Goal: Task Accomplishment & Management: Manage account settings

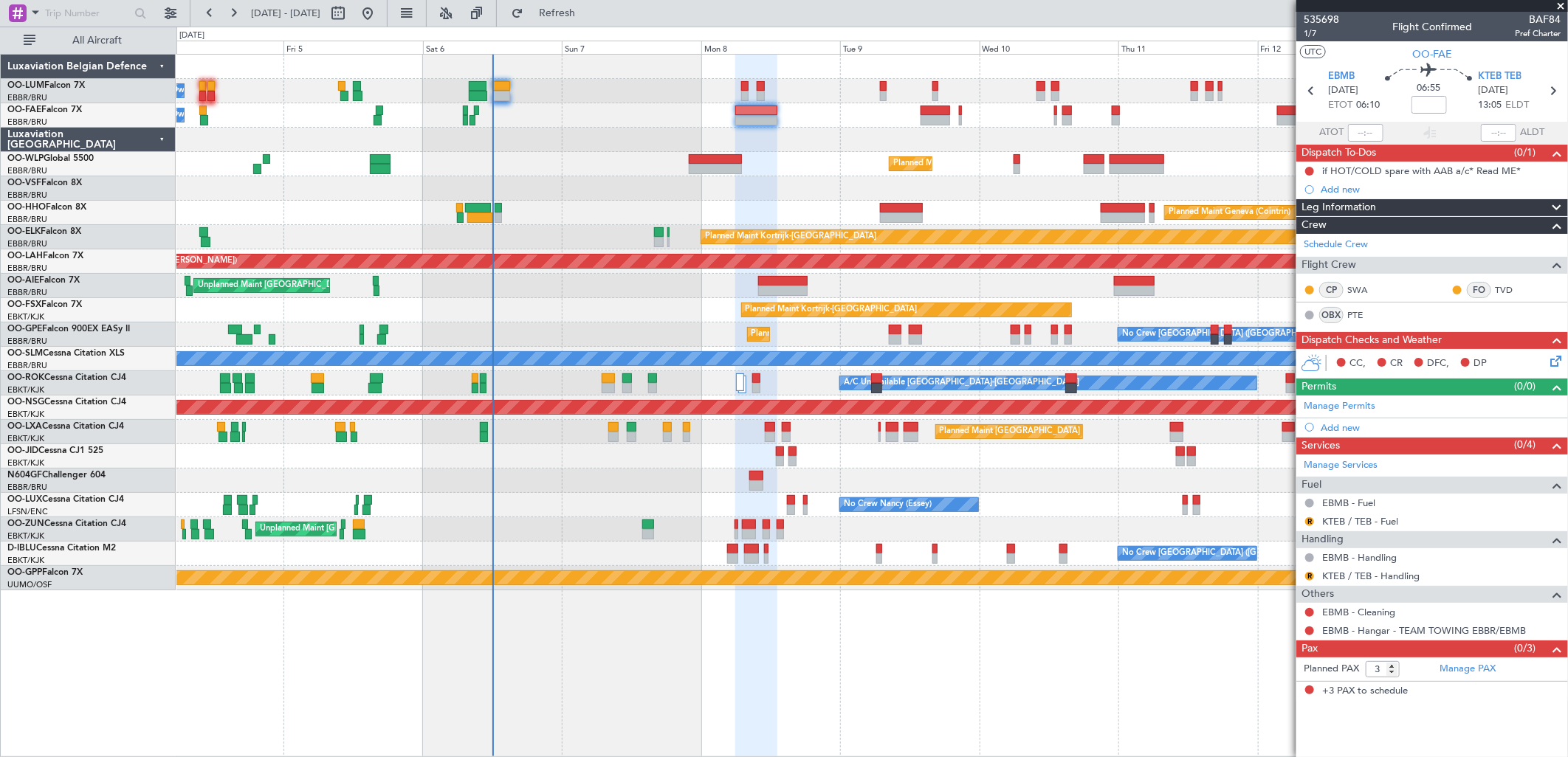
click at [802, 341] on div "No Crew Brussels (Brussels National) Planned Maint Brussels (Brussels National)…" at bounding box center [872, 334] width 1391 height 24
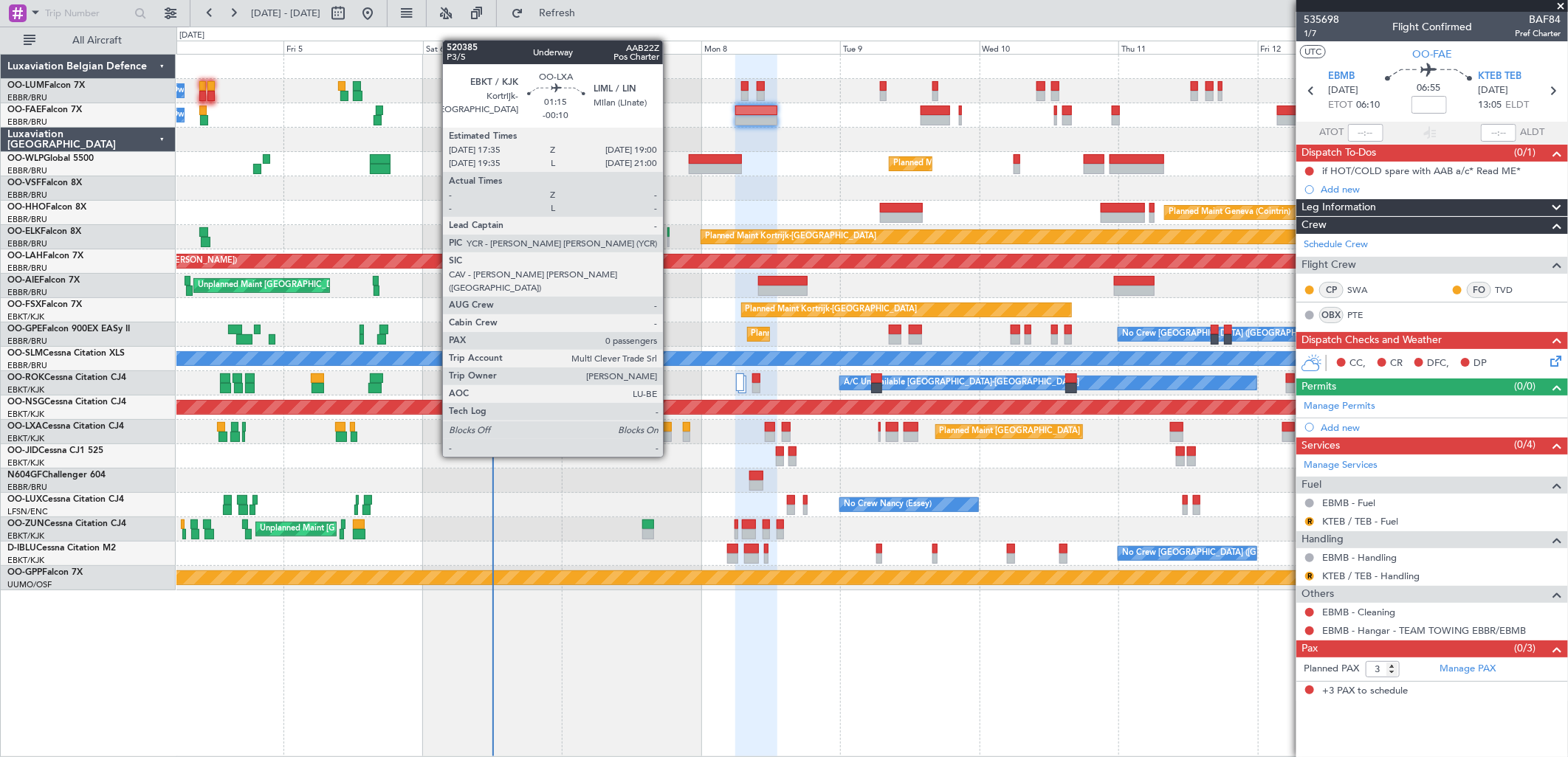
click at [671, 429] on div at bounding box center [667, 427] width 9 height 10
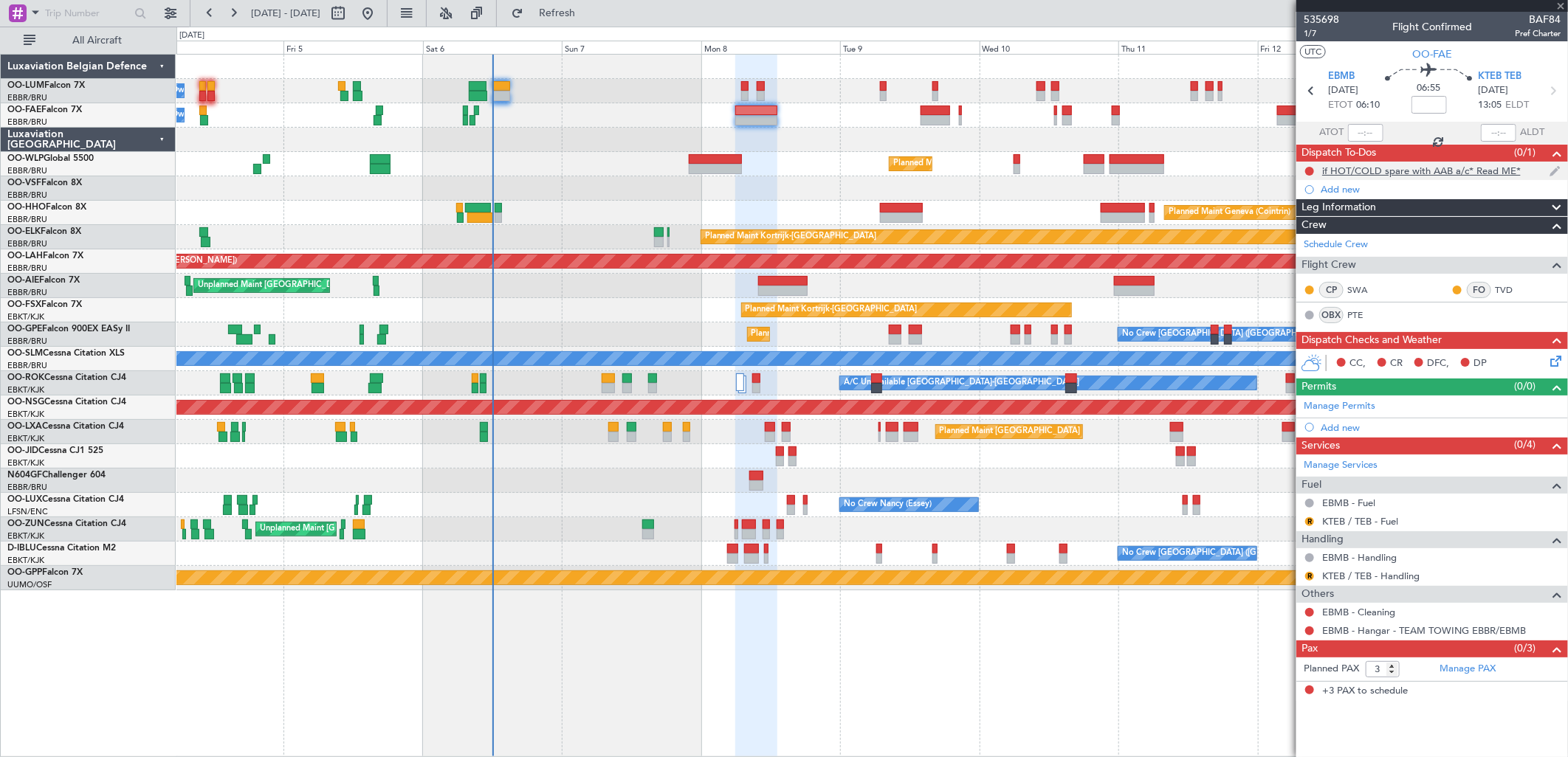
type input "-00:10"
type input "0"
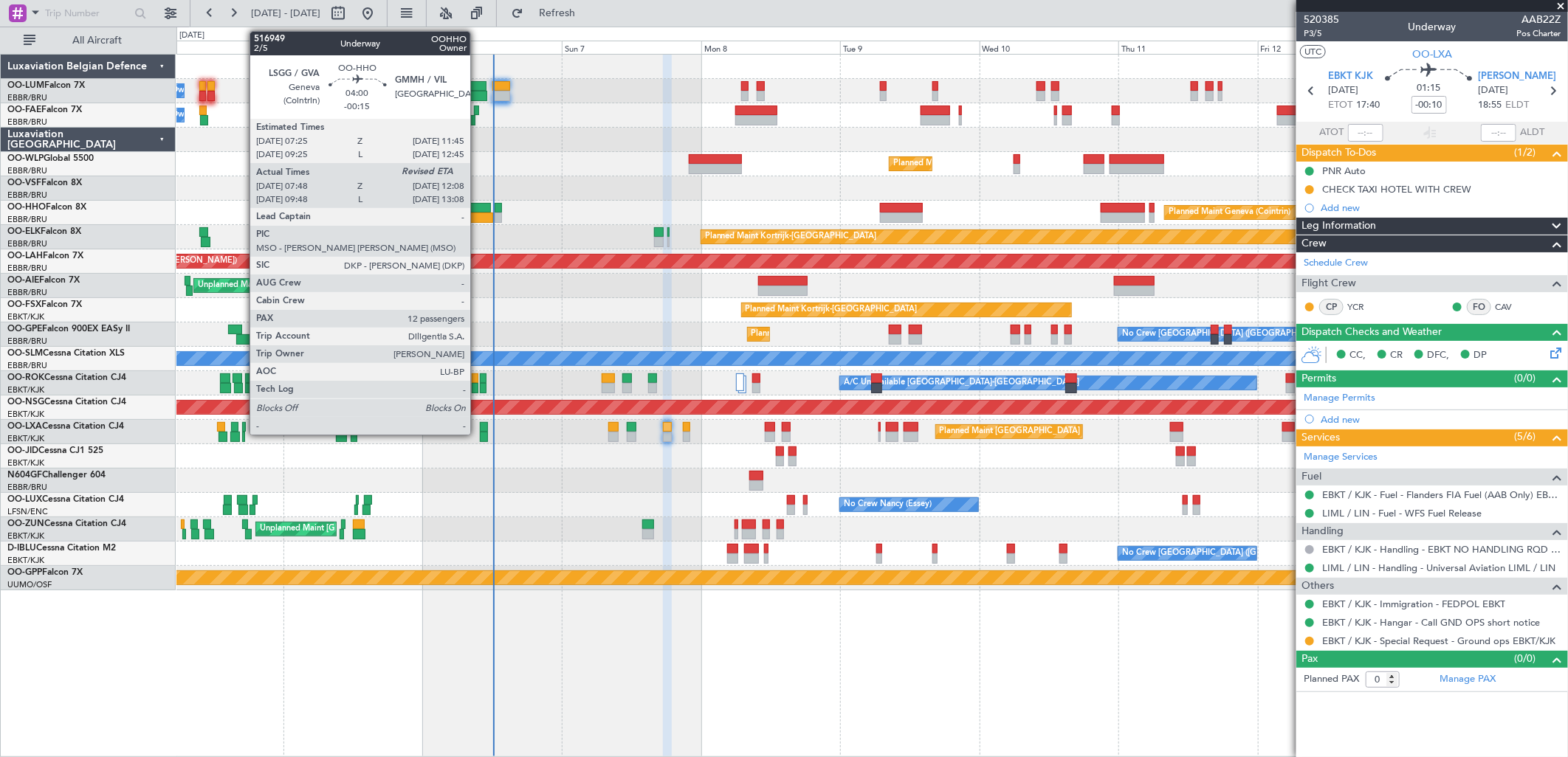
click at [471, 205] on div at bounding box center [478, 208] width 26 height 10
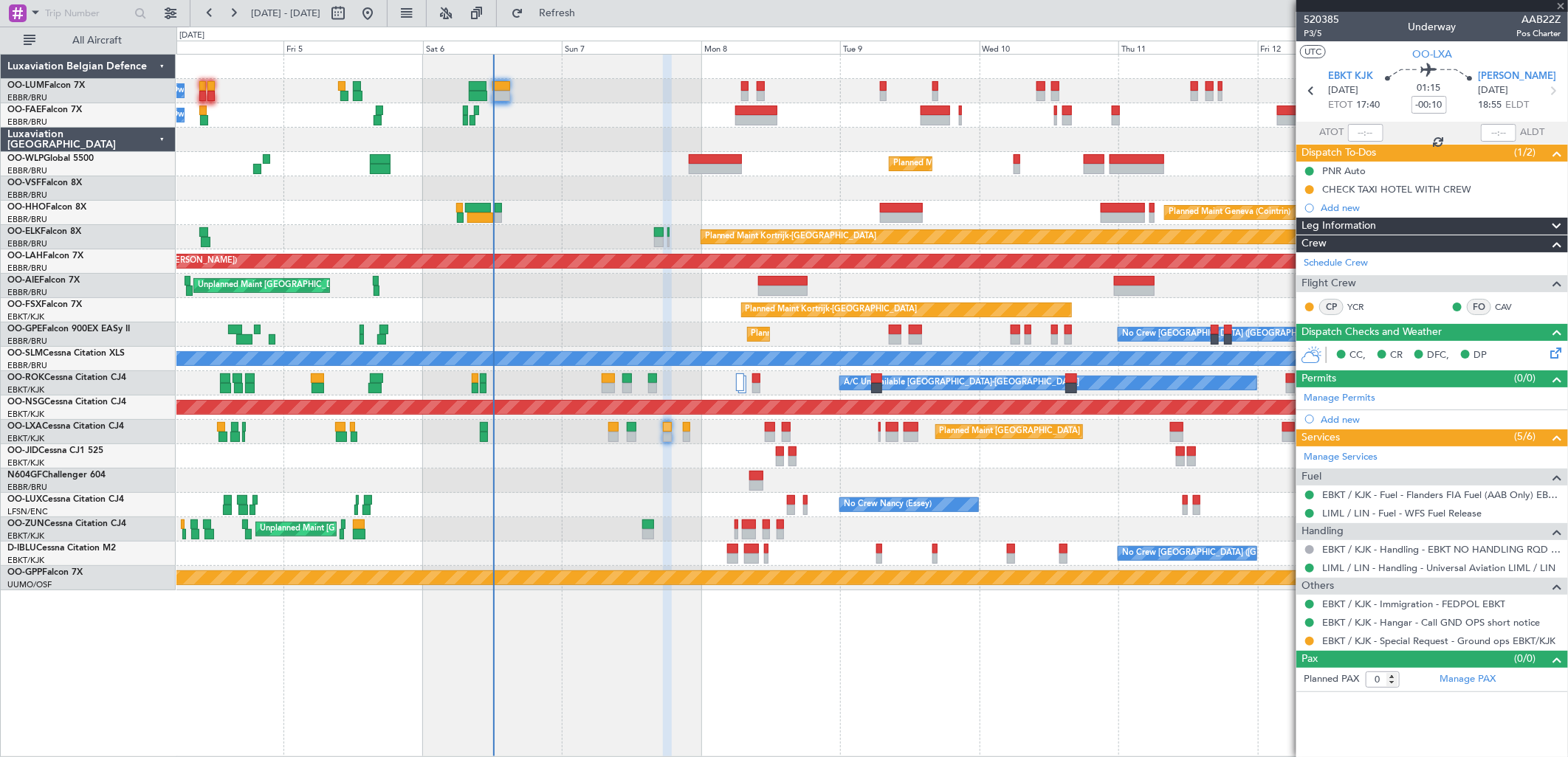
type input "-00:15"
type input "07:58"
type input "12"
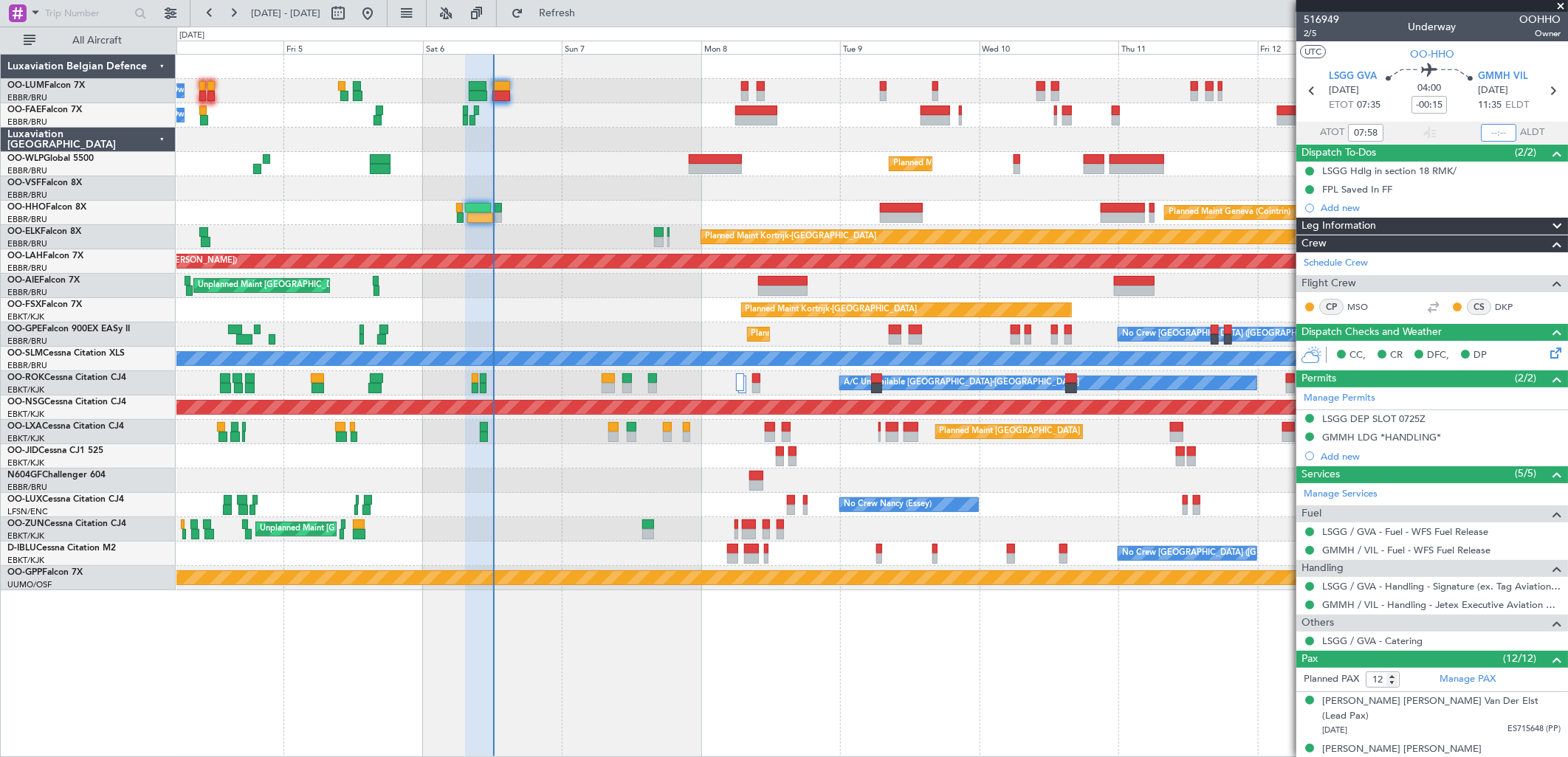
click at [1490, 127] on input "text" at bounding box center [1498, 133] width 35 height 18
type input "12:09"
click at [350, 9] on button at bounding box center [338, 13] width 23 height 23
select select "9"
select select "2025"
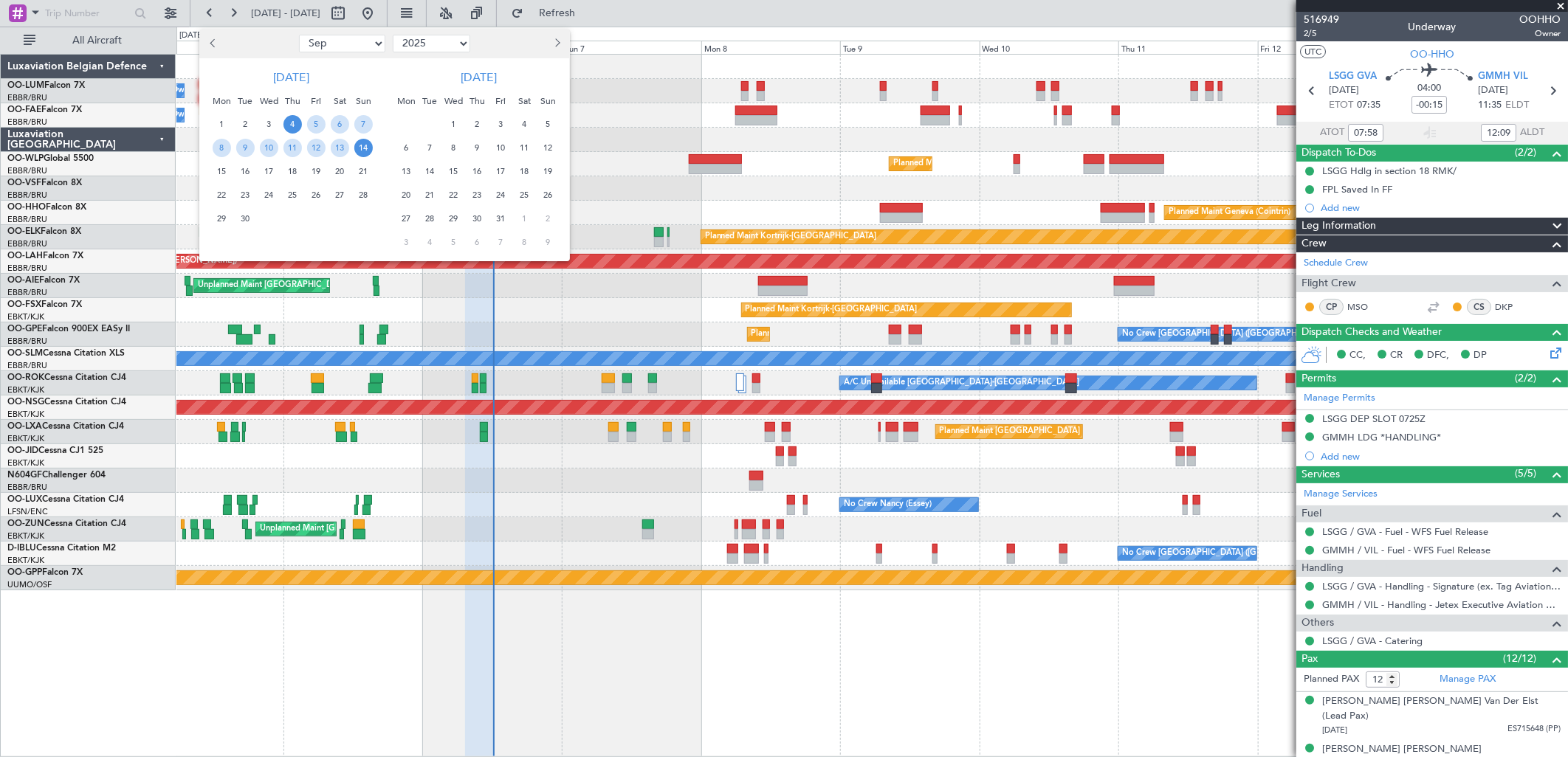
click at [453, 190] on span "22" at bounding box center [454, 195] width 19 height 19
click at [455, 205] on div "22" at bounding box center [453, 195] width 23 height 23
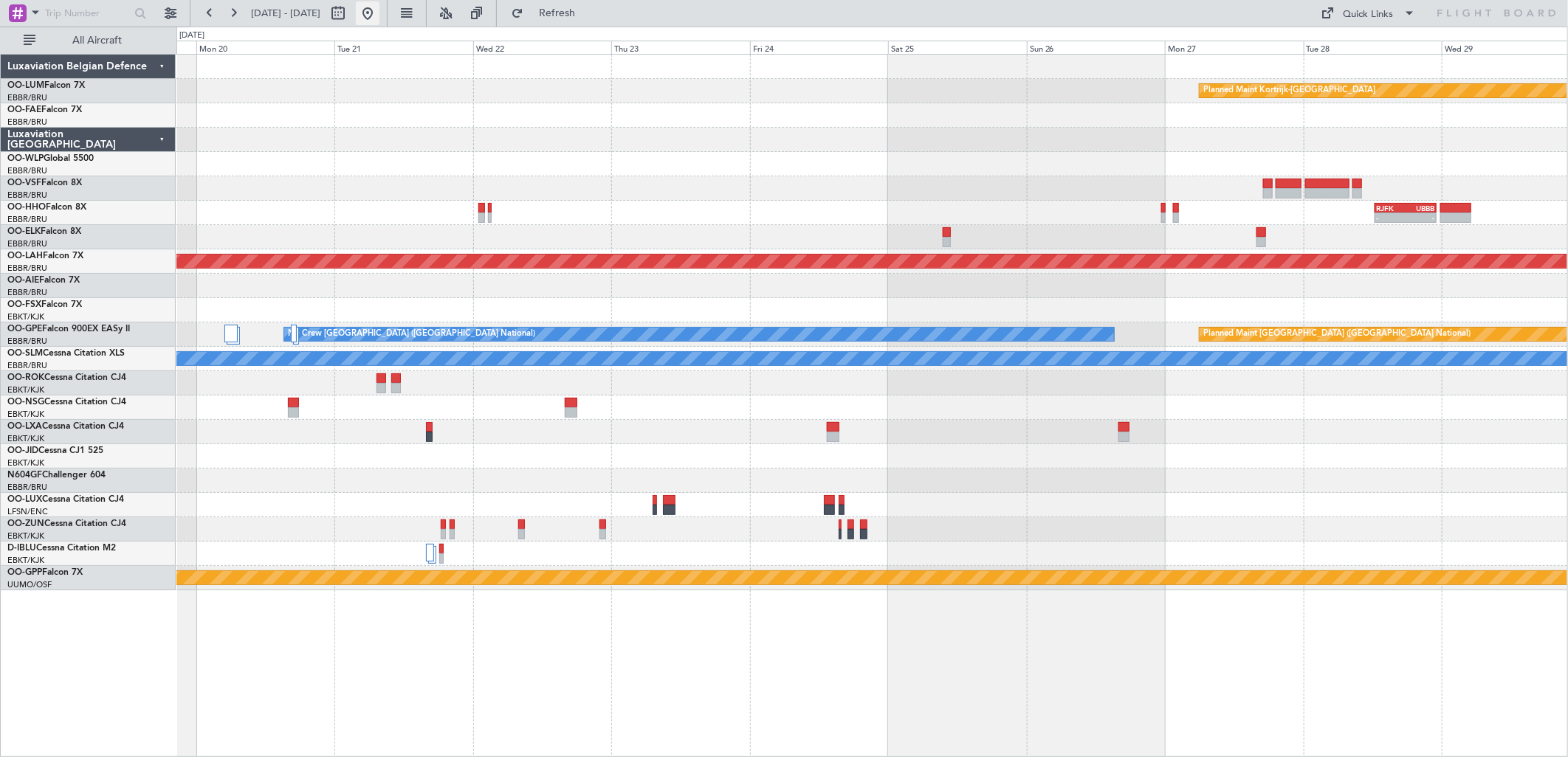
click at [379, 8] on button at bounding box center [367, 13] width 23 height 23
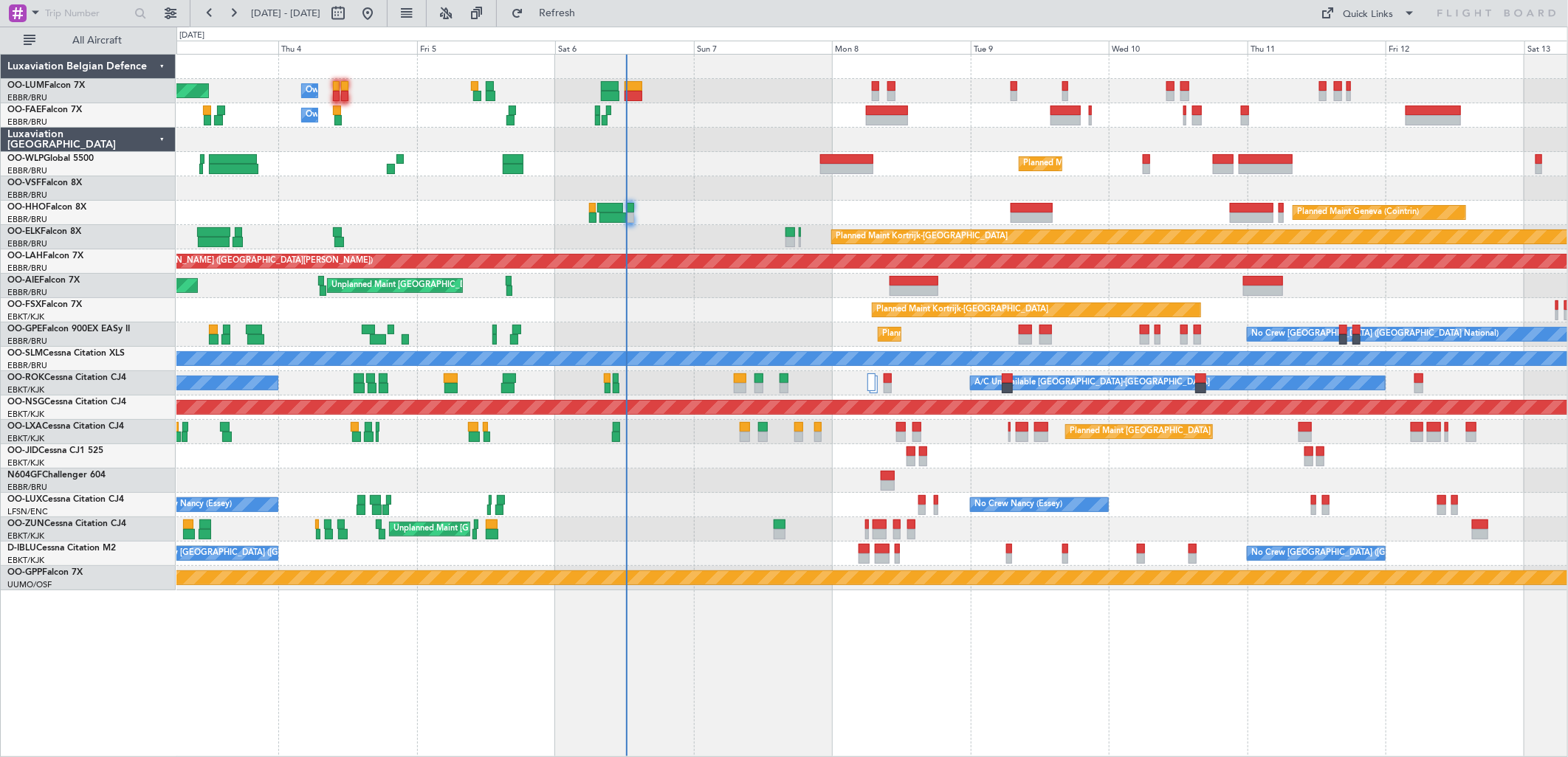
click at [910, 219] on div "Planned Maint Brussels (Brussels National) Owner Melsbroek Air Base Owner Melsb…" at bounding box center [872, 323] width 1391 height 536
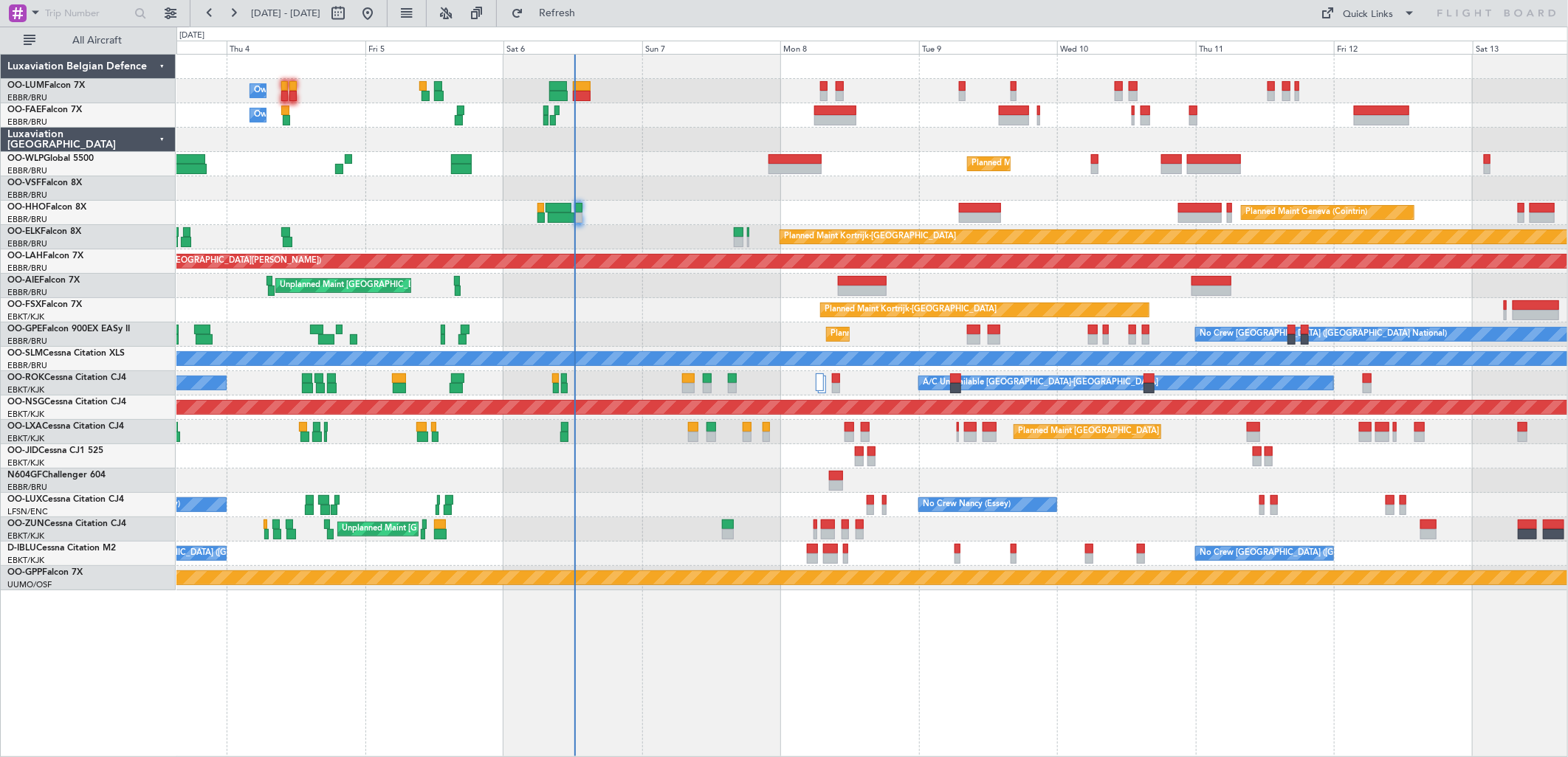
click at [693, 231] on div "Owner Melsbroek Air Base Planned Maint Brussels (Brussels National) Owner Melsb…" at bounding box center [872, 323] width 1391 height 536
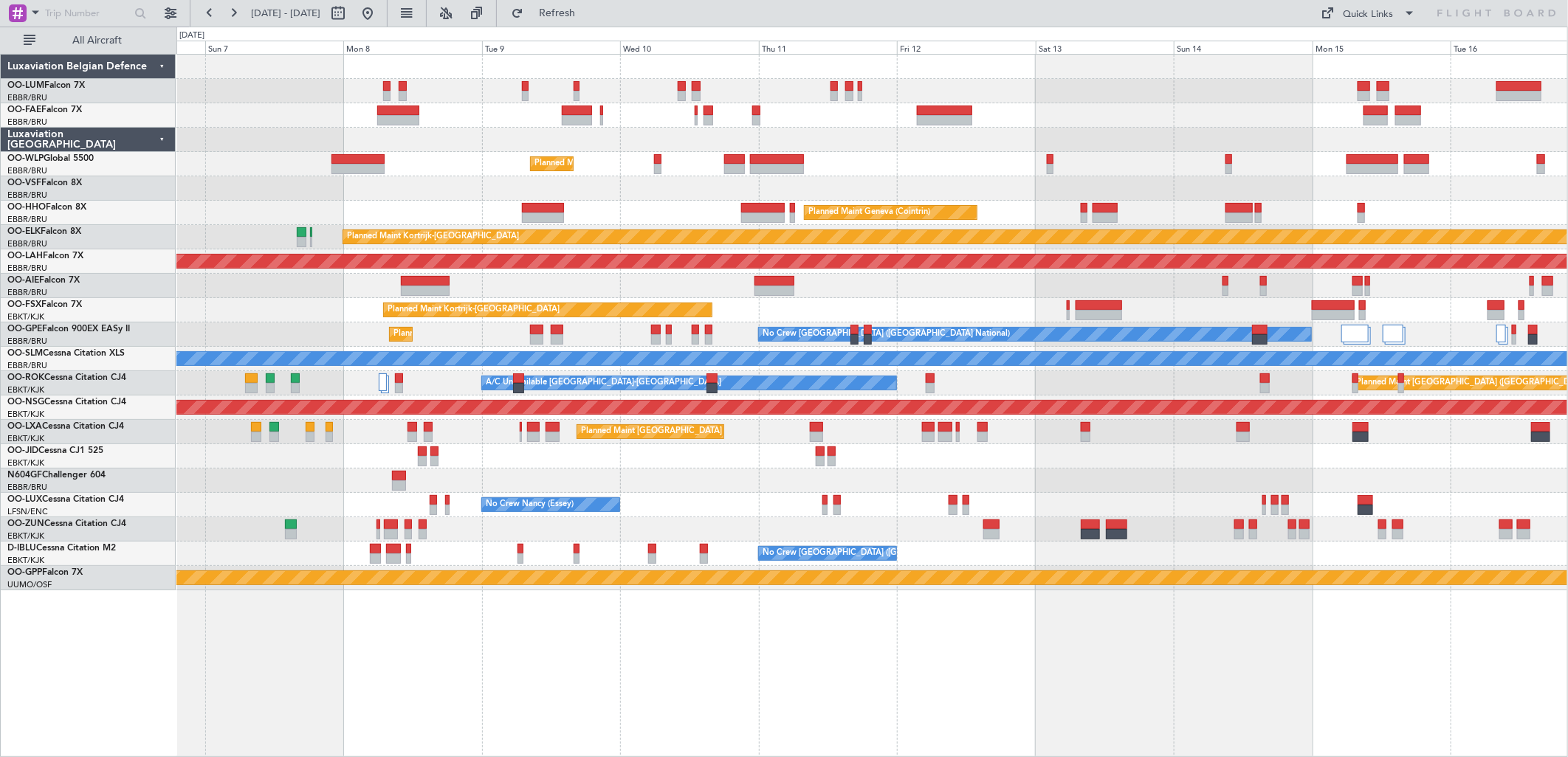
click at [748, 220] on div "Planned Maint Geneva (Cointrin)" at bounding box center [872, 212] width 1391 height 24
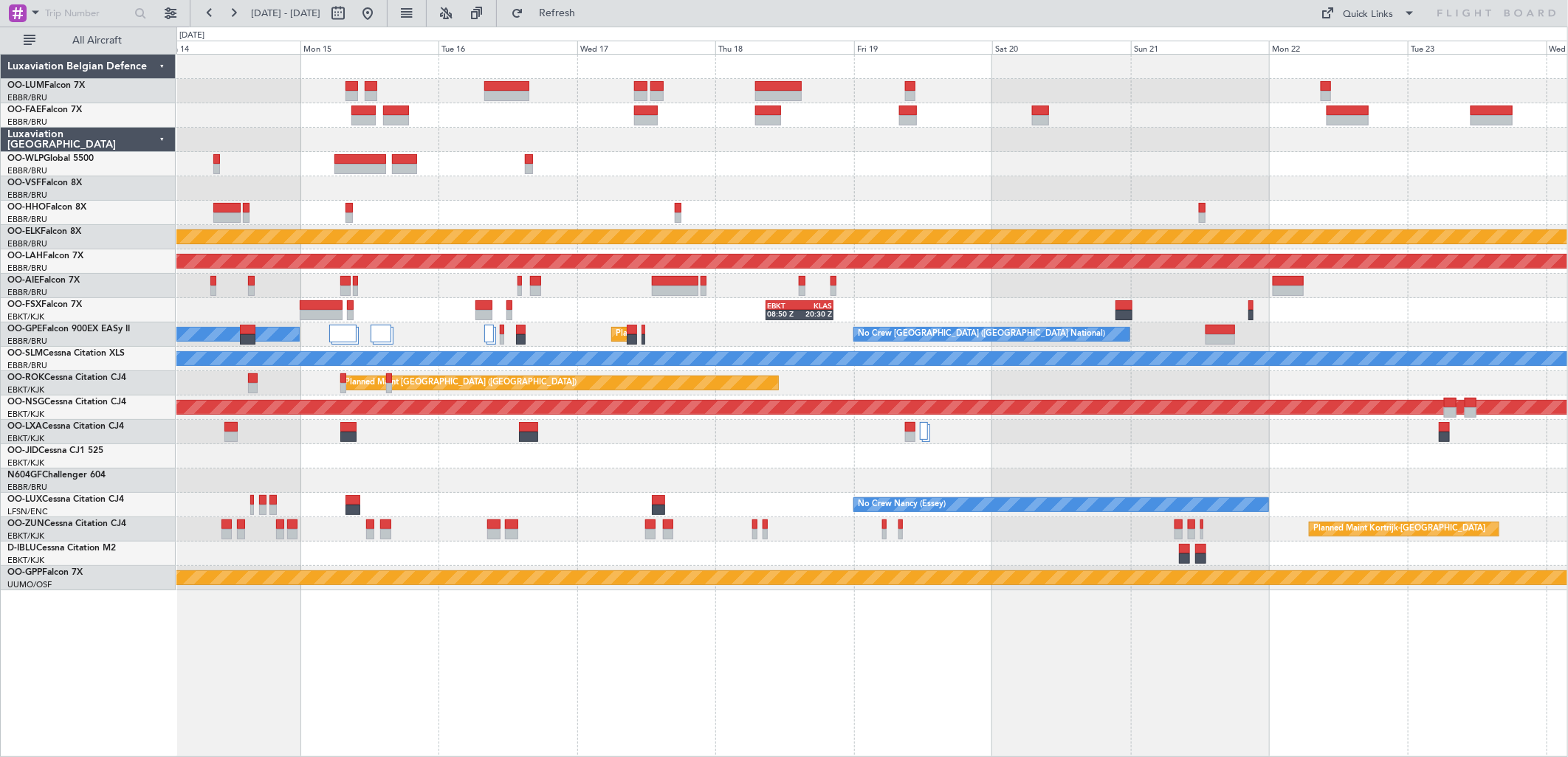
click at [621, 237] on div "Planned Maint Geneva (Cointrin) Planned Maint Kortrijk-Wevelgem Planned Maint A…" at bounding box center [872, 323] width 1391 height 536
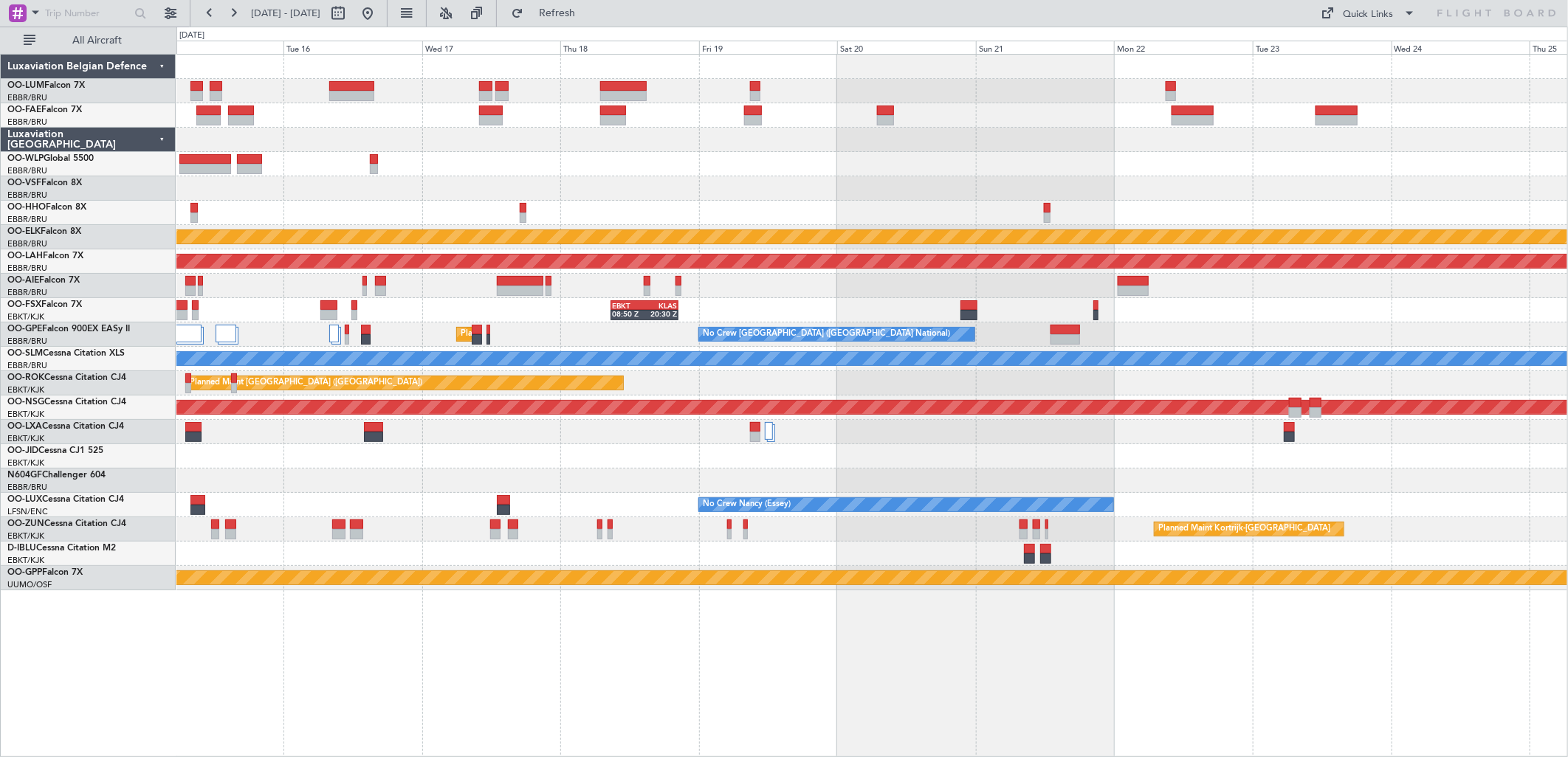
click at [750, 206] on div at bounding box center [872, 212] width 1391 height 24
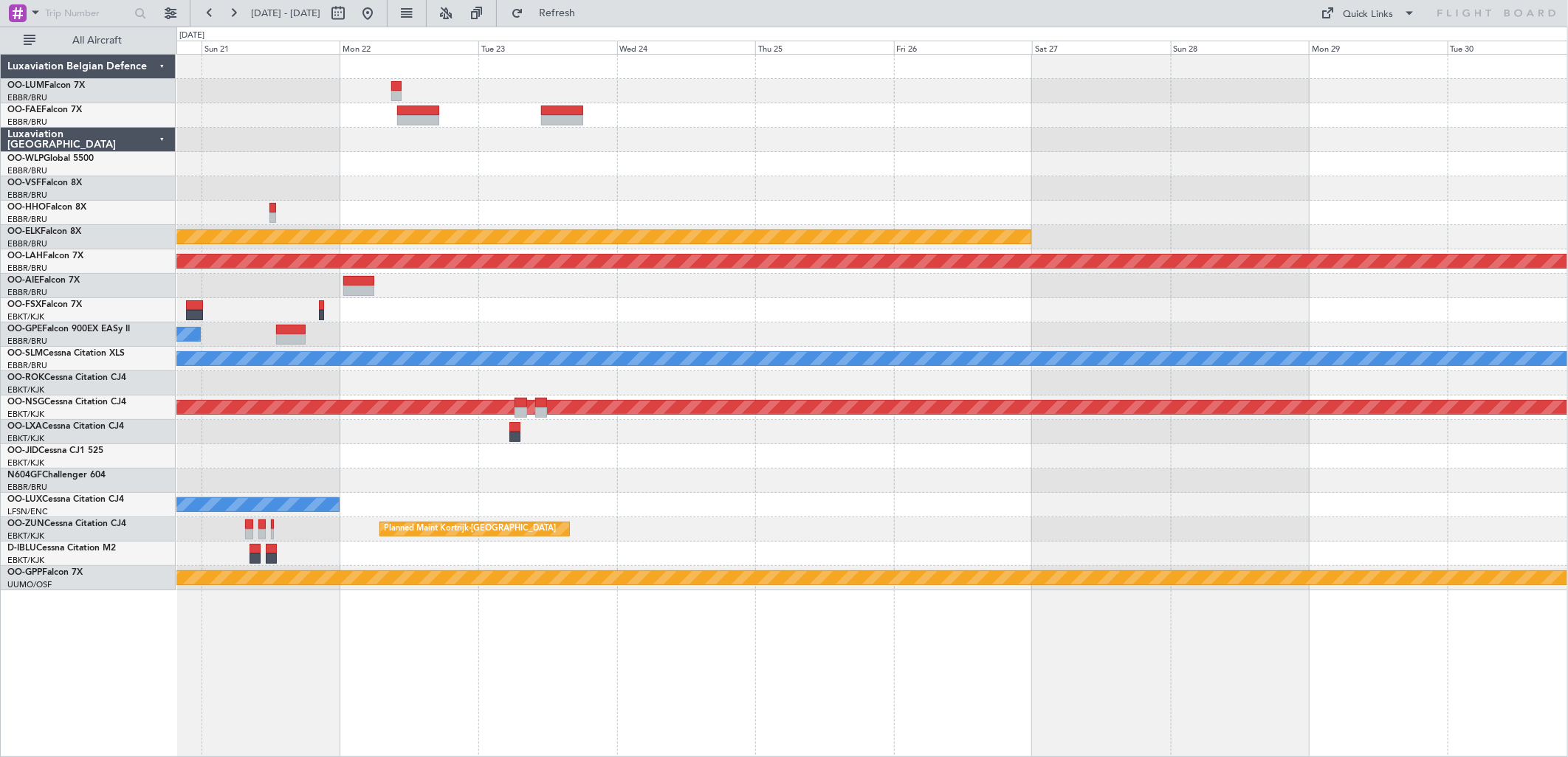
click at [581, 204] on div at bounding box center [872, 212] width 1391 height 24
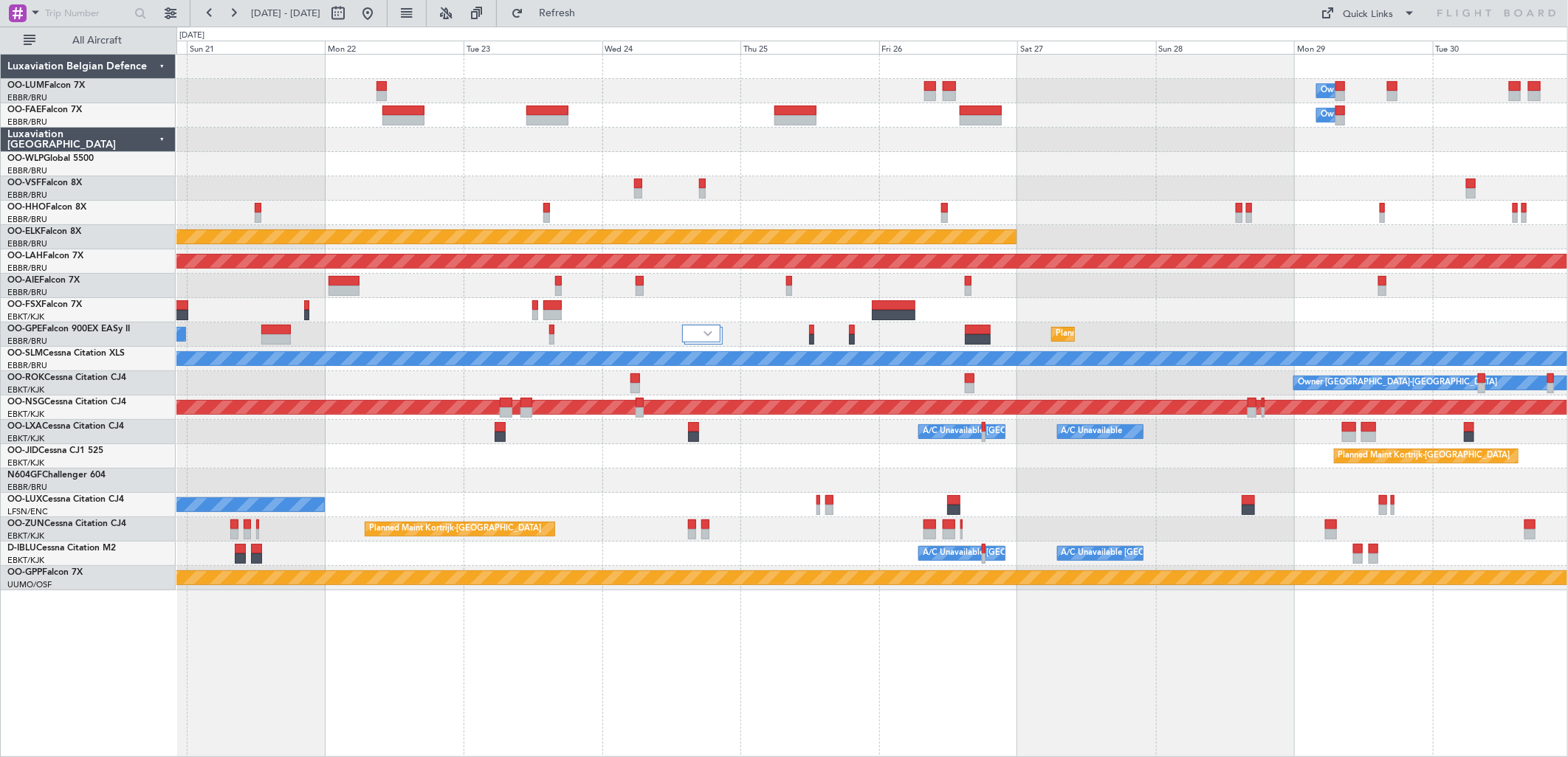
click at [441, 185] on div at bounding box center [872, 188] width 1391 height 24
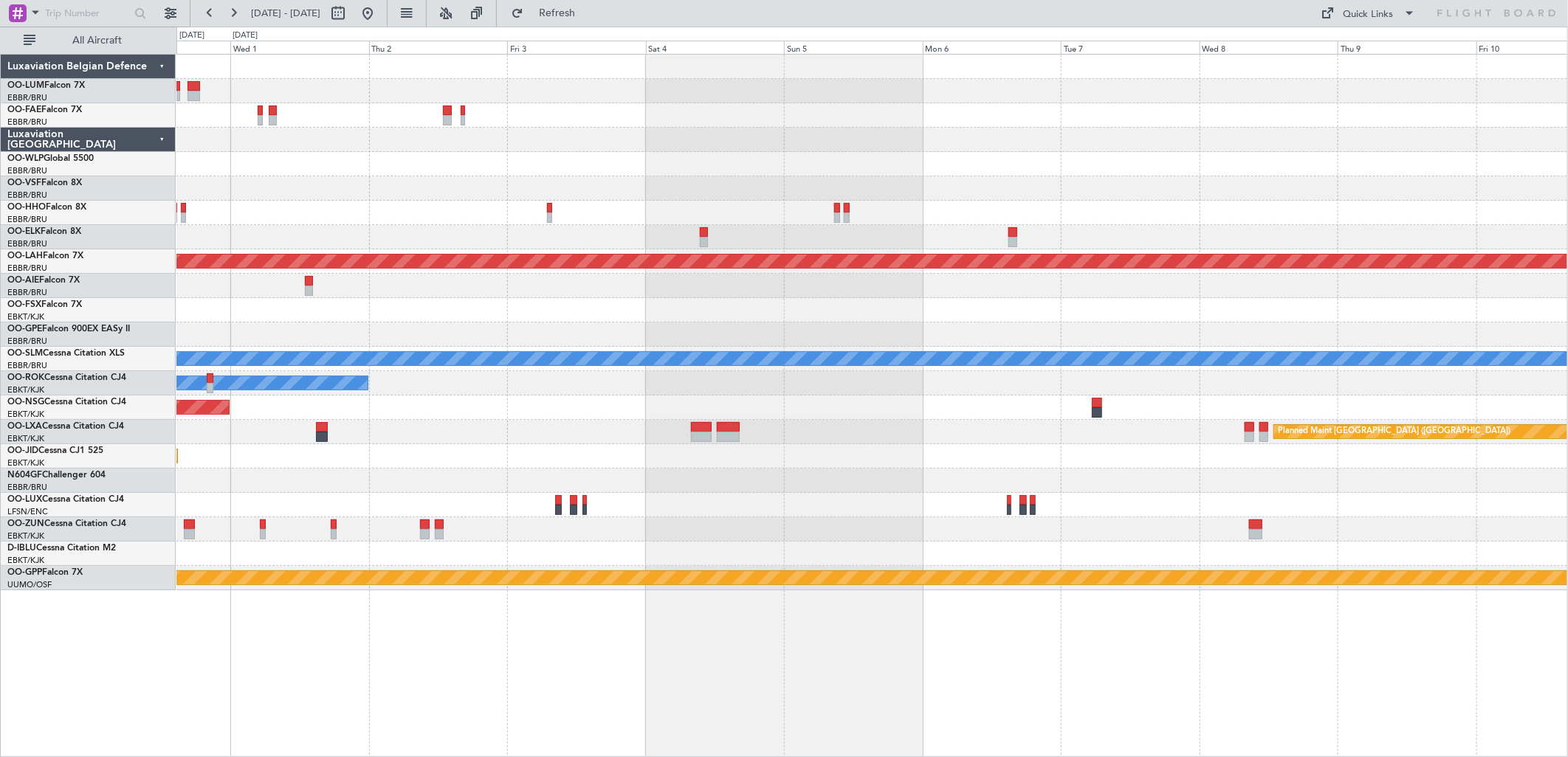
click at [622, 229] on div at bounding box center [872, 237] width 1391 height 24
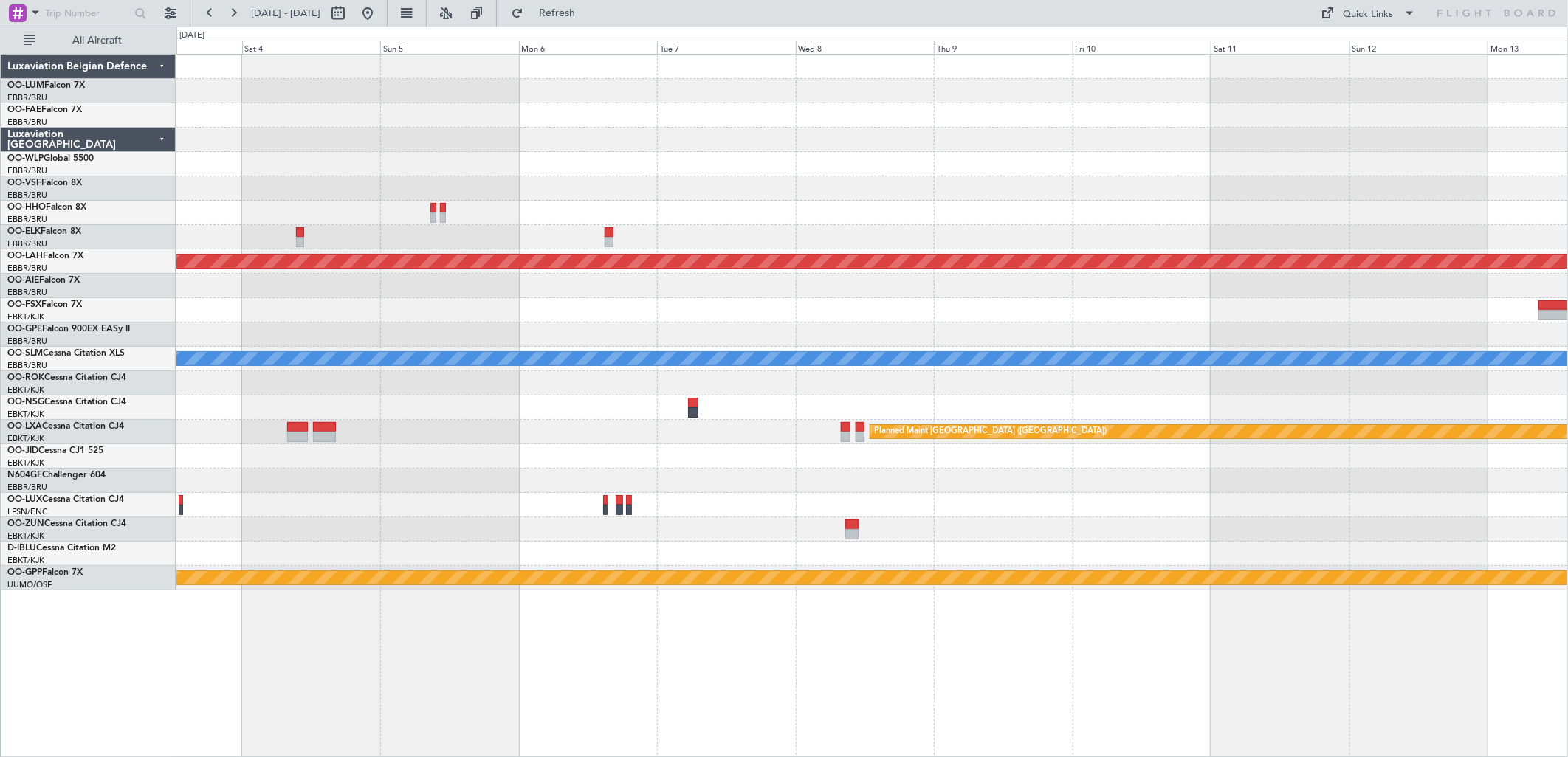
click at [880, 226] on div at bounding box center [872, 237] width 1391 height 24
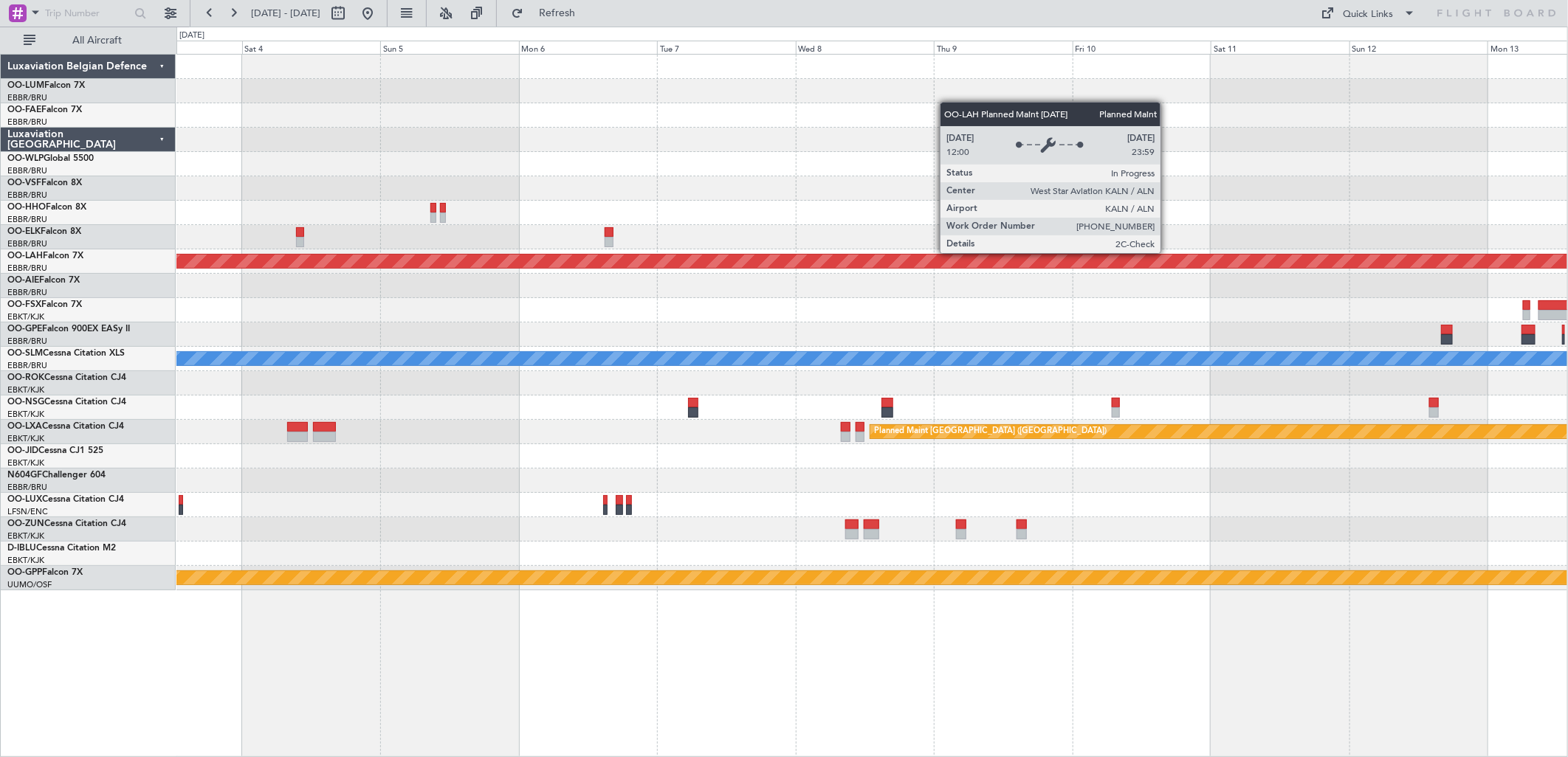
click at [212, 395] on div "- - LSGG 19:00 Z SKCG 05:55 Z Planned Maint Alton-st Louis (St Louis Regl) A/C …" at bounding box center [872, 323] width 1391 height 536
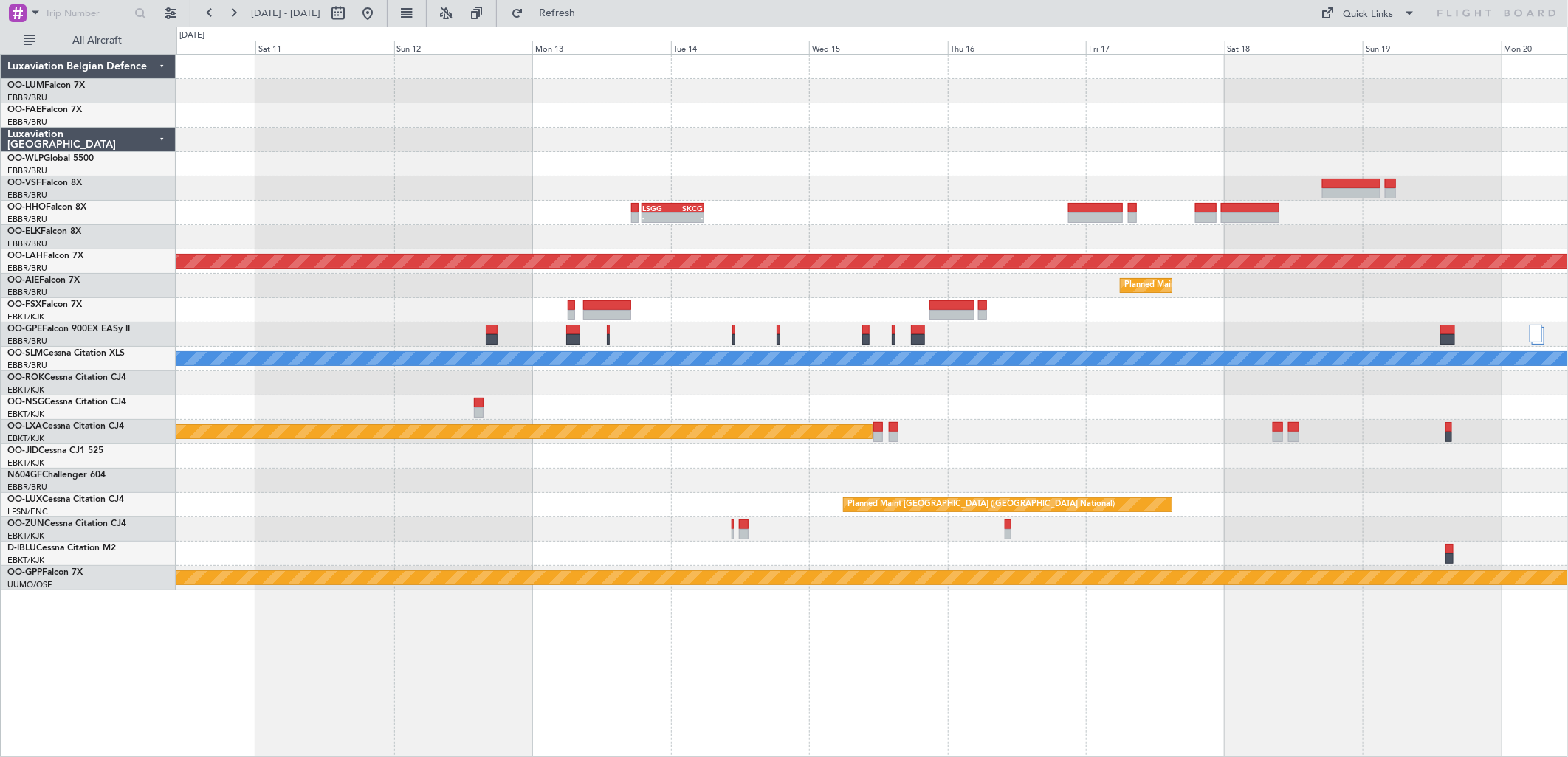
click at [836, 394] on div at bounding box center [872, 383] width 1391 height 24
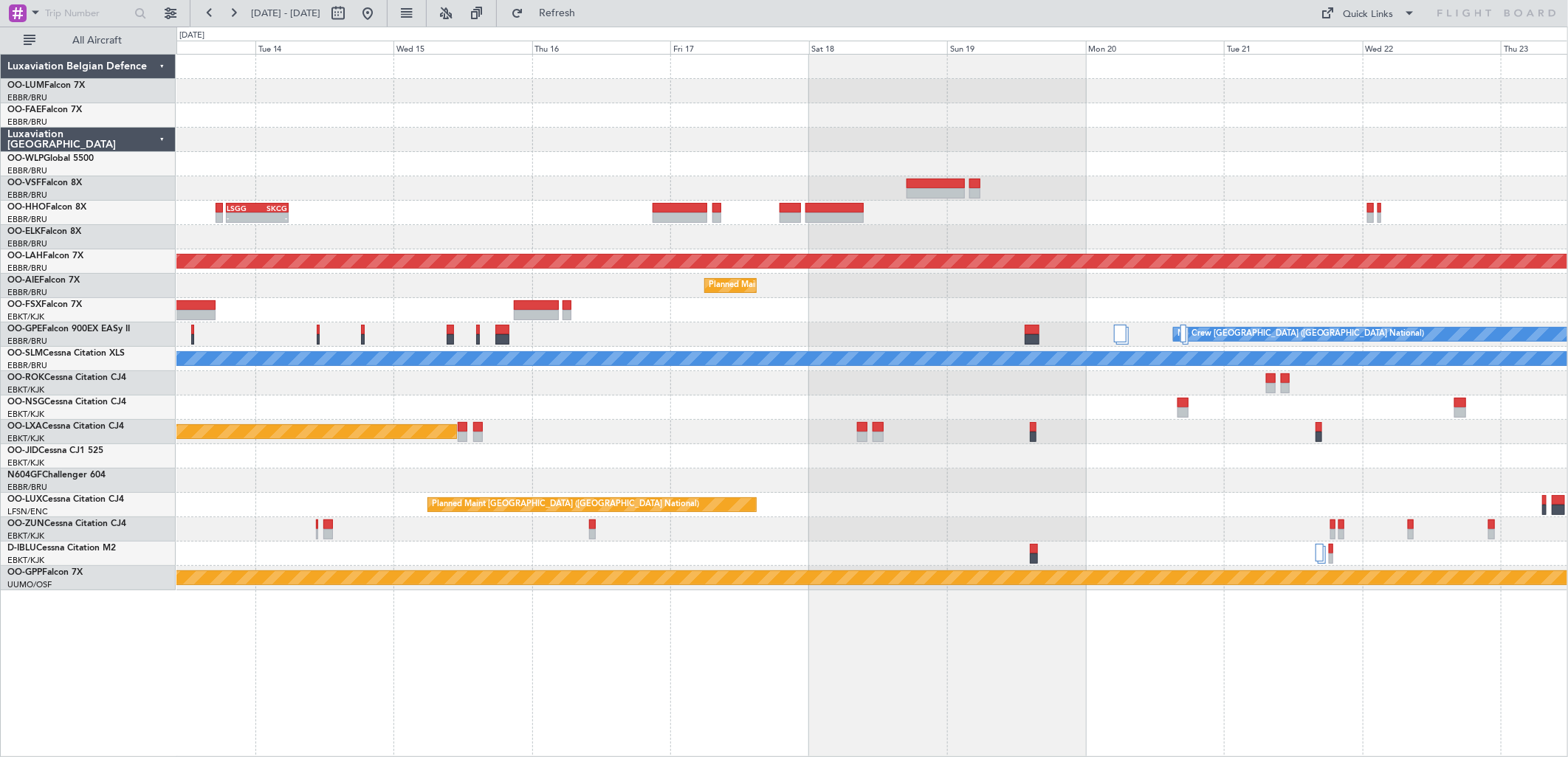
click at [787, 227] on div "- - LSGG 19:00 Z SKCG 05:55 Z Planned Maint Alton-st Louis (St Louis Regl) Plan…" at bounding box center [872, 323] width 1391 height 536
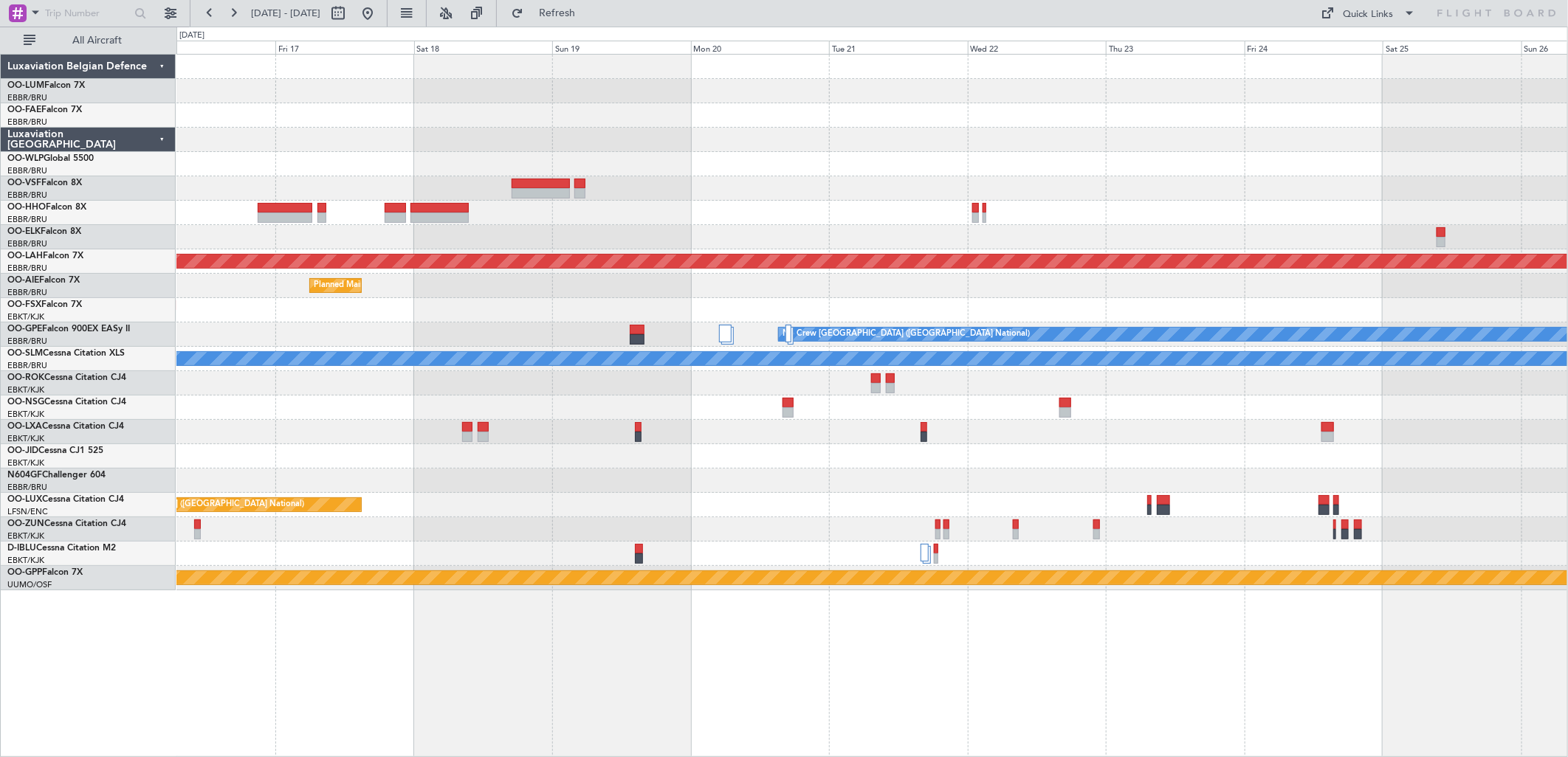
click at [565, 219] on div "LSGG 19:00 Z SKCG 05:55 Z - - - - RJFK 12:30 Z UBBB 23:05 Z" at bounding box center [872, 212] width 1391 height 24
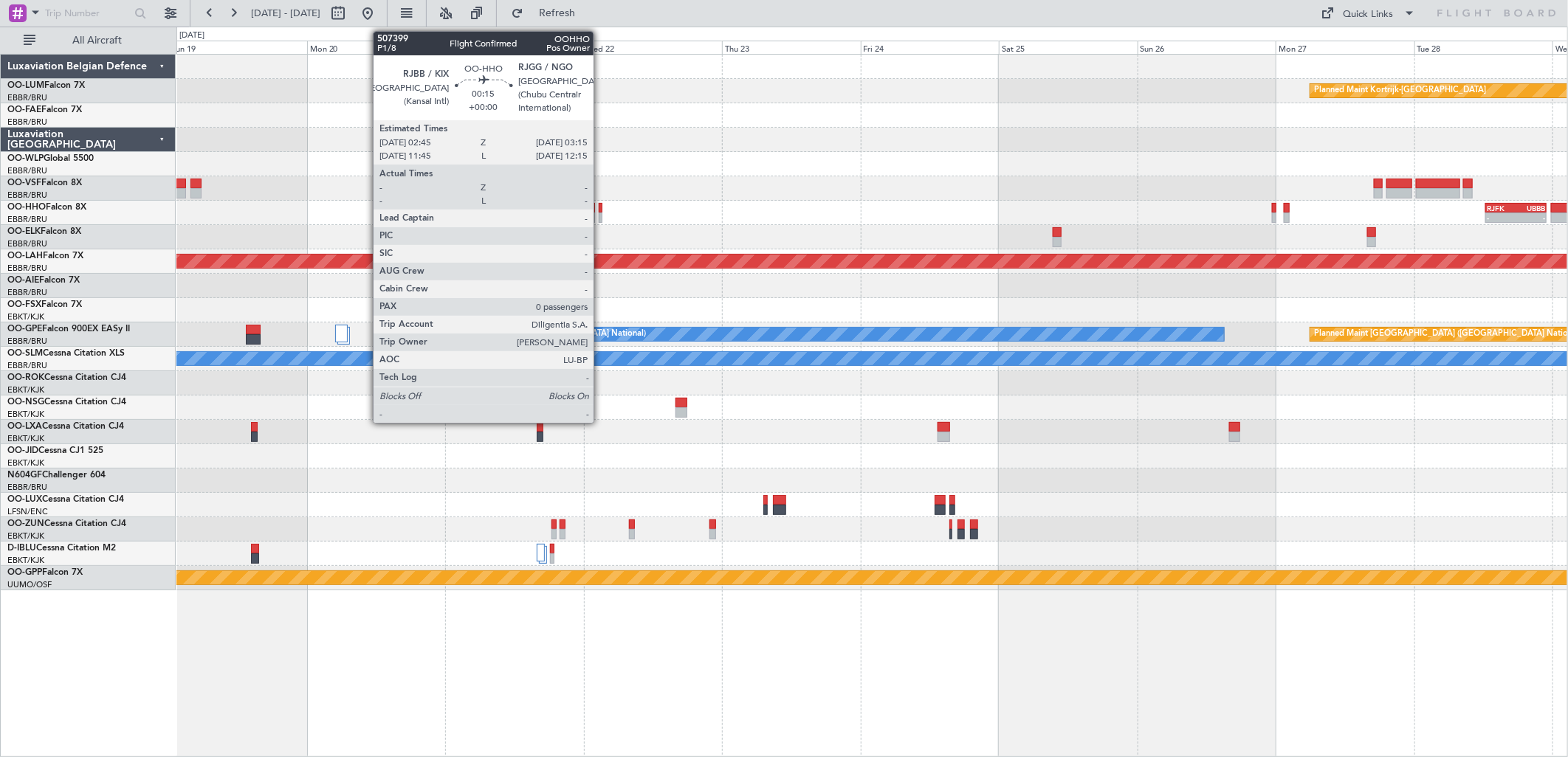
click at [601, 212] on div at bounding box center [600, 217] width 3 height 10
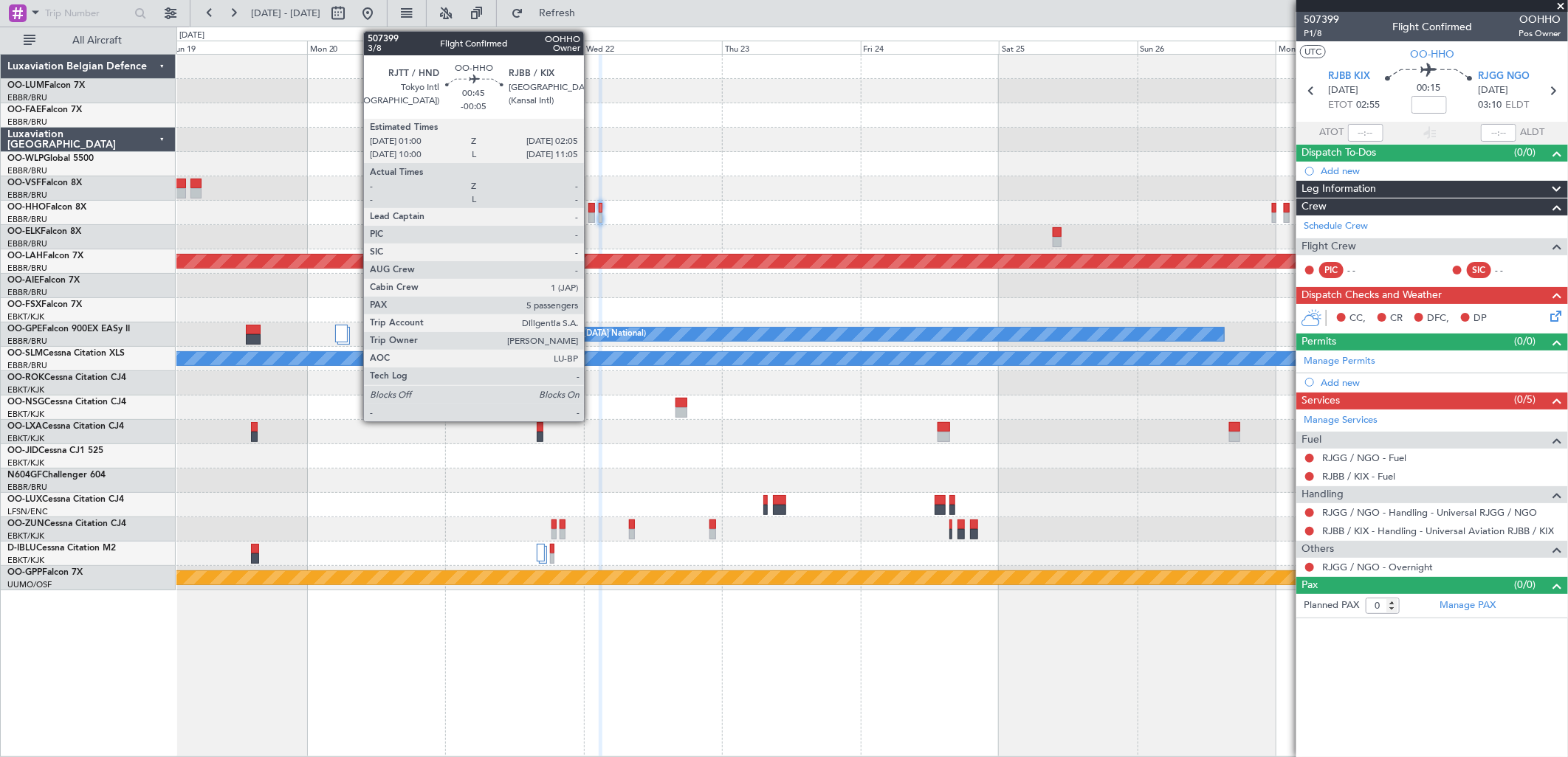
click at [591, 209] on div at bounding box center [592, 208] width 6 height 10
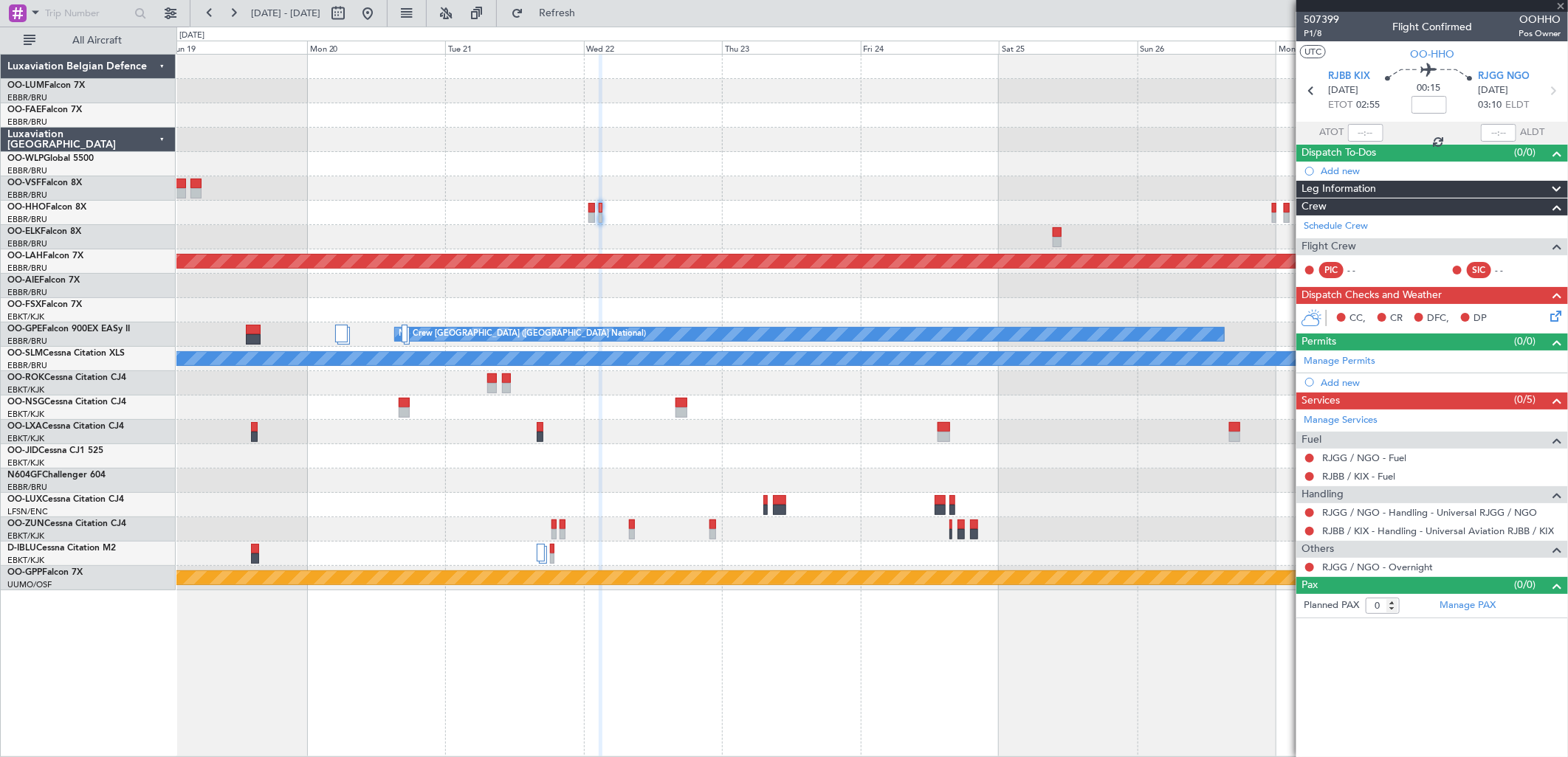
type input "-00:05"
type input "5"
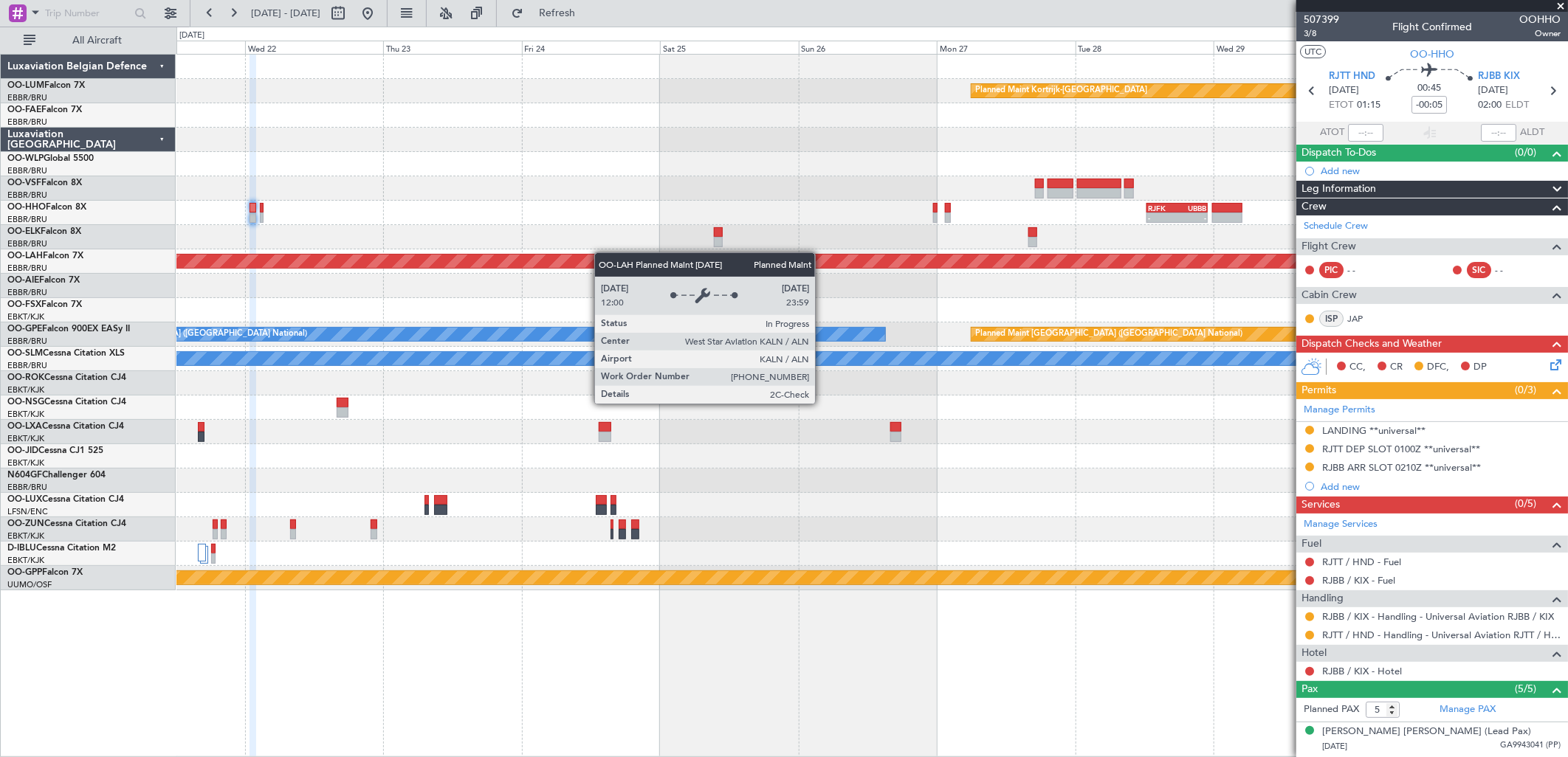
click at [500, 253] on div "Planned Maint Kortrijk-Wevelgem - - RJFK 12:30 Z UBBB 23:05 Z Planned Maint Alt…" at bounding box center [872, 323] width 1391 height 536
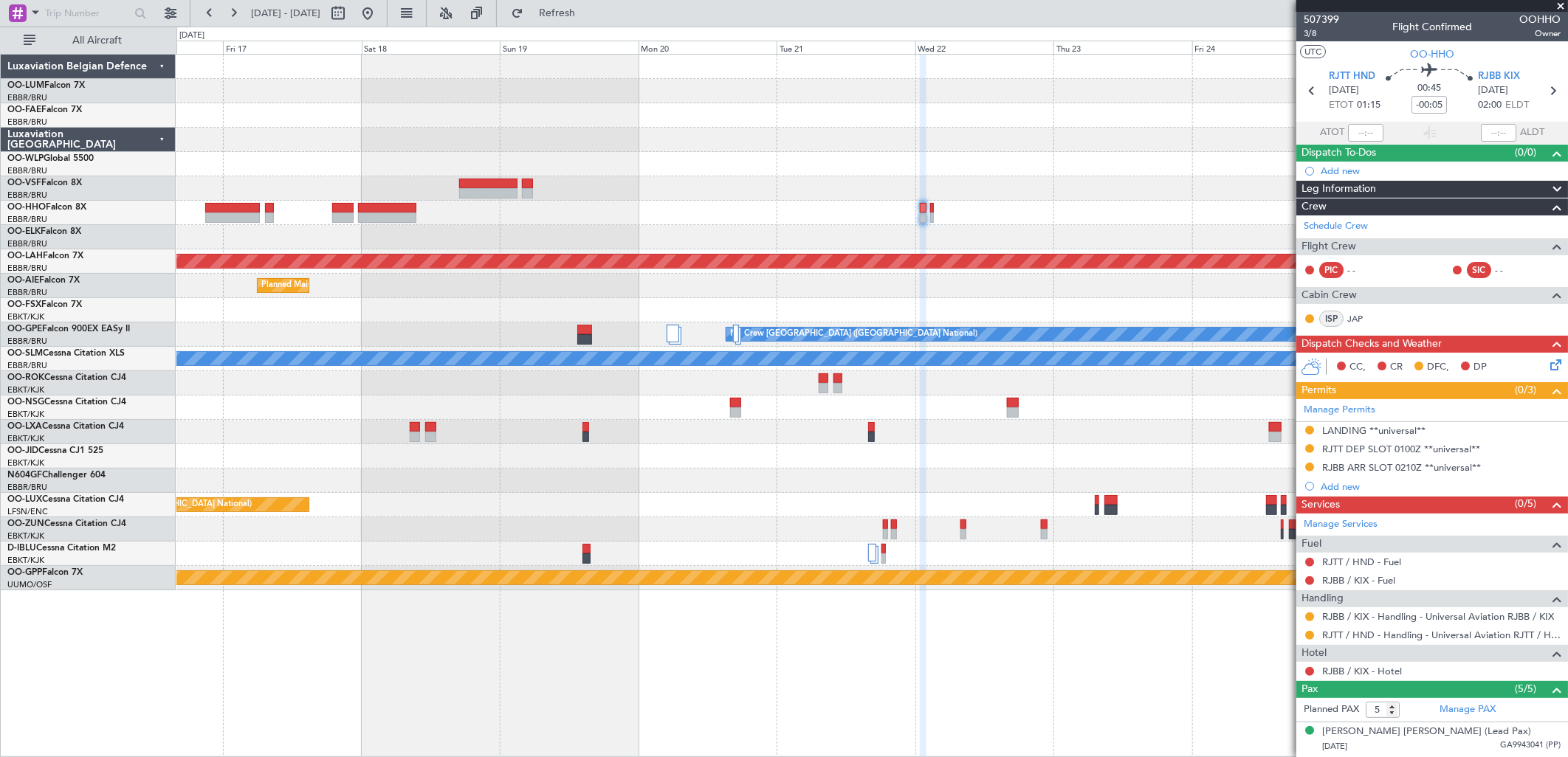
click at [1162, 206] on div "- - RJFK 12:30 Z UBBB 23:05 Z LSGG 19:00 Z SKCG 05:55 Z - -" at bounding box center [872, 212] width 1391 height 24
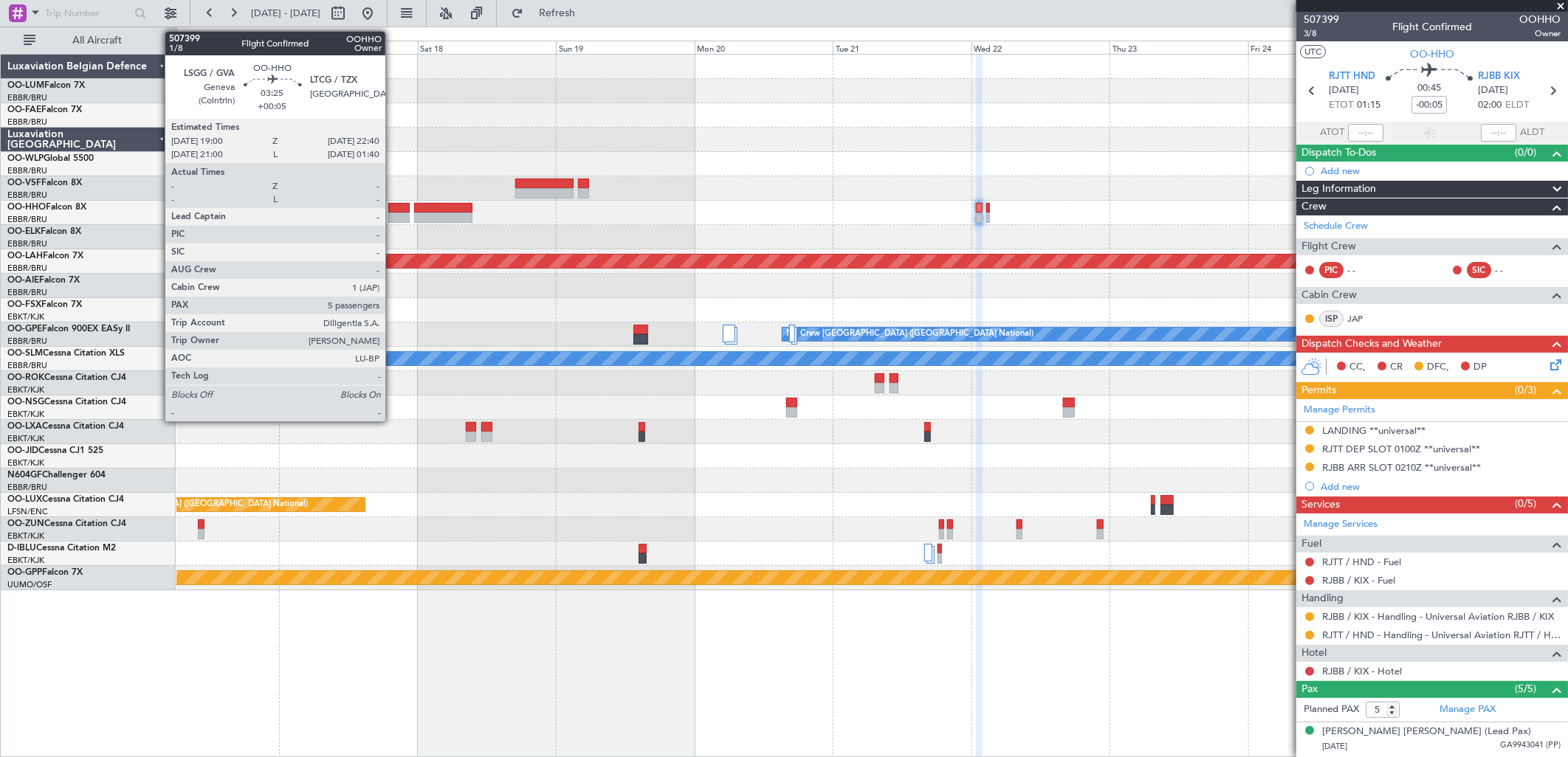
click at [392, 216] on div at bounding box center [399, 217] width 21 height 10
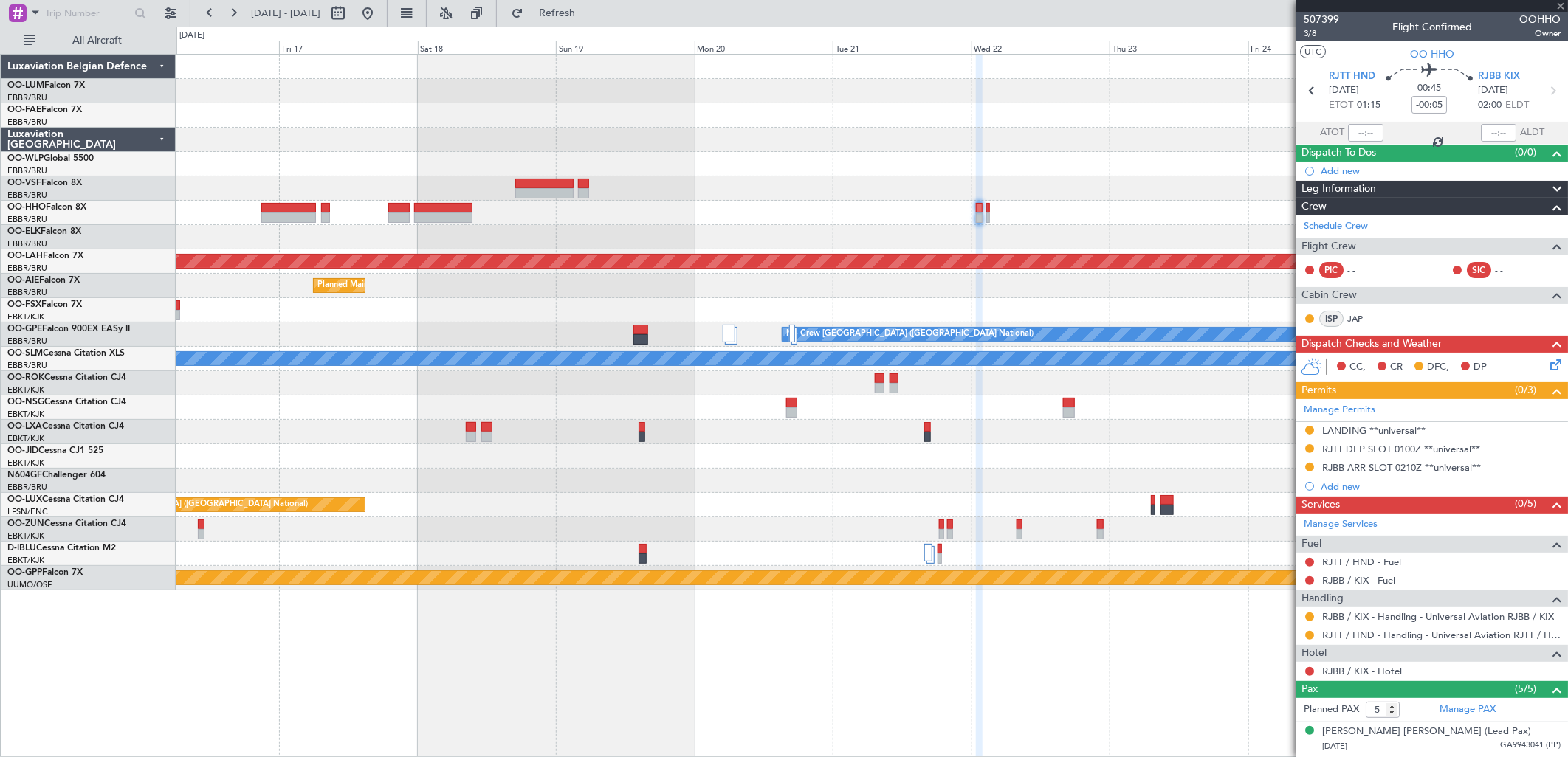
type input "+00:05"
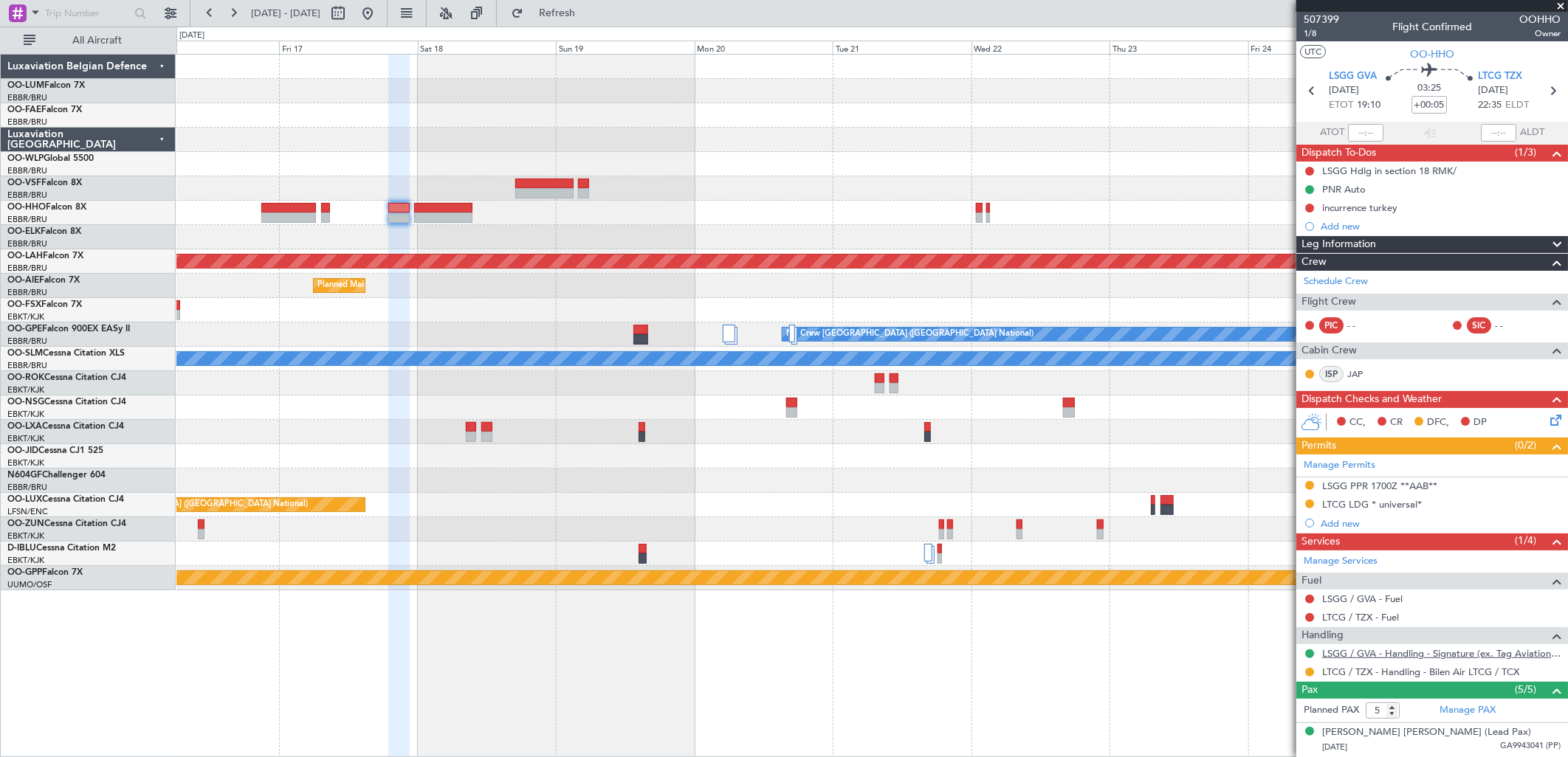
click at [1386, 655] on link "LSGG / GVA - Handling - Signature (ex. Tag Aviation) LSGG / GVA" at bounding box center [1441, 653] width 238 height 12
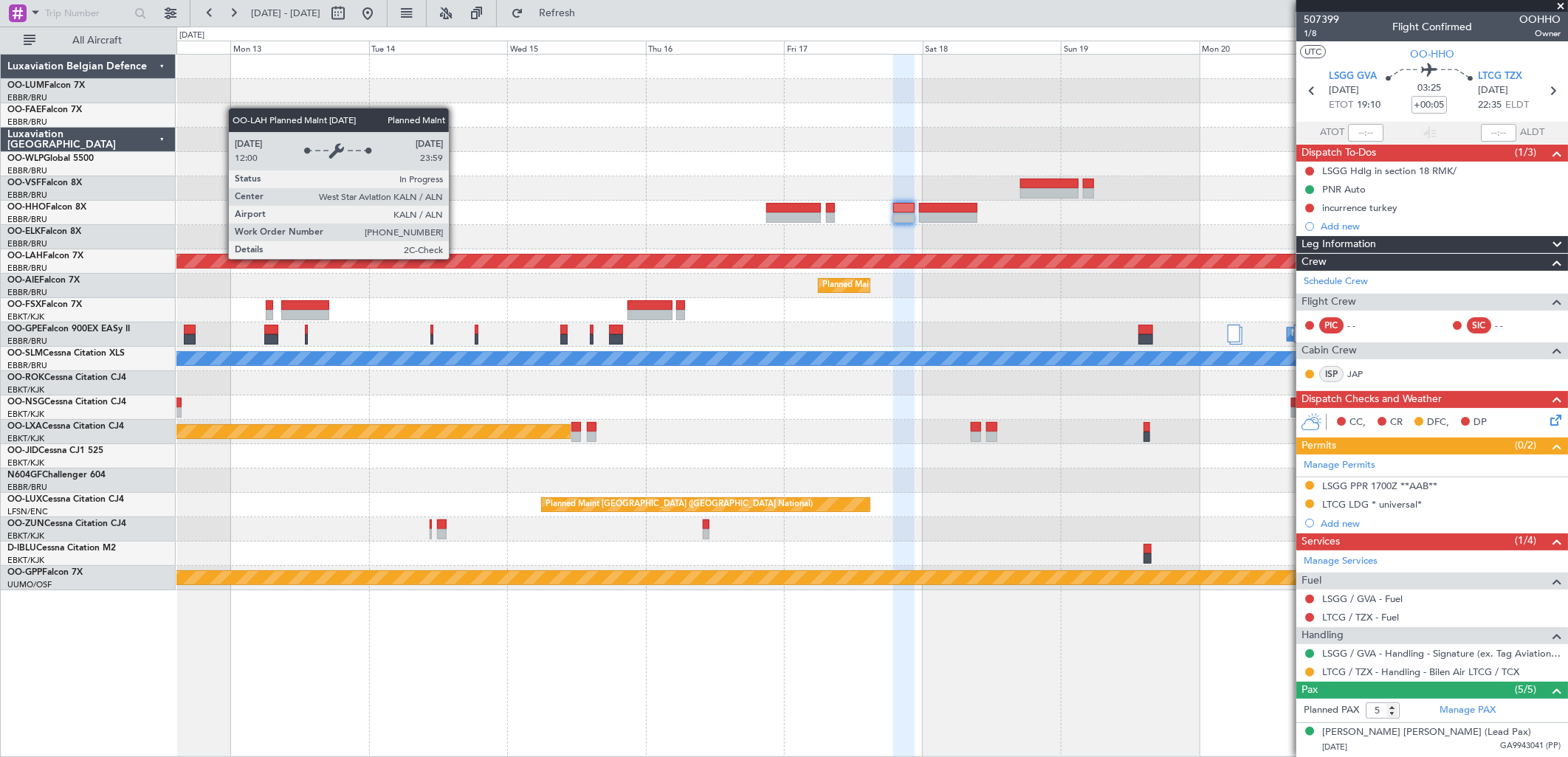
click at [1126, 264] on div "Planned Maint [PERSON_NAME]-[GEOGRAPHIC_DATA][PERSON_NAME] ([GEOGRAPHIC_DATA][P…" at bounding box center [872, 261] width 4169 height 13
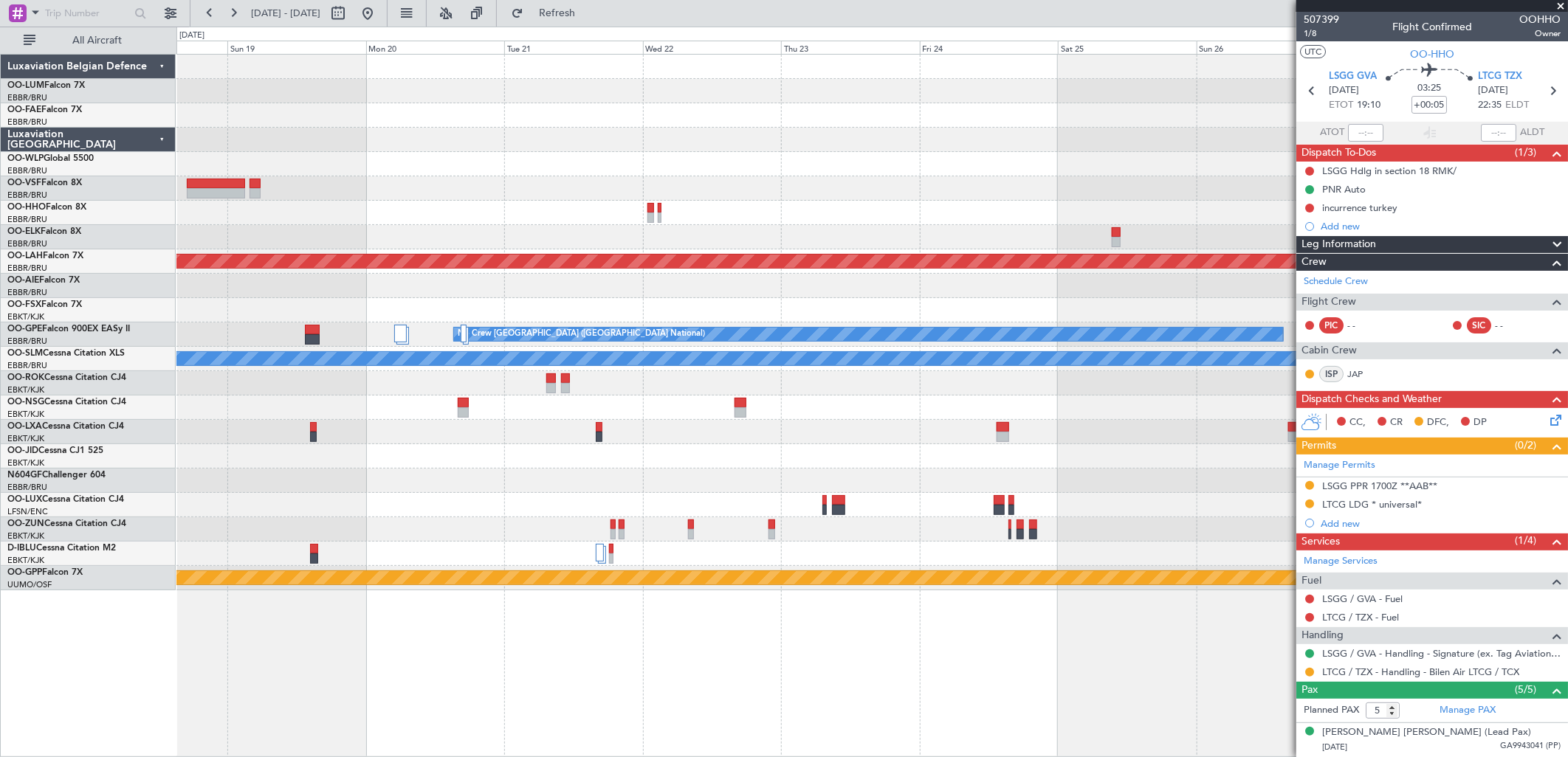
click at [0, 252] on html "16 Oct 2025 - 26 Oct 2025 Refresh Quick Links All Aircraft Planned Maint Kortri…" at bounding box center [784, 378] width 1568 height 757
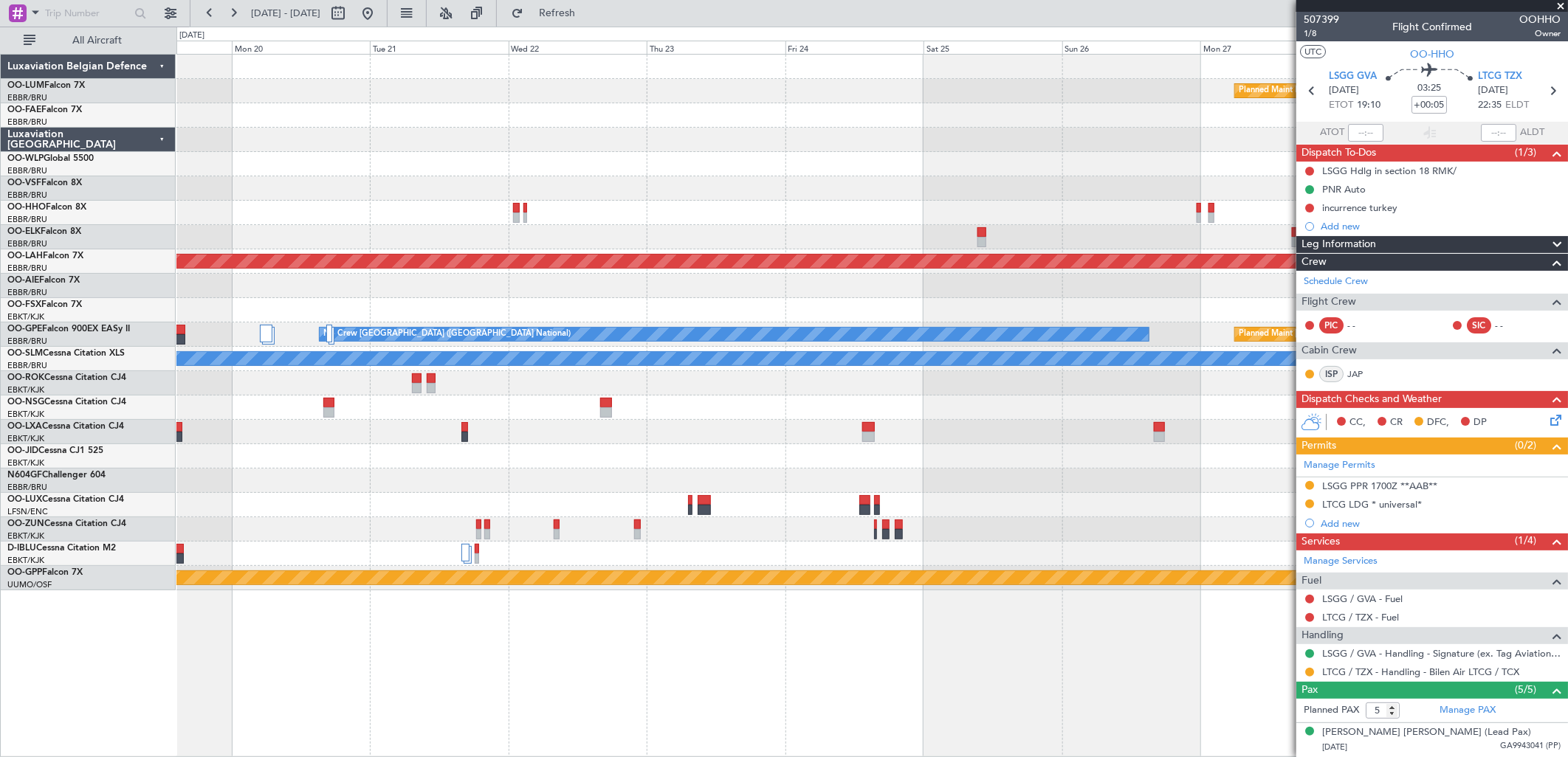
click at [35, 252] on div "Planned Maint Kortrijk-Wevelgem - - RJFK 12:30 Z UBBB 23:05 Z Planned Maint Alt…" at bounding box center [784, 391] width 1568 height 730
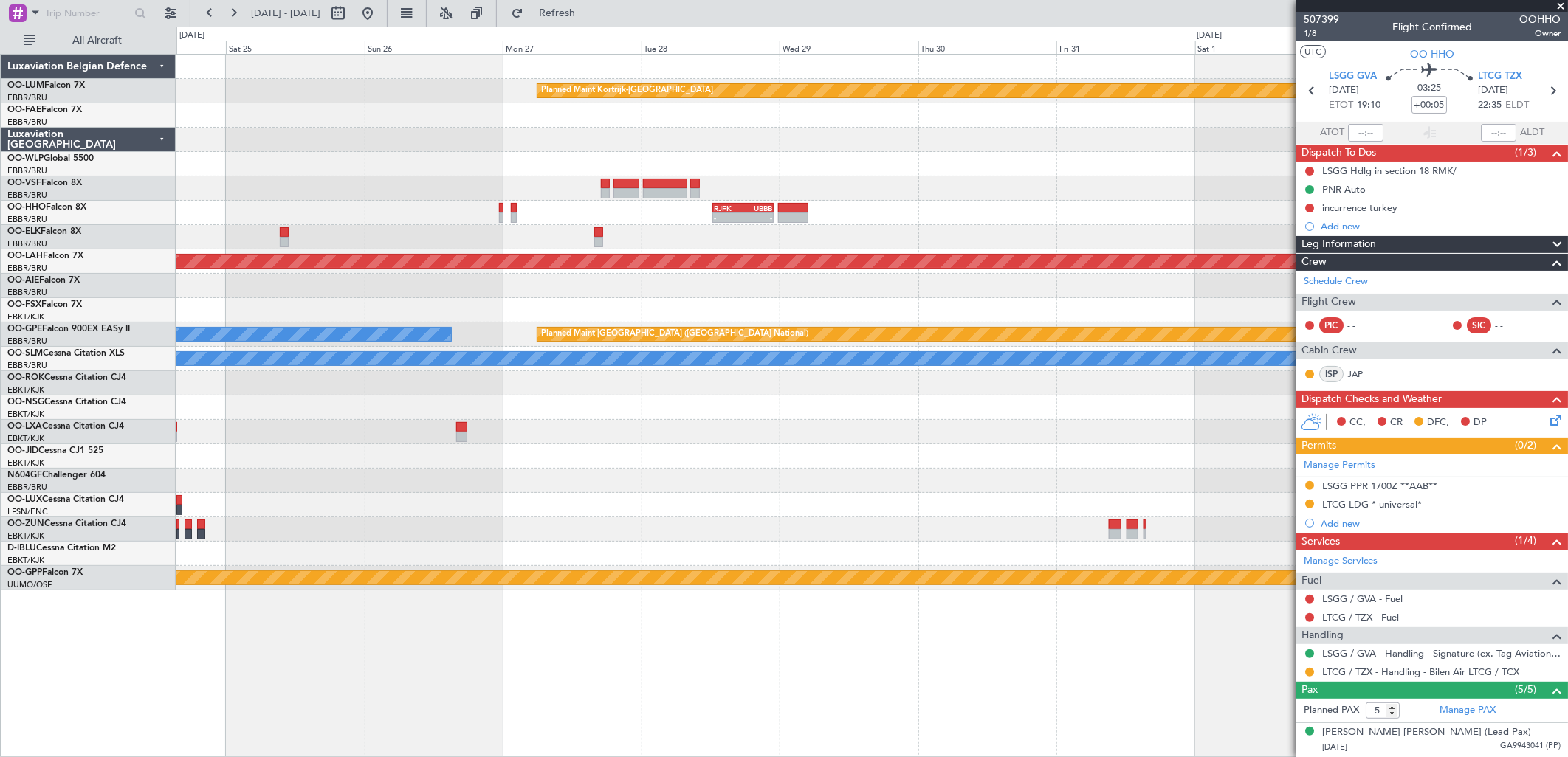
click at [1101, 264] on div "Planned Maint Kortrijk-Wevelgem - - RJFK 12:30 Z UBBB 23:05 Z Planned Maint Alt…" at bounding box center [872, 323] width 1391 height 536
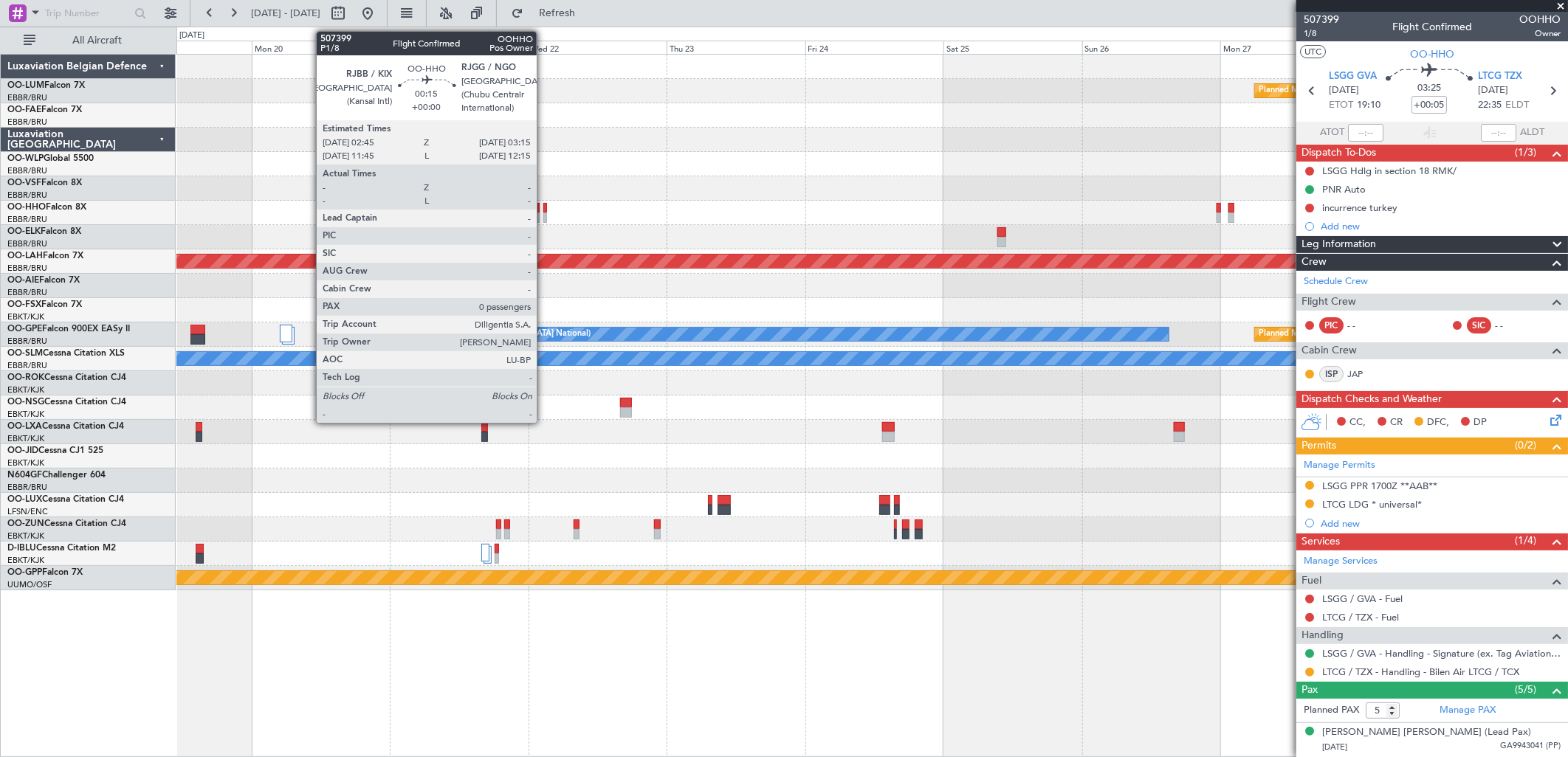
click at [544, 208] on div at bounding box center [545, 208] width 3 height 10
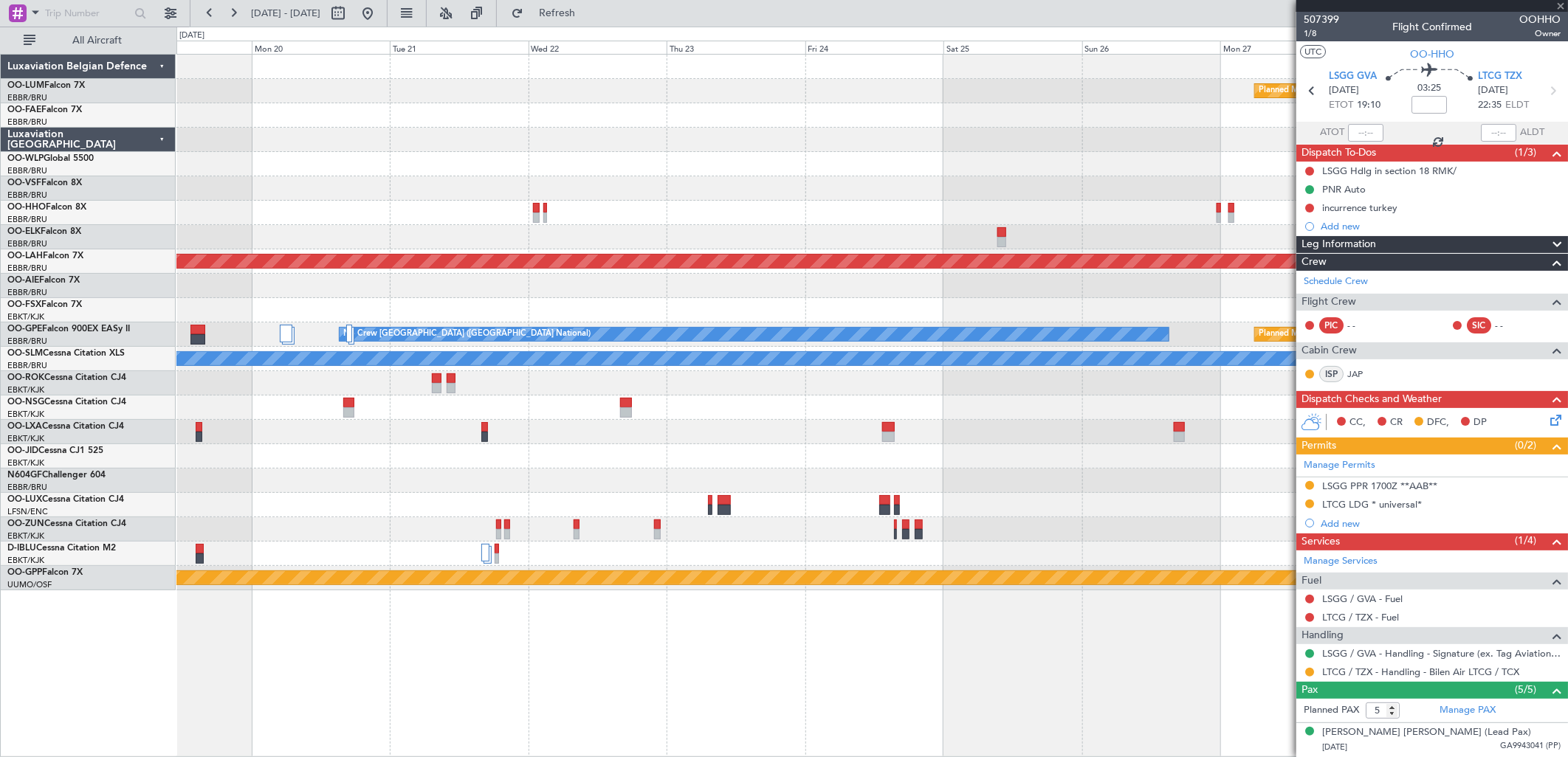
type input "0"
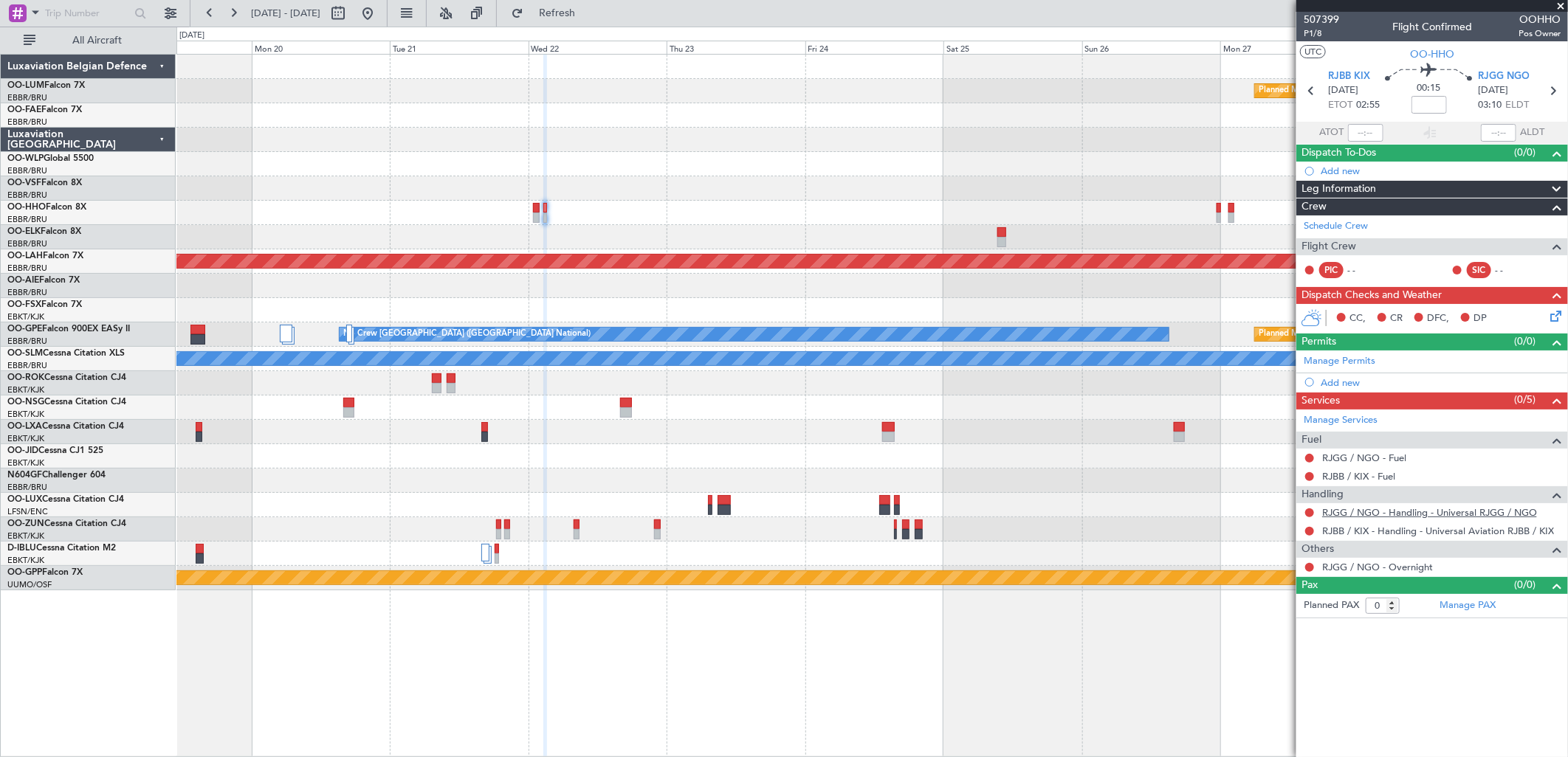
click at [1448, 515] on link "RJGG / NGO - Handling - Universal RJGG / NGO" at bounding box center [1429, 512] width 215 height 12
click at [1361, 526] on link "RJBB / KIX - Handling - Universal Aviation RJBB / KIX" at bounding box center [1437, 530] width 232 height 12
click at [379, 16] on button at bounding box center [367, 13] width 23 height 23
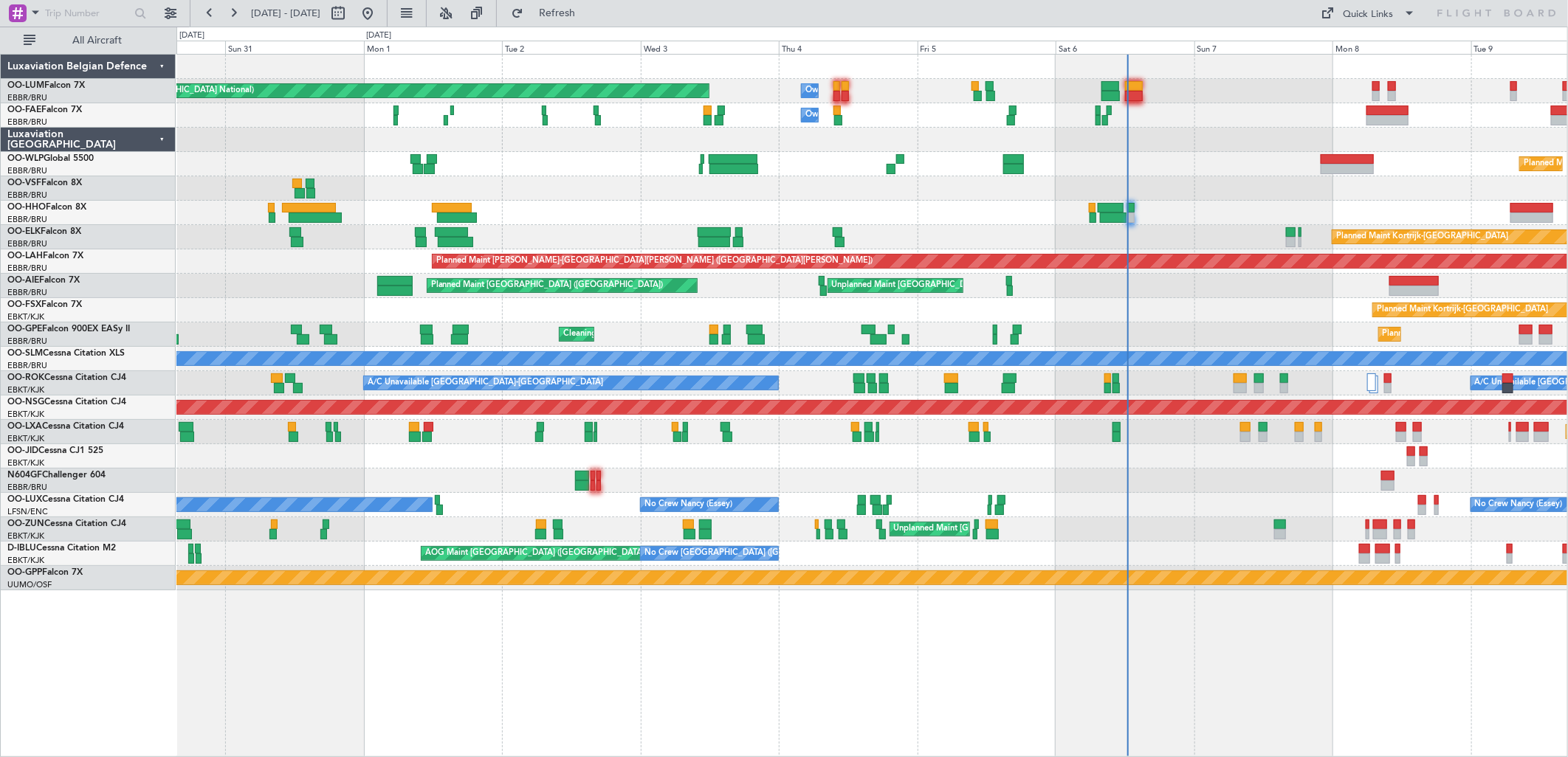
click at [643, 533] on div "Unplanned Maint Paris (Le Bourget) Planned Maint Kortrijk-Wevelgem" at bounding box center [872, 529] width 1391 height 24
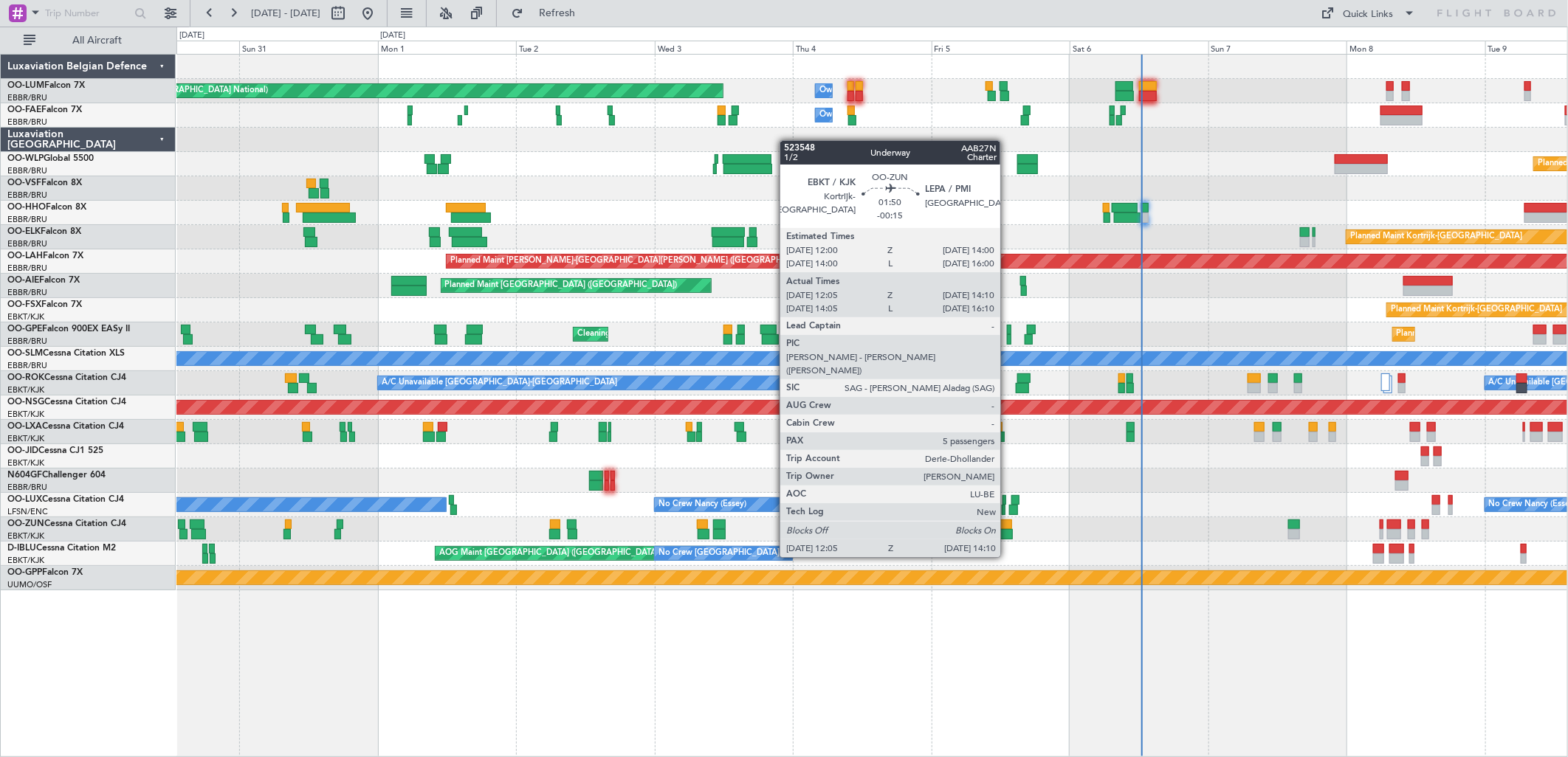
click at [1008, 529] on div at bounding box center [1007, 534] width 13 height 10
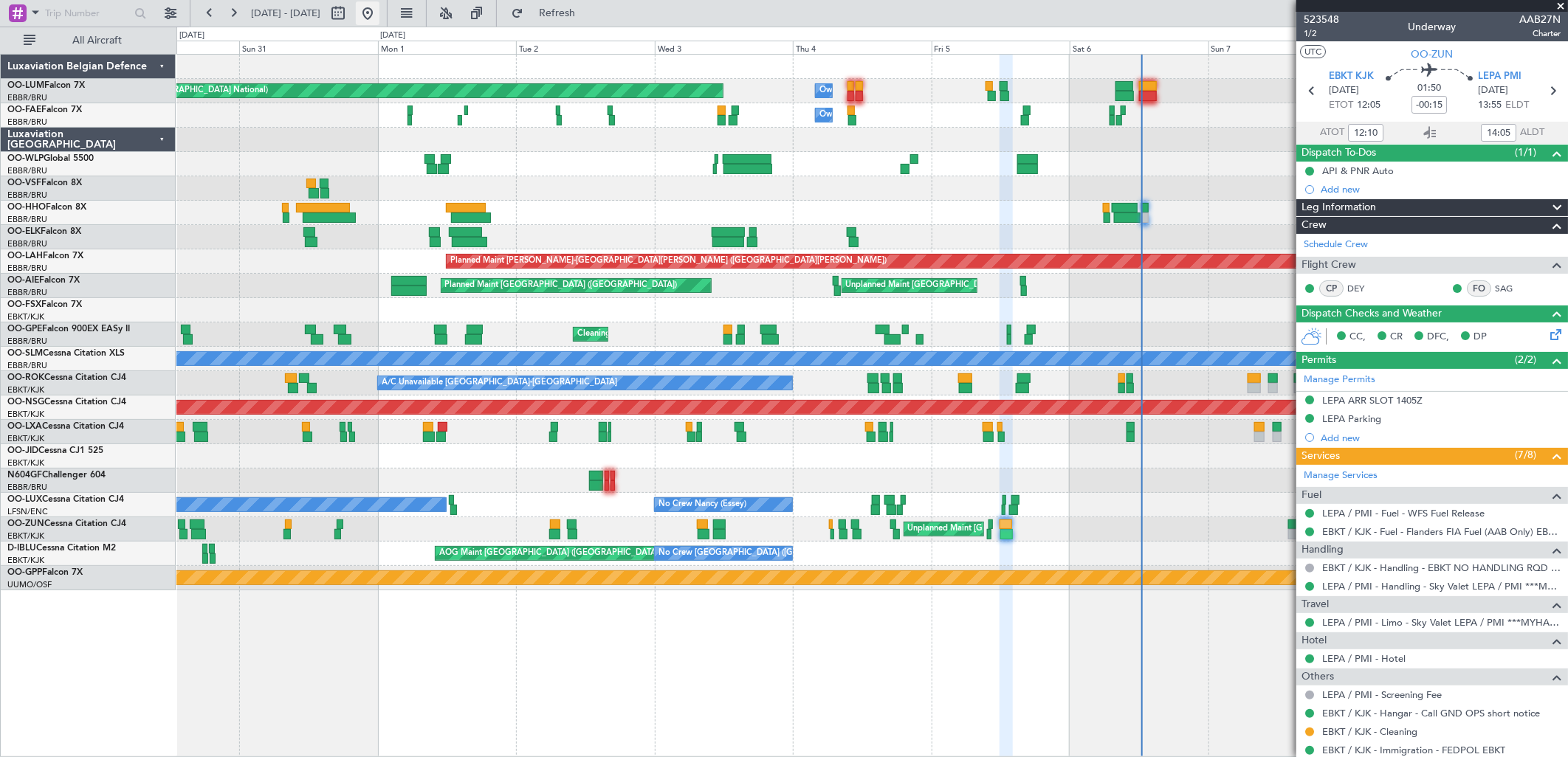
click at [379, 9] on button at bounding box center [367, 13] width 23 height 23
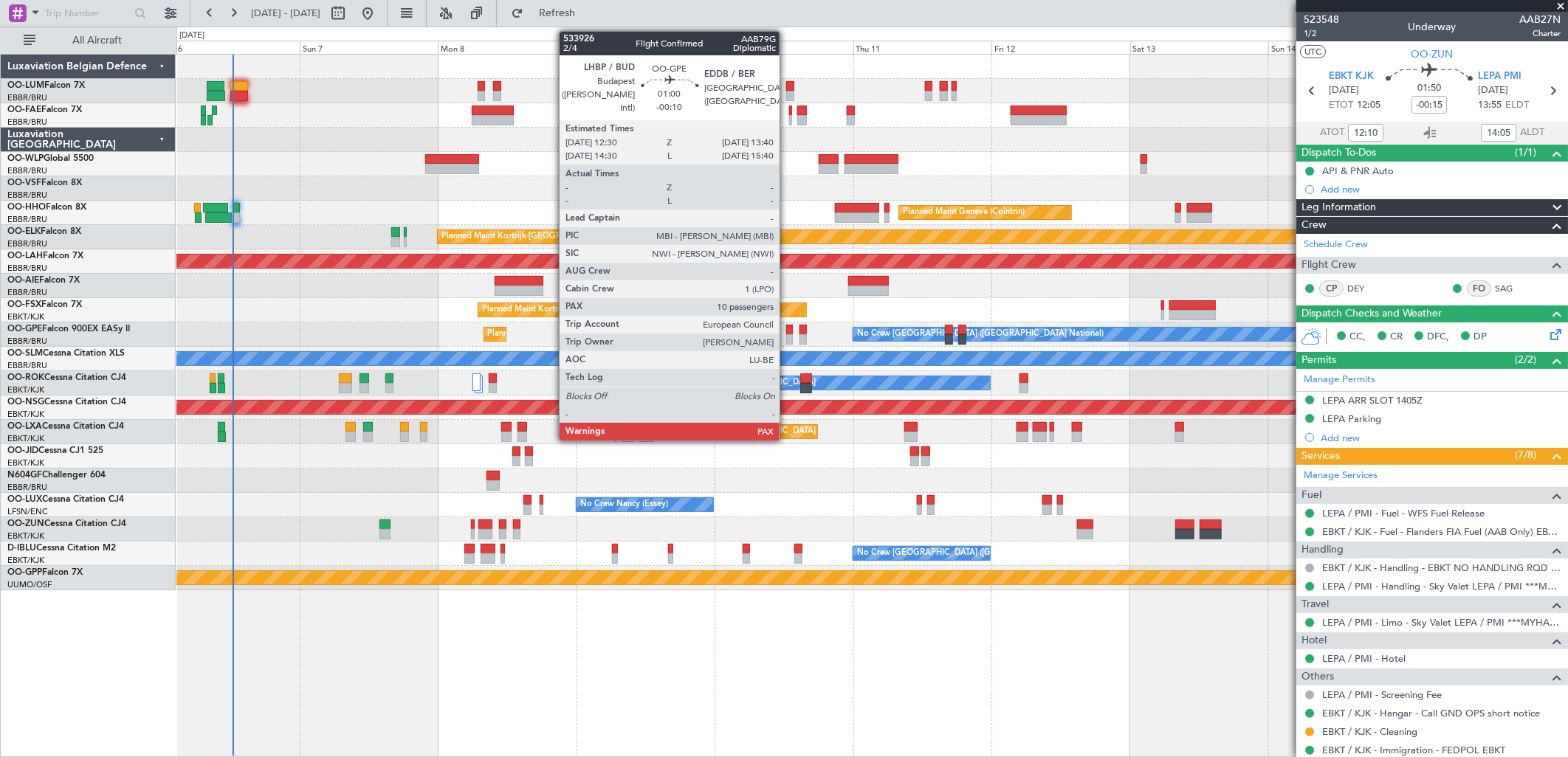
click at [787, 336] on div at bounding box center [789, 339] width 7 height 10
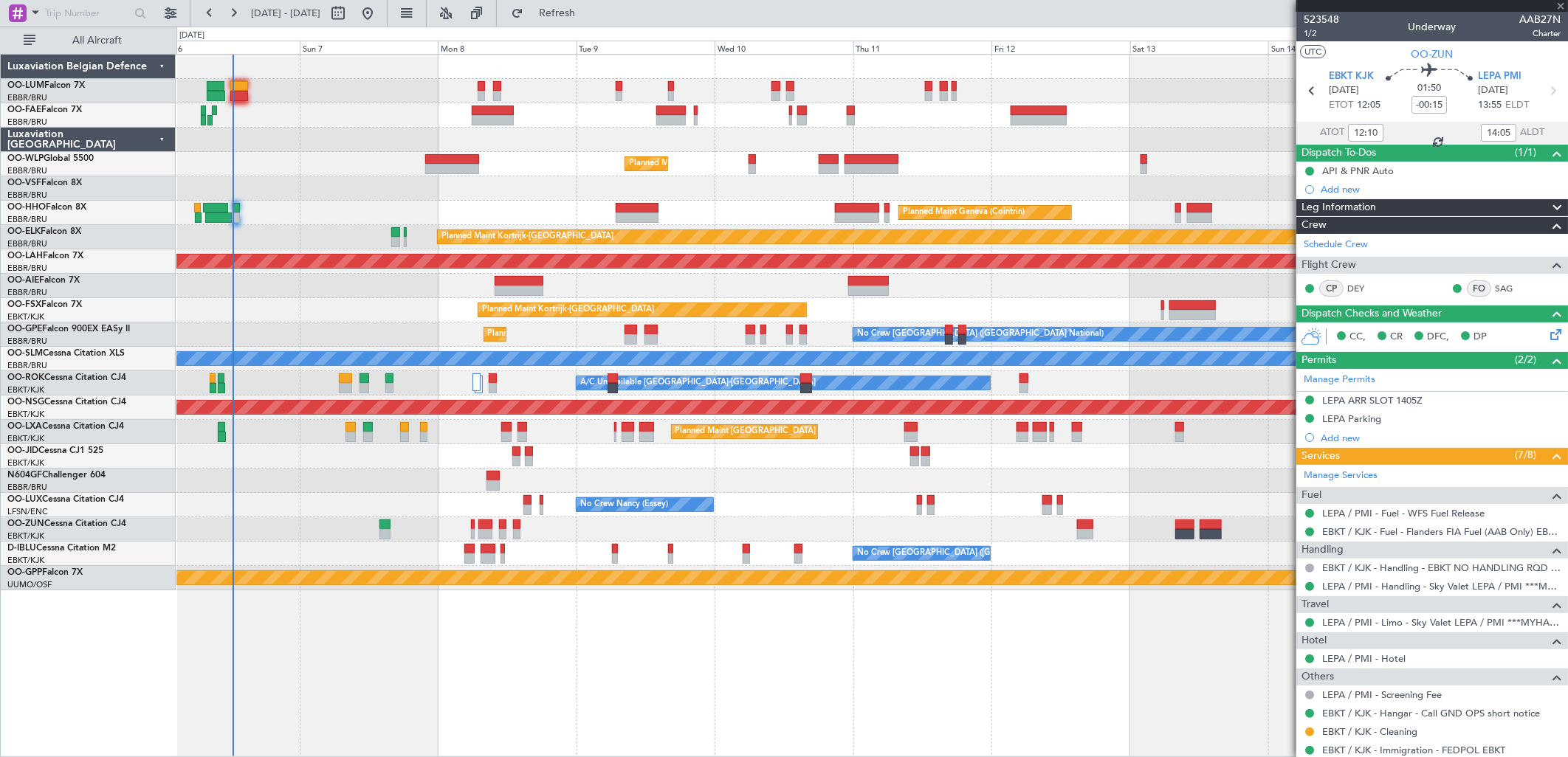
type input "-00:10"
type input "10"
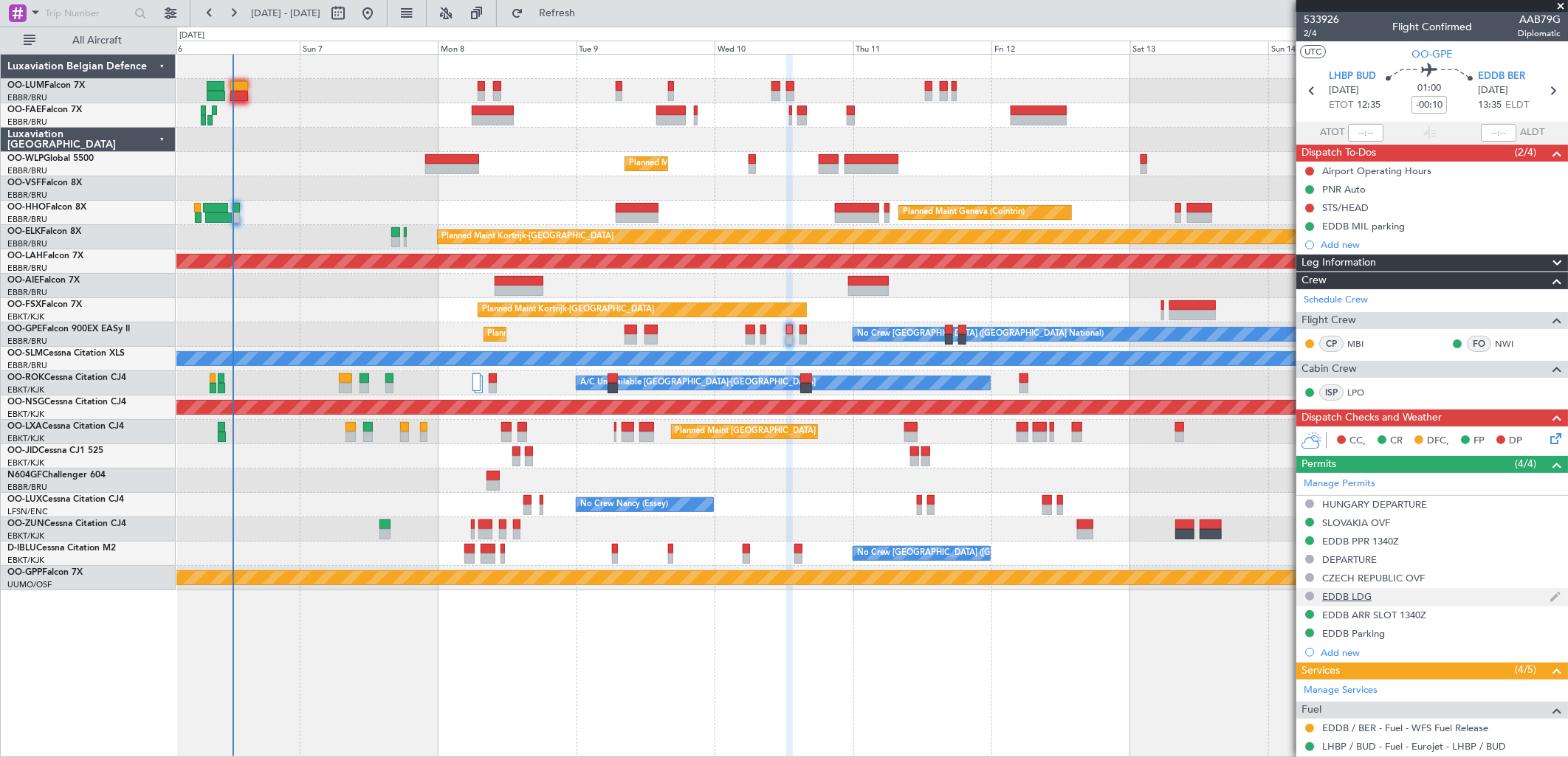
scroll to position [164, 0]
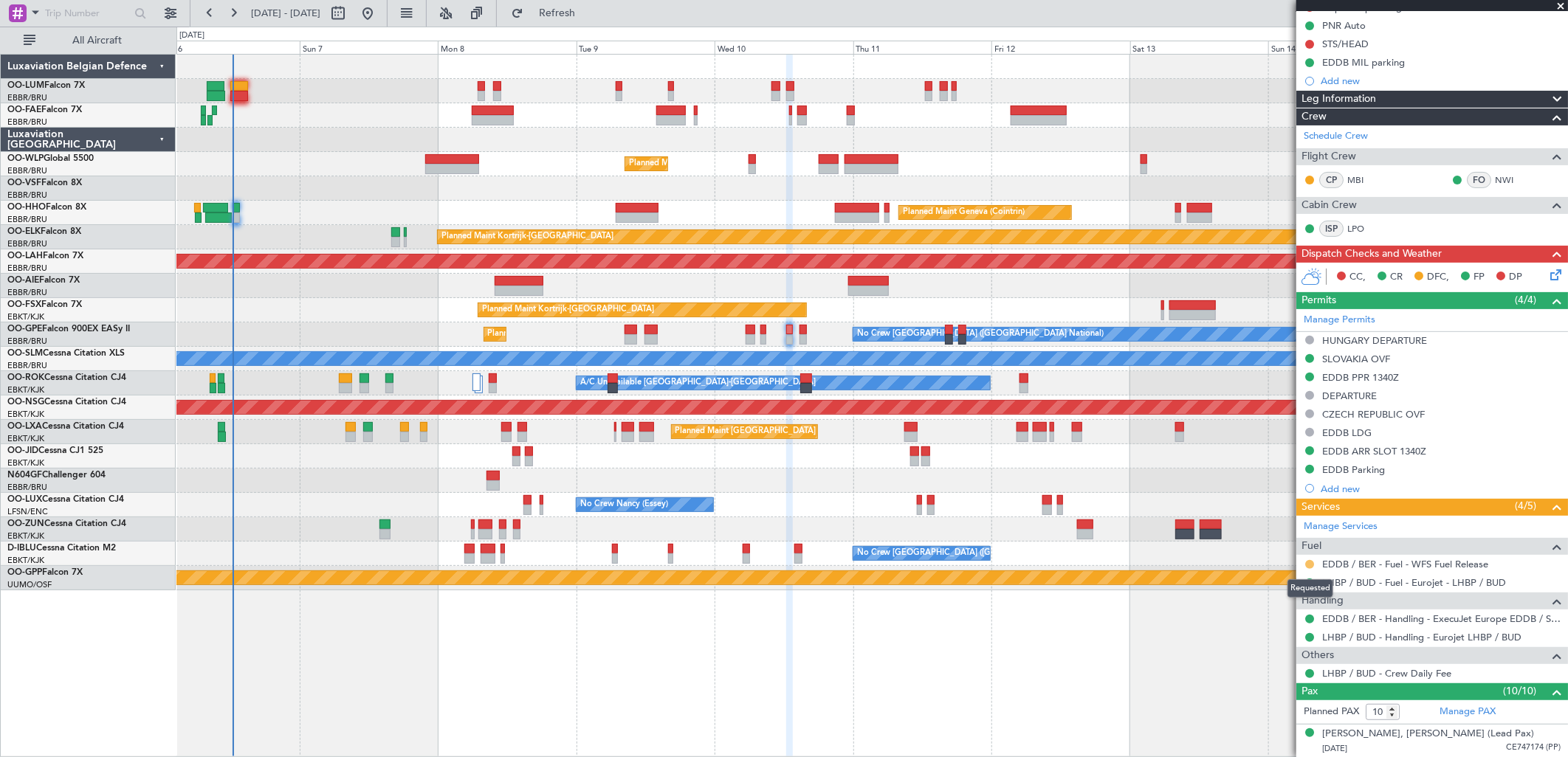
click at [1308, 562] on button at bounding box center [1309, 564] width 9 height 9
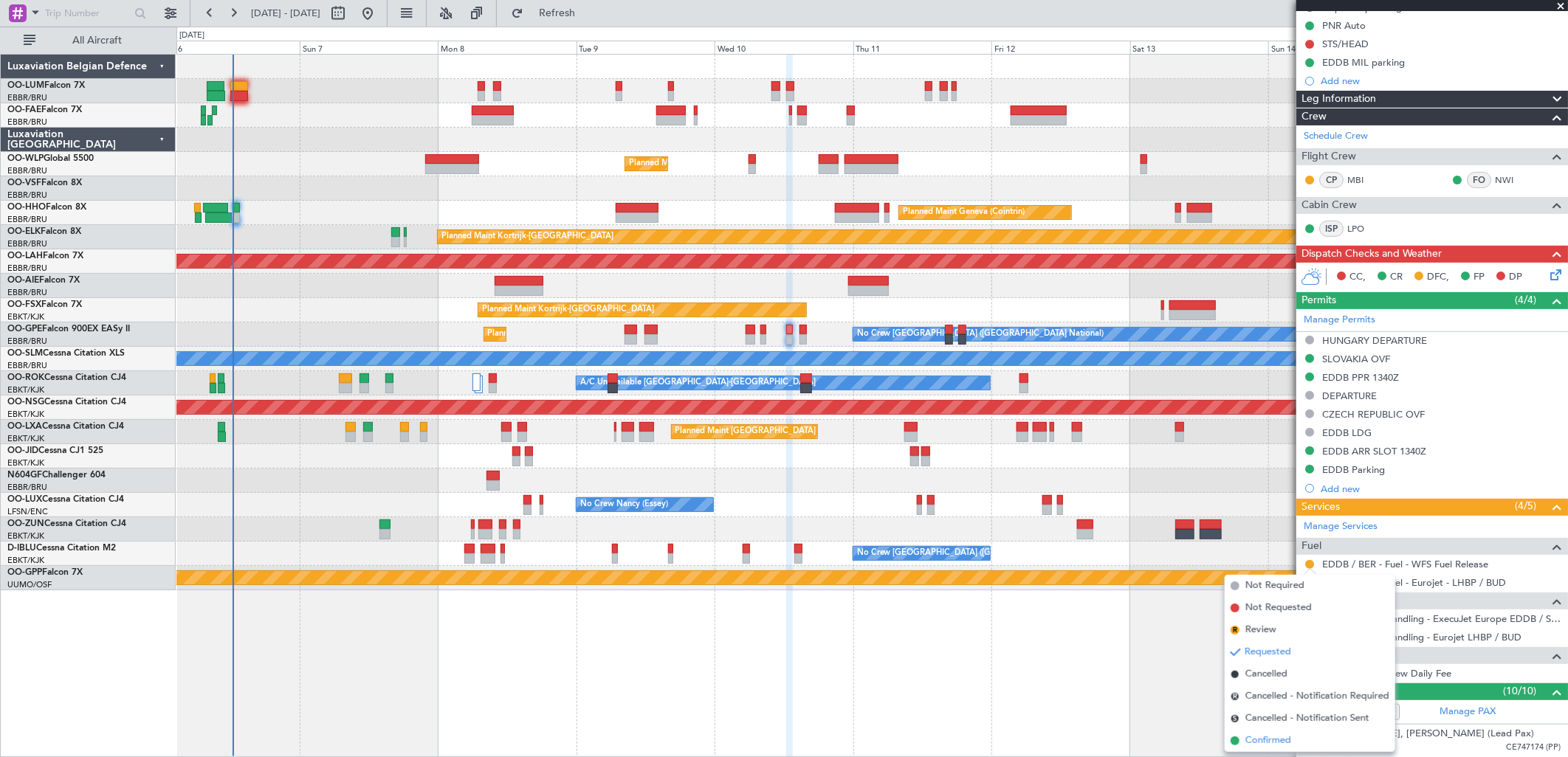
click at [1272, 739] on span "Confirmed" at bounding box center [1268, 741] width 46 height 15
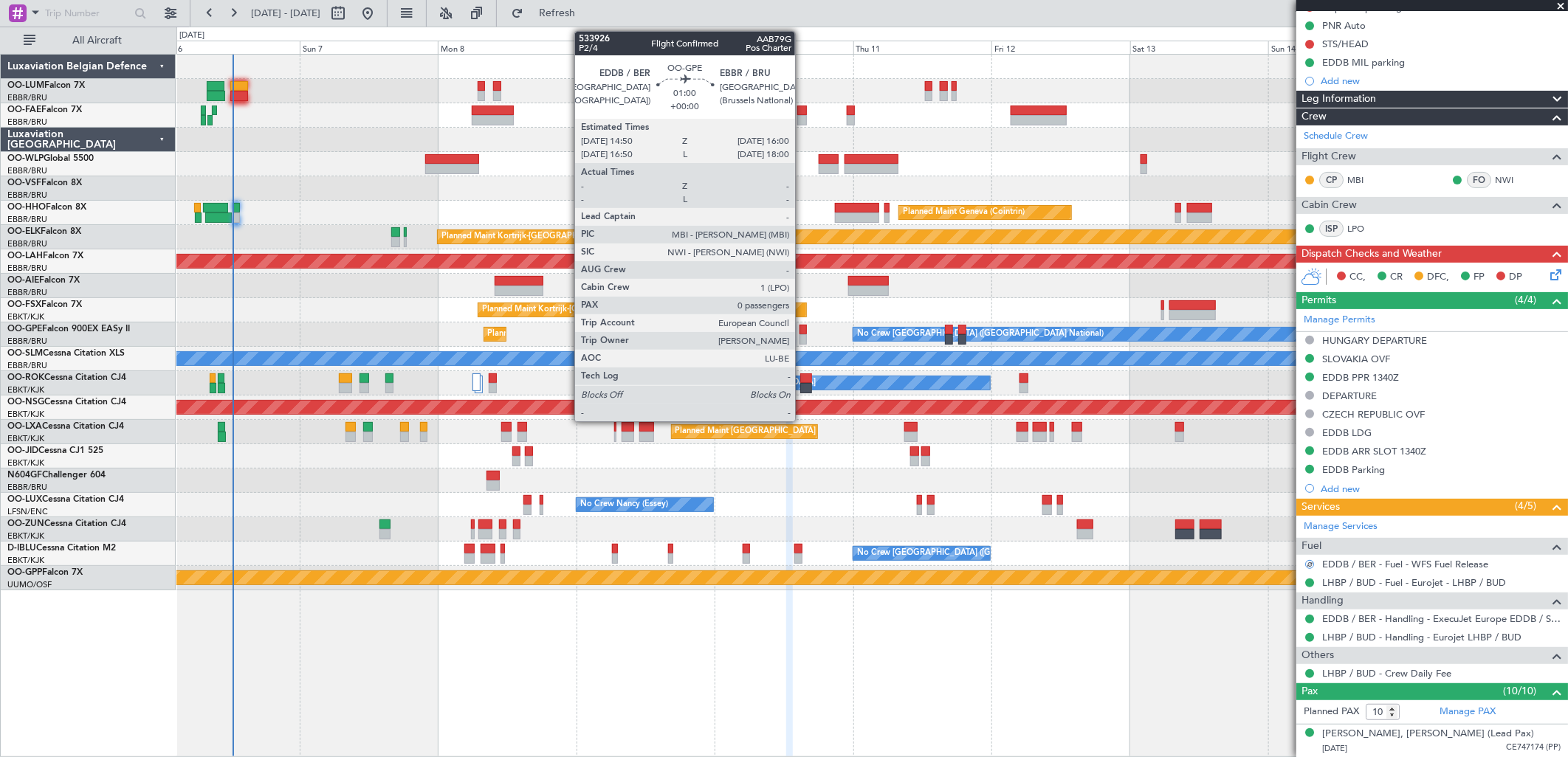
click at [803, 333] on div at bounding box center [803, 330] width 7 height 10
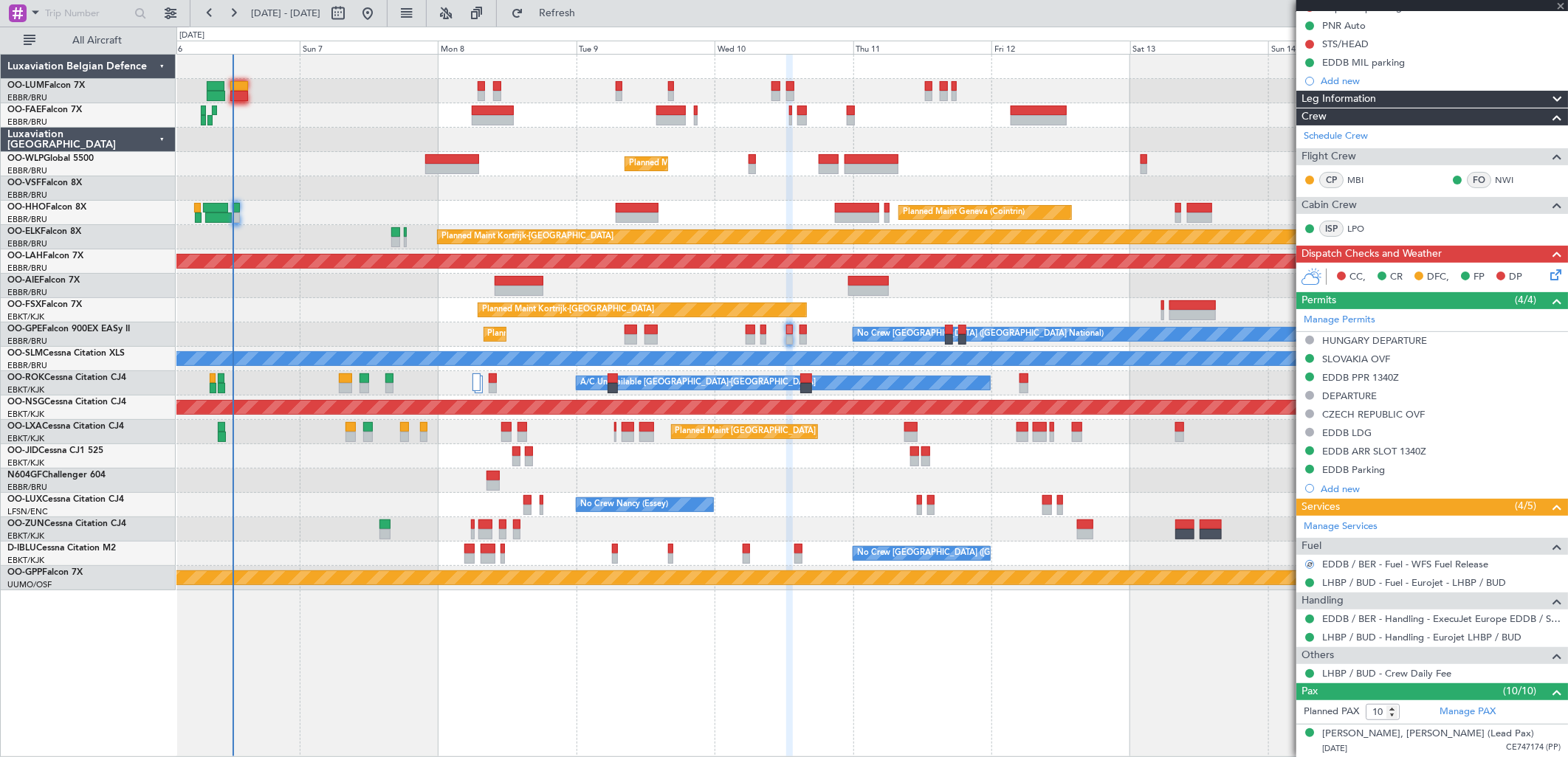
type input "0"
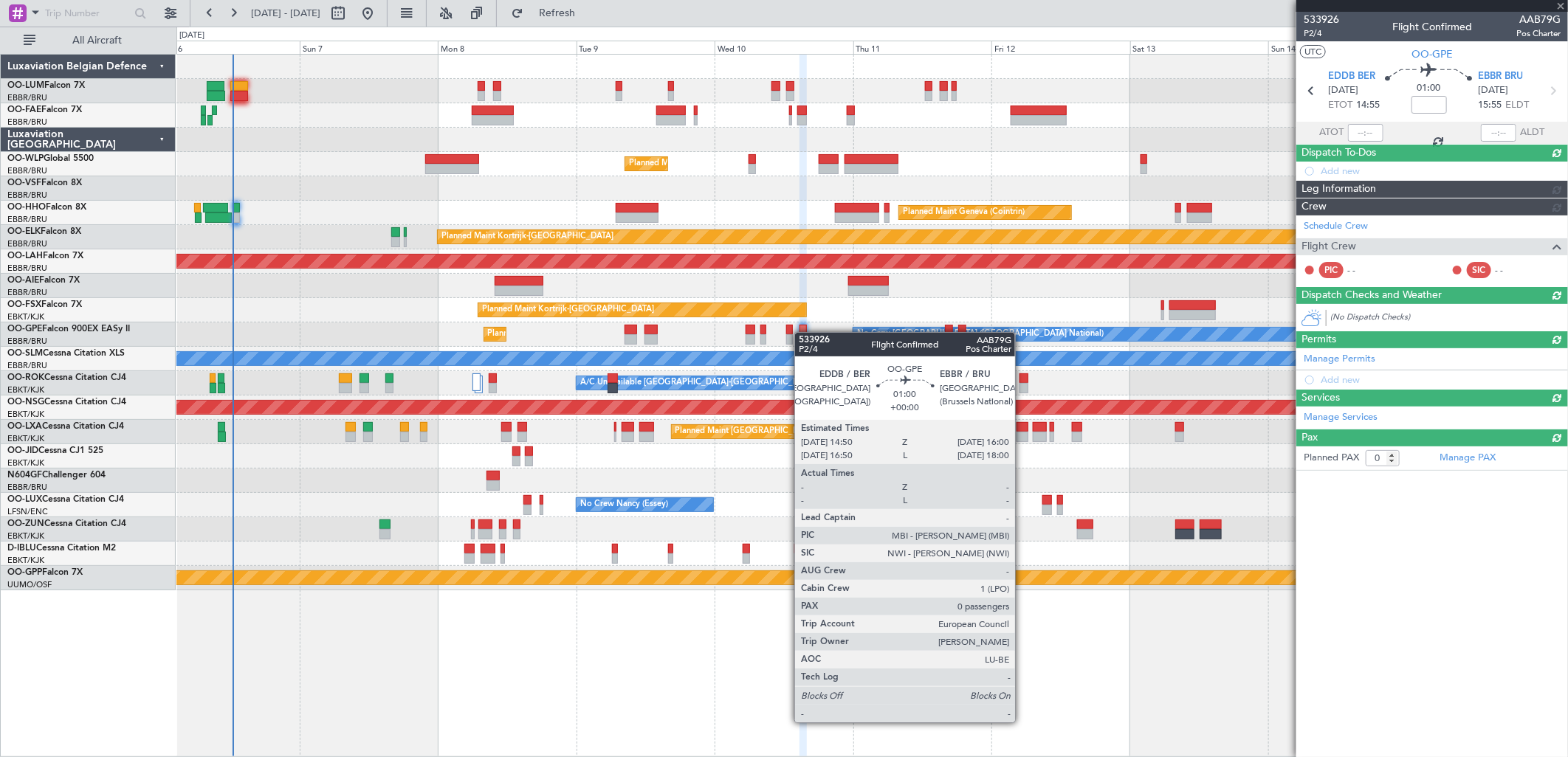
scroll to position [0, 0]
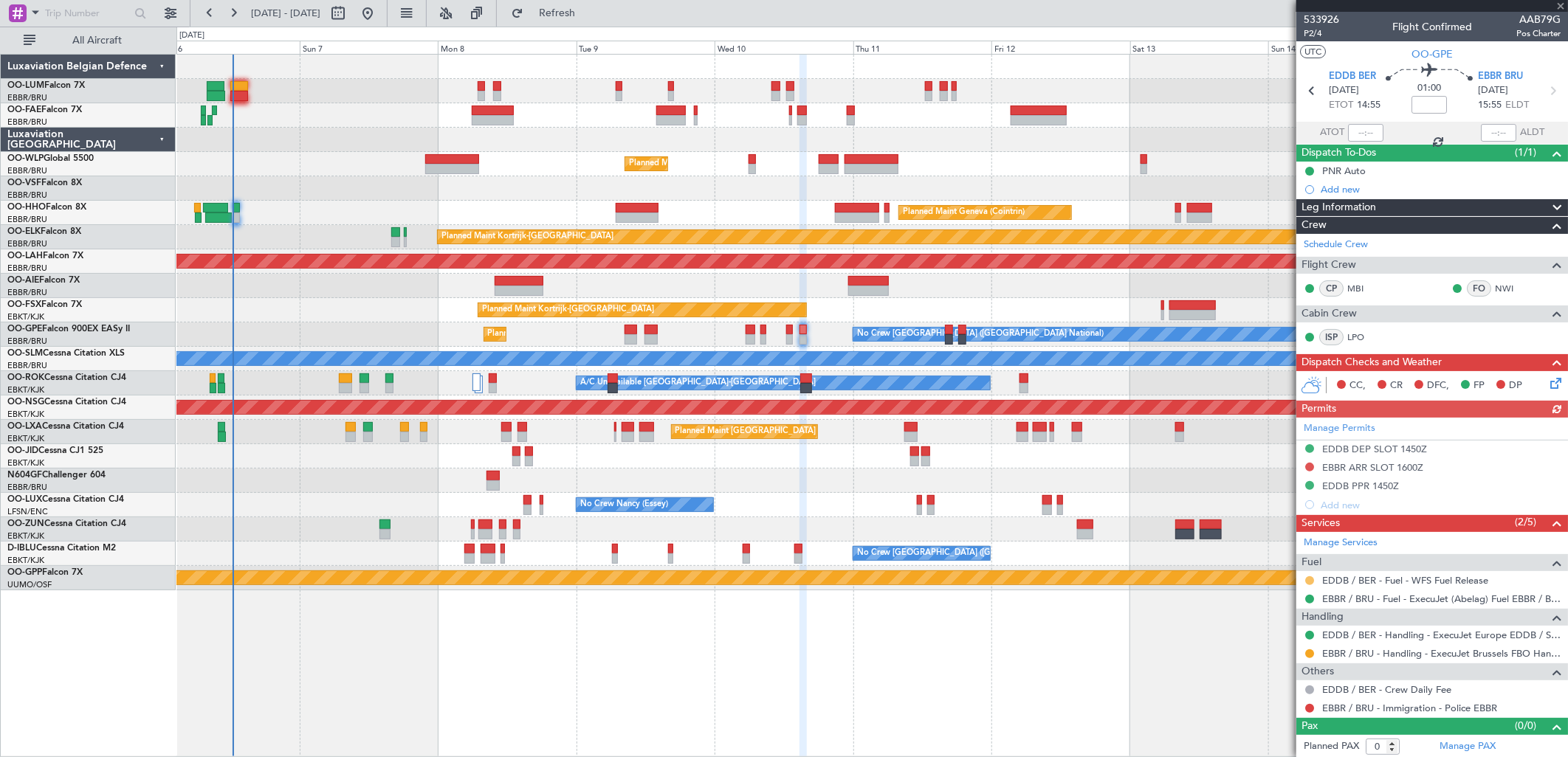
click at [1310, 579] on button at bounding box center [1309, 580] width 9 height 9
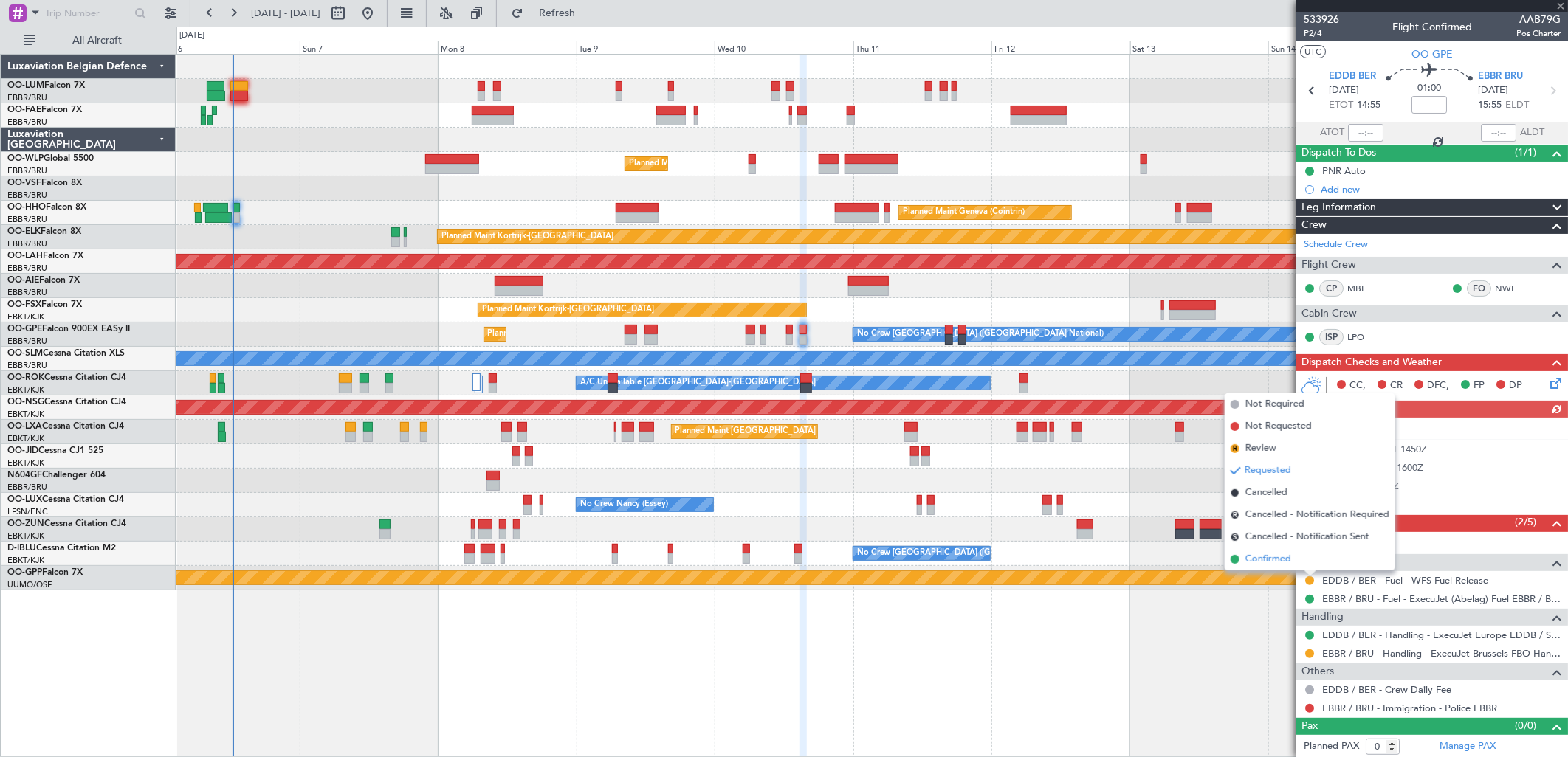
click at [1273, 564] on span "Confirmed" at bounding box center [1268, 559] width 46 height 15
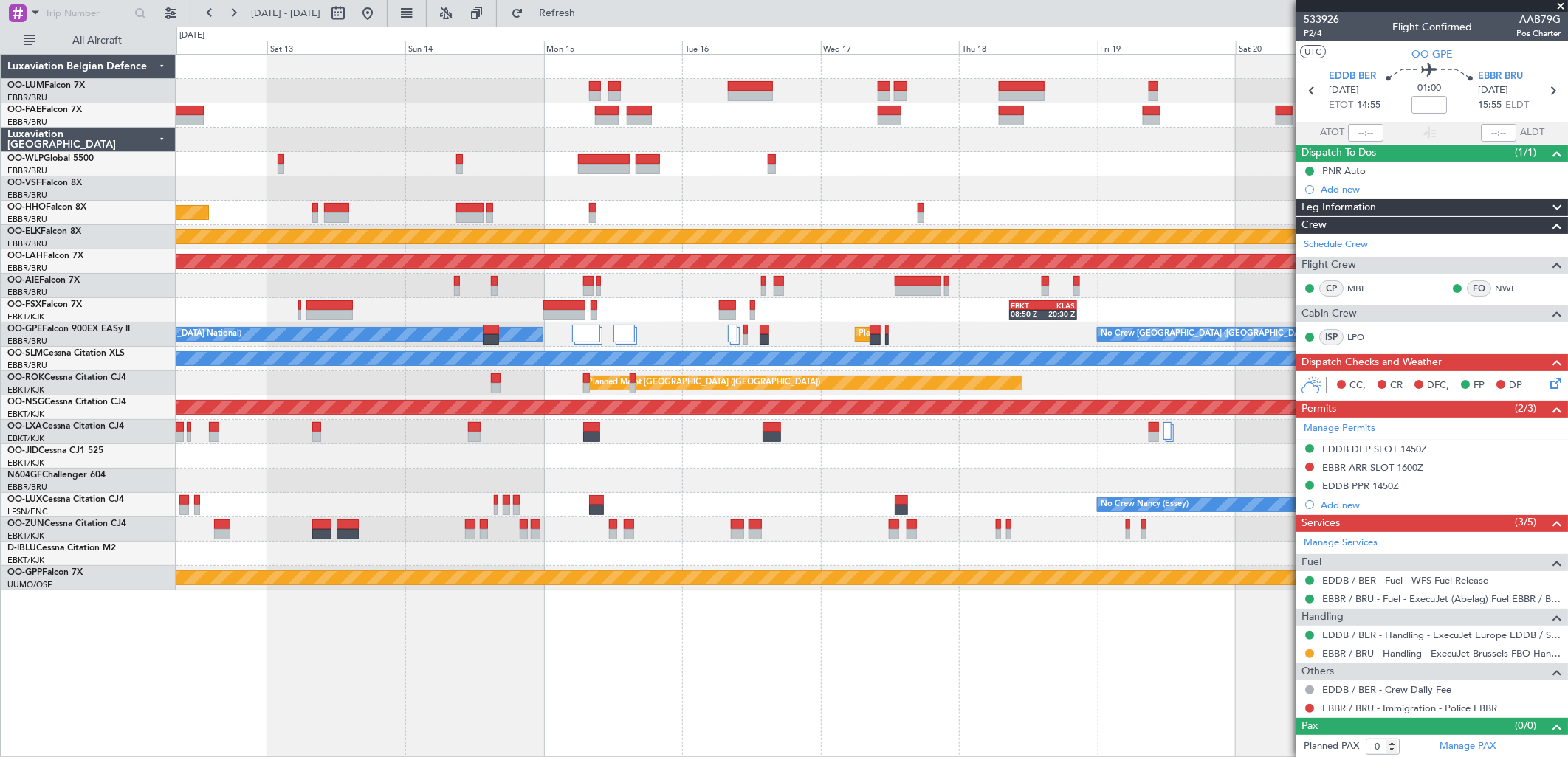
click at [39, 245] on div "Planned Maint Geneva (Cointrin) Planned Maint Kortrijk-Wevelgem Planned Maint A…" at bounding box center [784, 391] width 1568 height 730
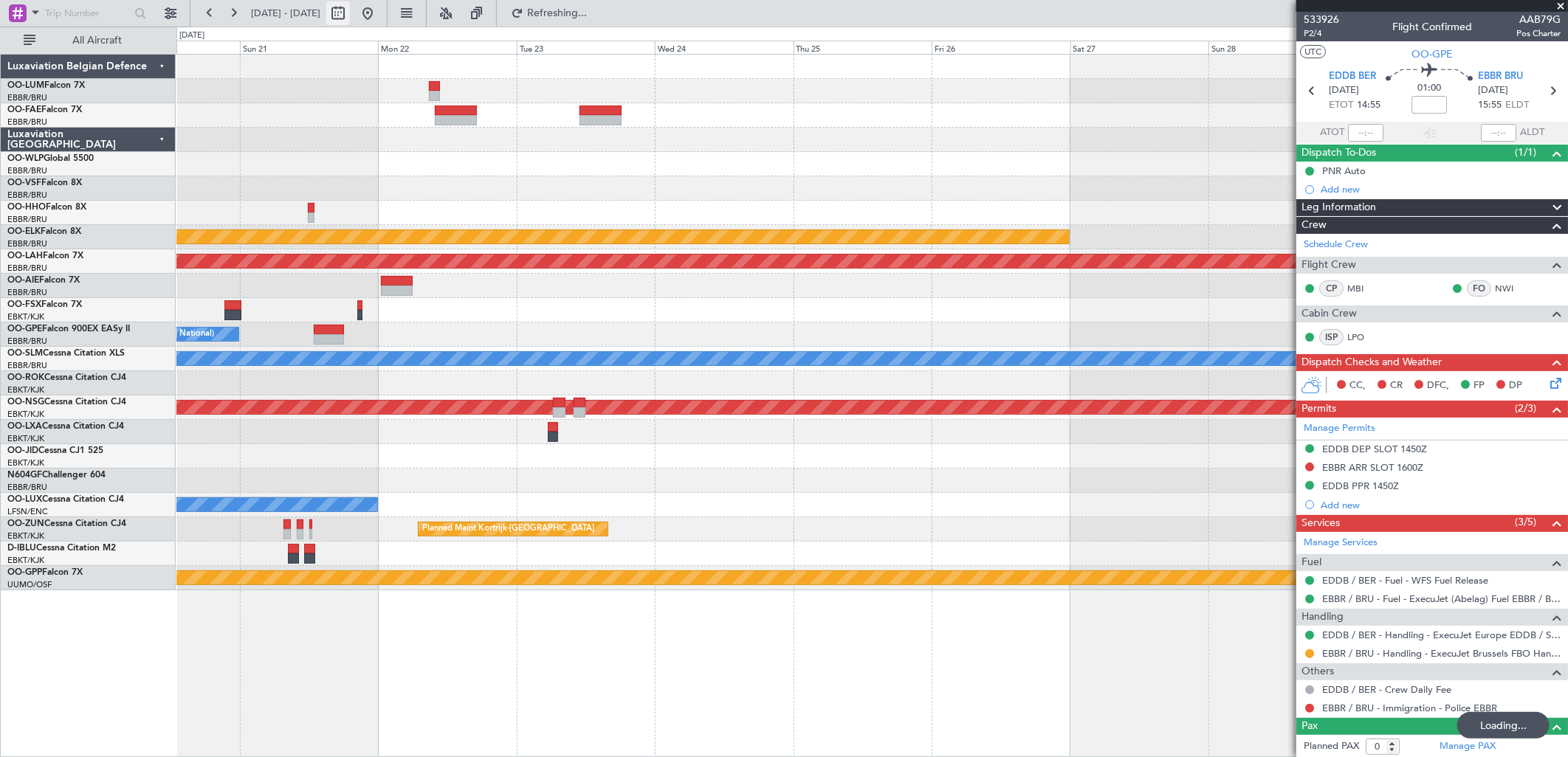
click at [350, 8] on button at bounding box center [338, 13] width 23 height 23
select select "9"
select select "2025"
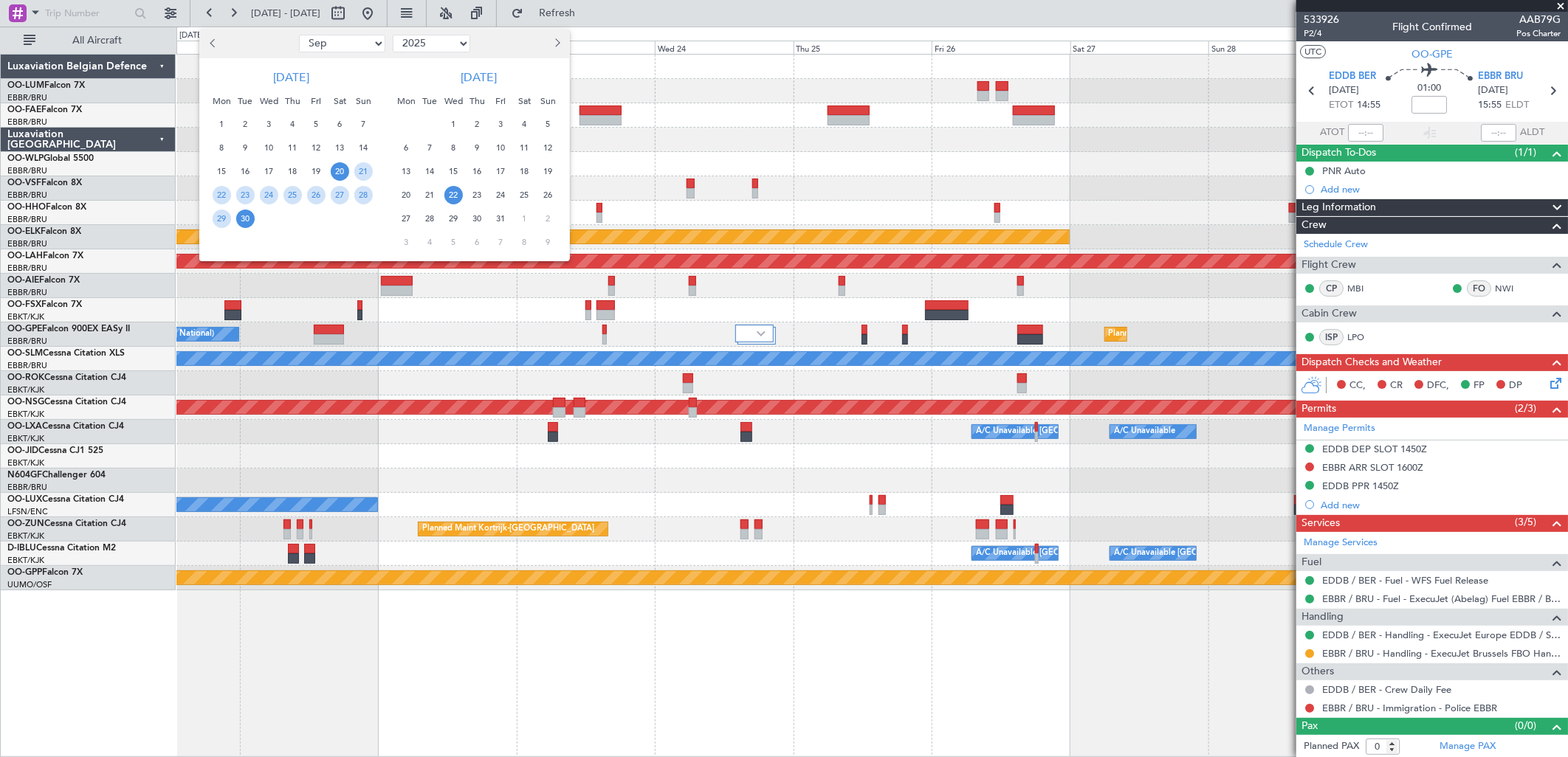
click at [458, 196] on span "22" at bounding box center [454, 195] width 19 height 19
click at [456, 217] on span "29" at bounding box center [454, 219] width 19 height 19
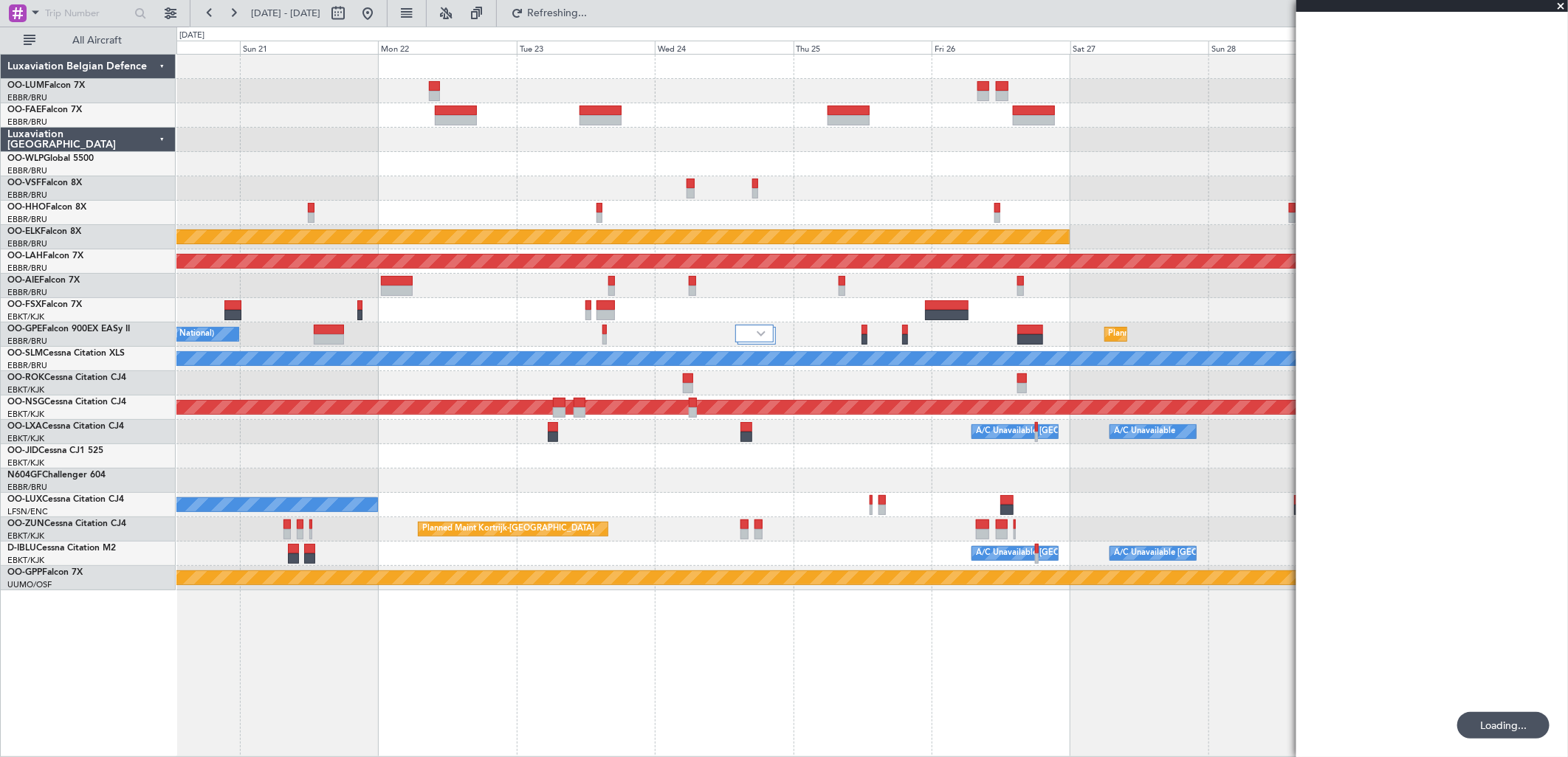
select select "10"
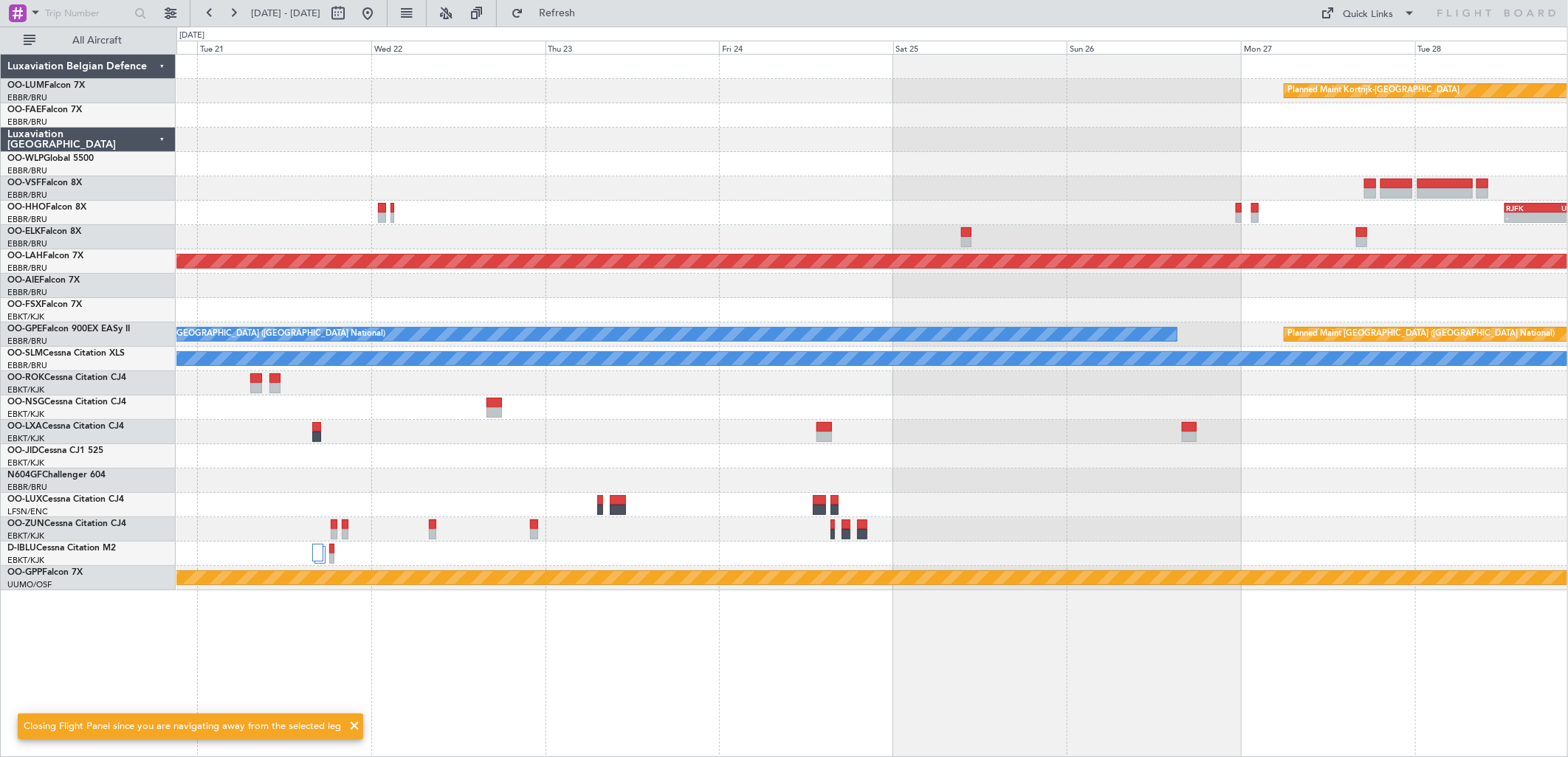
click at [1006, 207] on div "- - RJFK 12:30 Z UBBB 23:05 Z" at bounding box center [872, 212] width 1391 height 24
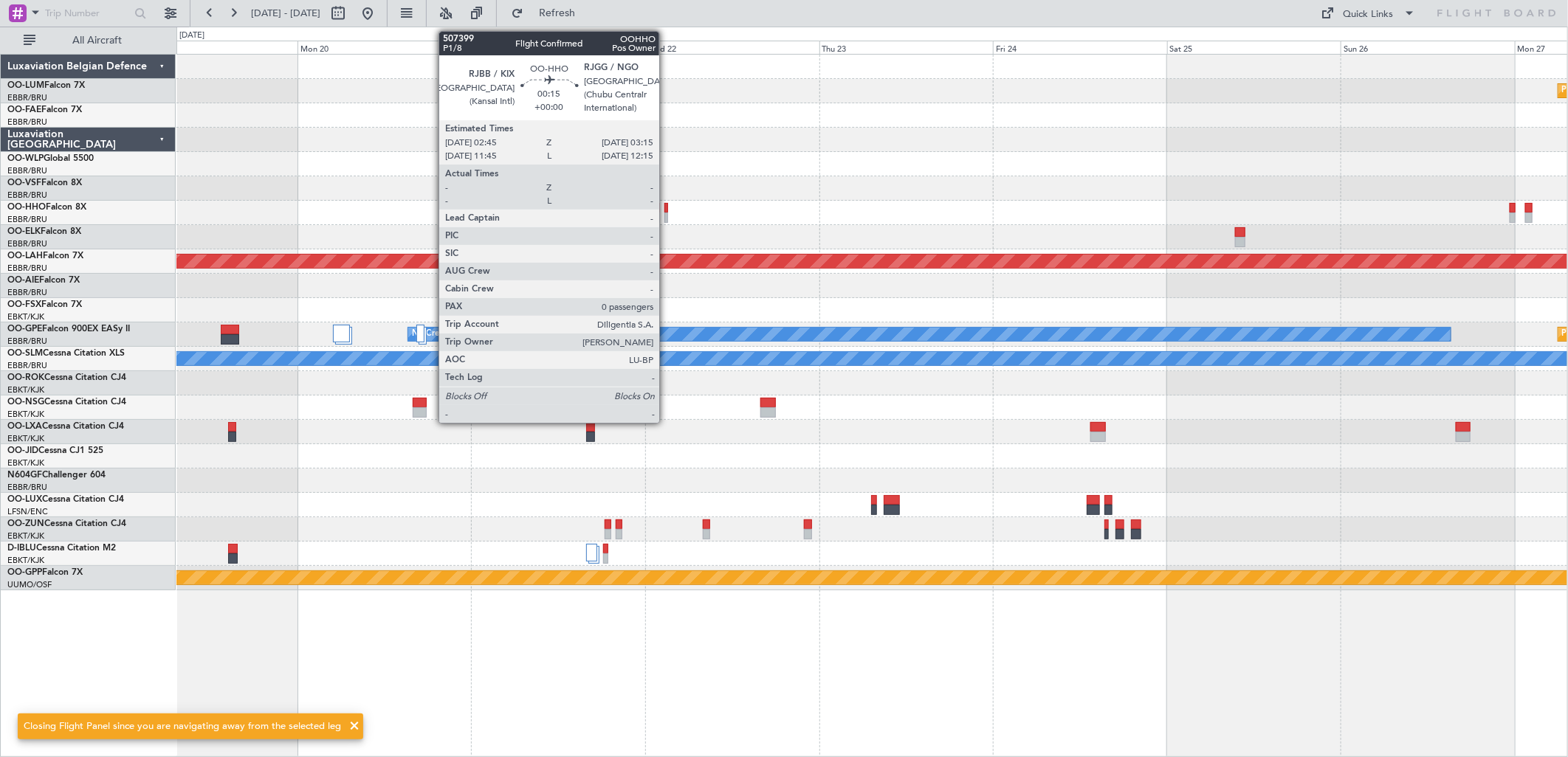
click at [667, 211] on div at bounding box center [666, 208] width 4 height 10
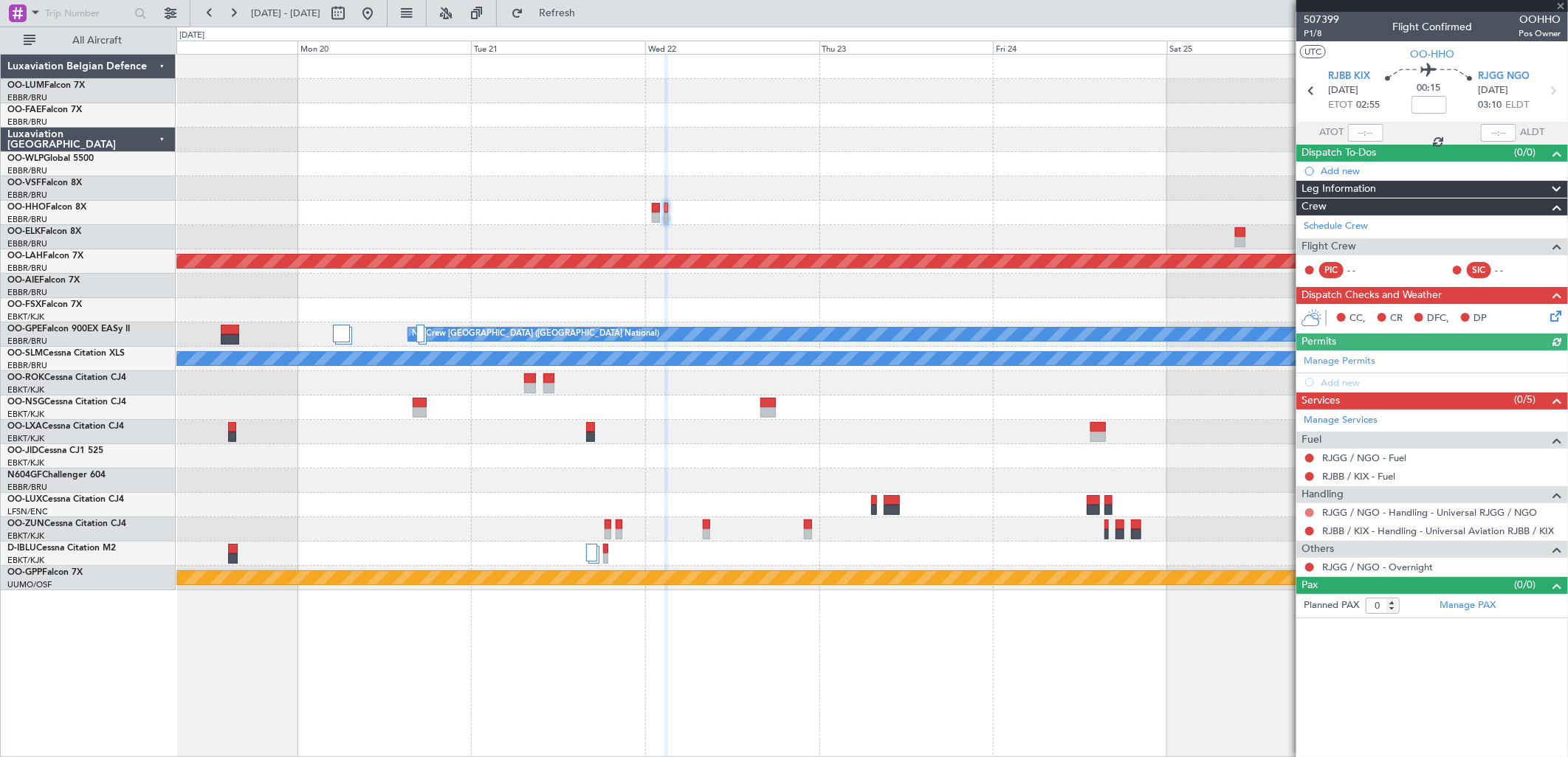
click at [1308, 512] on button at bounding box center [1309, 512] width 9 height 9
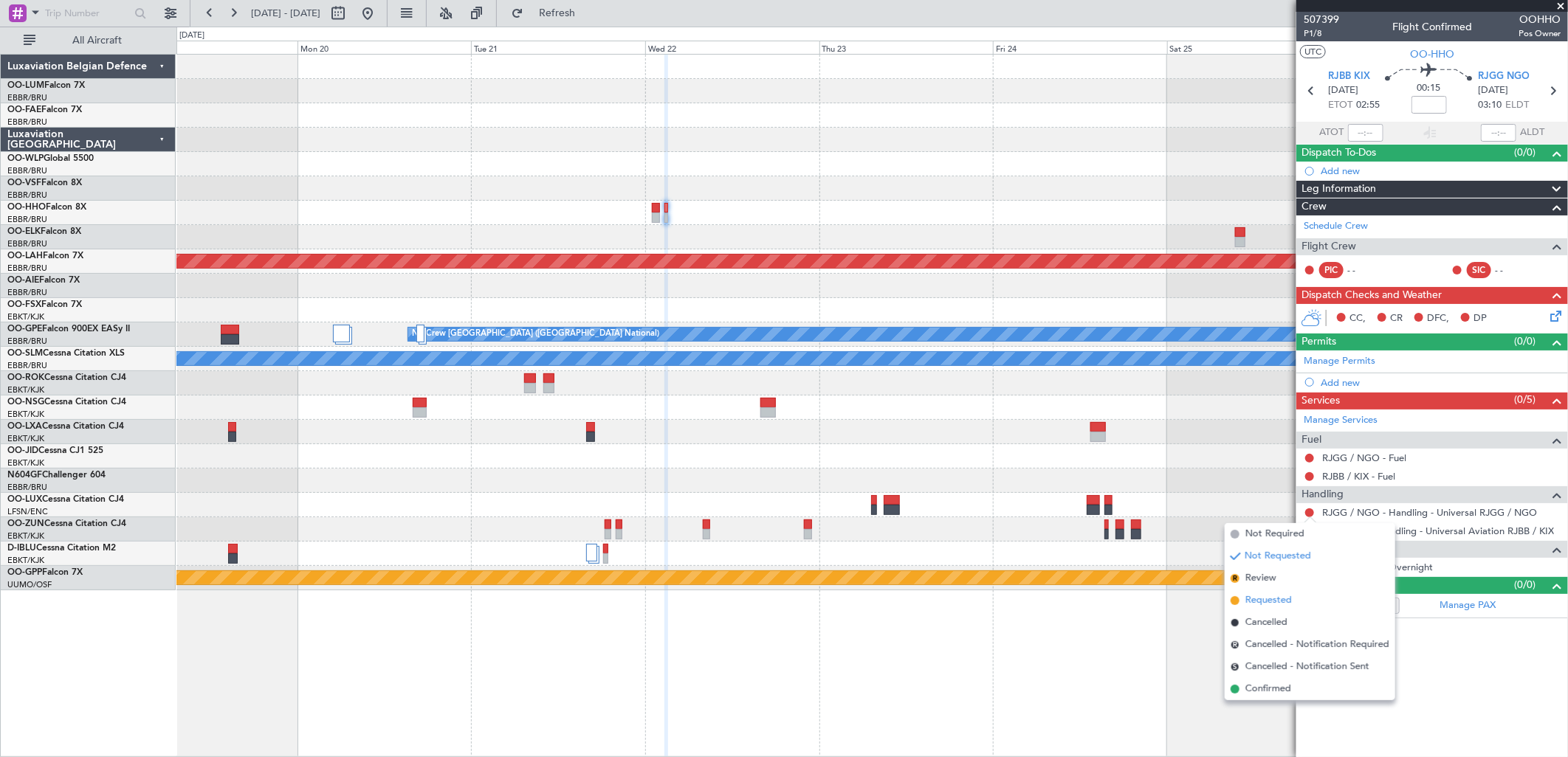
click at [1261, 600] on span "Requested" at bounding box center [1268, 600] width 46 height 15
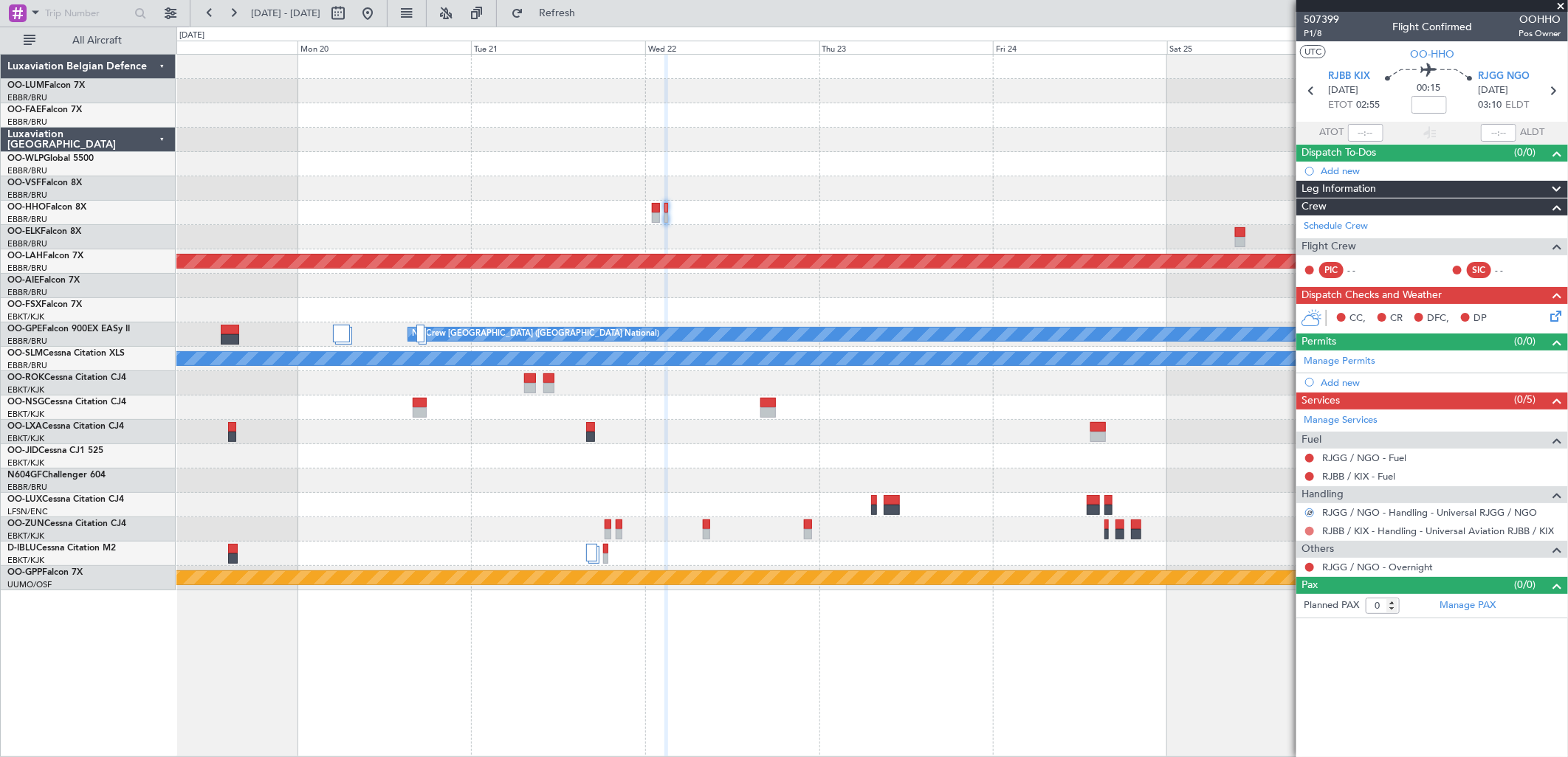
click at [1310, 534] on button at bounding box center [1309, 530] width 9 height 9
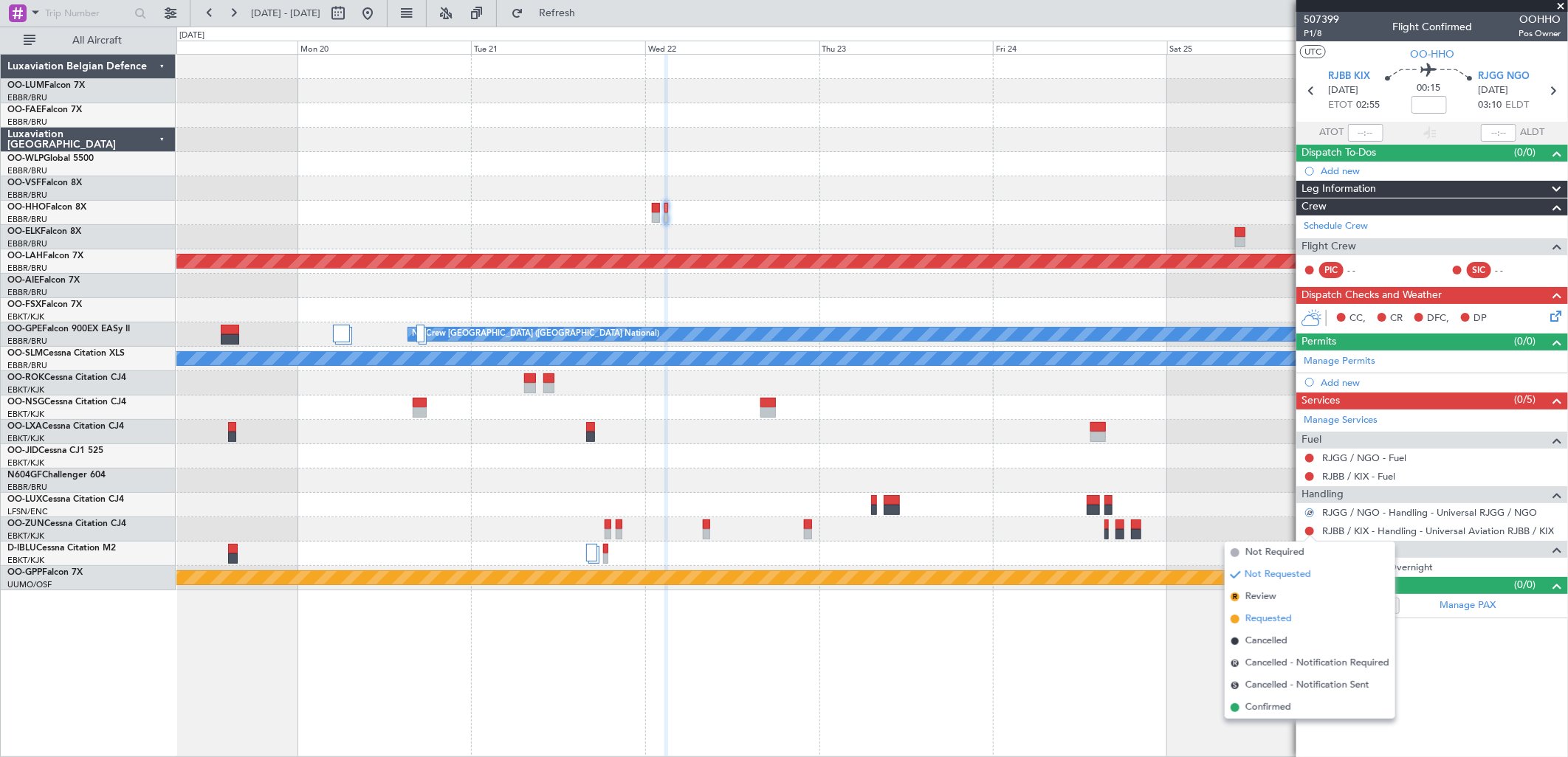
click at [1252, 618] on span "Requested" at bounding box center [1268, 619] width 46 height 15
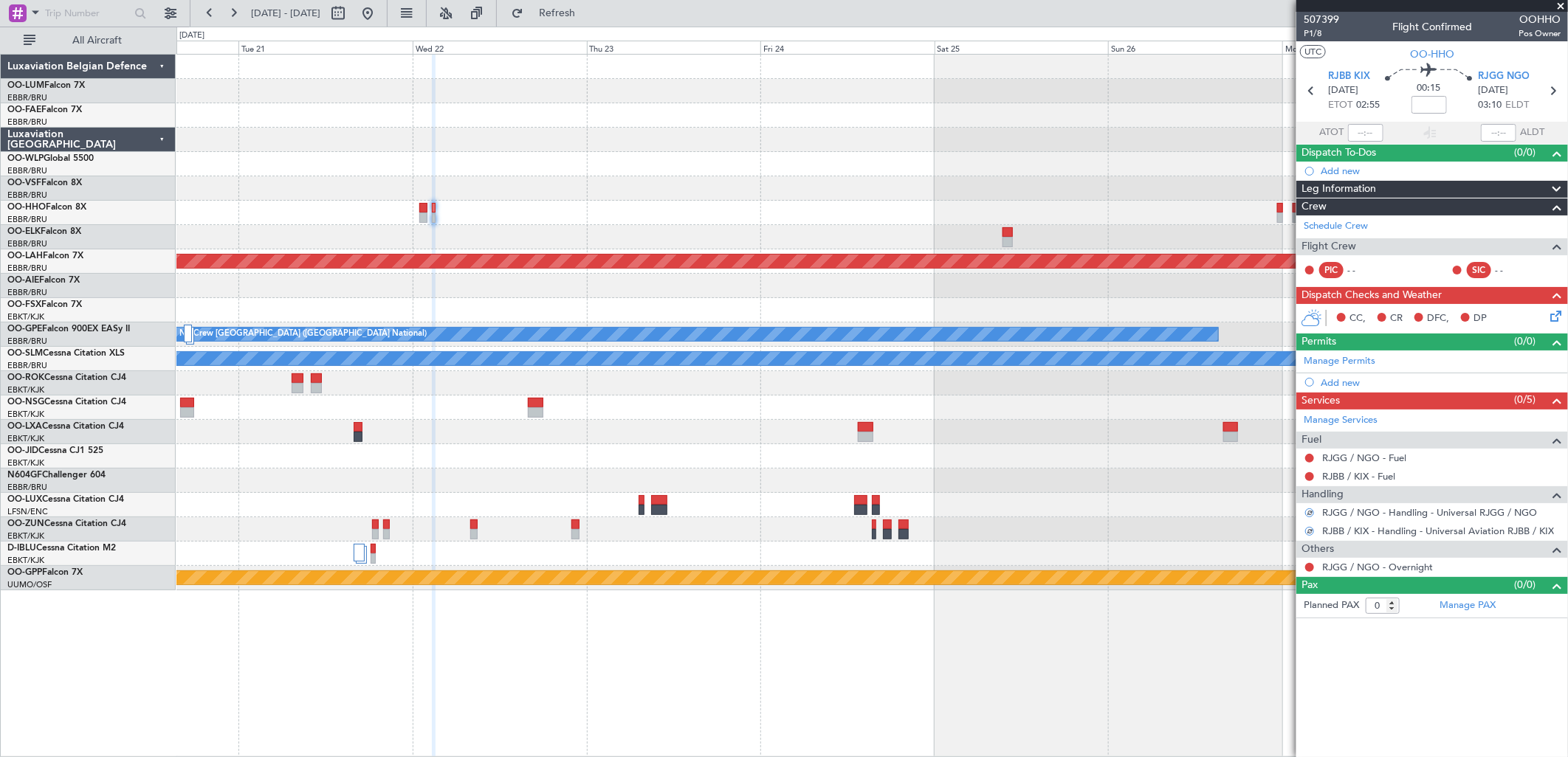
click at [783, 227] on div "Planned Maint Kortrijk-Wevelgem EBBR 17:05 Z VRMU 03:10 Z - - - - RJFK 12:30 Z …" at bounding box center [872, 323] width 1391 height 536
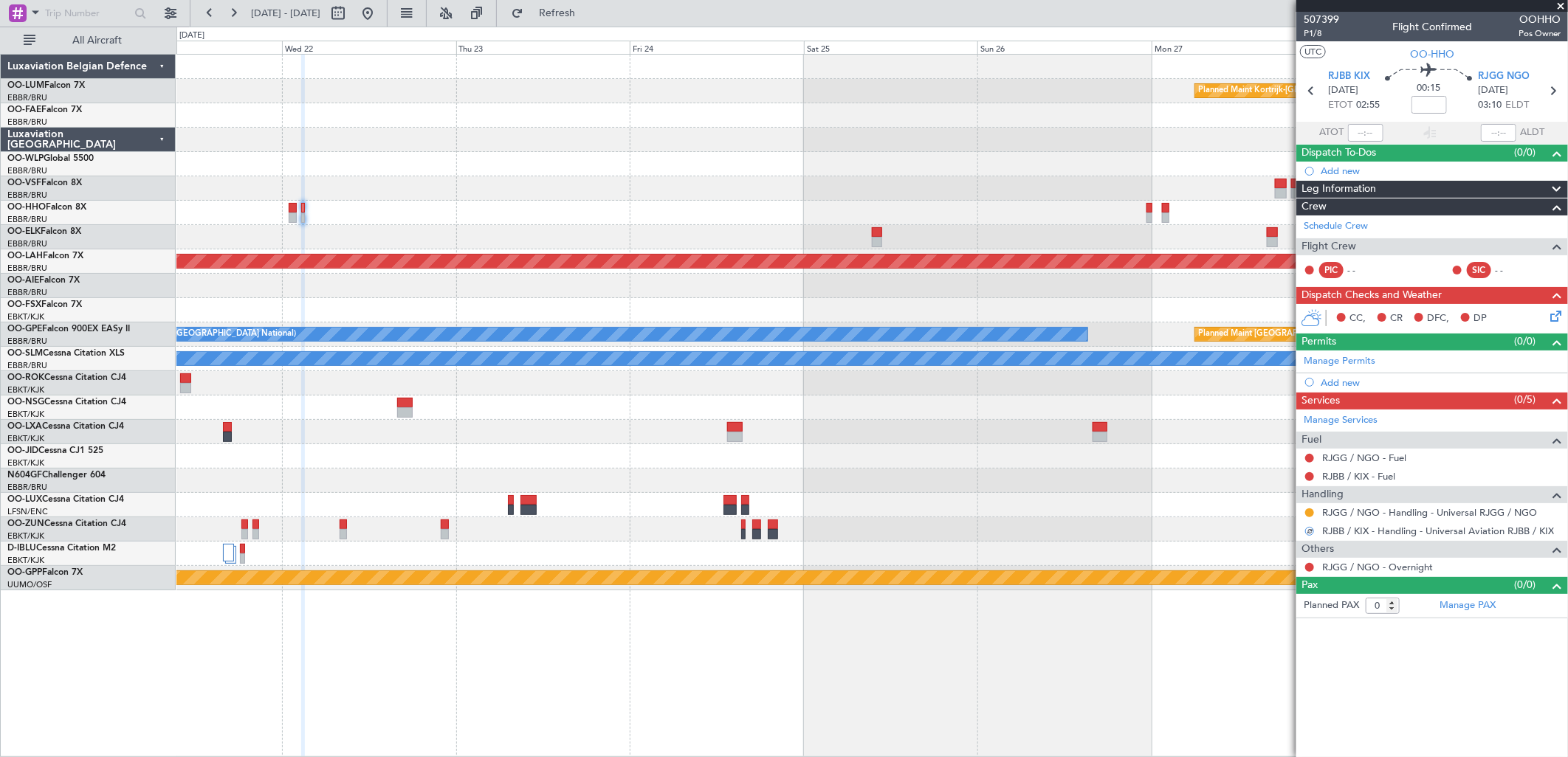
click at [1145, 207] on div "- - RJFK 12:30 Z UBBB 23:05 Z" at bounding box center [872, 212] width 1391 height 24
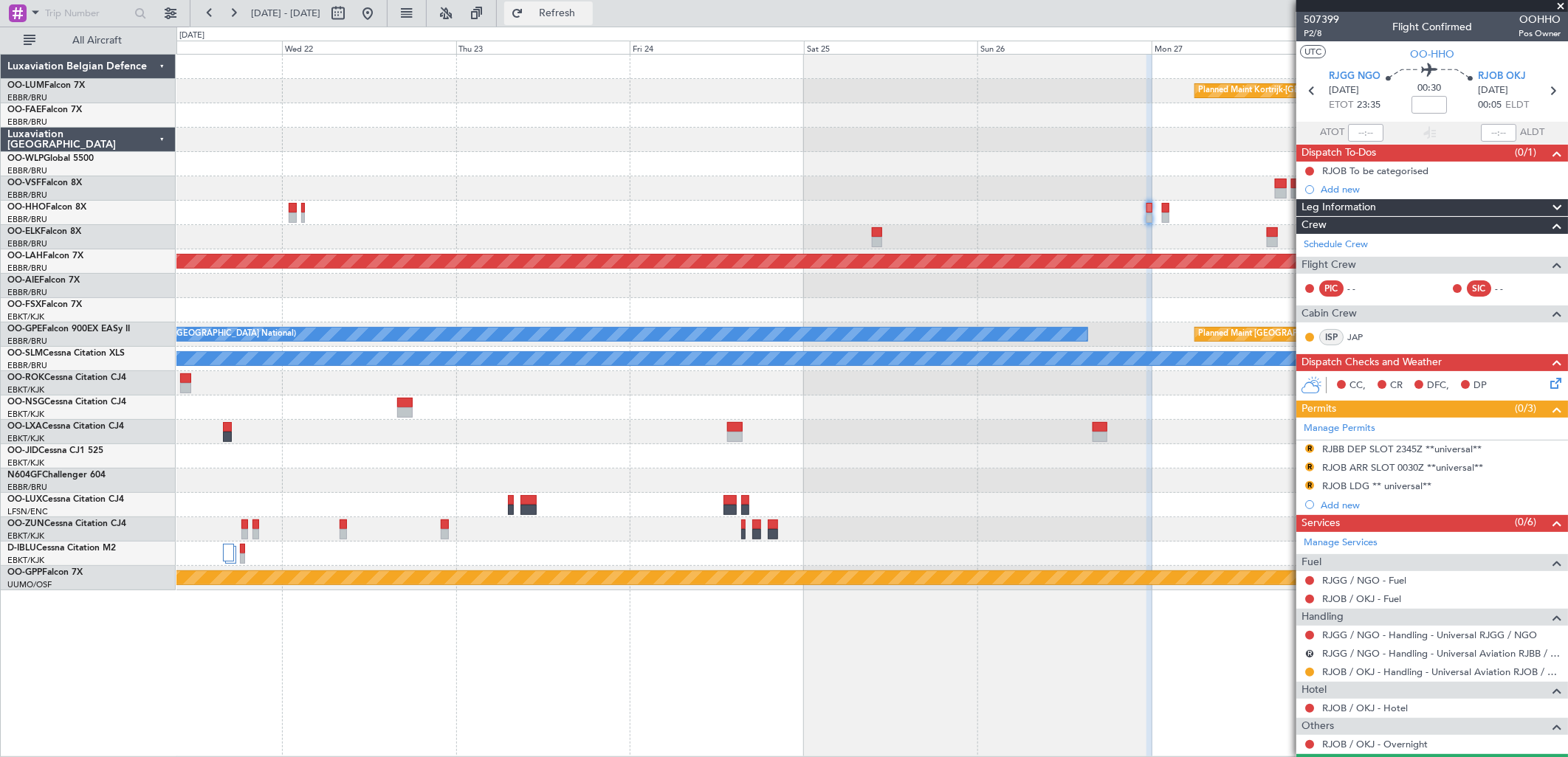
click at [589, 15] on span "Refresh" at bounding box center [557, 12] width 62 height 10
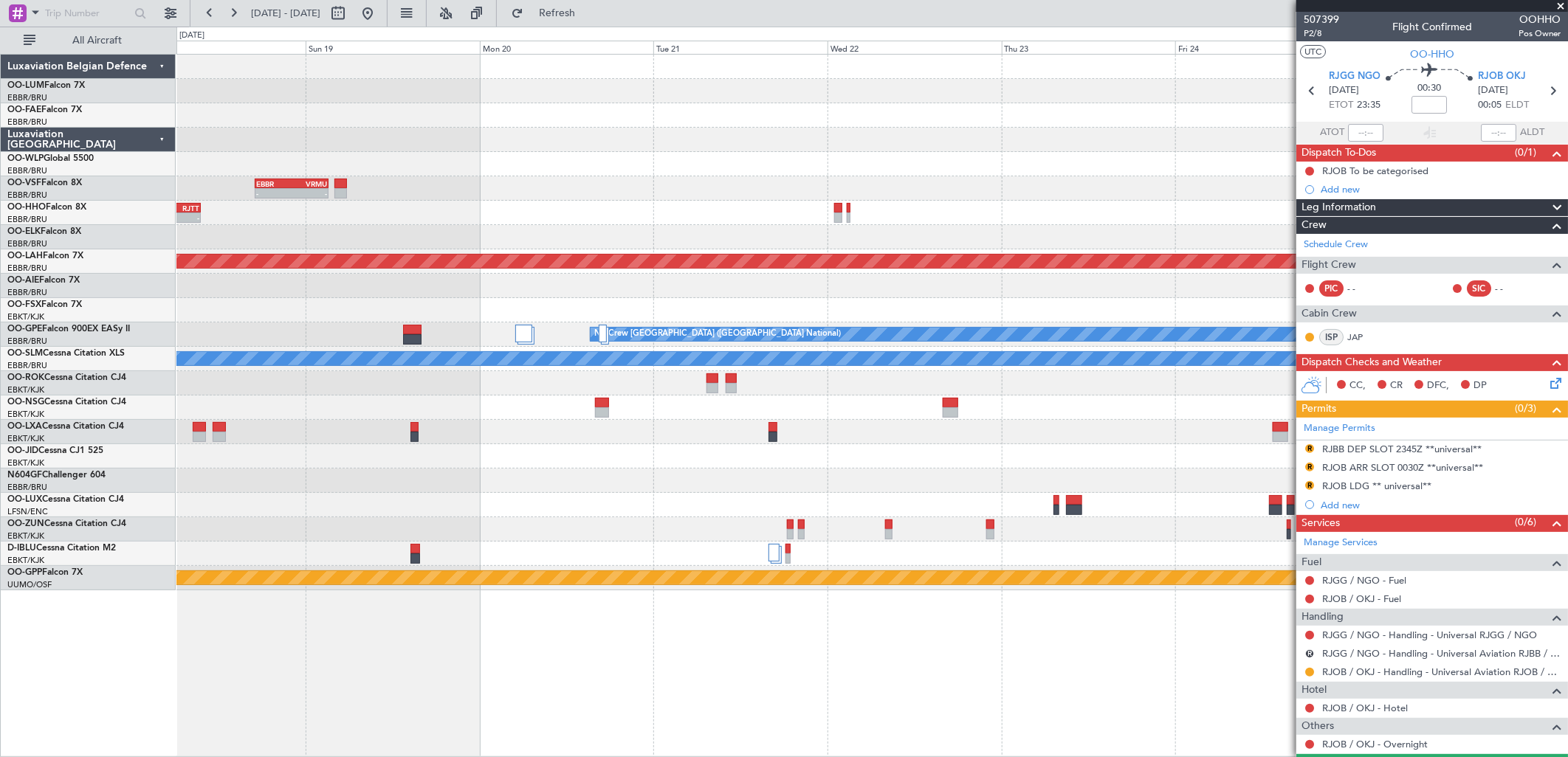
click at [1053, 237] on div "Planned Maint Kortrijk-Wevelgem EBBR 17:05 Z VRMU 03:10 Z - - - - LTCG 23:30 Z …" at bounding box center [872, 323] width 1391 height 536
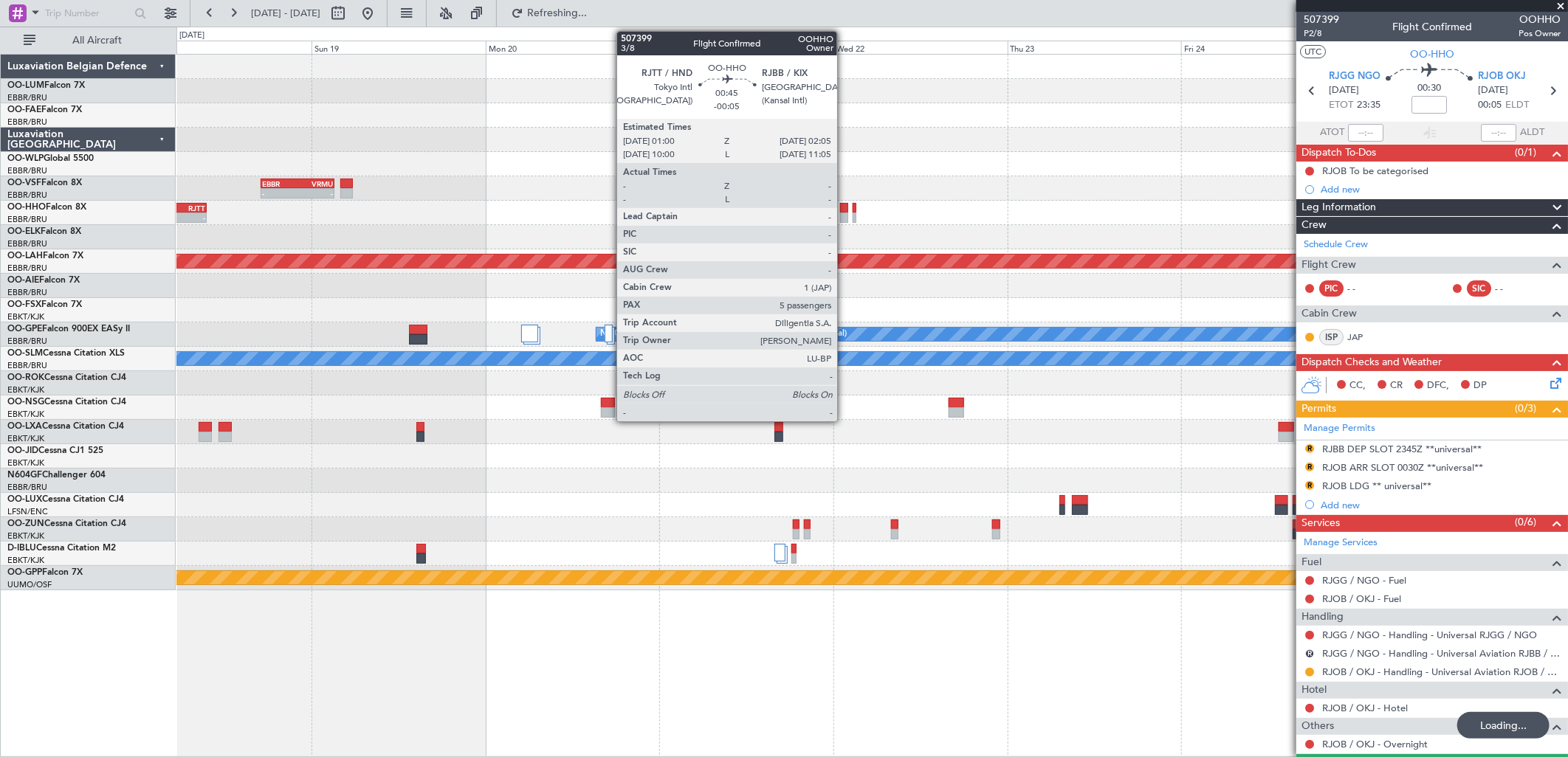
click at [844, 212] on div at bounding box center [844, 217] width 8 height 10
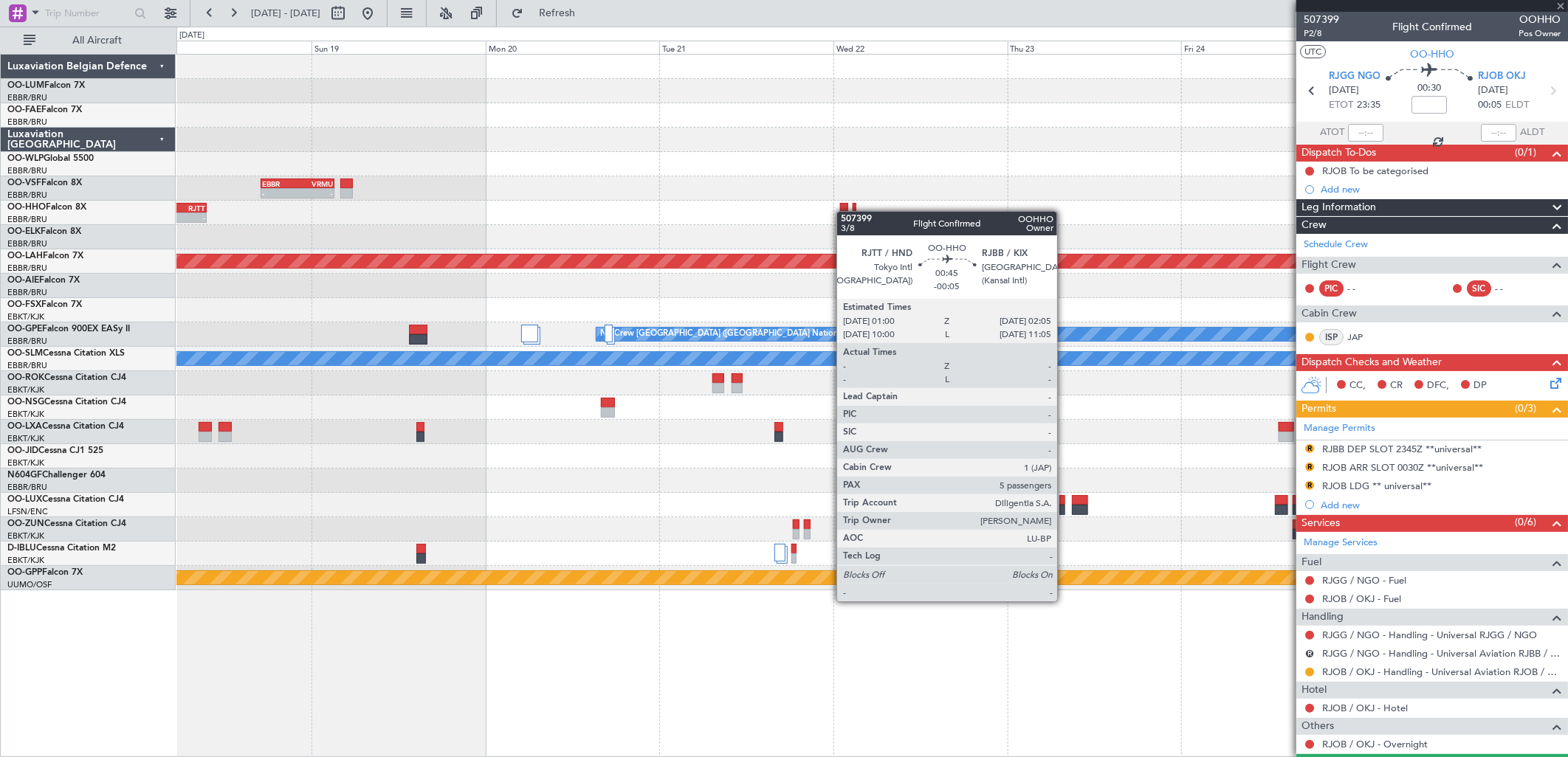
type input "-00:05"
type input "5"
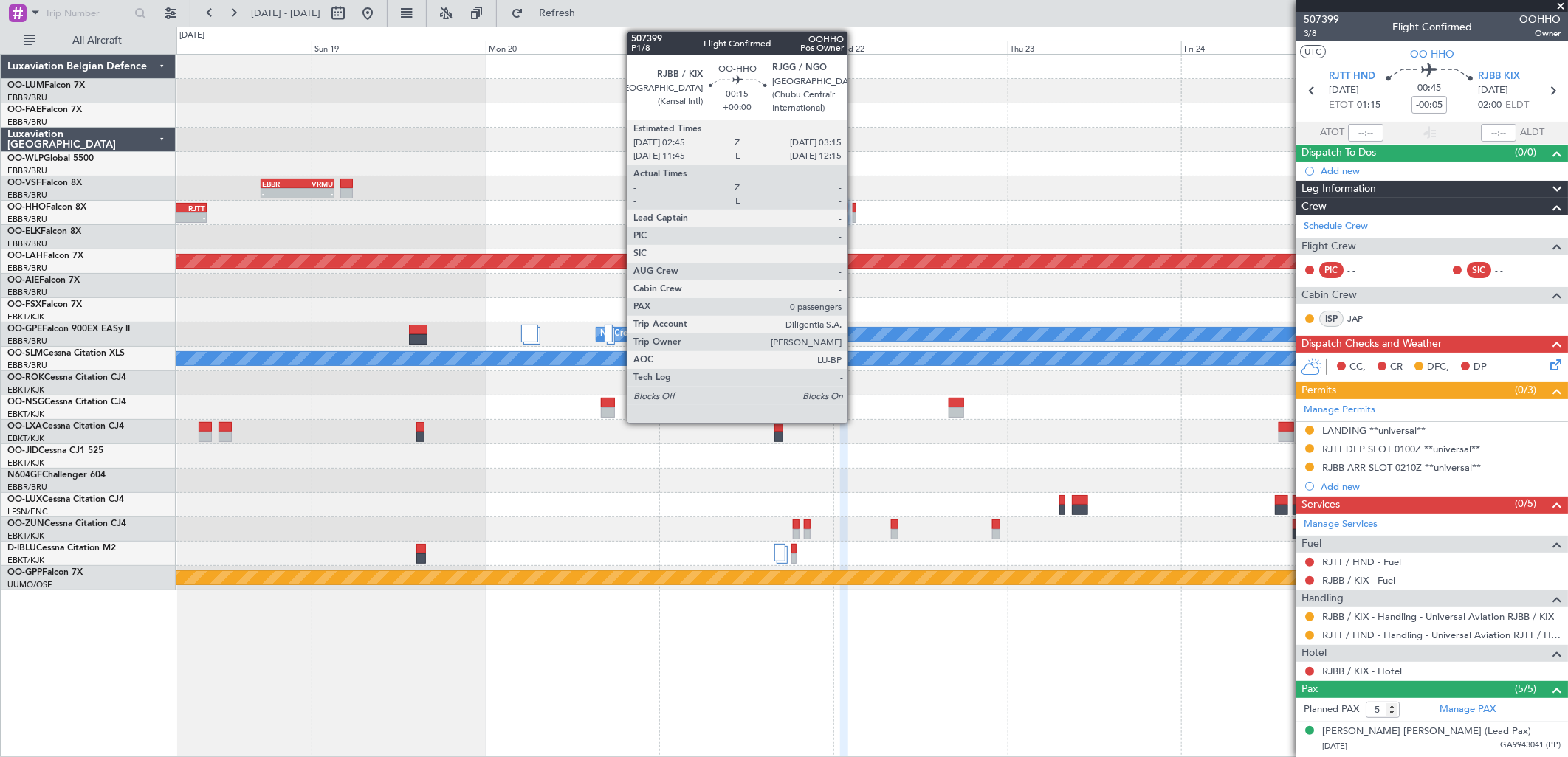
click at [855, 216] on div at bounding box center [854, 217] width 4 height 10
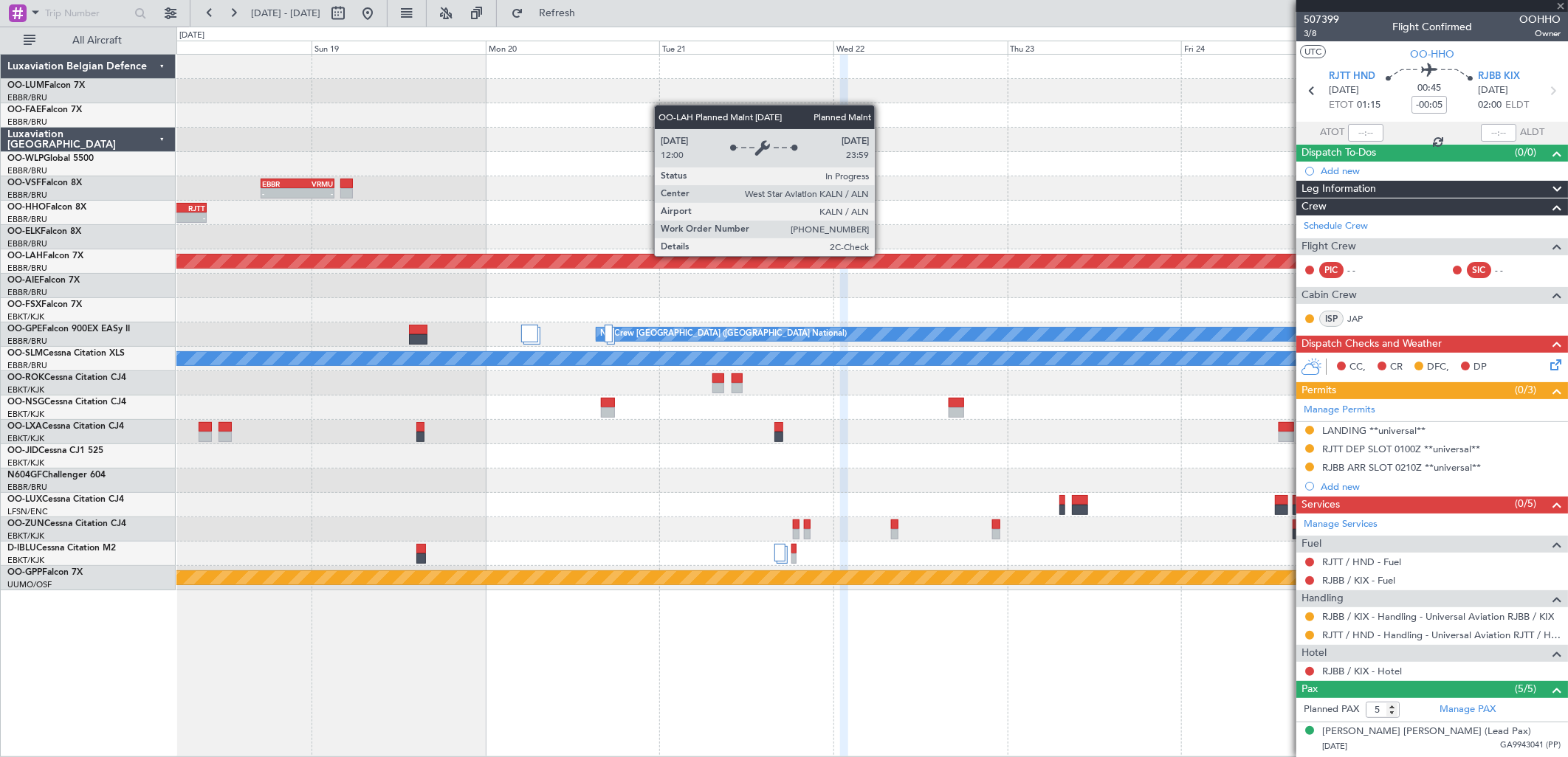
type input "0"
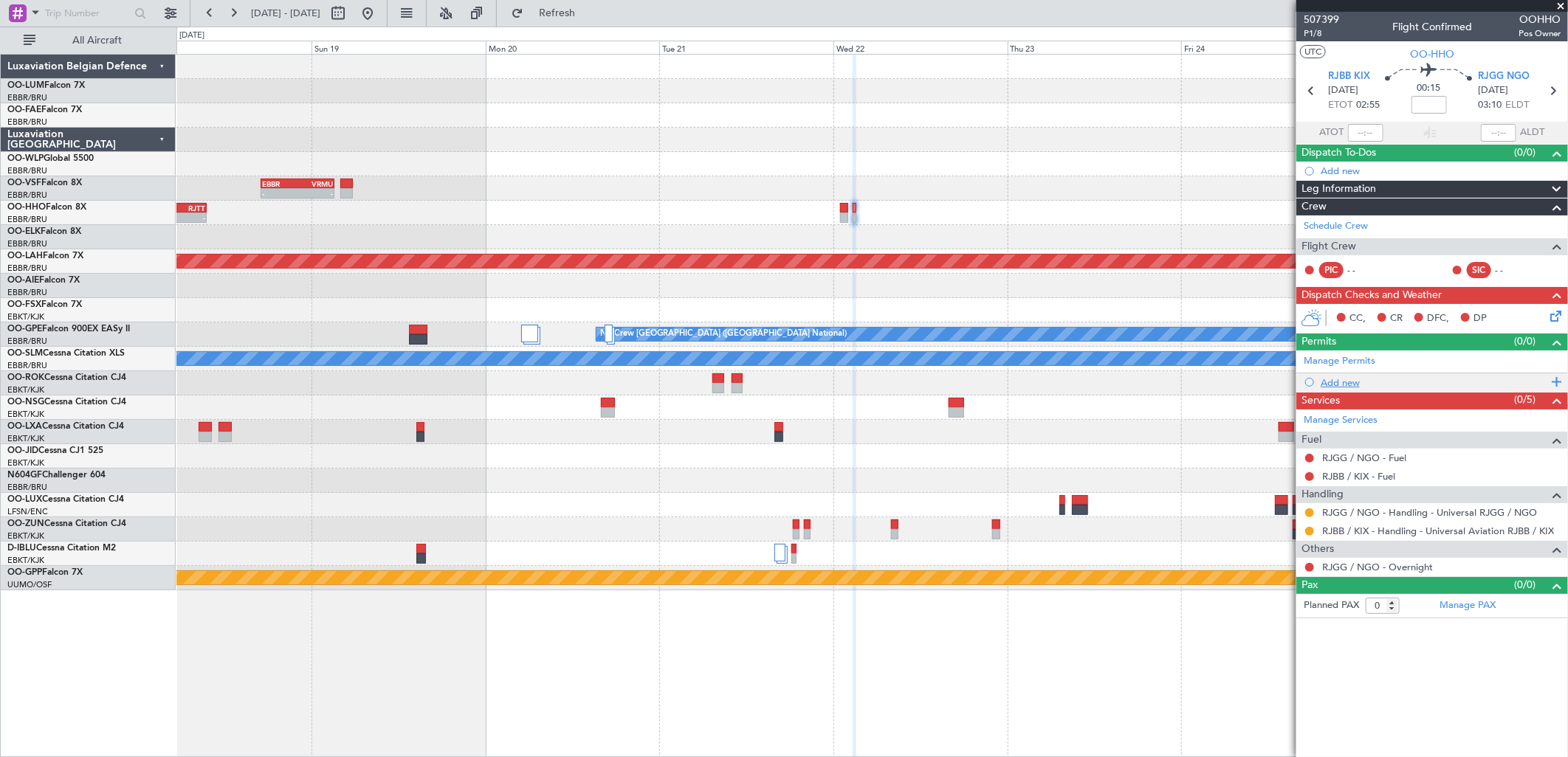
click at [1359, 379] on div "Add new" at bounding box center [1434, 383] width 227 height 12
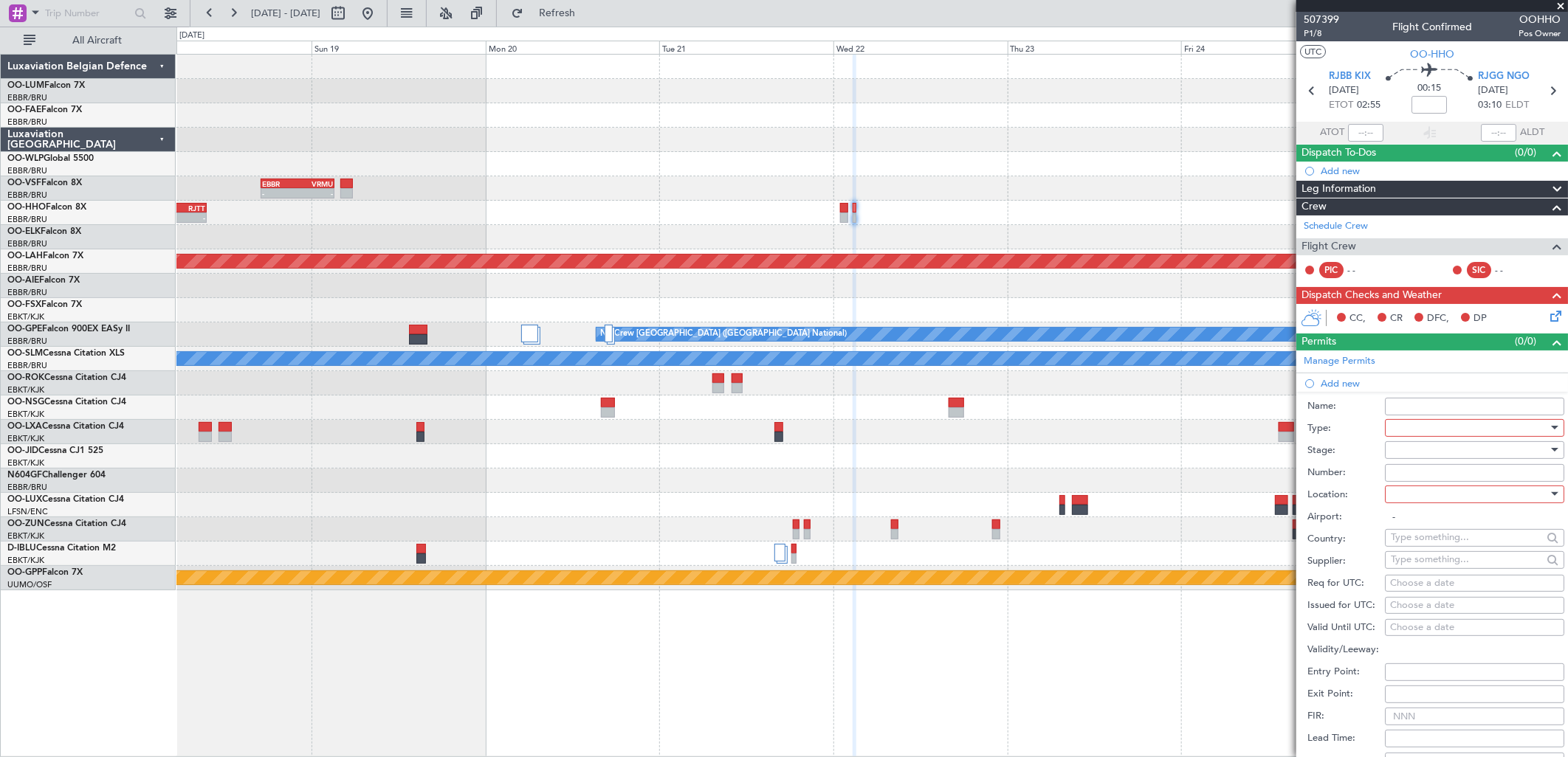
click at [1440, 428] on div at bounding box center [1469, 428] width 157 height 22
click at [1448, 574] on span "Slot" at bounding box center [1469, 567] width 153 height 22
click at [1423, 448] on div at bounding box center [1469, 450] width 157 height 22
click at [1444, 551] on span "Requested" at bounding box center [1469, 547] width 153 height 22
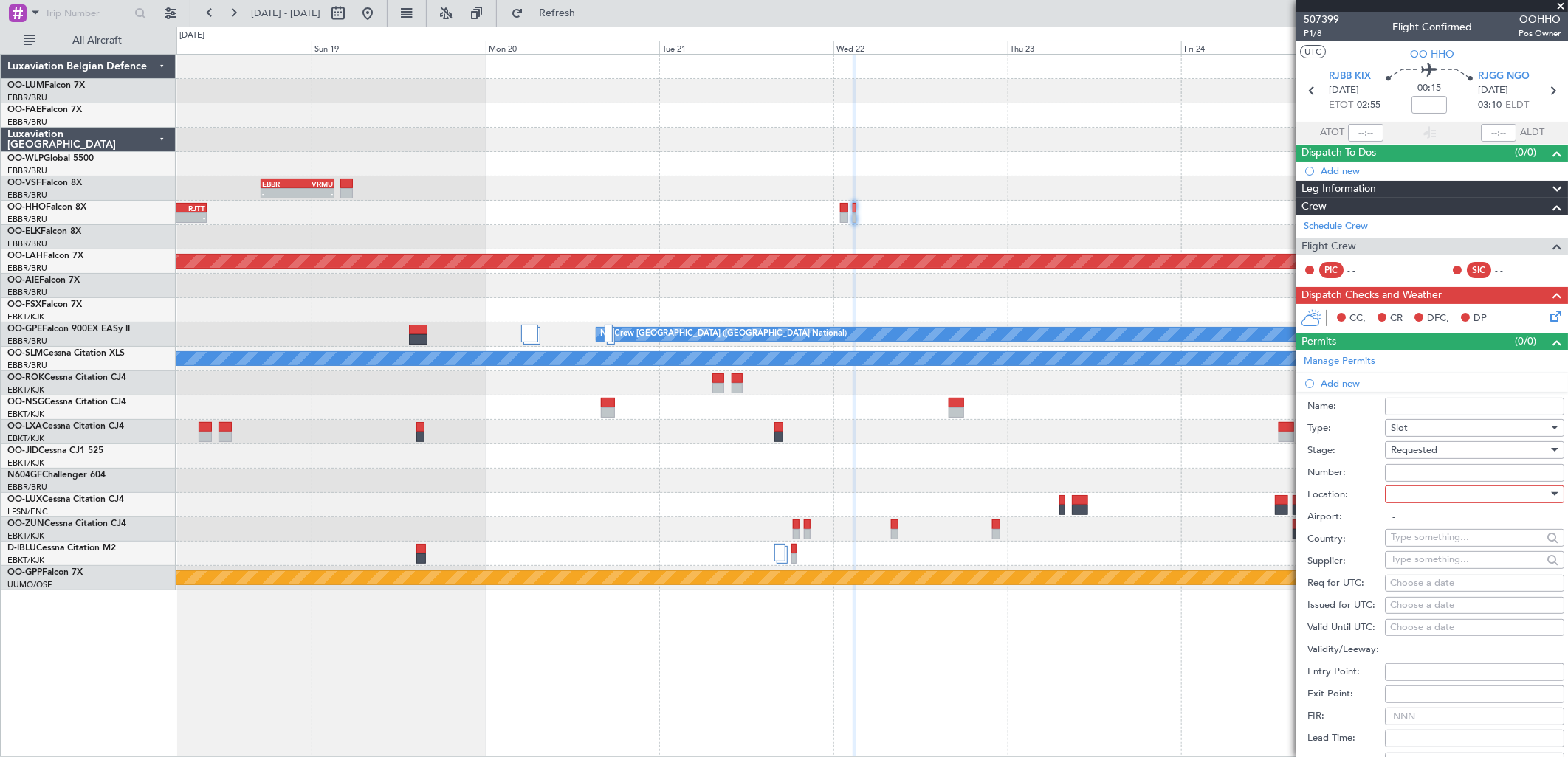
click at [1422, 500] on div at bounding box center [1469, 495] width 157 height 22
click at [1441, 527] on span "Departure" at bounding box center [1469, 524] width 153 height 22
type input "RJBB / KIX"
click at [1410, 585] on div "Choose a date" at bounding box center [1474, 584] width 169 height 15
select select "9"
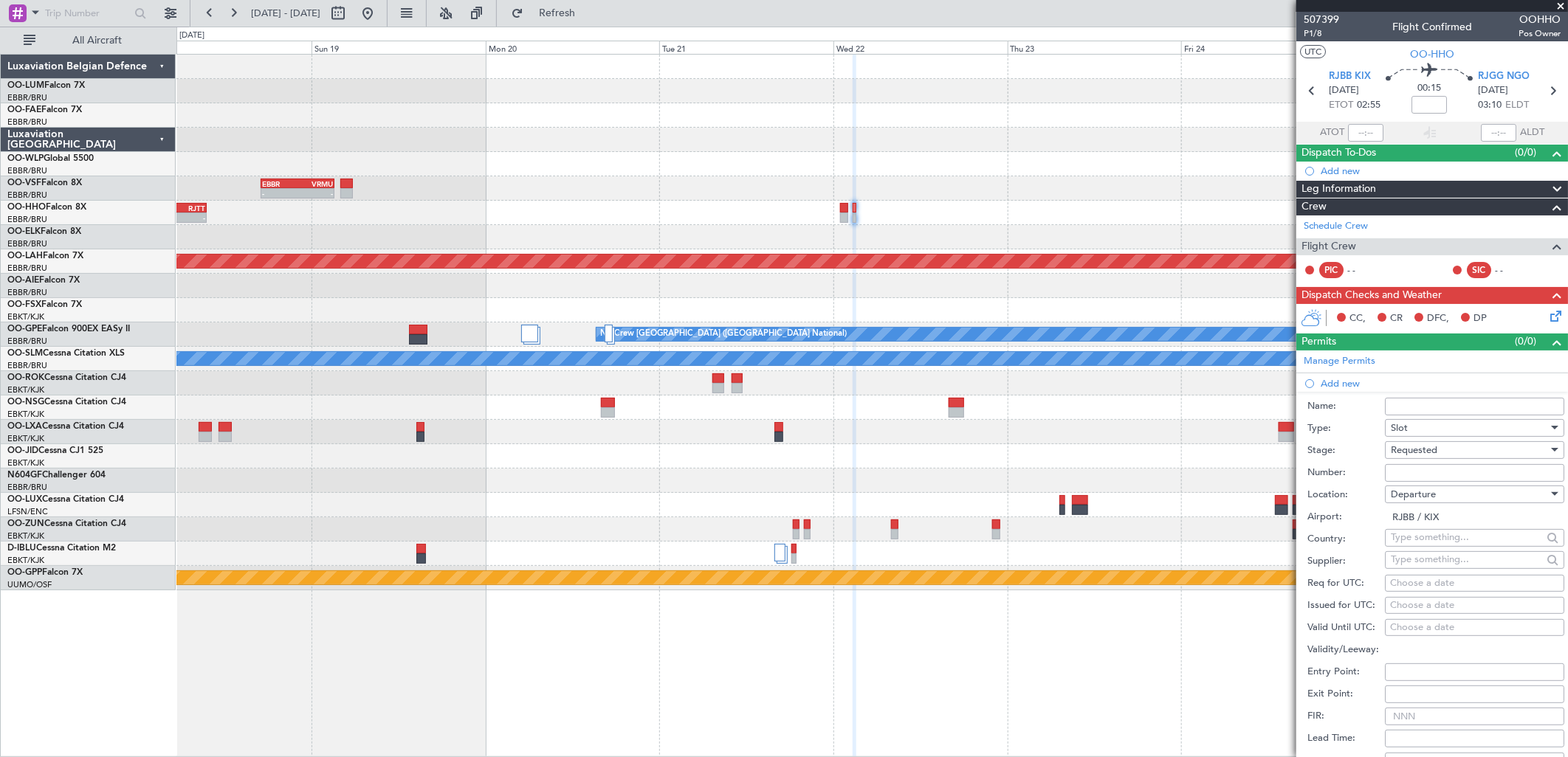
select select "2025"
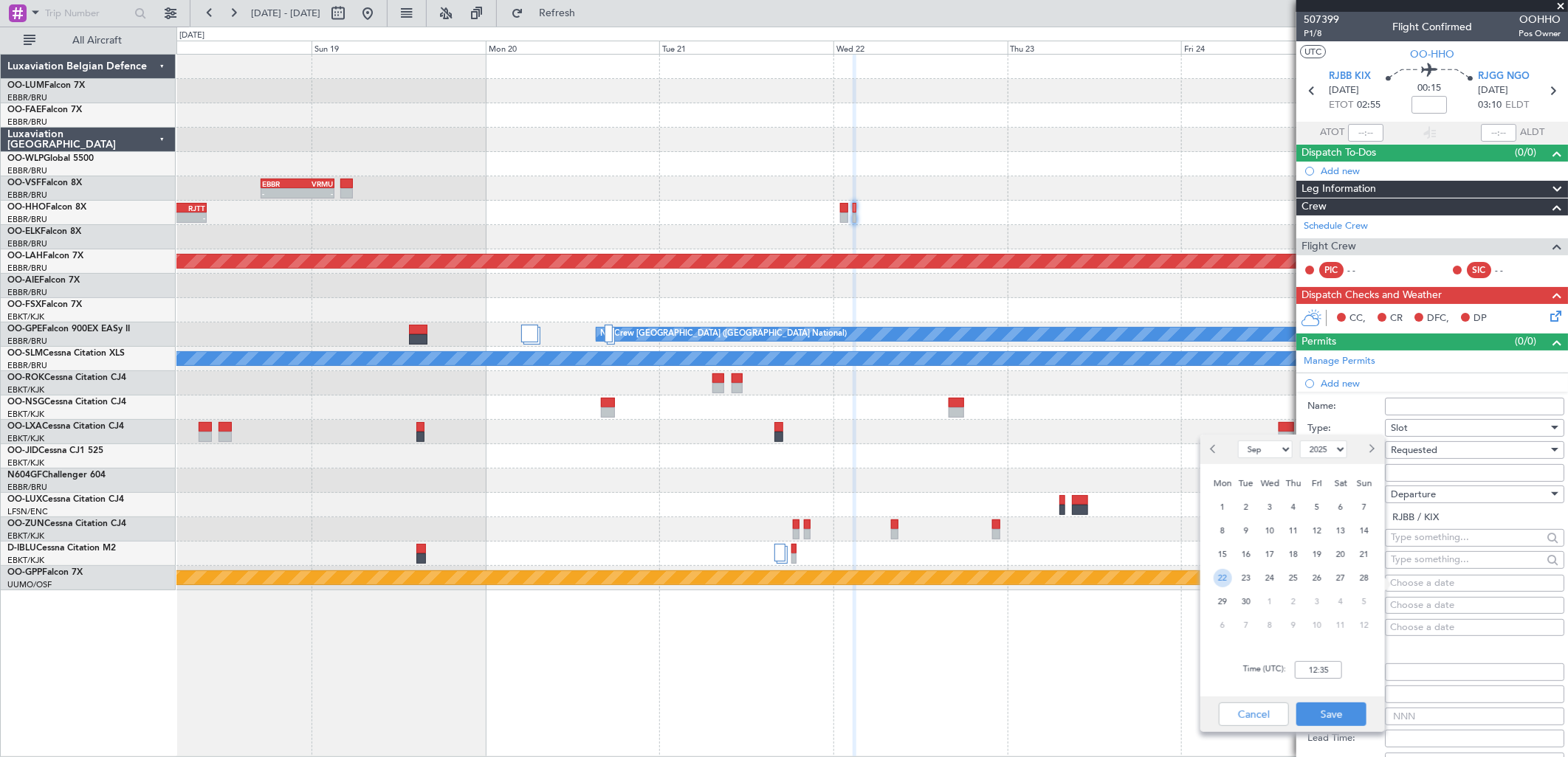
click at [1212, 573] on div "22" at bounding box center [1223, 577] width 23 height 23
type input "00:00"
click at [1369, 450] on span "Next month" at bounding box center [1370, 448] width 9 height 9
select select "10"
click at [1277, 577] on span "22" at bounding box center [1270, 578] width 19 height 19
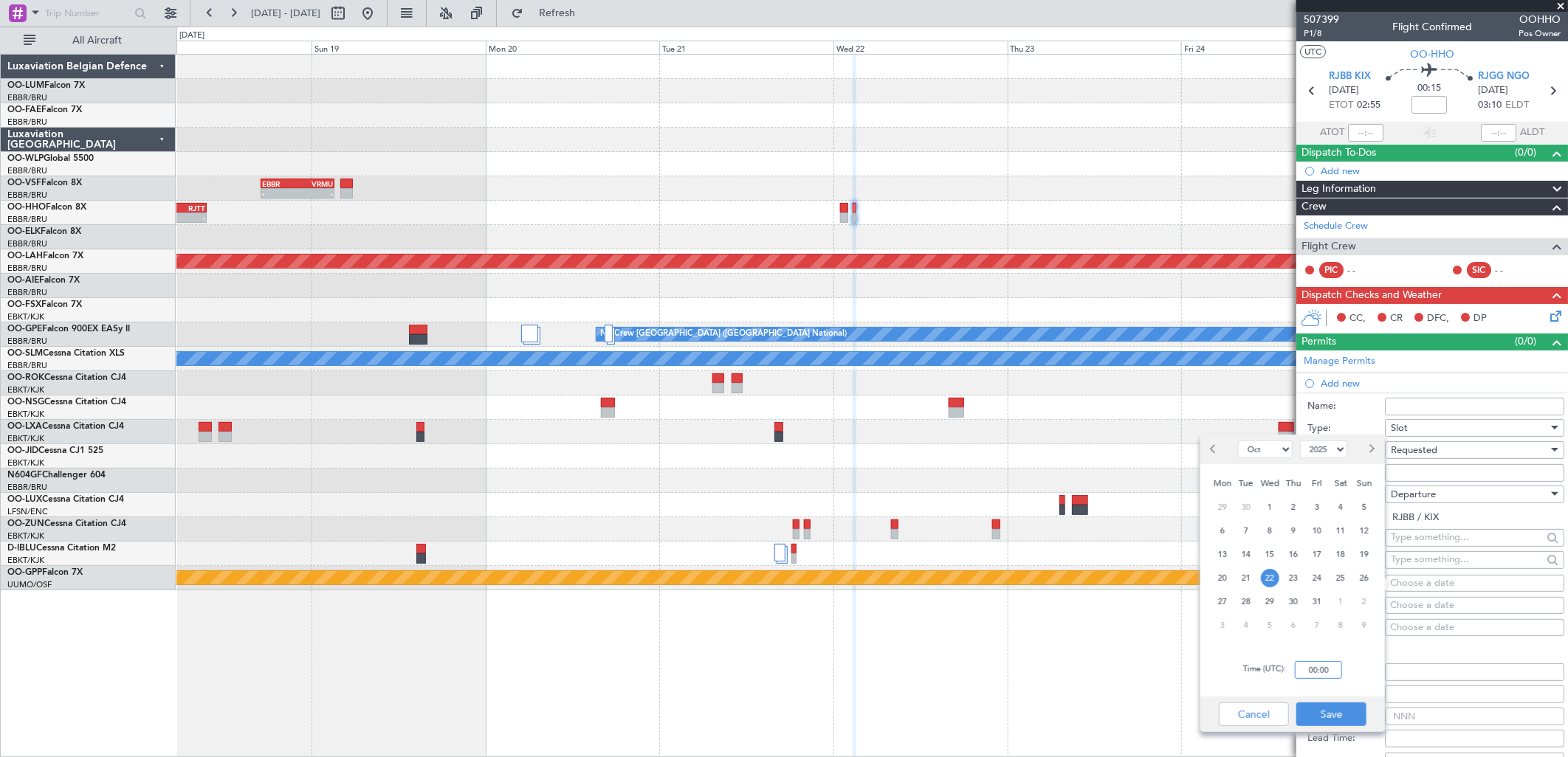
click at [1325, 662] on input "00:00" at bounding box center [1318, 670] width 47 height 18
type input "02:45"
click at [1355, 712] on button "Save" at bounding box center [1331, 714] width 70 height 23
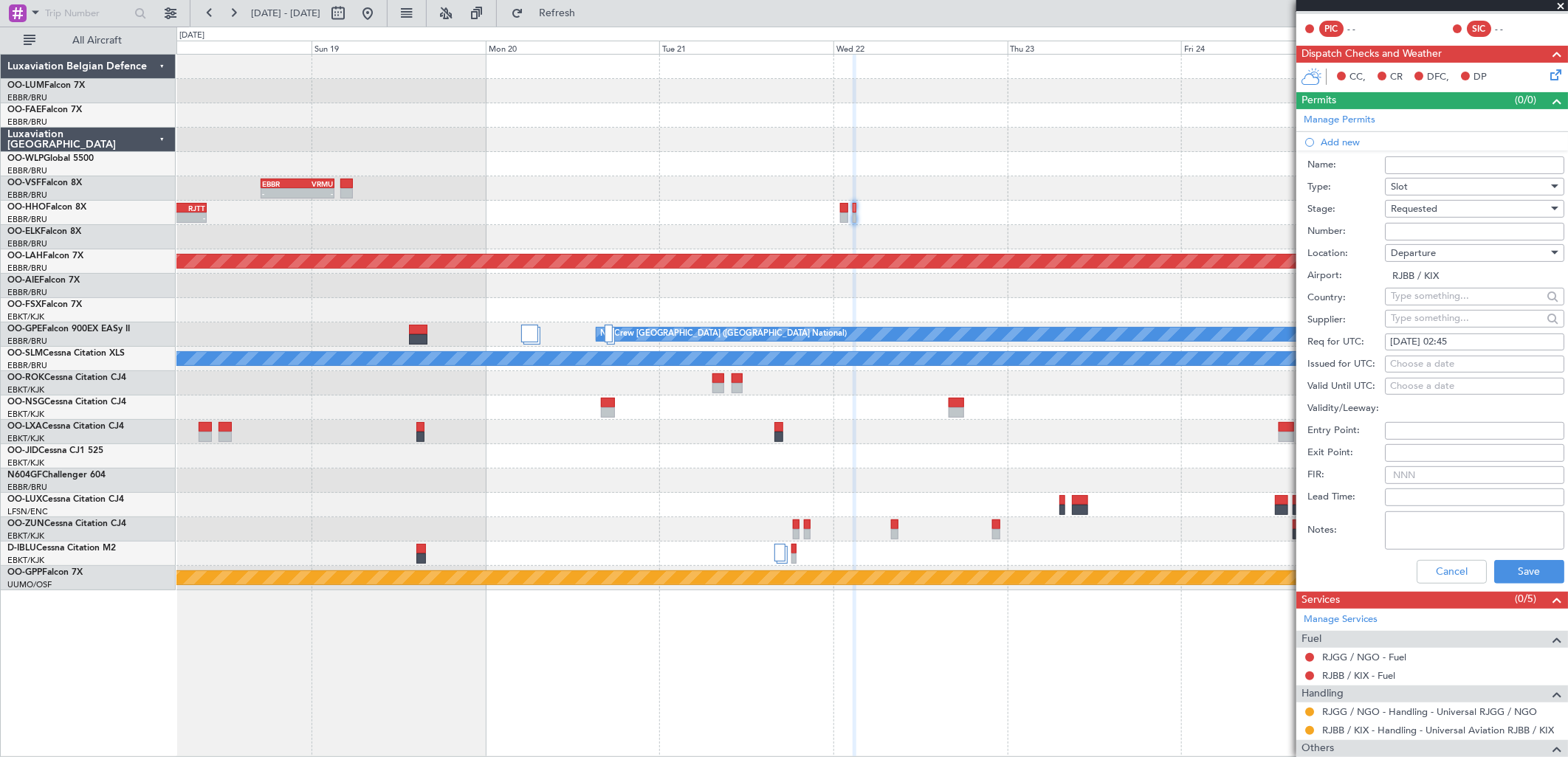
scroll to position [245, 0]
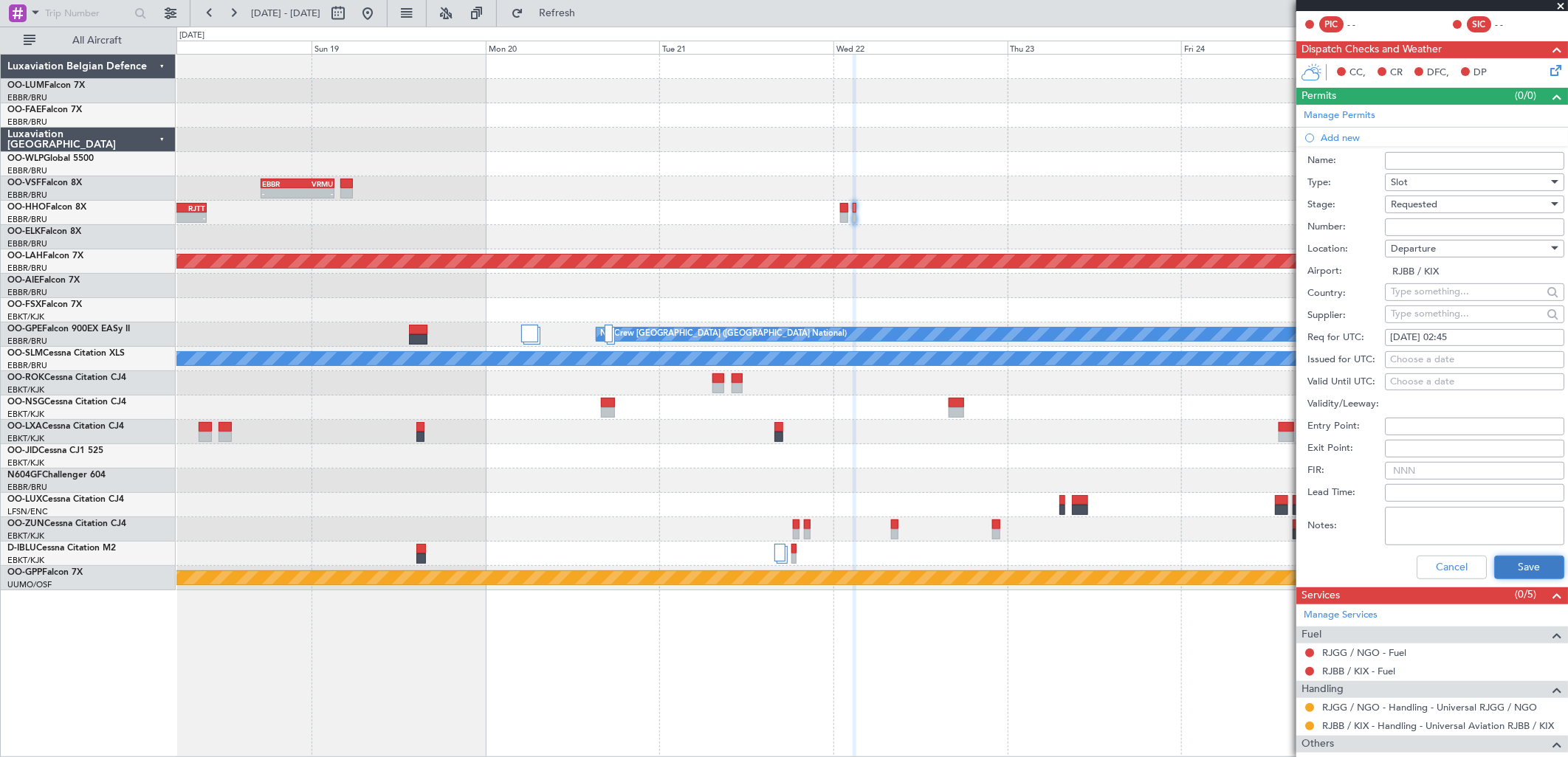
click at [1494, 558] on button "Save" at bounding box center [1529, 567] width 70 height 23
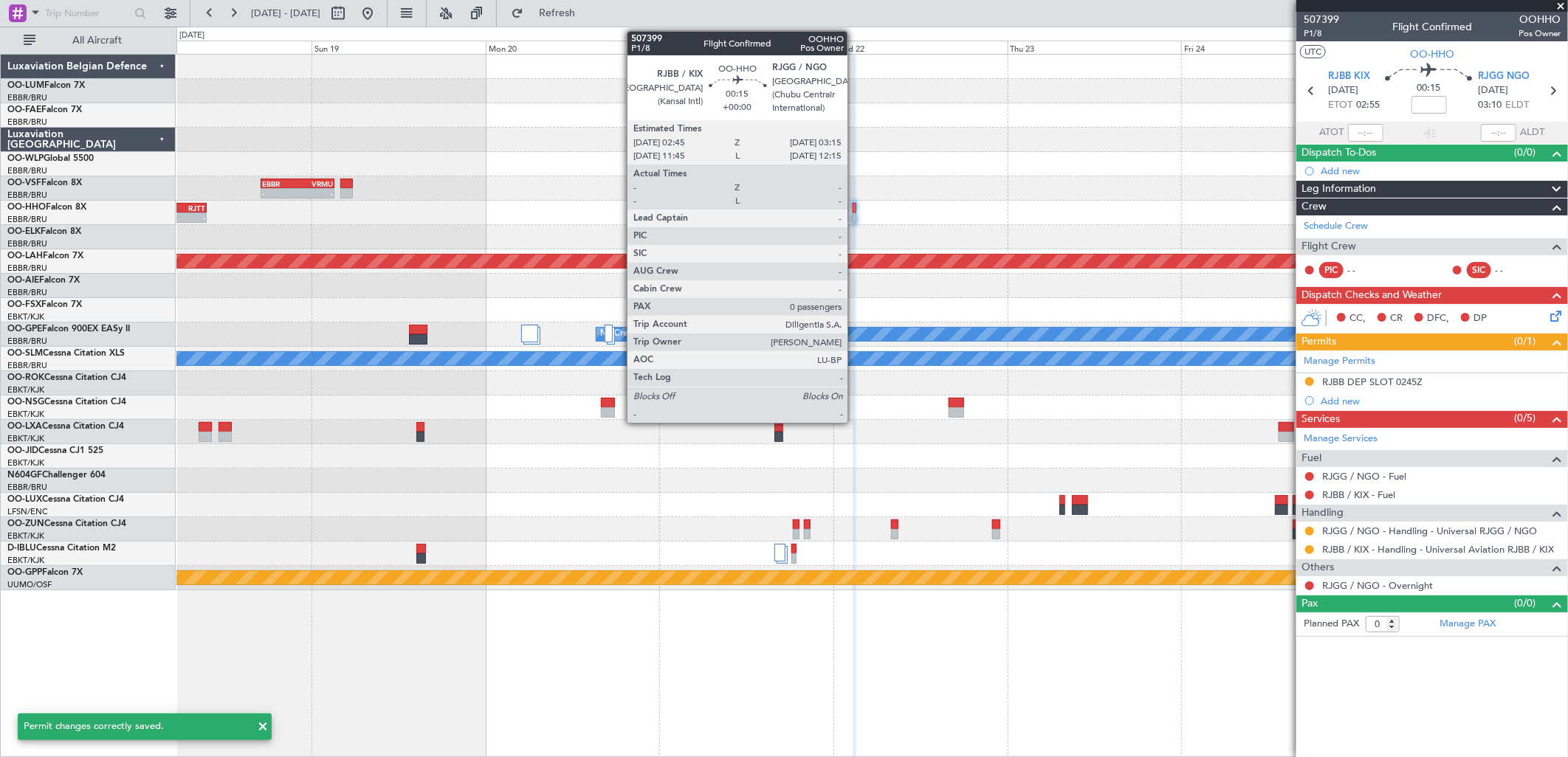
scroll to position [0, 0]
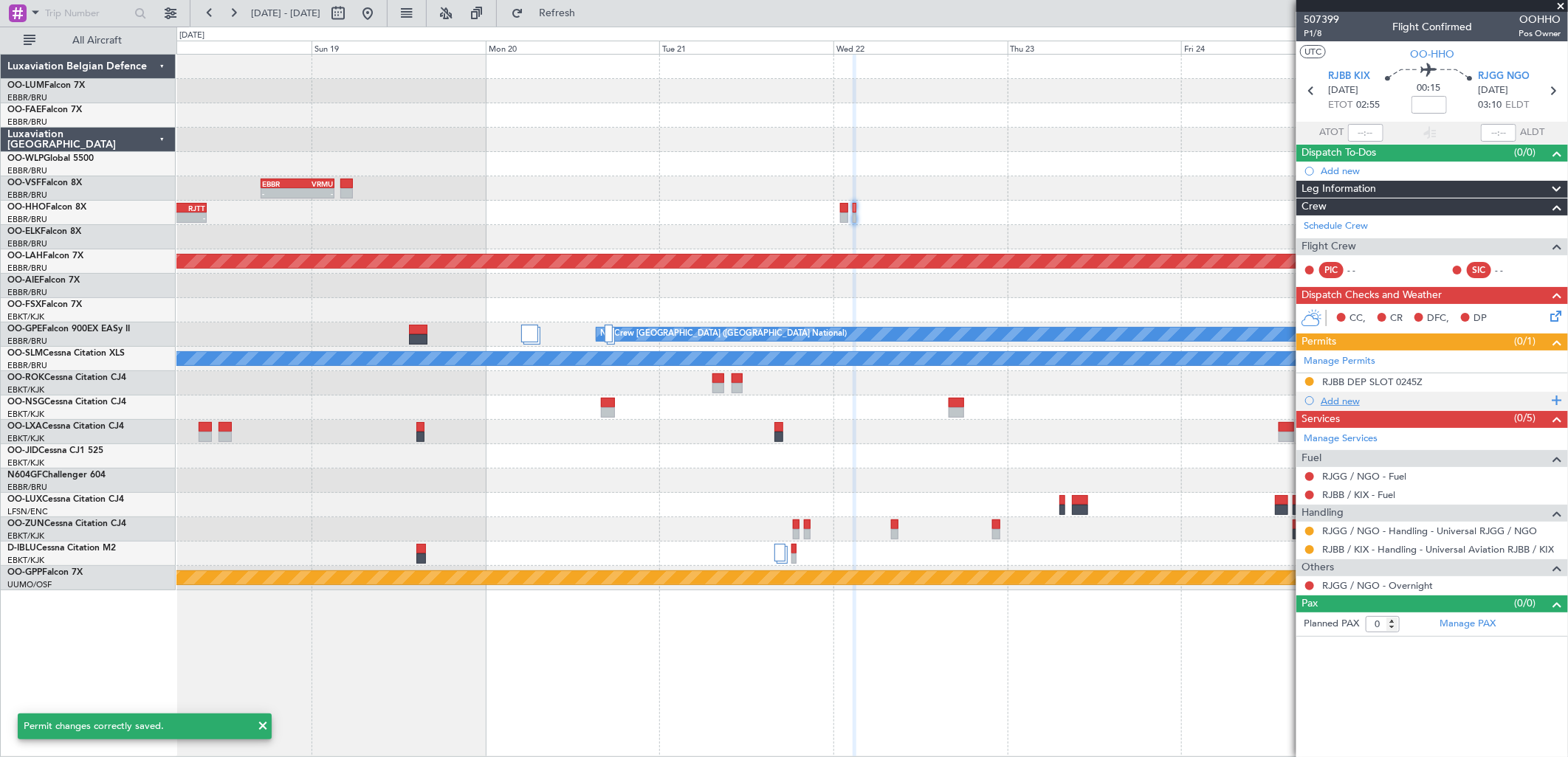
click at [1334, 395] on div "Add new" at bounding box center [1434, 401] width 227 height 12
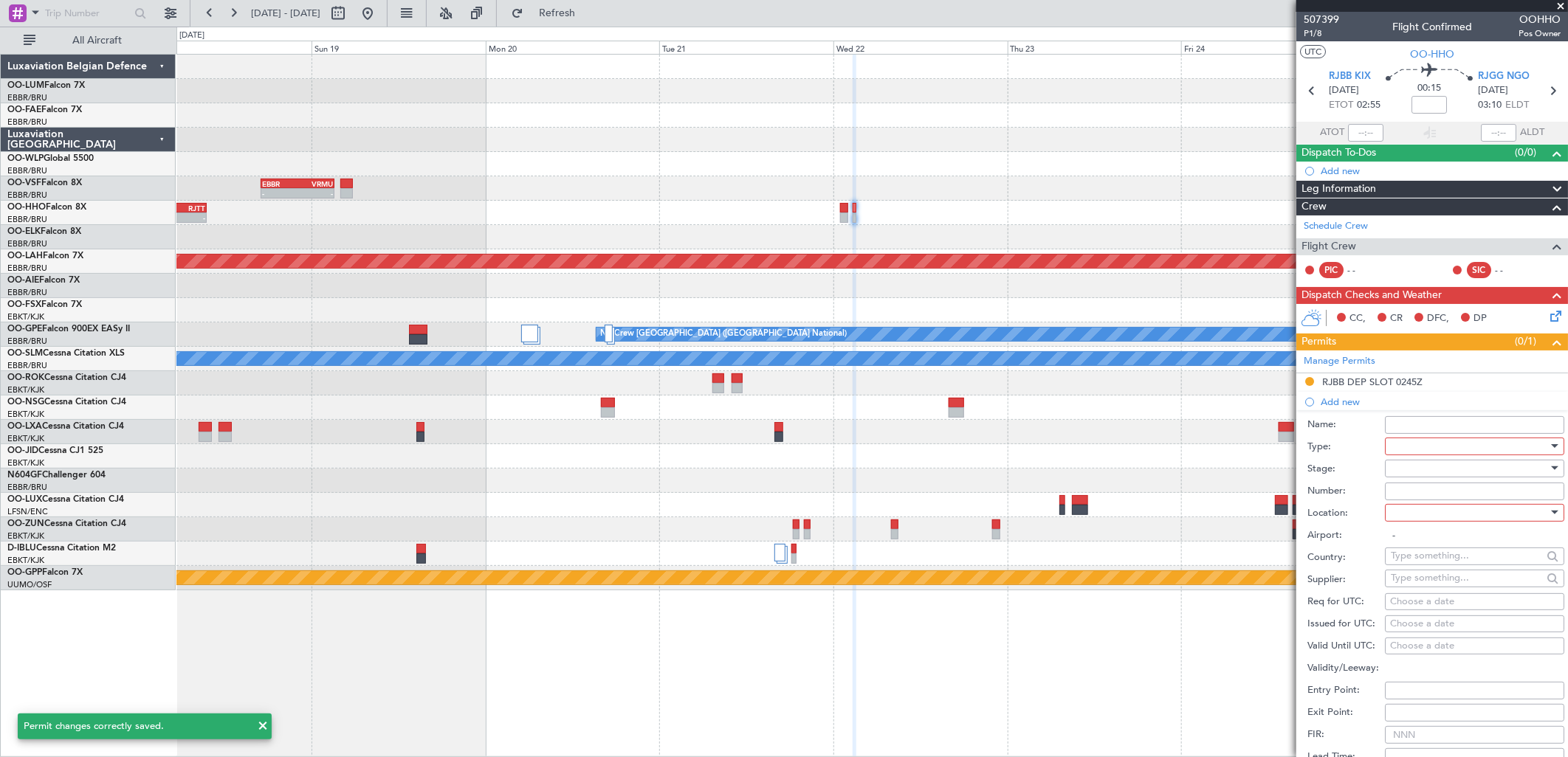
click at [1470, 453] on div at bounding box center [1469, 446] width 157 height 22
click at [1432, 580] on span "Slot" at bounding box center [1469, 586] width 153 height 22
click at [1427, 472] on div at bounding box center [1469, 469] width 157 height 22
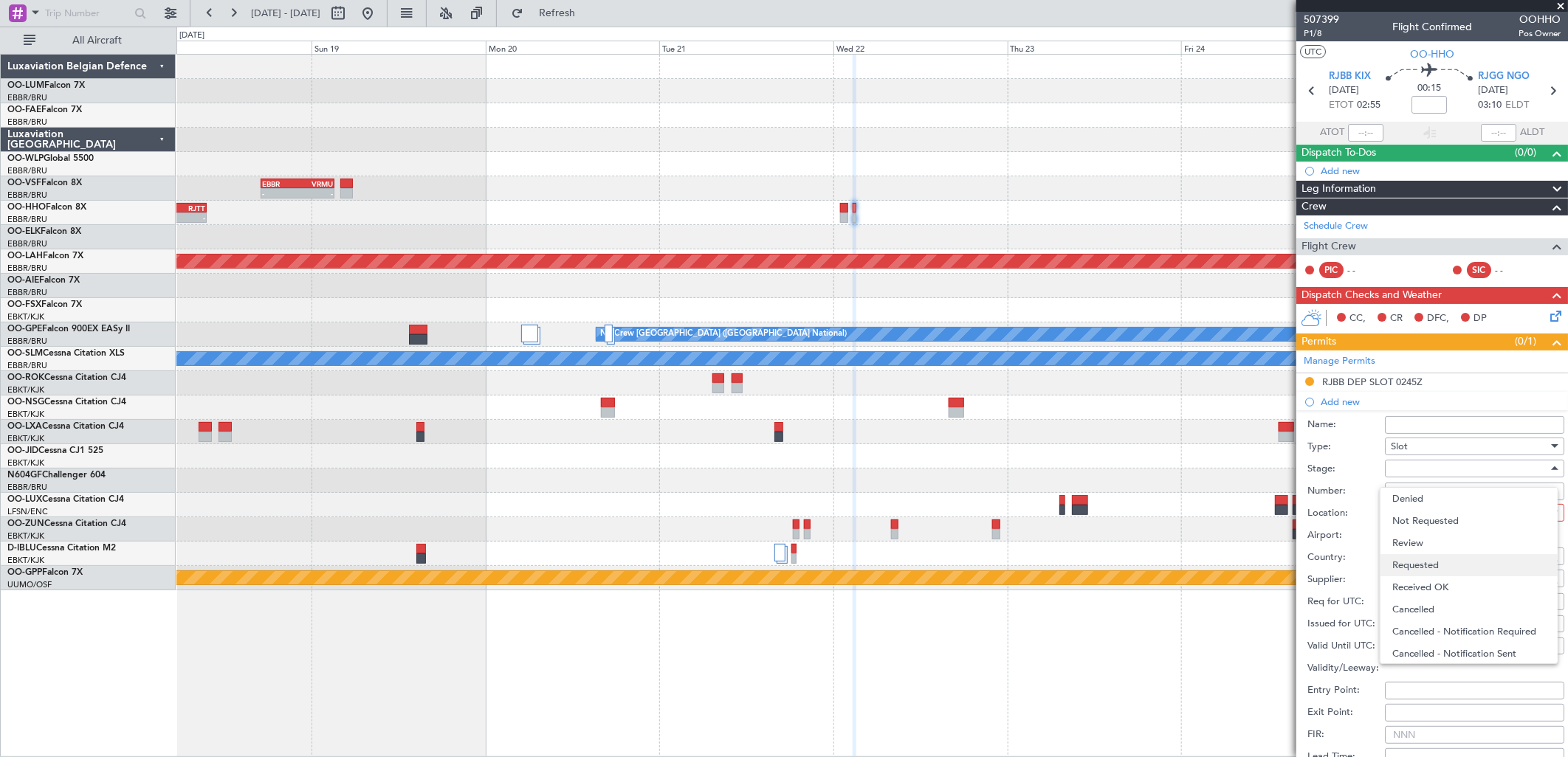
click at [1429, 565] on span "Requested" at bounding box center [1469, 565] width 153 height 22
click at [1414, 518] on div at bounding box center [1469, 512] width 157 height 22
click at [1423, 591] on span "Arrival" at bounding box center [1469, 587] width 153 height 22
type input "RJGG / NGO"
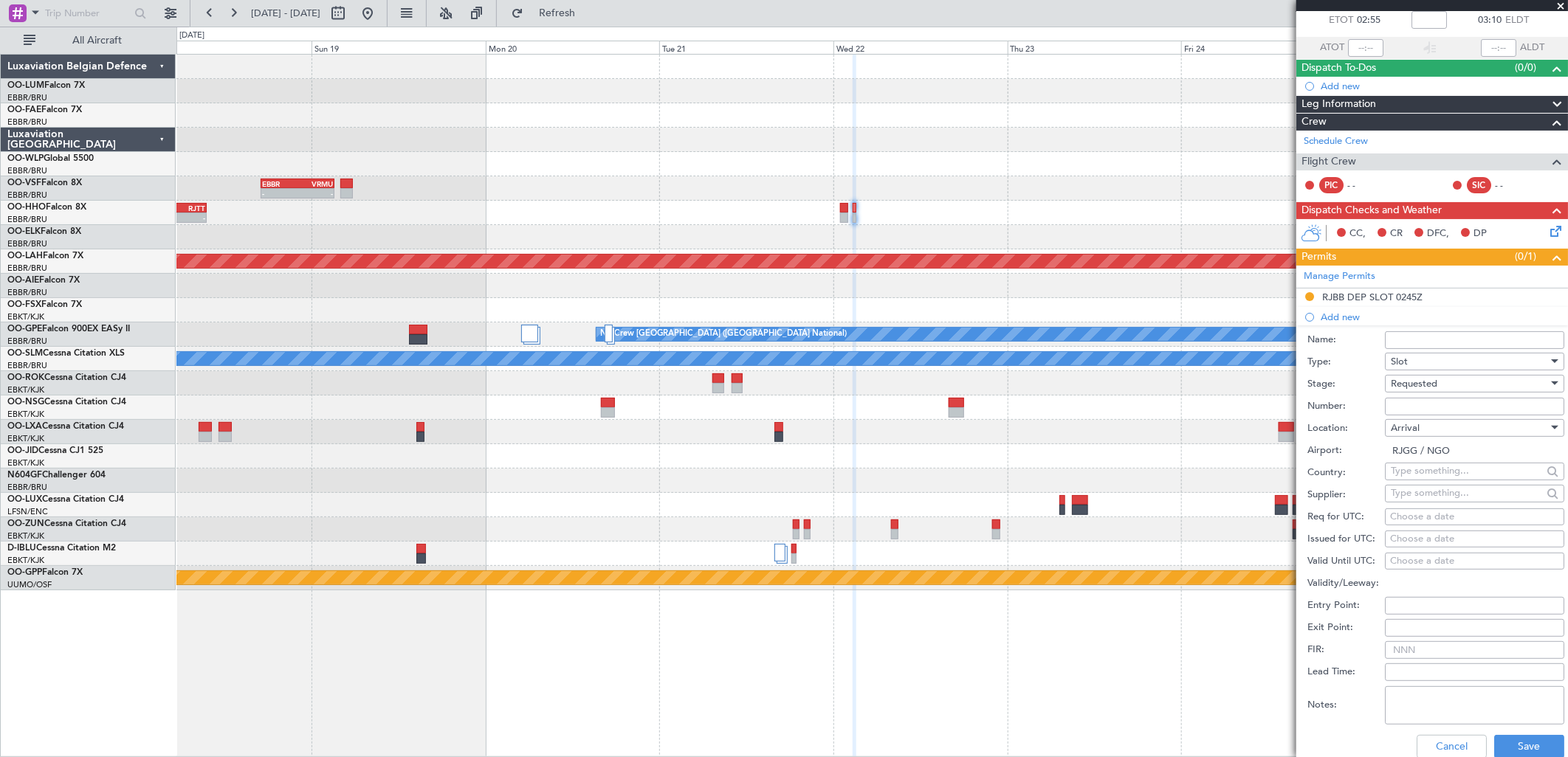
scroll to position [164, 0]
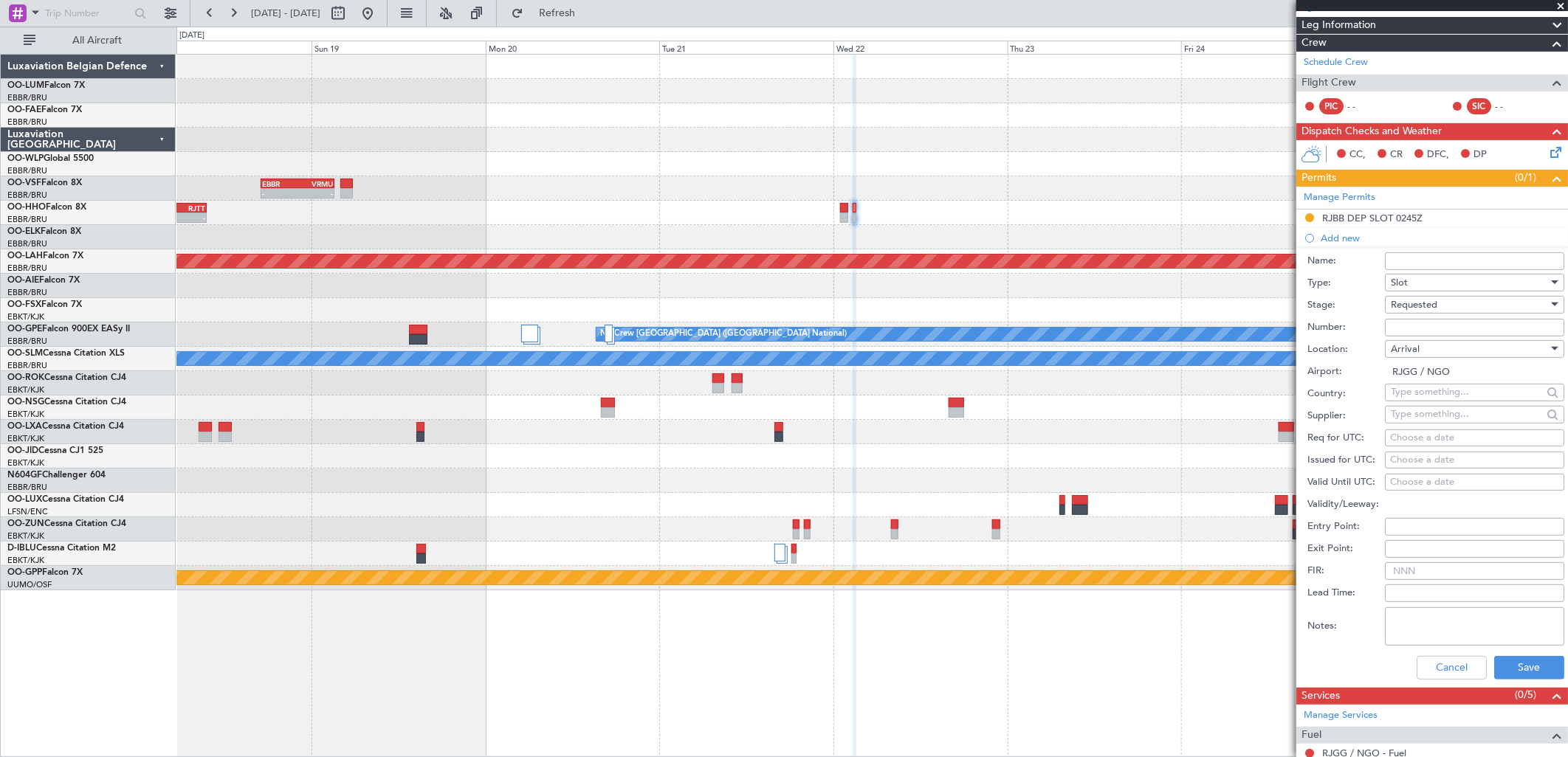
click at [1423, 434] on div "Choose a date" at bounding box center [1474, 438] width 169 height 15
select select "9"
select select "2025"
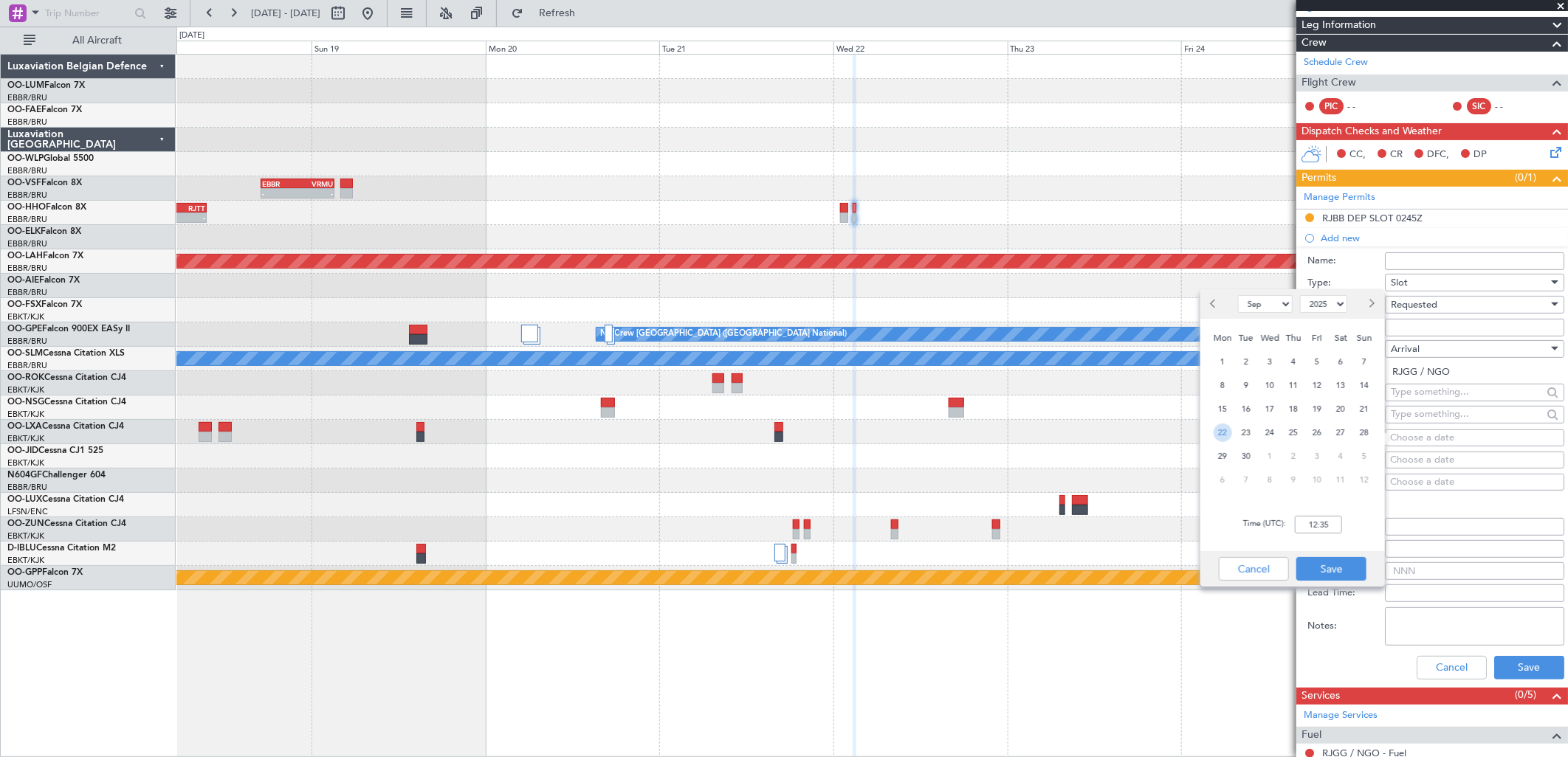
click at [1228, 425] on span "22" at bounding box center [1223, 433] width 19 height 19
click at [1316, 525] on input "00:00" at bounding box center [1318, 524] width 47 height 18
type input "03:15"
click at [1333, 562] on button "Save" at bounding box center [1331, 569] width 70 height 23
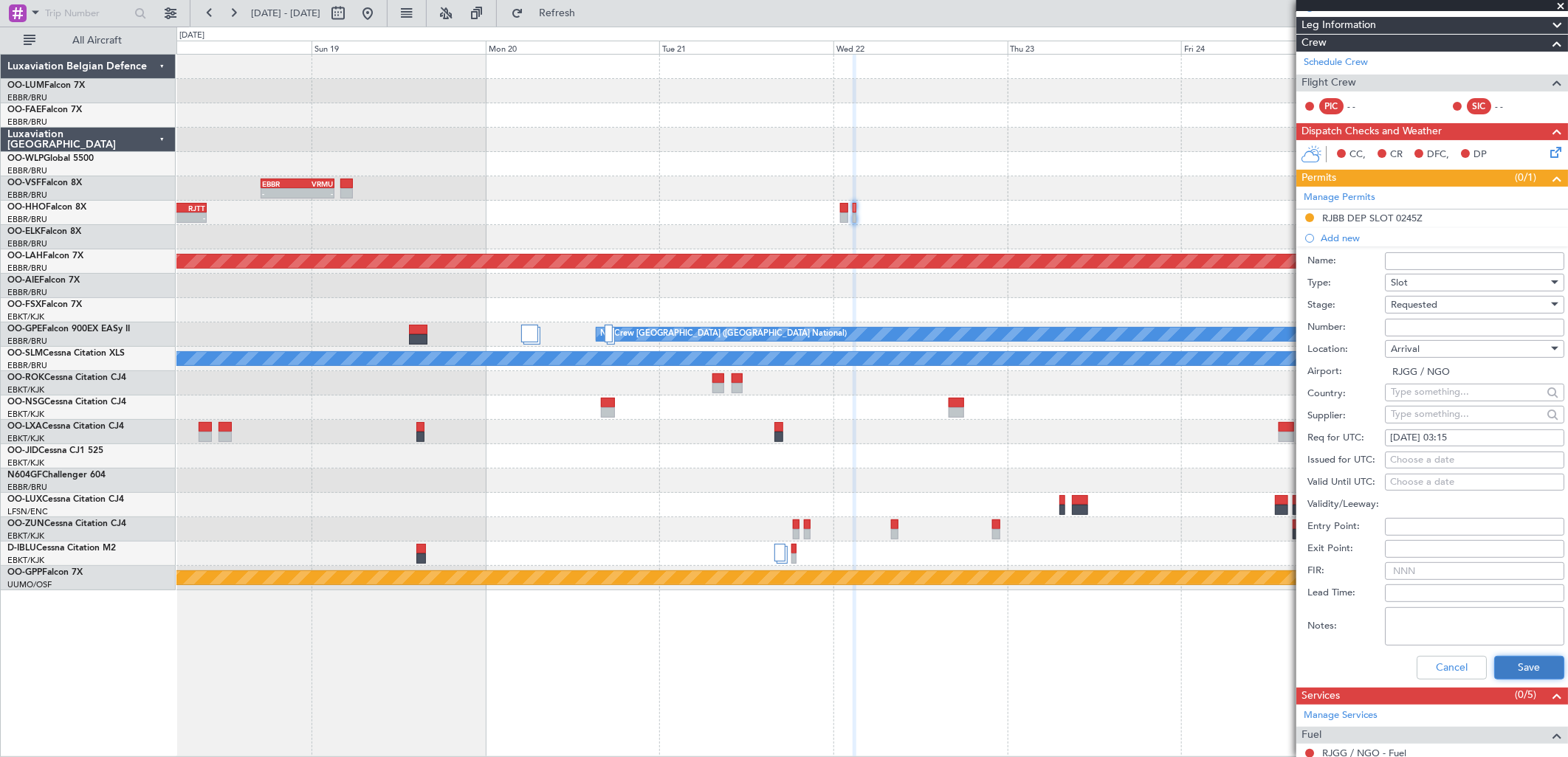
click at [1494, 662] on button "Save" at bounding box center [1529, 668] width 70 height 23
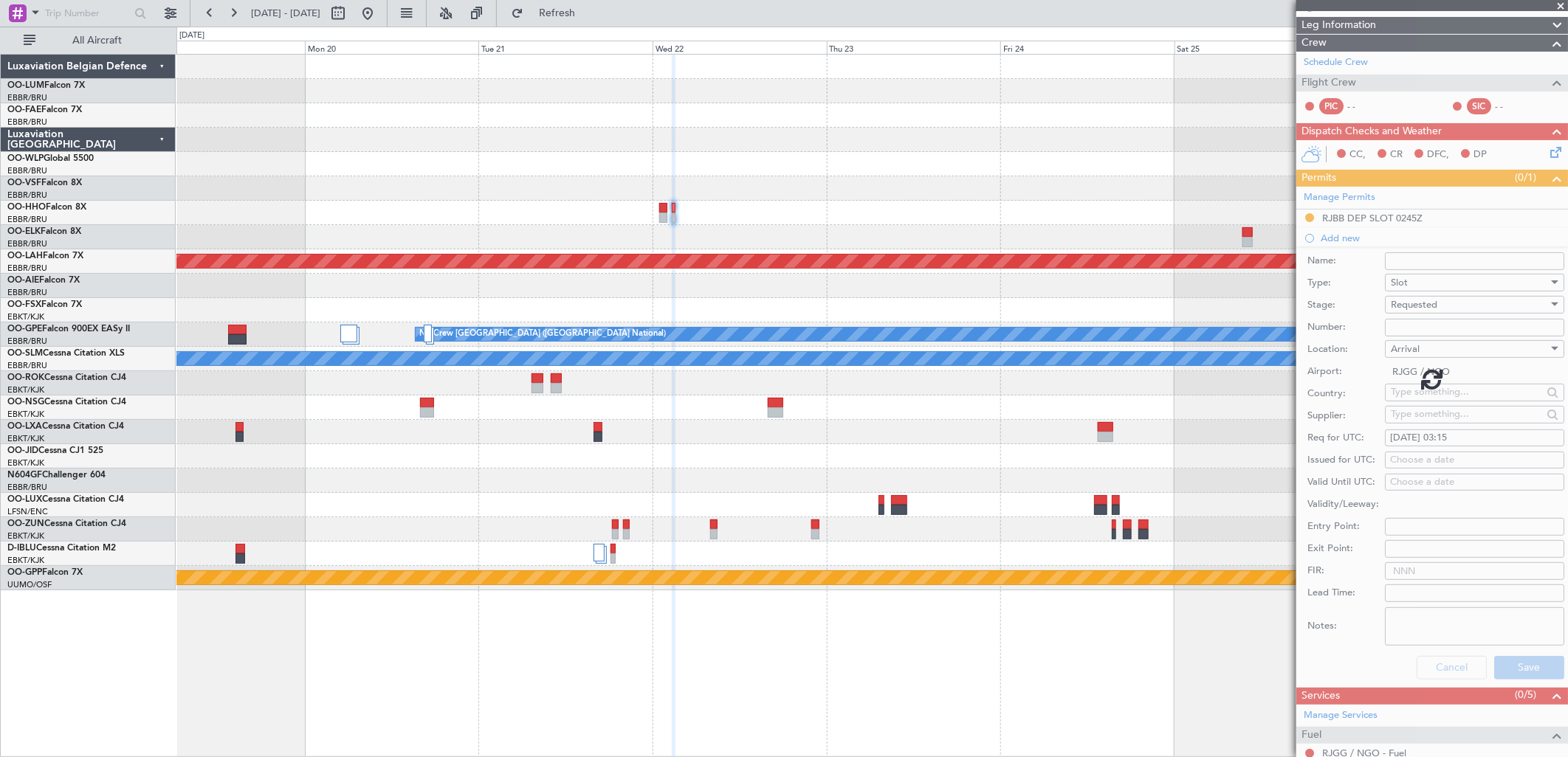
click at [746, 220] on div "- - LTCG 23:30 Z RJTT 09:35 Z - - RJFK 12:30 Z UBBB 23:05 Z SKCG 21:00 Z EGGD 0…" at bounding box center [872, 212] width 1391 height 24
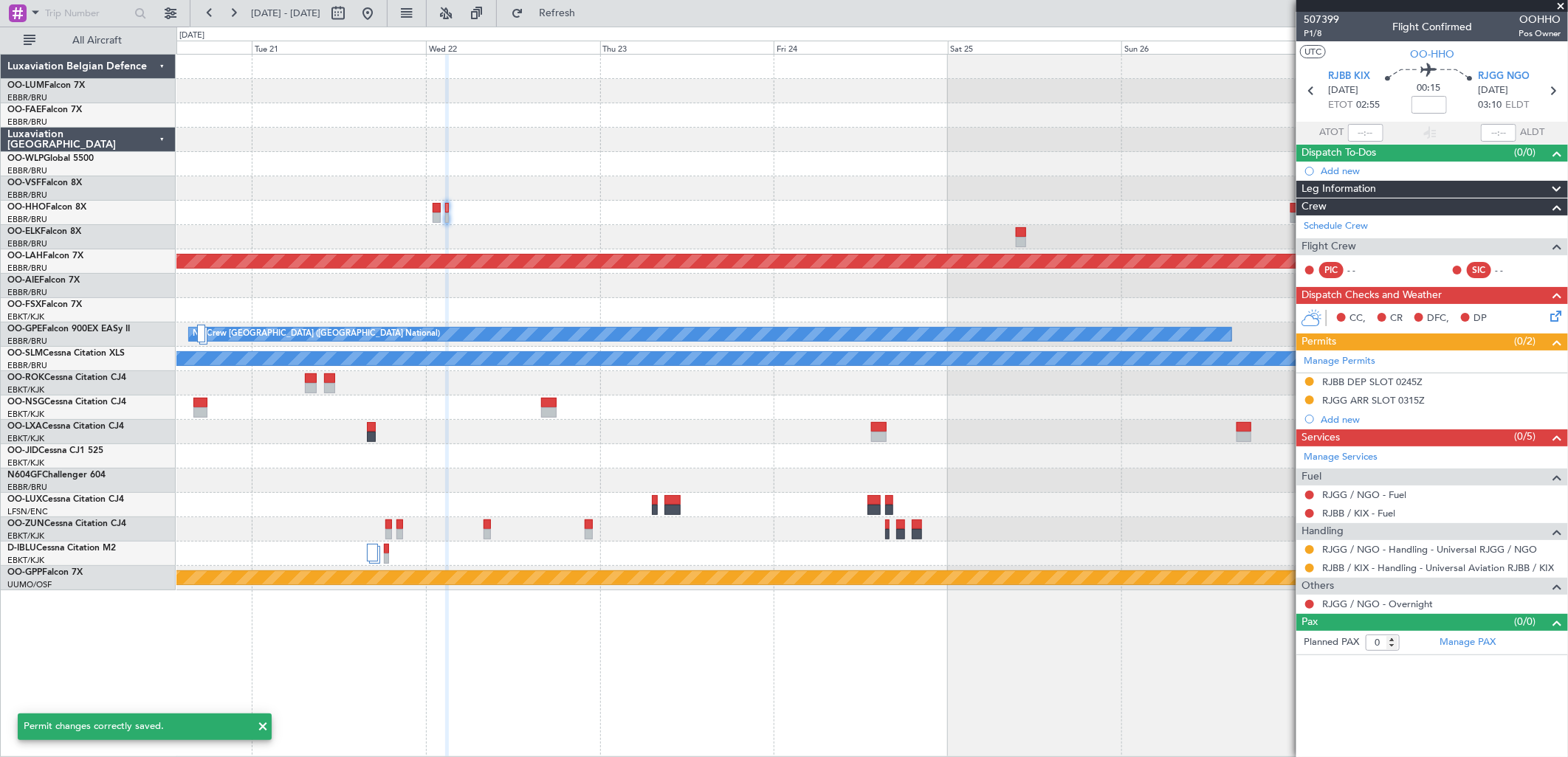
scroll to position [0, 0]
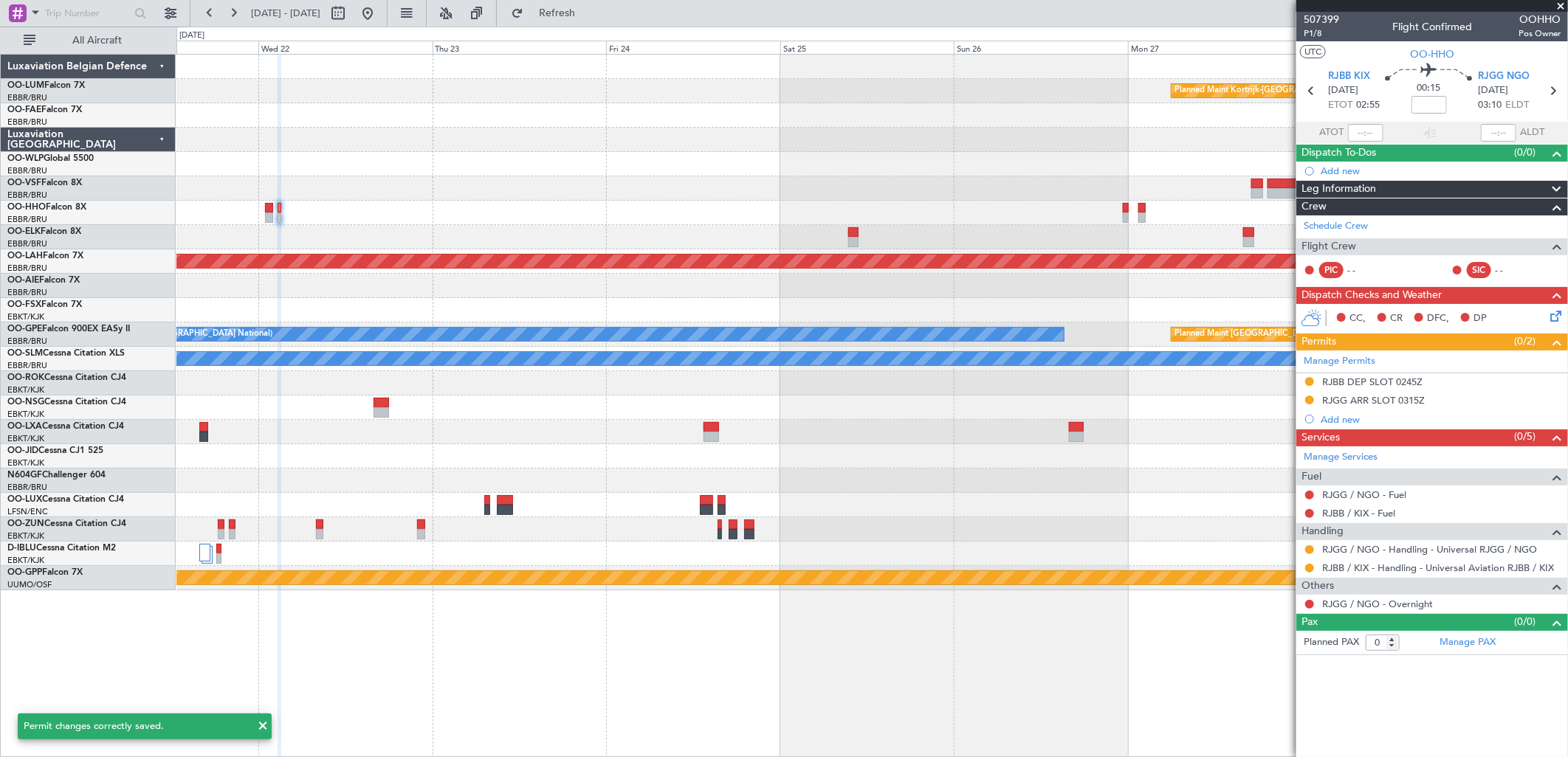
click at [970, 224] on div "Planned Maint Kortrijk-Wevelgem - - RJFK 12:30 Z UBBB 23:05 Z Planned Maint Alt…" at bounding box center [872, 323] width 1391 height 536
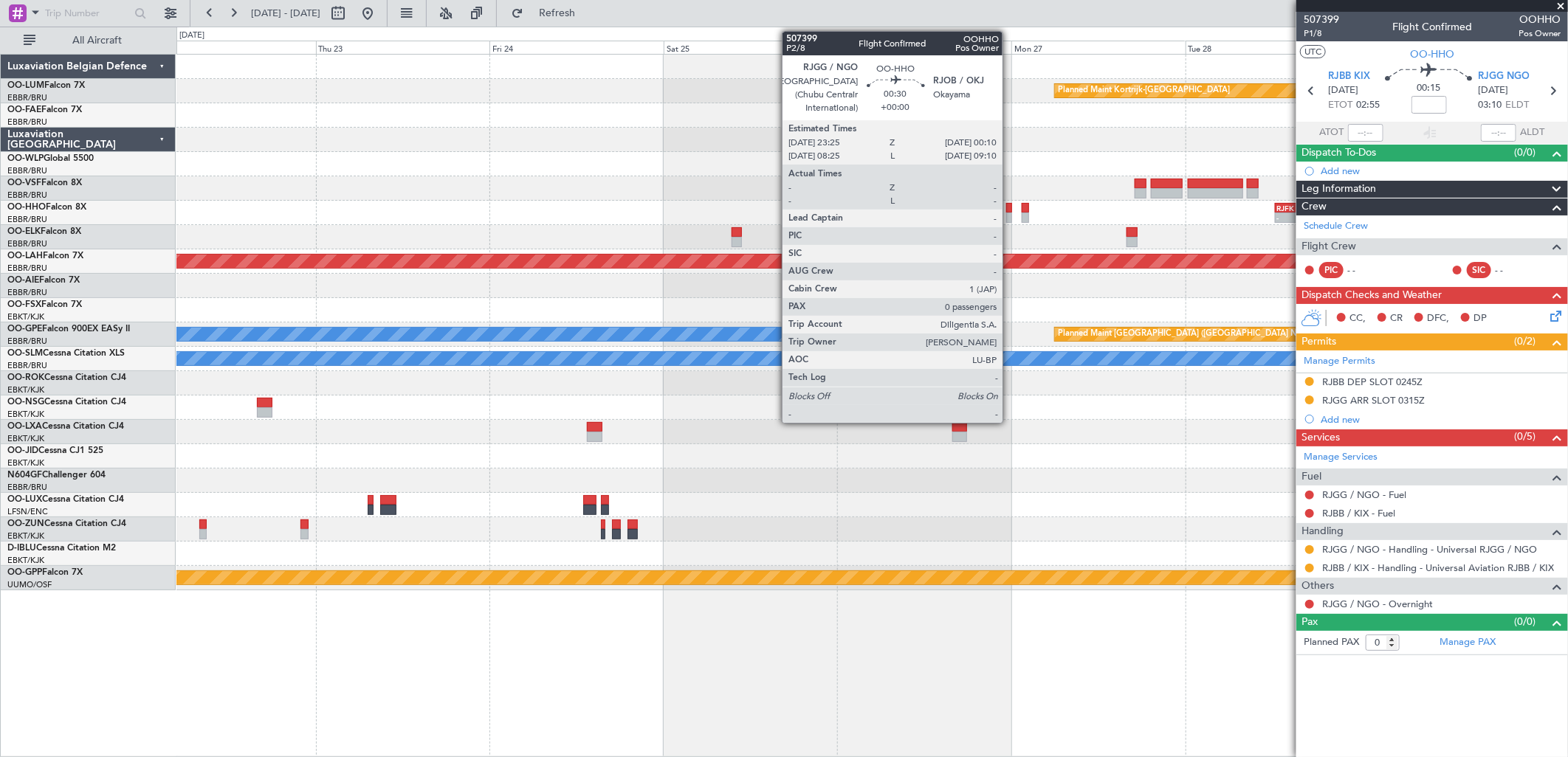
click at [1010, 212] on div at bounding box center [1009, 217] width 6 height 10
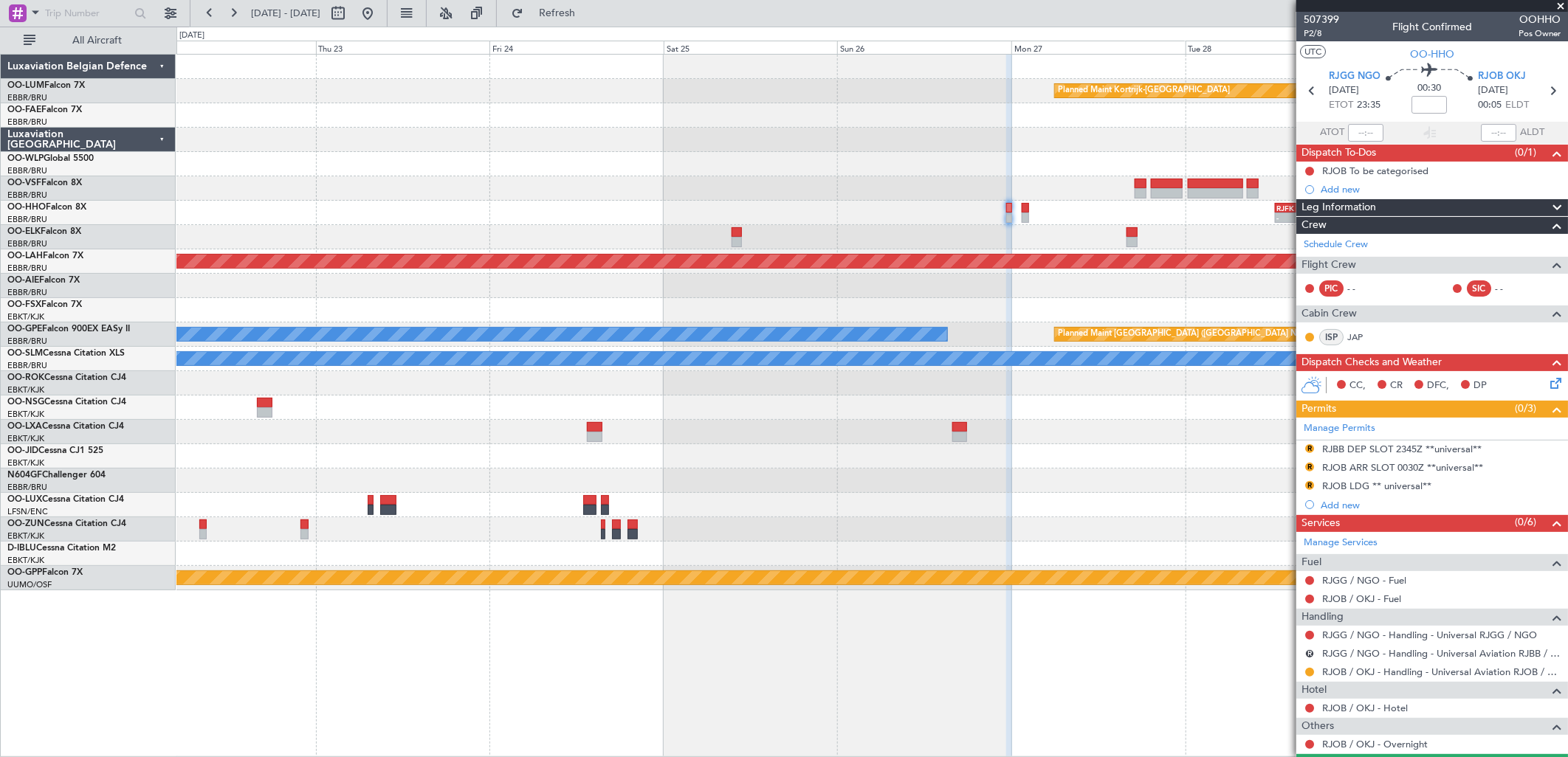
click at [1402, 466] on div "RJBB DEP SLOT 2345Z **universal**" at bounding box center [1402, 466] width 0 height 0
click at [1397, 465] on div "RJOB ARR SLOT 0030Z **universal**" at bounding box center [1402, 467] width 161 height 12
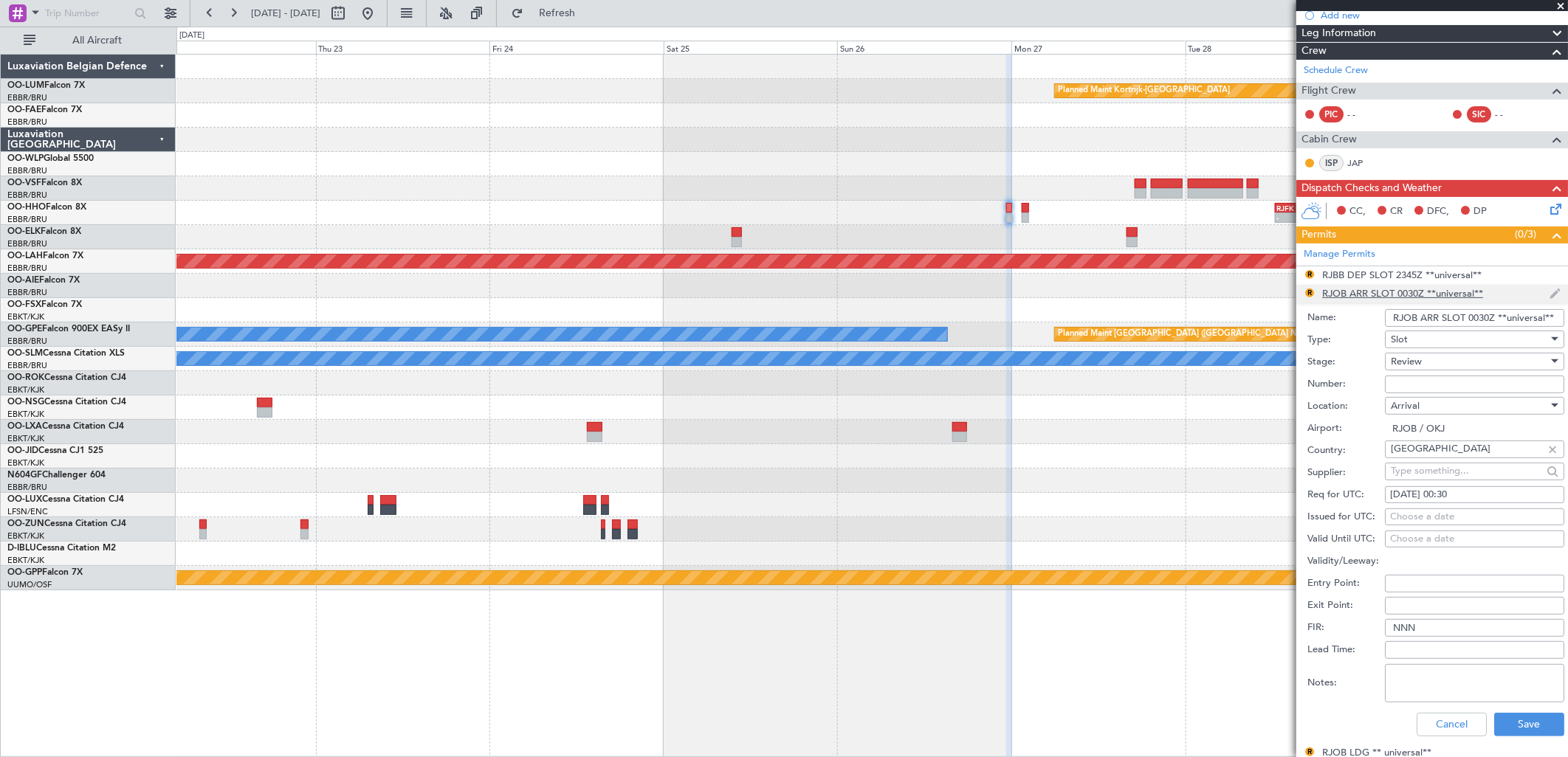
scroll to position [327, 0]
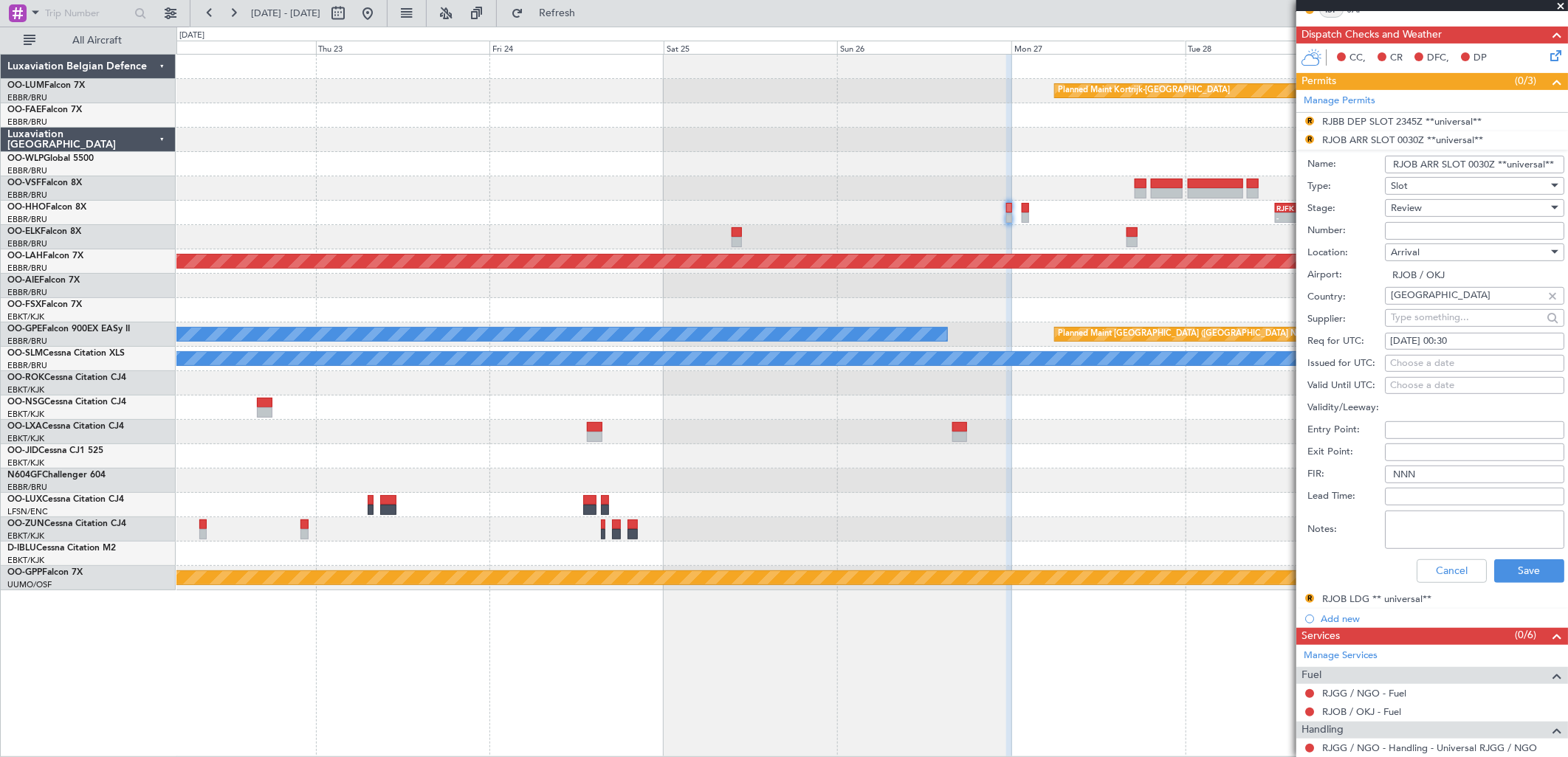
click at [1480, 341] on div "27/10/2025 00:30" at bounding box center [1474, 341] width 169 height 15
select select "10"
select select "2025"
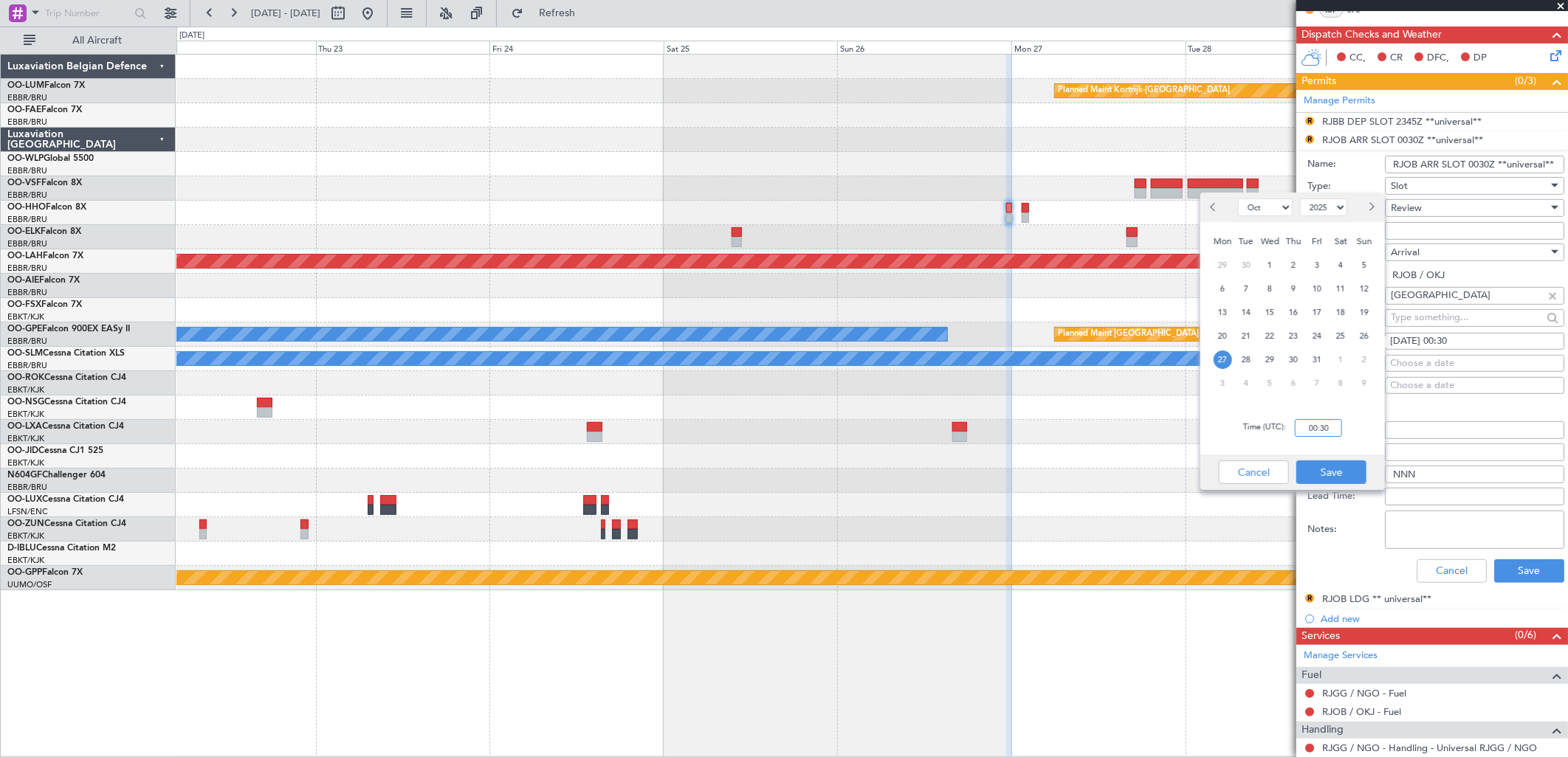
click at [1329, 426] on input "00:30" at bounding box center [1318, 427] width 47 height 18
type input "00:10"
click at [1338, 469] on button "Save" at bounding box center [1331, 472] width 70 height 23
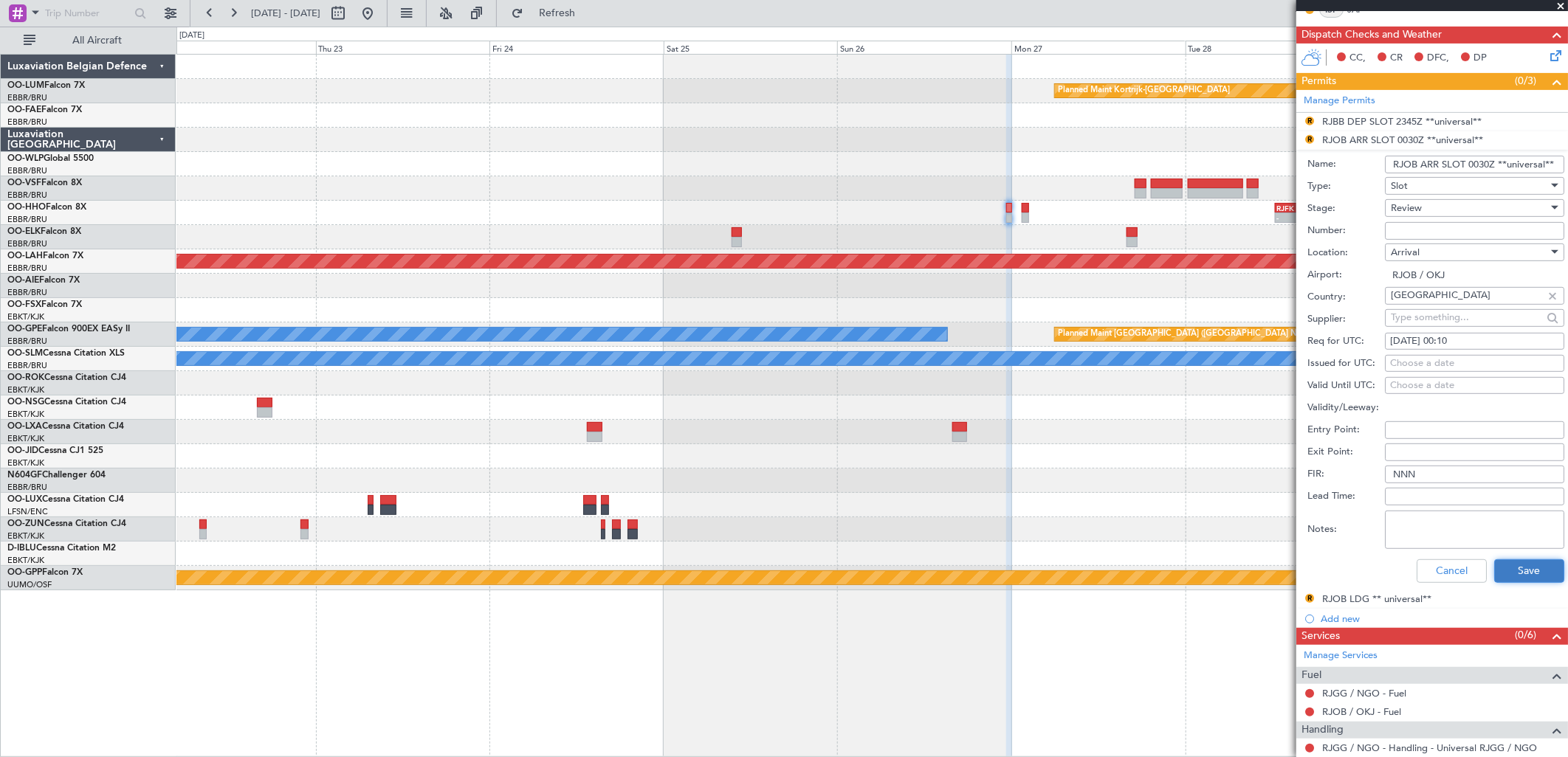
click at [1516, 573] on button "Save" at bounding box center [1529, 571] width 70 height 23
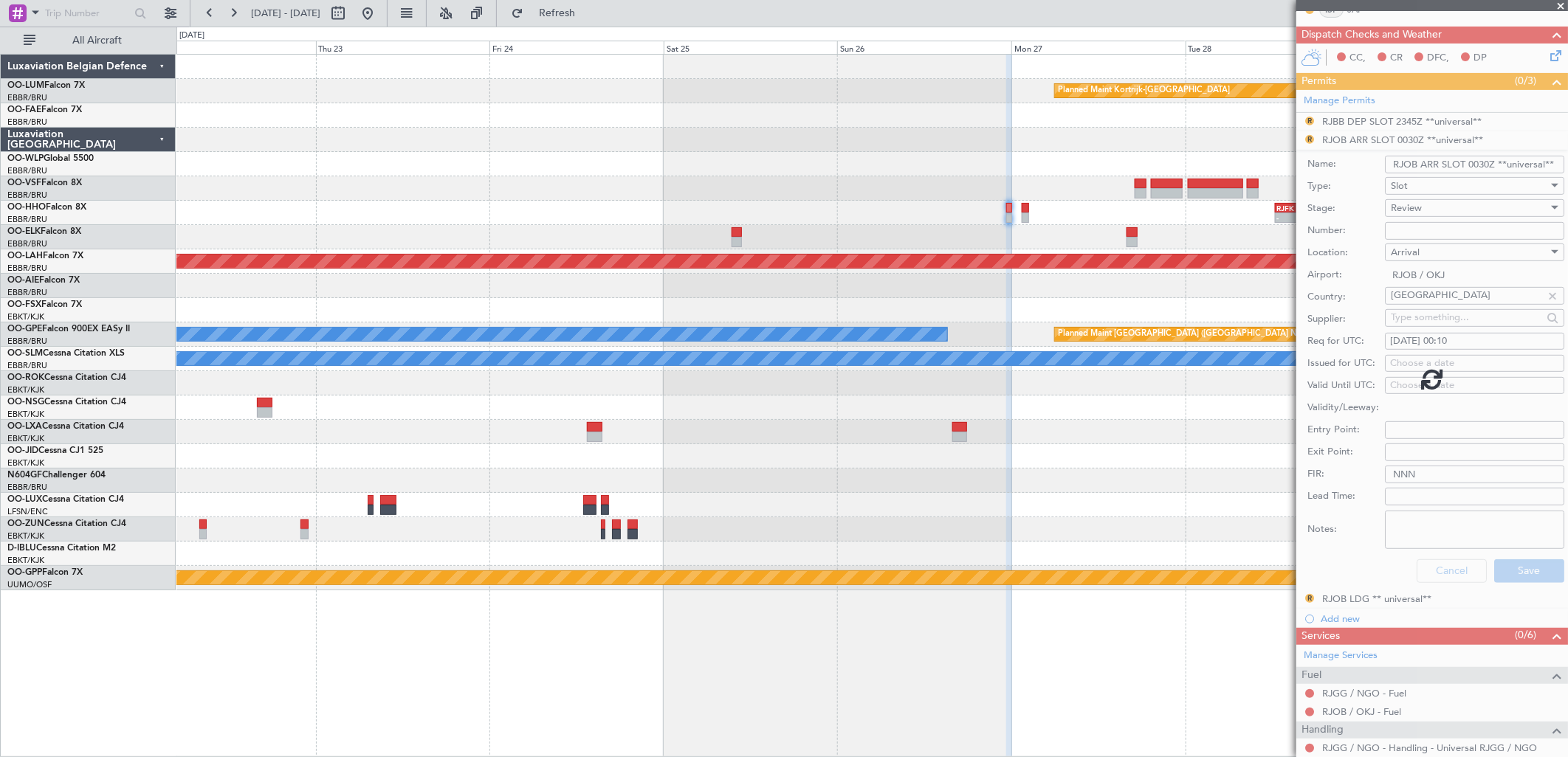
scroll to position [38, 0]
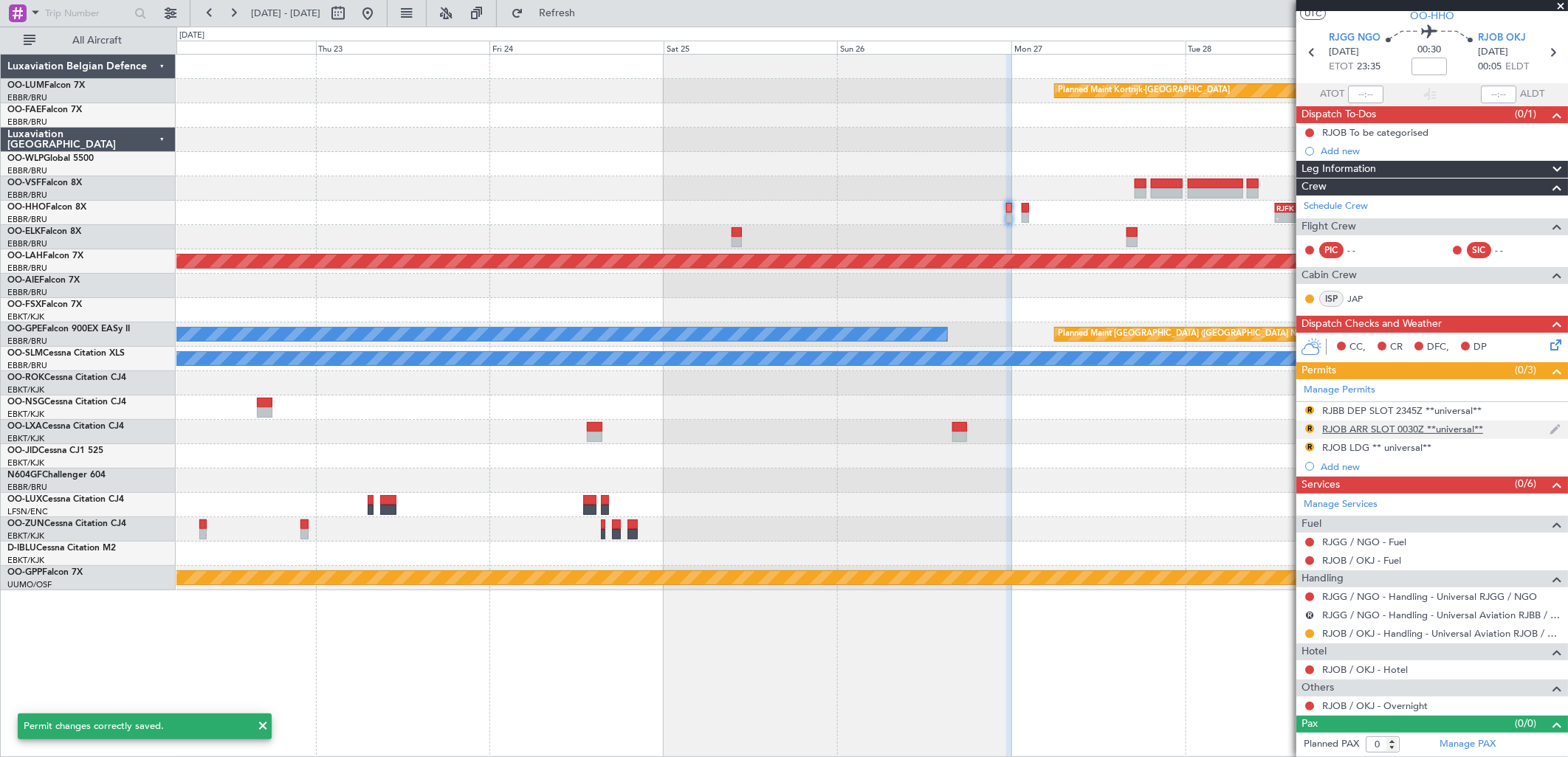
click at [1356, 428] on div "RJOB ARR SLOT 0030Z **universal**" at bounding box center [1402, 429] width 161 height 12
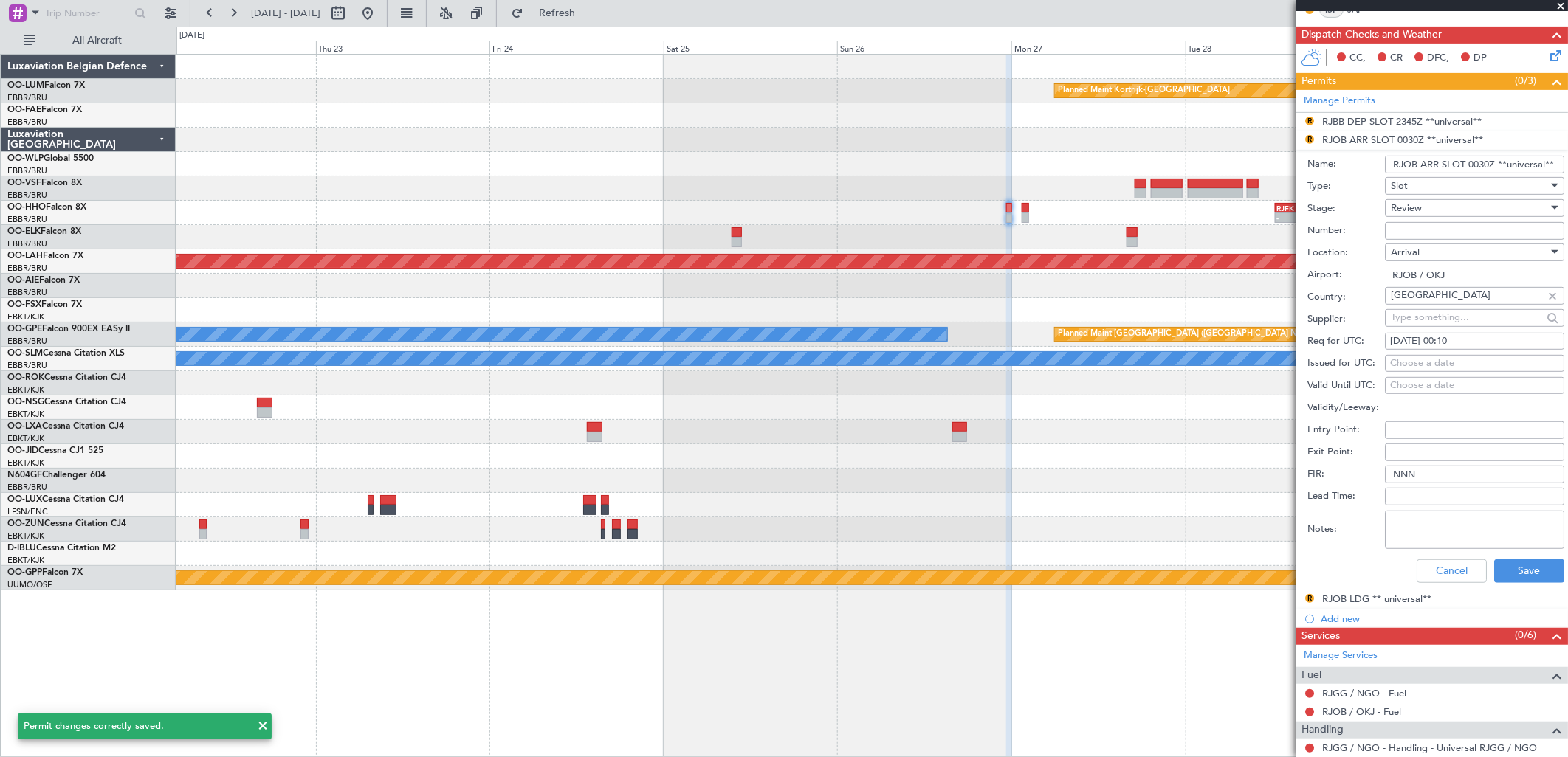
click at [1491, 160] on input "RJOB ARR SLOT 0030Z **universal**" at bounding box center [1474, 164] width 179 height 18
type input "RJOB ARR SLOT 0010Z **universal**"
click at [1467, 205] on div "Review" at bounding box center [1469, 208] width 157 height 22
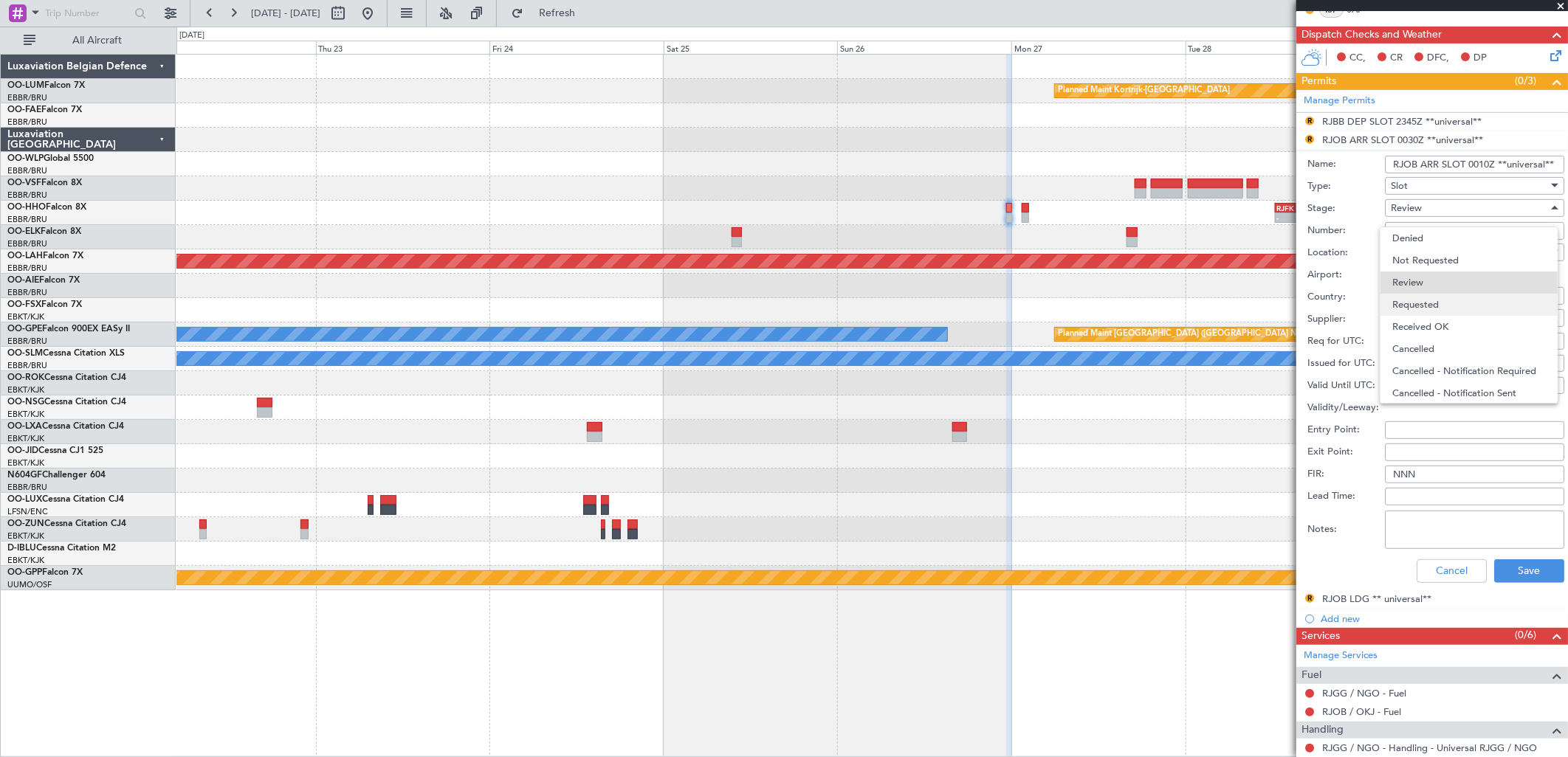
click at [1462, 303] on span "Requested" at bounding box center [1469, 305] width 153 height 22
click at [1506, 573] on button "Save" at bounding box center [1529, 571] width 70 height 23
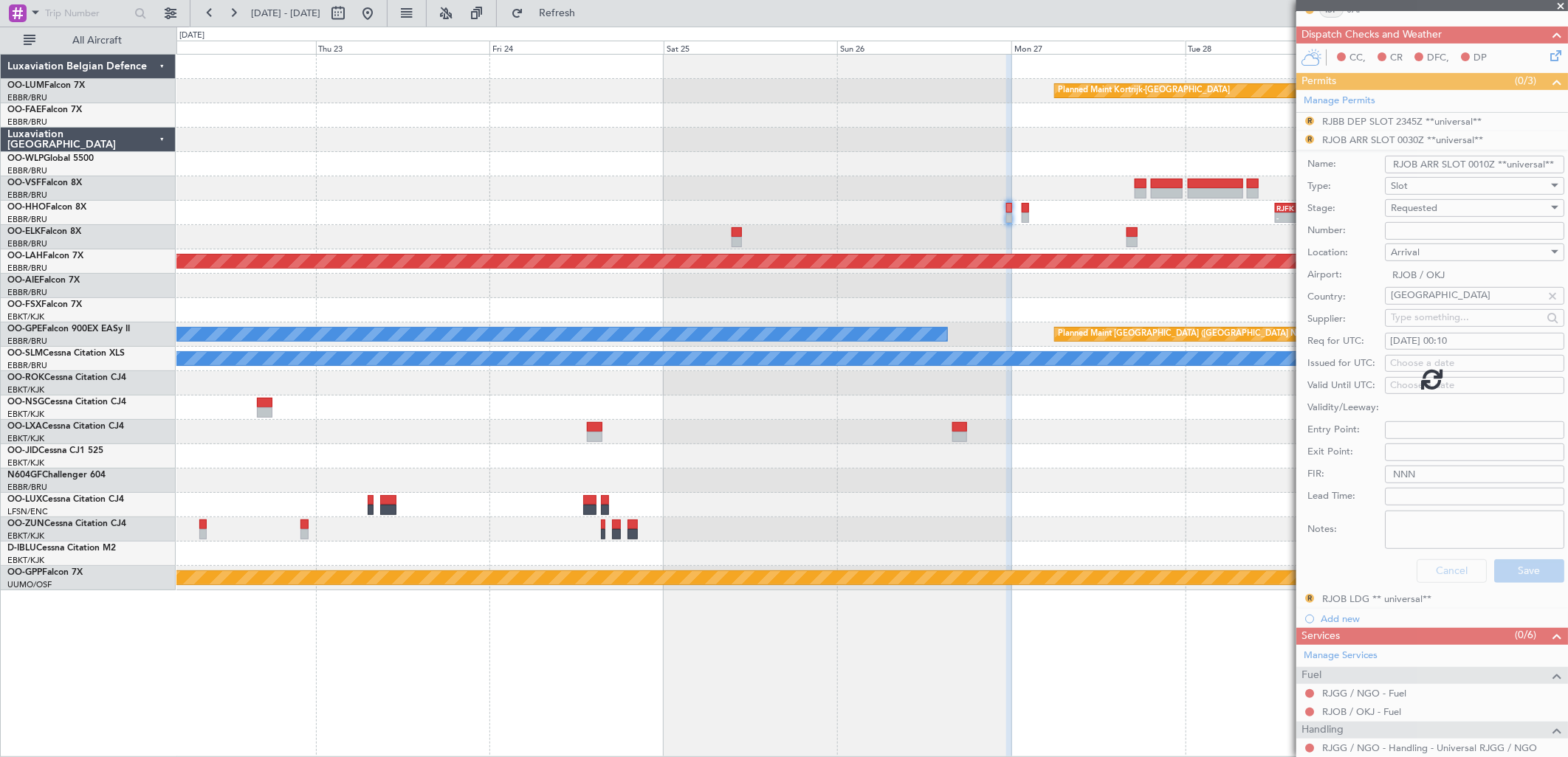
scroll to position [38, 0]
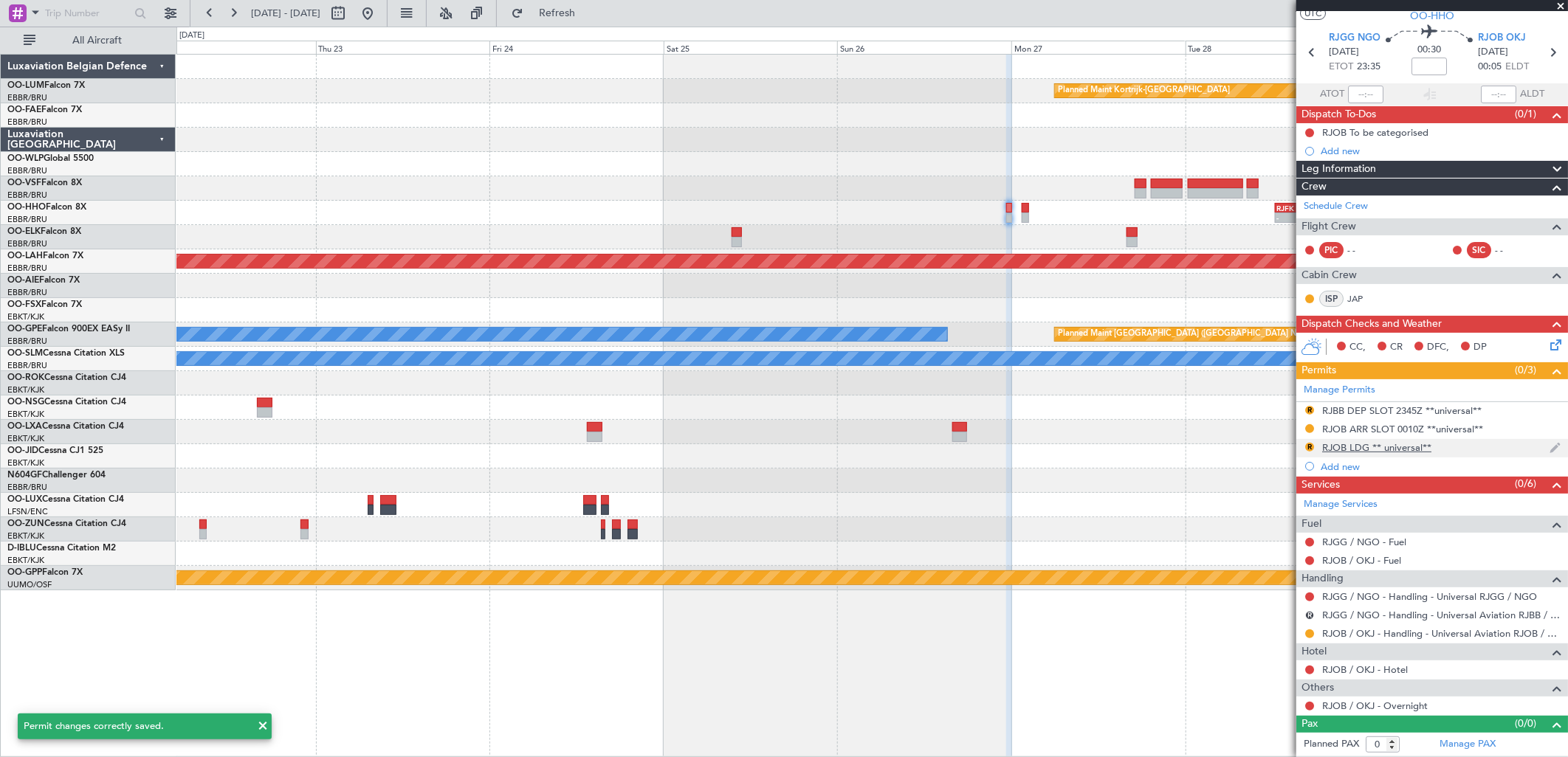
click at [1314, 441] on nimbus-traffic-light "R" at bounding box center [1309, 448] width 12 height 14
click at [1305, 447] on div "R" at bounding box center [1309, 447] width 12 height 12
click at [1308, 445] on button "R" at bounding box center [1309, 447] width 9 height 9
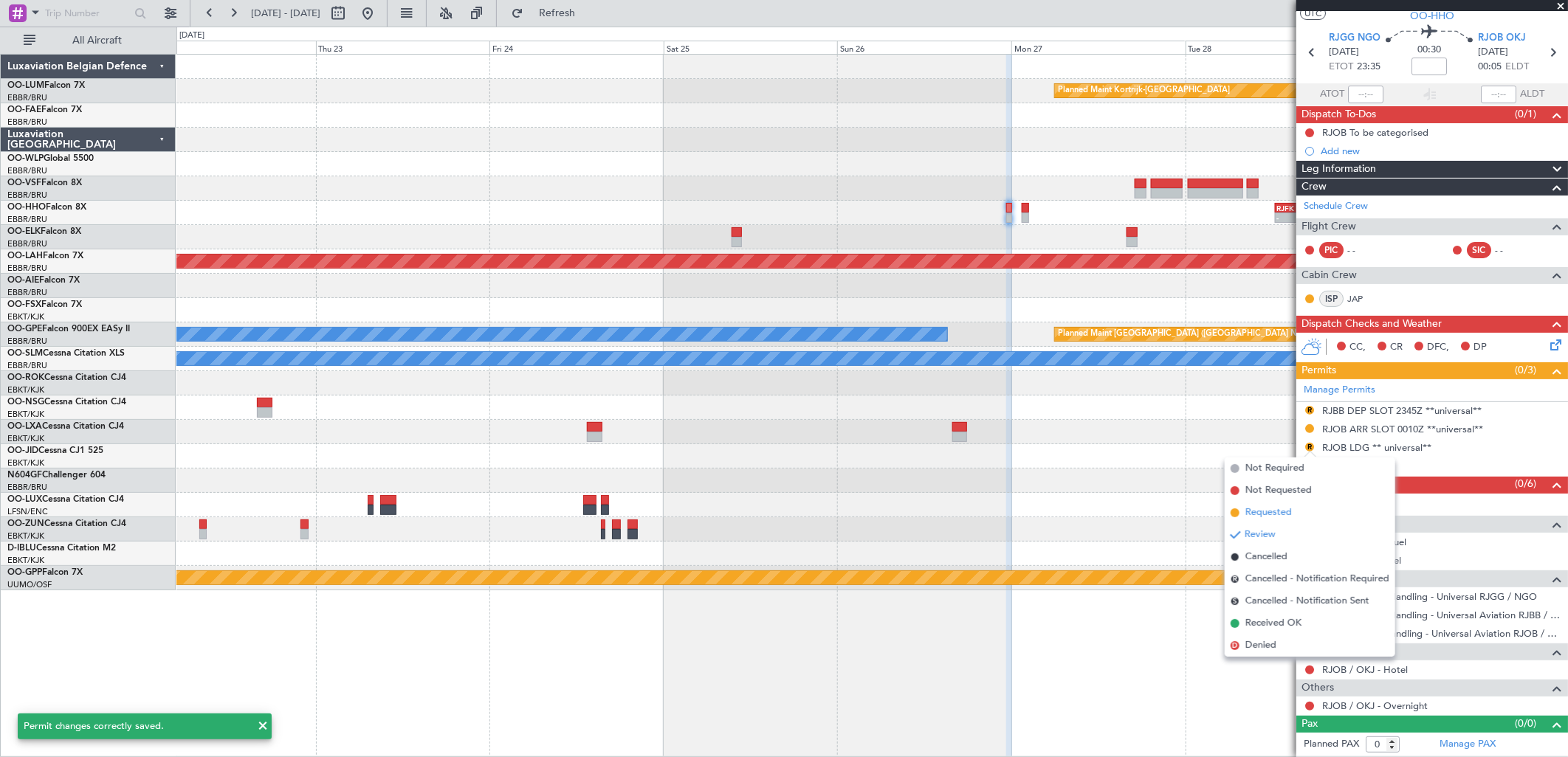
click at [1303, 521] on li "Requested" at bounding box center [1310, 512] width 170 height 22
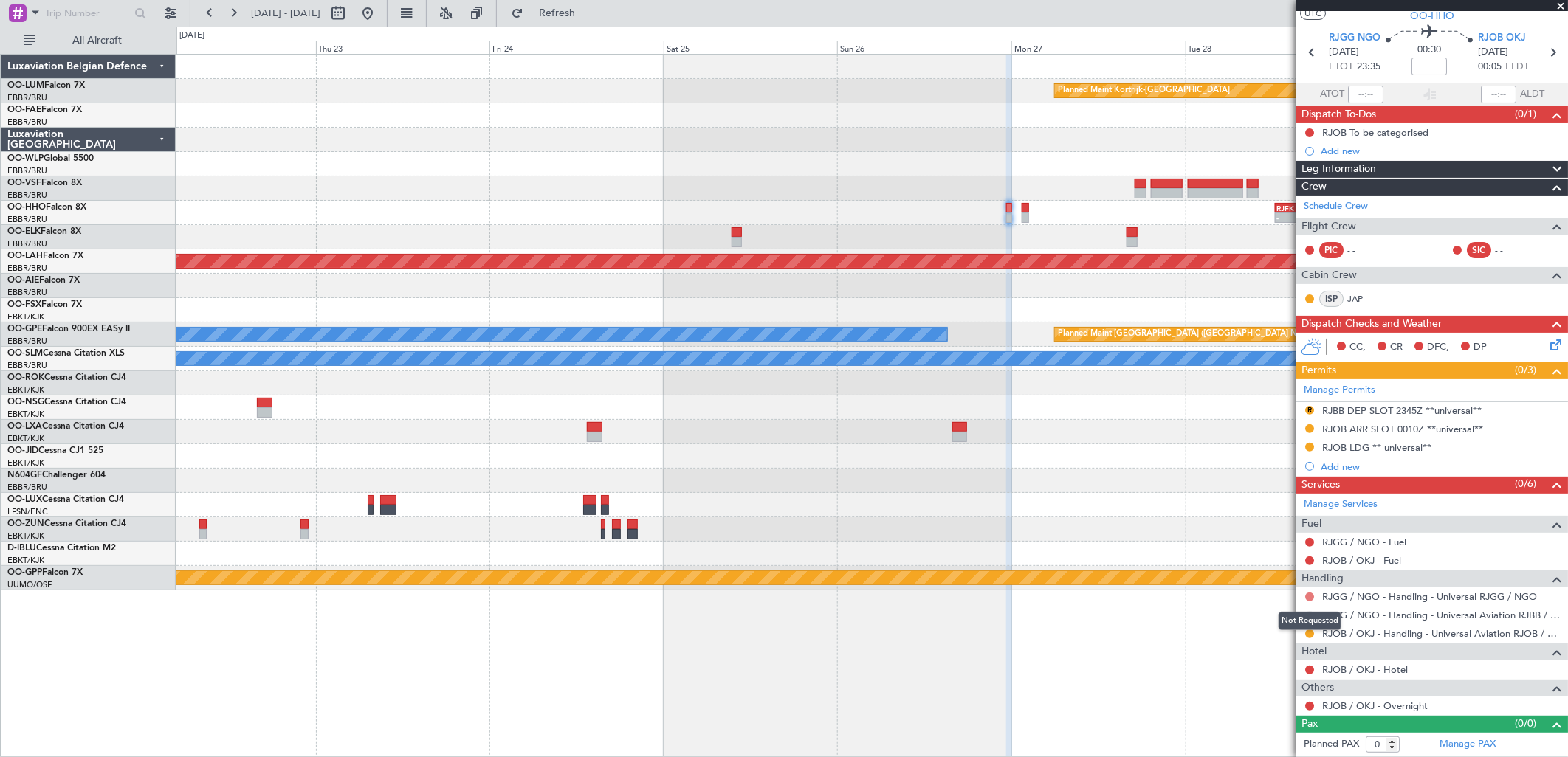
click at [1309, 593] on button at bounding box center [1309, 596] width 9 height 9
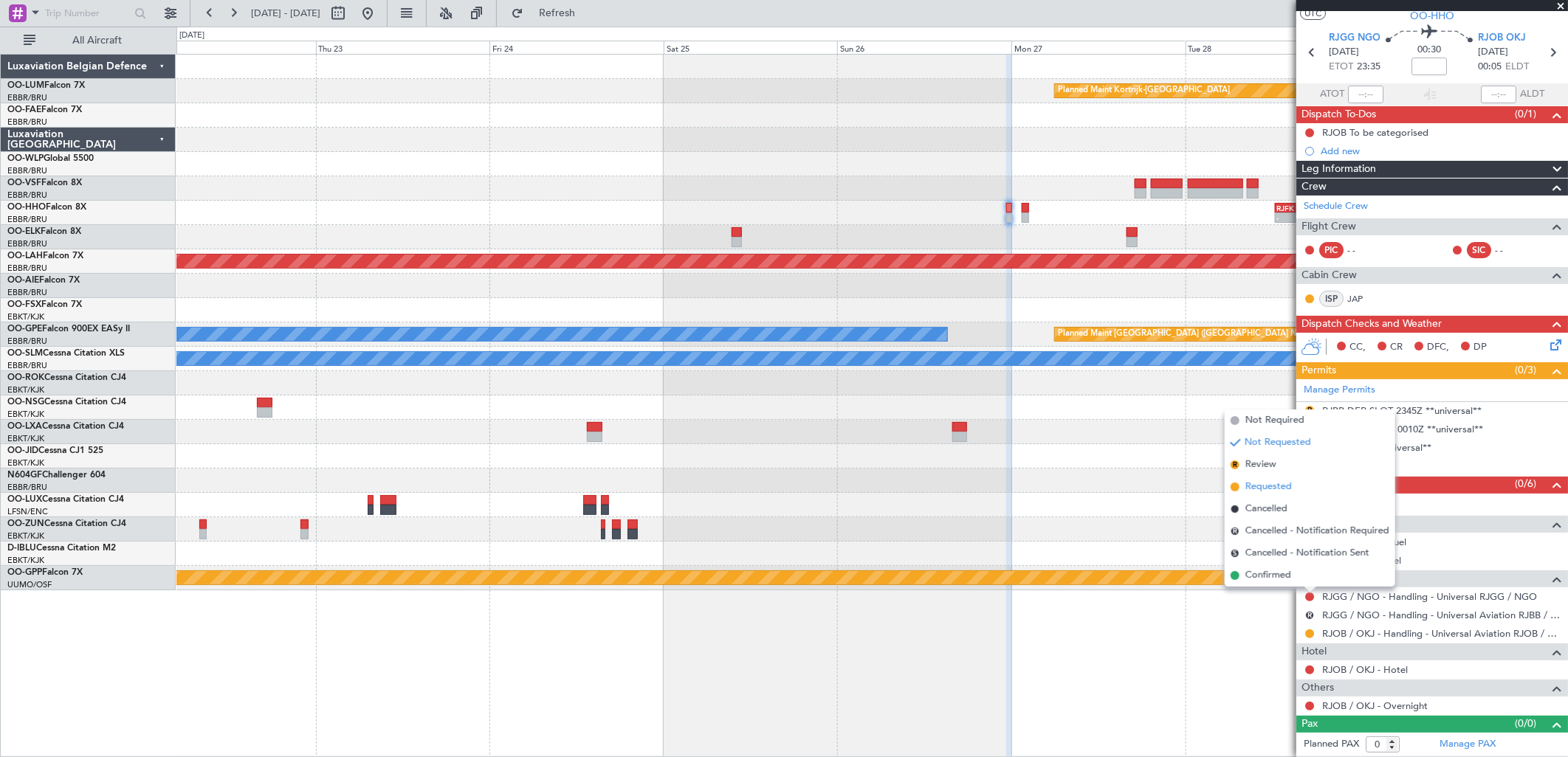
click at [1282, 485] on span "Requested" at bounding box center [1268, 487] width 46 height 15
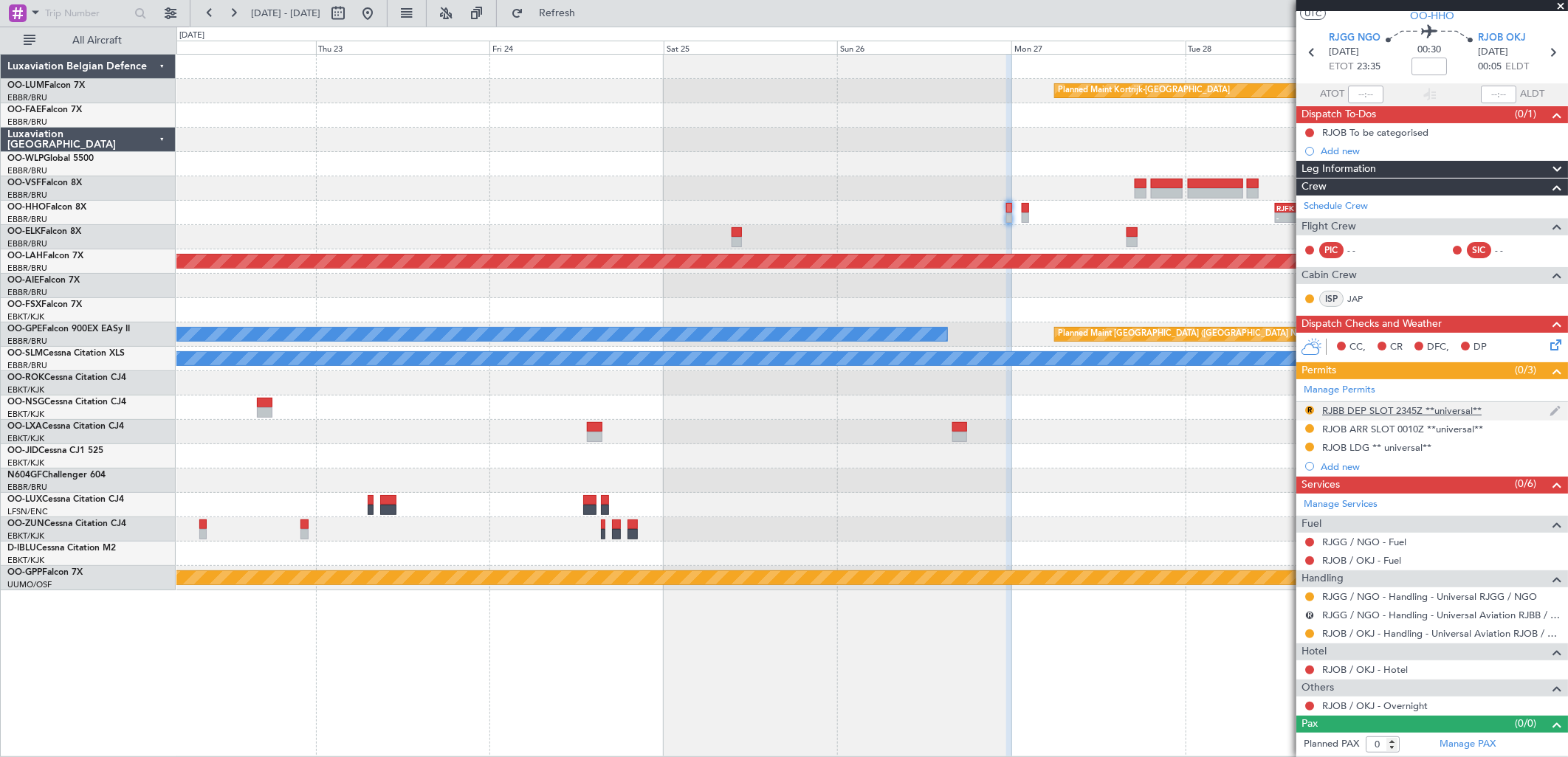
click at [1405, 405] on div "RJBB DEP SLOT 2345Z **universal**" at bounding box center [1402, 411] width 159 height 12
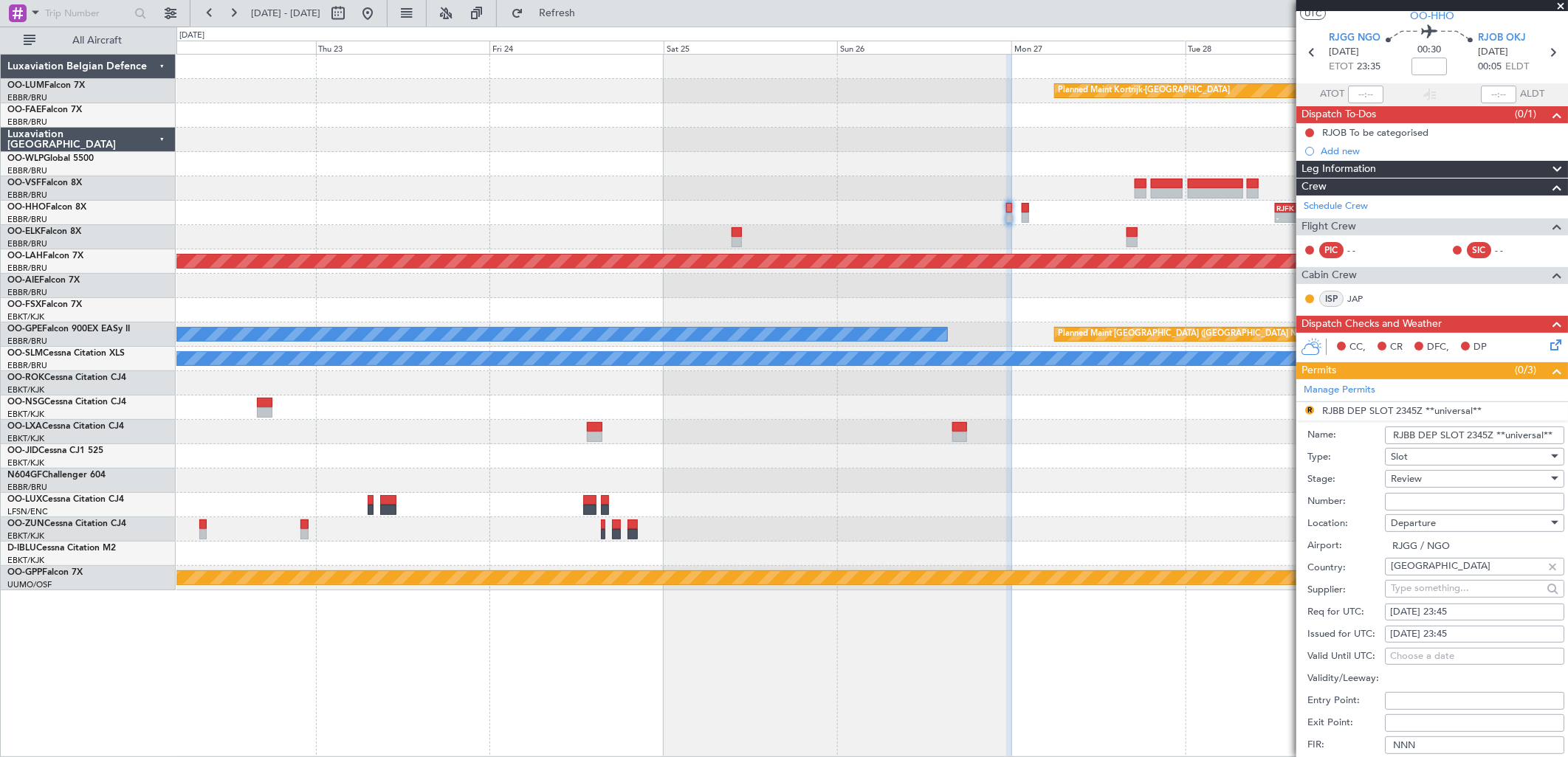
click at [1472, 515] on div "Departure" at bounding box center [1469, 523] width 157 height 22
click at [1440, 599] on span "Arrival" at bounding box center [1469, 598] width 153 height 22
type input "RJOB / OKJ"
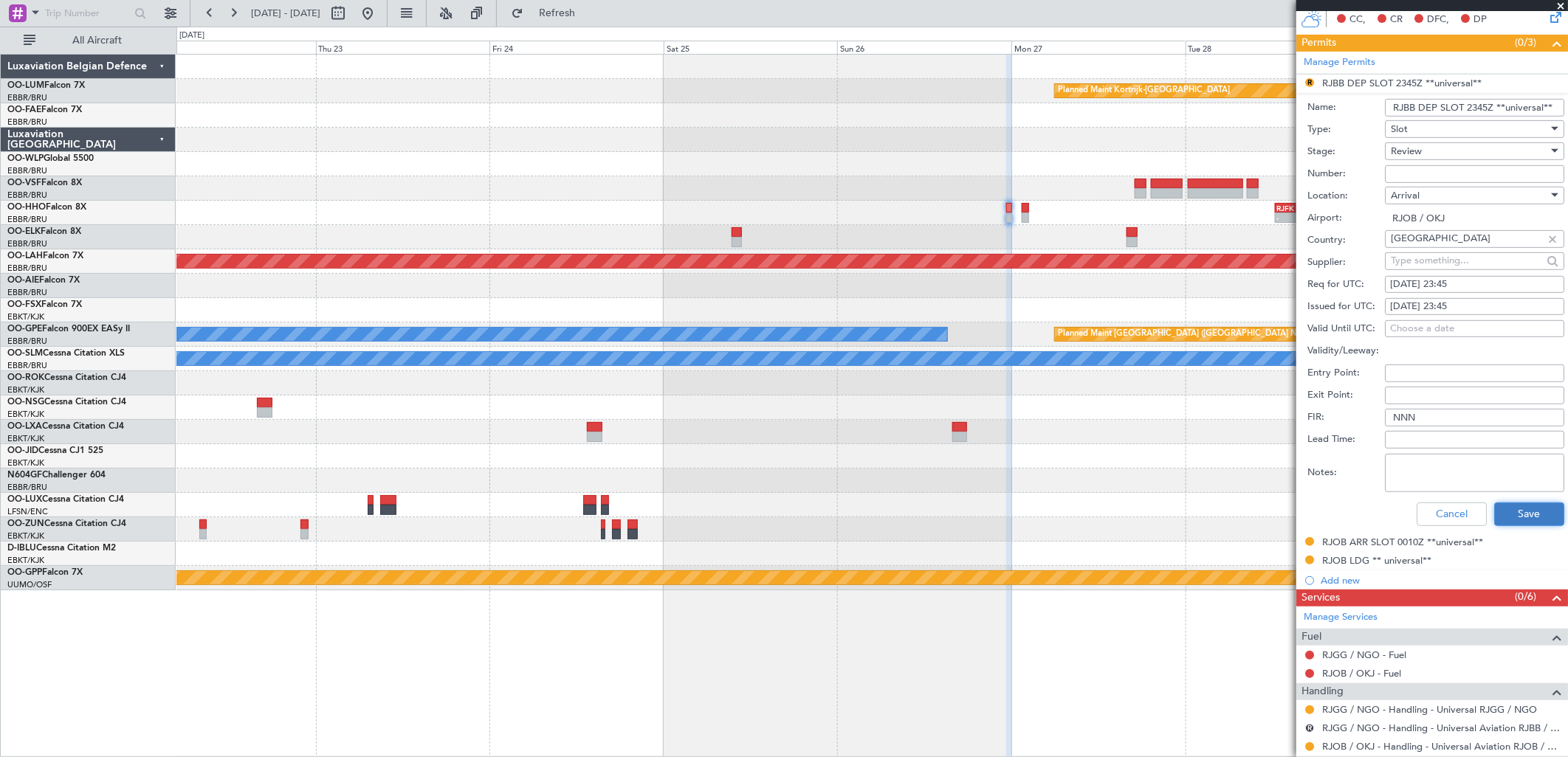
click at [1528, 519] on button "Save" at bounding box center [1529, 514] width 70 height 23
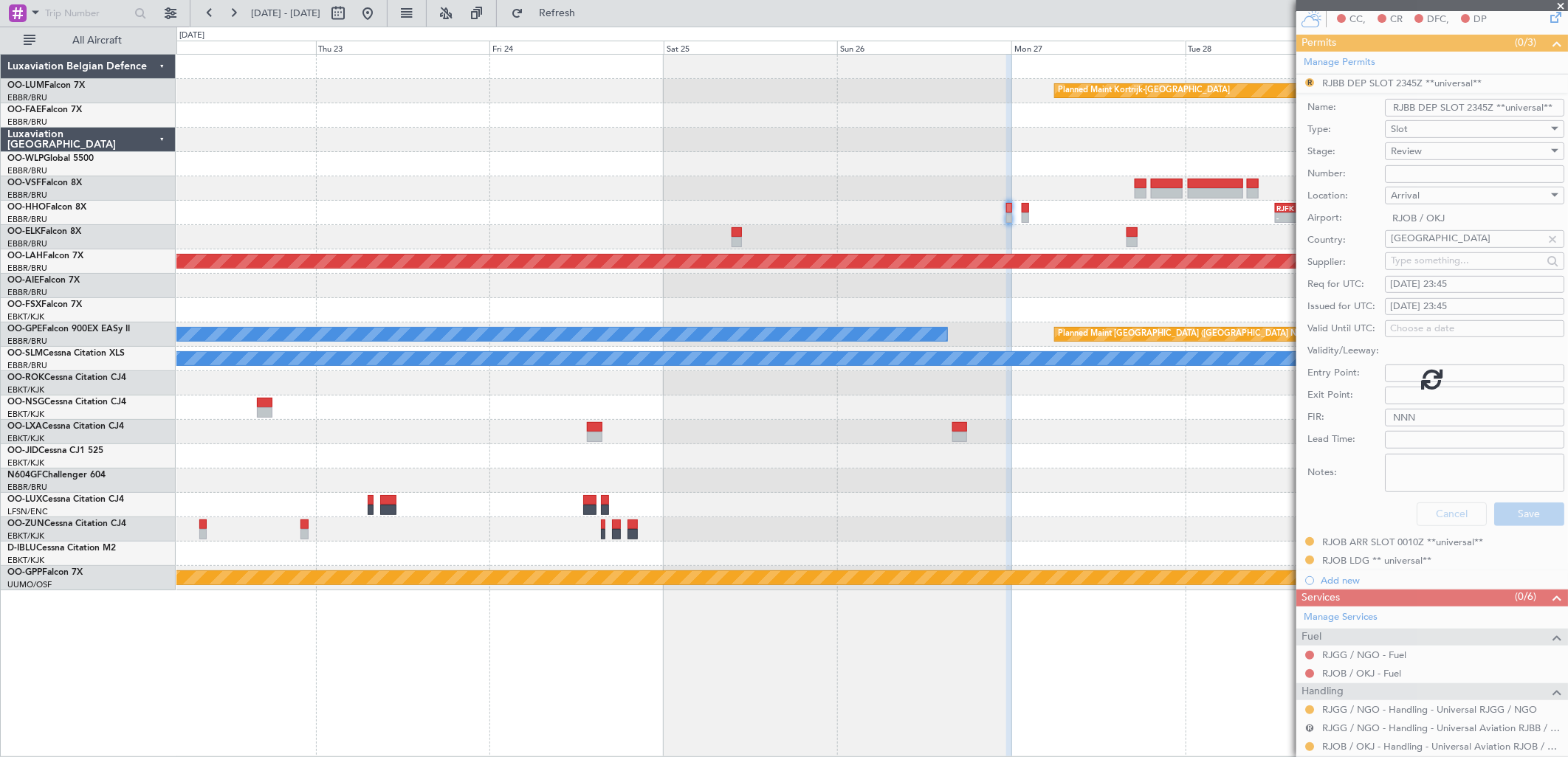
scroll to position [38, 0]
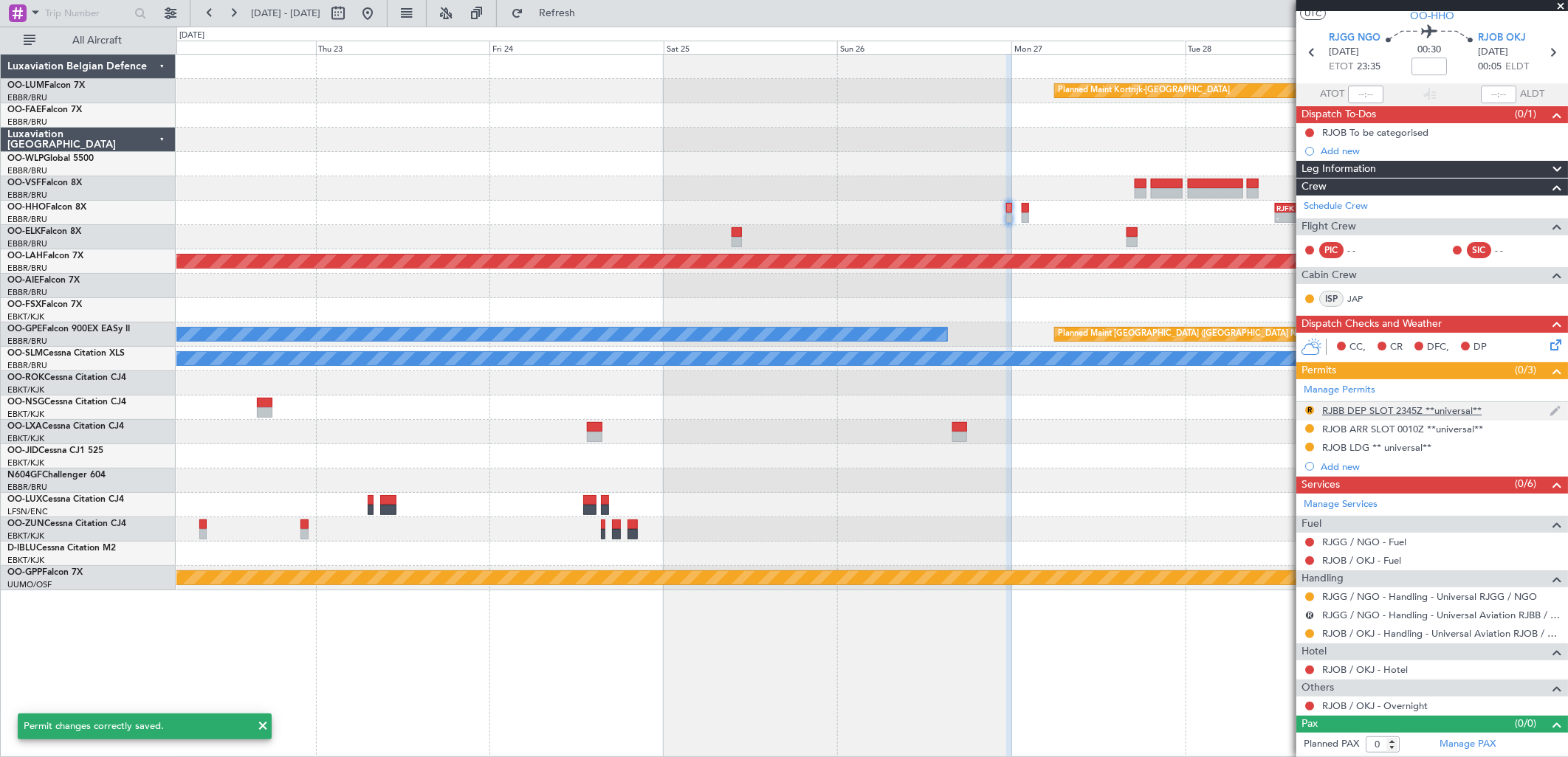
click at [1363, 412] on div "RJBB DEP SLOT 2345Z **universal**" at bounding box center [1402, 411] width 159 height 12
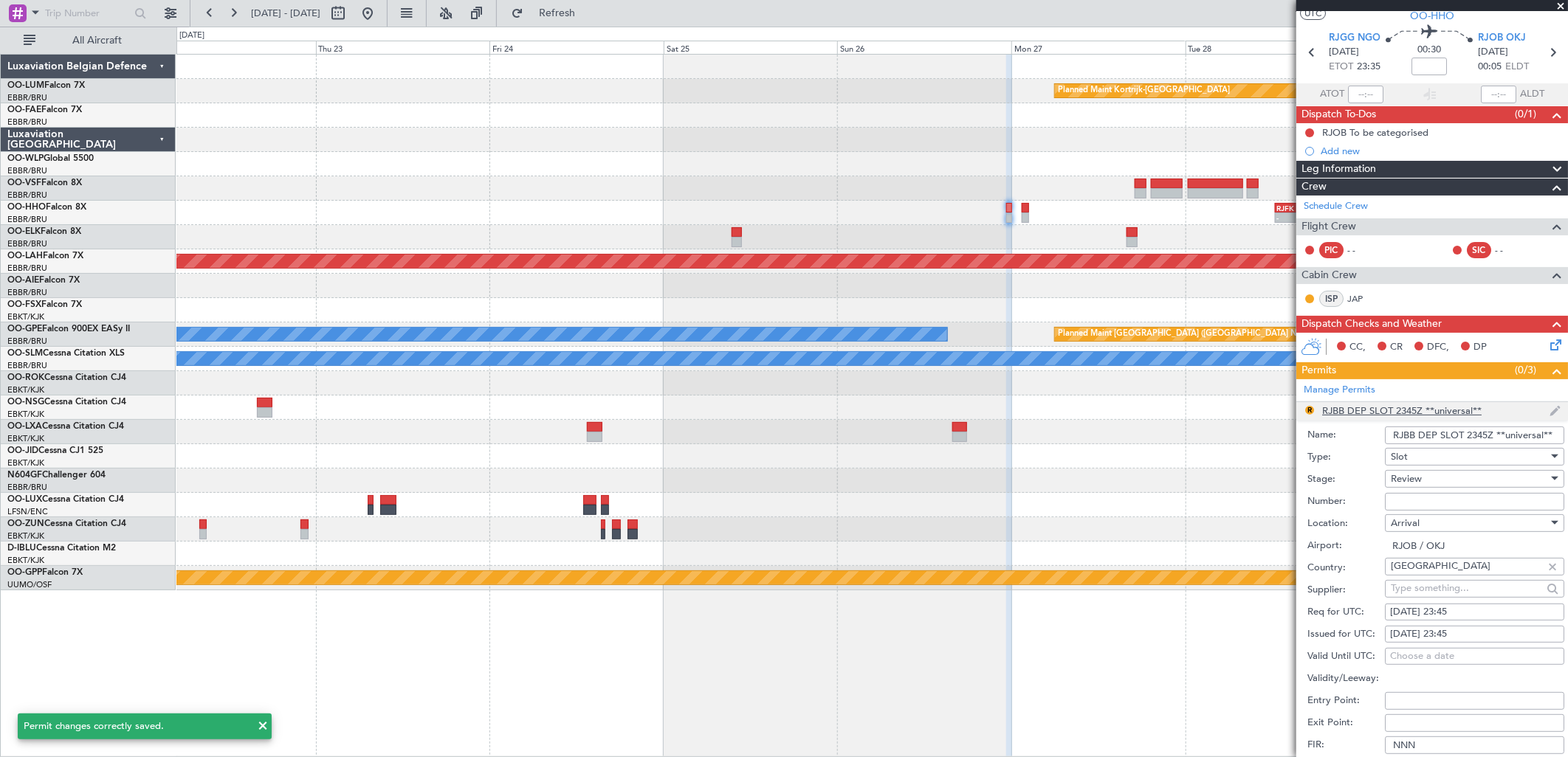
scroll to position [366, 0]
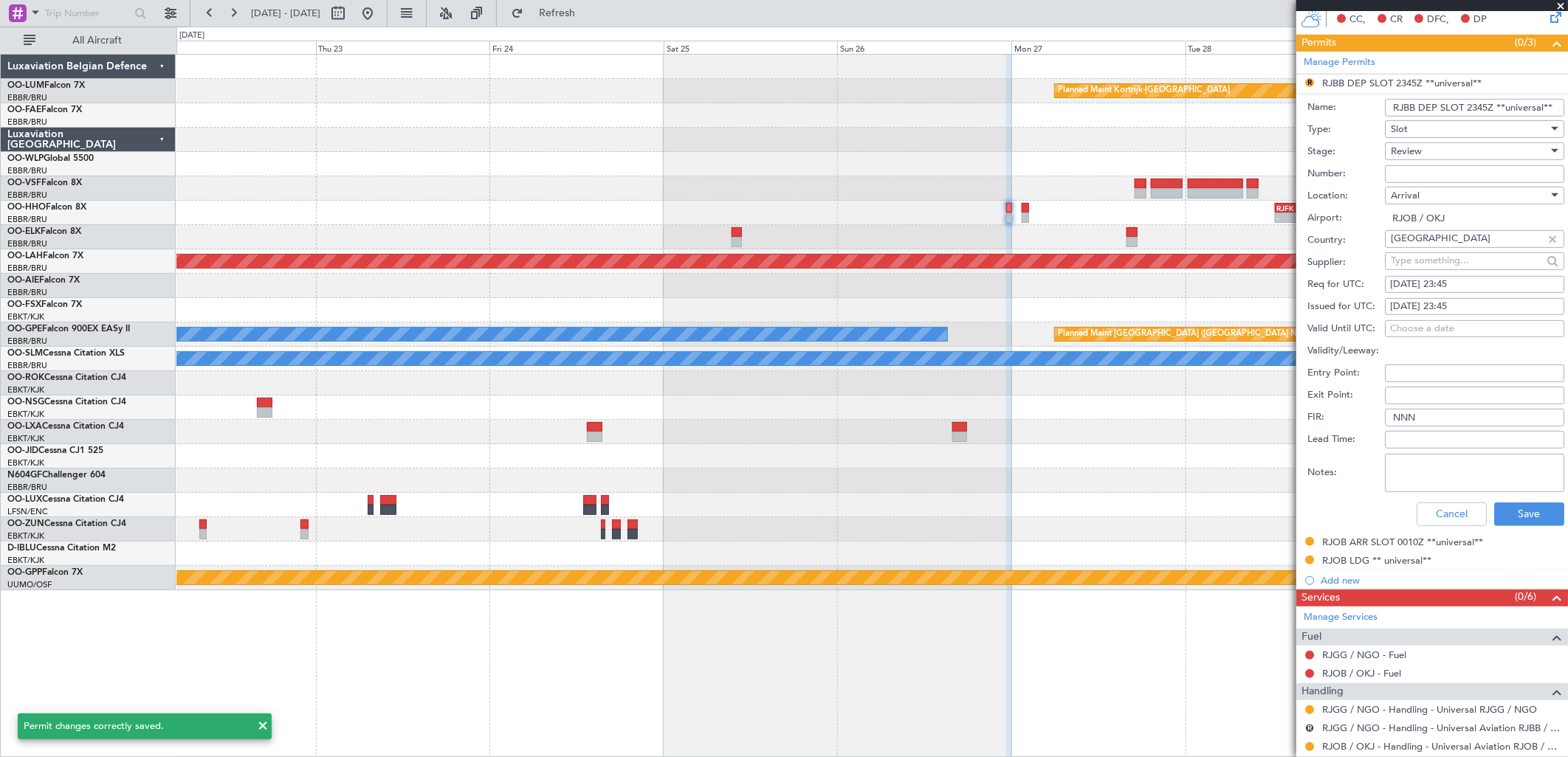
click at [1420, 192] on div "Arrival" at bounding box center [1469, 195] width 157 height 22
click at [1421, 227] on span "Departure" at bounding box center [1469, 226] width 153 height 22
type input "RJGG / NGO"
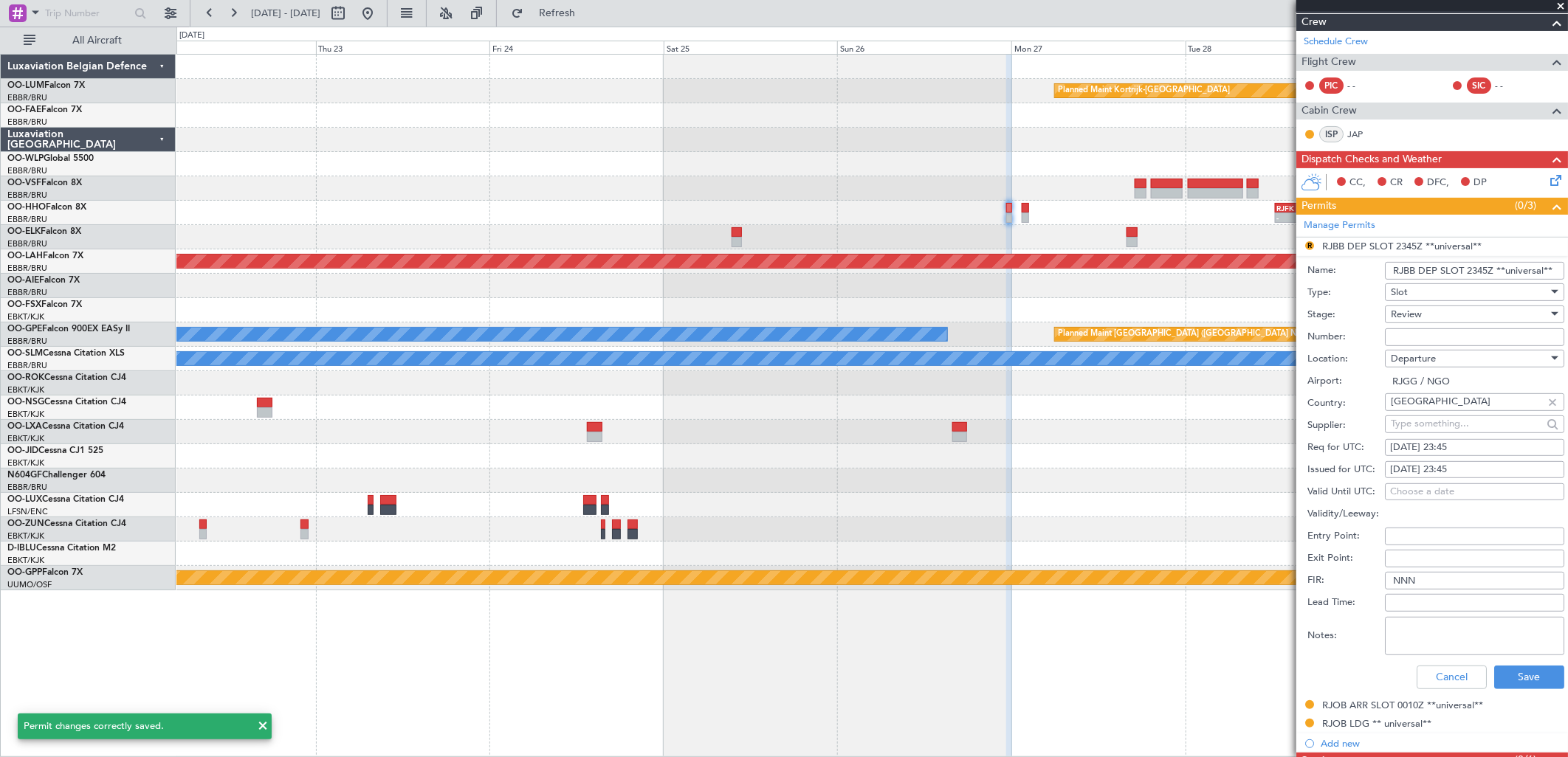
scroll to position [202, 0]
click at [1414, 273] on input "RJBB DEP SLOT 2345Z **universal**" at bounding box center [1474, 271] width 179 height 18
click at [1484, 267] on input "RJGG DEP SLOT 2345Z **universal**" at bounding box center [1474, 271] width 179 height 18
type input "RJGG DEP SLOT 2325Z **universal**"
click at [1455, 325] on div "Review" at bounding box center [1469, 315] width 157 height 22
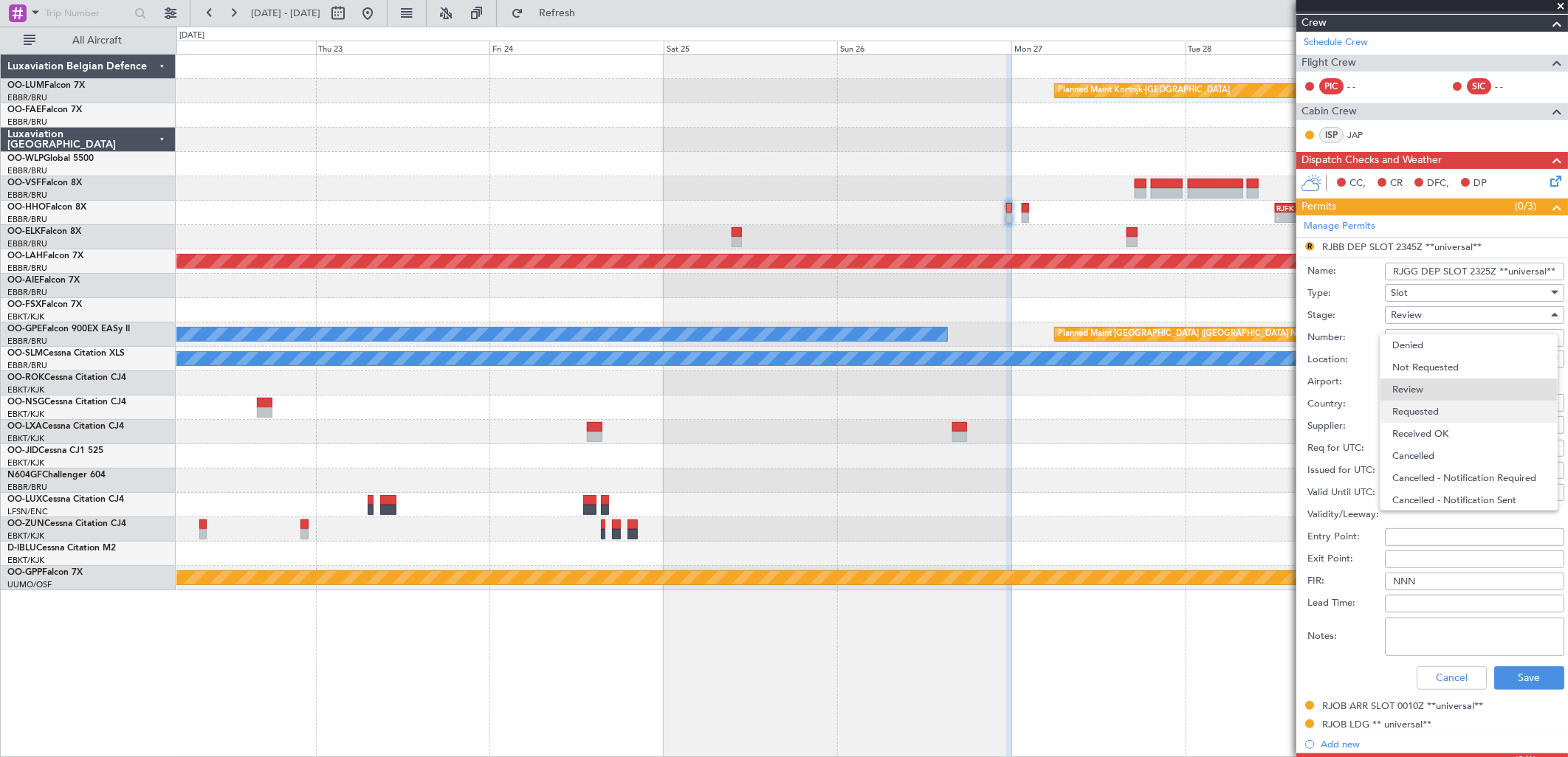
click at [1427, 410] on span "Requested" at bounding box center [1469, 412] width 153 height 22
click at [1462, 423] on input "text" at bounding box center [1466, 424] width 152 height 22
click at [1478, 446] on div "26/10/2025 23:45" at bounding box center [1474, 448] width 169 height 15
select select "10"
select select "2025"
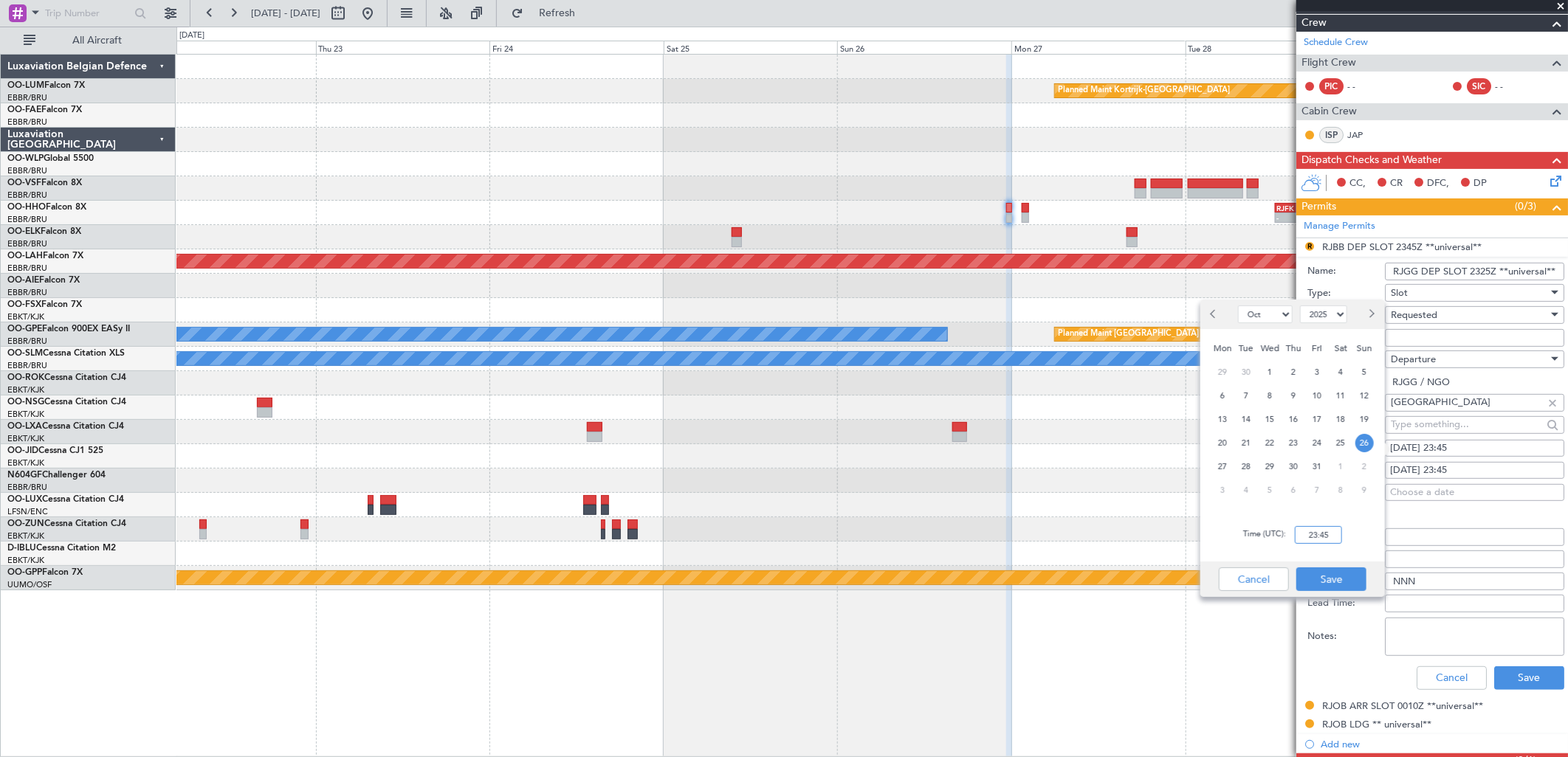
click at [1323, 529] on input "23:45" at bounding box center [1318, 534] width 47 height 18
type input "23:25"
click at [1354, 577] on button "Save" at bounding box center [1331, 579] width 70 height 23
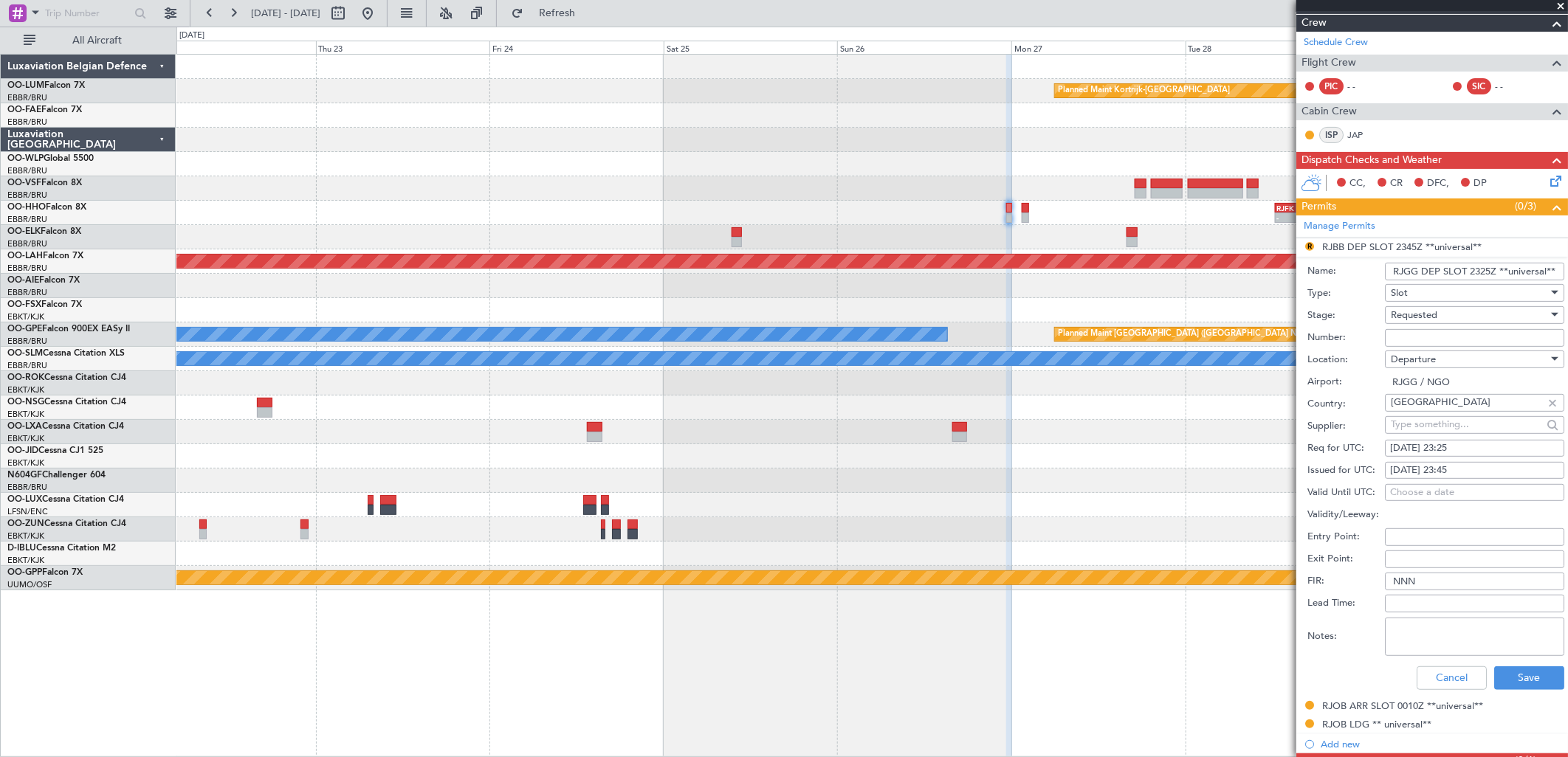
click at [1478, 468] on div "26/10/2025 23:45" at bounding box center [1474, 470] width 169 height 15
select select "10"
select select "2025"
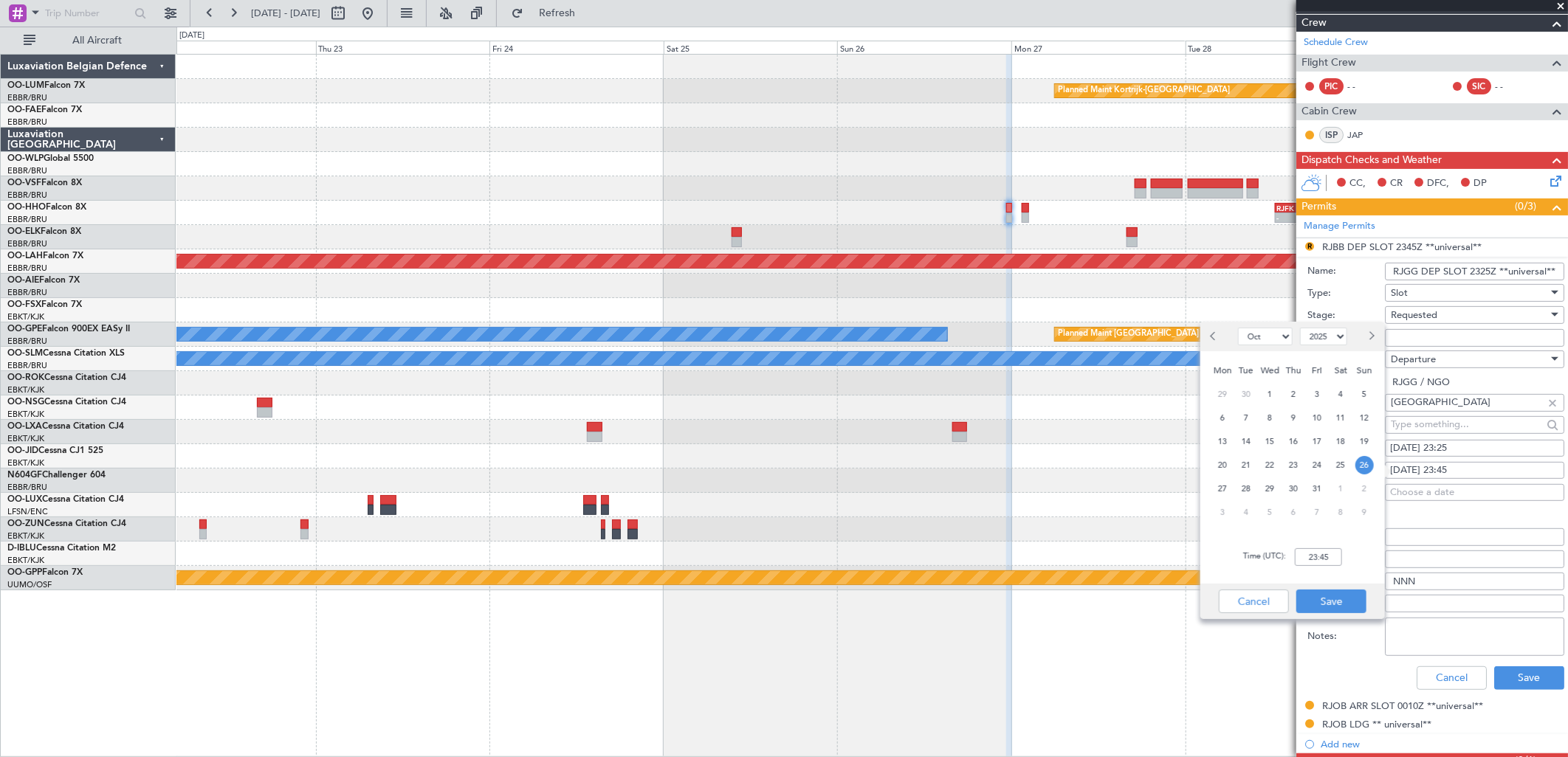
click at [1324, 568] on div "Time (UTC): 23:45" at bounding box center [1293, 557] width 184 height 53
click at [1326, 565] on input "23:45" at bounding box center [1318, 557] width 47 height 18
type input "23:25"
click at [1355, 591] on button "Save" at bounding box center [1331, 602] width 70 height 23
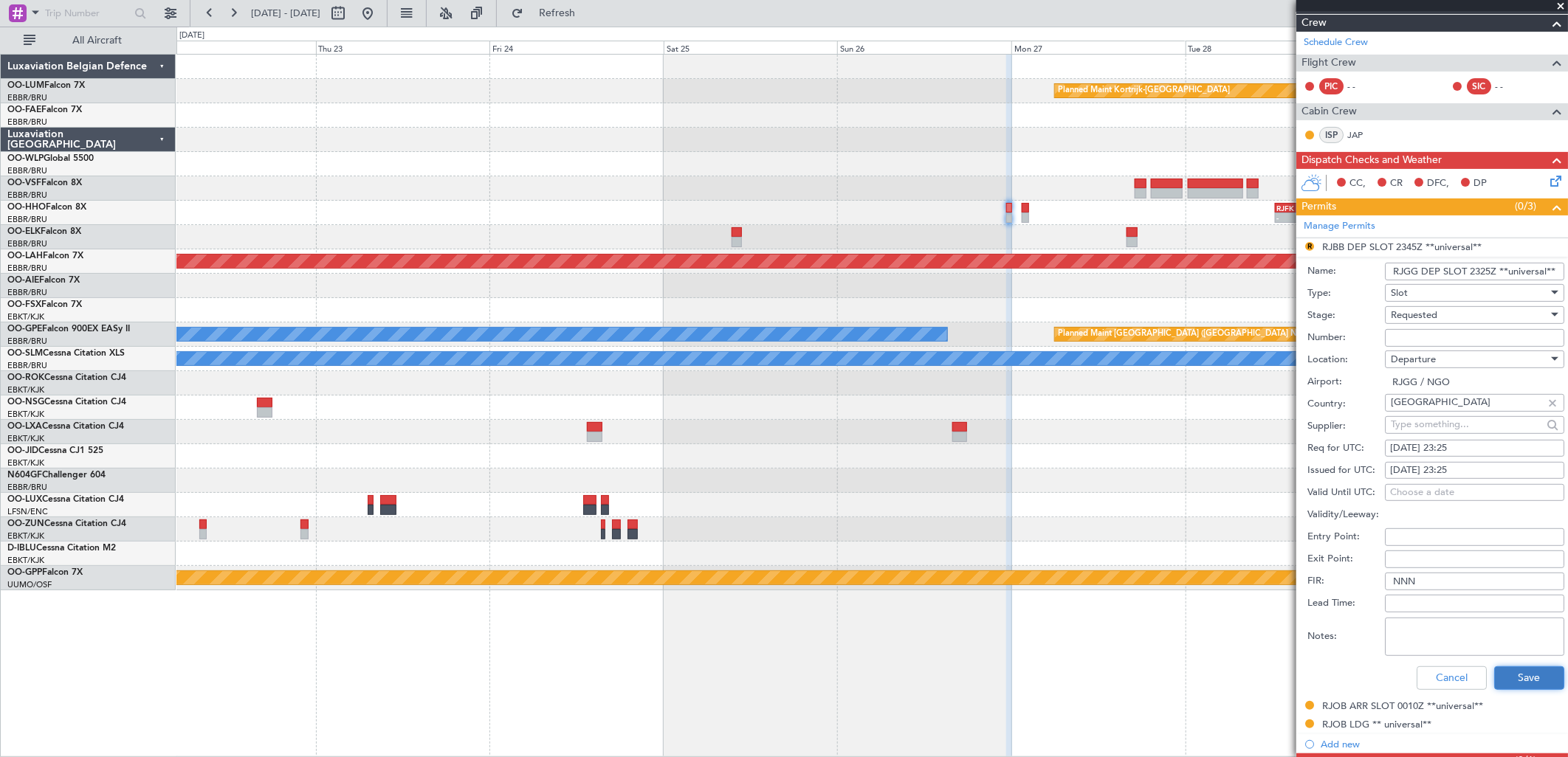
click at [1540, 688] on button "Save" at bounding box center [1529, 678] width 70 height 23
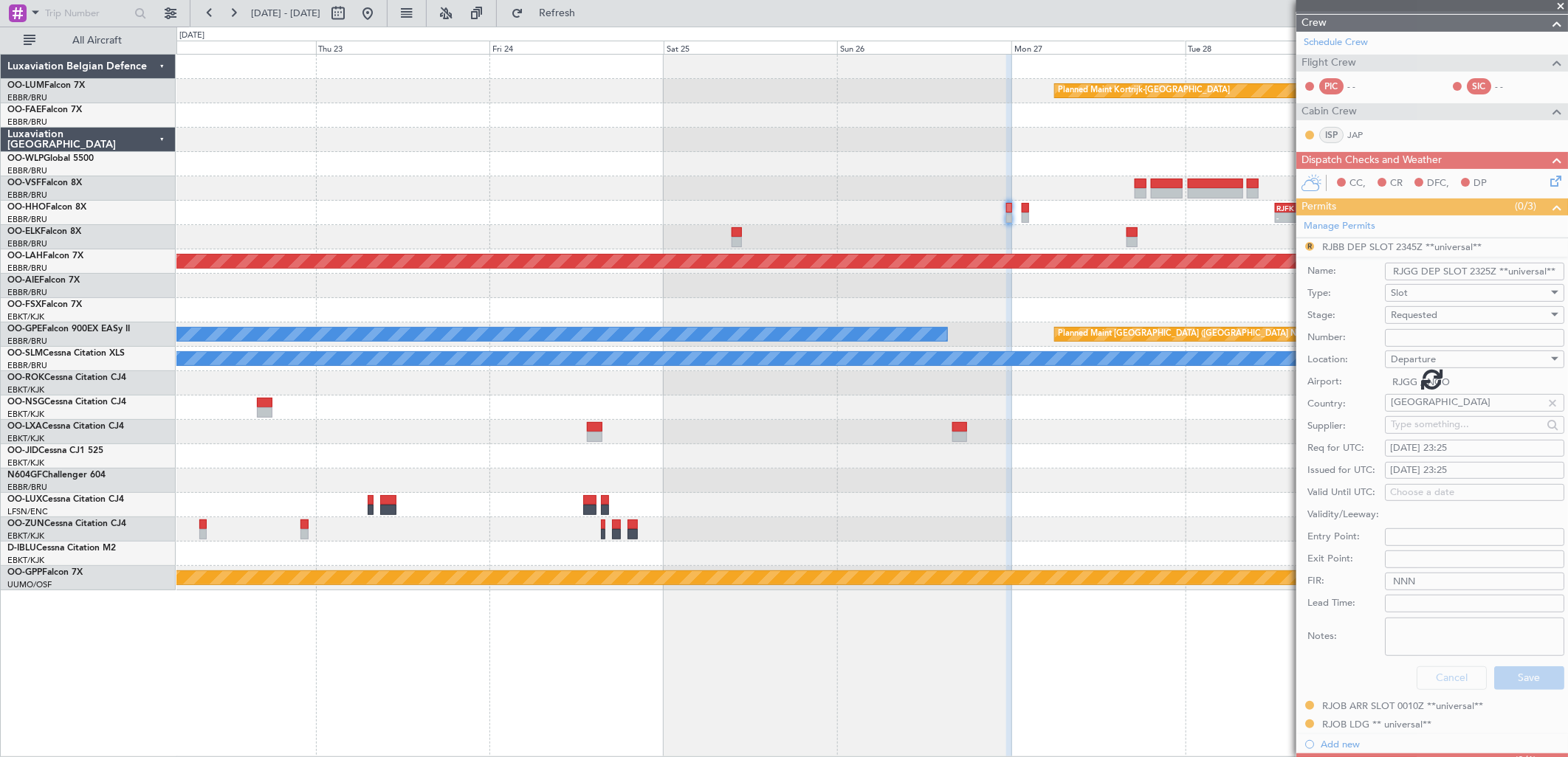
scroll to position [38, 0]
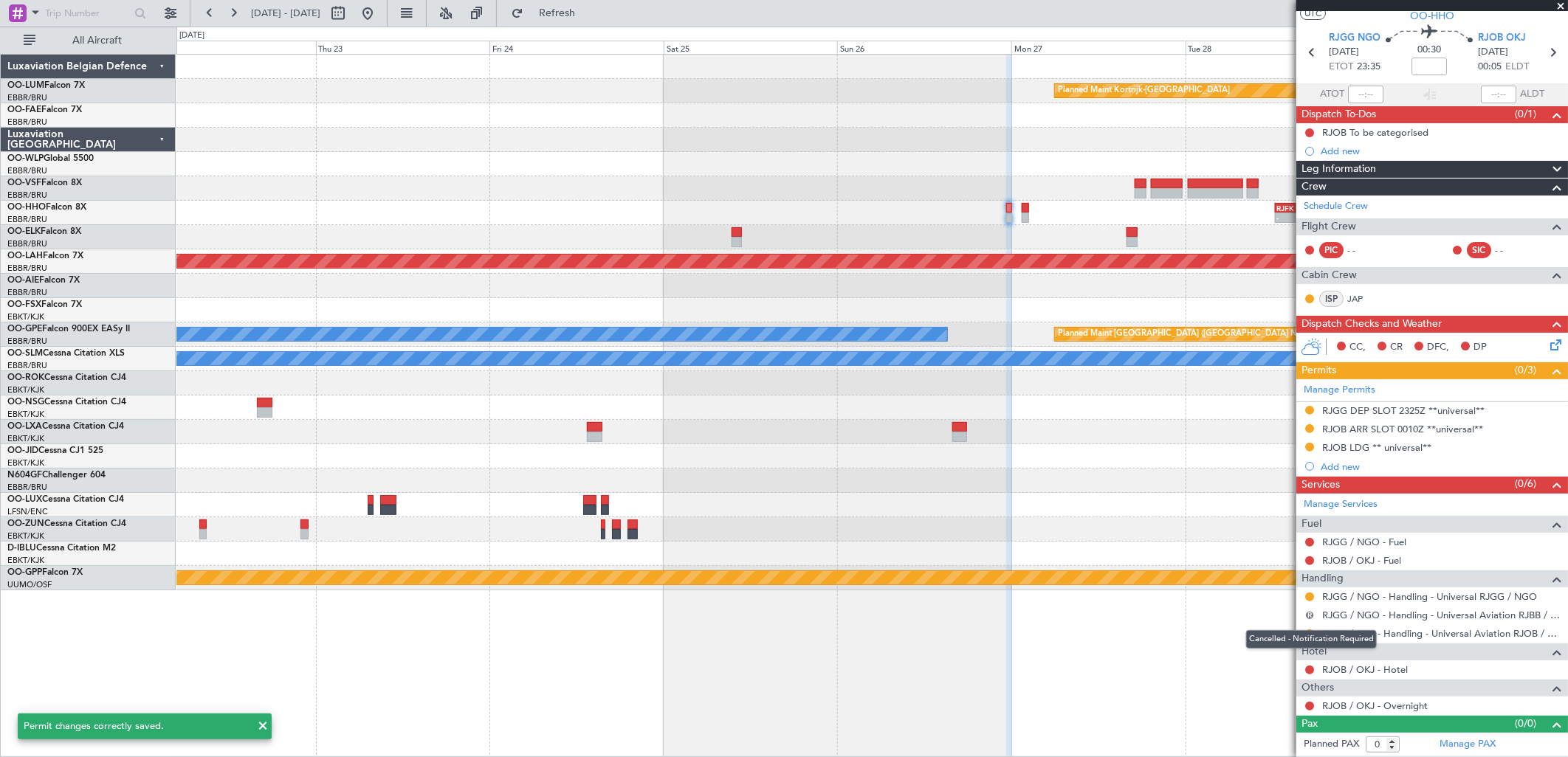
click at [1308, 611] on button "R" at bounding box center [1309, 615] width 9 height 9
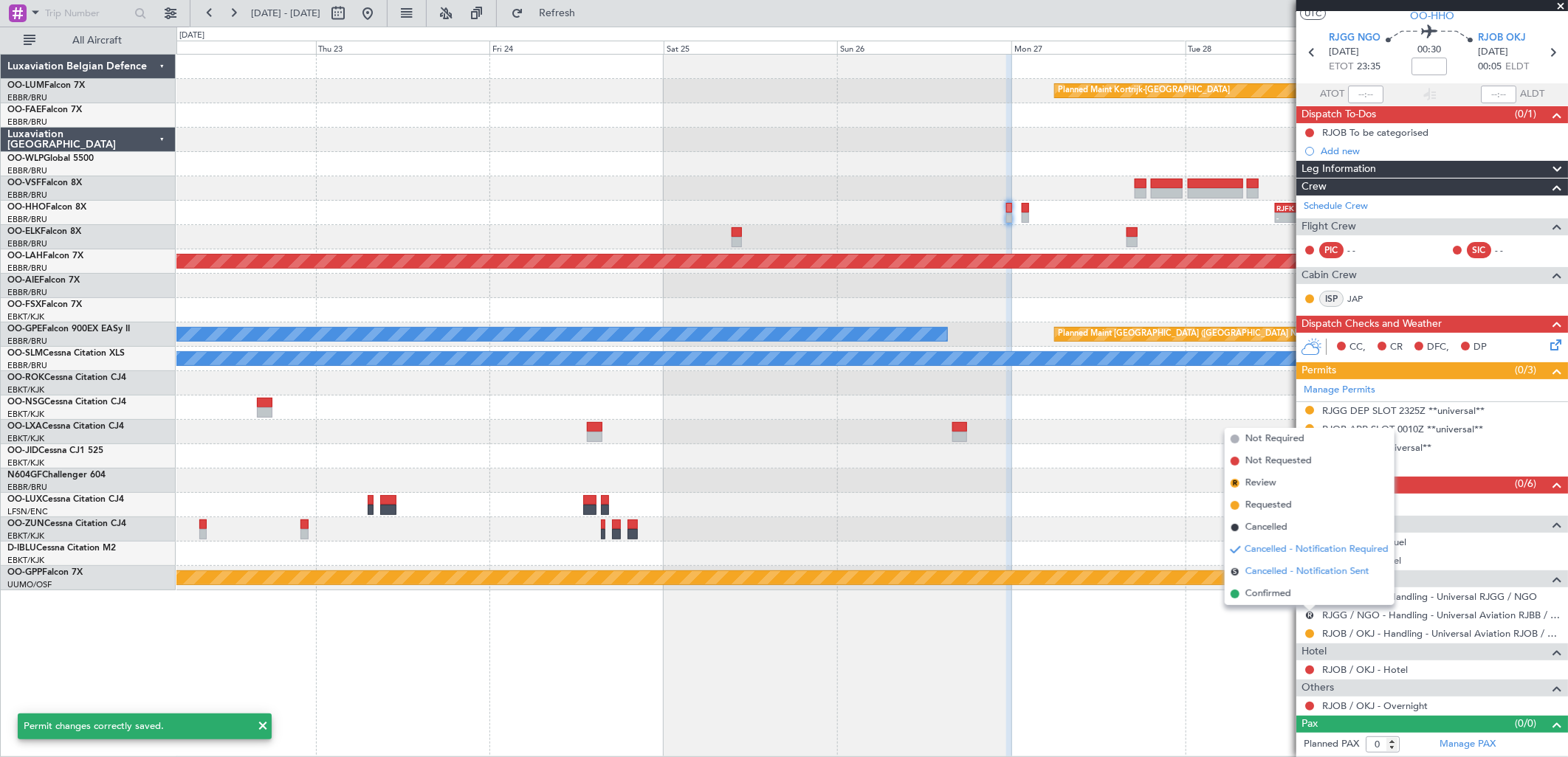
click at [1268, 573] on span "Cancelled - Notification Sent" at bounding box center [1307, 571] width 124 height 15
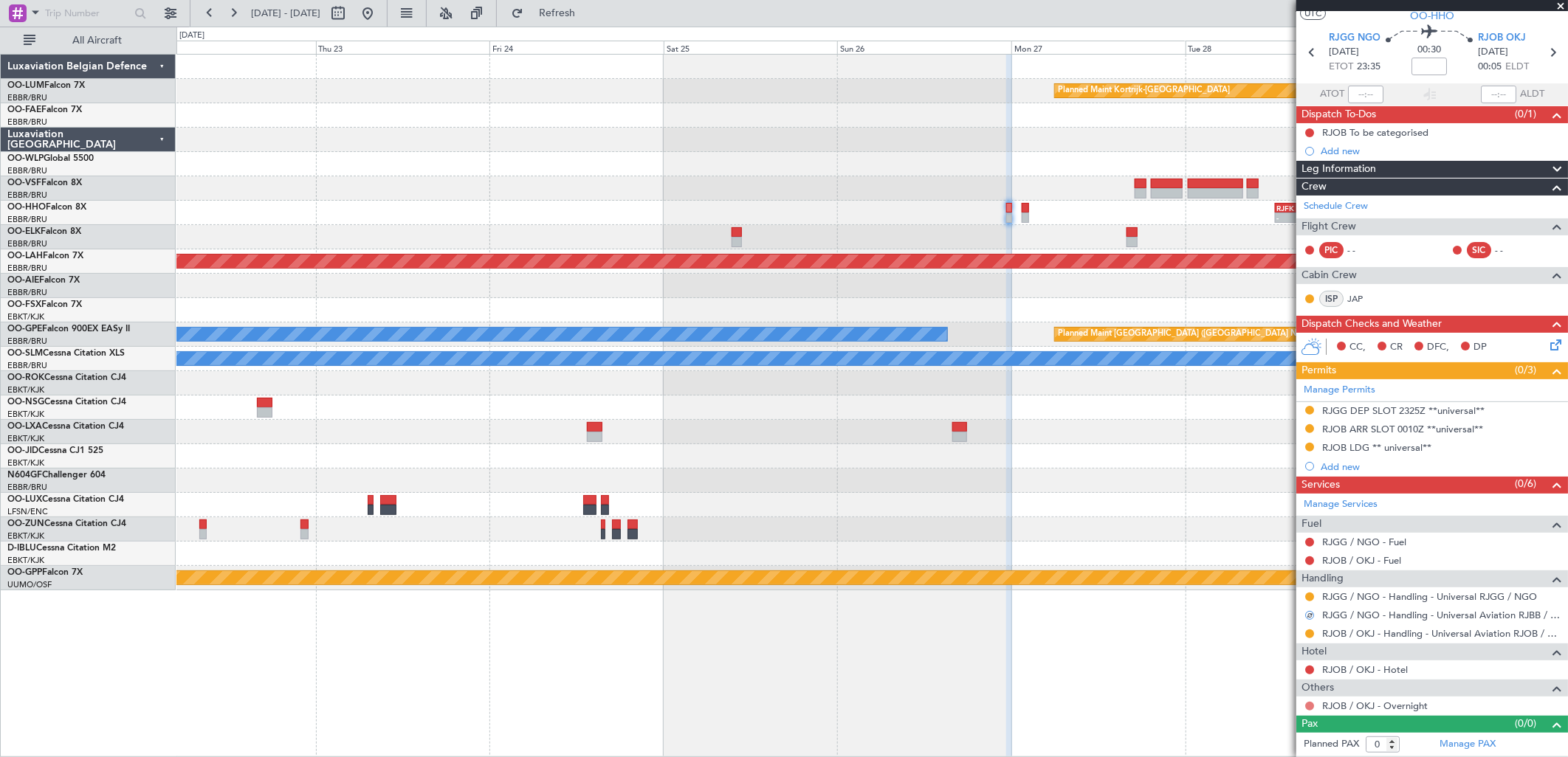
click at [1311, 705] on button at bounding box center [1309, 705] width 9 height 9
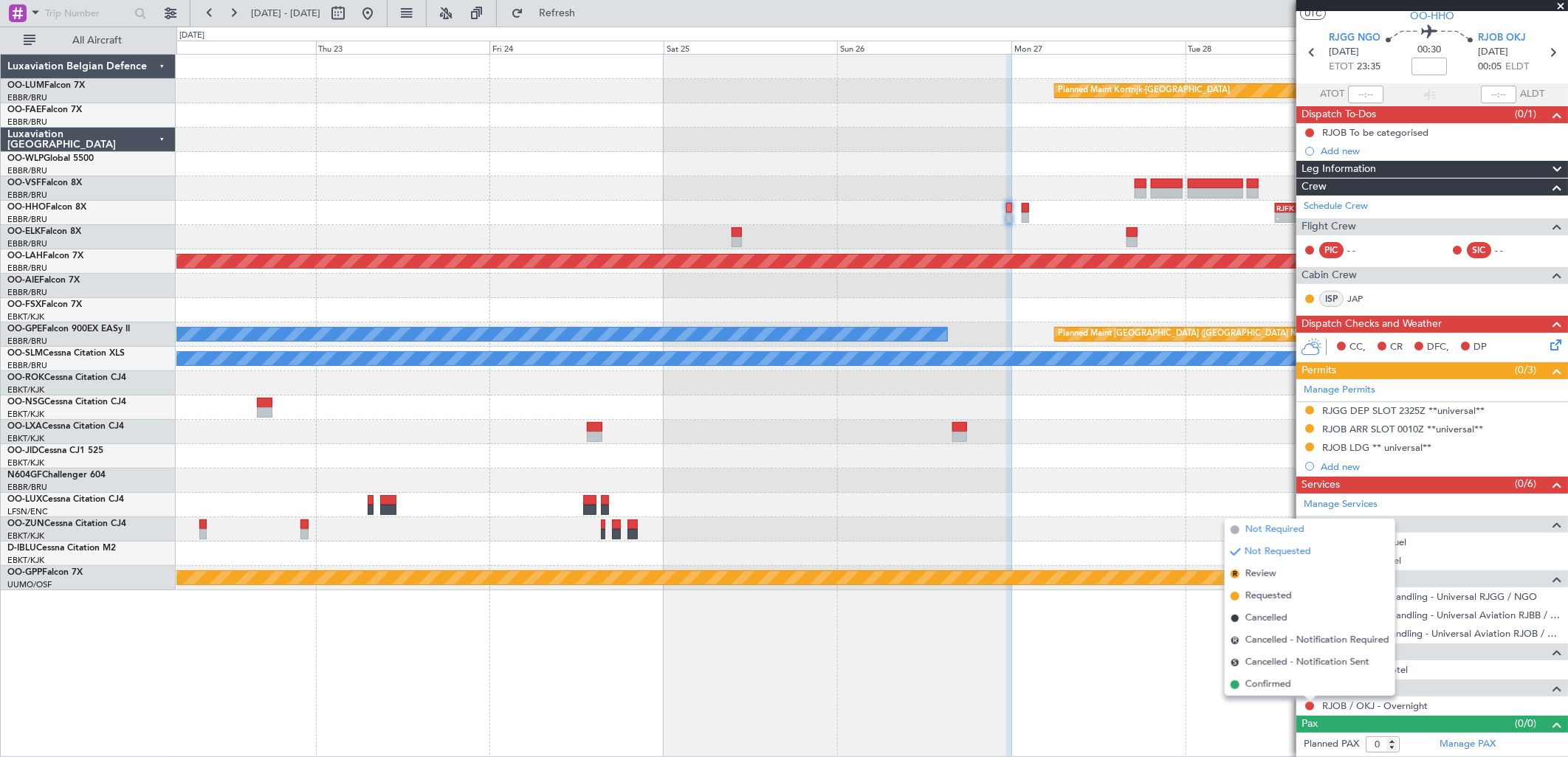
click at [1265, 531] on span "Not Required" at bounding box center [1275, 530] width 59 height 15
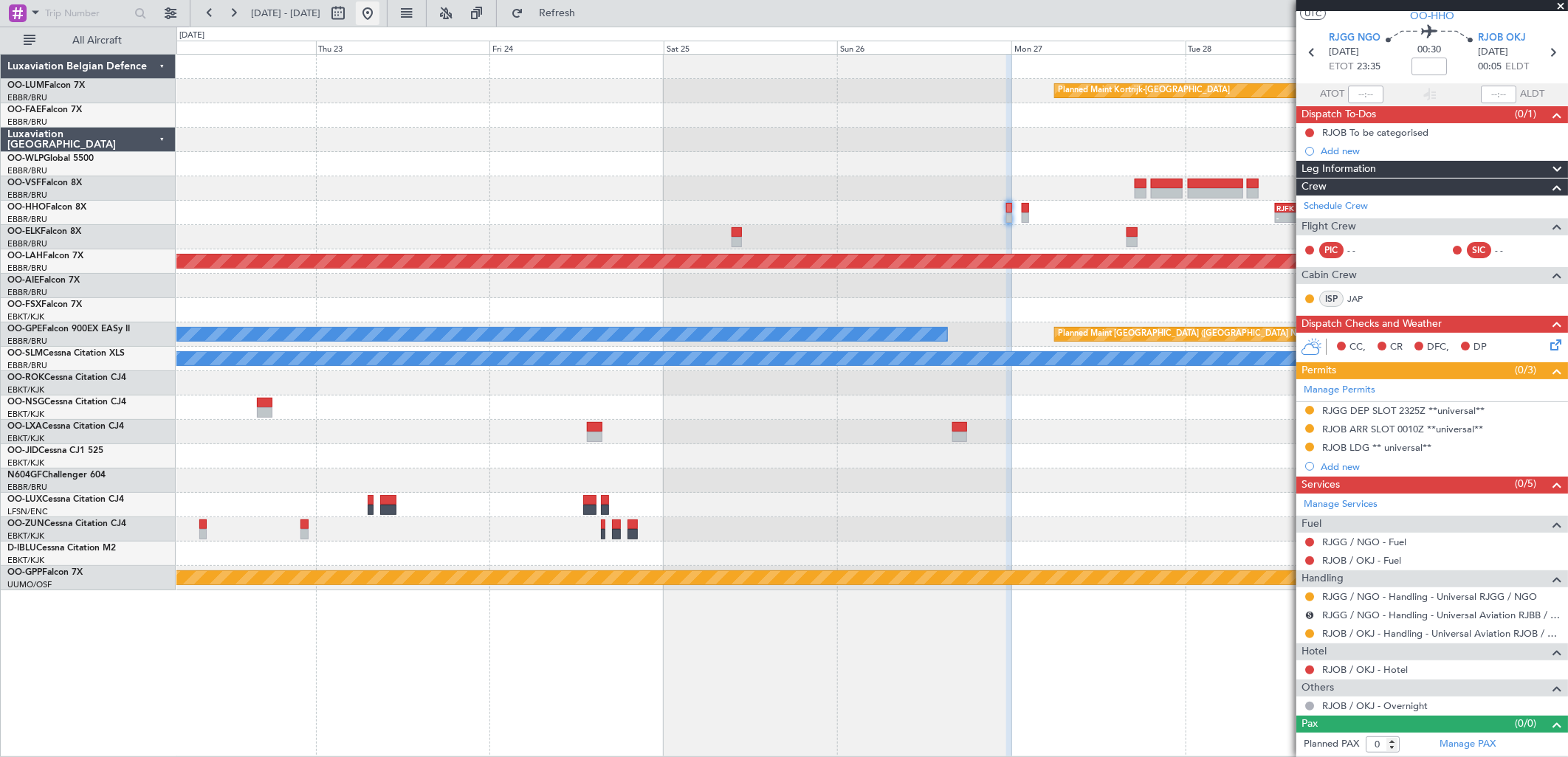
click at [379, 12] on button at bounding box center [367, 13] width 23 height 23
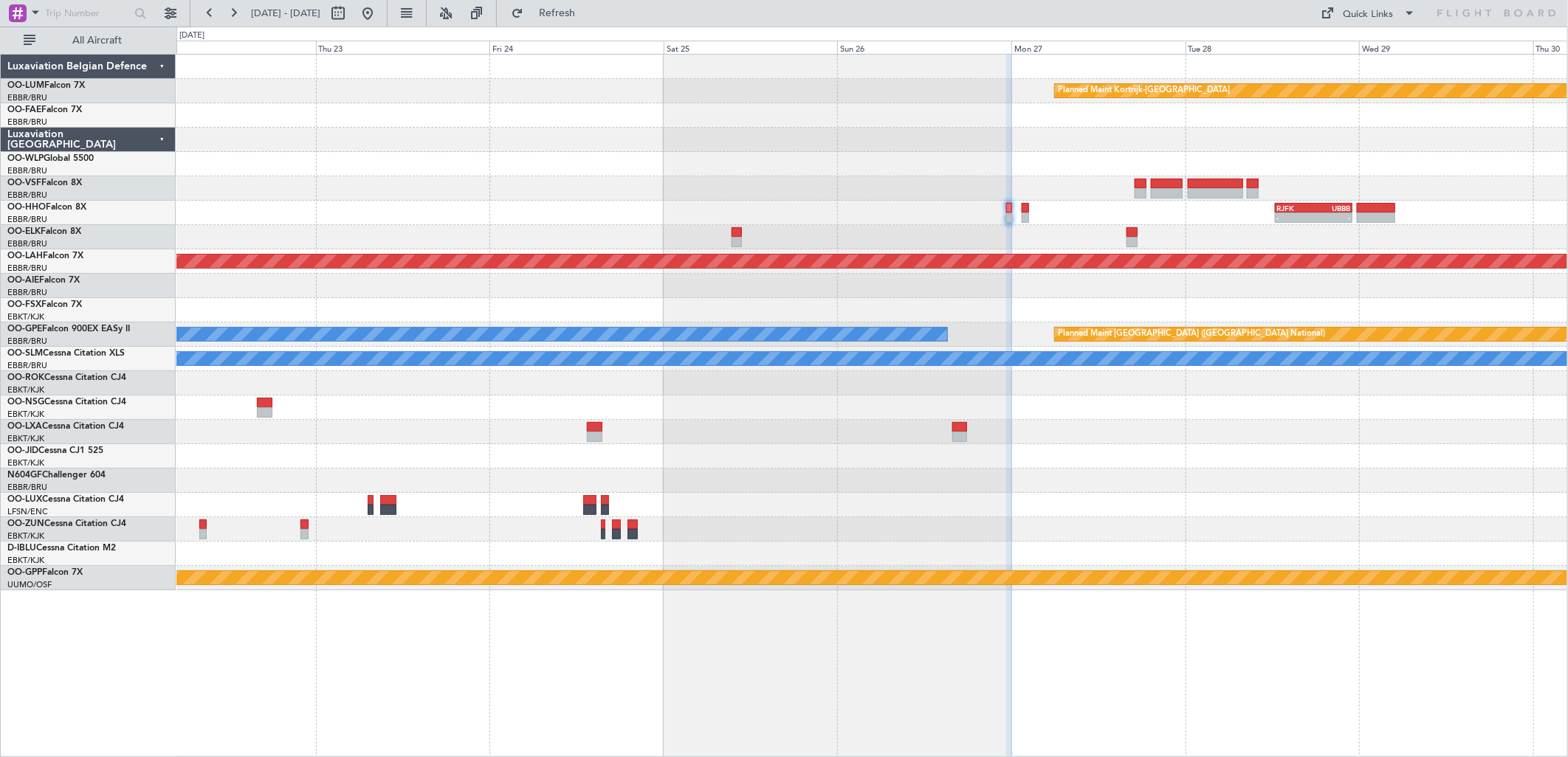
scroll to position [0, 0]
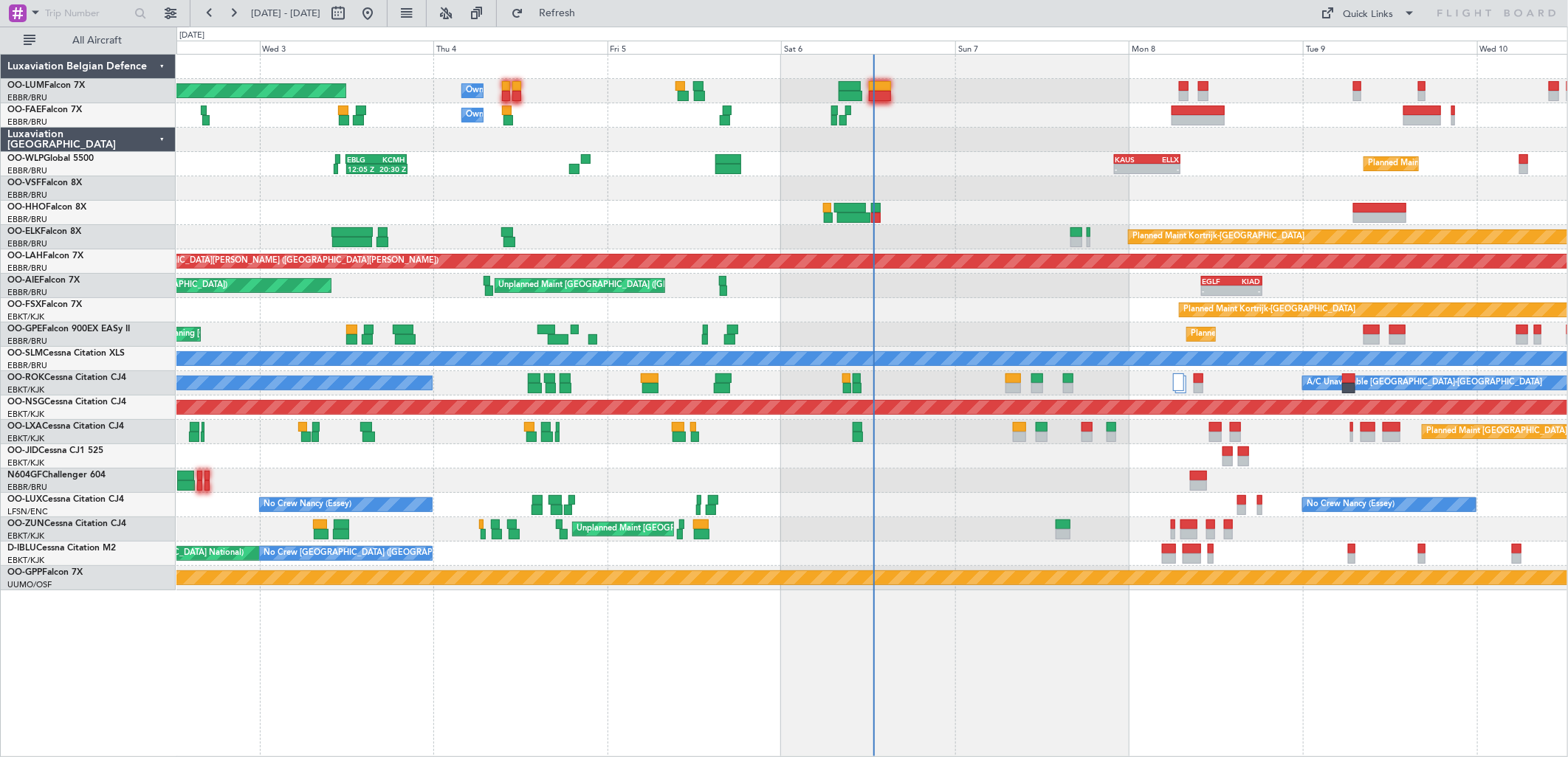
click at [583, 27] on div "0 0 Tue 2 Wed 3 Thu 4 Fri 5 Sat 6 Sun 7 Mon 8 Sep 2025 Tue 9 Wed 10" at bounding box center [872, 41] width 1390 height 27
click at [589, 12] on span "Refresh" at bounding box center [557, 12] width 62 height 10
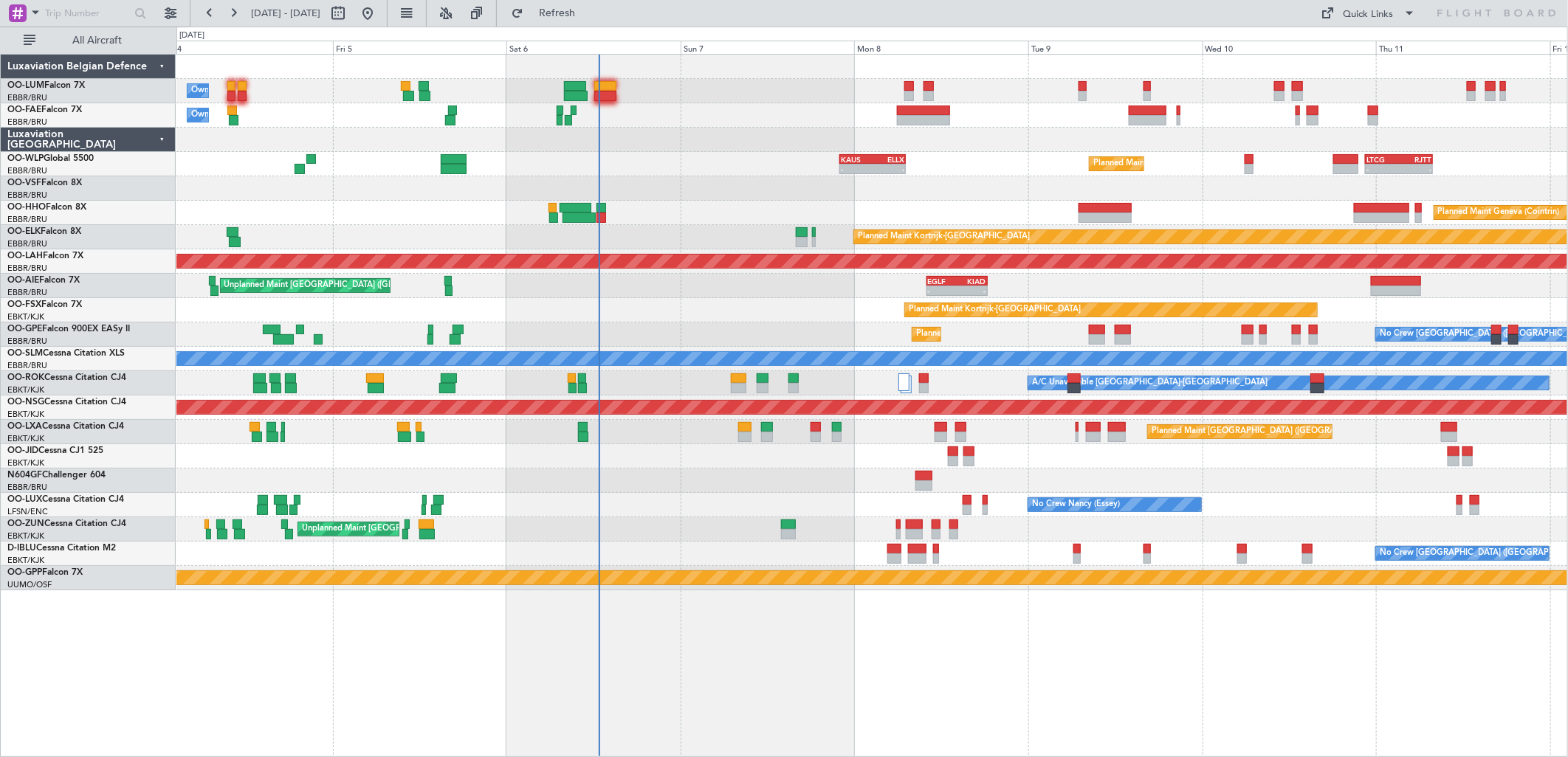
click at [949, 672] on div "Owner Melsbroek Air Base Planned Maint Brussels (Brussels National) Owner Melsb…" at bounding box center [872, 405] width 1391 height 703
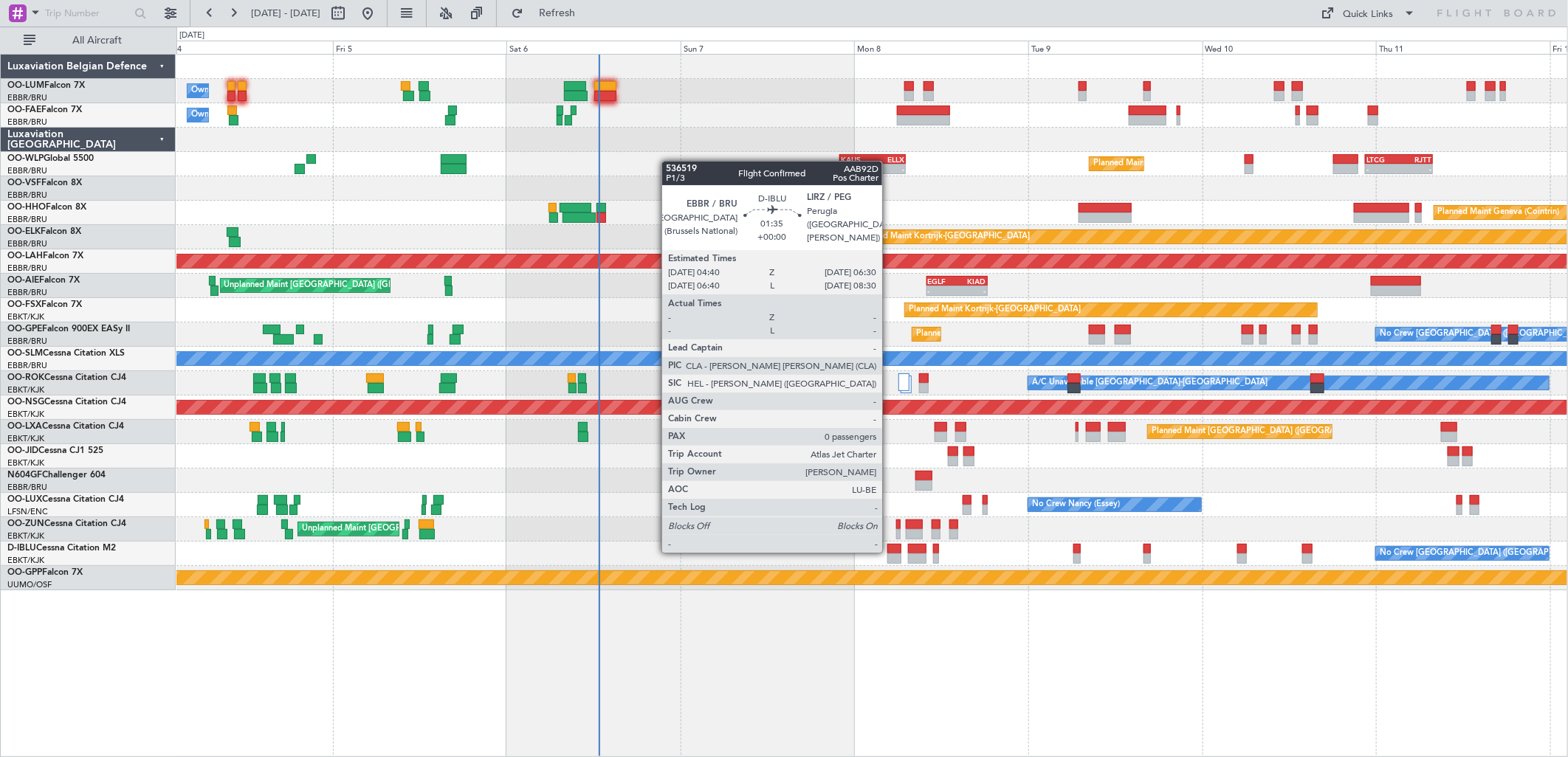
click at [890, 551] on div at bounding box center [893, 548] width 13 height 10
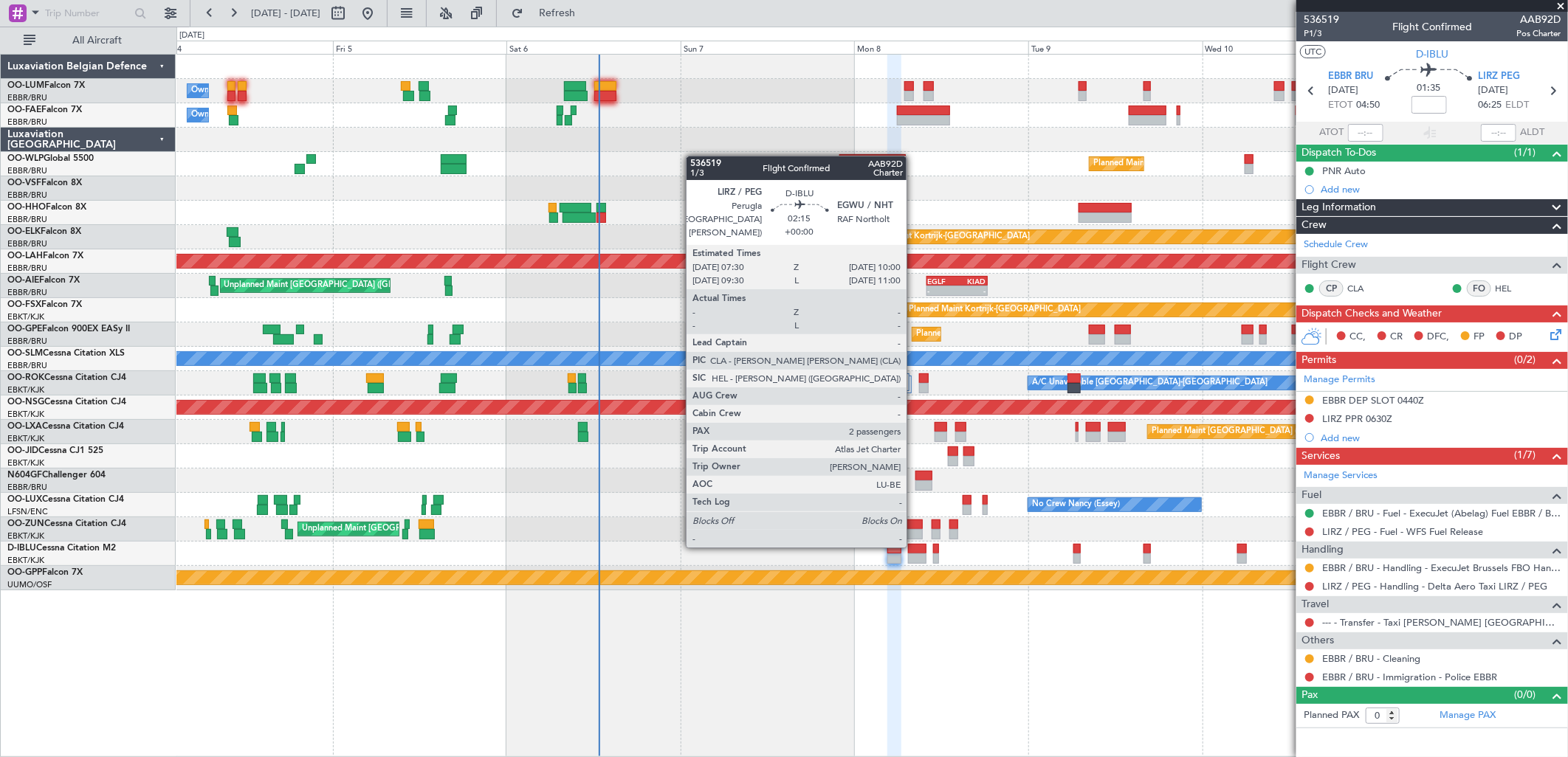
click at [914, 545] on div at bounding box center [918, 548] width 19 height 10
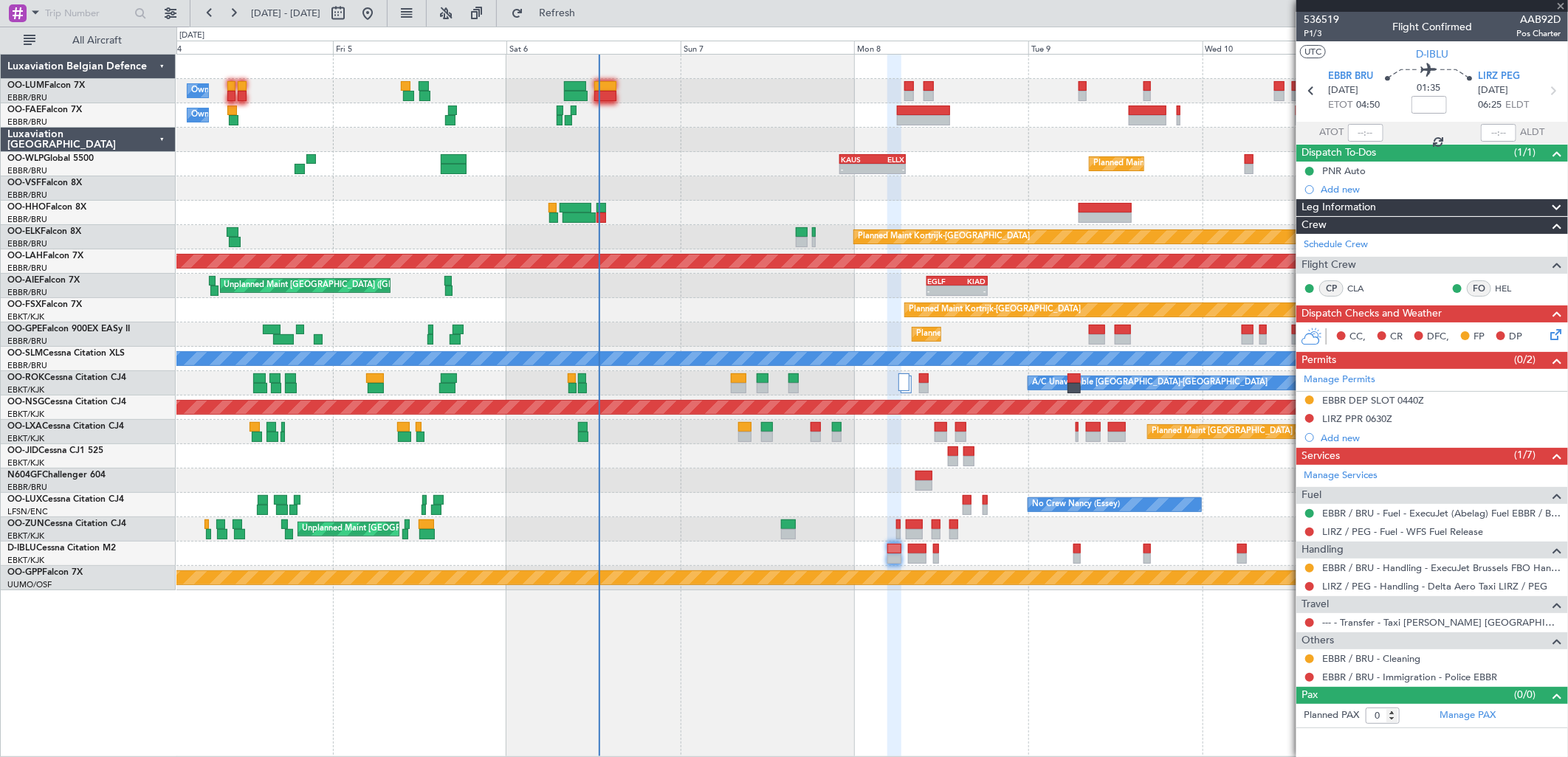
type input "2"
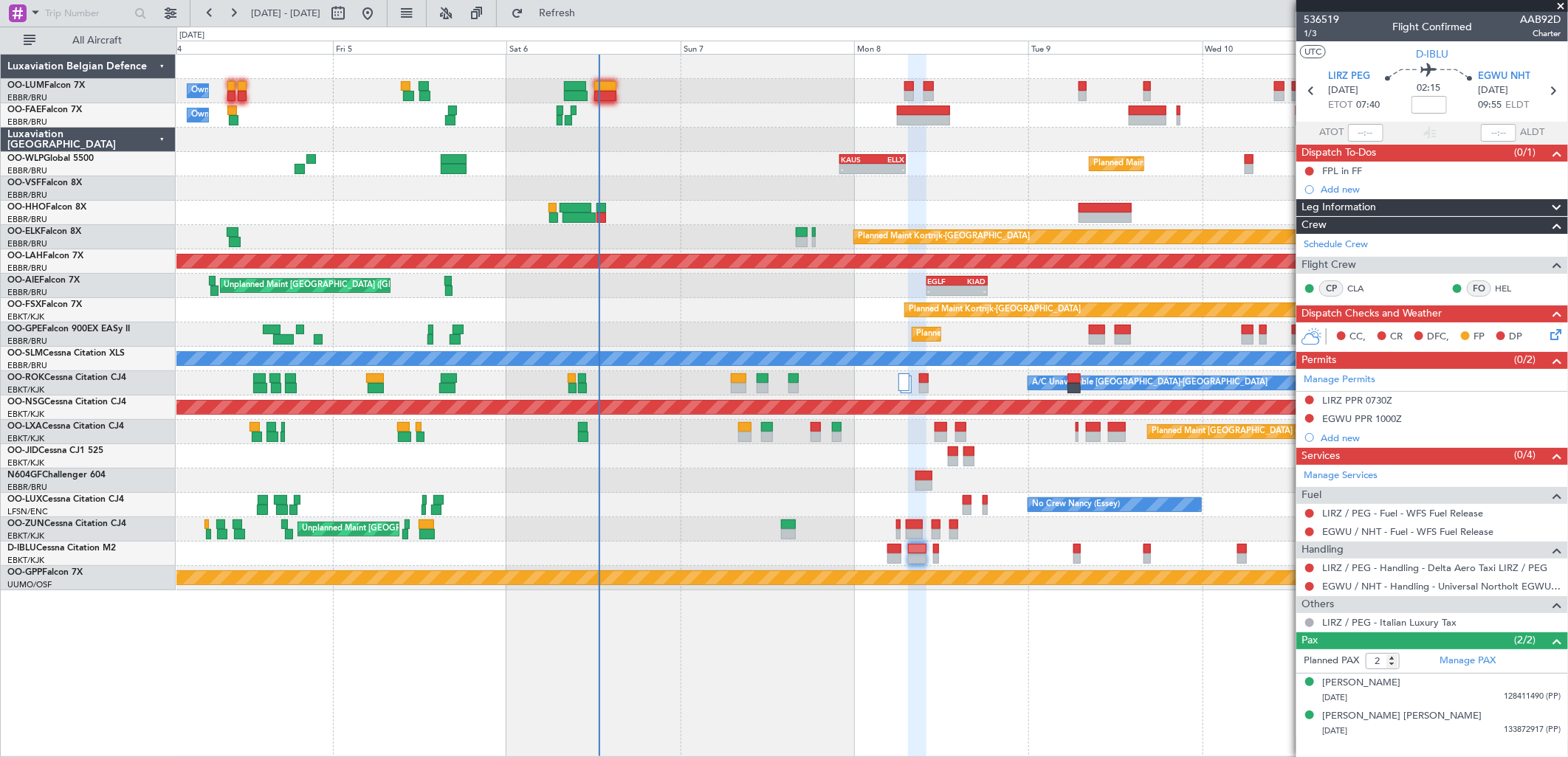
click at [618, 95] on div "Owner Melsbroek Air Base Planned Maint Brussels (Brussels National)" at bounding box center [872, 91] width 1391 height 24
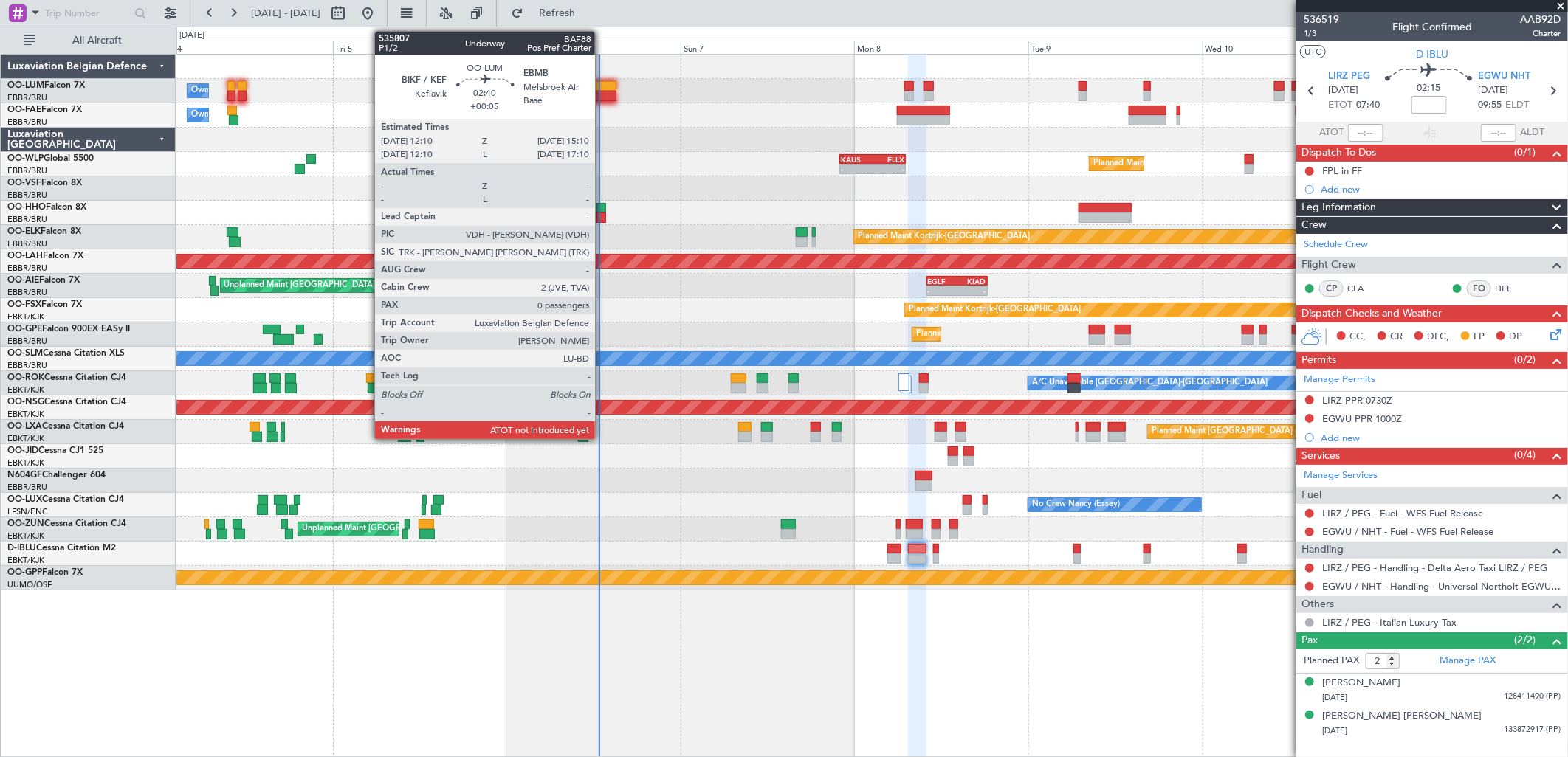
click at [603, 87] on div at bounding box center [605, 86] width 22 height 10
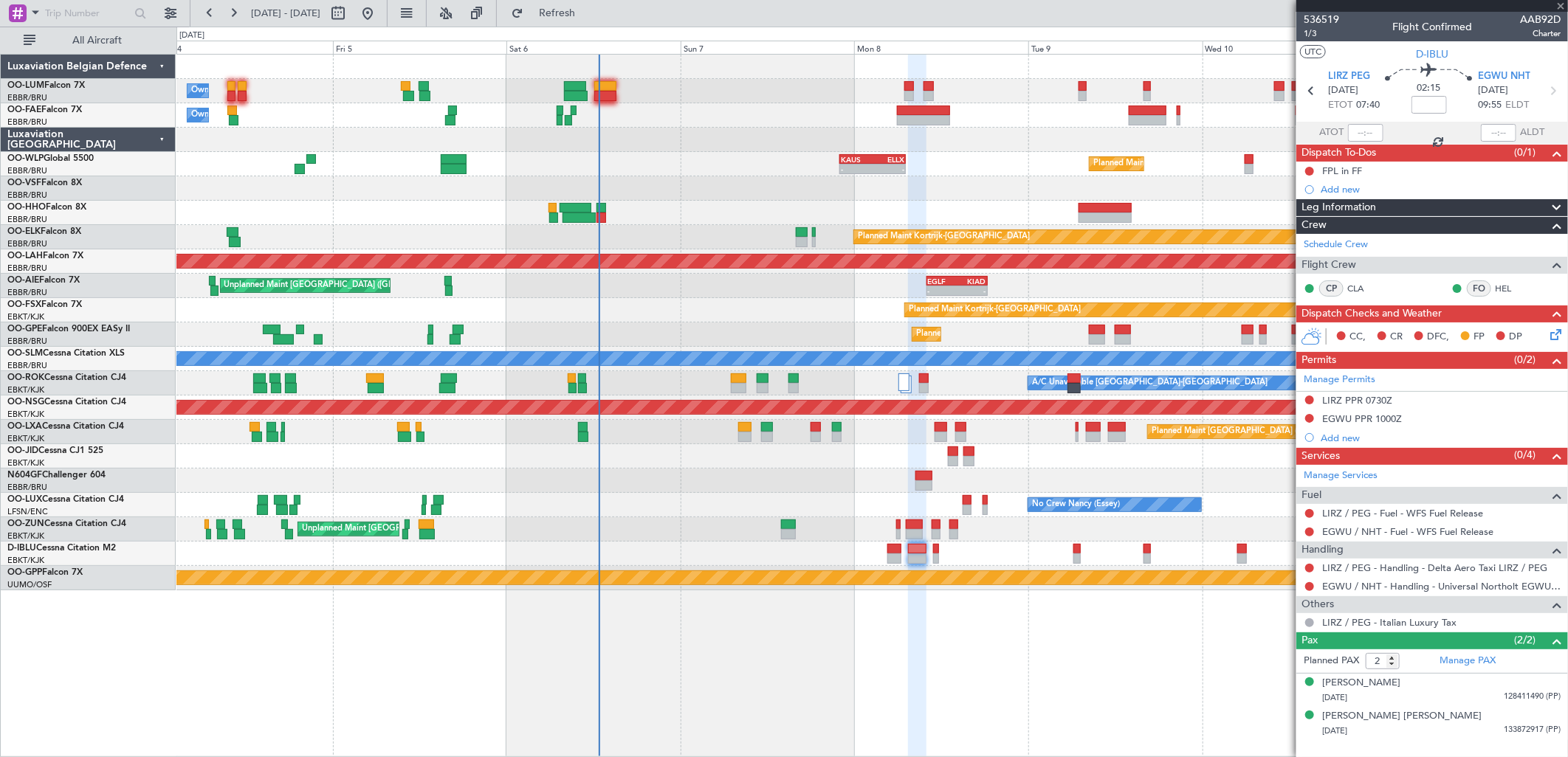
type input "+00:05"
type input "0"
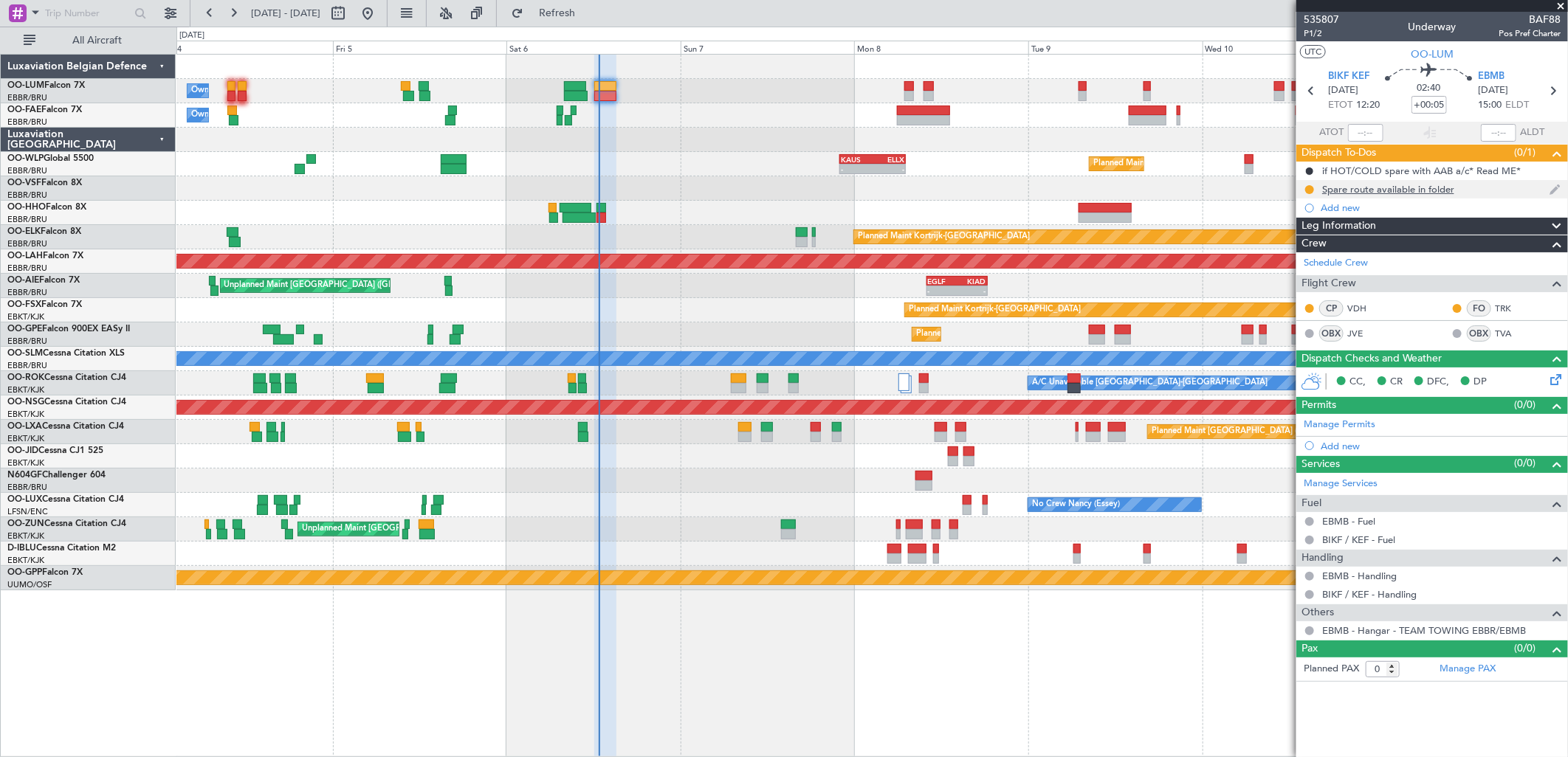
click at [1383, 188] on div "Spare route available in folder" at bounding box center [1387, 189] width 132 height 12
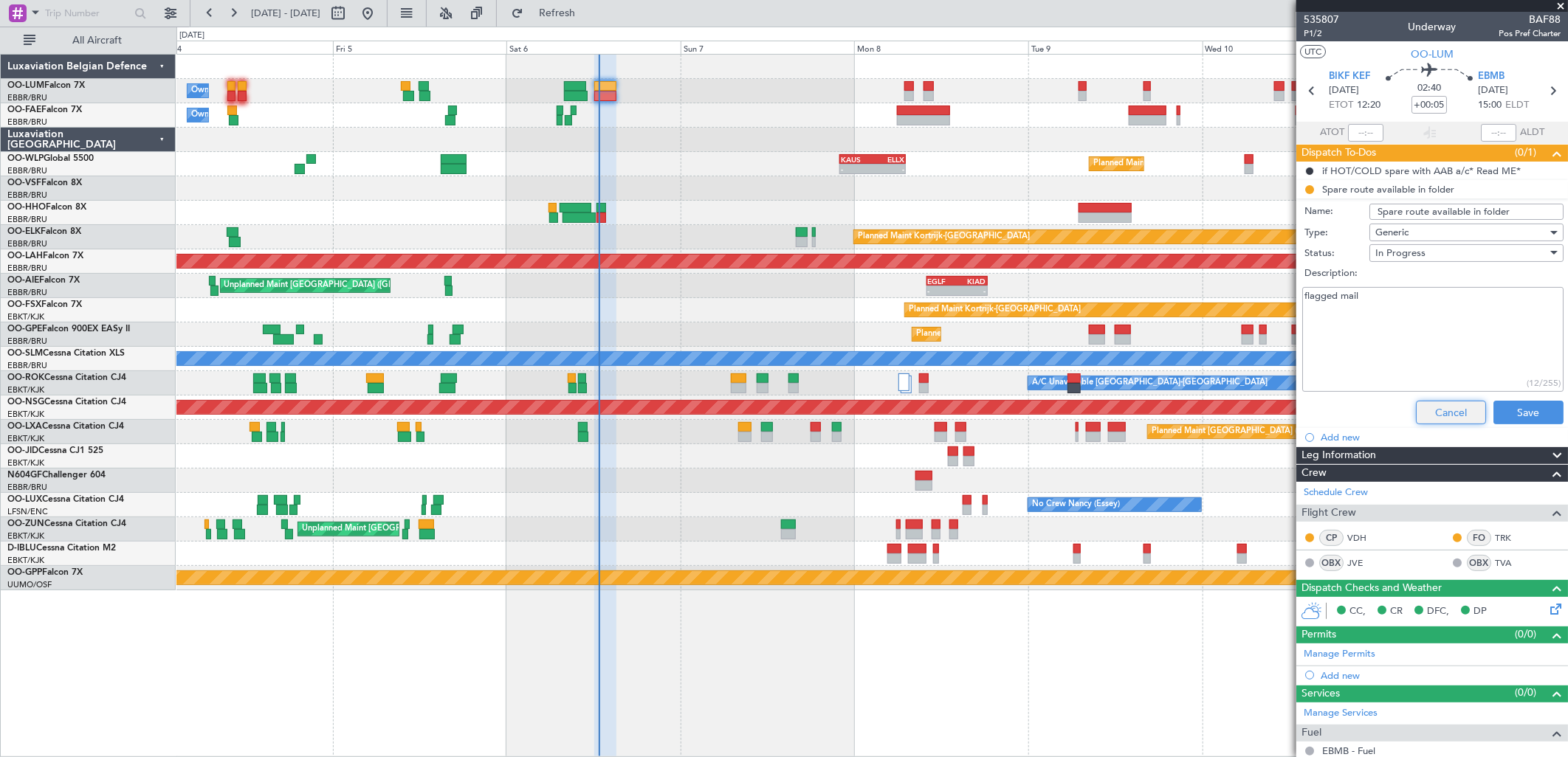
click at [1420, 415] on button "Cancel" at bounding box center [1451, 412] width 70 height 23
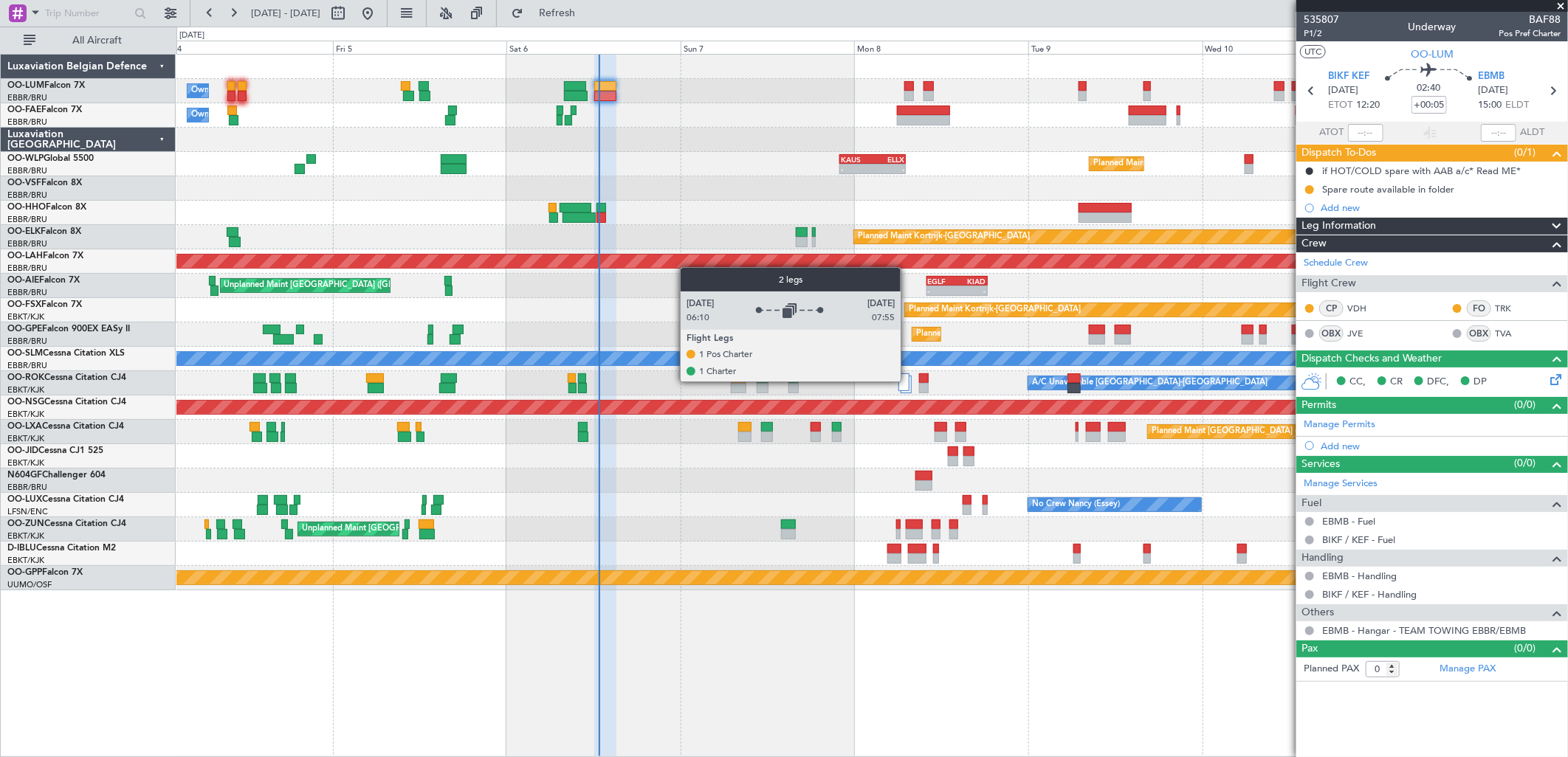
click at [908, 380] on div at bounding box center [904, 382] width 11 height 18
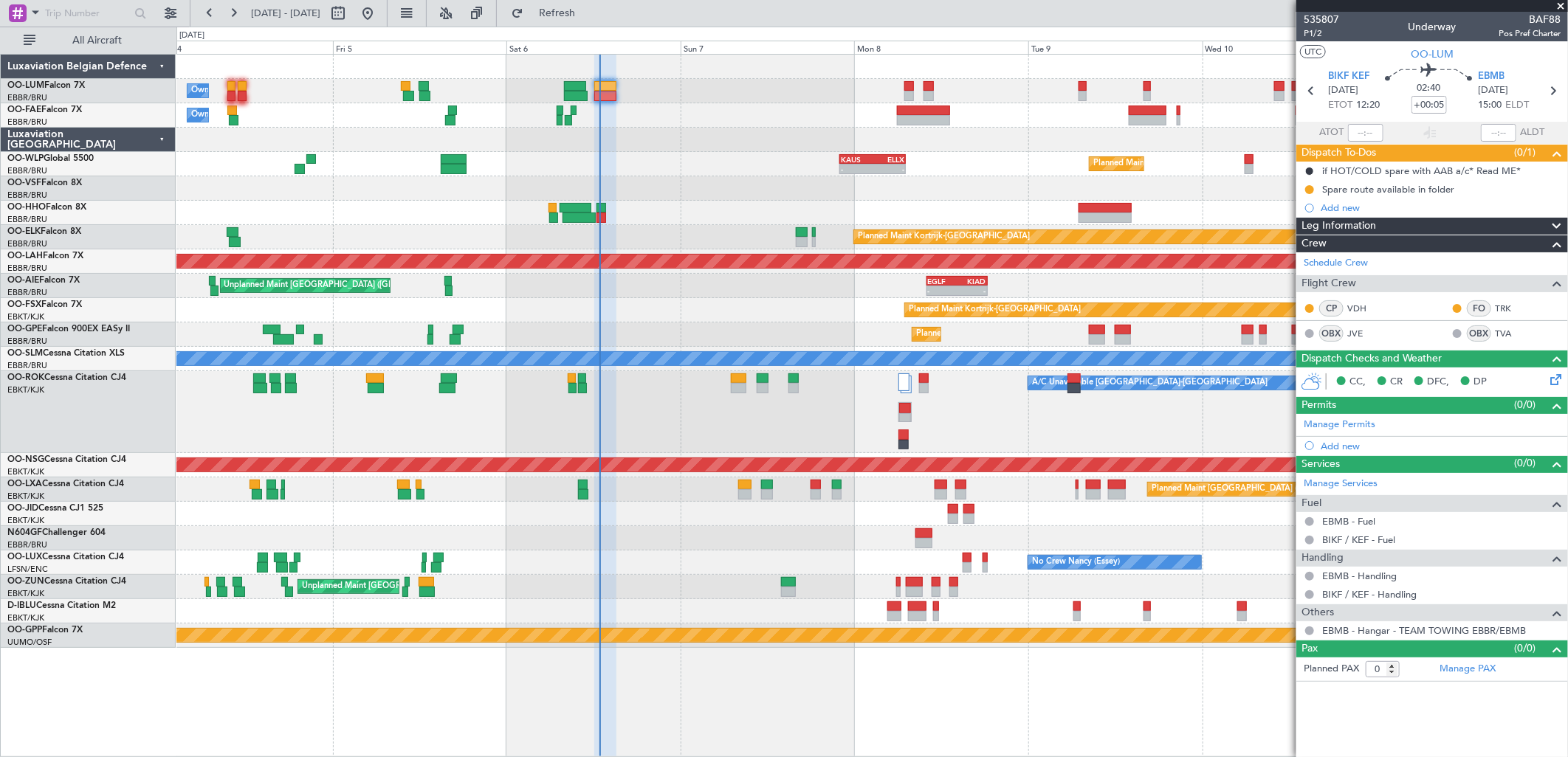
click at [452, 270] on div "Planned Maint [PERSON_NAME]-[GEOGRAPHIC_DATA][PERSON_NAME] ([GEOGRAPHIC_DATA][P…" at bounding box center [872, 261] width 1391 height 24
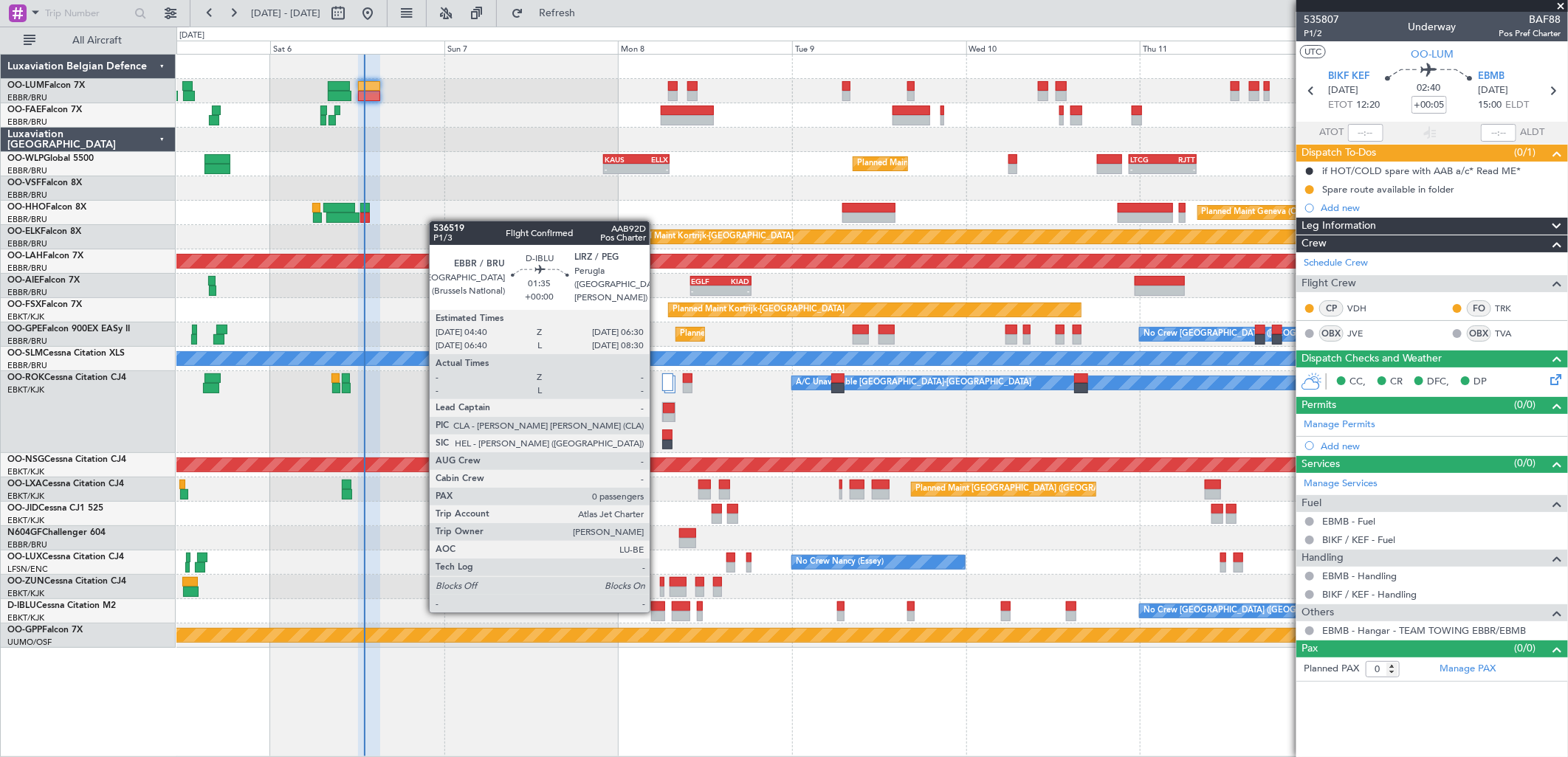
click at [657, 611] on div at bounding box center [657, 616] width 13 height 10
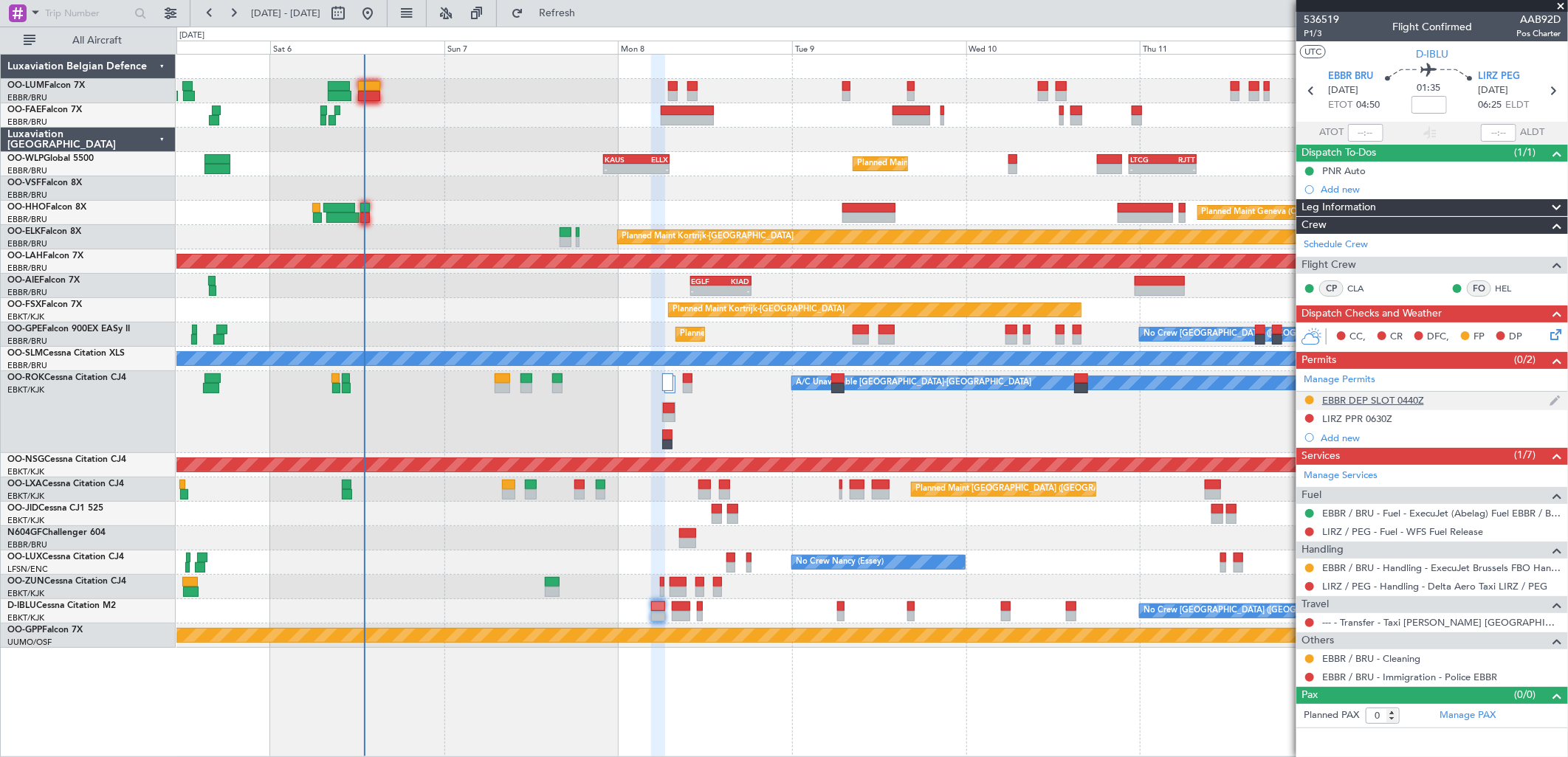
click at [1414, 406] on div "EBBR DEP SLOT 0440Z" at bounding box center [1432, 401] width 272 height 19
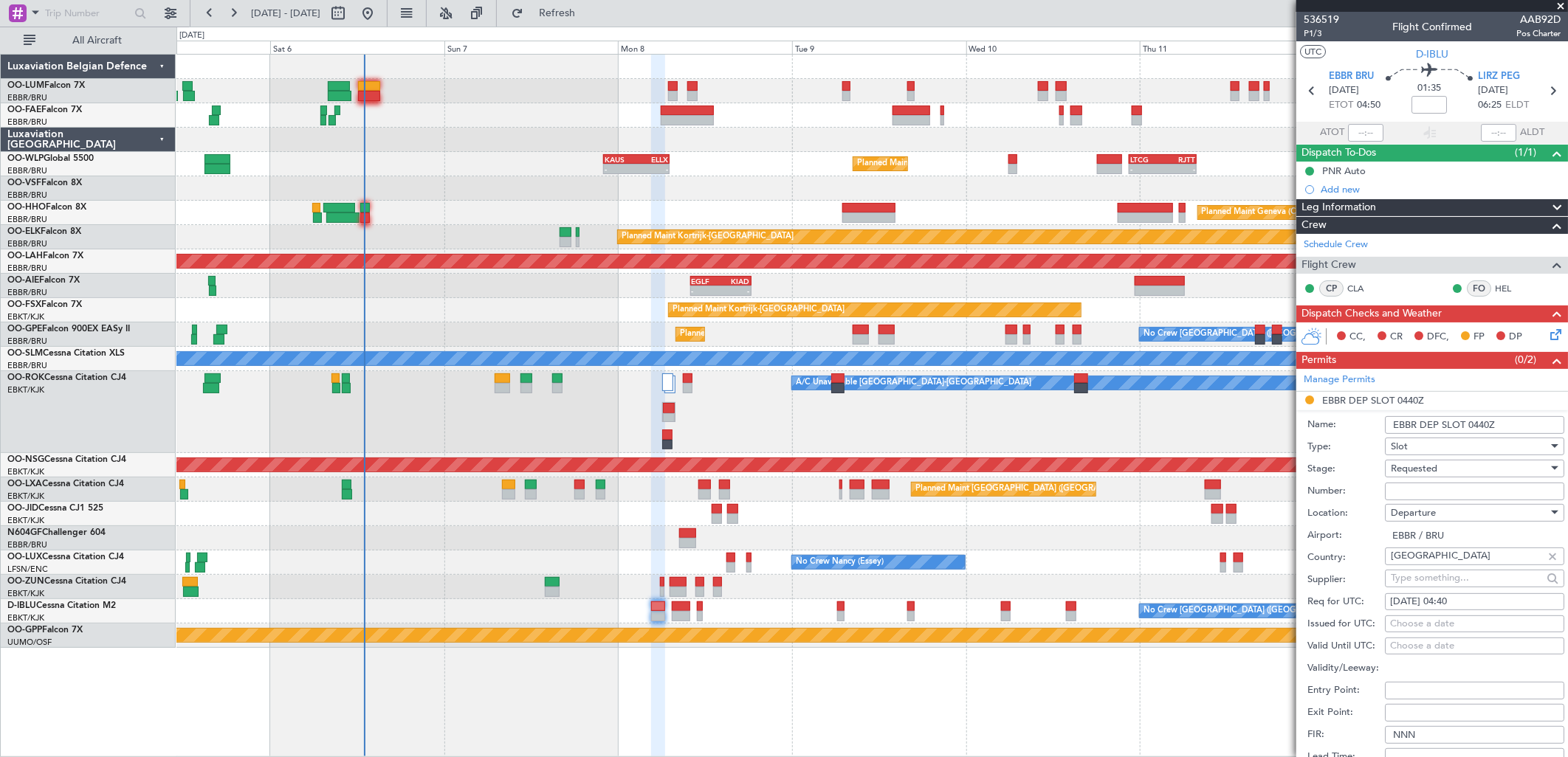
click at [1426, 470] on span "Requested" at bounding box center [1413, 468] width 46 height 13
click at [1440, 593] on span "Cancelled" at bounding box center [1469, 603] width 153 height 22
click at [1429, 478] on div "Cancelled" at bounding box center [1469, 469] width 157 height 22
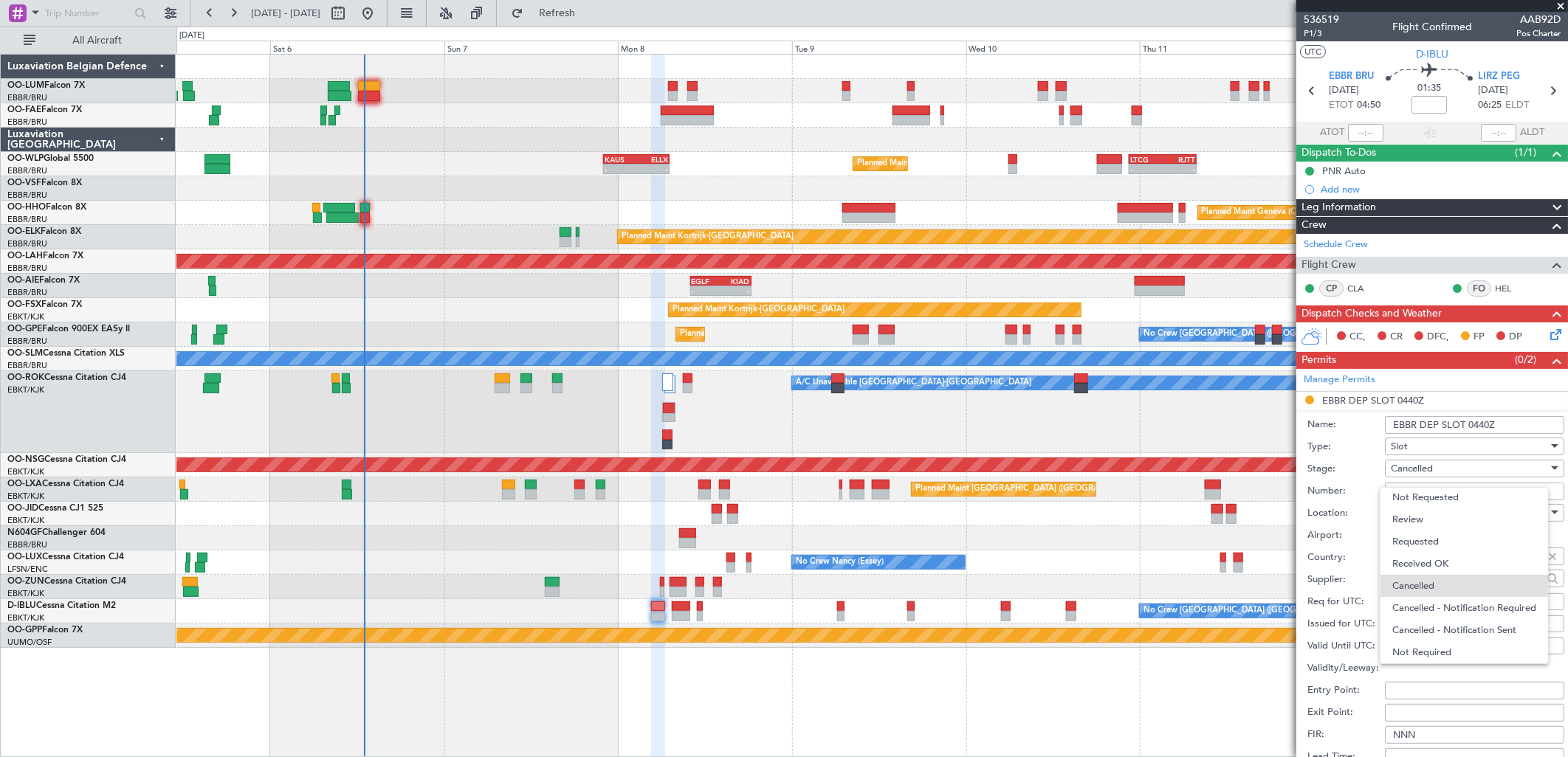
click at [1430, 473] on div at bounding box center [784, 378] width 1568 height 757
click at [1430, 473] on span "Cancelled" at bounding box center [1412, 468] width 42 height 13
click at [1441, 564] on span "Received OK" at bounding box center [1469, 563] width 153 height 22
click at [1487, 490] on input "Number:" at bounding box center [1474, 491] width 179 height 18
paste input "EBBRAAB5818D"
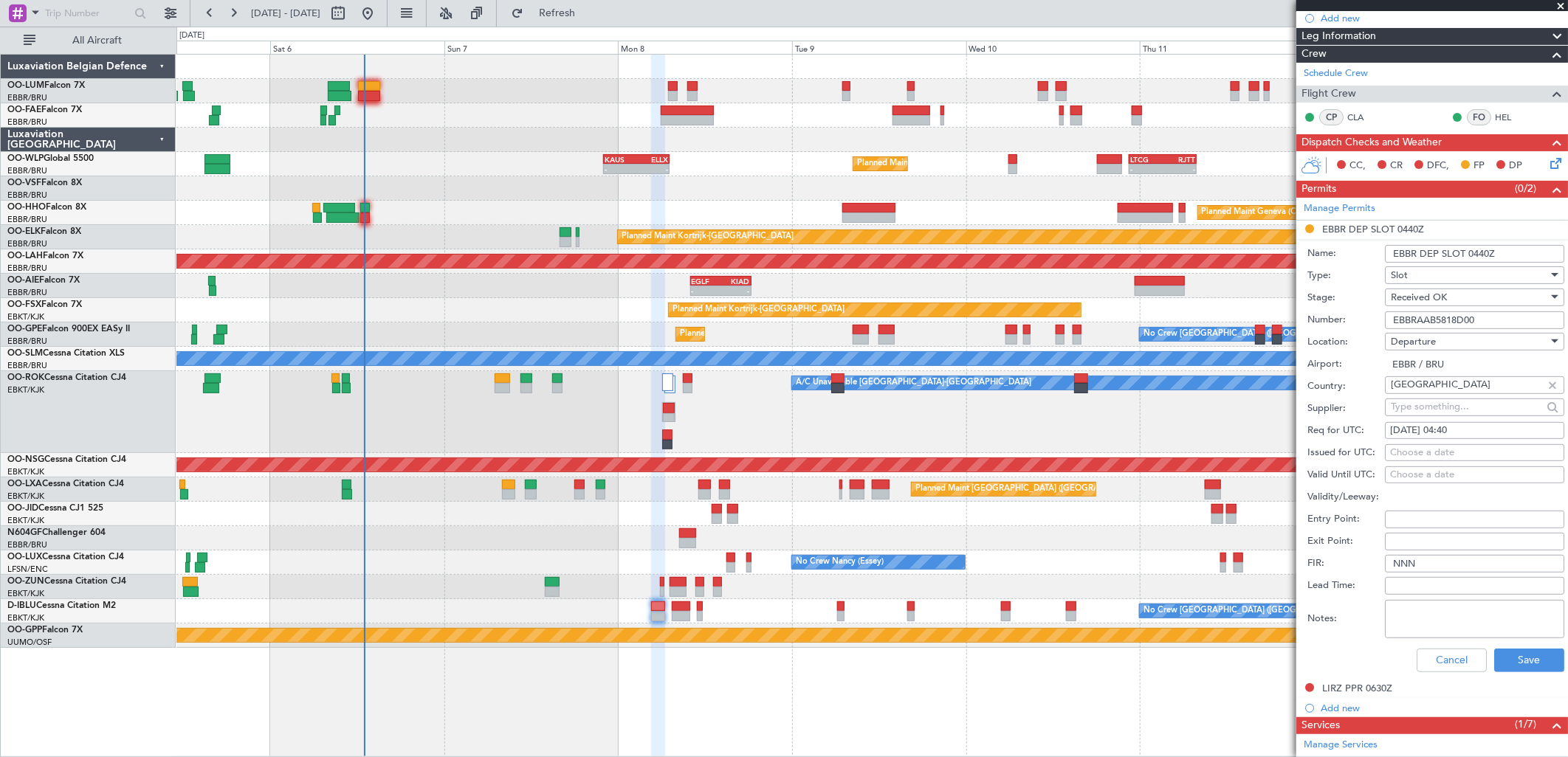
scroll to position [409, 0]
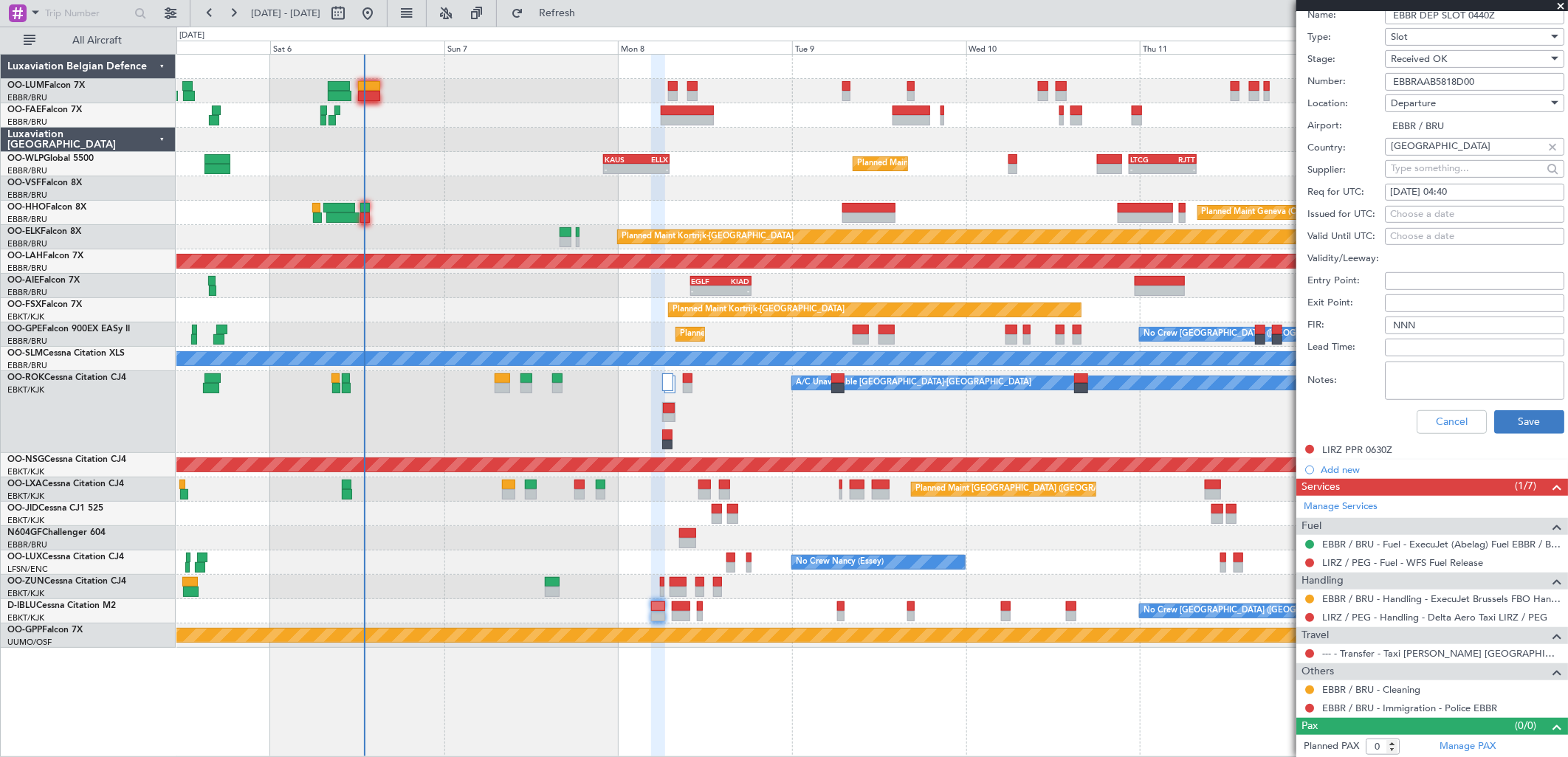
type input "EBBRAAB5818D00"
click at [1526, 417] on button "Save" at bounding box center [1529, 422] width 70 height 23
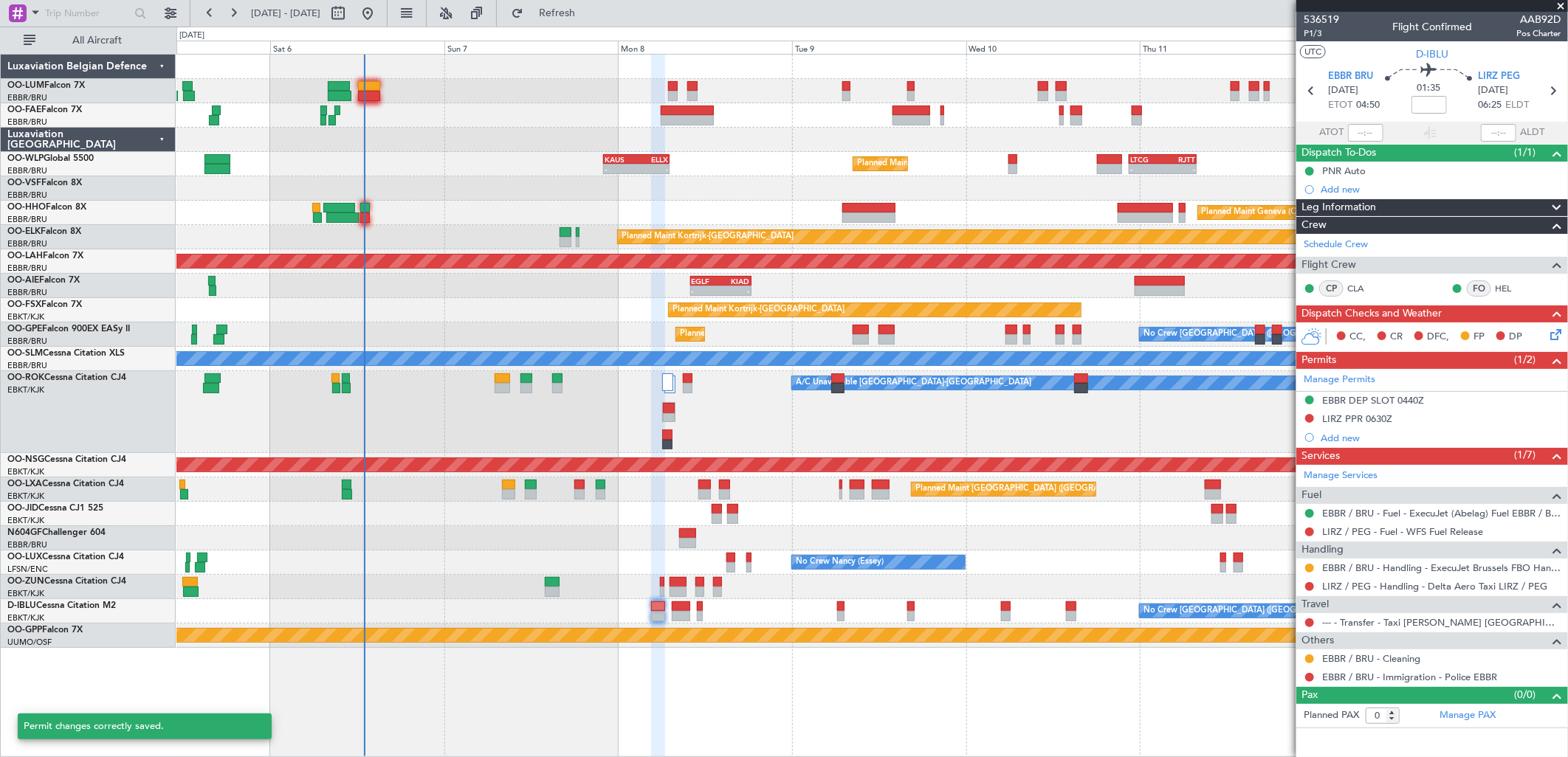
scroll to position [0, 0]
click at [1310, 564] on button at bounding box center [1309, 568] width 9 height 9
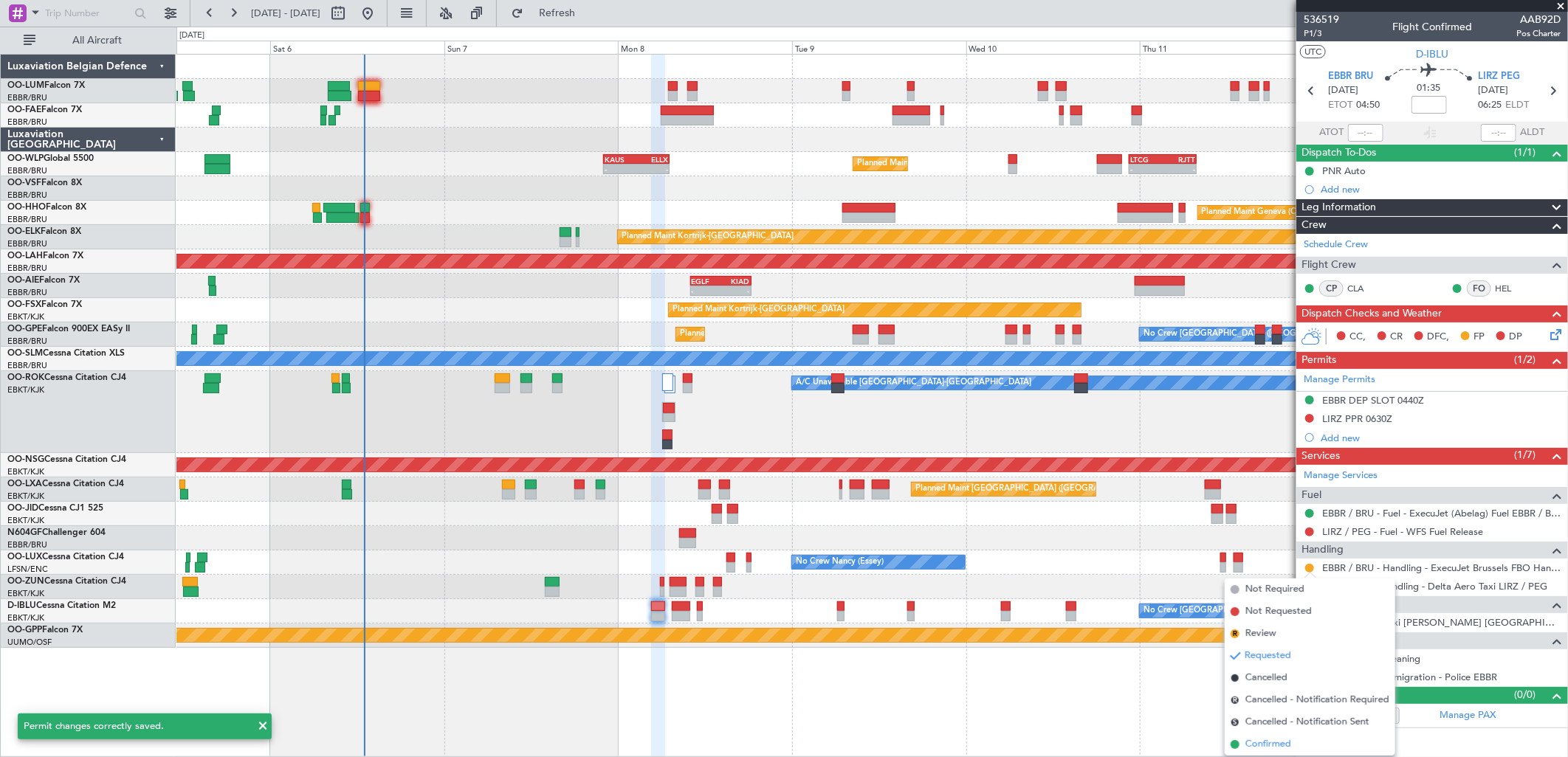
click at [1259, 747] on span "Confirmed" at bounding box center [1268, 744] width 46 height 15
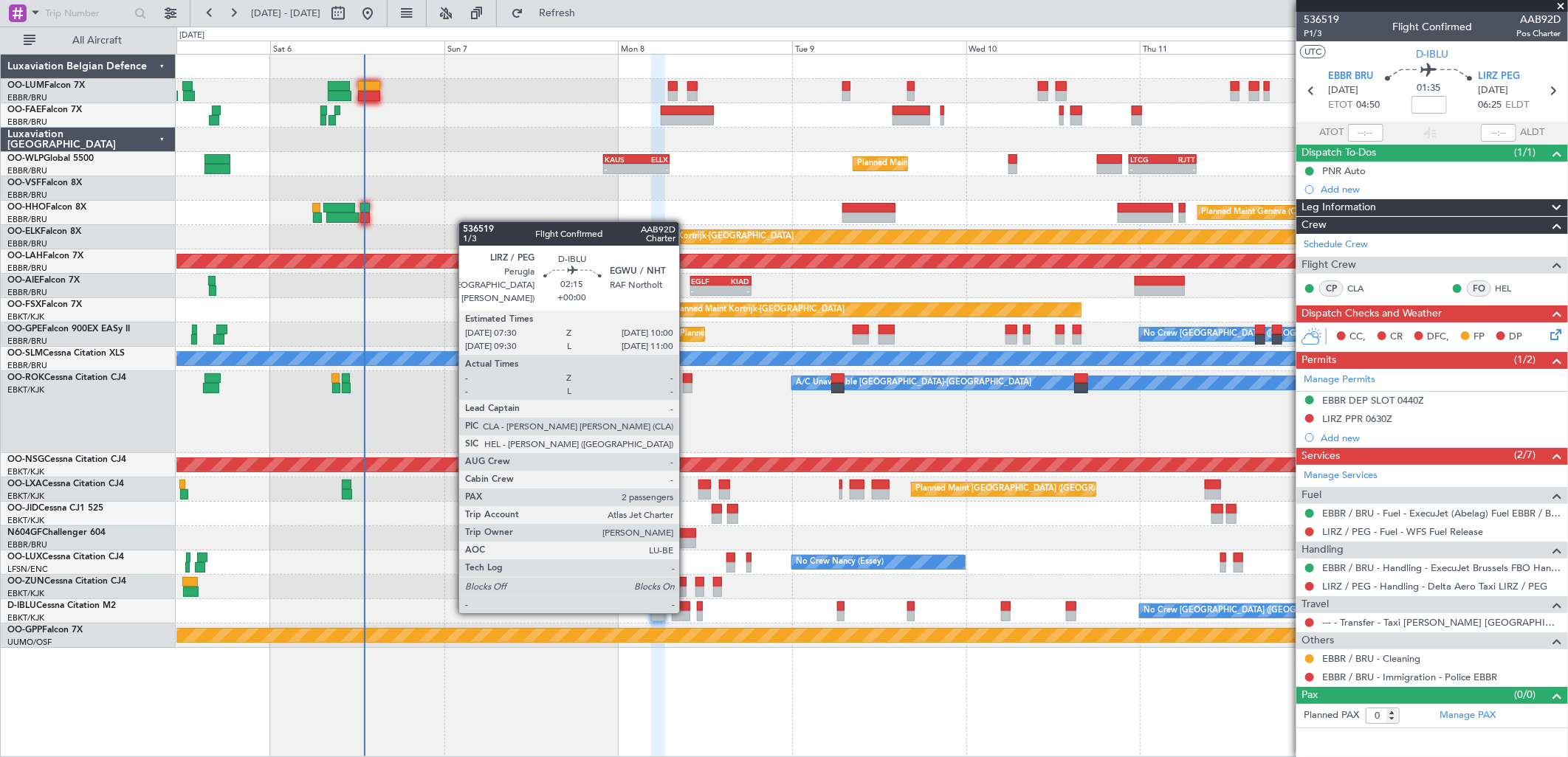
click at [686, 611] on div at bounding box center [681, 616] width 19 height 10
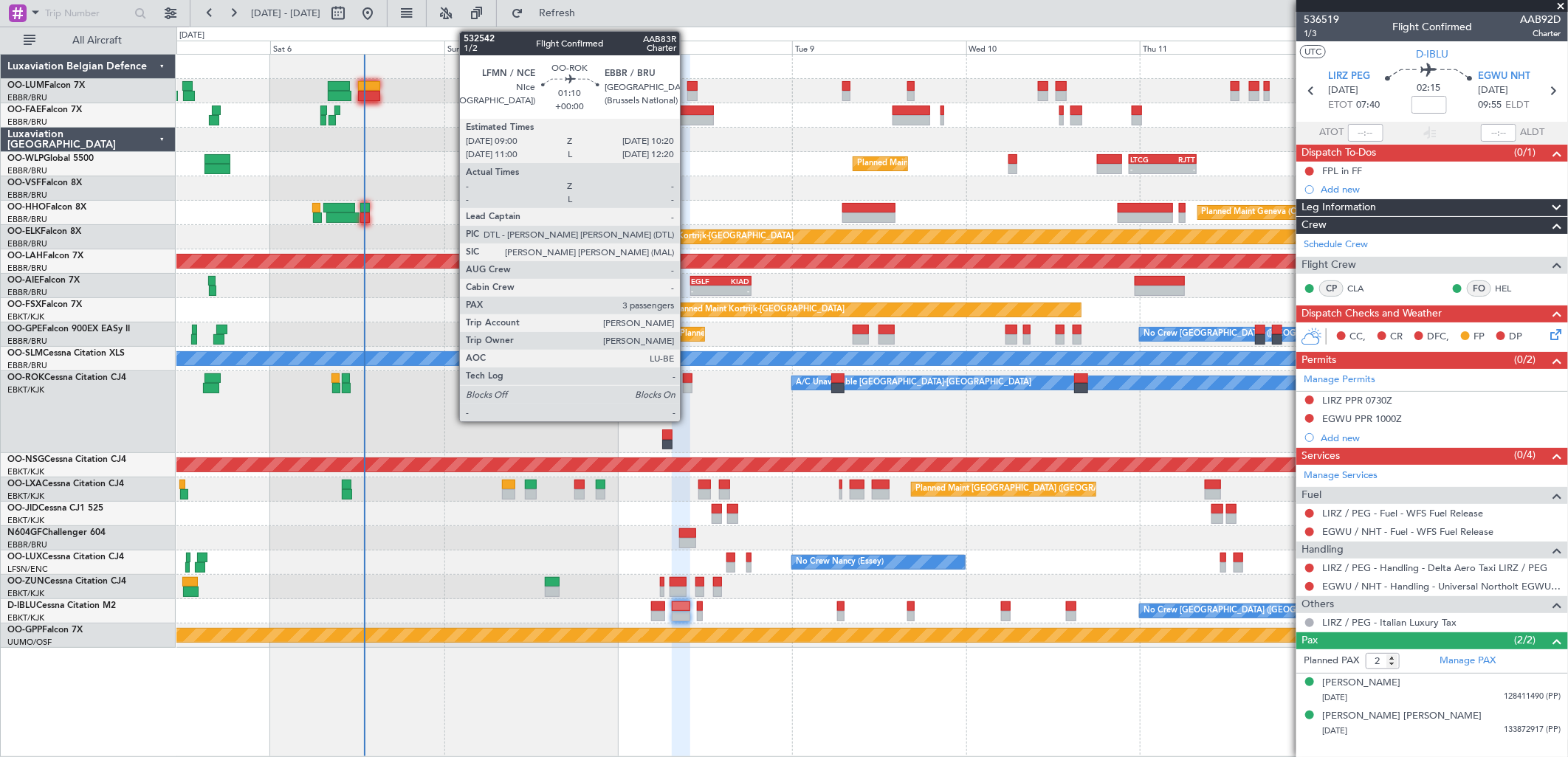
click at [687, 379] on div at bounding box center [688, 378] width 10 height 10
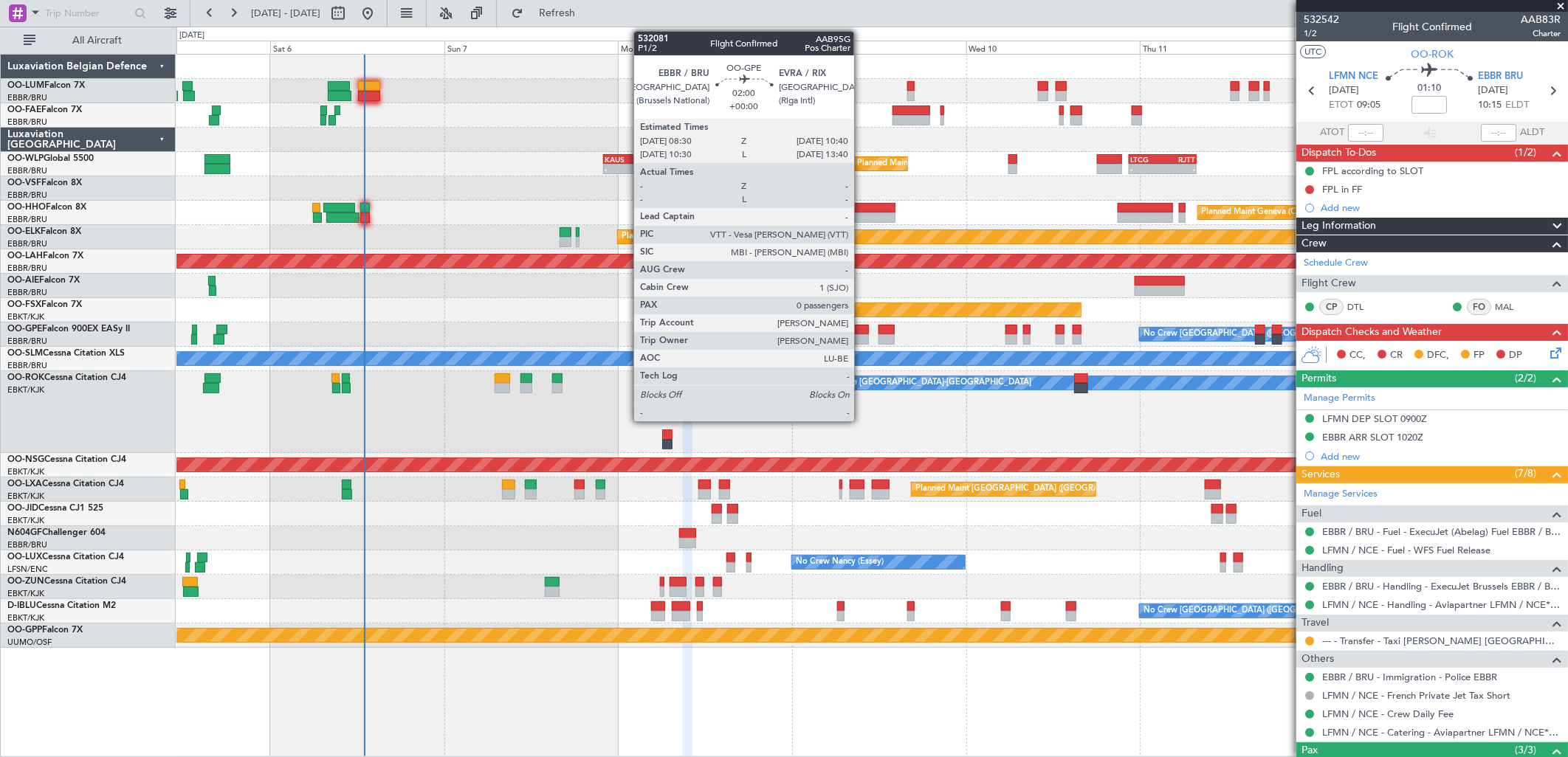
click at [861, 329] on div at bounding box center [861, 330] width 16 height 10
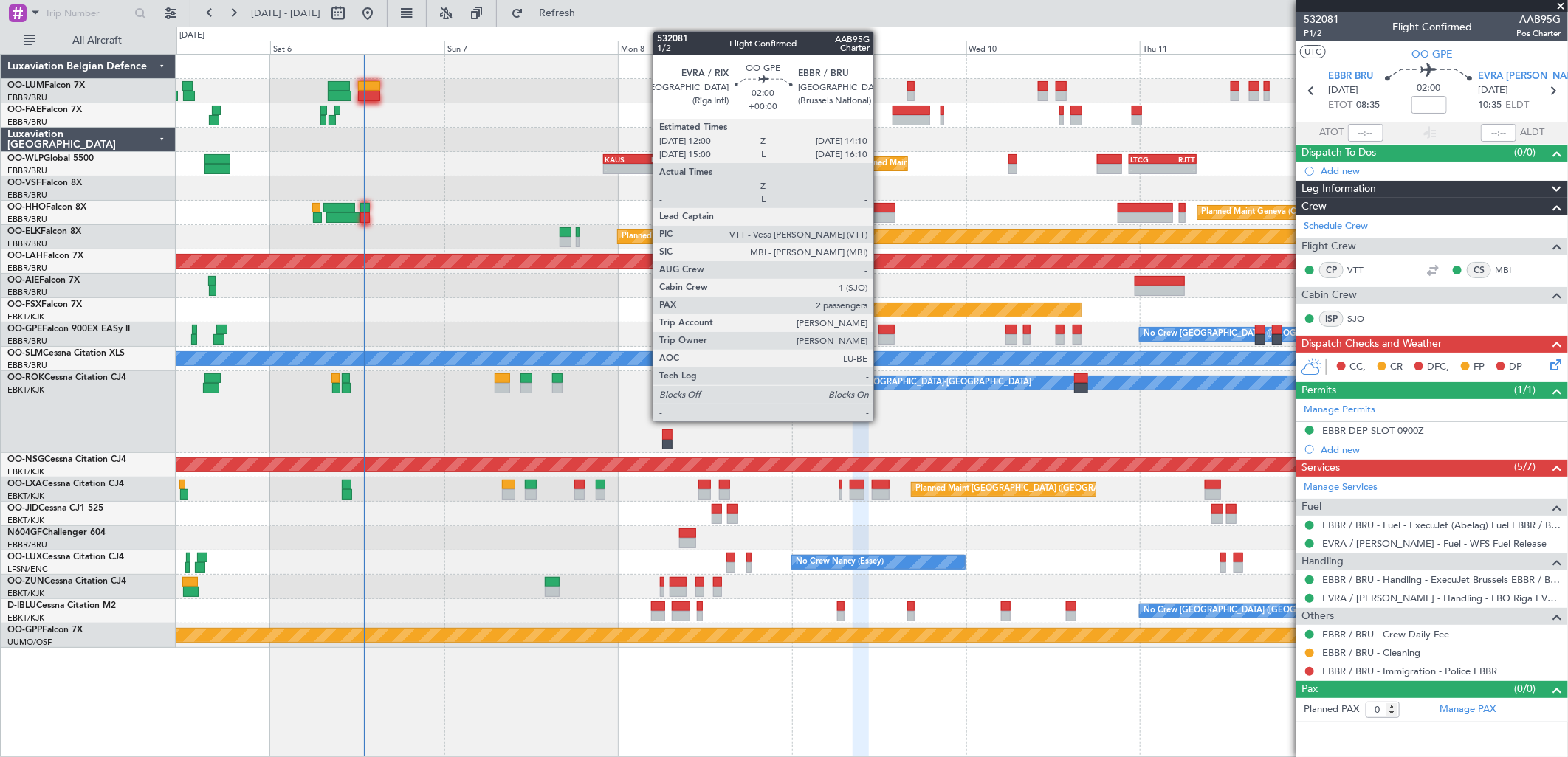
click at [881, 335] on div at bounding box center [886, 339] width 16 height 10
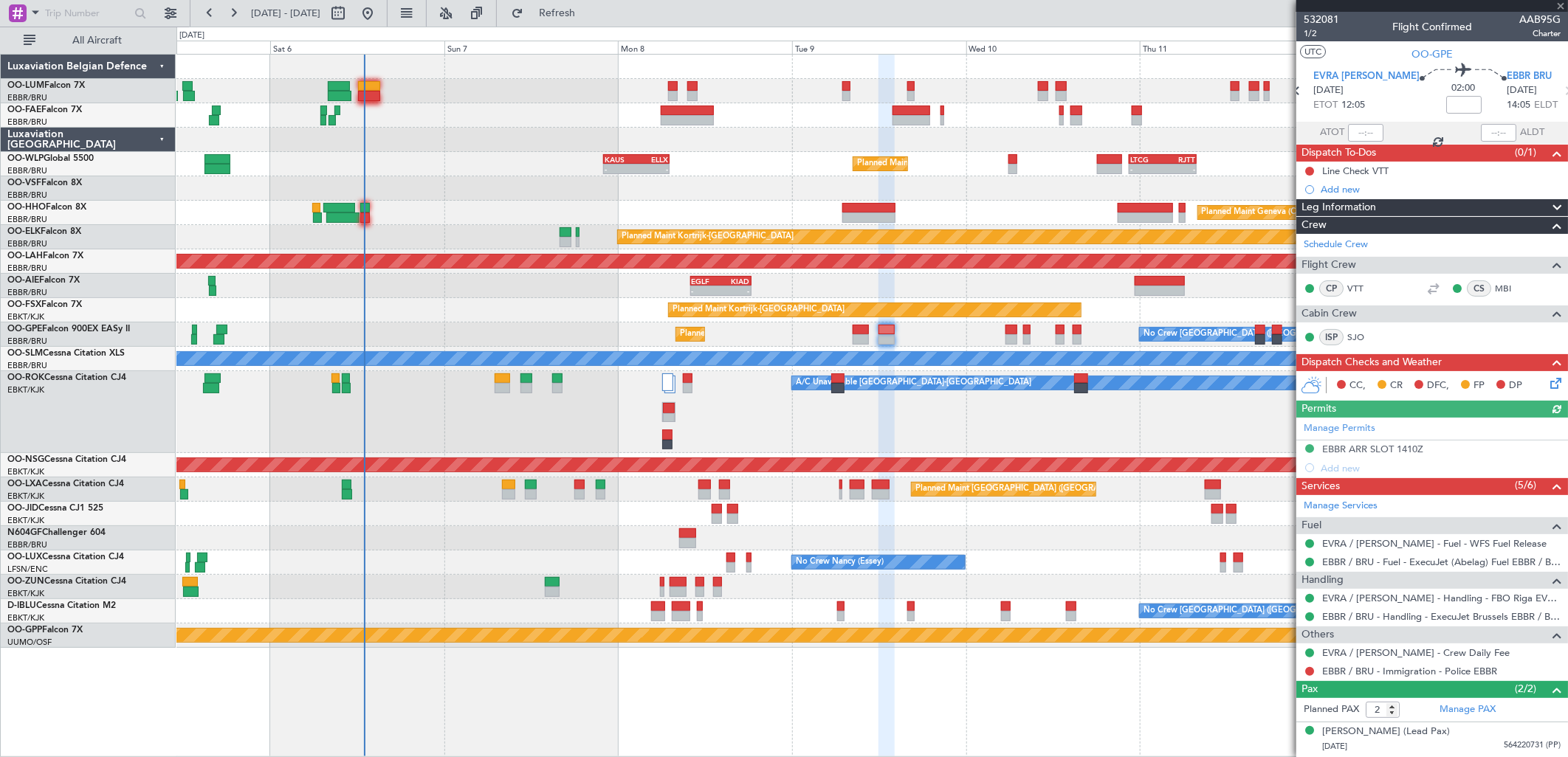
click at [1359, 439] on div "Manage Permits EBBR ARR SLOT 1410Z Add new" at bounding box center [1432, 448] width 272 height 59
click at [1366, 445] on div "Manage Permits EBBR ARR SLOT 1410Z Add new" at bounding box center [1432, 448] width 272 height 59
click at [1391, 445] on div "EBBR ARR SLOT 1410Z" at bounding box center [1372, 449] width 101 height 12
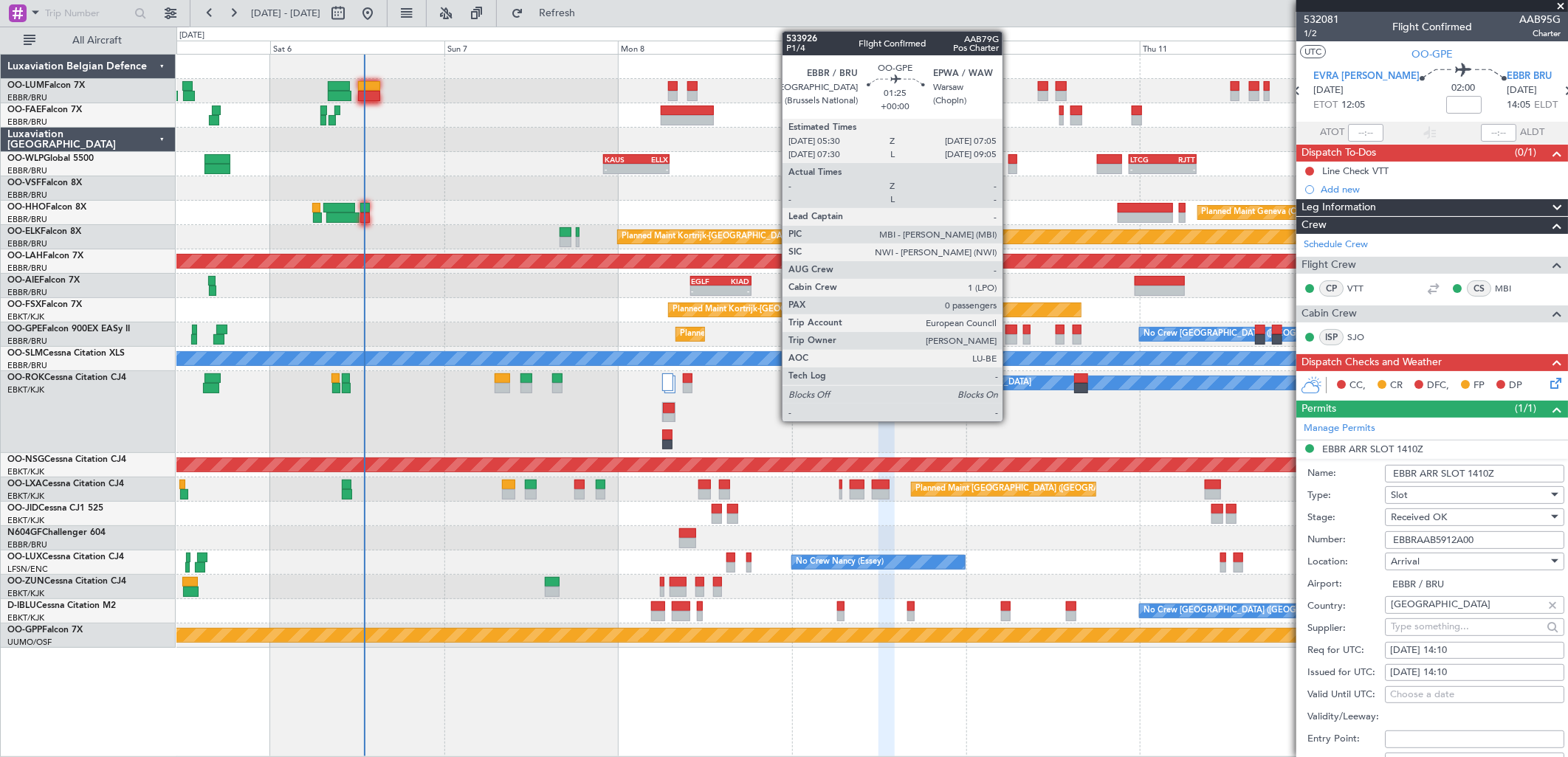
click at [1010, 328] on div at bounding box center [1011, 330] width 12 height 10
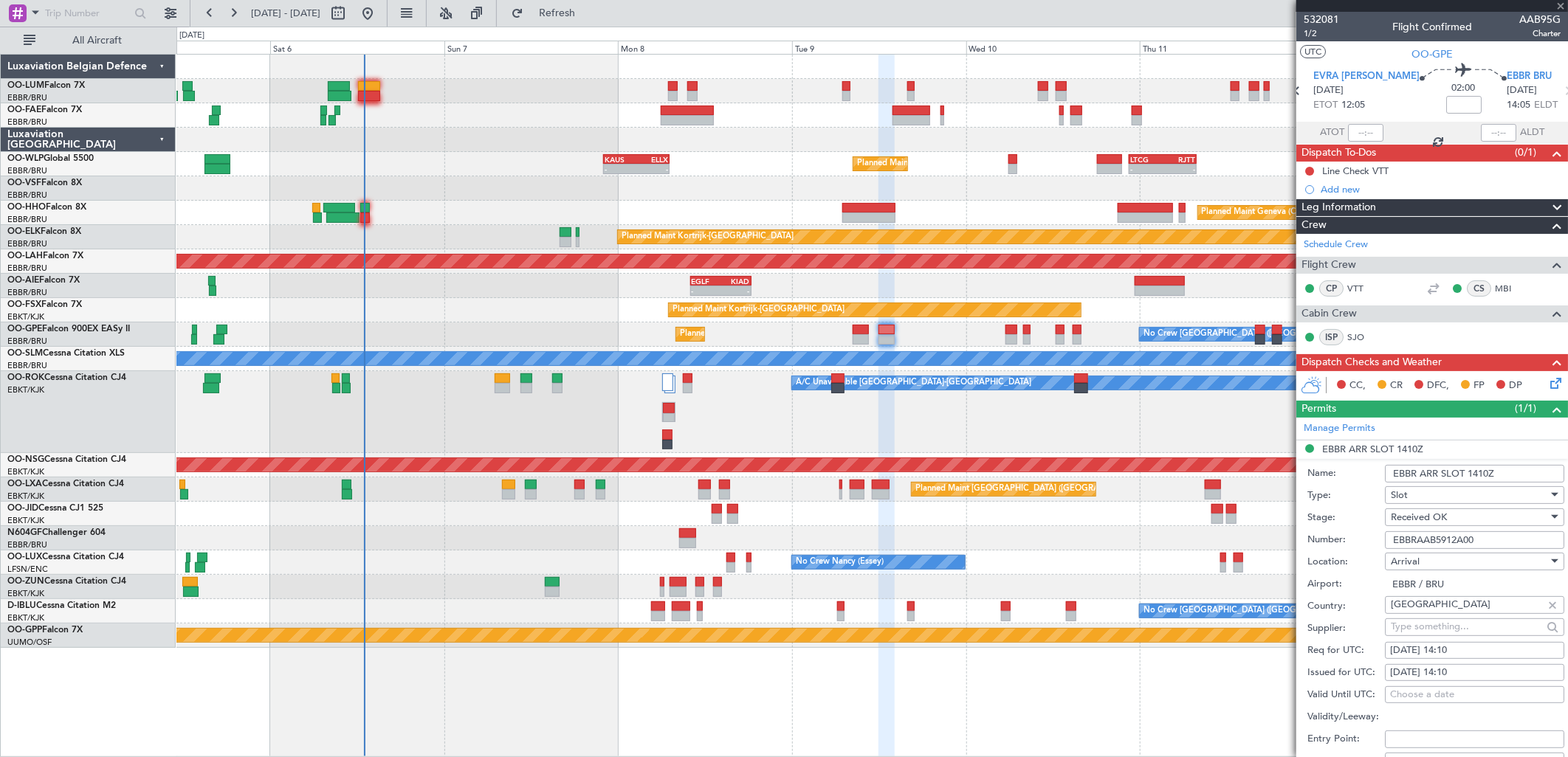
type input "0"
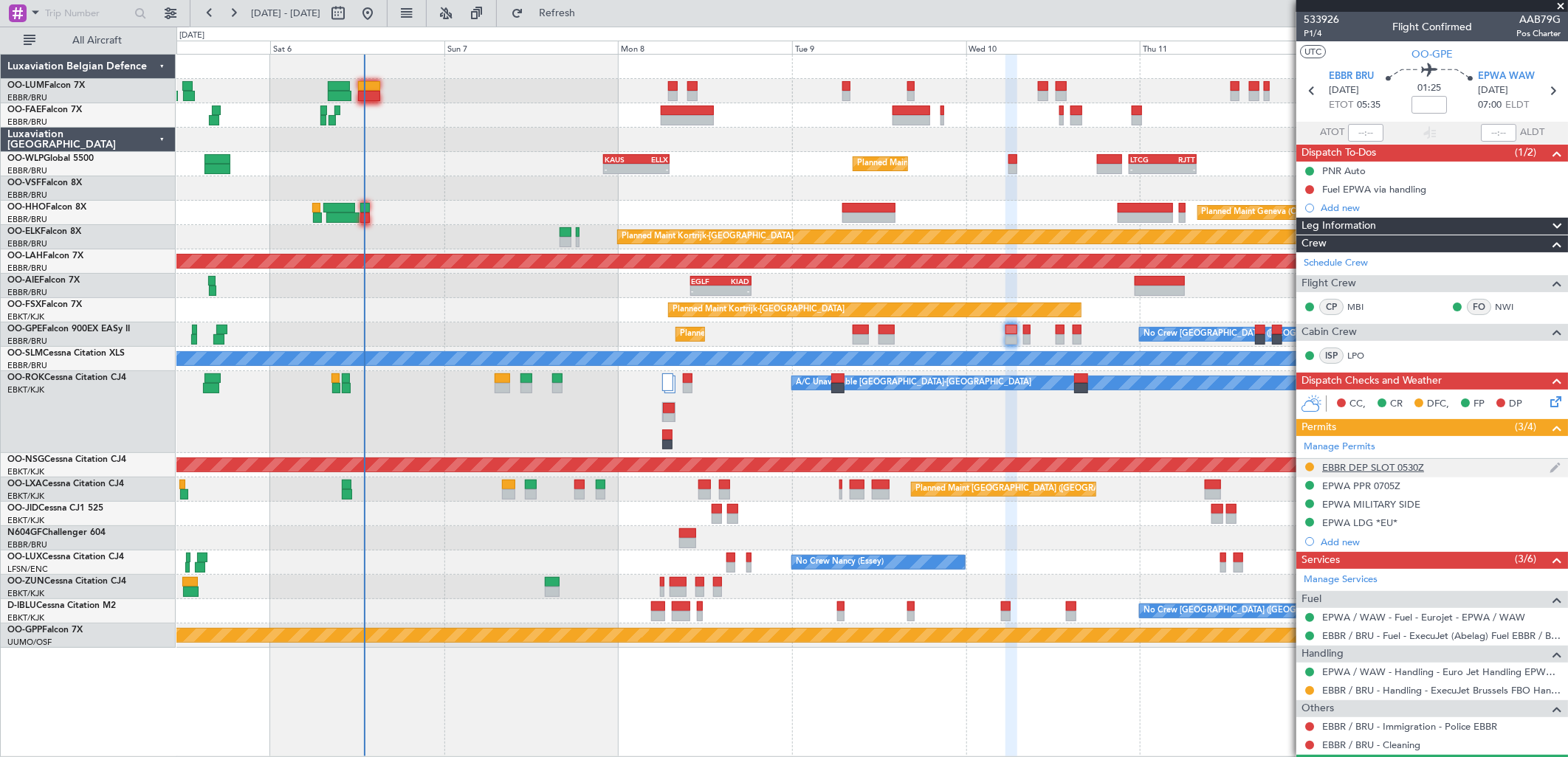
click at [1383, 461] on div "EBBR DEP SLOT 0530Z" at bounding box center [1373, 467] width 102 height 12
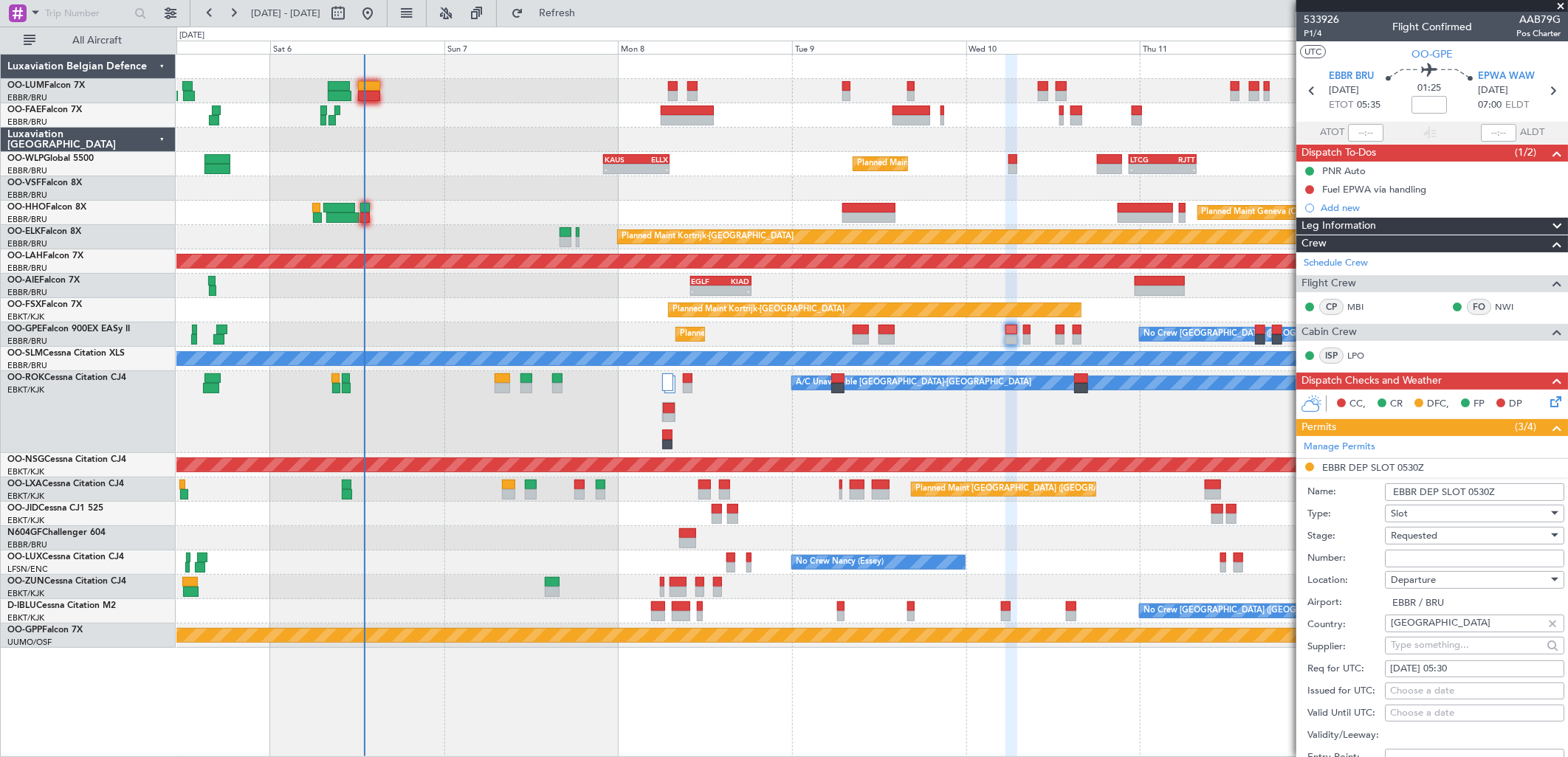
click at [1428, 537] on span "Requested" at bounding box center [1413, 535] width 46 height 13
click at [1423, 657] on span "Received OK" at bounding box center [1469, 648] width 153 height 22
click at [1393, 555] on input "Number:" at bounding box center [1474, 559] width 179 height 18
paste input "EBBRAAB6012D"
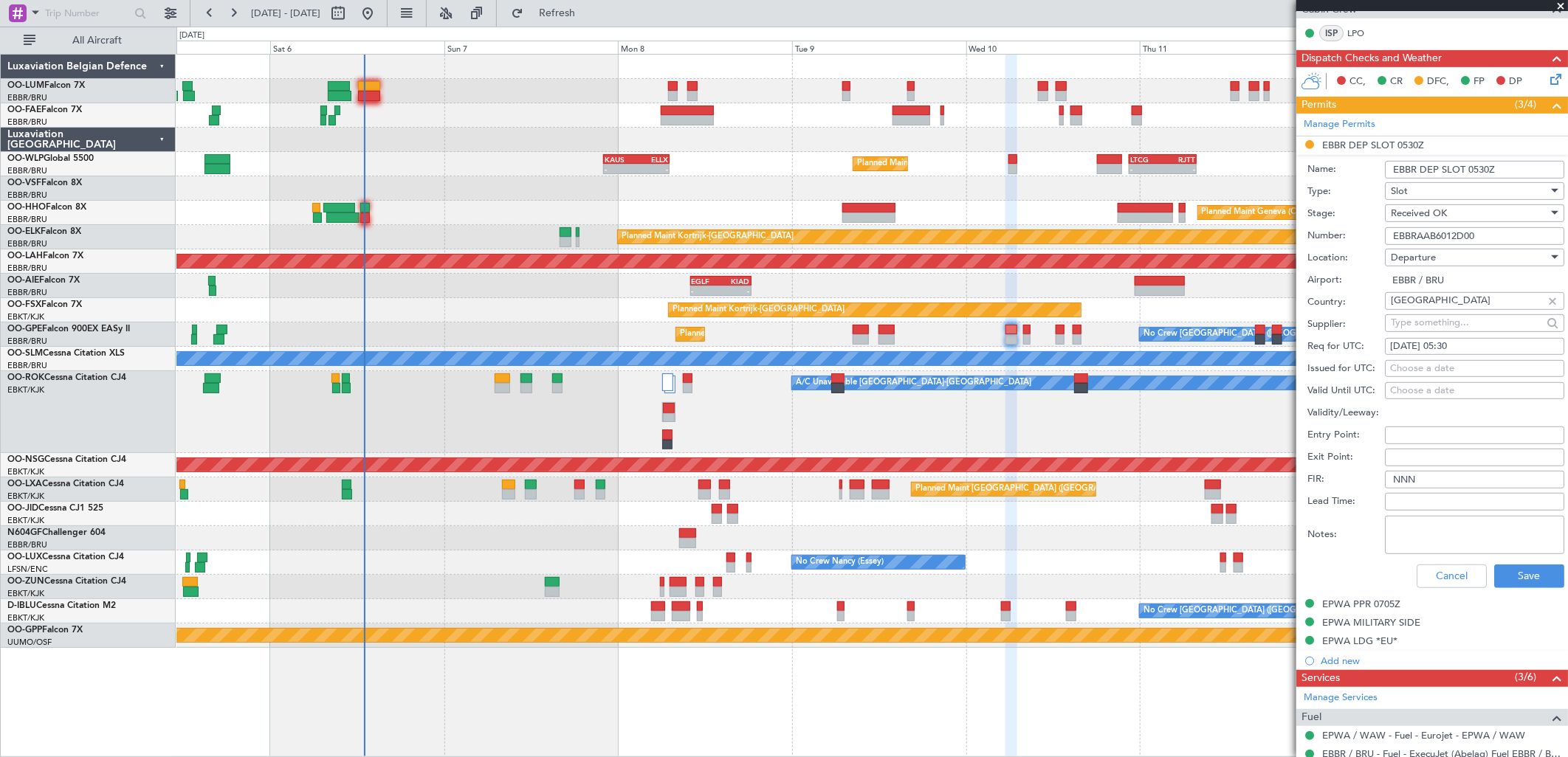
scroll to position [327, 0]
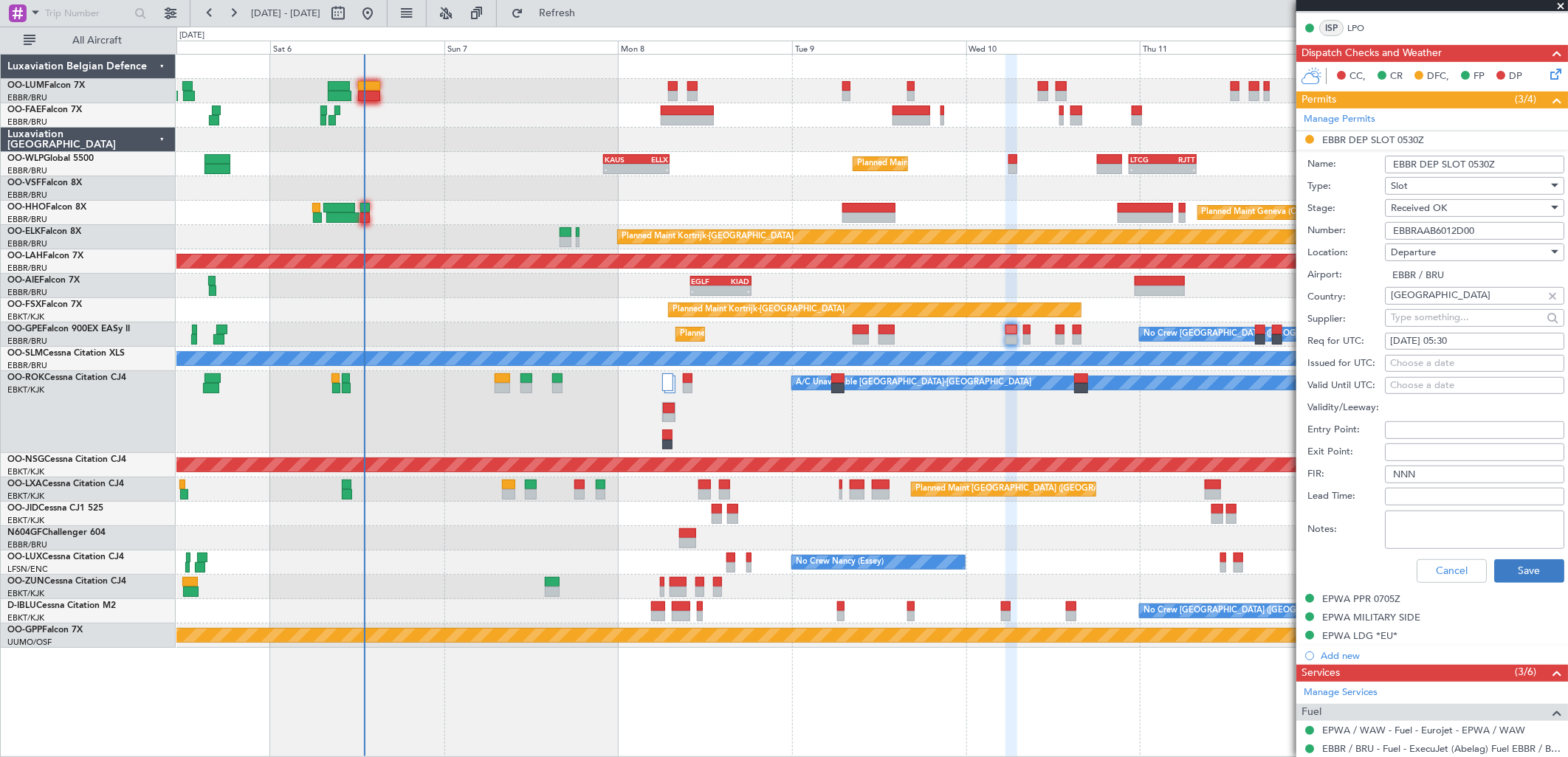
type input "EBBRAAB6012D00"
click at [1503, 559] on button "Save" at bounding box center [1529, 571] width 70 height 23
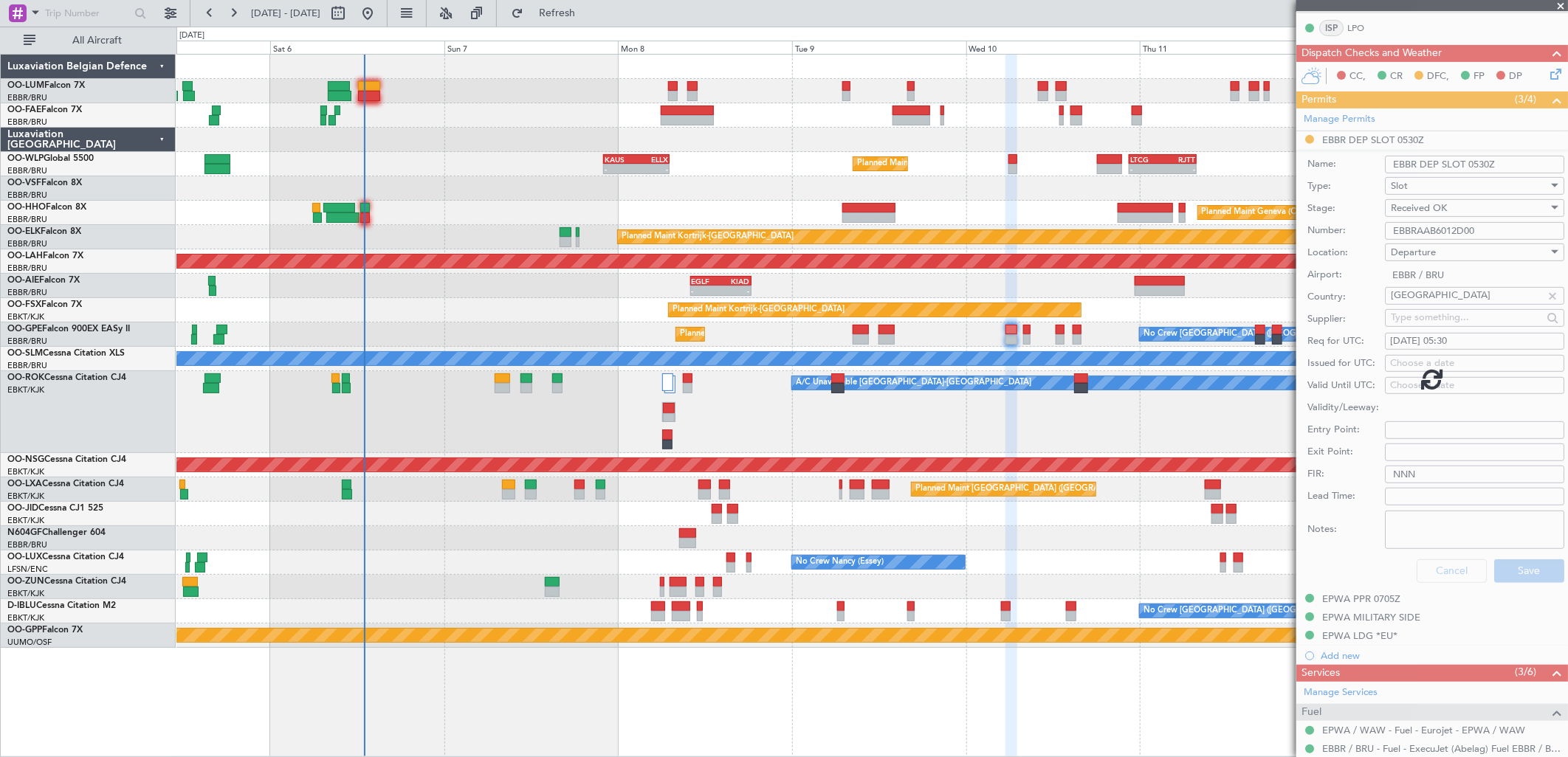
scroll to position [39, 0]
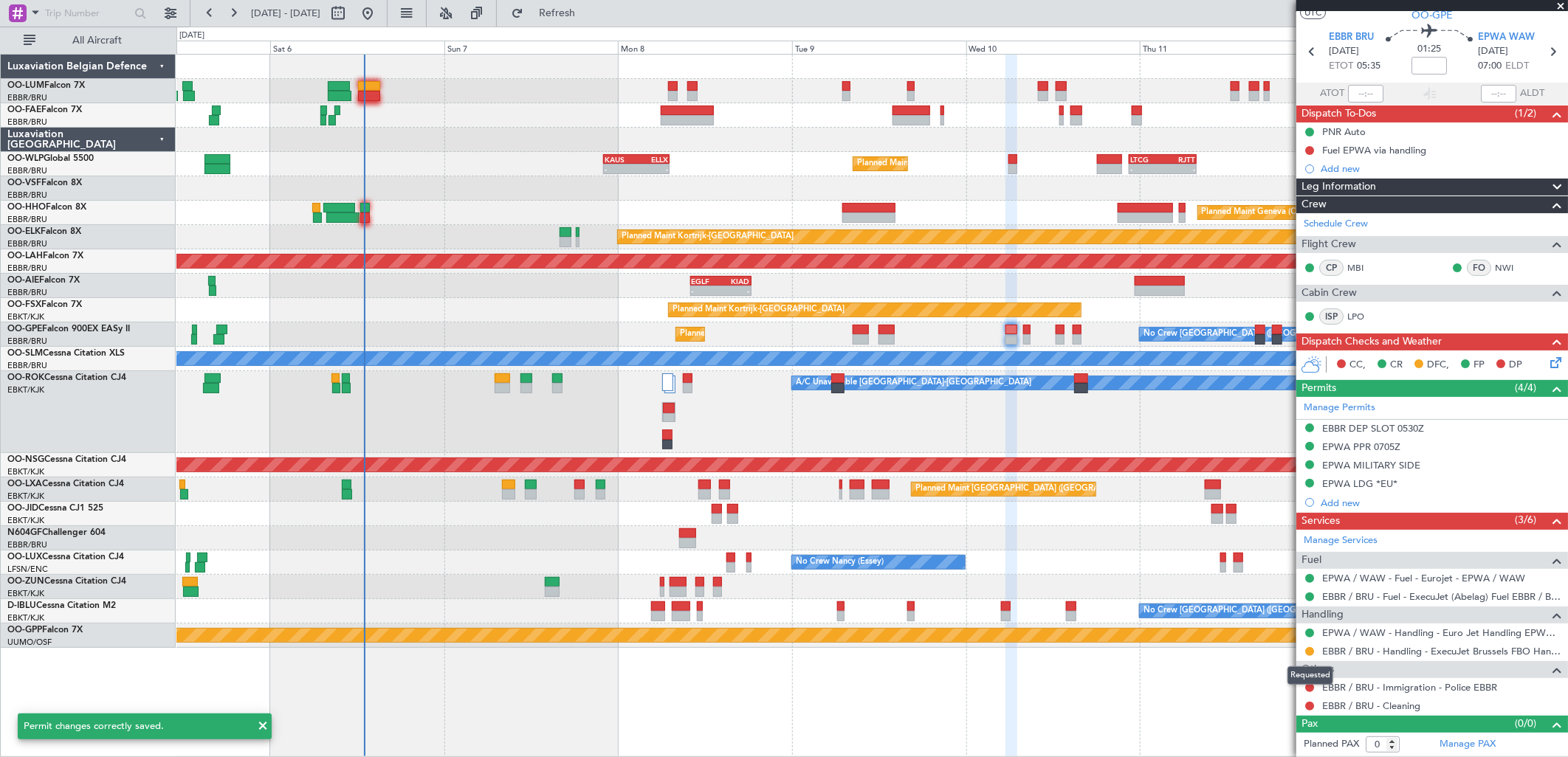
click at [1311, 656] on mat-tooltip-component "Requested" at bounding box center [1310, 676] width 66 height 39
click at [1310, 652] on button at bounding box center [1309, 651] width 9 height 9
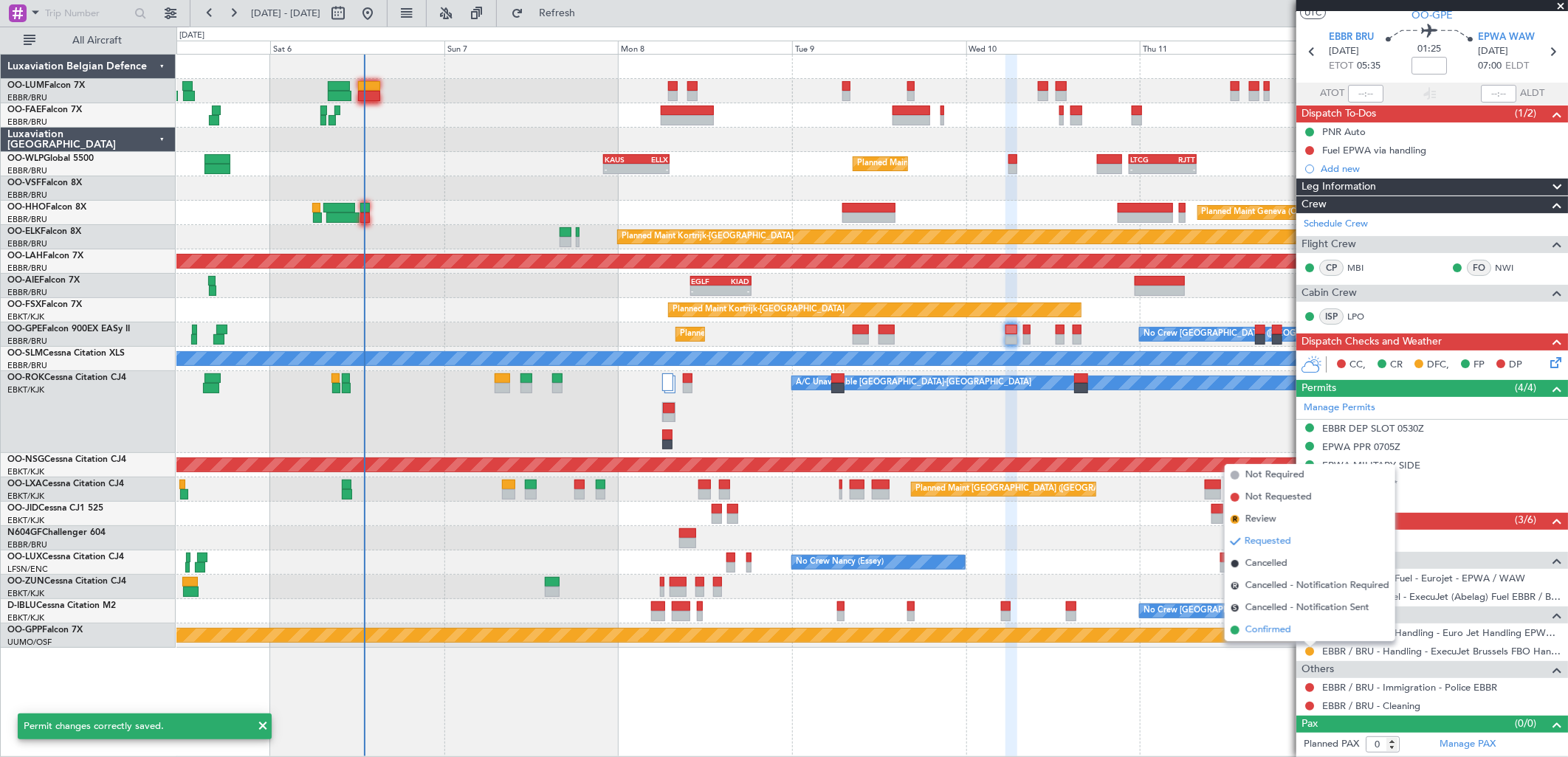
click at [1286, 636] on span "Confirmed" at bounding box center [1268, 630] width 46 height 15
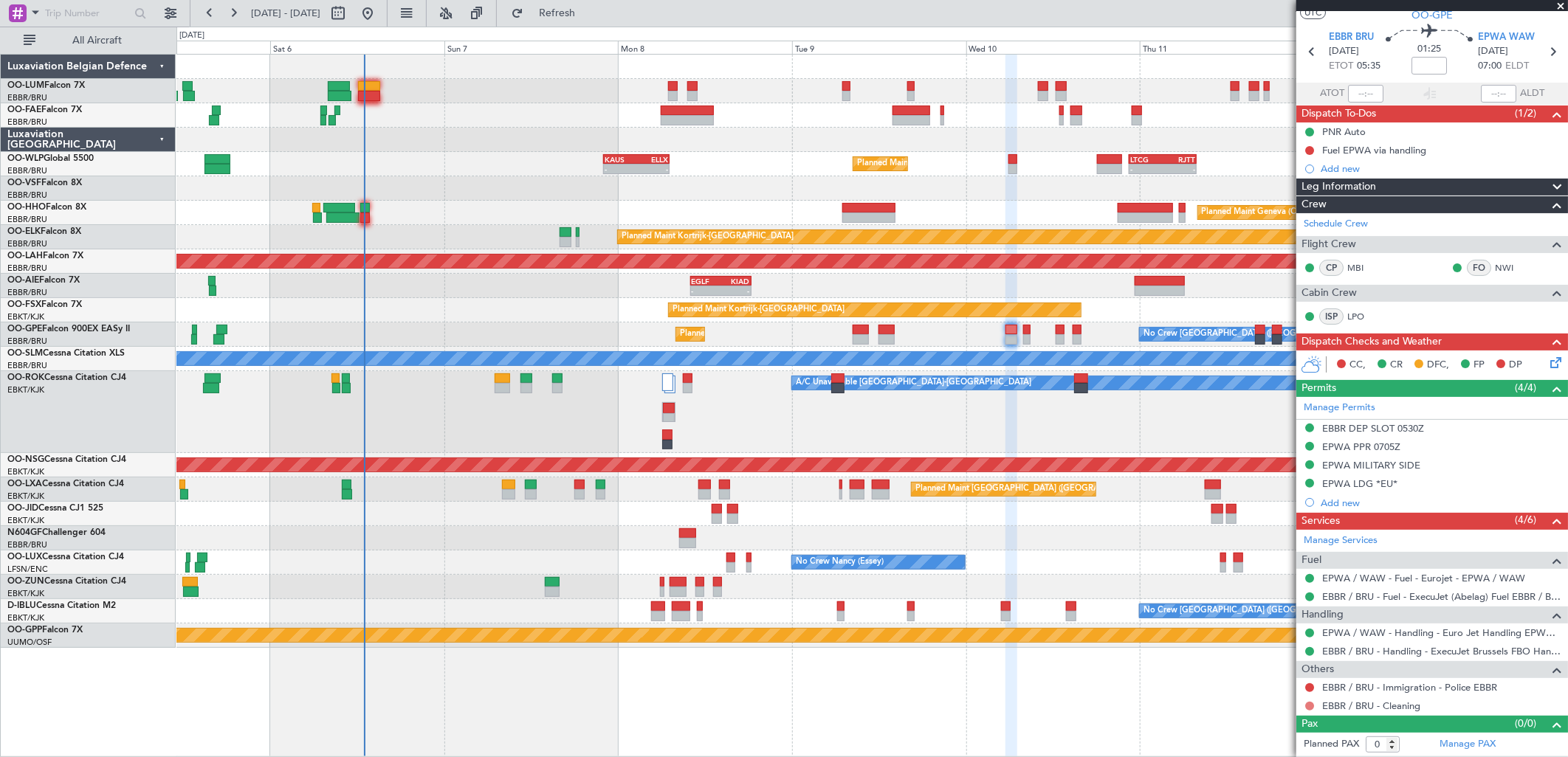
click at [1305, 705] on button at bounding box center [1309, 705] width 9 height 9
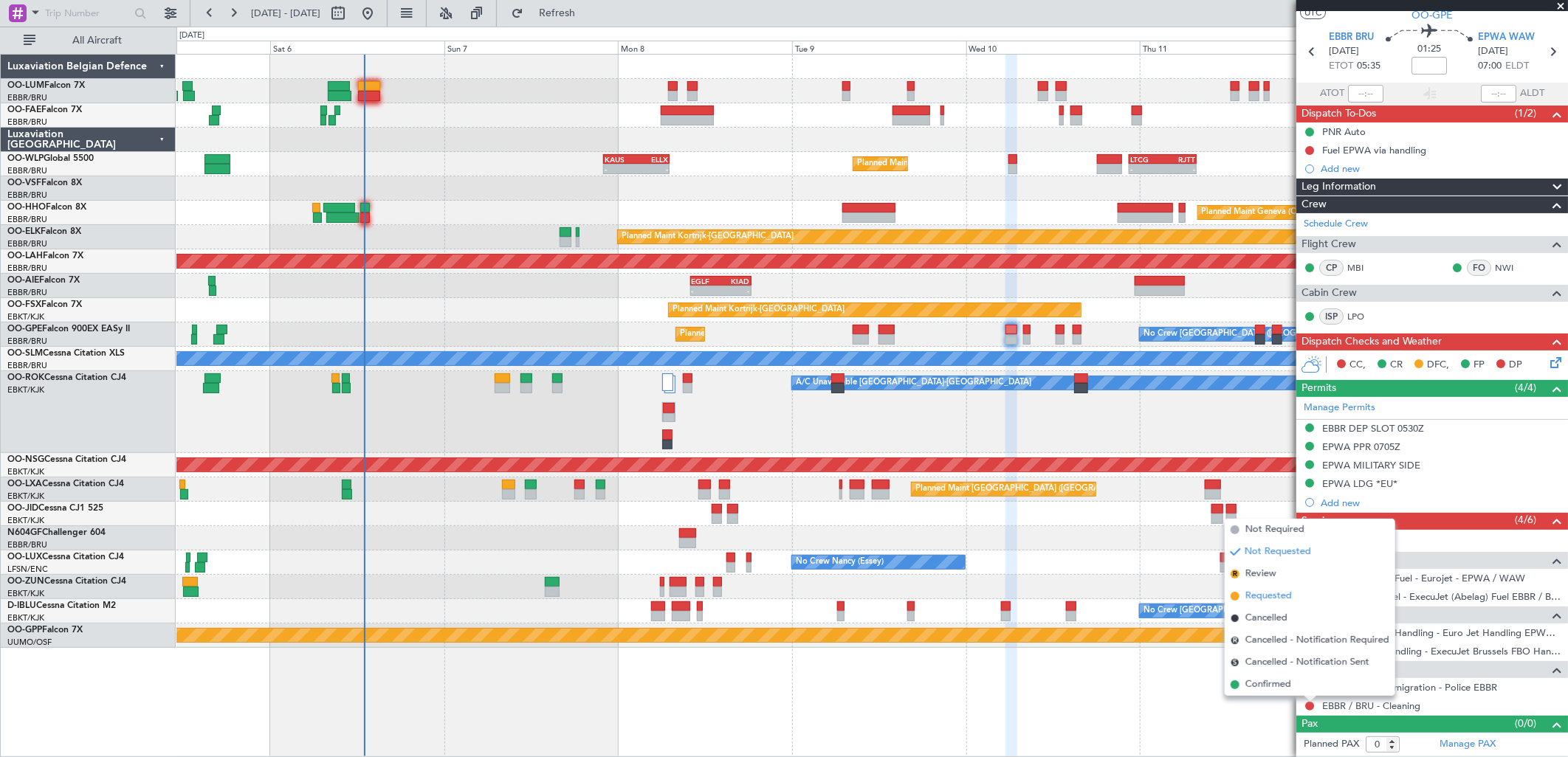
click at [1241, 594] on li "Requested" at bounding box center [1310, 596] width 170 height 22
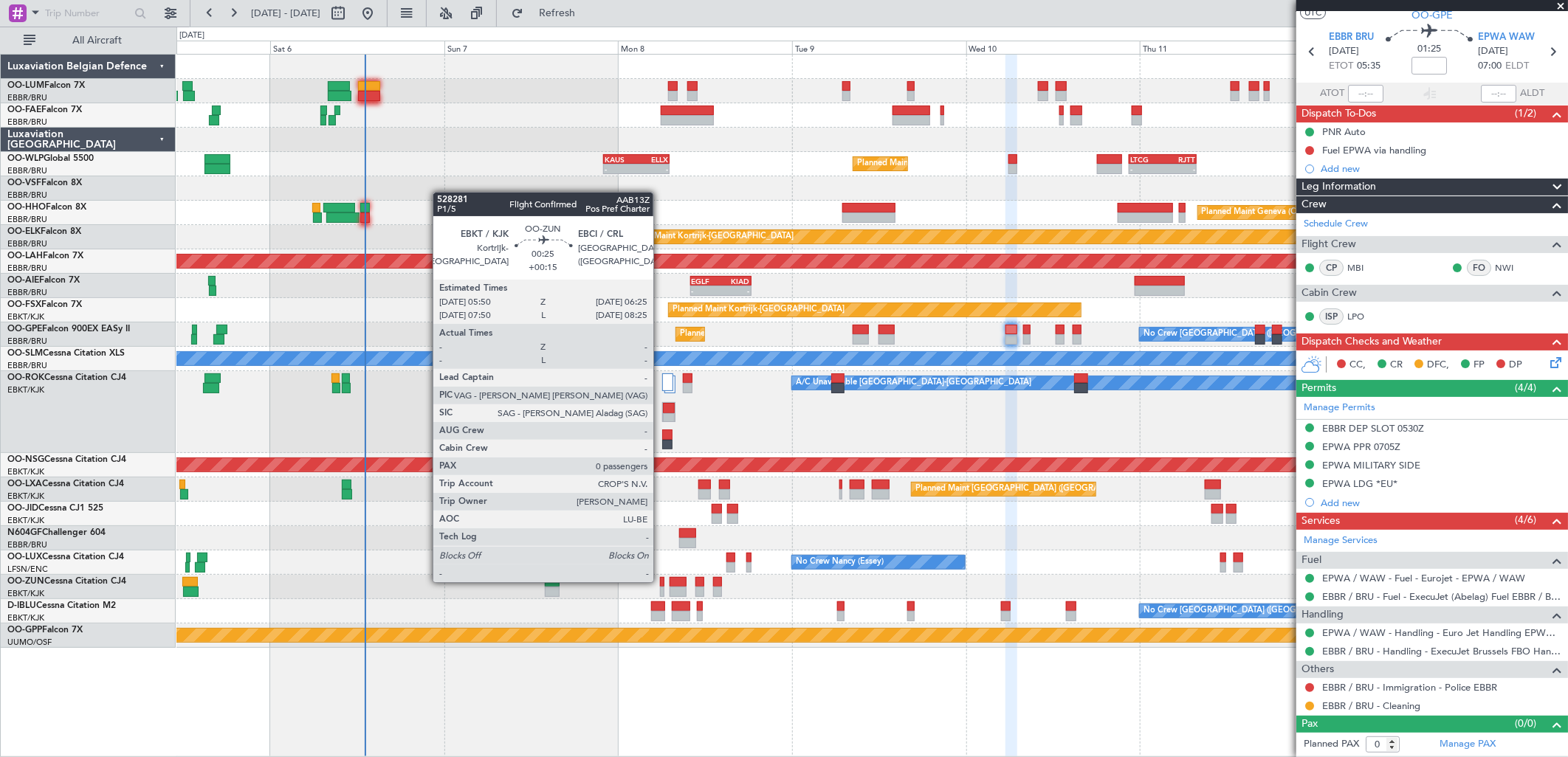
click at [660, 580] on div at bounding box center [662, 582] width 5 height 10
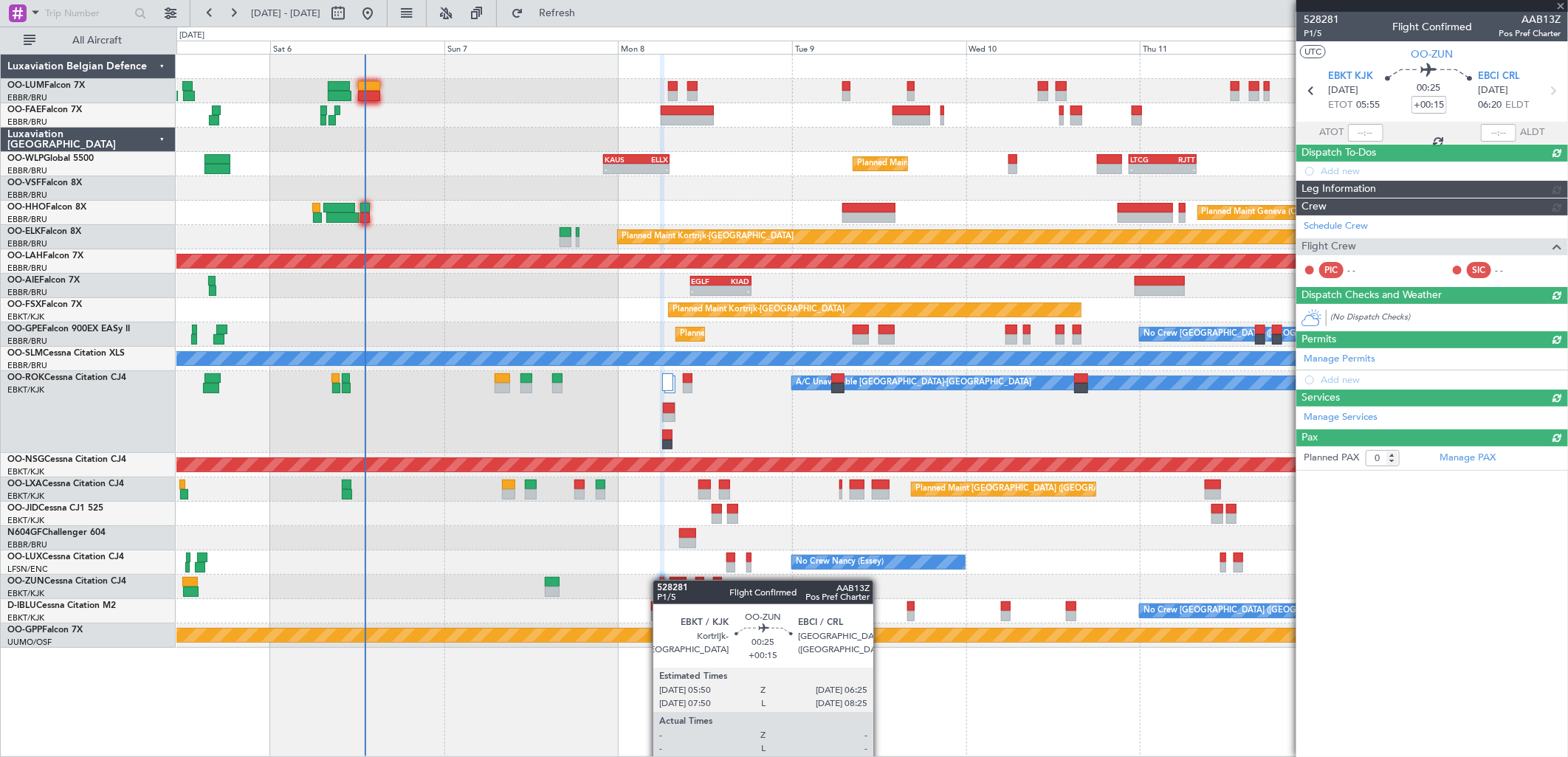
scroll to position [0, 0]
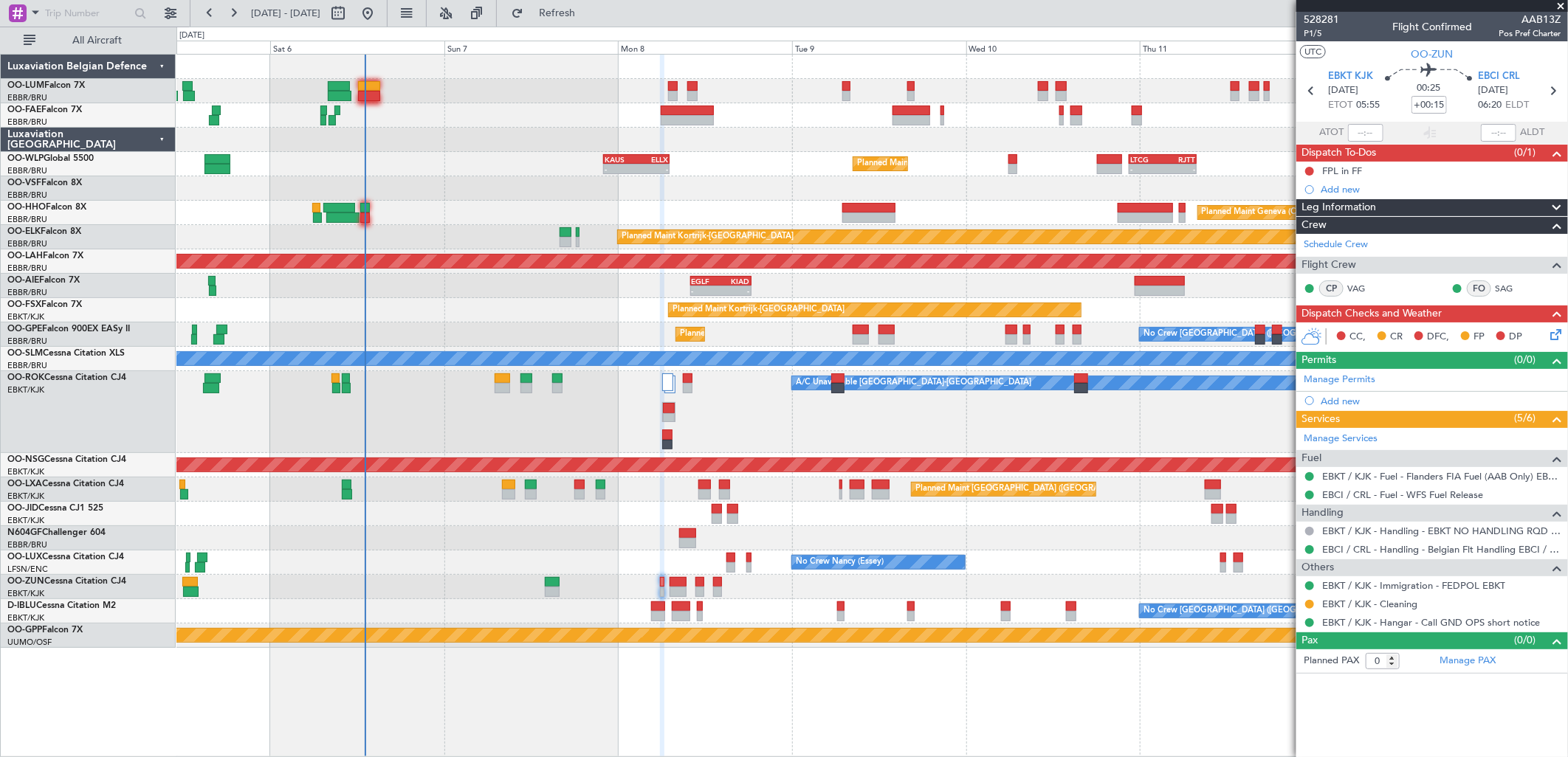
click at [1559, 330] on icon at bounding box center [1552, 331] width 12 height 12
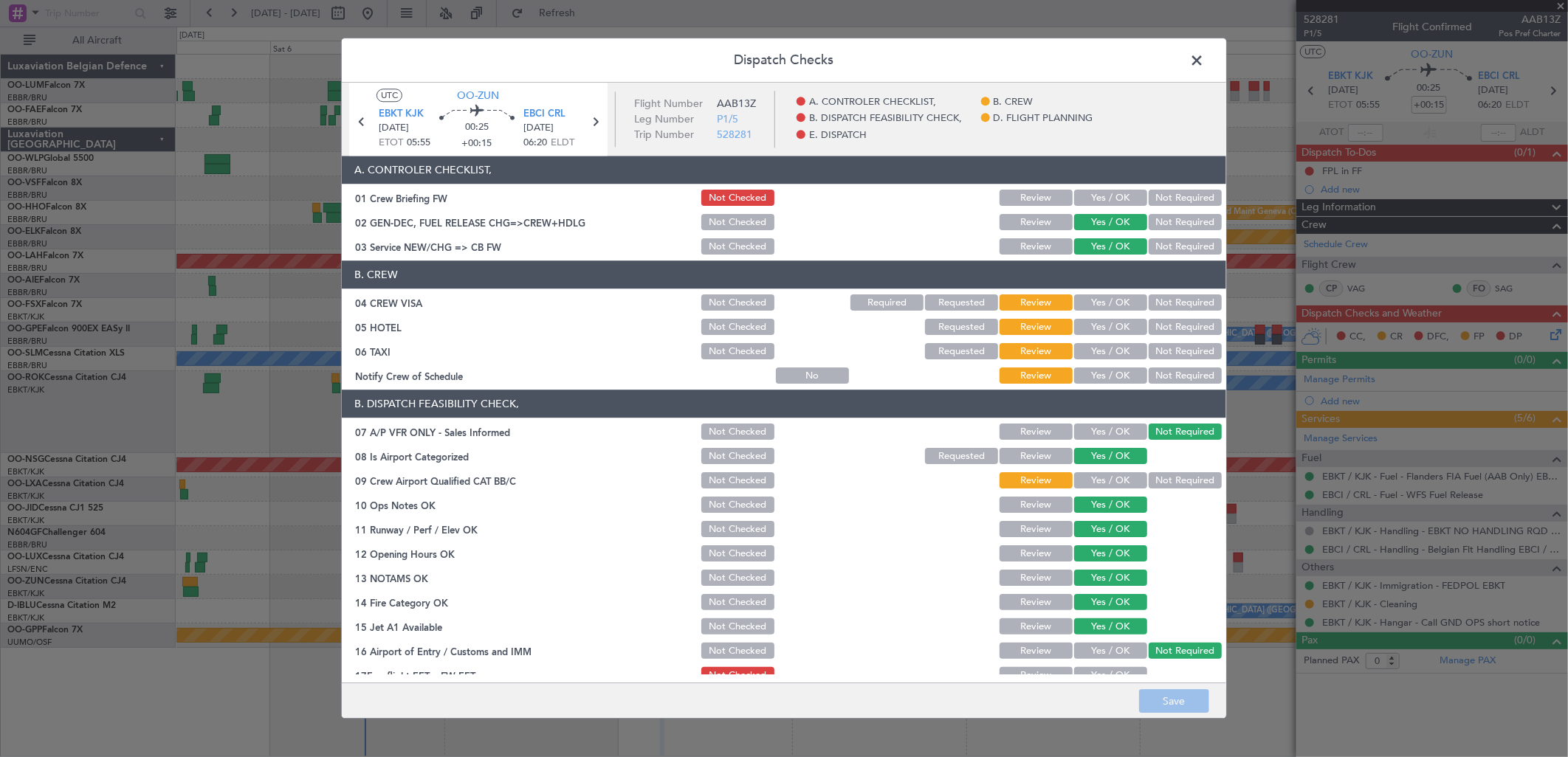
click at [1204, 55] on span at bounding box center [1204, 64] width 0 height 30
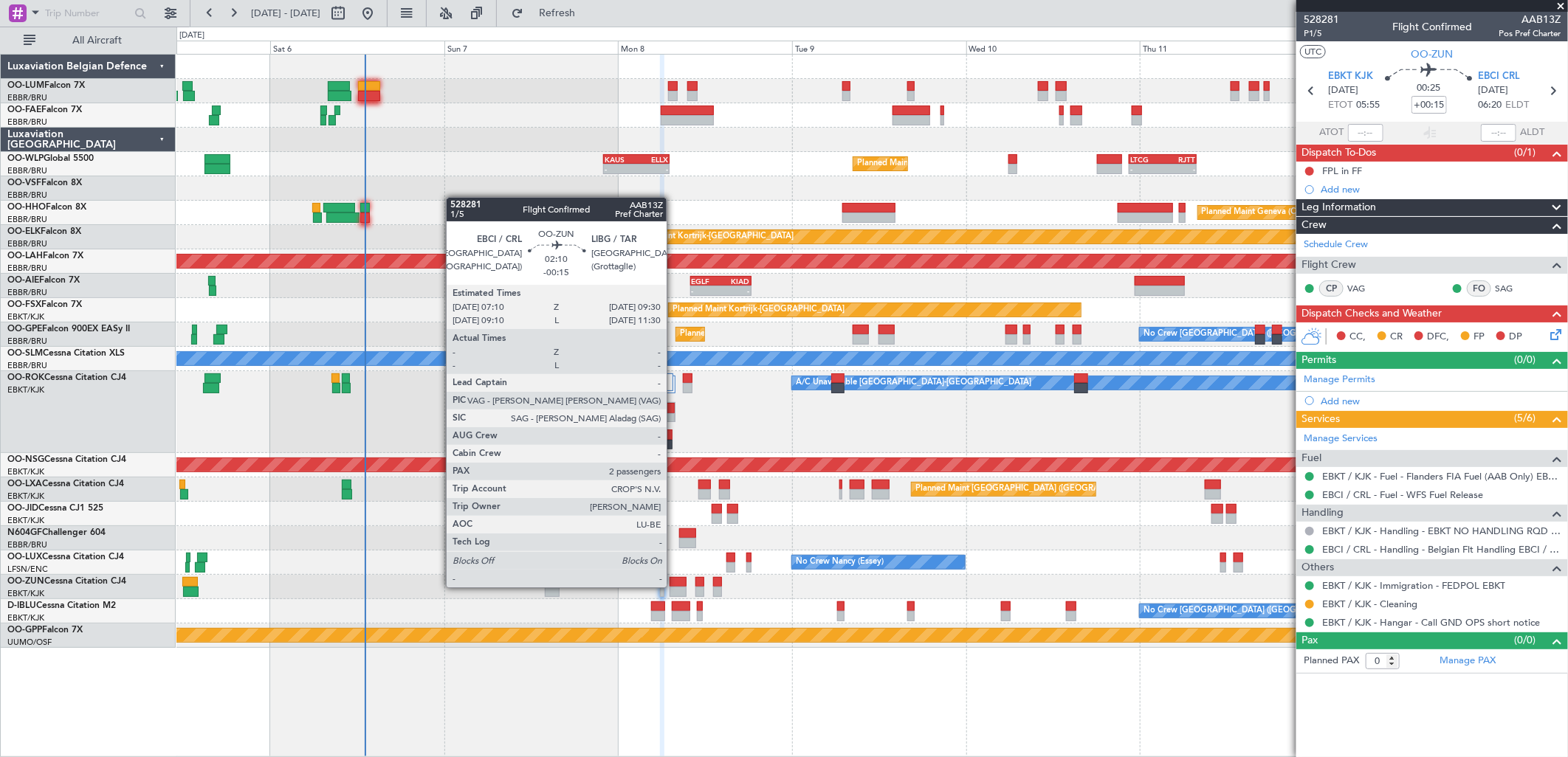
click at [674, 587] on div at bounding box center [678, 591] width 17 height 10
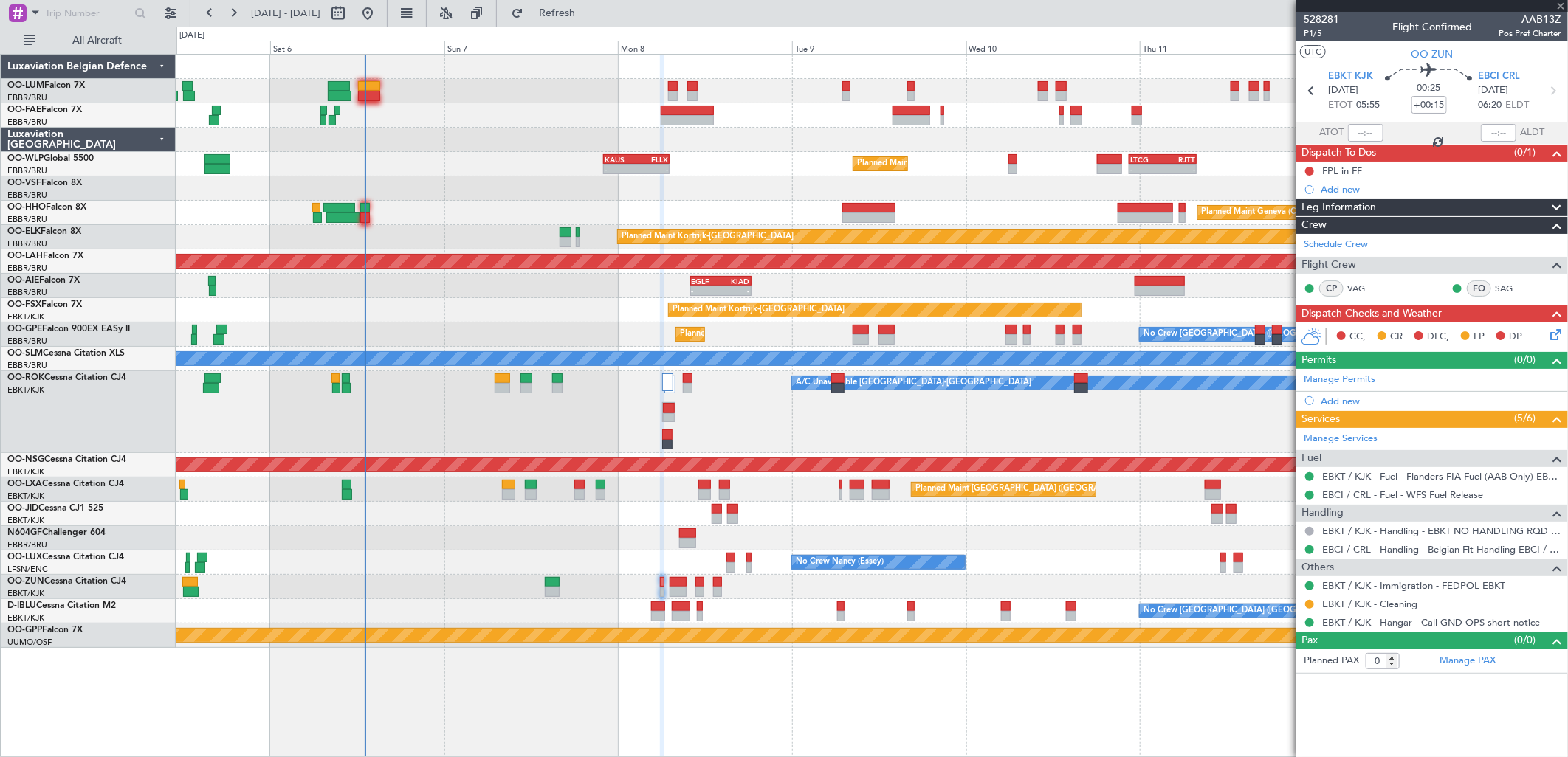
type input "-00:15"
type input "2"
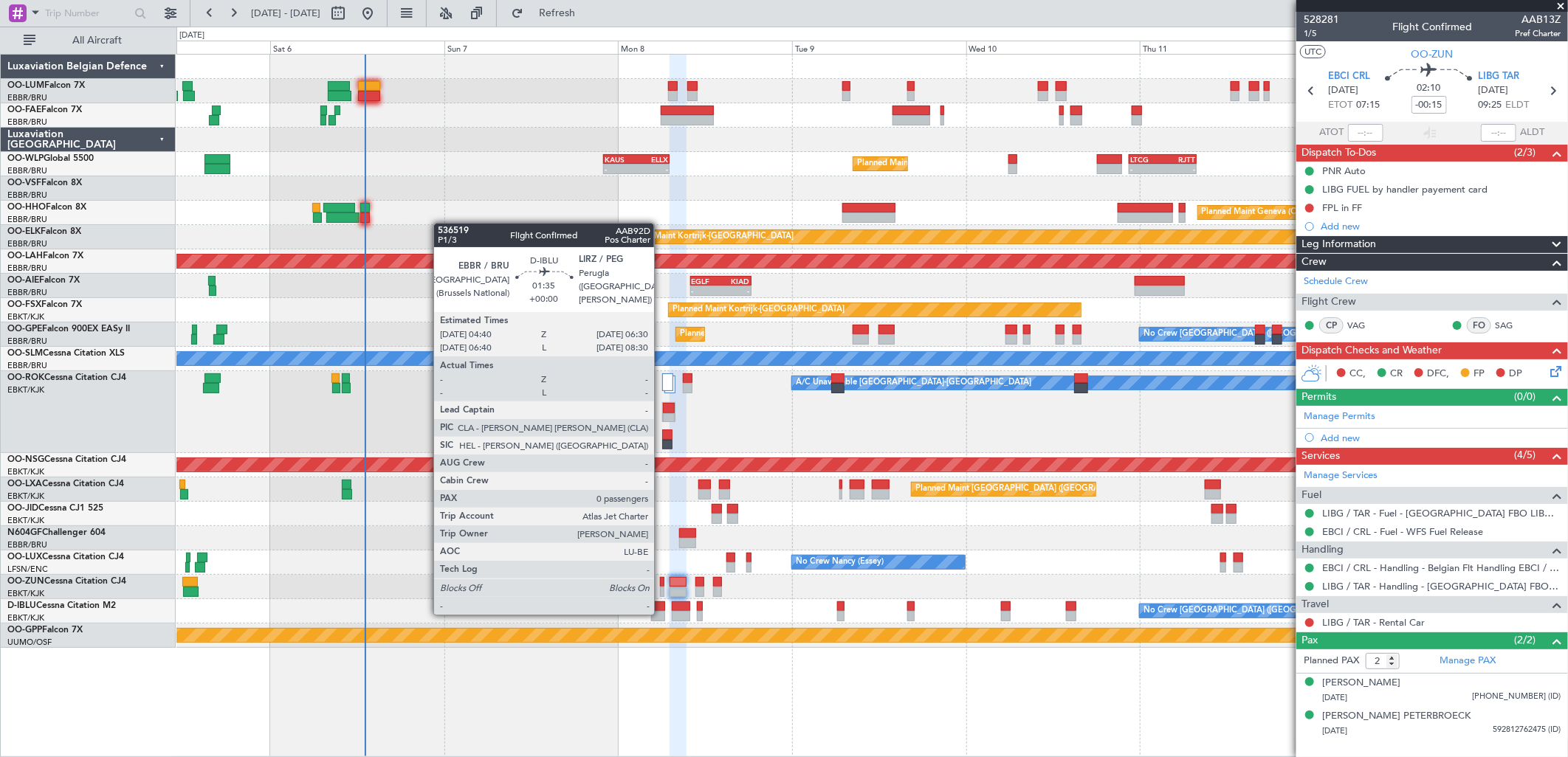
click at [661, 613] on div at bounding box center [657, 616] width 13 height 10
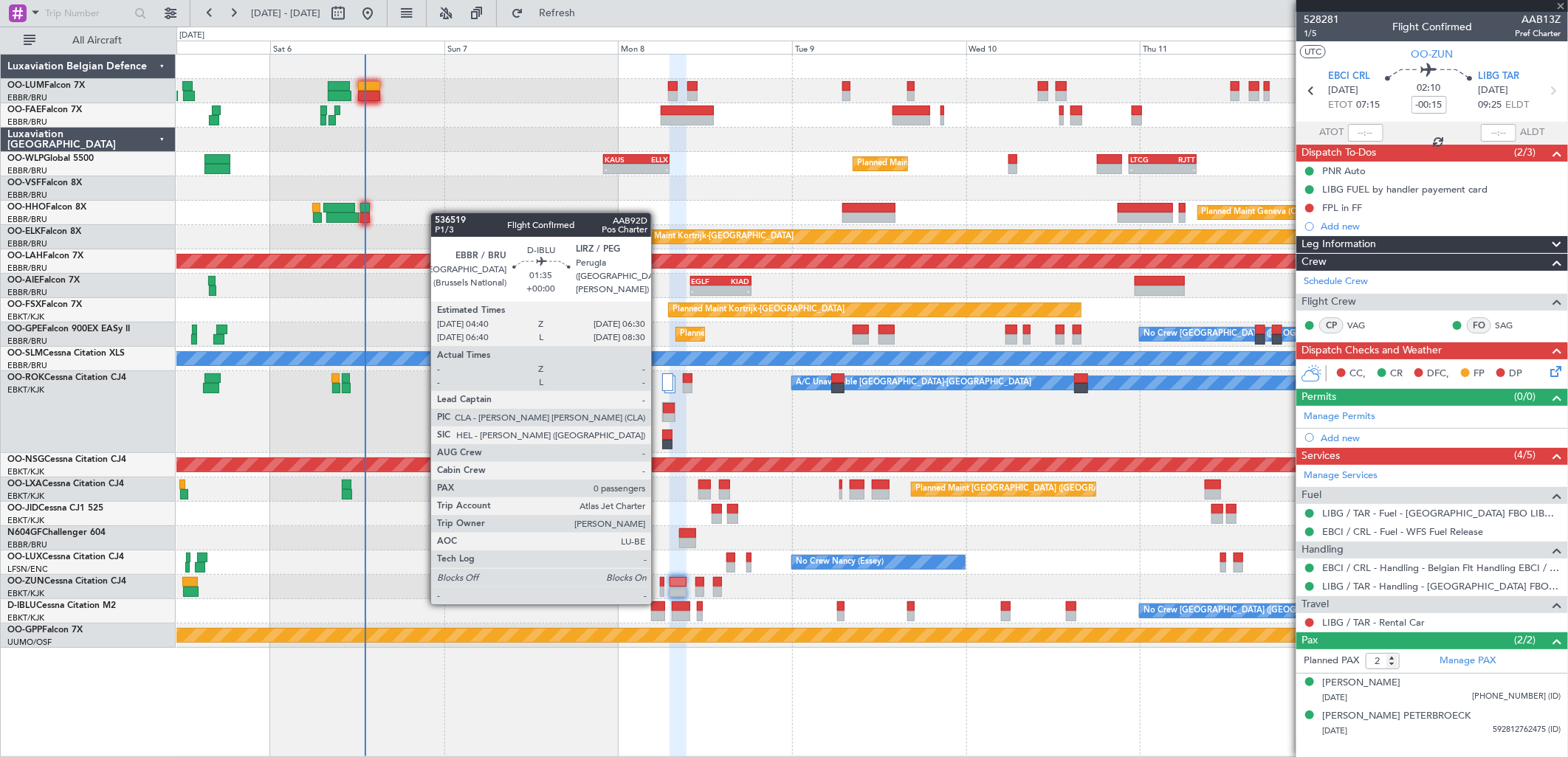
type input "0"
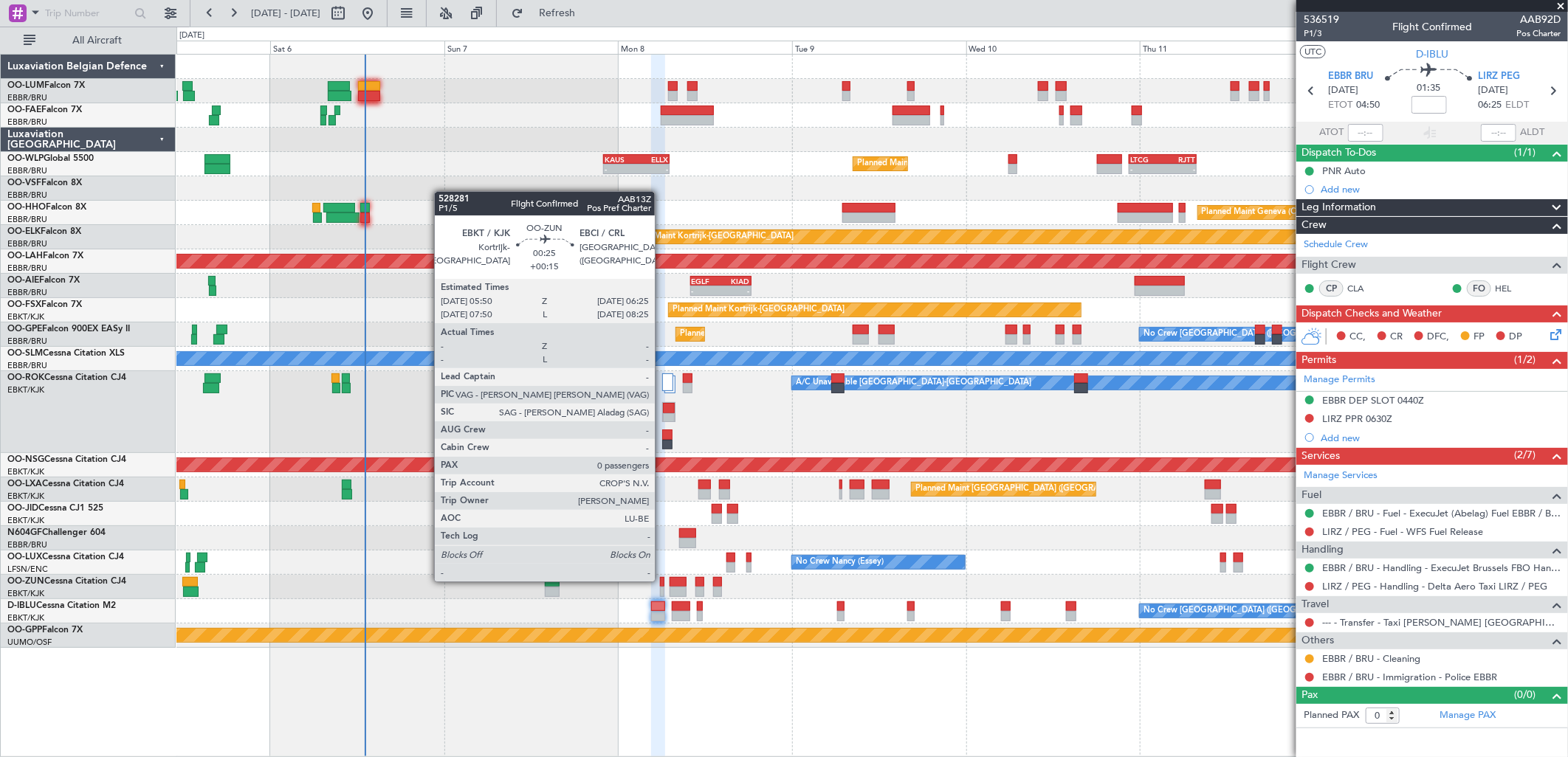
click at [662, 580] on div at bounding box center [662, 582] width 5 height 10
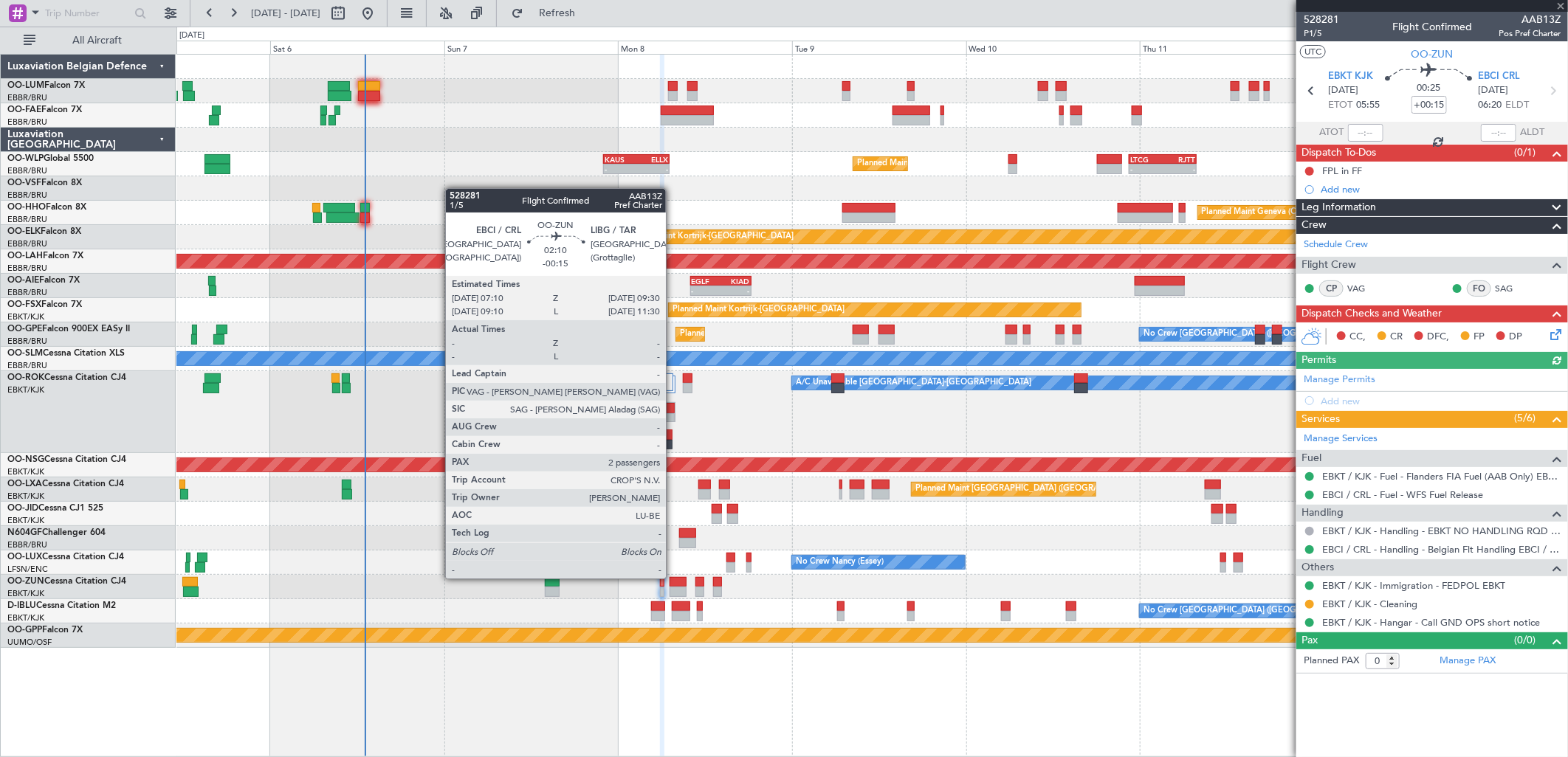
click at [673, 577] on div at bounding box center [678, 582] width 17 height 10
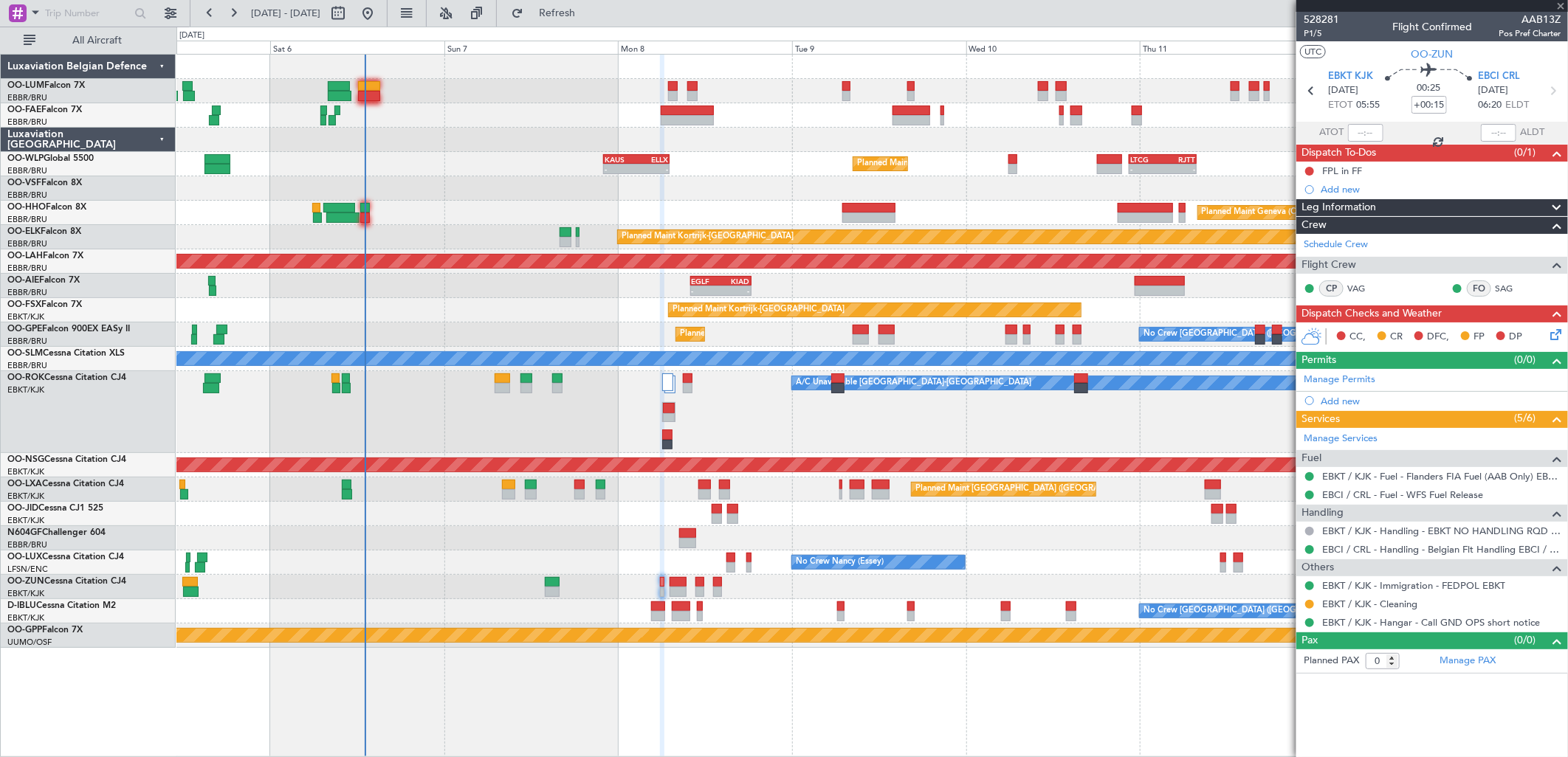
type input "-00:15"
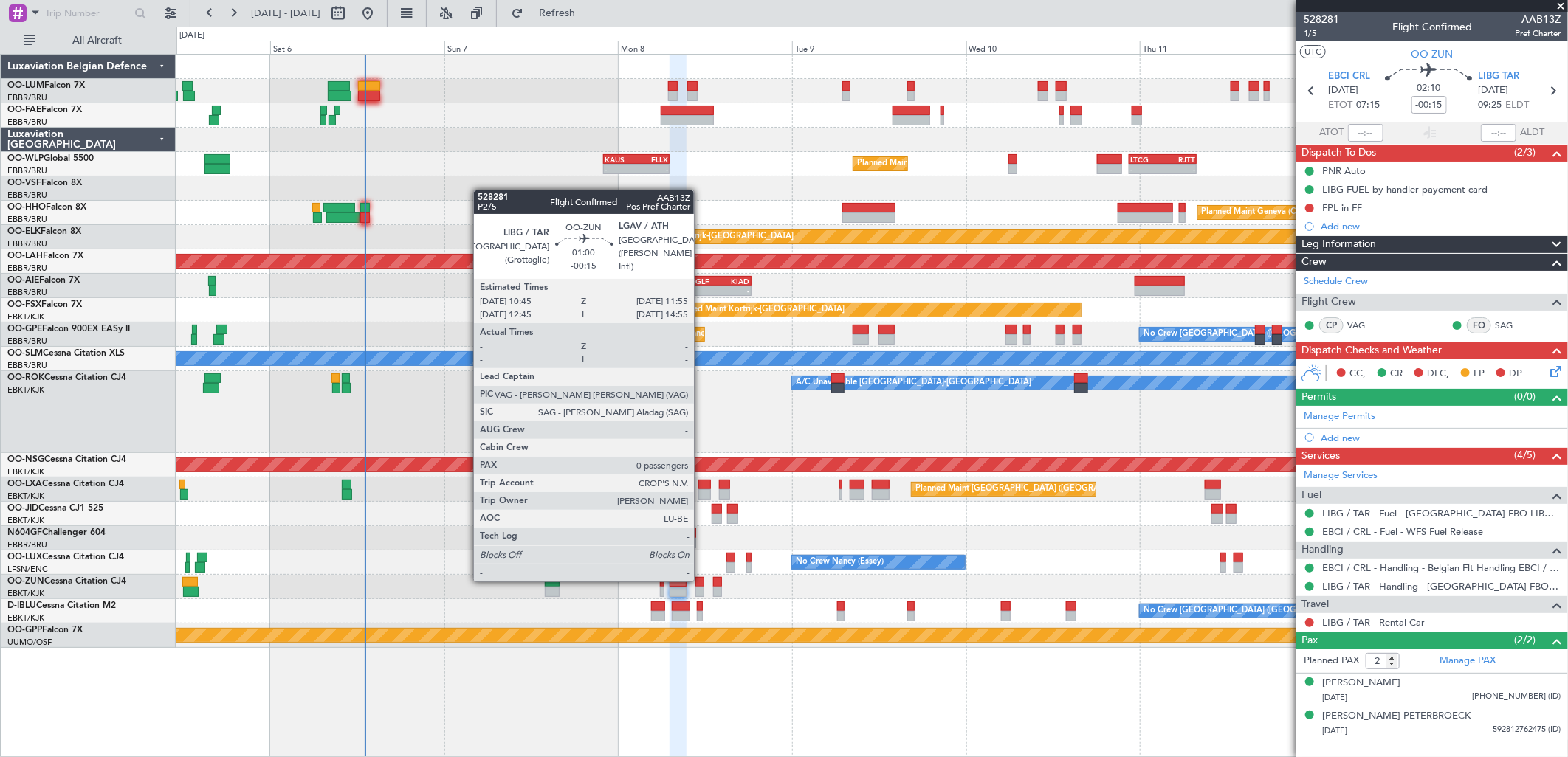
click at [701, 580] on div at bounding box center [700, 582] width 9 height 10
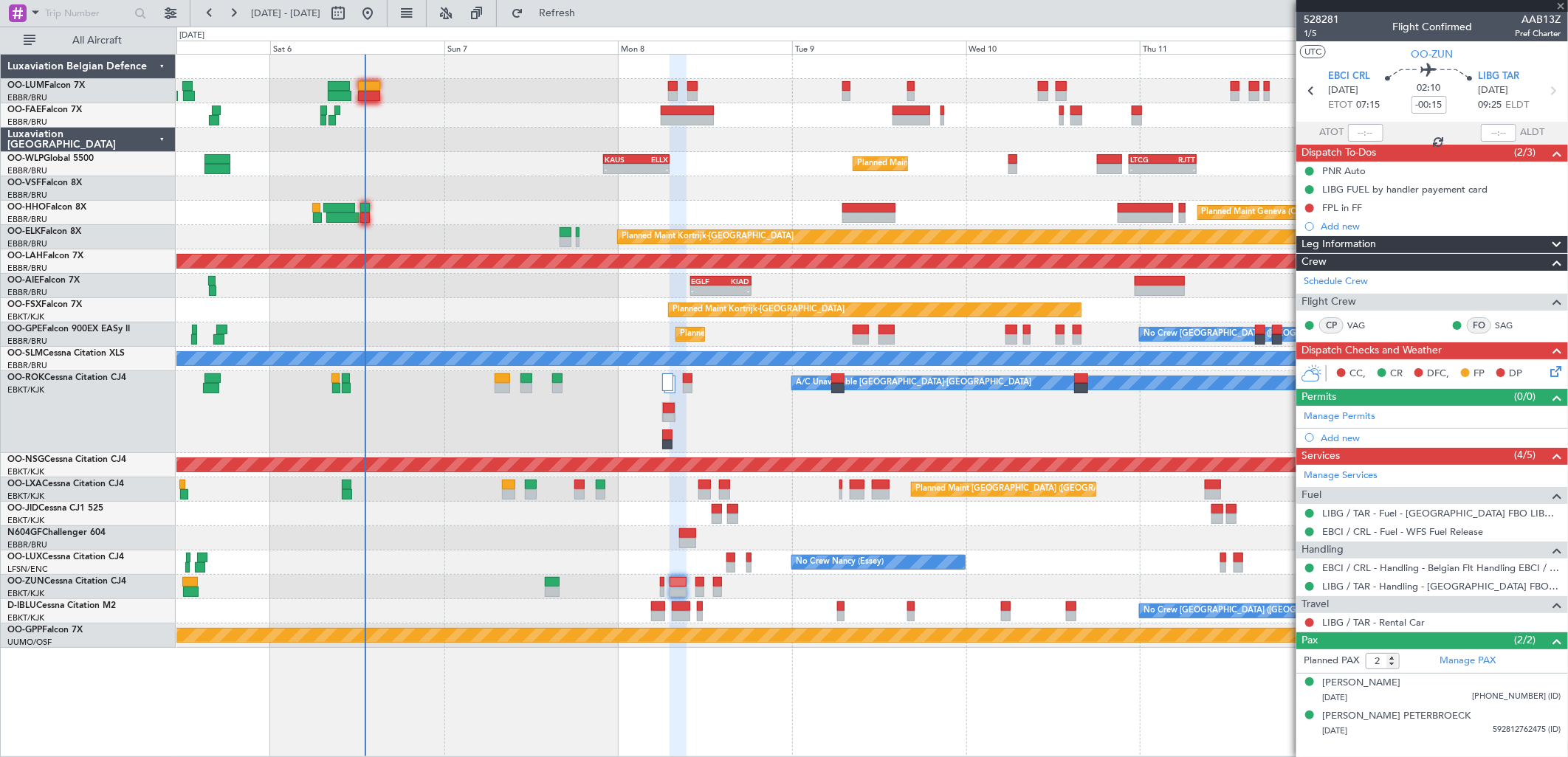
type input "0"
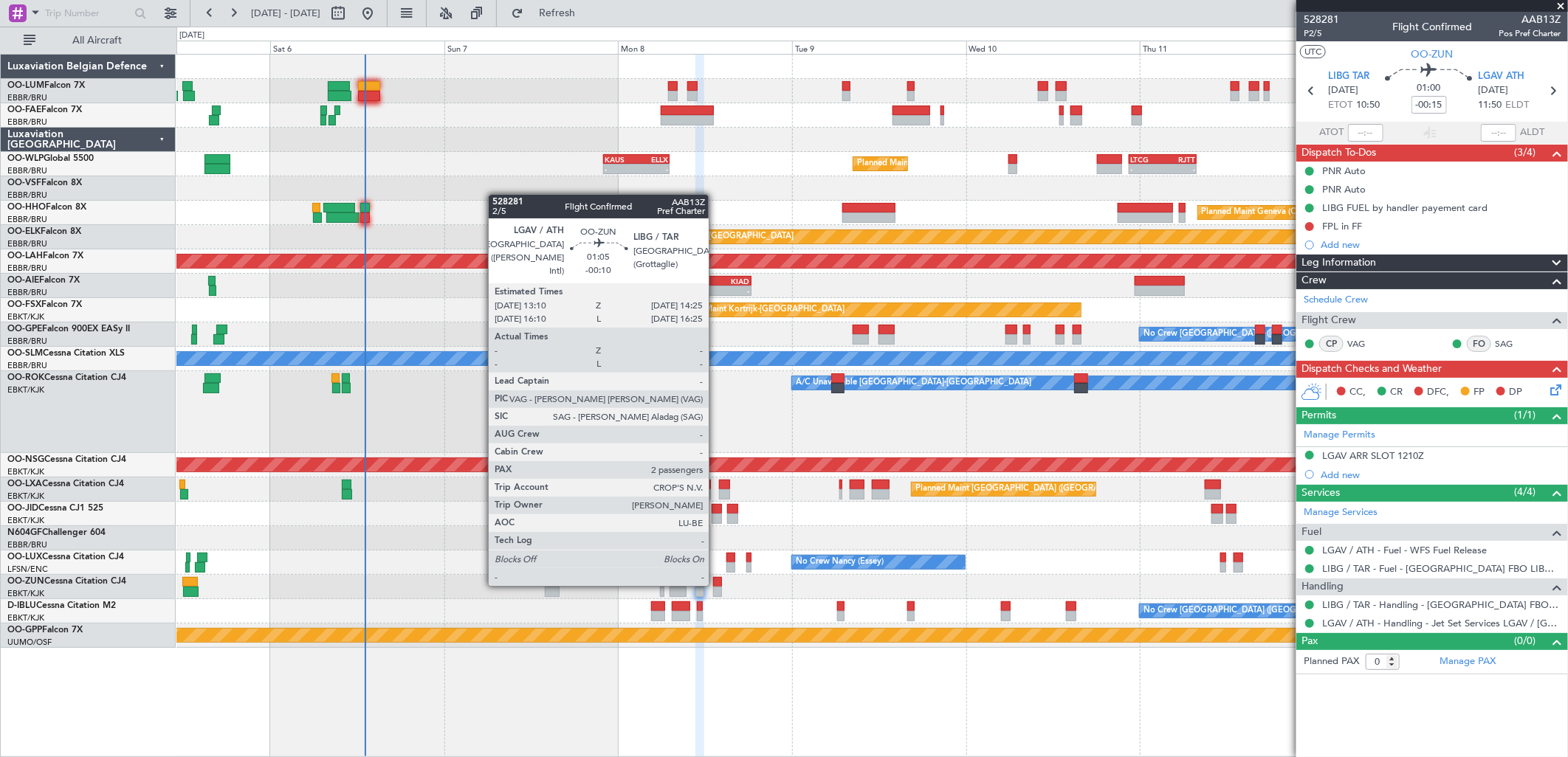
click at [716, 584] on div at bounding box center [718, 582] width 9 height 10
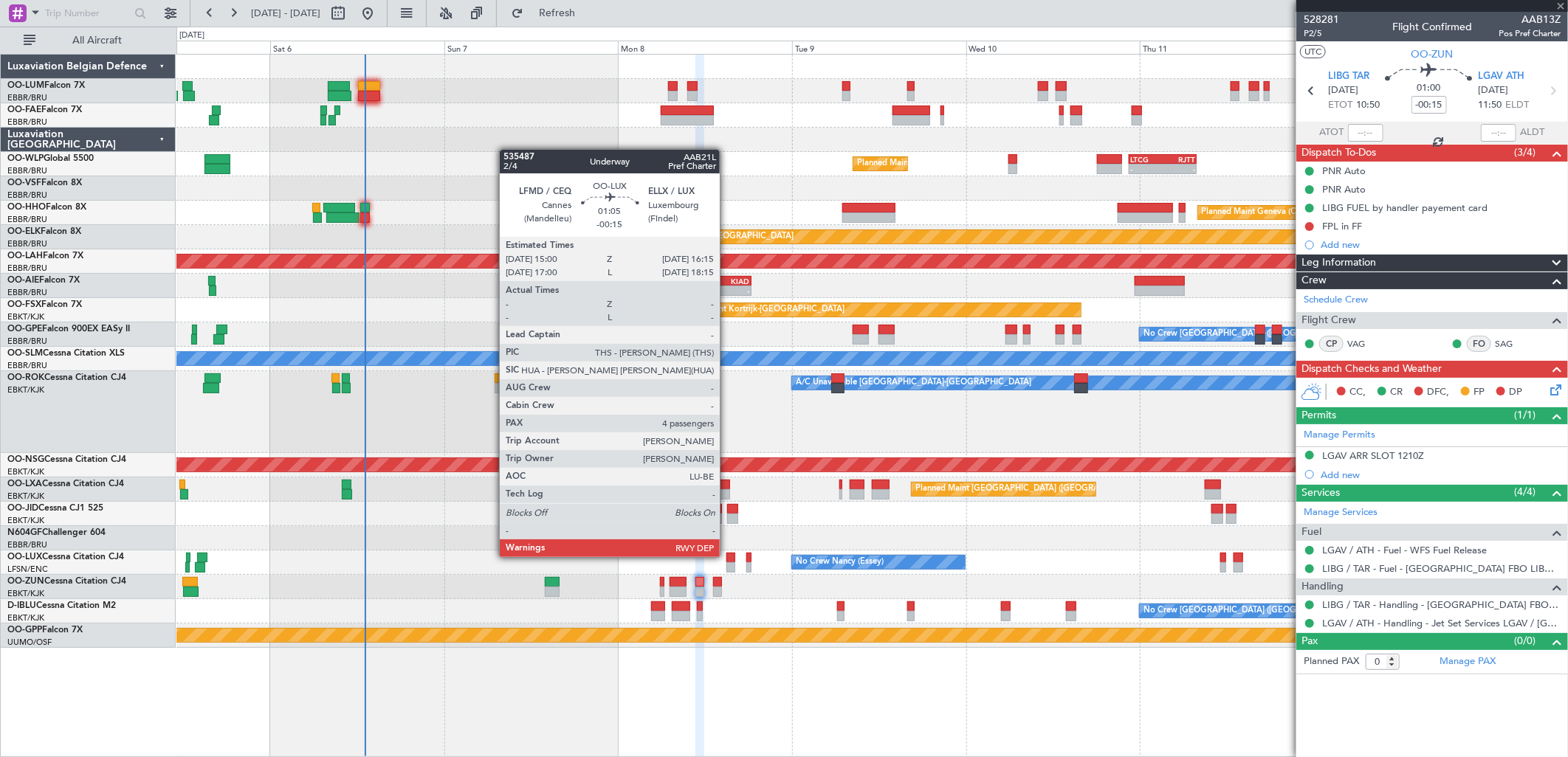
type input "-00:10"
type input "2"
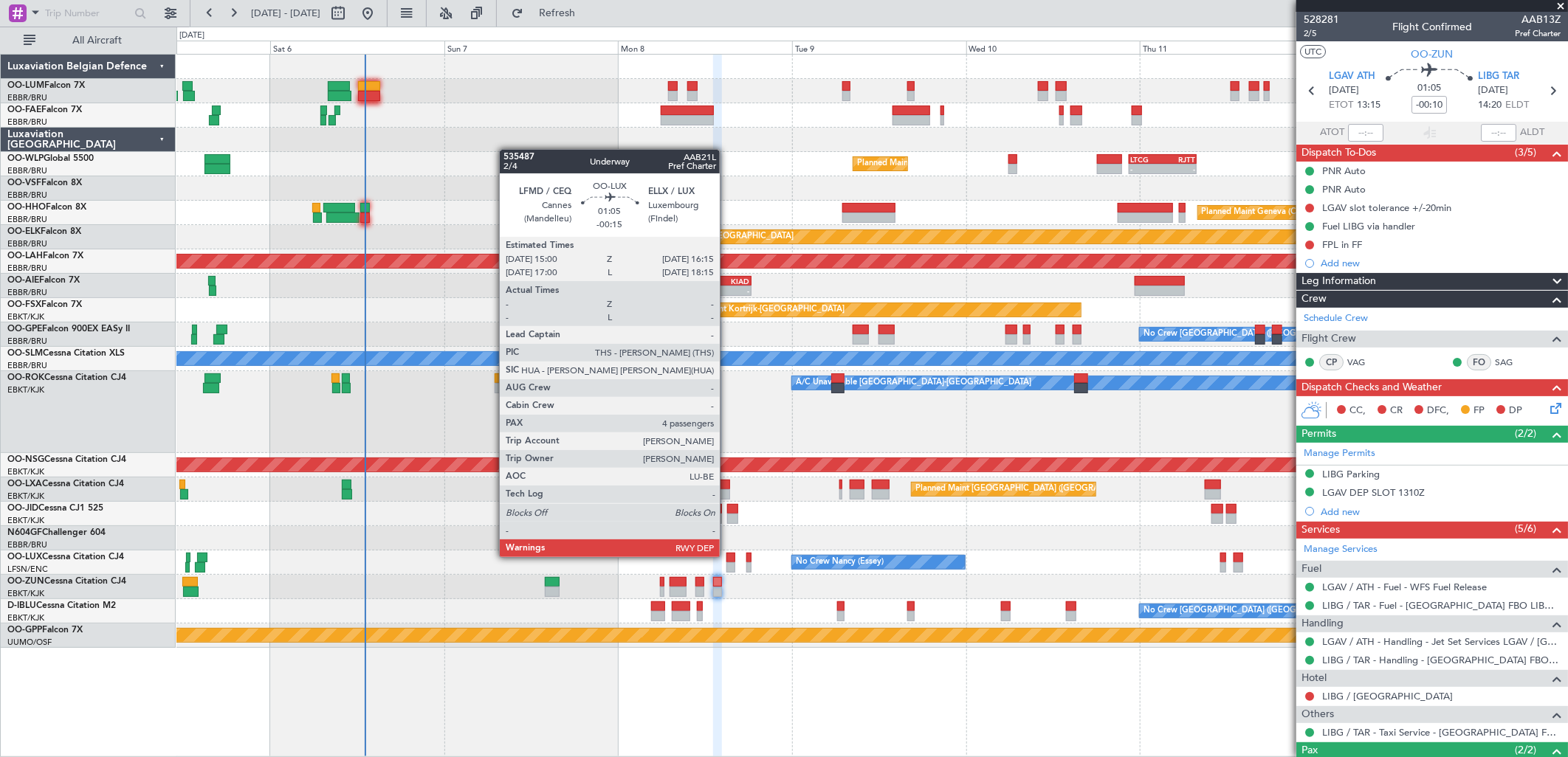
click at [727, 555] on div at bounding box center [731, 557] width 9 height 10
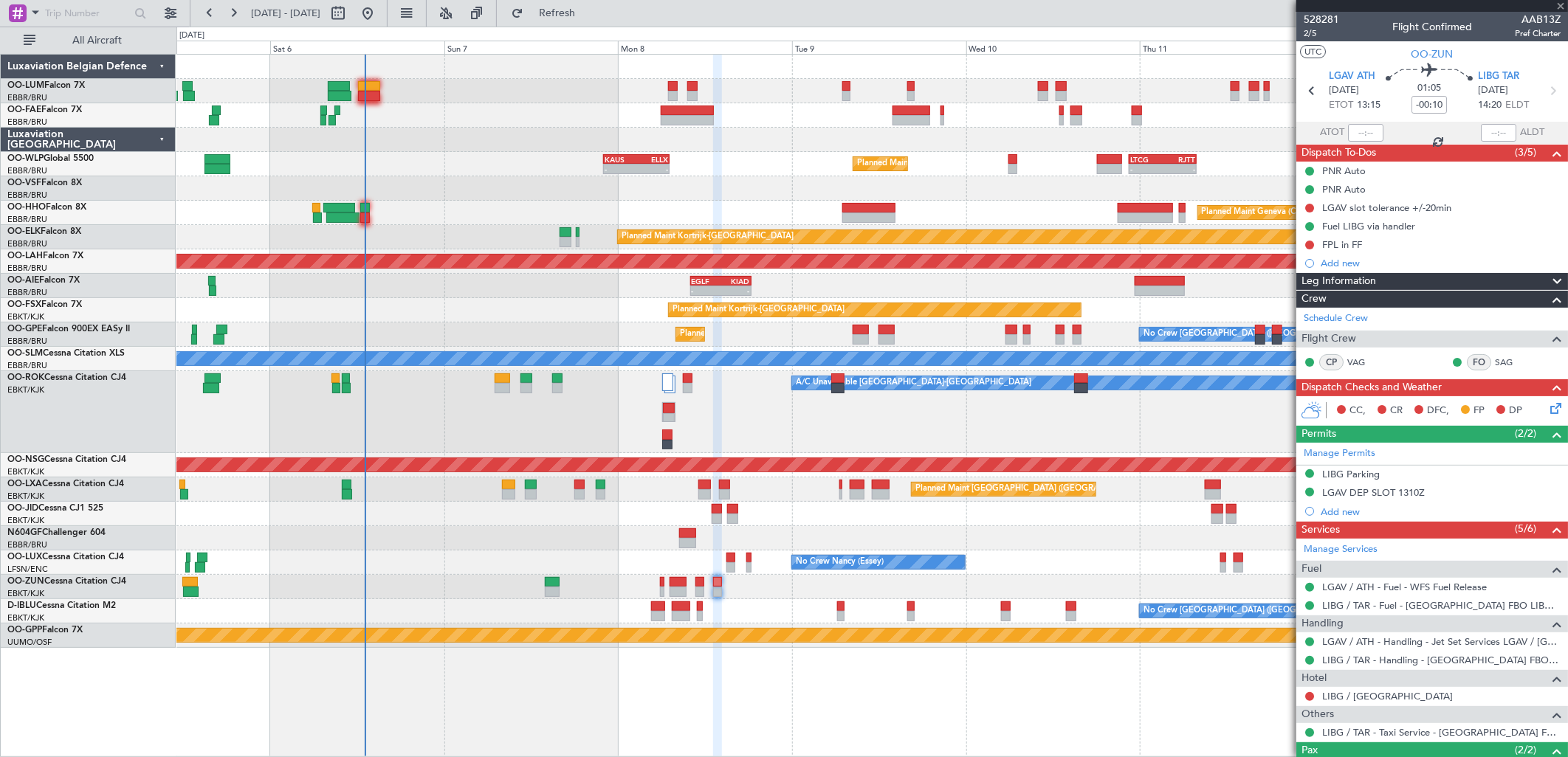
type input "-00:15"
type input "4"
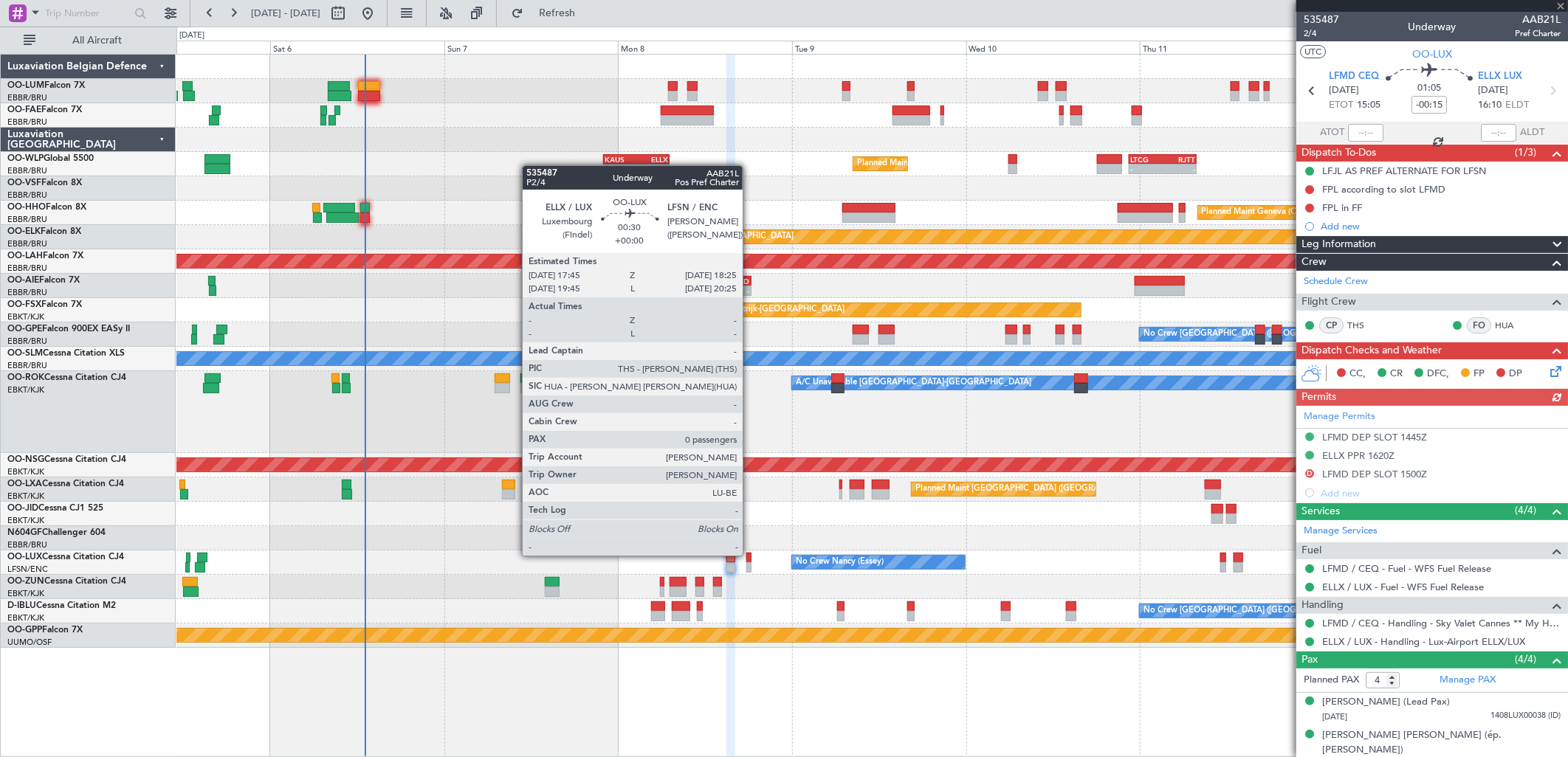
click at [750, 554] on div at bounding box center [749, 557] width 5 height 10
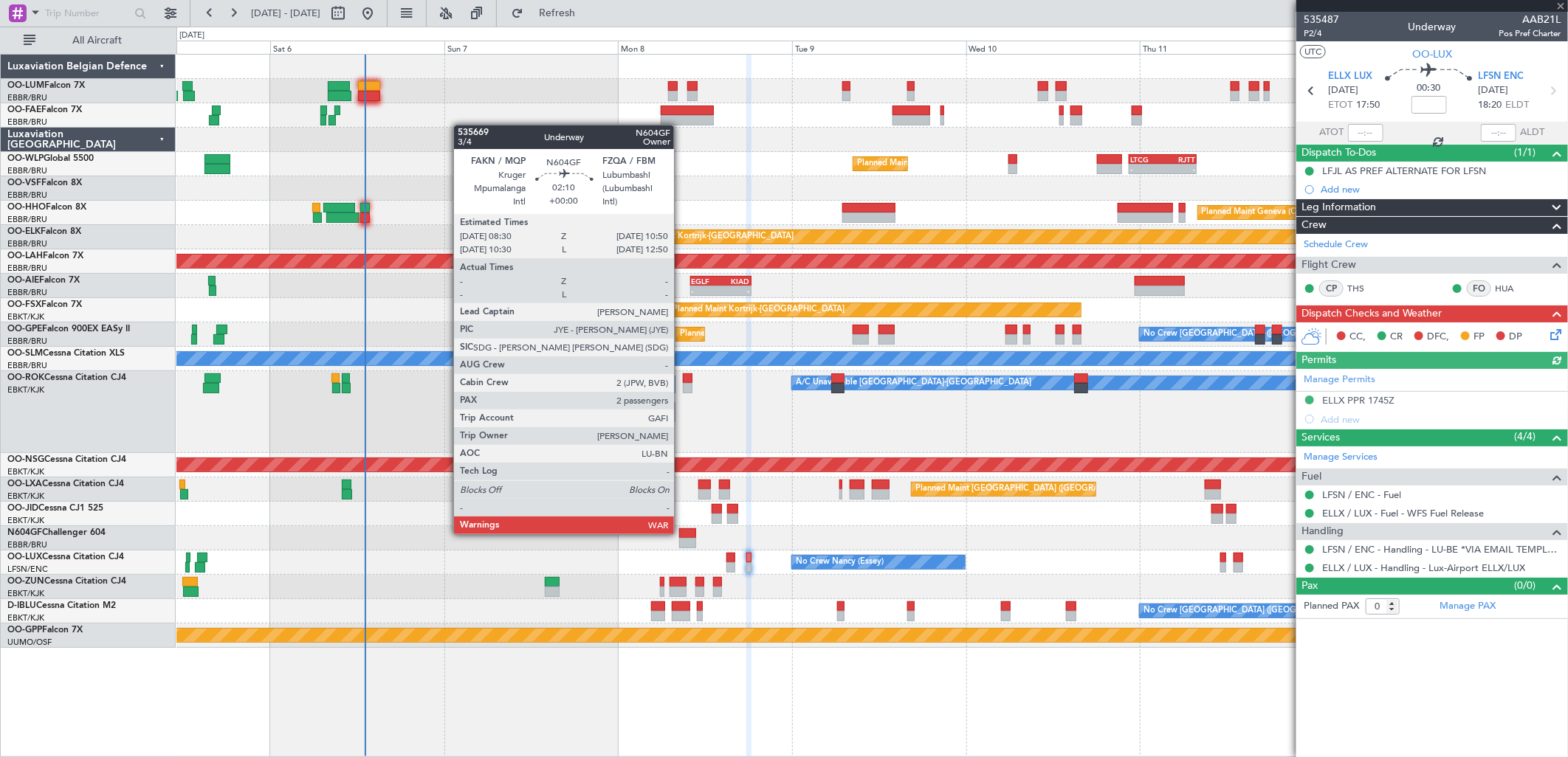
click at [682, 533] on div at bounding box center [688, 533] width 17 height 10
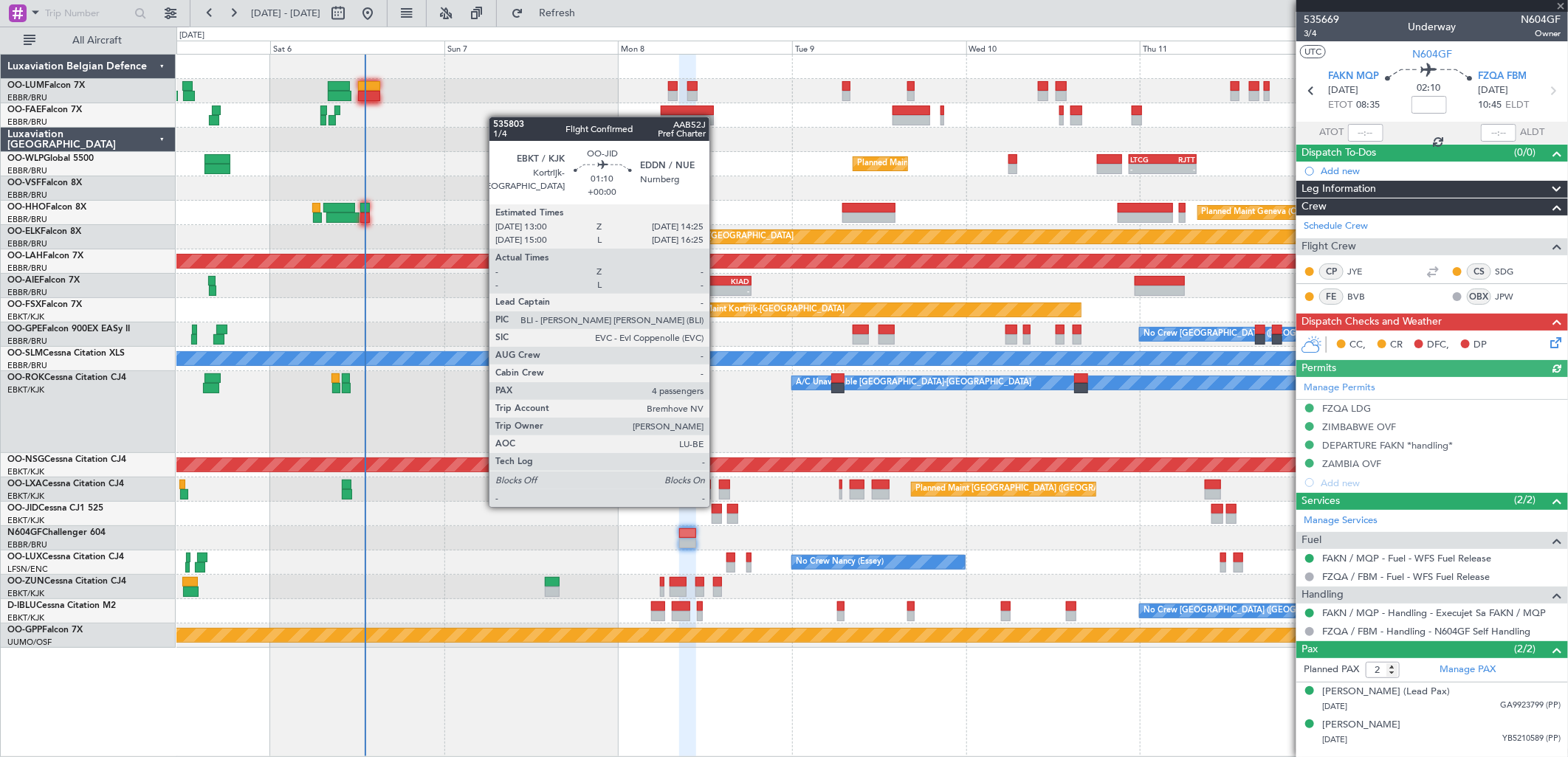
click at [717, 505] on div at bounding box center [716, 509] width 10 height 10
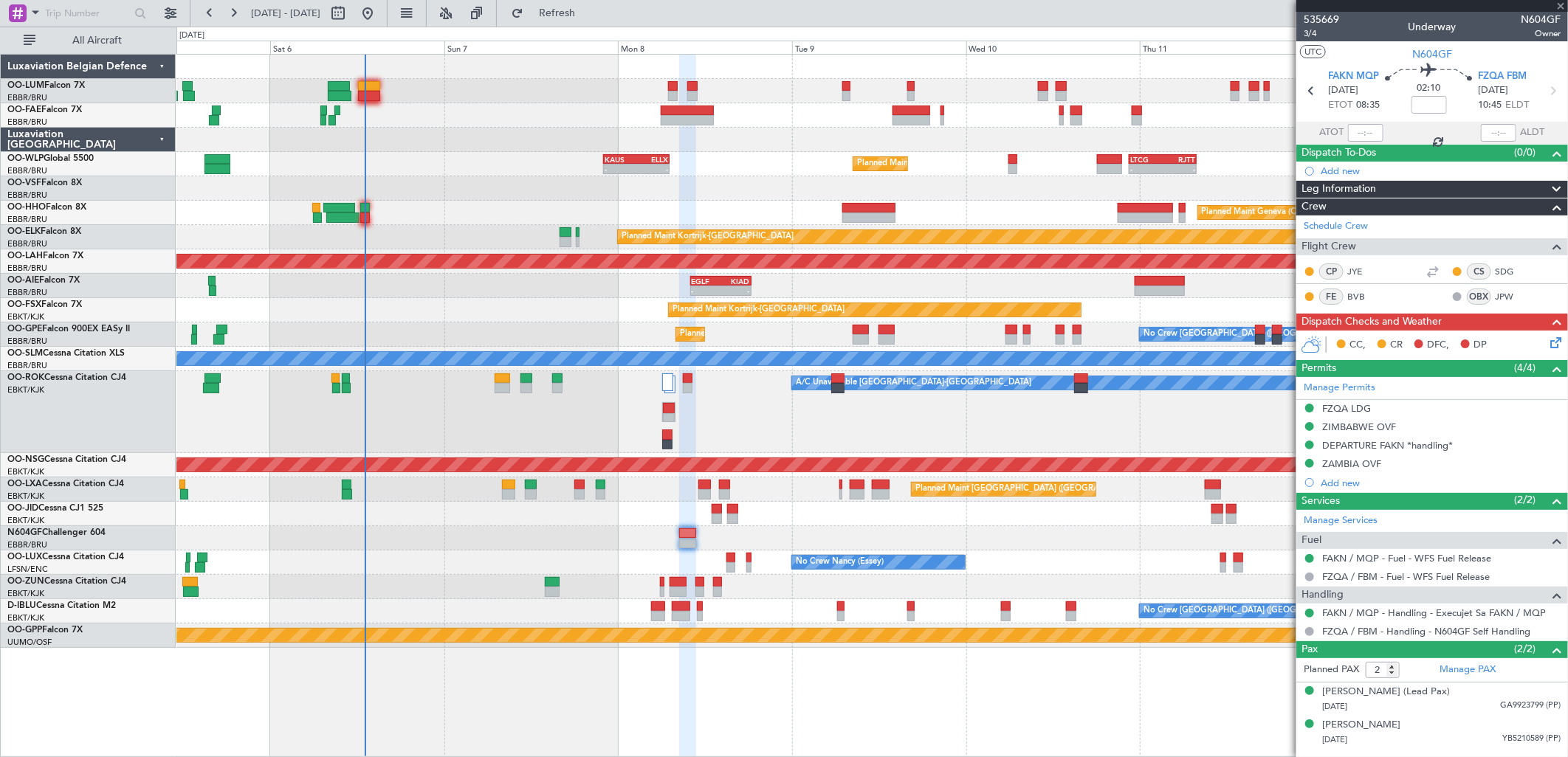
type input "4"
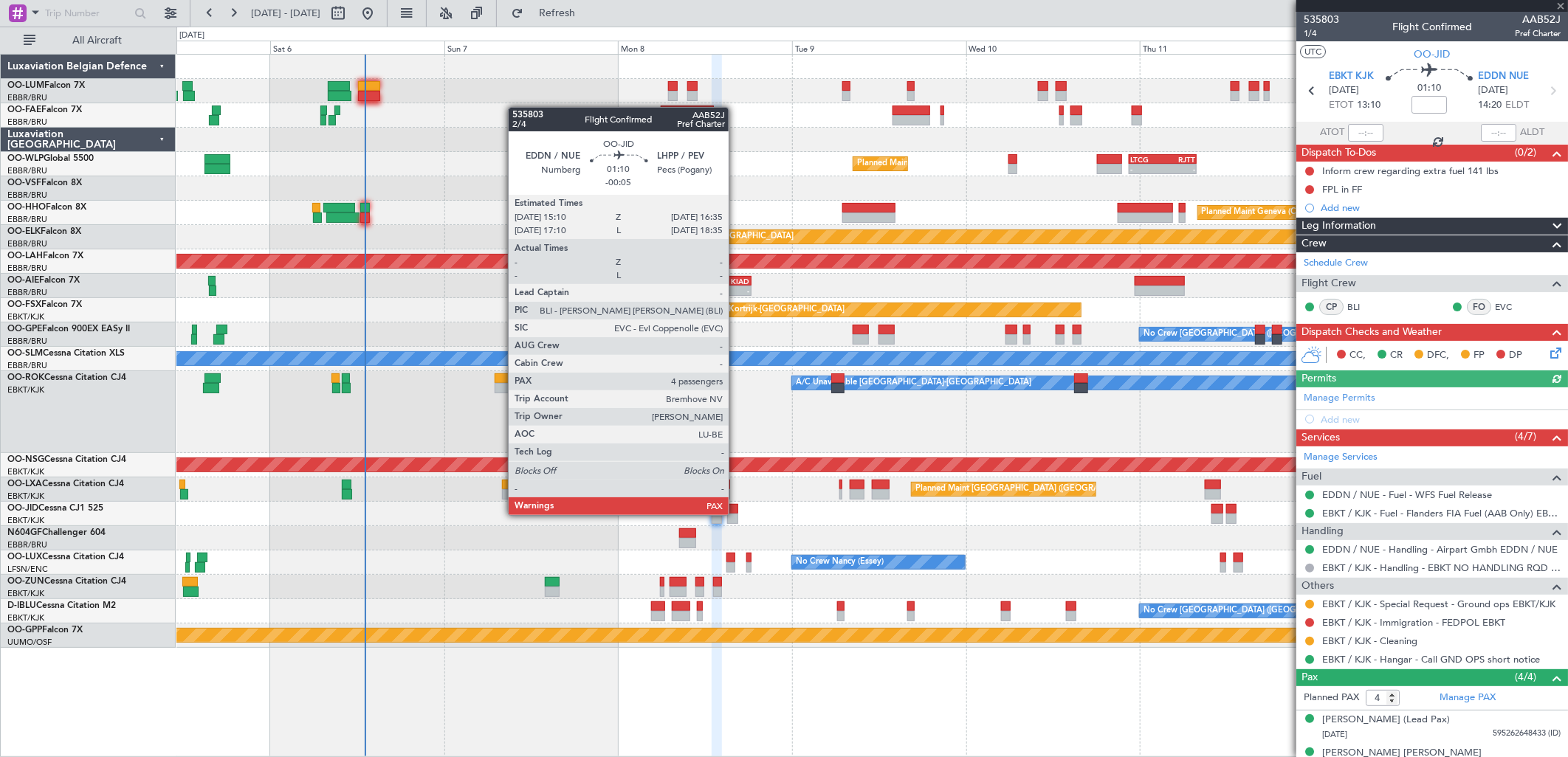
click at [736, 513] on div at bounding box center [732, 518] width 10 height 10
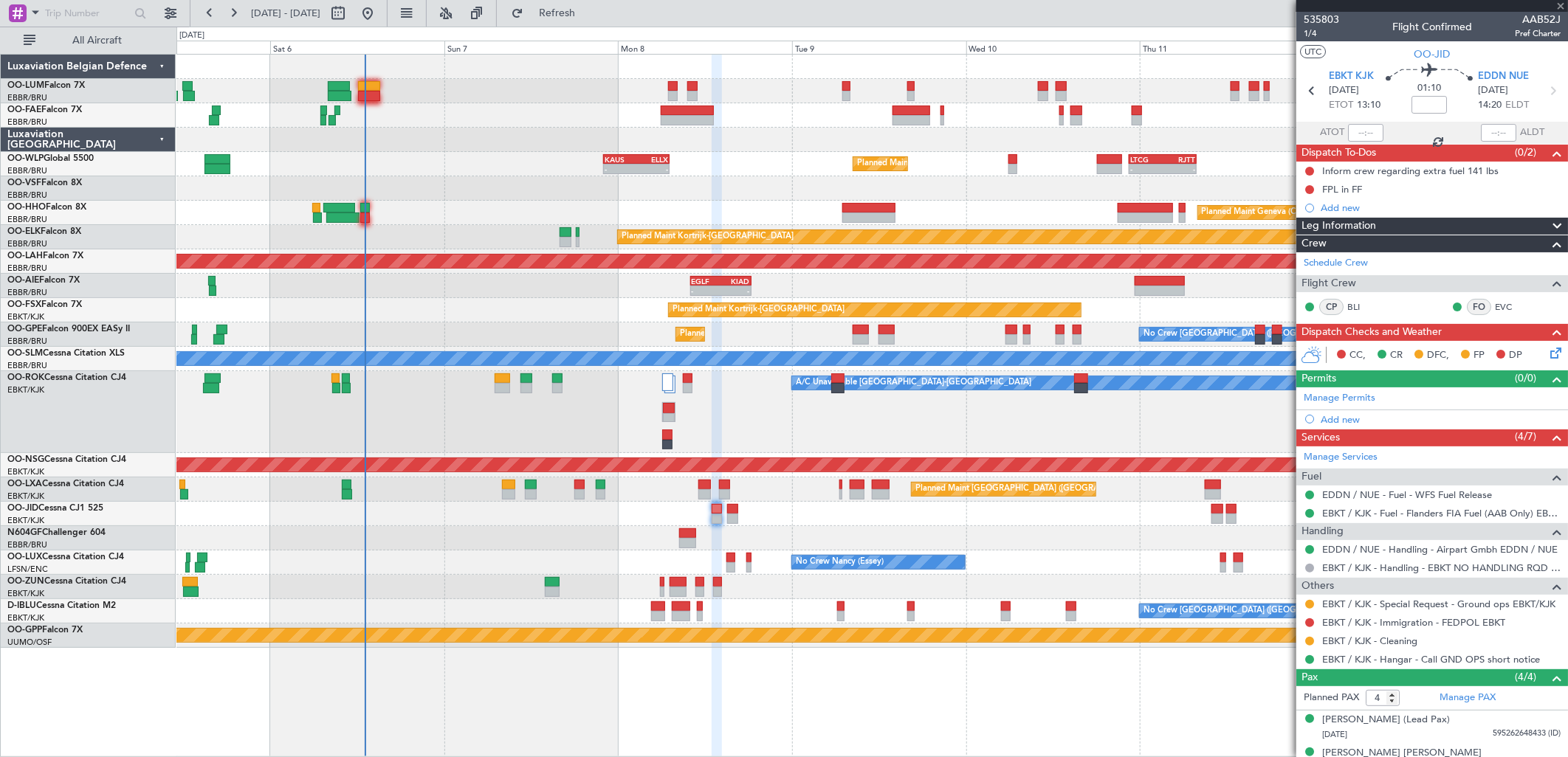
type input "-00:05"
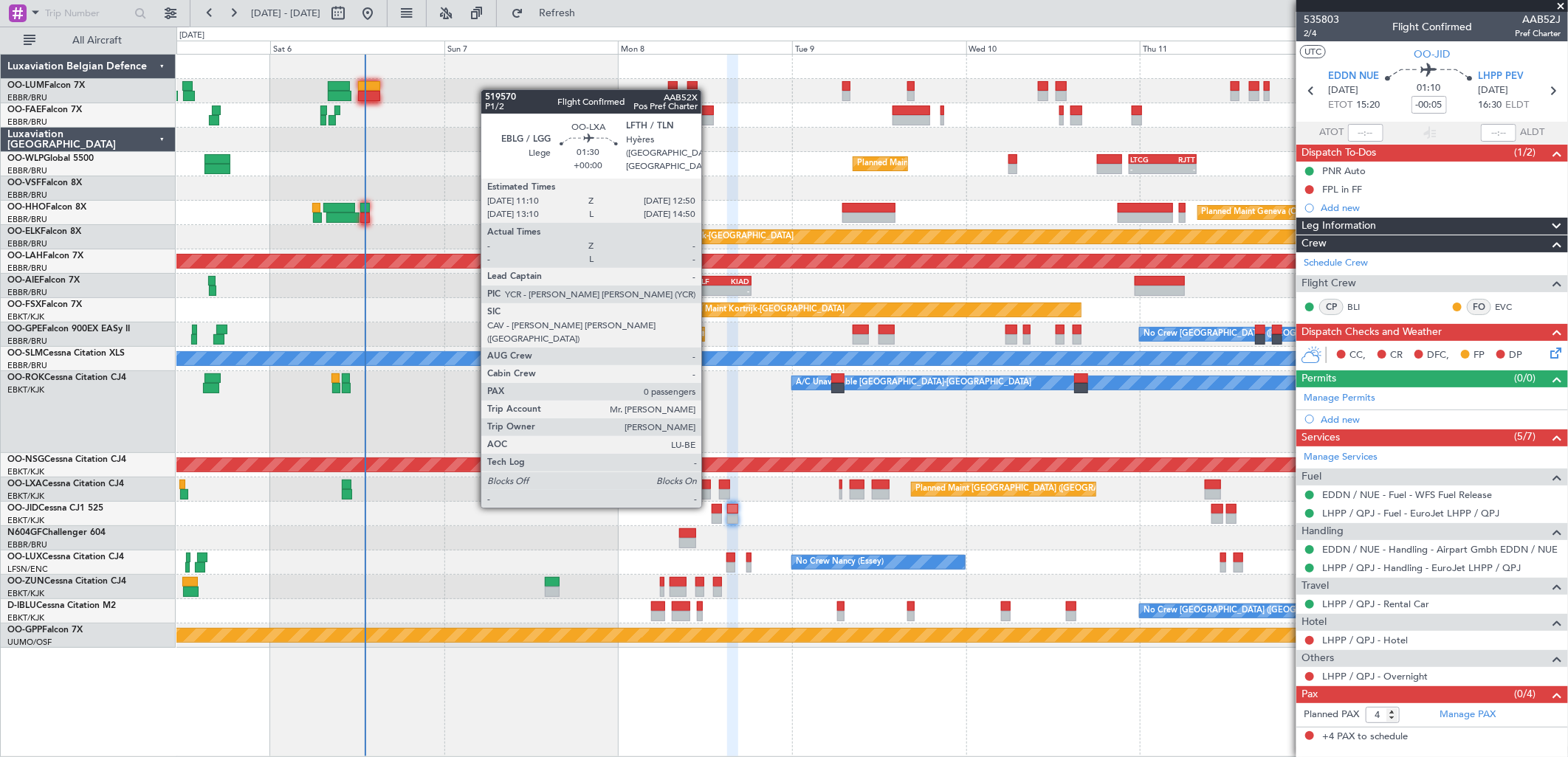
click at [709, 480] on div at bounding box center [704, 484] width 13 height 10
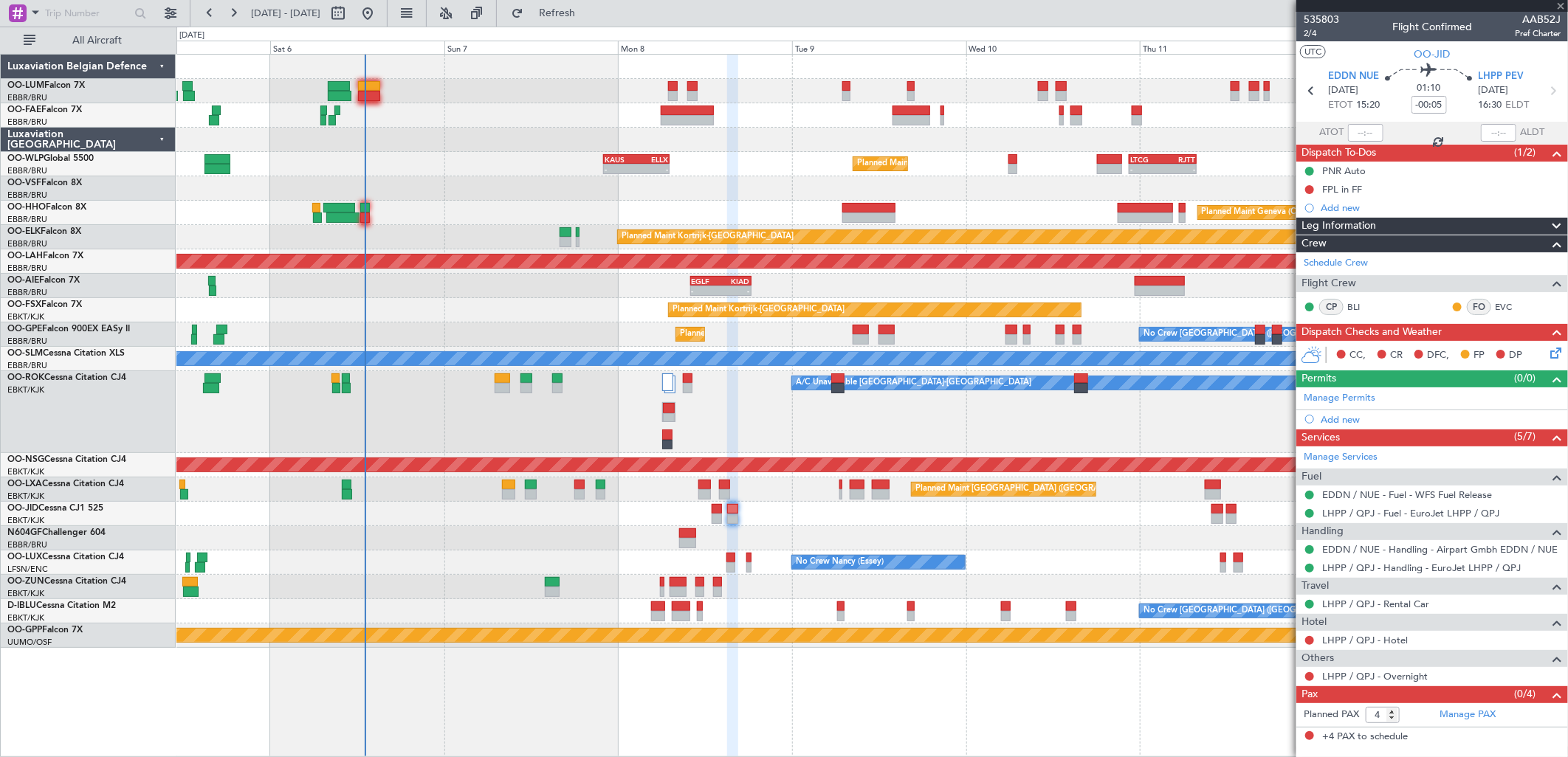
type input "0"
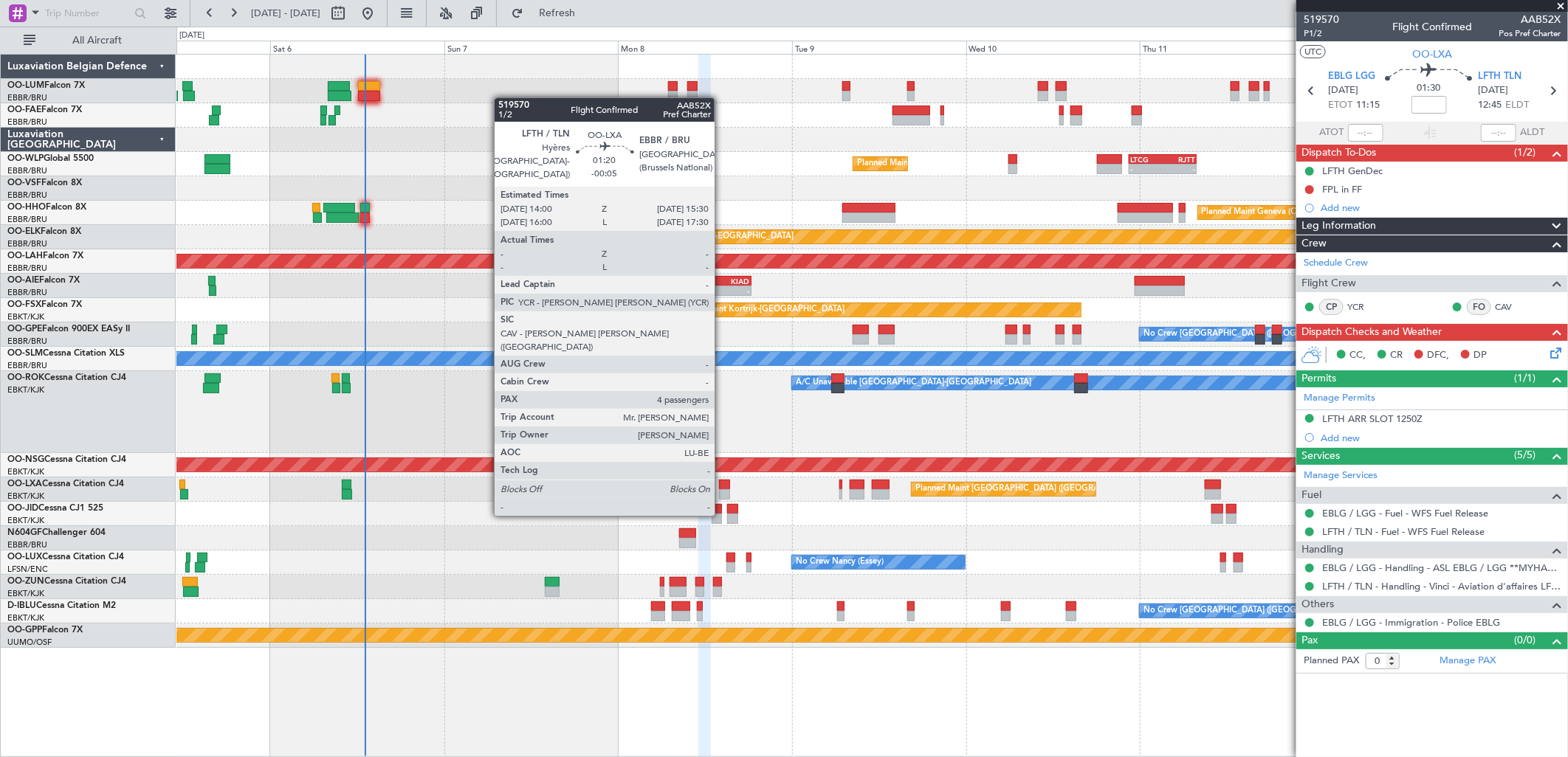
click at [722, 487] on div at bounding box center [725, 484] width 11 height 10
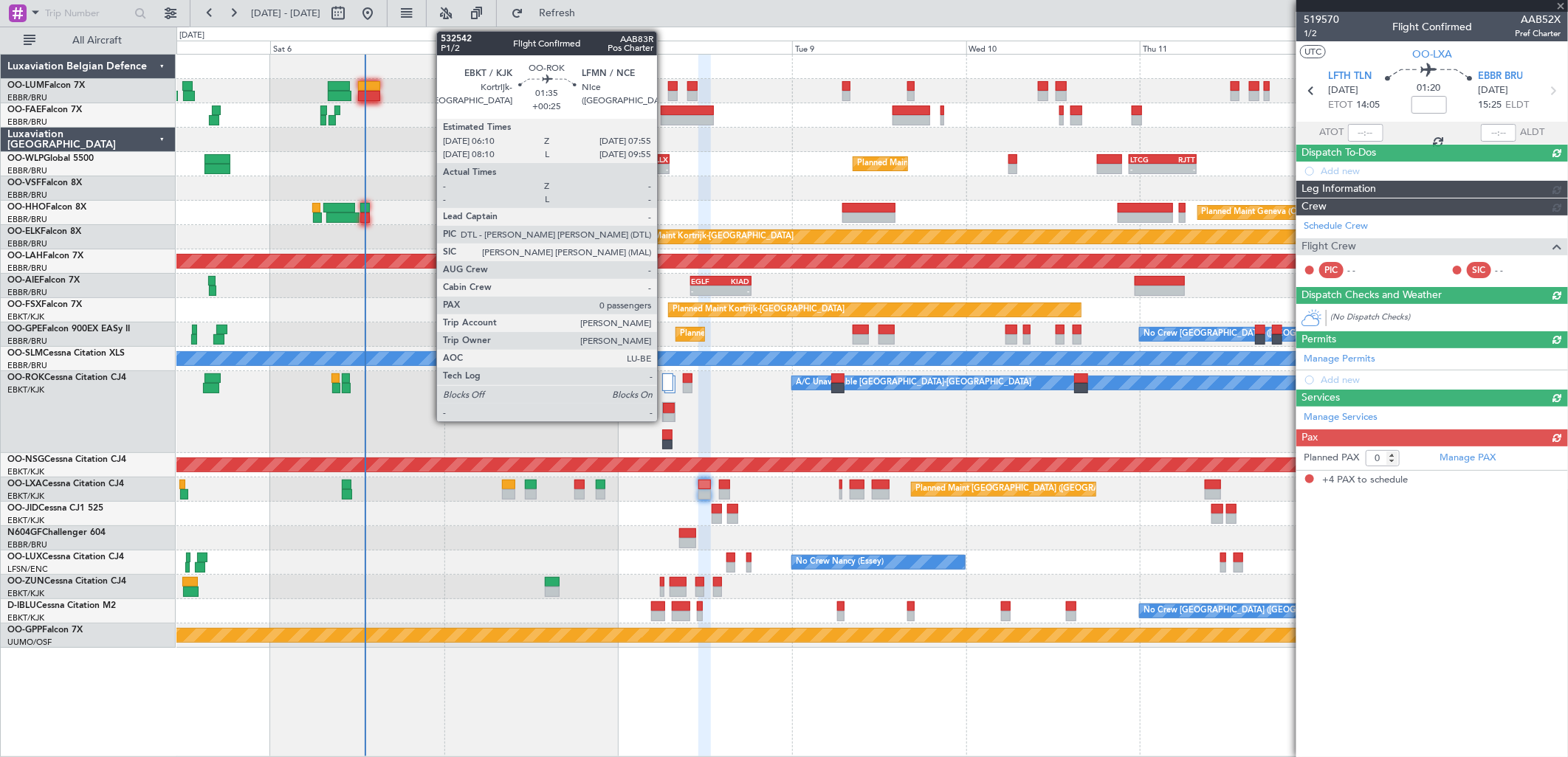
type input "-00:05"
type input "4"
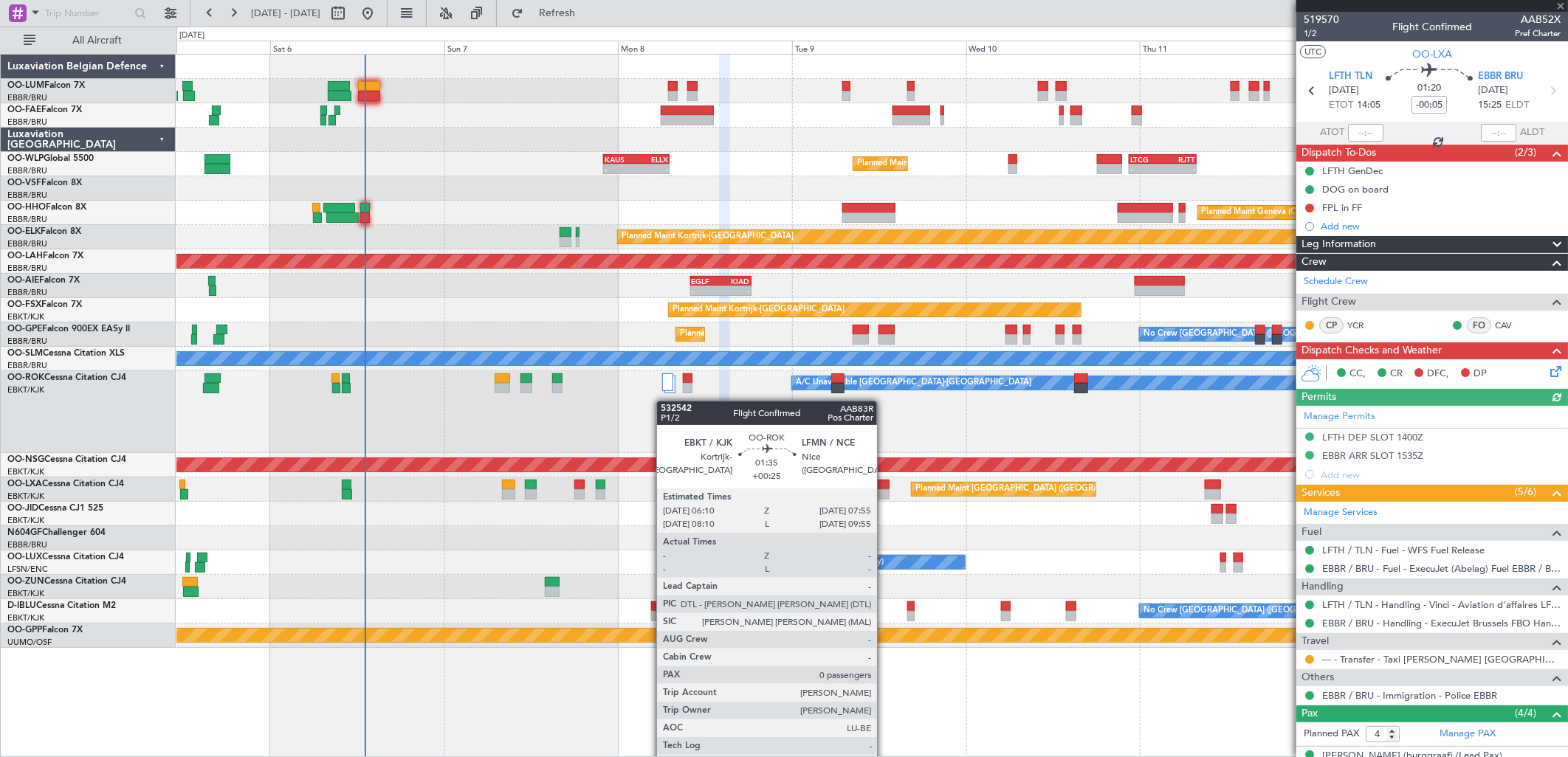
click at [664, 402] on div at bounding box center [668, 412] width 13 height 20
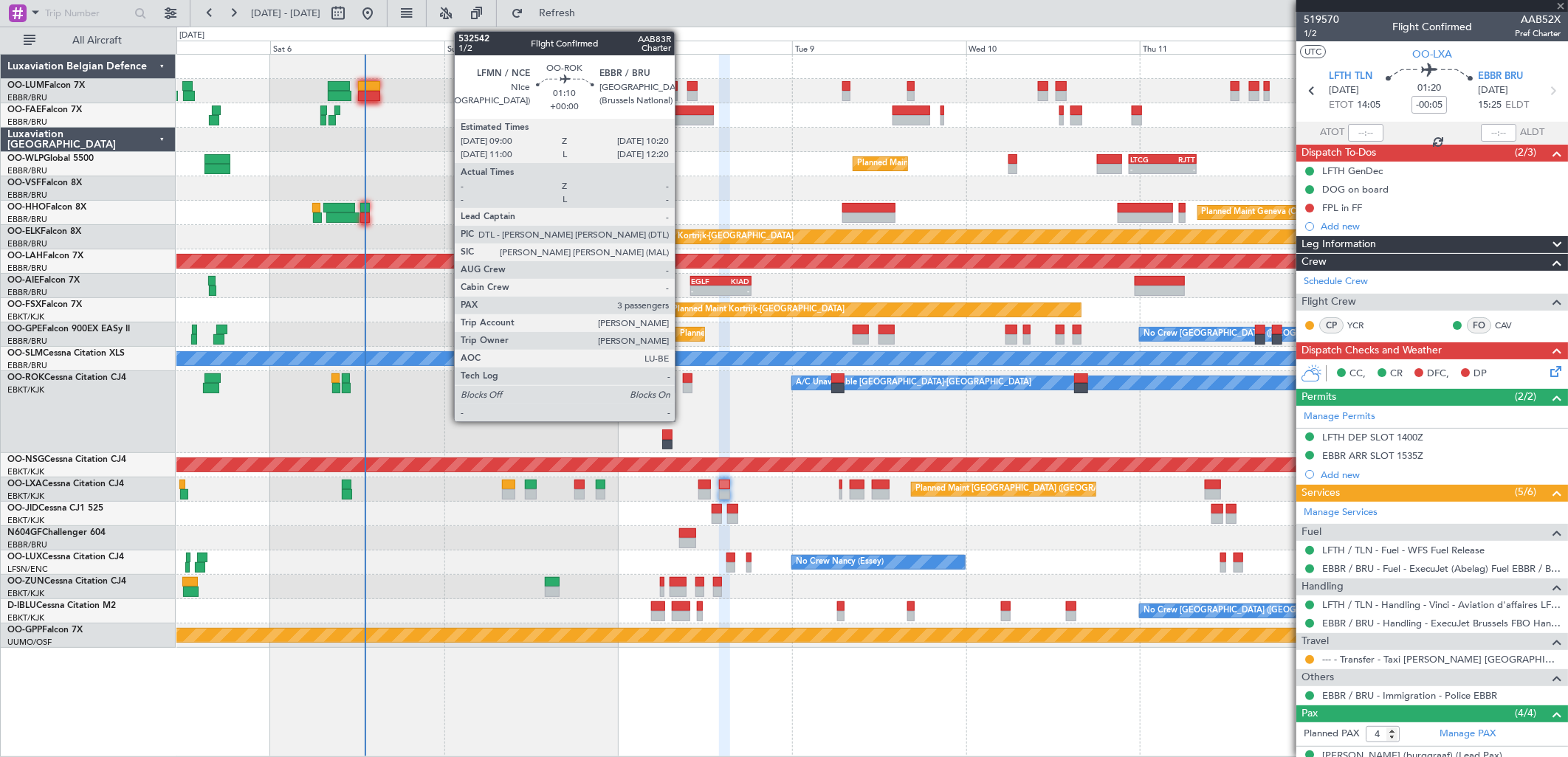
type input "+00:25"
type input "0"
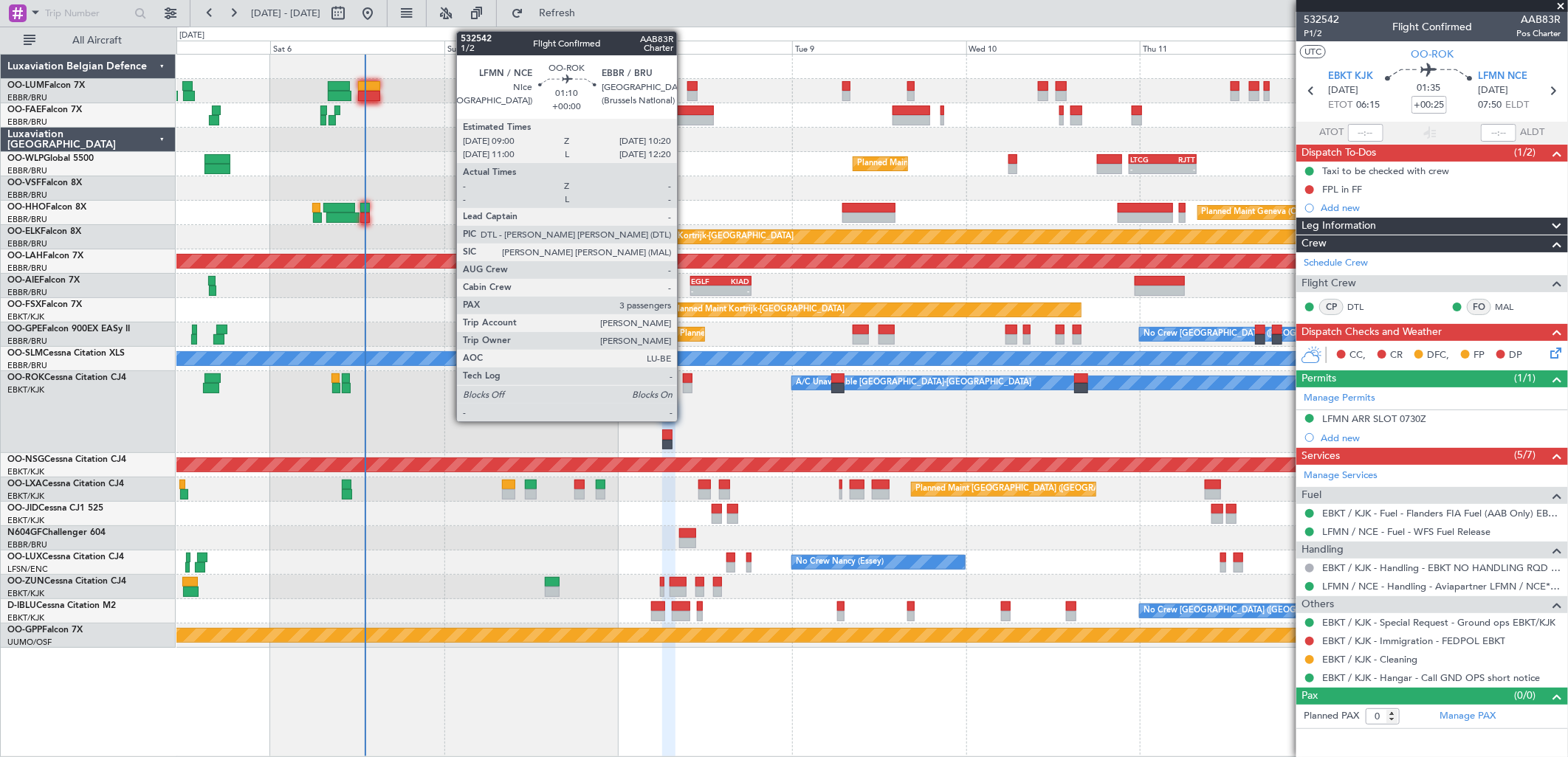
click at [684, 377] on div at bounding box center [688, 378] width 10 height 10
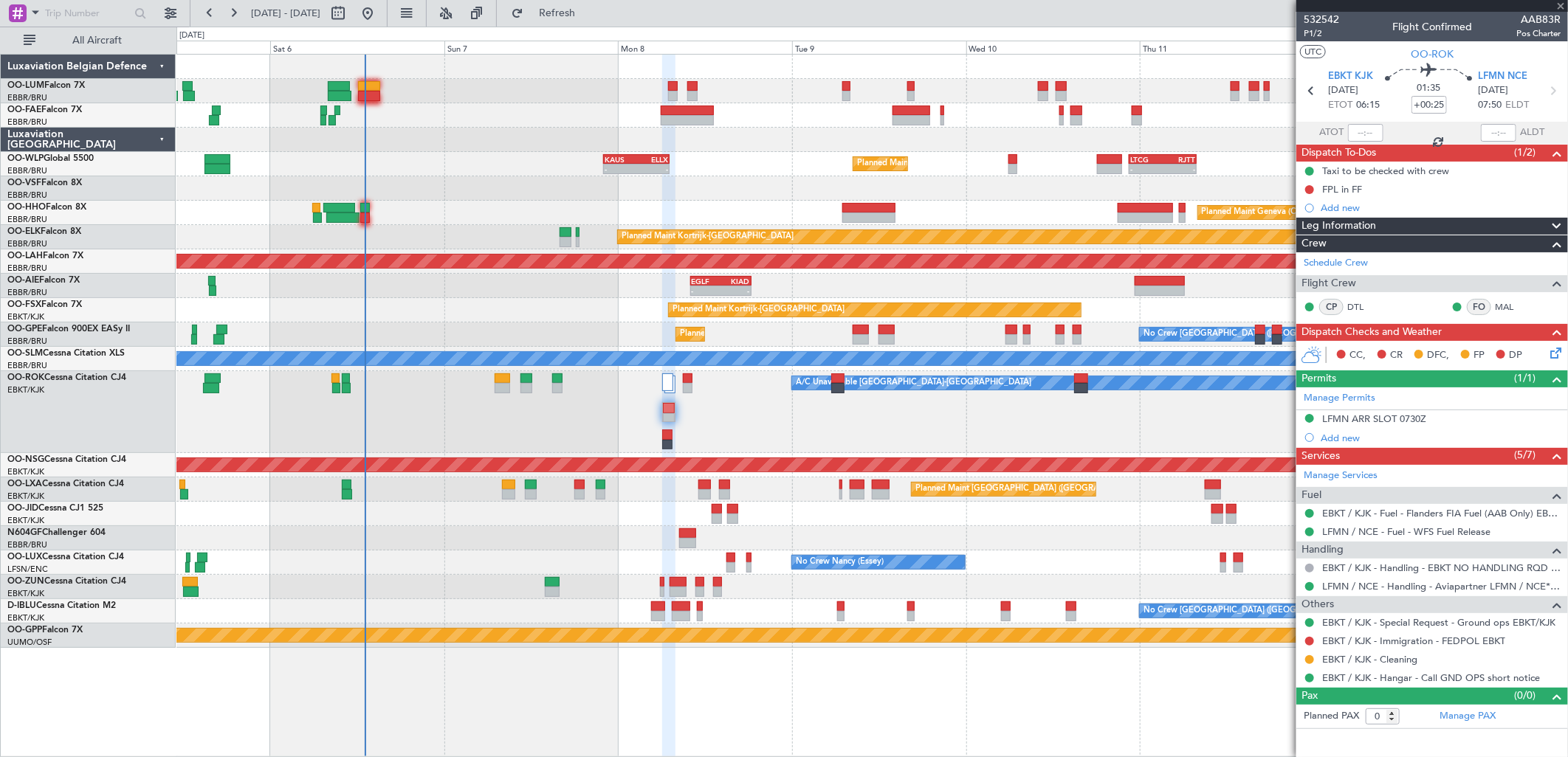
type input "3"
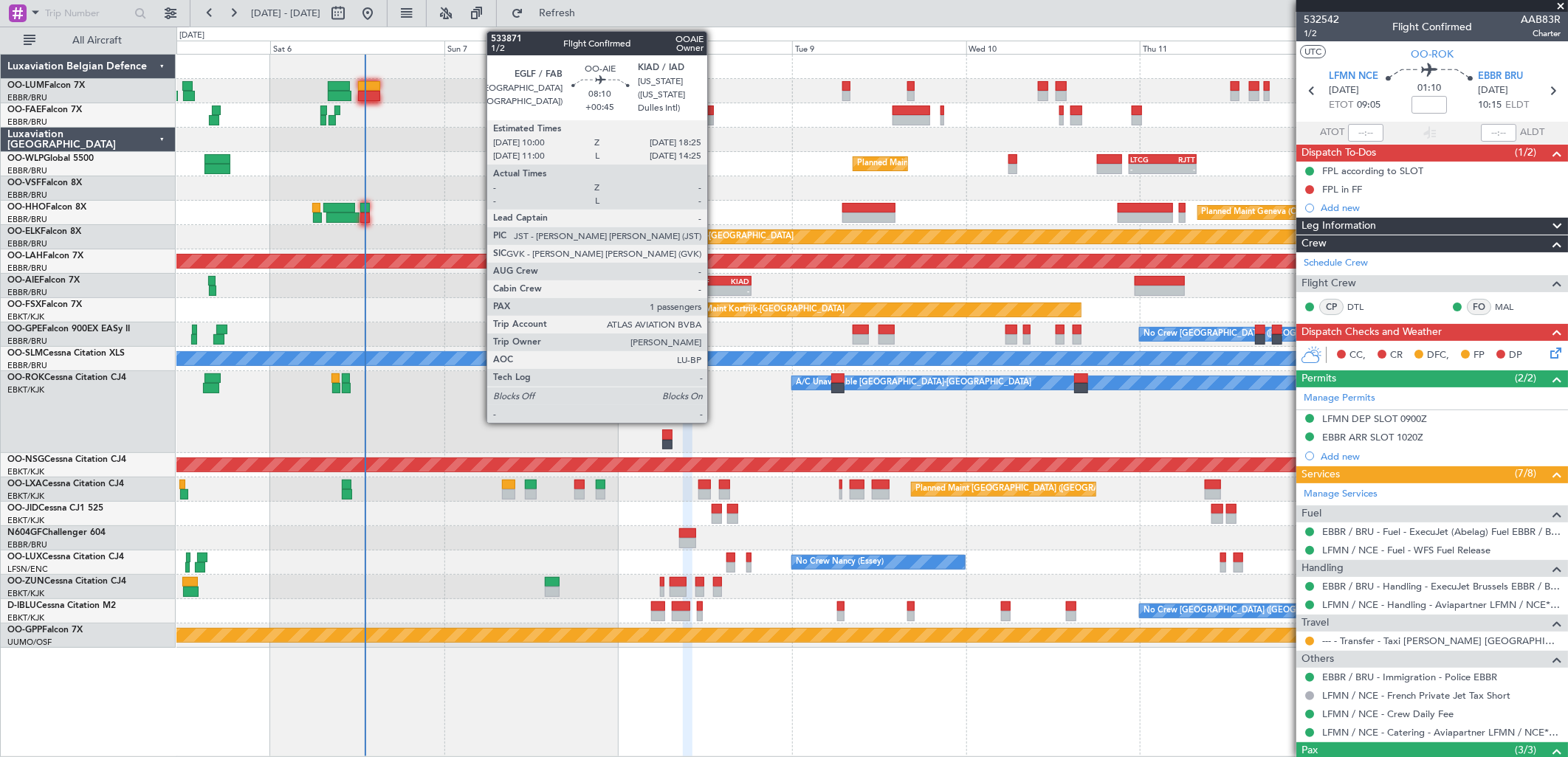
click at [714, 285] on div "10:00 Z" at bounding box center [707, 289] width 30 height 9
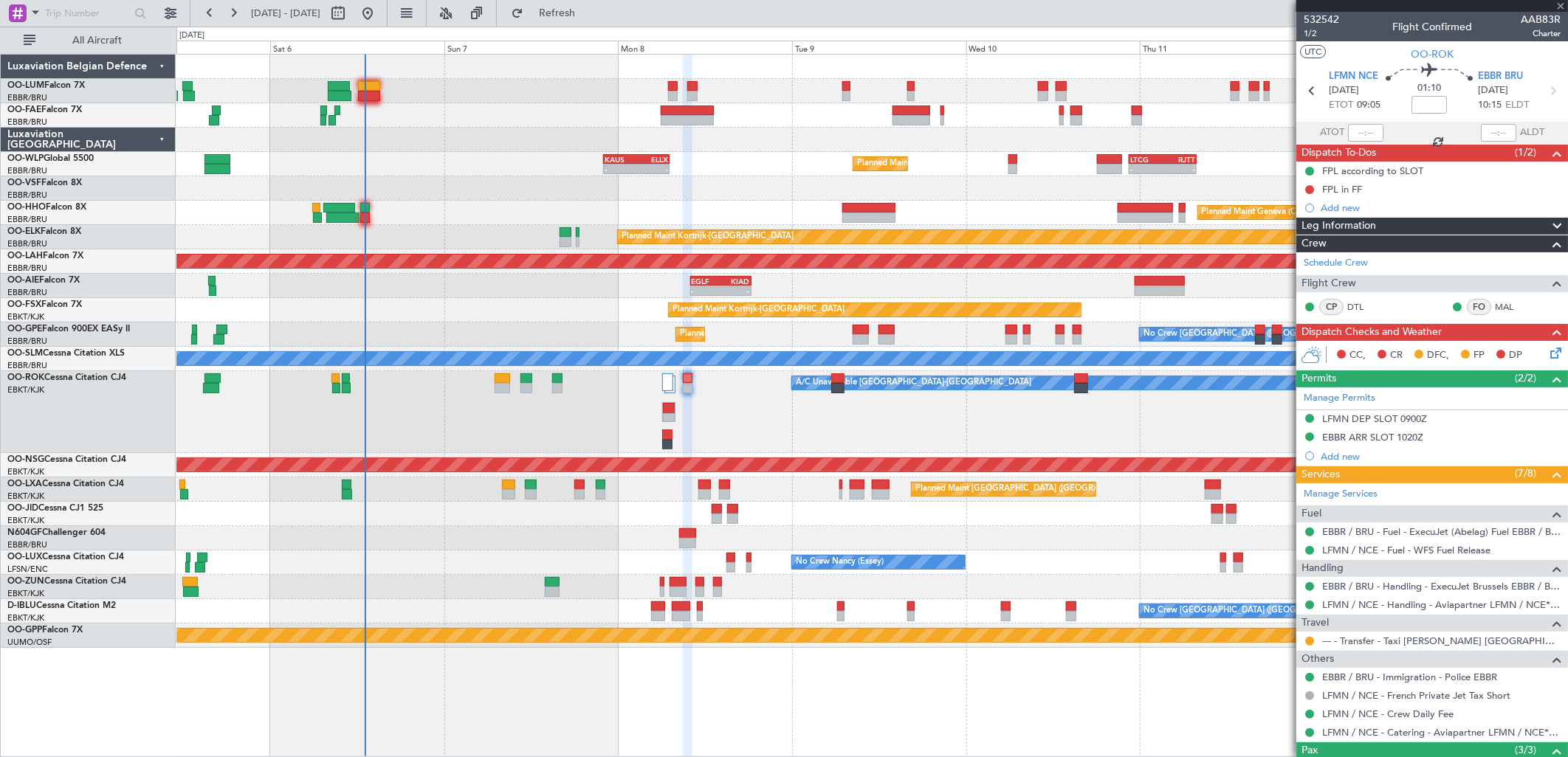
type input "+00:45"
type input "1"
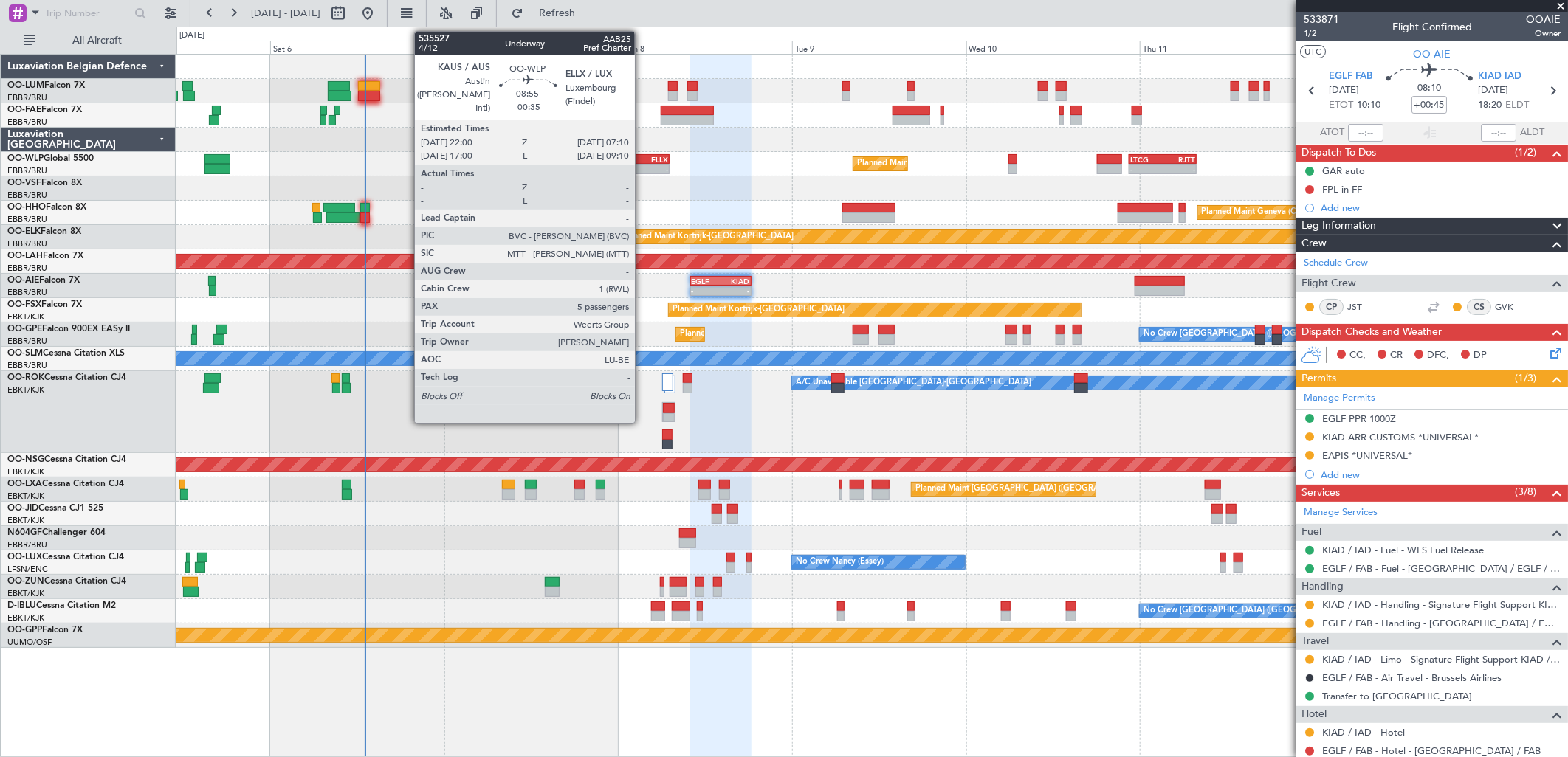
click at [643, 155] on div "ELLX" at bounding box center [652, 159] width 32 height 9
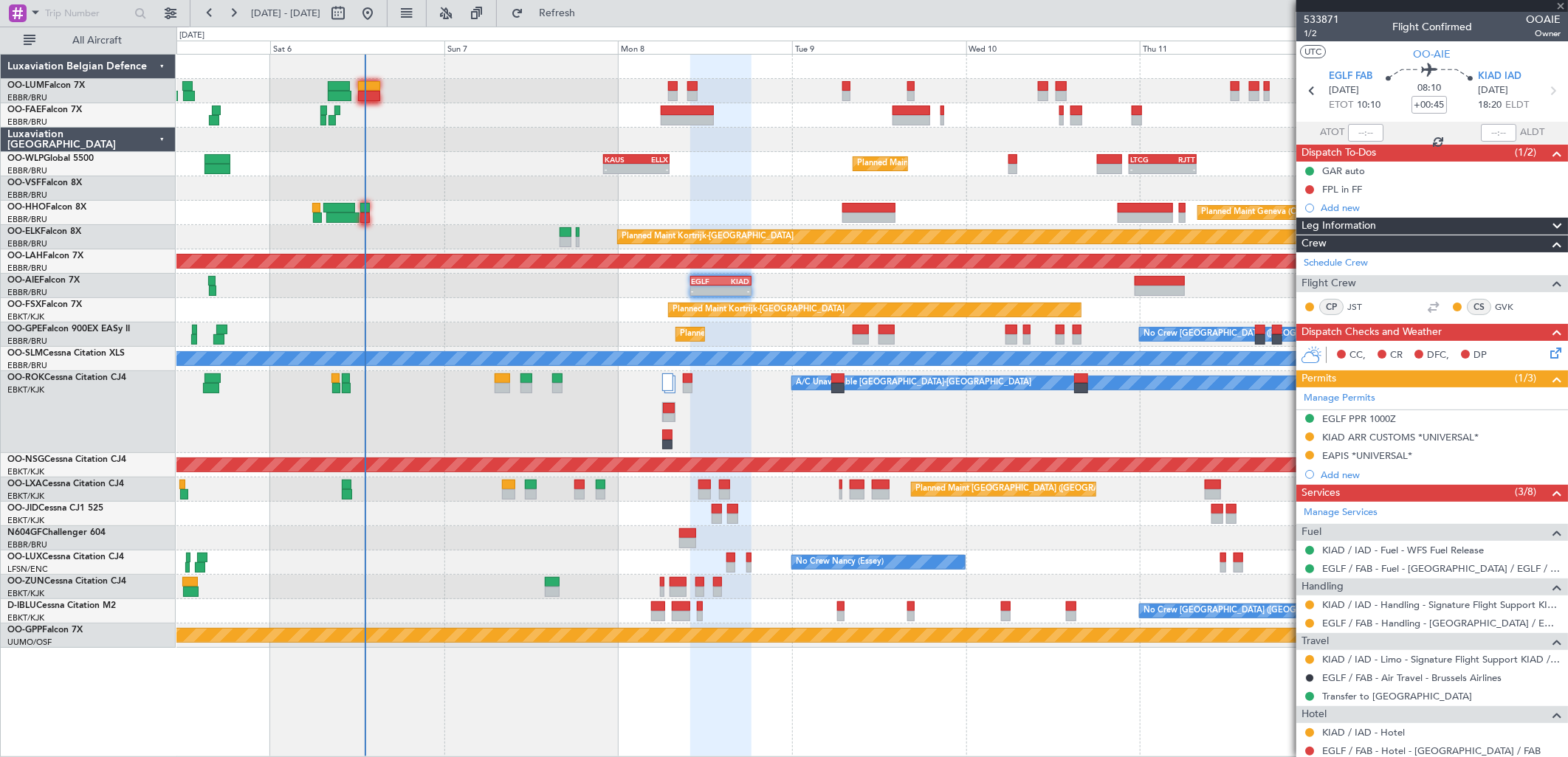
type input "-00:35"
type input "5"
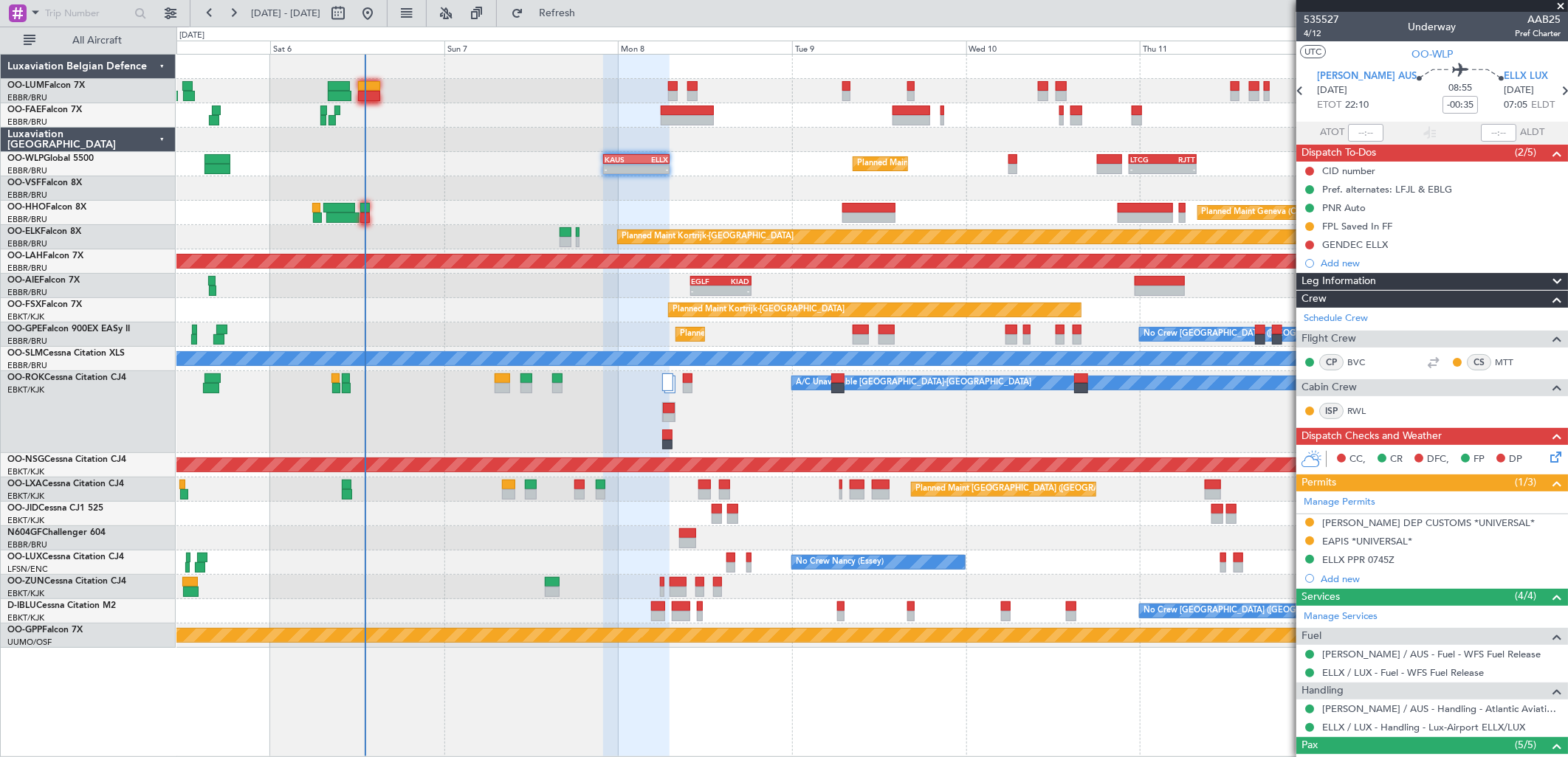
click at [1547, 453] on icon at bounding box center [1552, 454] width 12 height 12
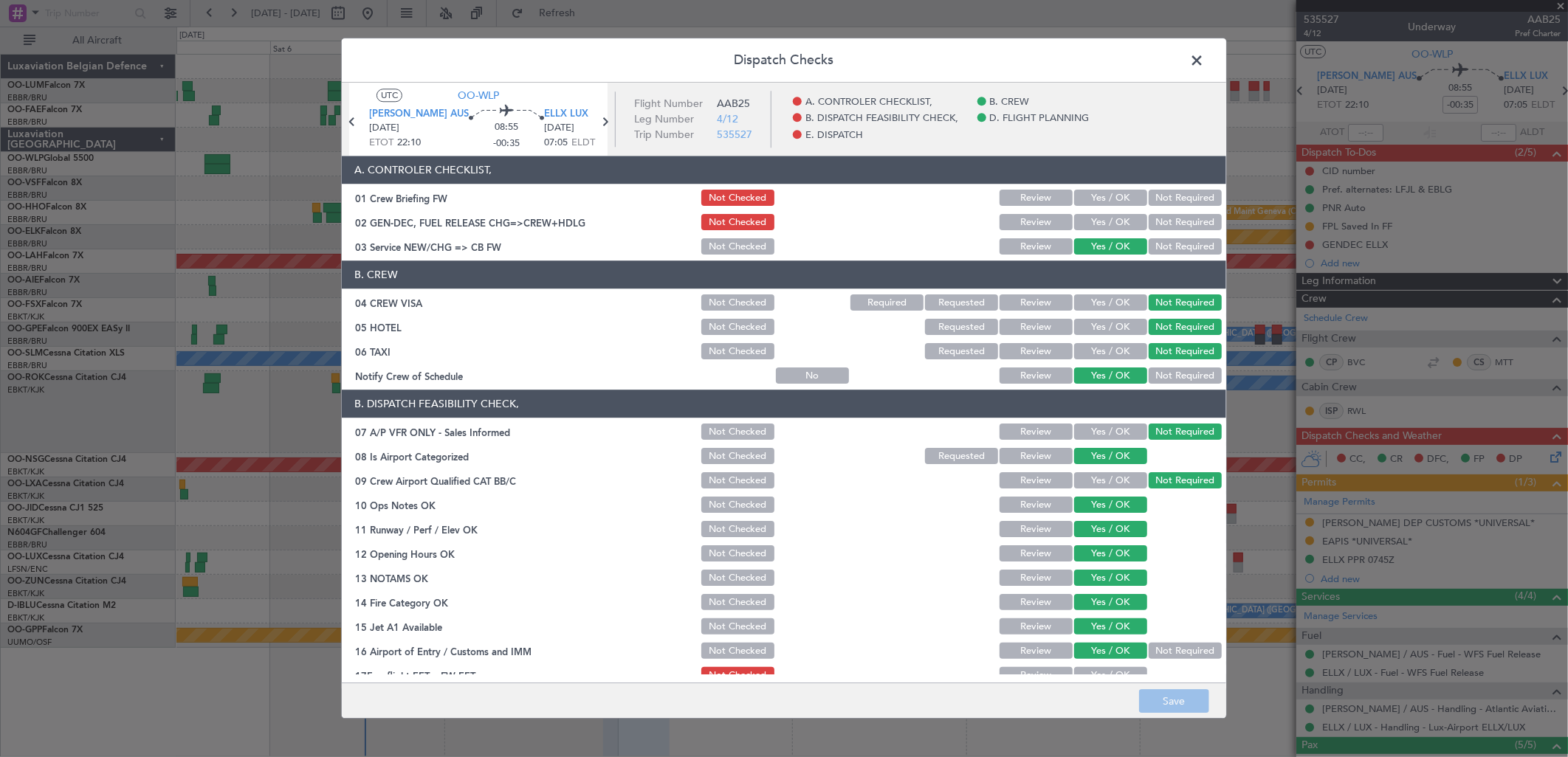
click at [1204, 62] on span at bounding box center [1204, 64] width 0 height 30
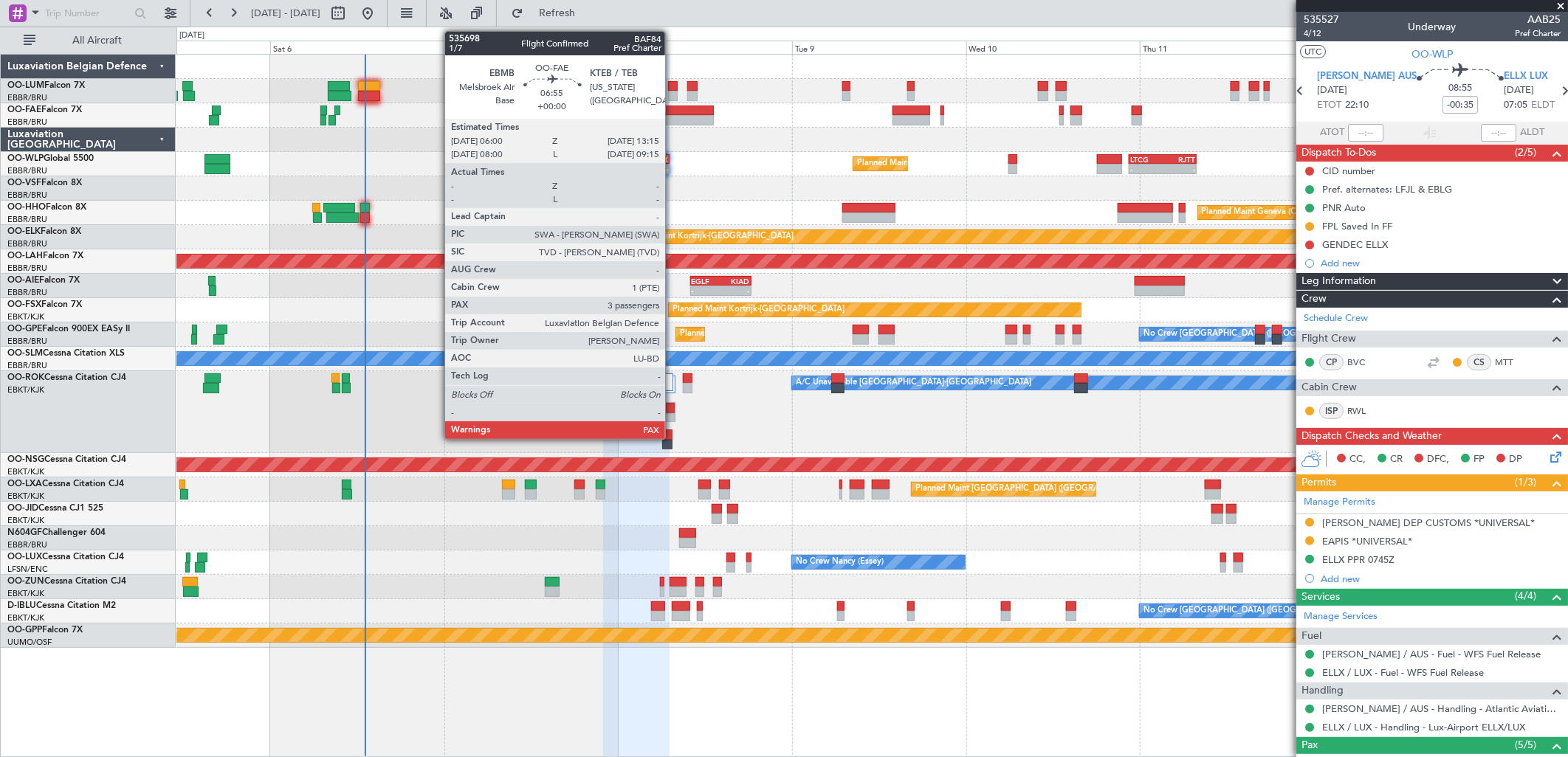
click at [672, 119] on div at bounding box center [687, 120] width 53 height 10
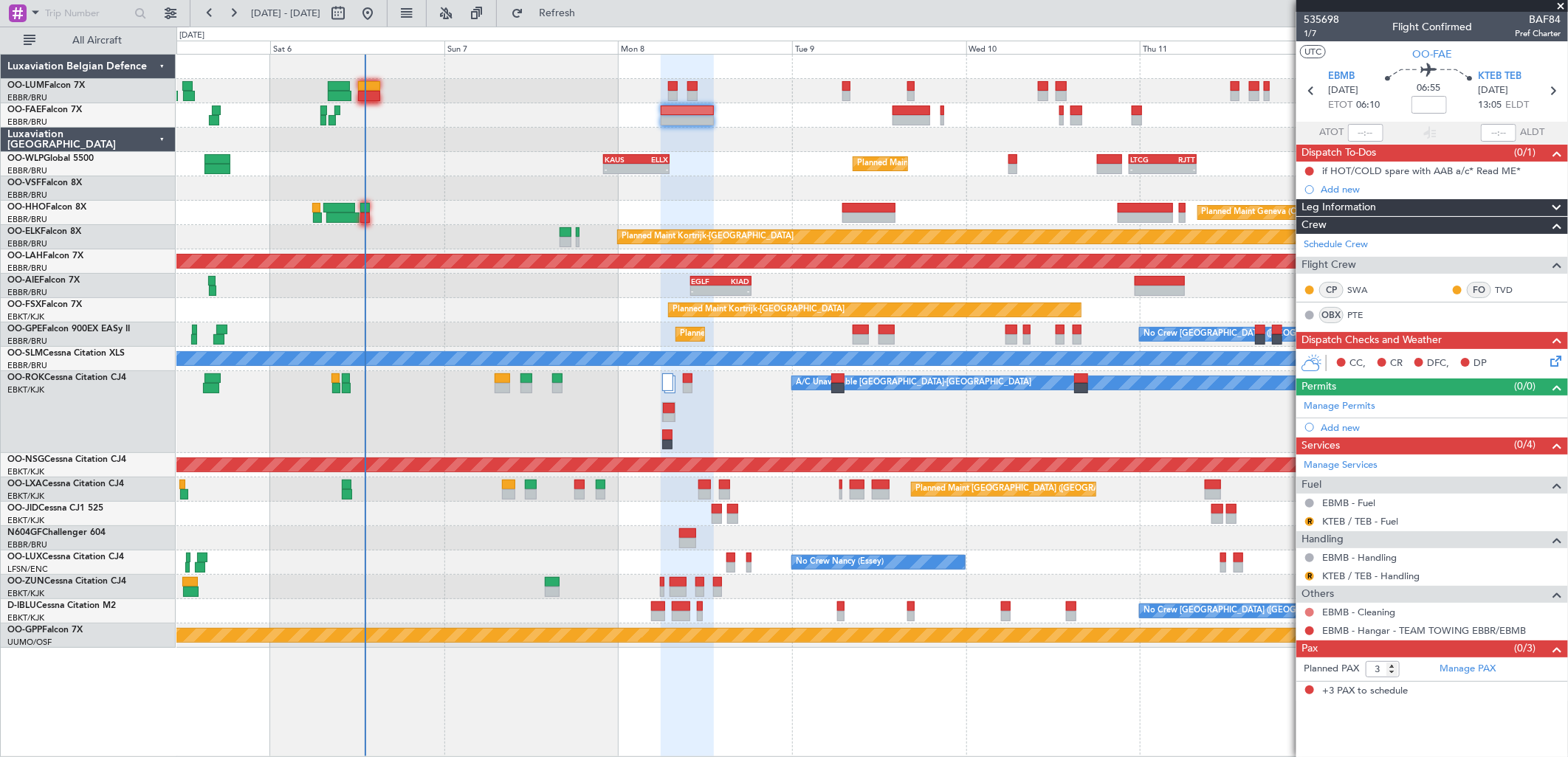
click at [1308, 611] on button at bounding box center [1309, 612] width 9 height 9
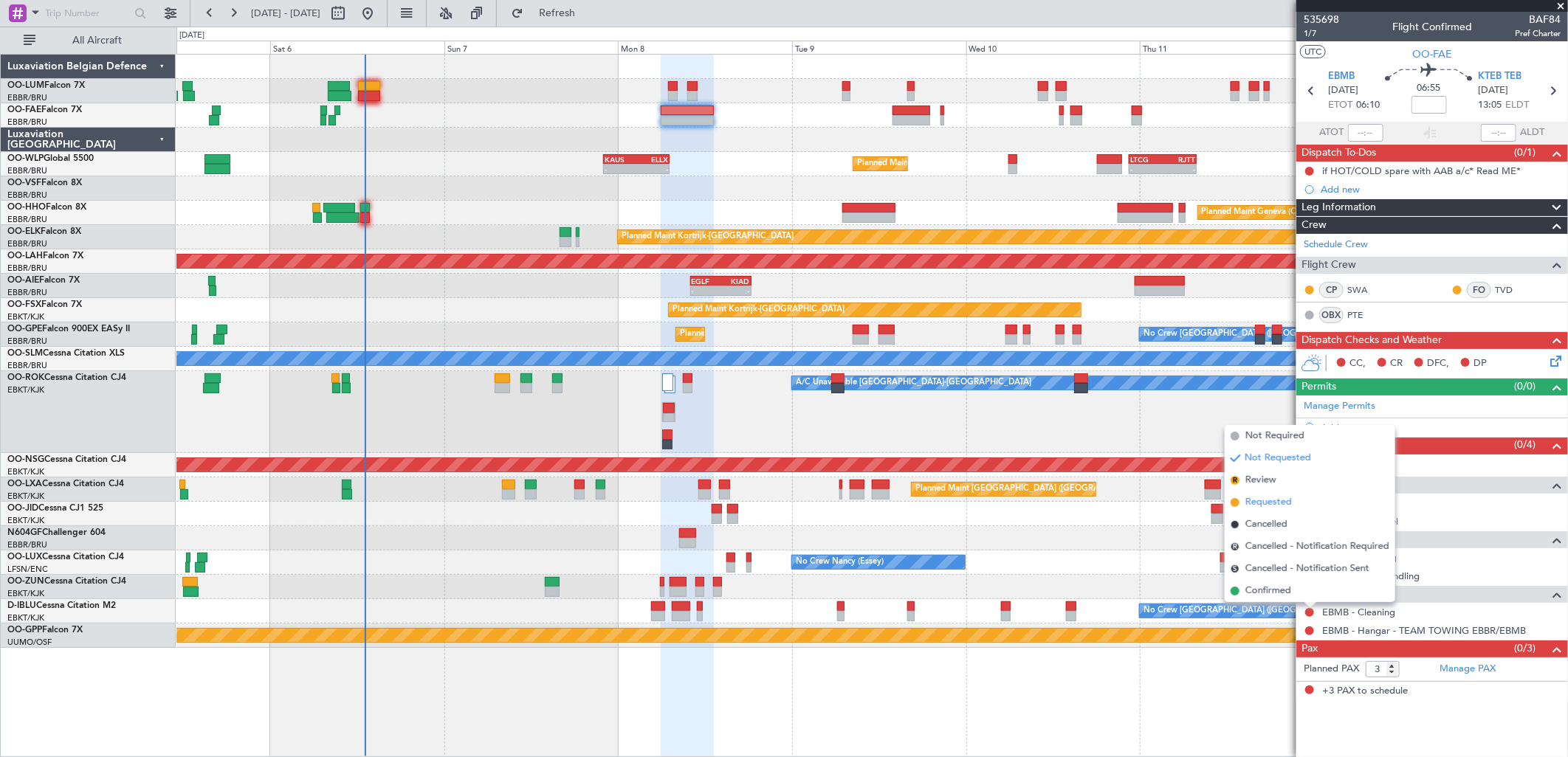
click at [1265, 498] on span "Requested" at bounding box center [1268, 502] width 46 height 15
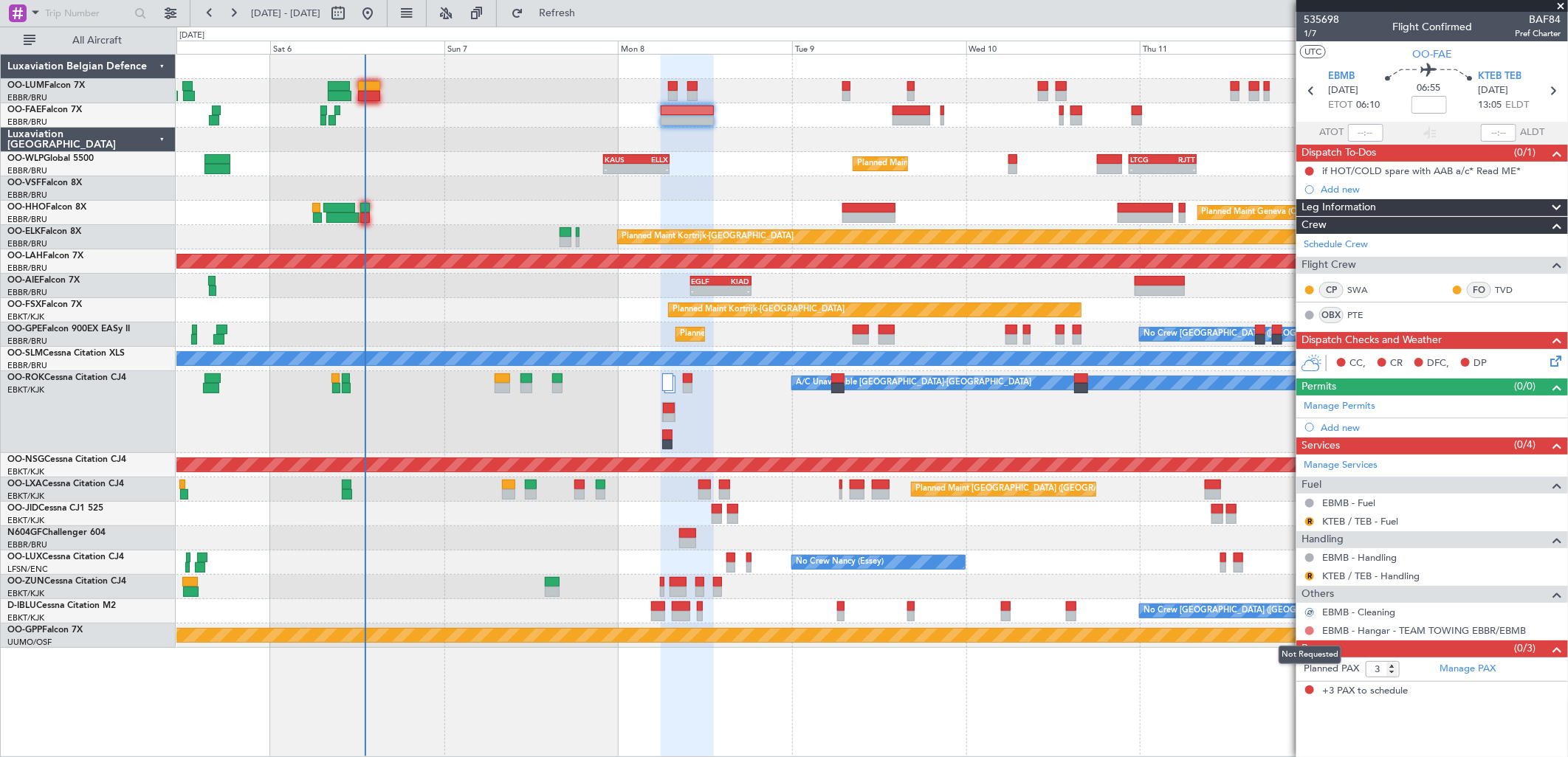
click at [1308, 630] on button at bounding box center [1309, 630] width 9 height 9
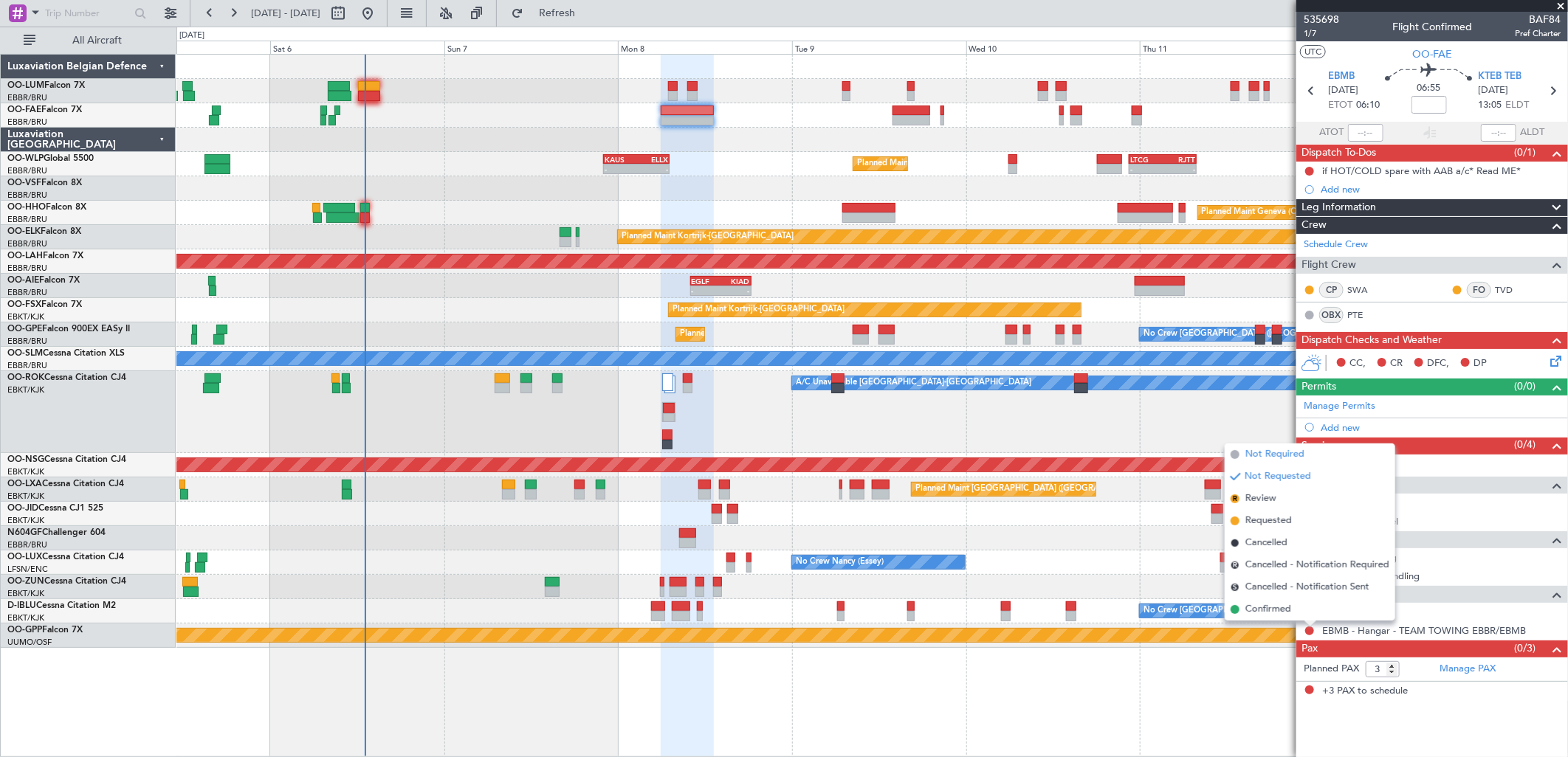
click at [1276, 453] on span "Not Required" at bounding box center [1275, 454] width 59 height 15
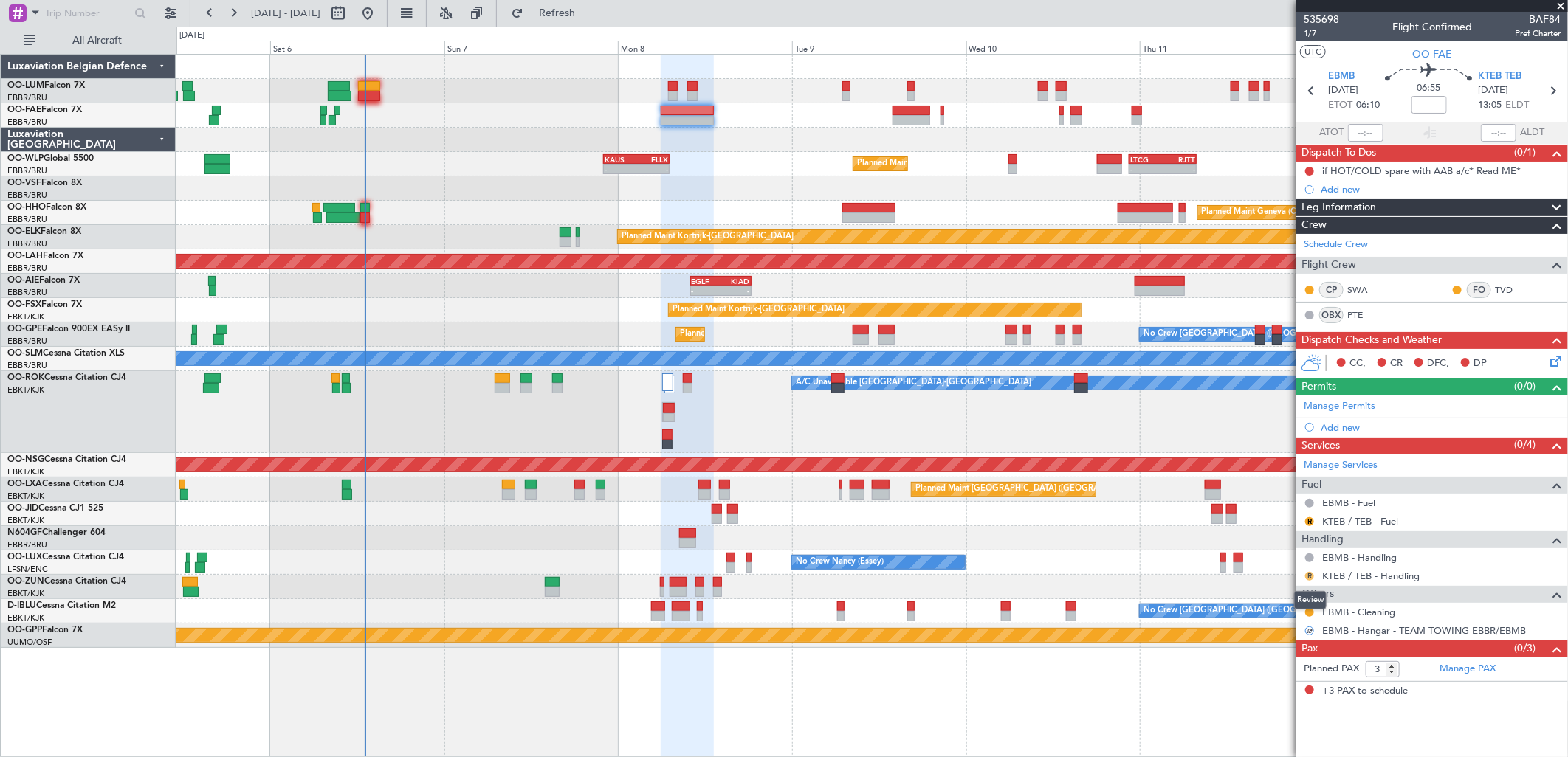
click at [1308, 576] on button "R" at bounding box center [1309, 576] width 9 height 9
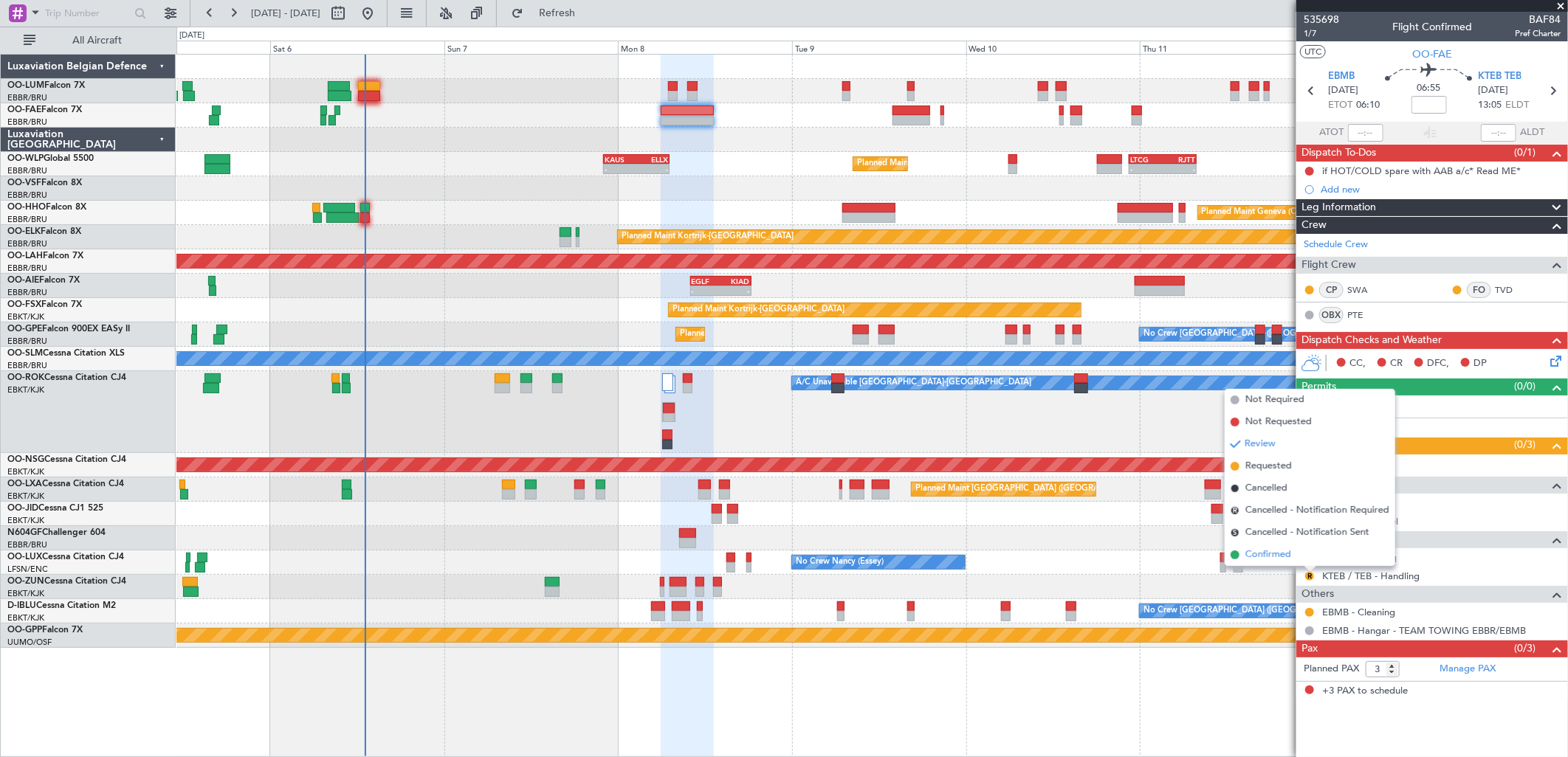
click at [1290, 552] on span "Confirmed" at bounding box center [1268, 555] width 46 height 15
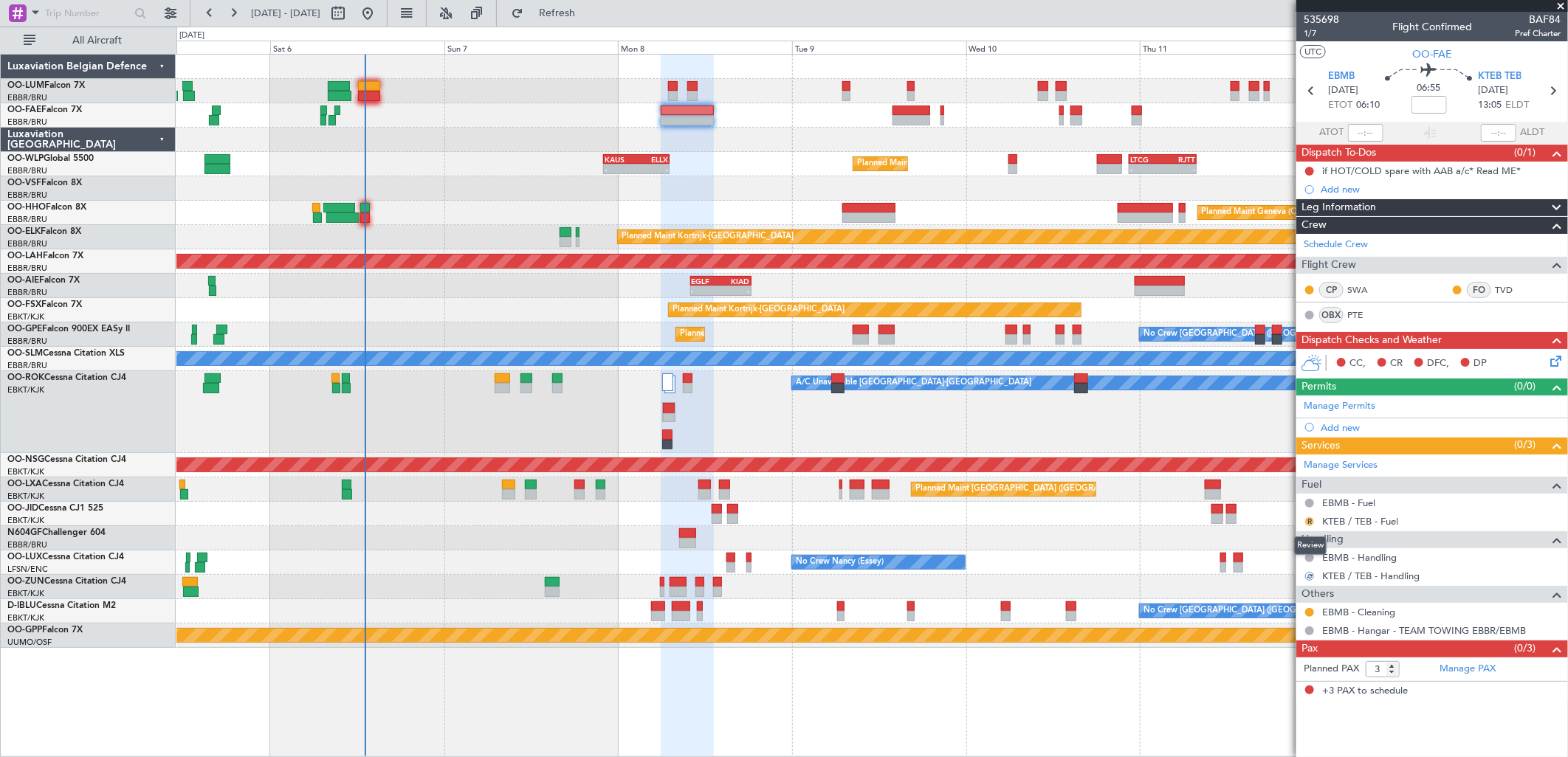
click at [1308, 517] on button "R" at bounding box center [1309, 521] width 9 height 9
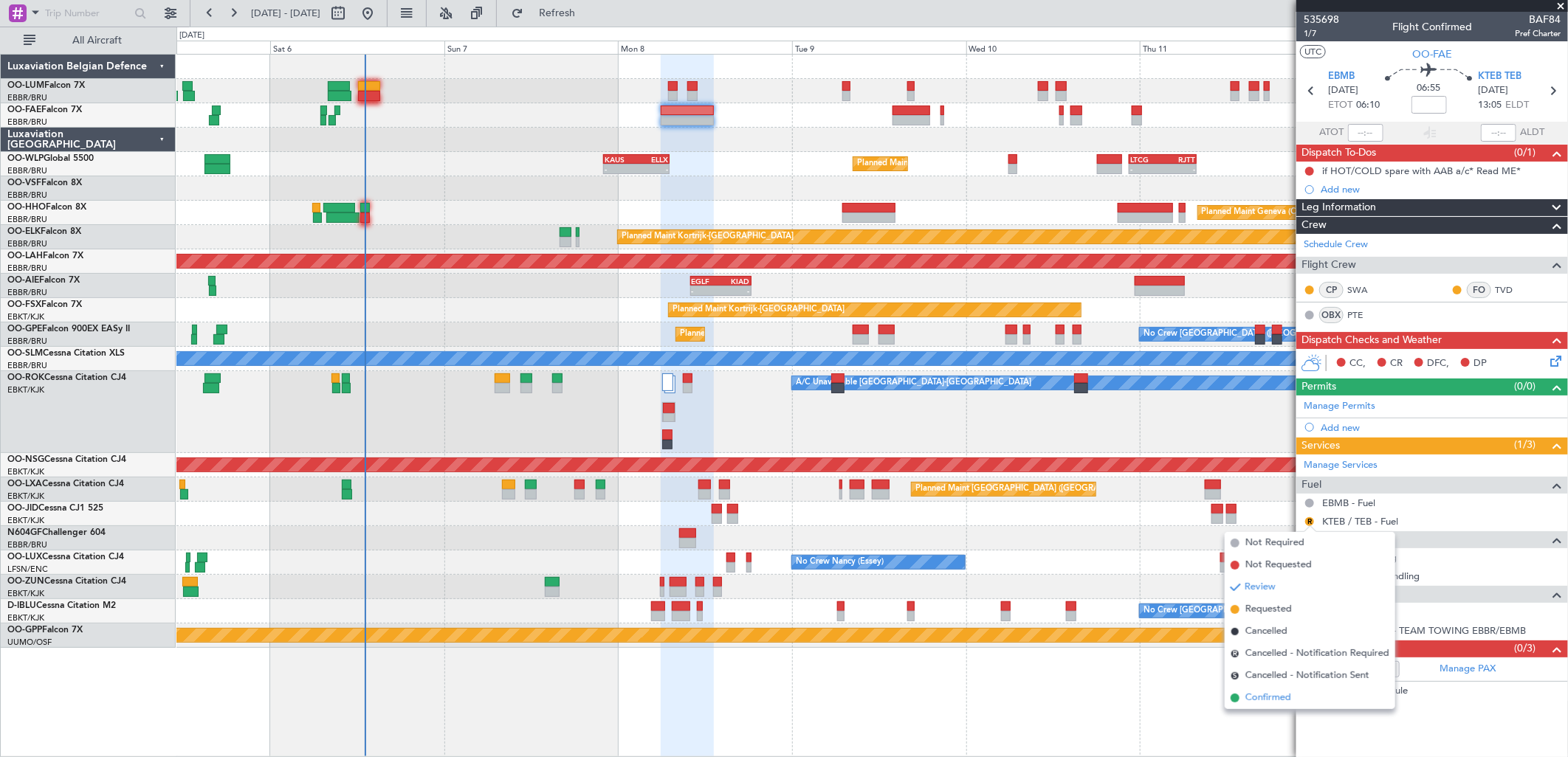
click at [1266, 701] on span "Confirmed" at bounding box center [1268, 698] width 46 height 15
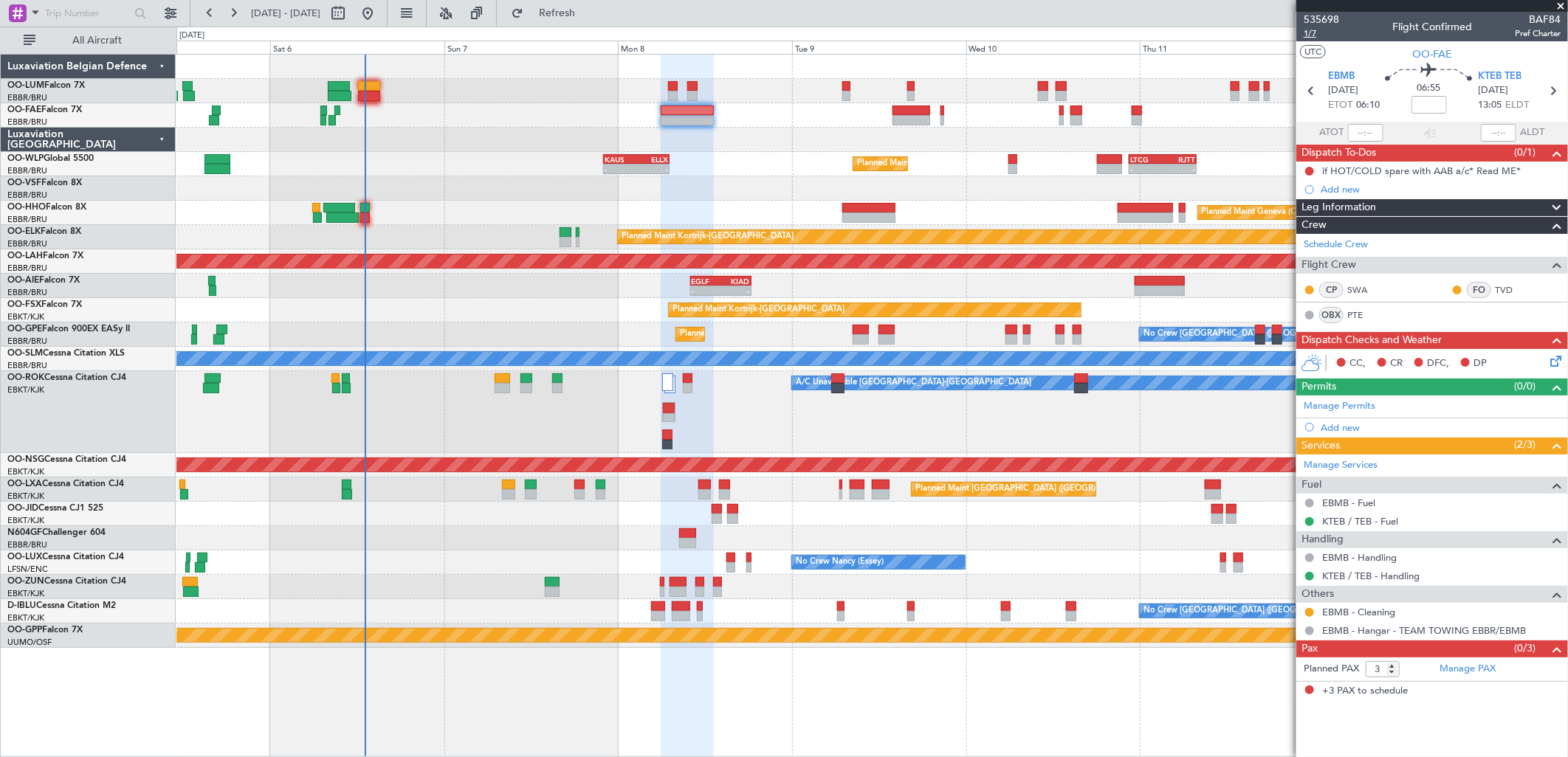
click at [1318, 33] on span "1/7" at bounding box center [1321, 34] width 35 height 12
click at [589, 17] on span "Refresh" at bounding box center [557, 12] width 62 height 10
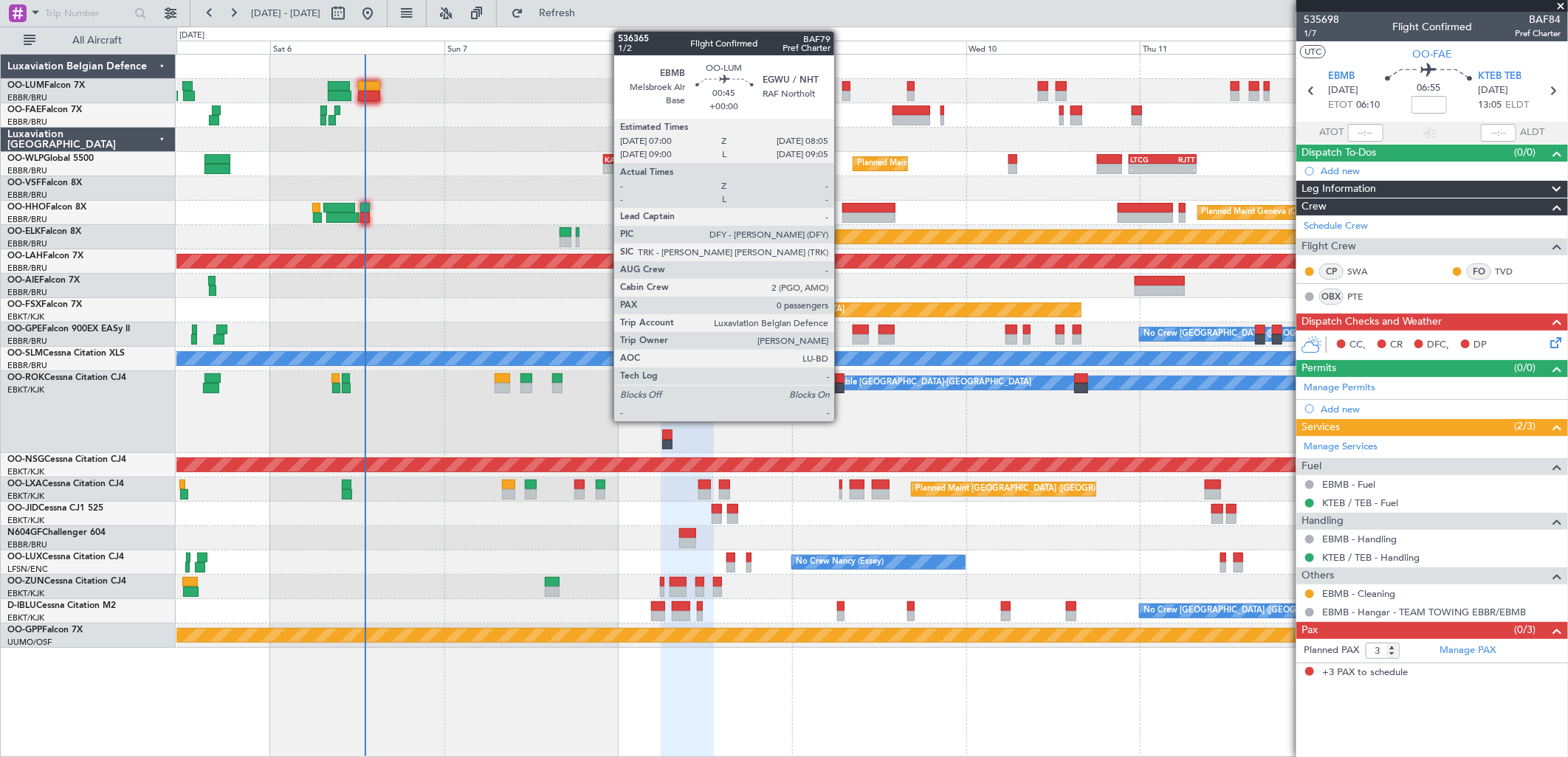
click at [843, 88] on div at bounding box center [847, 86] width 8 height 10
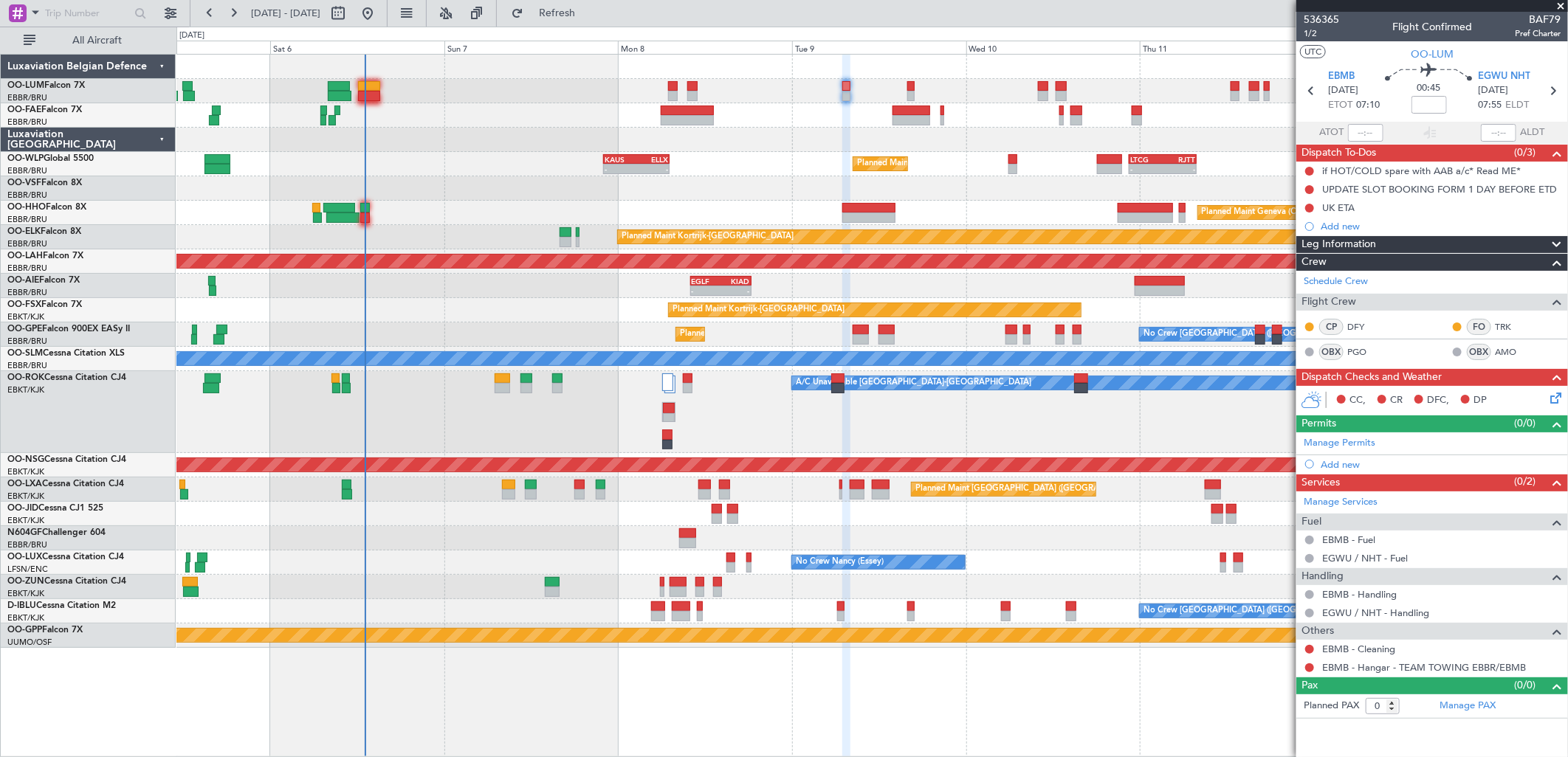
click at [861, 345] on div "Planned Maint Brussels (Brussels National) No Crew Brussels (Brussels National)" at bounding box center [872, 334] width 1391 height 24
click at [861, 344] on div "Planned Maint Brussels (Brussels National) No Crew Brussels (Brussels National)" at bounding box center [872, 334] width 1391 height 24
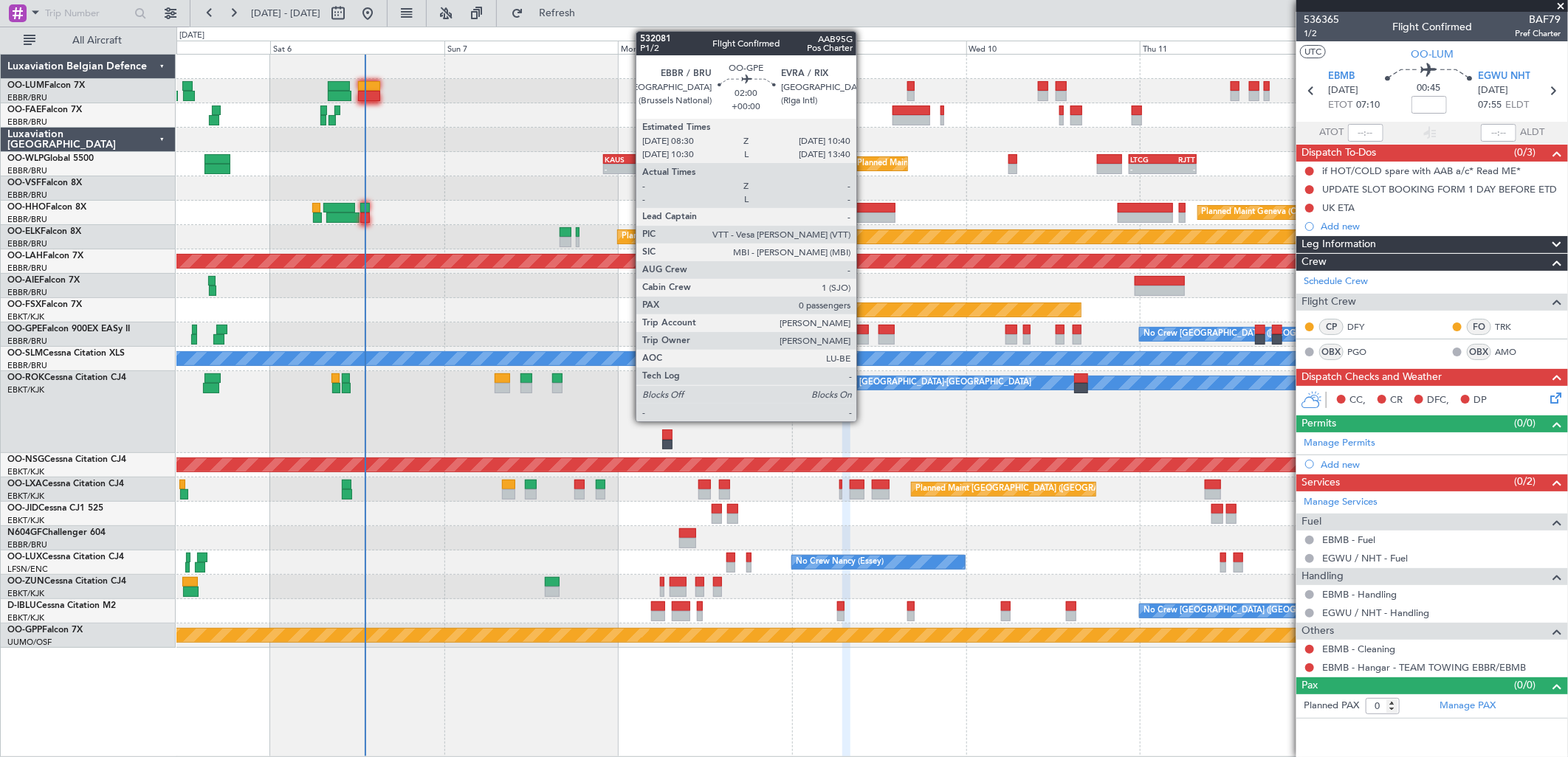
click at [864, 337] on div at bounding box center [861, 339] width 16 height 10
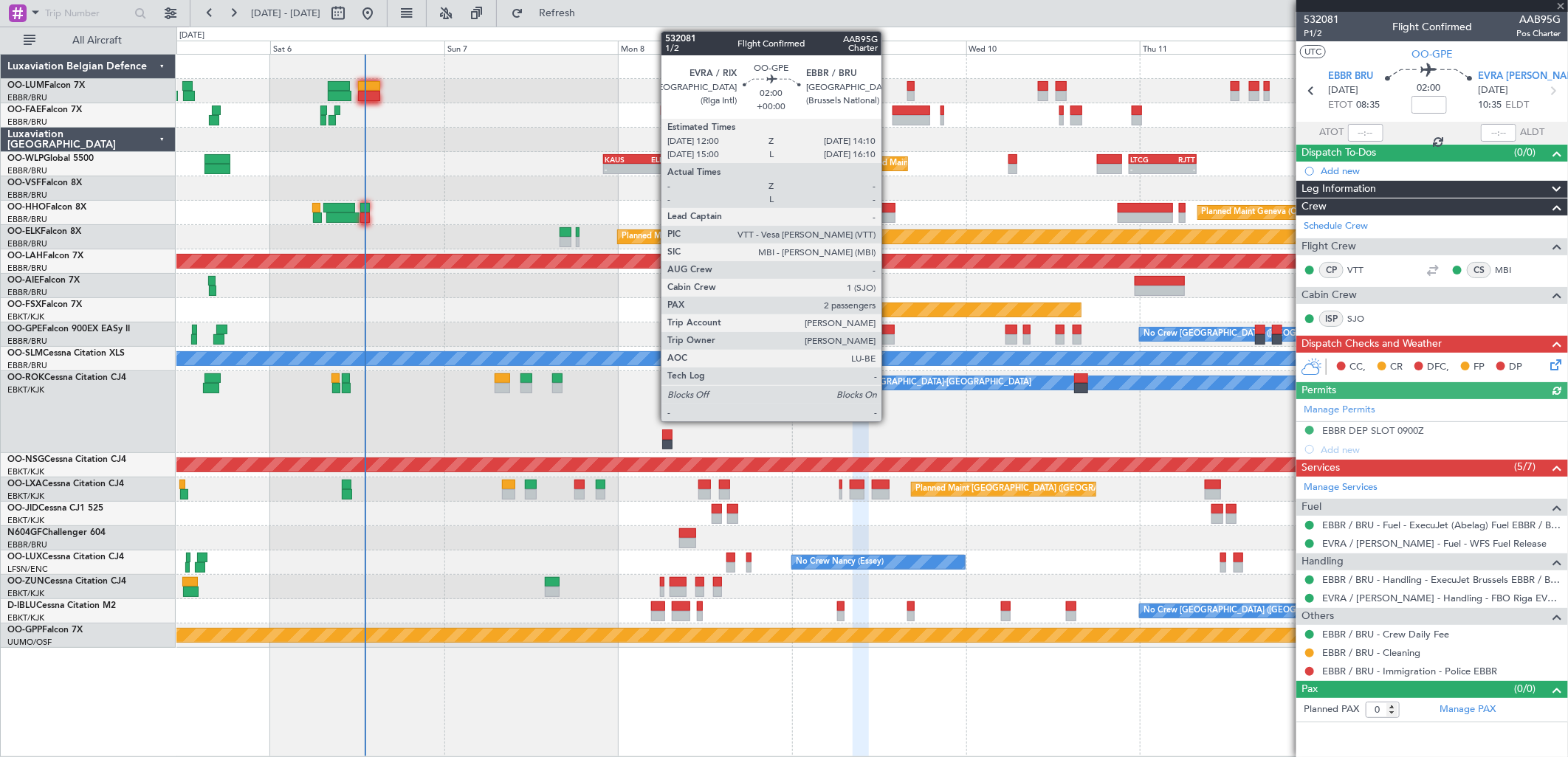
click at [889, 327] on div at bounding box center [886, 330] width 16 height 10
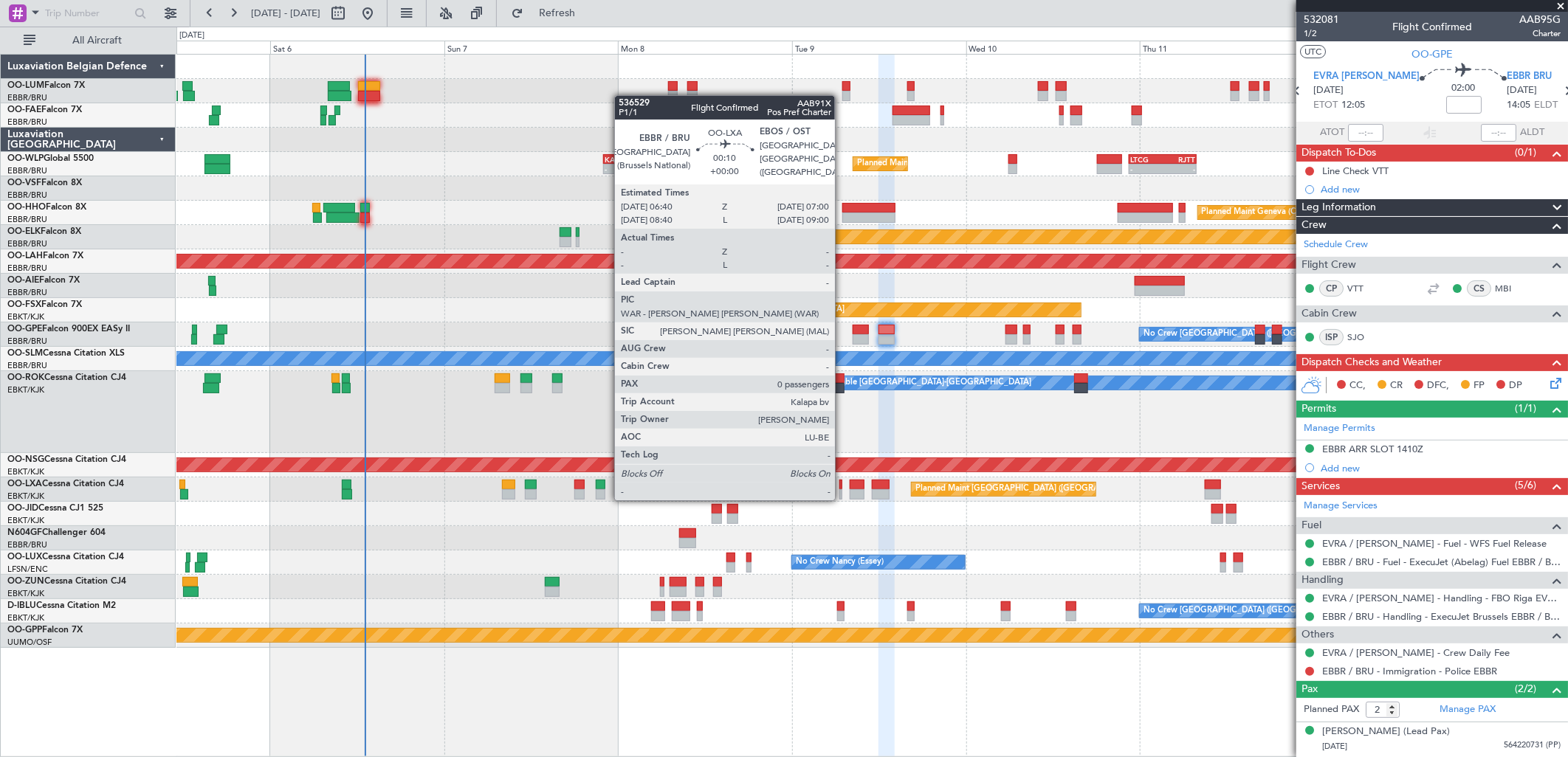
click at [843, 485] on div at bounding box center [841, 484] width 3 height 10
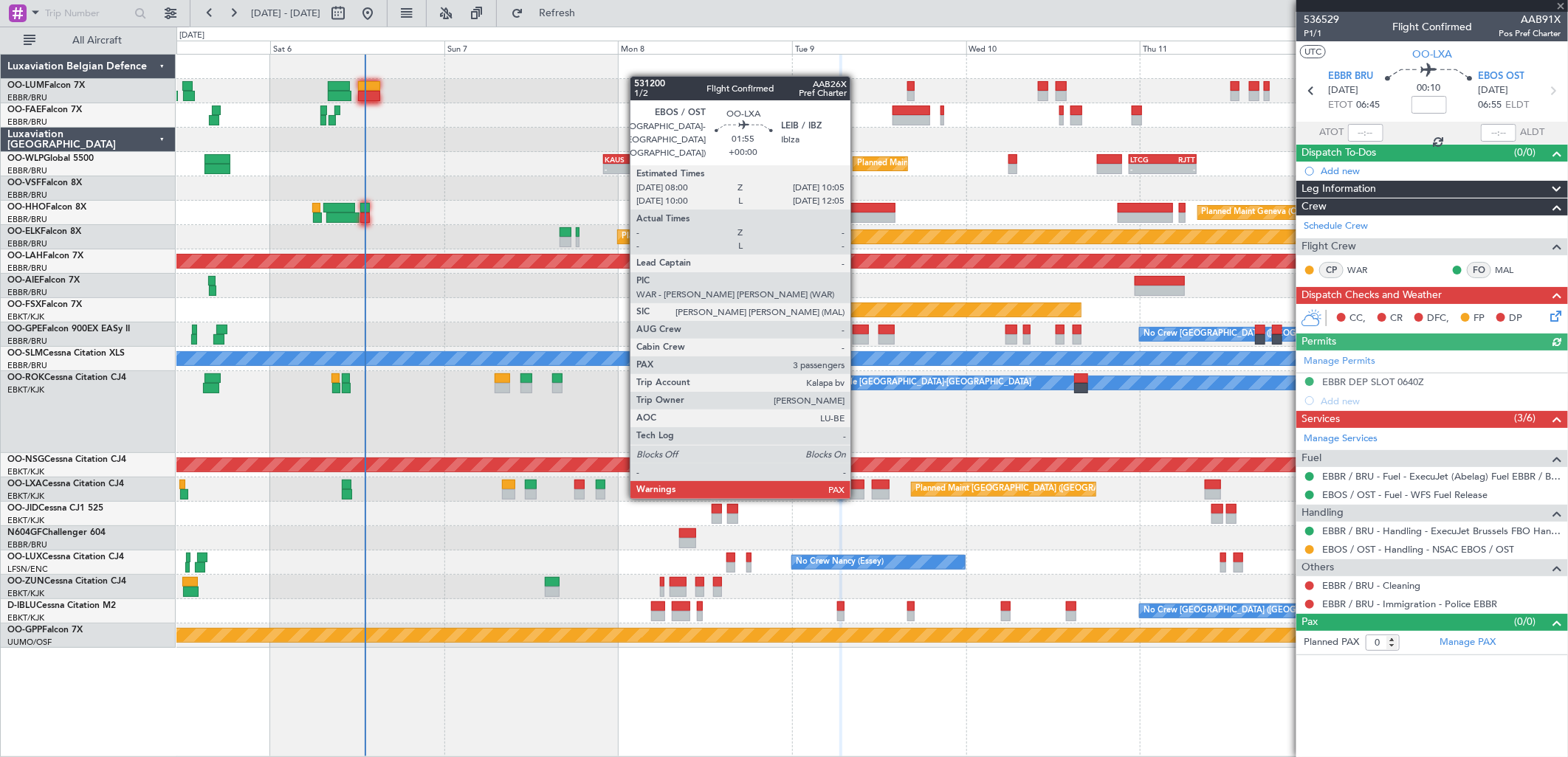
click at [857, 483] on div at bounding box center [857, 484] width 16 height 10
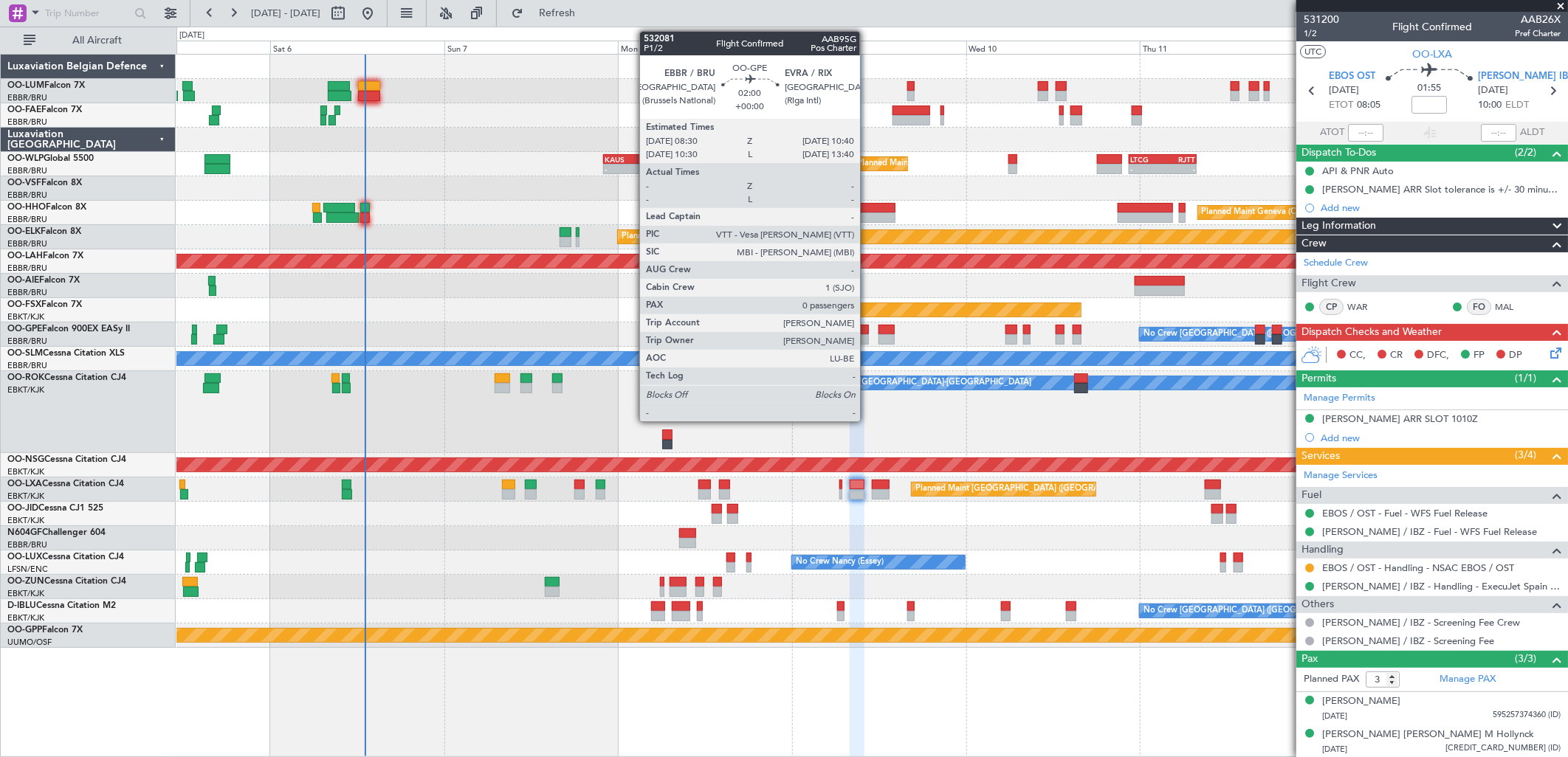
click at [868, 328] on div at bounding box center [861, 330] width 16 height 10
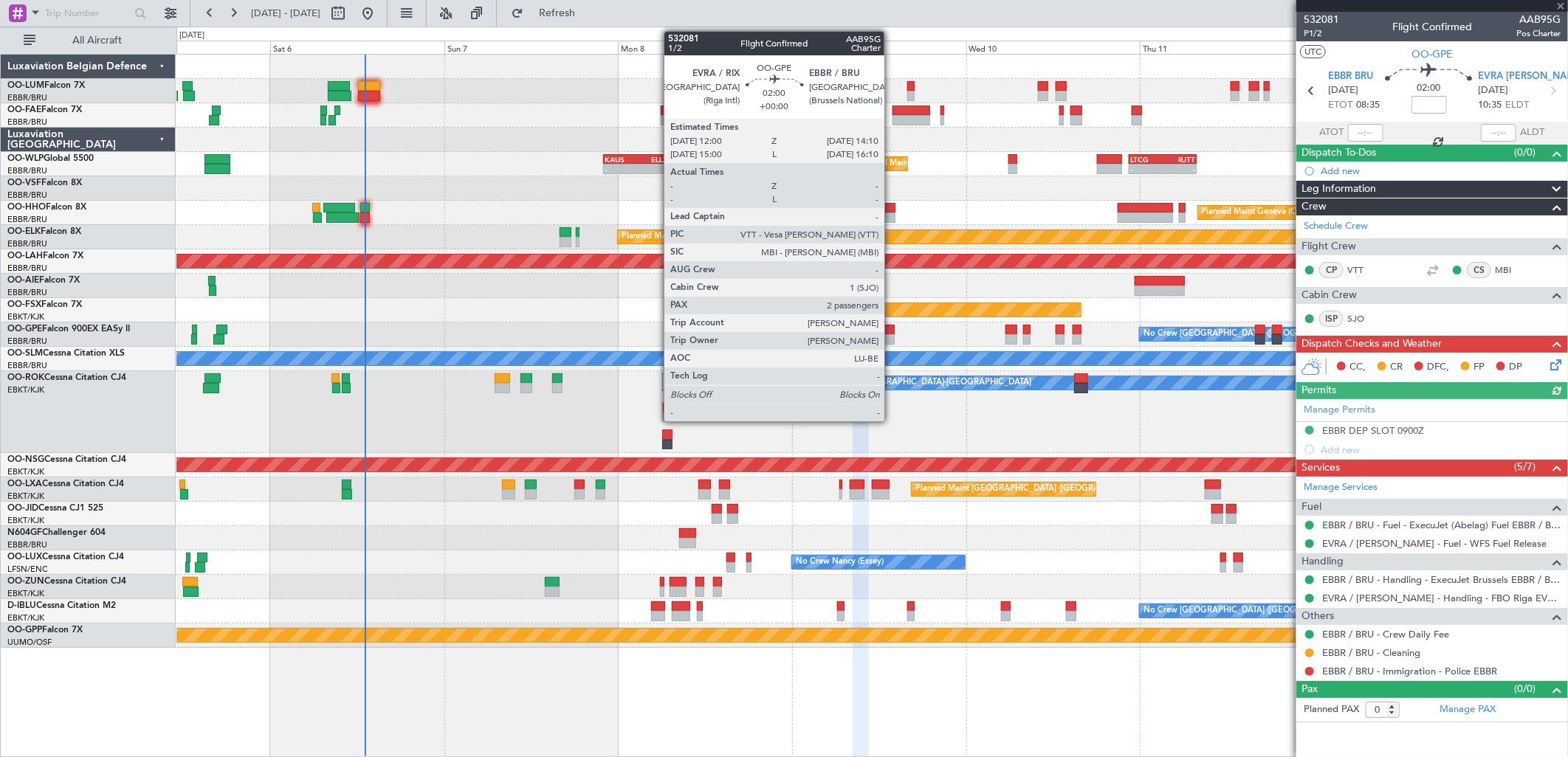
click at [891, 330] on div at bounding box center [886, 330] width 16 height 10
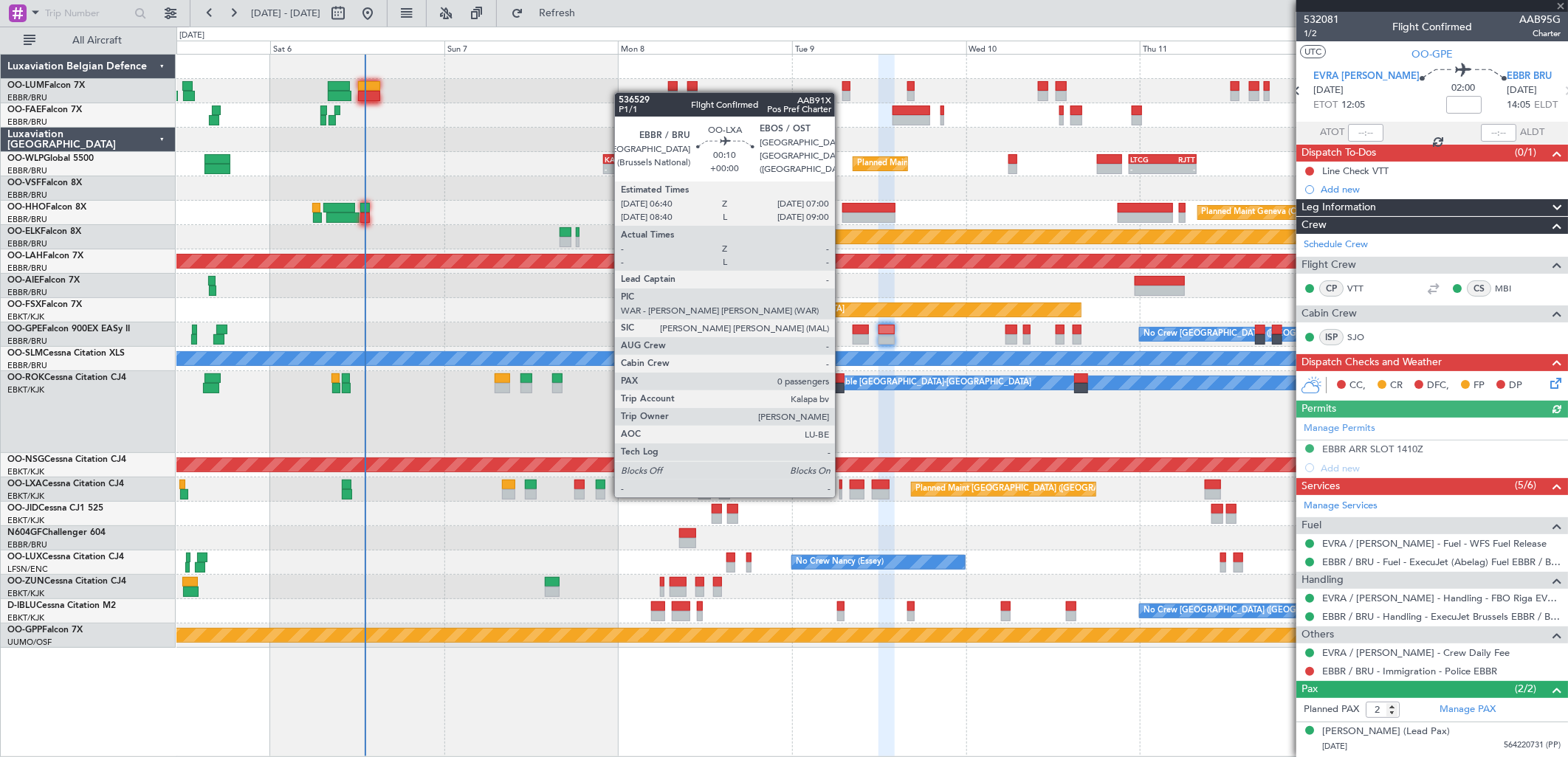
click at [843, 483] on div at bounding box center [841, 484] width 3 height 10
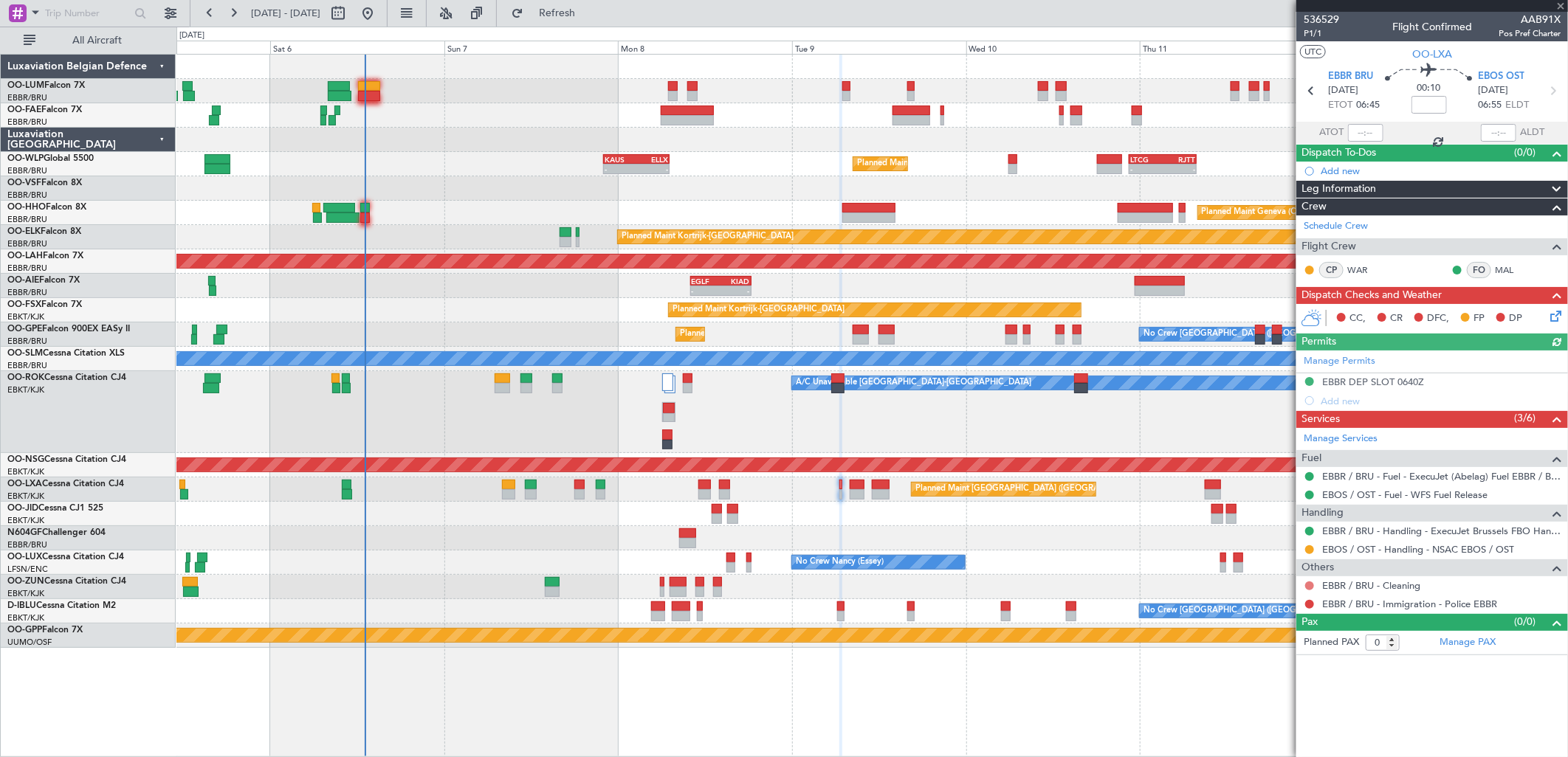
click at [1310, 584] on button at bounding box center [1309, 585] width 9 height 9
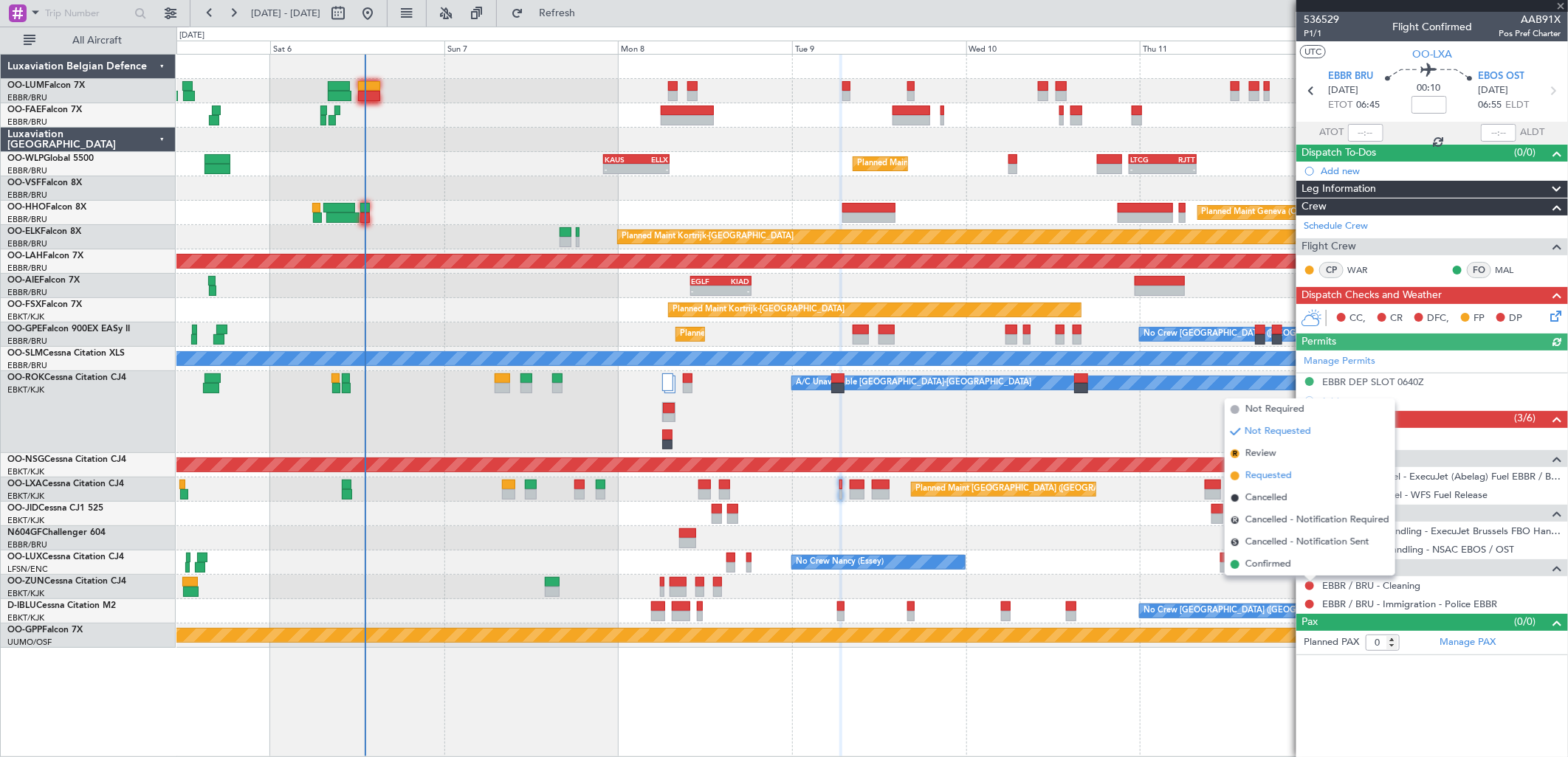
click at [1265, 485] on li "Requested" at bounding box center [1310, 476] width 170 height 22
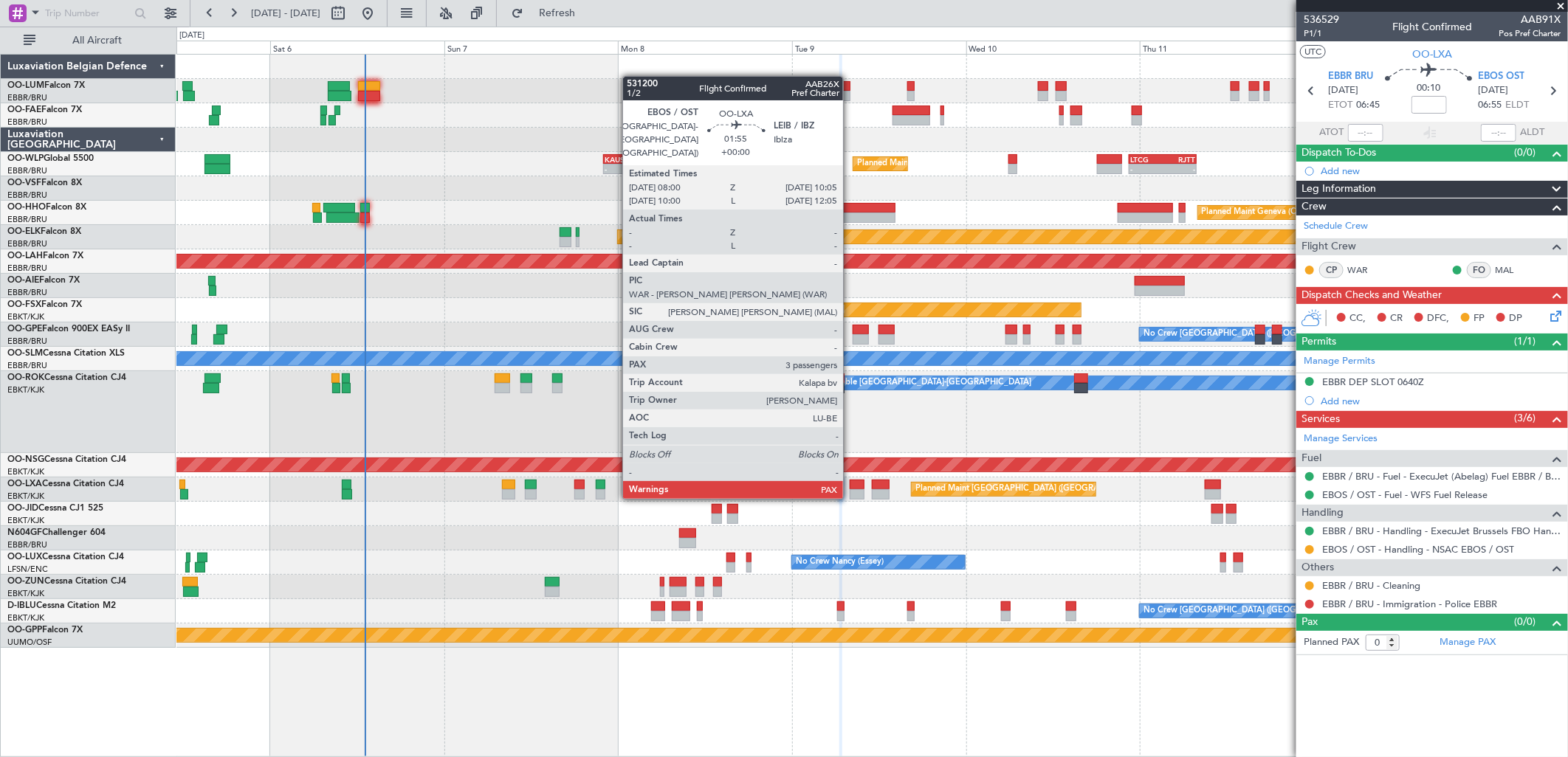
click at [850, 483] on div at bounding box center [857, 484] width 16 height 10
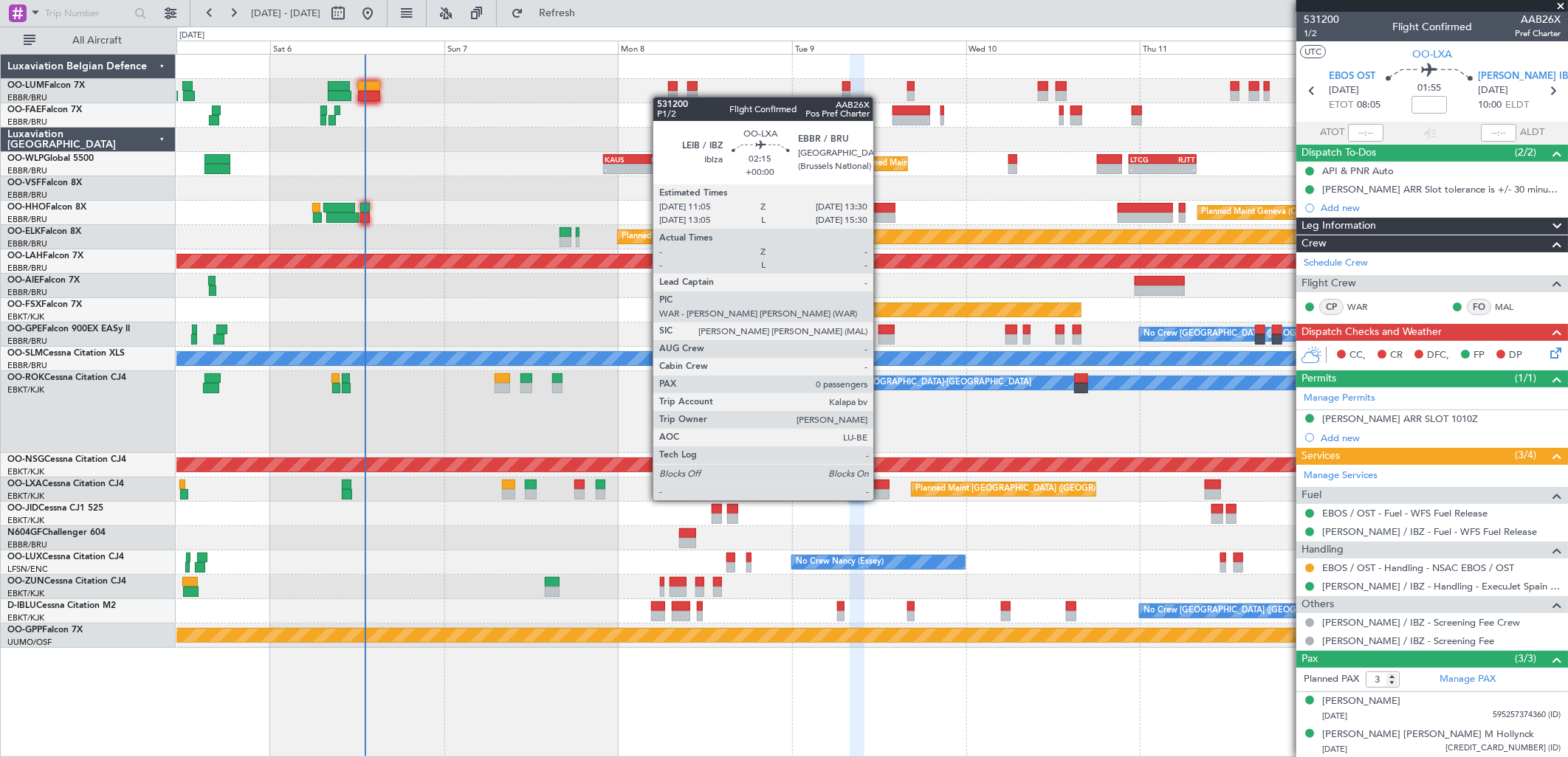
click at [881, 487] on div at bounding box center [880, 484] width 18 height 10
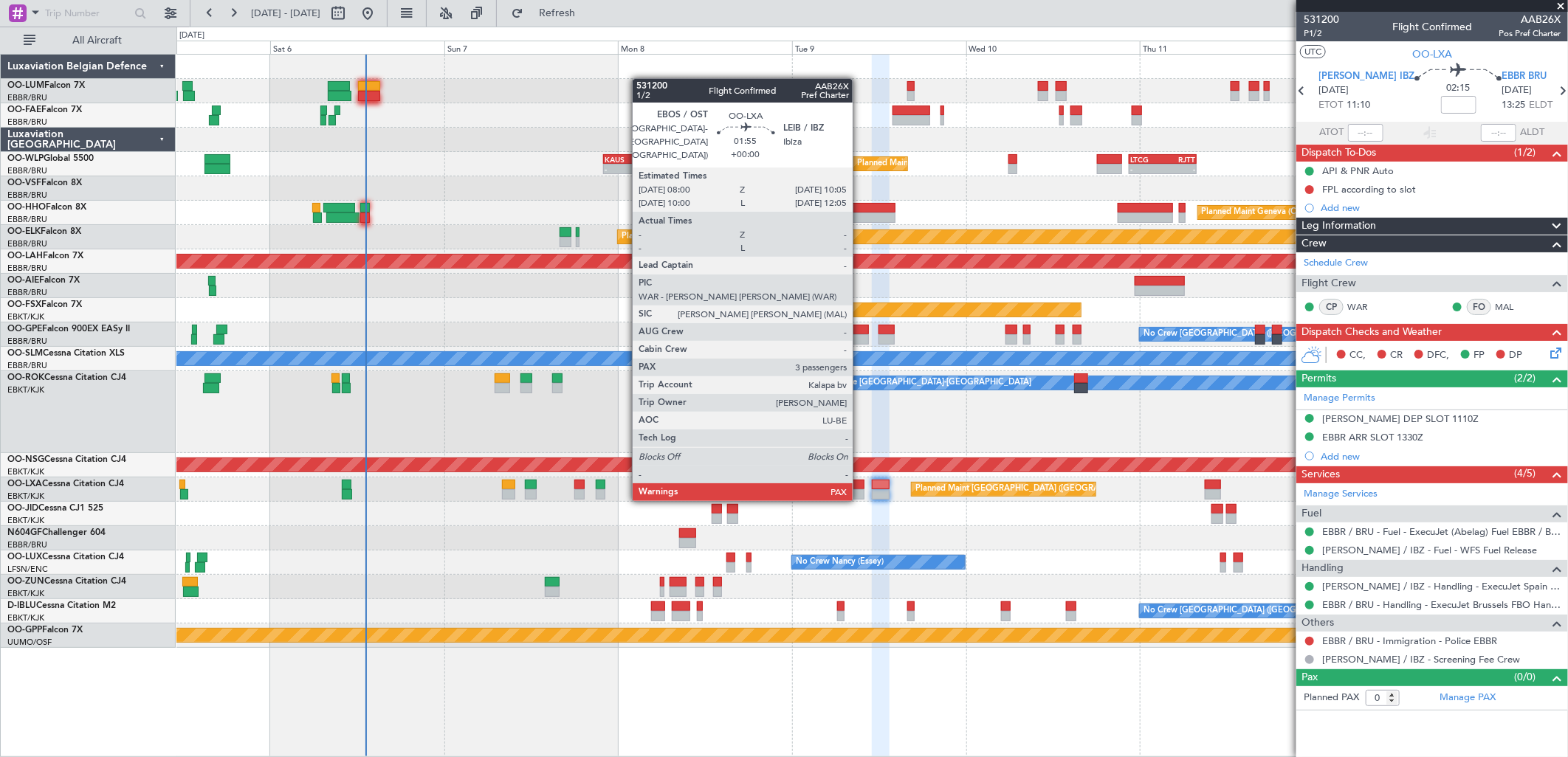
click at [860, 484] on div at bounding box center [857, 484] width 16 height 10
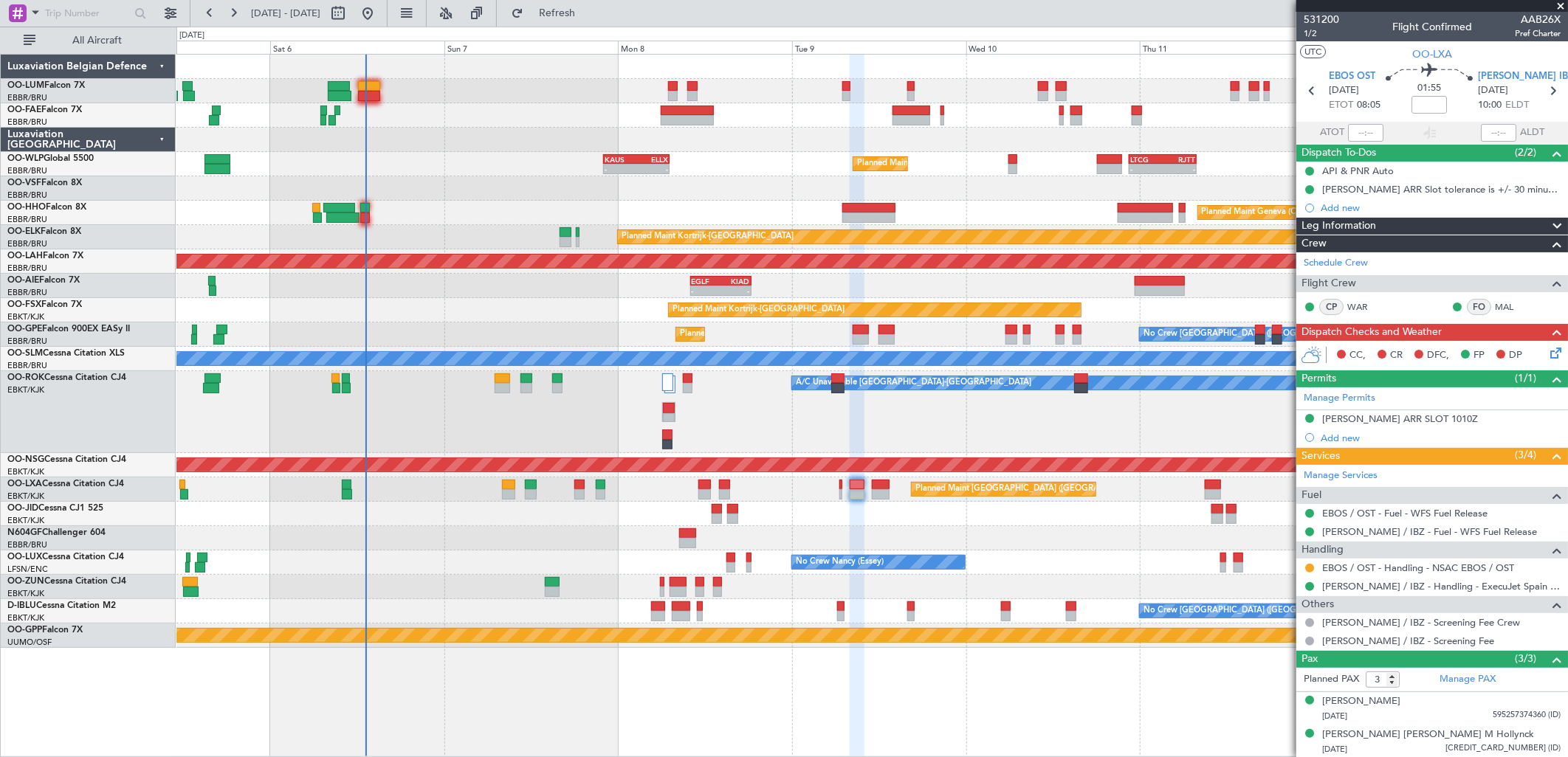
click at [883, 498] on div "Planned Maint [GEOGRAPHIC_DATA] ([GEOGRAPHIC_DATA] National)" at bounding box center [872, 489] width 1391 height 24
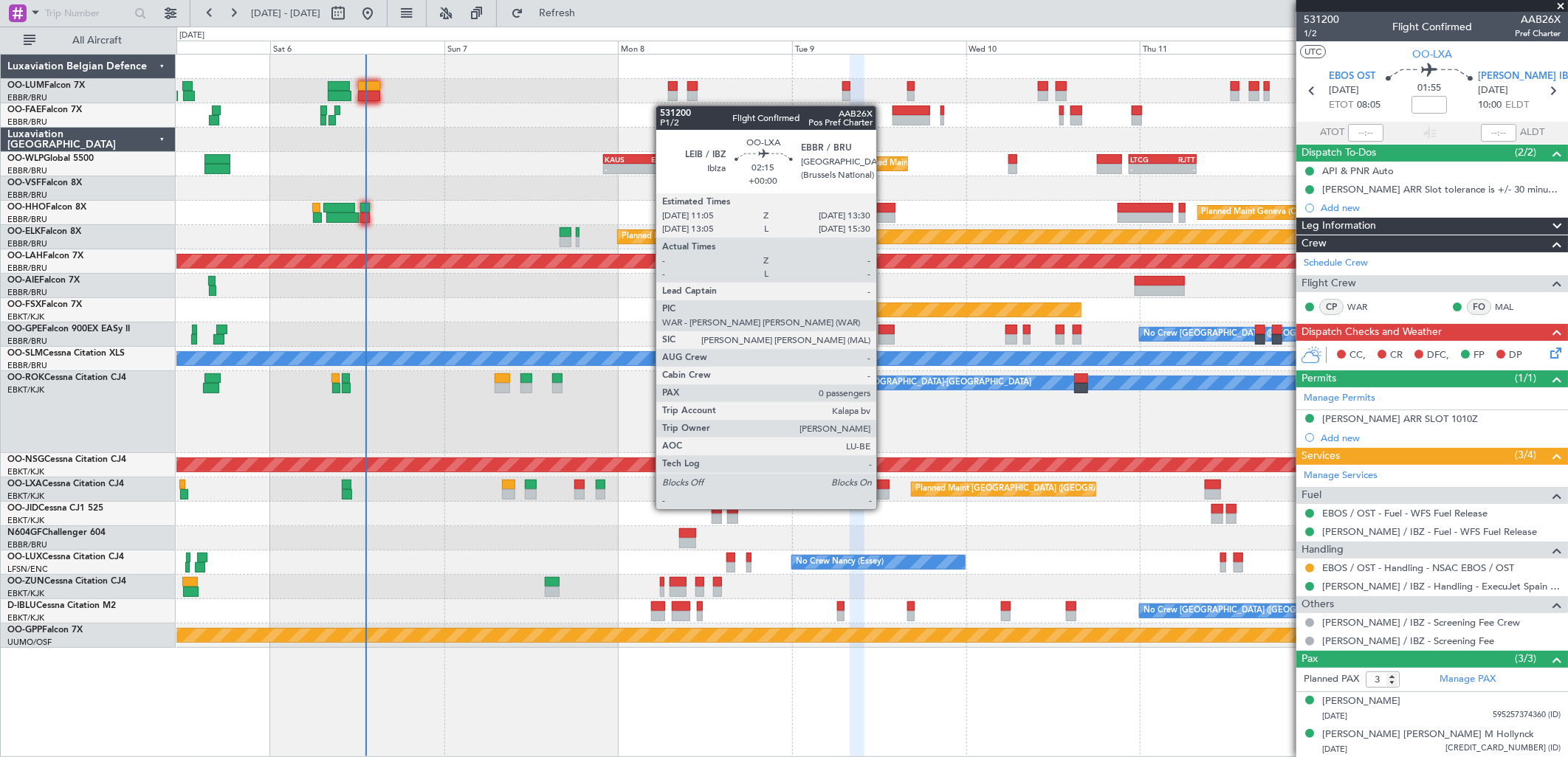
click at [883, 496] on div at bounding box center [880, 494] width 18 height 10
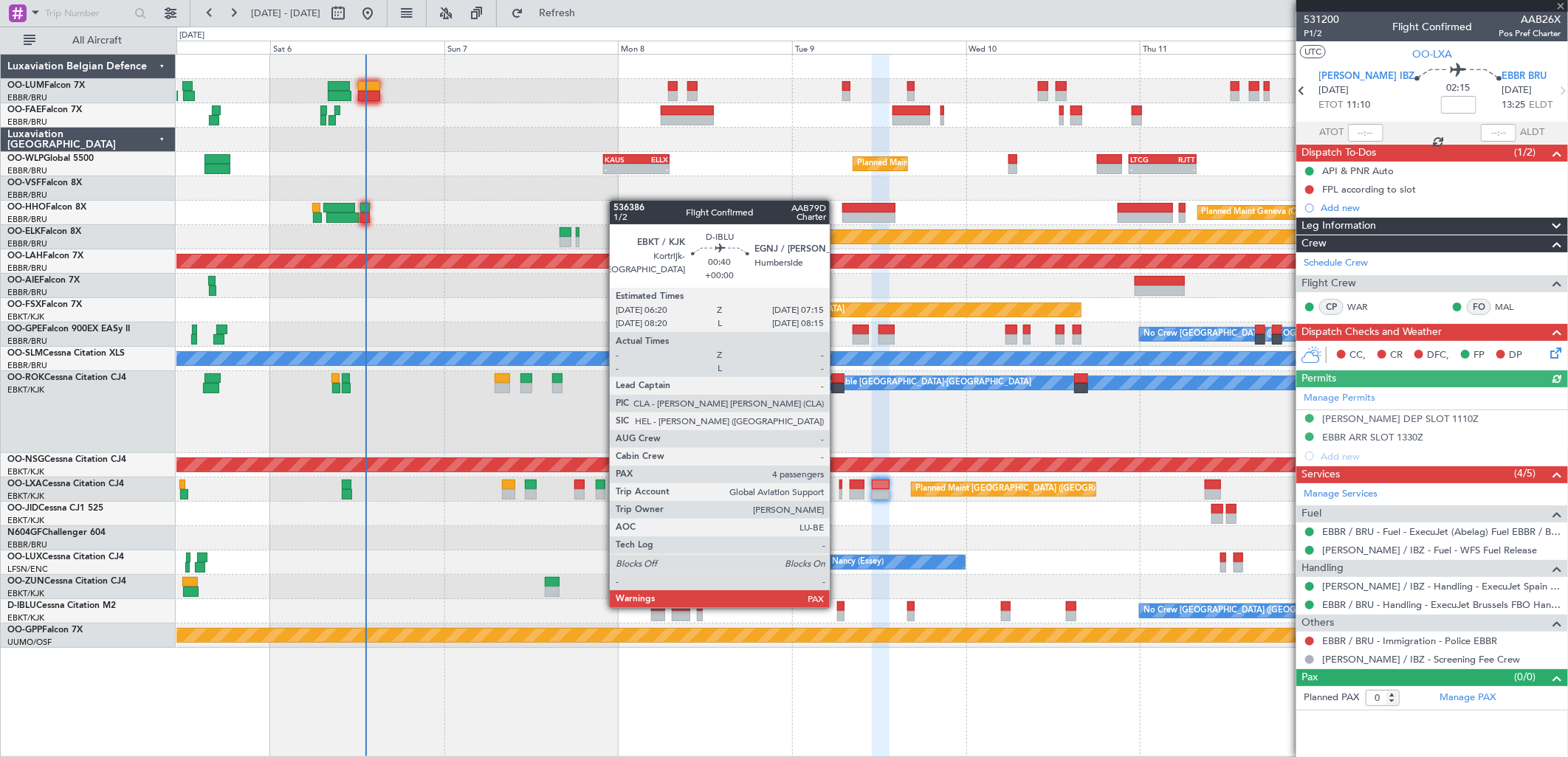
click at [837, 606] on div at bounding box center [840, 606] width 6 height 10
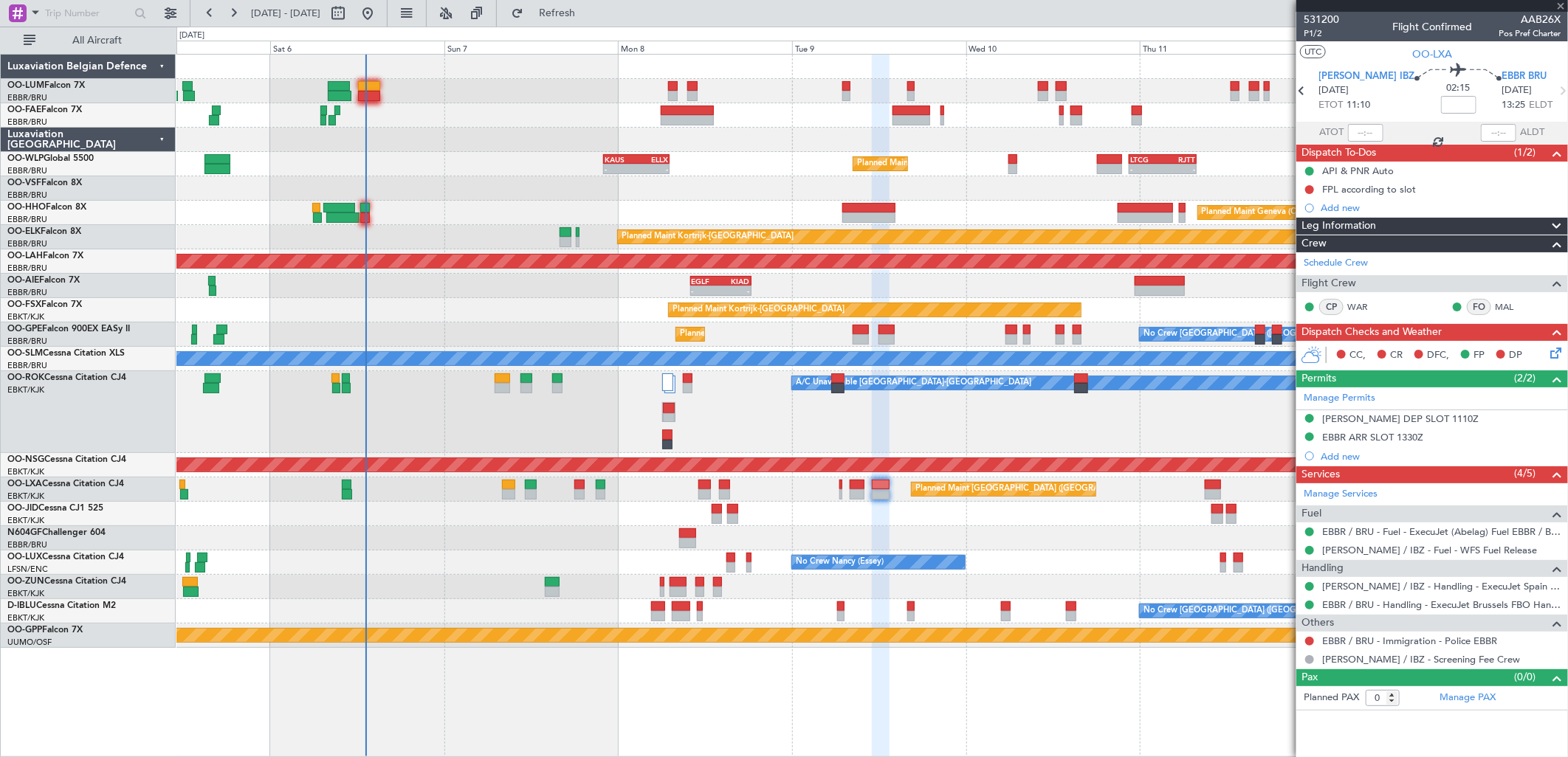
type input "4"
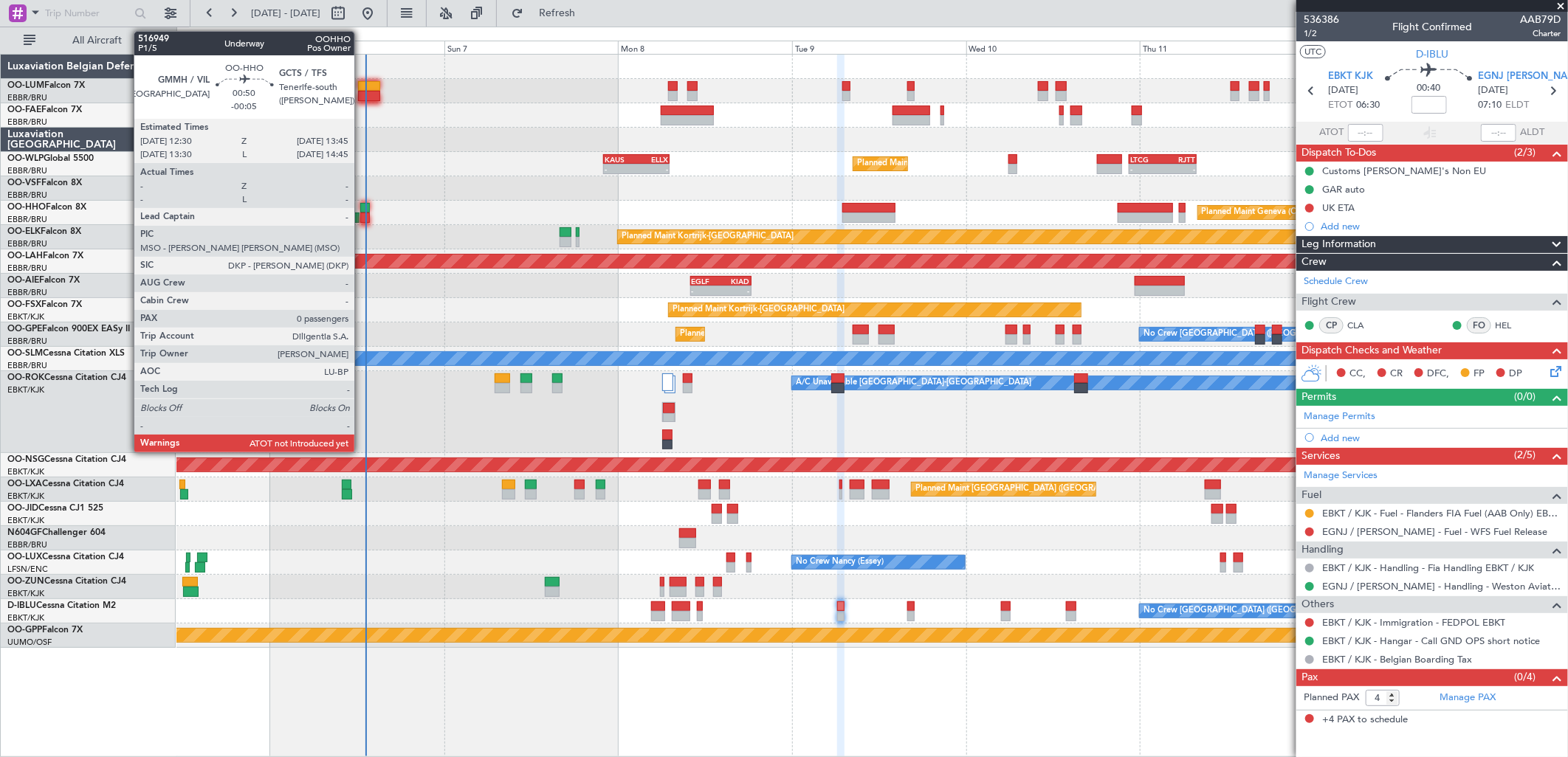
click at [362, 209] on div at bounding box center [365, 208] width 9 height 10
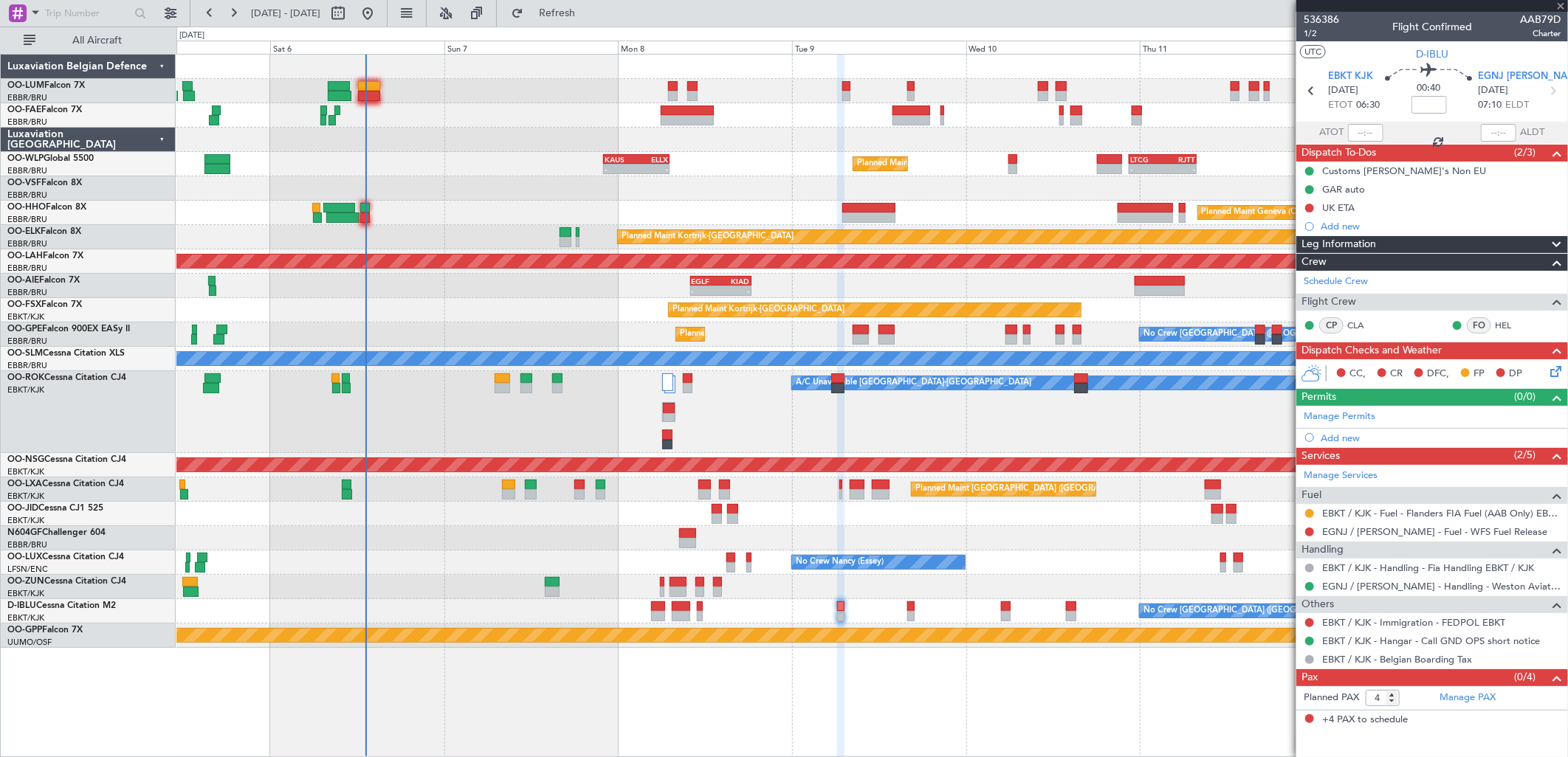
type input "-00:05"
type input "0"
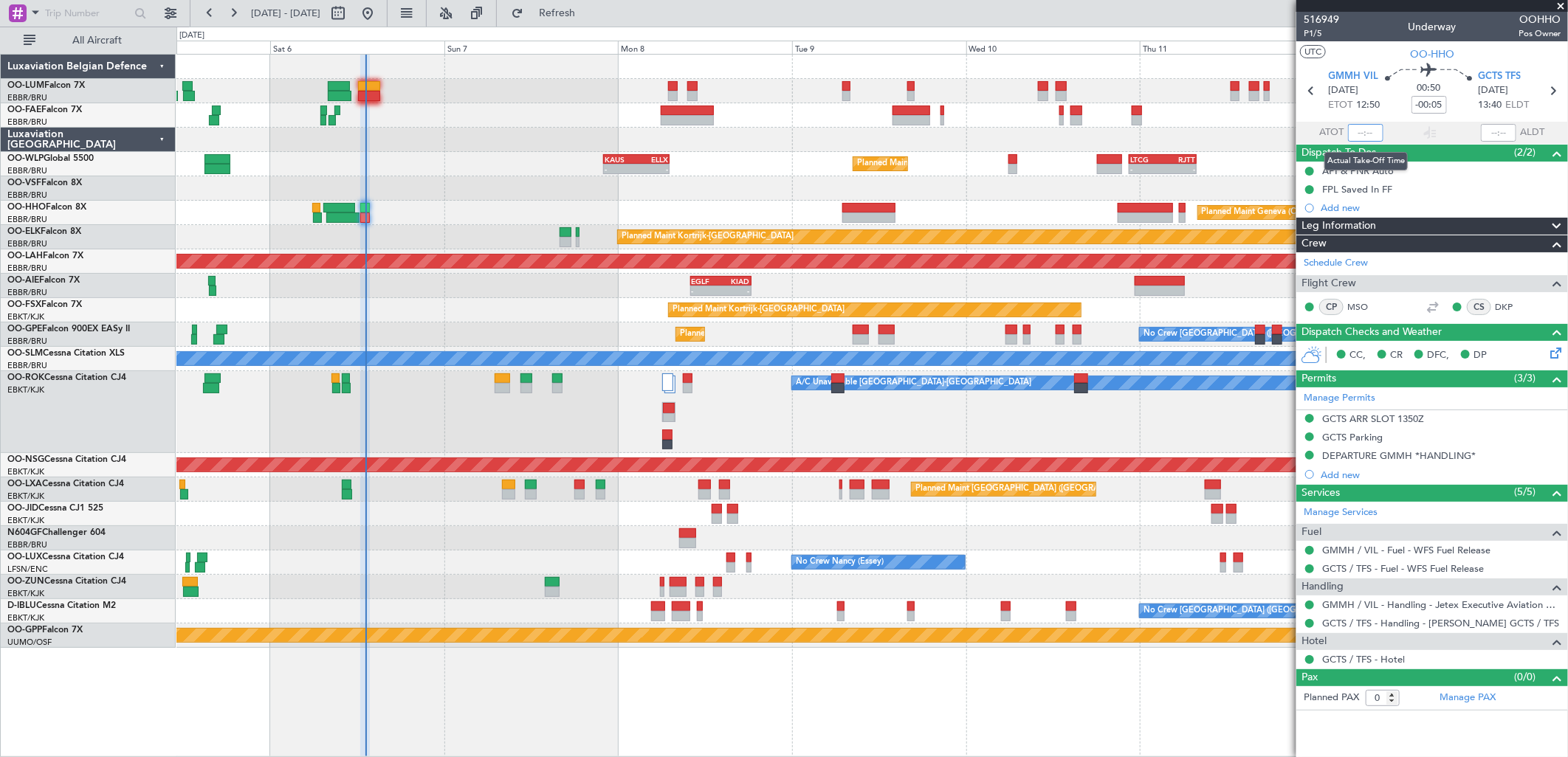
click at [1364, 131] on input "text" at bounding box center [1365, 133] width 35 height 18
type input "13:06"
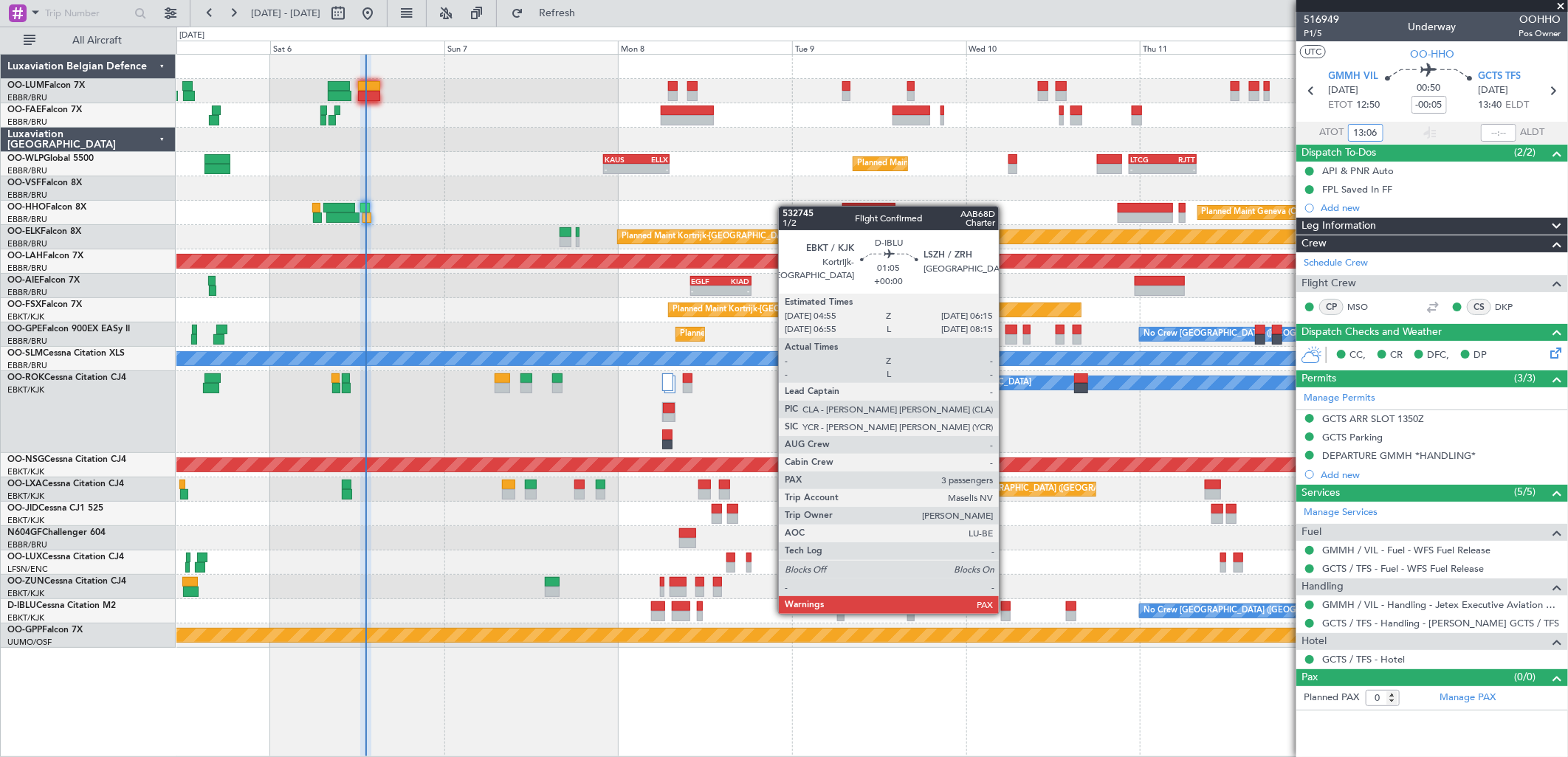
click at [1006, 612] on div at bounding box center [1006, 616] width 10 height 10
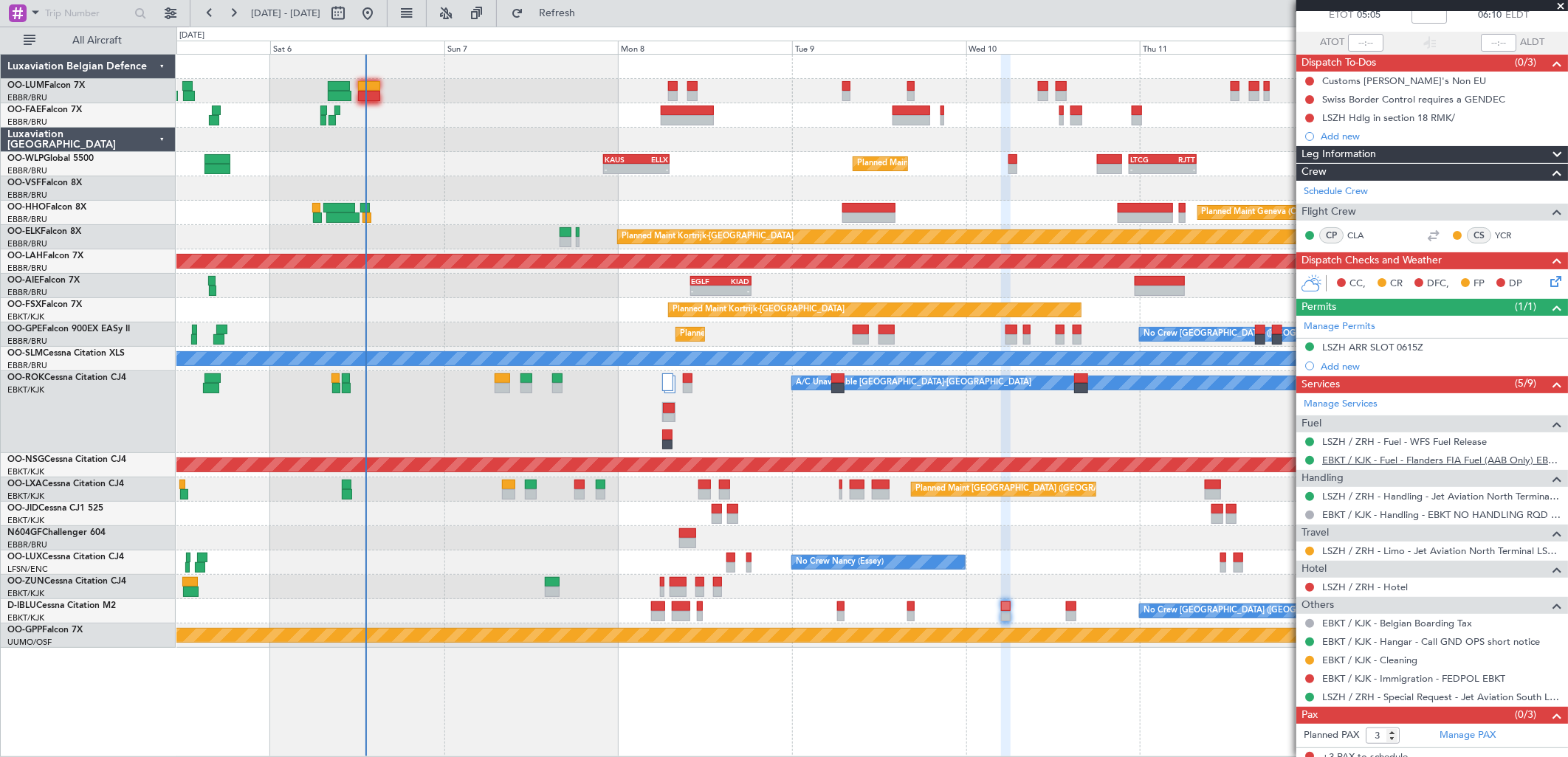
scroll to position [99, 0]
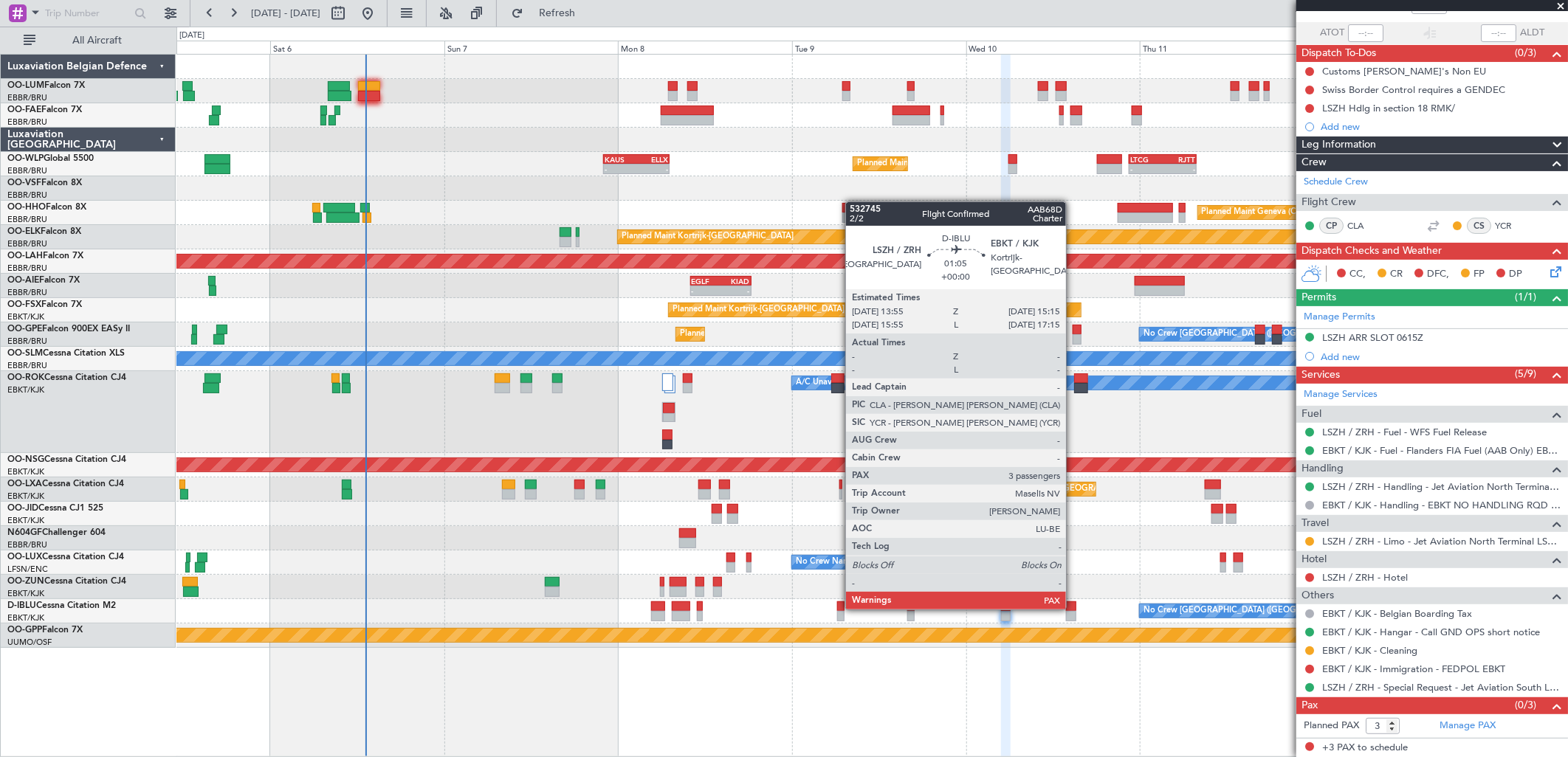
click at [1073, 608] on div at bounding box center [1071, 606] width 10 height 10
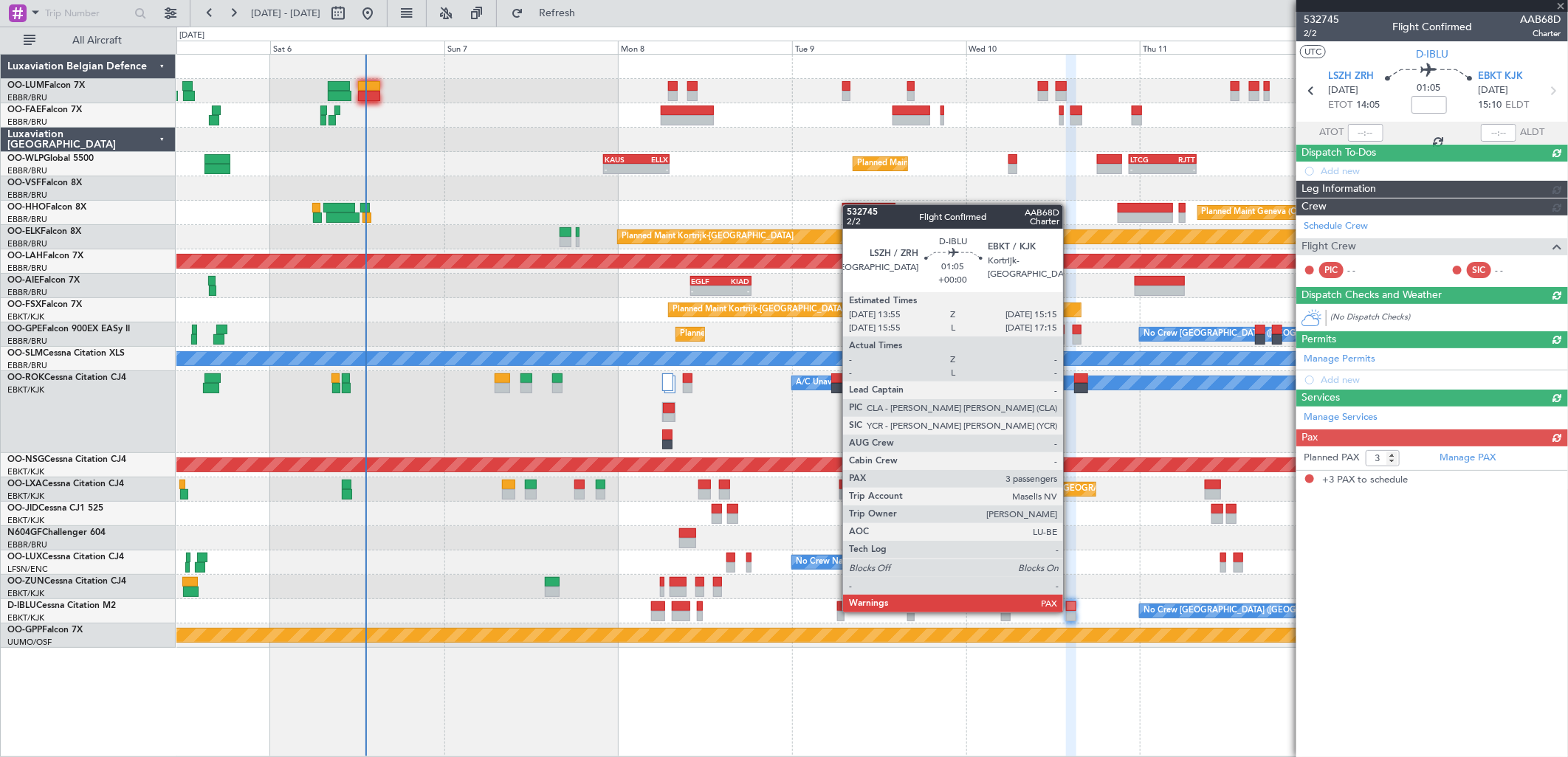
scroll to position [0, 0]
click at [1070, 611] on div at bounding box center [1071, 616] width 10 height 10
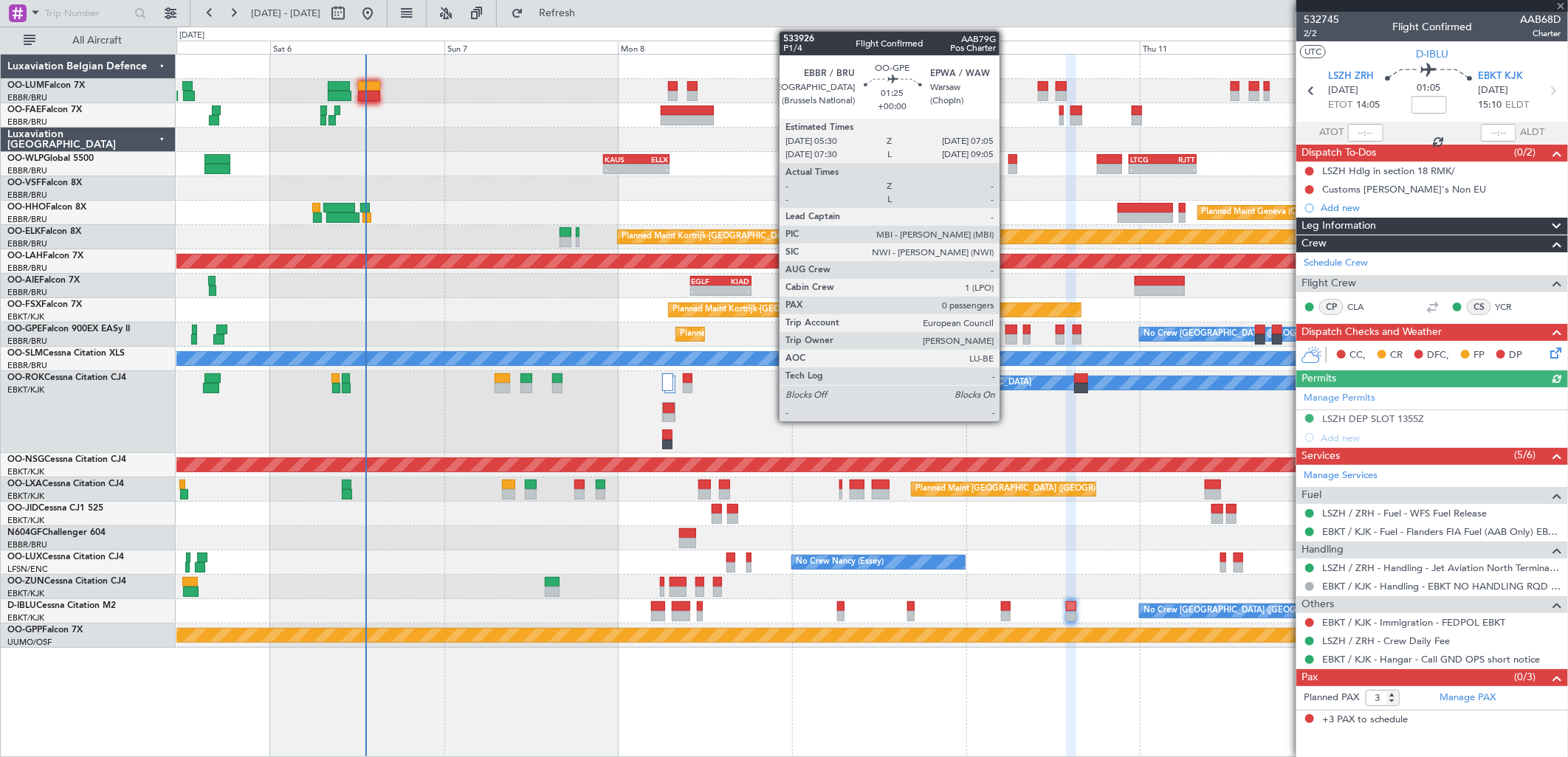
click at [1007, 336] on div at bounding box center [1011, 339] width 12 height 10
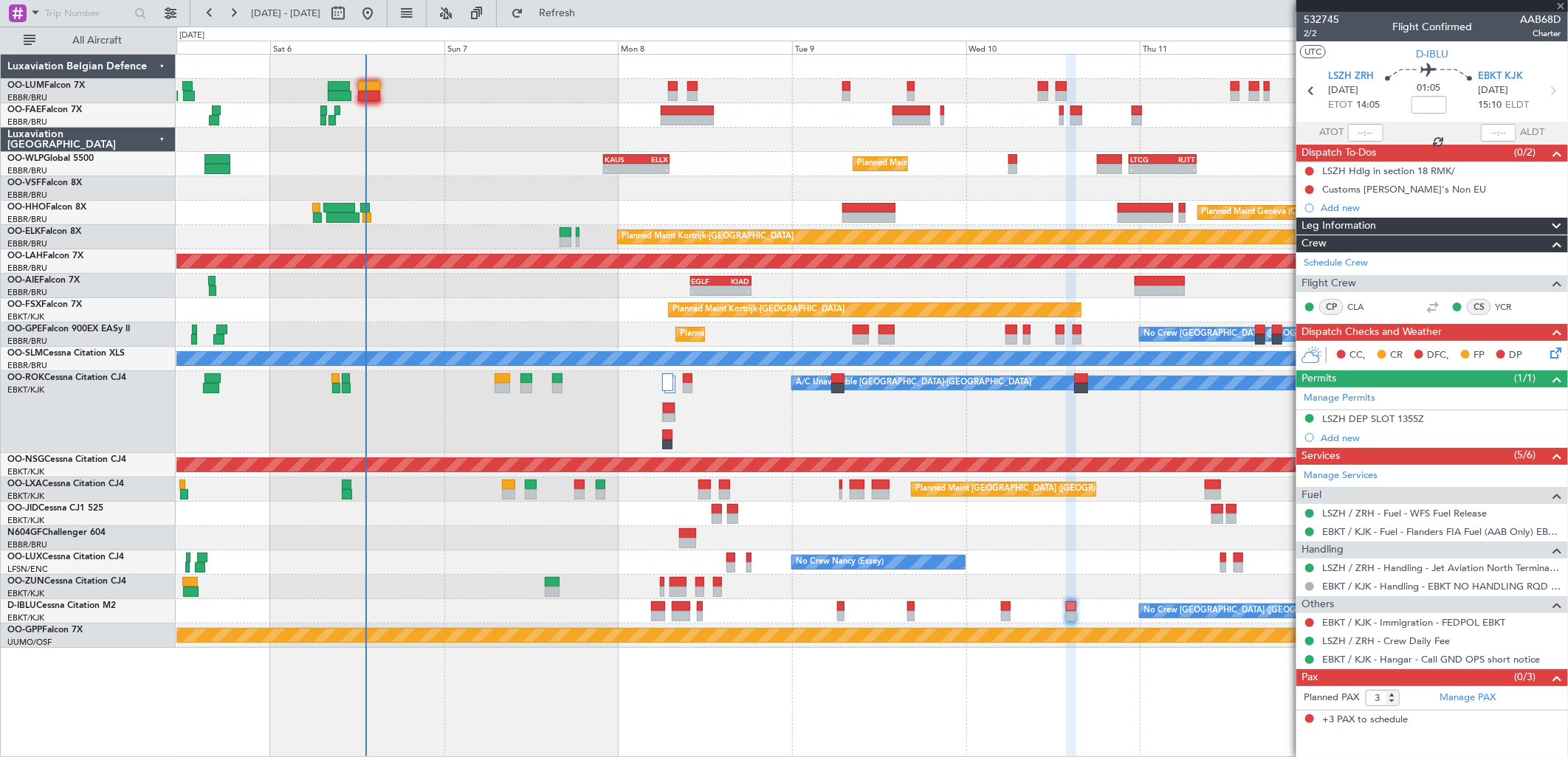
type input "0"
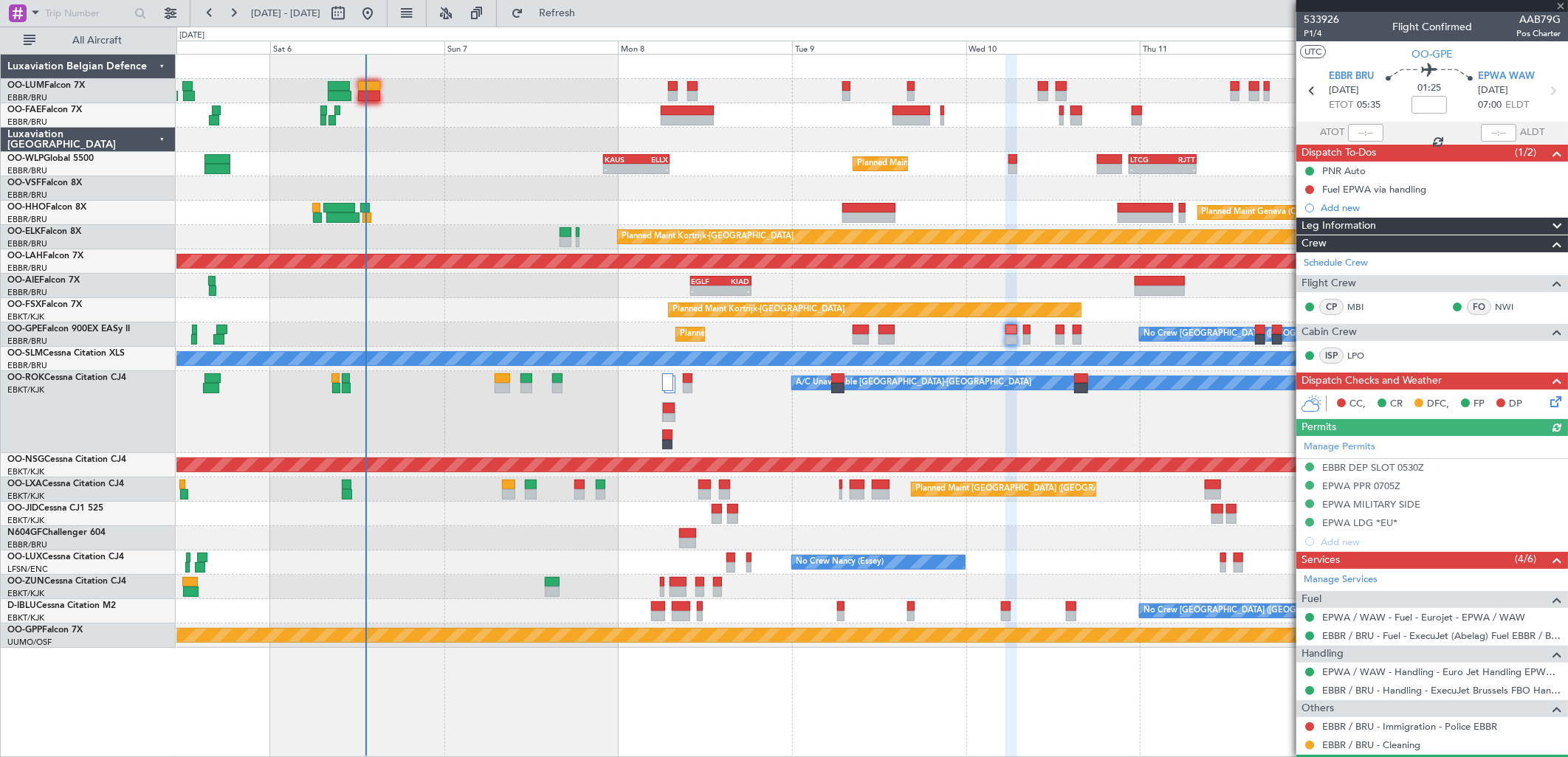
scroll to position [39, 0]
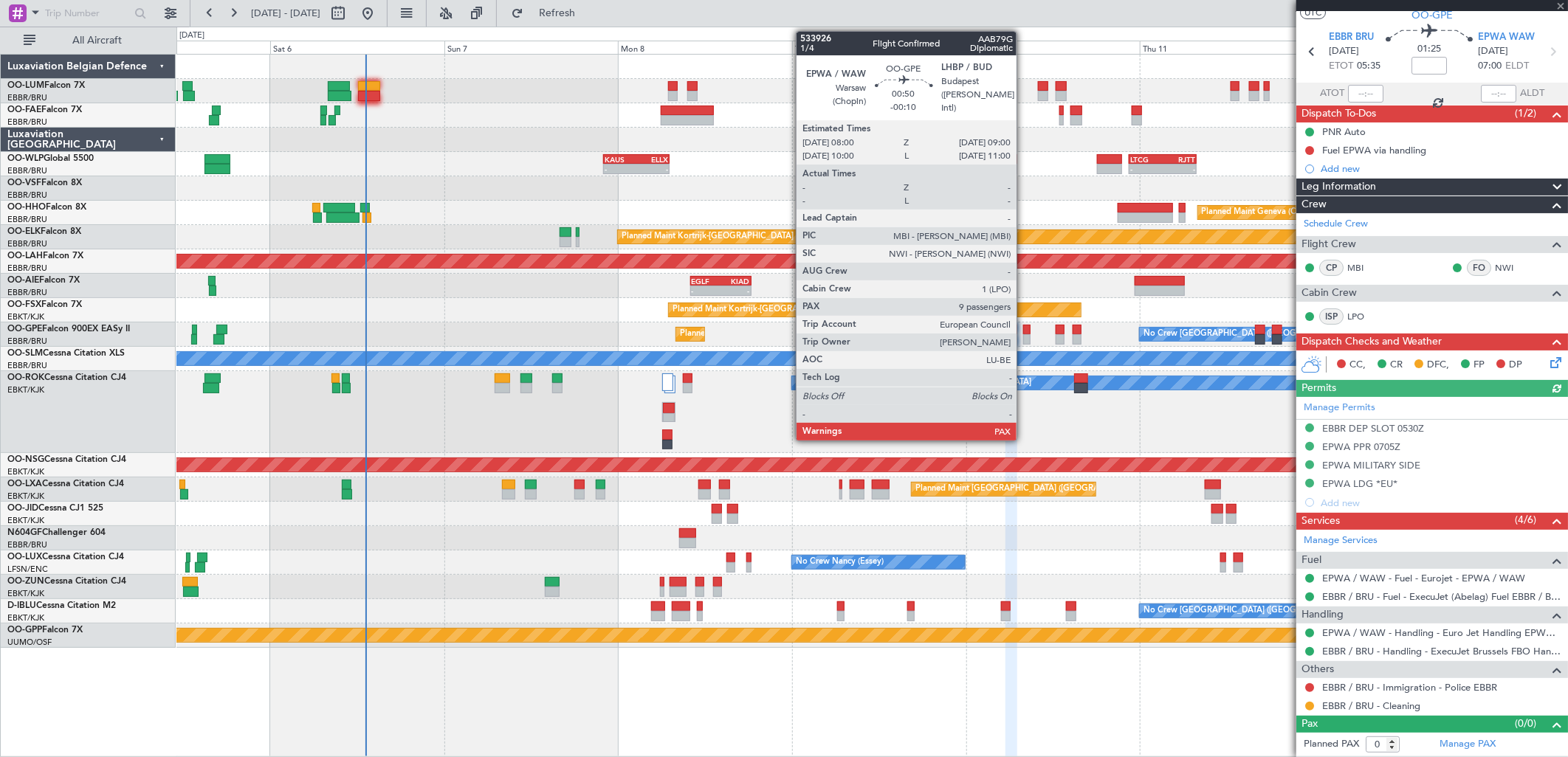
click at [1024, 337] on div at bounding box center [1026, 339] width 7 height 10
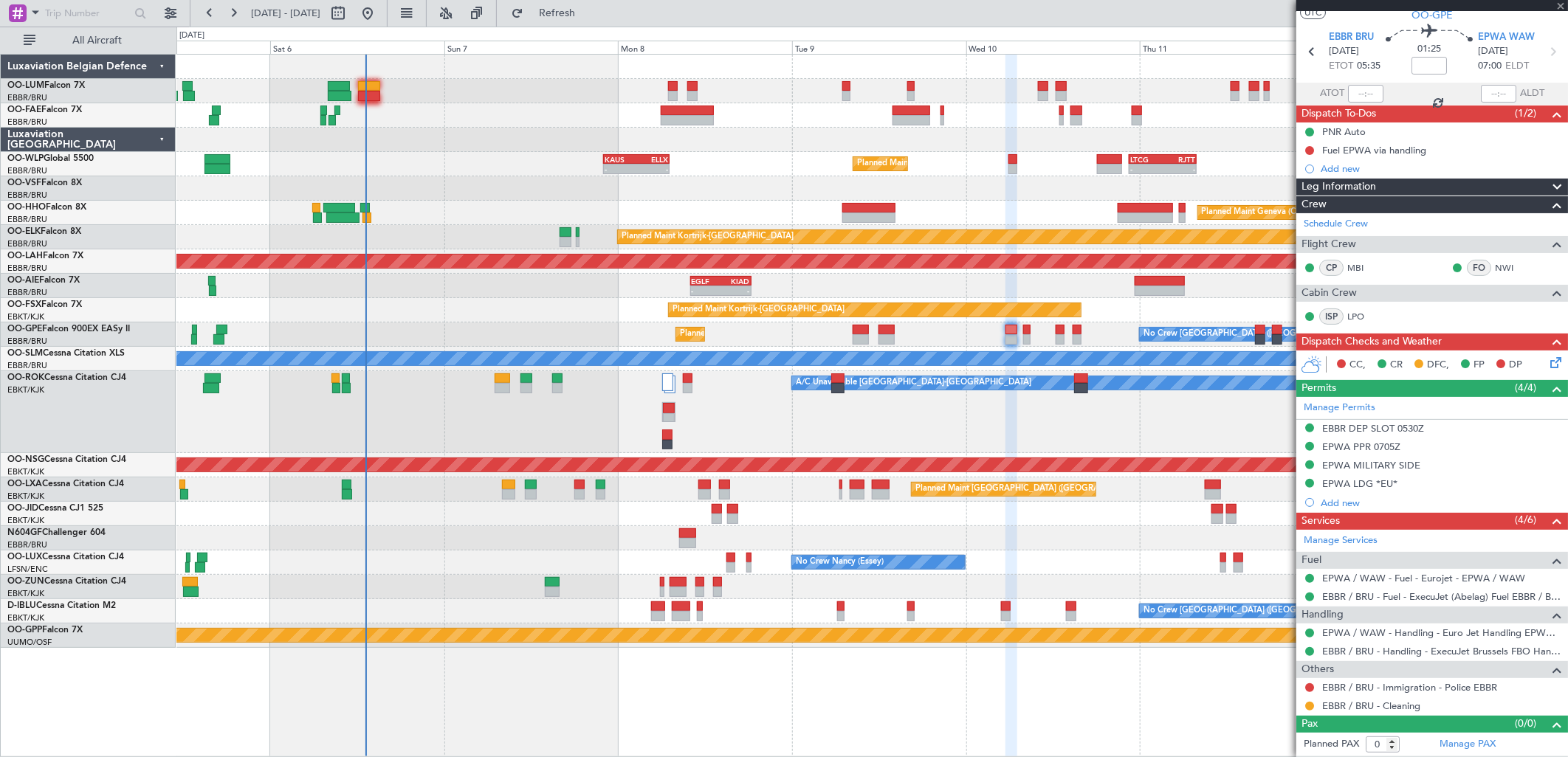
type input "-00:10"
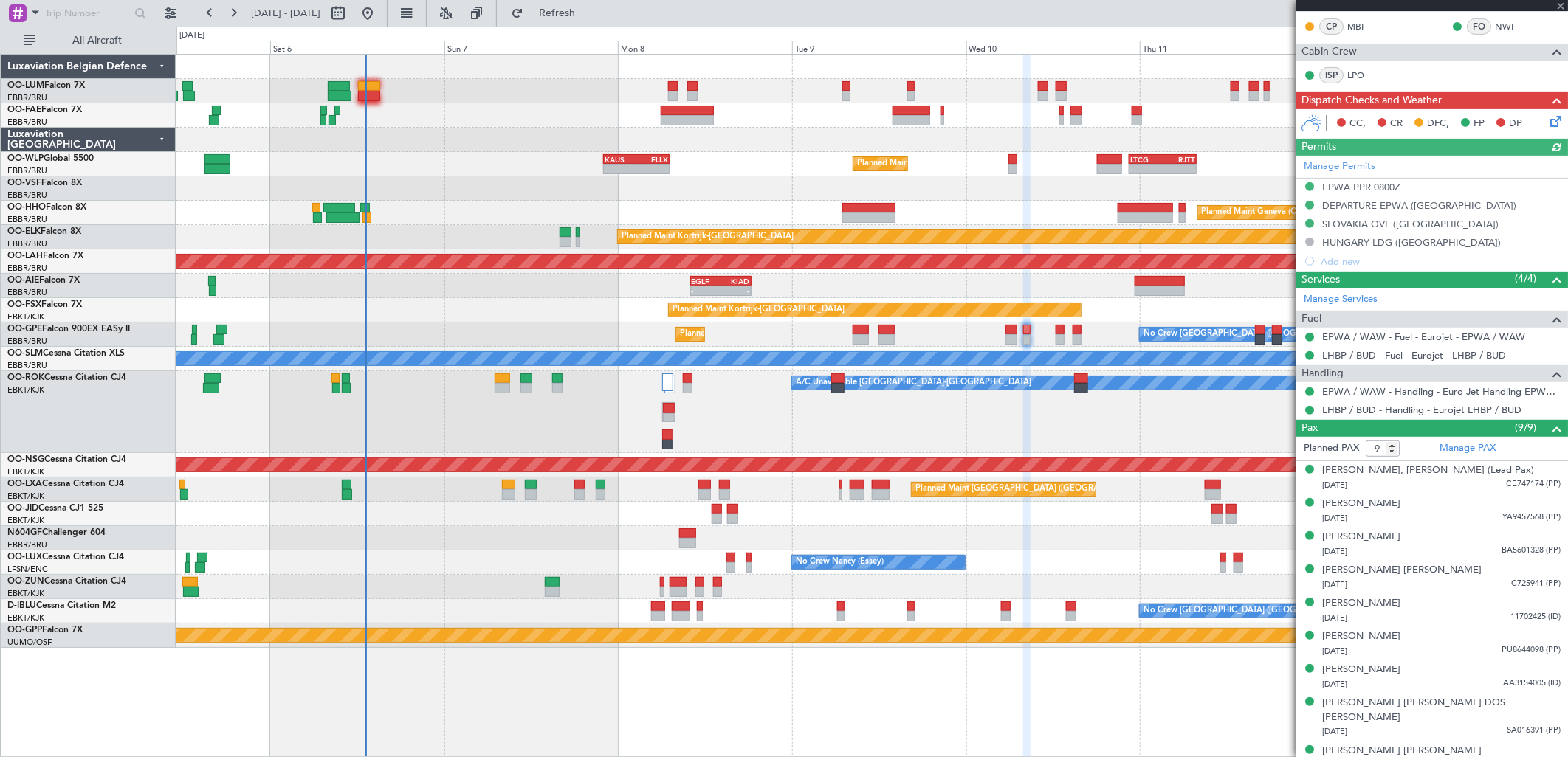
scroll to position [320, 0]
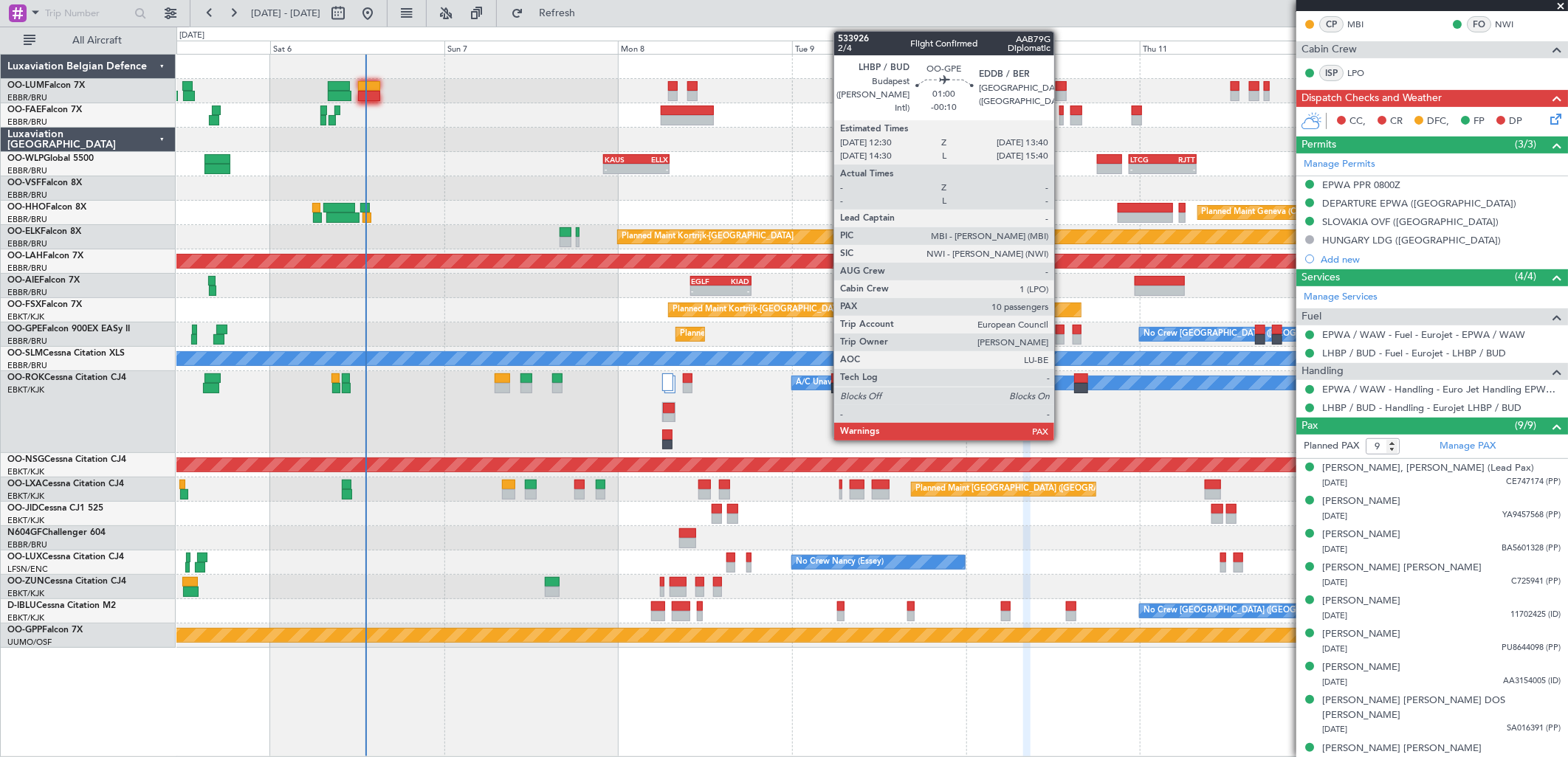
click at [1061, 337] on div at bounding box center [1059, 339] width 9 height 10
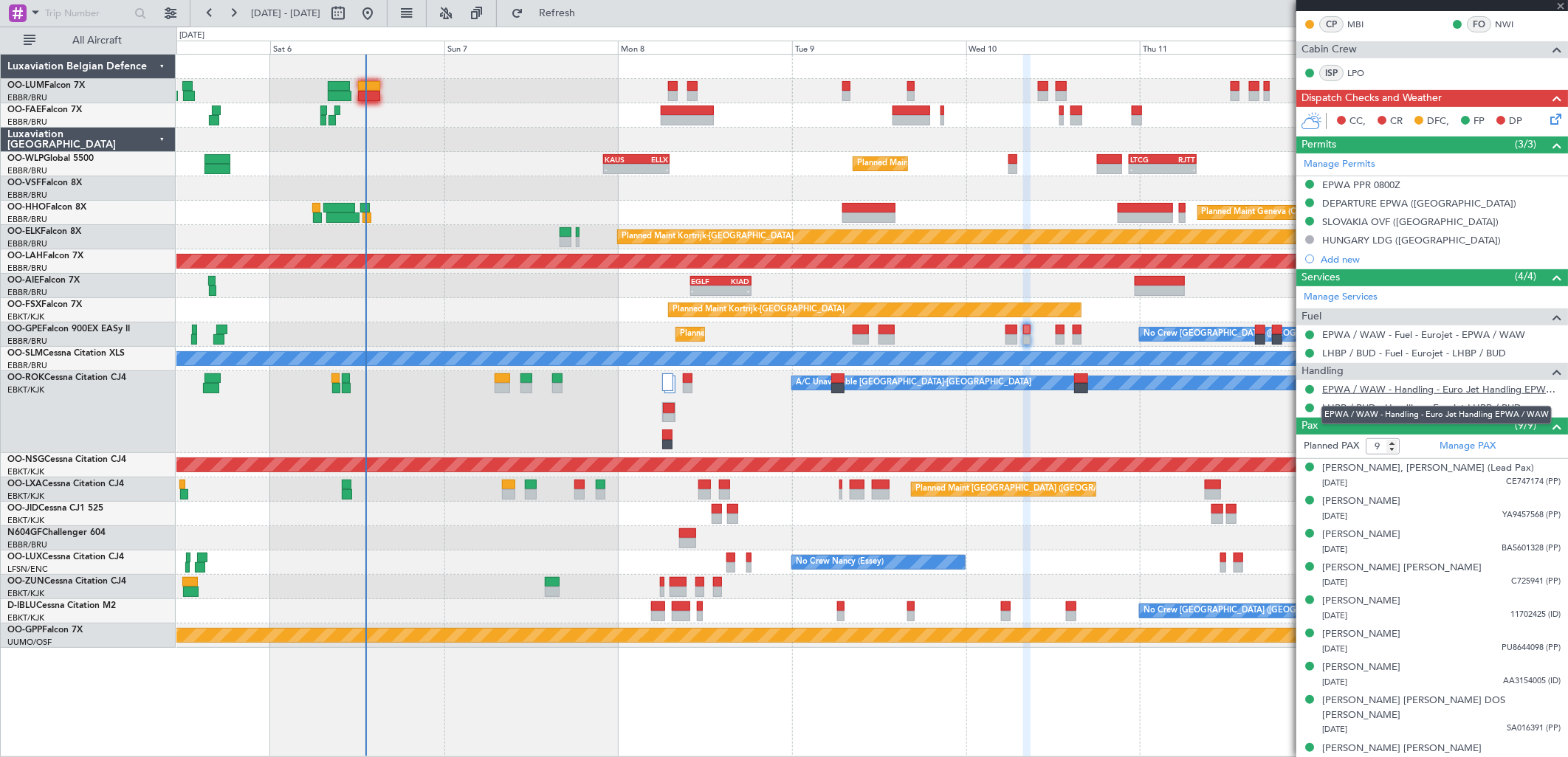
type input "10"
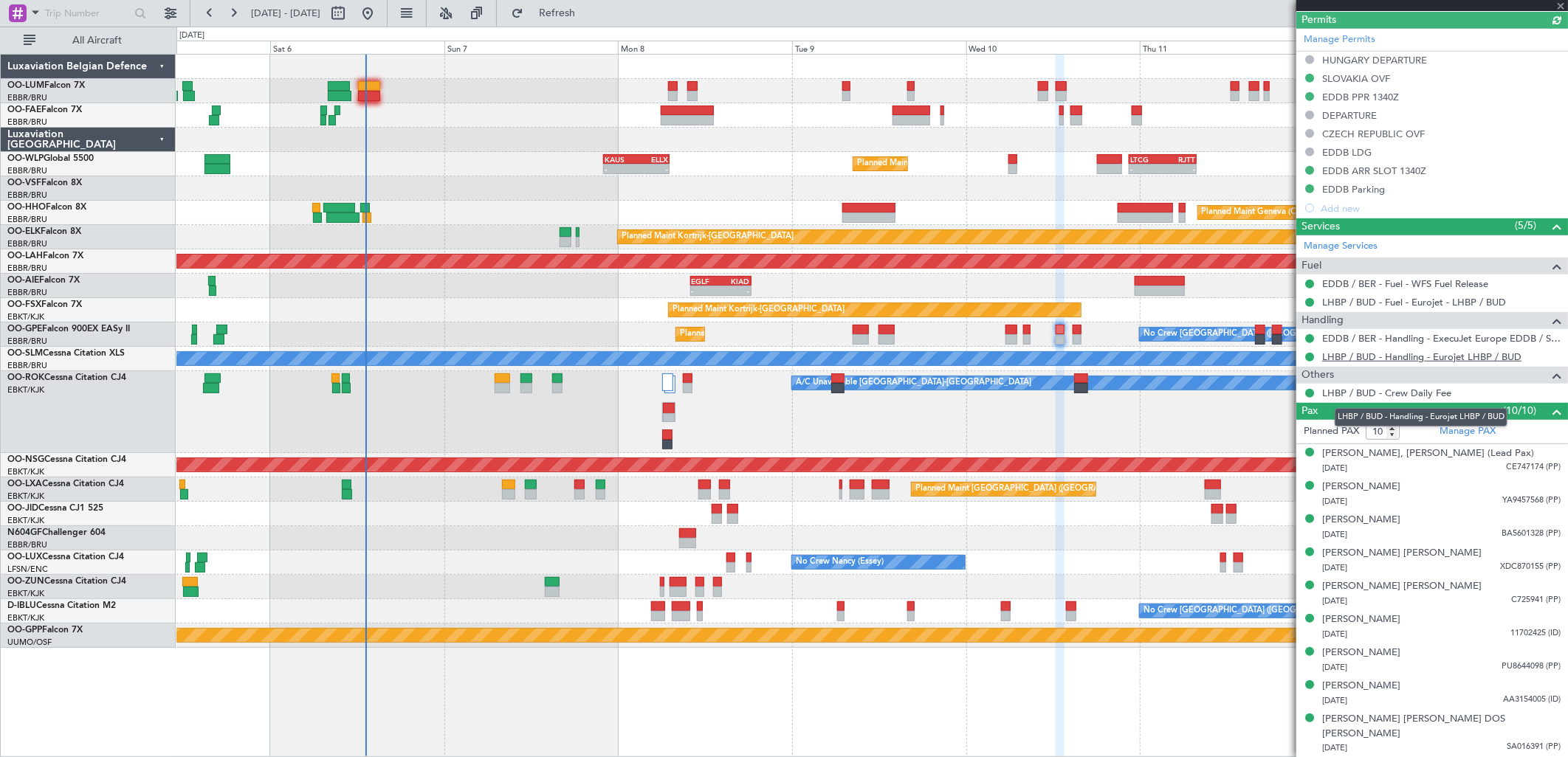
scroll to position [462, 0]
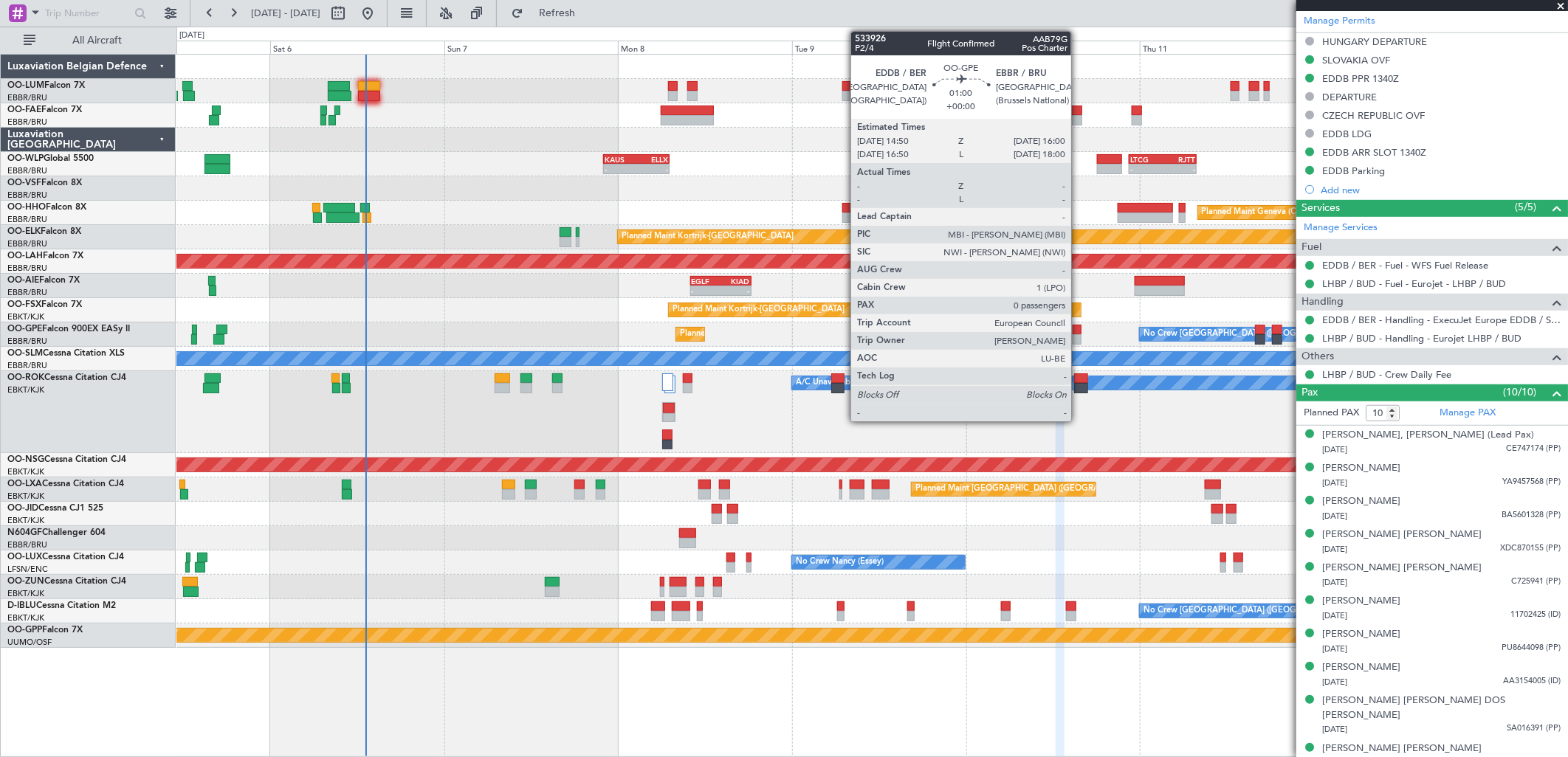
click at [1079, 336] on div at bounding box center [1076, 339] width 9 height 10
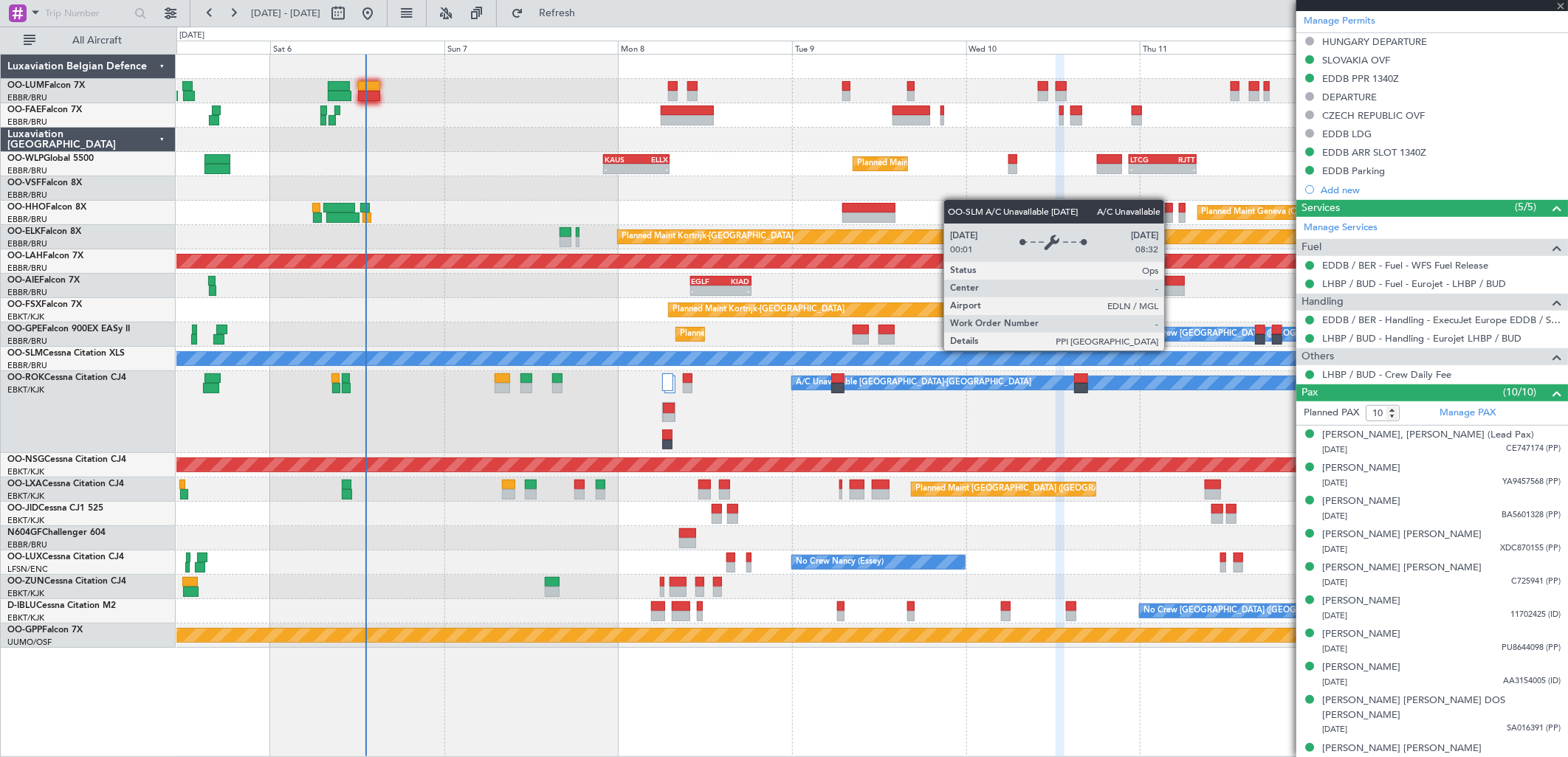
type input "0"
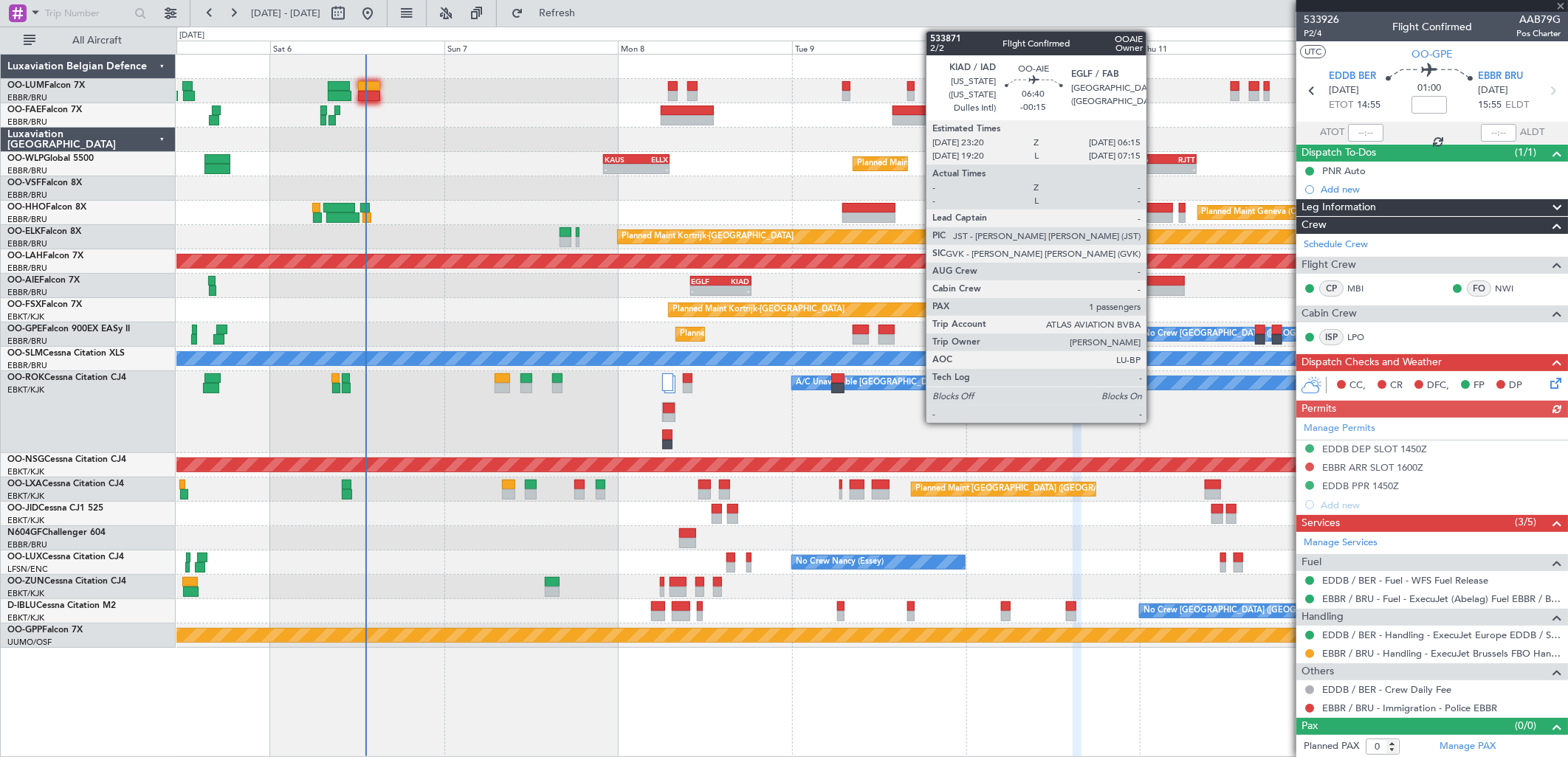
click at [1154, 288] on div at bounding box center [1160, 290] width 50 height 10
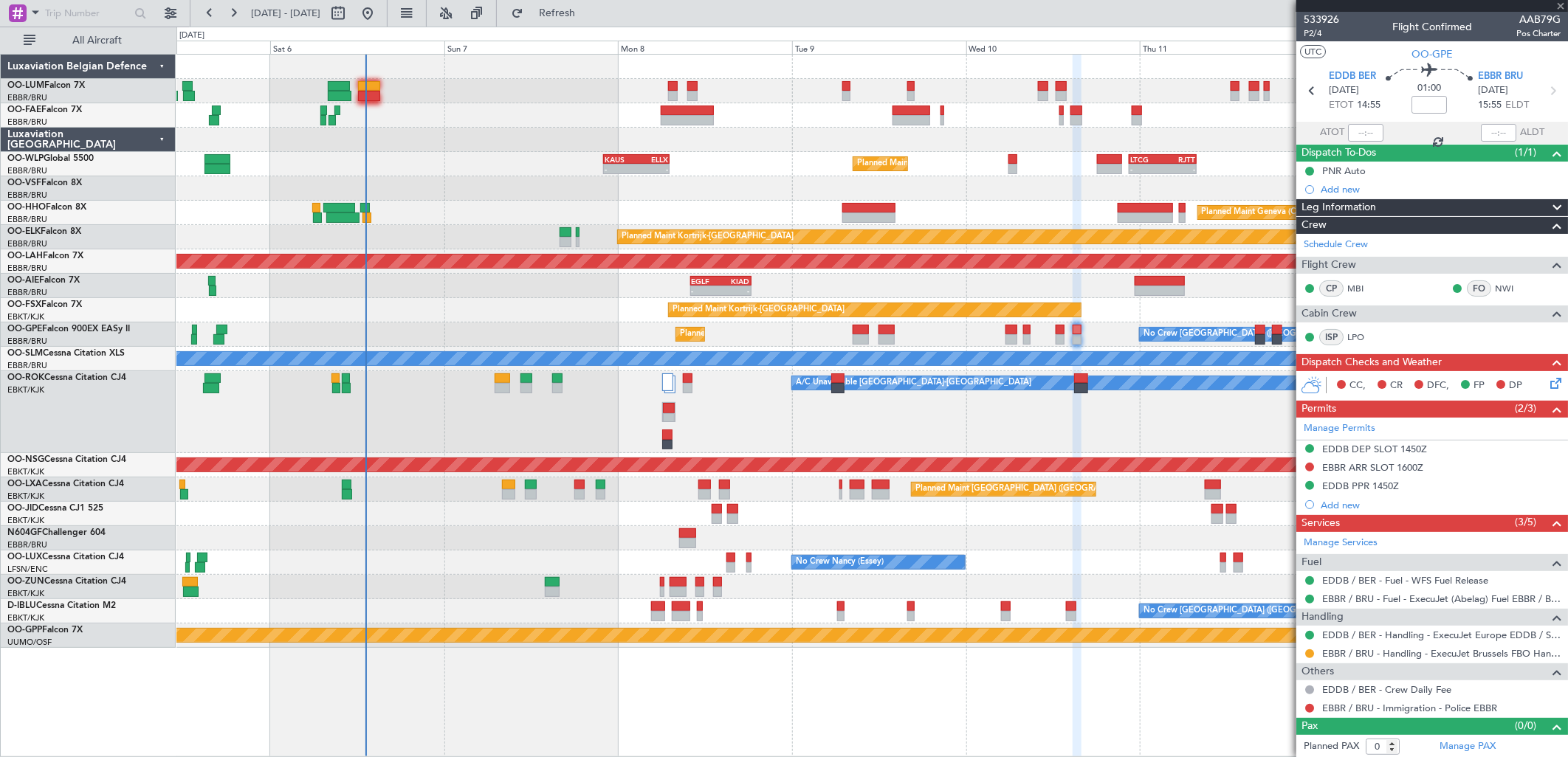
type input "-00:15"
type input "1"
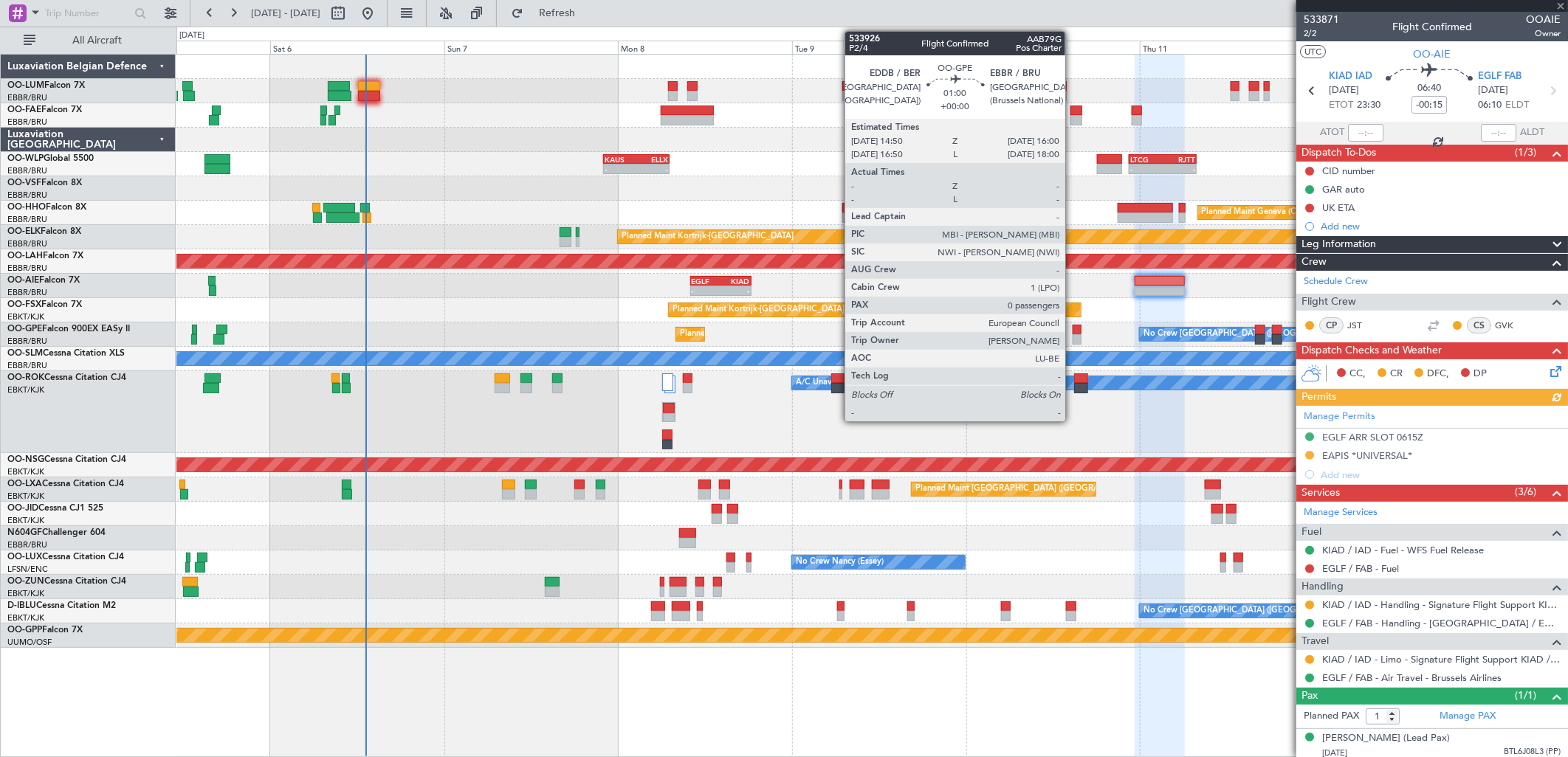
click at [1072, 332] on div at bounding box center [1076, 330] width 9 height 10
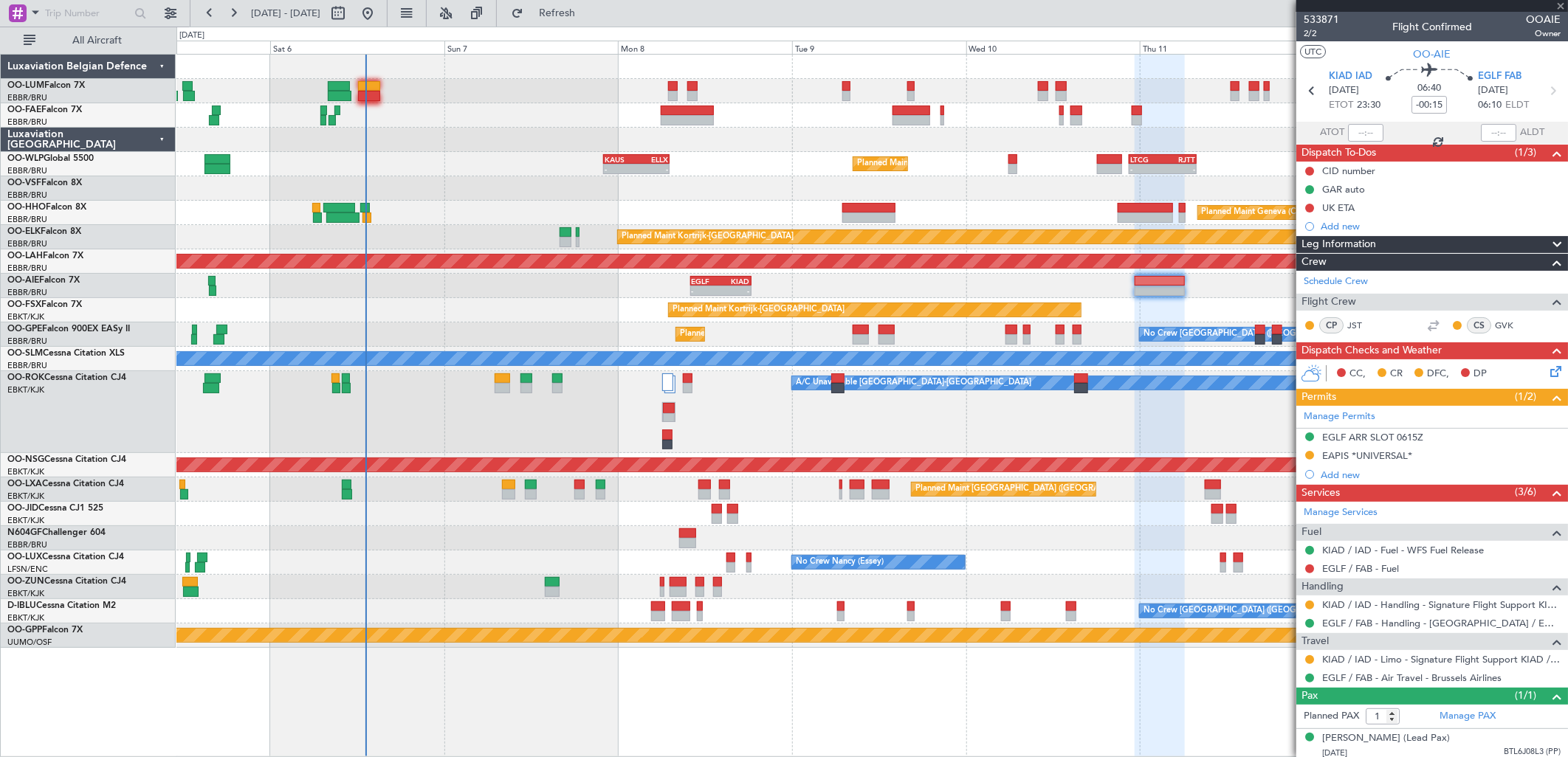
type input "0"
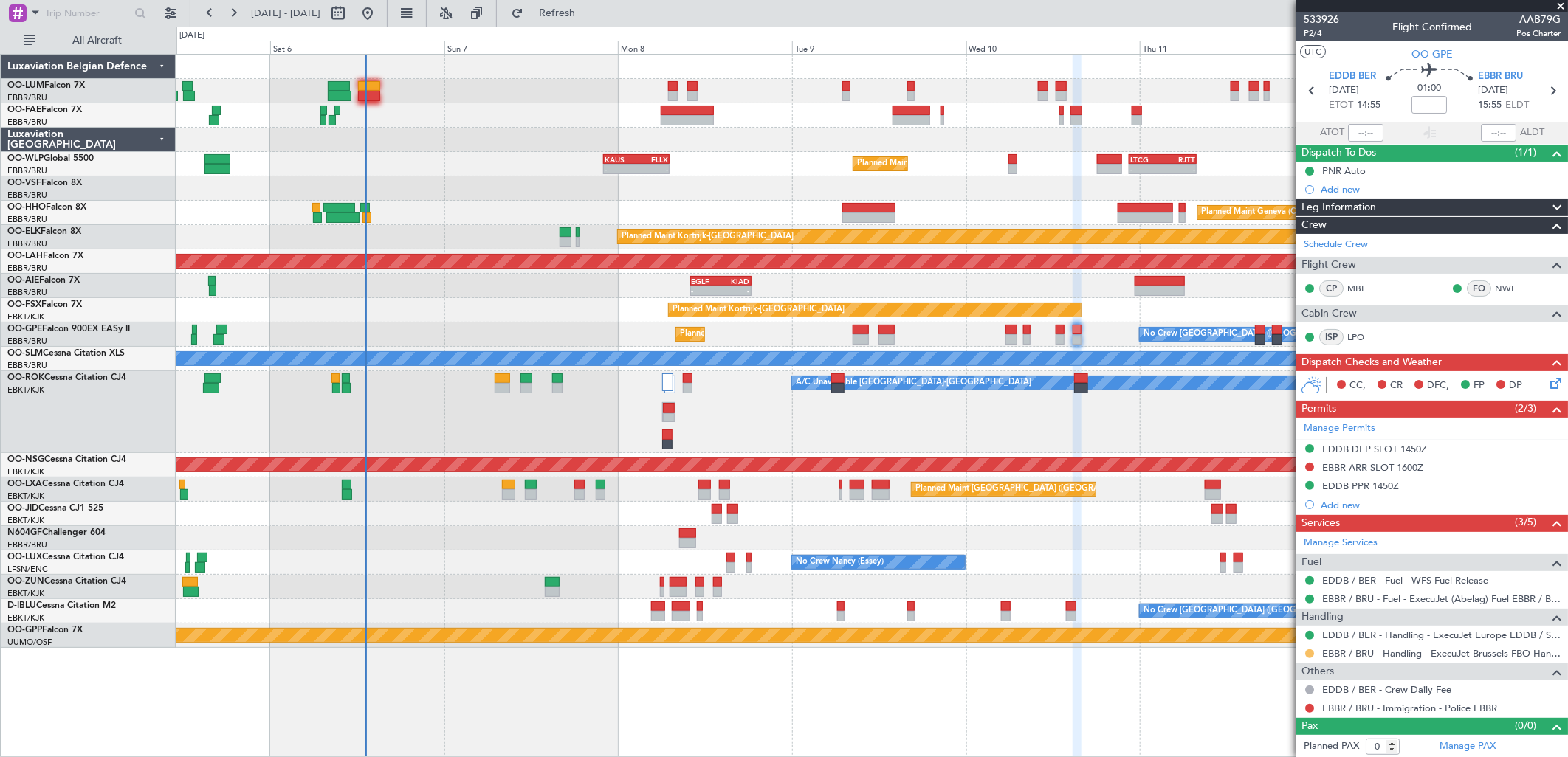
click at [1308, 654] on button at bounding box center [1309, 653] width 9 height 9
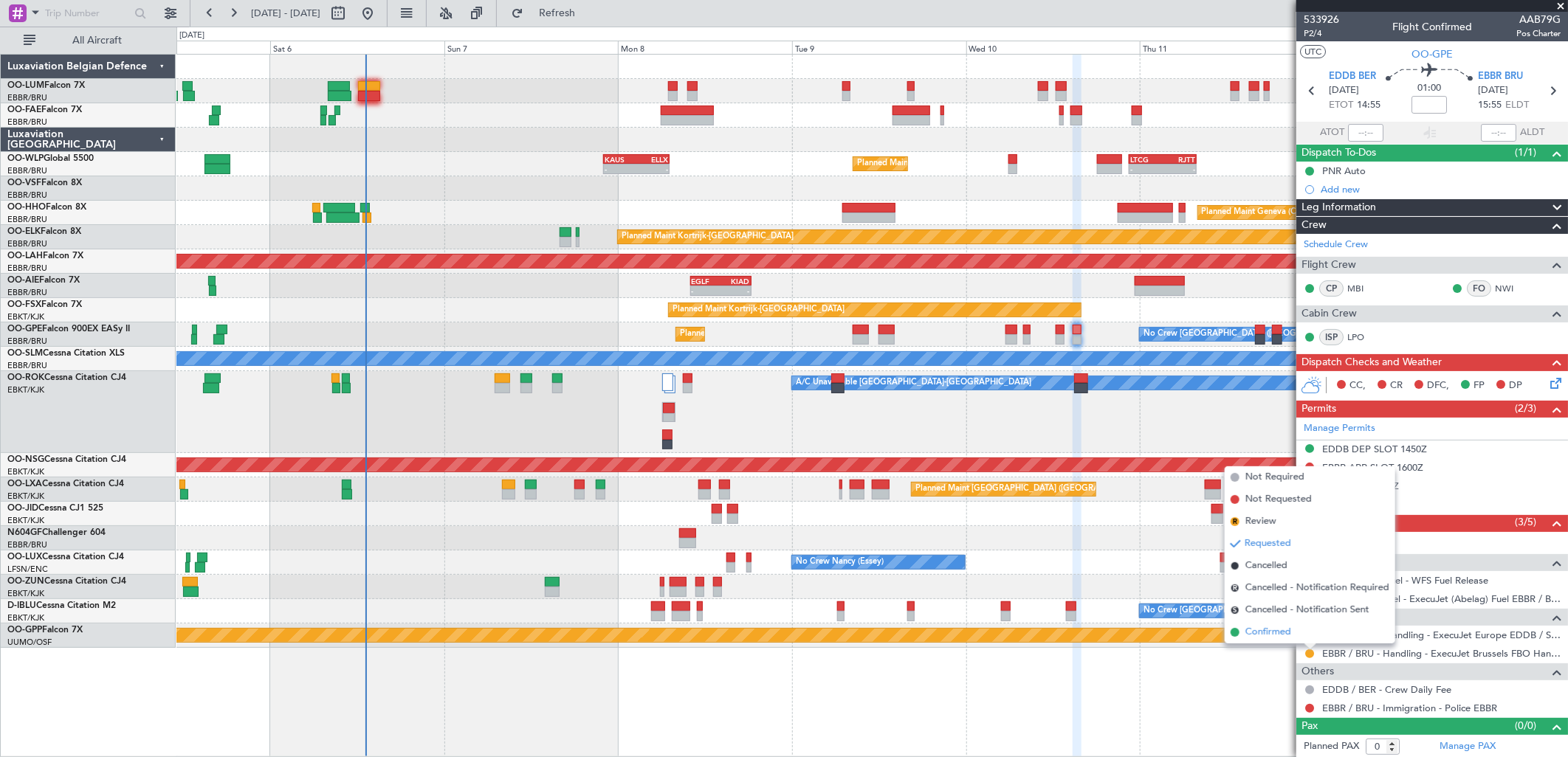
click at [1273, 637] on span "Confirmed" at bounding box center [1268, 632] width 46 height 15
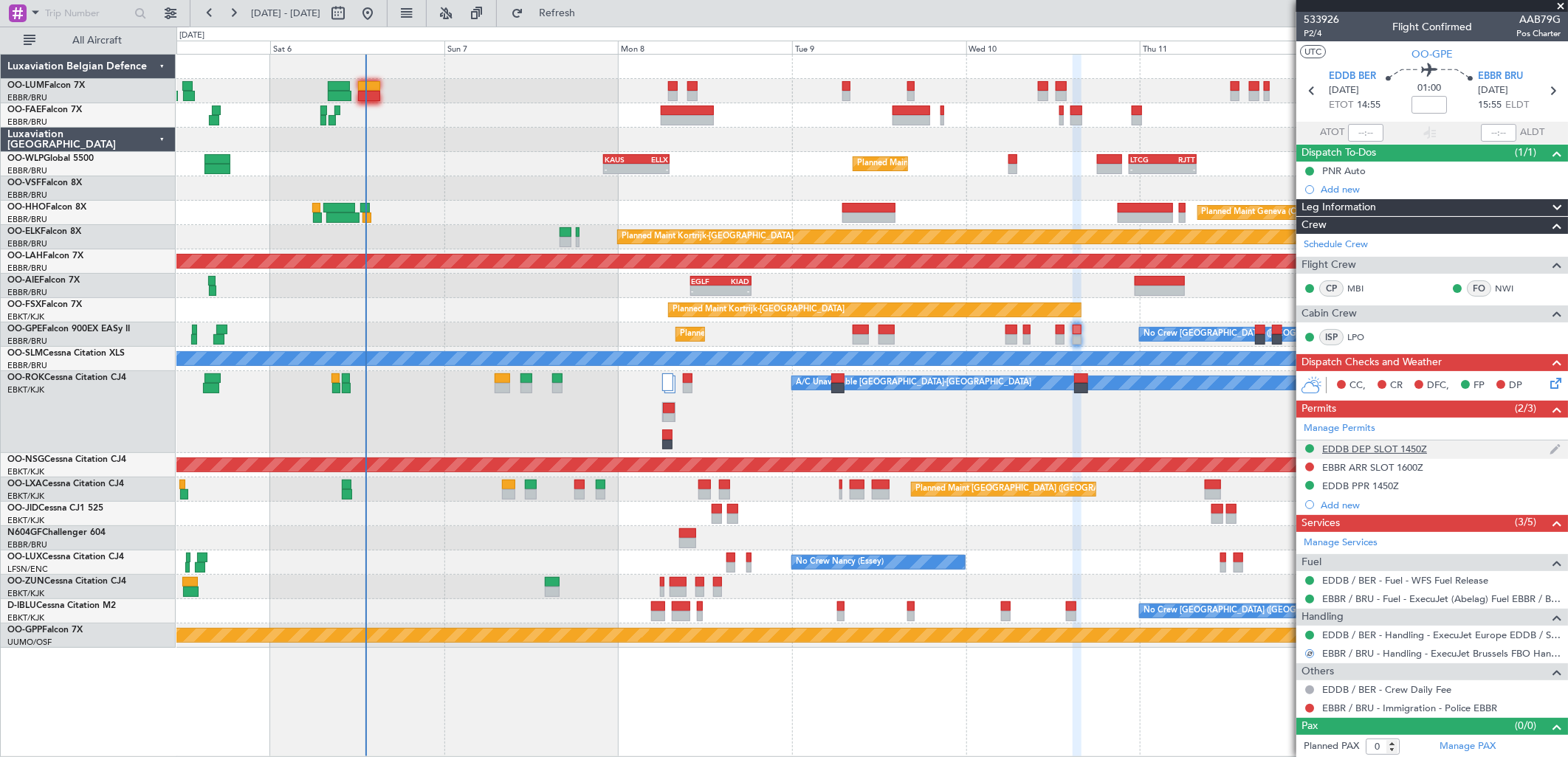
click at [1363, 445] on div "EDDB DEP SLOT 1450Z" at bounding box center [1374, 449] width 105 height 12
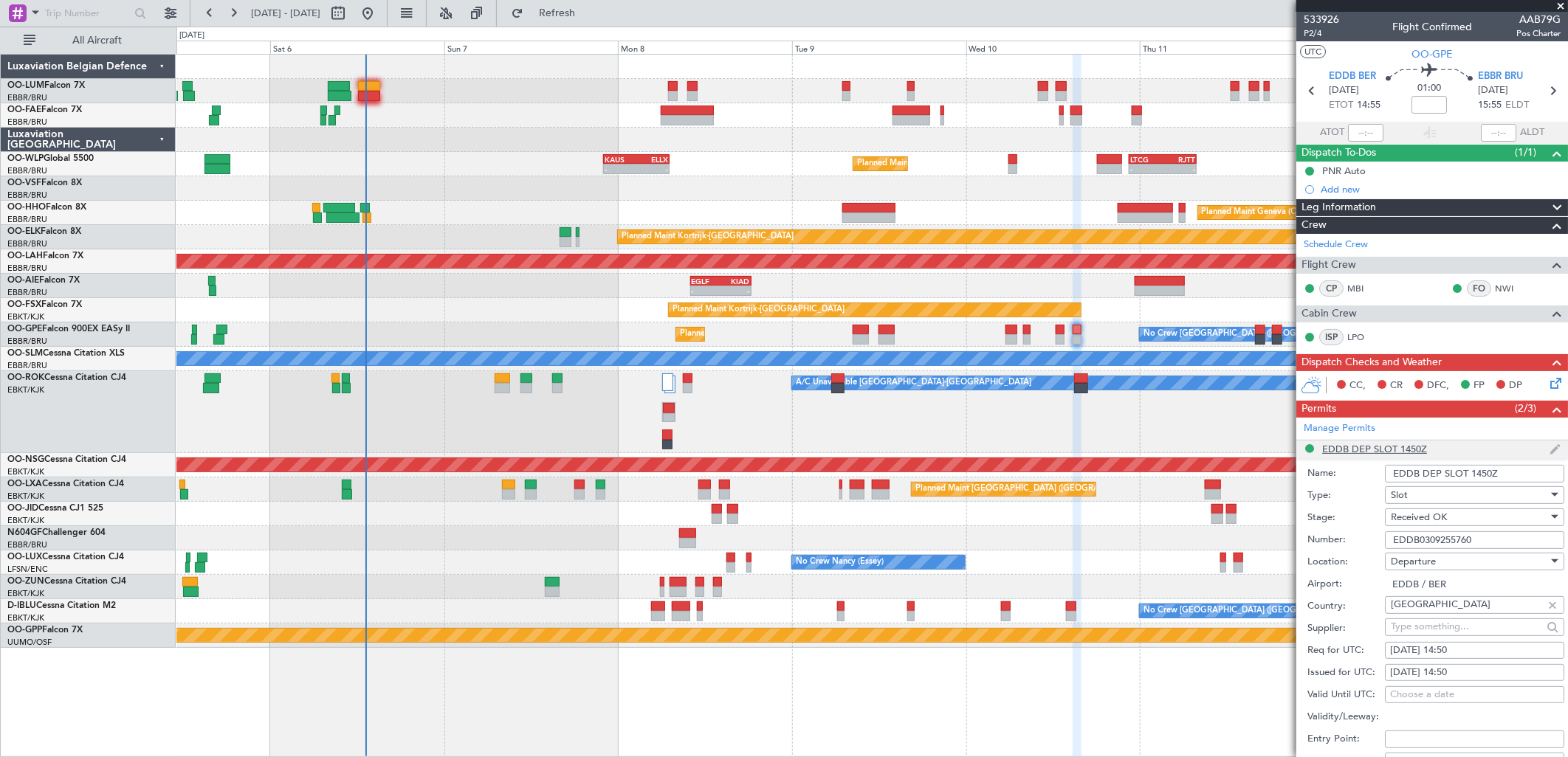
scroll to position [409, 0]
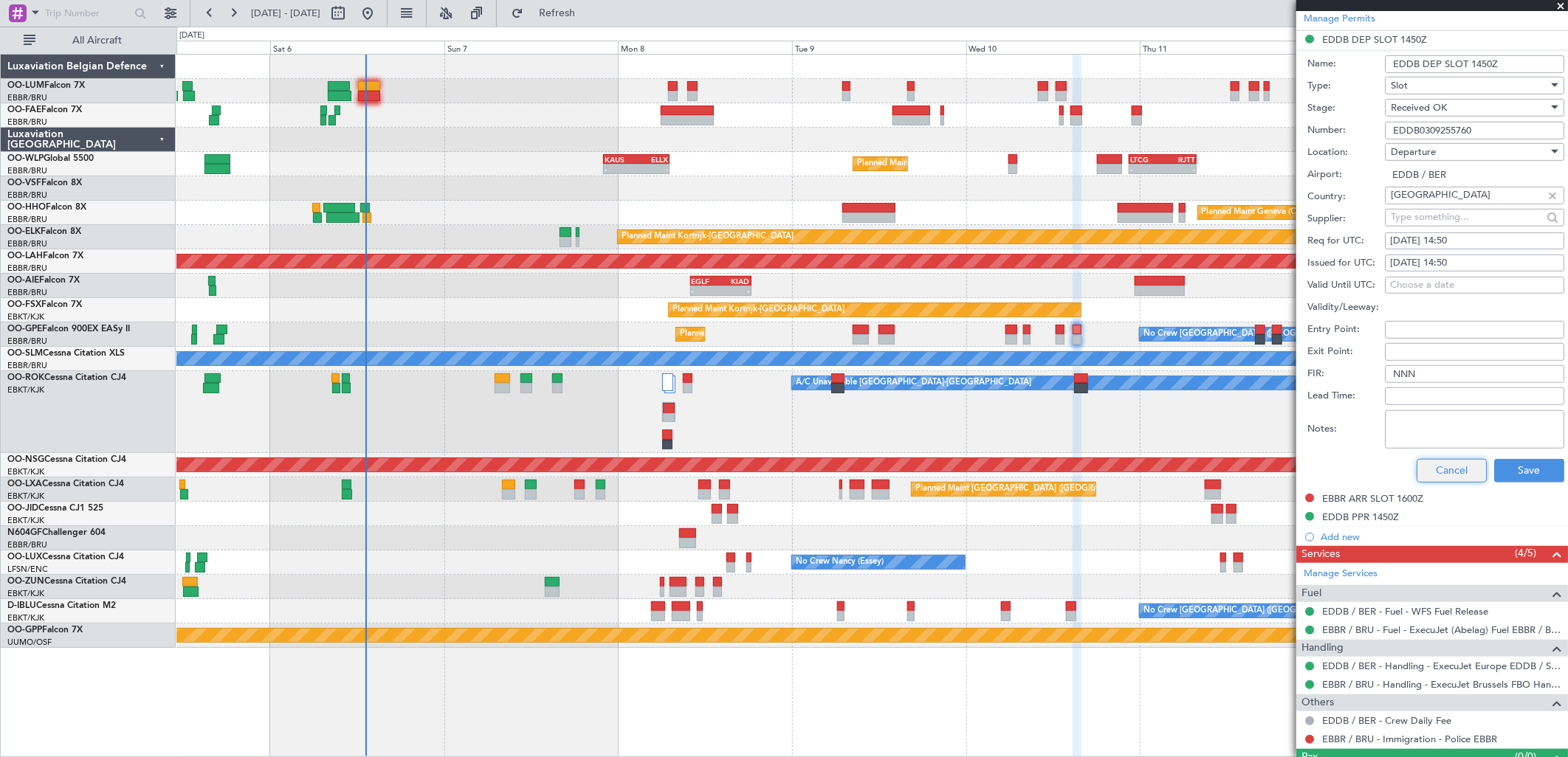
click at [1458, 469] on button "Cancel" at bounding box center [1452, 470] width 70 height 23
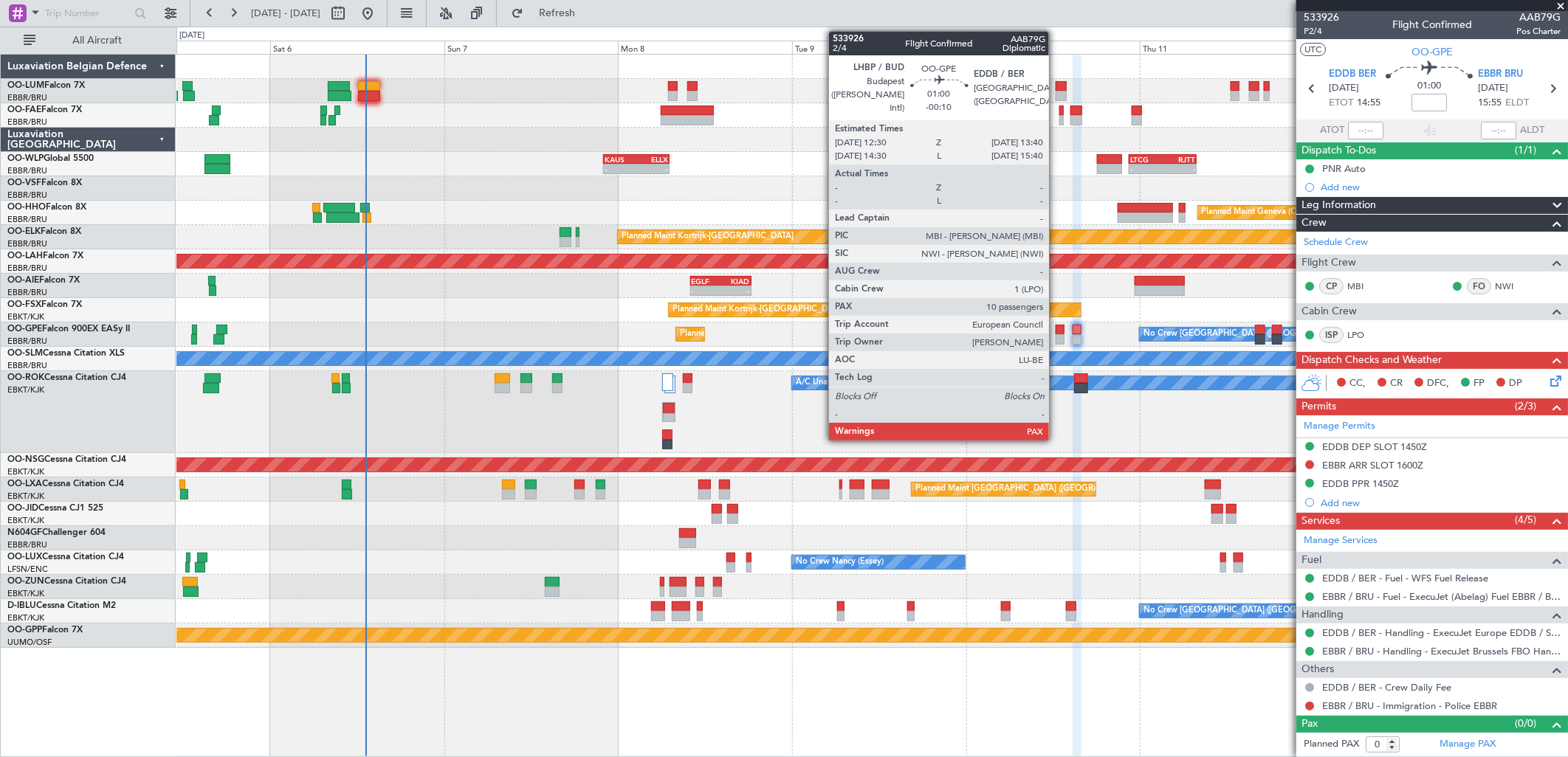
click at [1056, 329] on div at bounding box center [1059, 330] width 9 height 10
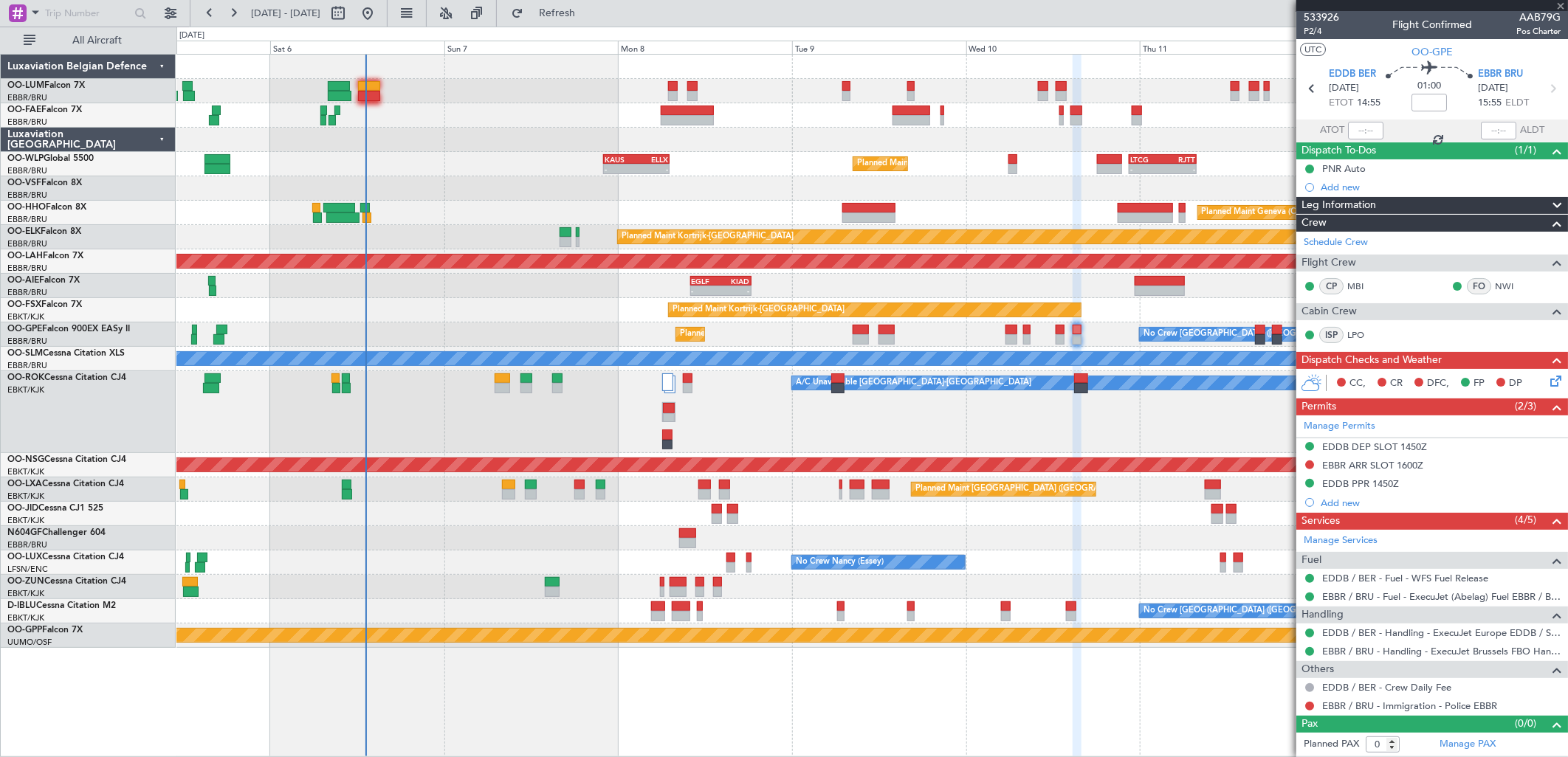
type input "-00:10"
type input "10"
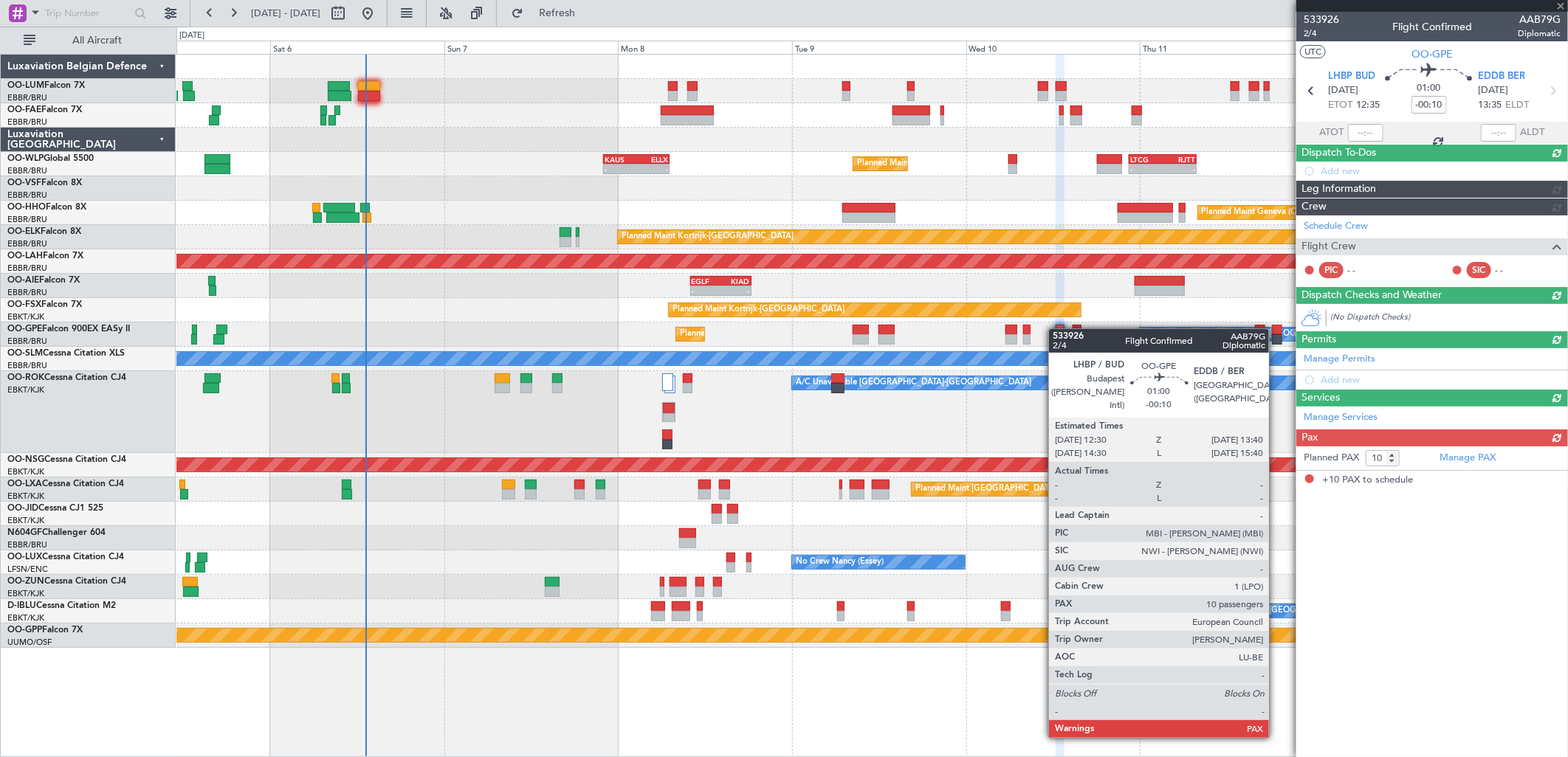
scroll to position [0, 0]
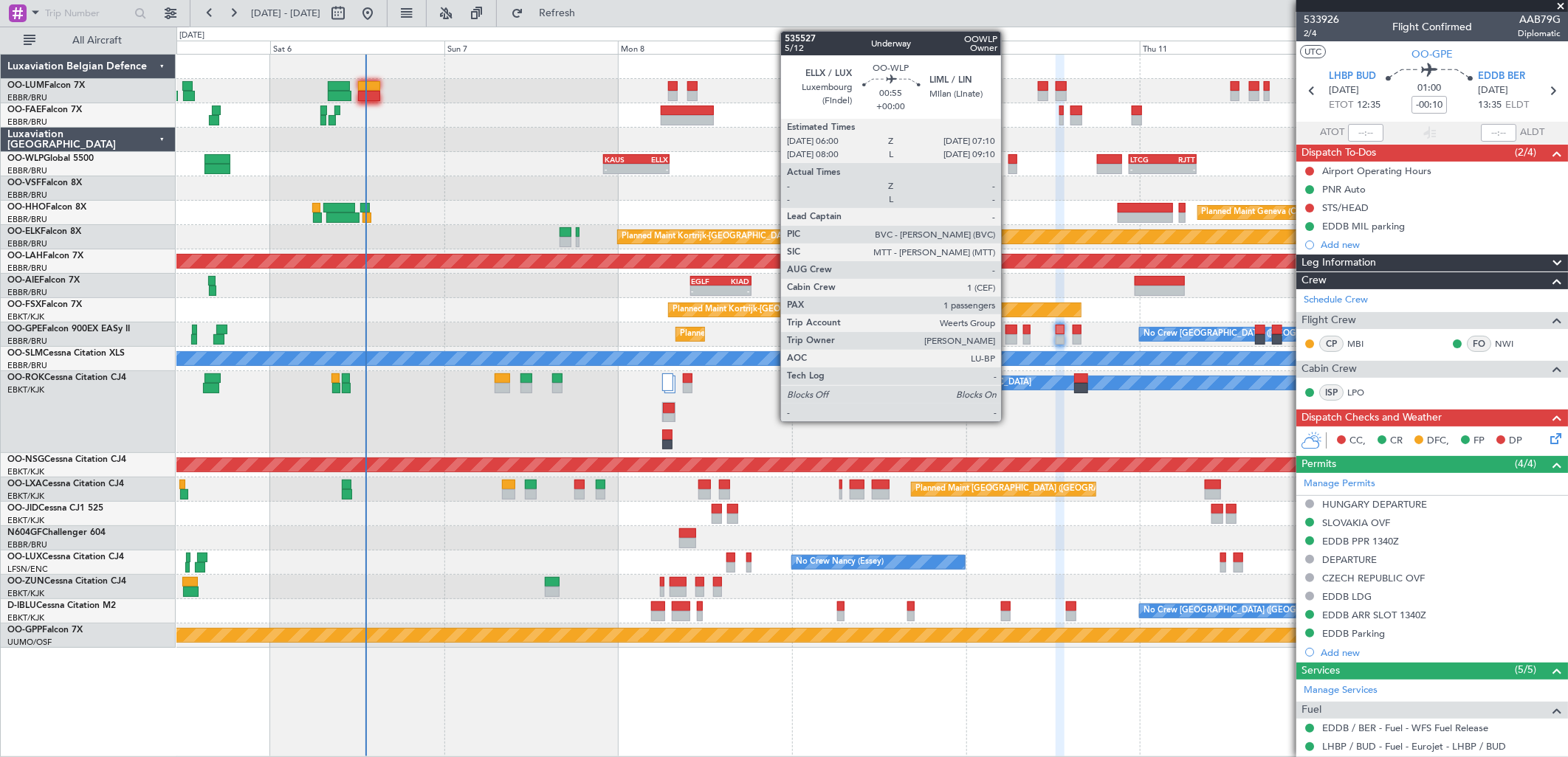
click at [1008, 156] on div at bounding box center [1012, 159] width 9 height 10
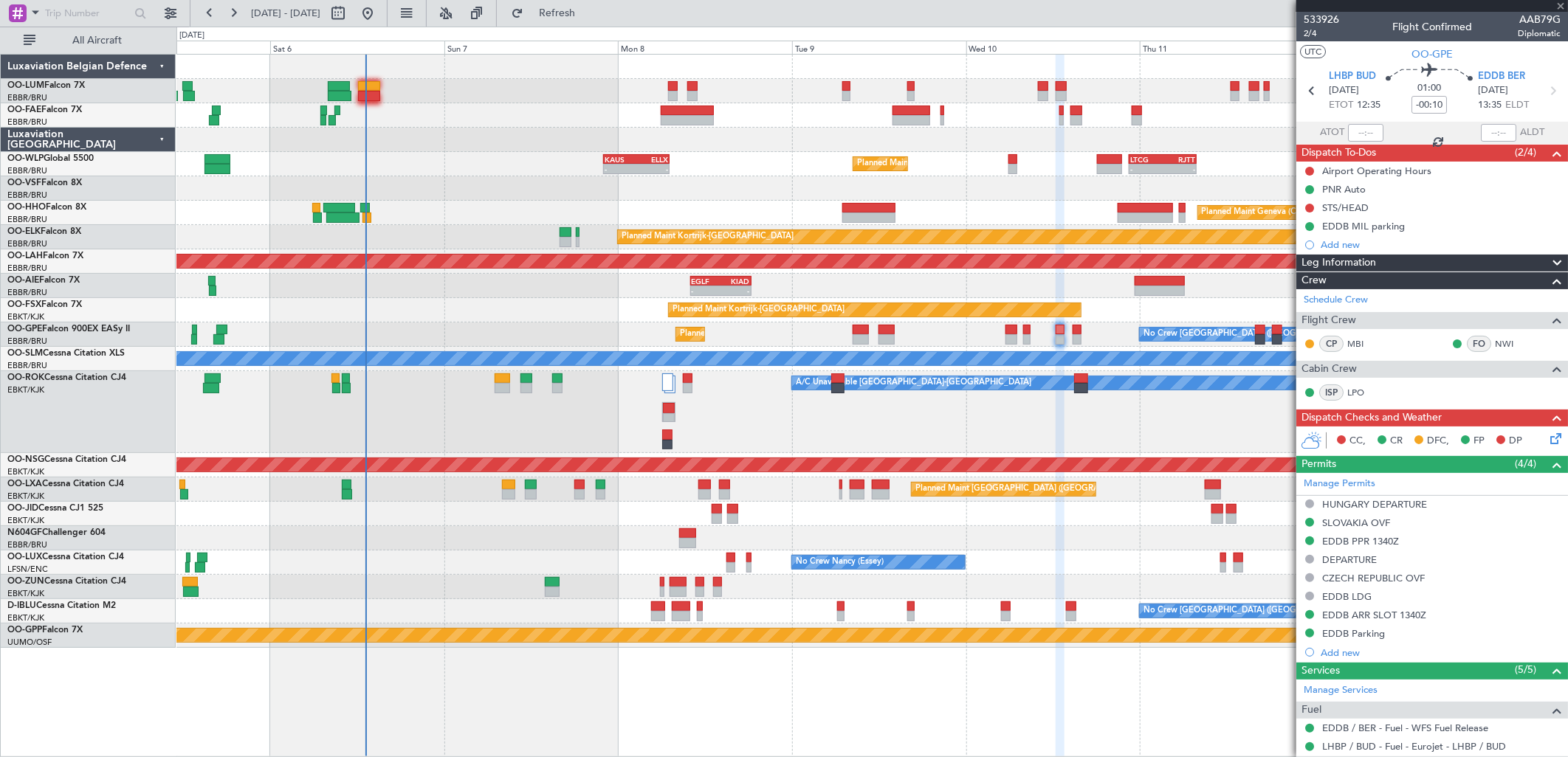
type input "1"
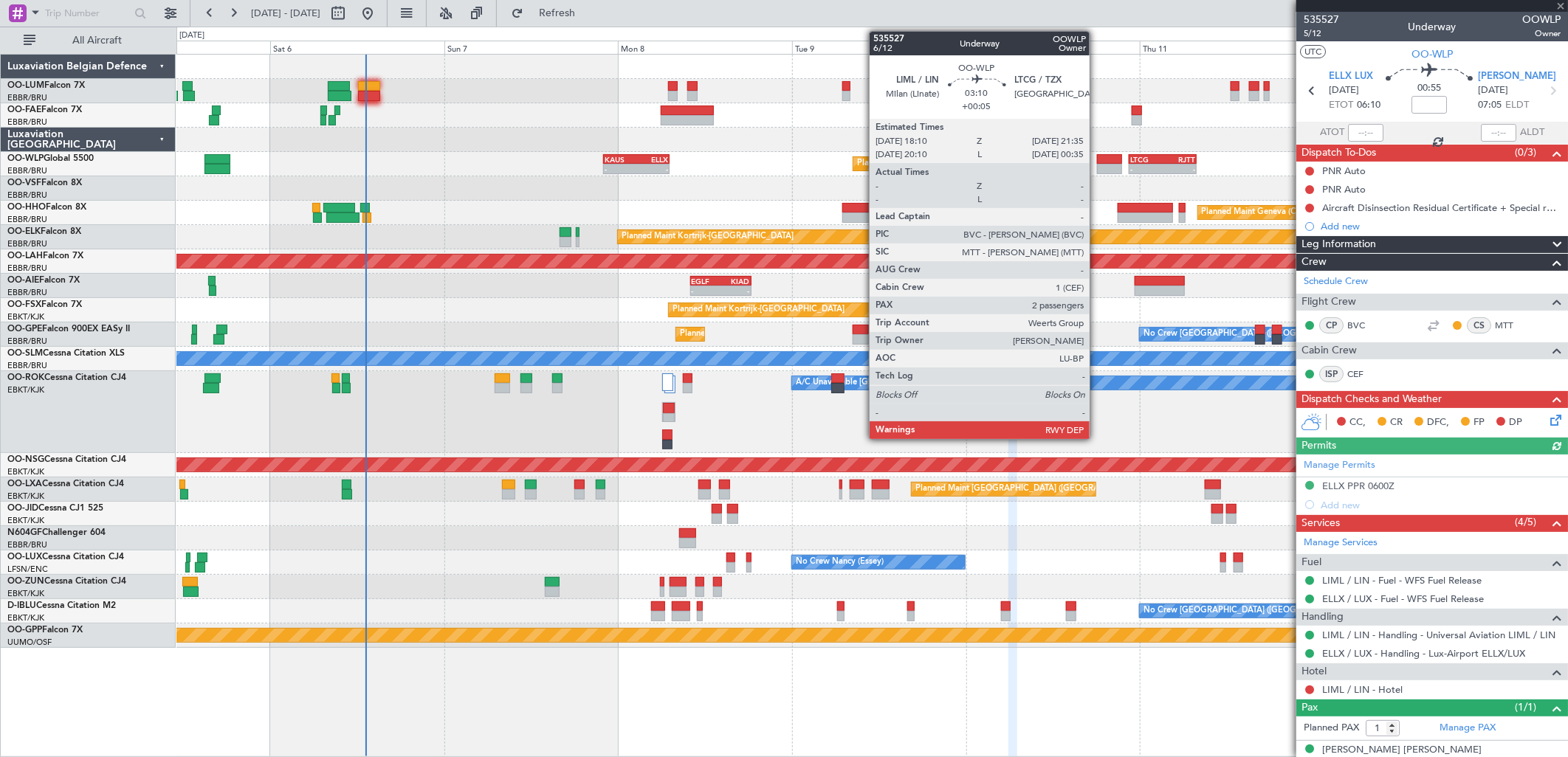
click at [1097, 165] on div at bounding box center [1109, 169] width 25 height 10
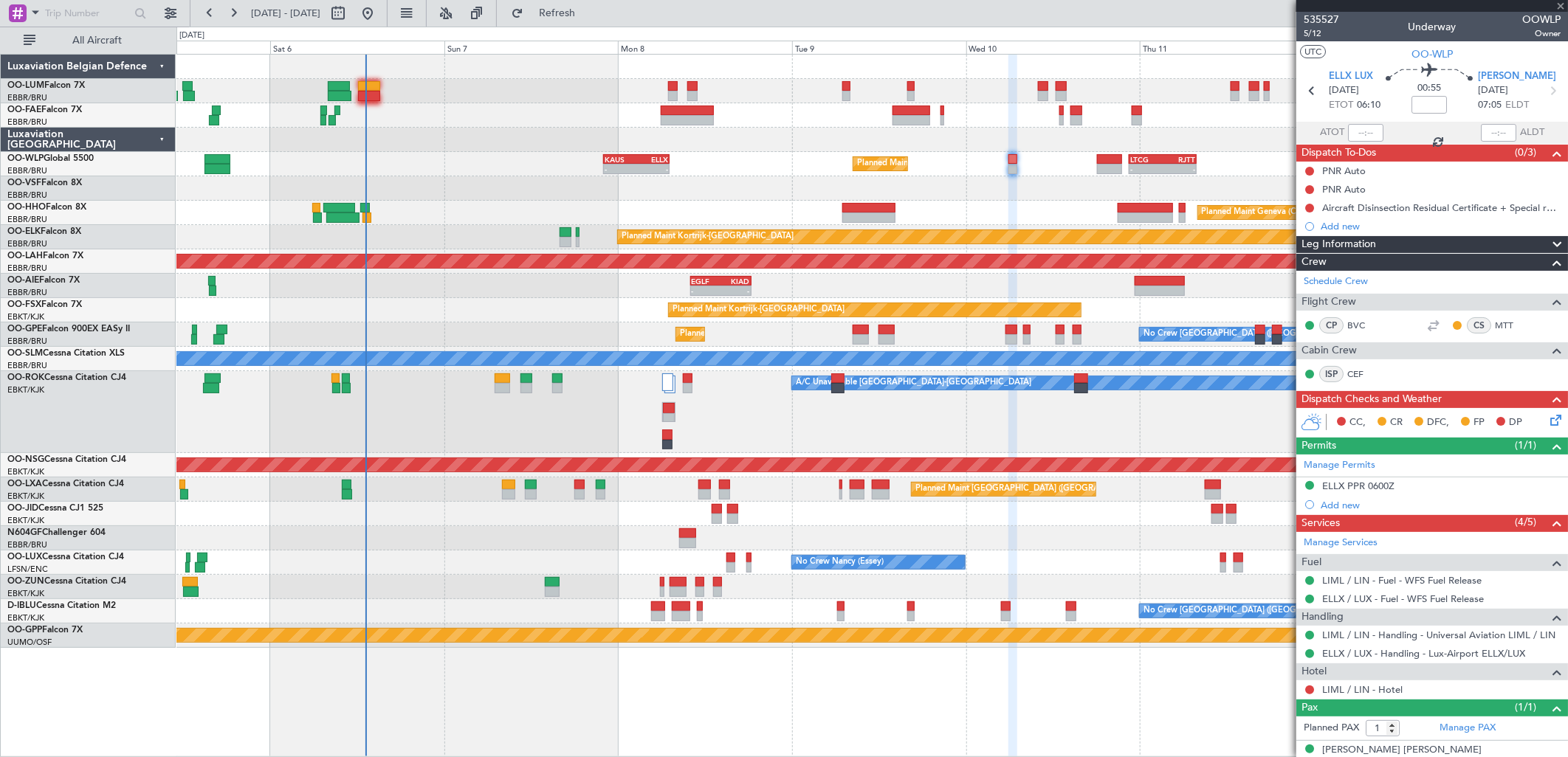
type input "+00:05"
type input "2"
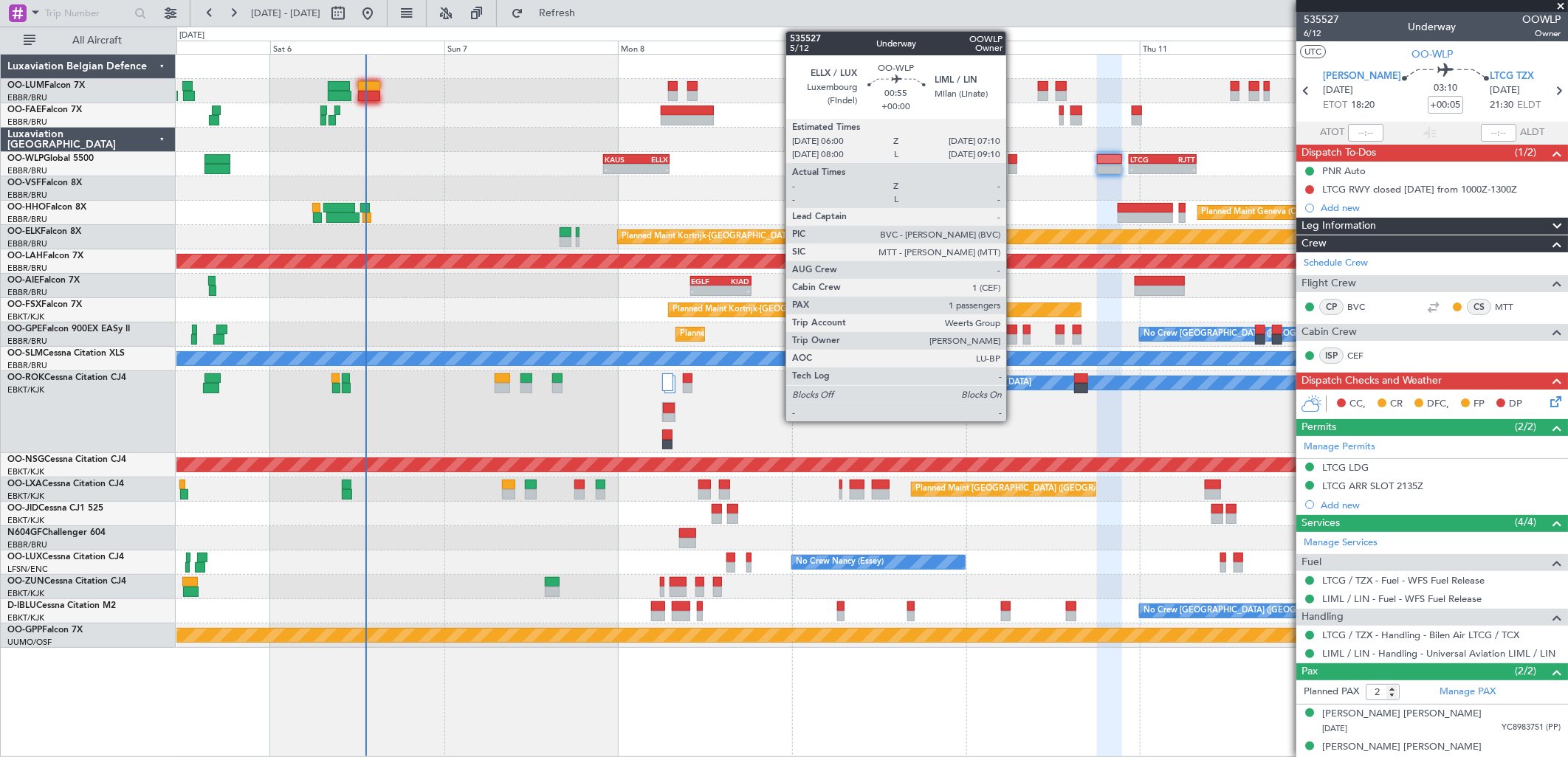
click at [1014, 167] on div at bounding box center [1012, 169] width 9 height 10
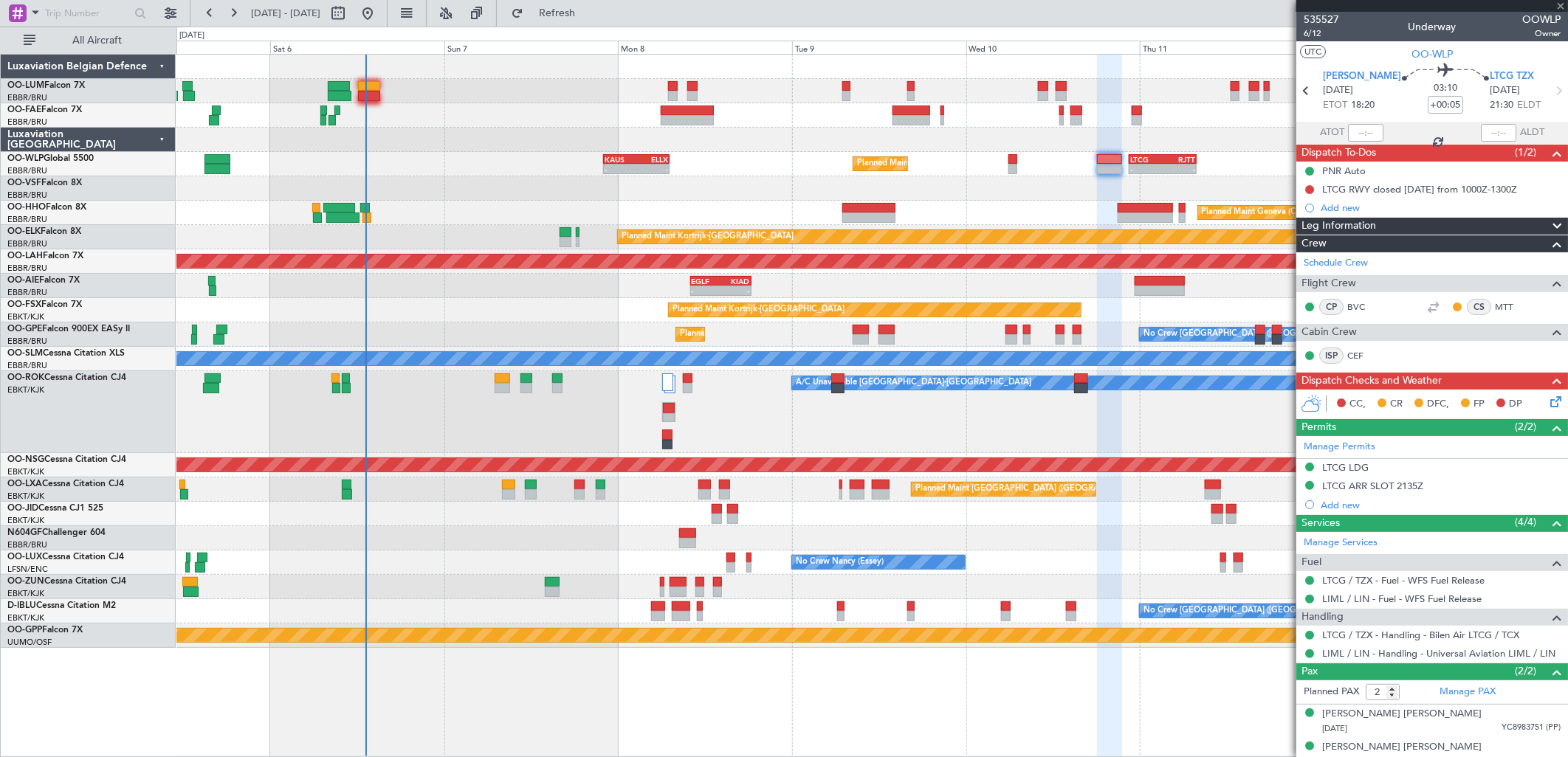
type input "1"
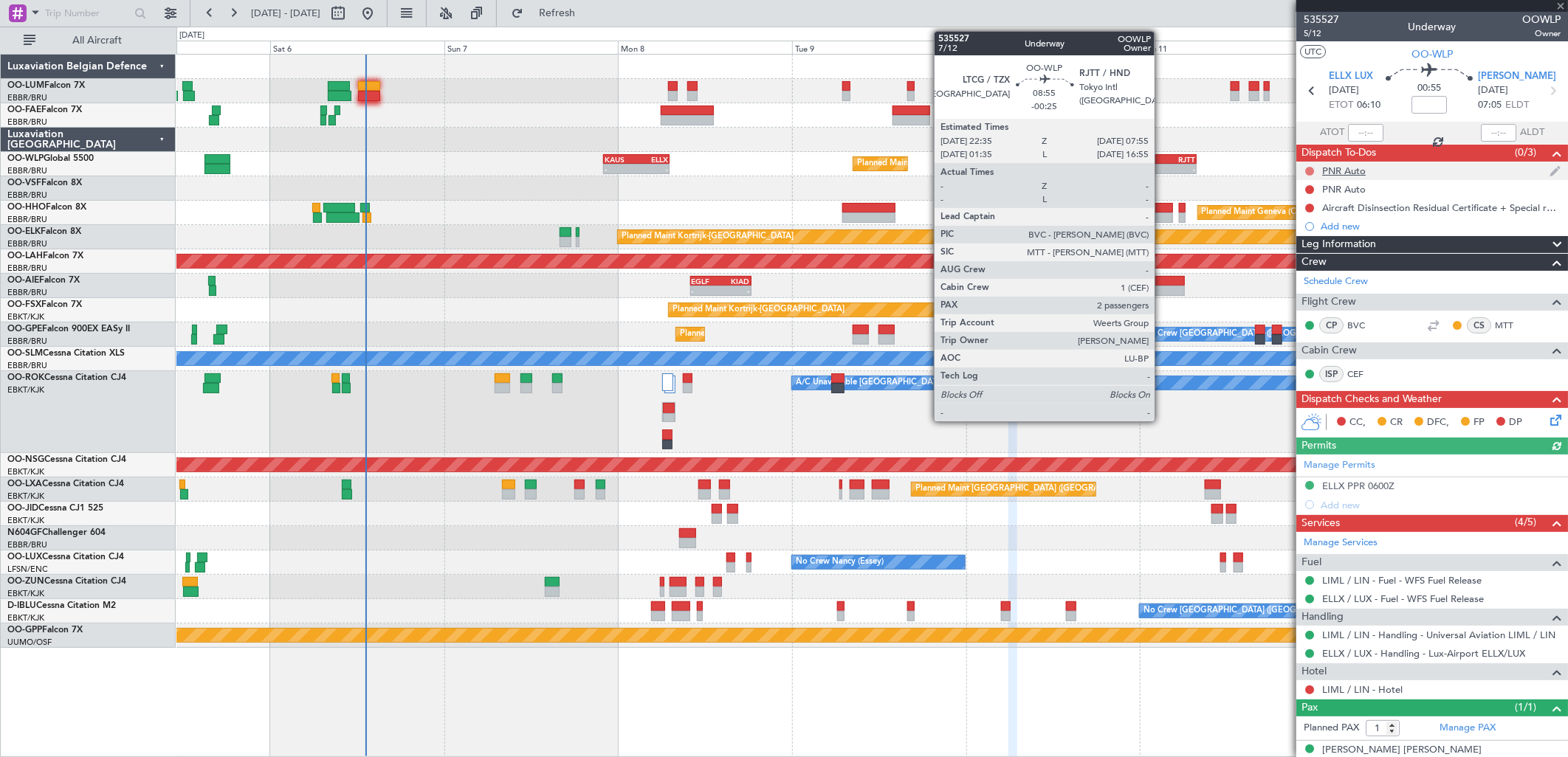
click at [1307, 166] on button at bounding box center [1309, 170] width 9 height 9
click at [1282, 237] on span at bounding box center [1281, 236] width 9 height 9
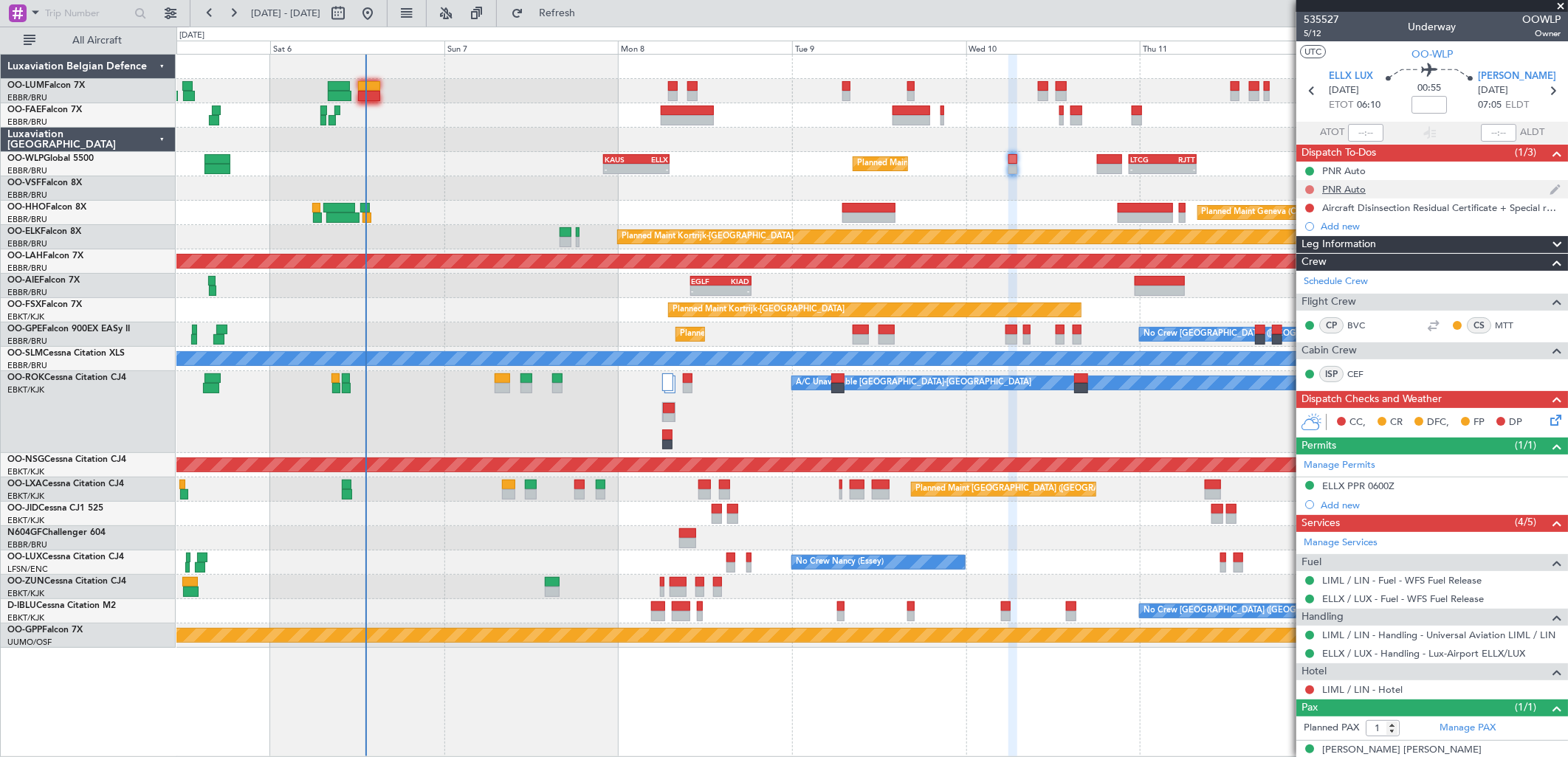
click at [1309, 185] on button at bounding box center [1309, 189] width 9 height 9
click at [1303, 254] on span "Completed" at bounding box center [1316, 254] width 48 height 15
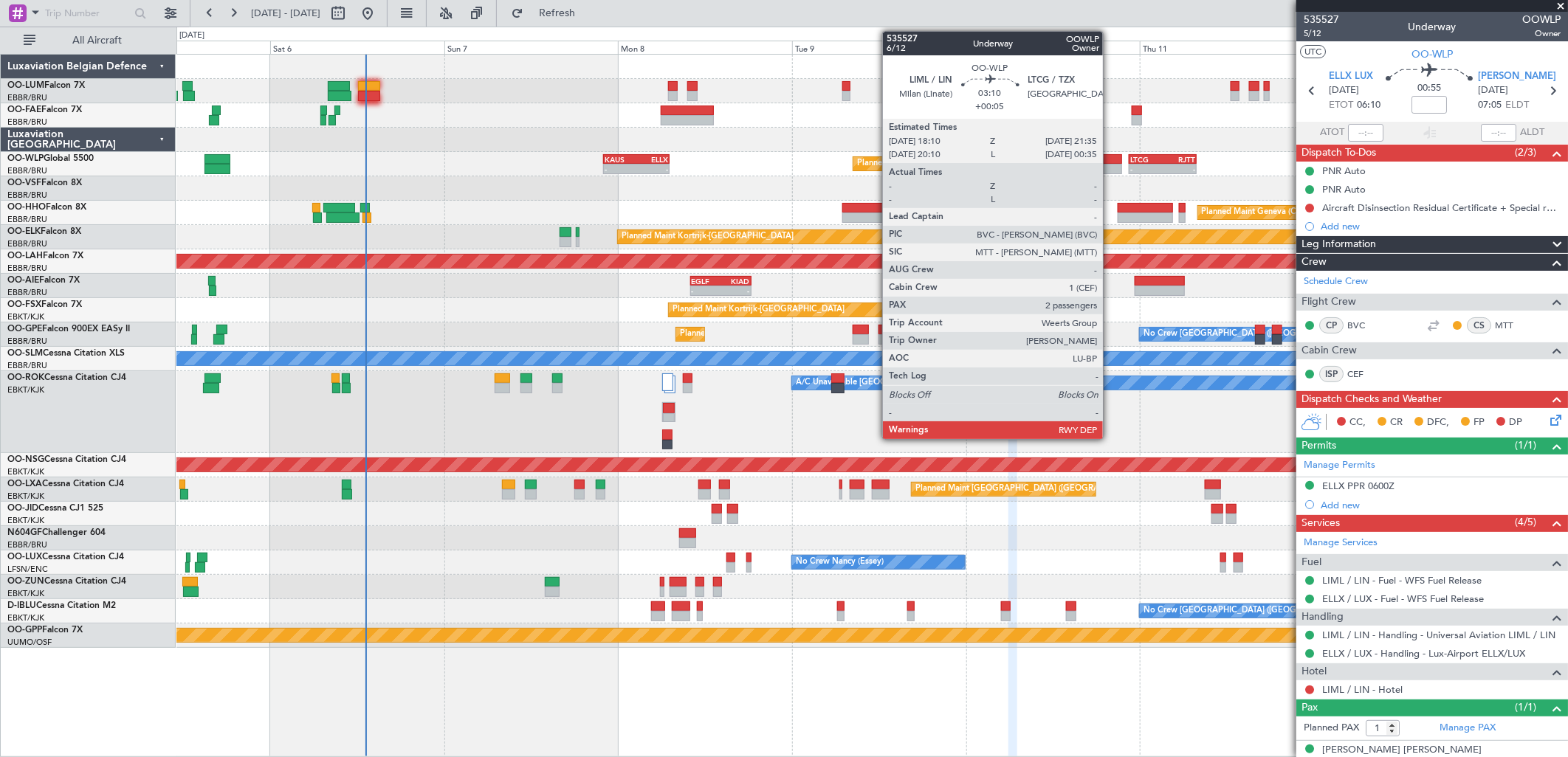
click at [1110, 160] on div at bounding box center [1109, 159] width 25 height 10
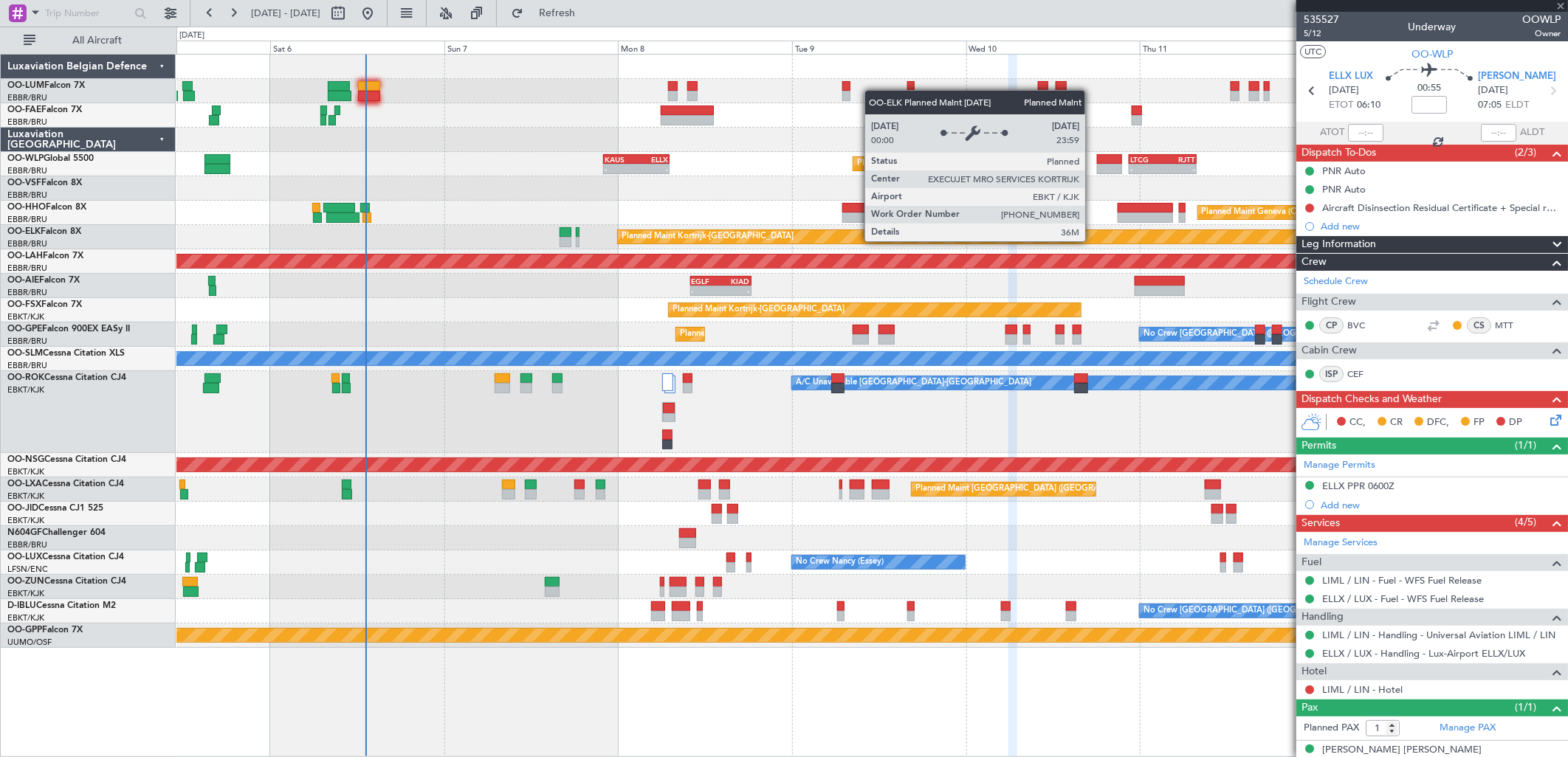
type input "+00:05"
type input "2"
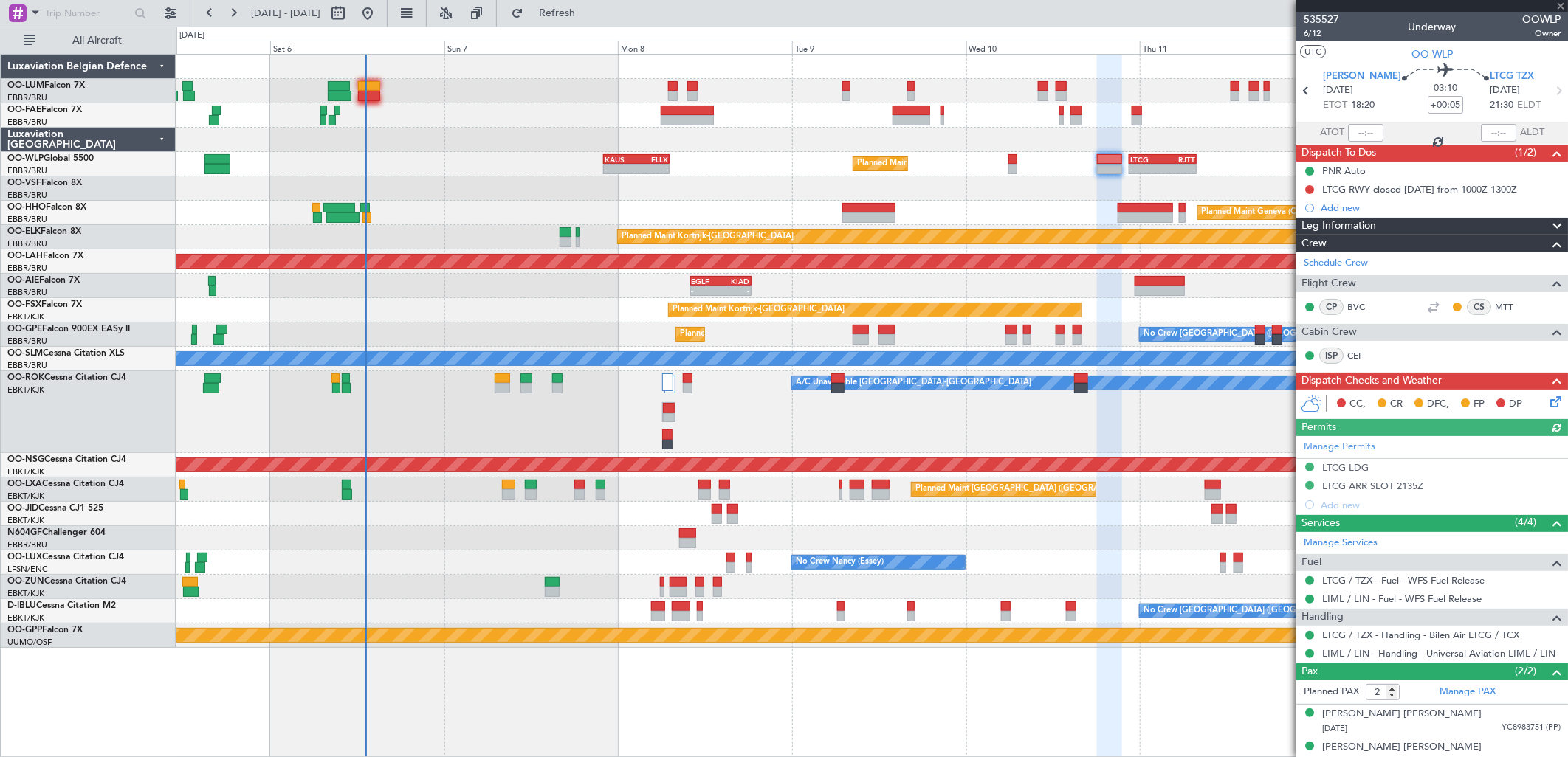
click at [1125, 227] on div "Planned Maint Kortrijk-[GEOGRAPHIC_DATA]" at bounding box center [872, 237] width 1391 height 24
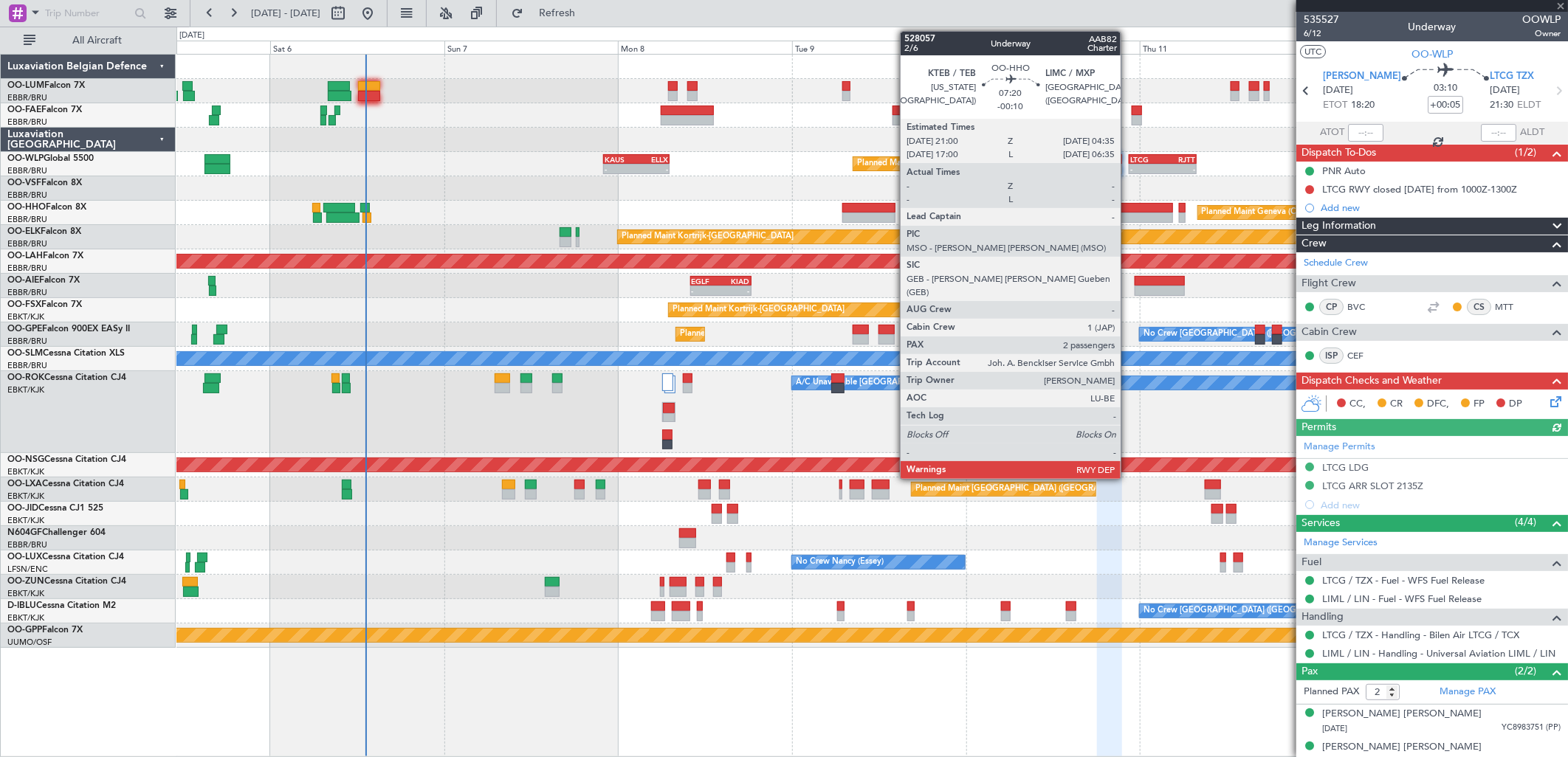
click at [1129, 216] on div at bounding box center [1145, 217] width 55 height 10
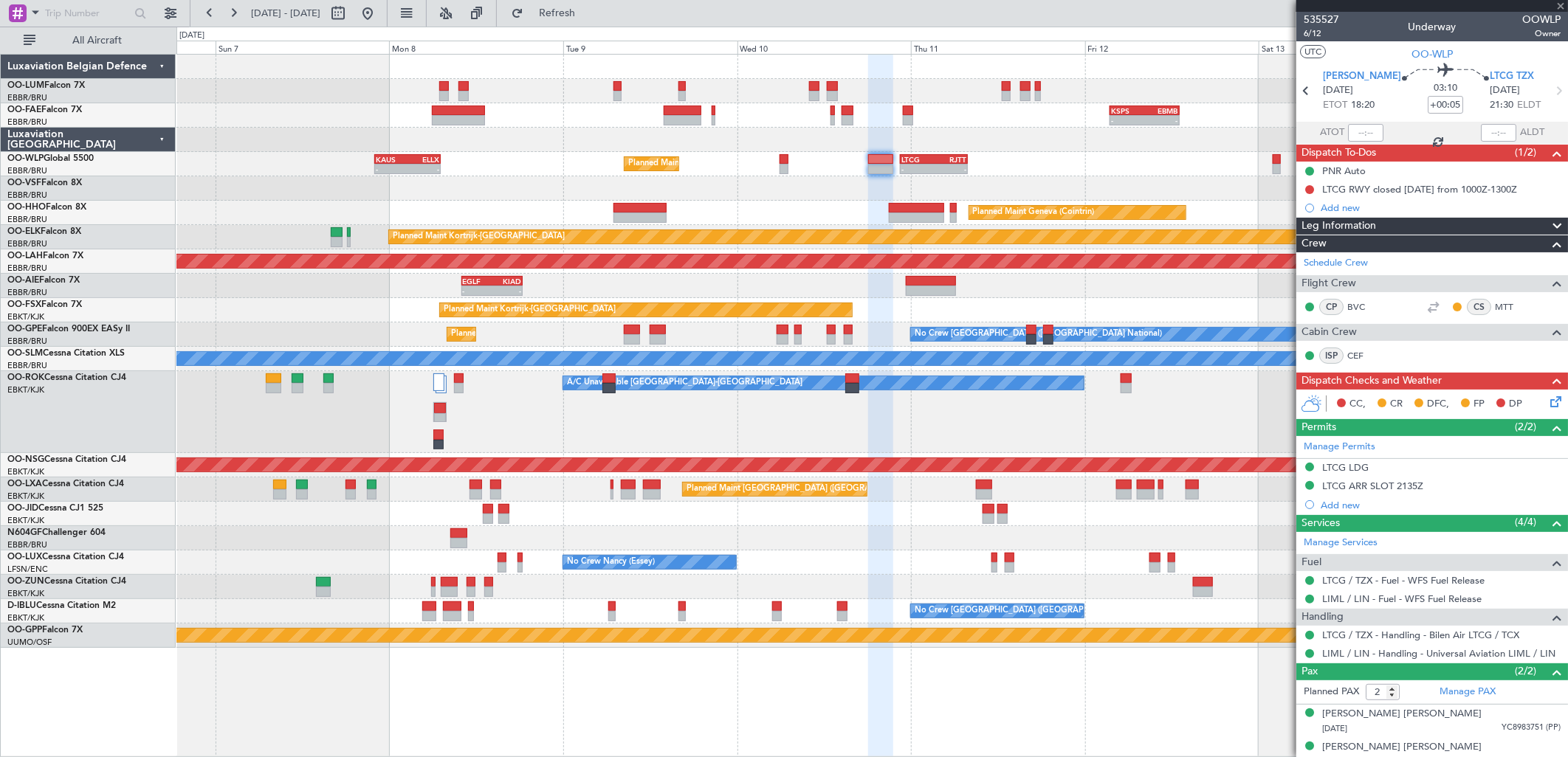
click at [1002, 300] on div "Planned Maint Kortrijk-[GEOGRAPHIC_DATA]" at bounding box center [872, 310] width 1391 height 24
type input "-00:10"
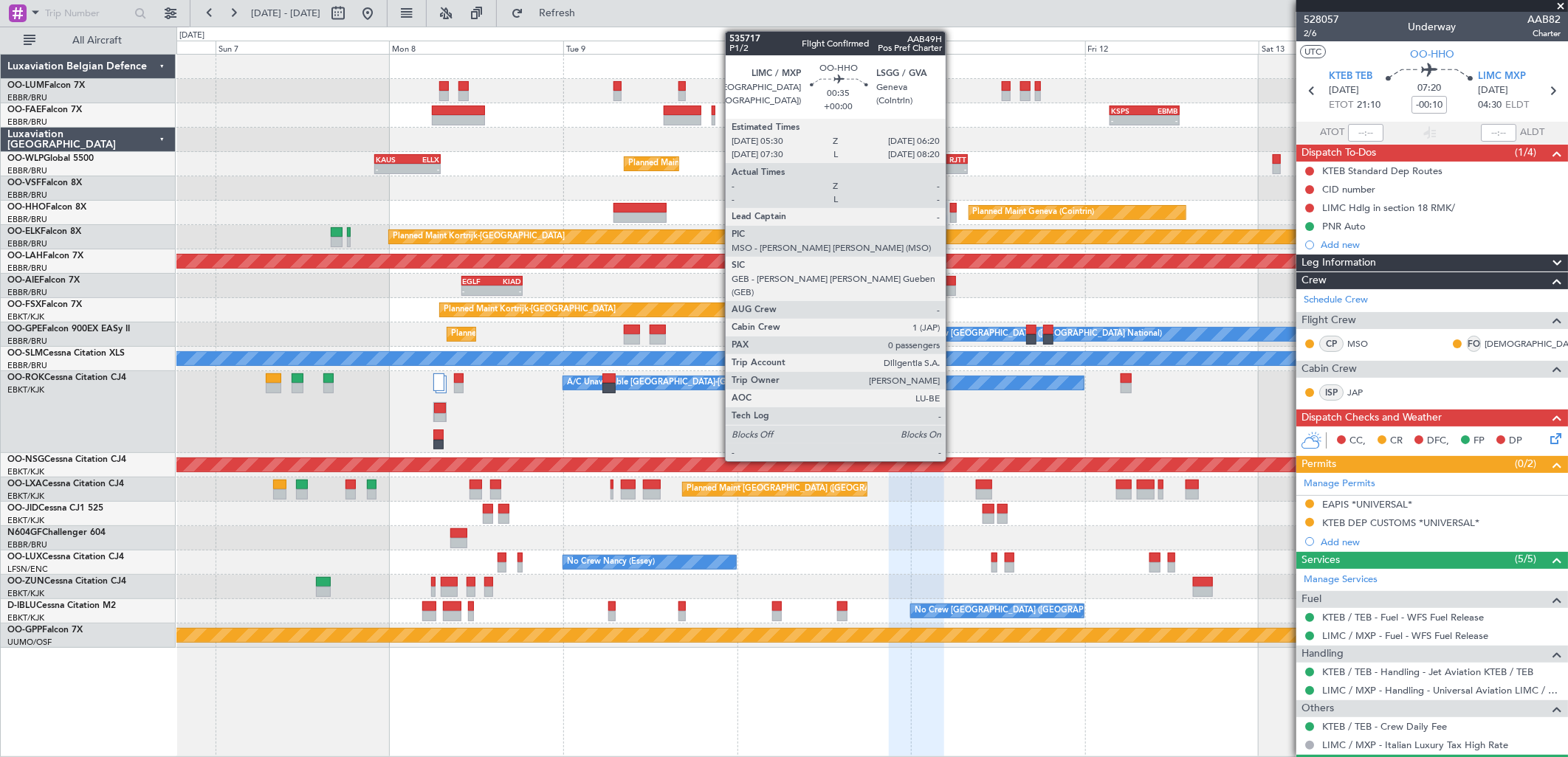
click at [953, 216] on div at bounding box center [953, 217] width 6 height 10
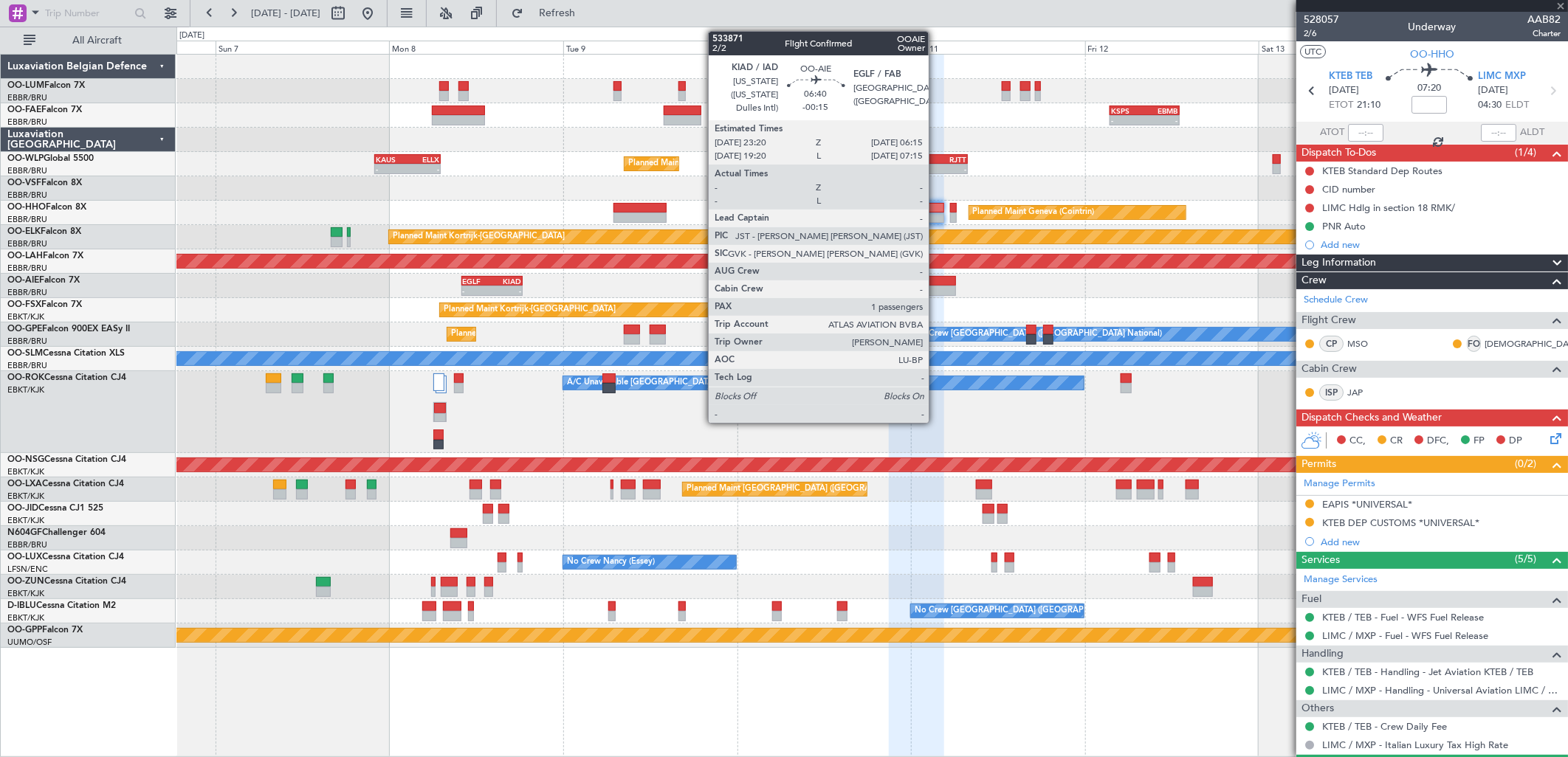
type input "0"
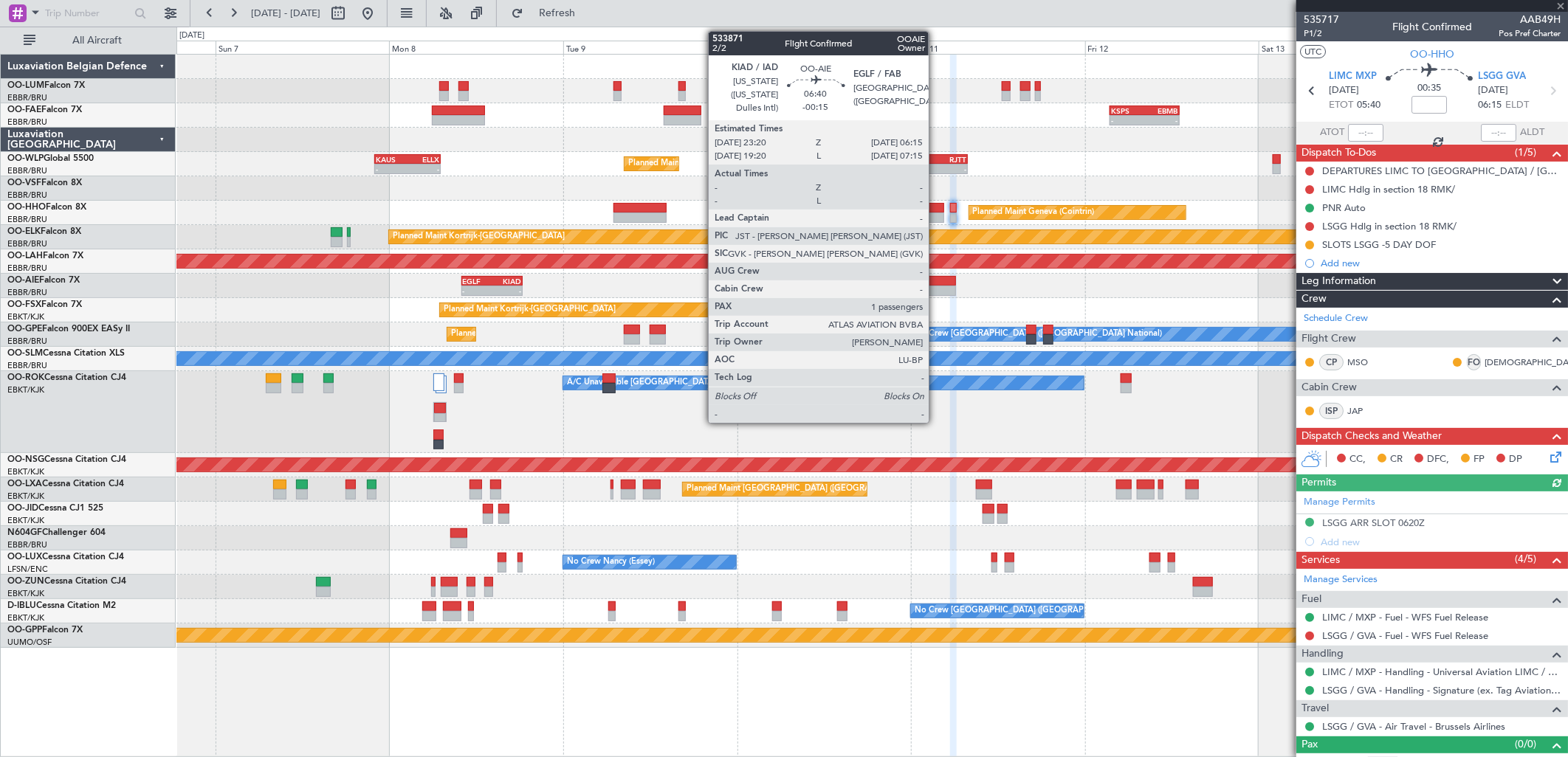
click at [936, 284] on div at bounding box center [931, 280] width 50 height 10
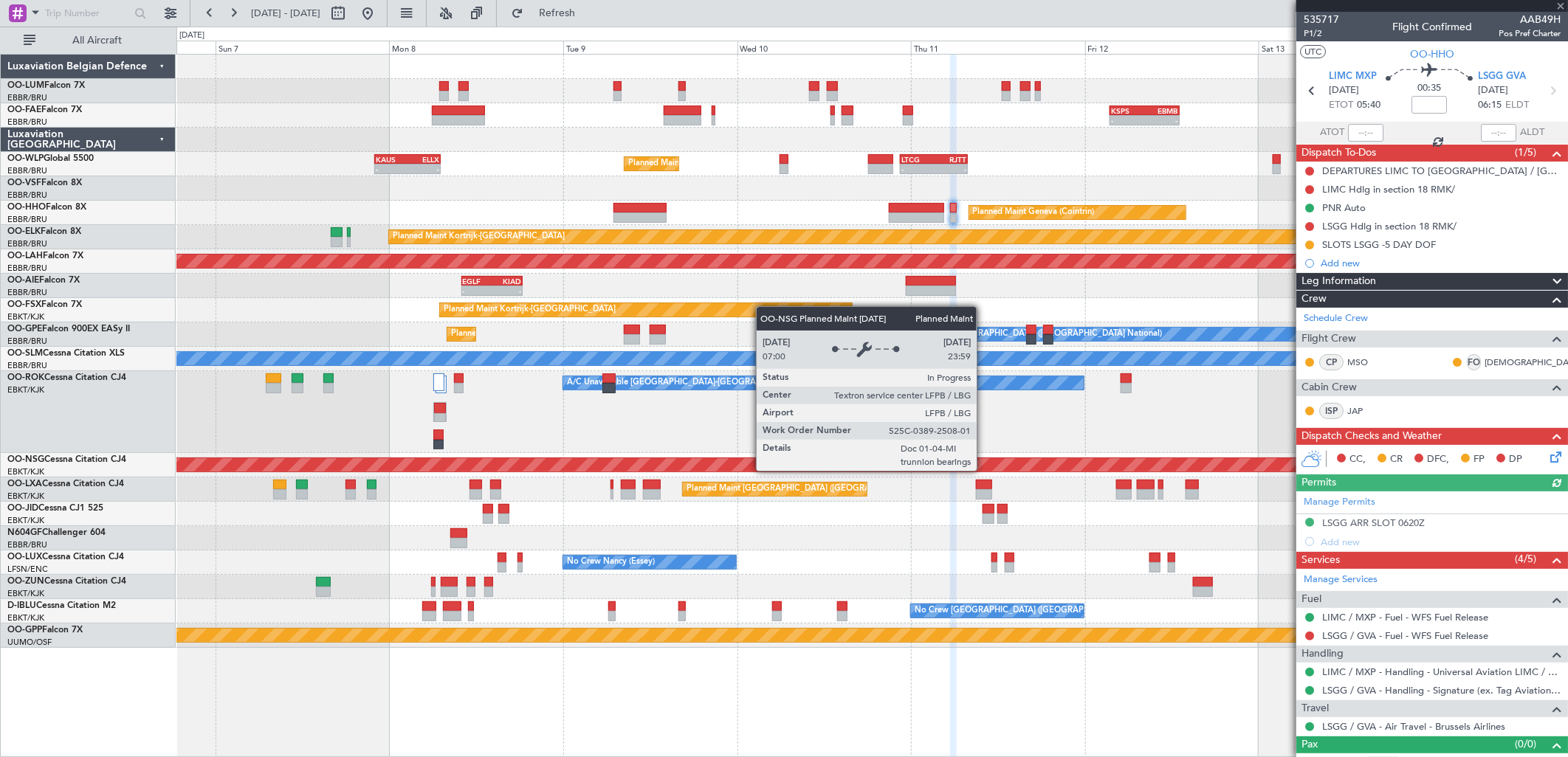
type input "-00:15"
type input "1"
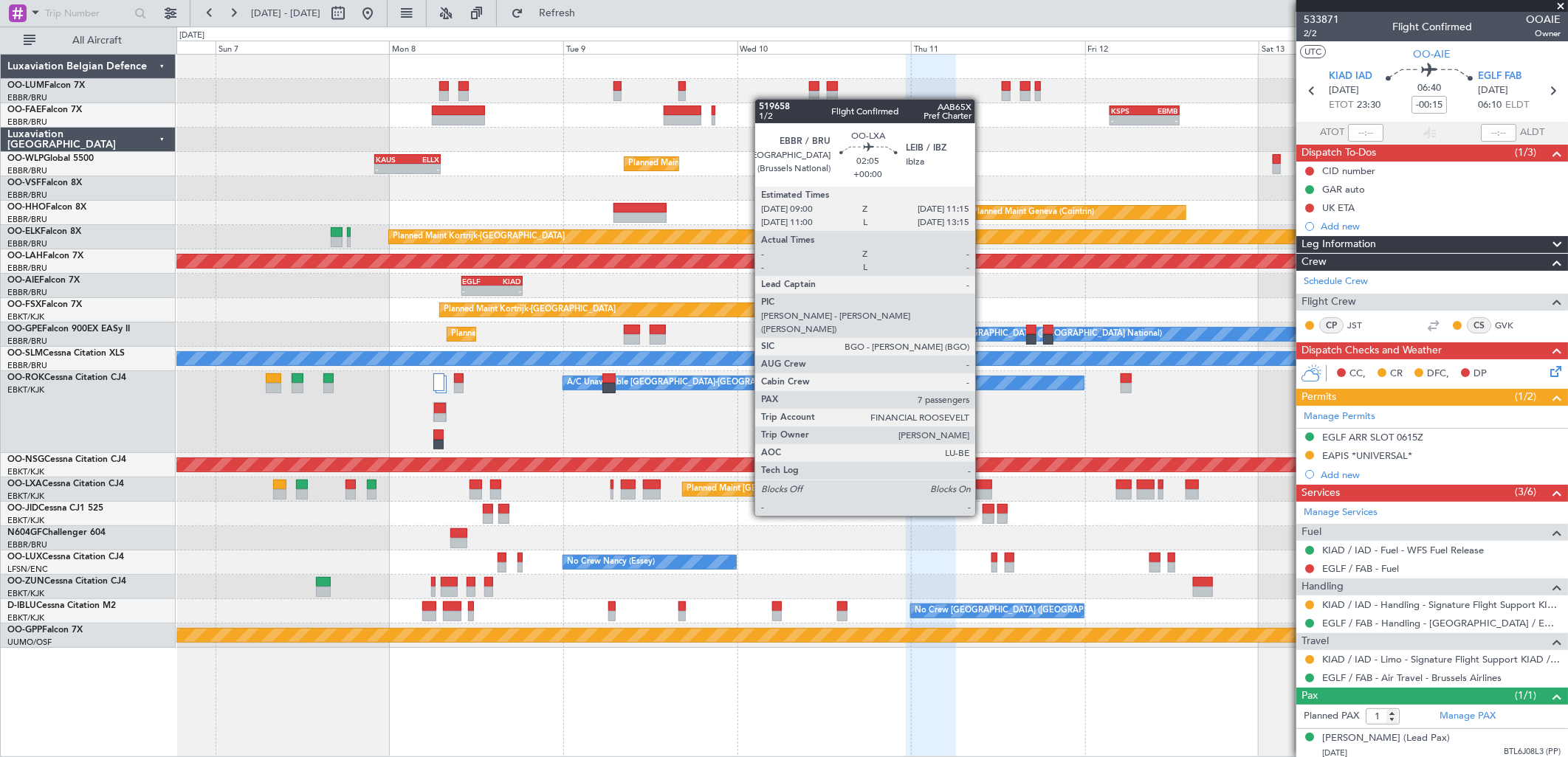
click at [983, 489] on div at bounding box center [984, 494] width 17 height 10
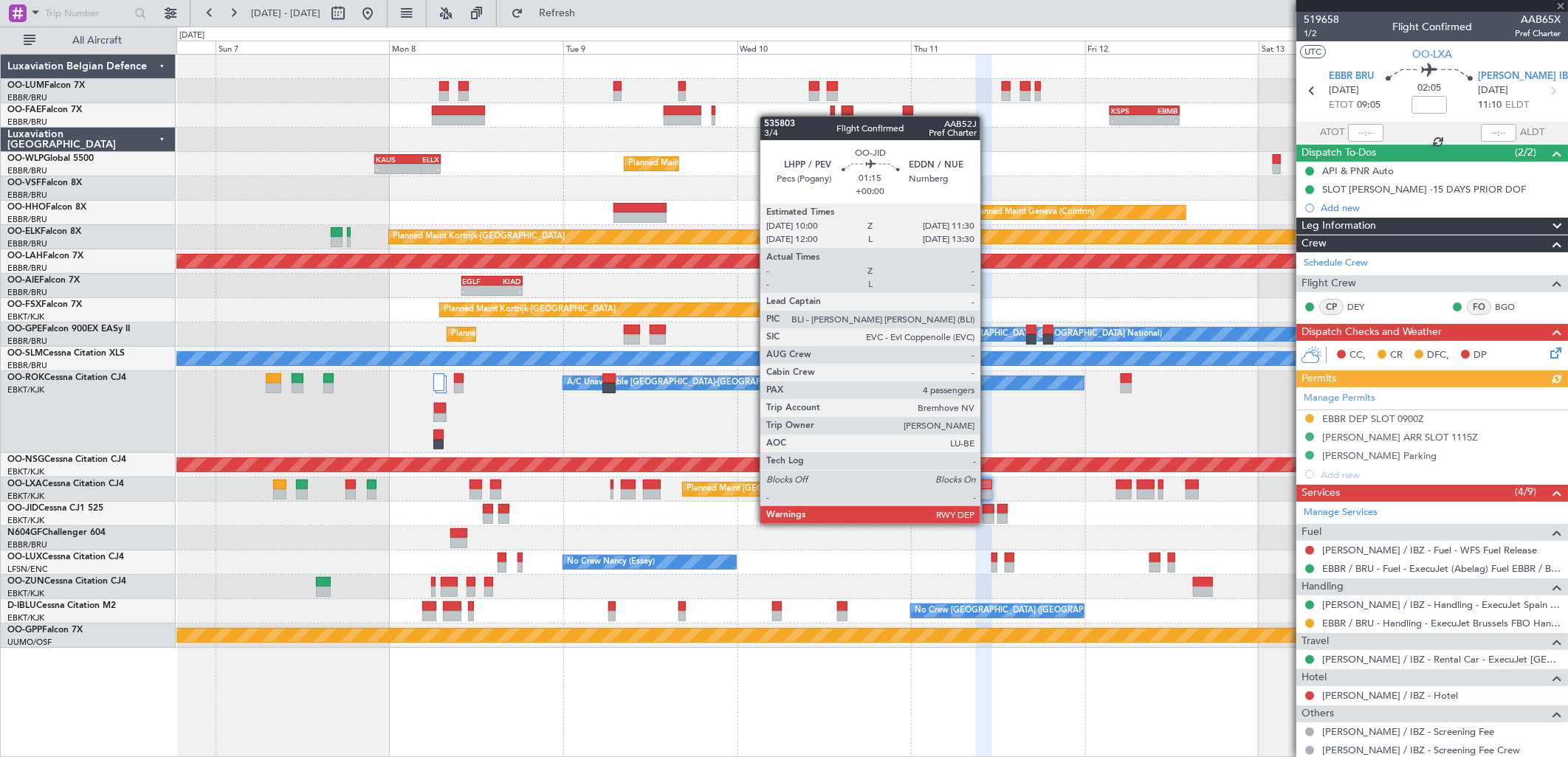
click at [988, 523] on div at bounding box center [988, 518] width 11 height 10
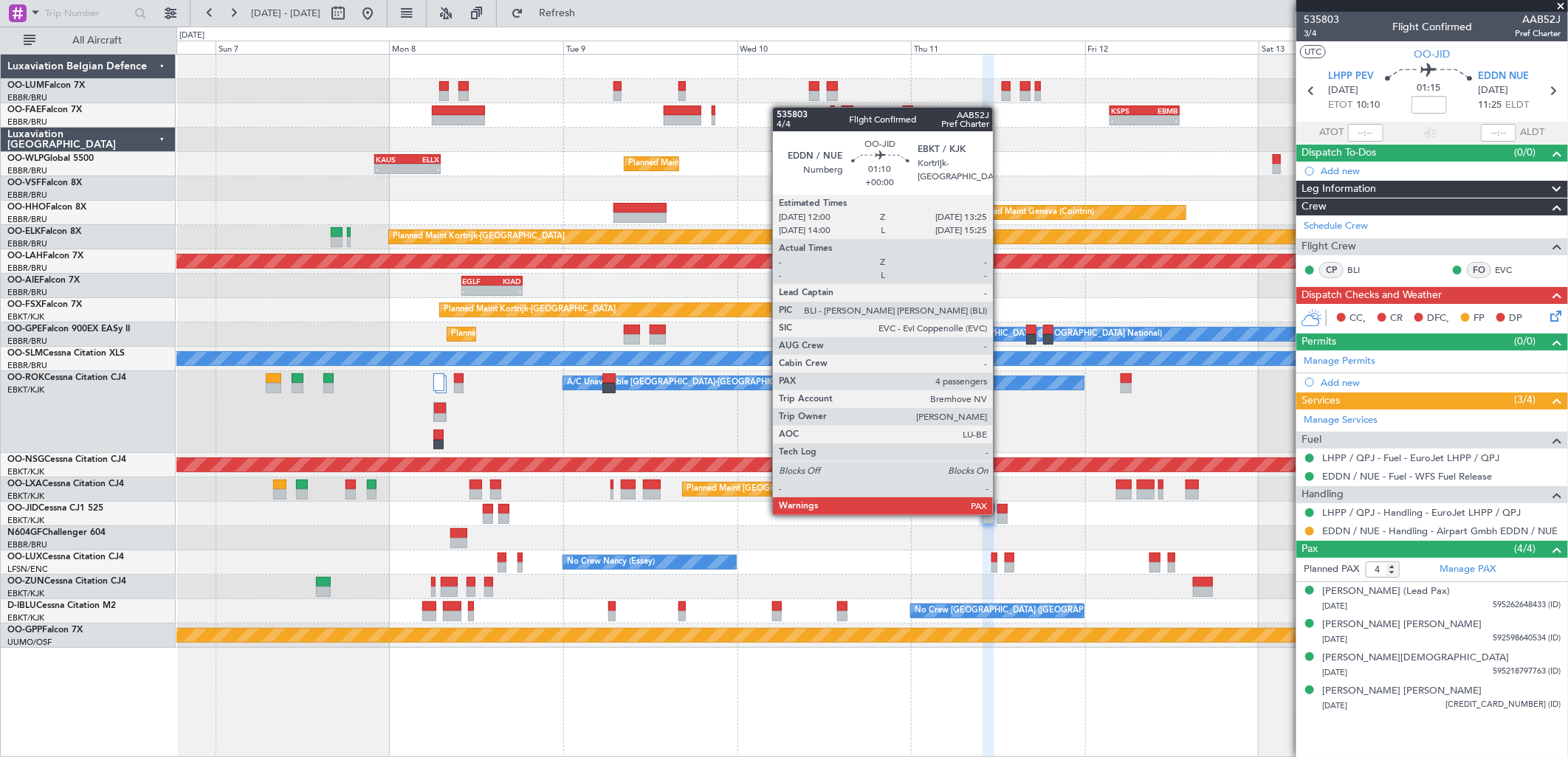
click at [1001, 513] on div at bounding box center [1002, 518] width 10 height 10
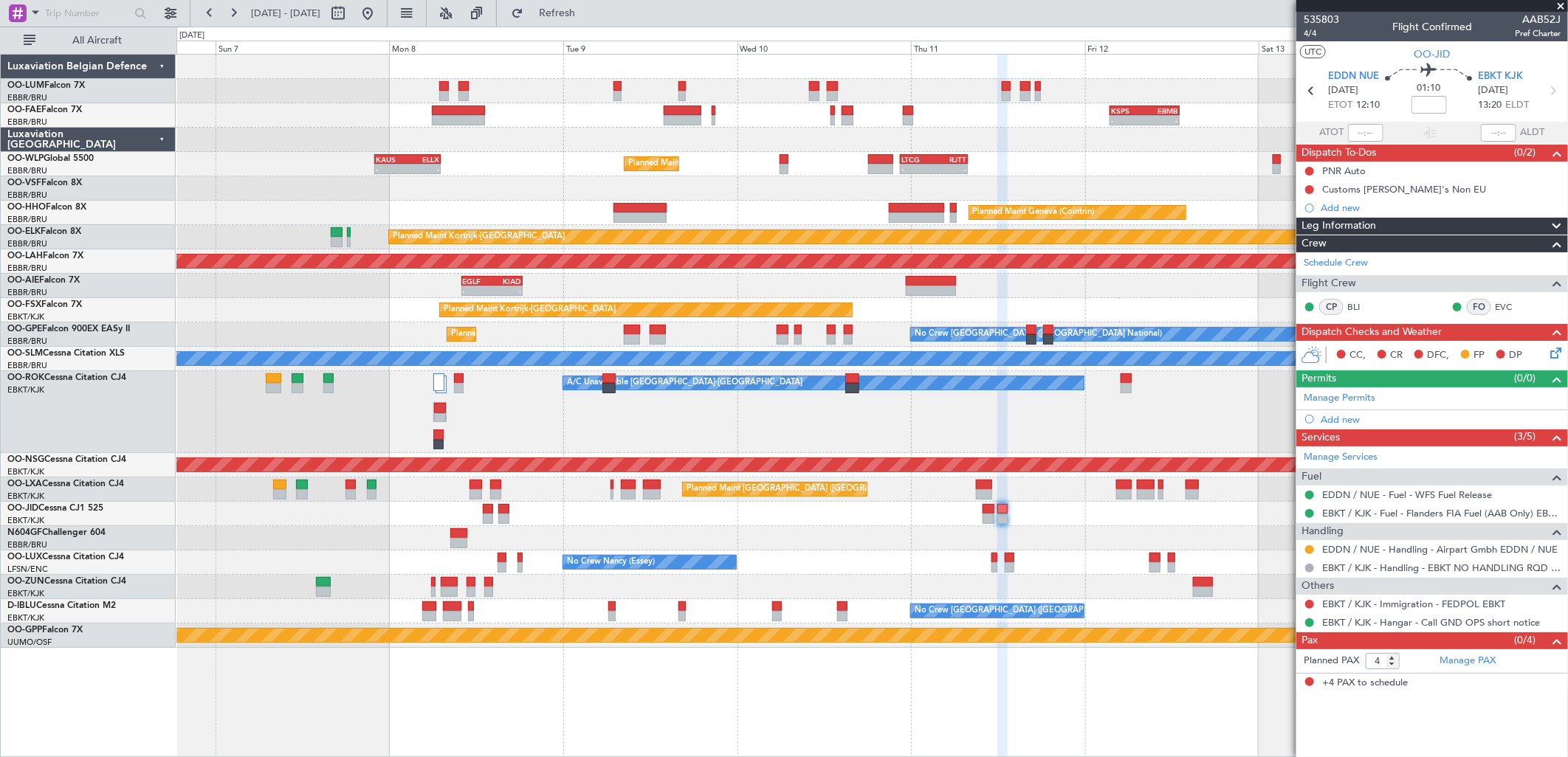
click at [989, 559] on div "No Crew Nancy (Essey)" at bounding box center [872, 562] width 1391 height 24
click at [987, 568] on div "No Crew Nancy (Essey)" at bounding box center [872, 562] width 1391 height 24
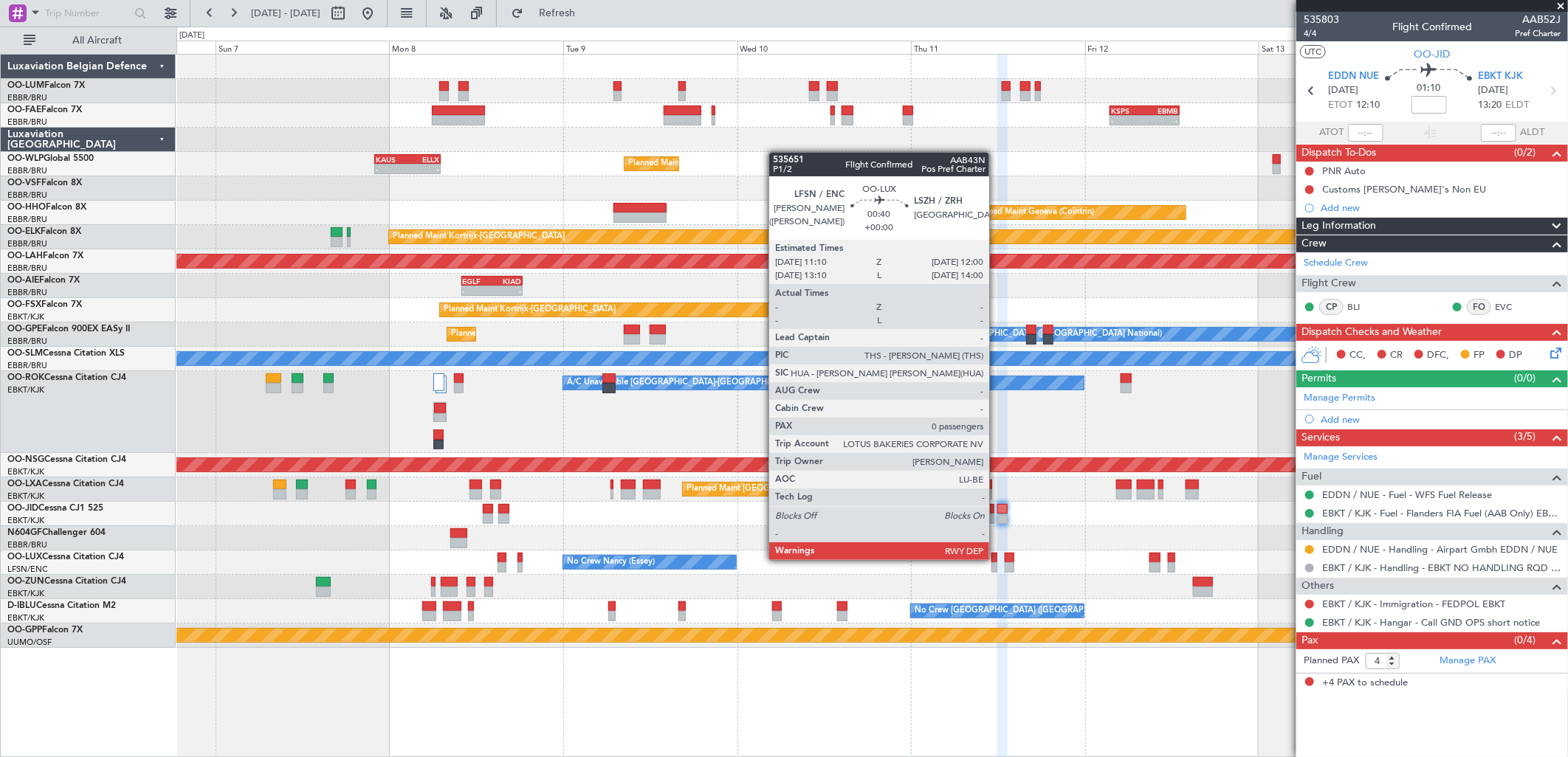
click at [997, 559] on div at bounding box center [994, 557] width 6 height 10
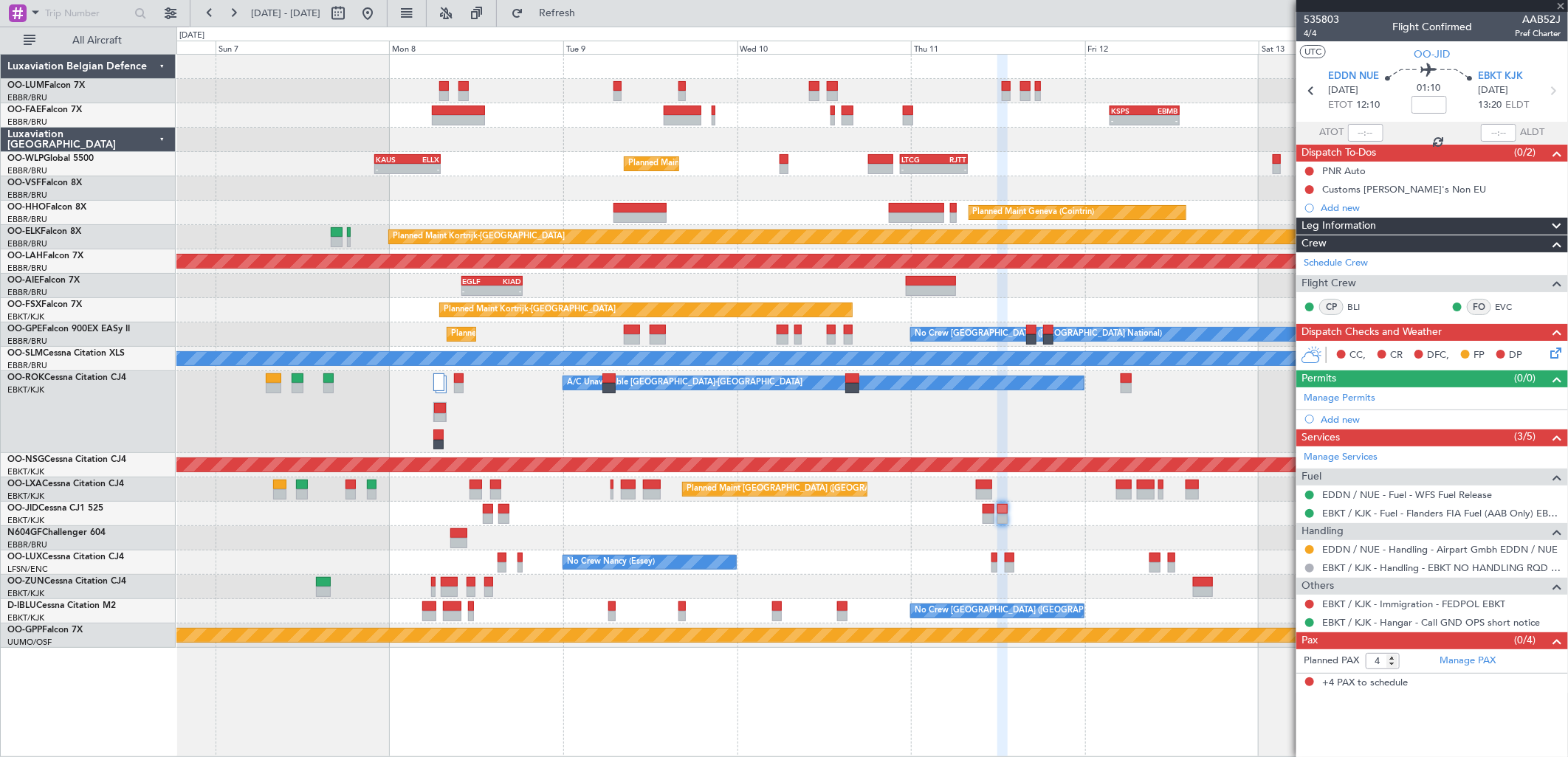
click at [997, 557] on div at bounding box center [994, 557] width 6 height 10
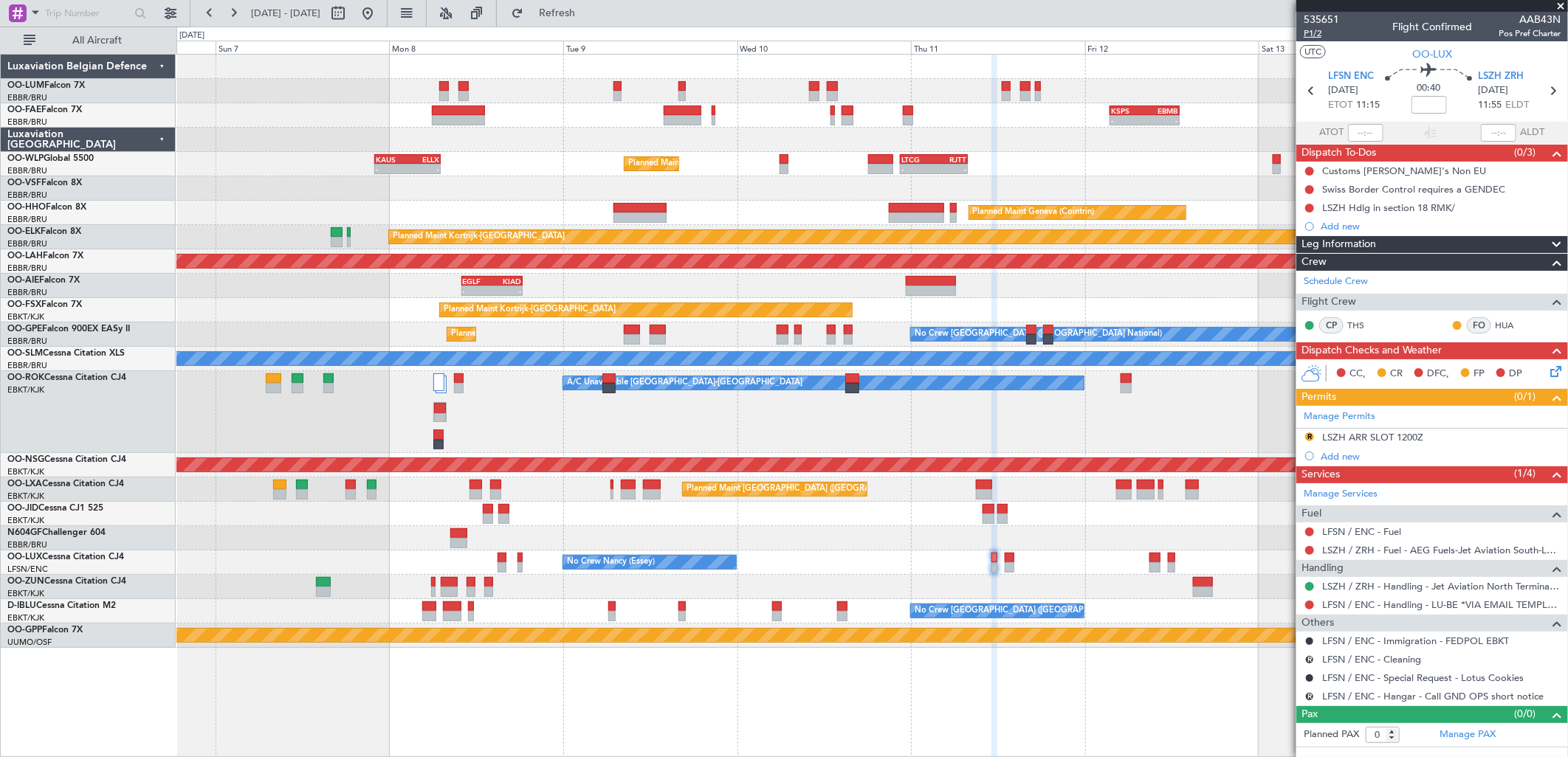
click at [1317, 38] on span "P1/2" at bounding box center [1321, 34] width 35 height 12
click at [571, 2] on button "Refresh" at bounding box center [548, 13] width 88 height 23
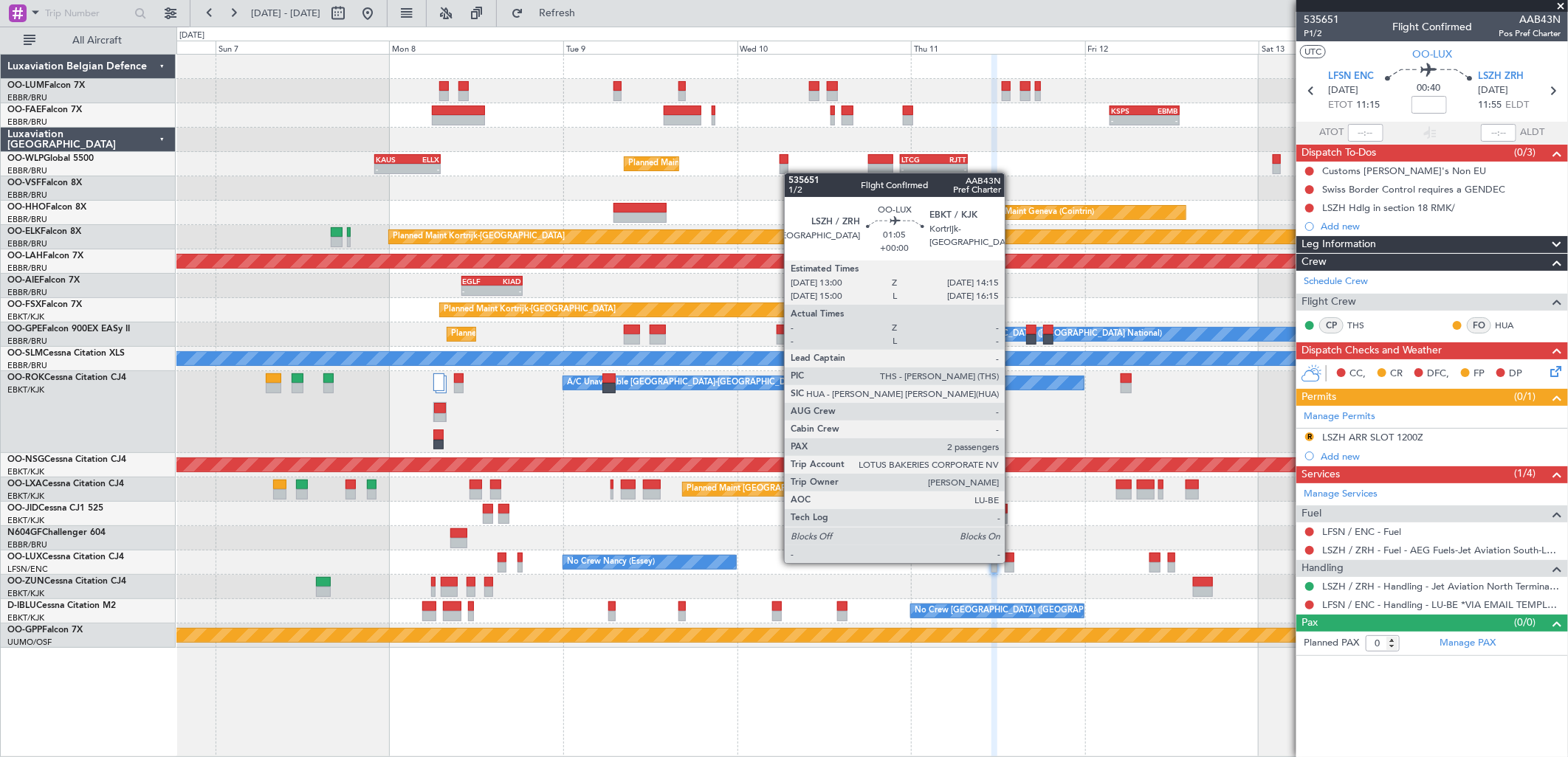
click at [1009, 563] on div at bounding box center [1009, 567] width 9 height 10
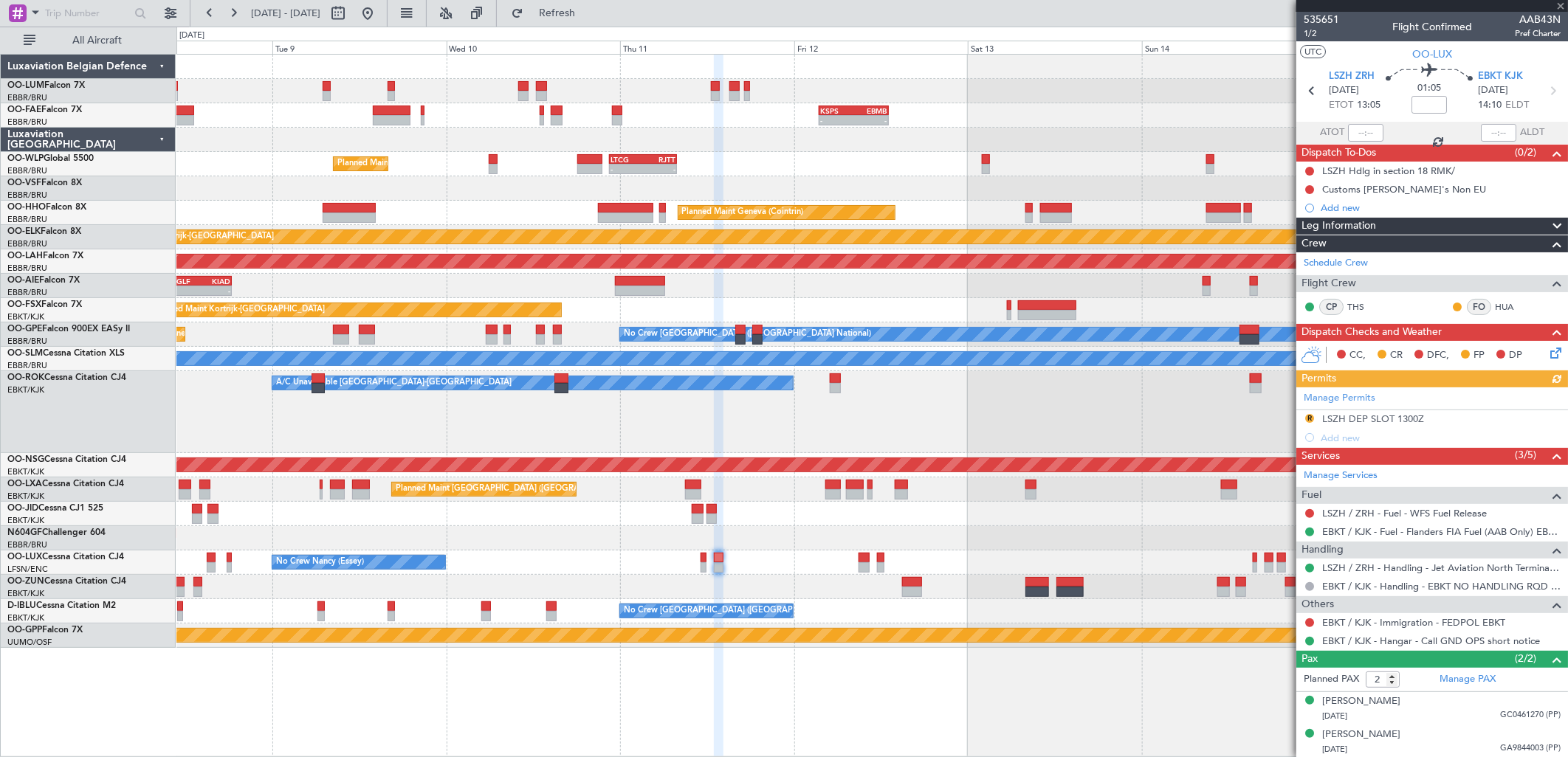
click at [798, 569] on div "No Crew Nancy (Essey)" at bounding box center [872, 562] width 1391 height 24
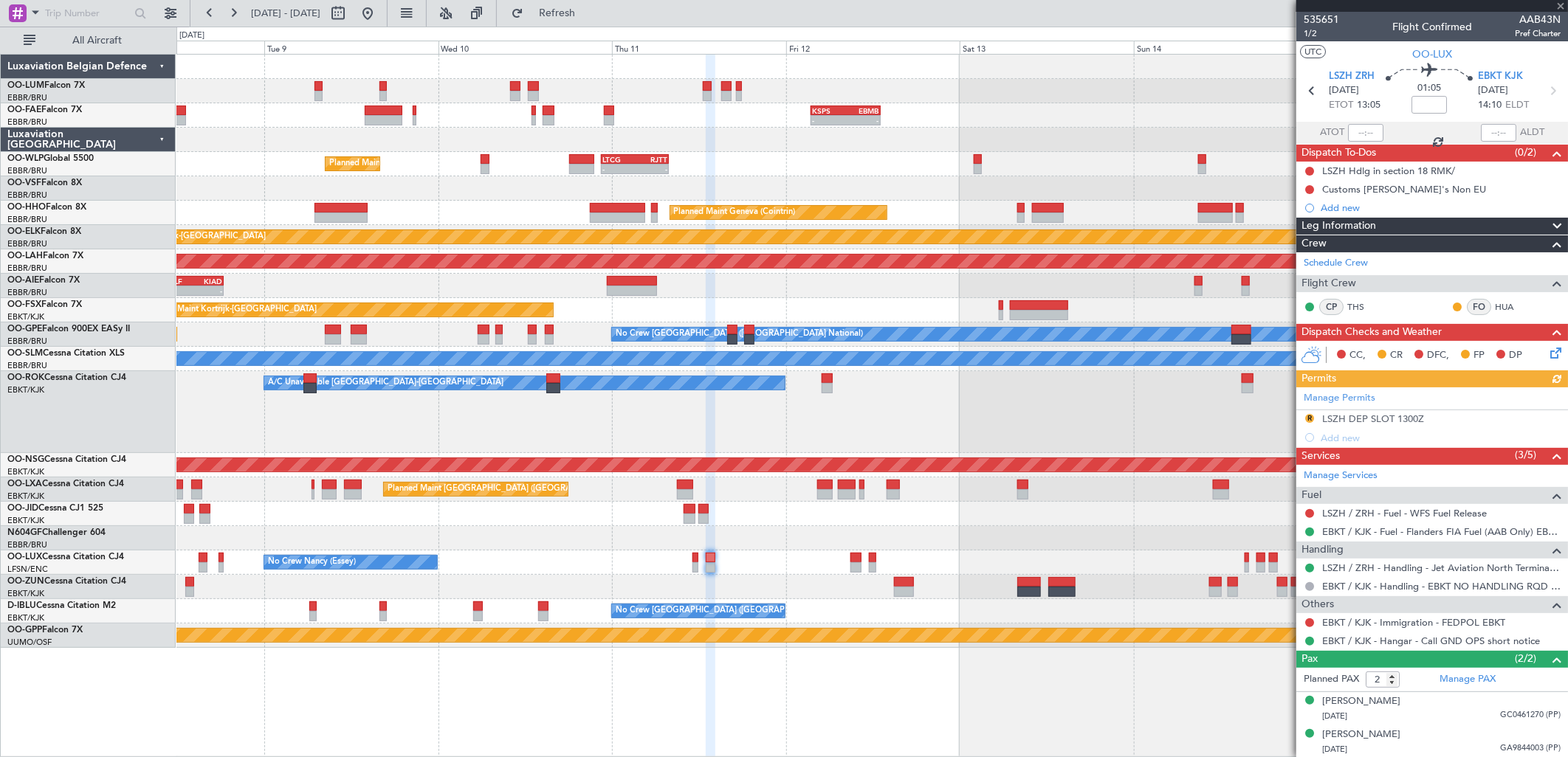
click at [915, 578] on div at bounding box center [872, 587] width 1391 height 24
click at [925, 583] on div at bounding box center [872, 587] width 1391 height 24
click at [916, 583] on div at bounding box center [872, 587] width 1391 height 24
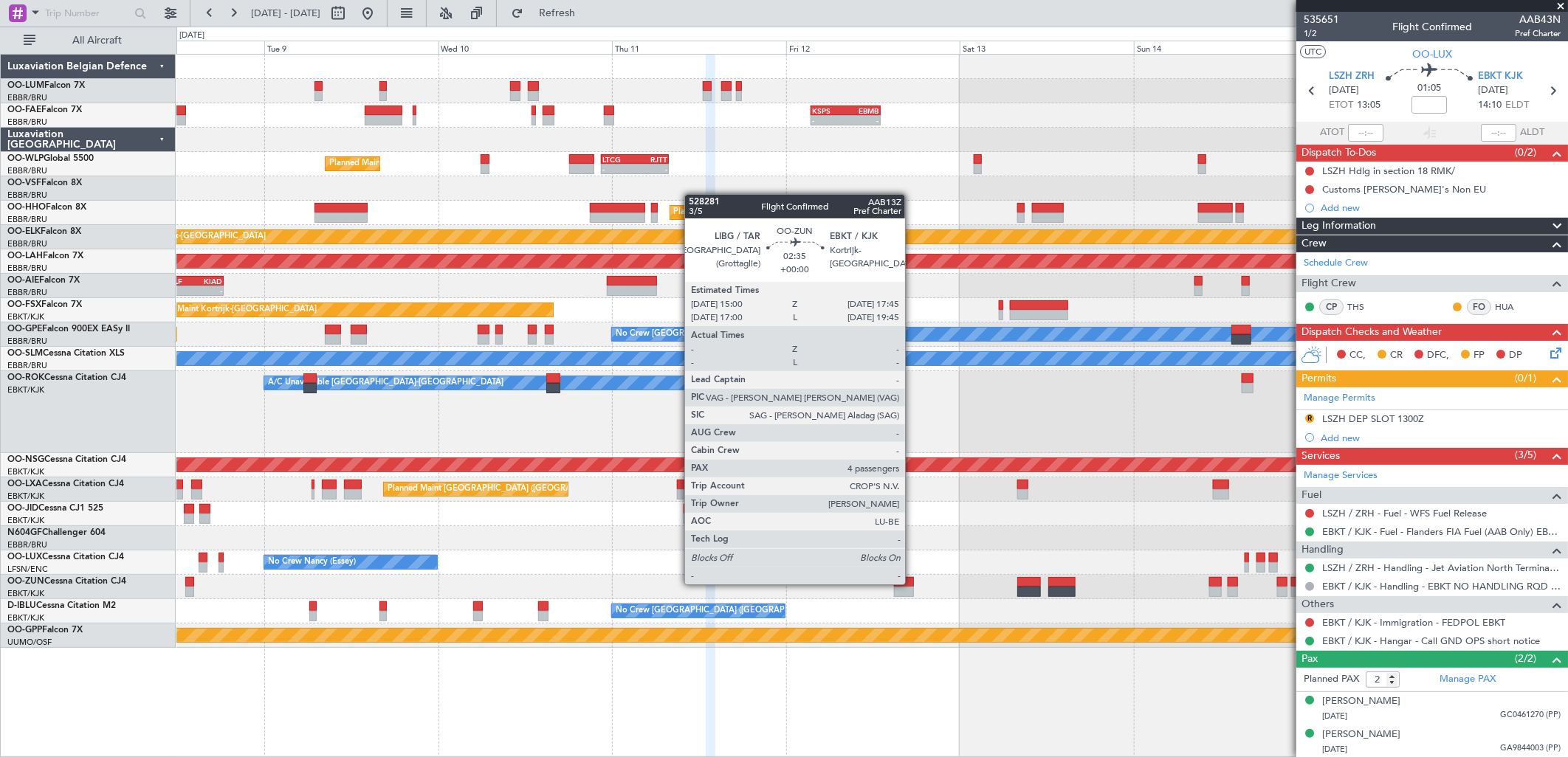
click at [912, 583] on div at bounding box center [904, 582] width 20 height 10
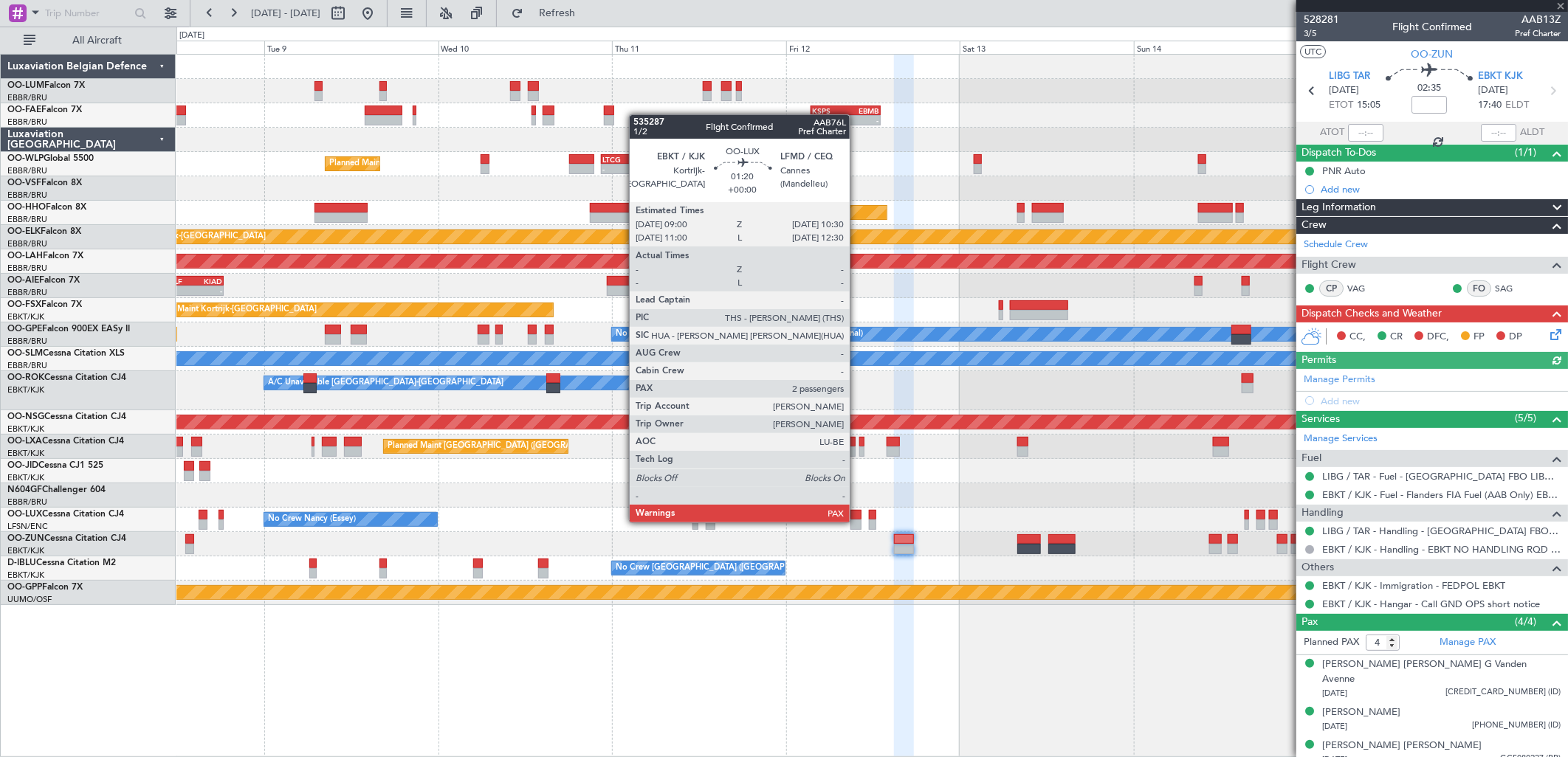
click at [857, 520] on div at bounding box center [856, 524] width 11 height 10
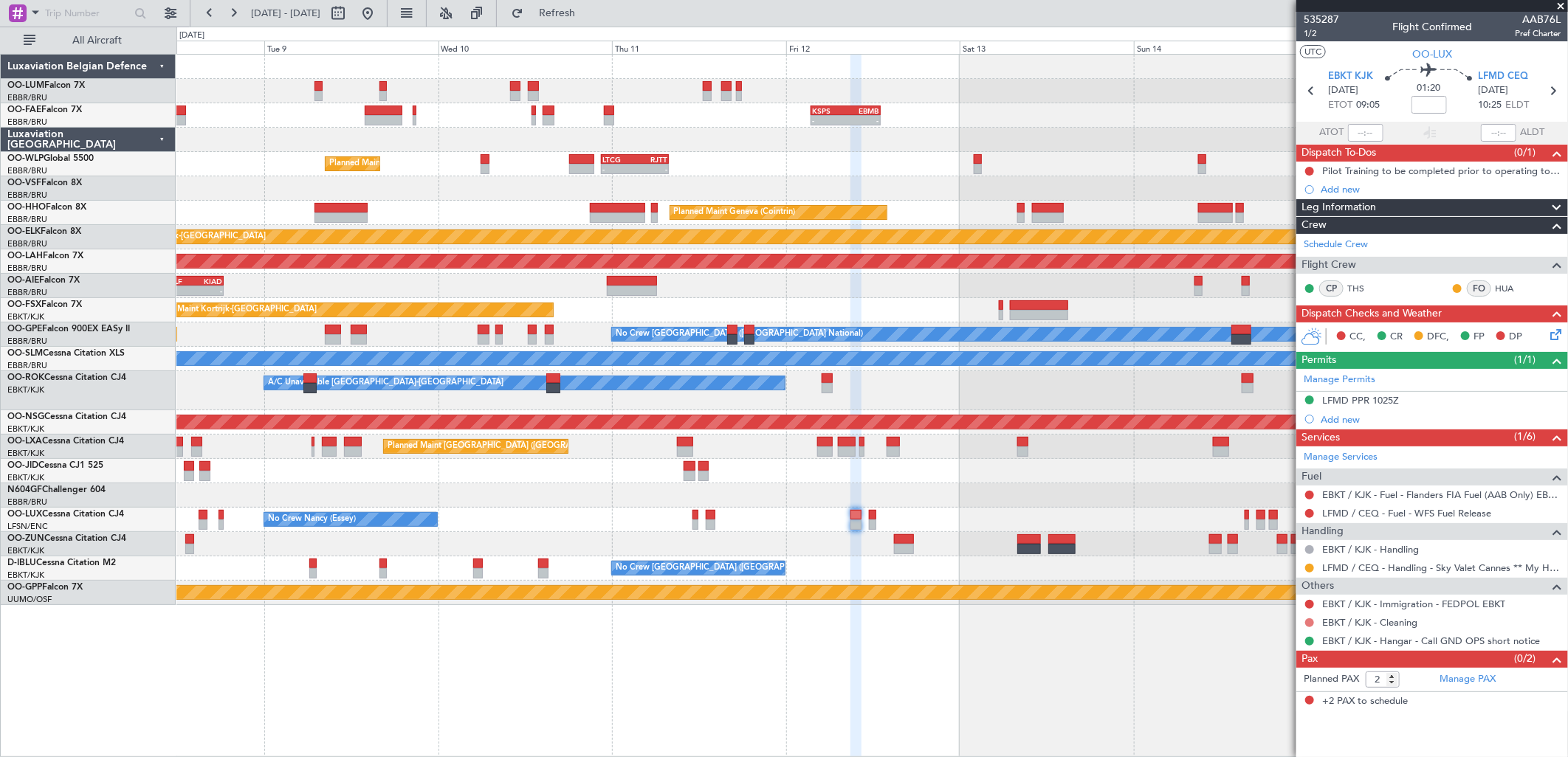
click at [1308, 620] on button at bounding box center [1309, 622] width 9 height 9
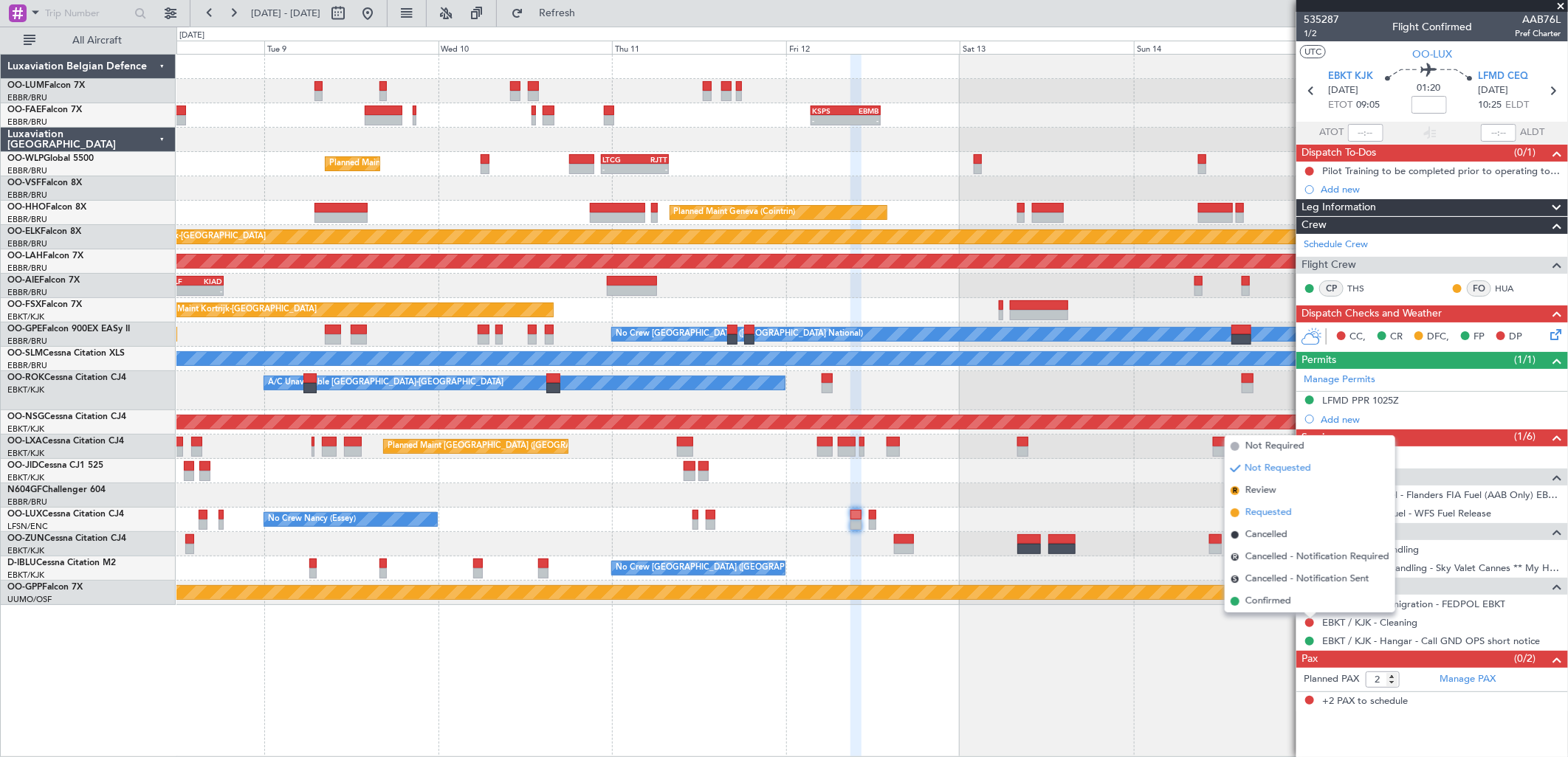
click at [1283, 505] on span "Requested" at bounding box center [1268, 512] width 46 height 15
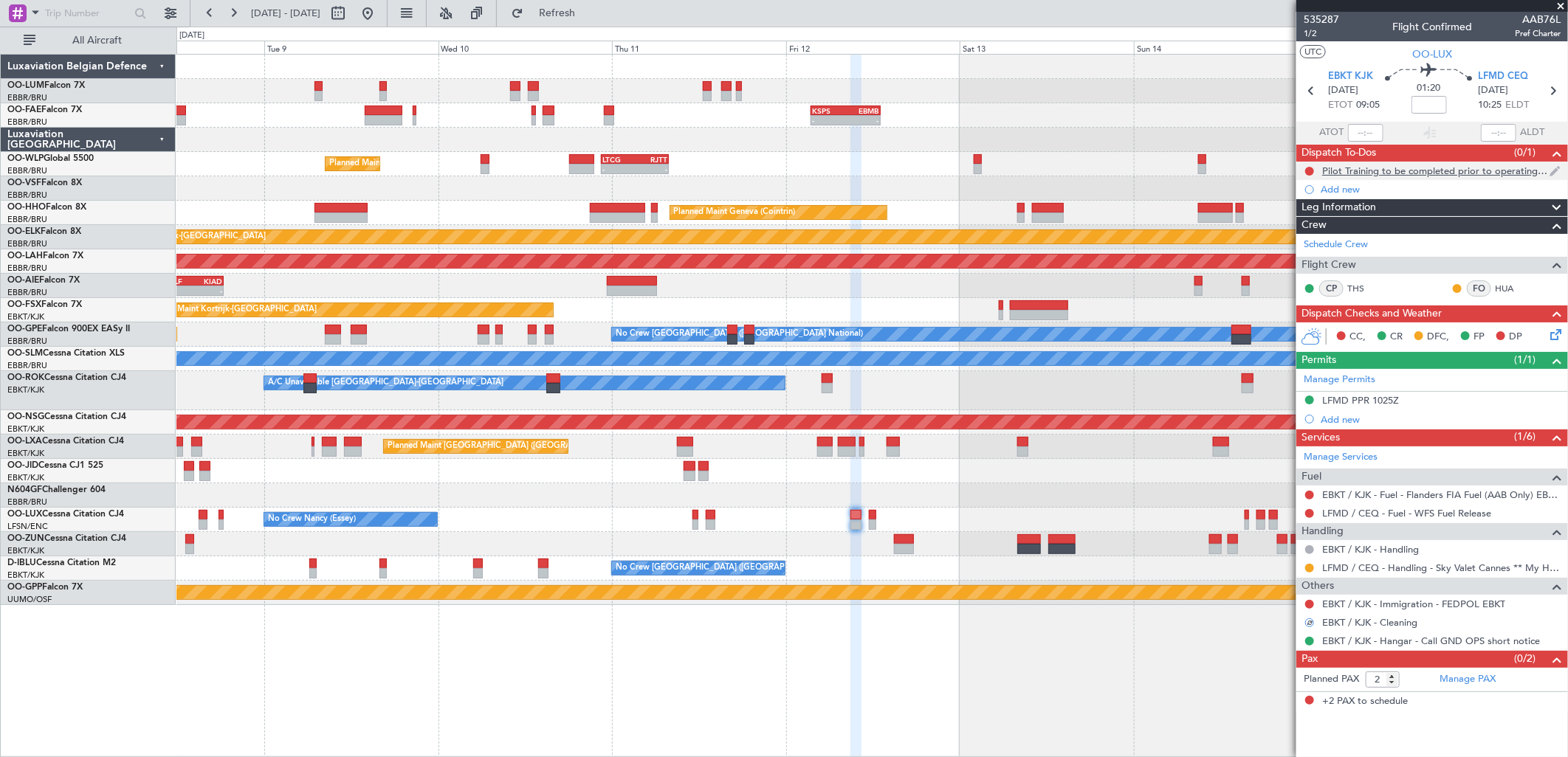
click at [1384, 165] on div "Pilot Training to be completed prior to operating to LFMD" at bounding box center [1435, 171] width 227 height 12
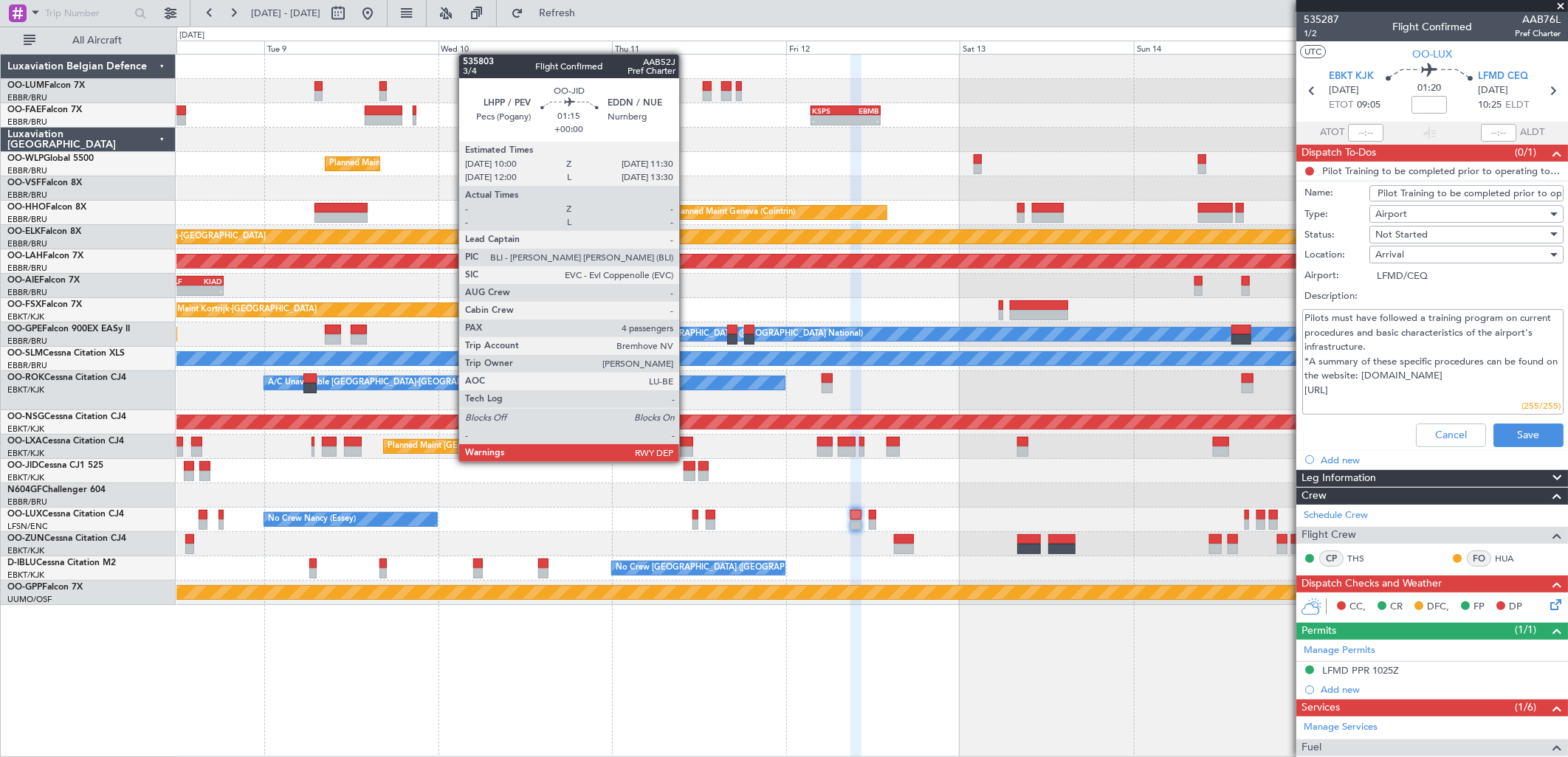
click at [686, 461] on div at bounding box center [689, 466] width 11 height 10
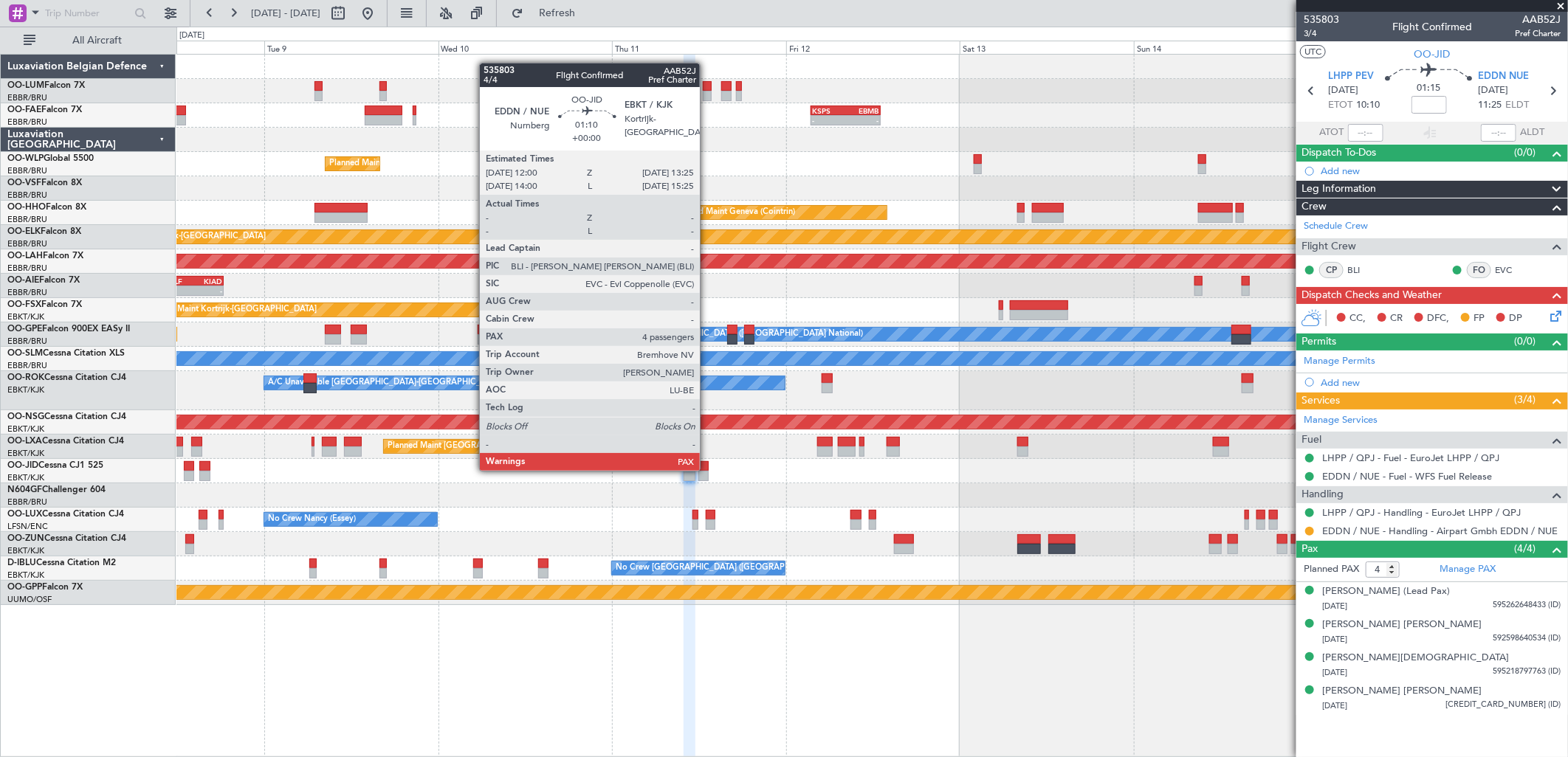
click at [707, 470] on div at bounding box center [703, 466] width 10 height 10
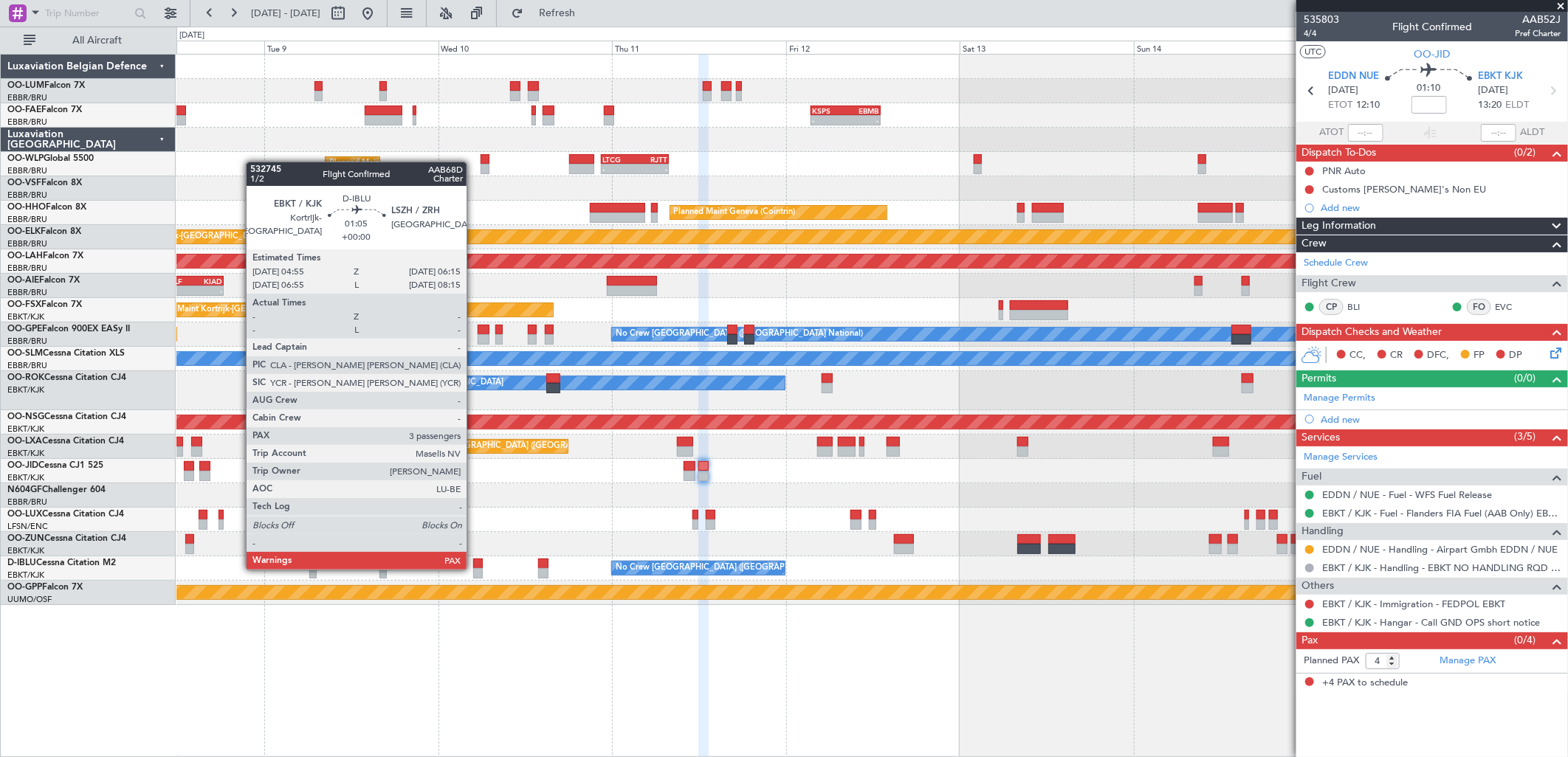
click at [474, 568] on div at bounding box center [478, 573] width 10 height 10
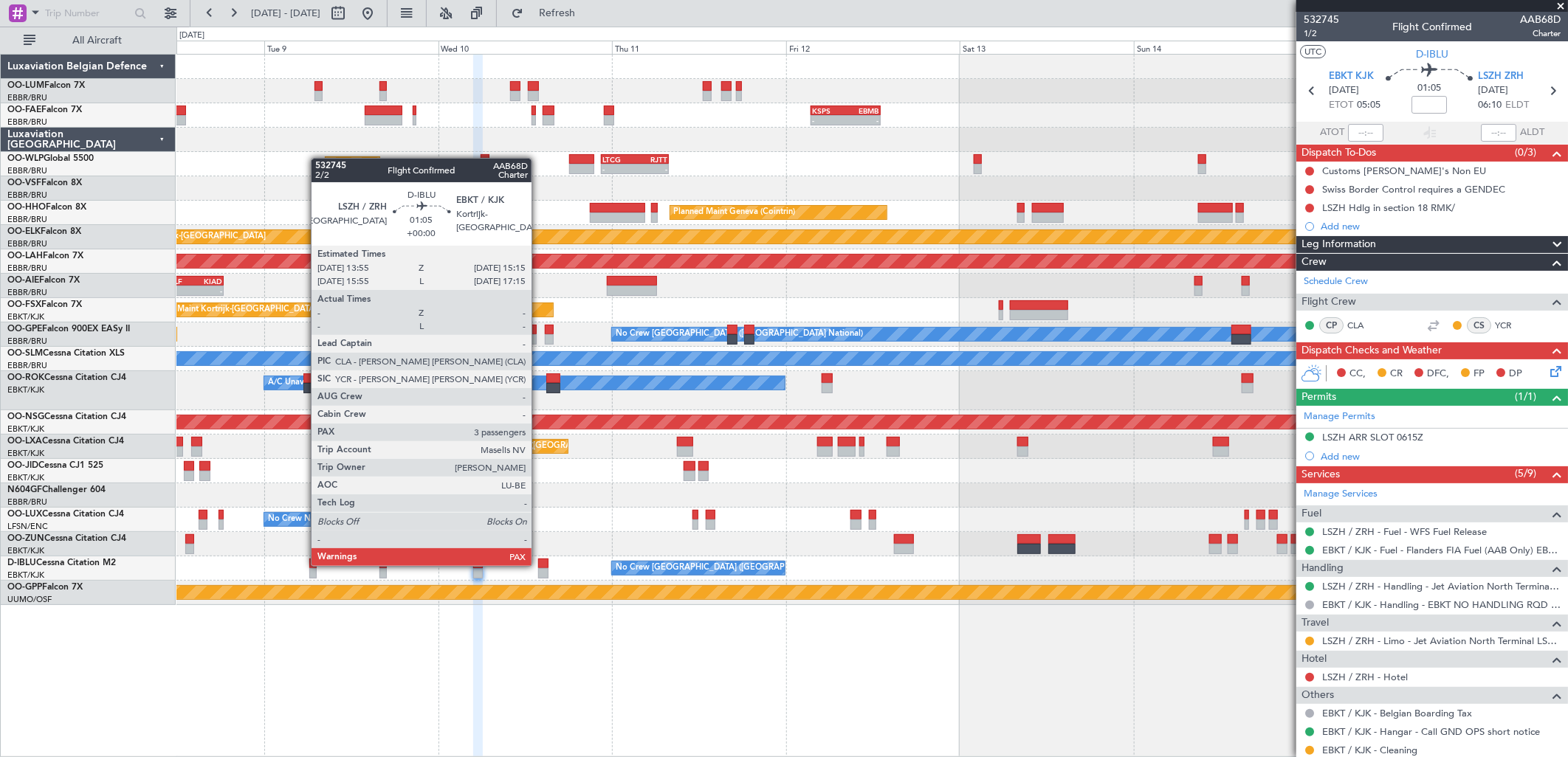
click at [539, 564] on div at bounding box center [542, 563] width 10 height 10
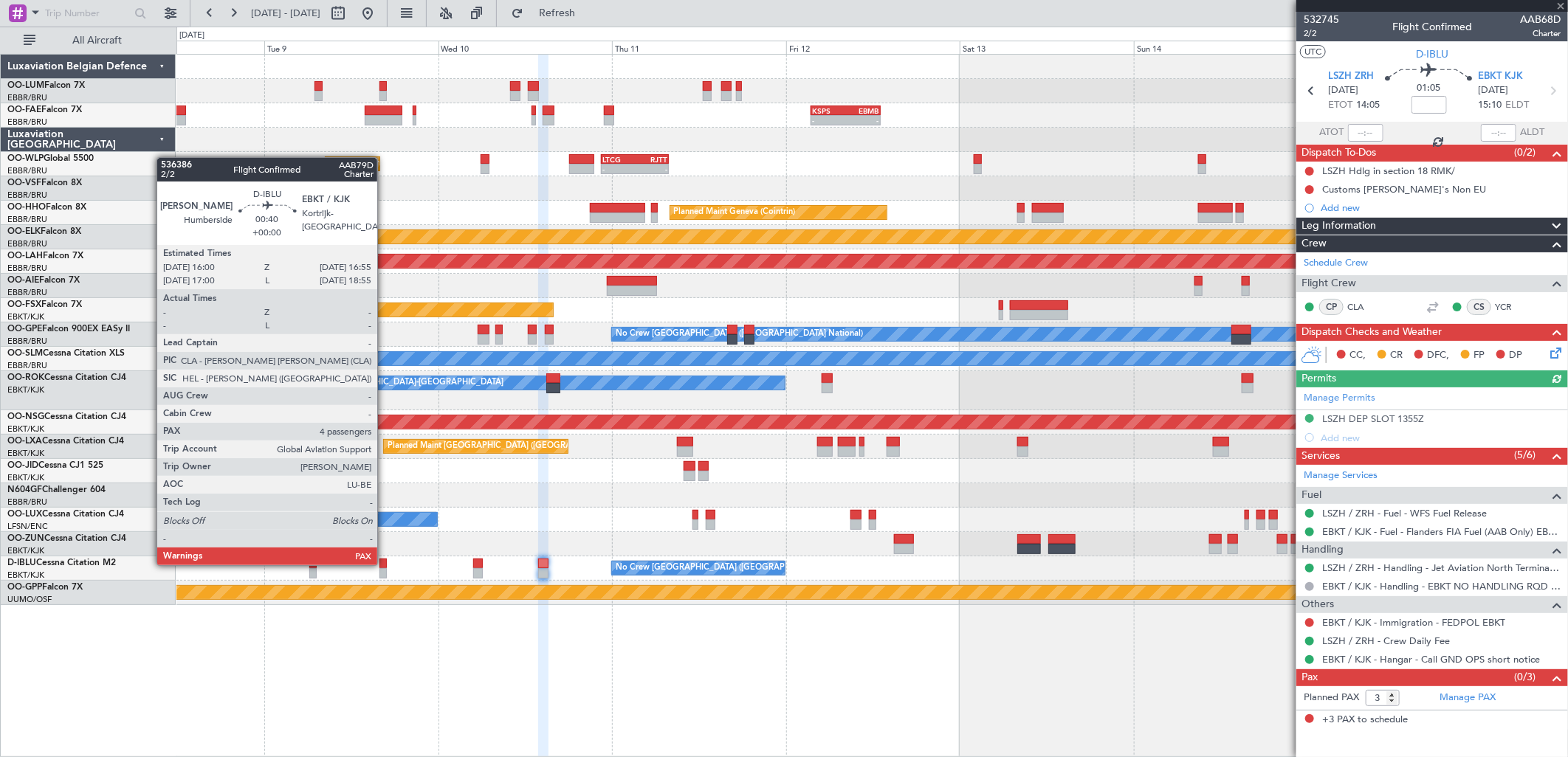
click at [385, 564] on div at bounding box center [382, 563] width 6 height 10
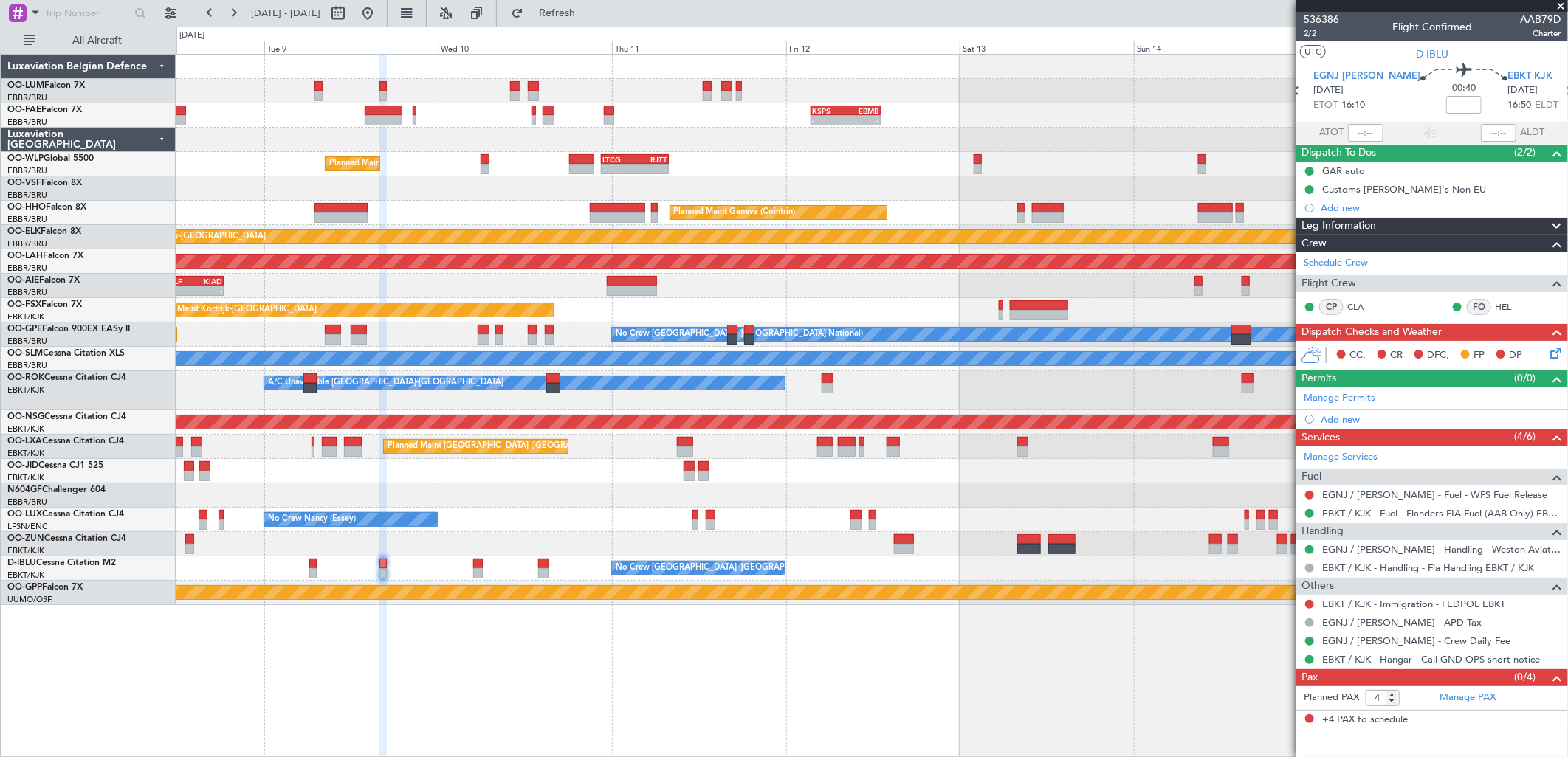
click at [1347, 82] on span "EGNJ [PERSON_NAME]" at bounding box center [1366, 77] width 107 height 15
click at [1030, 431] on div "Planned Maint [GEOGRAPHIC_DATA] ([GEOGRAPHIC_DATA])" at bounding box center [872, 422] width 1391 height 24
click at [1029, 437] on div "Planned Maint [GEOGRAPHIC_DATA] ([GEOGRAPHIC_DATA] National)" at bounding box center [872, 446] width 1391 height 24
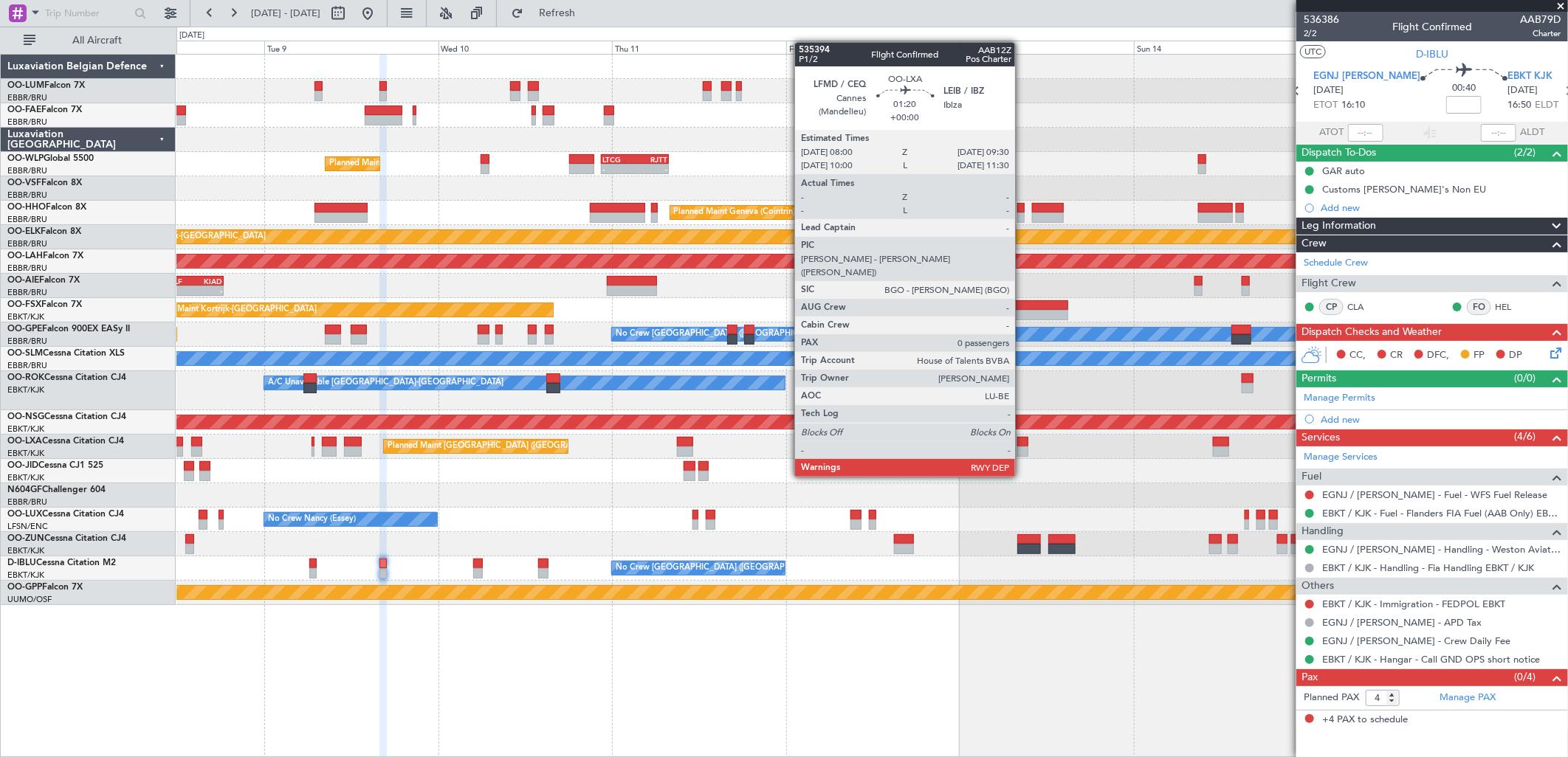
click at [1022, 448] on div at bounding box center [1022, 451] width 11 height 10
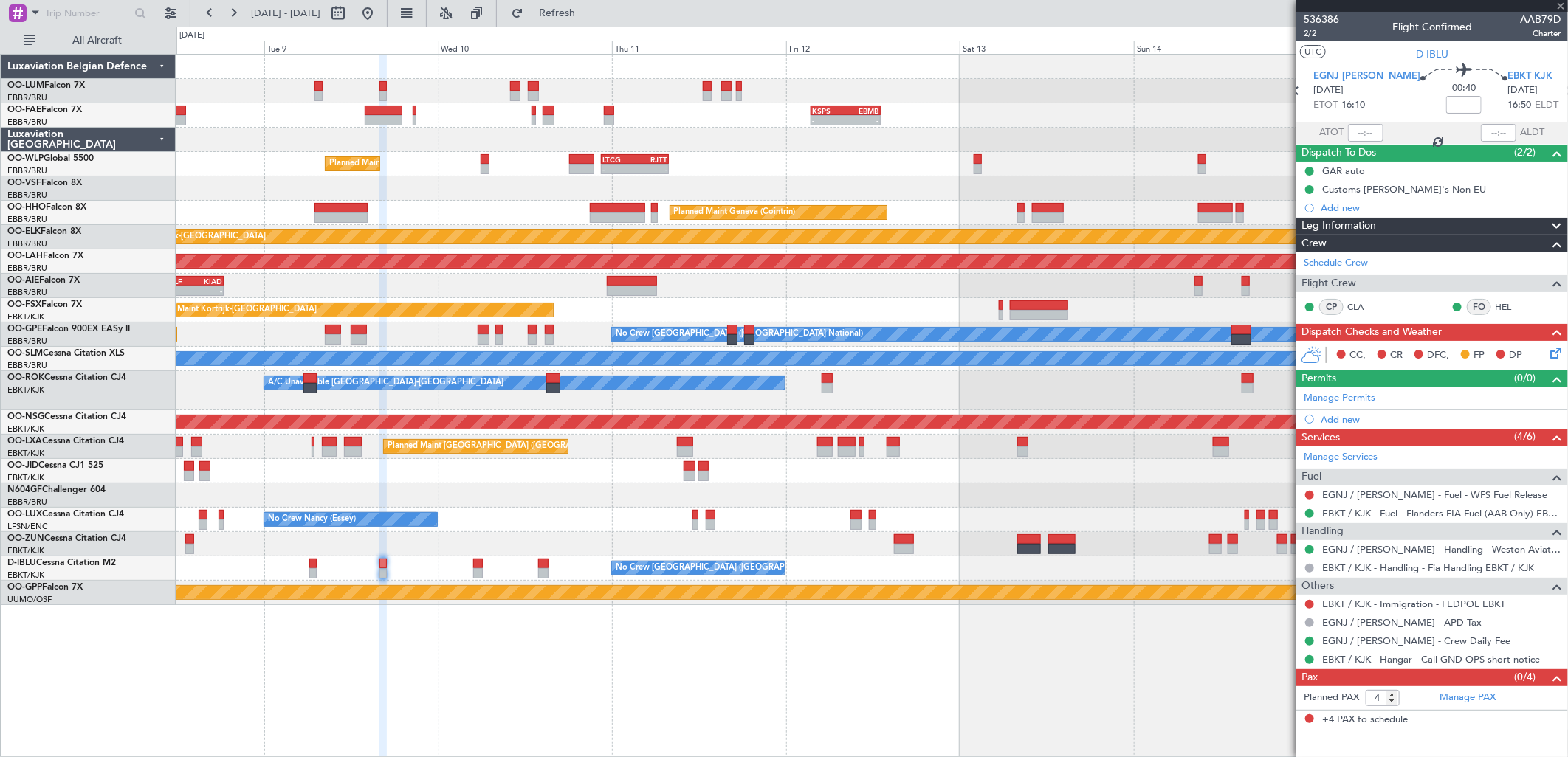
type input "0"
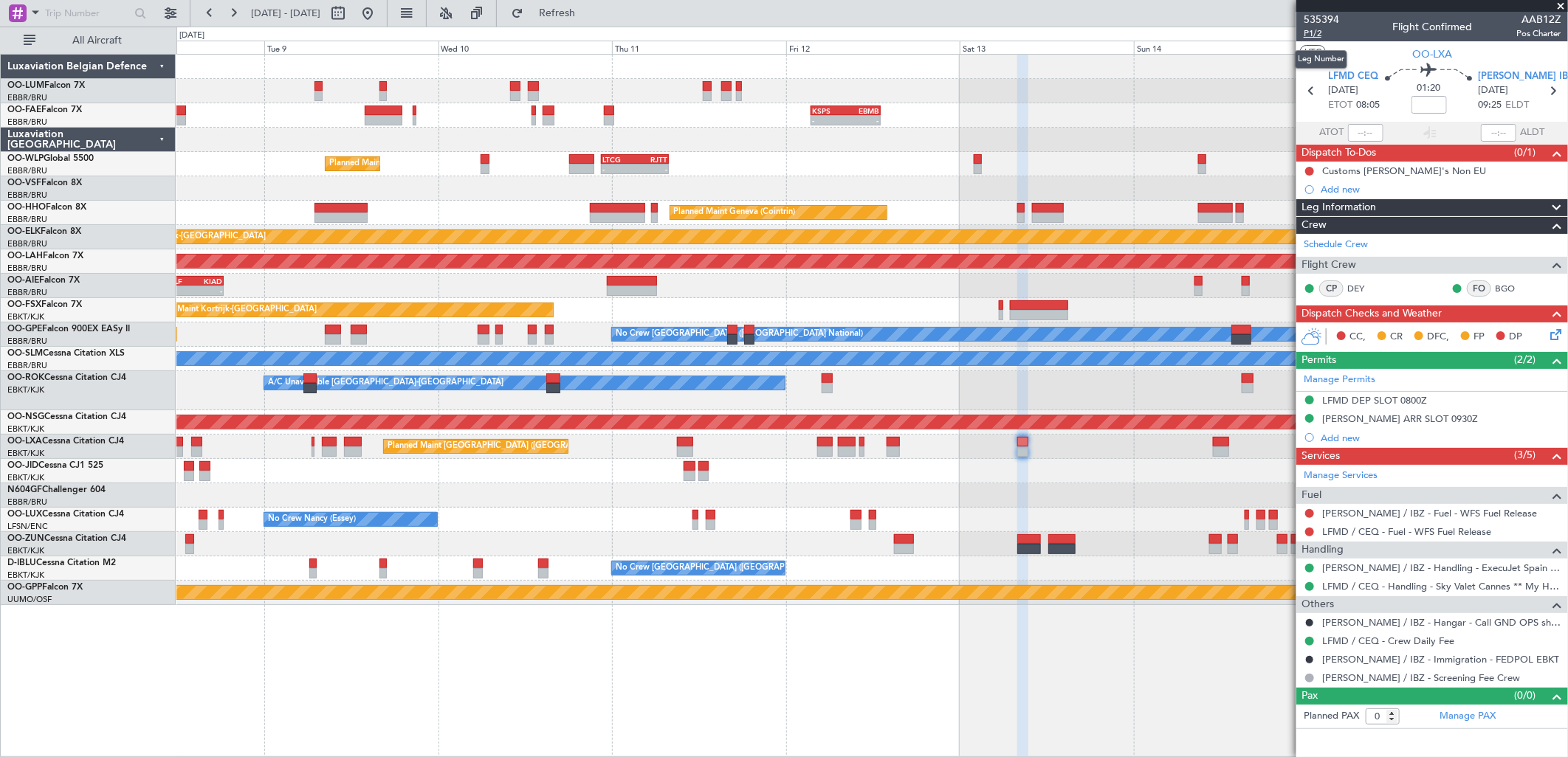
click at [1316, 34] on span "P1/2" at bounding box center [1321, 34] width 35 height 12
click at [589, 16] on span "Refresh" at bounding box center [557, 12] width 62 height 10
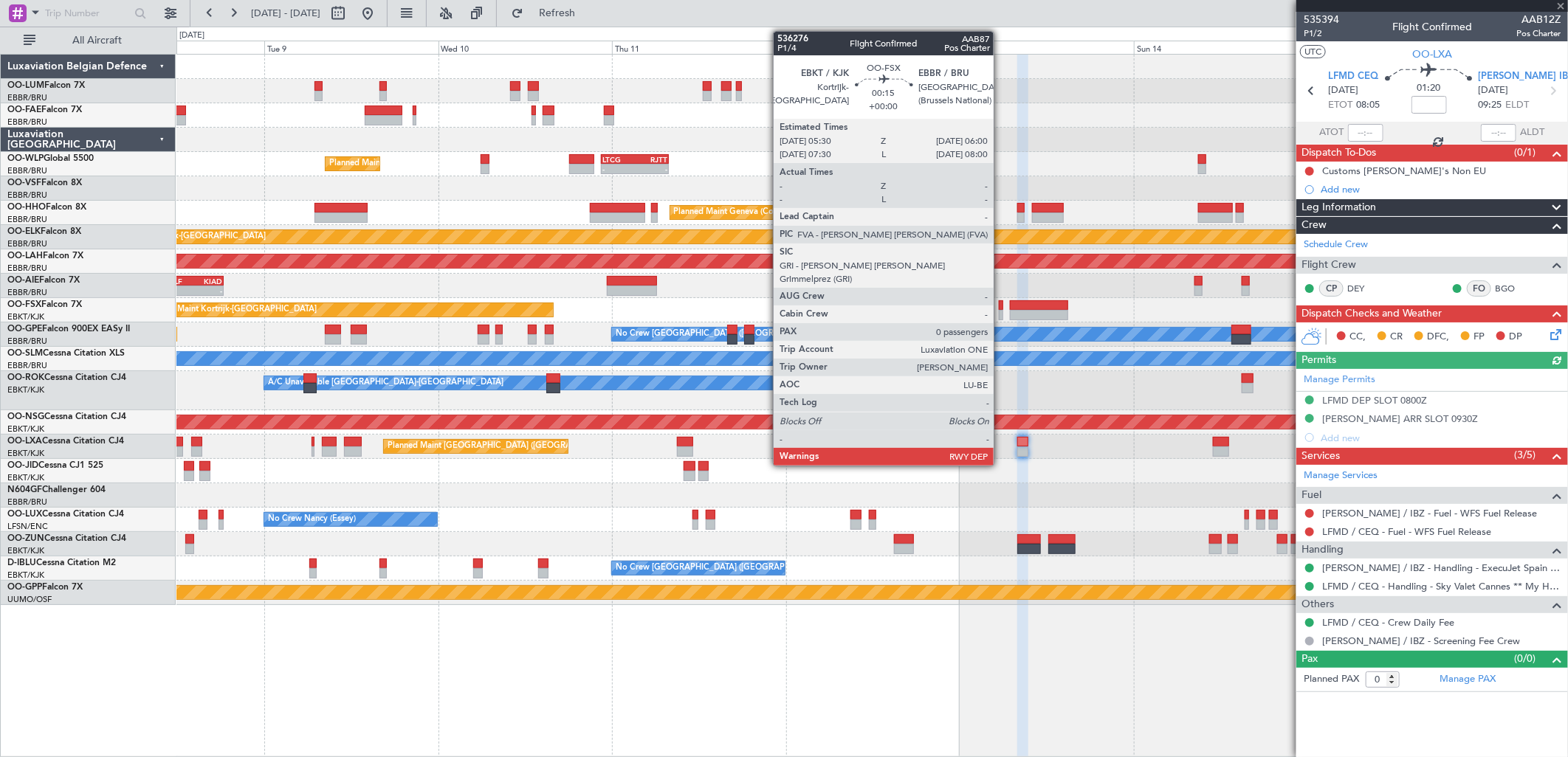
click at [1001, 306] on div at bounding box center [1001, 305] width 4 height 10
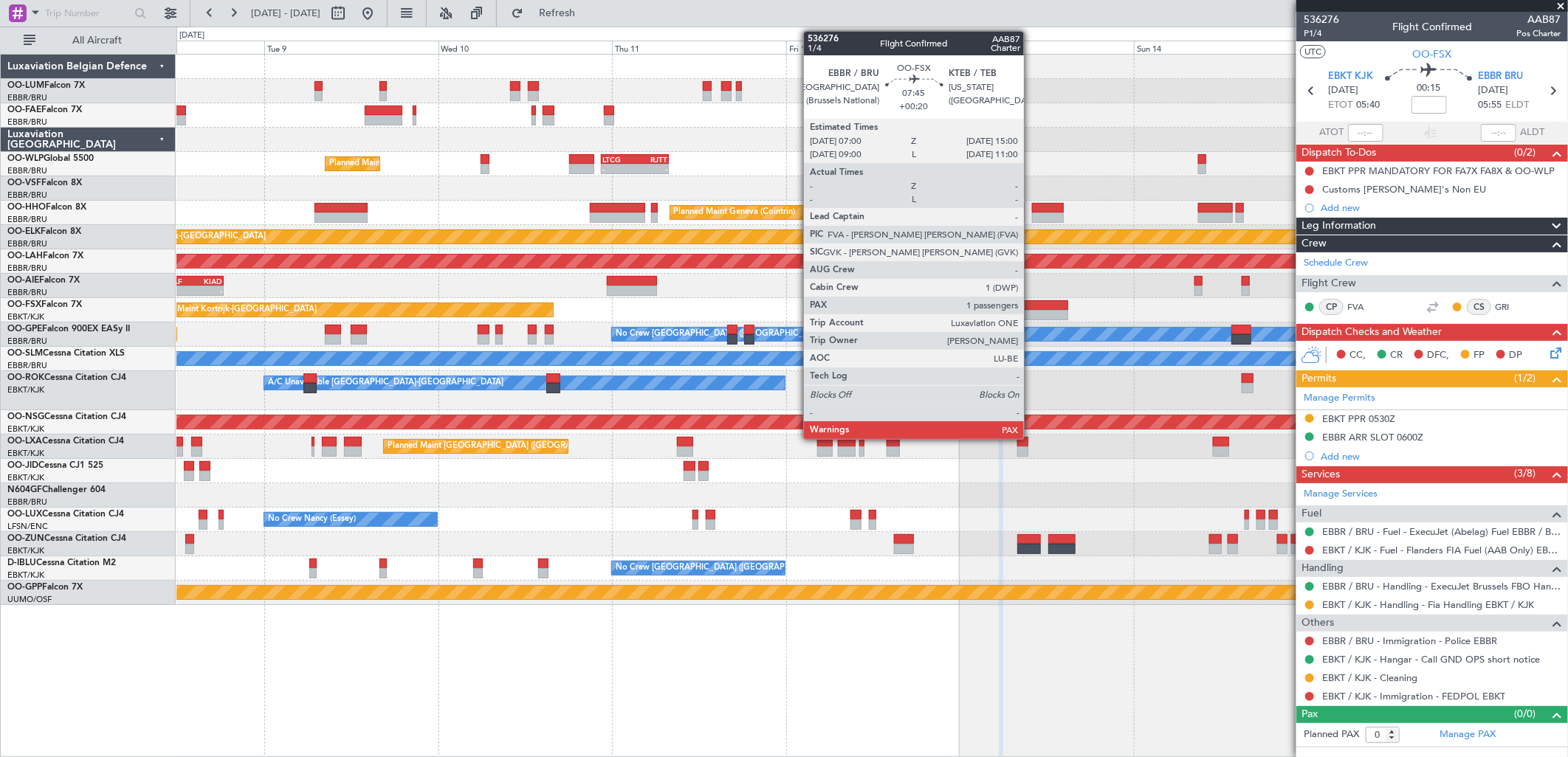
click at [1031, 308] on div at bounding box center [1039, 305] width 59 height 10
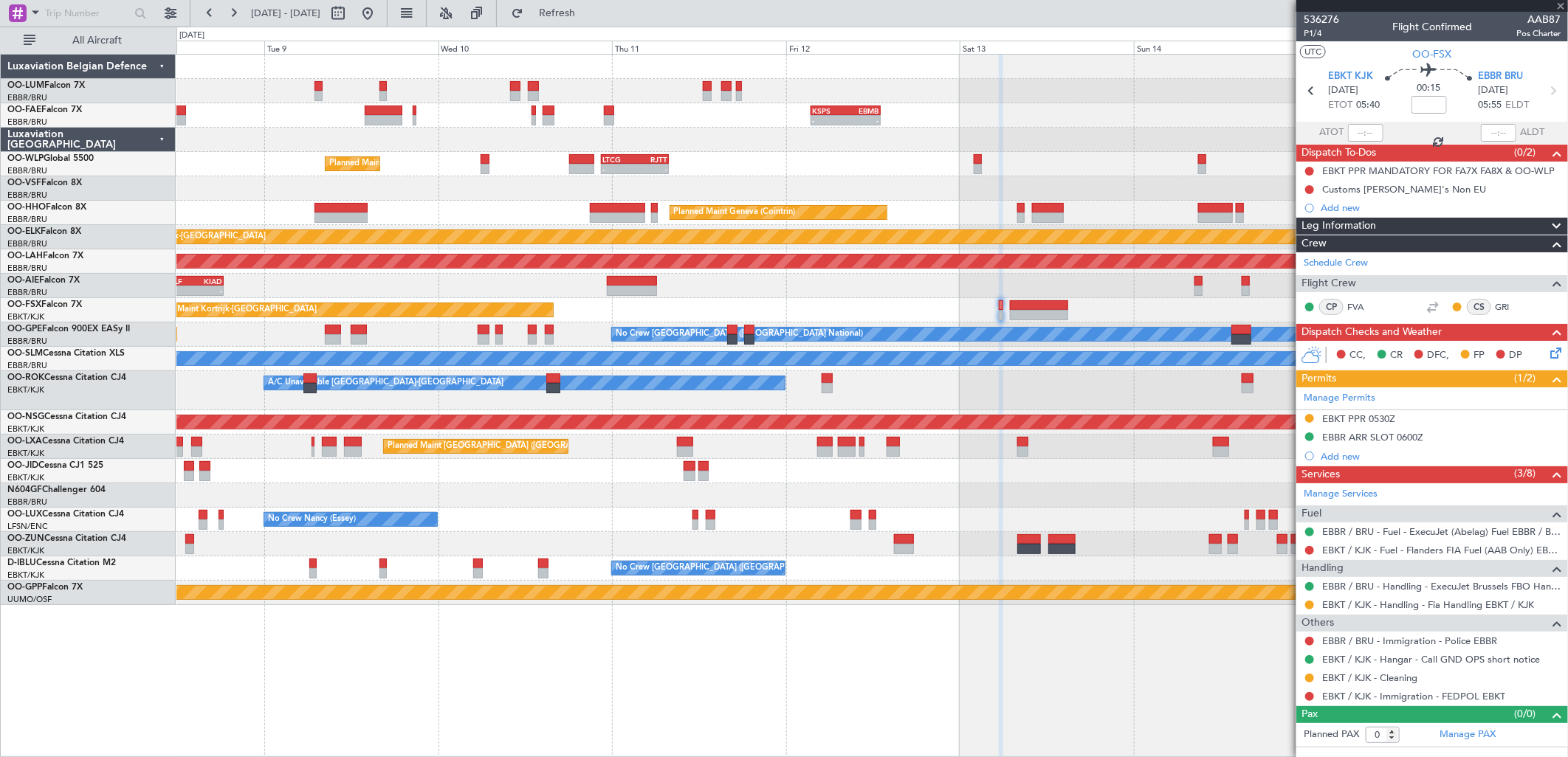
type input "+00:20"
type input "2"
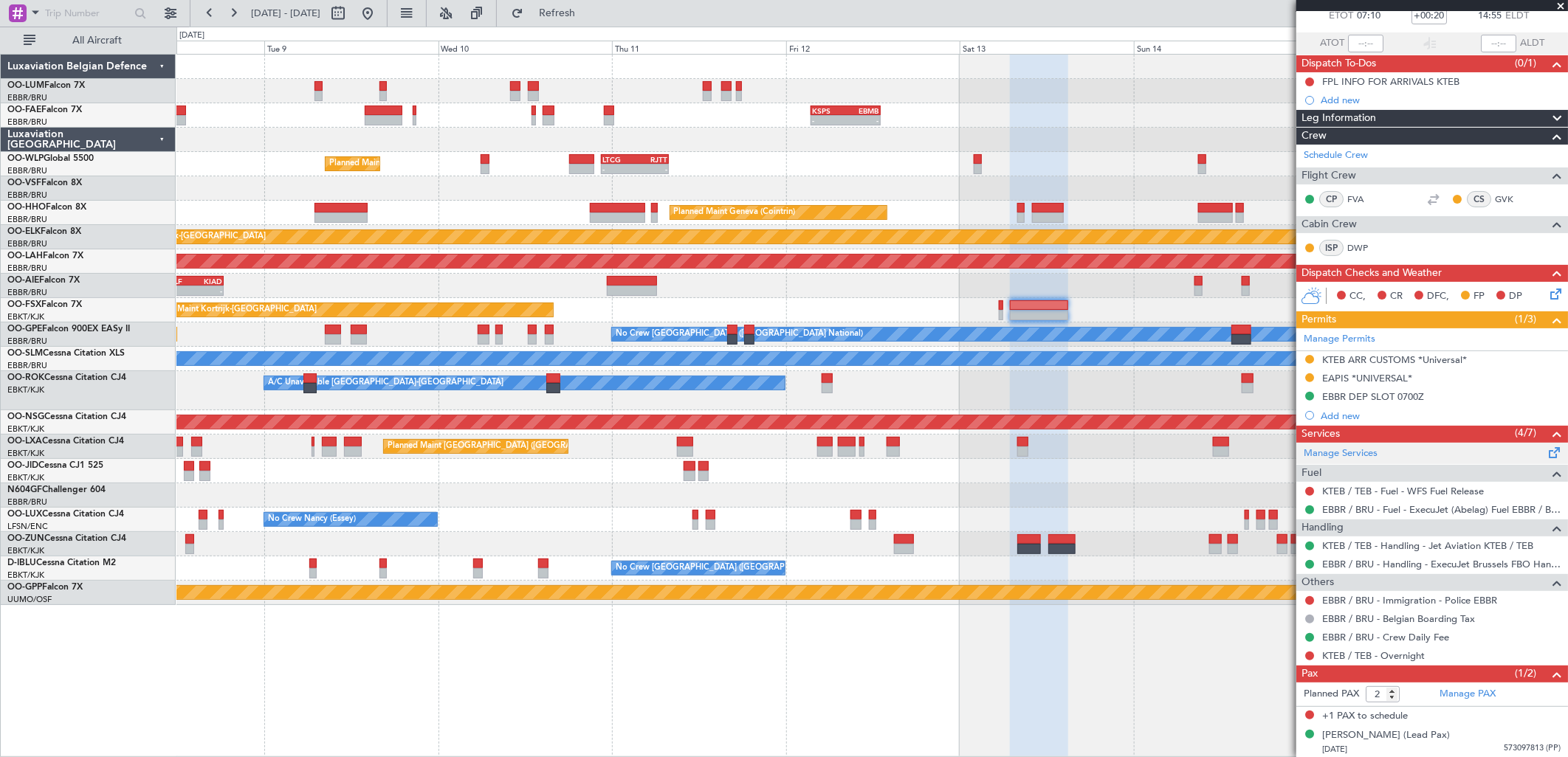
scroll to position [91, 0]
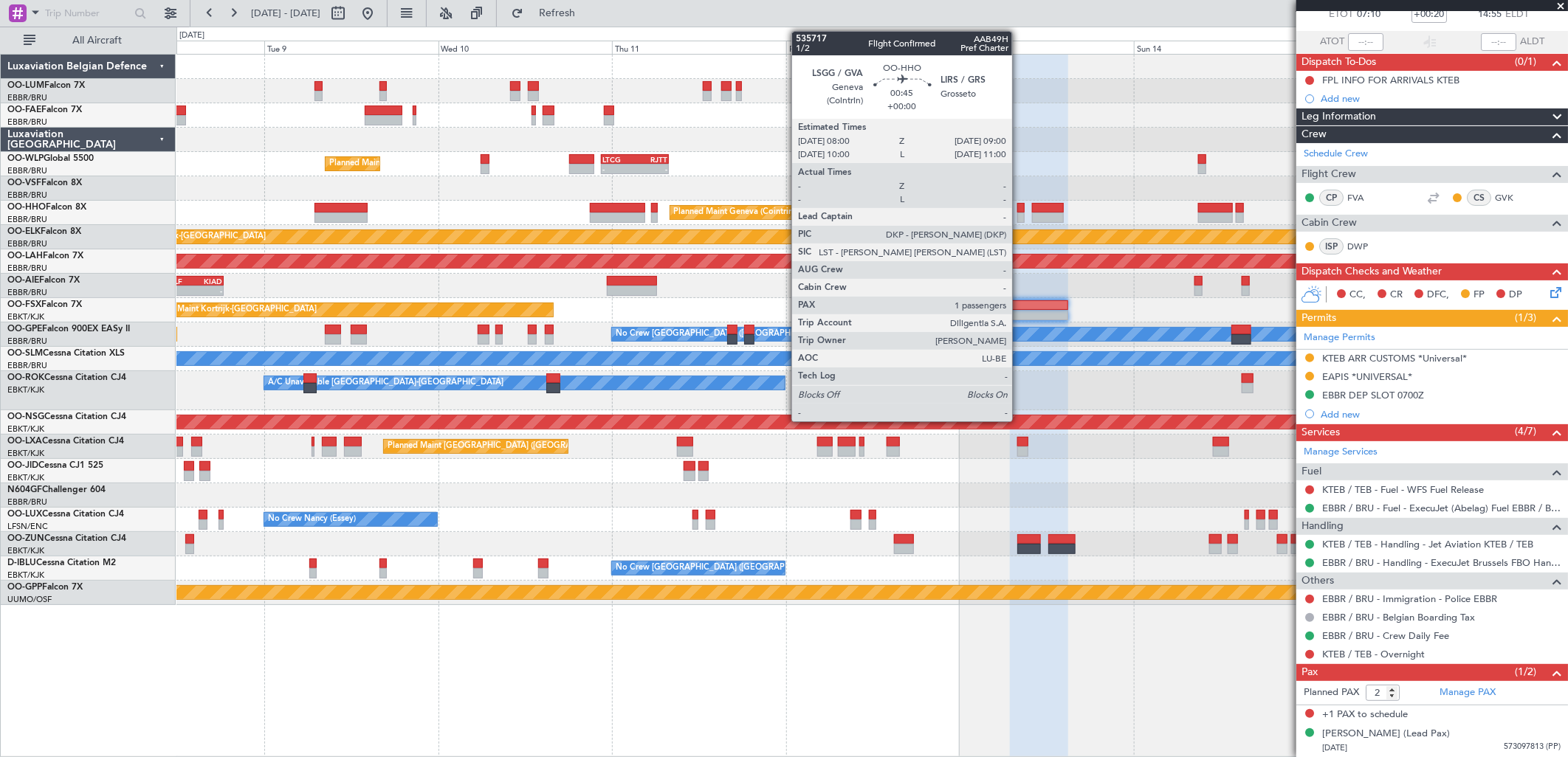
click at [1020, 206] on div at bounding box center [1020, 208] width 7 height 10
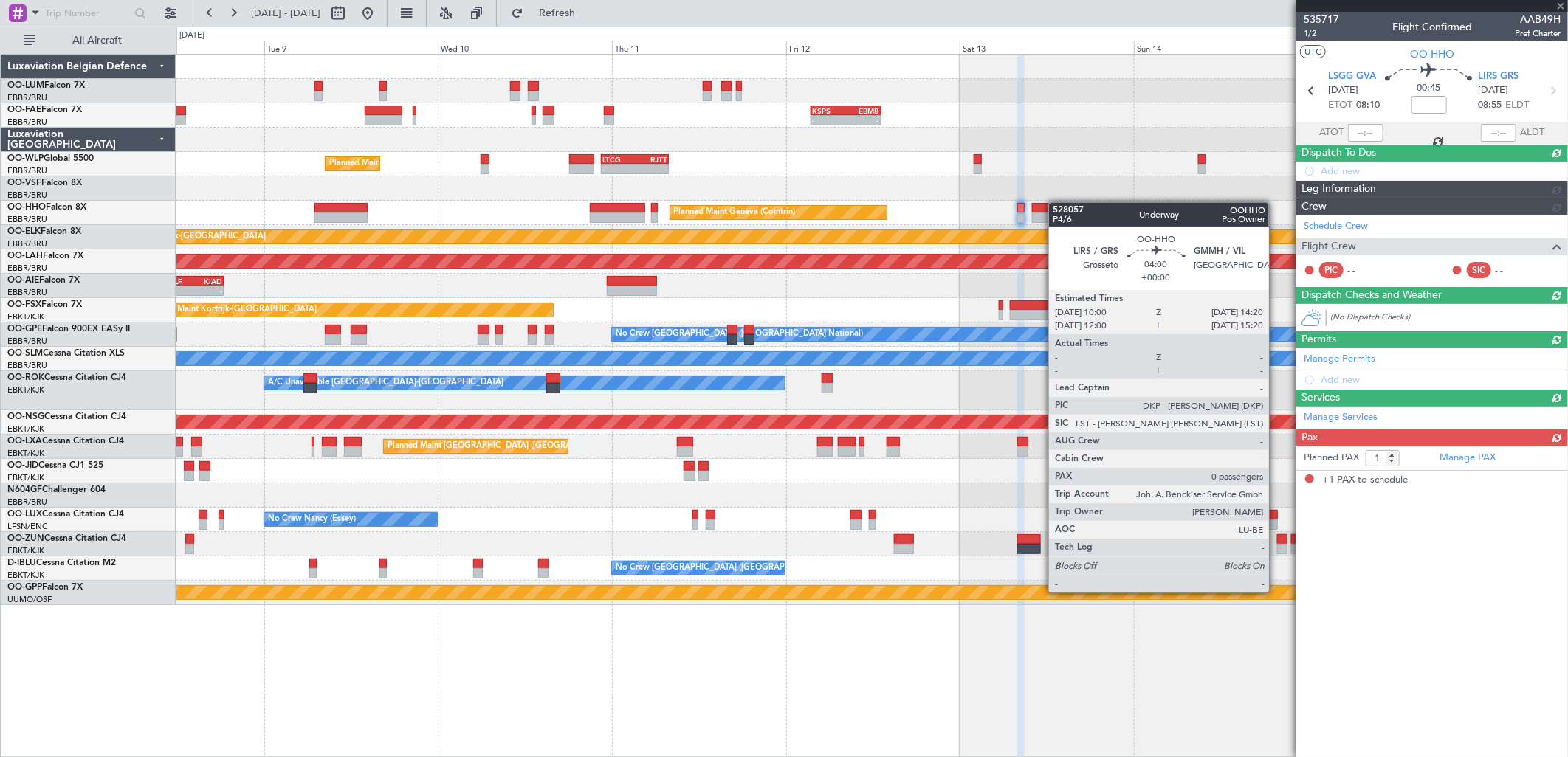
scroll to position [0, 0]
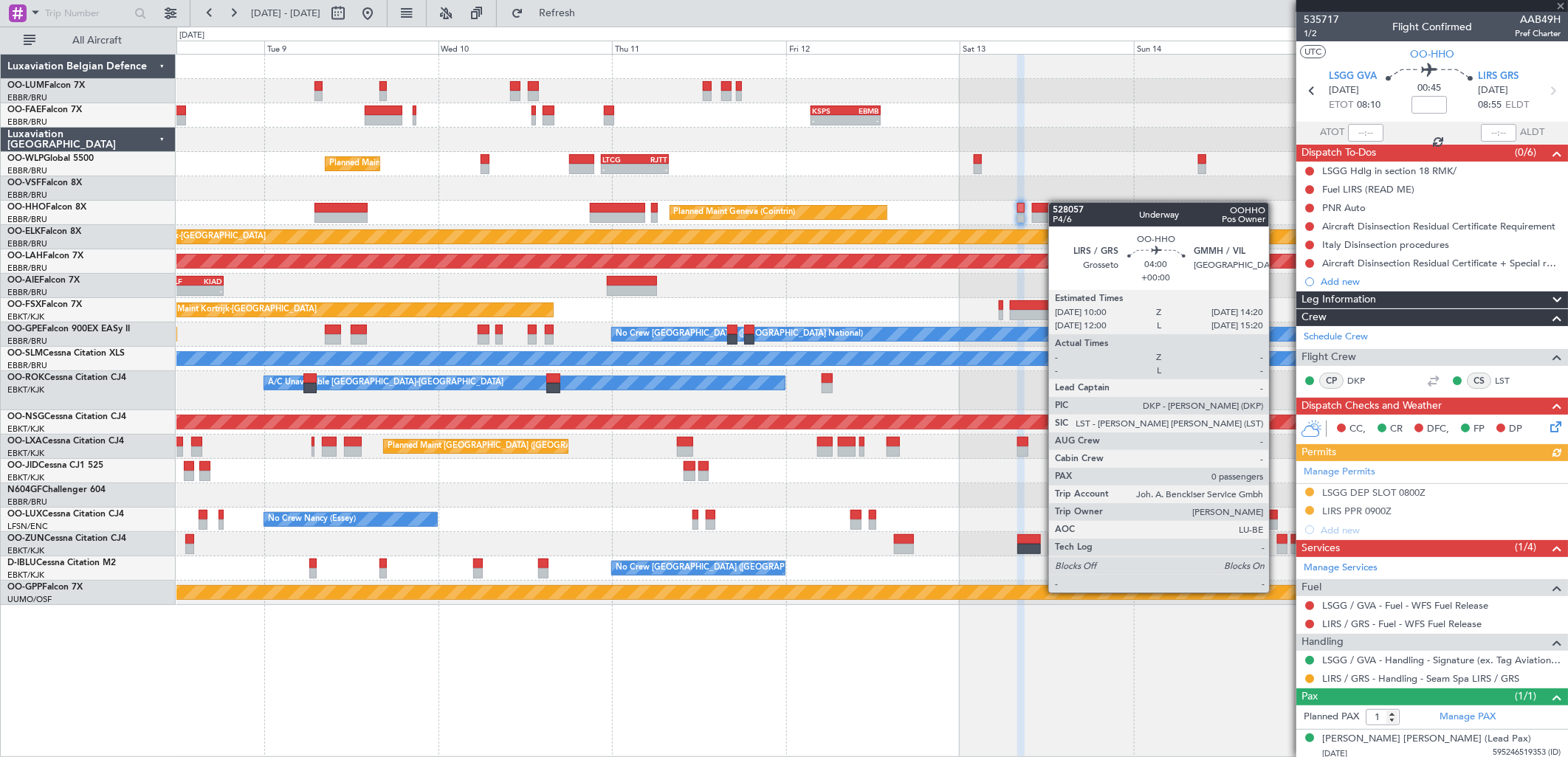
click at [1056, 203] on div at bounding box center [1047, 208] width 32 height 10
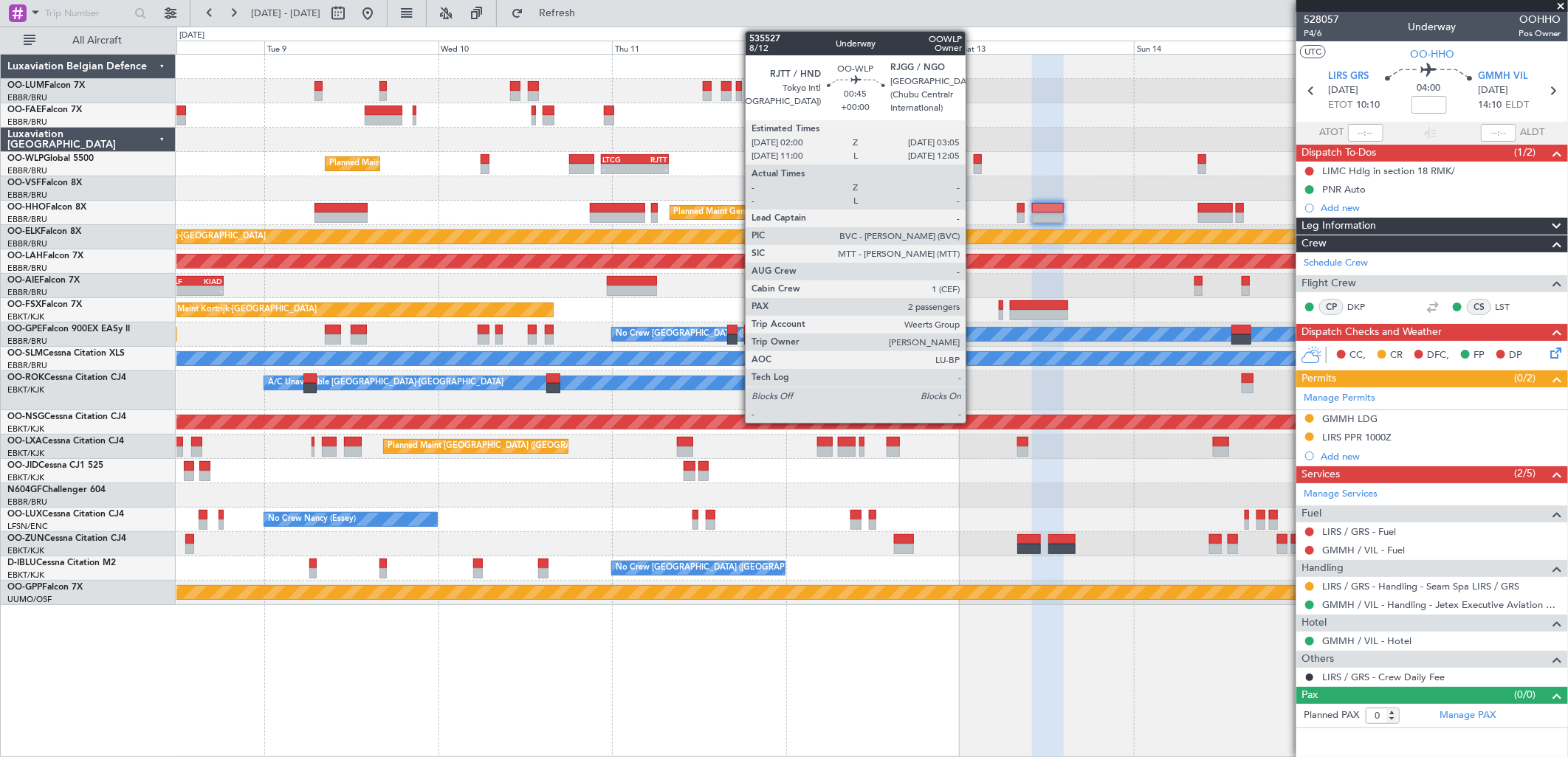
click at [974, 166] on div at bounding box center [978, 169] width 8 height 10
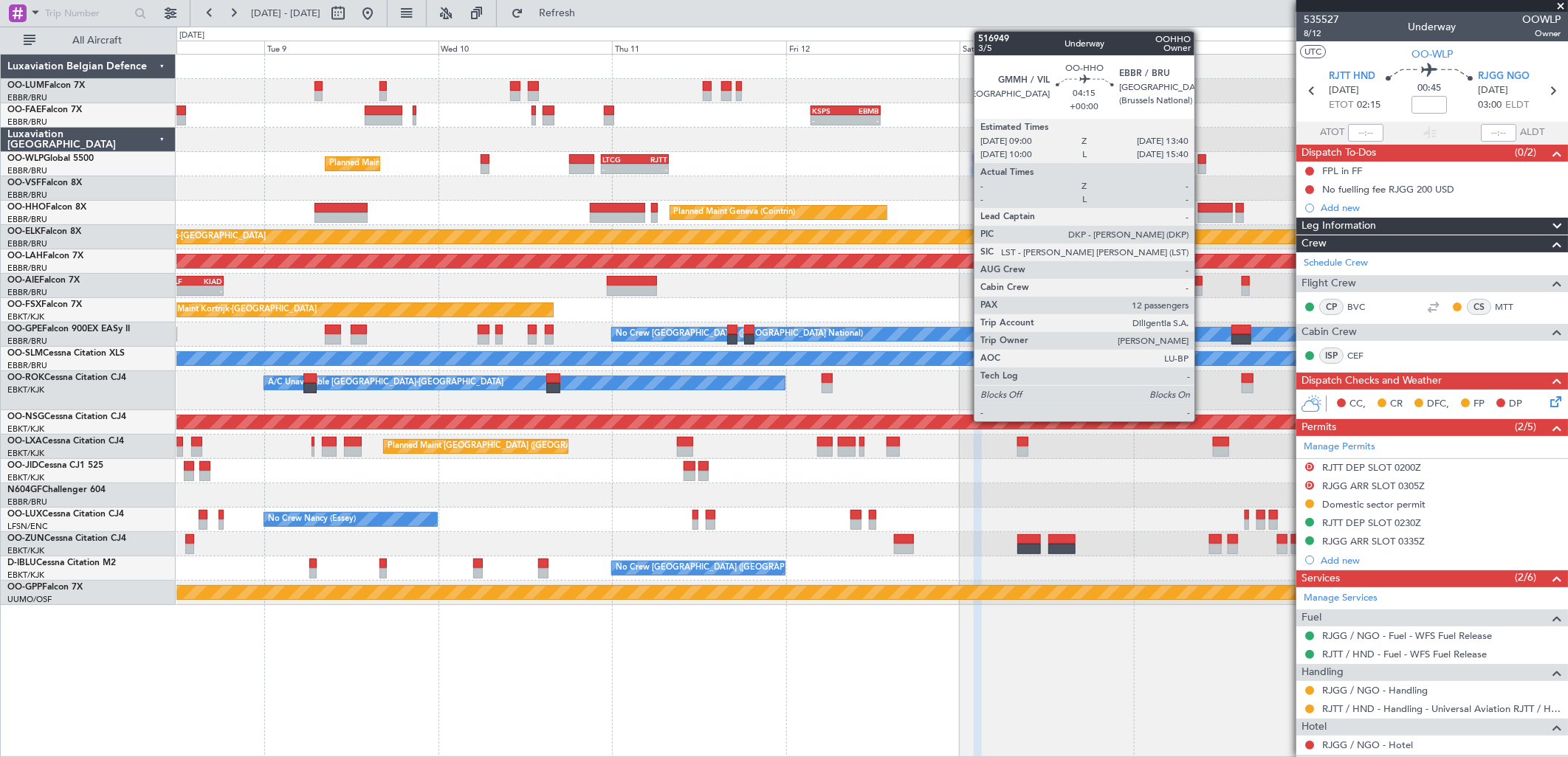
click at [1201, 205] on div at bounding box center [1215, 208] width 34 height 10
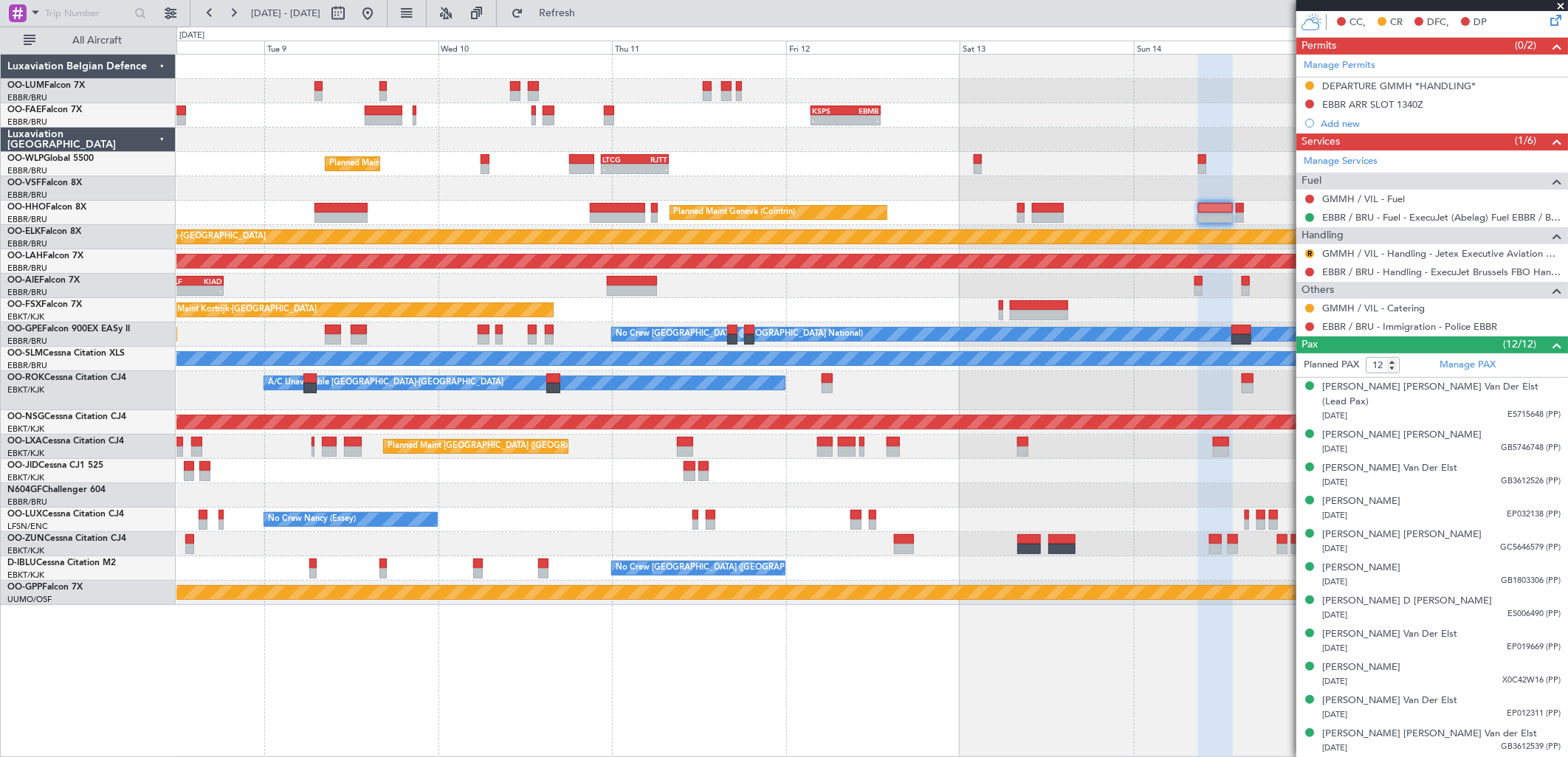
scroll to position [314, 0]
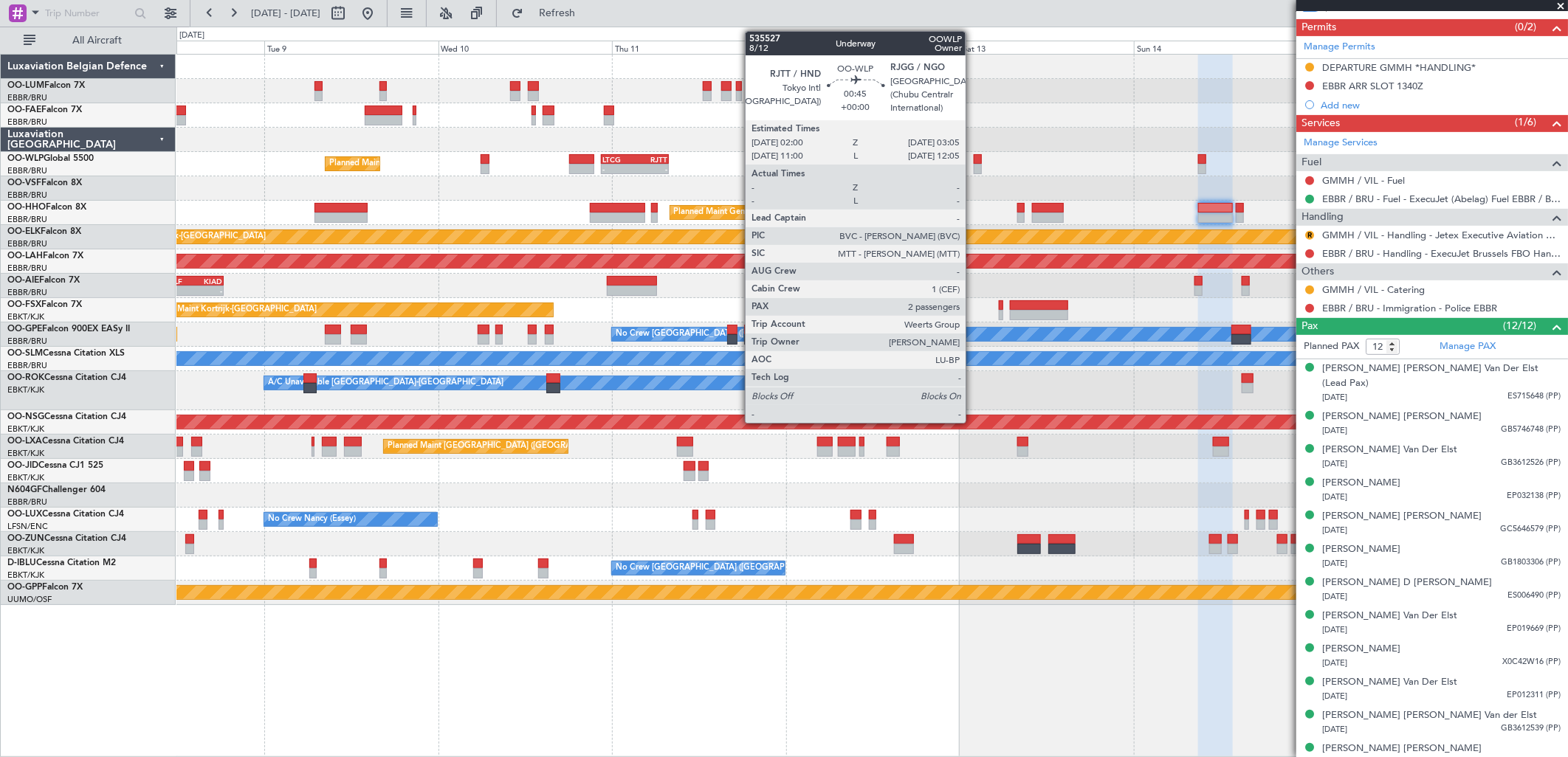
click at [974, 156] on div at bounding box center [978, 159] width 8 height 10
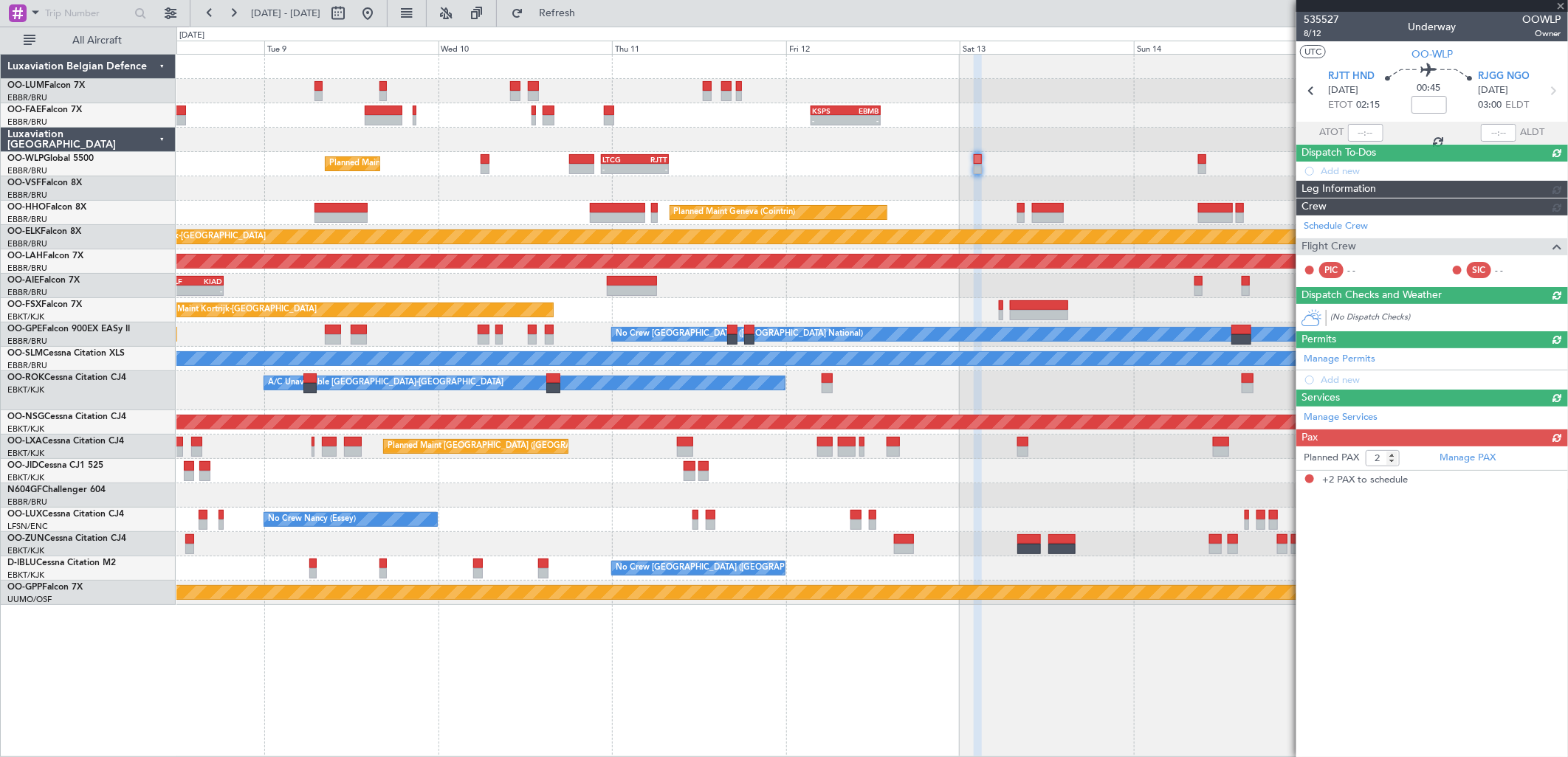
scroll to position [0, 0]
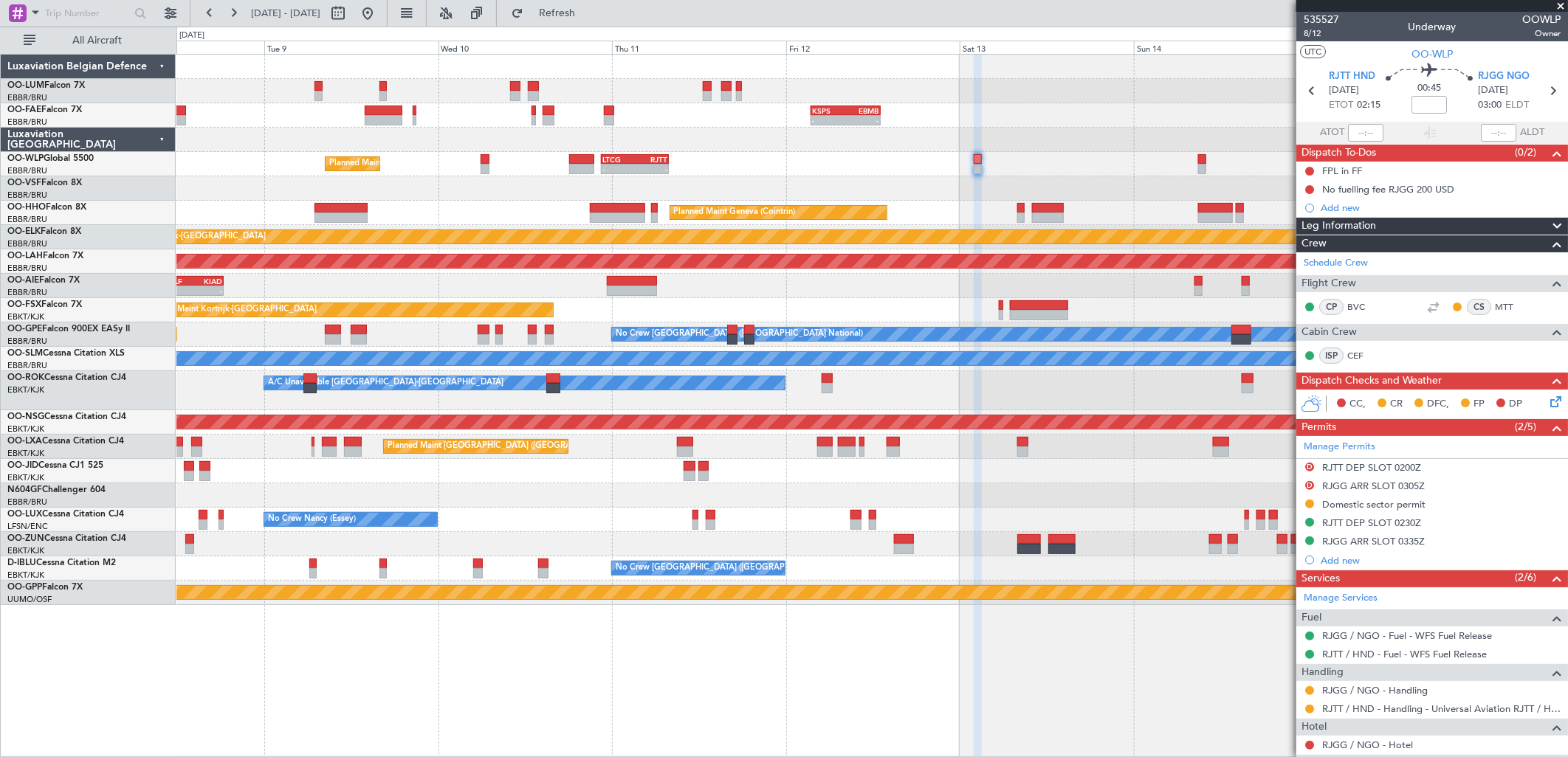
click at [1212, 167] on div "Planned Maint Milan (Linate) - - LTCG 22:35 Z RJTT 07:55 Z - - RJTT 06:00 Z UBB…" at bounding box center [872, 164] width 1391 height 24
click at [1209, 166] on div "Planned Maint Milan (Linate) - - LTCG 22:35 Z RJTT 07:55 Z - - RJTT 06:00 Z UBB…" at bounding box center [872, 164] width 1391 height 24
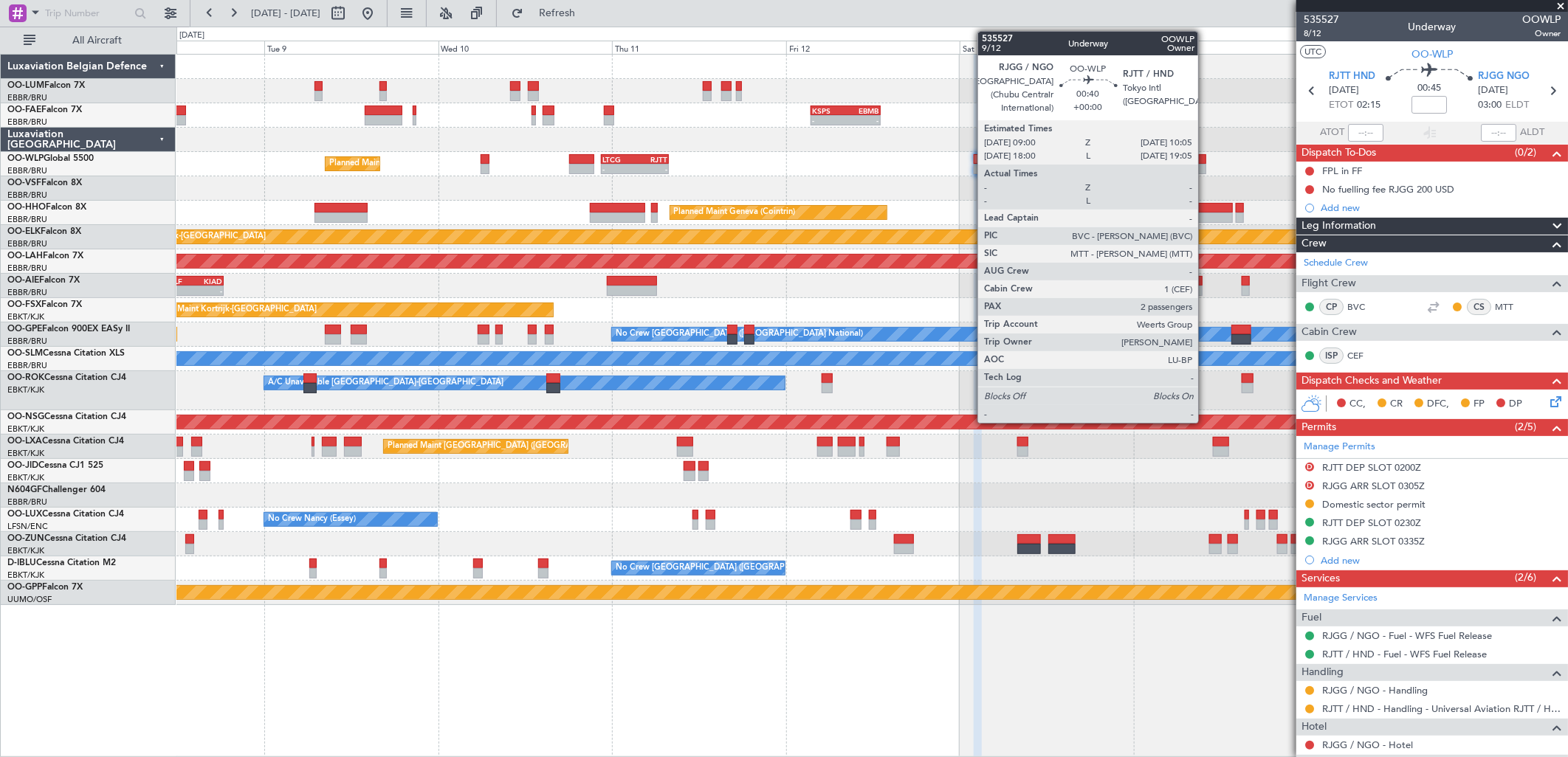
click at [1201, 164] on div at bounding box center [1202, 169] width 8 height 10
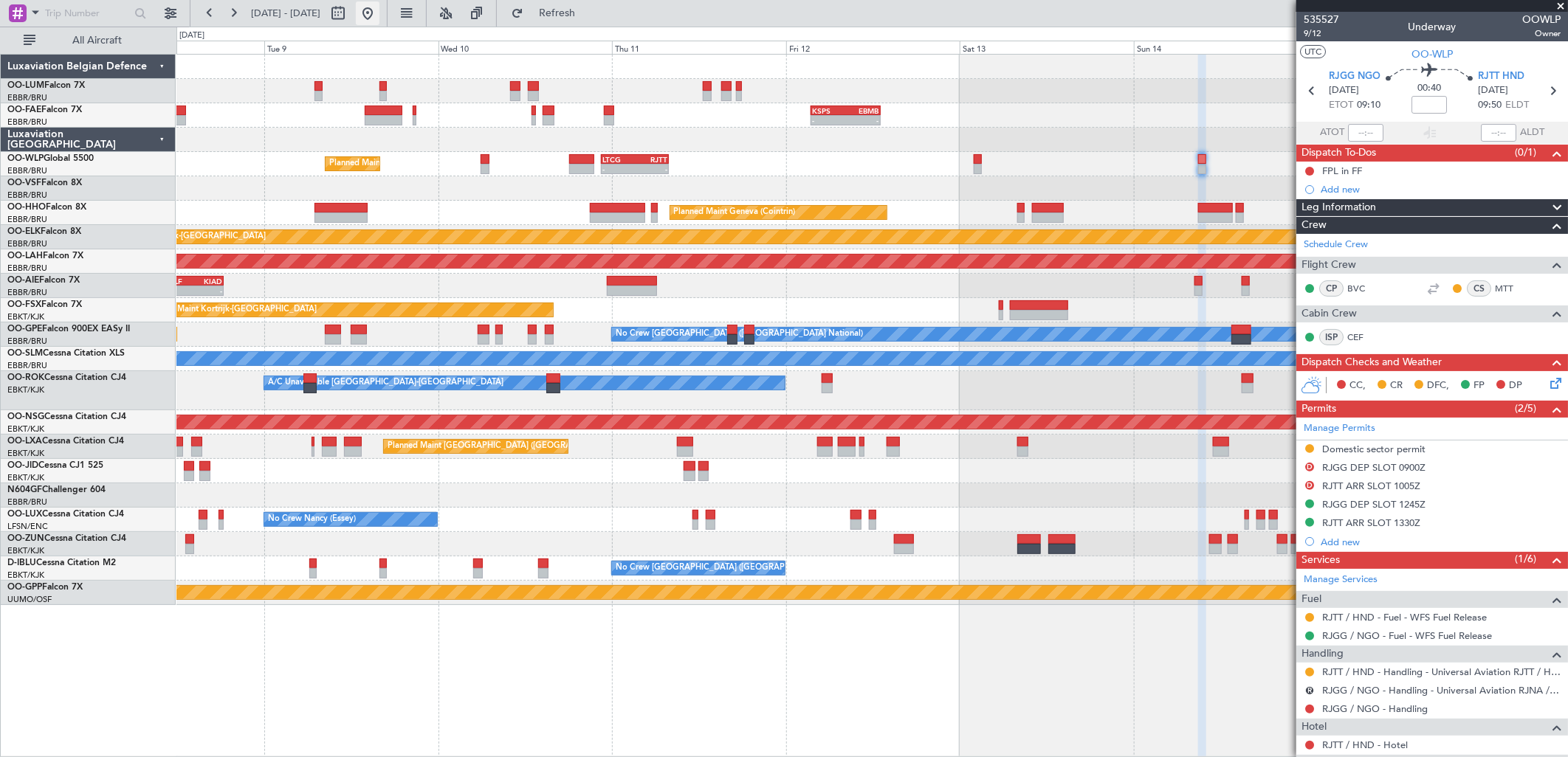
click at [379, 13] on button at bounding box center [367, 13] width 23 height 23
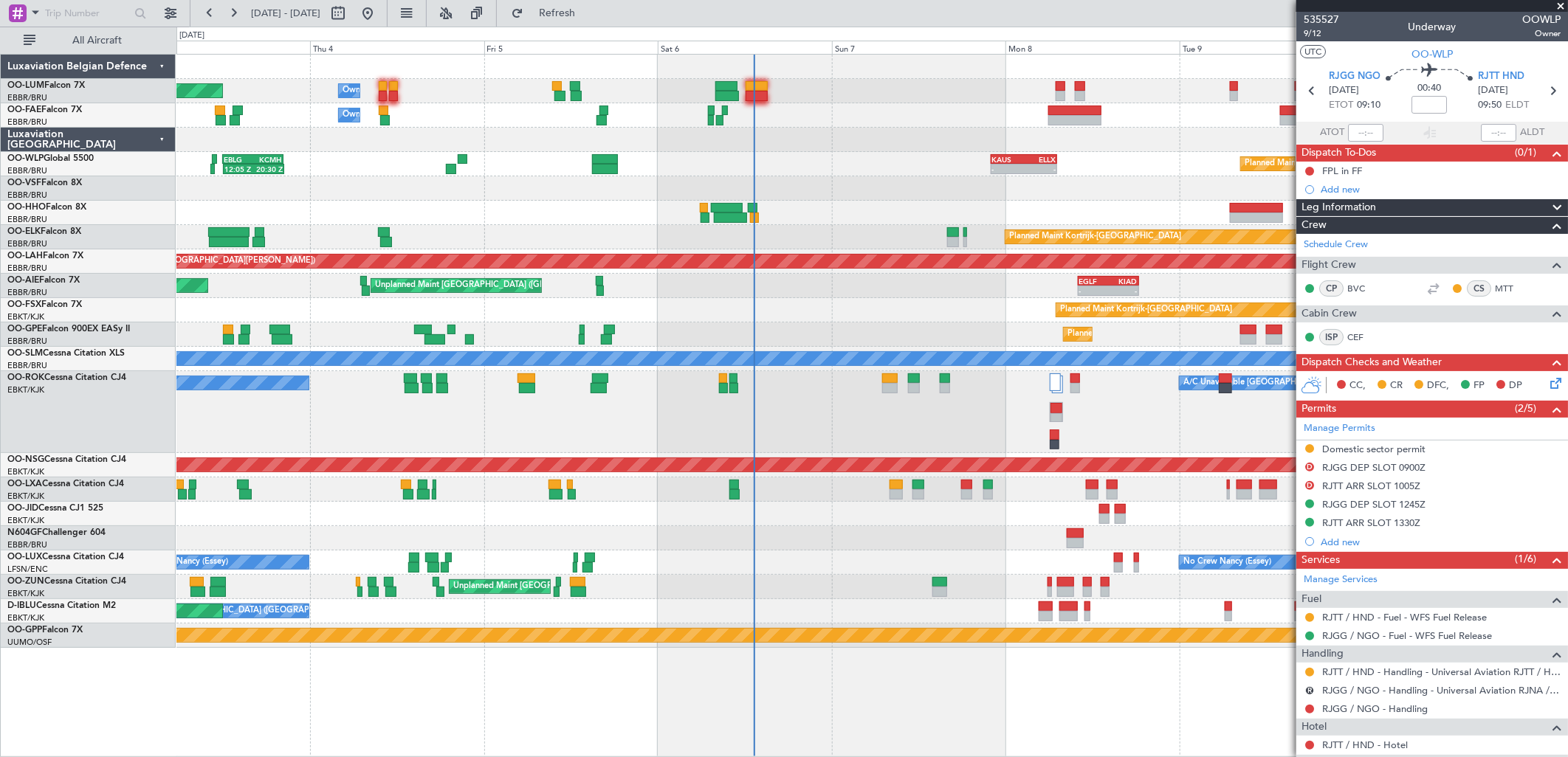
click at [835, 445] on div "Owner Melsbroek Air Base Planned Maint Brussels (Brussels National) Owner Melsb…" at bounding box center [872, 351] width 1391 height 593
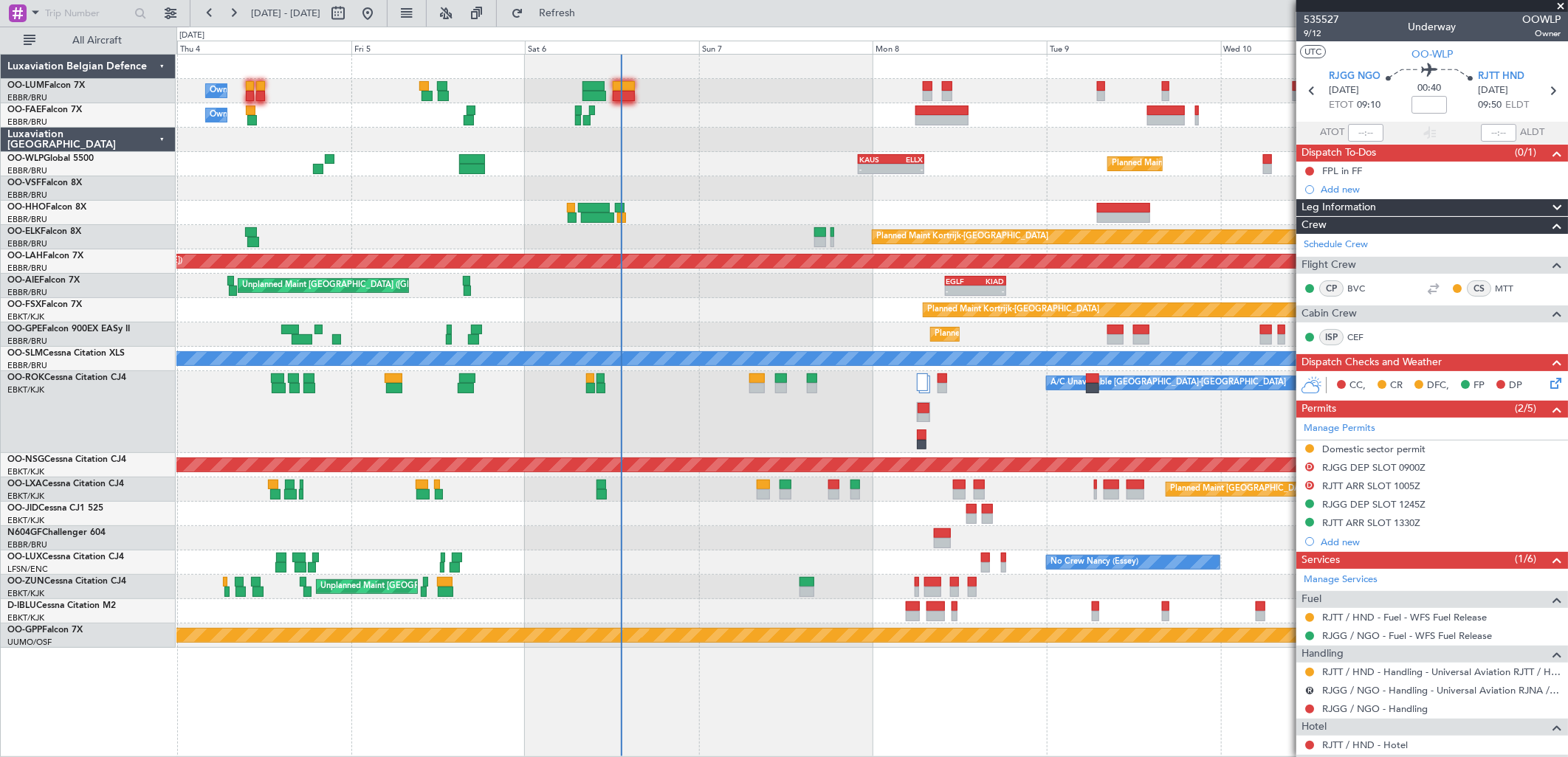
click at [1001, 411] on div "A/C Unavailable Kortrijk-Wevelgem A/C Unavailable Kortrijk-Wevelgem" at bounding box center [872, 412] width 1391 height 82
click at [353, 192] on div "Owner Melsbroek Air Base Planned Maint Brussels (Brussels National) Owner Melsb…" at bounding box center [872, 351] width 1391 height 593
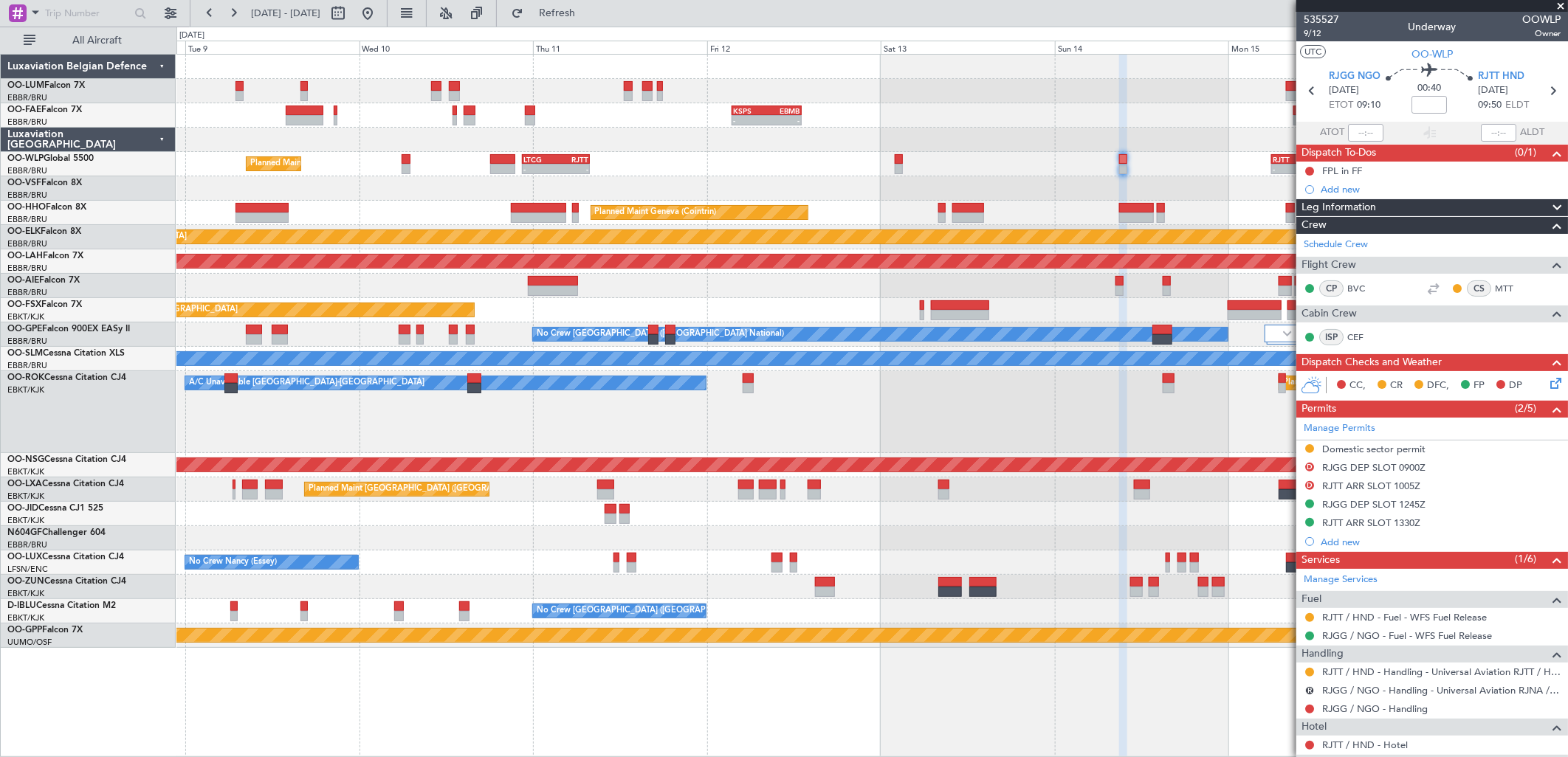
click at [614, 167] on div "Planned Maint Milan (Linate) - - LTCG 22:35 Z RJTT 07:55 Z - - RJTT 06:00 Z UBB…" at bounding box center [872, 164] width 1391 height 24
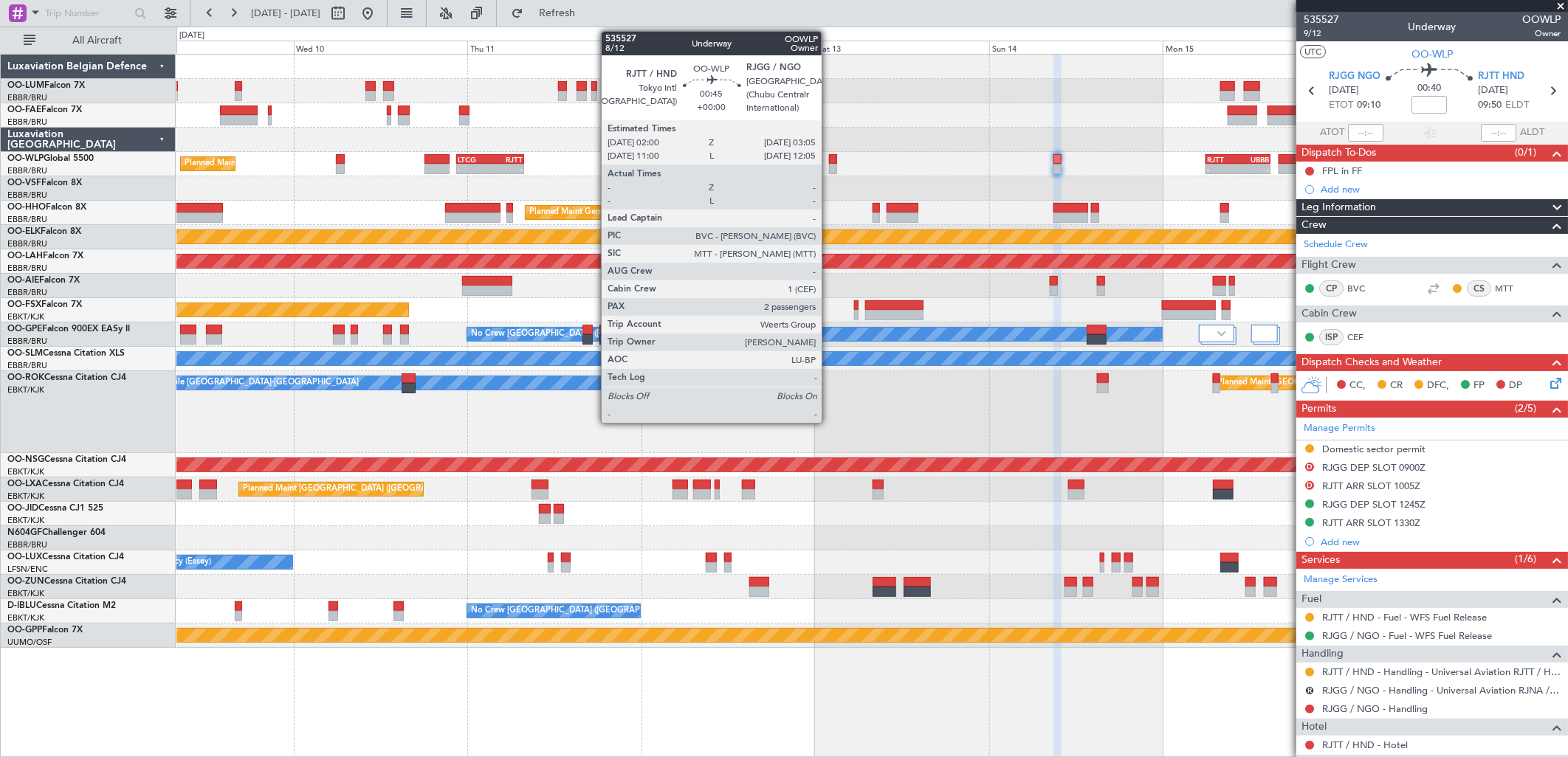
click at [829, 167] on div at bounding box center [833, 169] width 8 height 10
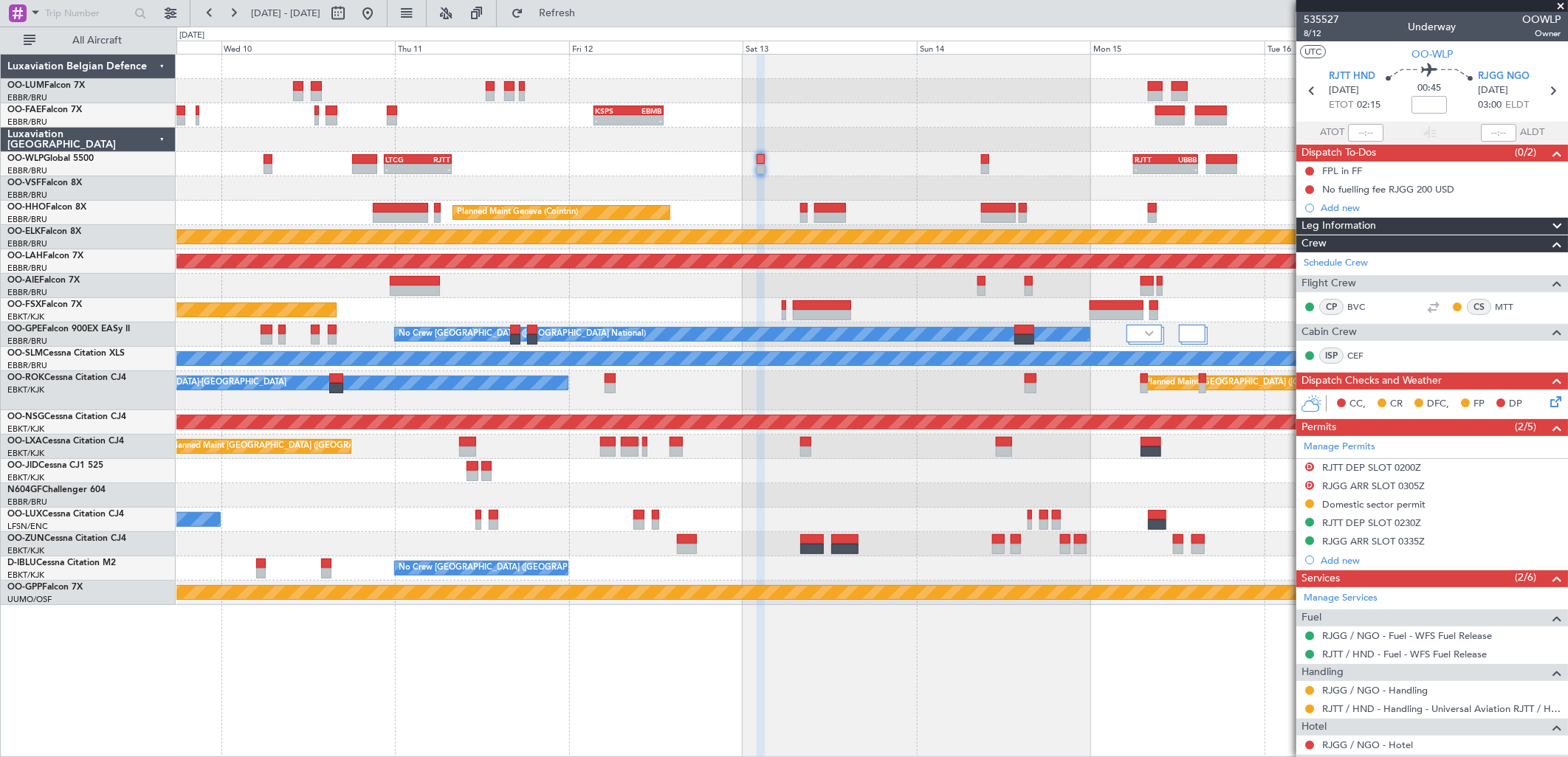
click at [1021, 163] on div "- - LTCG 22:35 Z RJTT 07:55 Z - - RJTT 06:00 Z UBBB 14:55 Z Planned Maint Milan…" at bounding box center [872, 164] width 1391 height 24
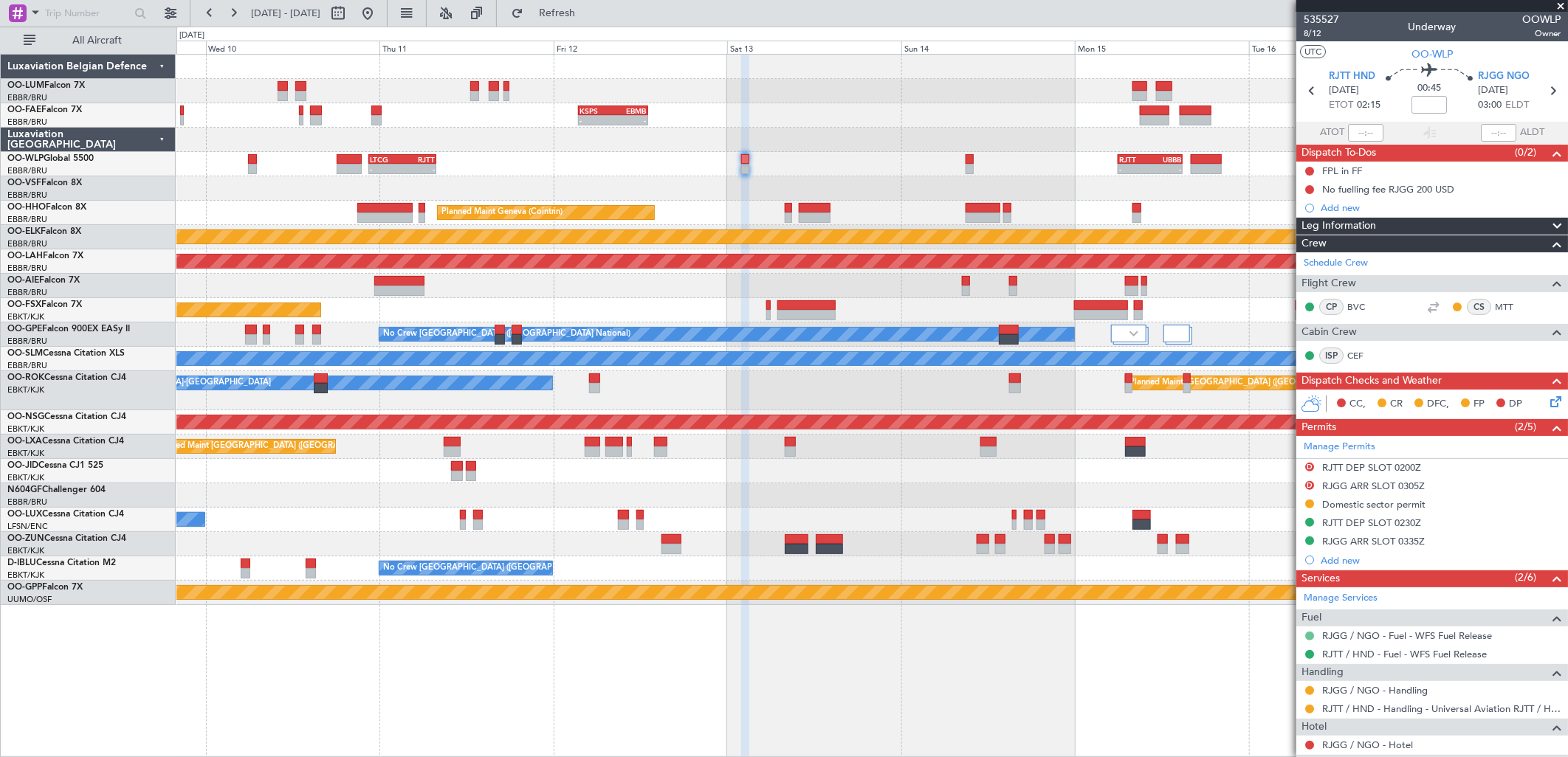
click at [1308, 636] on button at bounding box center [1309, 635] width 9 height 9
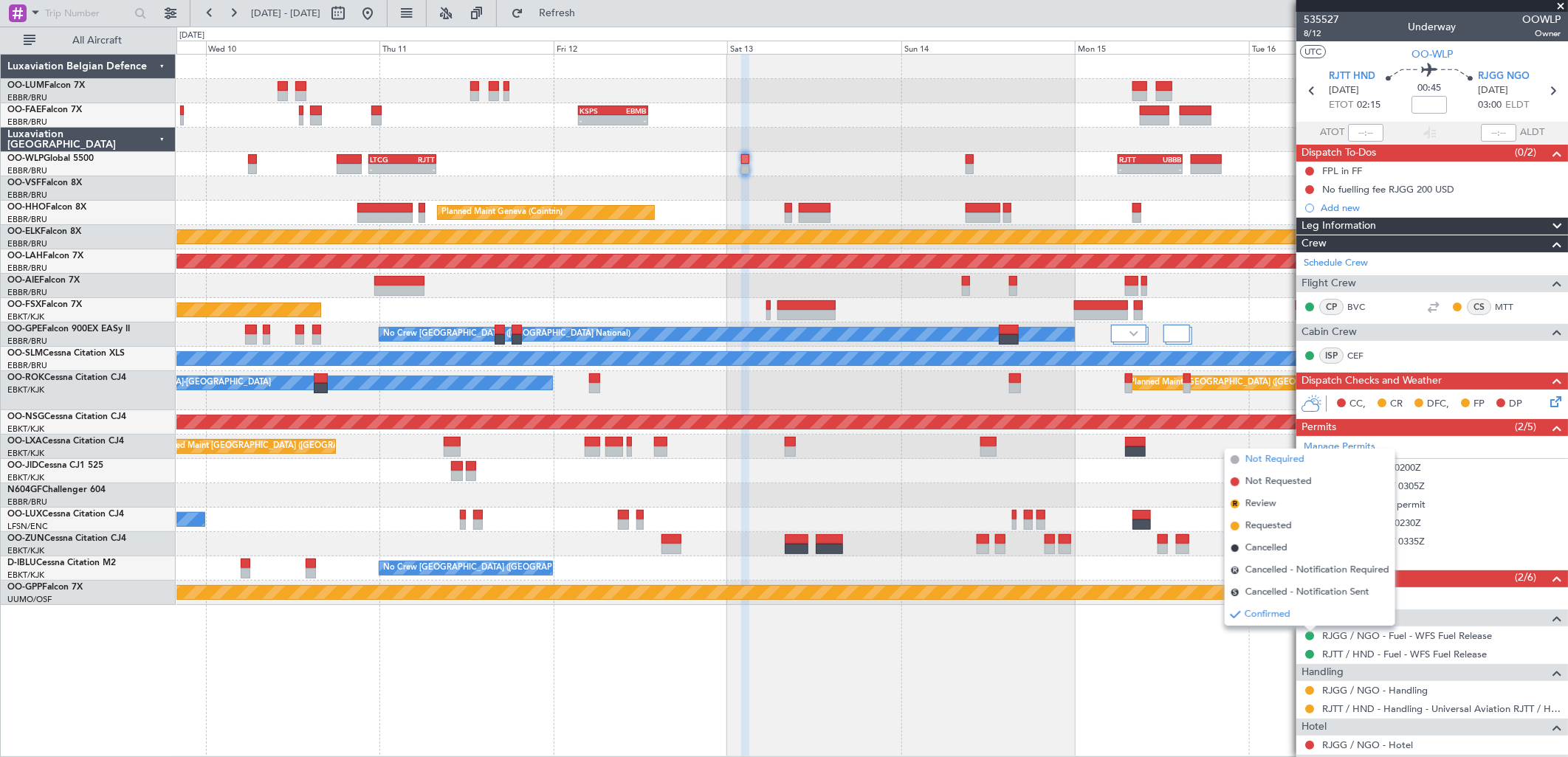
click at [1273, 452] on span "Not Required" at bounding box center [1275, 459] width 59 height 15
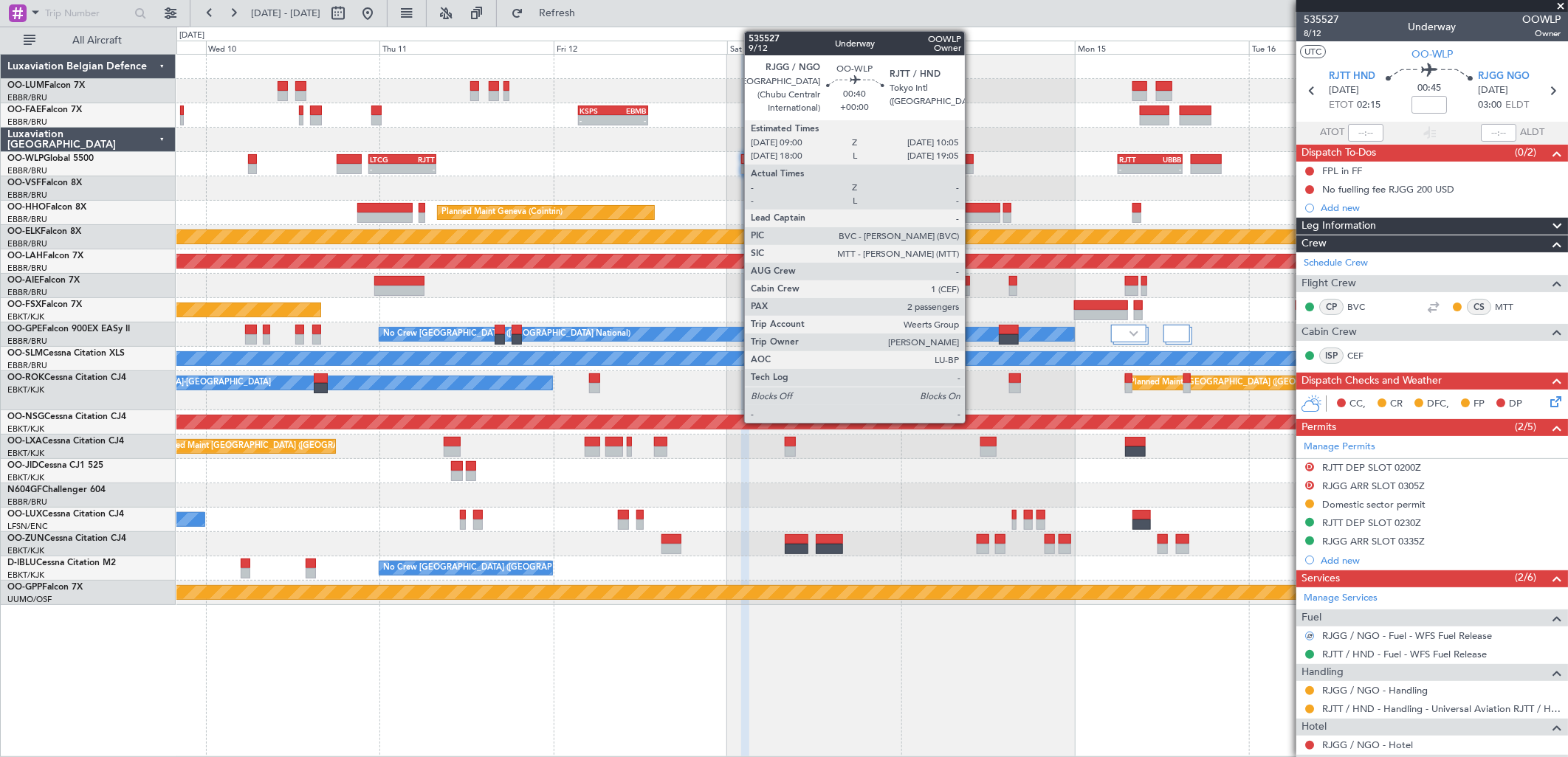
click at [972, 164] on div at bounding box center [969, 169] width 8 height 10
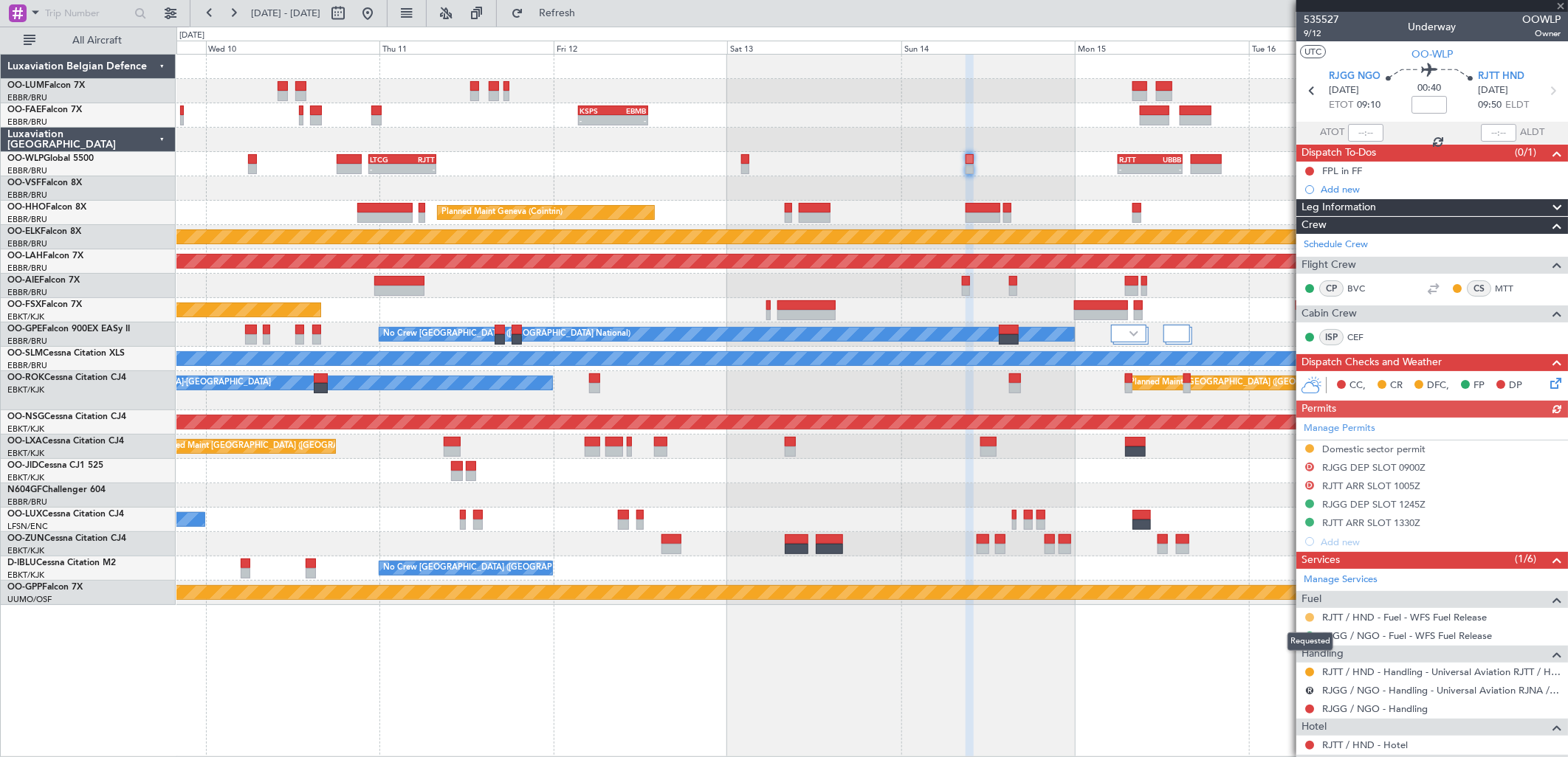
click at [1308, 613] on button at bounding box center [1309, 617] width 9 height 9
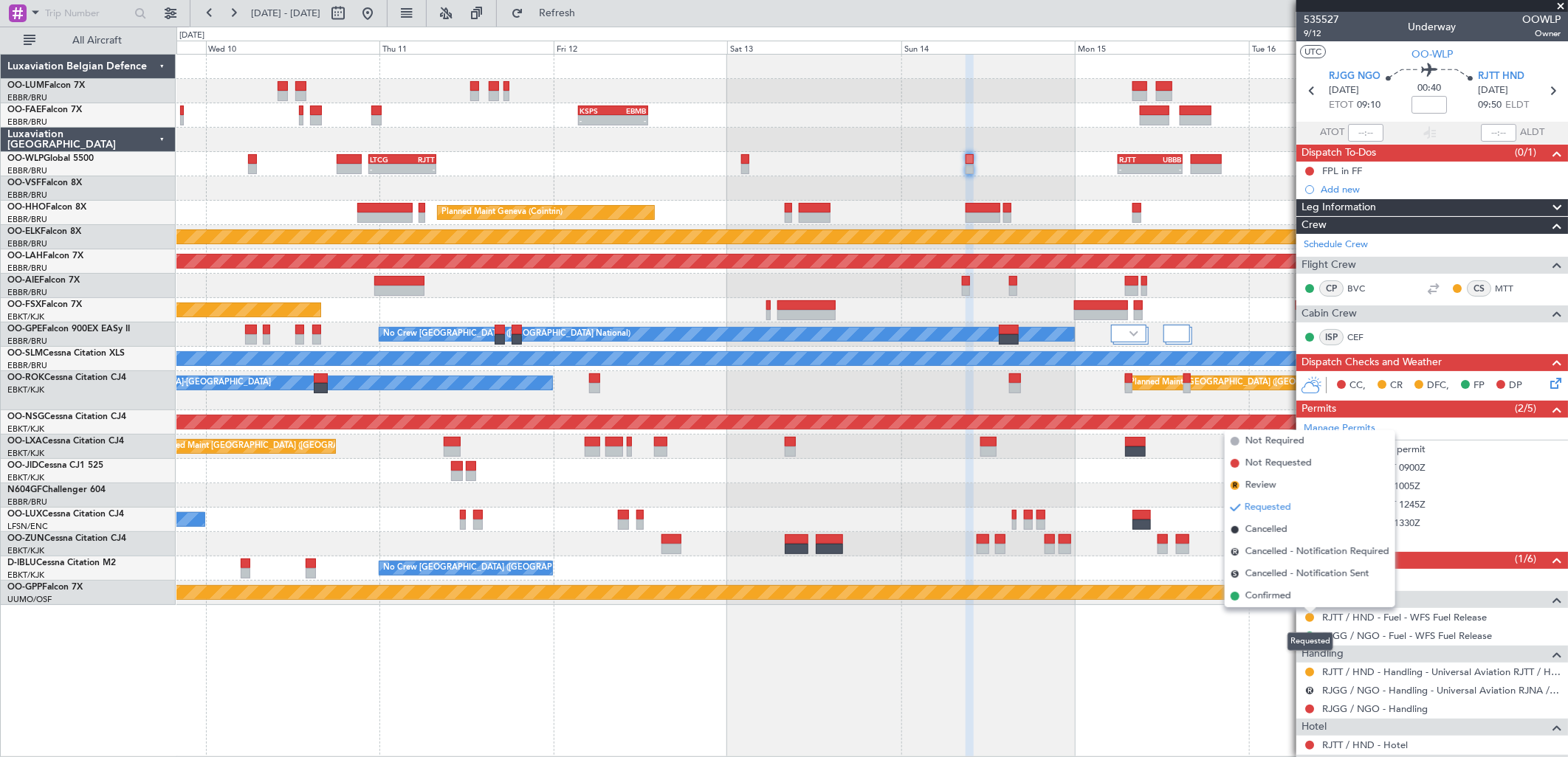
click at [1307, 636] on div "Requested" at bounding box center [1310, 641] width 46 height 19
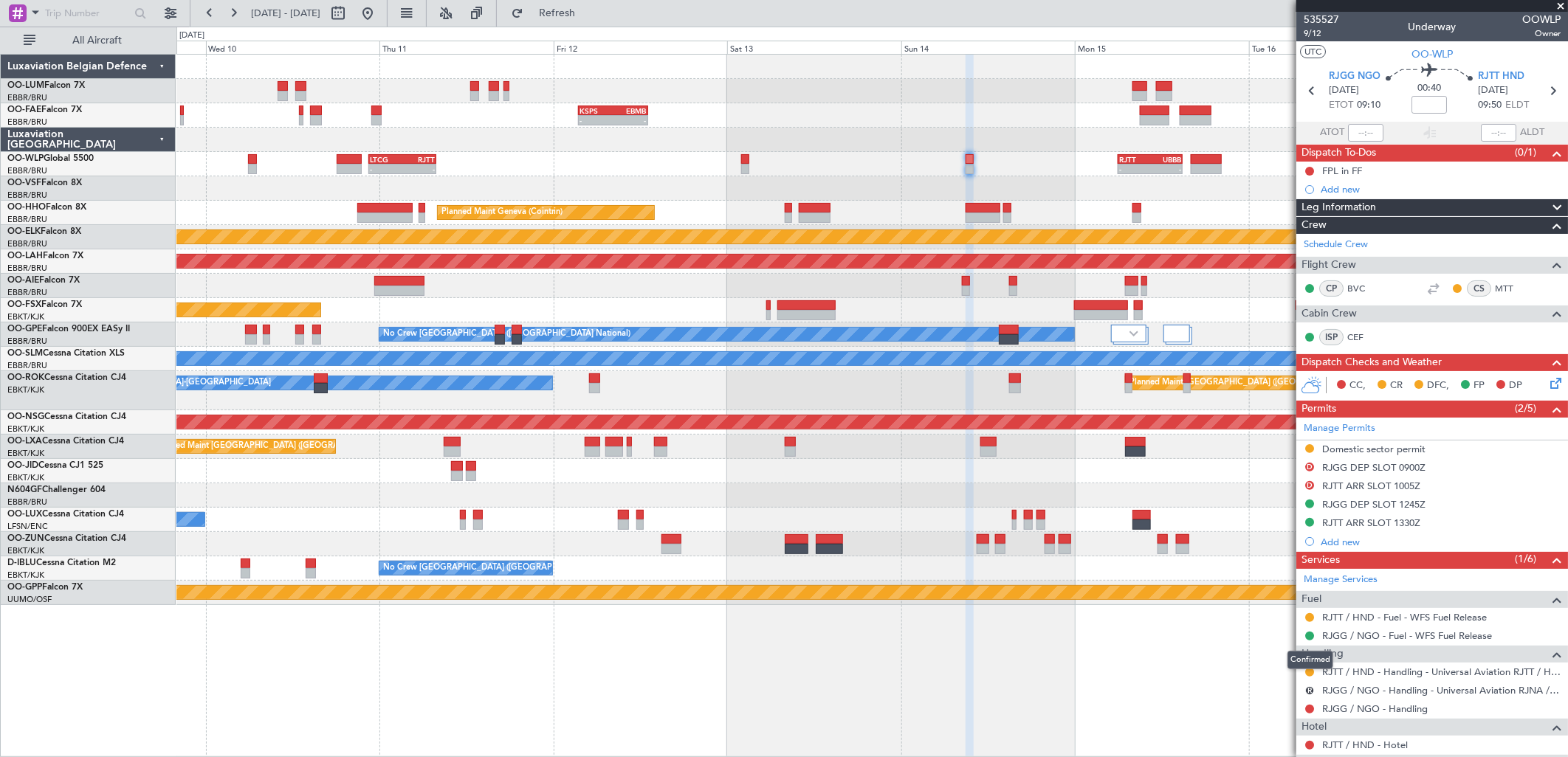
click at [1307, 636] on button at bounding box center [1309, 635] width 9 height 9
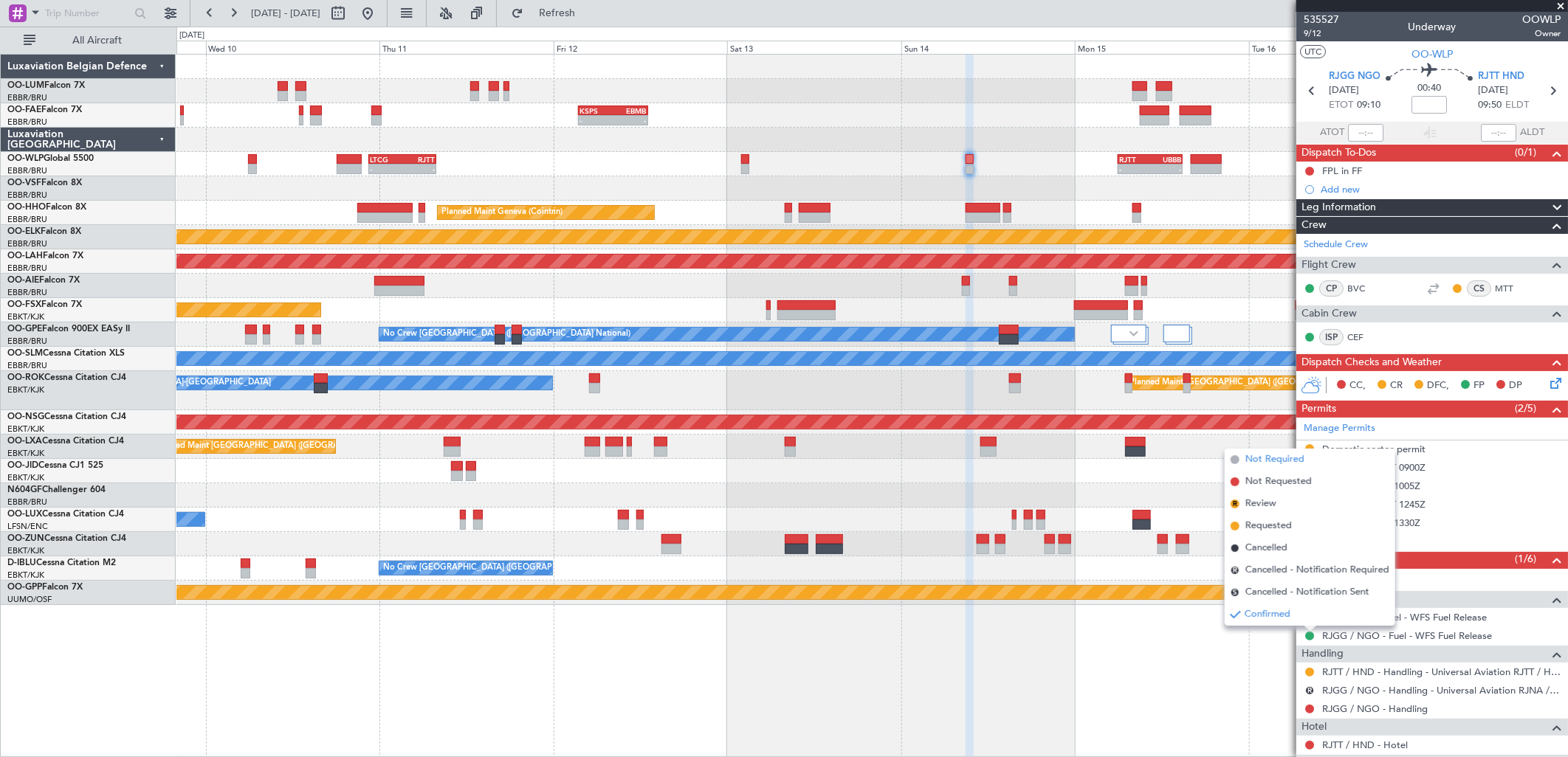
click at [1280, 458] on span "Not Required" at bounding box center [1275, 459] width 59 height 15
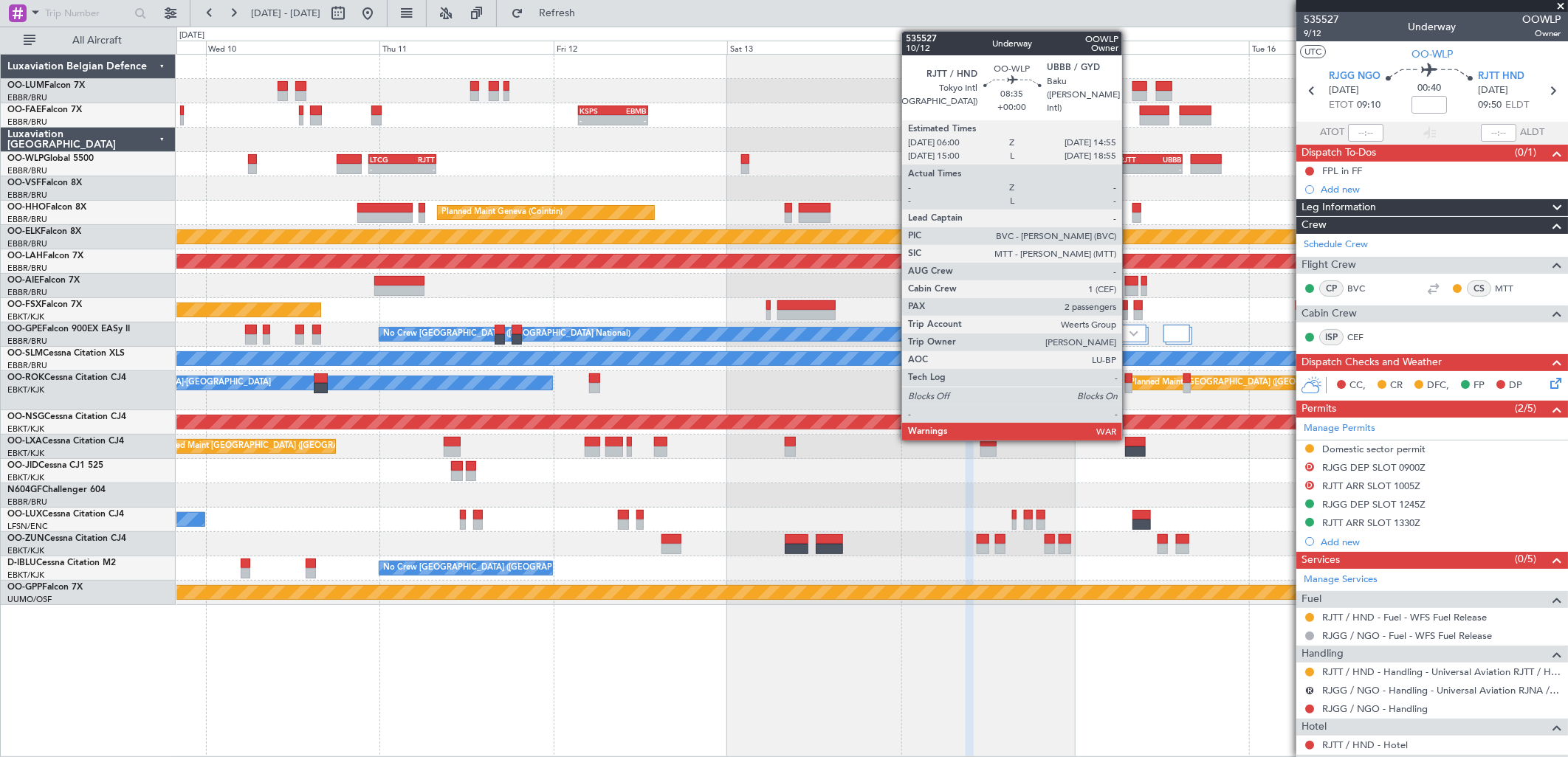
click at [1129, 159] on div "RJTT" at bounding box center [1135, 159] width 31 height 9
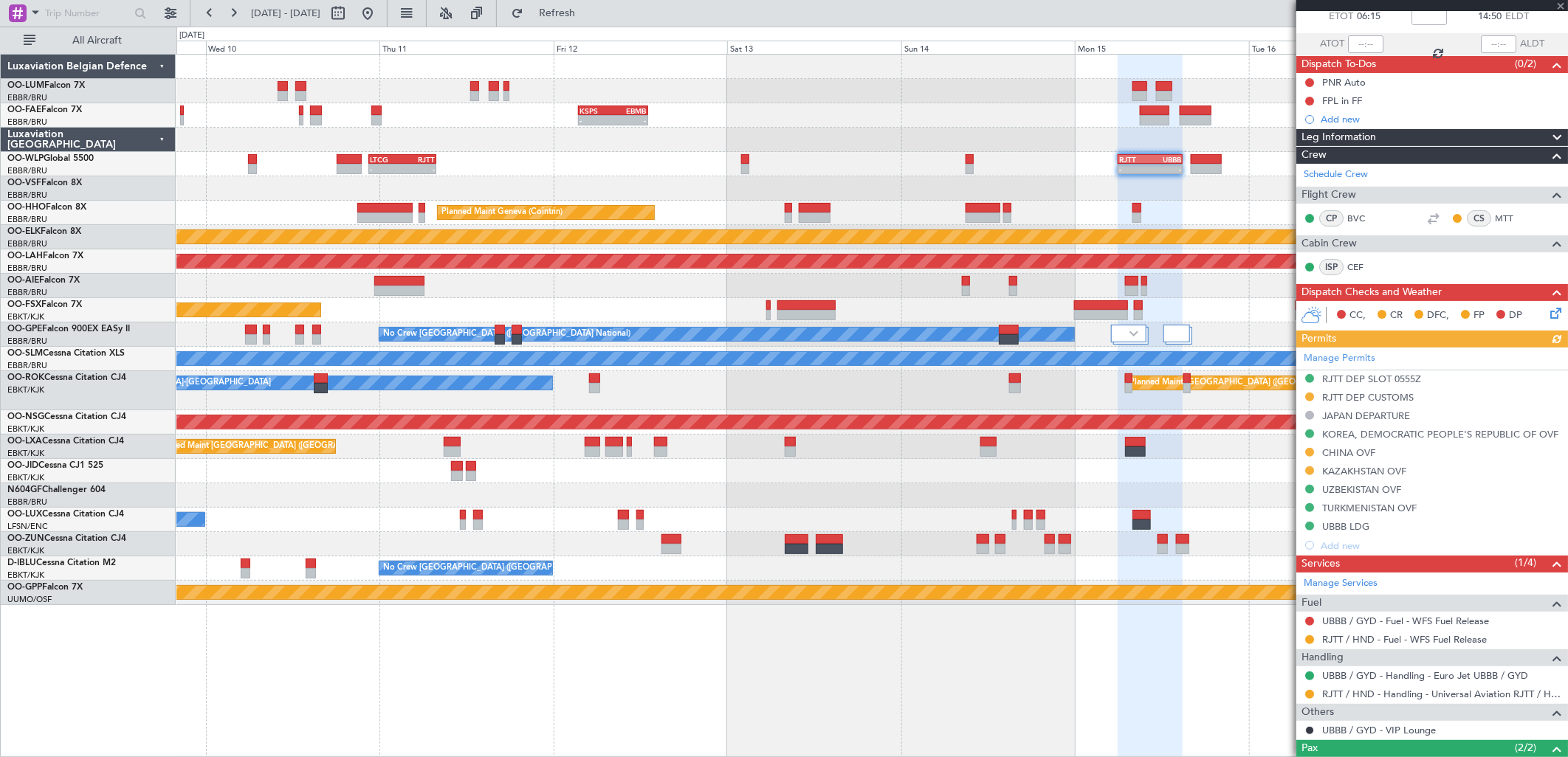
scroll to position [164, 0]
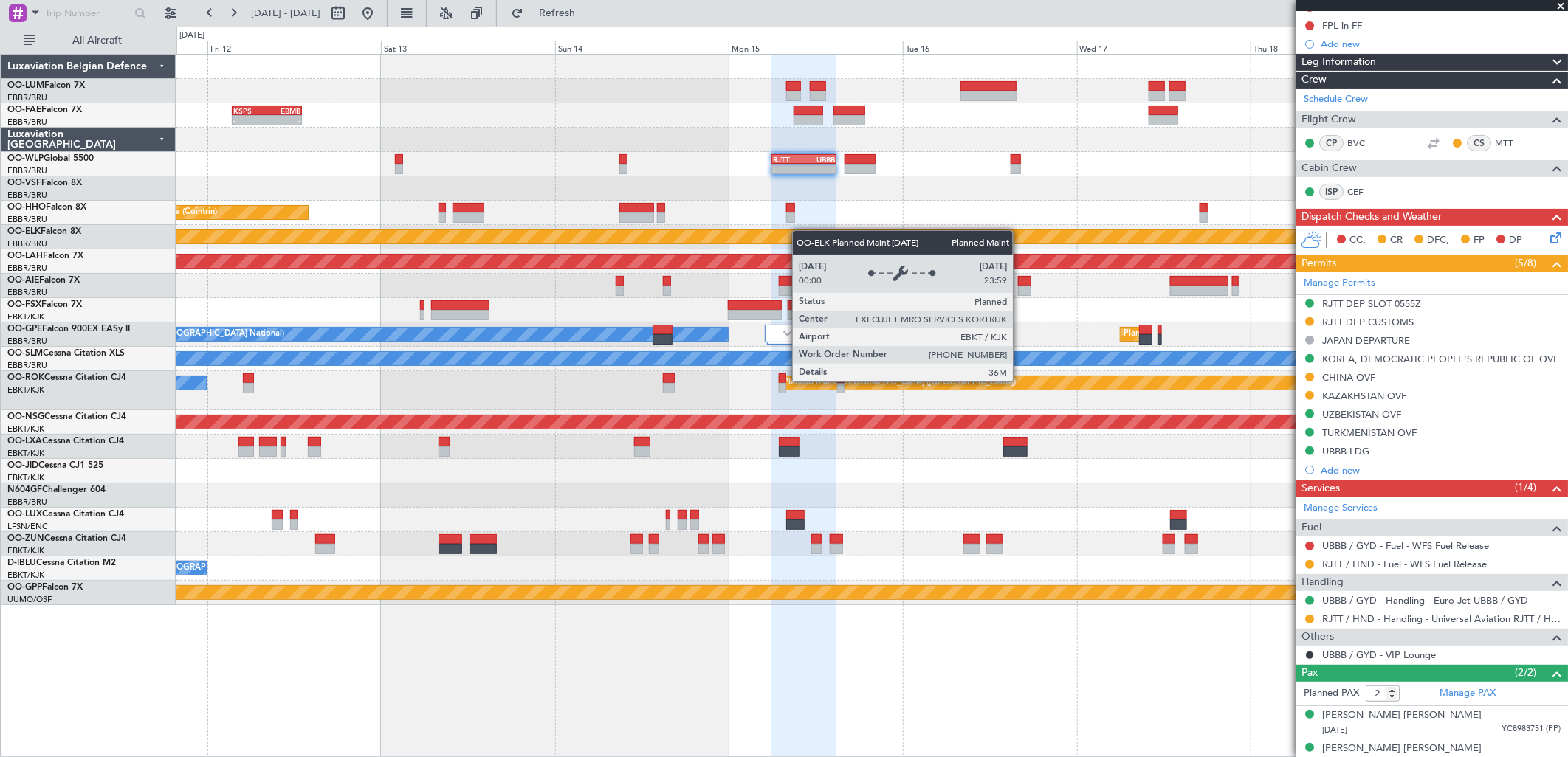
click at [786, 231] on div "- - KSPS 03:30 Z EBMB 13:05 Z - - RJTT 06:00 Z UBBB 14:55 Z LTCG 22:35 Z RJTT 0…" at bounding box center [872, 330] width 1391 height 551
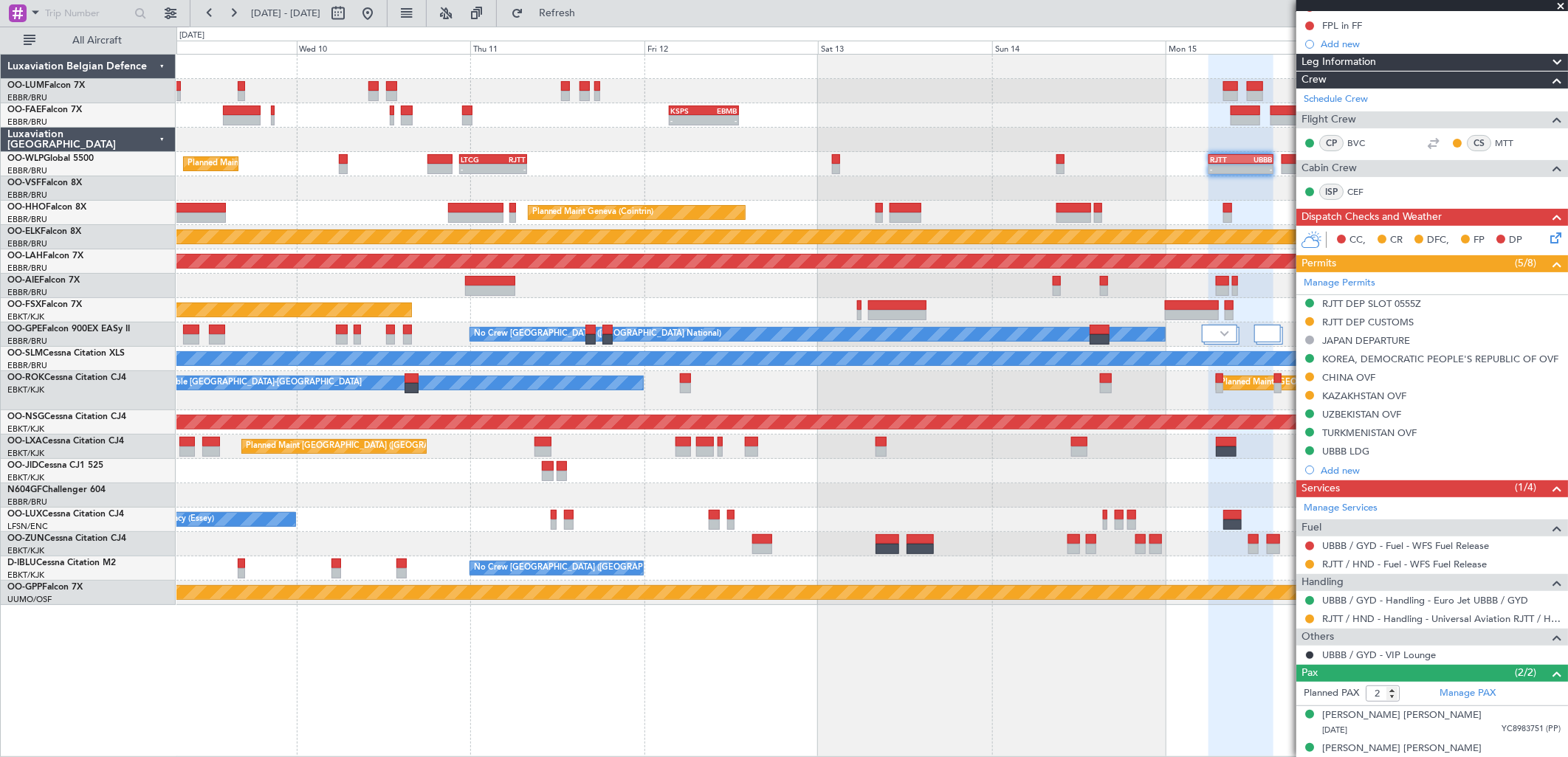
click at [1309, 181] on fb-app "11 Sep 2025 - 19 Sep 2025 Refresh Quick Links All Aircraft - - KSPS 03:30 Z EBM…" at bounding box center [784, 384] width 1568 height 746
click at [525, 171] on div "- - RJTT 06:00 Z UBBB 14:55 Z LTCG 22:35 Z RJTT 07:55 Z - - Planned Maint Milan…" at bounding box center [872, 164] width 1391 height 24
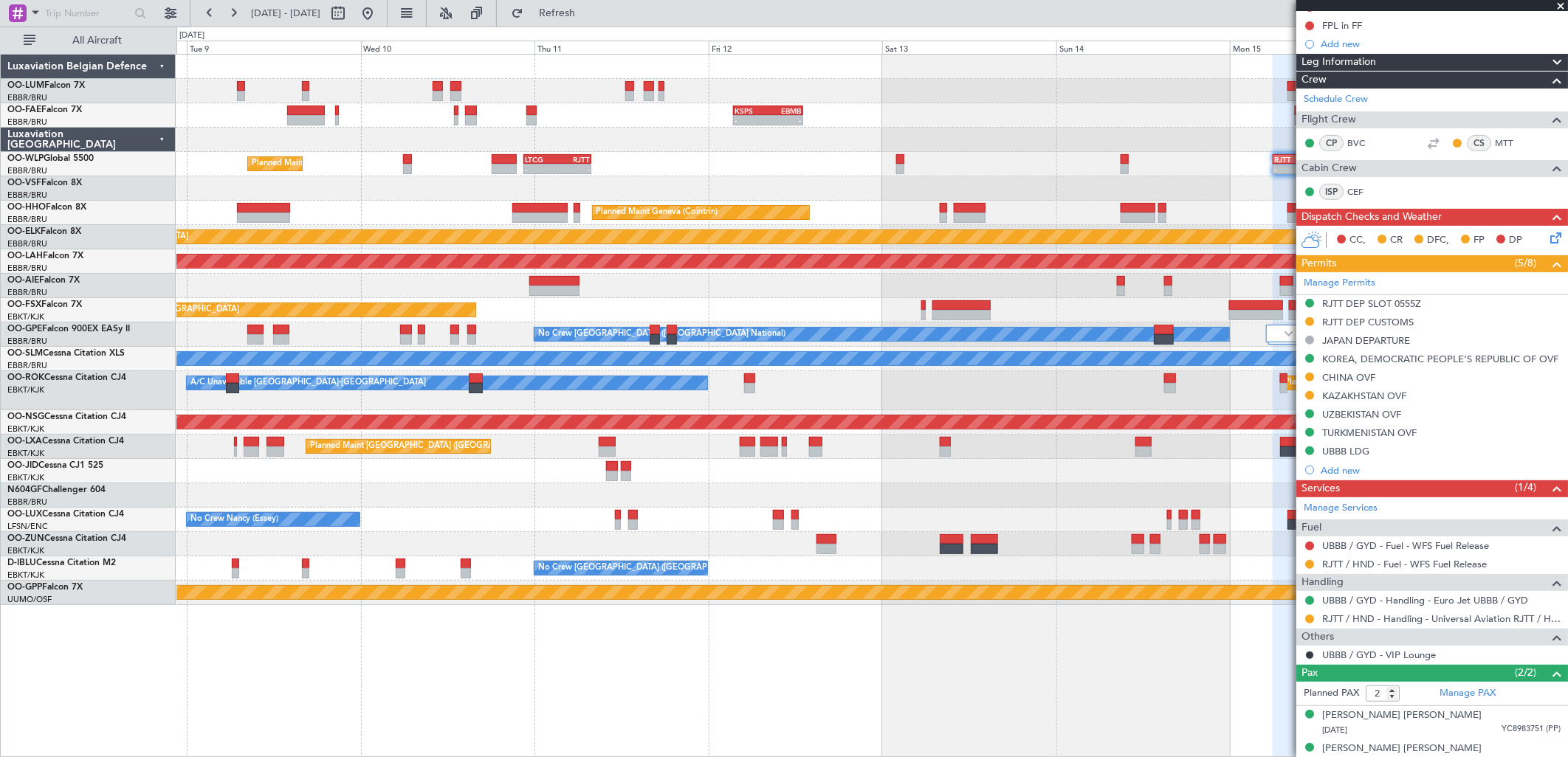
click at [227, 159] on div "- - KSPS 03:30 Z EBMB 13:05 Z - - RJTT 06:00 Z UBBB 14:55 Z LTCG 22:35 Z RJTT 0…" at bounding box center [872, 330] width 1391 height 551
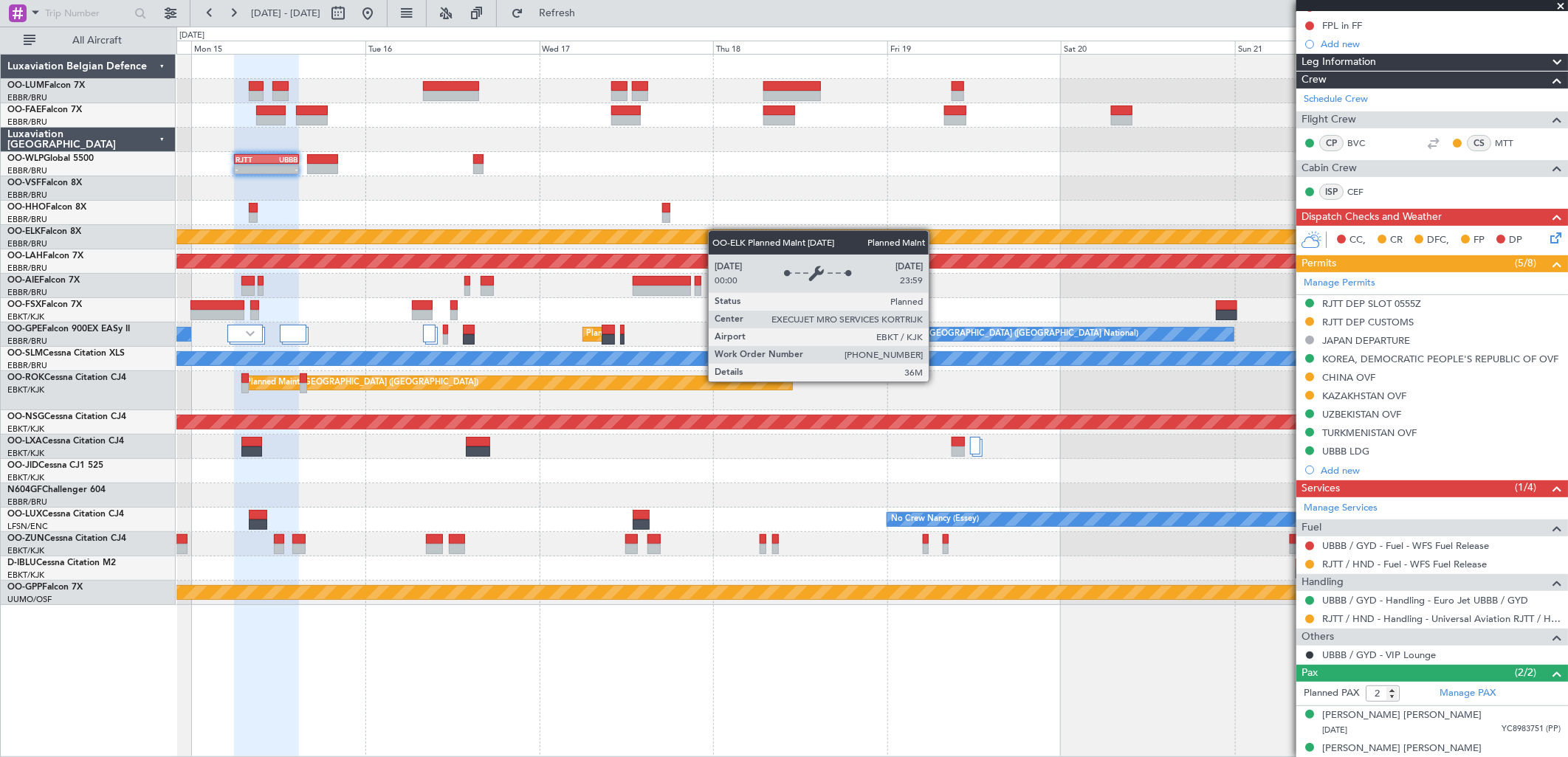
click at [677, 232] on div "- - RJTT 06:00 Z UBBB 14:55 Z Planned Maint Kortrijk-Wevelgem Planned Maint Alt…" at bounding box center [872, 330] width 1391 height 551
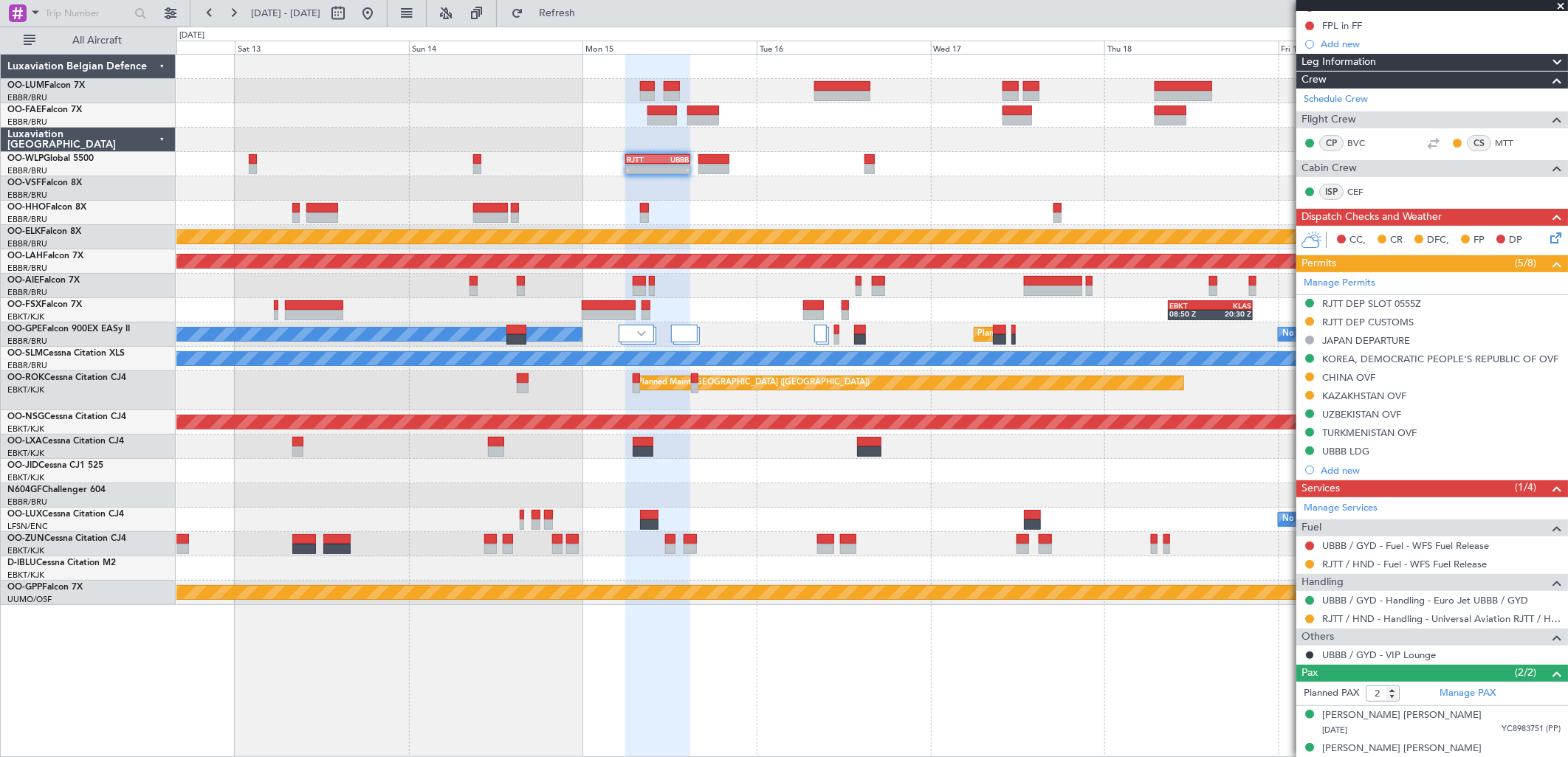
click at [1061, 216] on div at bounding box center [1058, 217] width 8 height 10
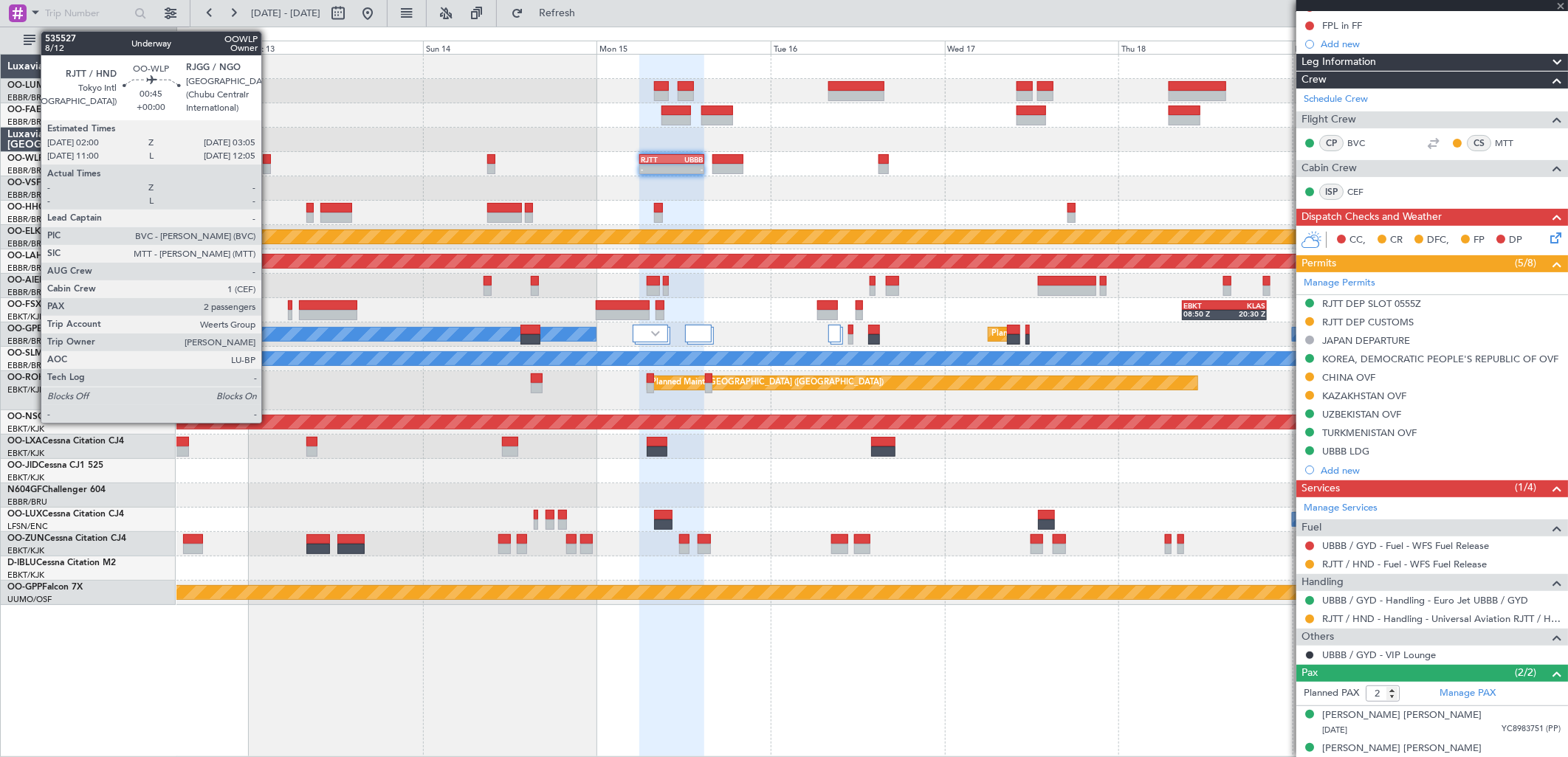
type input "1"
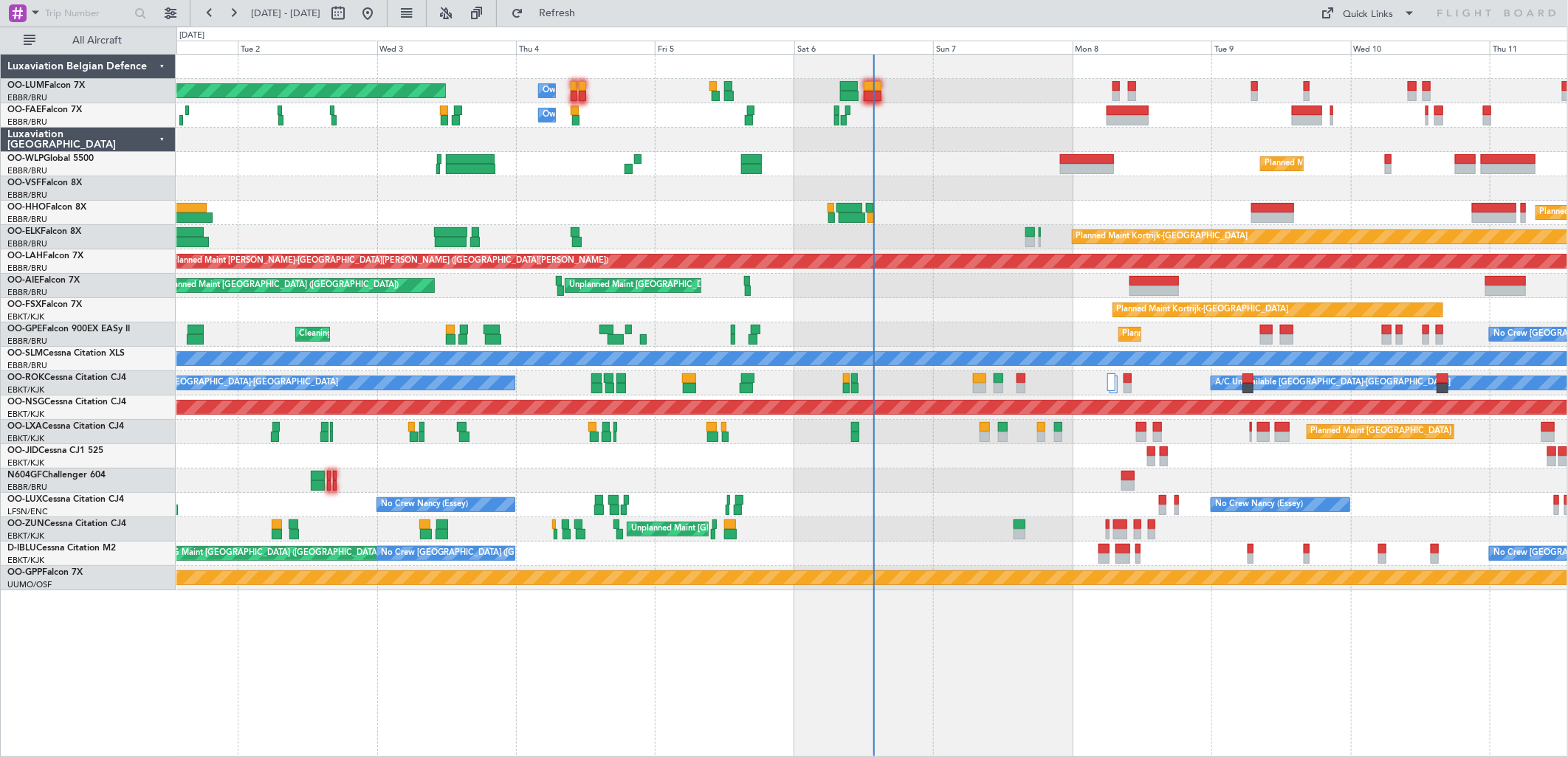
drag, startPoint x: 620, startPoint y: 17, endPoint x: 664, endPoint y: 27, distance: 45.1
click at [589, 17] on span "Refresh" at bounding box center [557, 12] width 62 height 10
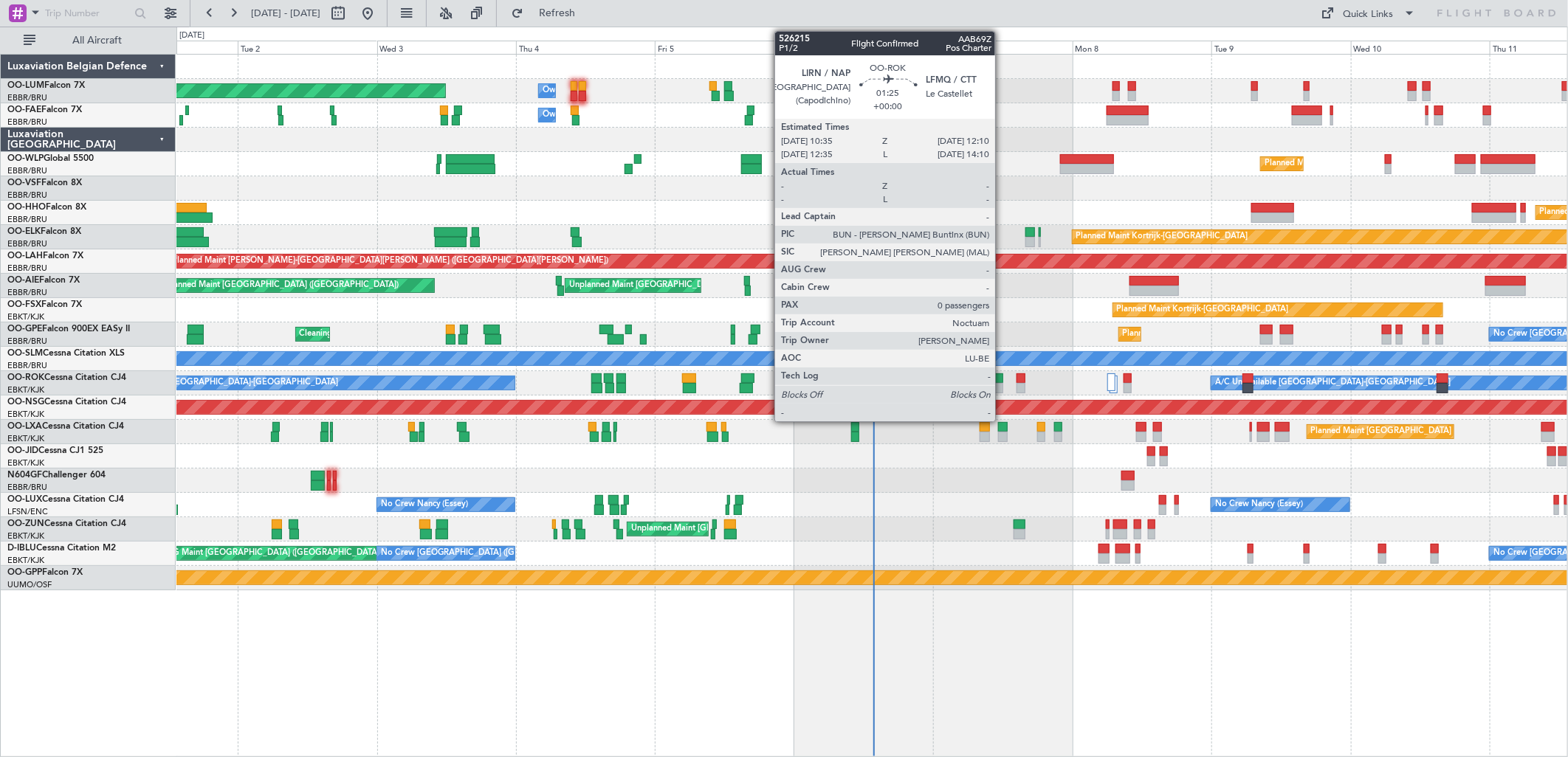
click at [1002, 380] on div at bounding box center [998, 378] width 9 height 10
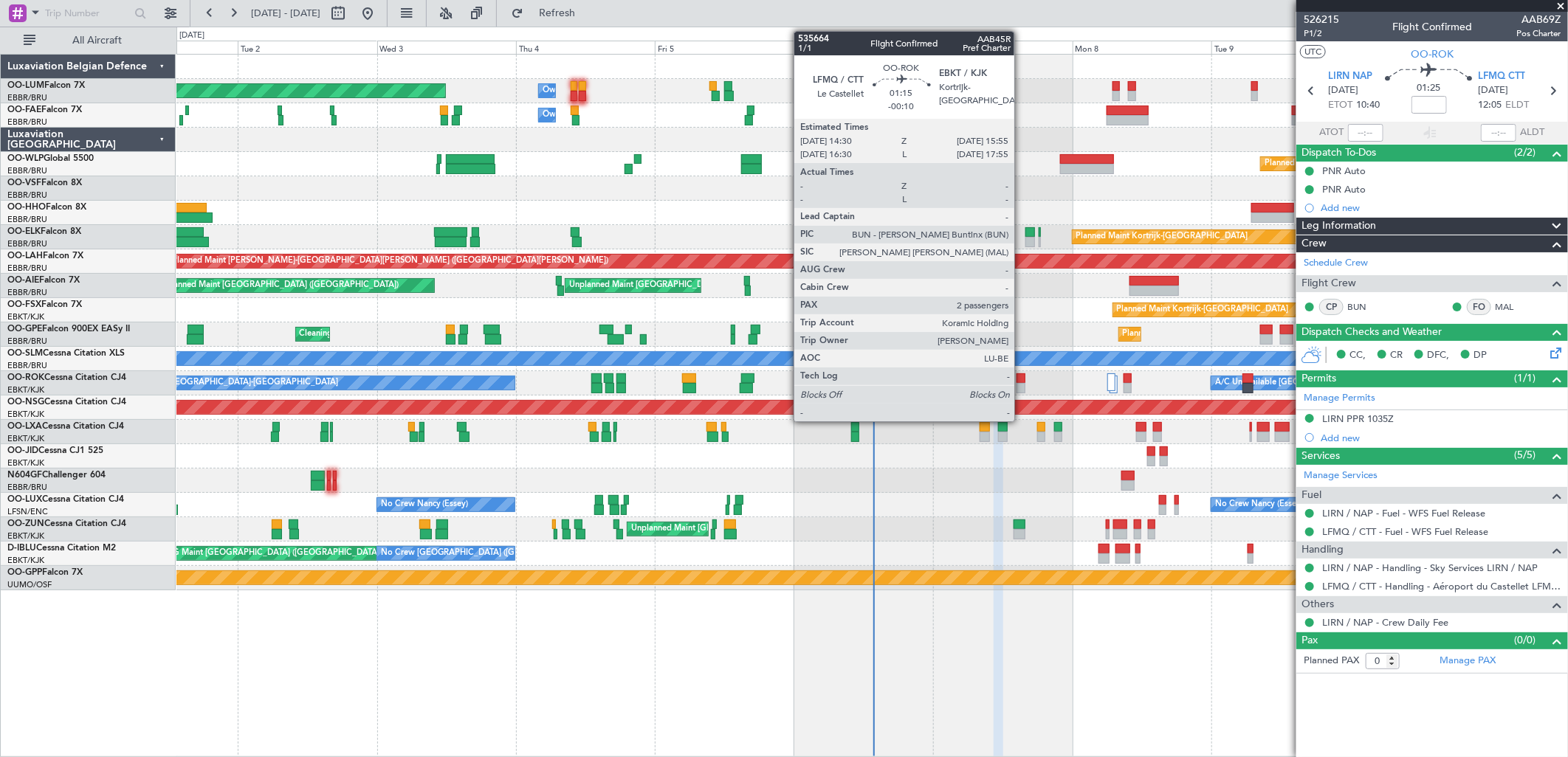
click at [1022, 380] on div at bounding box center [1020, 378] width 9 height 10
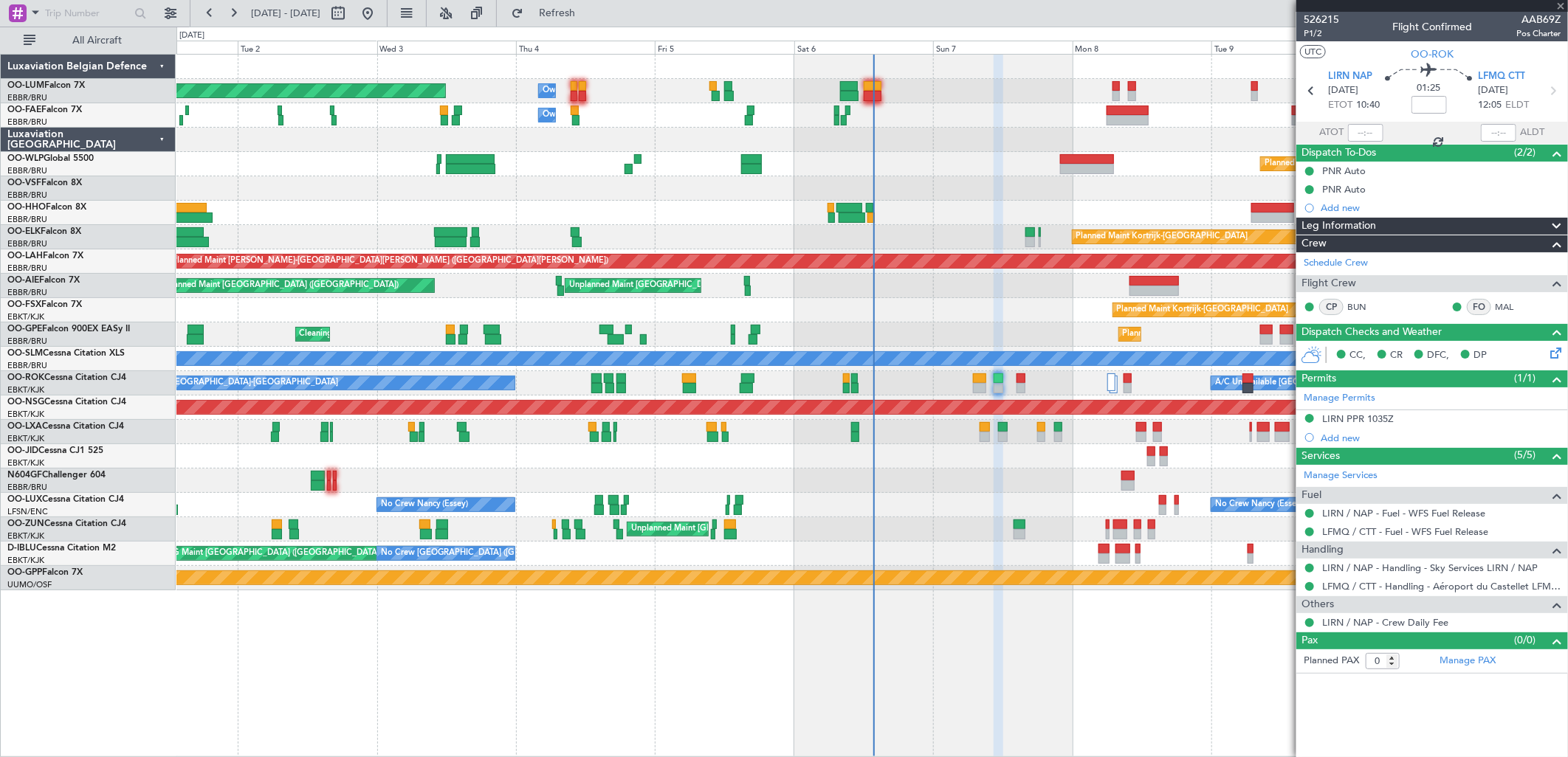
type input "-00:10"
type input "2"
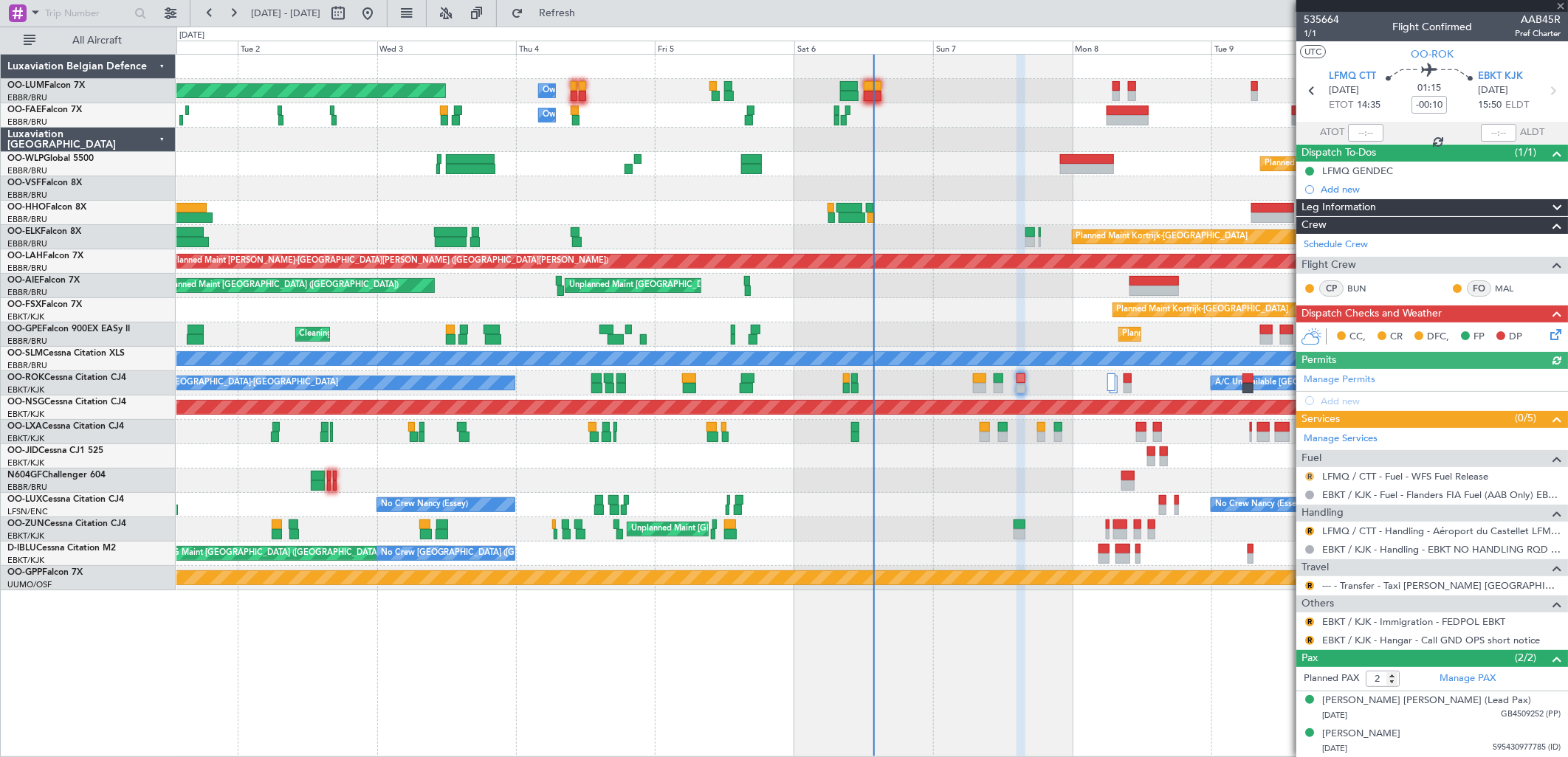
click at [1309, 475] on button "R" at bounding box center [1309, 476] width 9 height 9
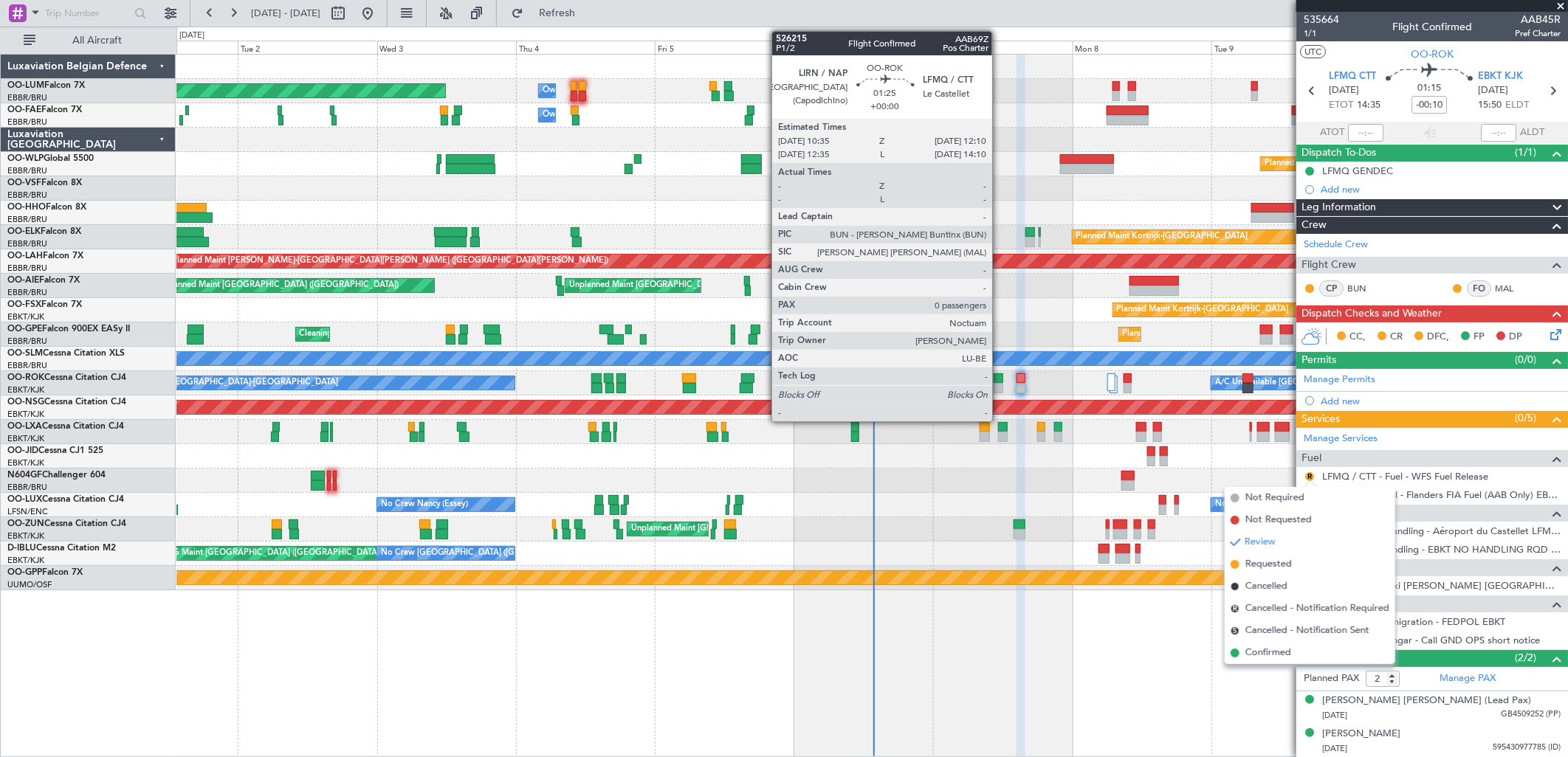
click at [1000, 387] on div at bounding box center [998, 387] width 9 height 10
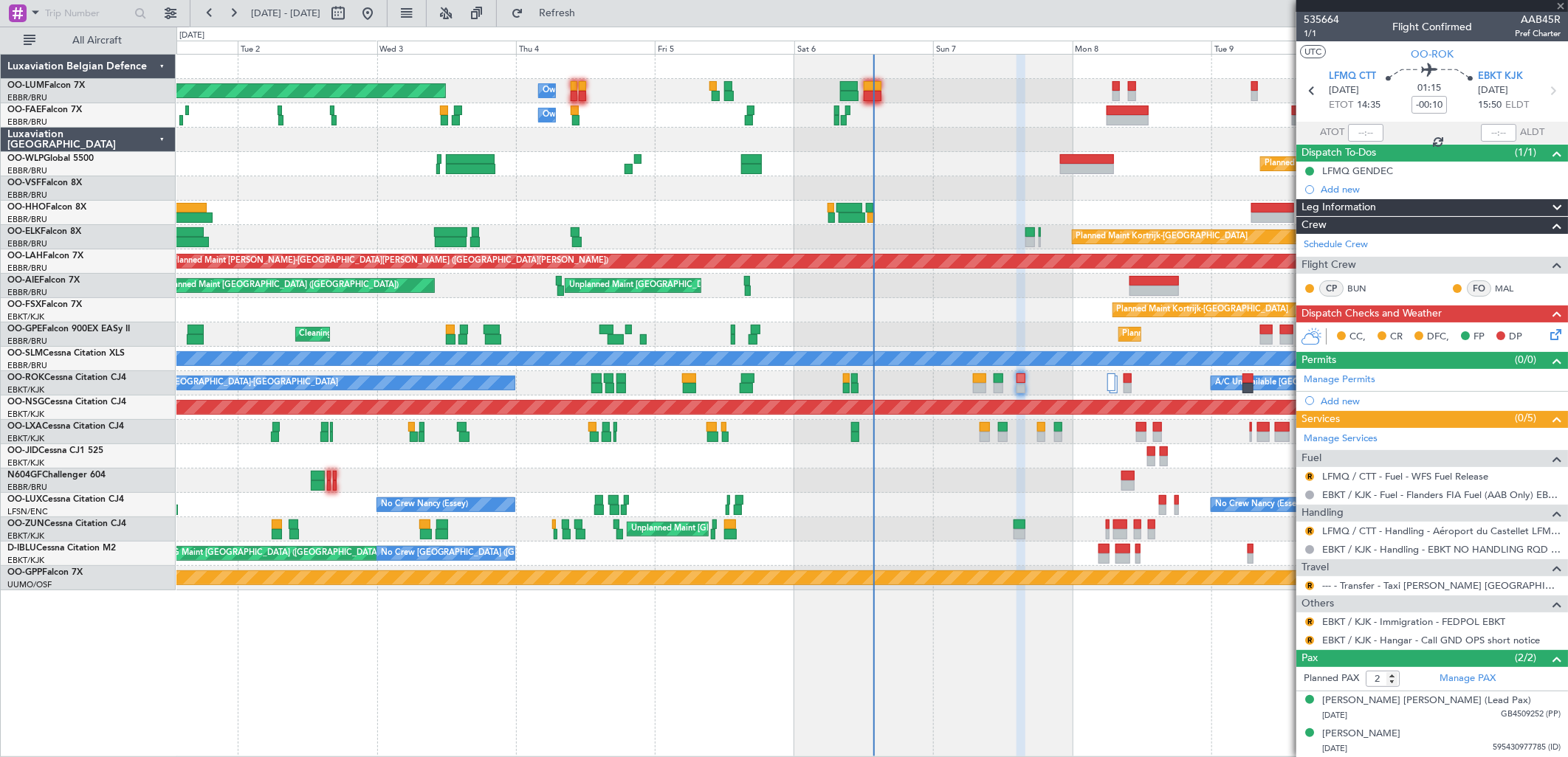
type input "0"
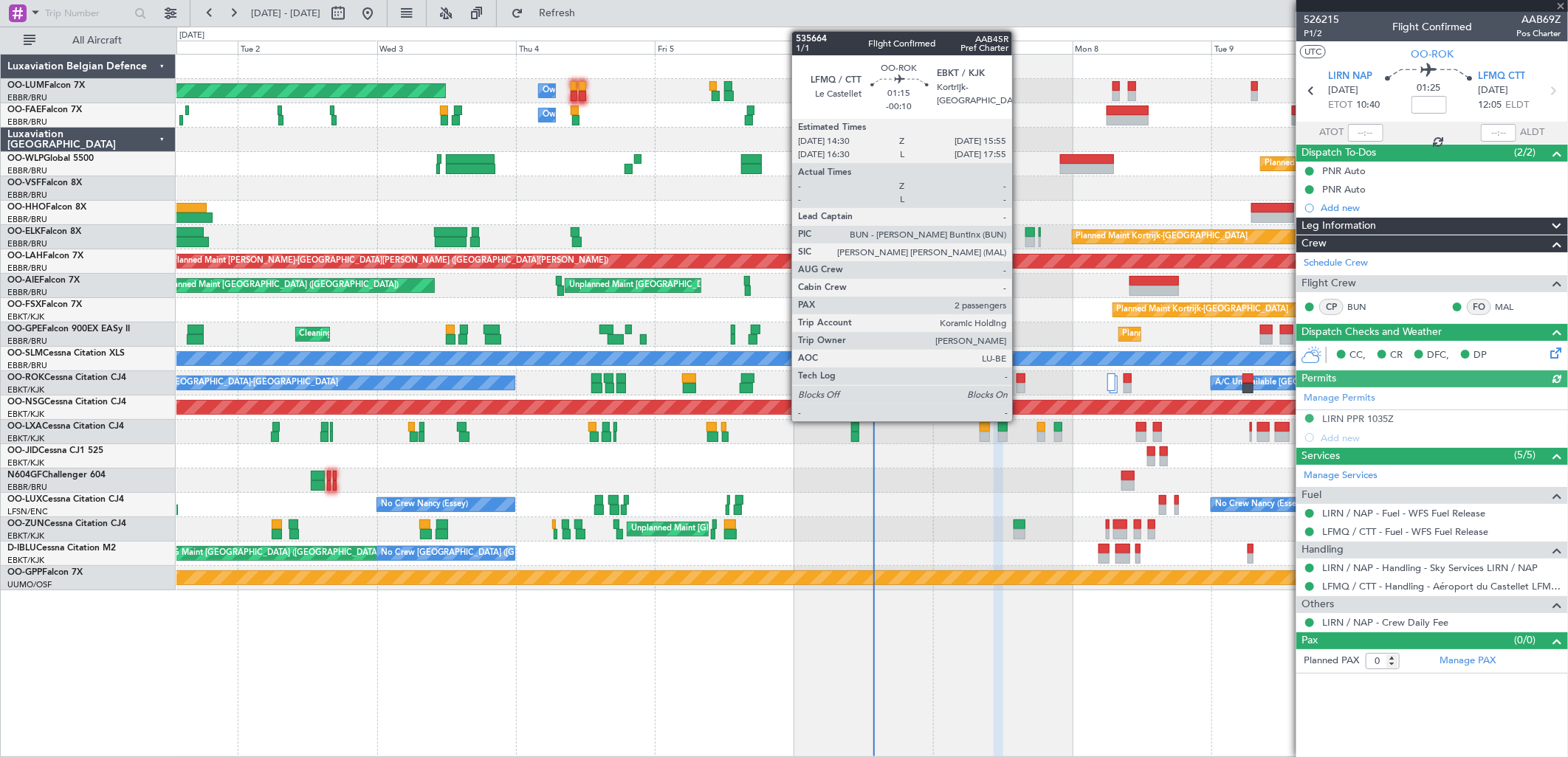
click at [1019, 380] on div at bounding box center [1020, 378] width 9 height 10
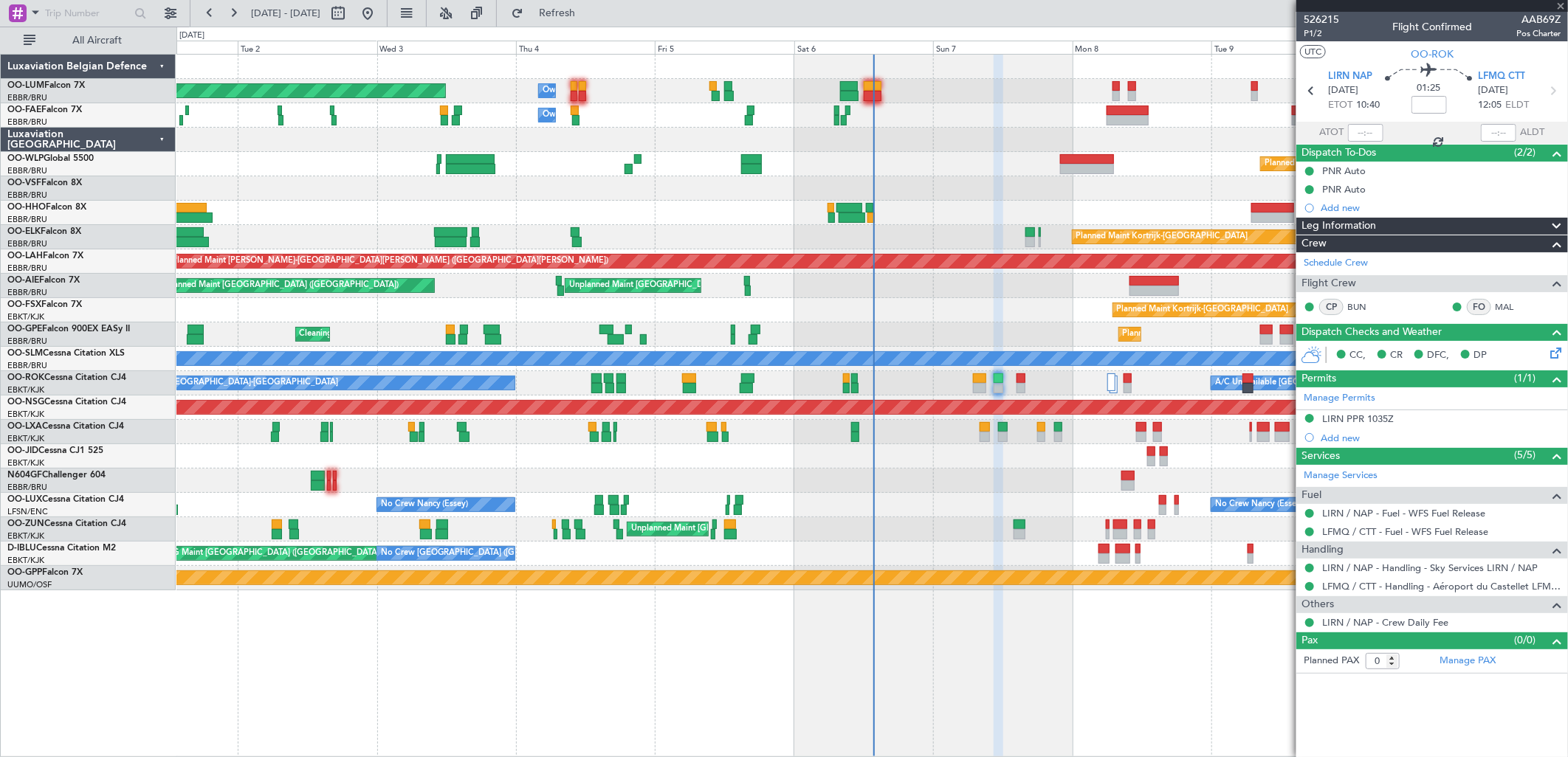
type input "-00:10"
type input "2"
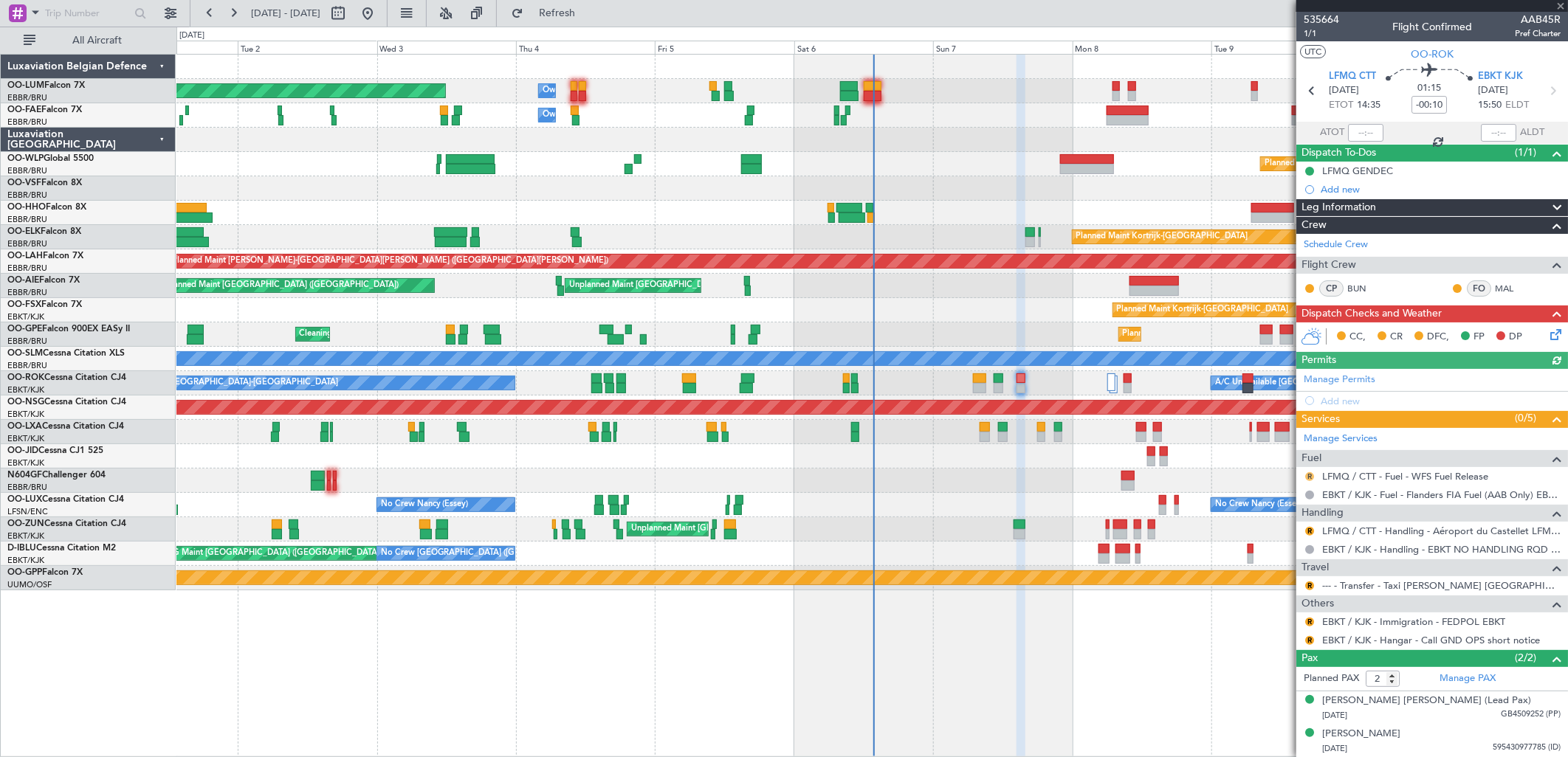
click at [1312, 473] on button "R" at bounding box center [1309, 476] width 9 height 9
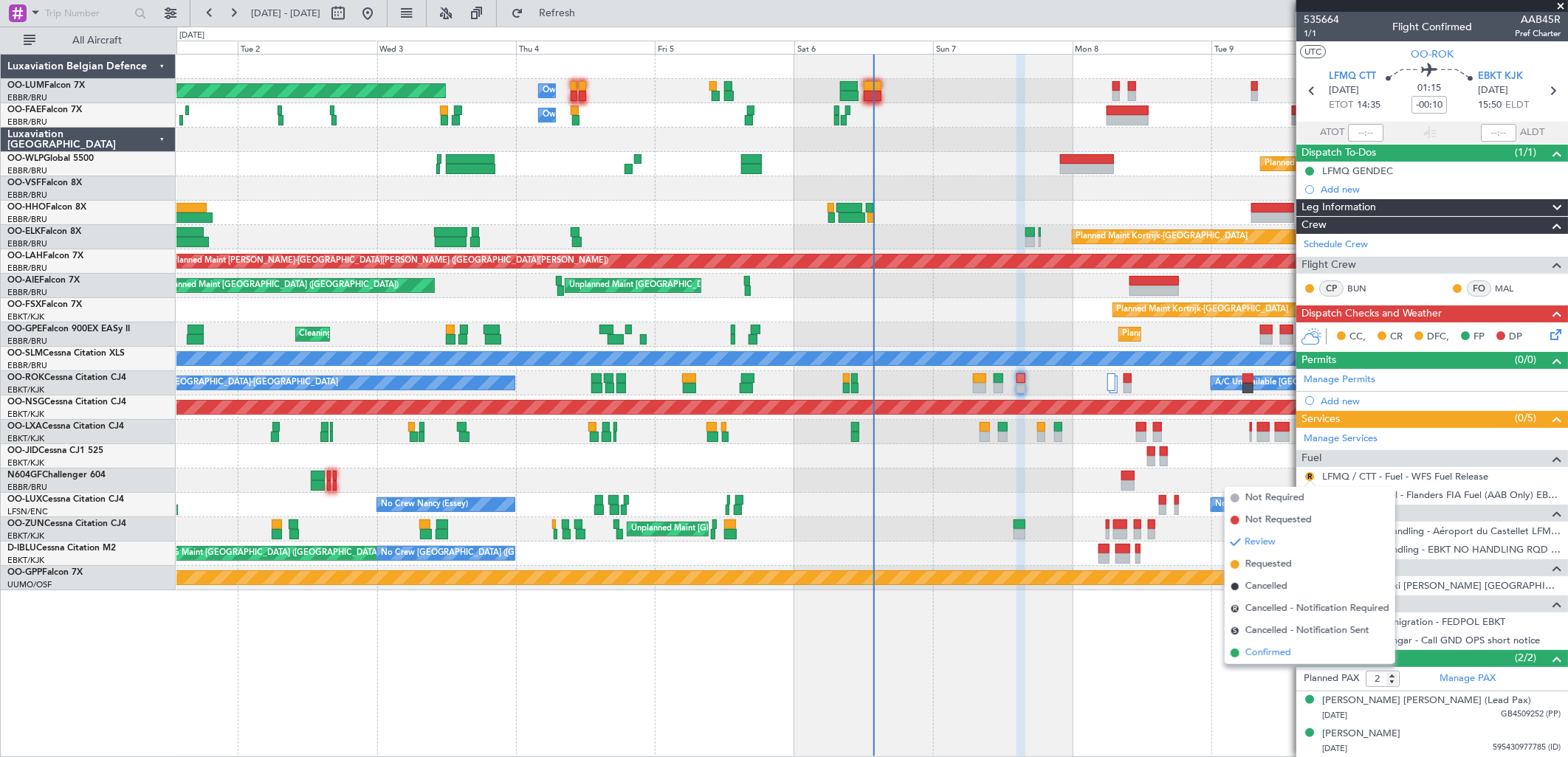
click at [1274, 650] on span "Confirmed" at bounding box center [1268, 652] width 46 height 15
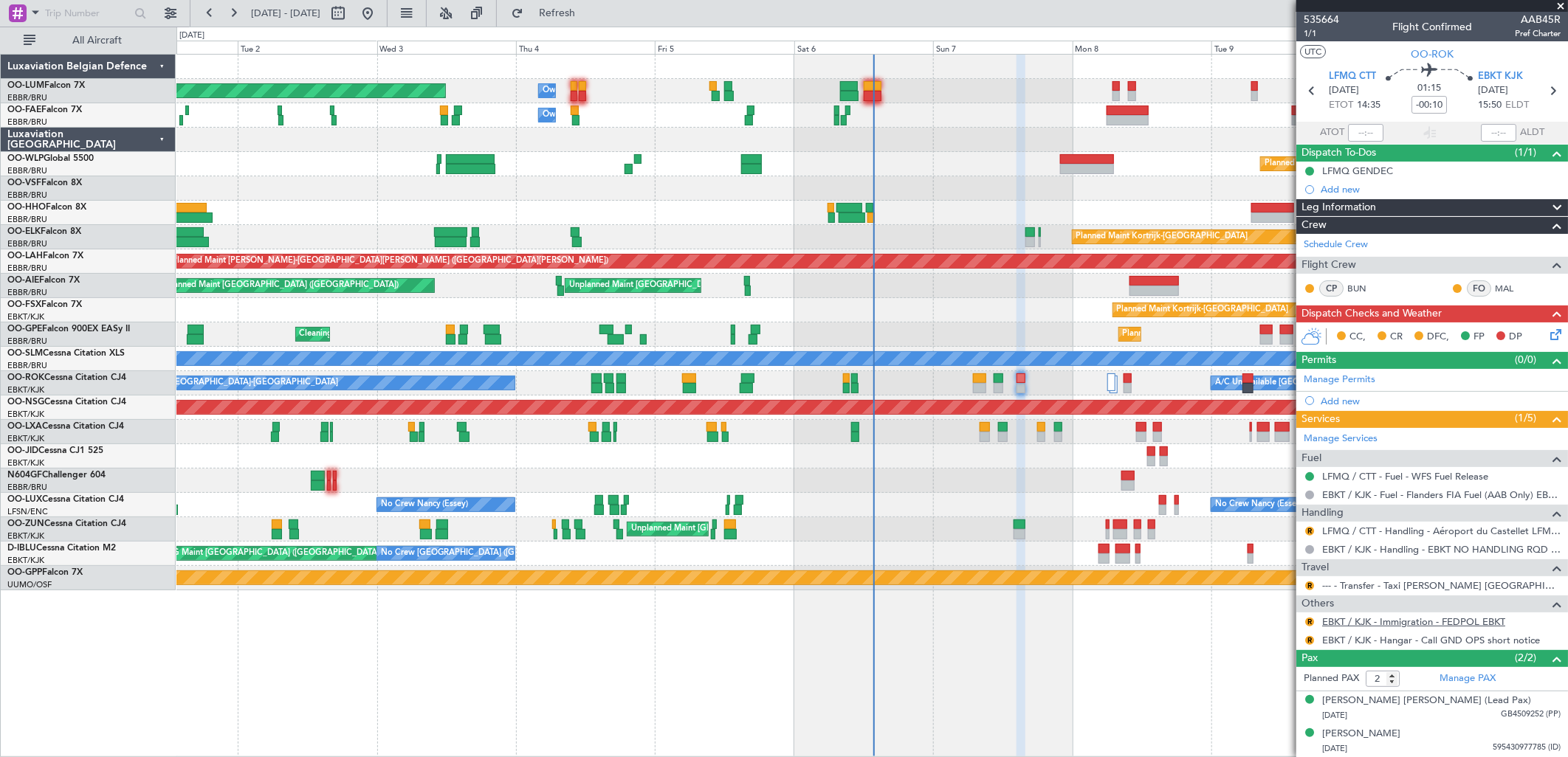
click at [1357, 622] on link "EBKT / KJK - Immigration - FEDPOL EBKT" at bounding box center [1413, 622] width 183 height 12
click at [587, 15] on span "Refresh" at bounding box center [557, 12] width 62 height 10
click at [1308, 644] on button "R" at bounding box center [1309, 640] width 9 height 9
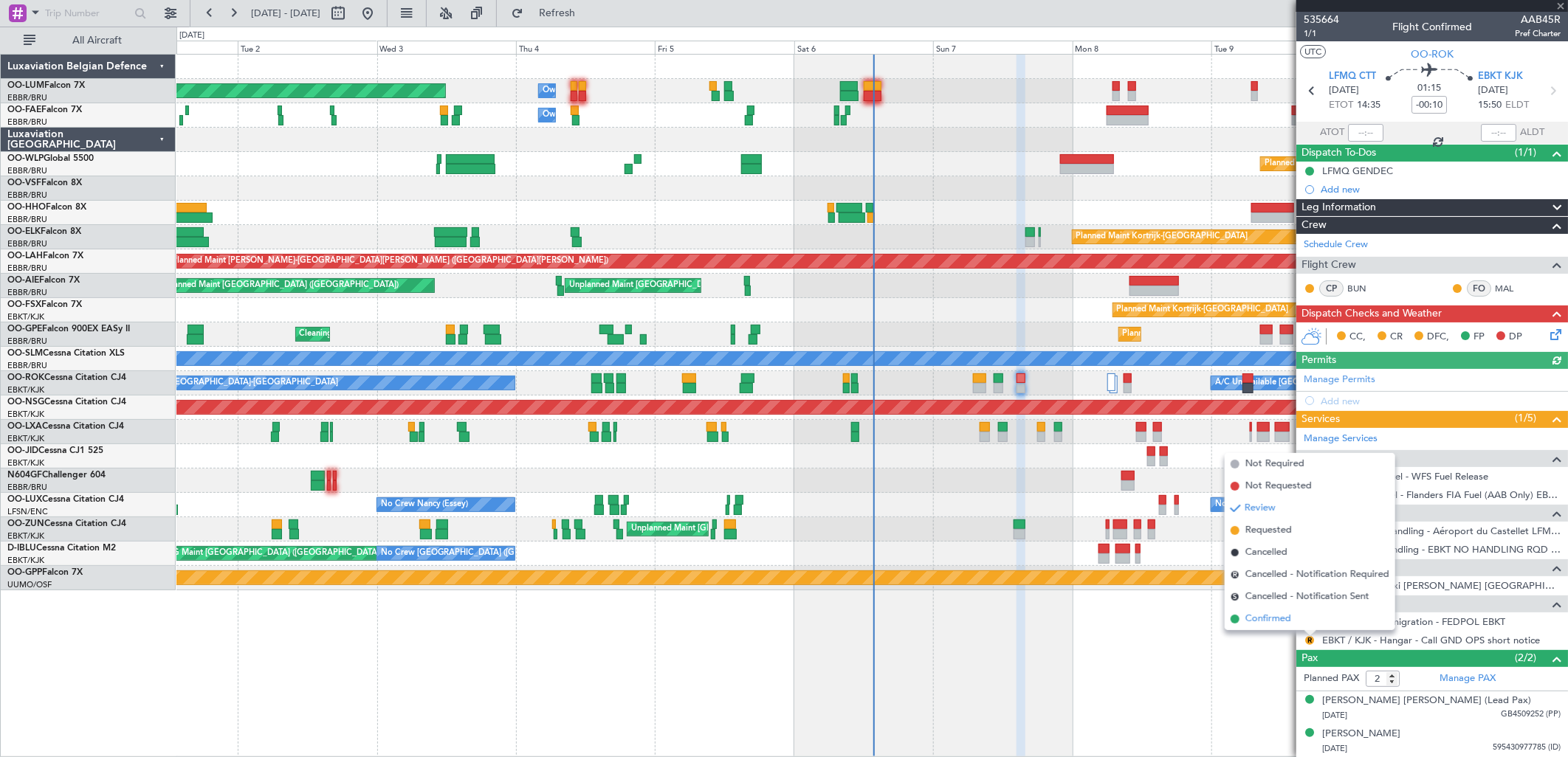
click at [1287, 617] on span "Confirmed" at bounding box center [1268, 619] width 46 height 15
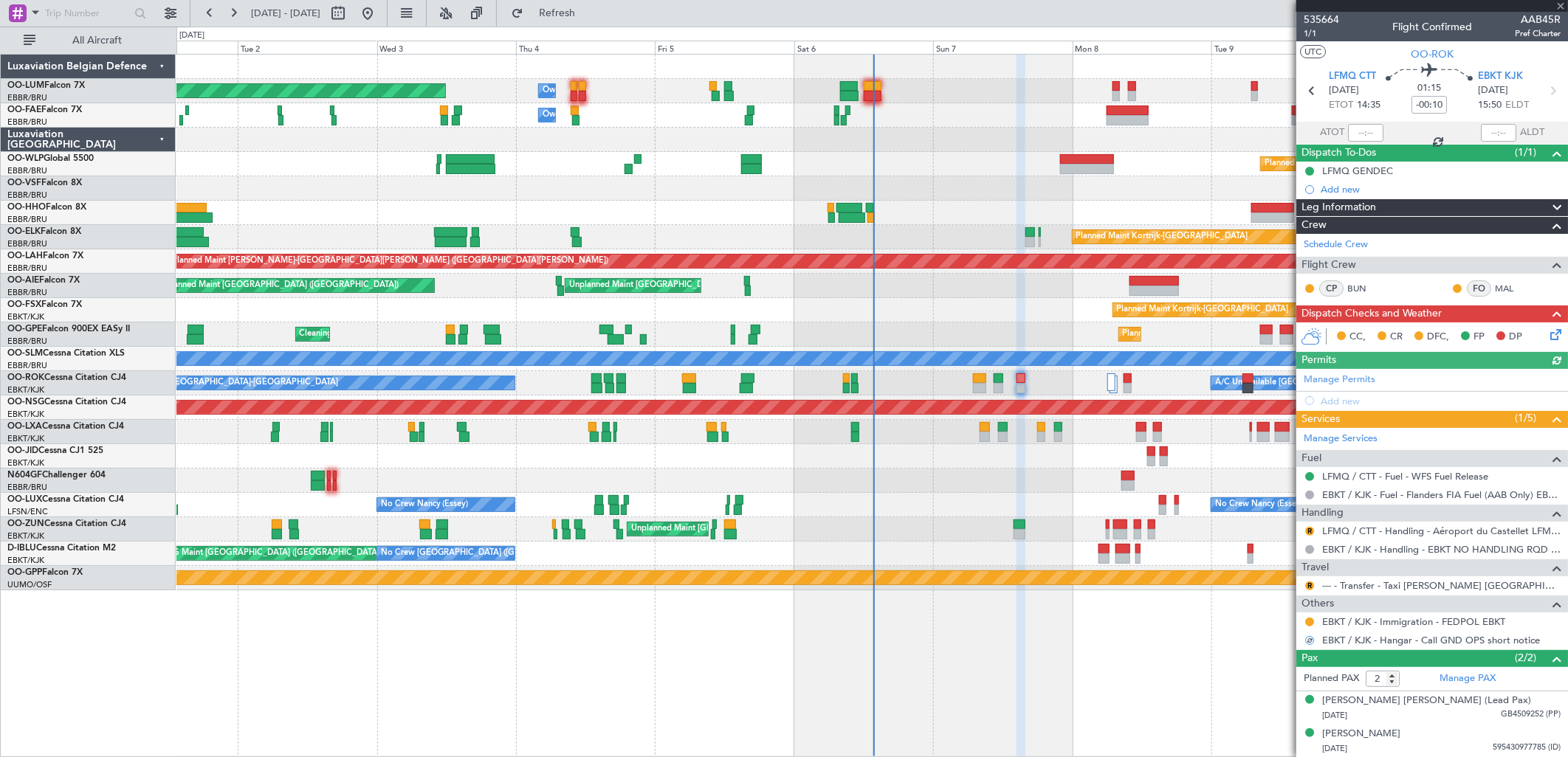
click at [1308, 628] on mat-tooltip-component "Requested" at bounding box center [1310, 646] width 66 height 39
click at [1308, 624] on button at bounding box center [1309, 621] width 9 height 9
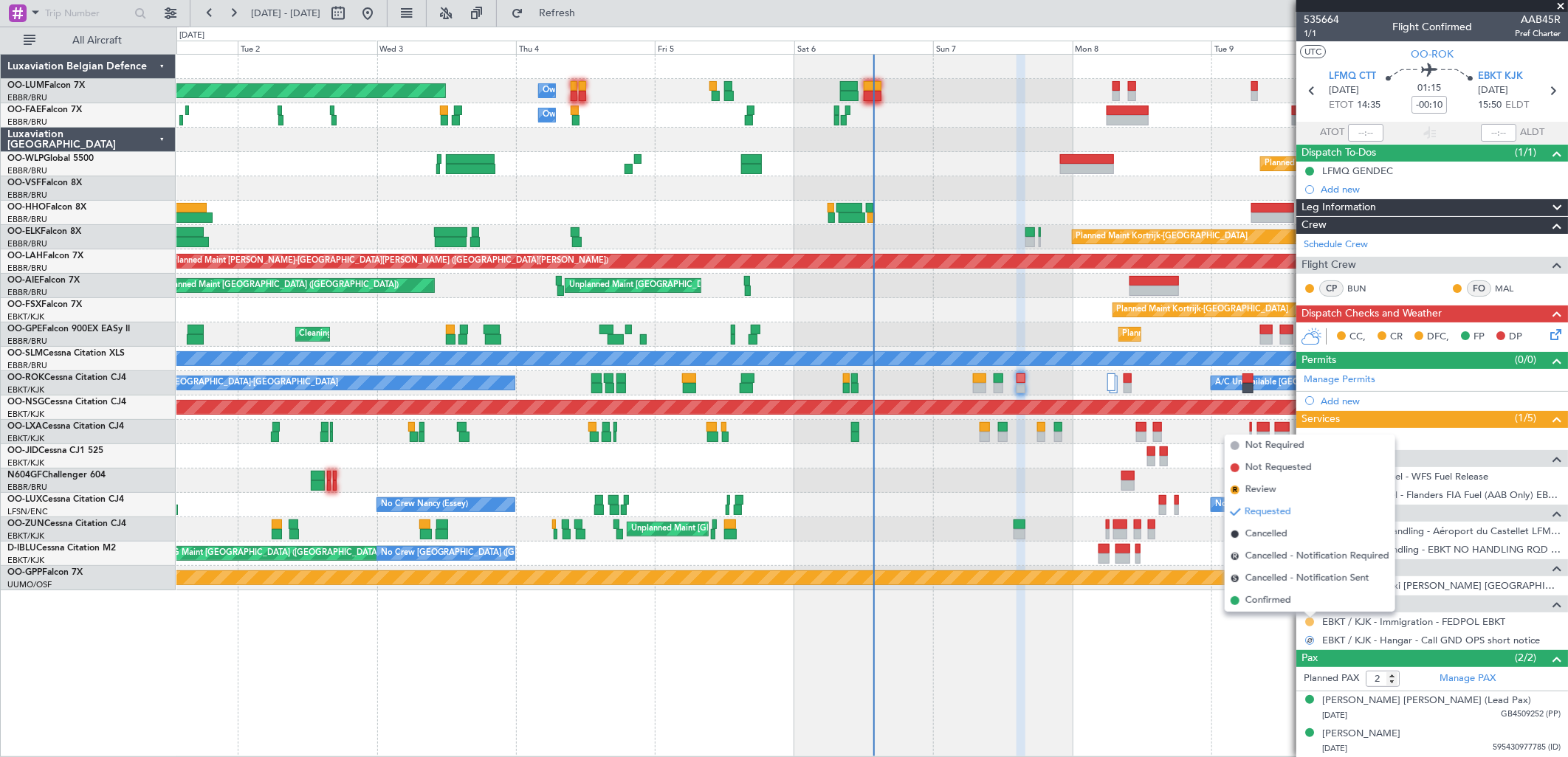
click at [1312, 618] on button at bounding box center [1309, 621] width 9 height 9
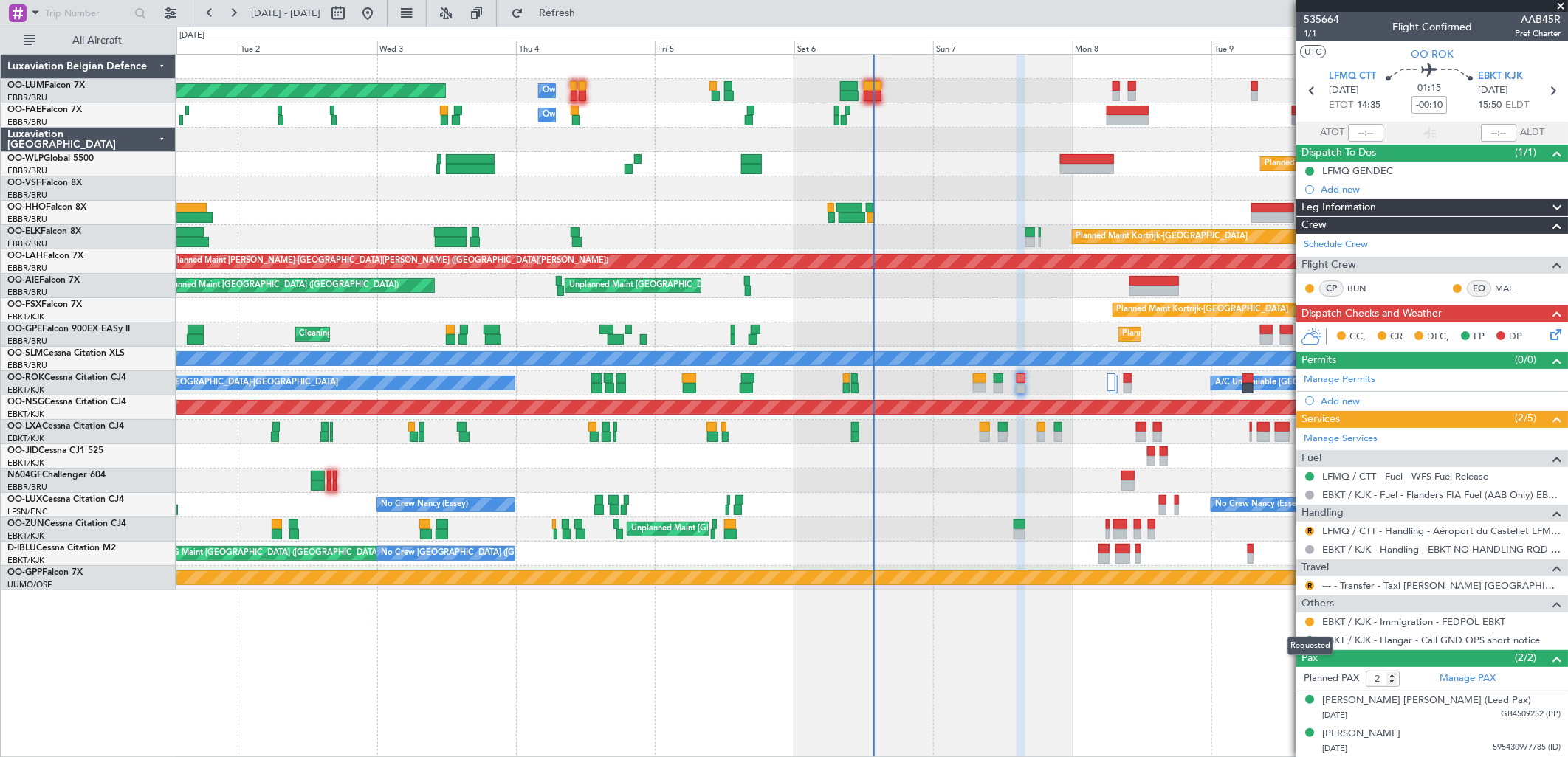
drag, startPoint x: 1310, startPoint y: 623, endPoint x: 1303, endPoint y: 613, distance: 12.2
click at [1310, 622] on button at bounding box center [1309, 621] width 9 height 9
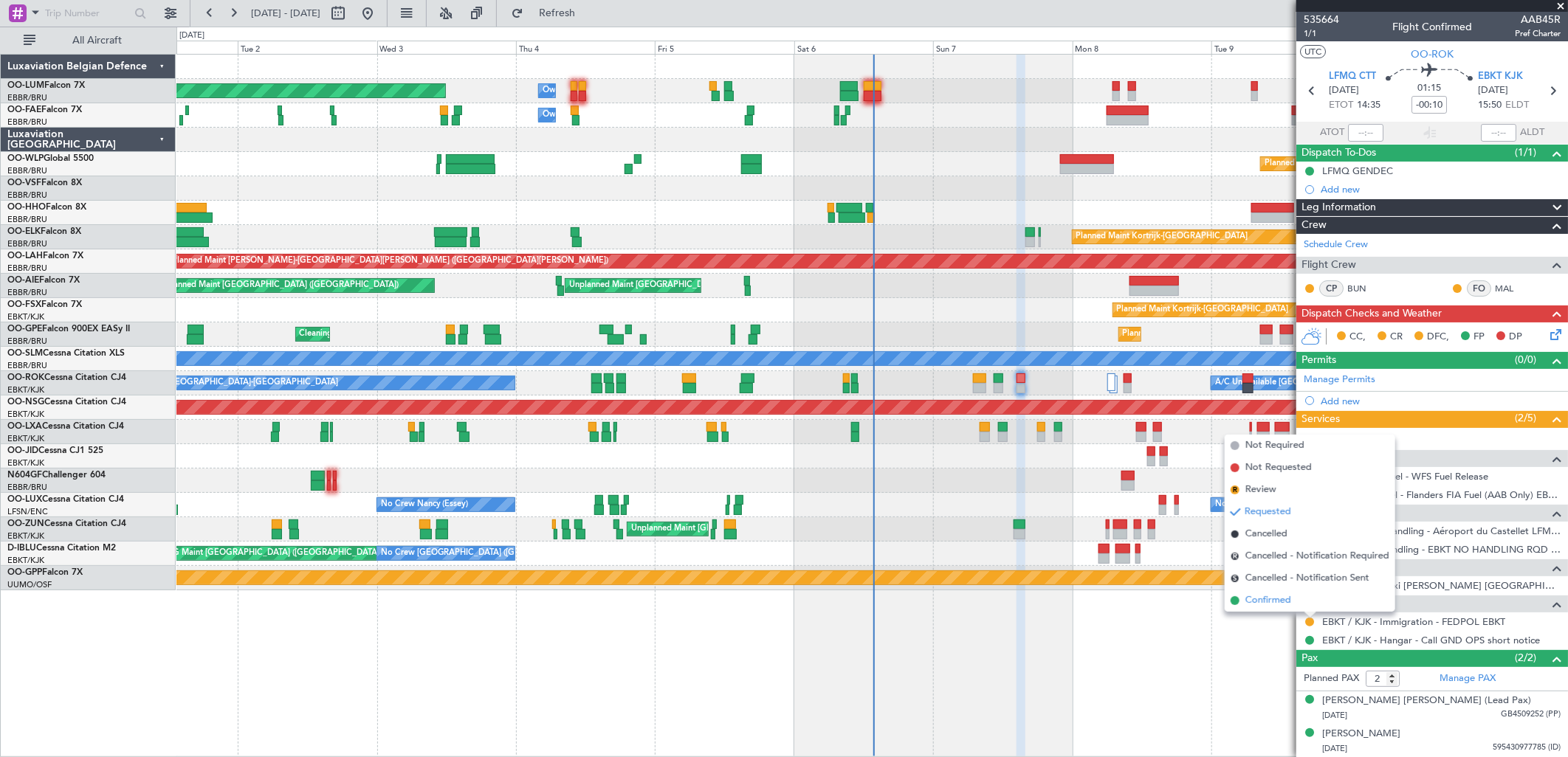
click at [1280, 599] on span "Confirmed" at bounding box center [1268, 600] width 46 height 15
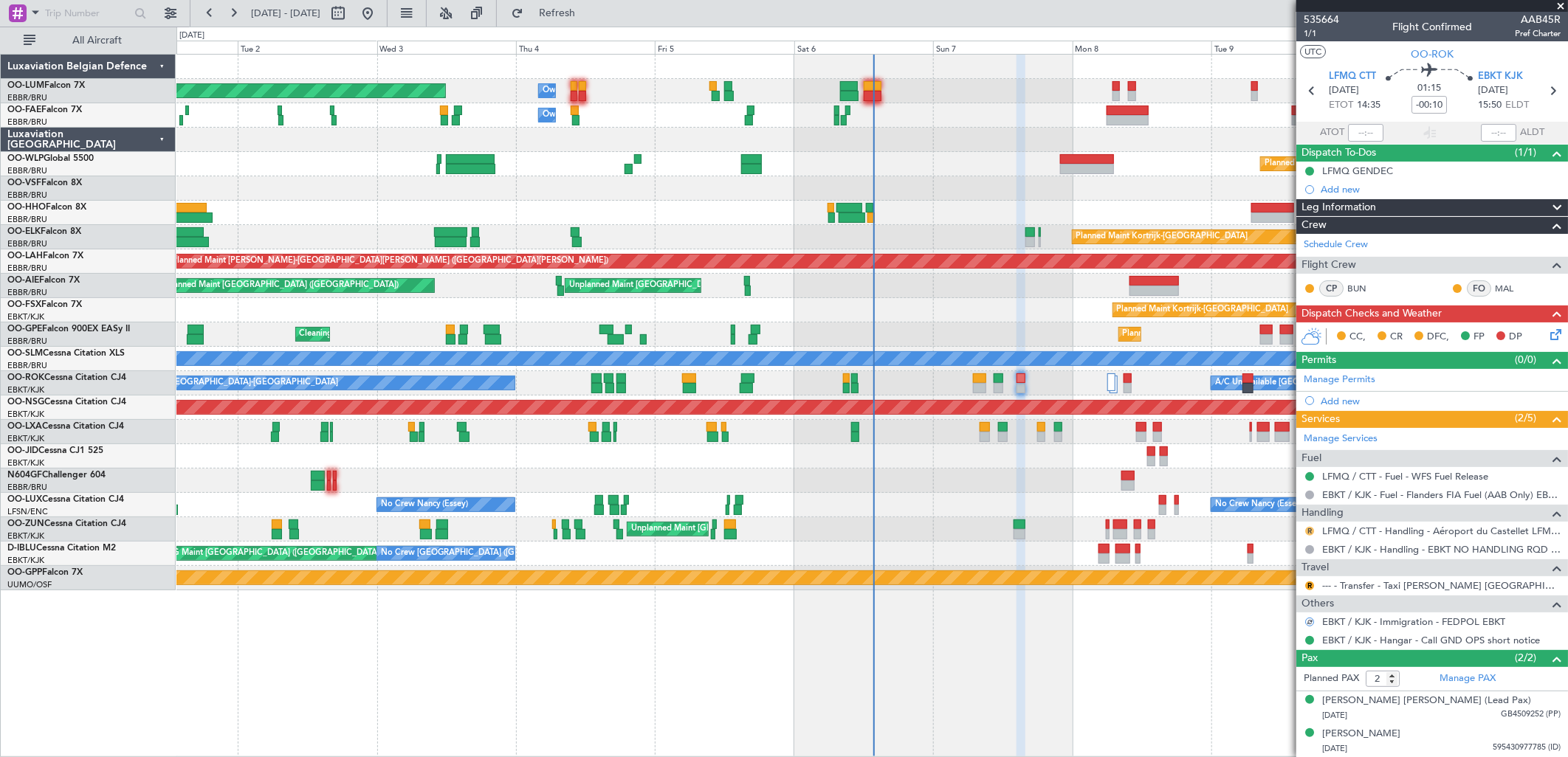
click at [1308, 531] on button "R" at bounding box center [1309, 530] width 9 height 9
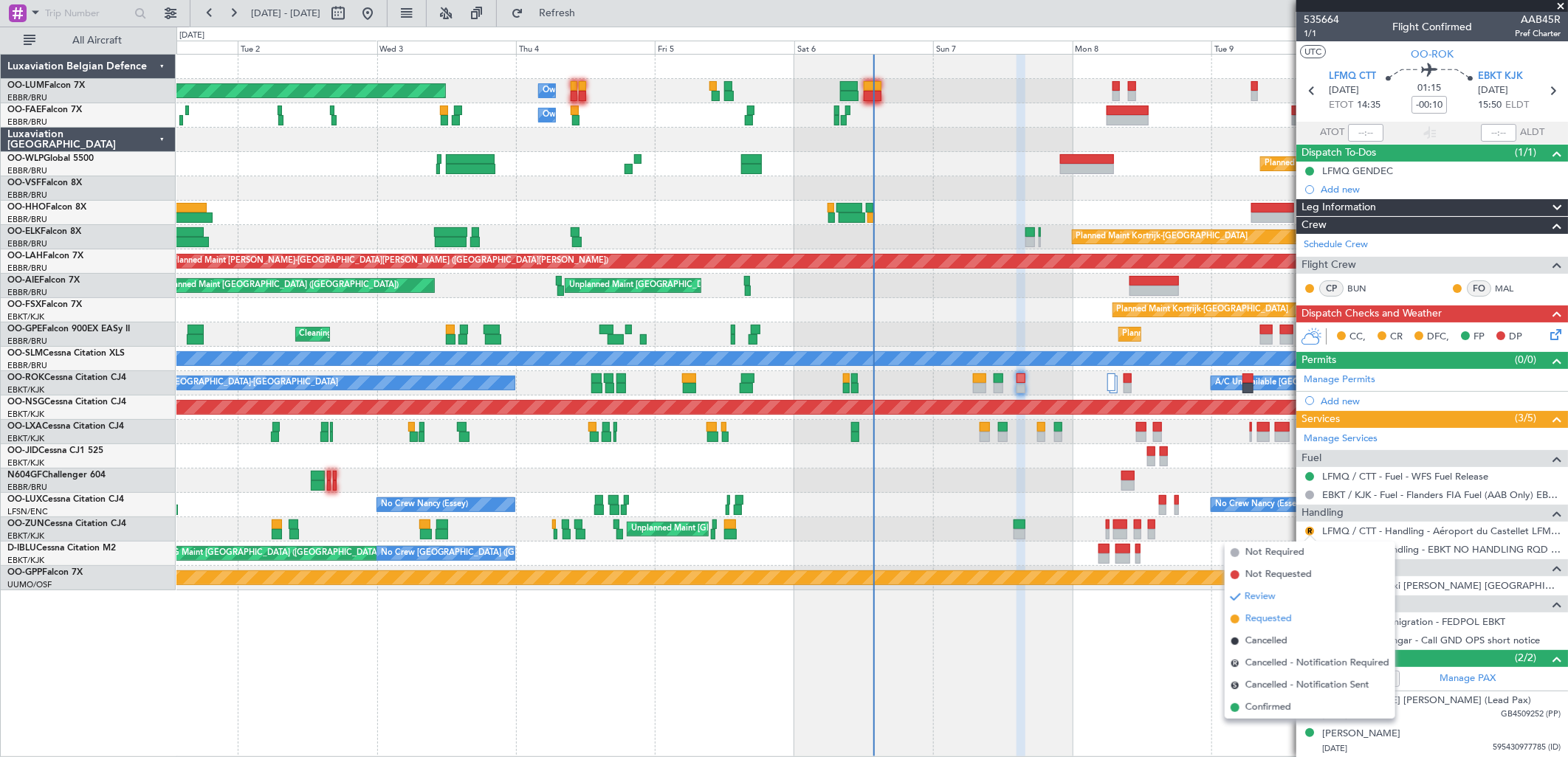
click at [1281, 617] on span "Requested" at bounding box center [1268, 619] width 46 height 15
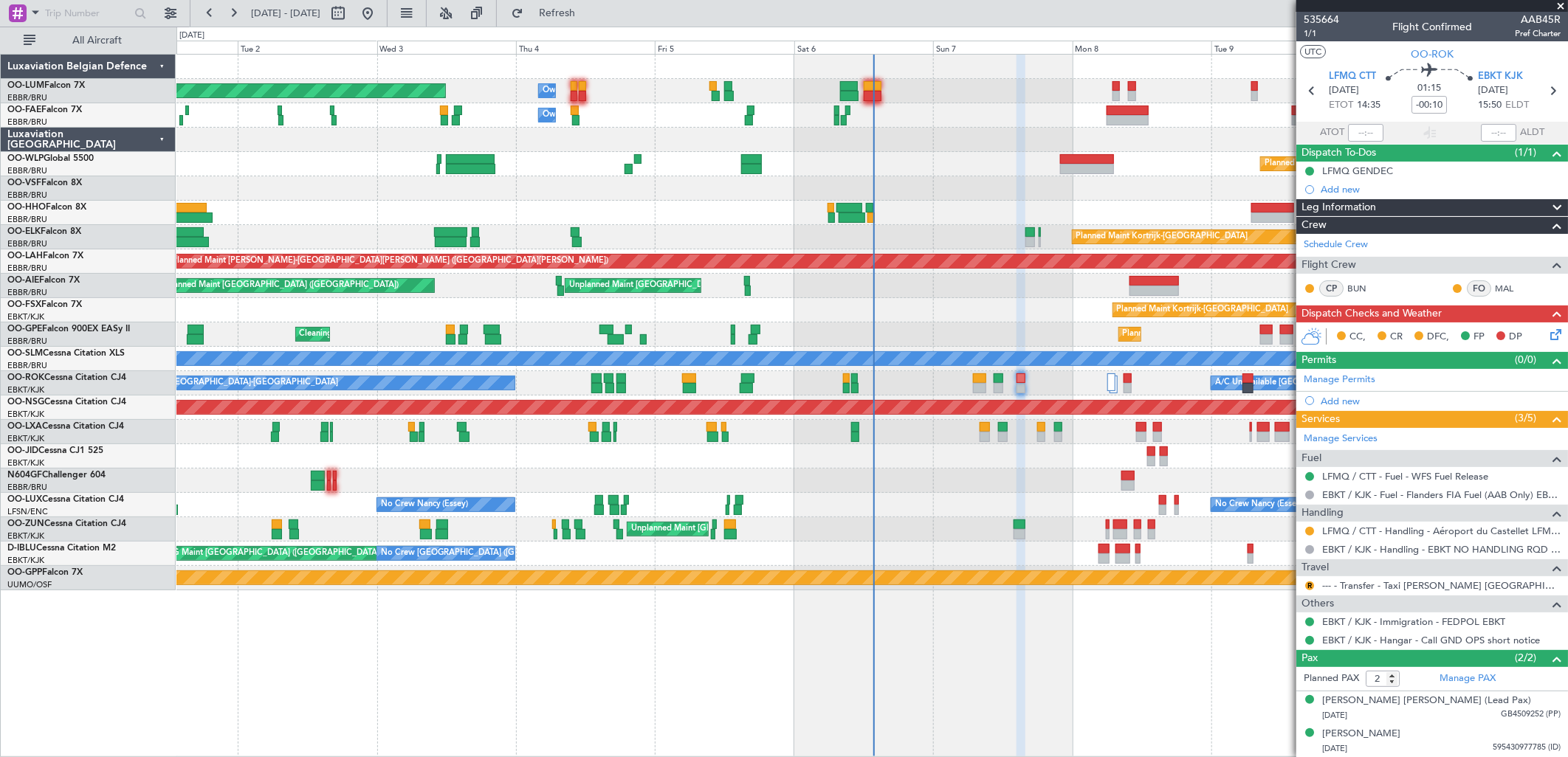
click at [1547, 338] on icon at bounding box center [1552, 331] width 12 height 12
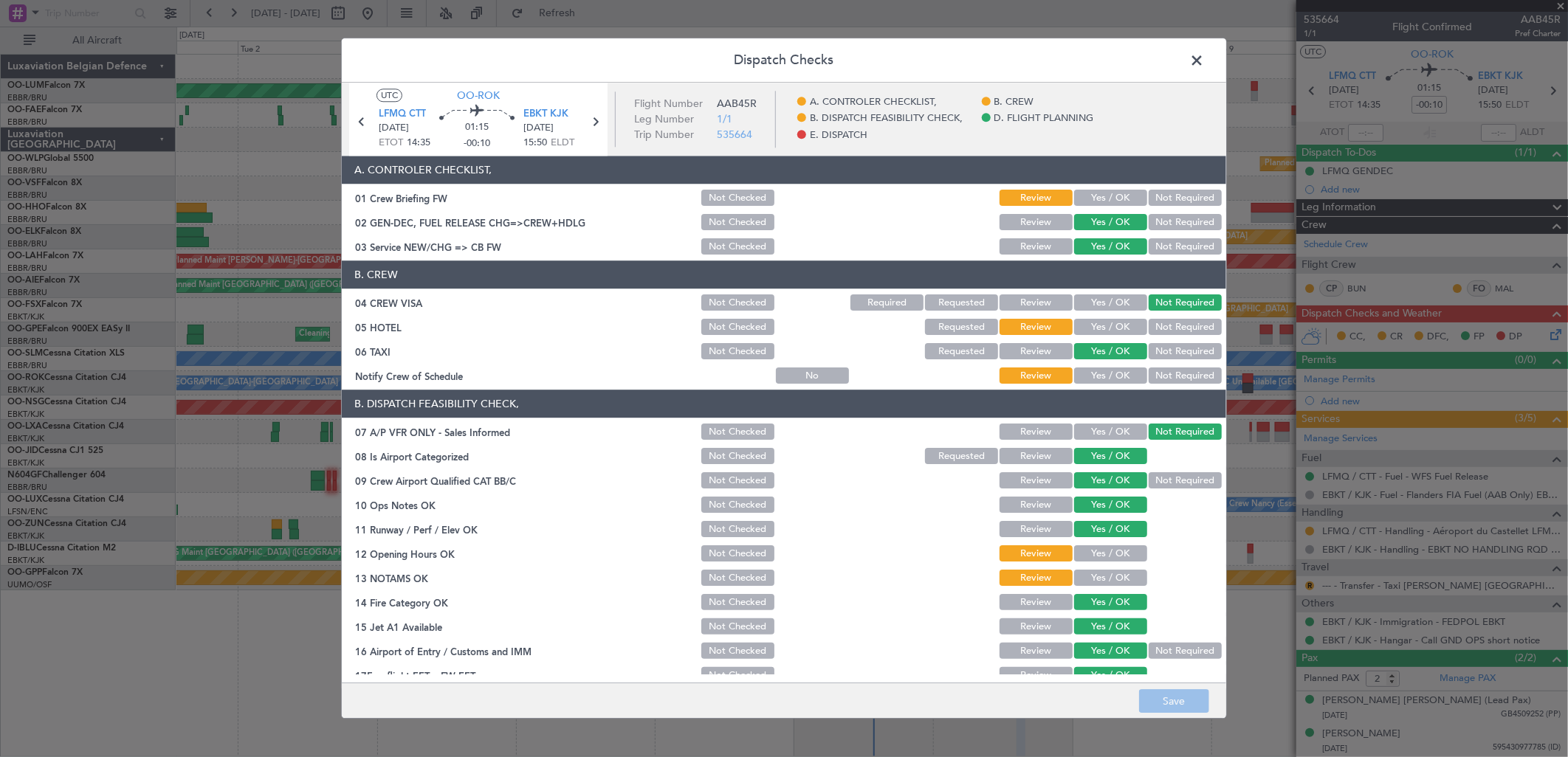
click at [1169, 373] on button "Not Required" at bounding box center [1184, 376] width 73 height 16
click at [1161, 321] on button "Not Required" at bounding box center [1184, 327] width 73 height 16
click at [1108, 553] on button "Yes / OK" at bounding box center [1110, 554] width 73 height 16
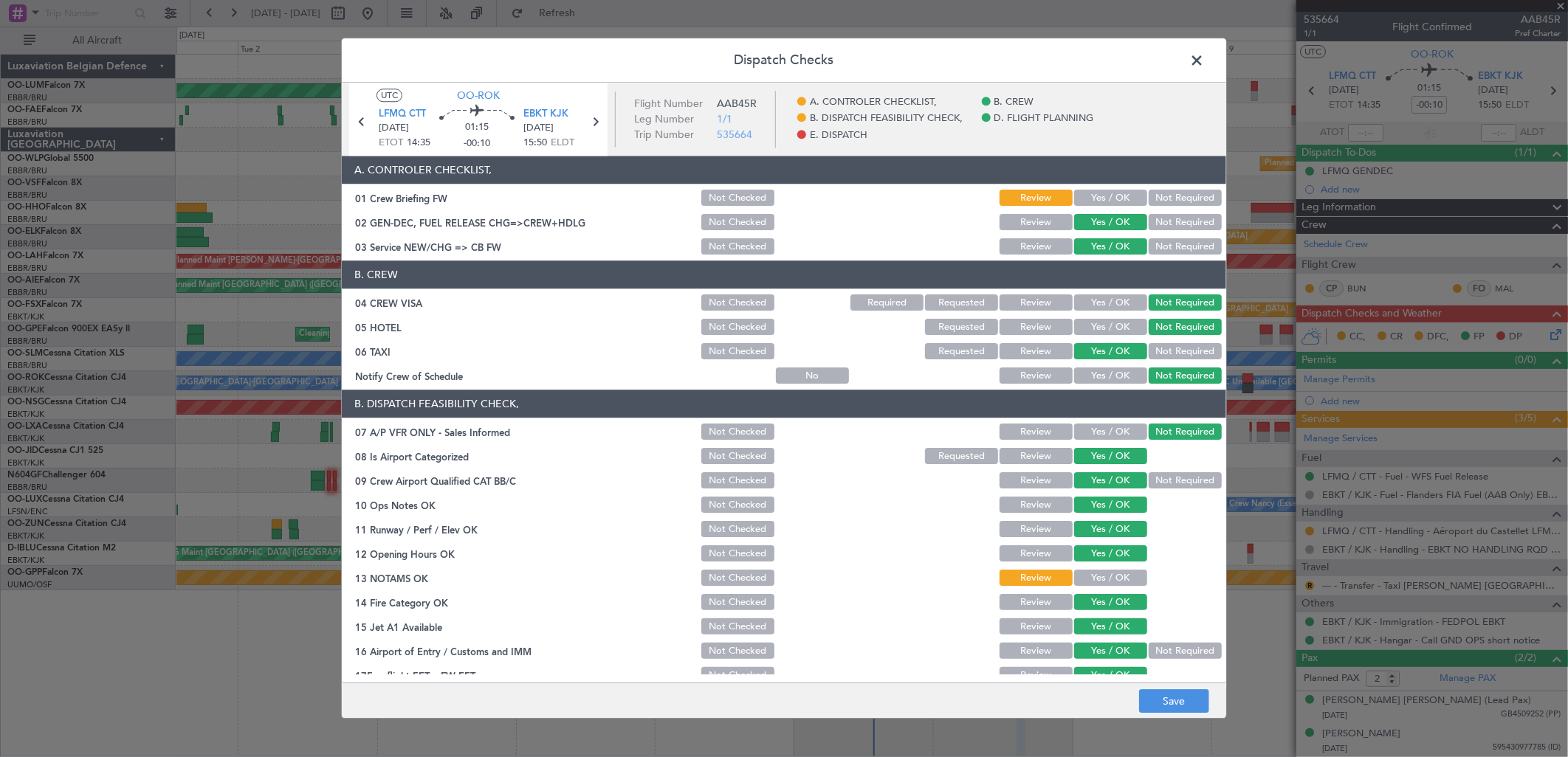
click at [1108, 577] on button "Yes / OK" at bounding box center [1110, 578] width 73 height 16
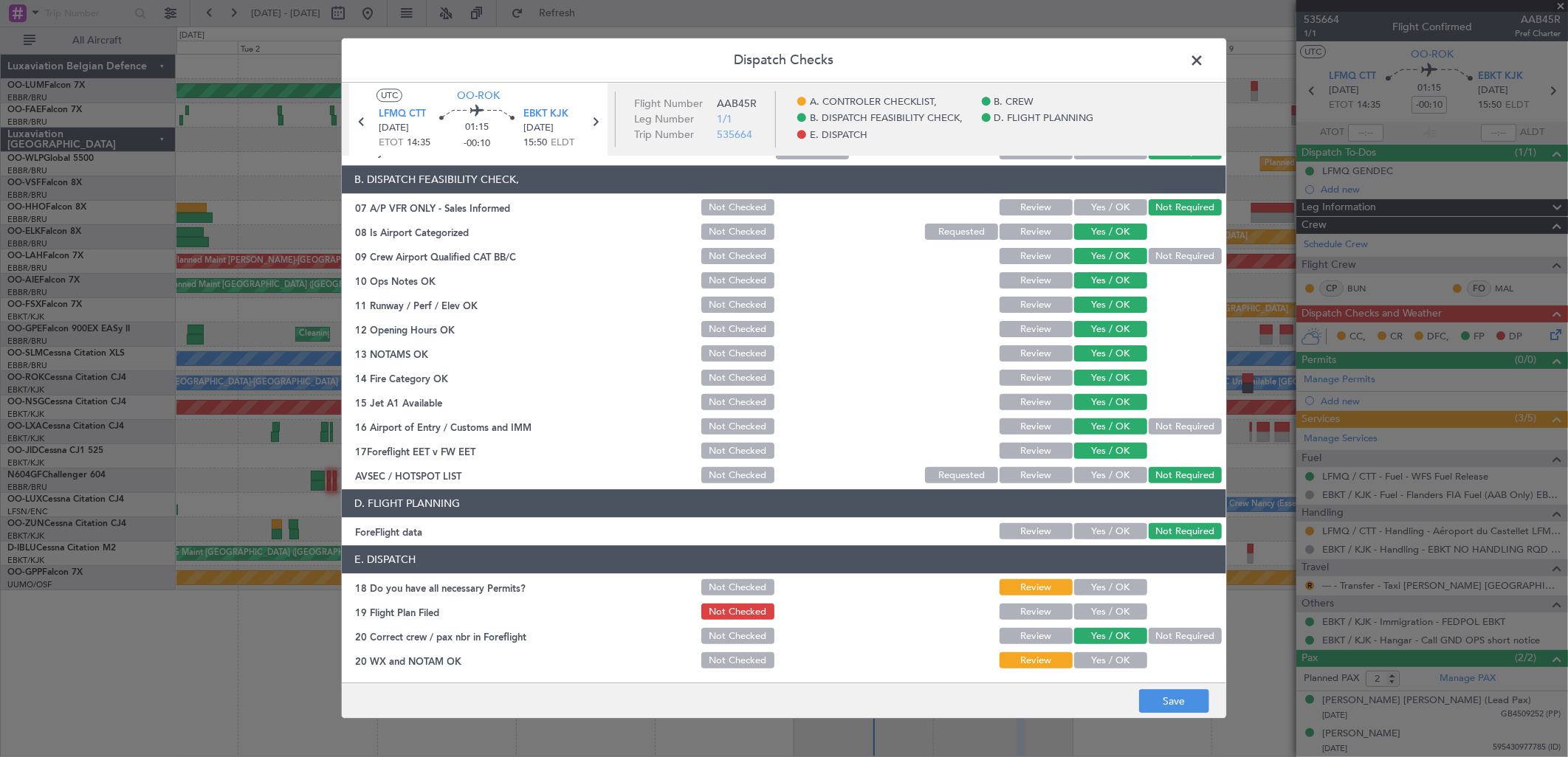
click at [1082, 655] on button "Yes / OK" at bounding box center [1110, 661] width 73 height 16
click at [1170, 701] on button "Save" at bounding box center [1174, 702] width 70 height 23
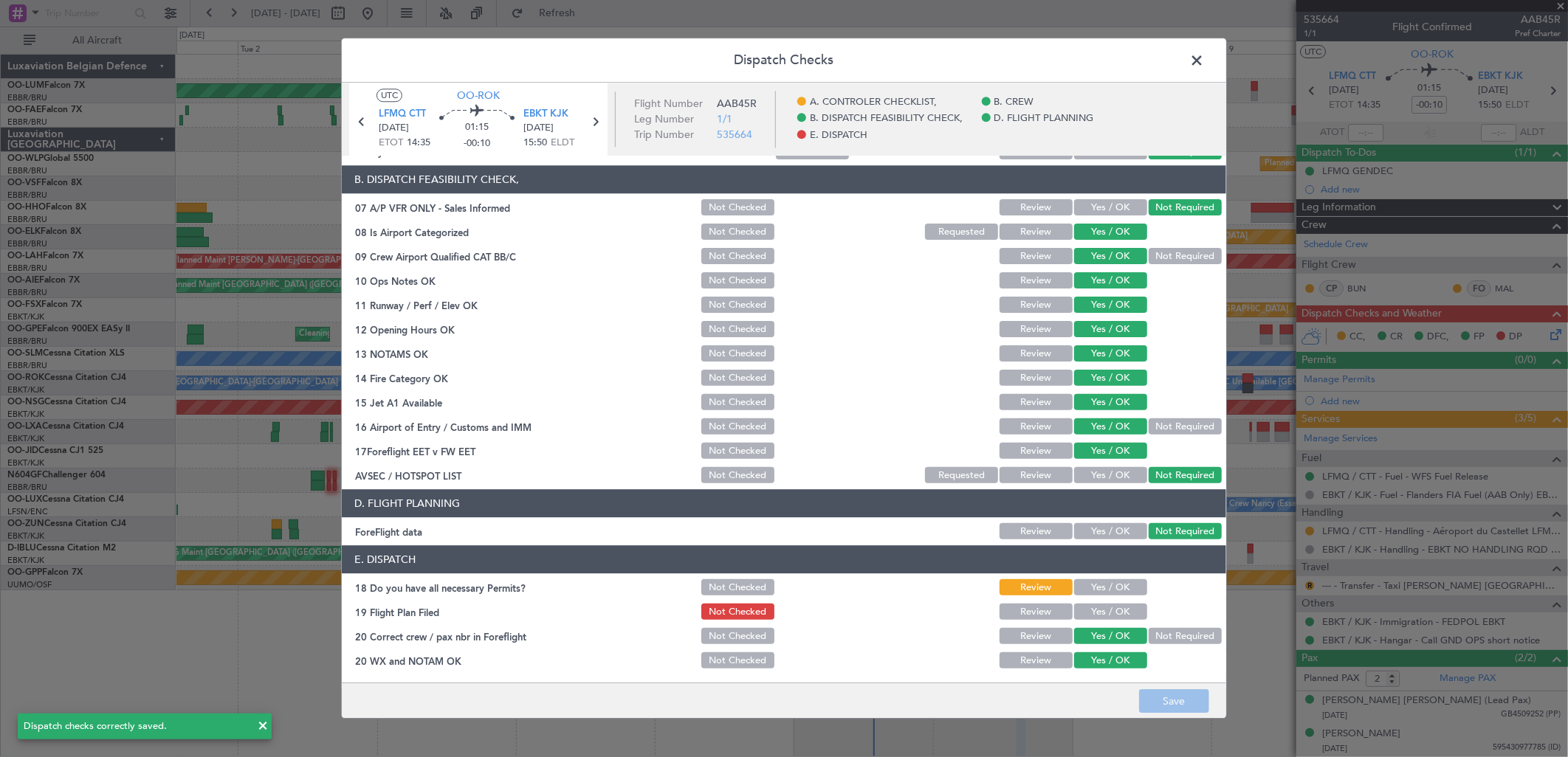
click at [1204, 54] on span at bounding box center [1204, 64] width 0 height 30
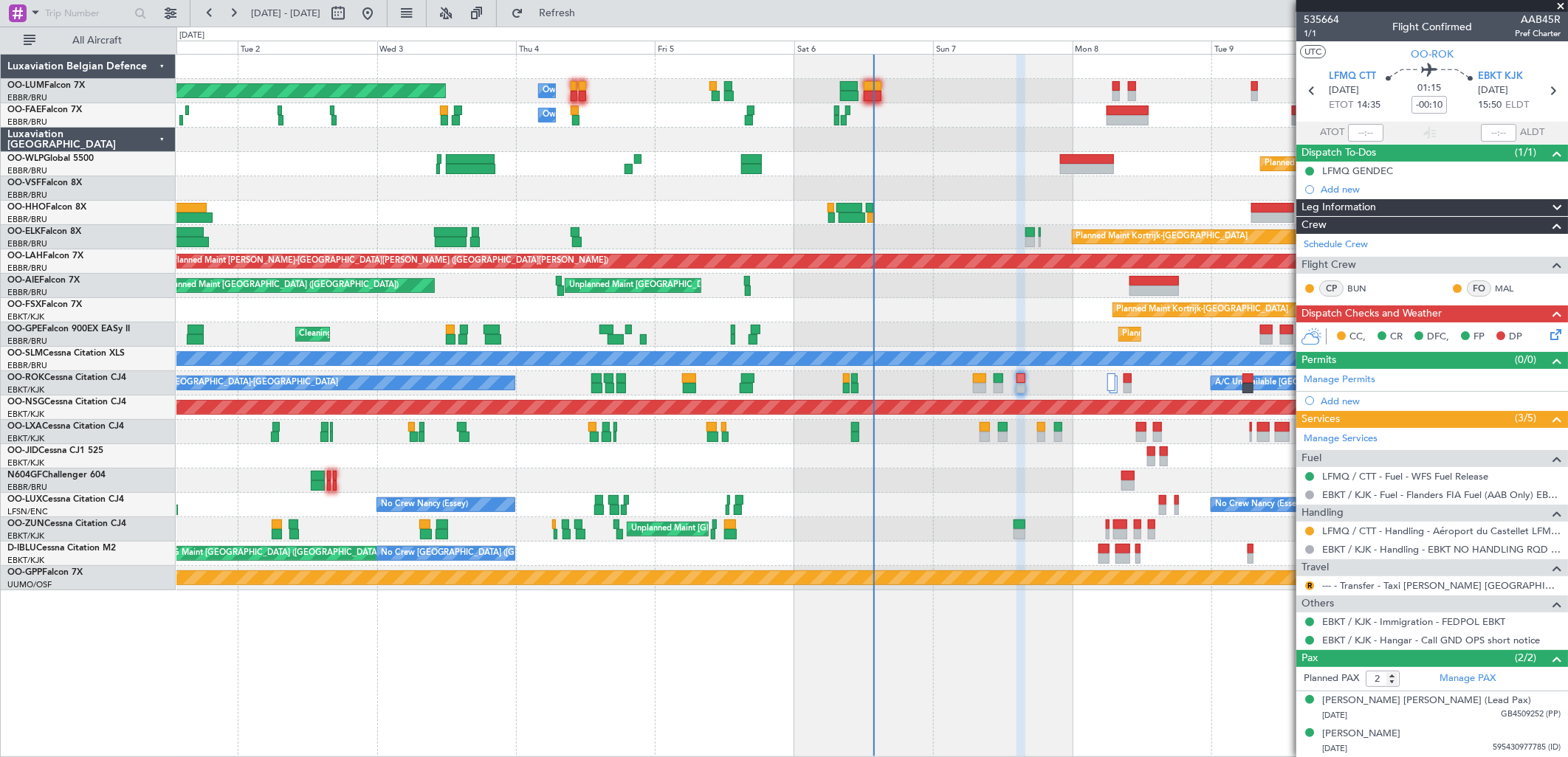
click at [1547, 335] on icon at bounding box center [1552, 331] width 12 height 12
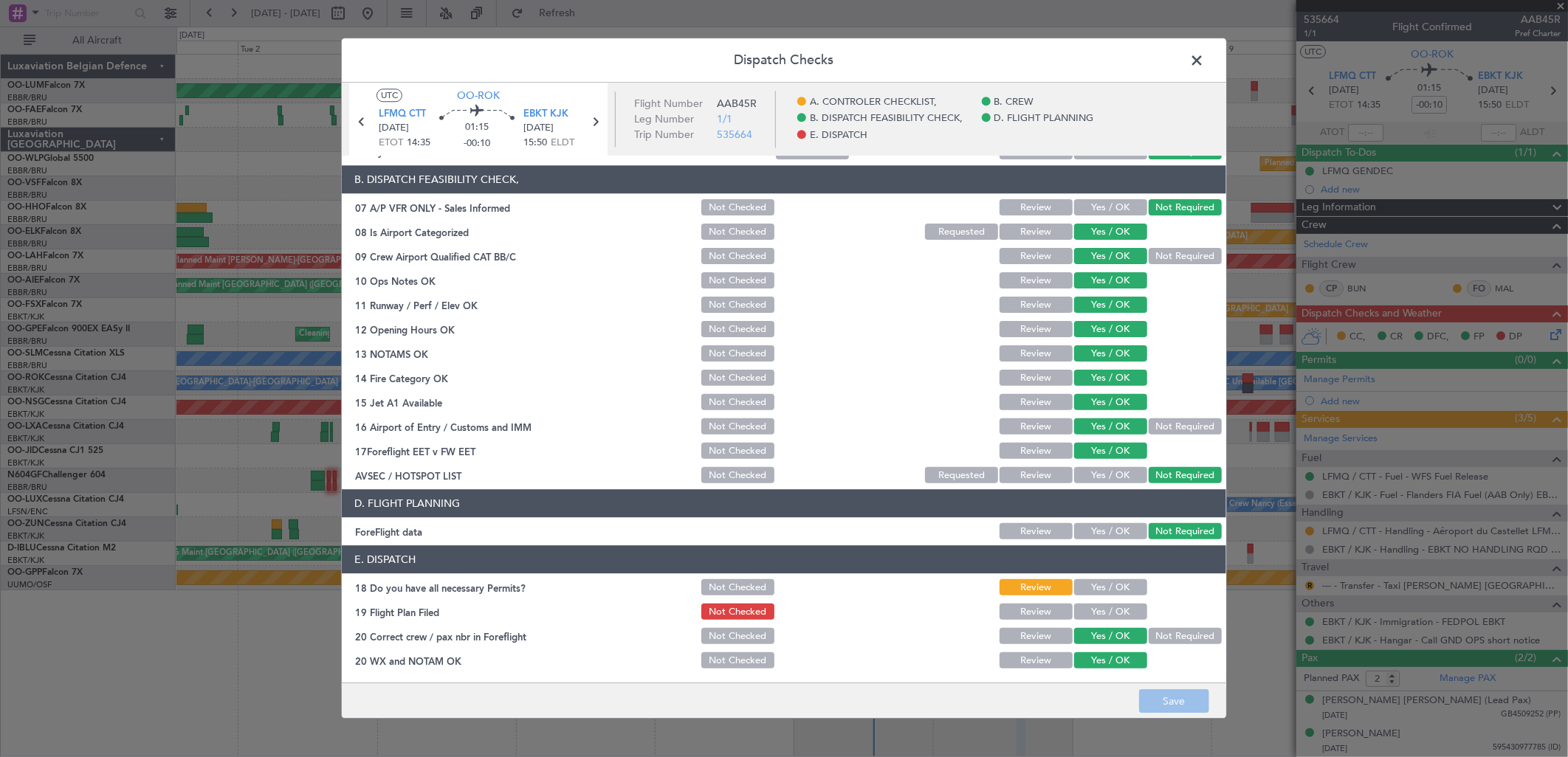
click at [1204, 57] on span at bounding box center [1204, 64] width 0 height 30
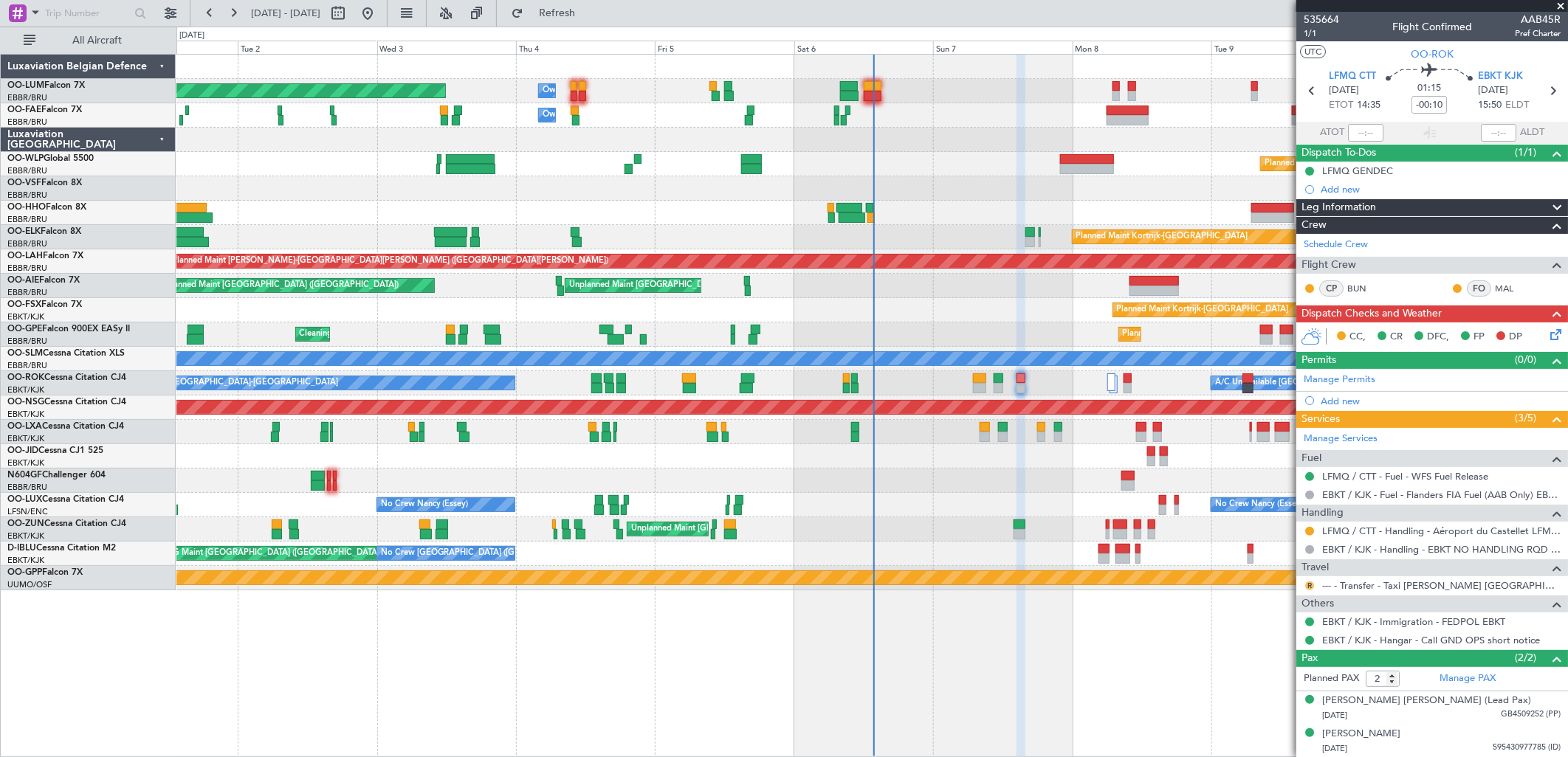
click at [1311, 585] on button "R" at bounding box center [1309, 585] width 9 height 9
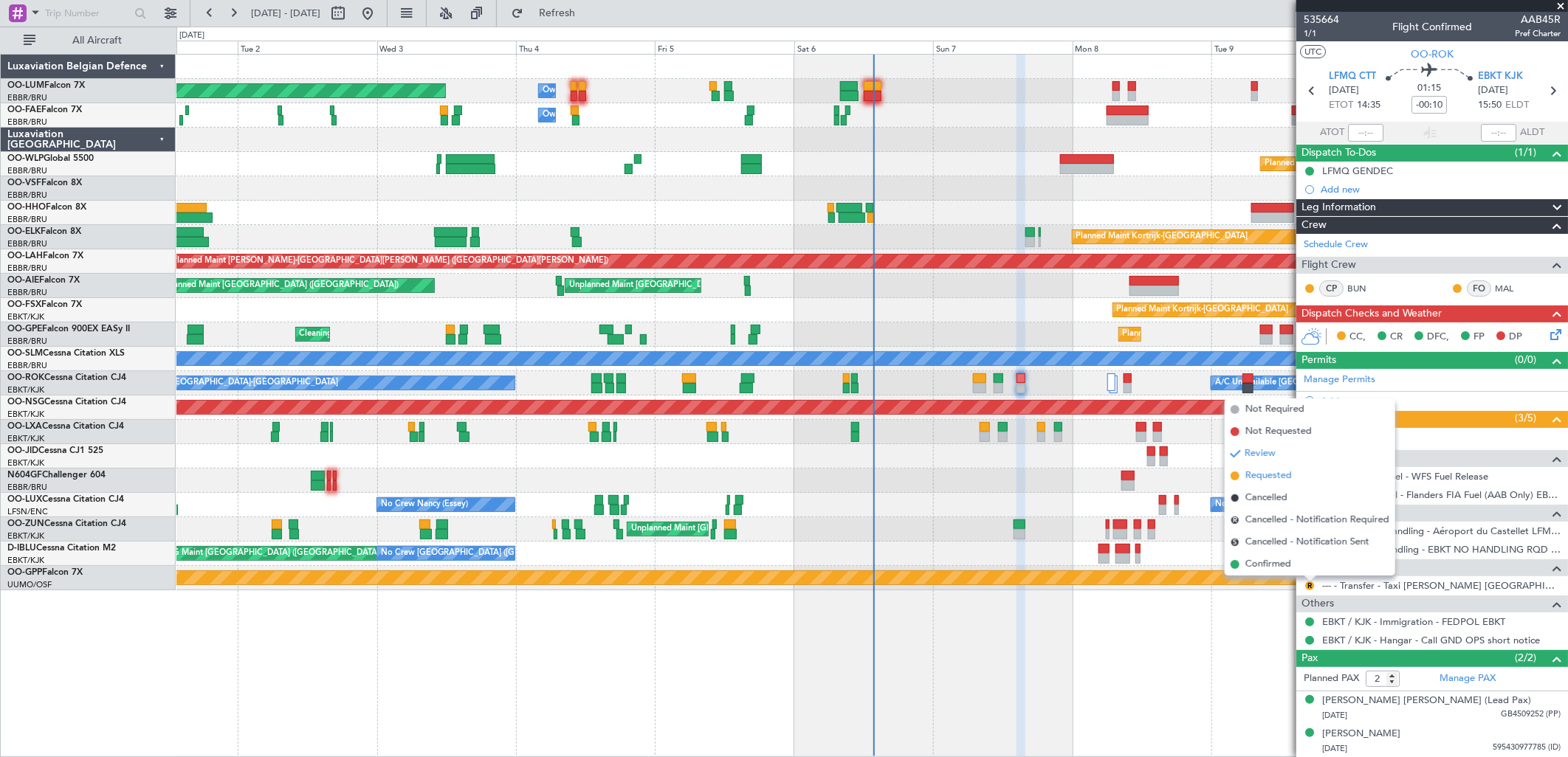
click at [1259, 471] on span "Requested" at bounding box center [1268, 476] width 46 height 15
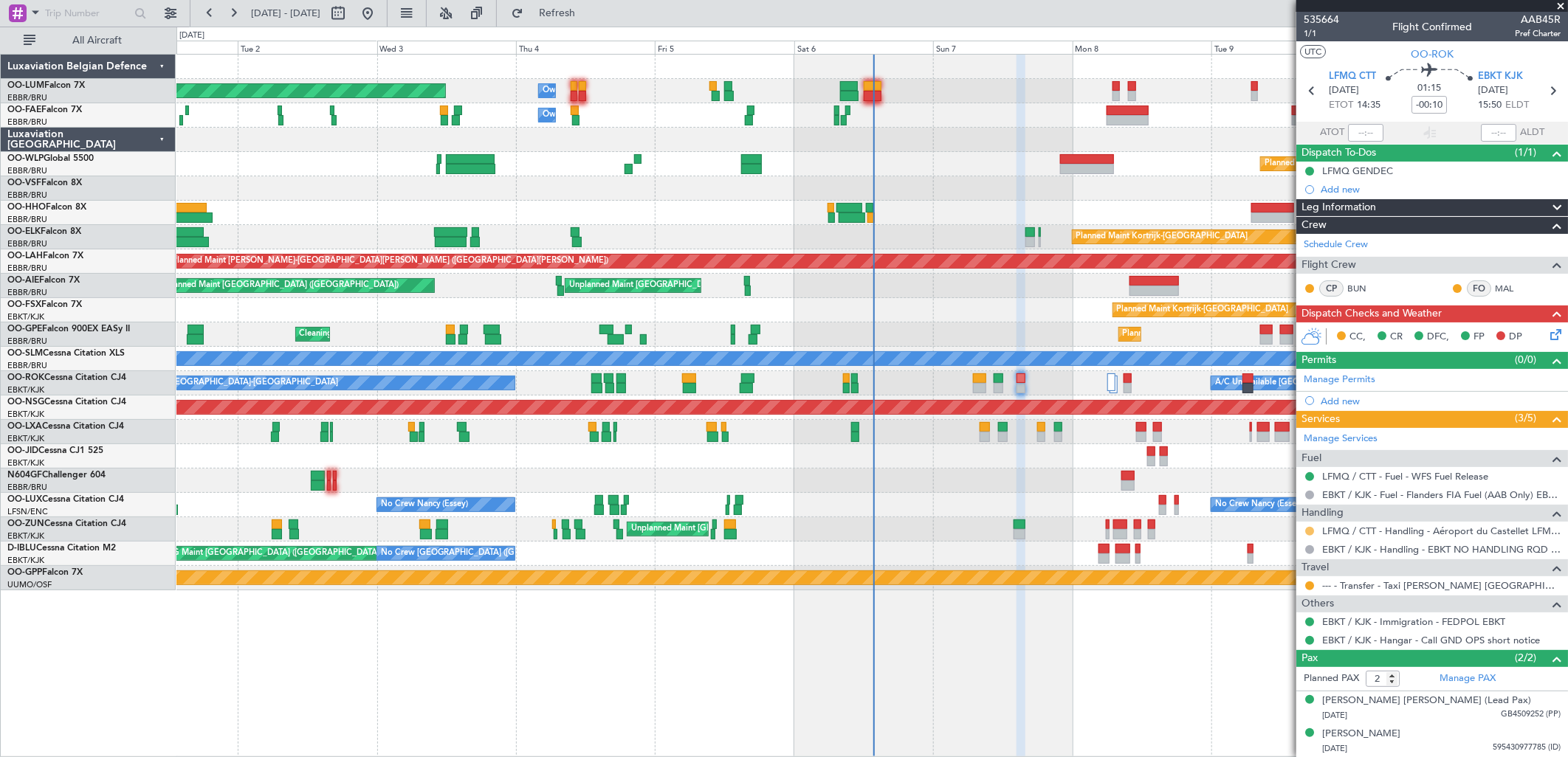
click at [1310, 534] on button at bounding box center [1309, 530] width 9 height 9
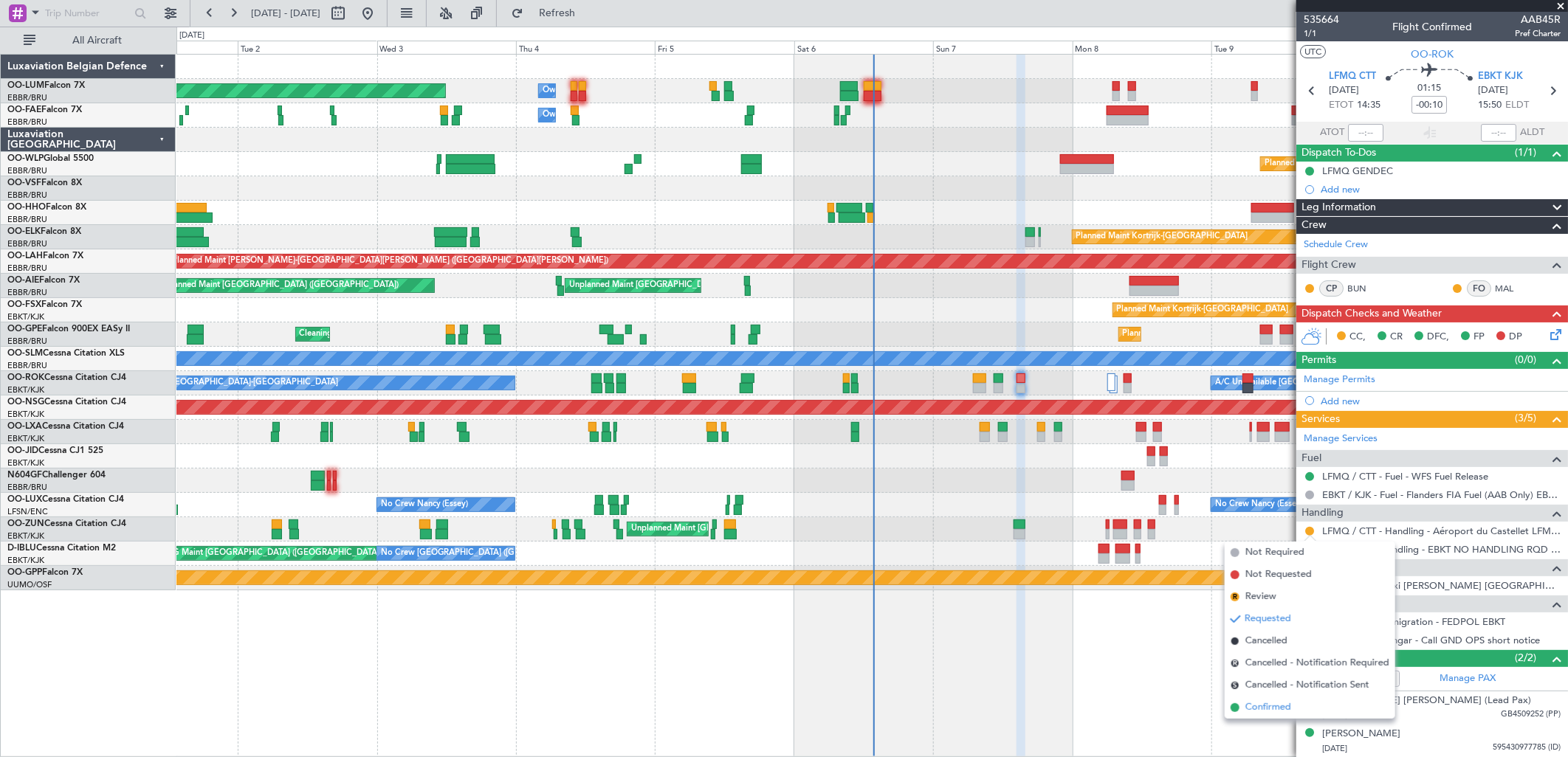
click at [1272, 709] on span "Confirmed" at bounding box center [1268, 707] width 46 height 15
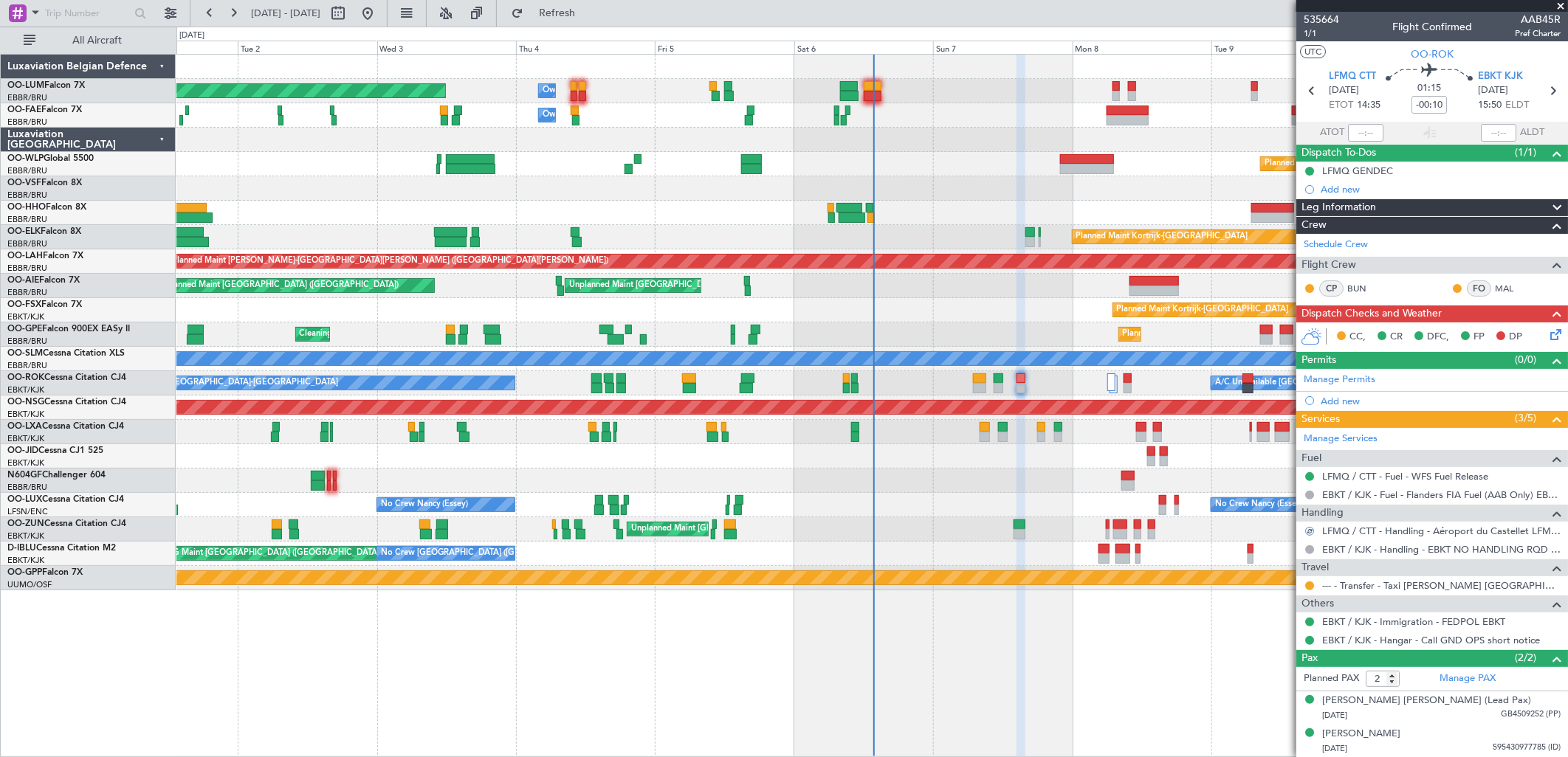
click at [1547, 338] on icon at bounding box center [1552, 331] width 12 height 12
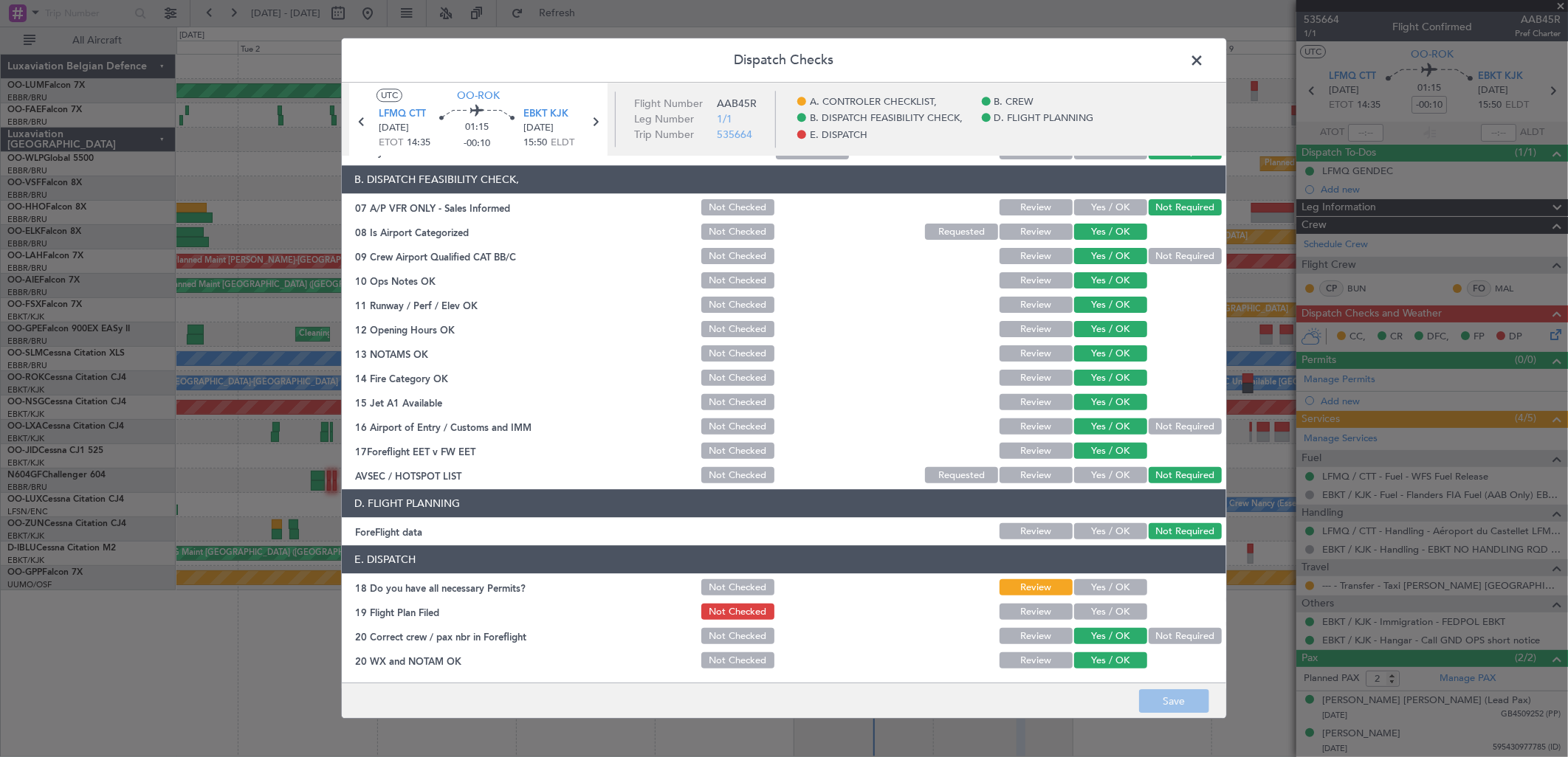
click at [1090, 587] on button "Yes / OK" at bounding box center [1110, 587] width 73 height 16
click at [1094, 602] on div "Yes / OK" at bounding box center [1108, 612] width 74 height 20
click at [1112, 618] on button "Yes / OK" at bounding box center [1110, 612] width 73 height 16
click at [1190, 702] on button "Save" at bounding box center [1174, 702] width 70 height 23
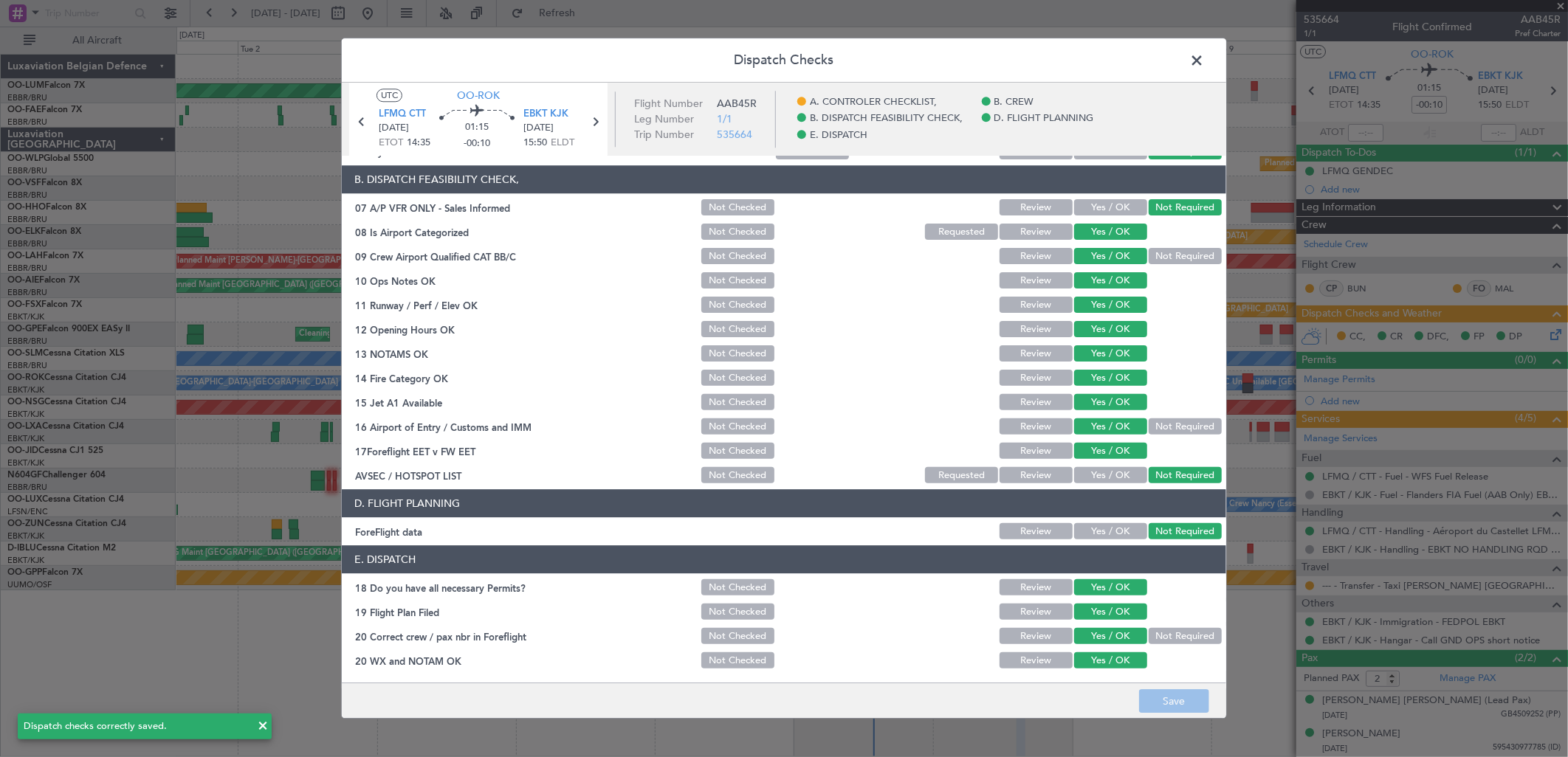
click at [1204, 55] on span at bounding box center [1204, 64] width 0 height 30
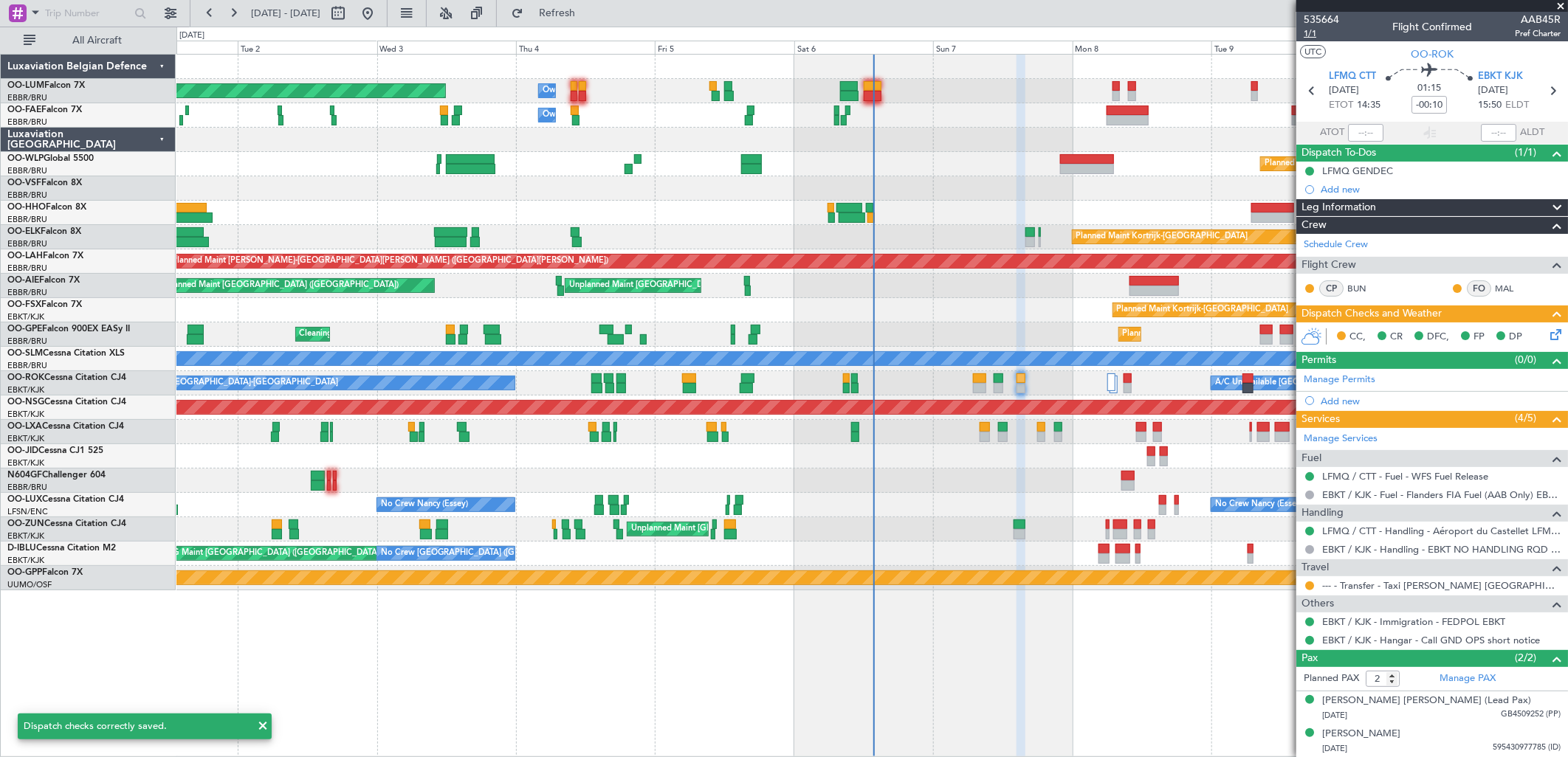
click at [1309, 31] on span "1/1" at bounding box center [1321, 34] width 35 height 12
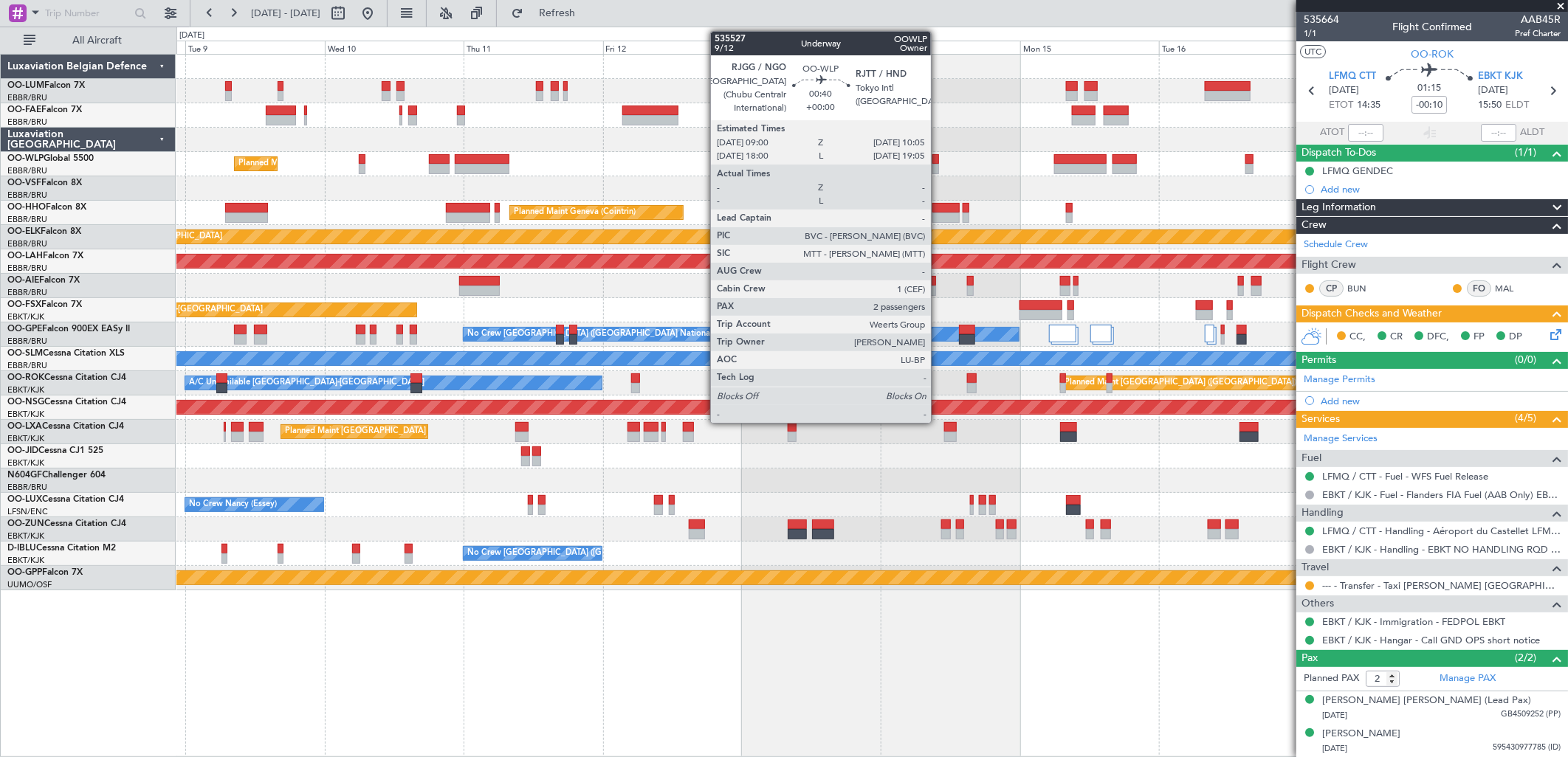
click at [938, 158] on div at bounding box center [936, 159] width 6 height 10
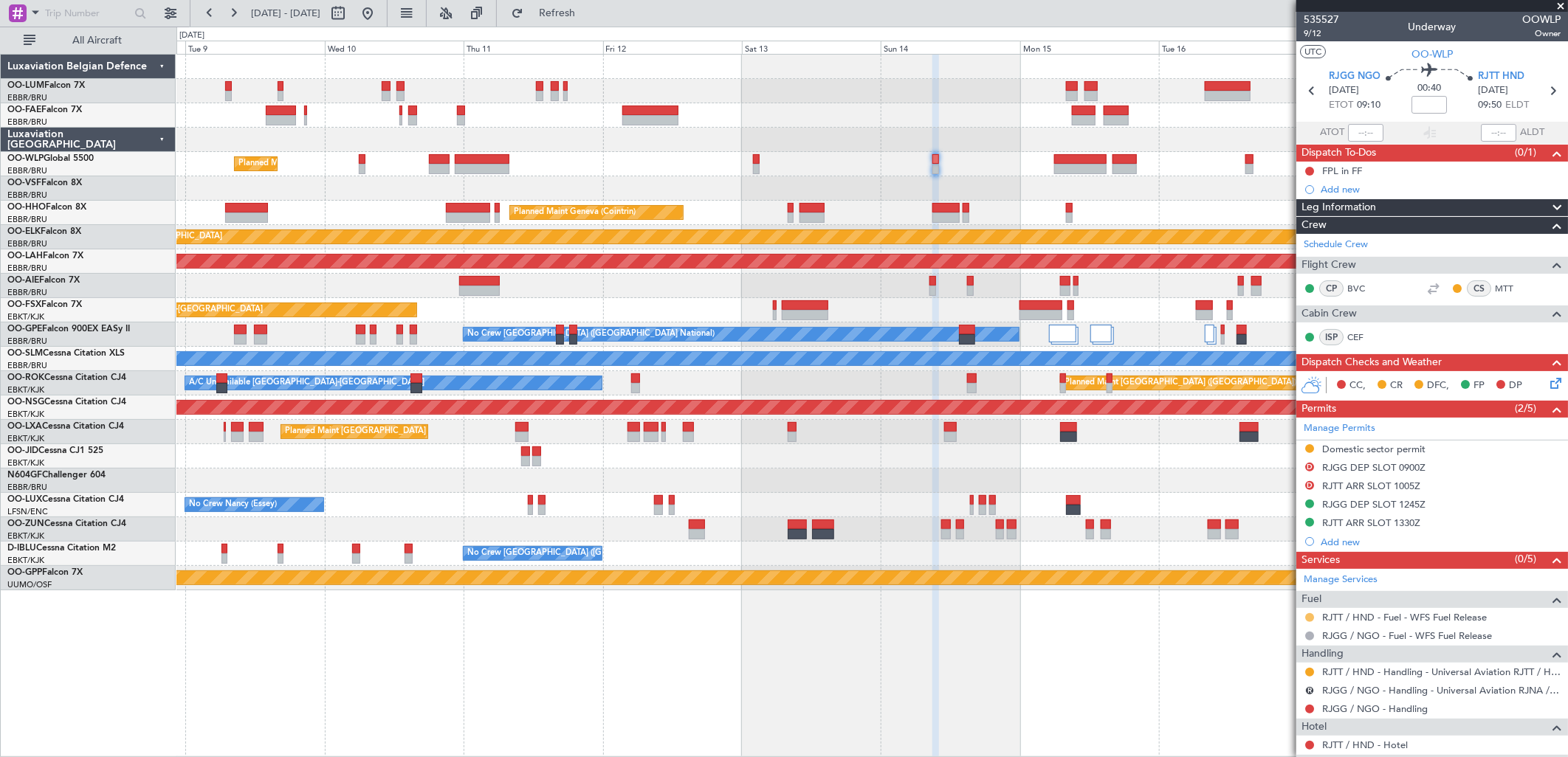
click at [1312, 616] on button at bounding box center [1309, 617] width 9 height 9
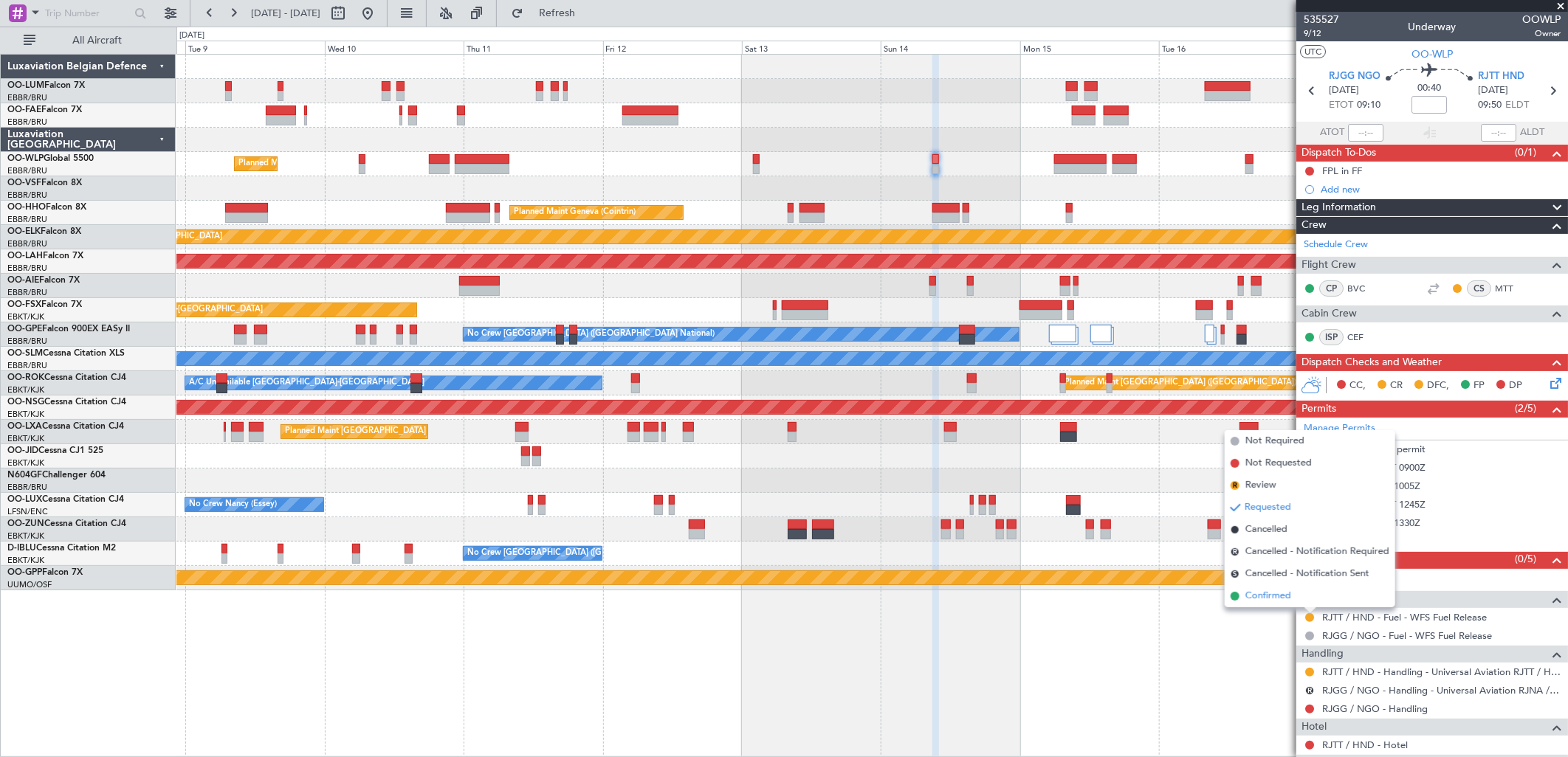
click at [1278, 598] on span "Confirmed" at bounding box center [1268, 596] width 46 height 15
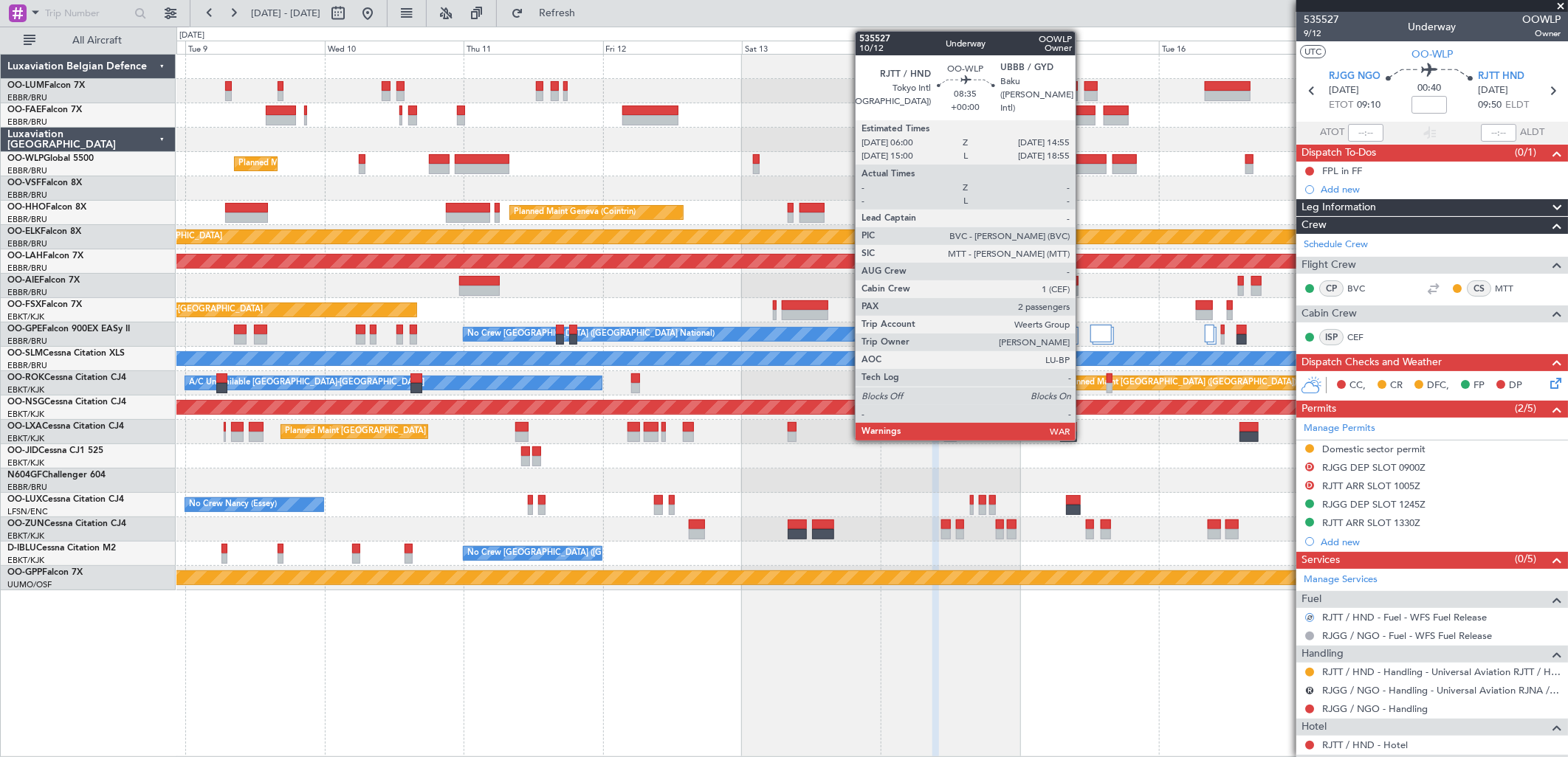
click at [1083, 159] on div at bounding box center [1080, 159] width 52 height 10
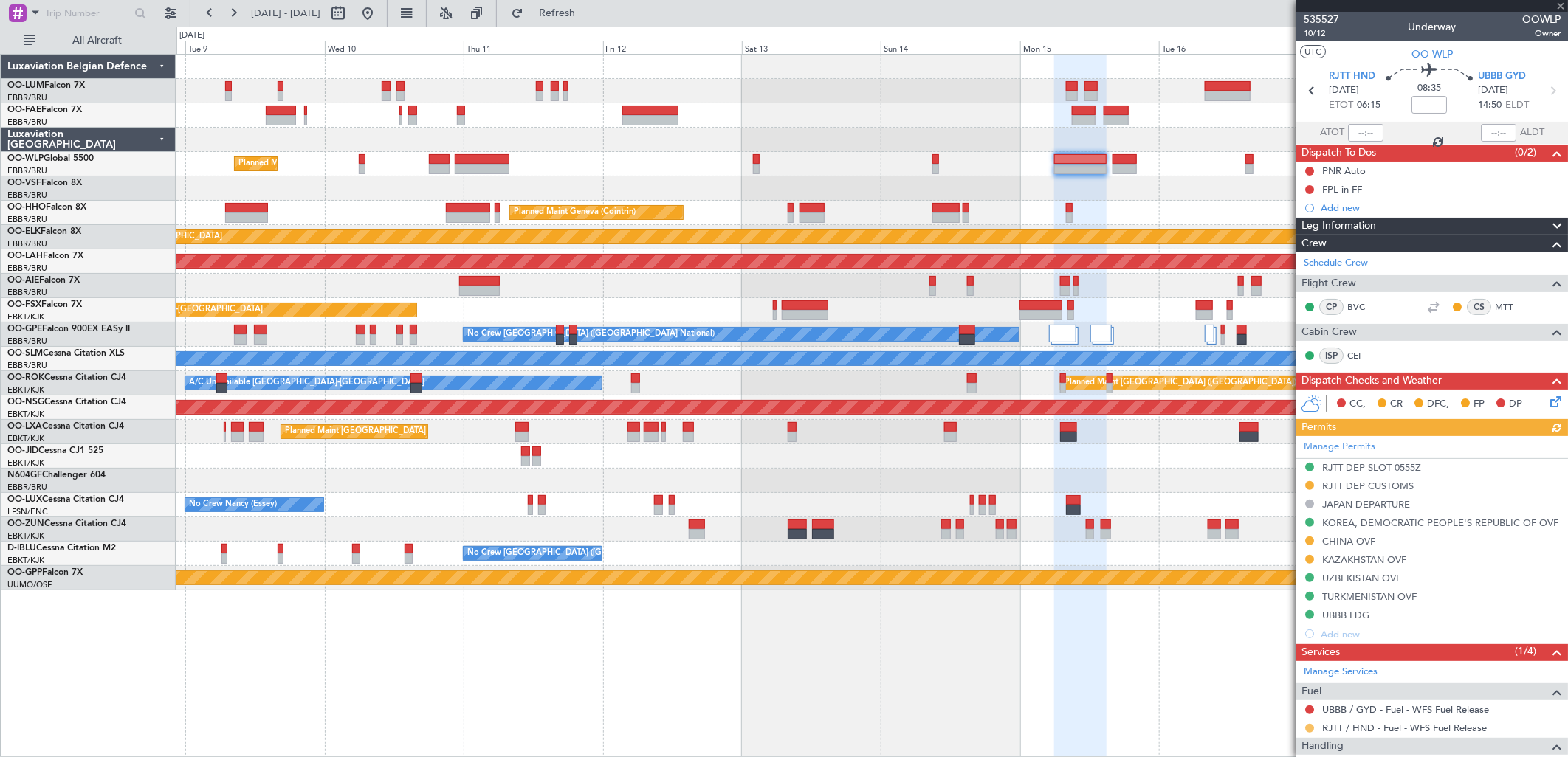
click at [1309, 730] on button at bounding box center [1309, 727] width 9 height 9
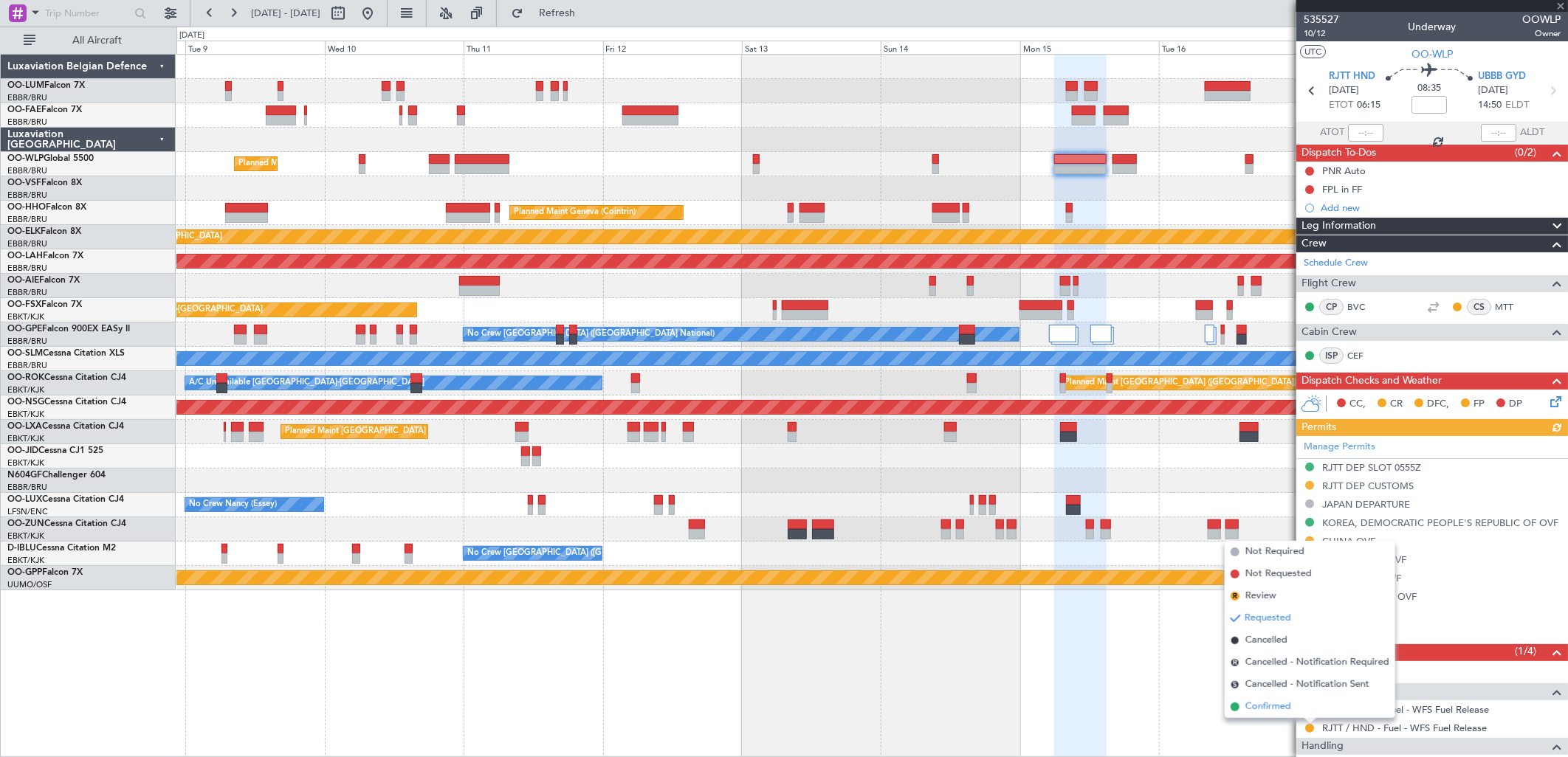
click at [1274, 703] on span "Confirmed" at bounding box center [1268, 706] width 46 height 15
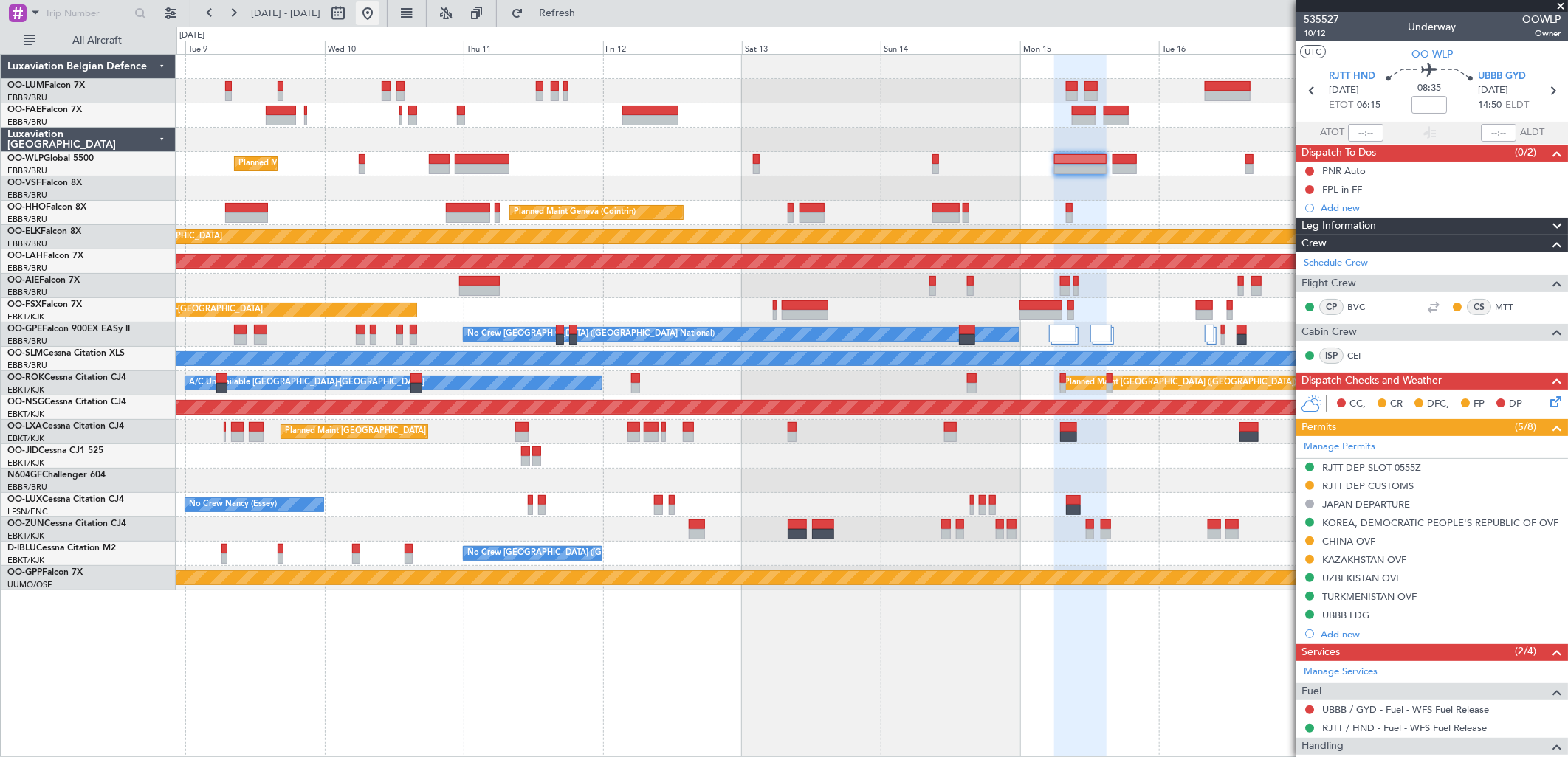
click at [379, 11] on button at bounding box center [367, 13] width 23 height 23
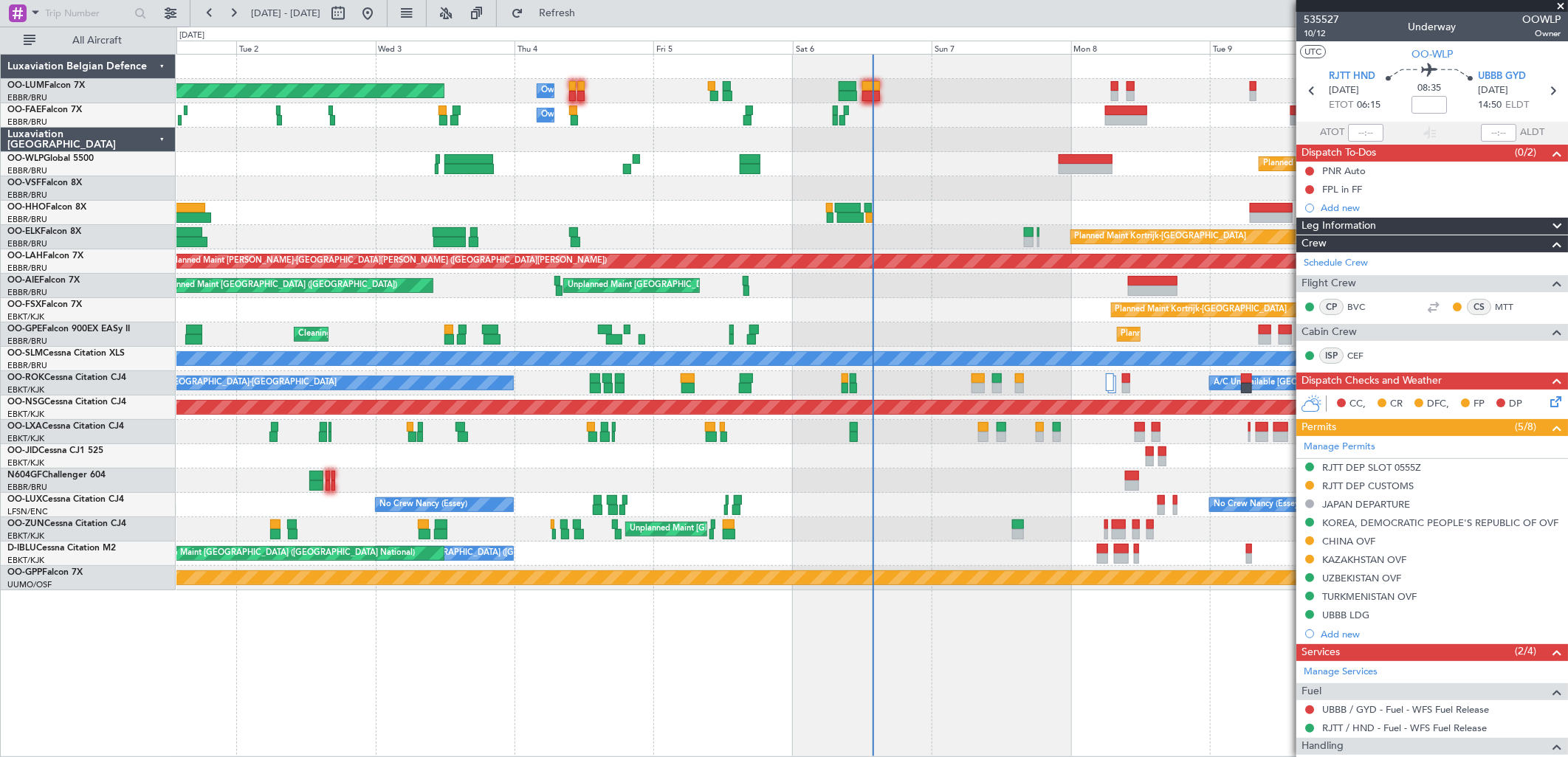
click at [455, 293] on div "Unplanned Maint Brussels (Brussels National) Planned Maint London (Farnborough)" at bounding box center [872, 285] width 1391 height 24
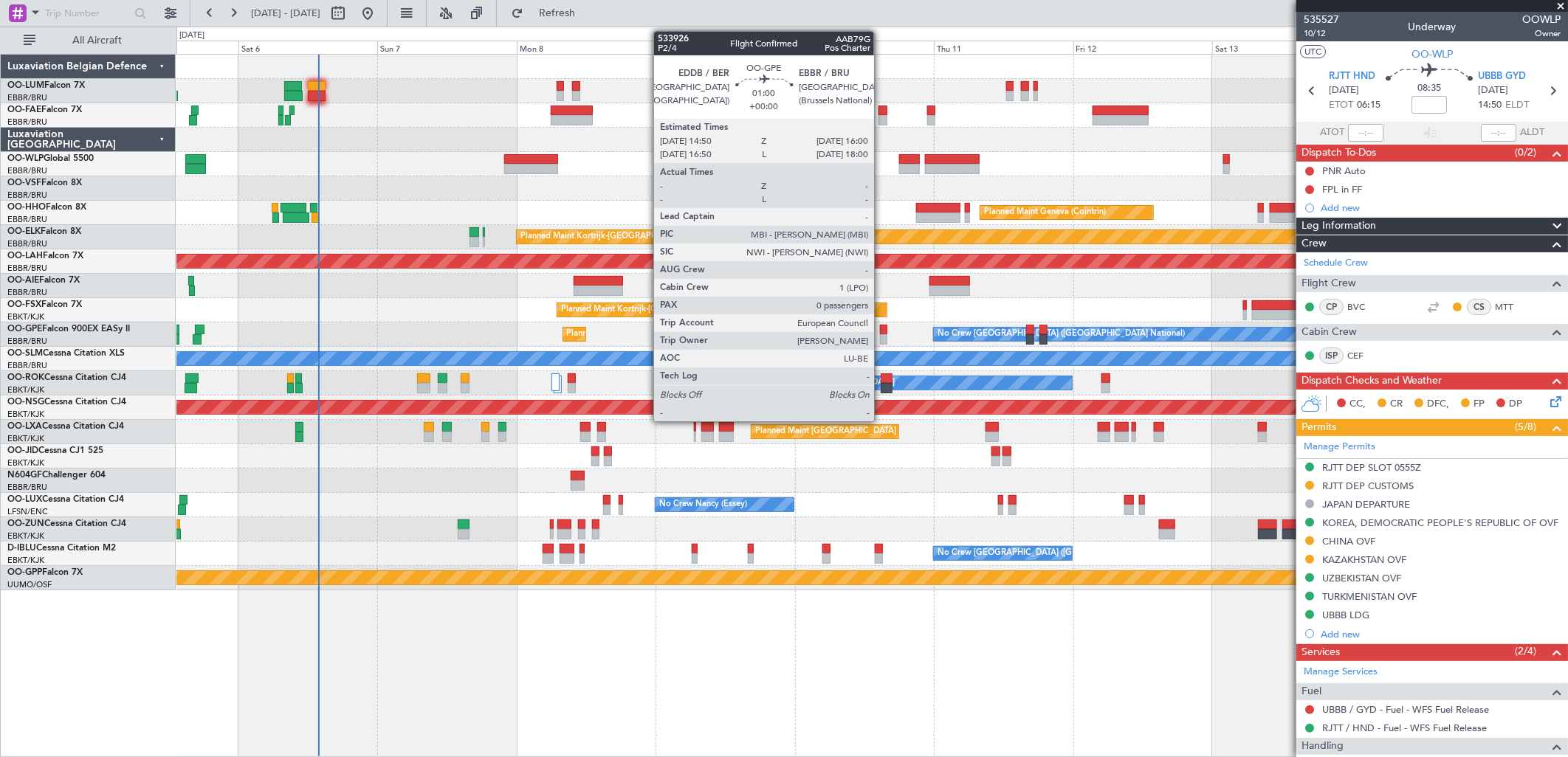
click at [882, 333] on div at bounding box center [883, 330] width 7 height 10
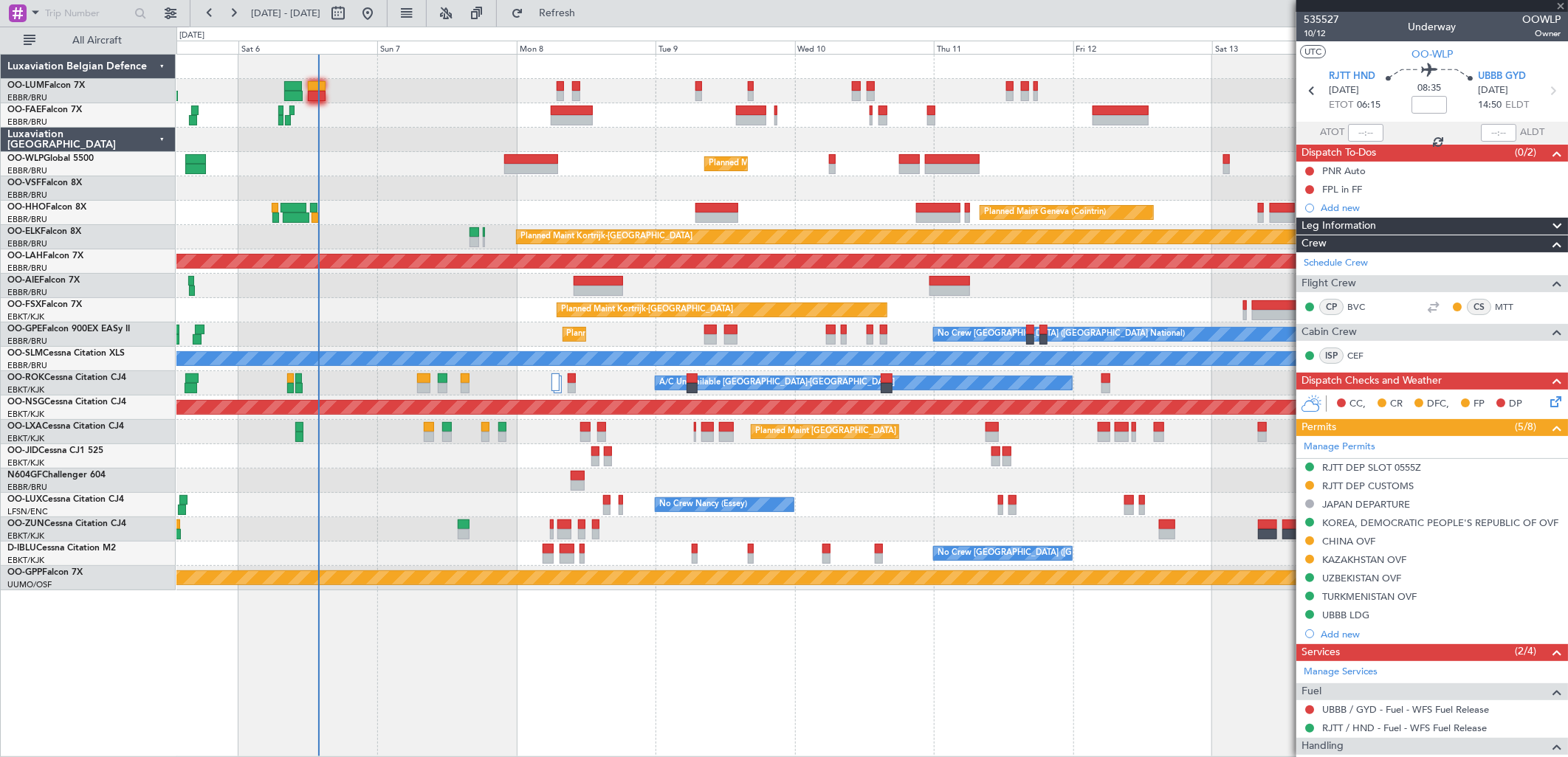
type input "0"
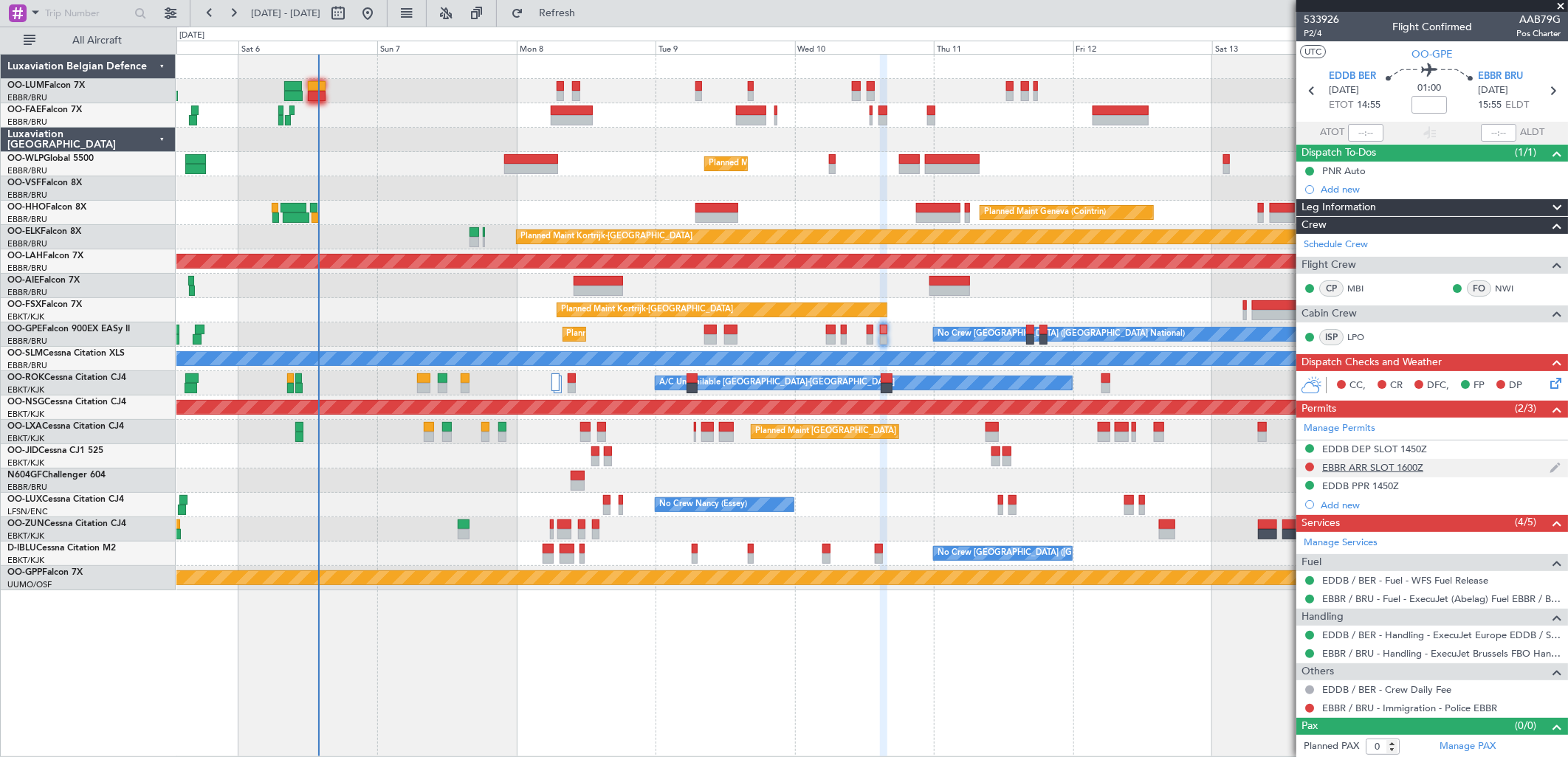
click at [1341, 461] on div "EBBR ARR SLOT 1600Z" at bounding box center [1372, 467] width 101 height 12
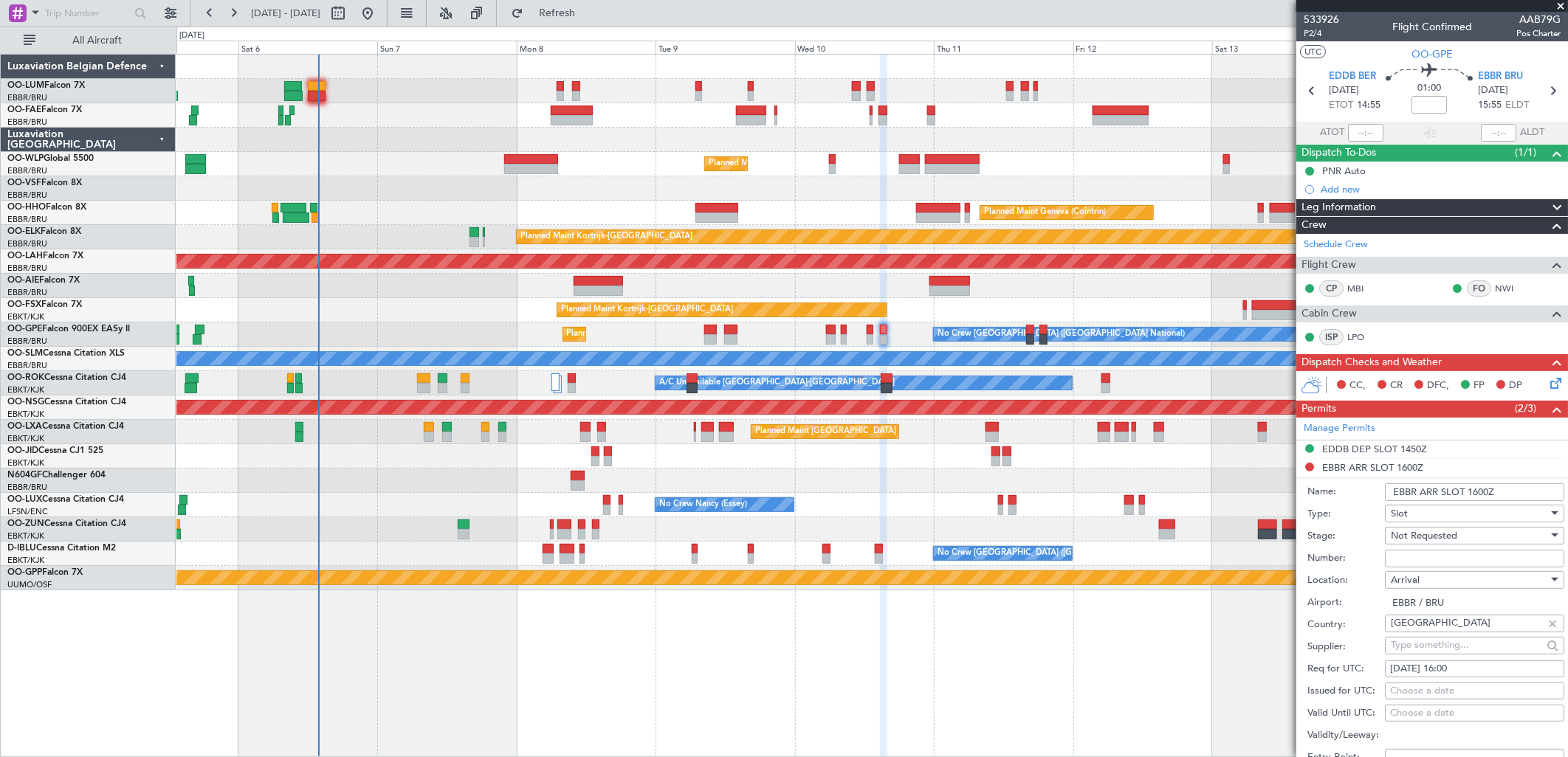
click at [1452, 529] on span "Not Requested" at bounding box center [1423, 535] width 66 height 13
click at [1433, 664] on span "Received OK" at bounding box center [1469, 655] width 153 height 22
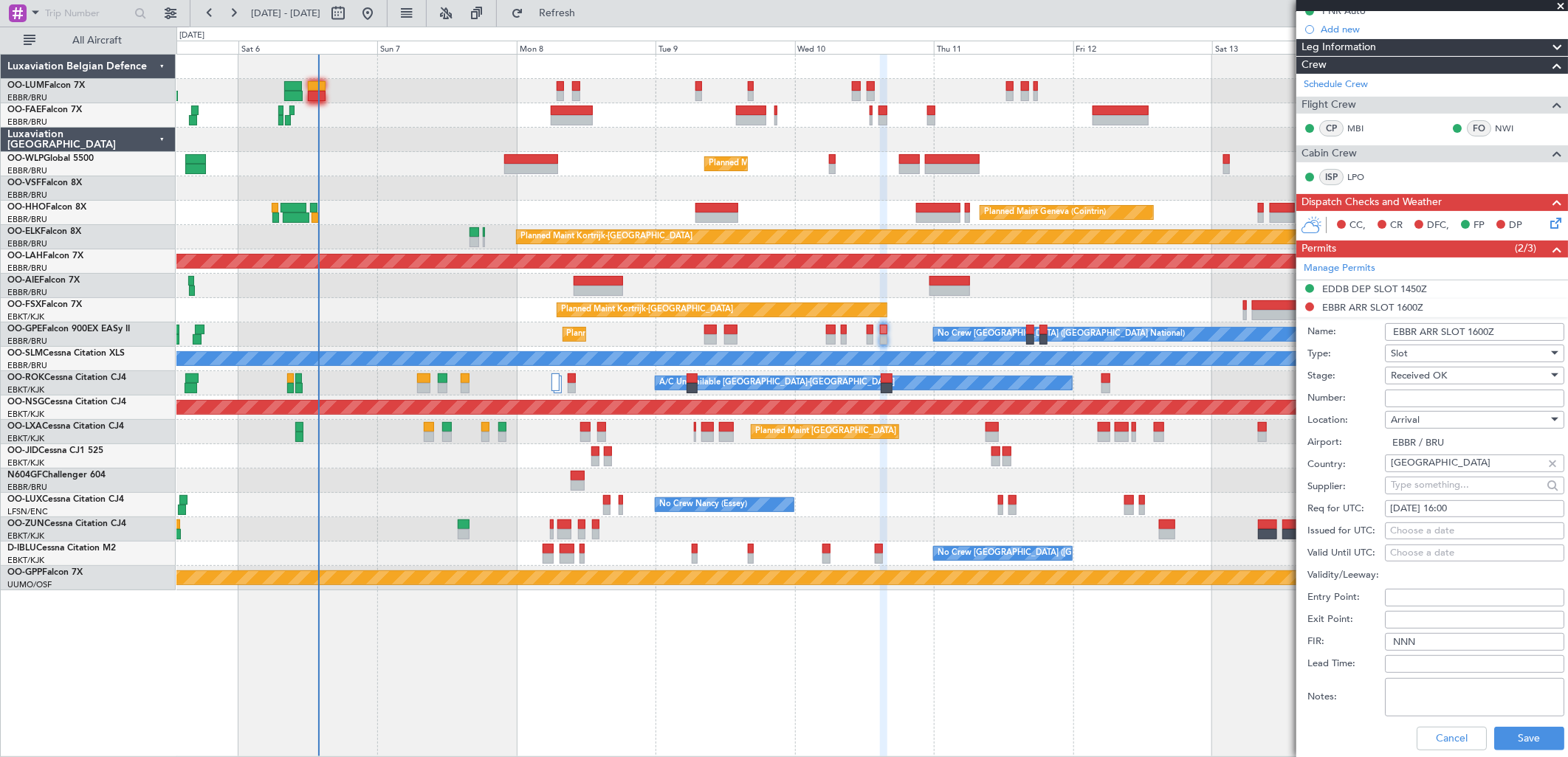
scroll to position [164, 0]
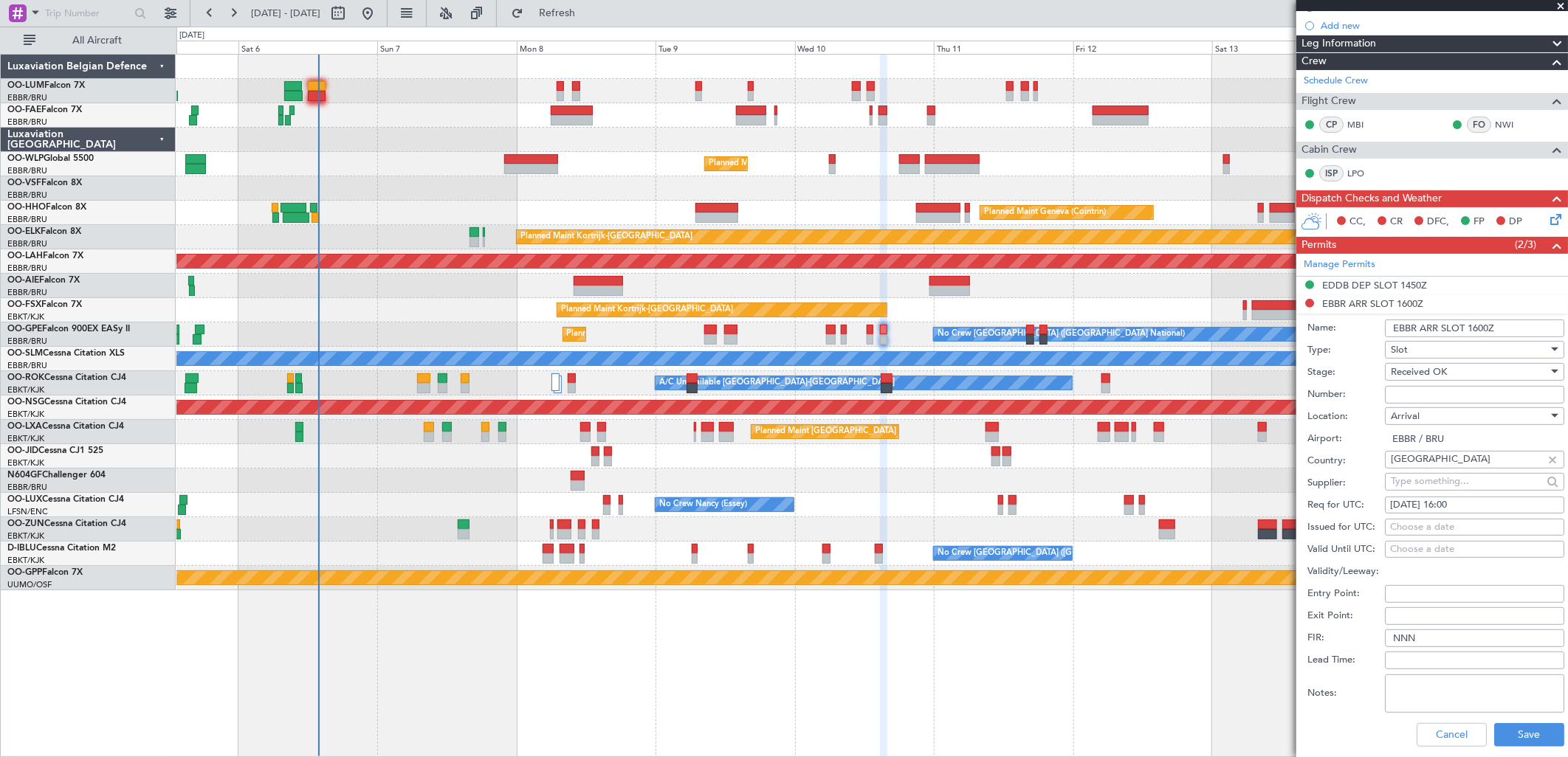
click at [1411, 392] on input "Number:" at bounding box center [1474, 395] width 179 height 18
paste input "EBBRAAB6013A"
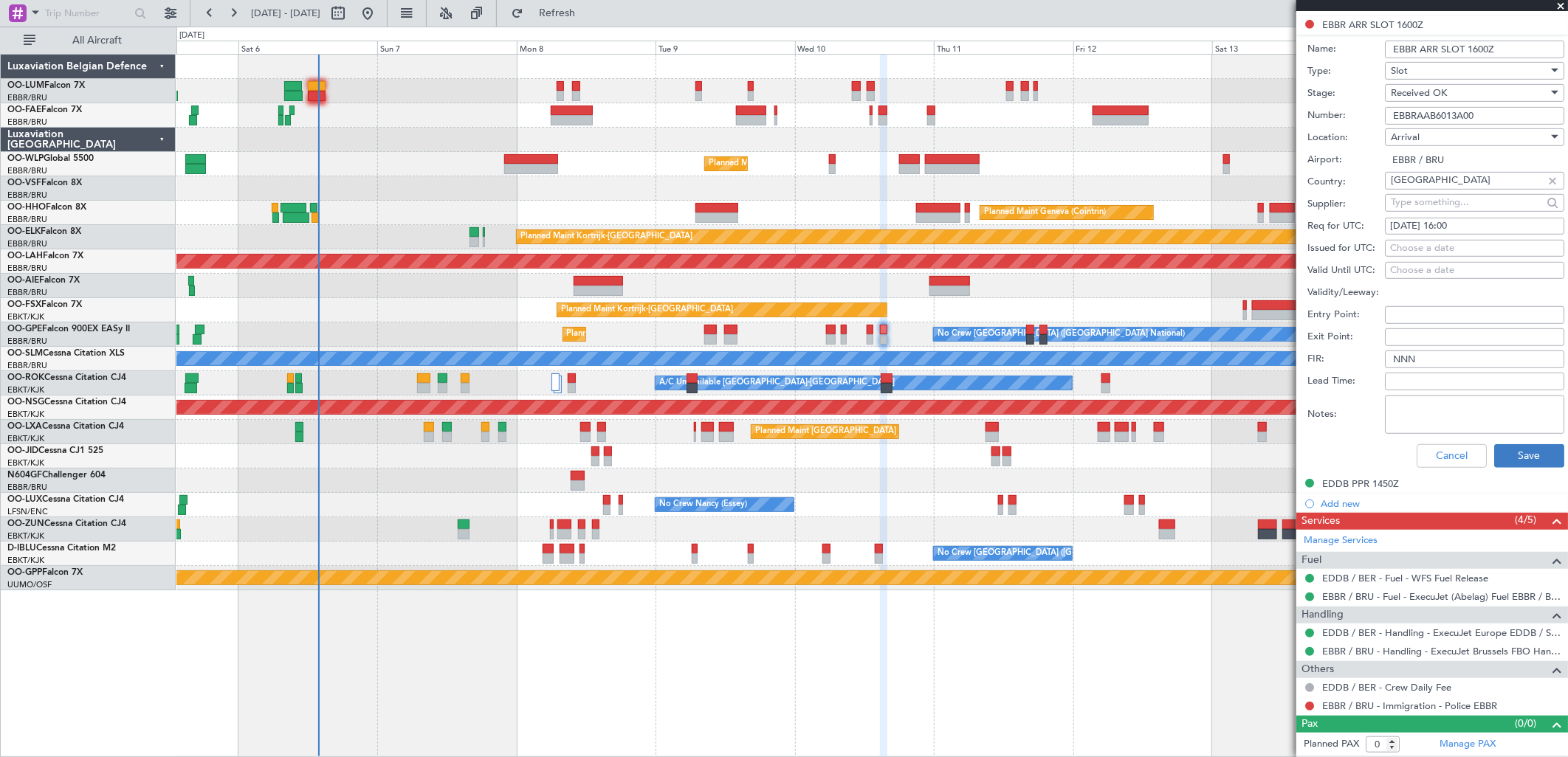
type input "EBBRAAB6013A00"
click at [1523, 459] on button "Save" at bounding box center [1529, 456] width 70 height 23
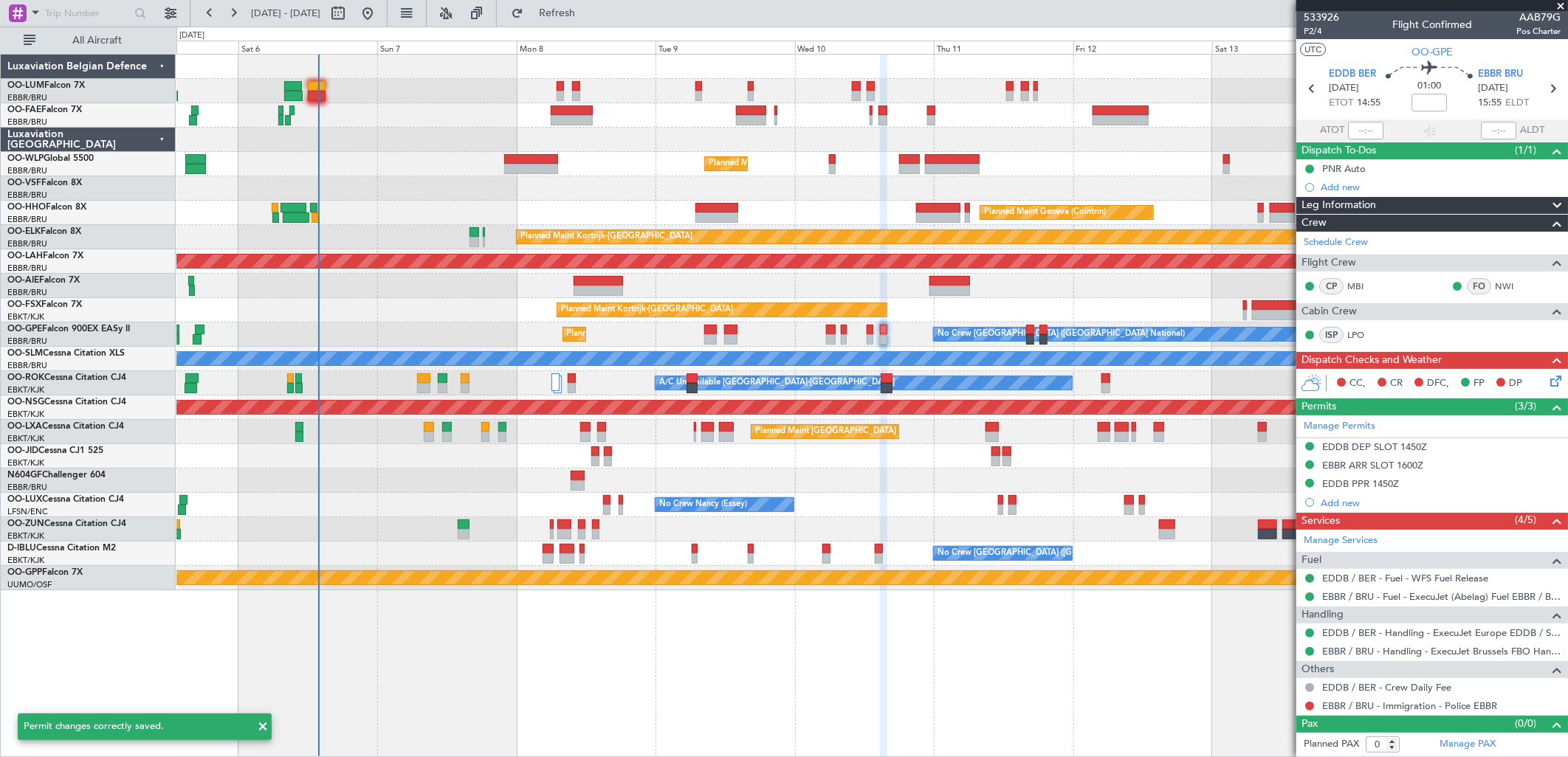
scroll to position [2, 0]
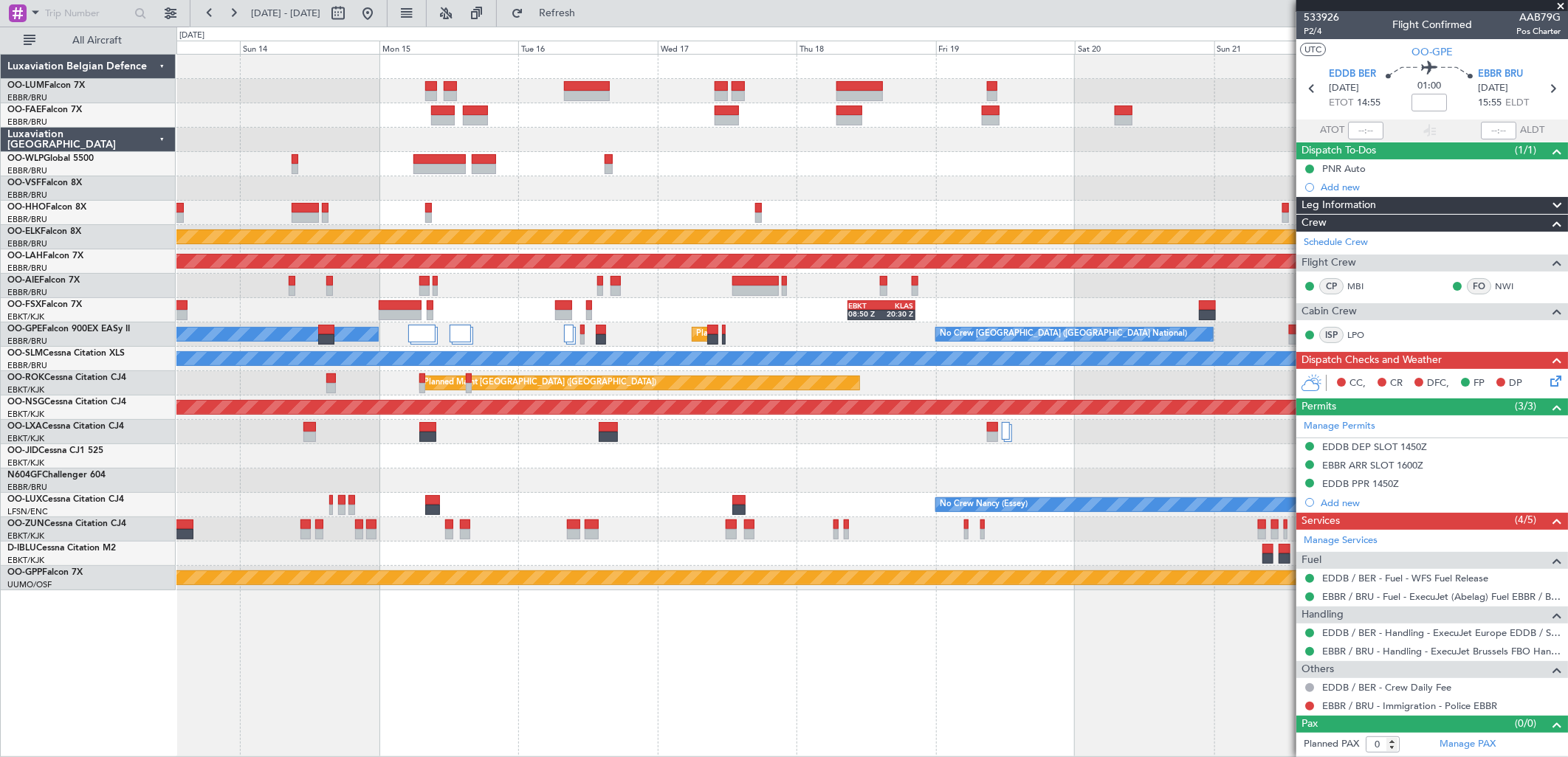
click at [0, 412] on html "05 Sep 2025 - 15 Sep 2025 Refresh Quick Links All Aircraft Planned Maint Geneva…" at bounding box center [784, 378] width 1568 height 757
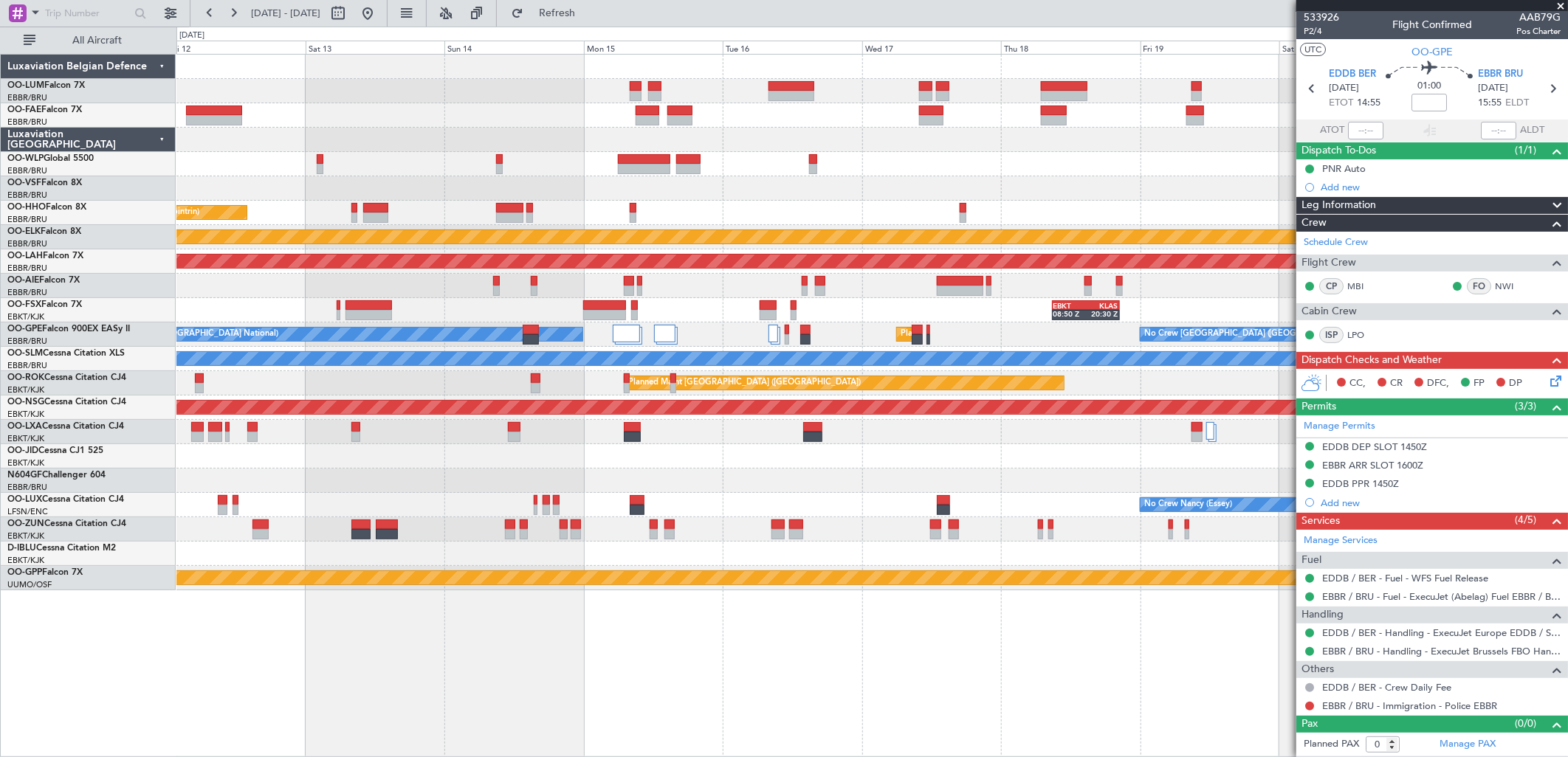
click at [847, 215] on div "Planned Maint Geneva (Cointrin)" at bounding box center [872, 212] width 1391 height 24
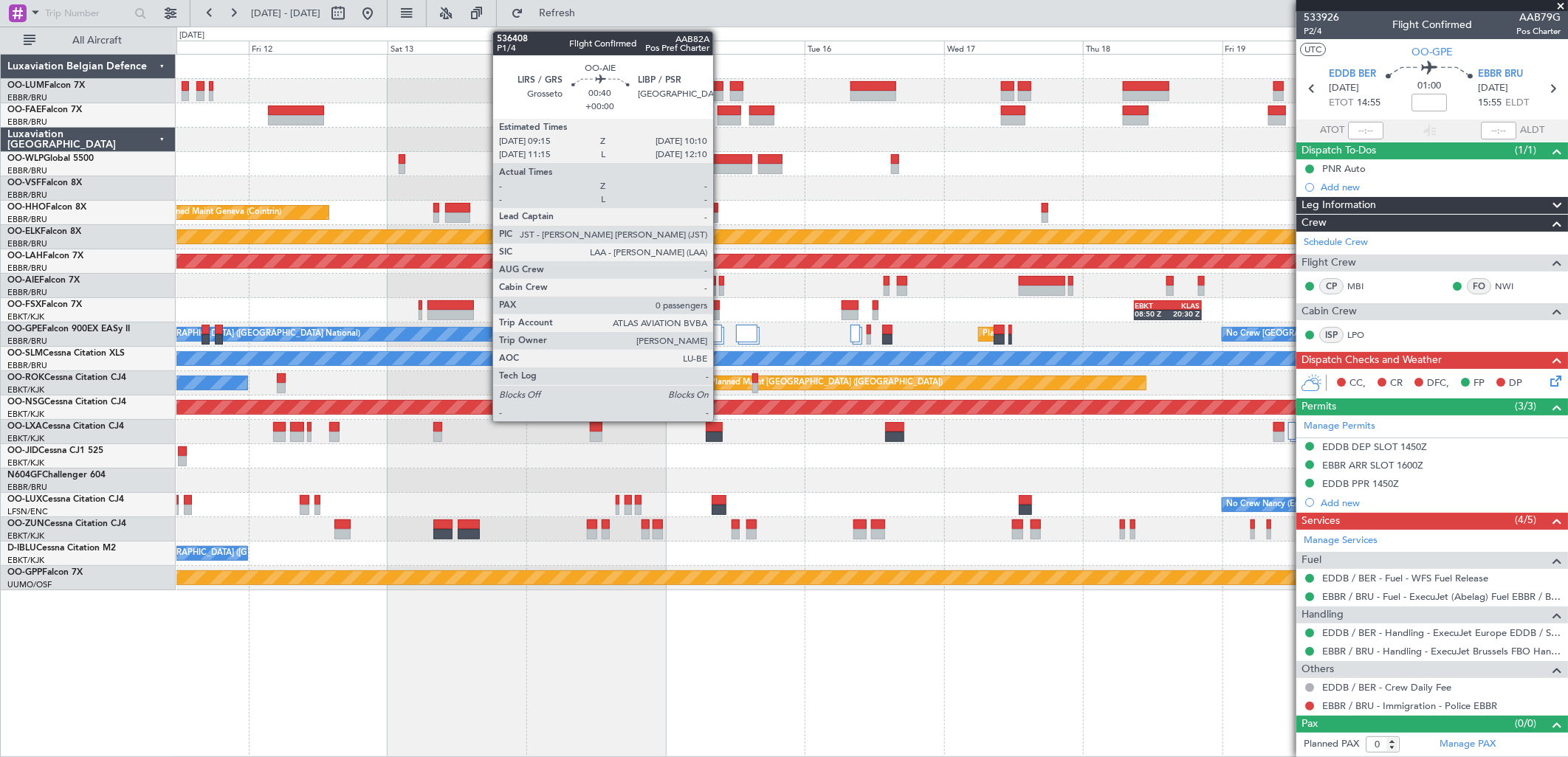
click at [721, 285] on div at bounding box center [722, 290] width 6 height 10
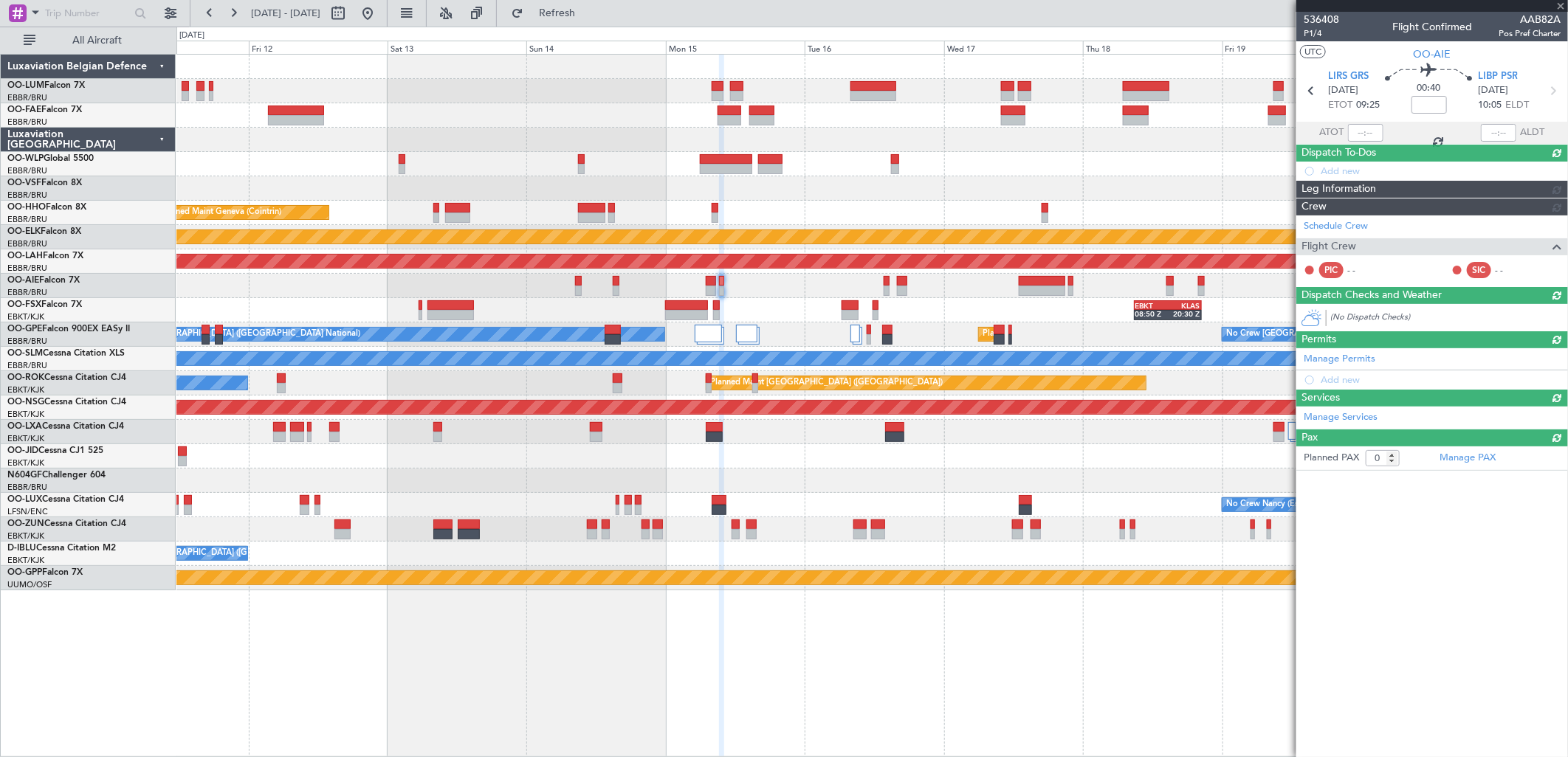
scroll to position [0, 0]
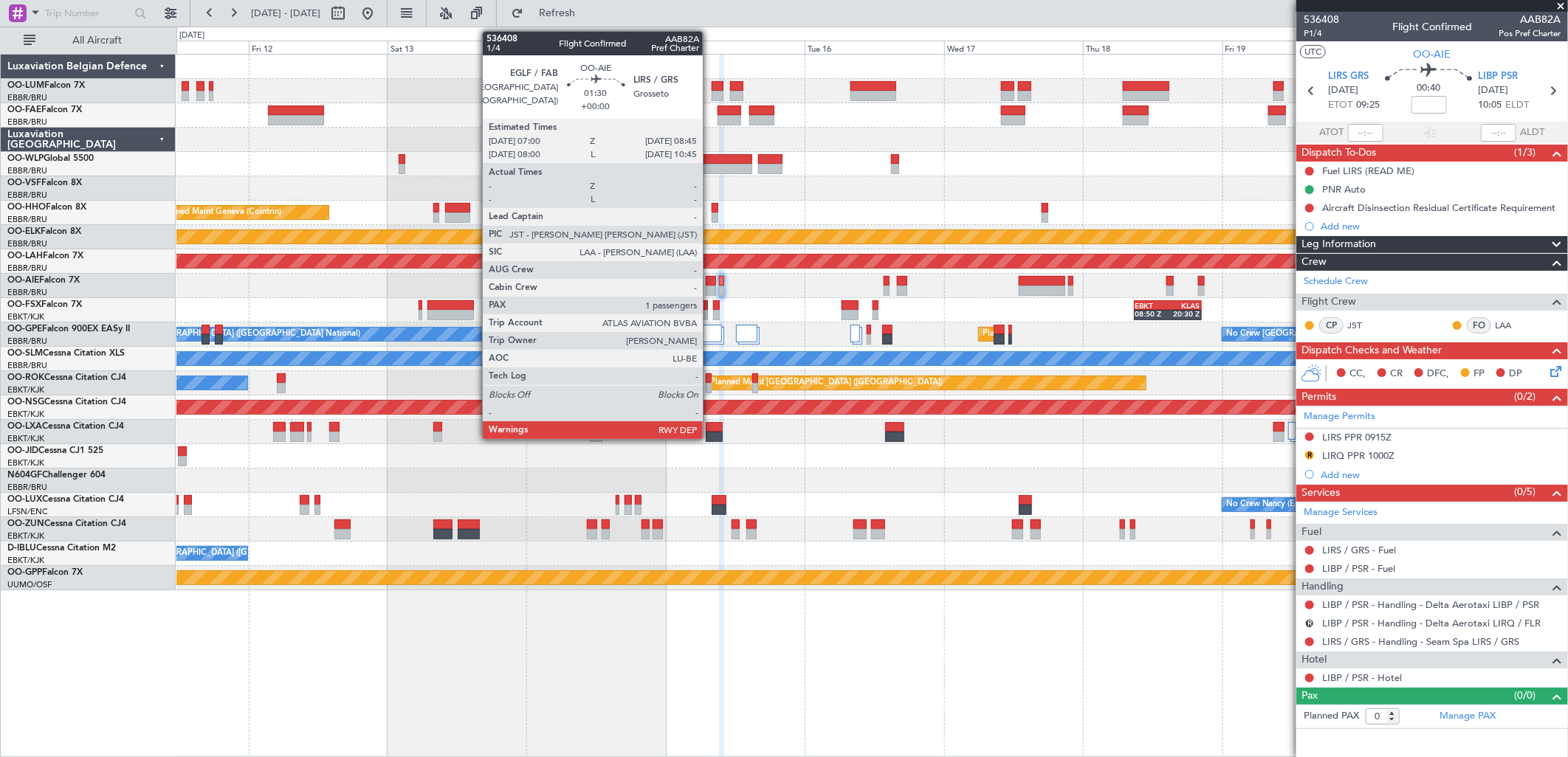
click at [711, 283] on div at bounding box center [711, 280] width 10 height 10
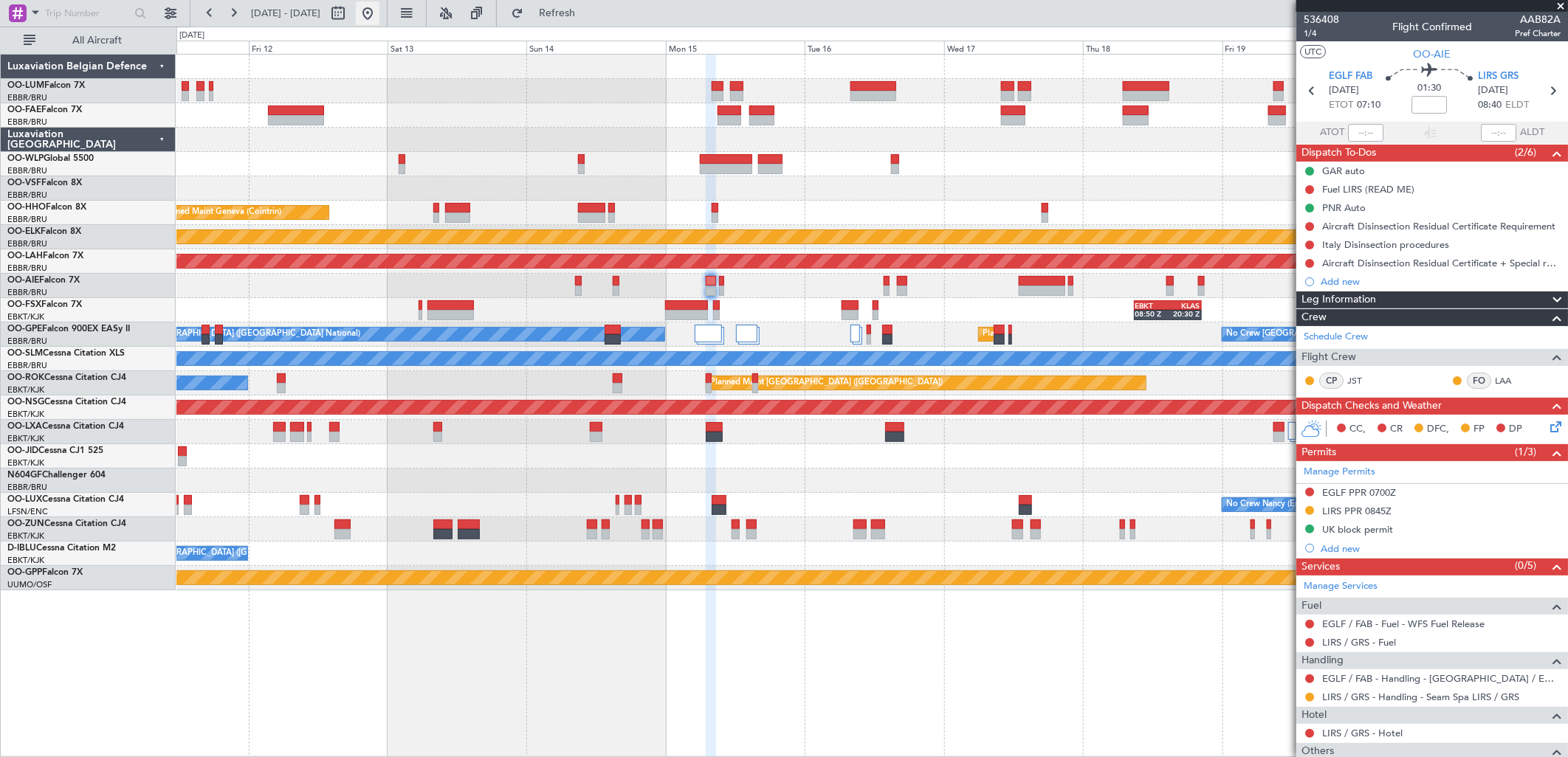
click at [379, 19] on button at bounding box center [367, 13] width 23 height 23
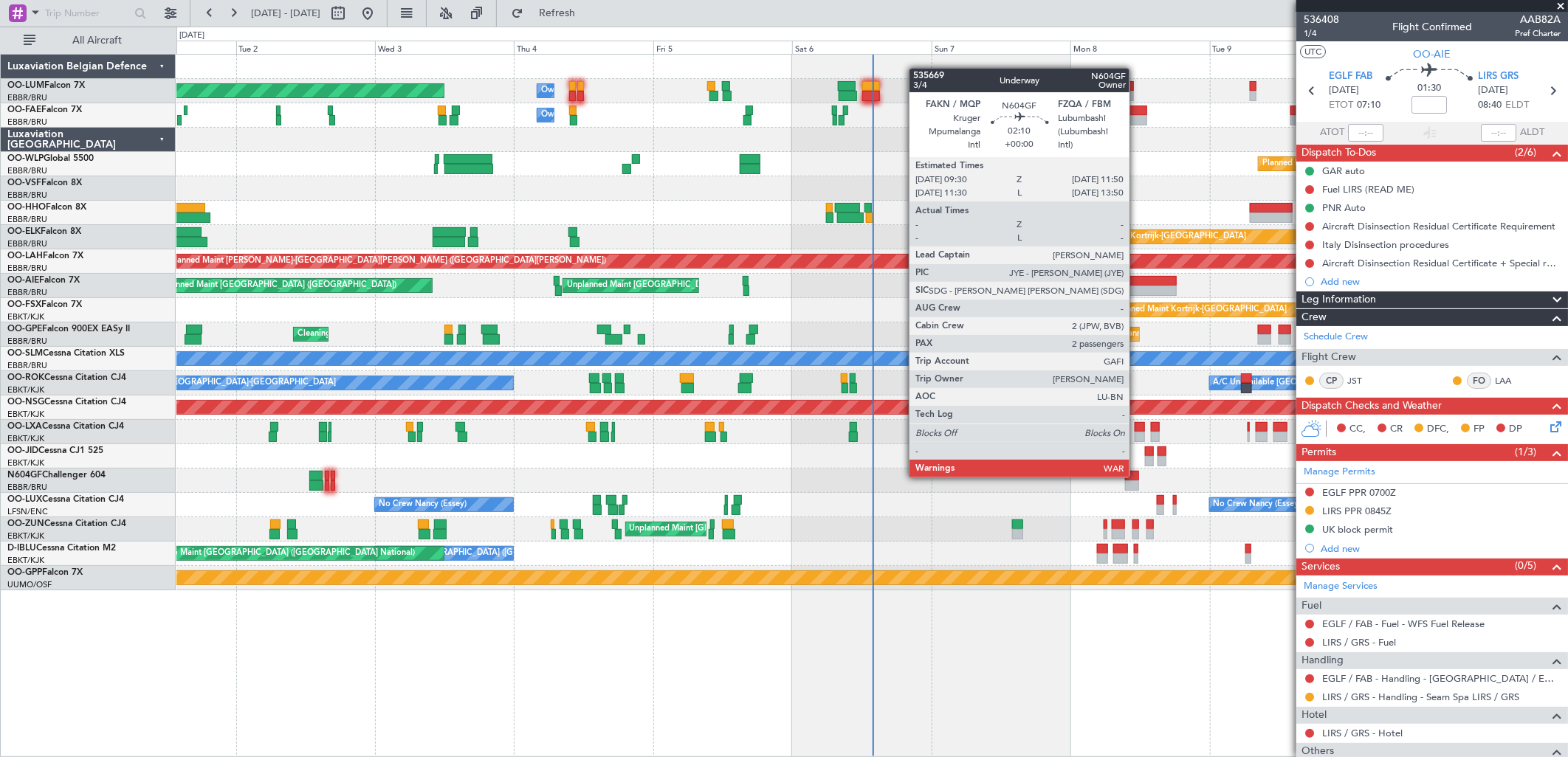
click at [1137, 476] on div at bounding box center [1132, 476] width 14 height 10
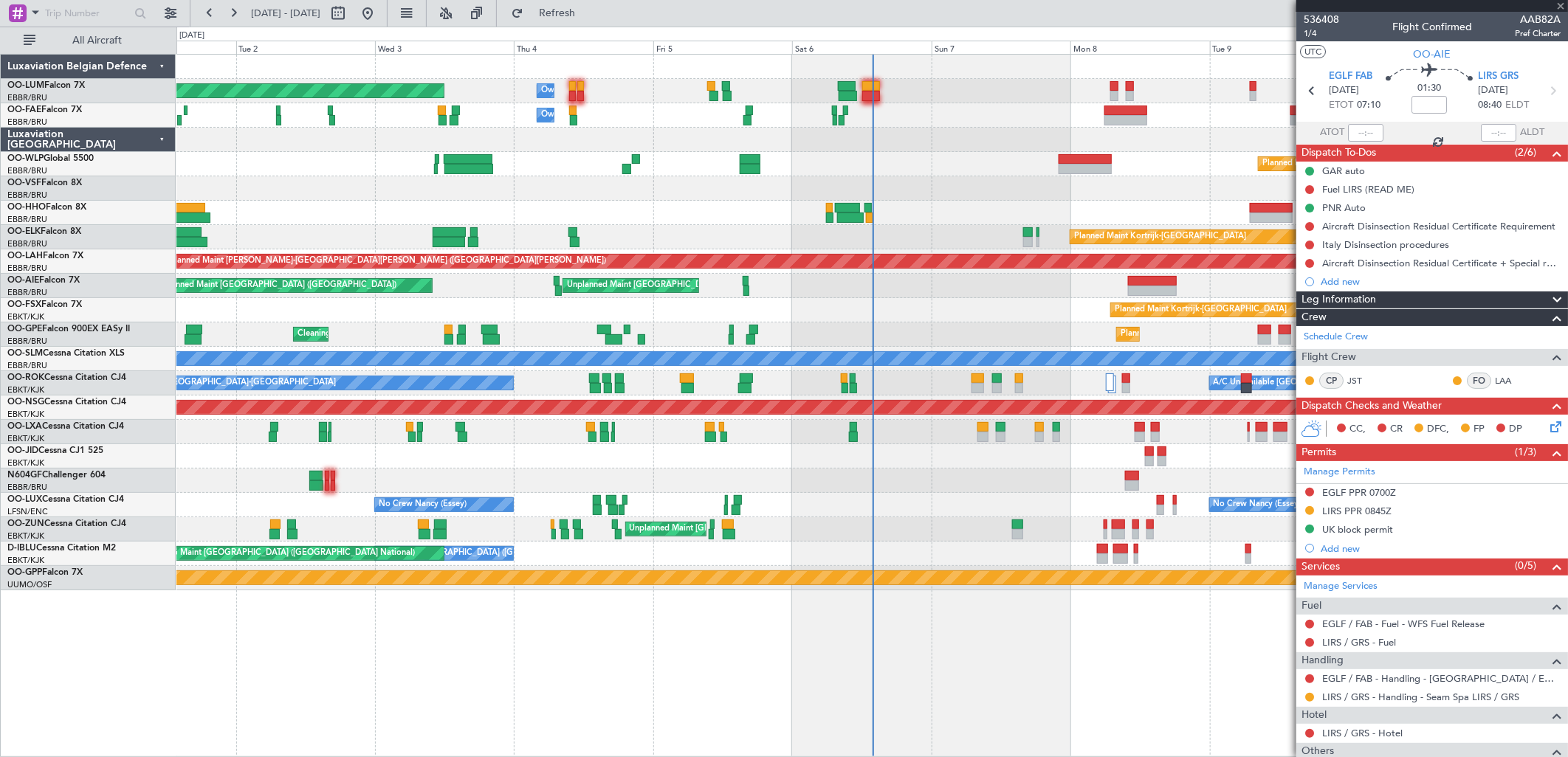
type input "2"
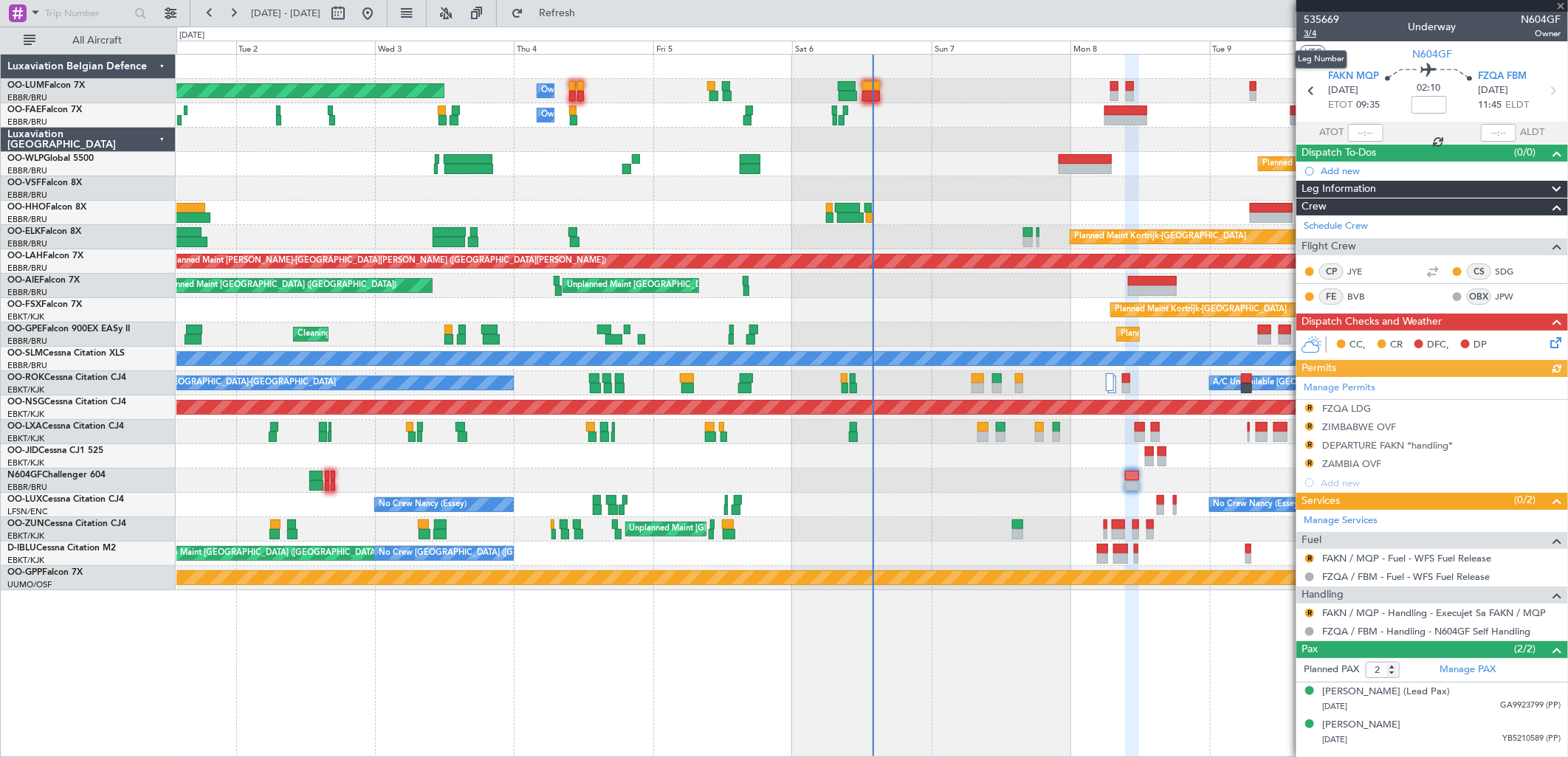
click at [1305, 30] on span "3/4" at bounding box center [1321, 34] width 35 height 12
click at [568, 11] on button "Refresh" at bounding box center [548, 13] width 88 height 23
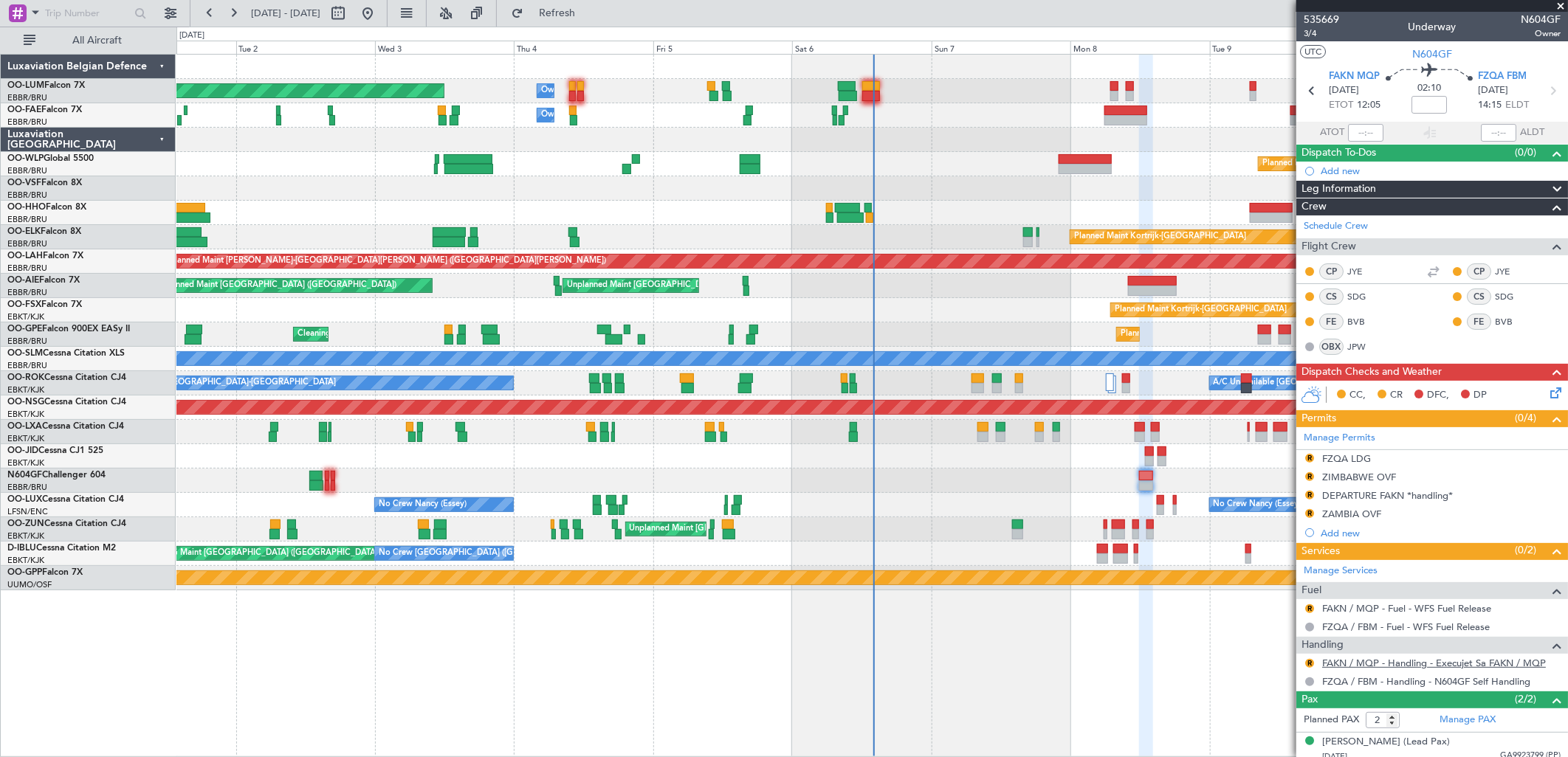
click at [1354, 661] on link "FAKN / MQP - Handling - Execujet Sa FAKN / MQP" at bounding box center [1434, 663] width 224 height 12
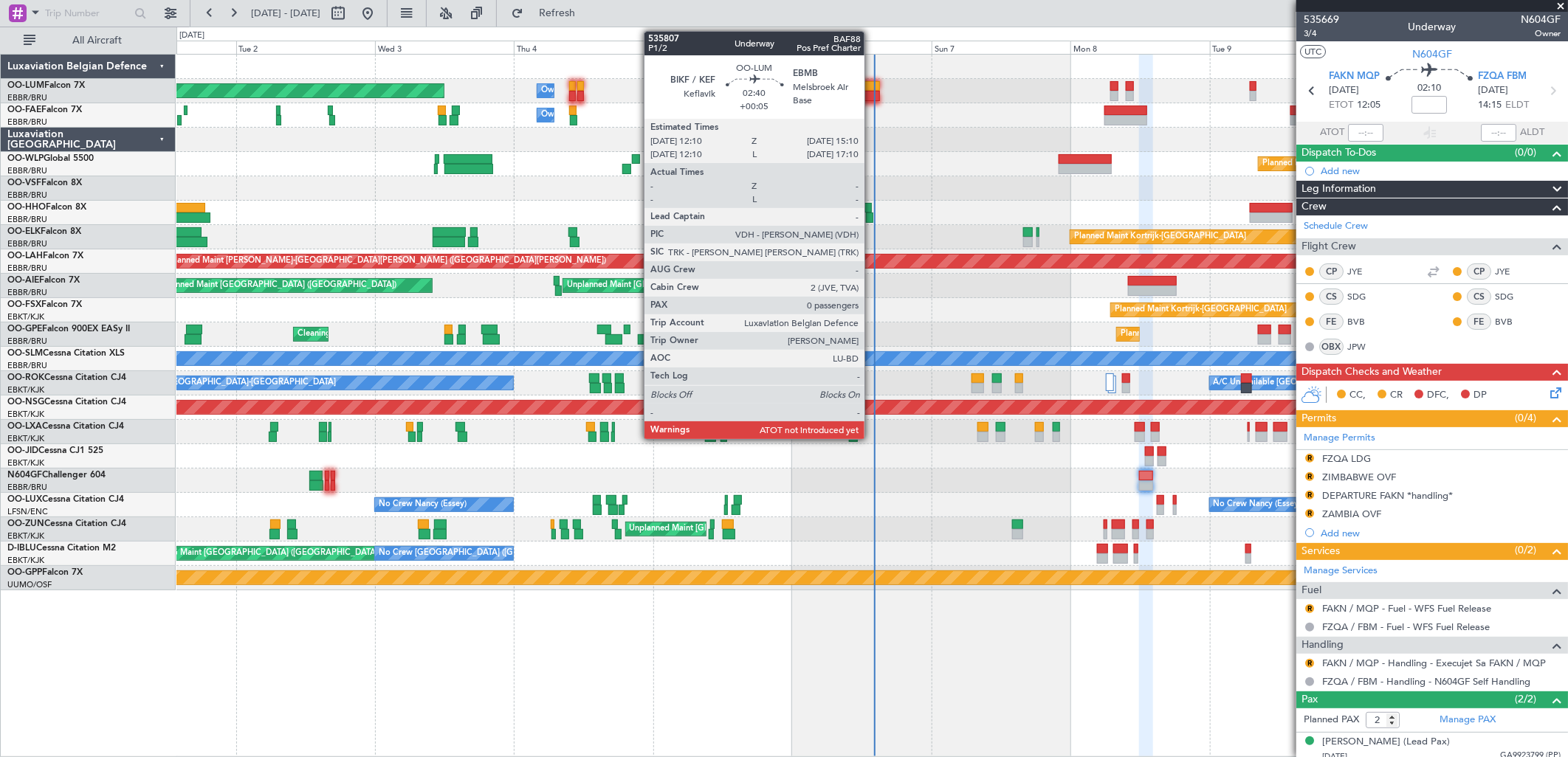
click at [872, 86] on div at bounding box center [871, 86] width 18 height 10
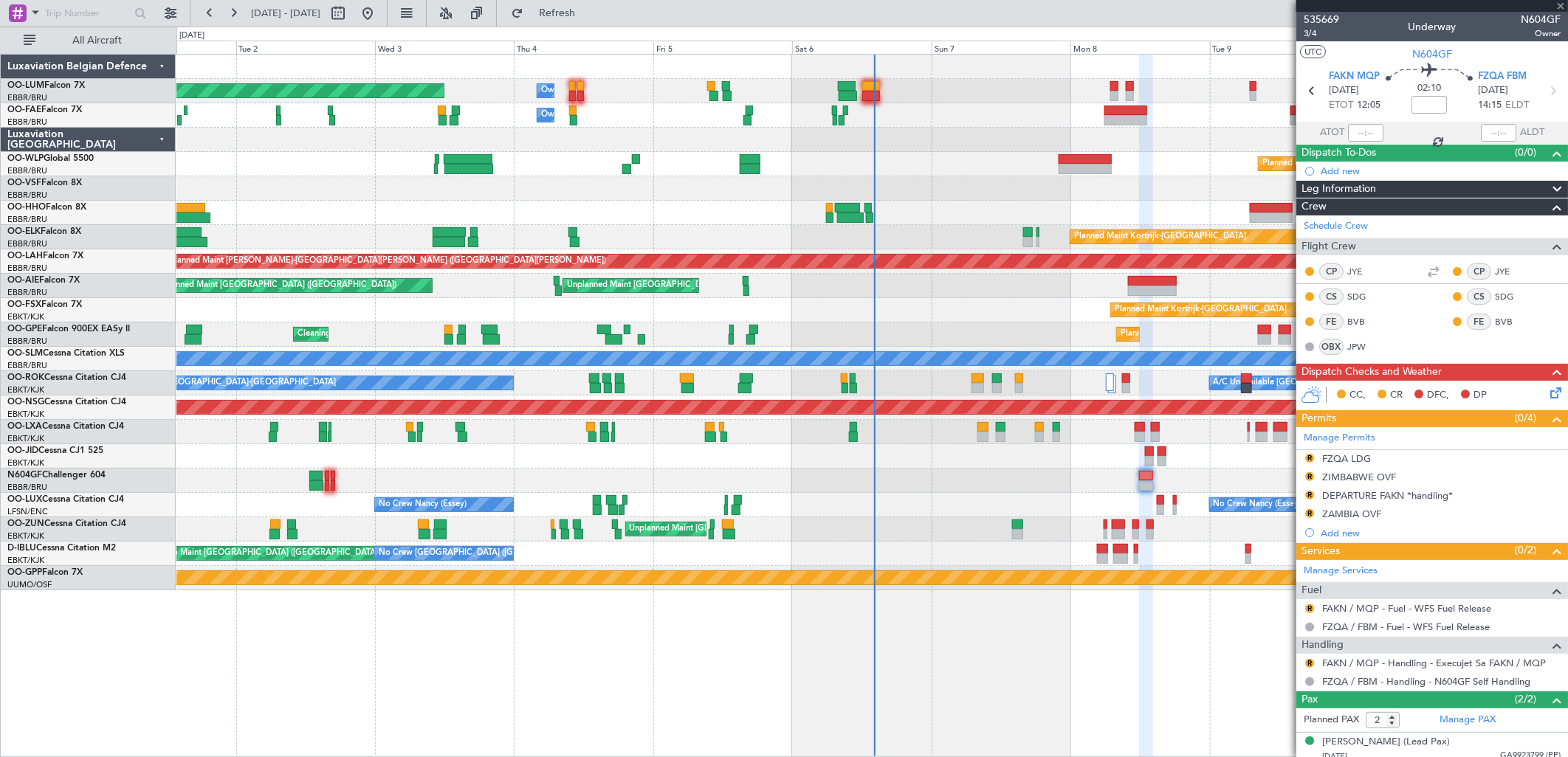
type input "+00:05"
type input "0"
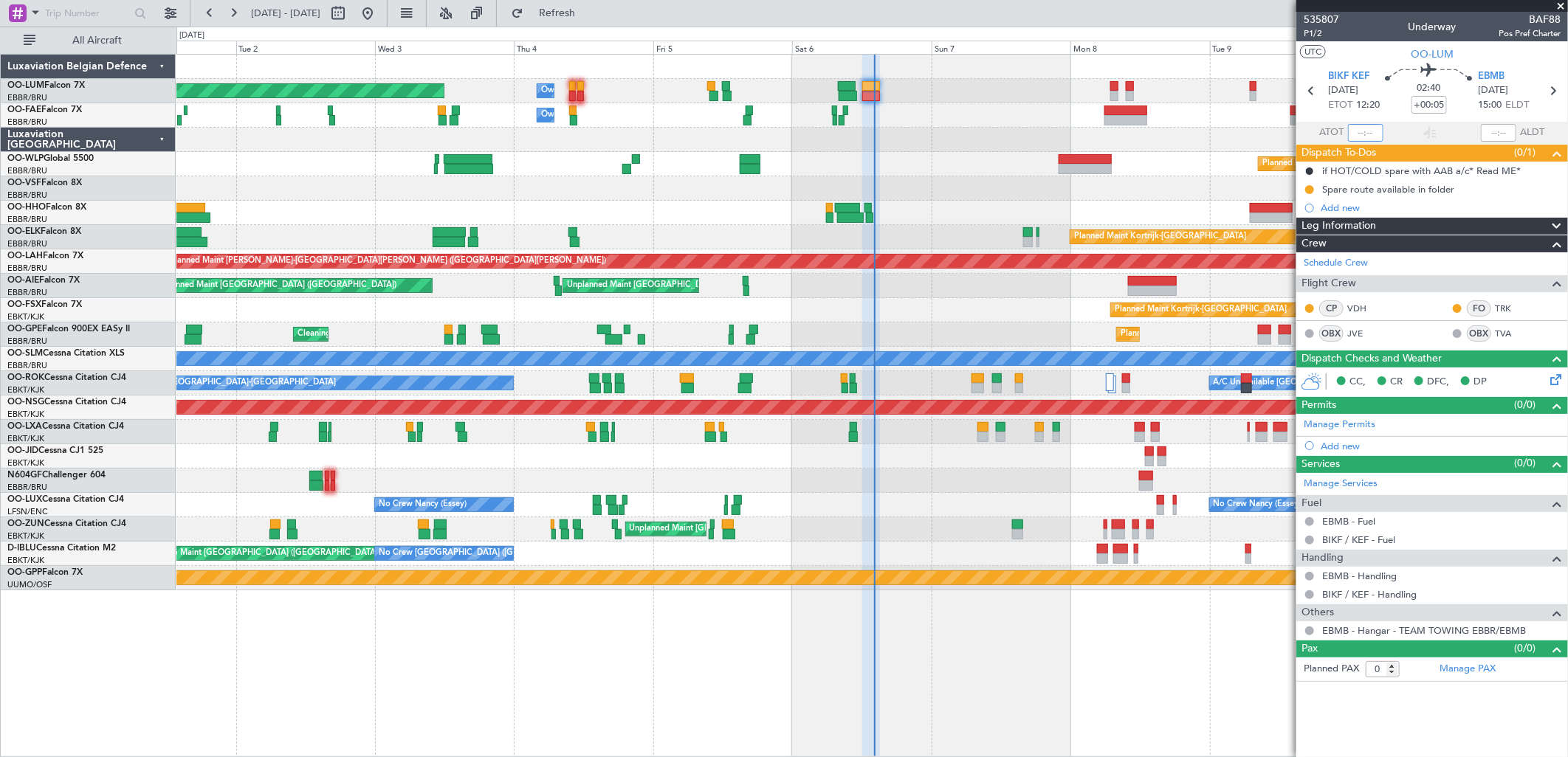
click at [1351, 134] on input "text" at bounding box center [1365, 133] width 35 height 18
type input "12:50"
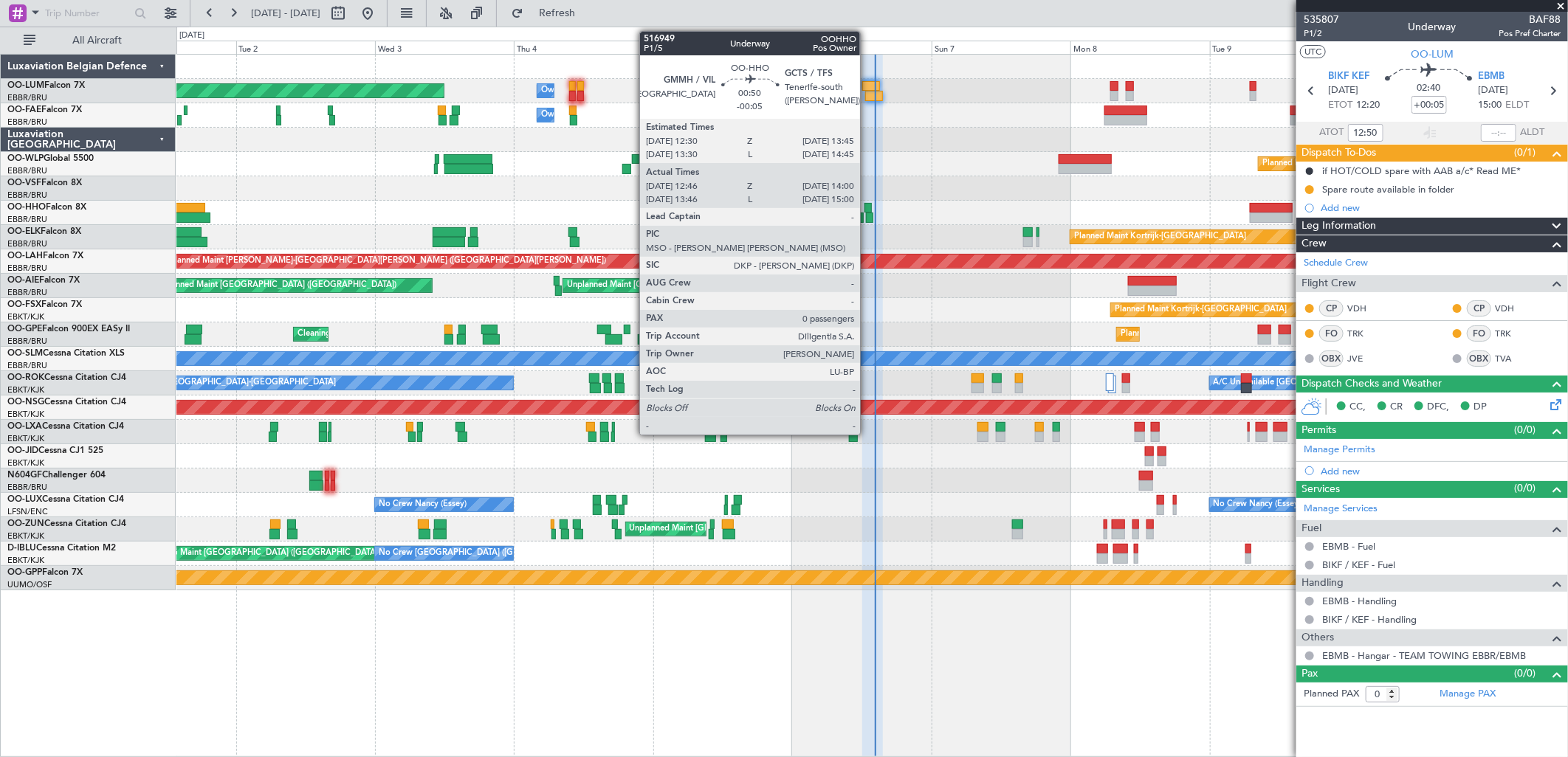
click at [868, 211] on div at bounding box center [868, 208] width 7 height 10
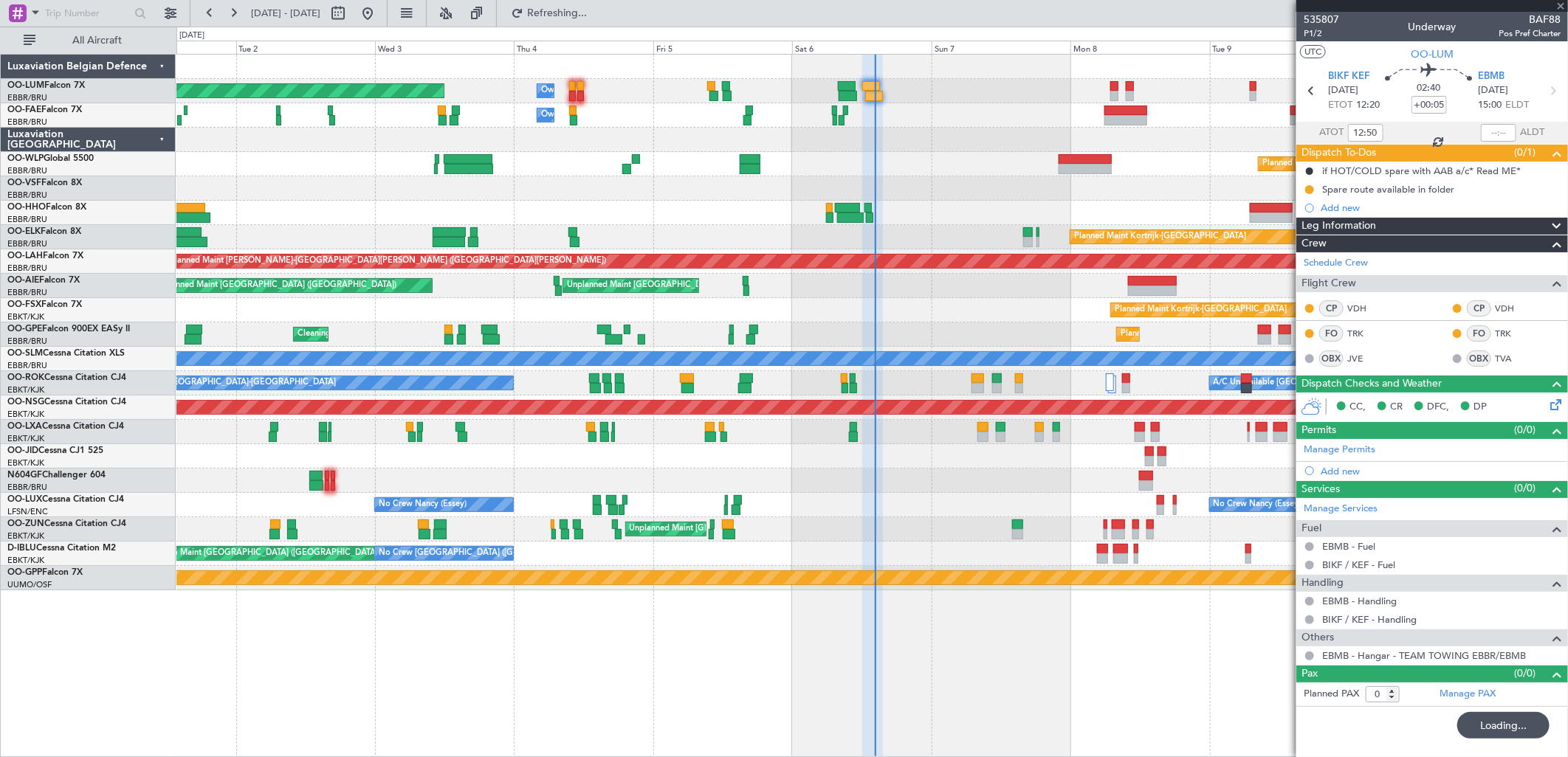
type input "-00:05"
type input "13:06"
type input "13:55"
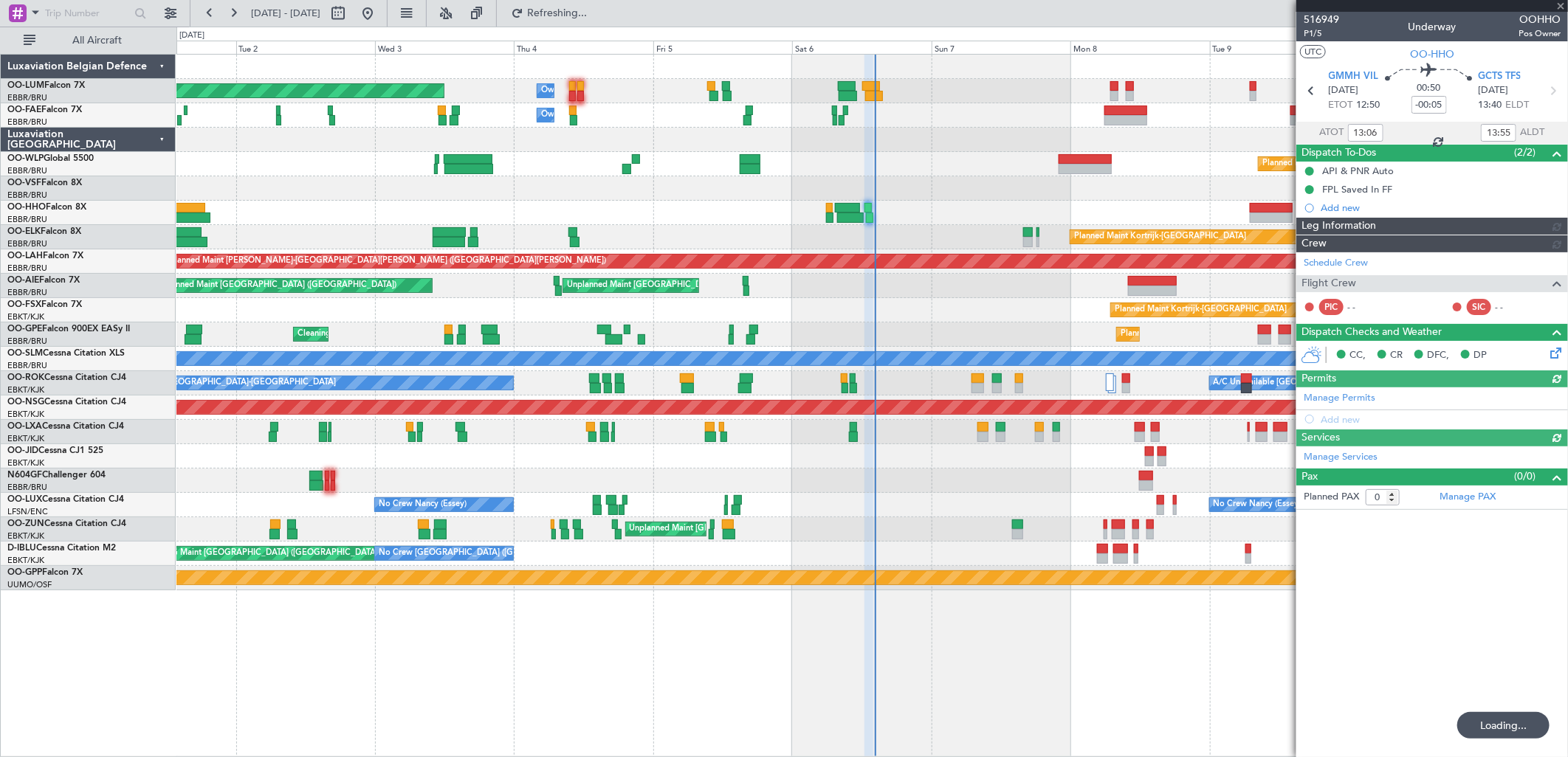
type input "+00:05"
type input "12:50"
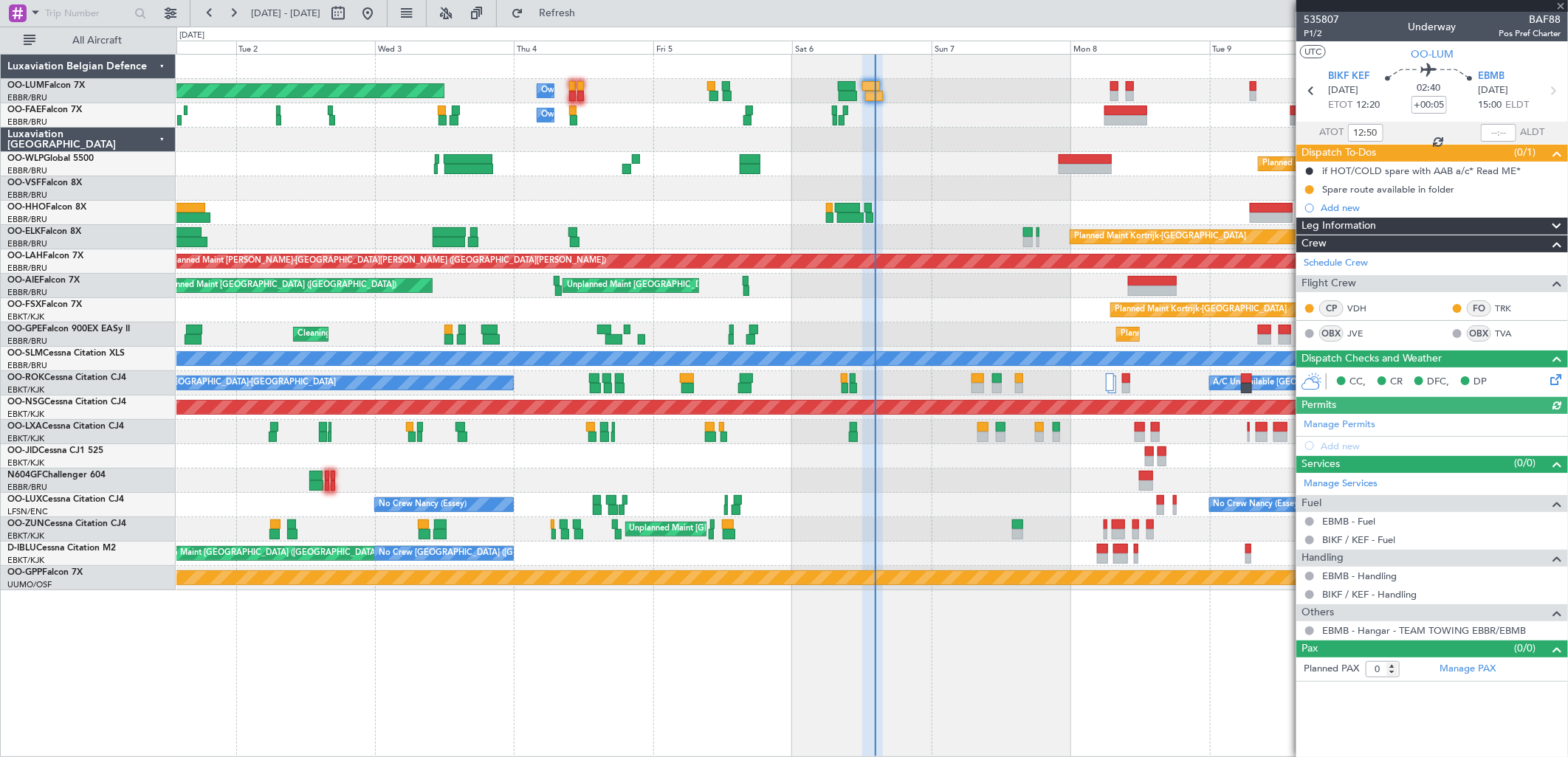
click at [1489, 135] on div at bounding box center [1498, 133] width 35 height 18
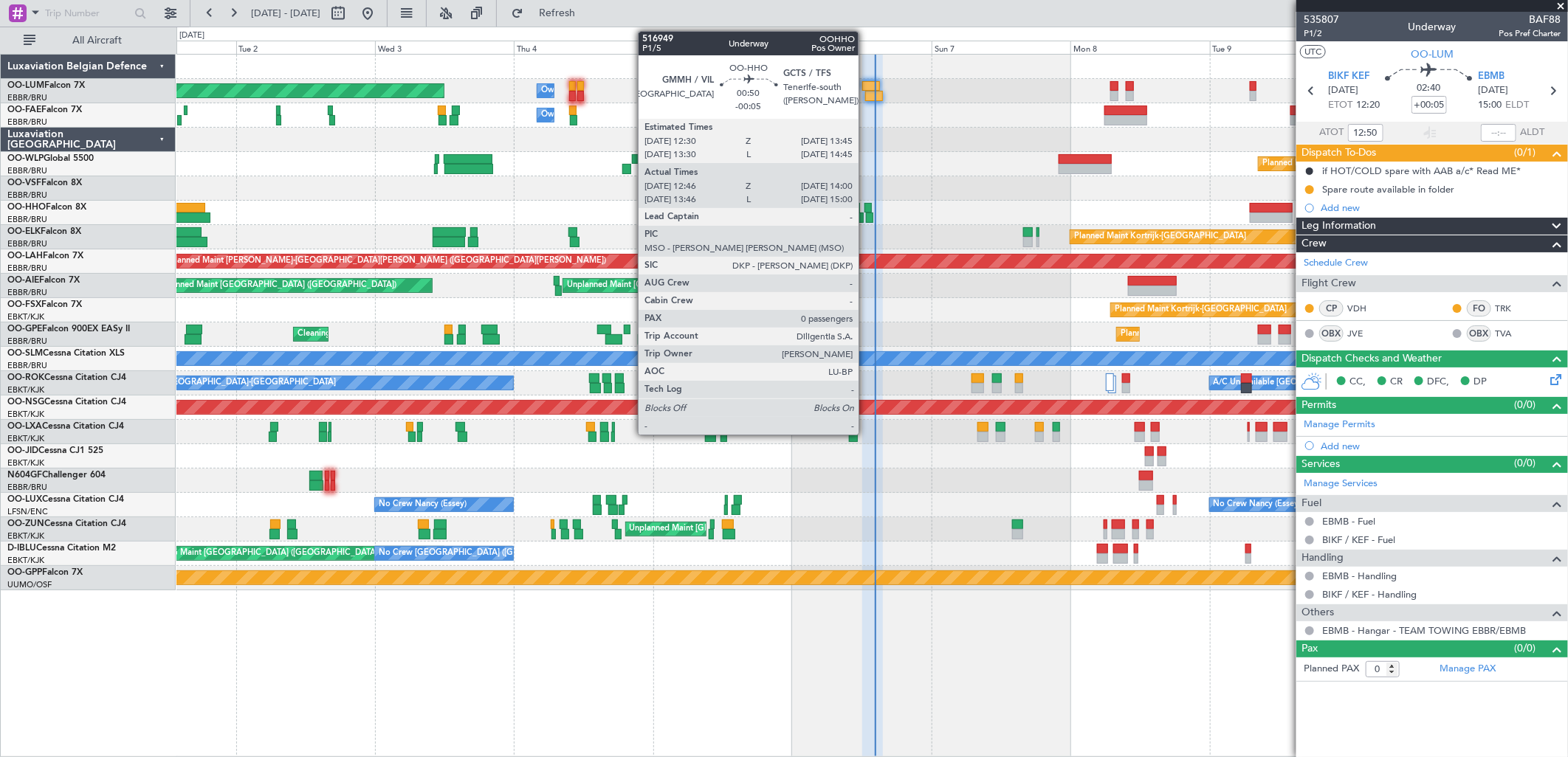
click at [866, 209] on div at bounding box center [868, 208] width 7 height 10
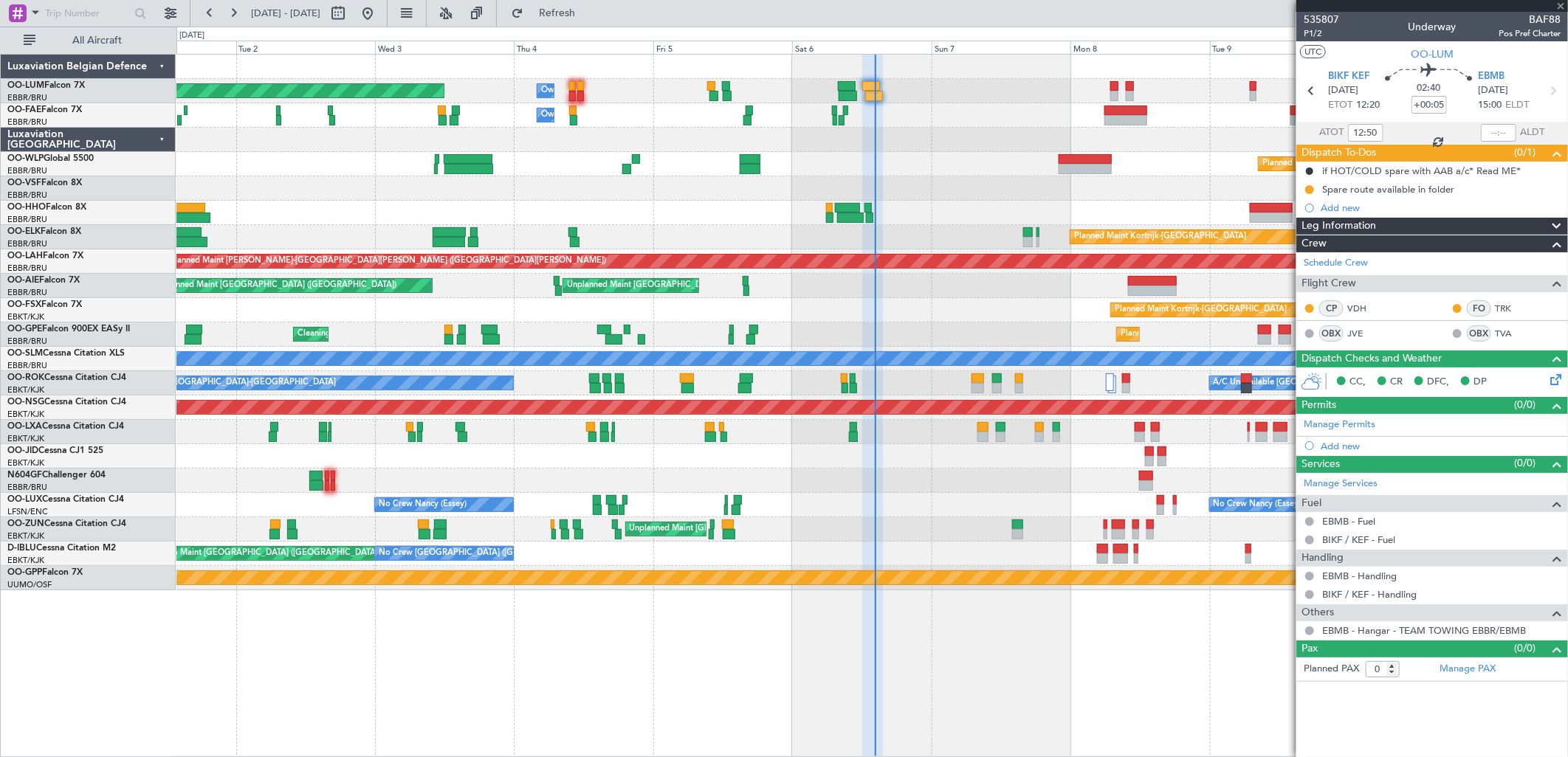
type input "-00:05"
type input "13:06"
type input "13:55"
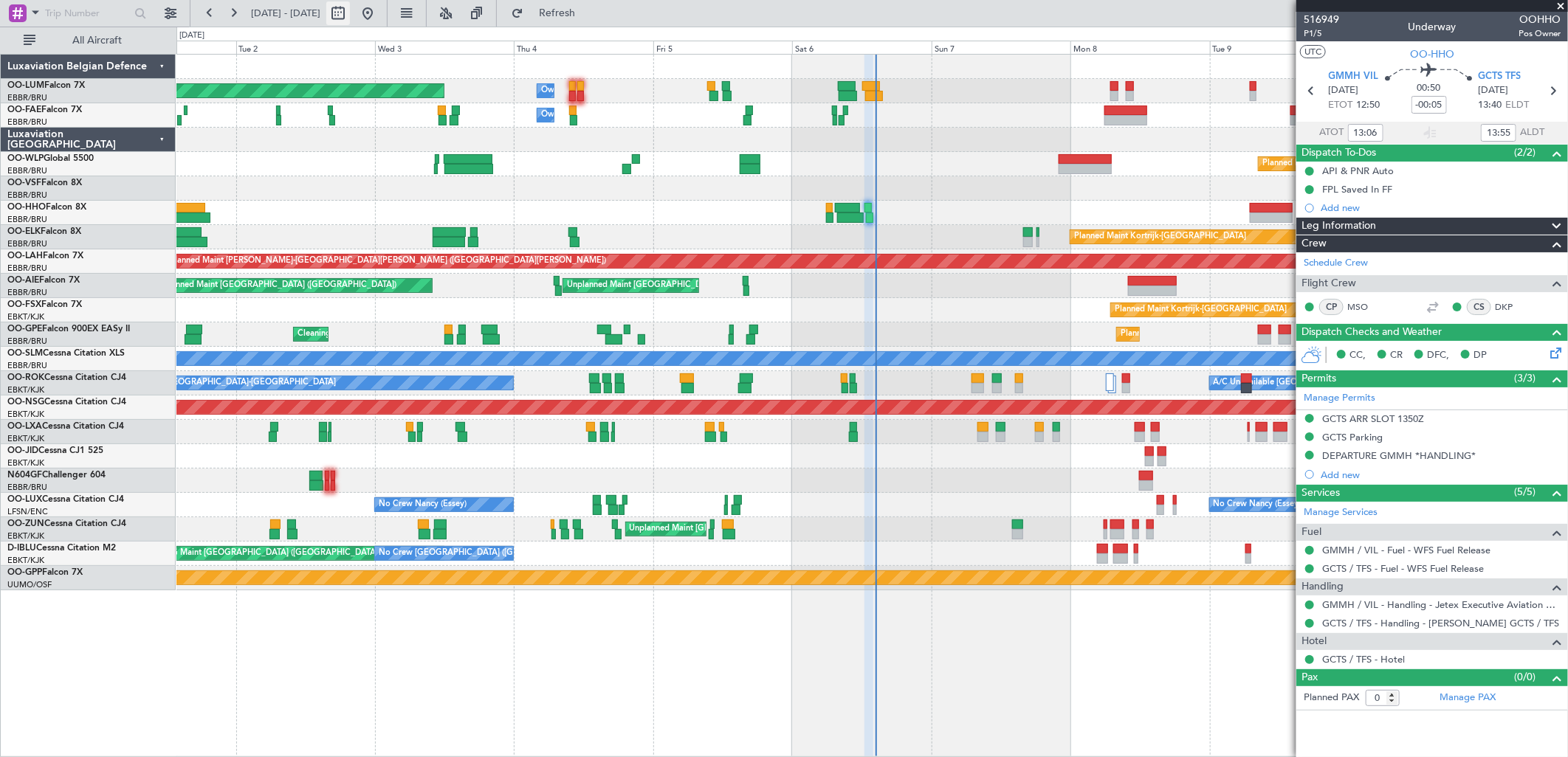
click at [350, 16] on button at bounding box center [338, 13] width 23 height 23
select select "9"
select select "2025"
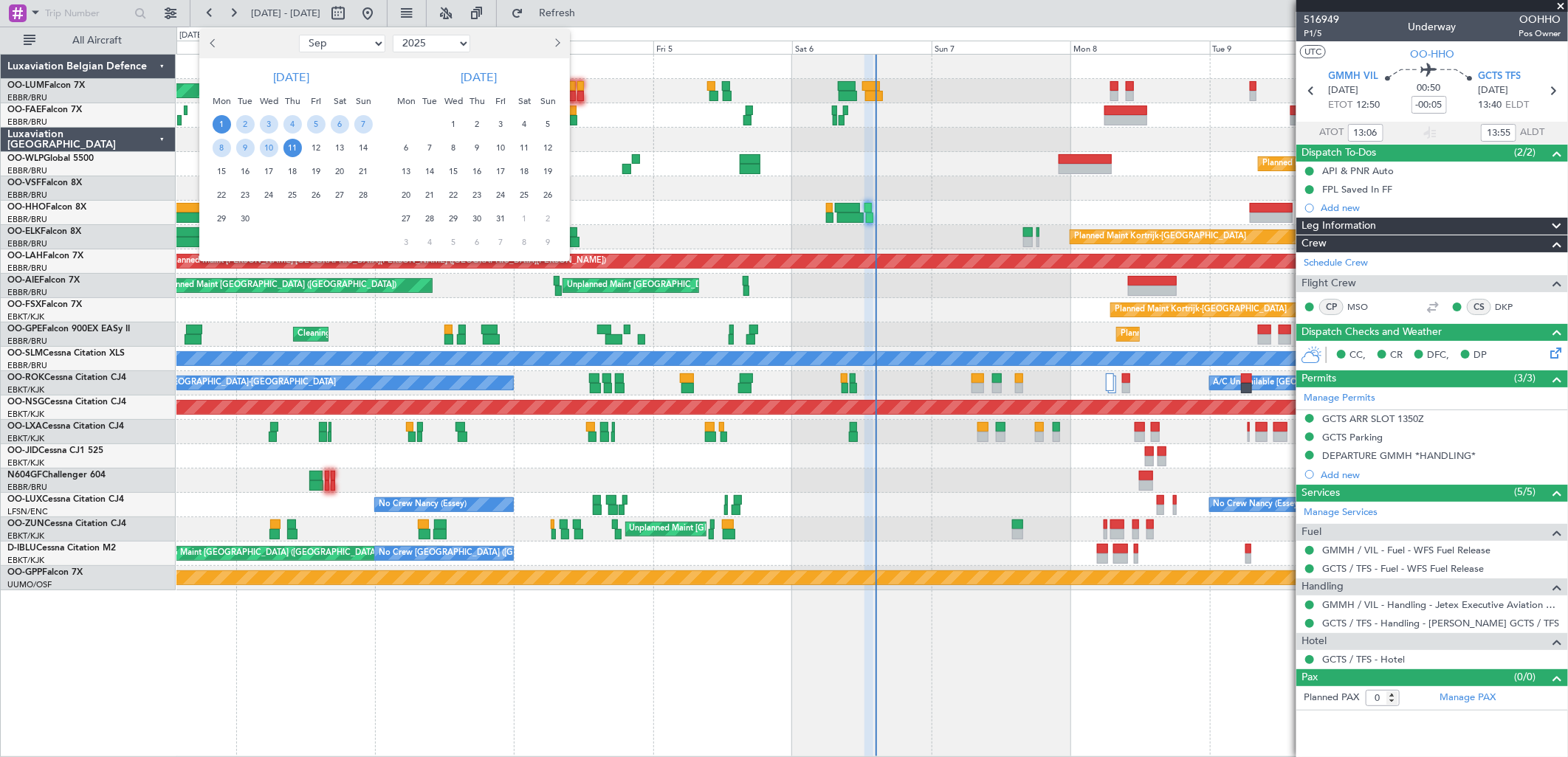
click at [410, 216] on span "27" at bounding box center [406, 219] width 19 height 19
click at [551, 221] on span "2" at bounding box center [548, 219] width 19 height 19
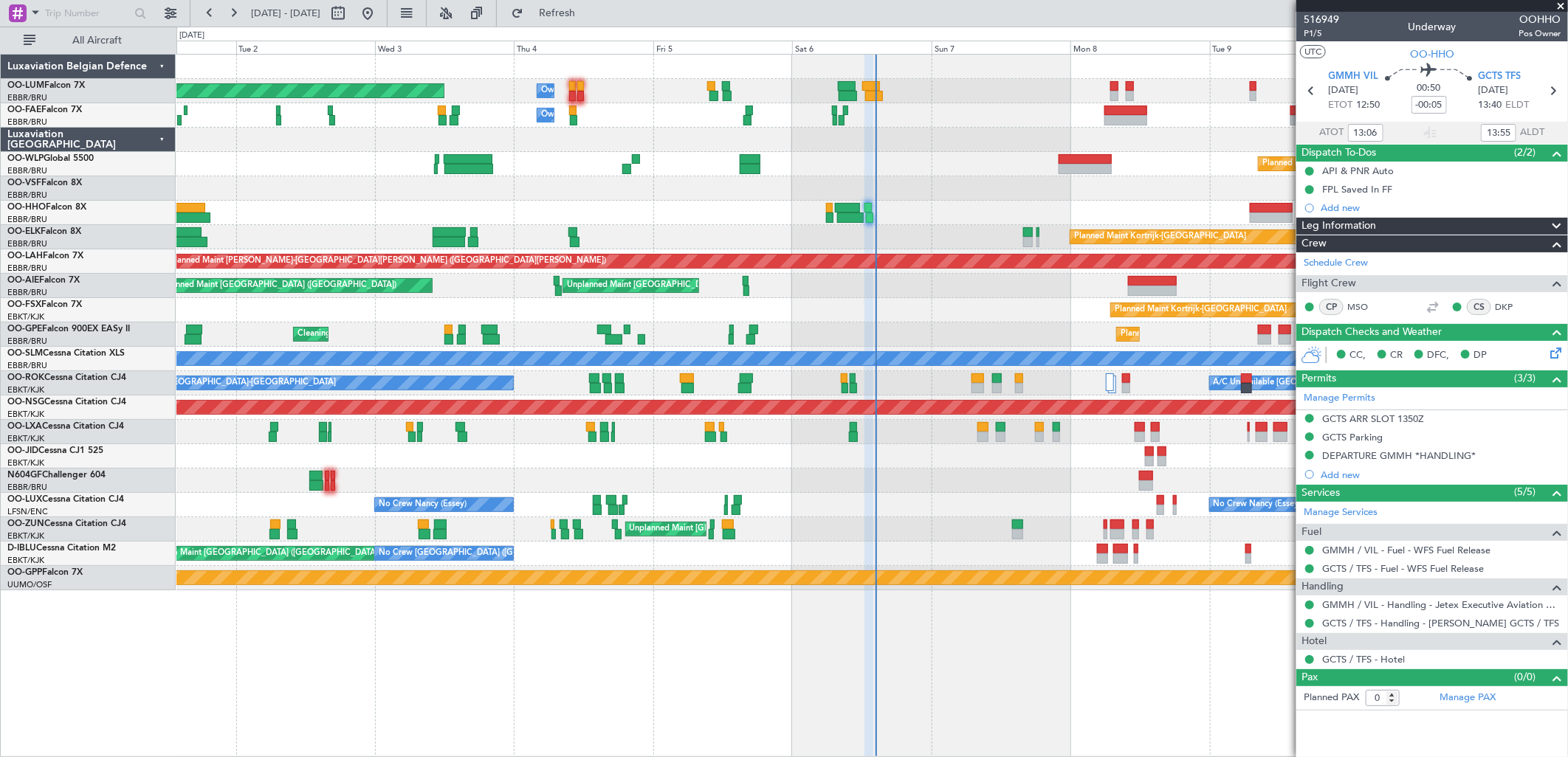
select select "10"
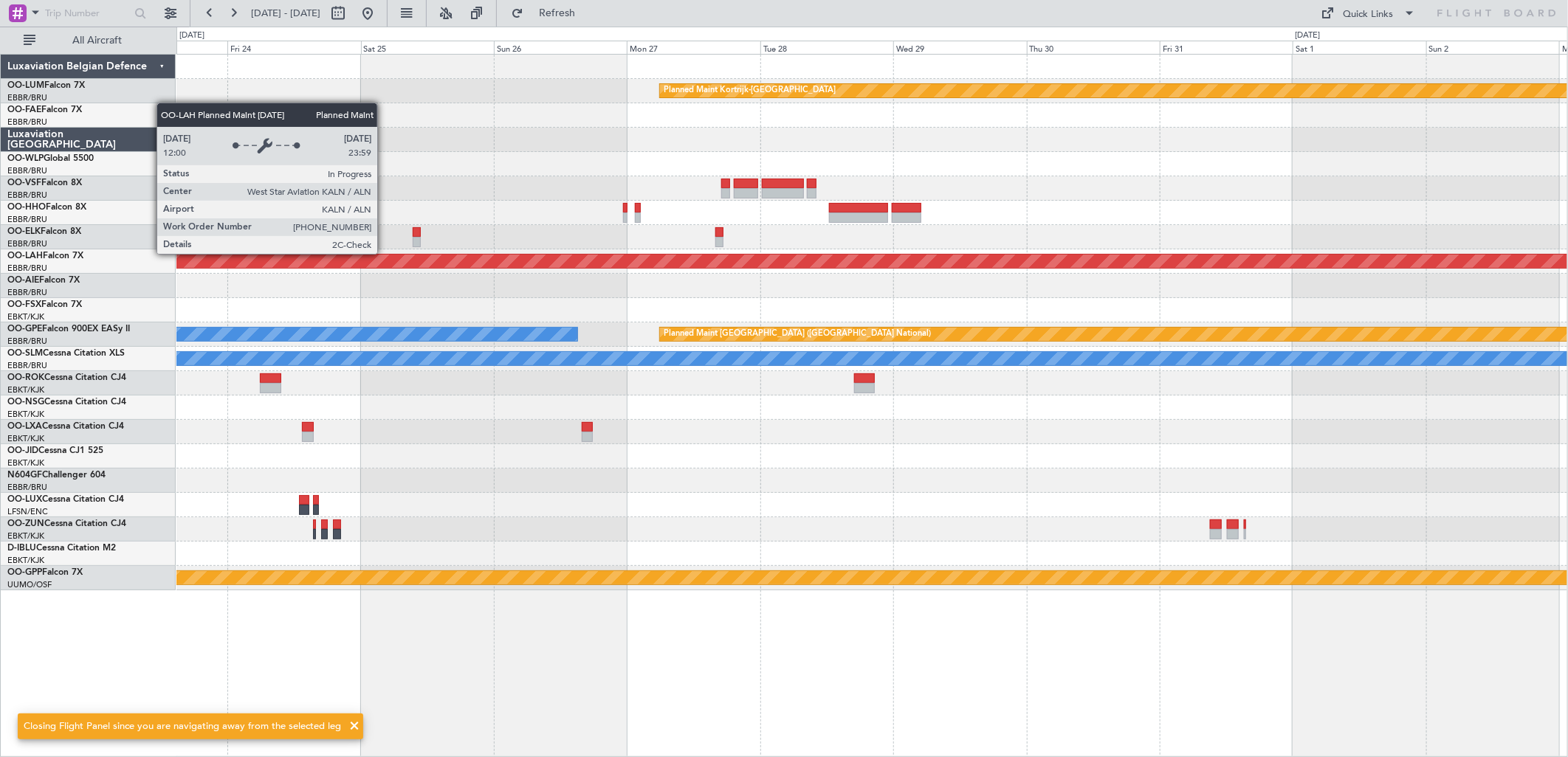
click at [722, 266] on div "Planned Maint [PERSON_NAME]-[GEOGRAPHIC_DATA][PERSON_NAME] ([GEOGRAPHIC_DATA][P…" at bounding box center [872, 261] width 4169 height 13
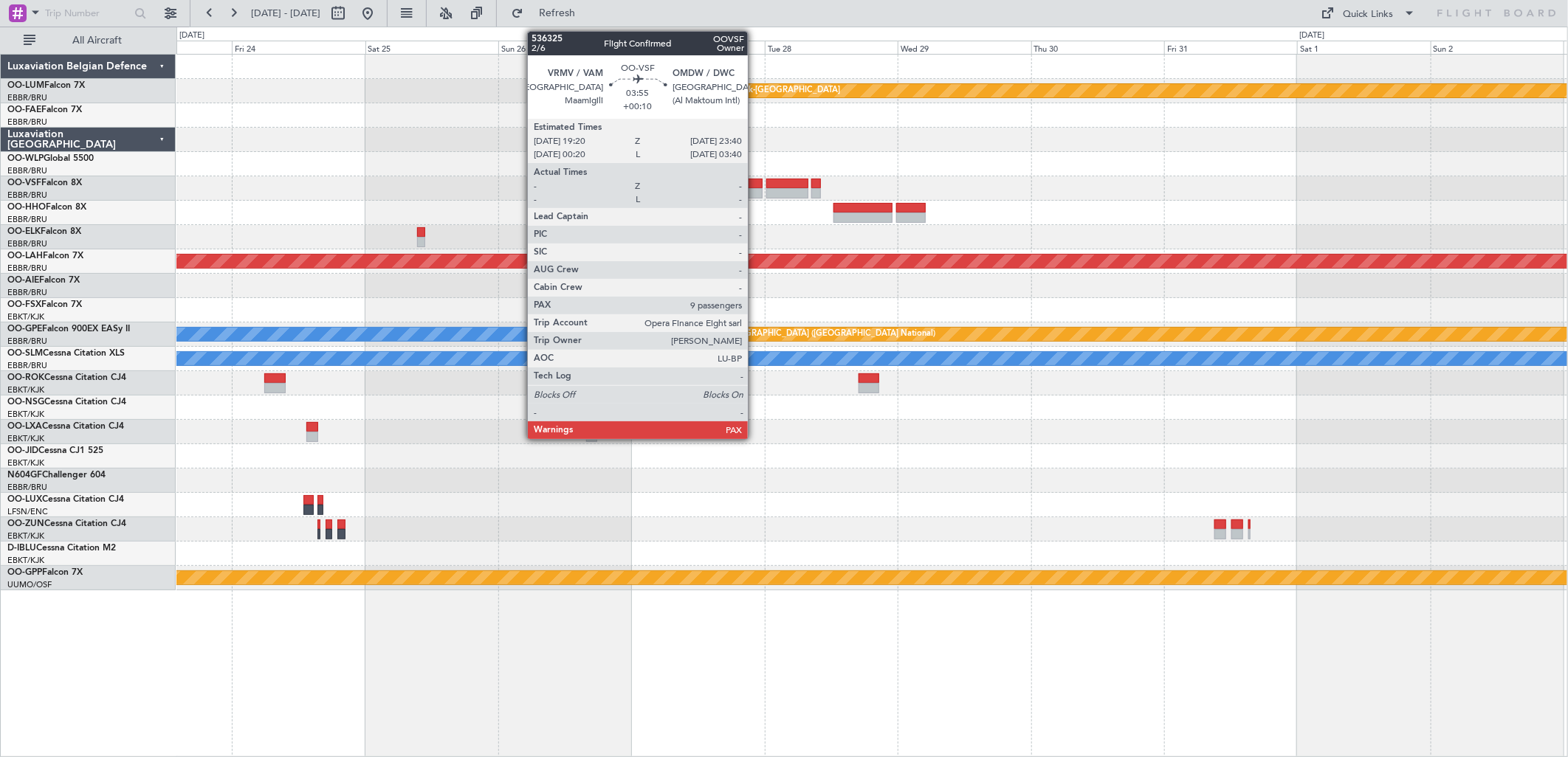
click at [755, 187] on div at bounding box center [750, 184] width 24 height 10
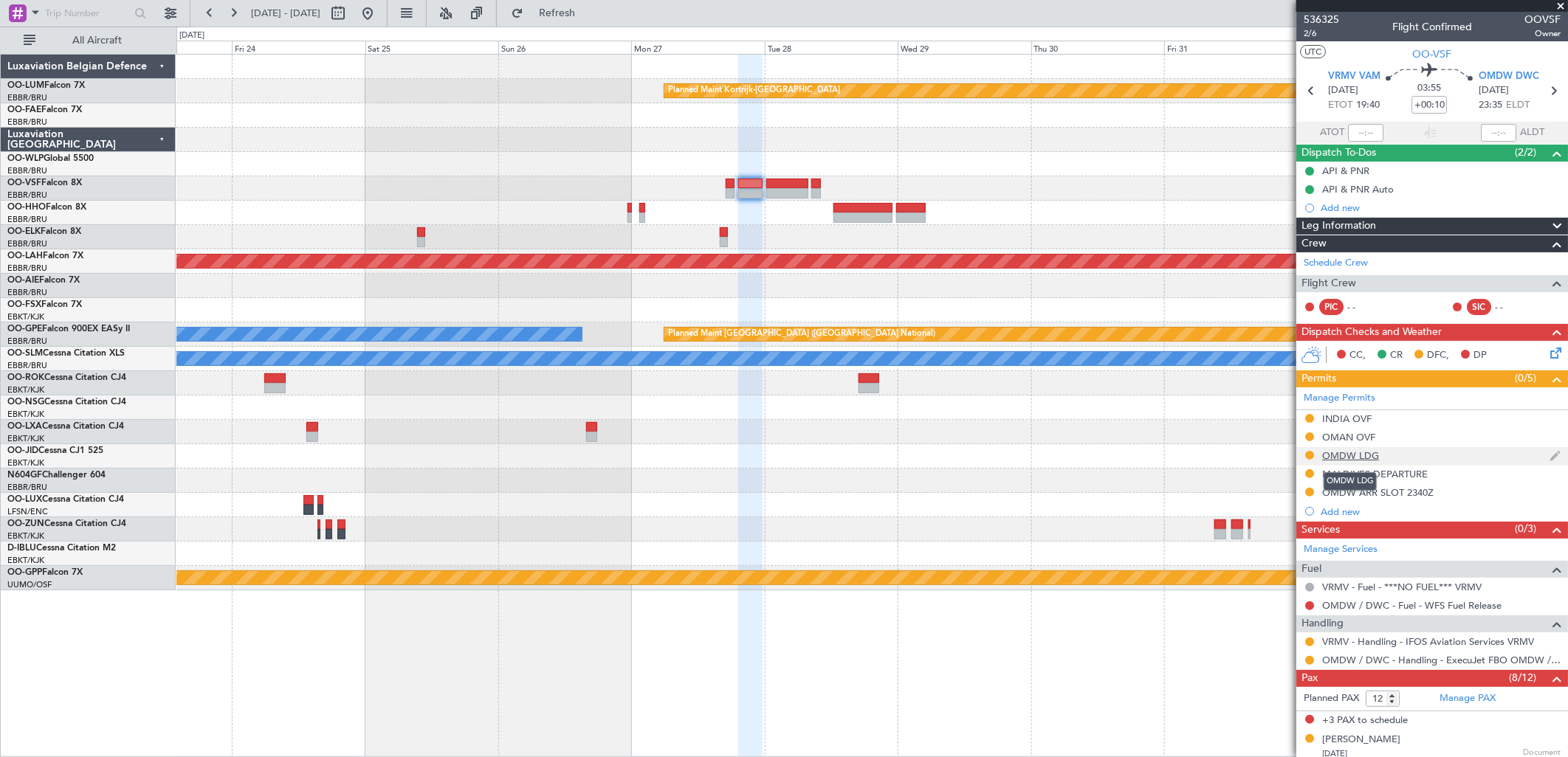
click at [1332, 452] on div "OMDW LDG" at bounding box center [1350, 455] width 57 height 12
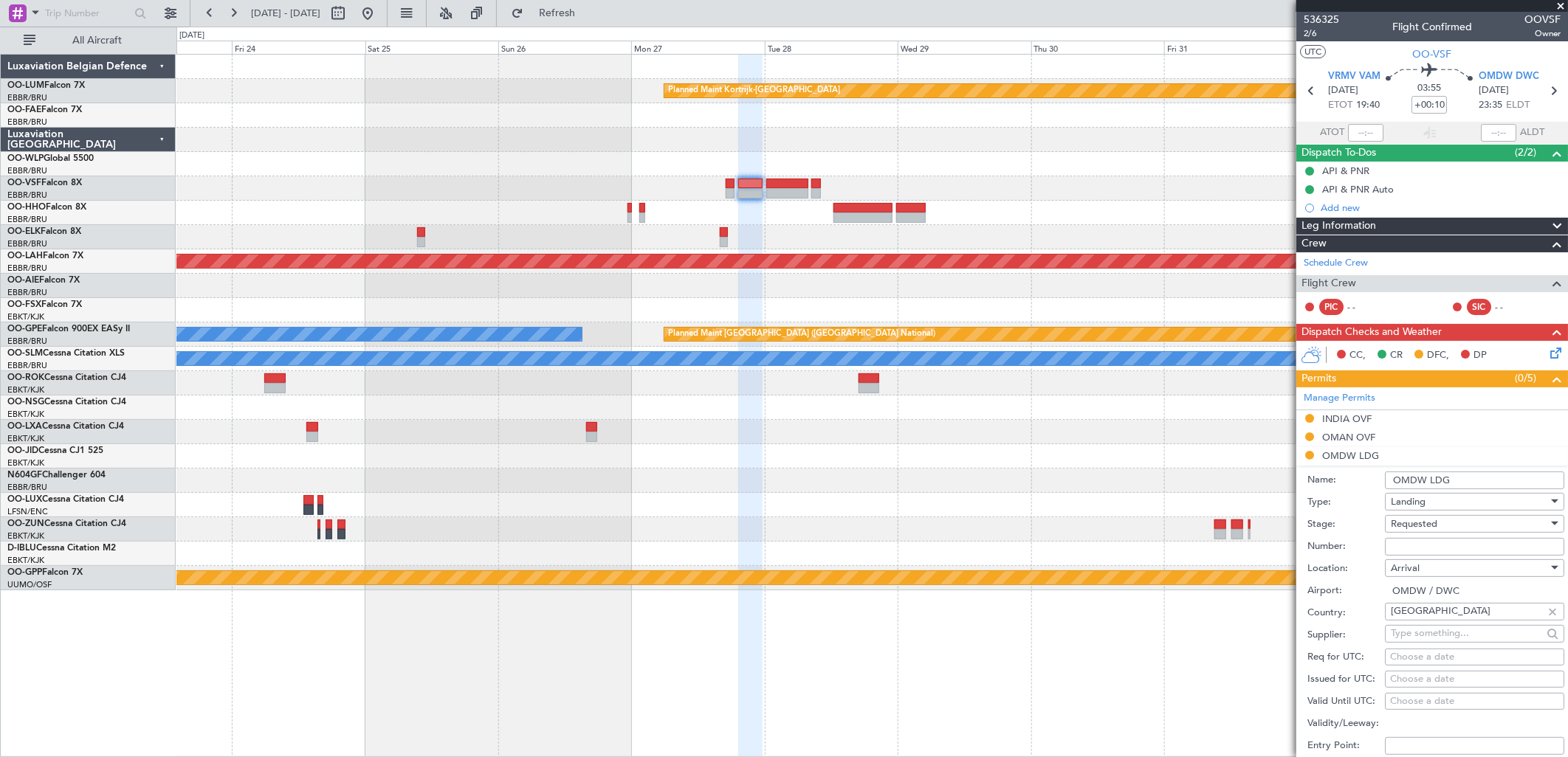
click at [1441, 520] on div "Requested" at bounding box center [1469, 523] width 157 height 22
click at [1442, 523] on div at bounding box center [784, 378] width 1568 height 757
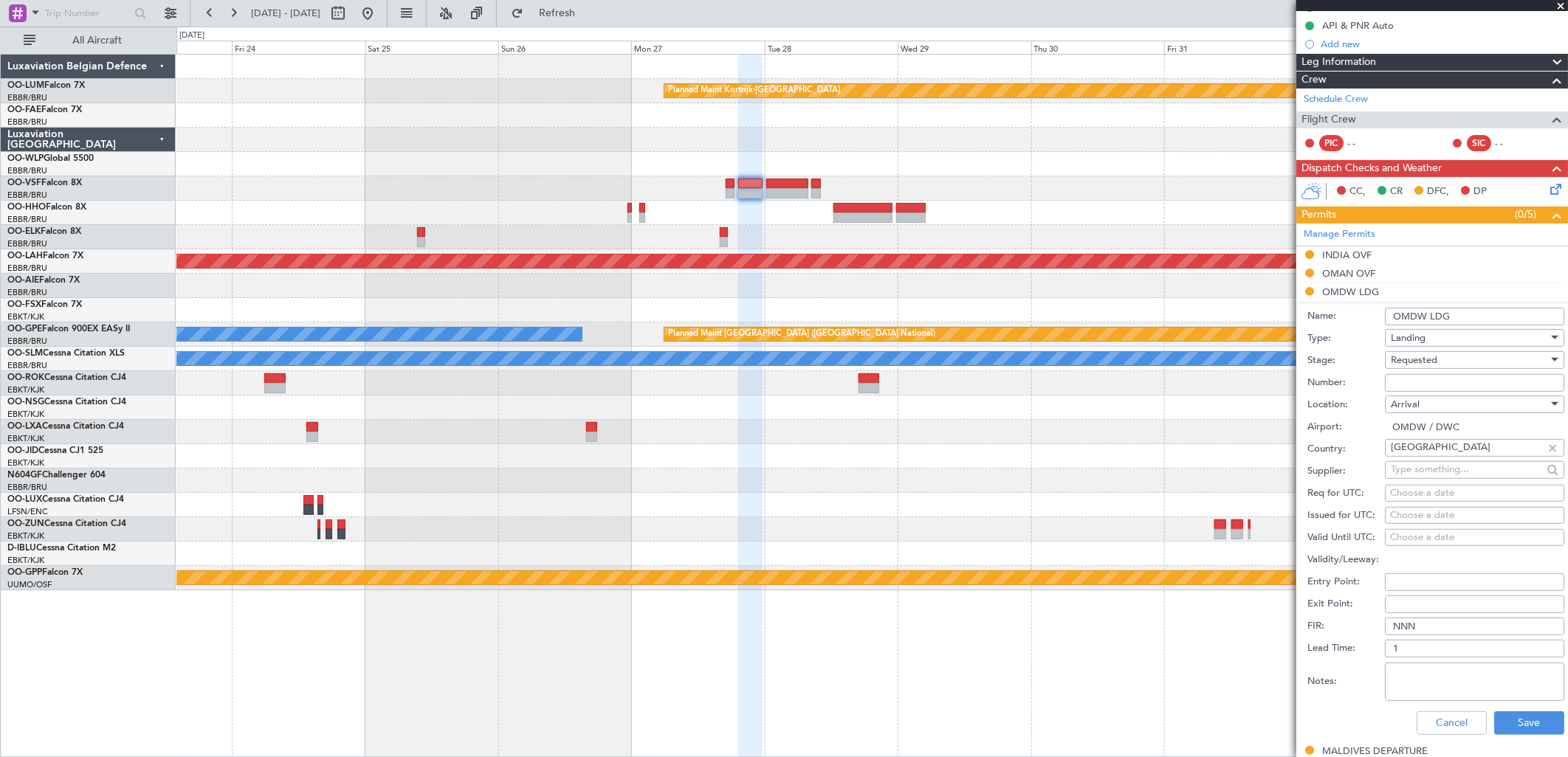
scroll to position [327, 0]
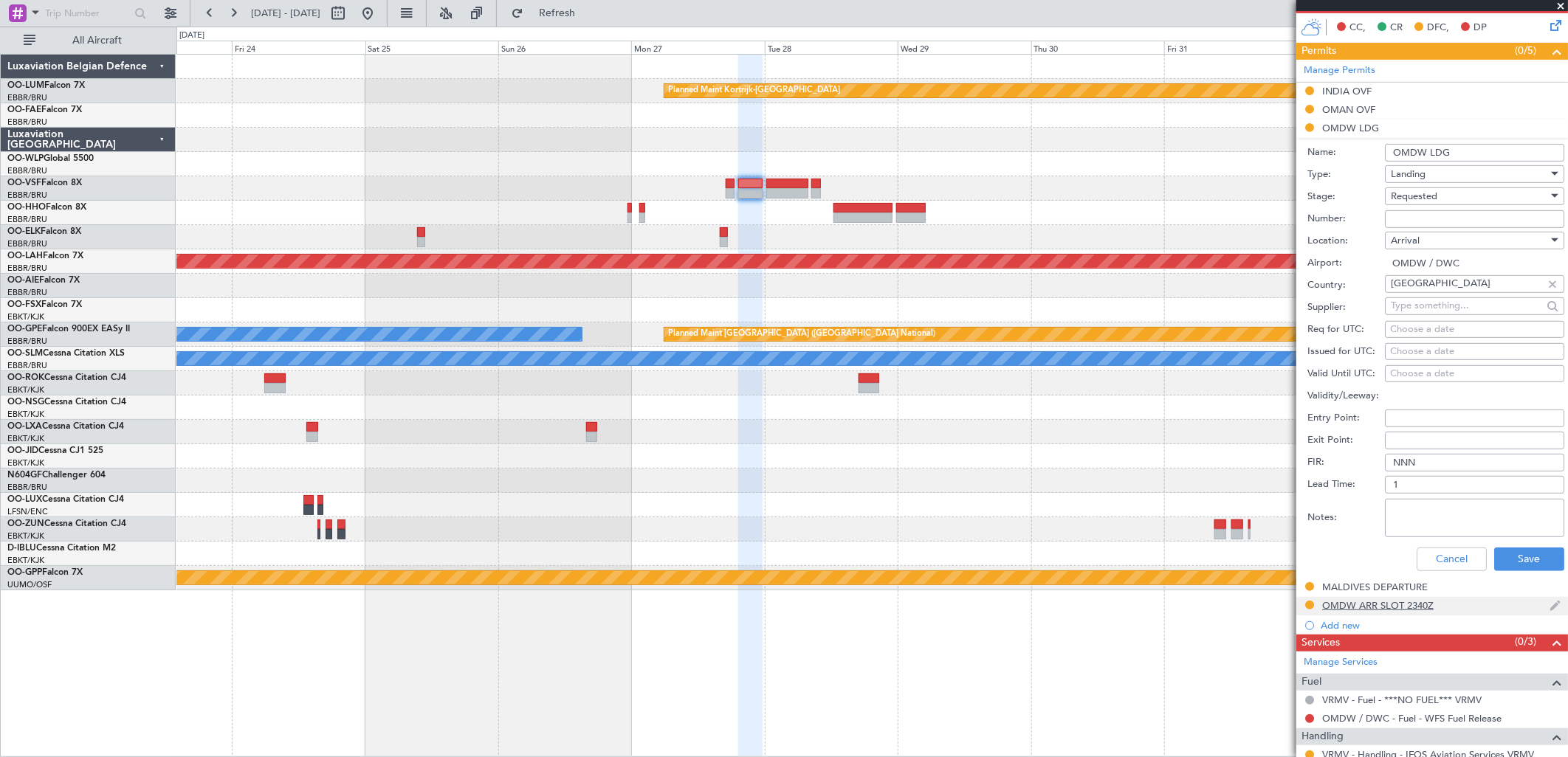
click at [1393, 607] on div "OMDW ARR SLOT 2340Z" at bounding box center [1377, 605] width 112 height 12
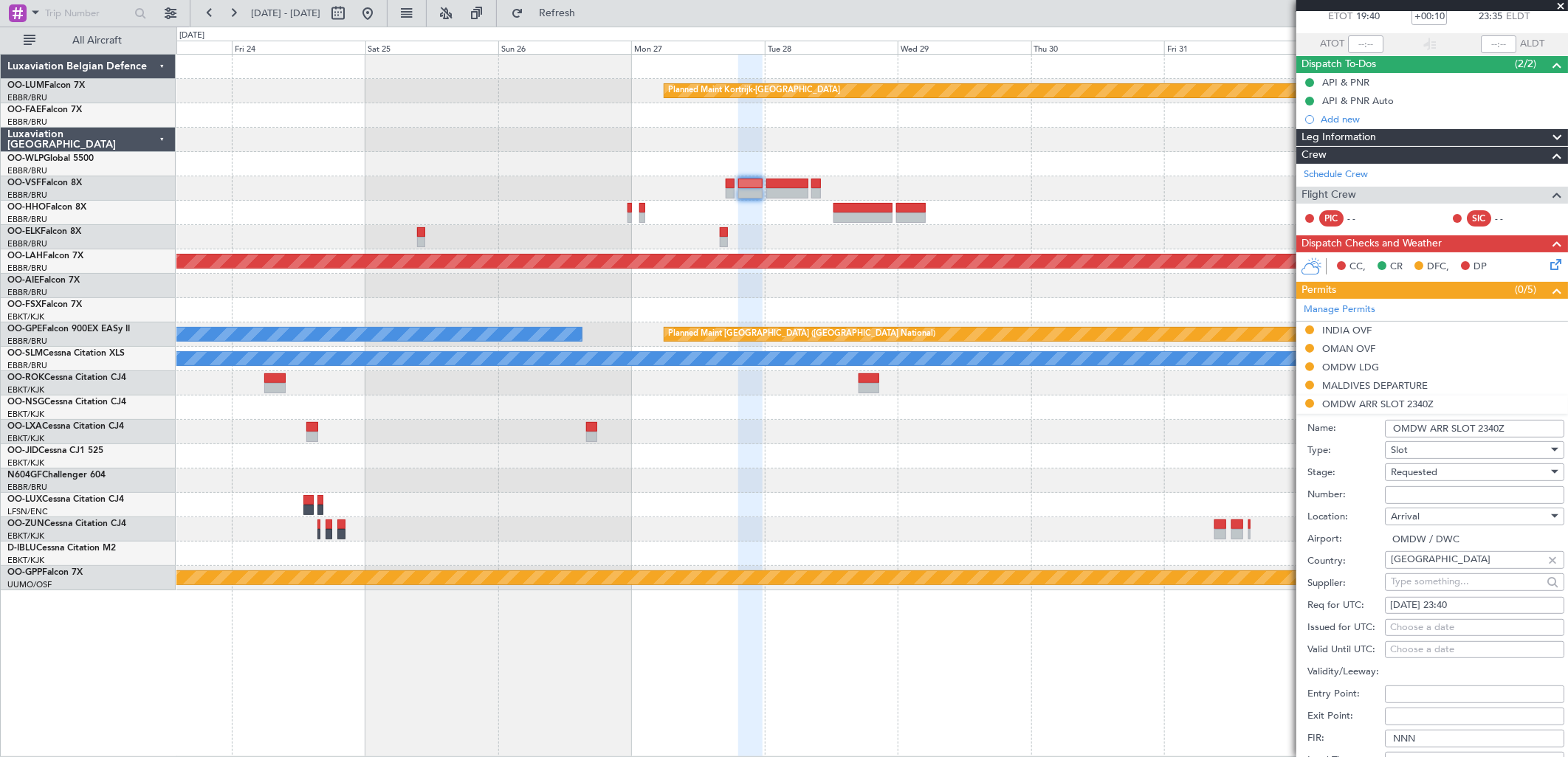
scroll to position [164, 0]
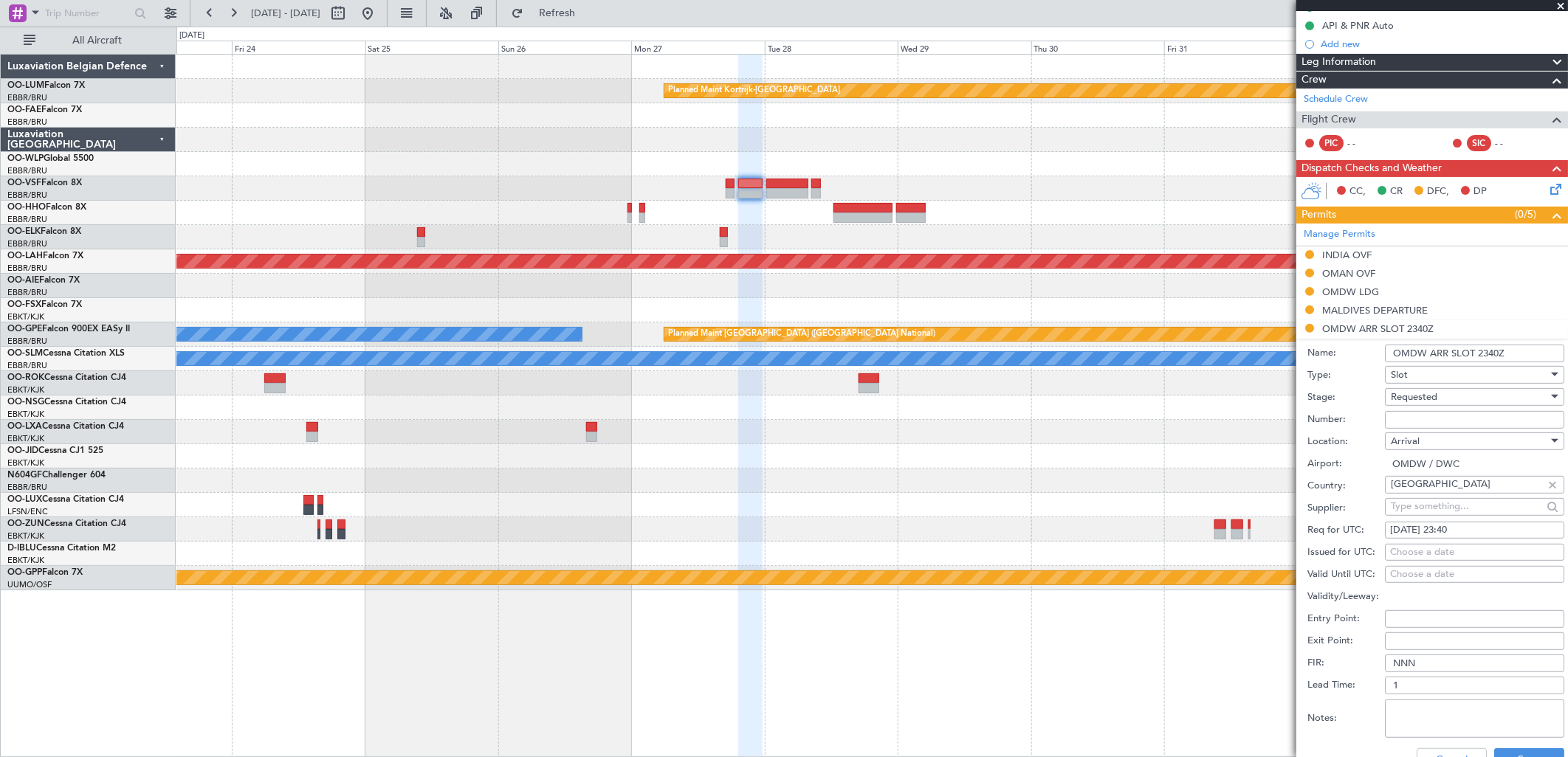
click at [1422, 391] on span "Requested" at bounding box center [1413, 397] width 46 height 13
click at [1448, 514] on span "Received OK" at bounding box center [1469, 509] width 153 height 22
drag, startPoint x: 1412, startPoint y: 434, endPoint x: 1422, endPoint y: 424, distance: 14.1
click at [1413, 434] on span "Arrival" at bounding box center [1405, 441] width 29 height 13
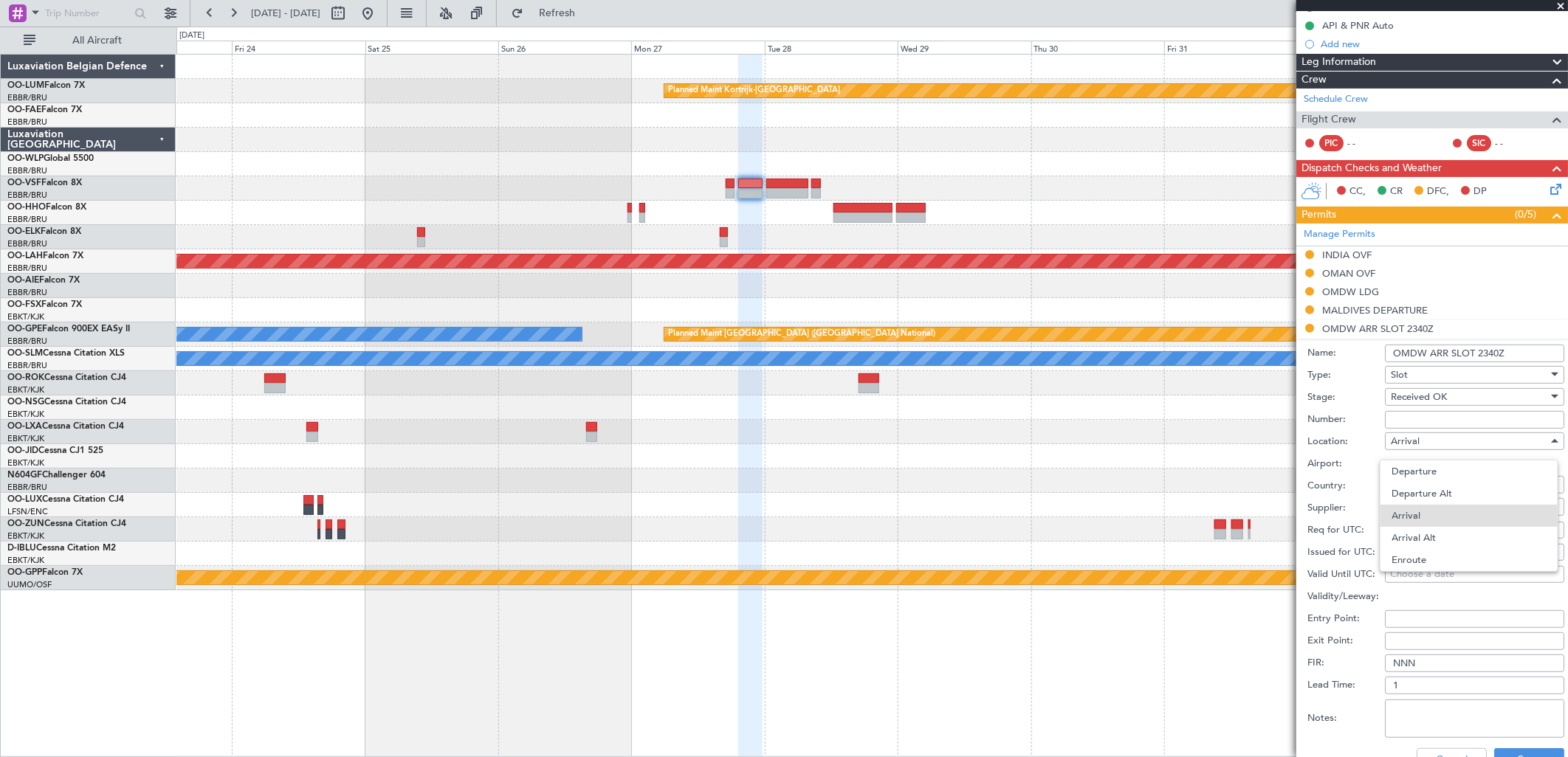
click at [1427, 417] on div at bounding box center [784, 378] width 1568 height 757
click at [1427, 417] on input "Number:" at bounding box center [1474, 420] width 179 height 18
paste input "EJF116"
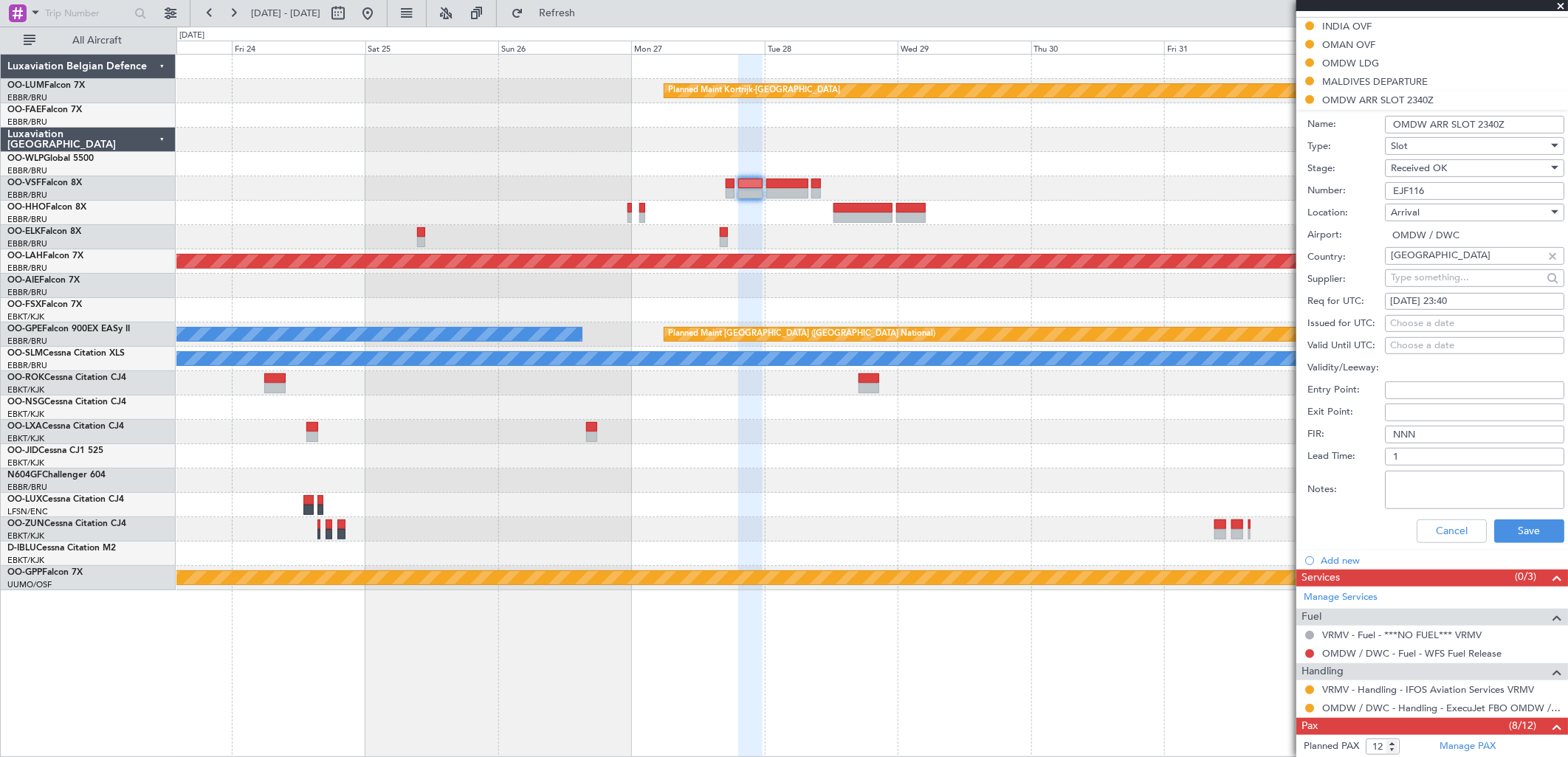
scroll to position [491, 0]
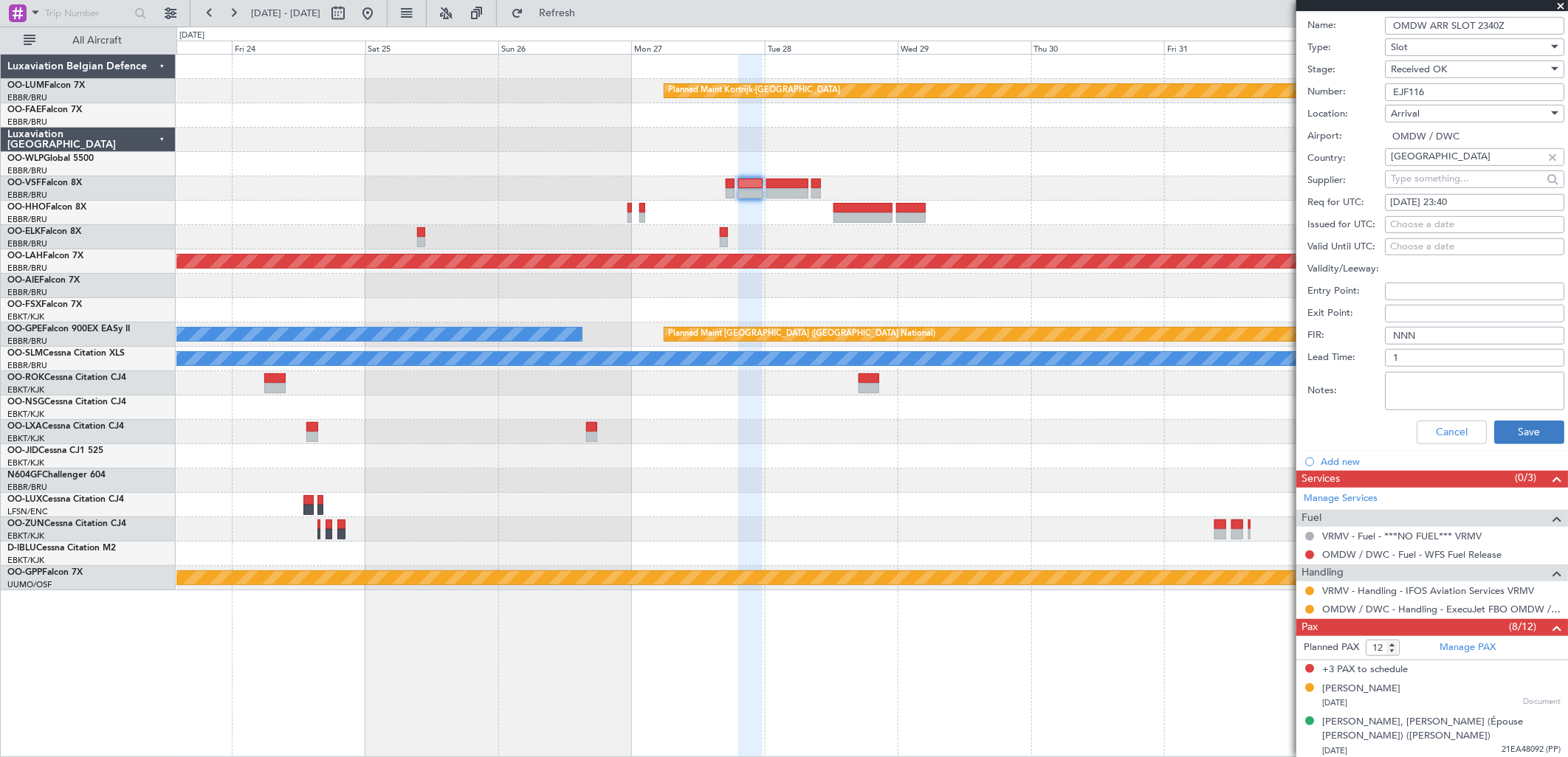
type input "EJF116"
click at [1520, 425] on button "Save" at bounding box center [1529, 432] width 70 height 23
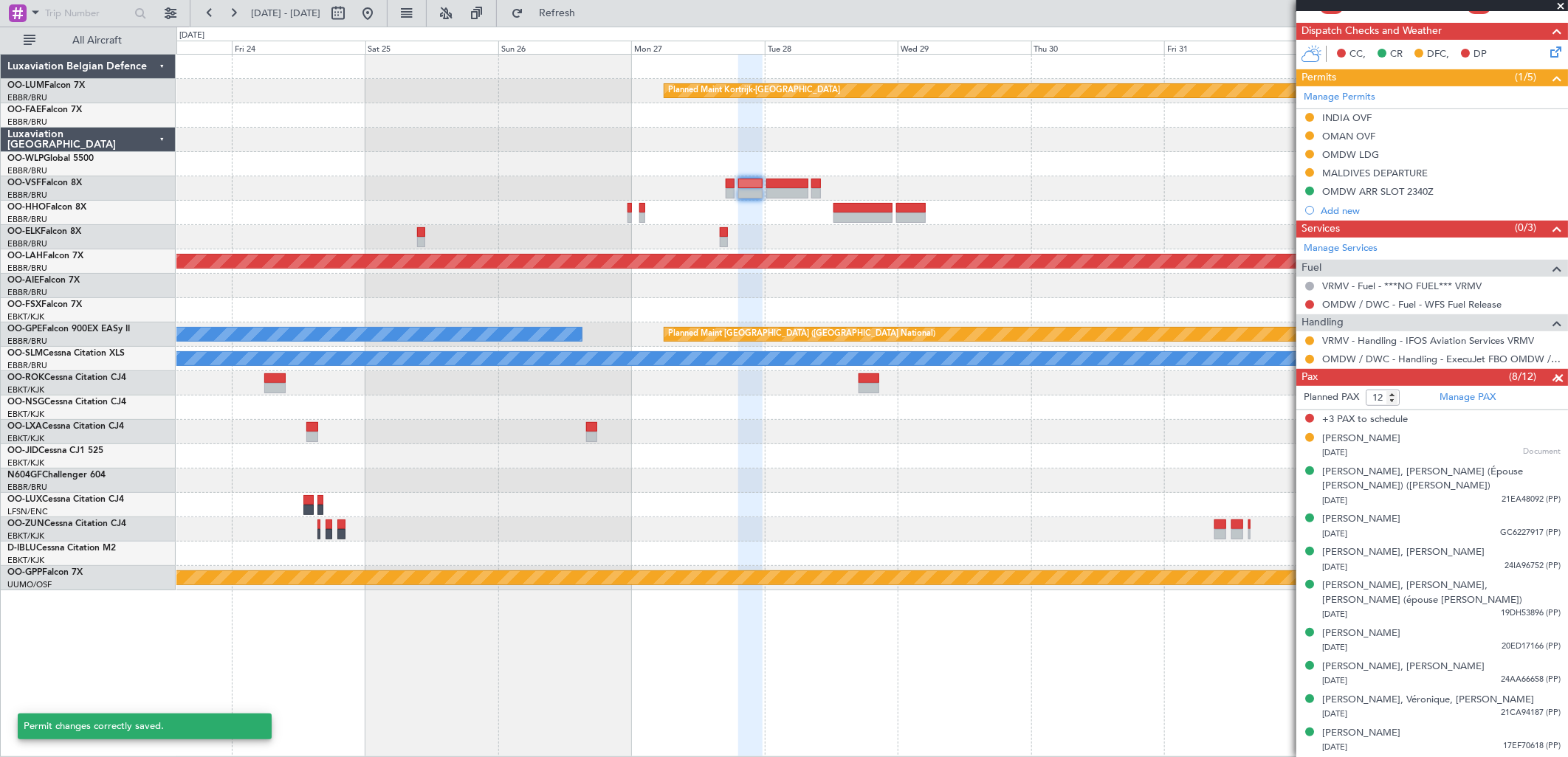
scroll to position [50, 0]
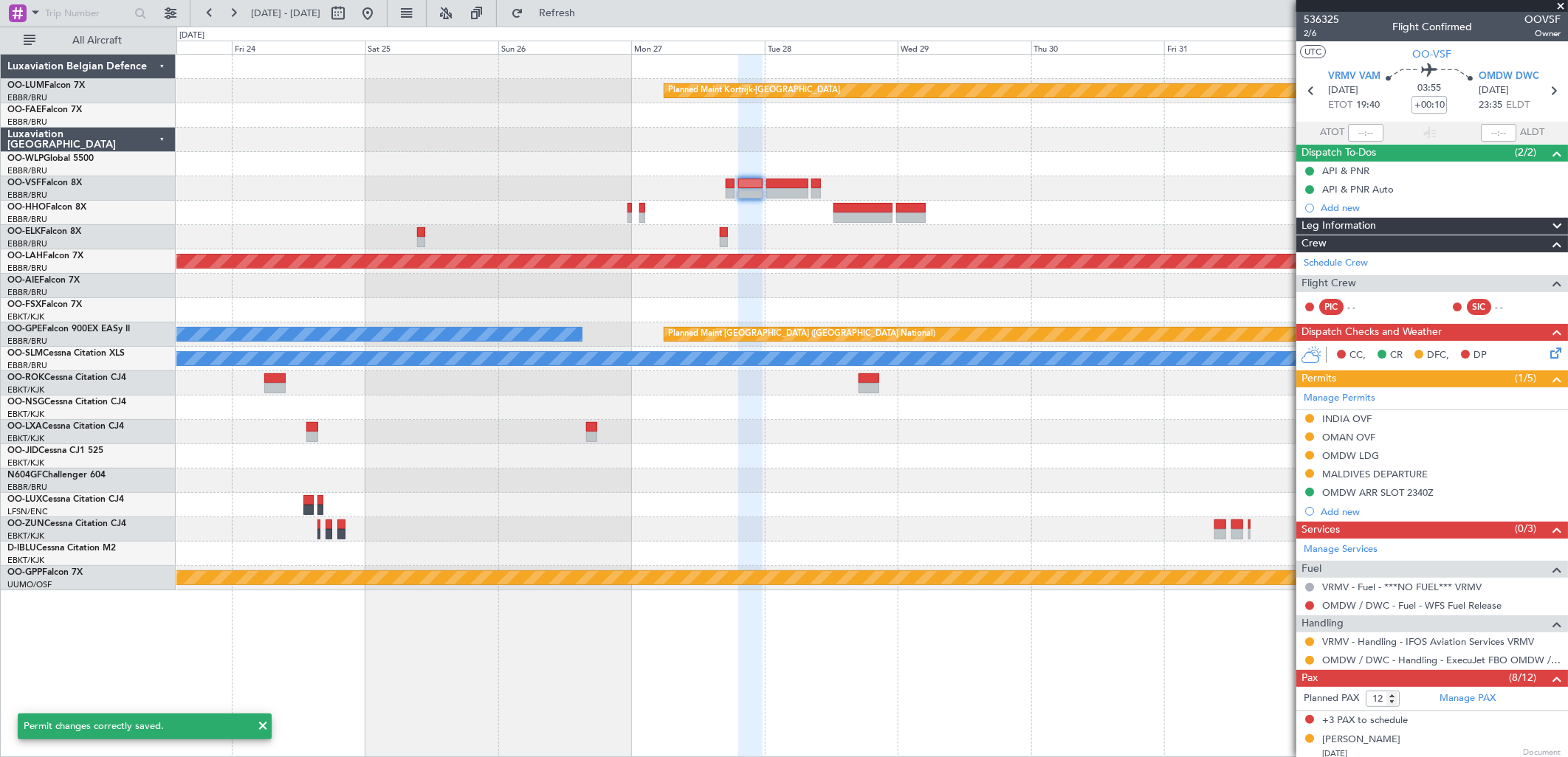
scroll to position [50, 0]
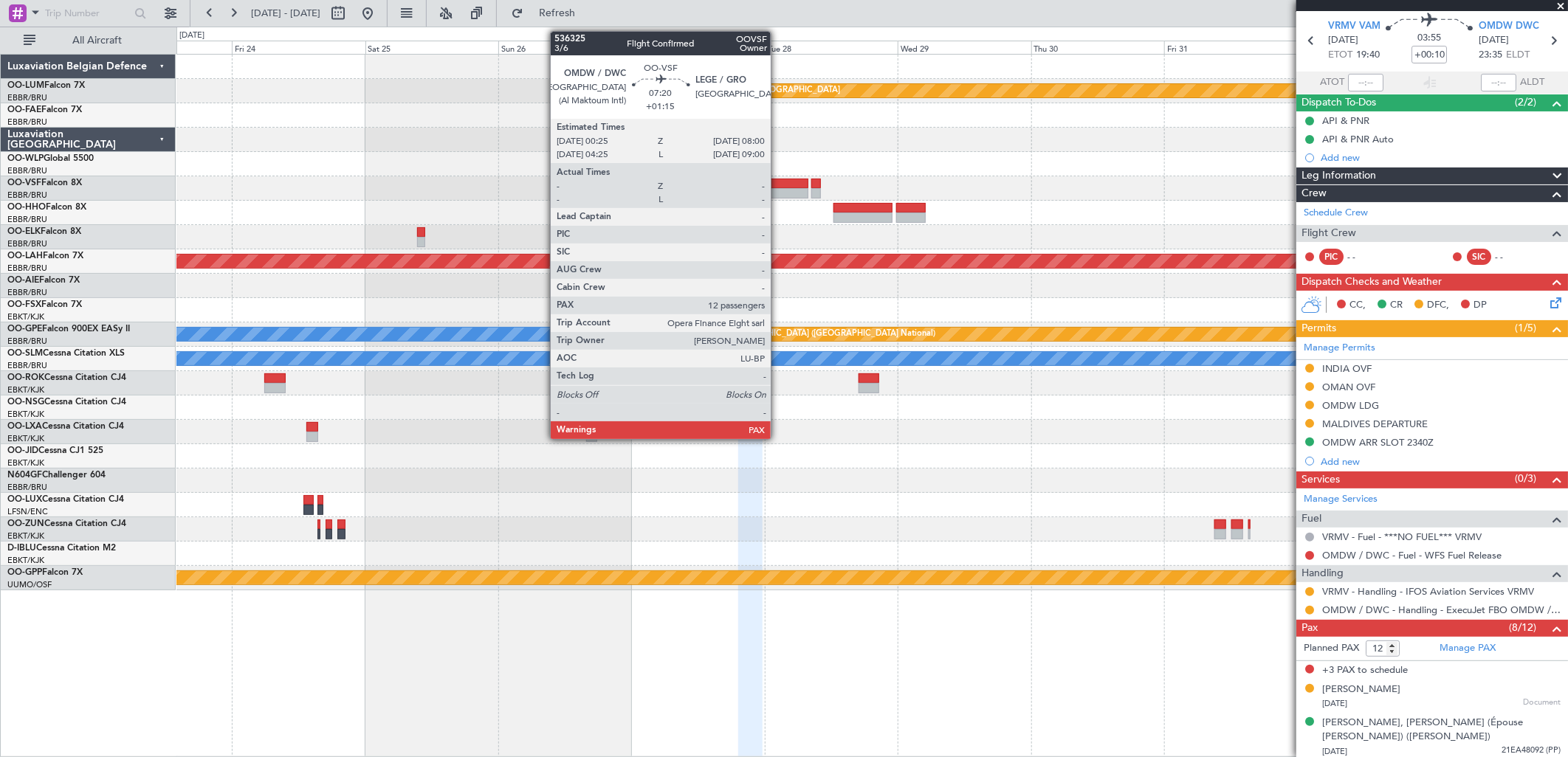
click at [779, 195] on div at bounding box center [787, 193] width 43 height 10
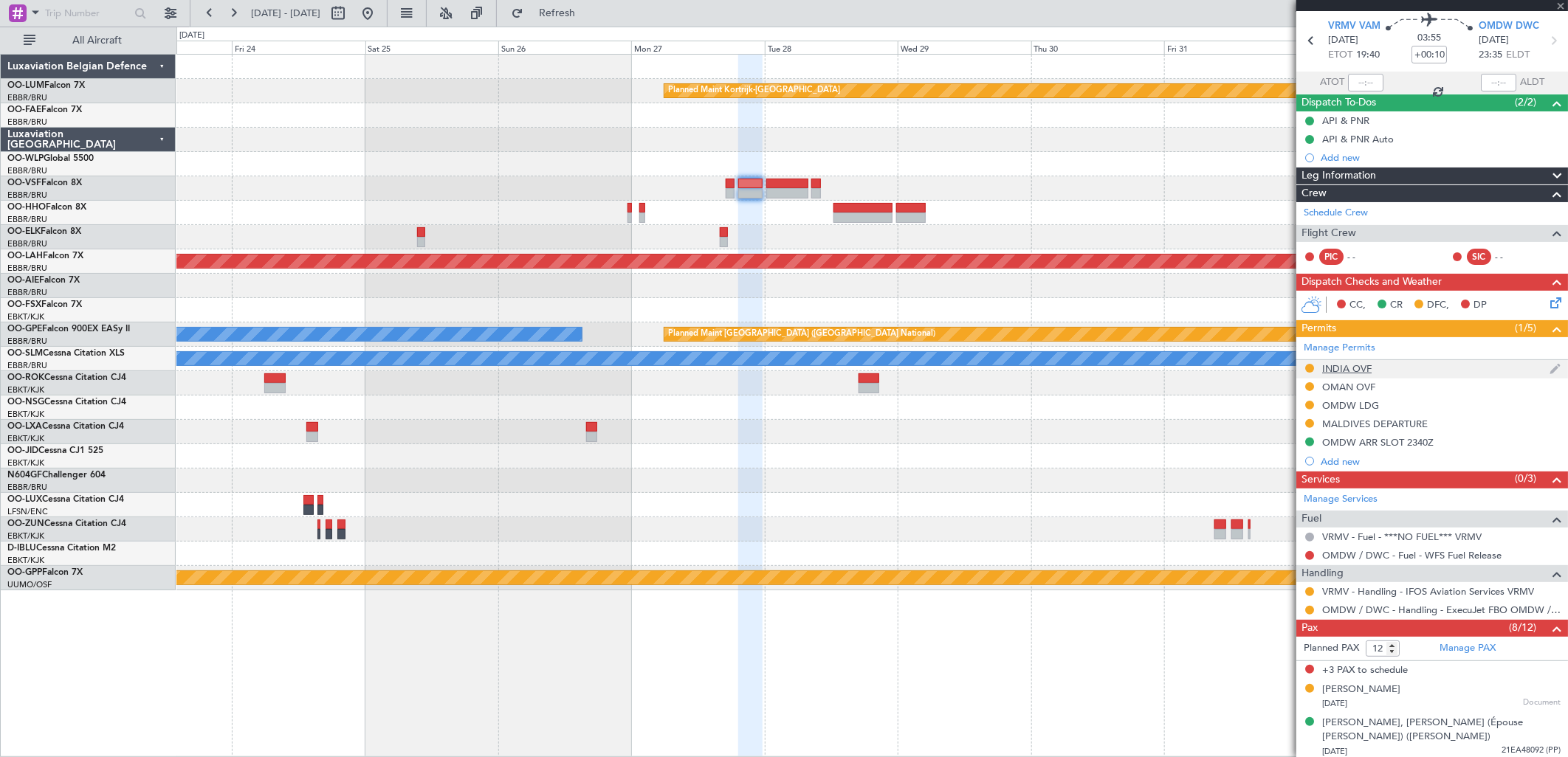
type input "+01:15"
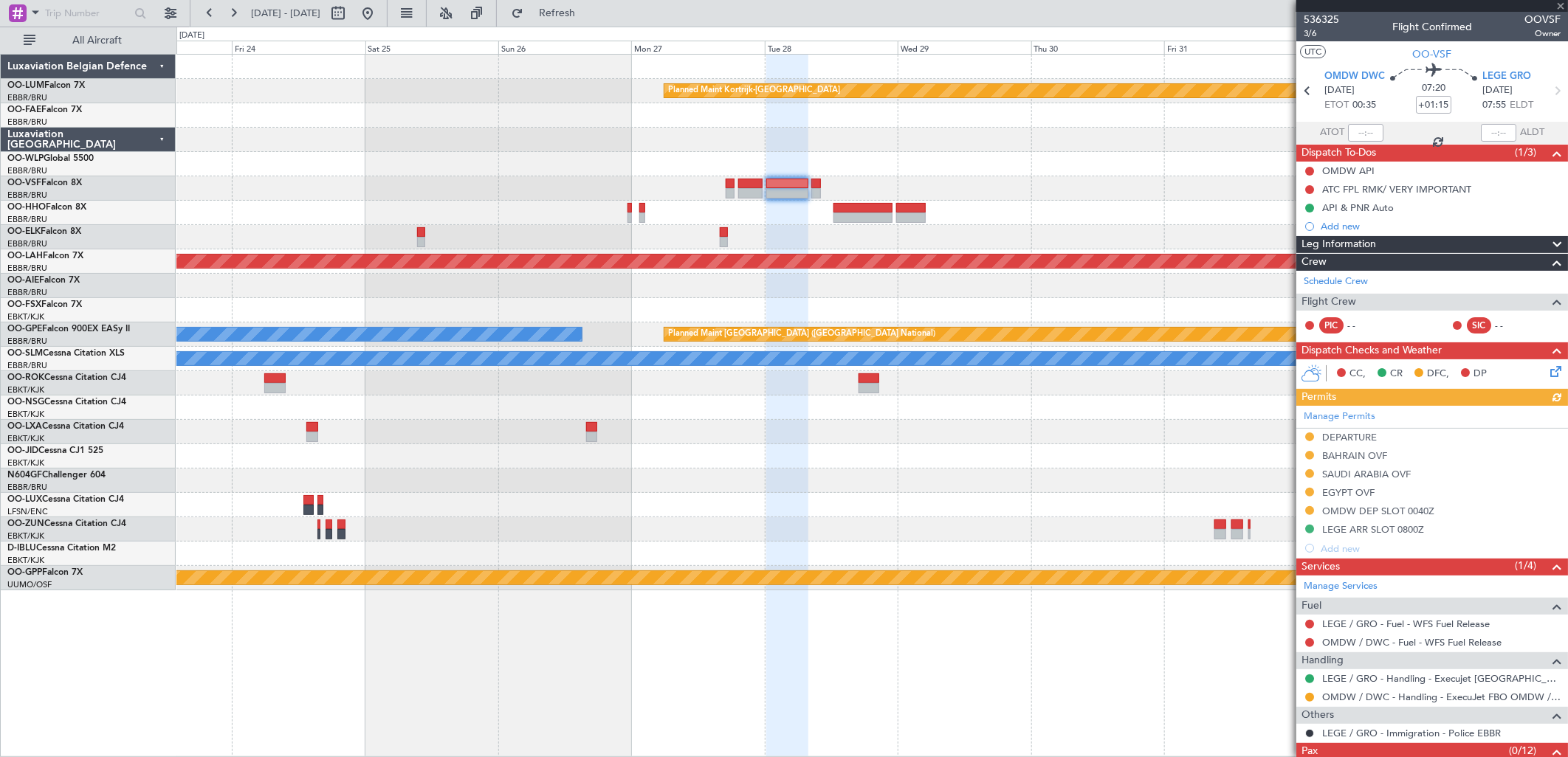
click at [1376, 510] on div "OMDW DEP SLOT 0040Z" at bounding box center [1378, 511] width 113 height 12
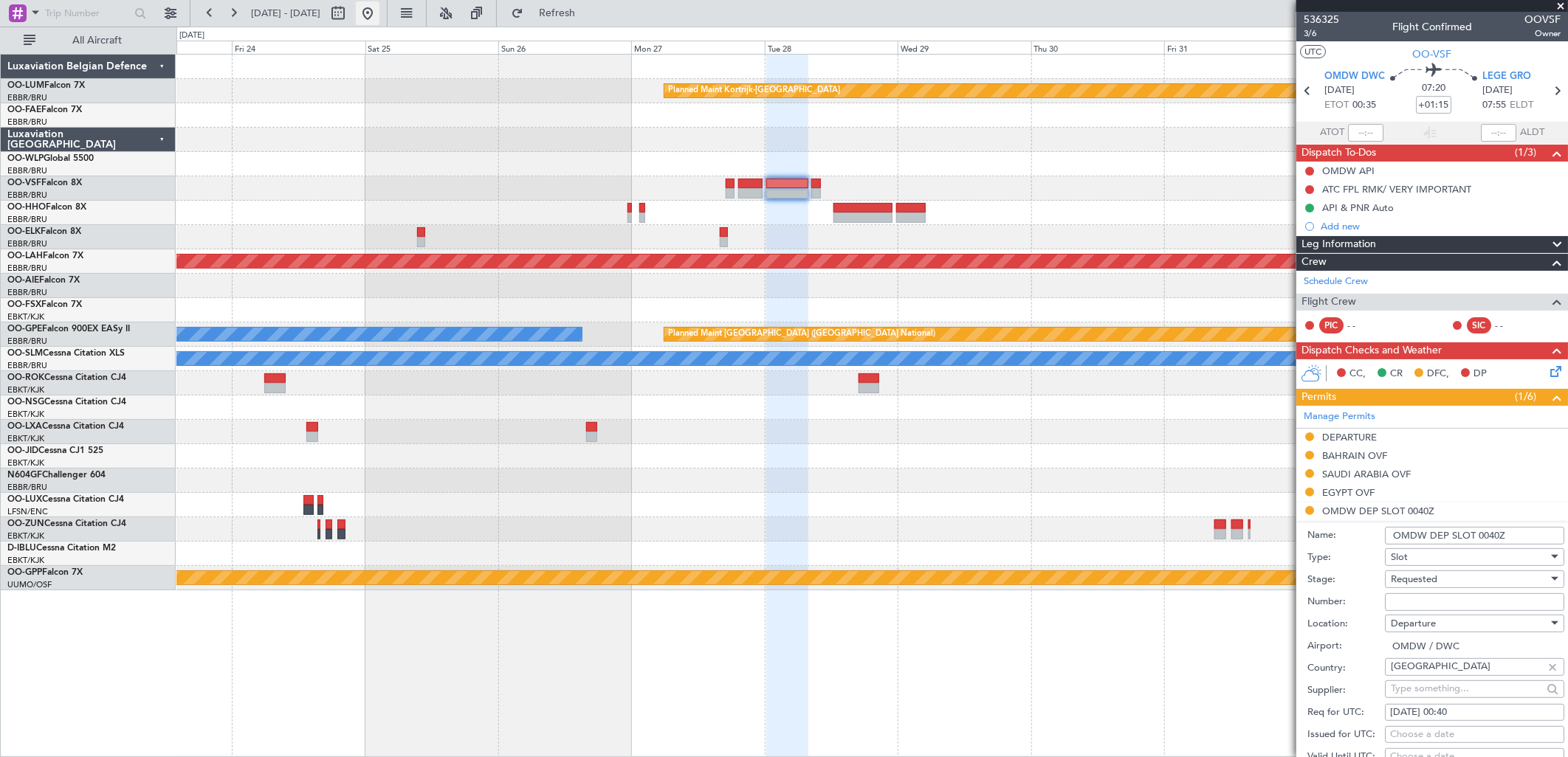
click at [379, 11] on button at bounding box center [367, 13] width 23 height 23
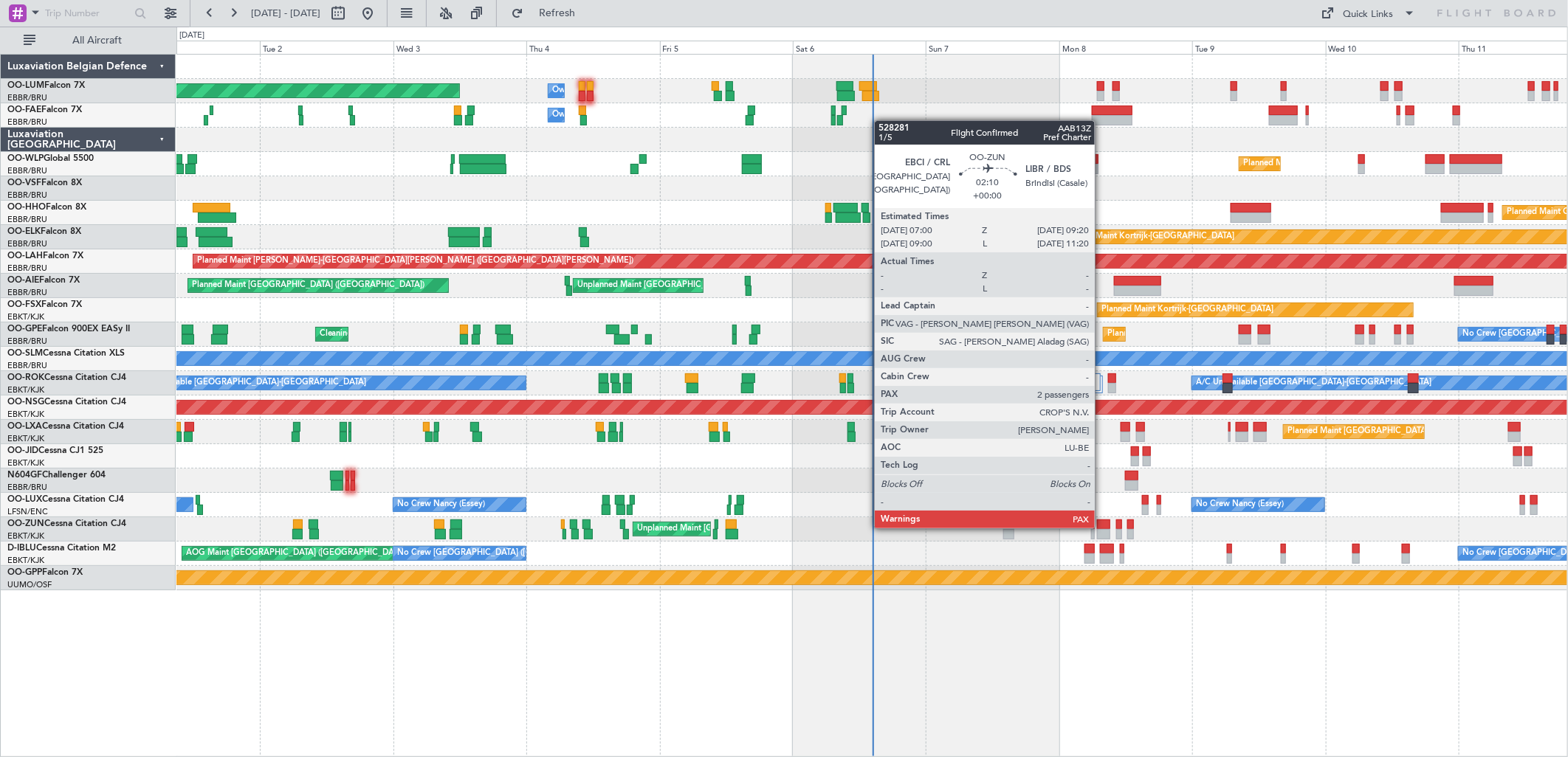
click at [1102, 527] on div at bounding box center [1103, 524] width 13 height 10
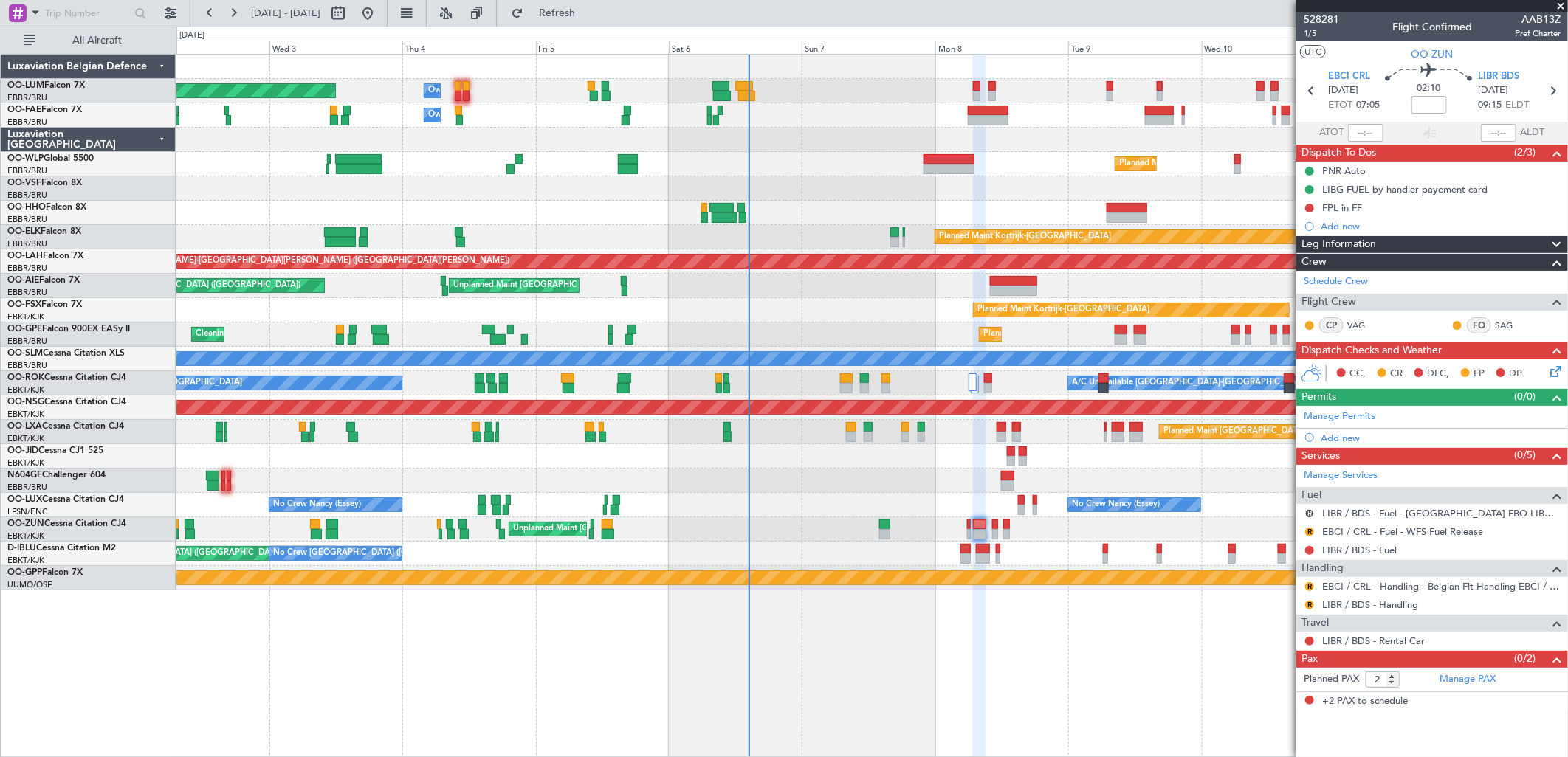
click at [1031, 528] on div "Unplanned Maint [GEOGRAPHIC_DATA] ([GEOGRAPHIC_DATA])" at bounding box center [872, 529] width 1391 height 24
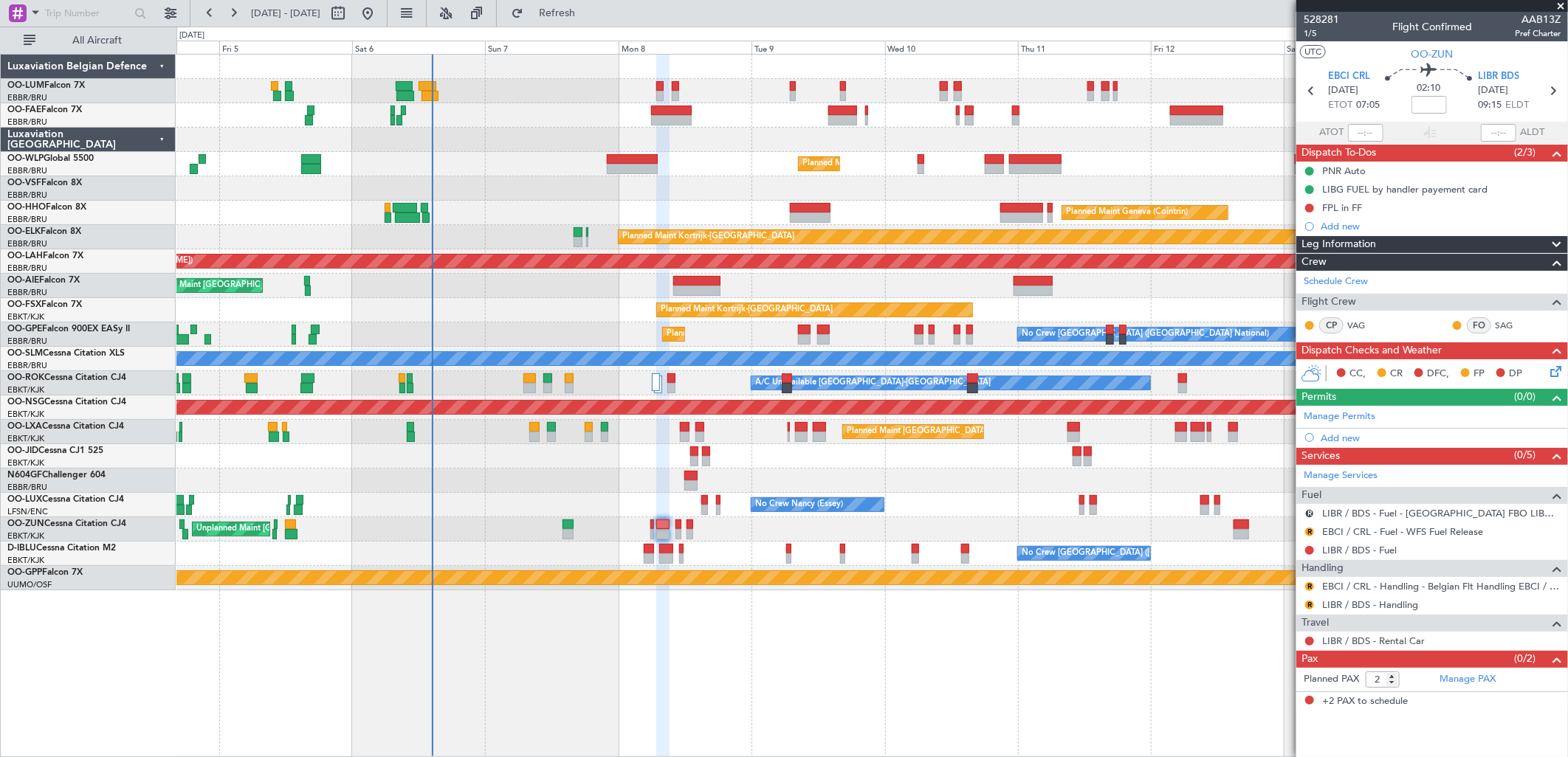
click at [782, 528] on div "Unplanned Maint [GEOGRAPHIC_DATA] ([GEOGRAPHIC_DATA])" at bounding box center [872, 529] width 1391 height 24
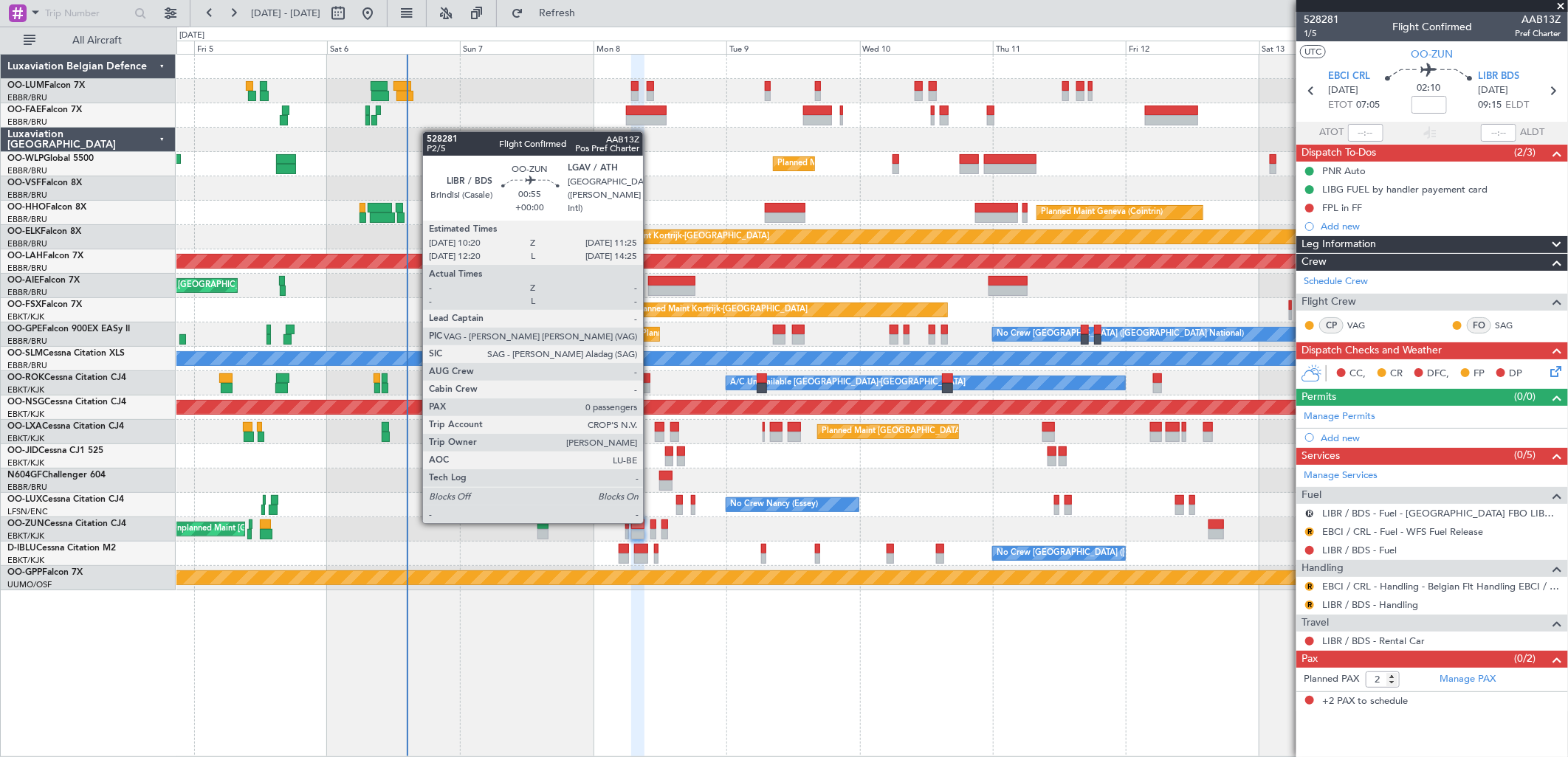
click at [650, 522] on div at bounding box center [653, 524] width 6 height 10
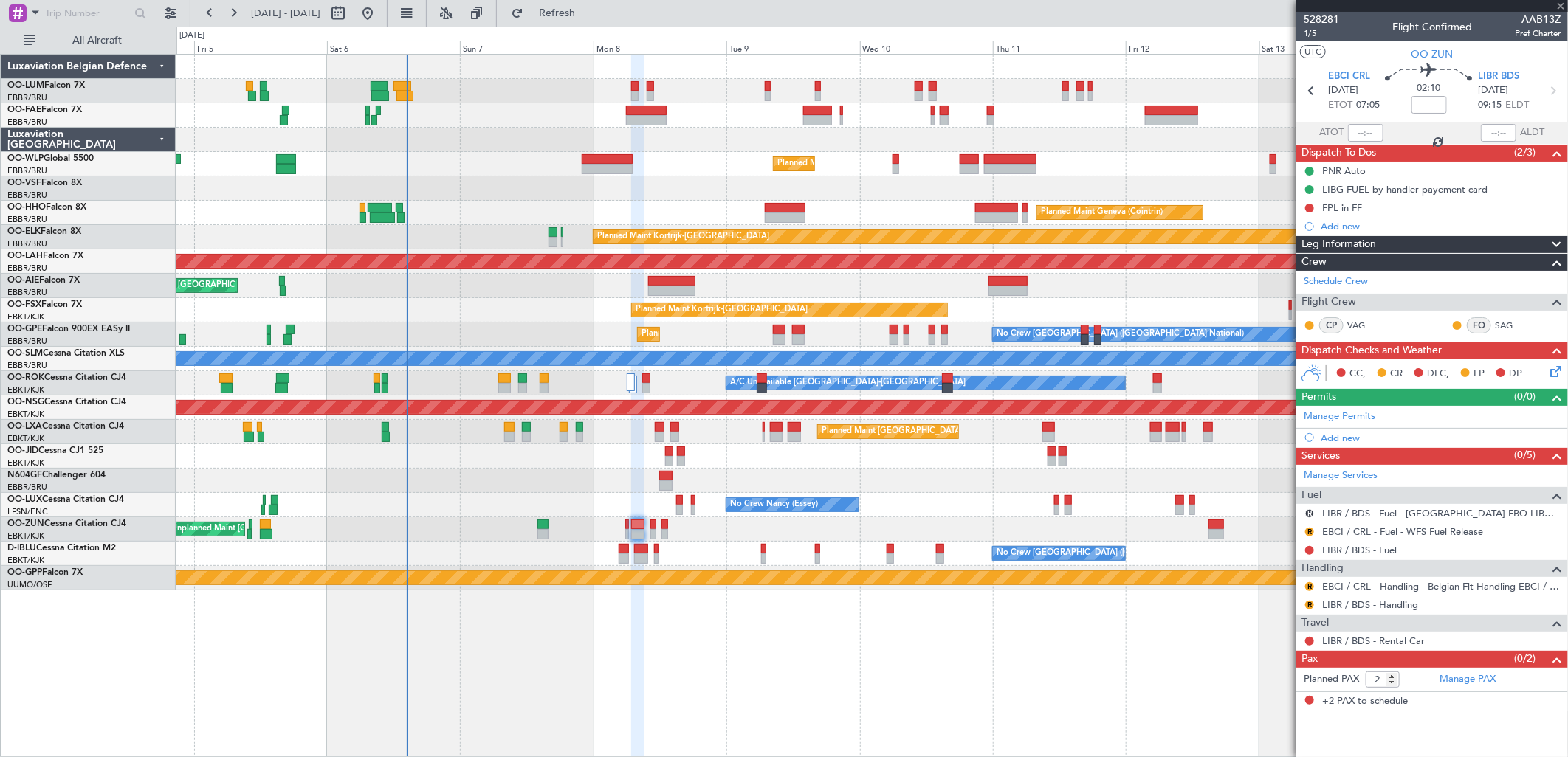
type input "0"
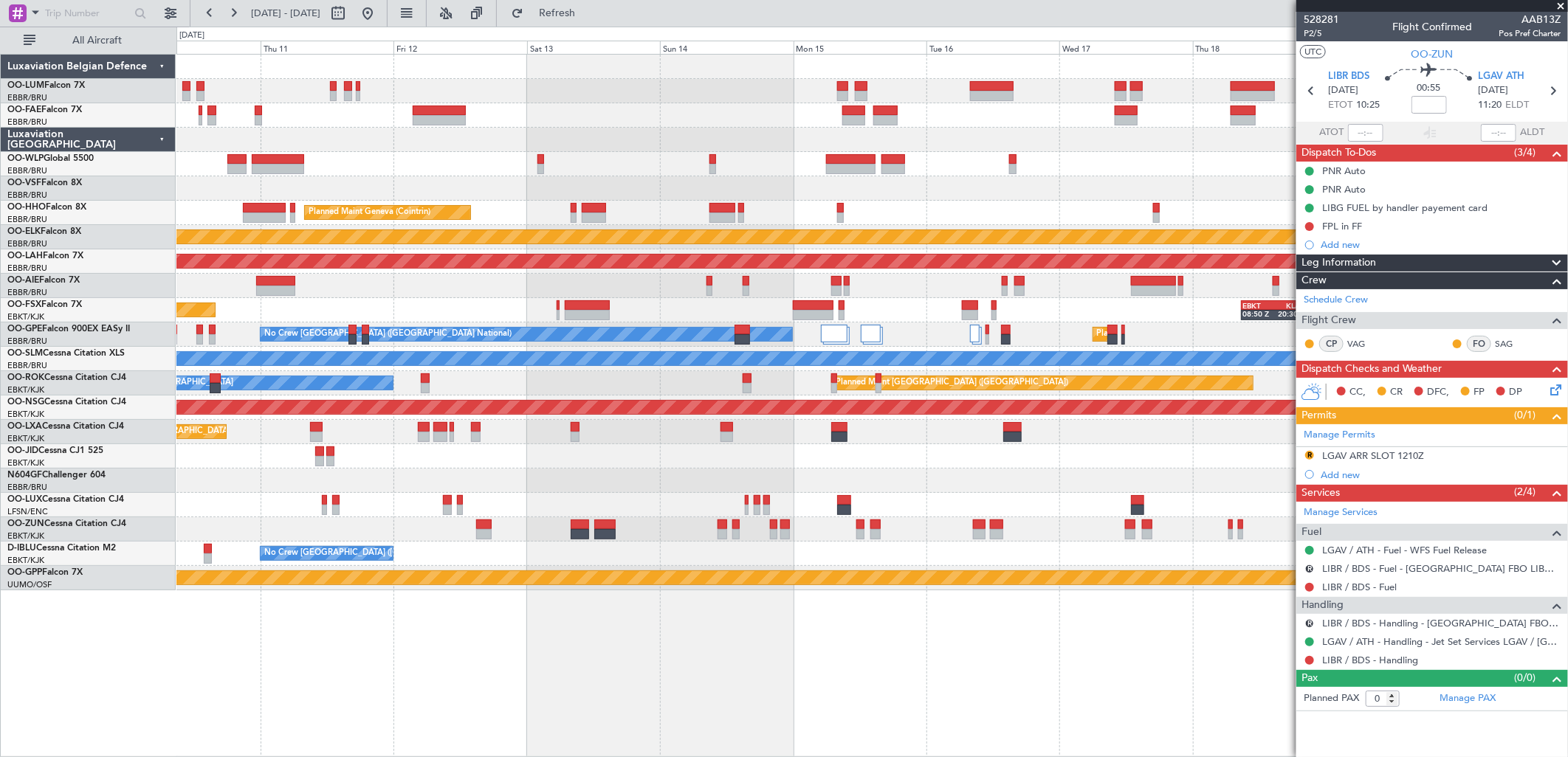
click at [328, 343] on div "Planned Maint Milan (Linate) Planned Maint Geneva (Cointrin) Planned Maint Kort…" at bounding box center [872, 323] width 1391 height 536
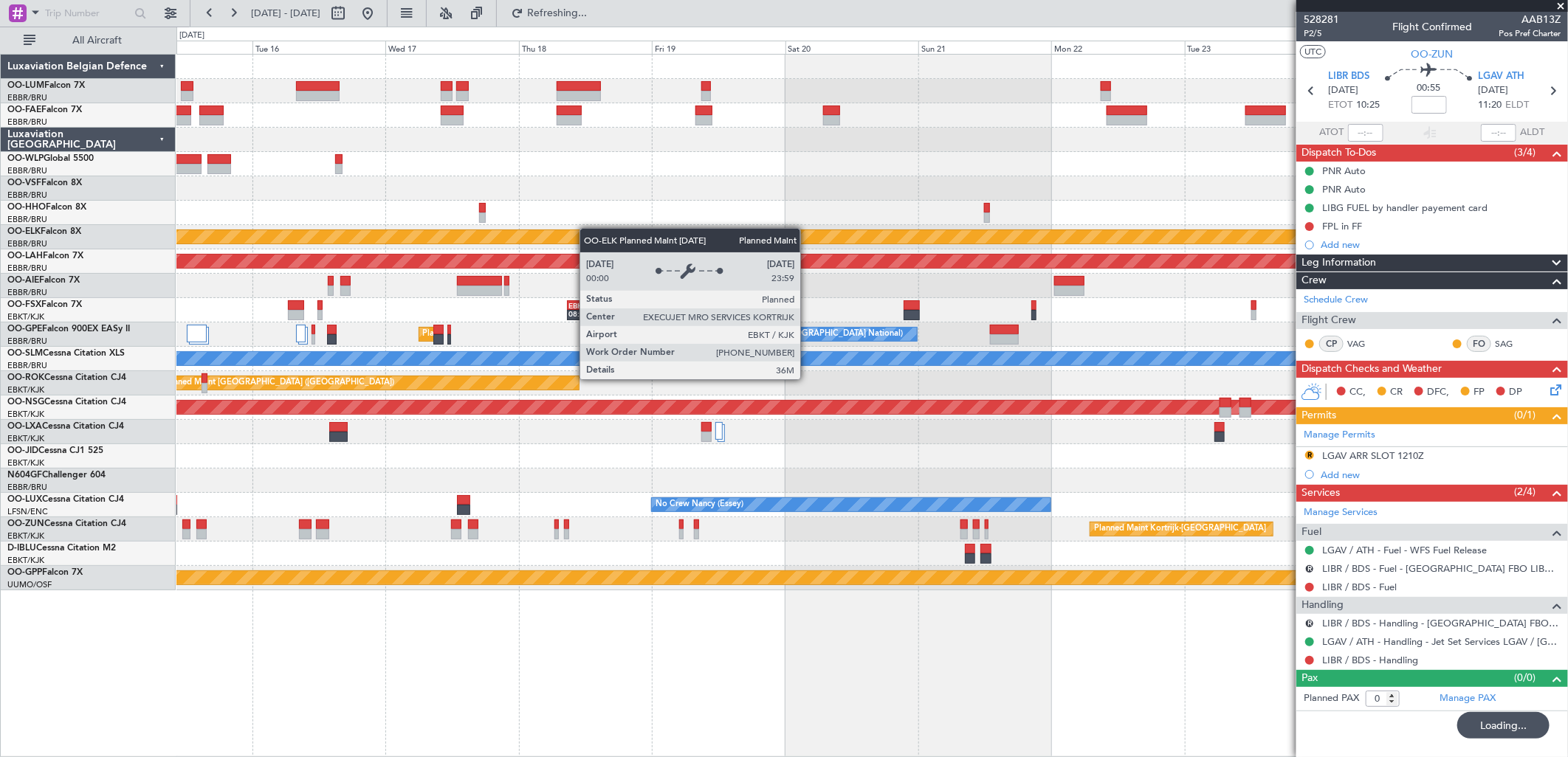
click at [292, 245] on div "Planned Maint Kortrijk-Wevelgem Planned Maint Alton-st Louis (St Louis Regl) EB…" at bounding box center [872, 323] width 1391 height 536
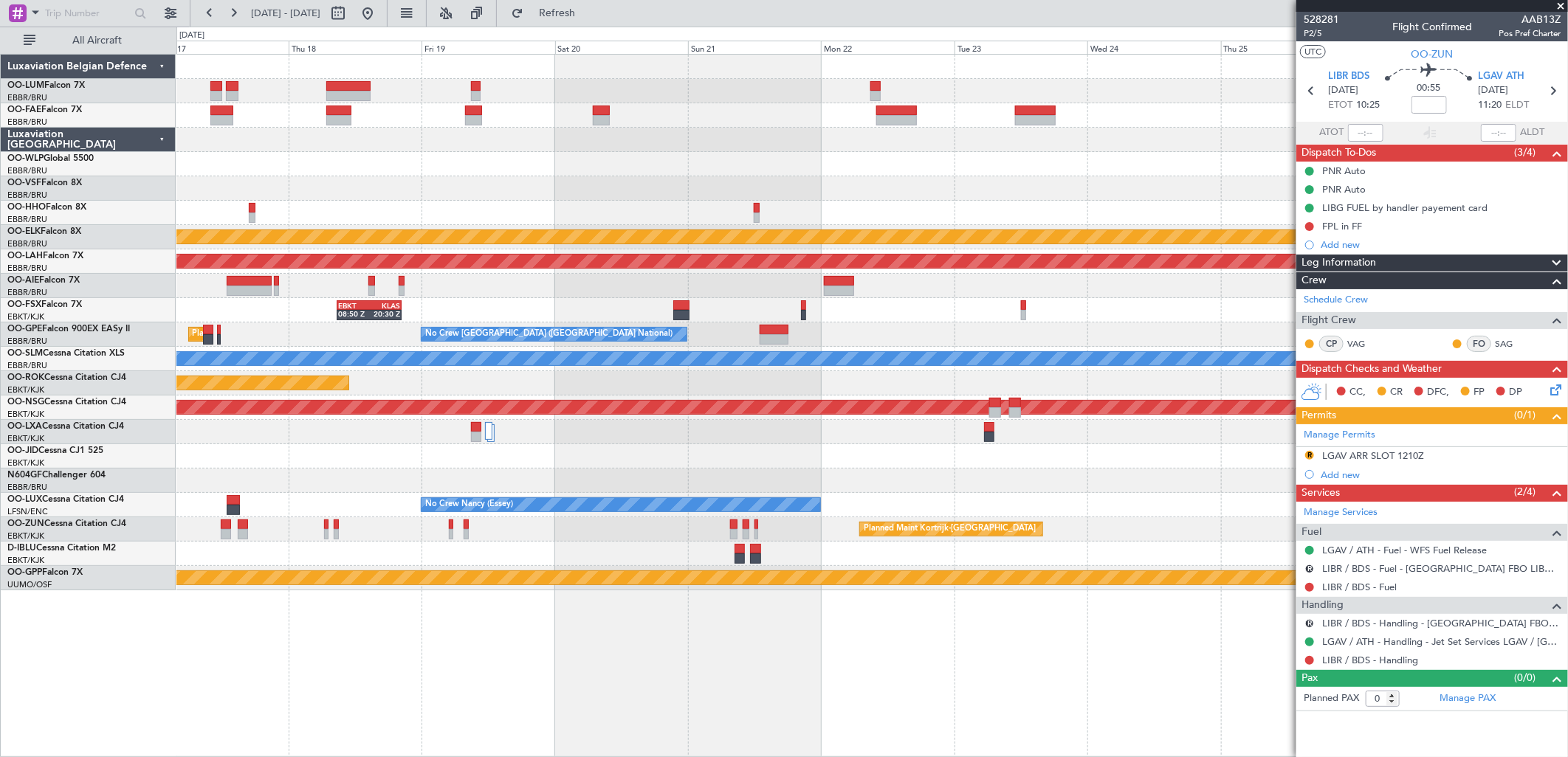
click at [410, 204] on div at bounding box center [872, 212] width 1391 height 24
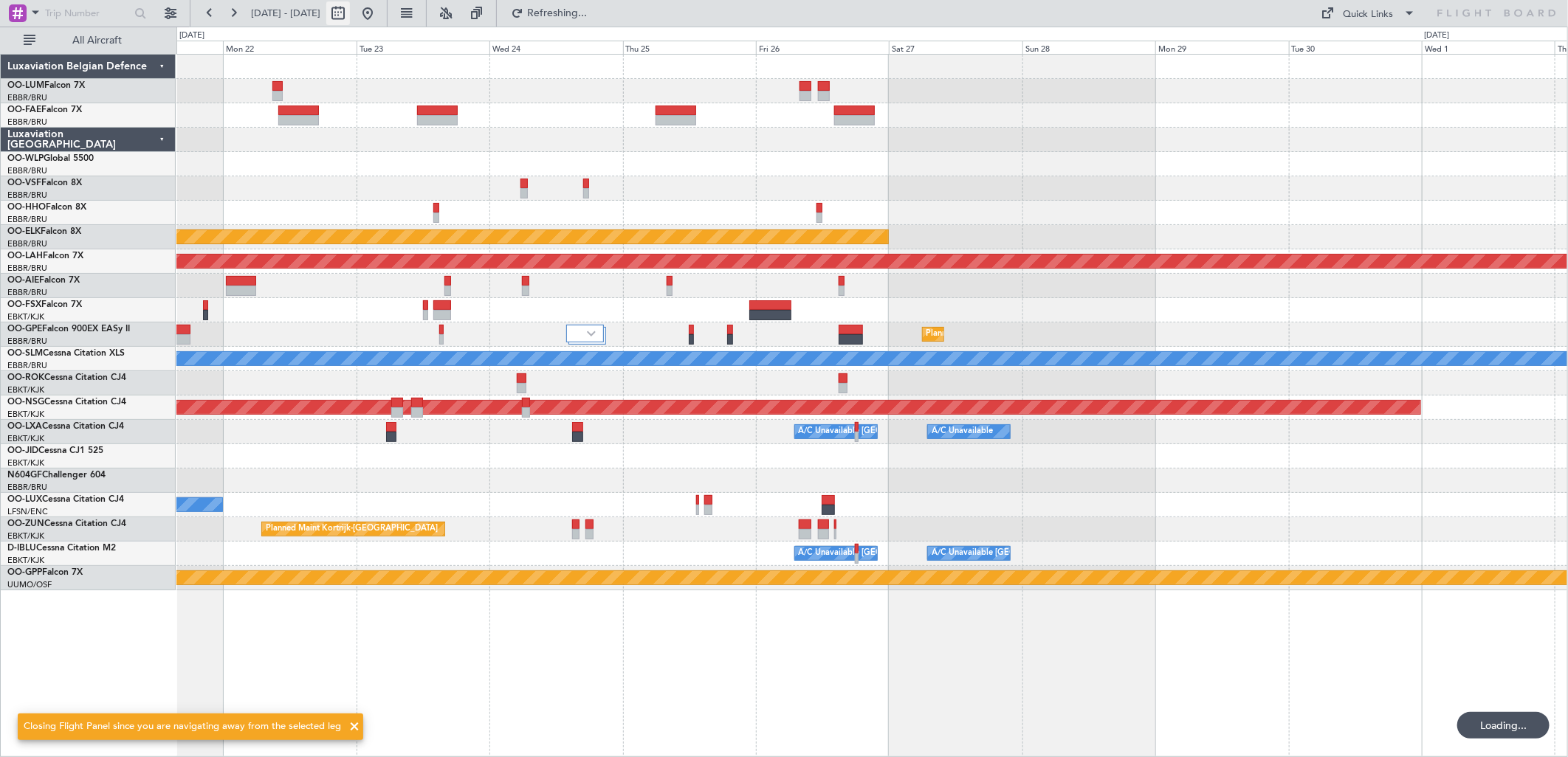
click at [350, 9] on button at bounding box center [338, 13] width 23 height 23
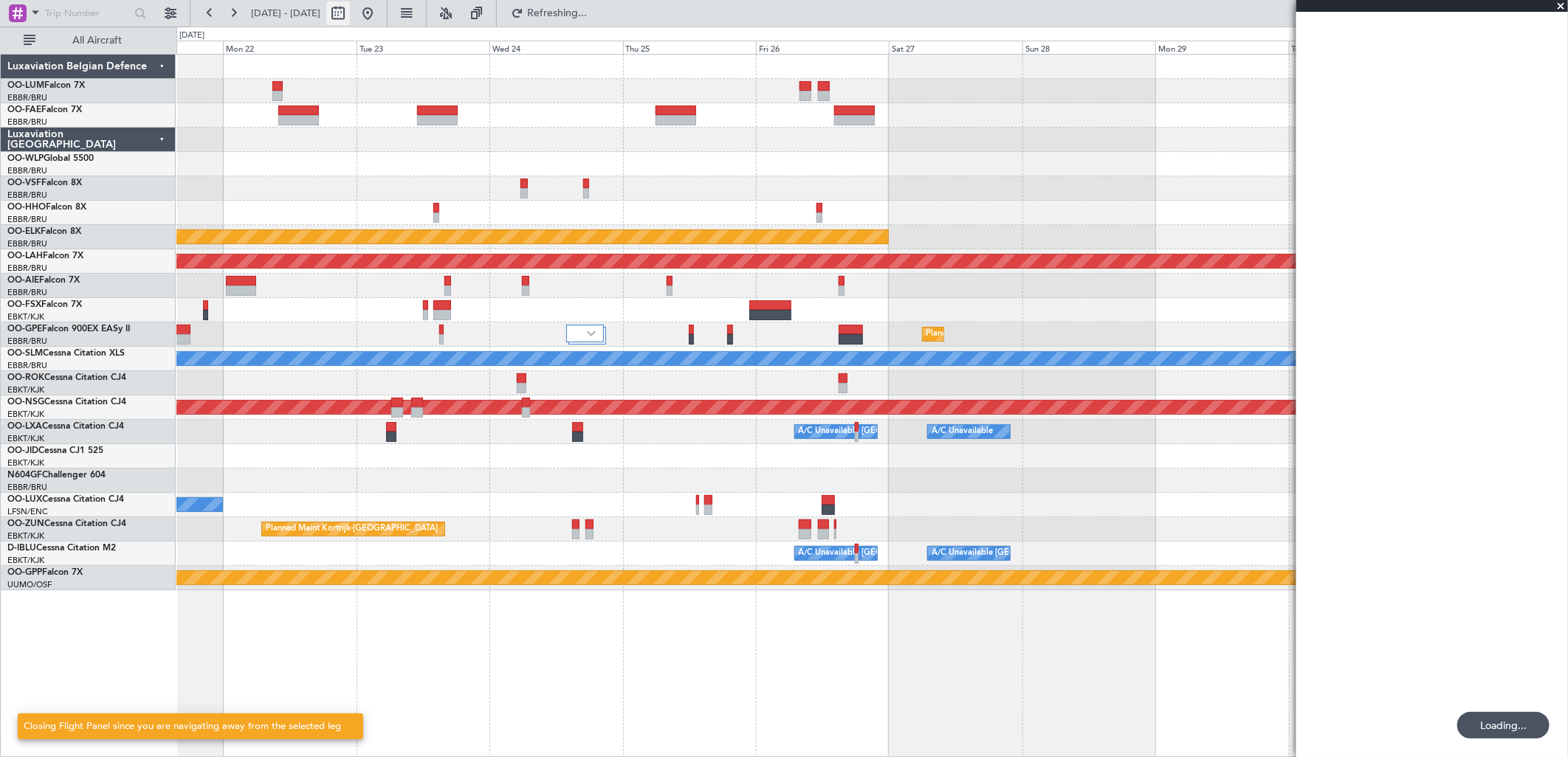
select select "9"
select select "2025"
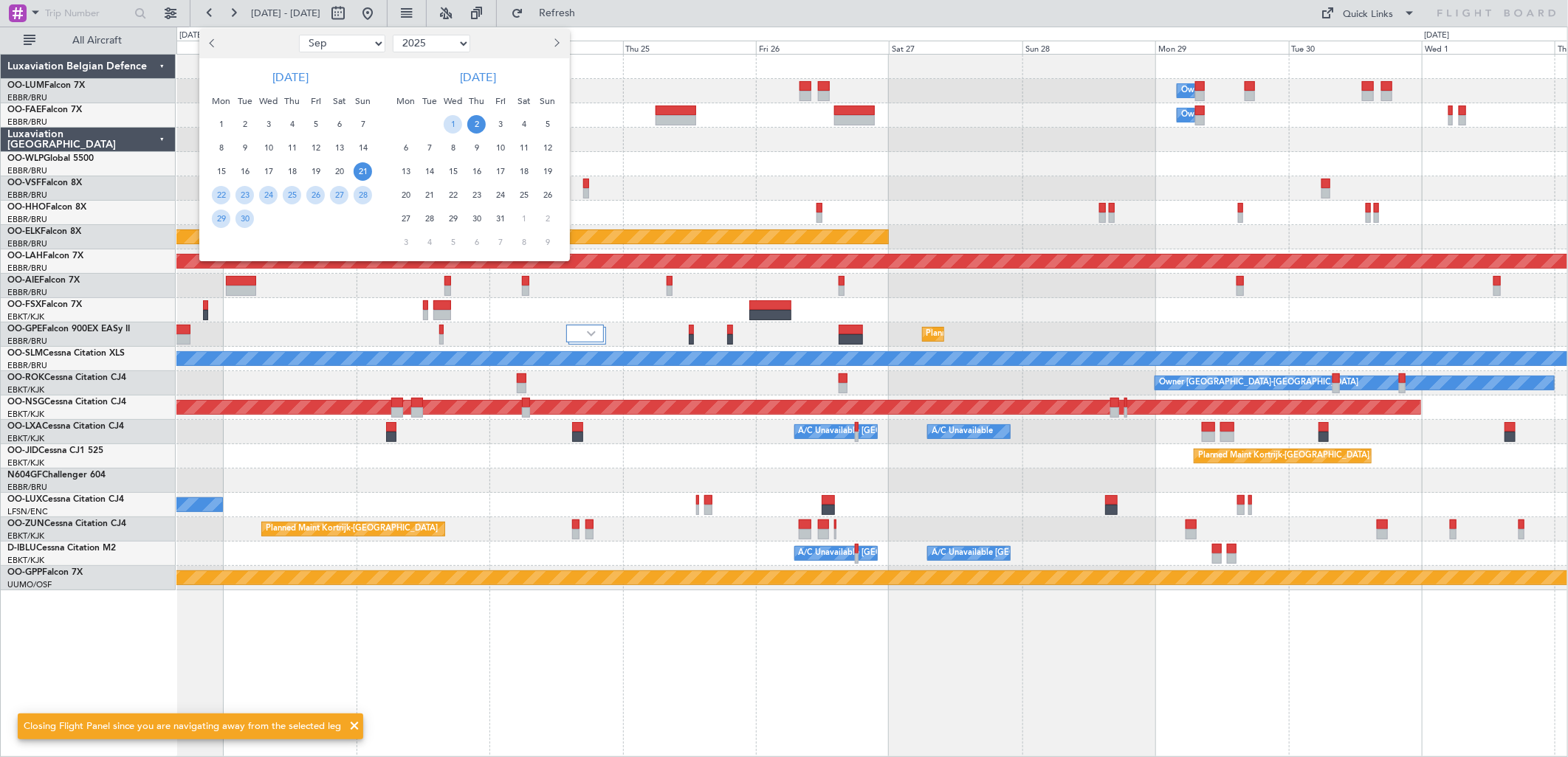
click at [408, 216] on span "27" at bounding box center [406, 219] width 19 height 19
click at [557, 218] on div "2" at bounding box center [548, 219] width 23 height 23
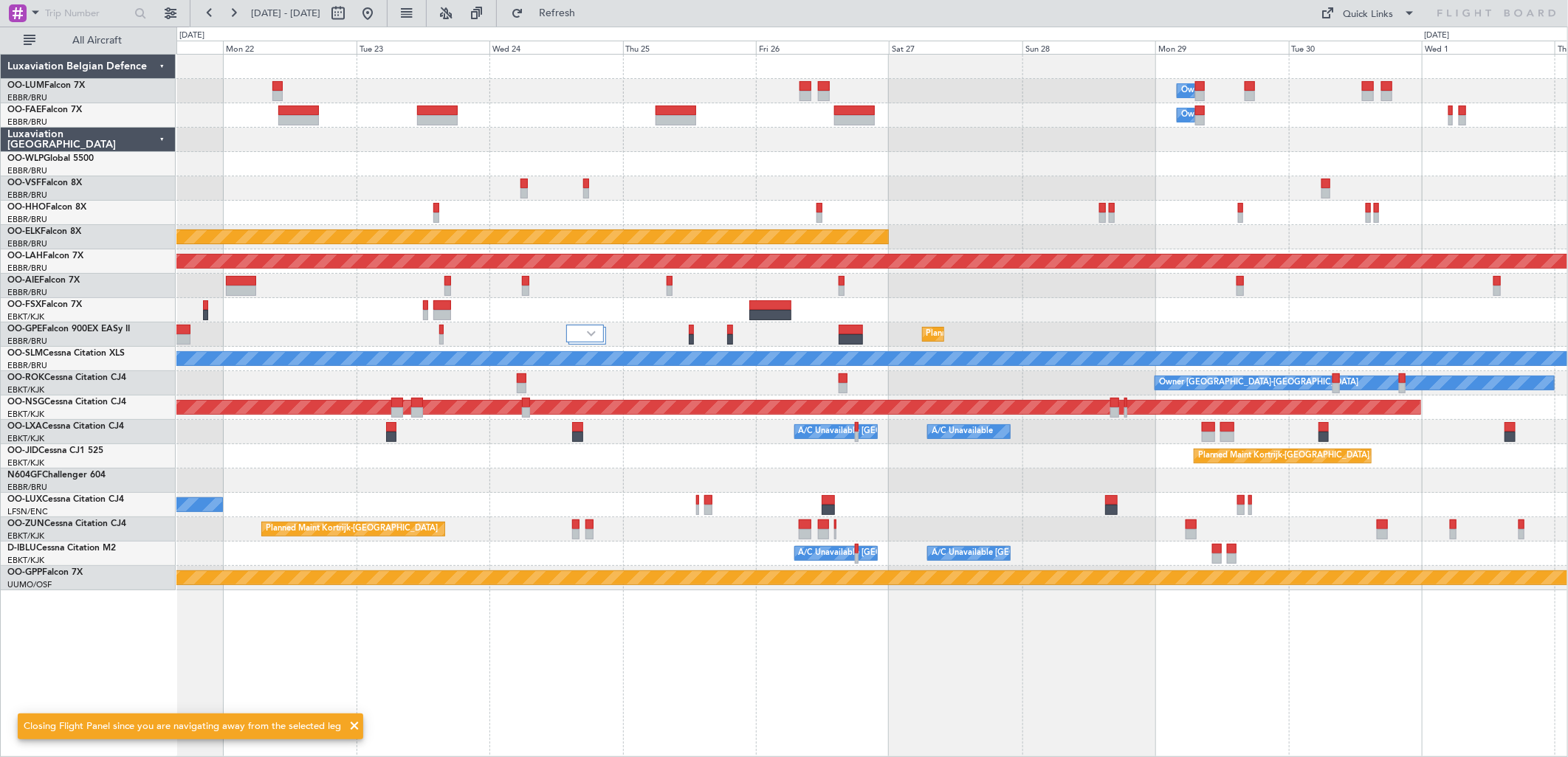
select select "10"
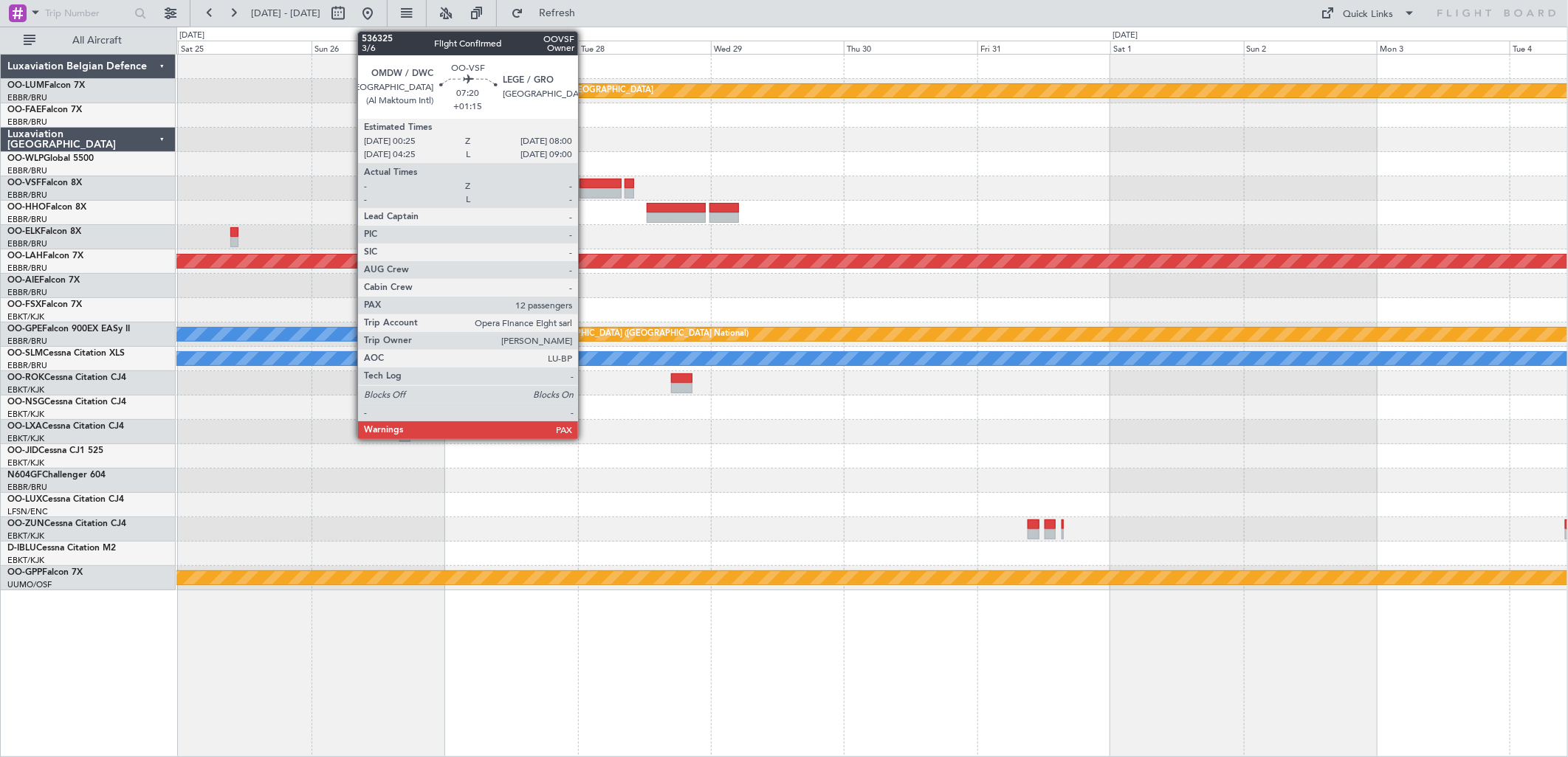
click at [585, 183] on div at bounding box center [600, 184] width 43 height 10
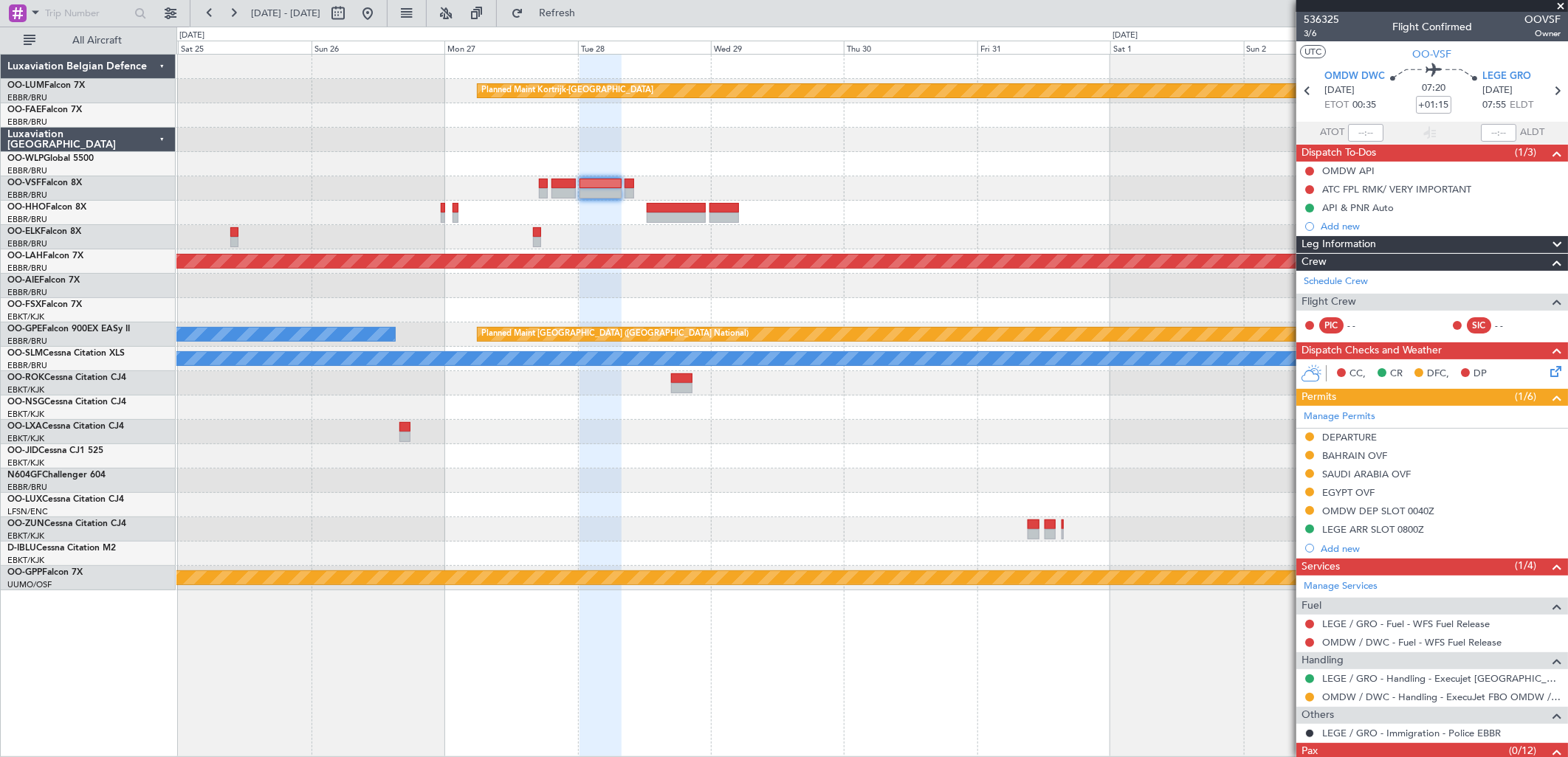
click at [1394, 511] on div "OMDW DEP SLOT 0040Z" at bounding box center [1378, 511] width 113 height 12
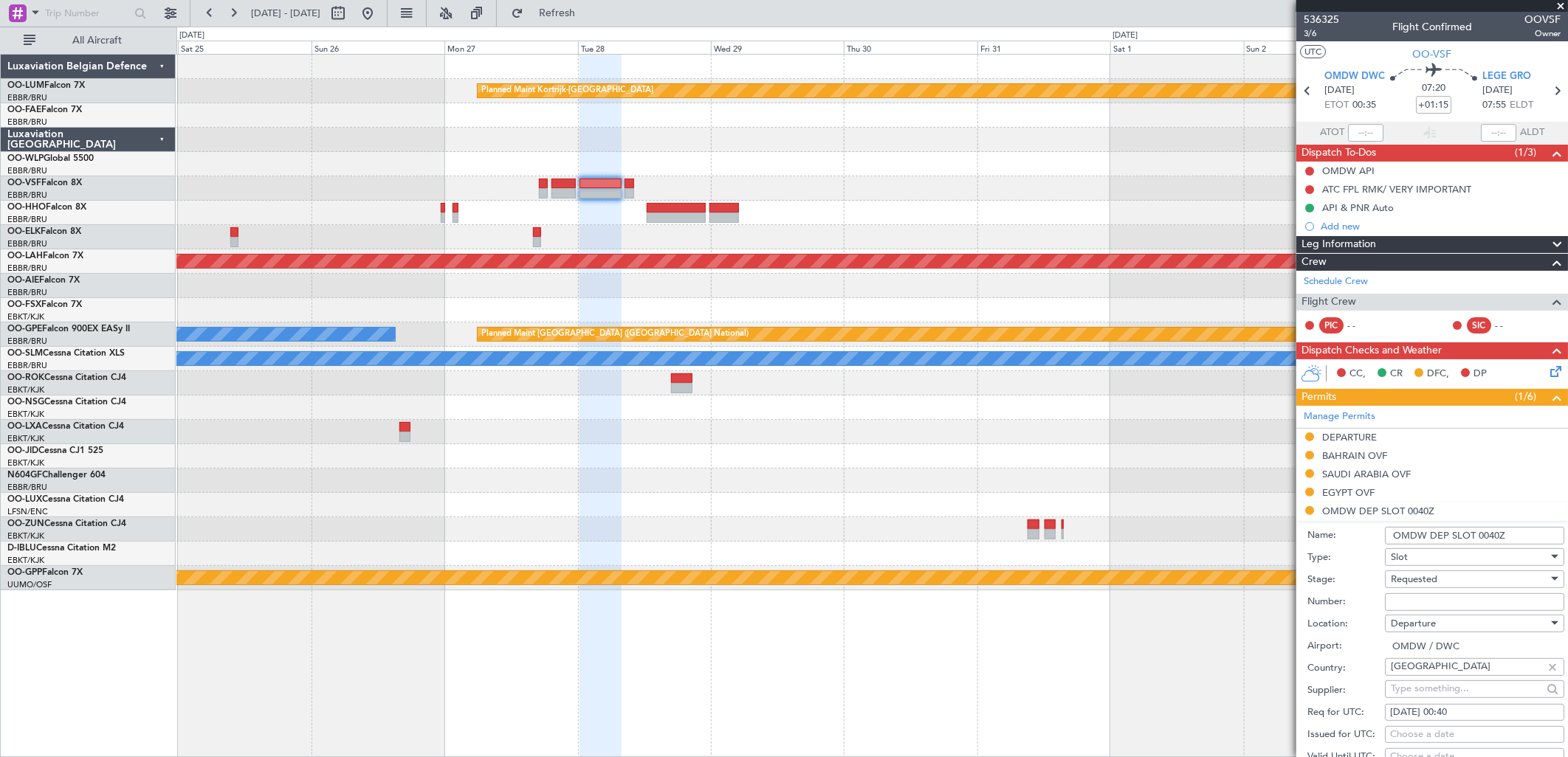
click at [1418, 573] on span "Requested" at bounding box center [1413, 579] width 46 height 13
click at [1418, 704] on span "Received OK" at bounding box center [1469, 698] width 153 height 22
drag, startPoint x: 1402, startPoint y: 591, endPoint x: 1413, endPoint y: 598, distance: 13.0
click at [1402, 591] on div "Number:" at bounding box center [1436, 602] width 257 height 22
click at [1413, 598] on input "Number:" at bounding box center [1474, 602] width 179 height 18
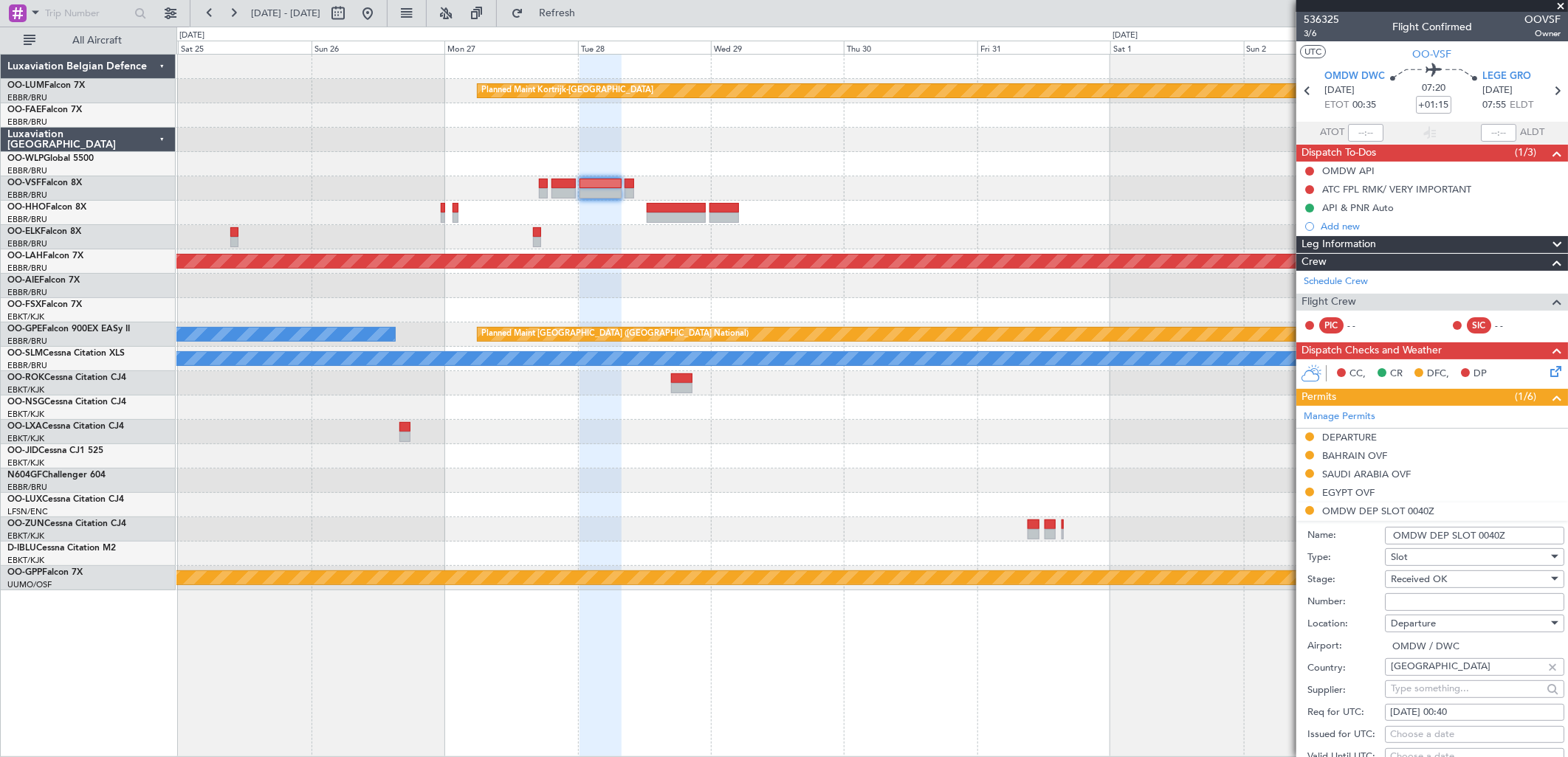
paste input "EJF117"
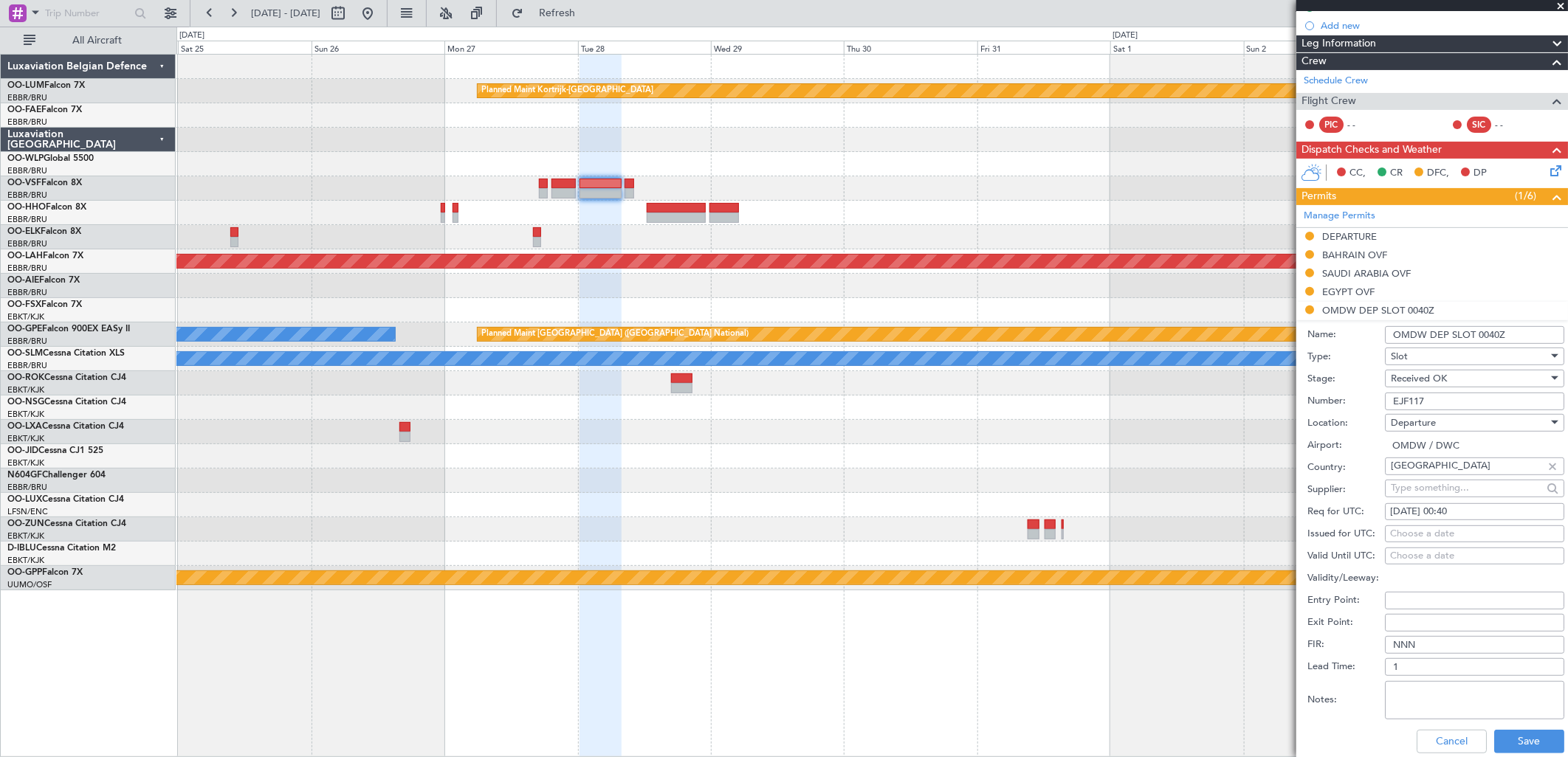
scroll to position [409, 0]
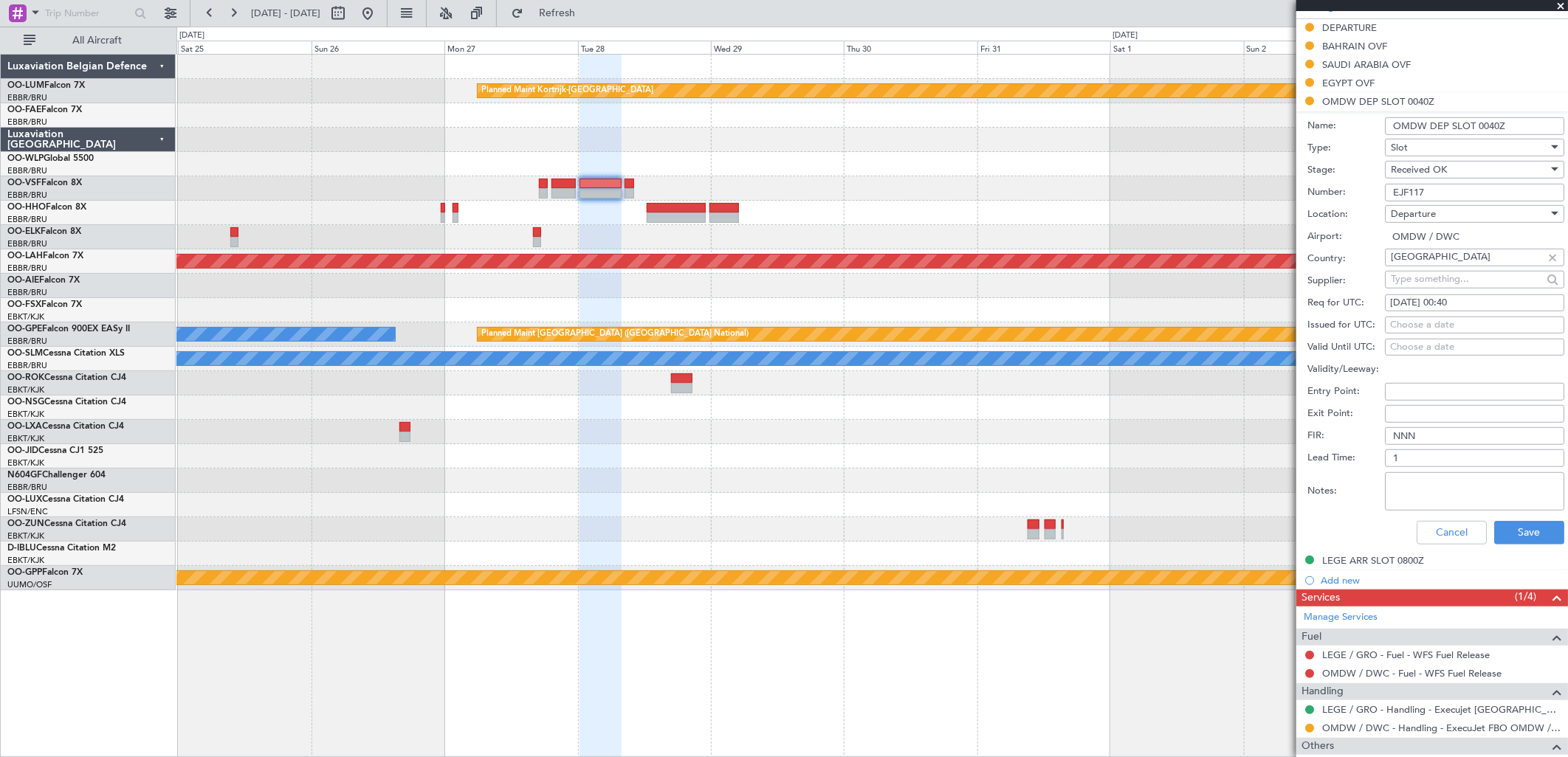
type input "EJF117"
click at [1493, 298] on div "28/10/2025 00:40" at bounding box center [1474, 303] width 169 height 15
select select "10"
select select "2025"
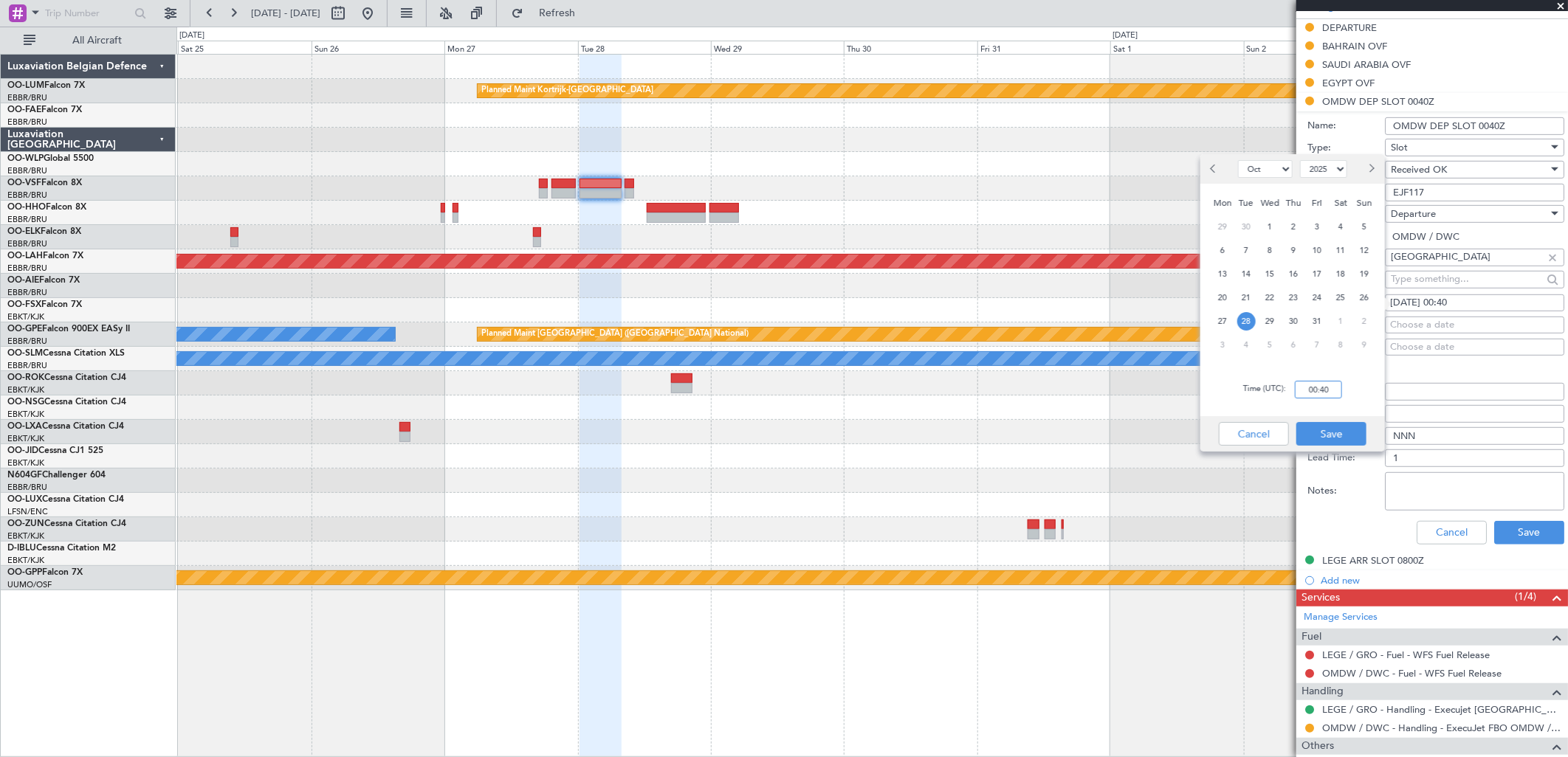
click at [1323, 387] on input "00:40" at bounding box center [1318, 389] width 47 height 18
type input "00:25"
click at [1339, 426] on button "Save" at bounding box center [1331, 434] width 70 height 23
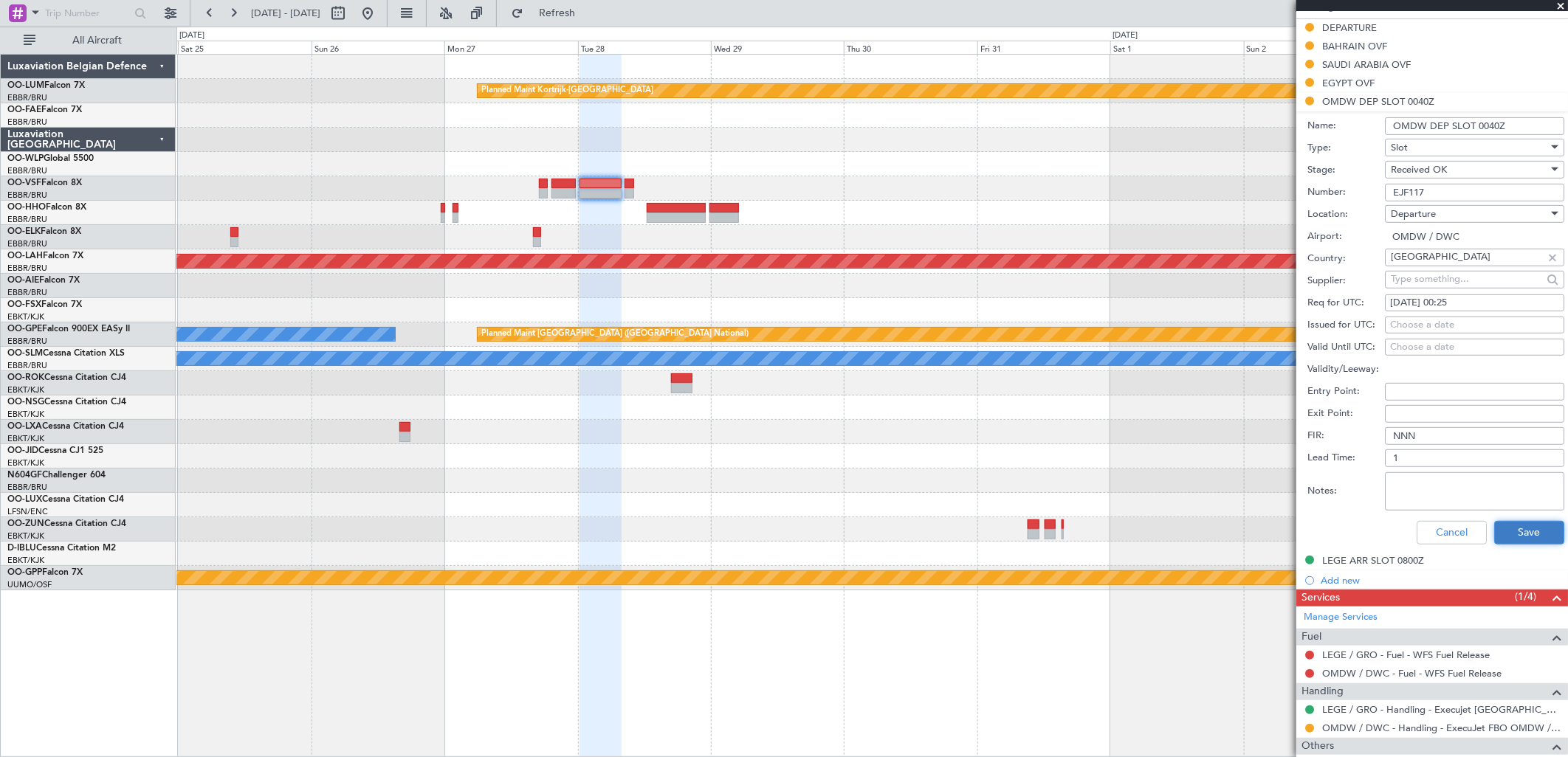
click at [1527, 539] on button "Save" at bounding box center [1529, 533] width 70 height 23
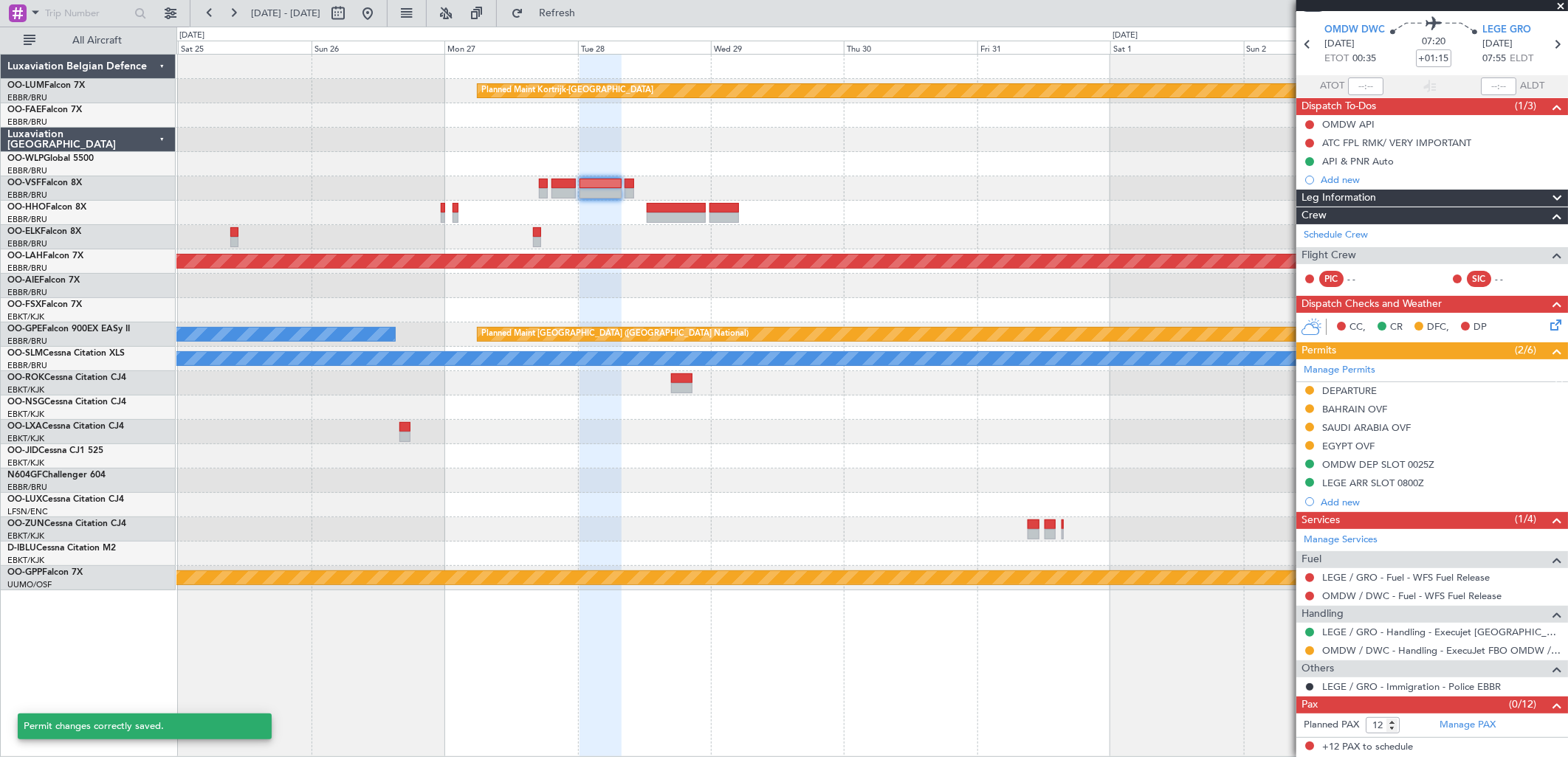
scroll to position [46, 0]
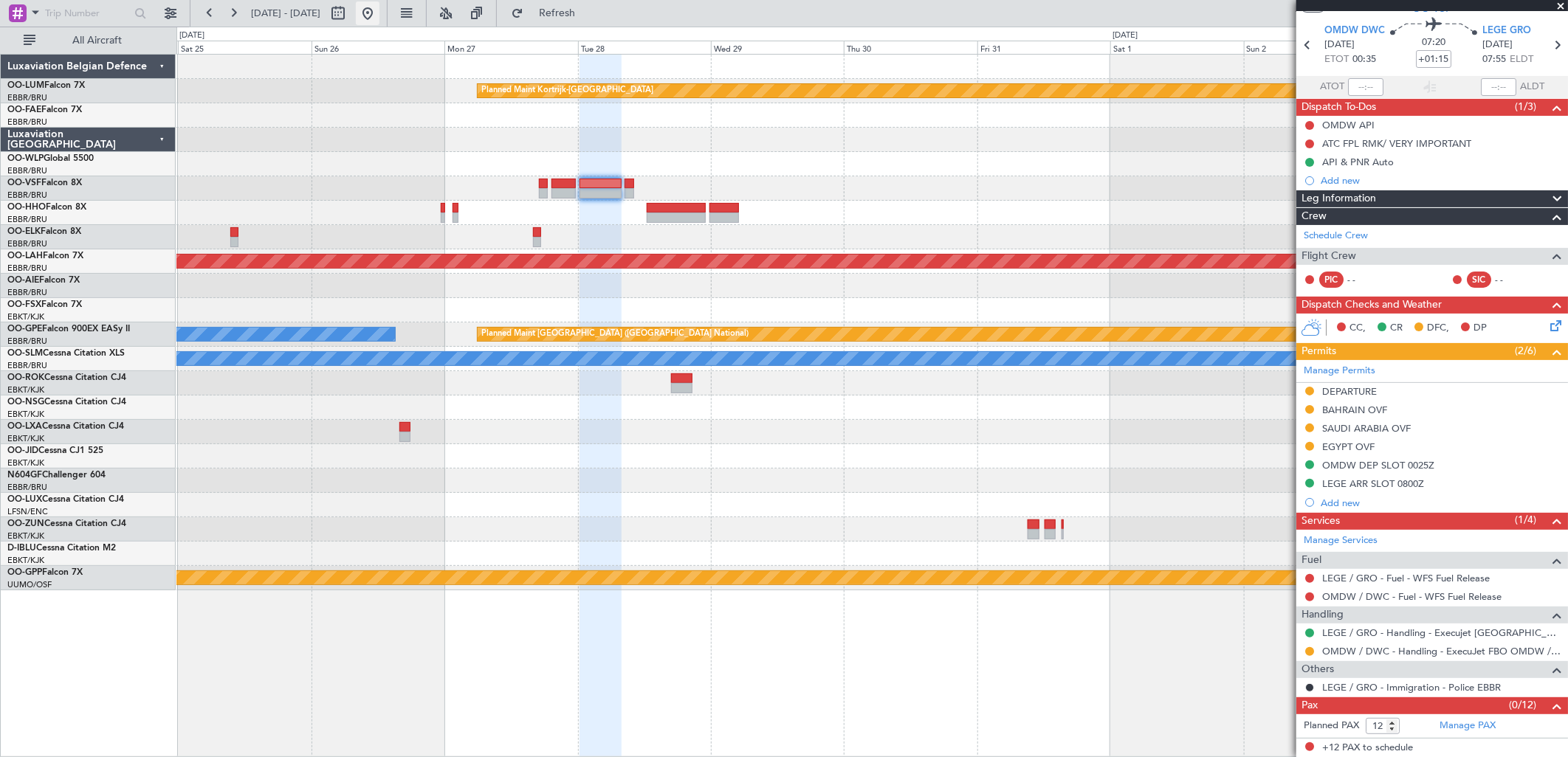
click at [379, 10] on button at bounding box center [367, 13] width 23 height 23
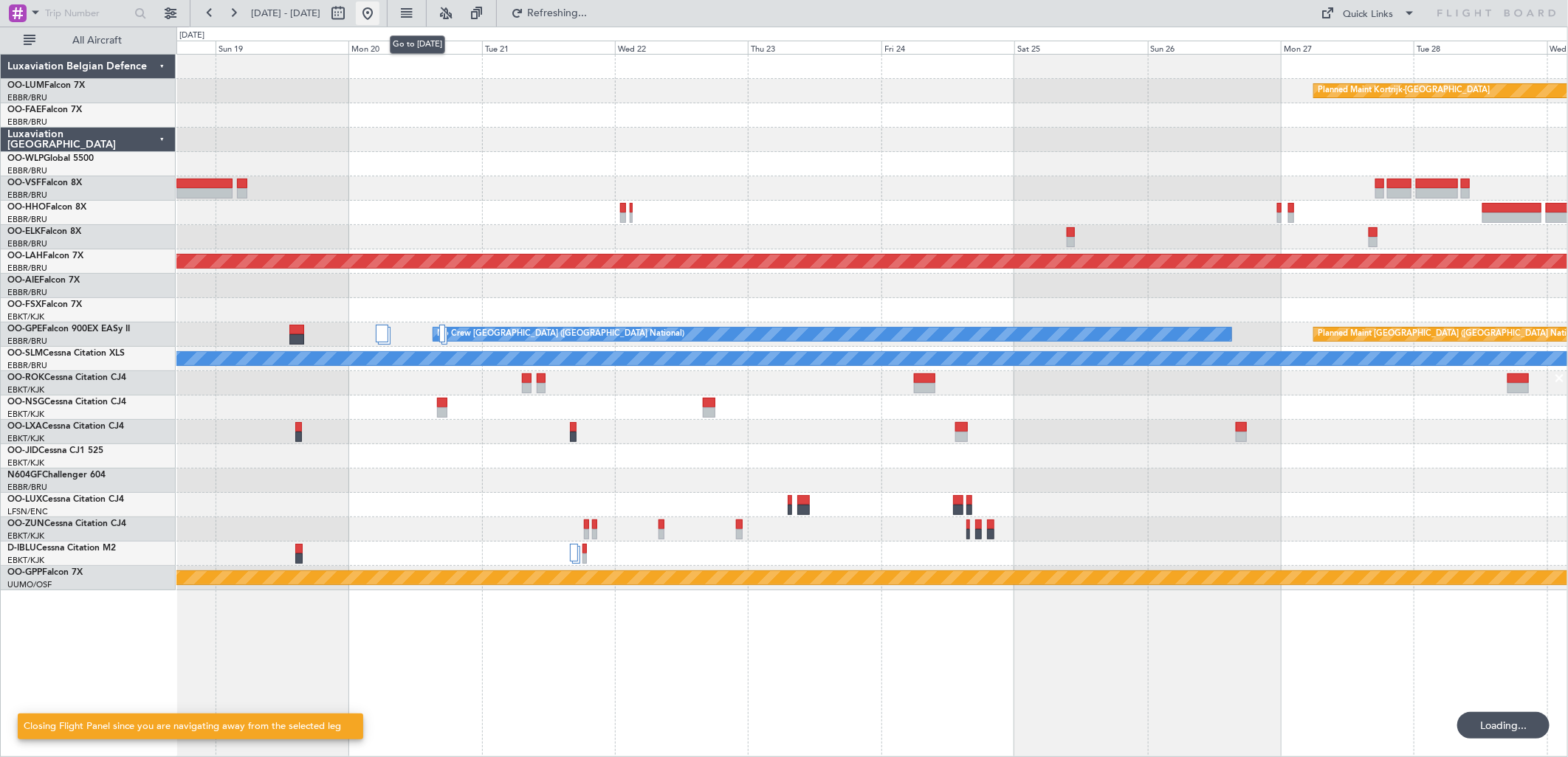
scroll to position [0, 0]
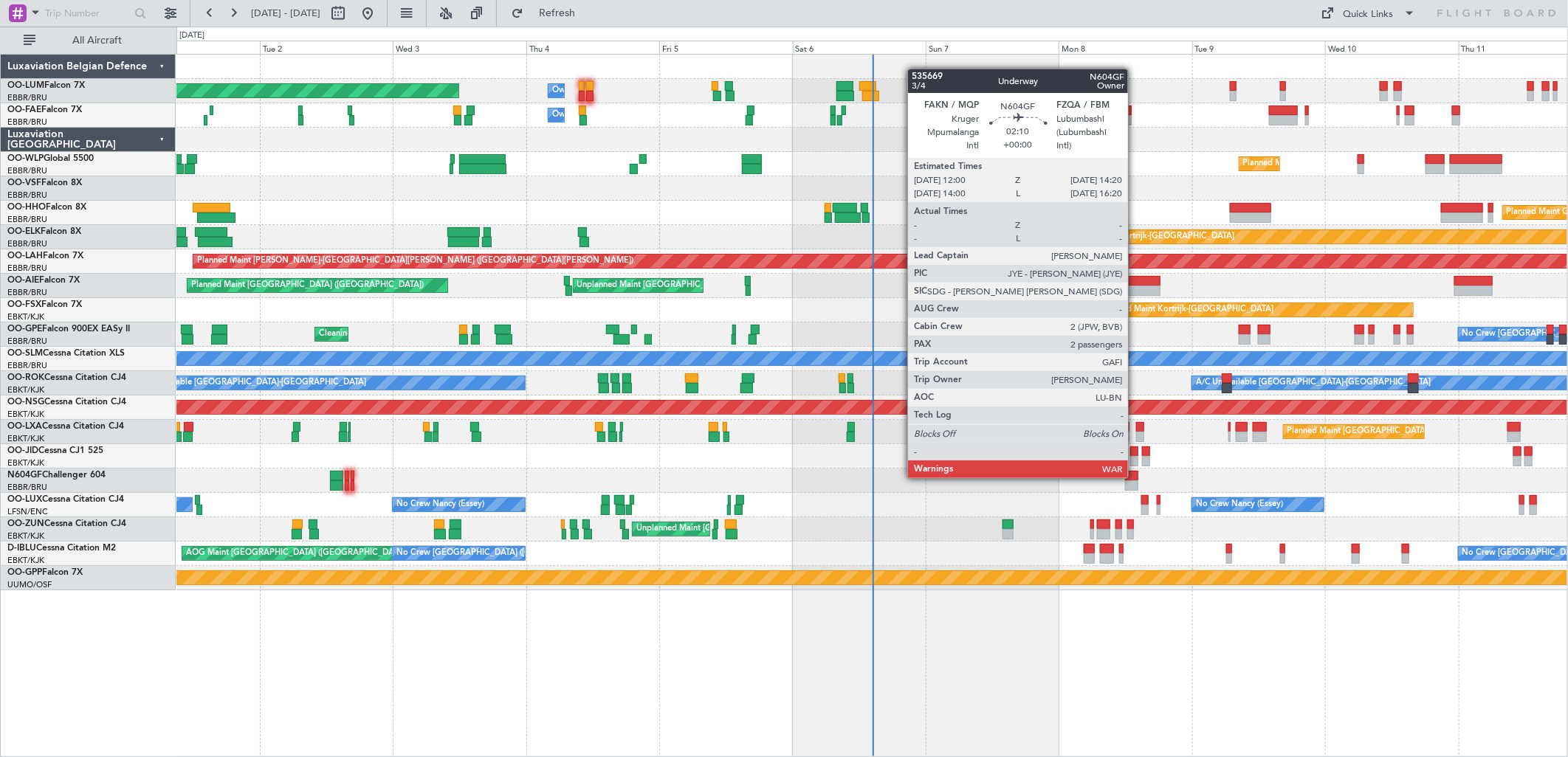
click at [1135, 477] on div at bounding box center [1131, 476] width 13 height 10
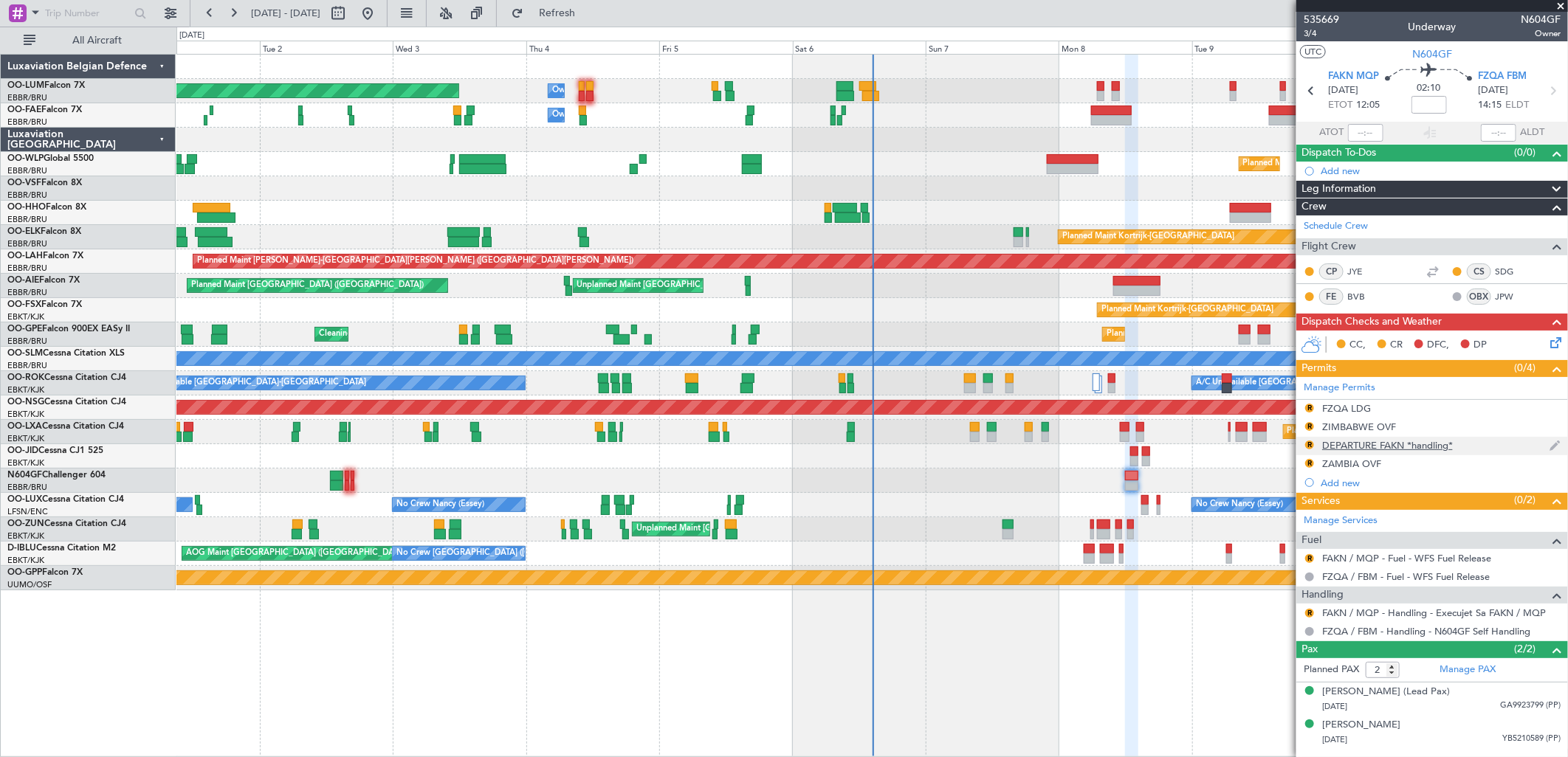
click at [1314, 443] on div "R" at bounding box center [1309, 445] width 12 height 12
click at [1348, 430] on div "ZIMBABWE OVF" at bounding box center [1359, 427] width 73 height 12
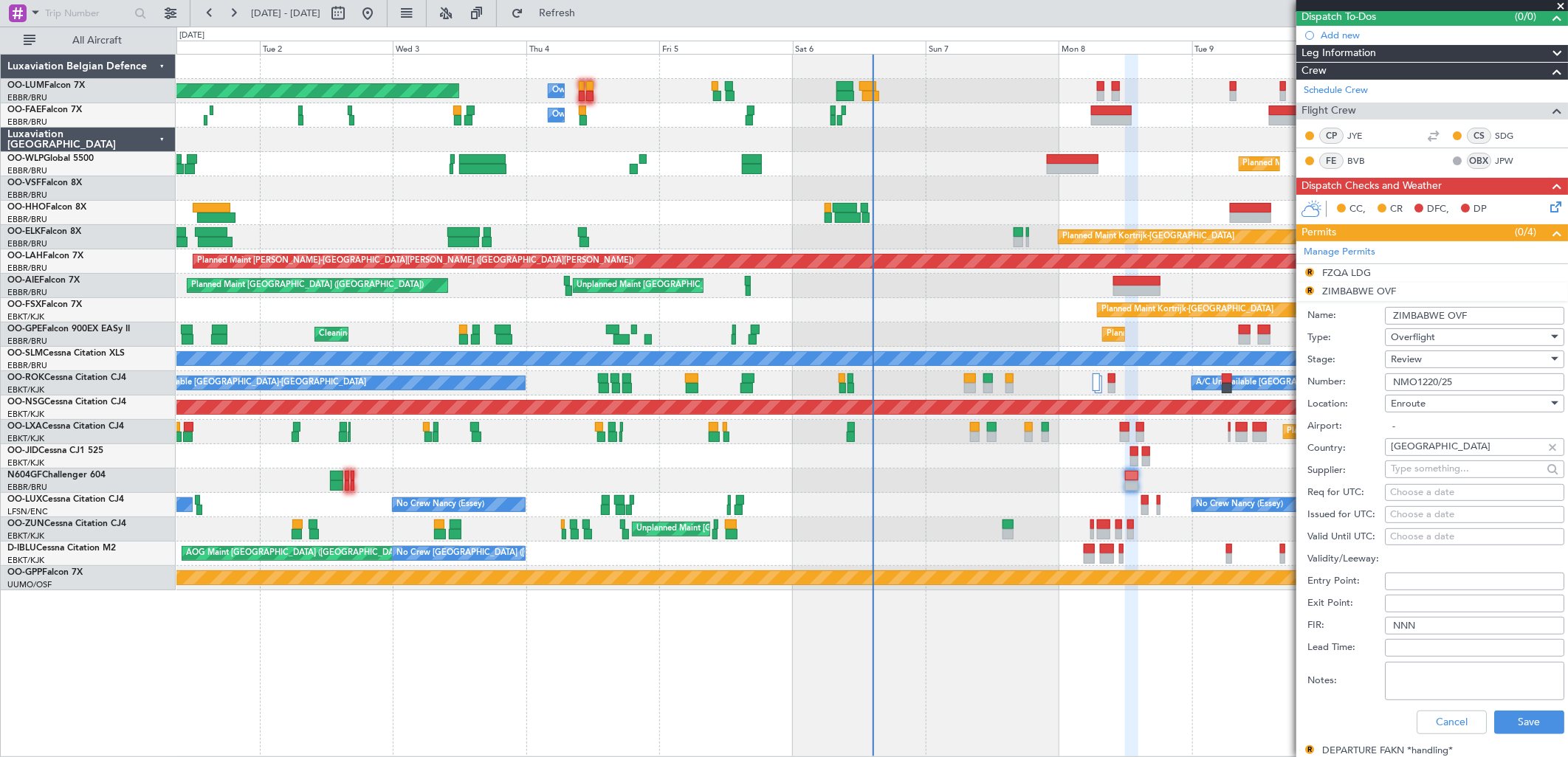
scroll to position [327, 0]
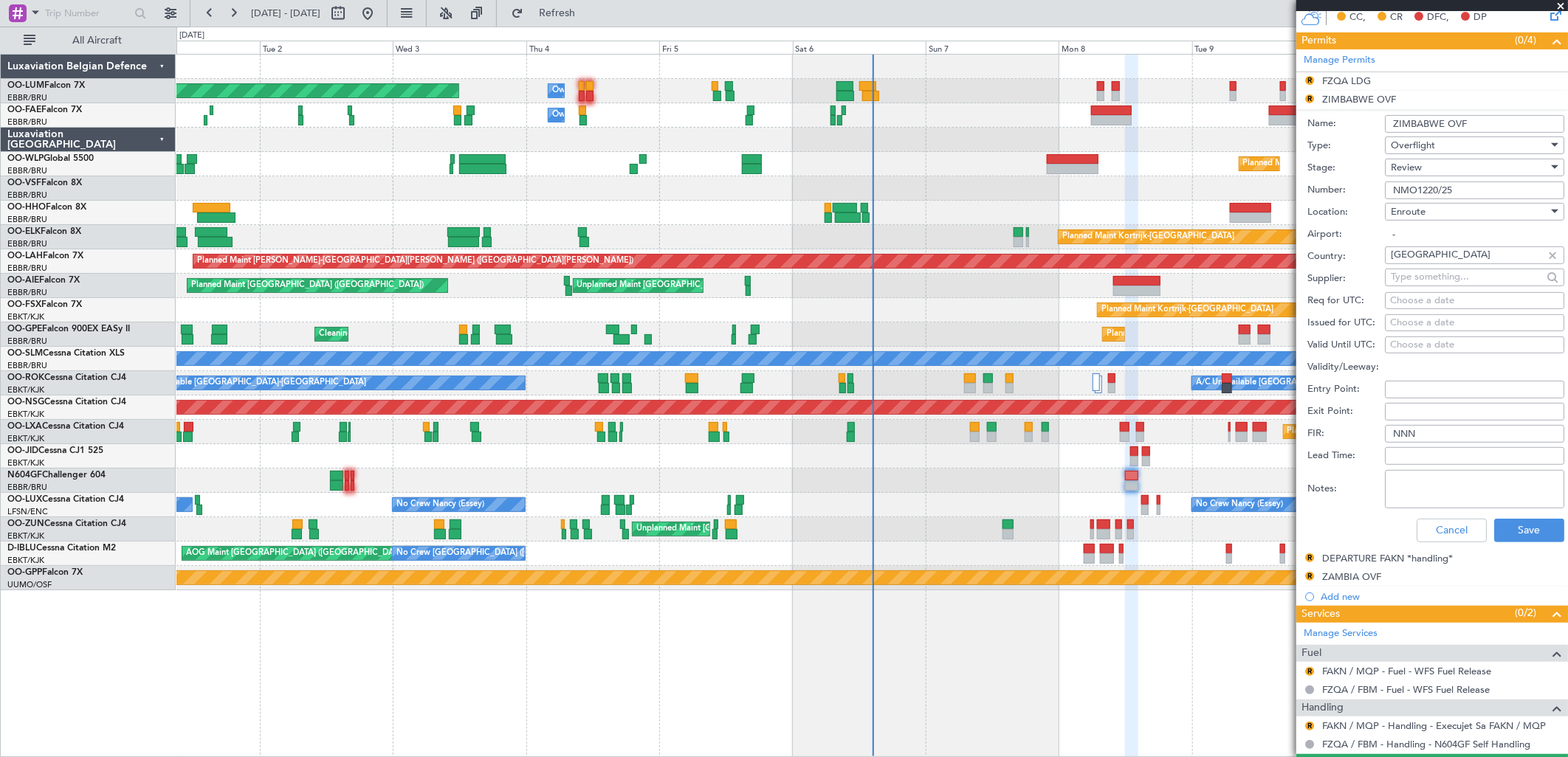
click at [1369, 564] on mat-tooltip-component "DEPARTURE FAKN *handling*" at bounding box center [1389, 584] width 139 height 39
click at [1368, 556] on div "DEPARTURE FAKN *handling*" at bounding box center [1387, 558] width 131 height 12
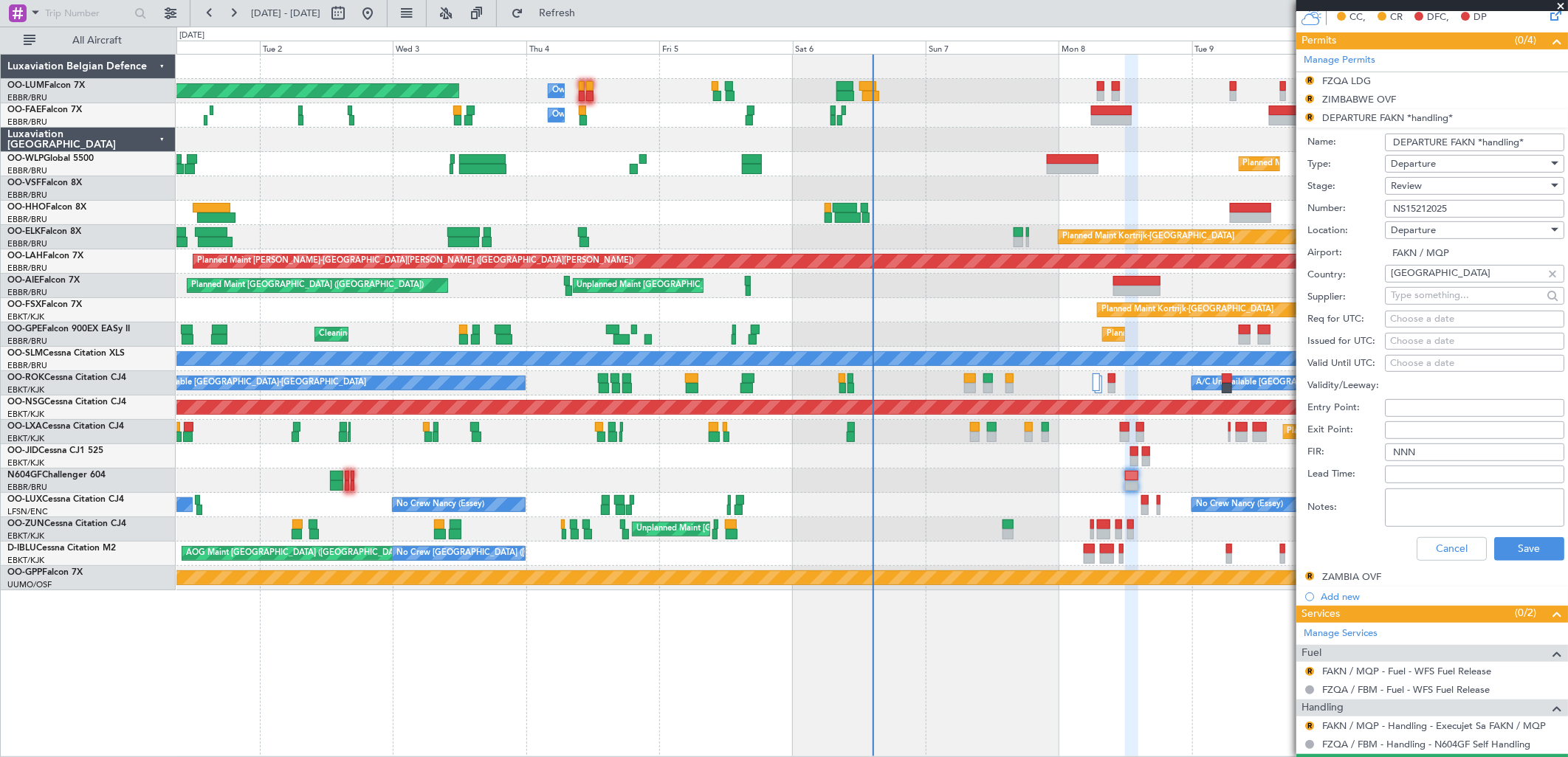
click at [1449, 181] on div "Review" at bounding box center [1469, 186] width 157 height 22
click at [1441, 289] on span "Requested" at bounding box center [1469, 283] width 153 height 22
click at [1517, 550] on button "Save" at bounding box center [1529, 549] width 70 height 23
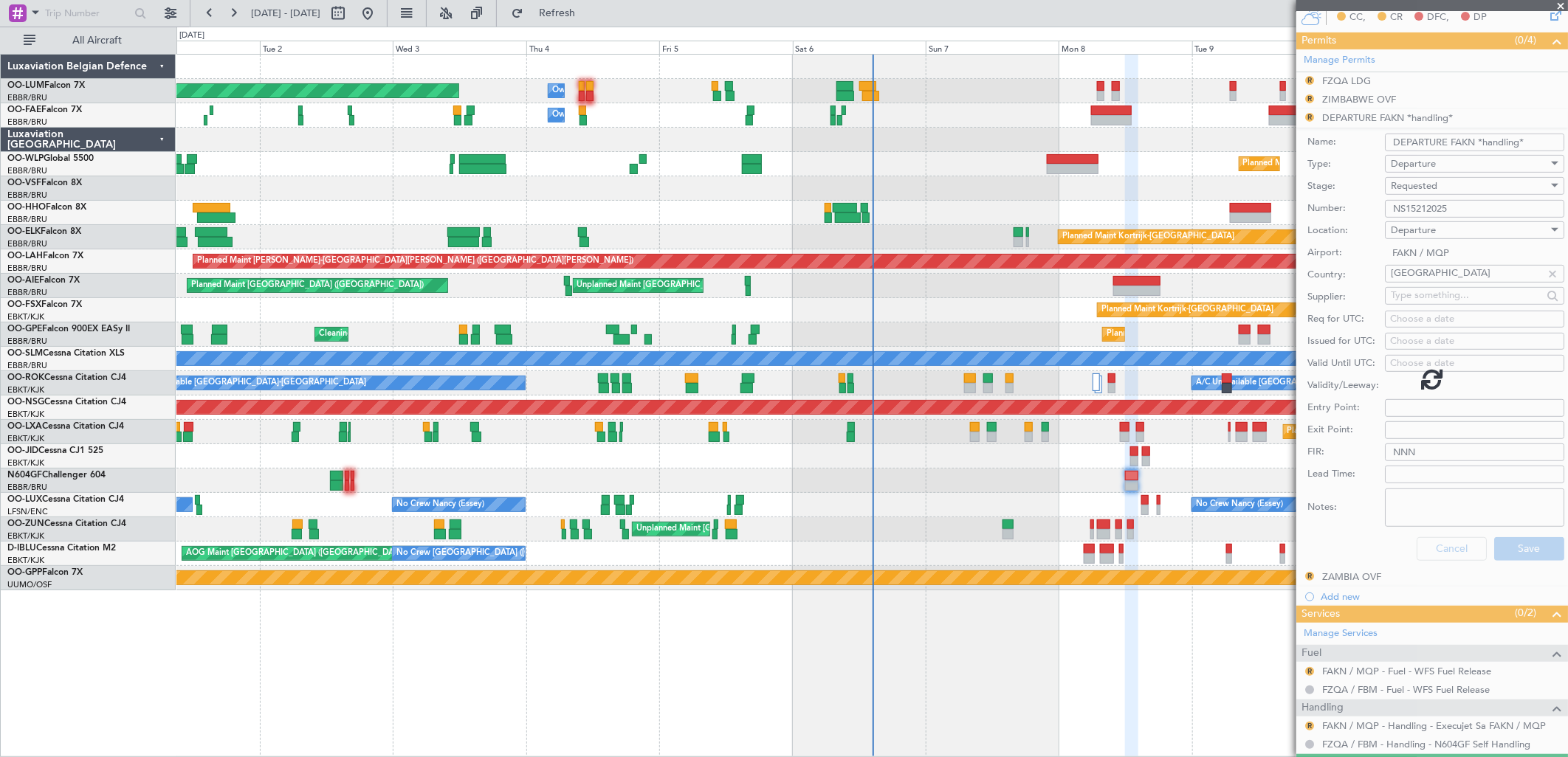
scroll to position [0, 0]
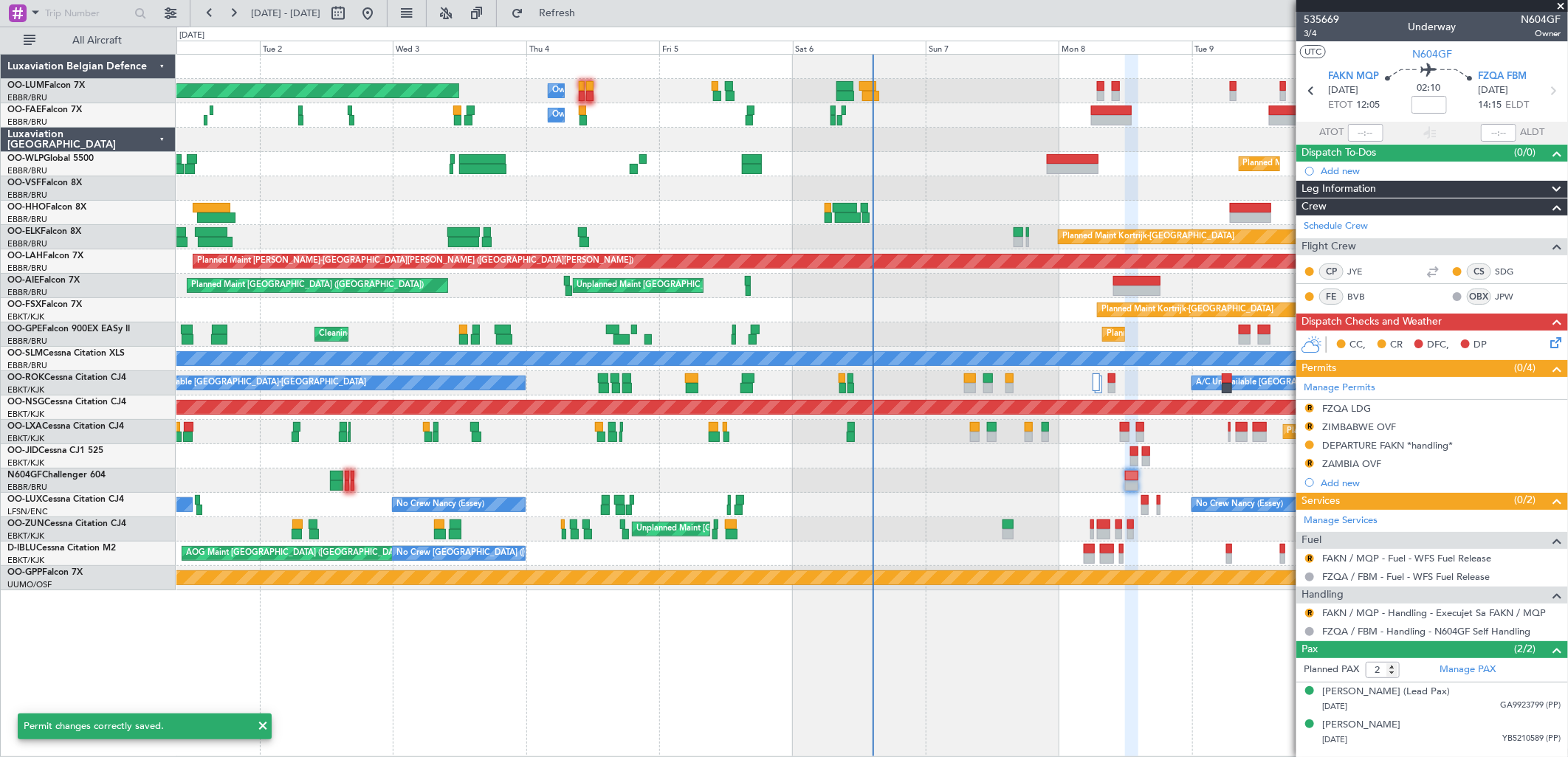
click at [1302, 611] on div "R FAKN / MQP - Handling - Execujet Sa FAKN / MQP" at bounding box center [1432, 613] width 272 height 19
click at [1312, 612] on button "R" at bounding box center [1309, 612] width 9 height 9
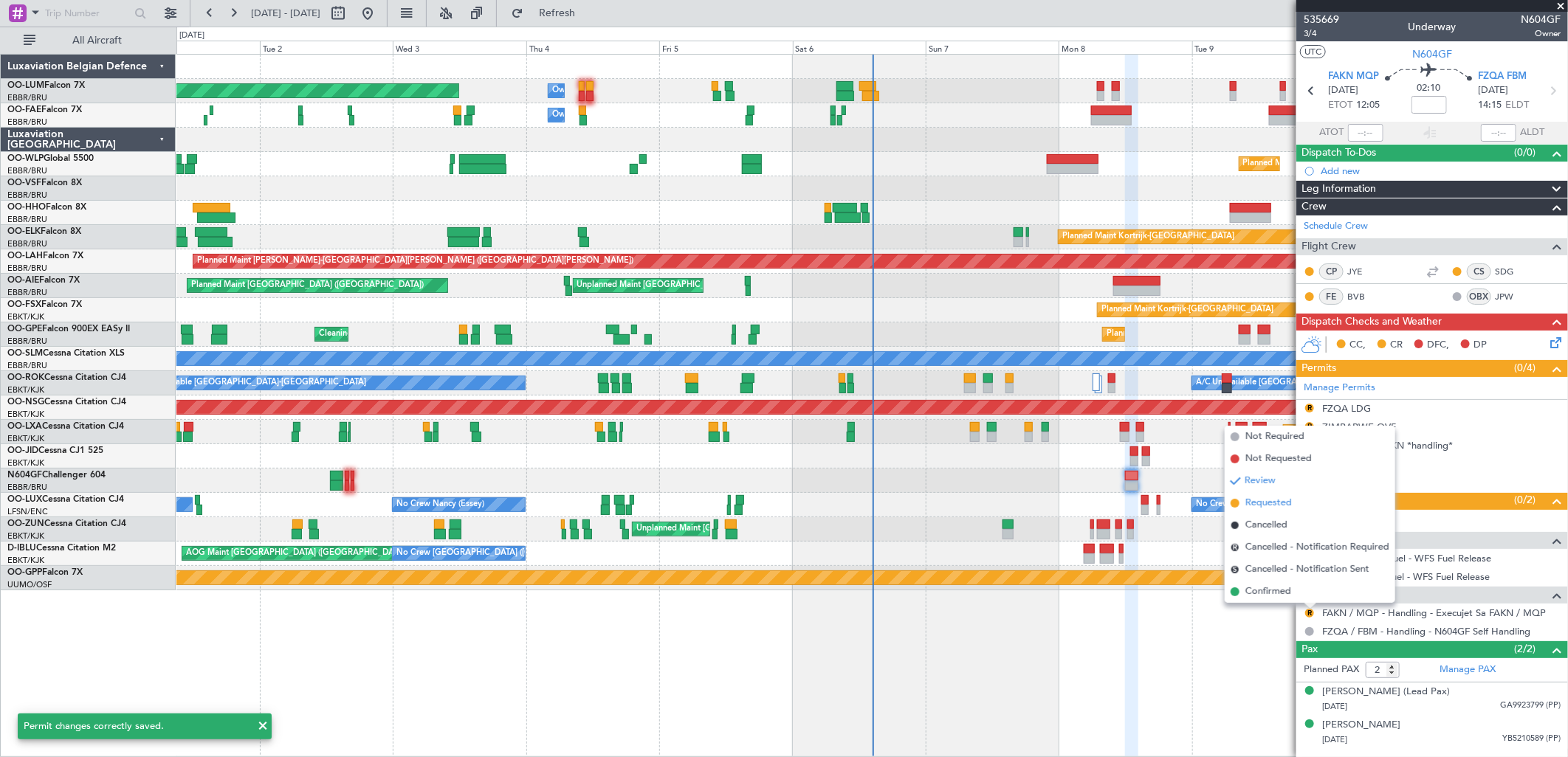
click at [1272, 505] on span "Requested" at bounding box center [1268, 503] width 46 height 15
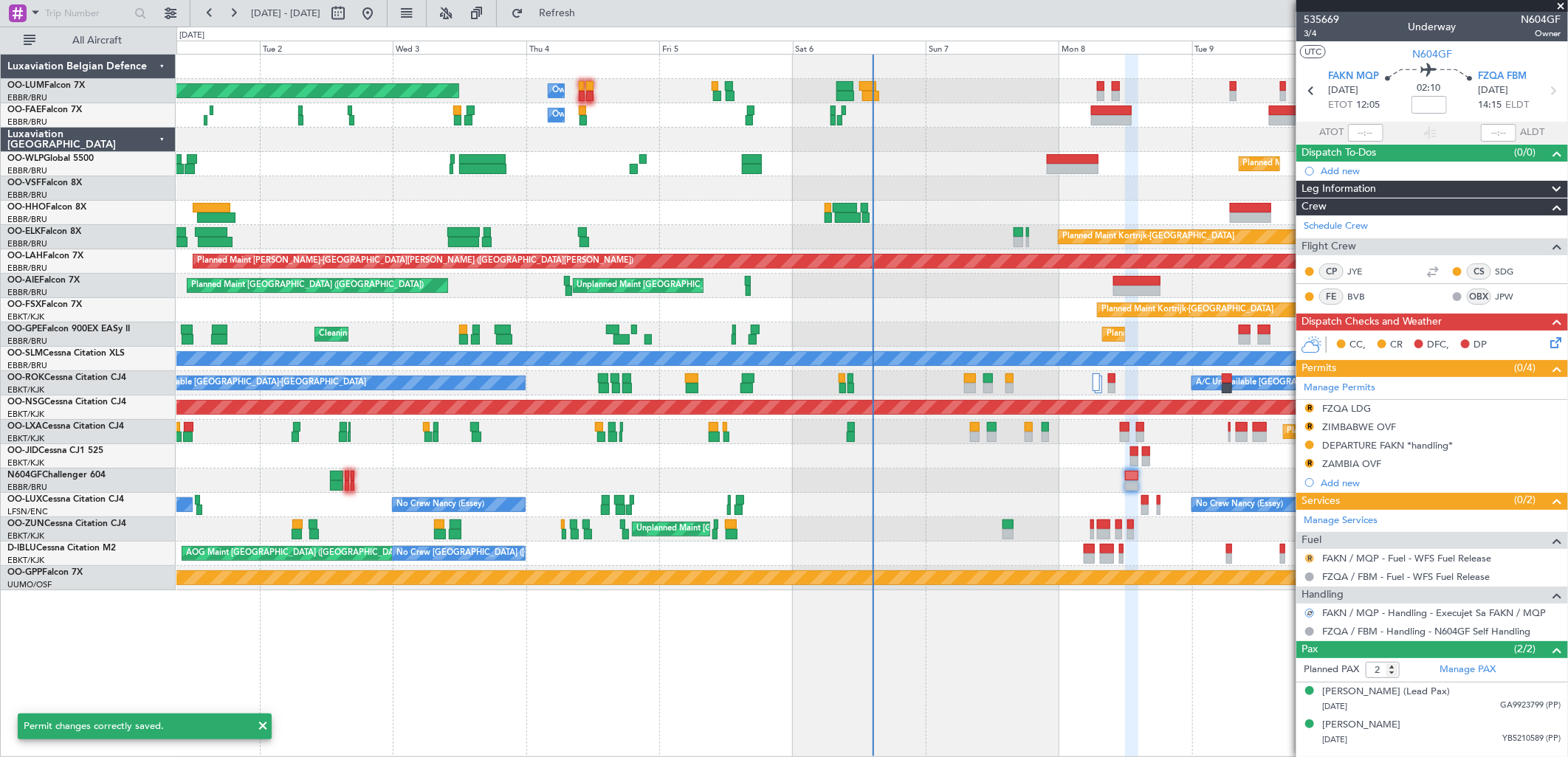
click at [1311, 557] on button "R" at bounding box center [1309, 558] width 9 height 9
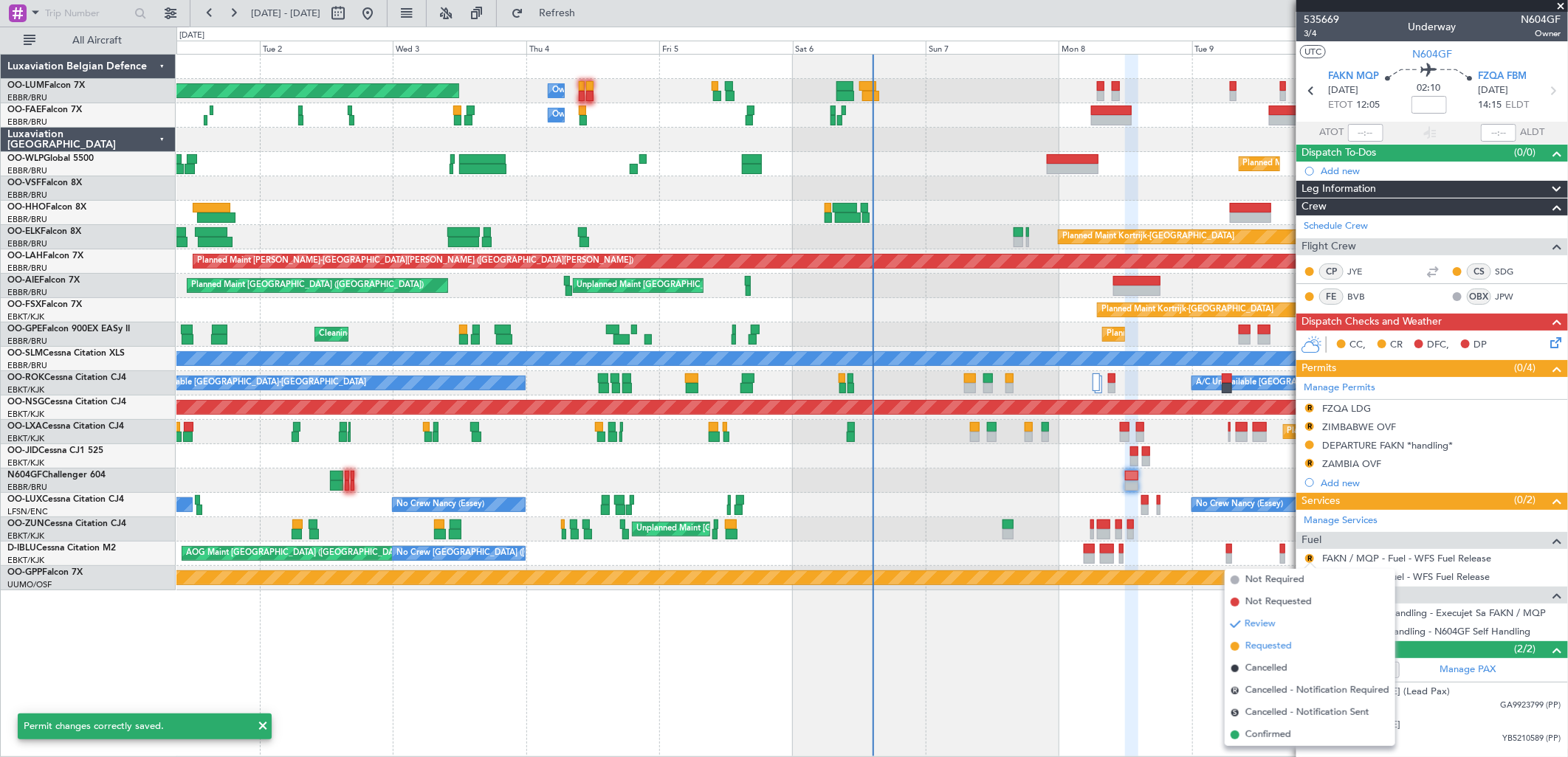
click at [1287, 649] on span "Requested" at bounding box center [1268, 646] width 46 height 15
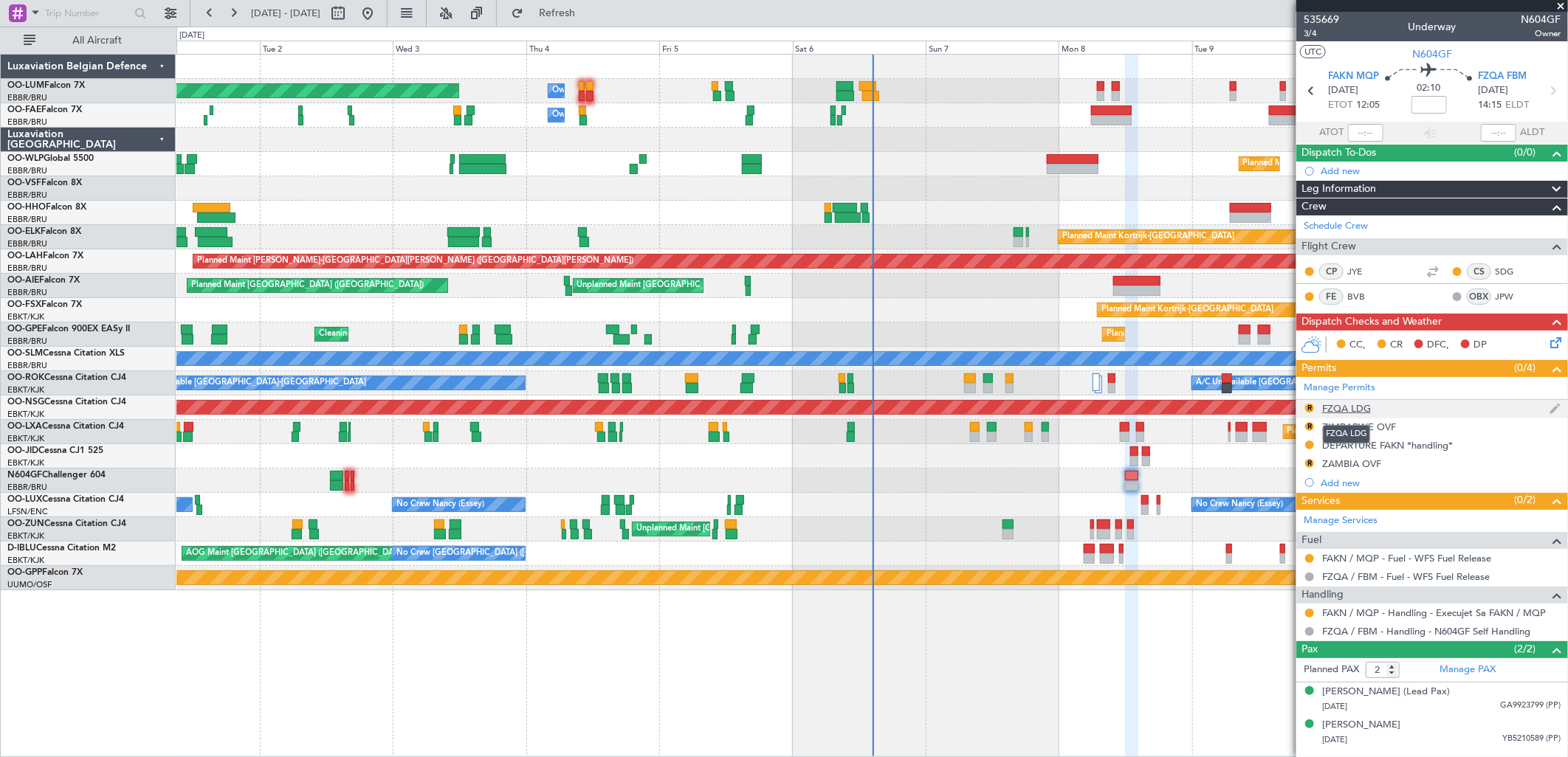
click at [1347, 404] on div "FZQA LDG" at bounding box center [1346, 409] width 48 height 12
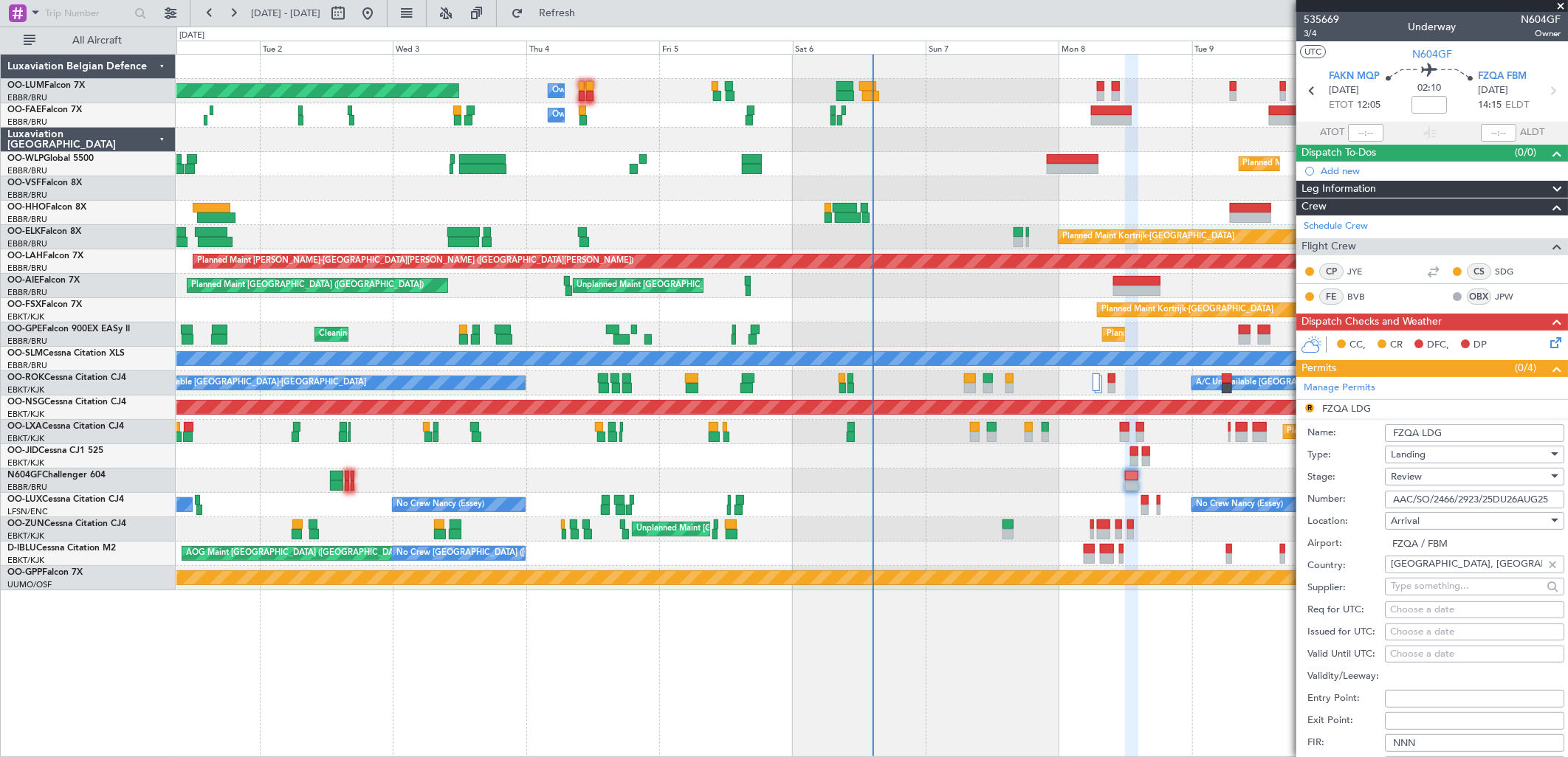
scroll to position [245, 0]
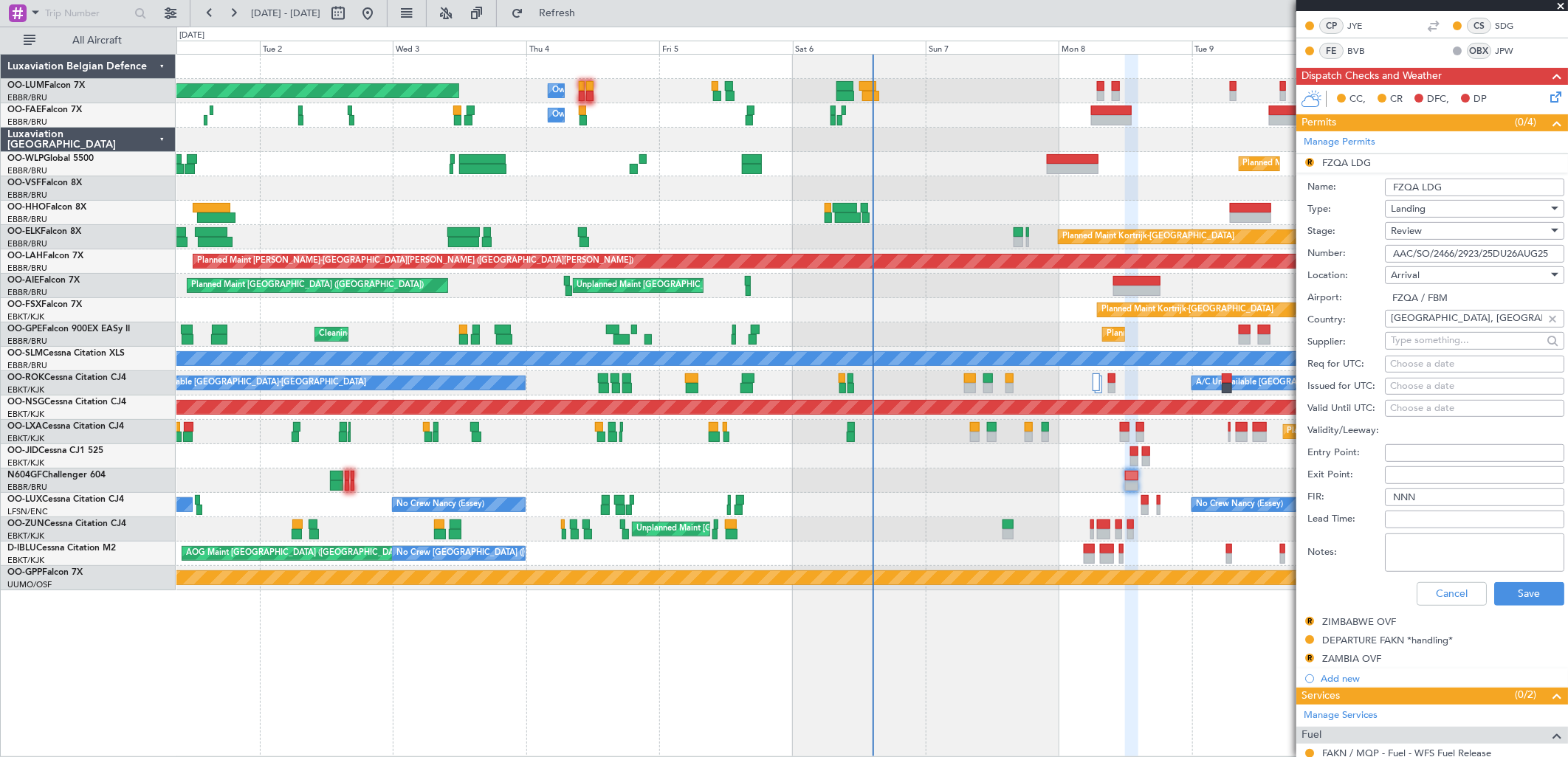
click at [1415, 233] on span "Review" at bounding box center [1406, 230] width 31 height 13
click at [1440, 348] on span "Received OK" at bounding box center [1469, 349] width 153 height 22
click at [1527, 595] on button "Save" at bounding box center [1529, 594] width 70 height 23
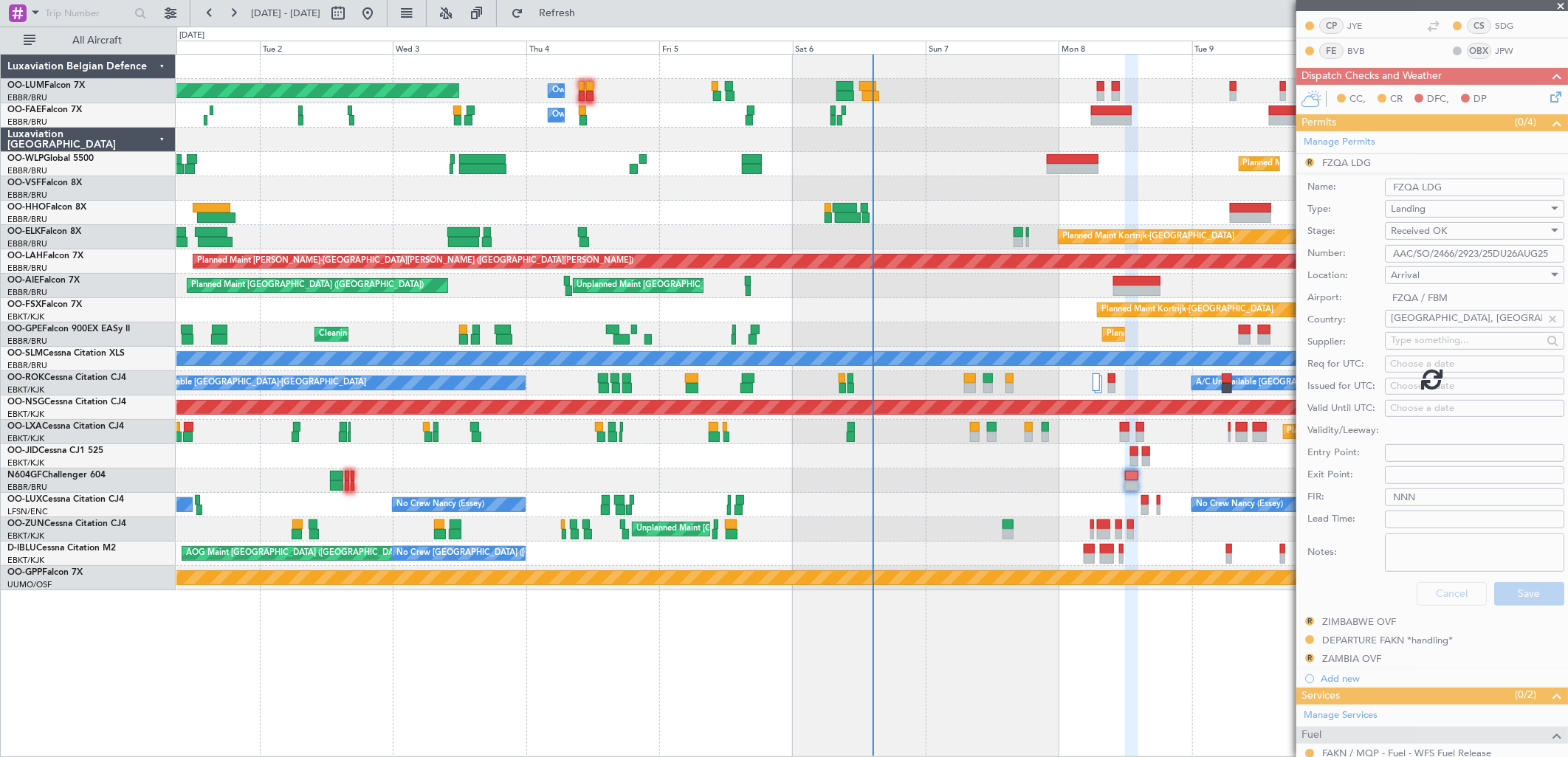
scroll to position [0, 0]
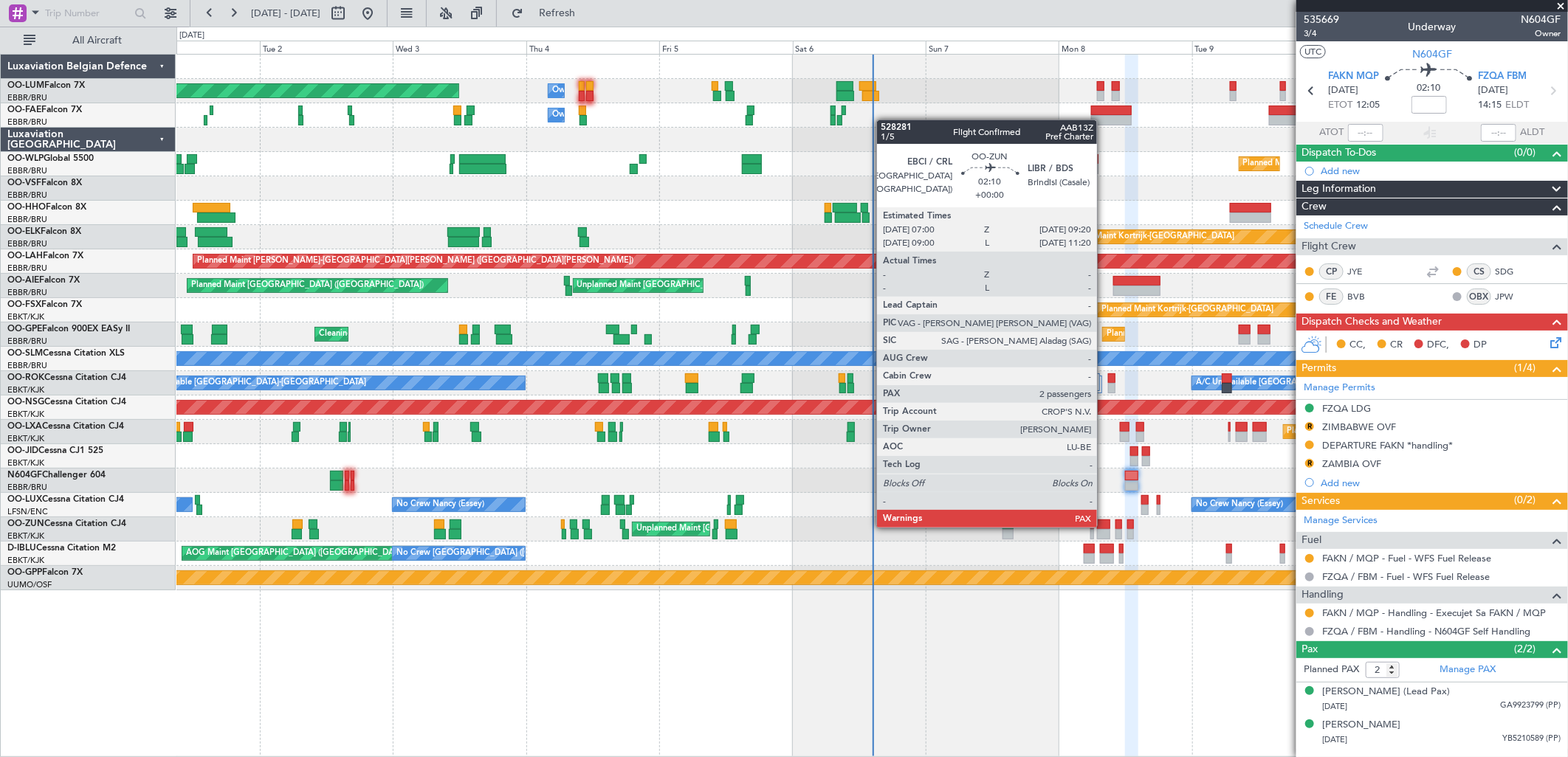
click at [1104, 526] on div at bounding box center [1103, 524] width 13 height 10
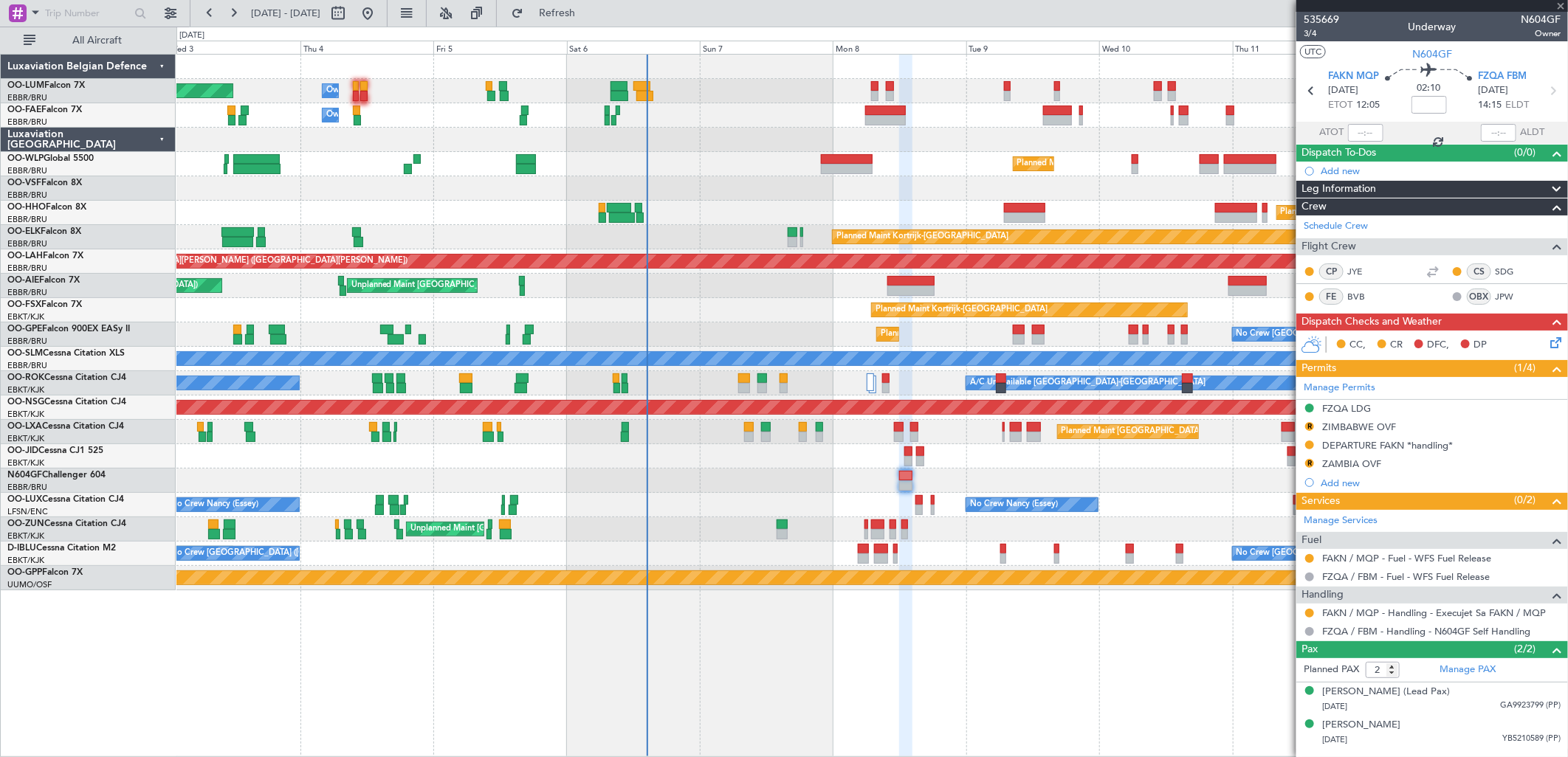
click at [913, 528] on div "Unplanned Maint [GEOGRAPHIC_DATA] ([GEOGRAPHIC_DATA])" at bounding box center [872, 529] width 1391 height 24
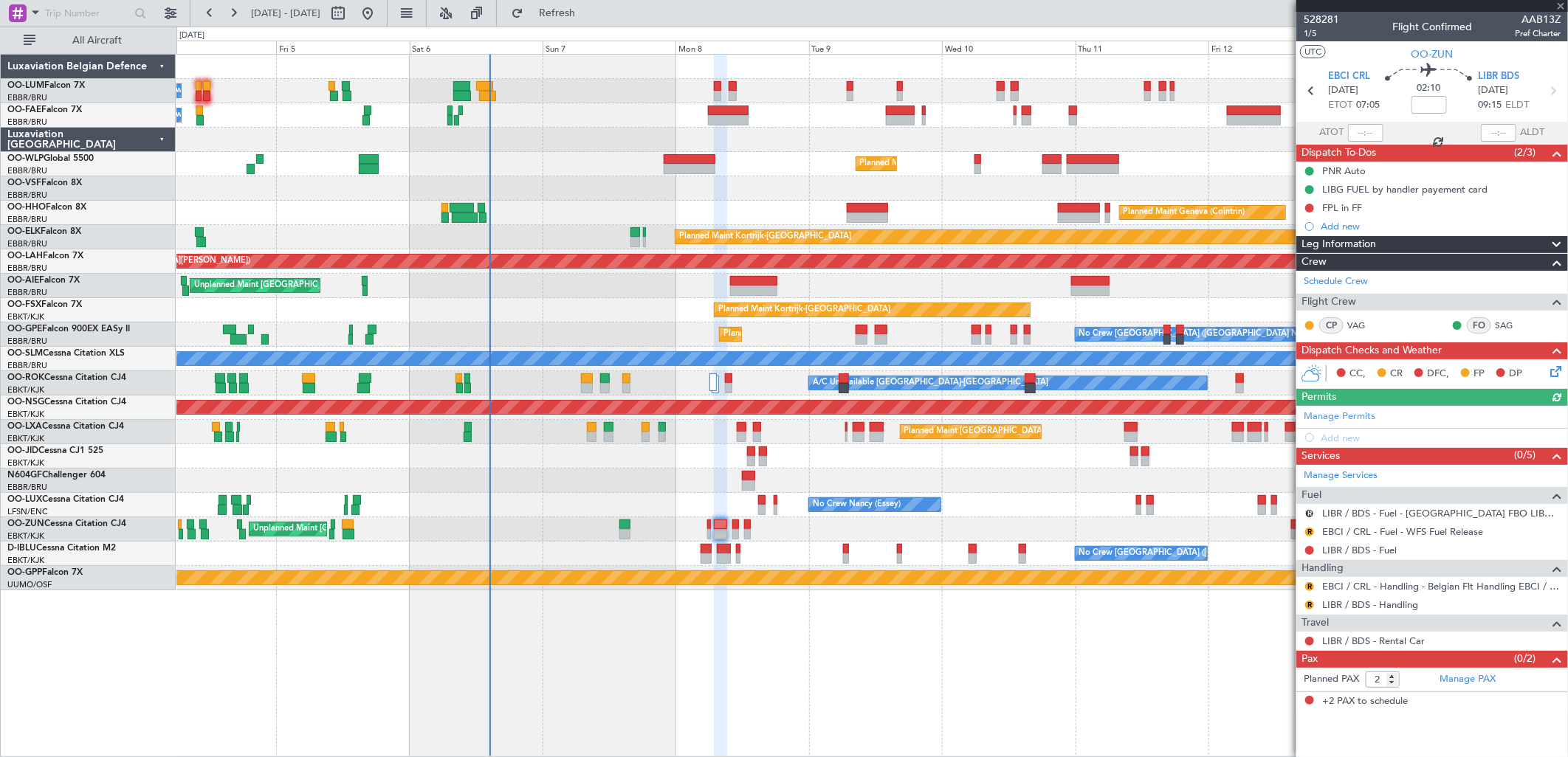
click at [736, 493] on div "Owner Melsbroek Air Base Planned Maint Brussels (Brussels National) Owner Melsb…" at bounding box center [872, 323] width 1391 height 536
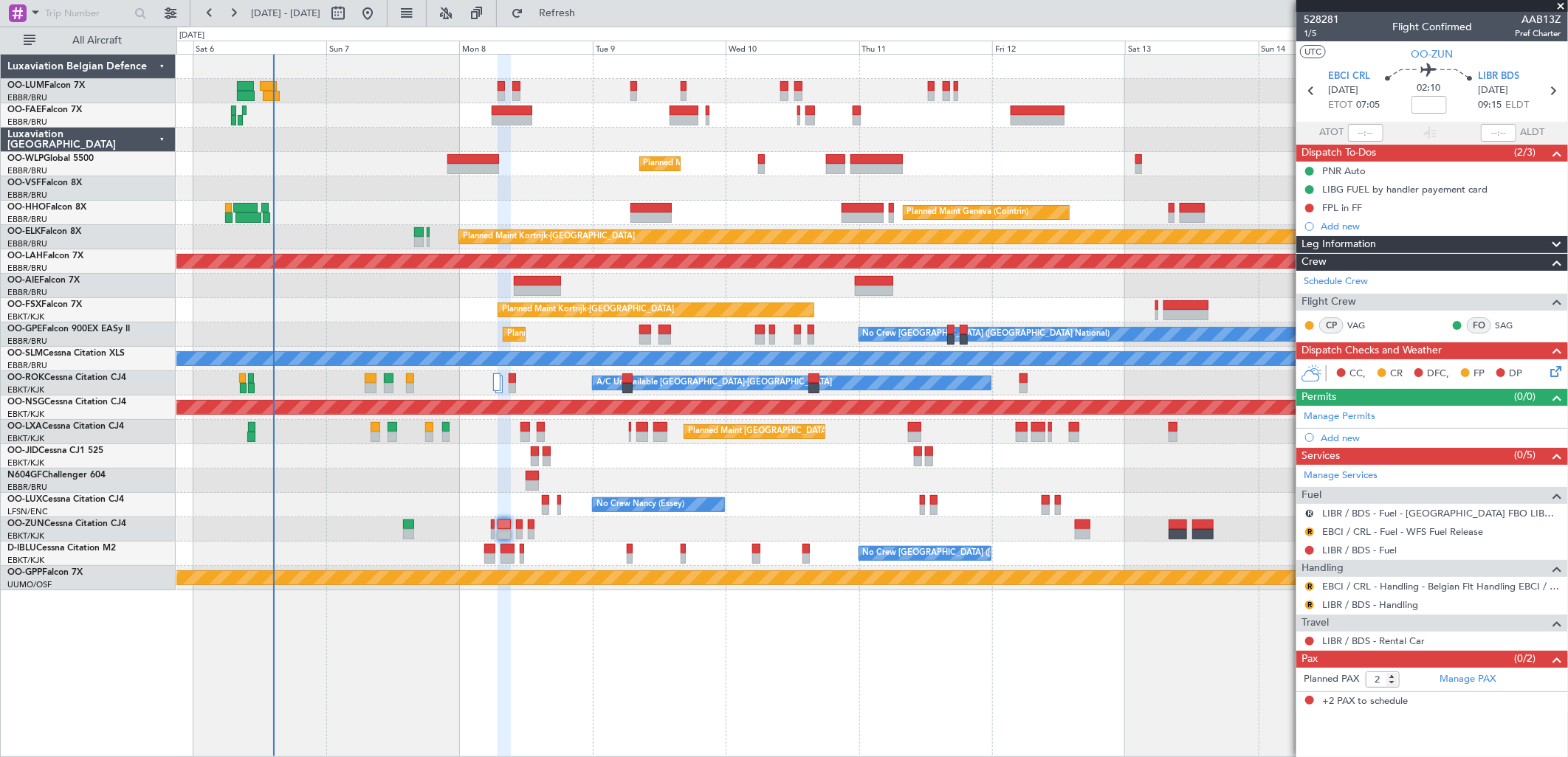
click at [740, 484] on div "Owner Melsbroek Air Base Planned Maint Brussels (Brussels National) Owner Melsb…" at bounding box center [872, 323] width 1391 height 536
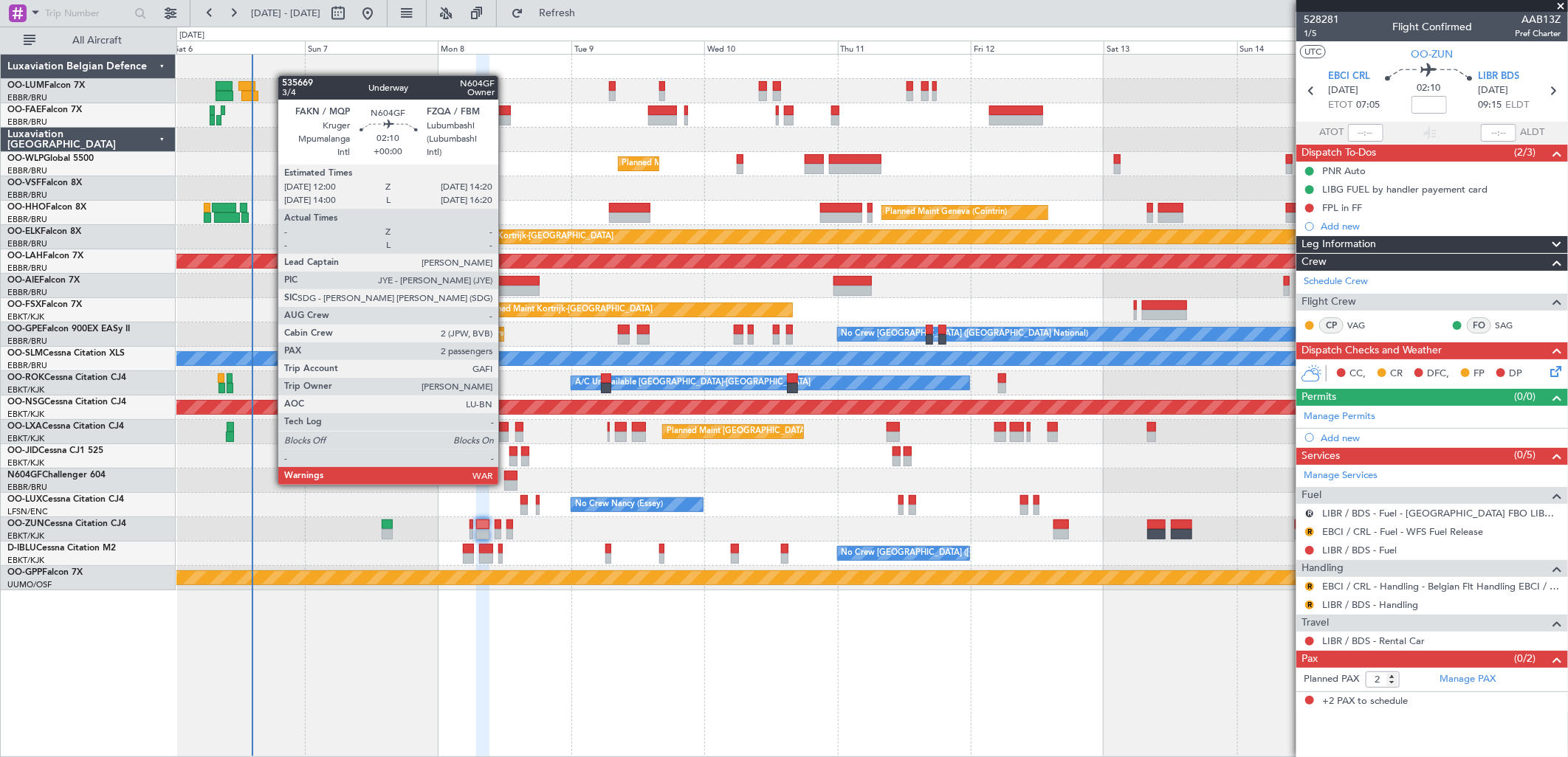
click at [506, 484] on div at bounding box center [510, 485] width 13 height 10
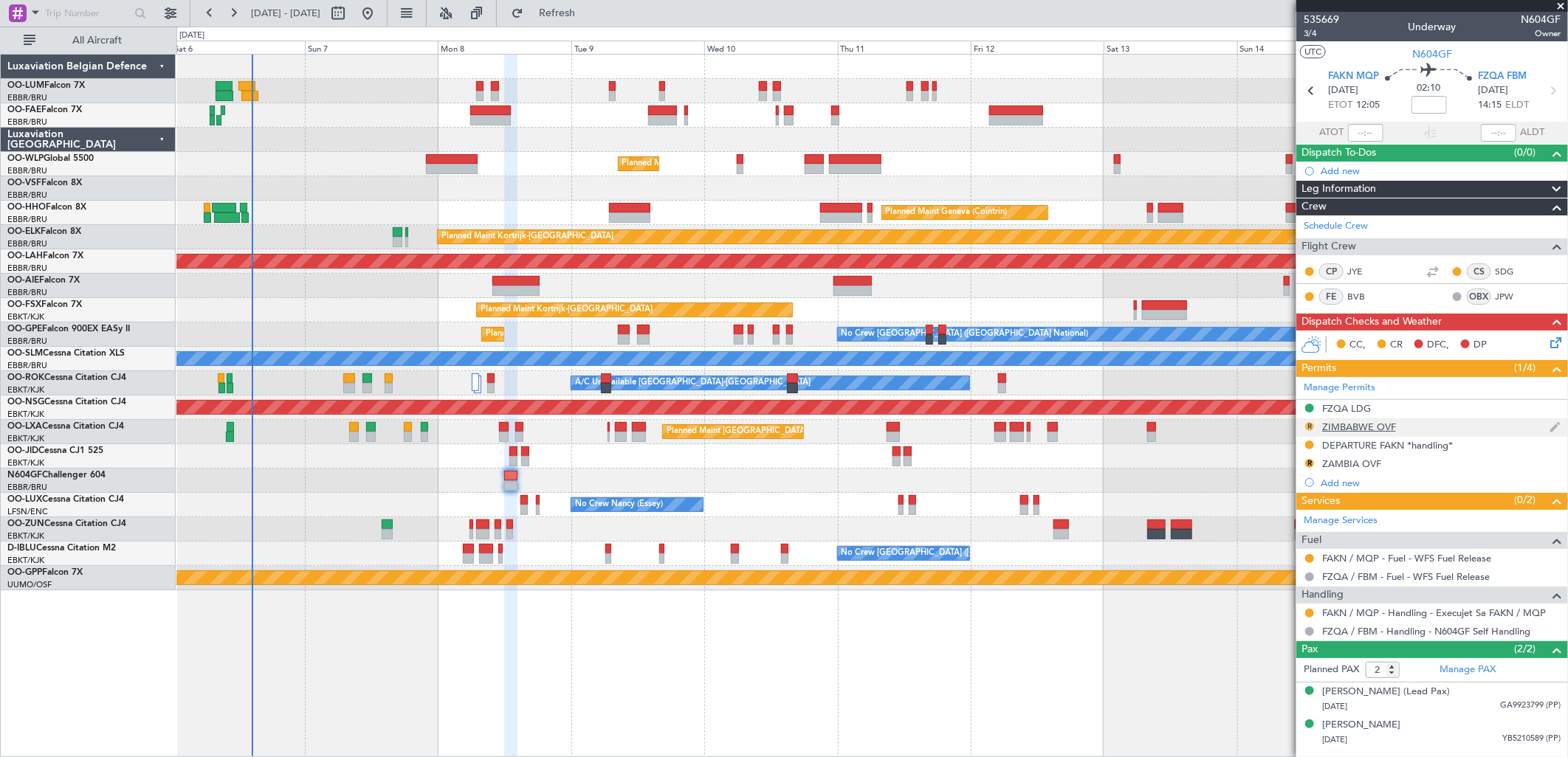
click at [1309, 424] on button "R" at bounding box center [1309, 426] width 9 height 9
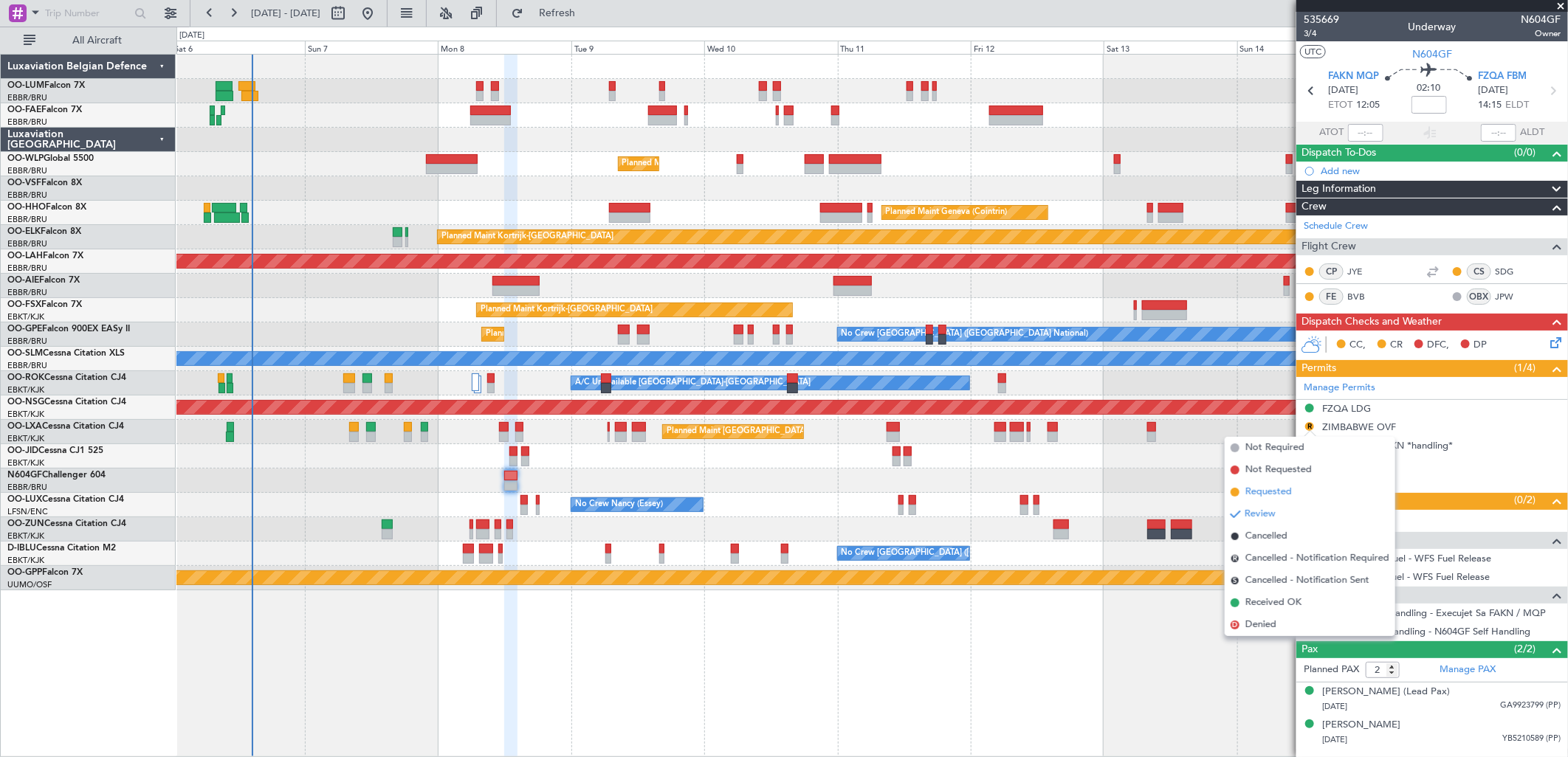
click at [1275, 488] on span "Requested" at bounding box center [1268, 491] width 46 height 15
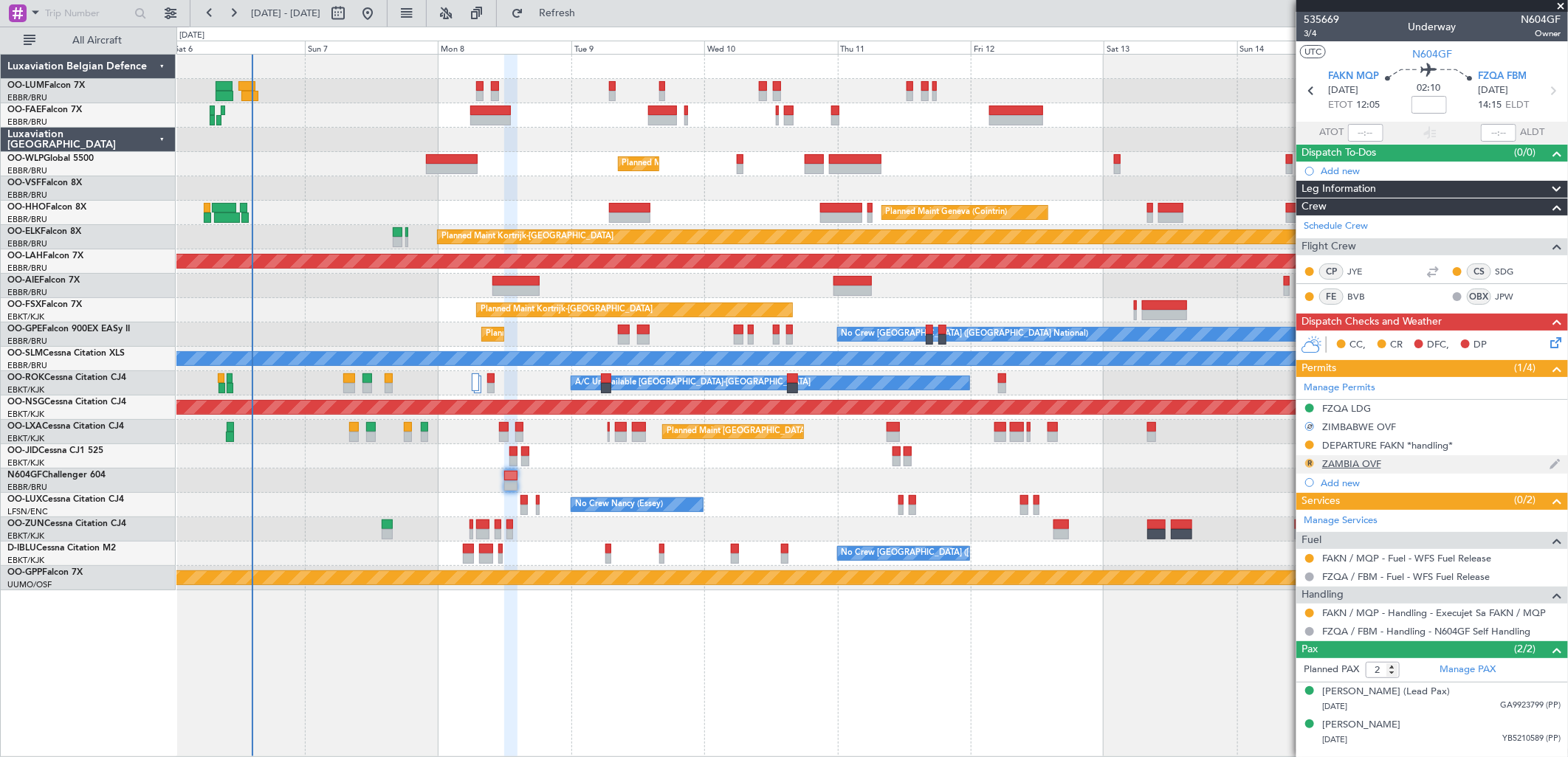
click at [1308, 459] on button "R" at bounding box center [1309, 462] width 9 height 9
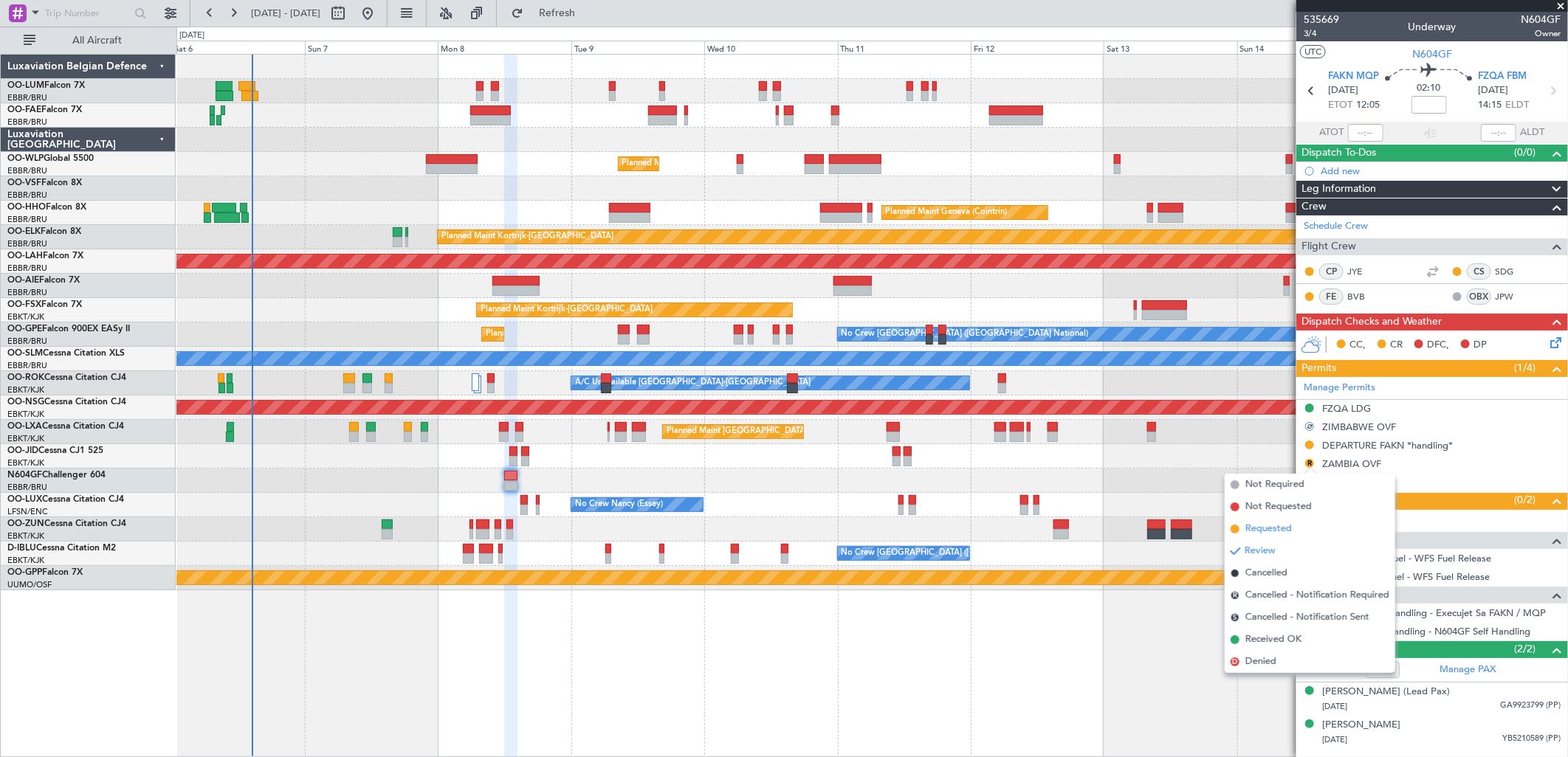
click at [1286, 529] on span "Requested" at bounding box center [1268, 529] width 46 height 15
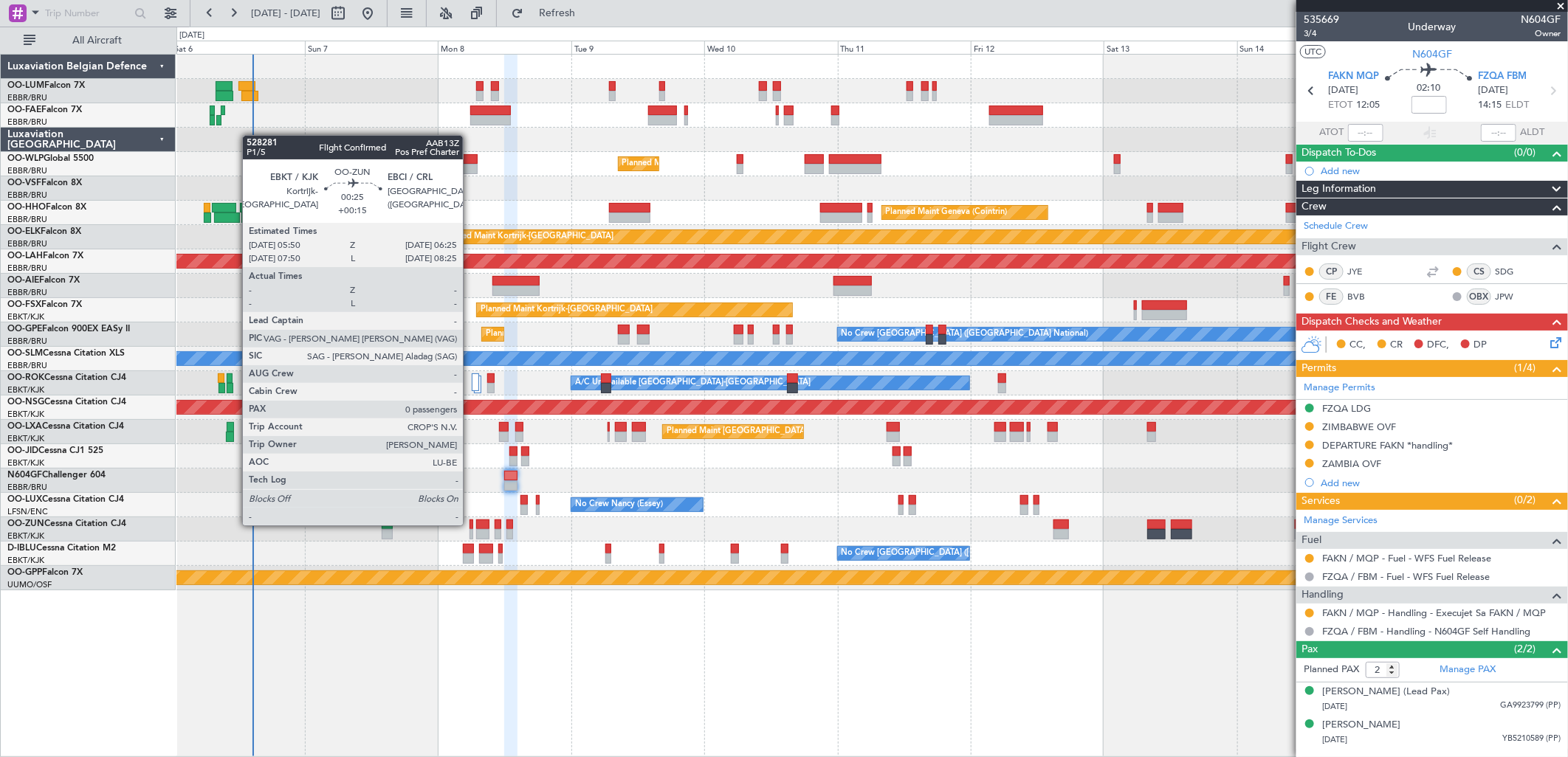
click at [471, 524] on div at bounding box center [471, 524] width 4 height 10
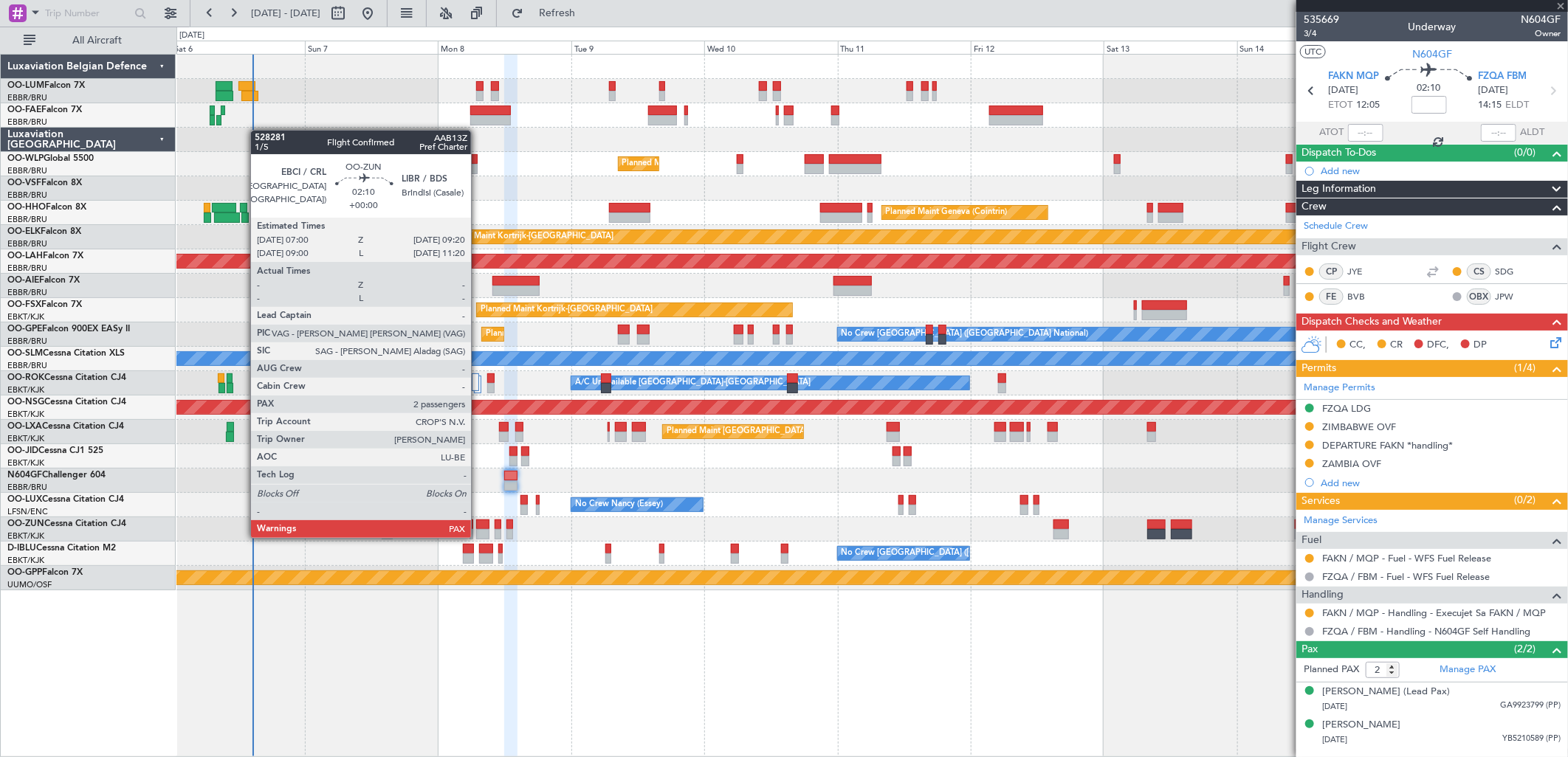
type input "+00:15"
type input "0"
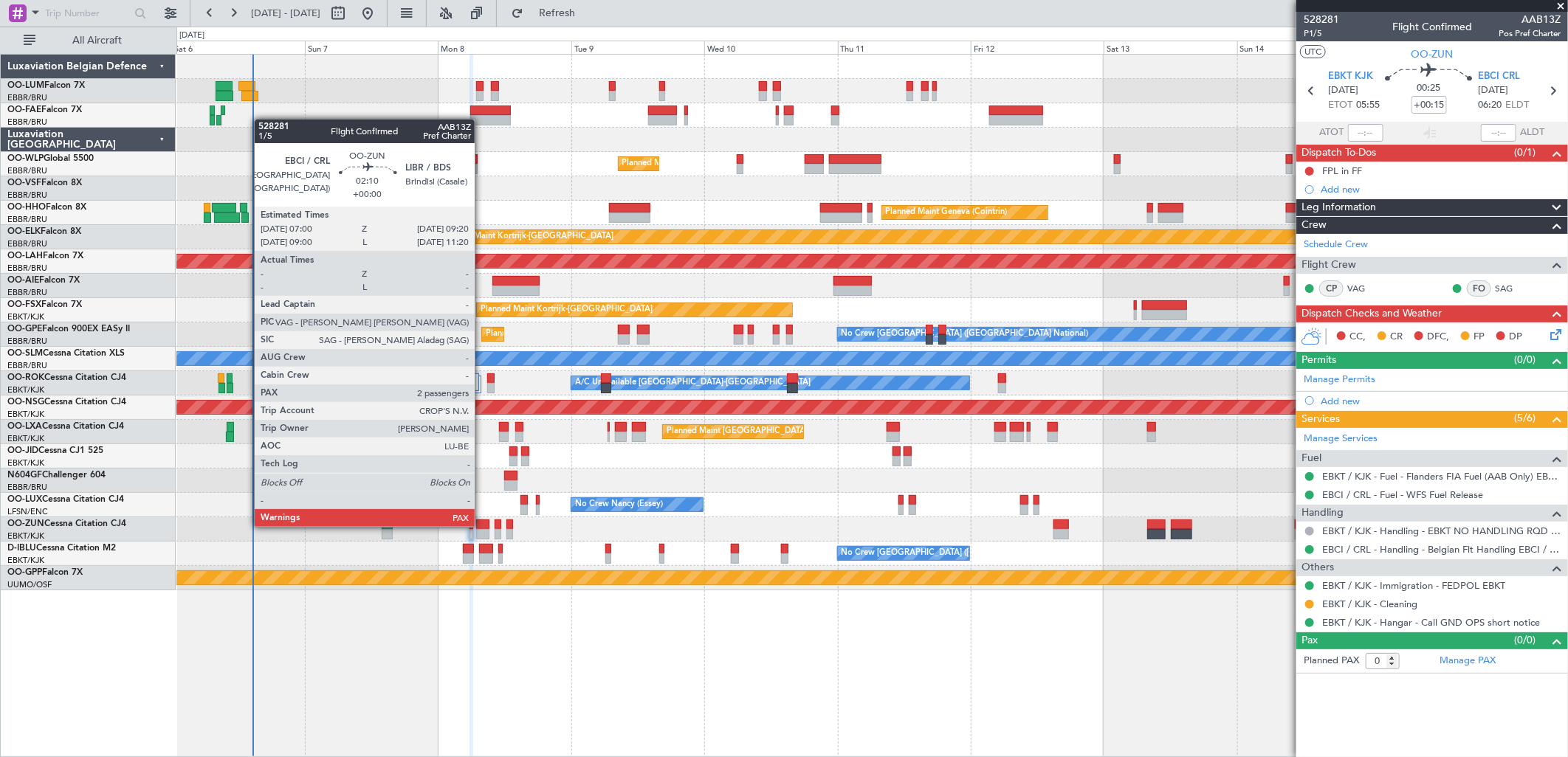
click at [483, 523] on div at bounding box center [482, 524] width 13 height 10
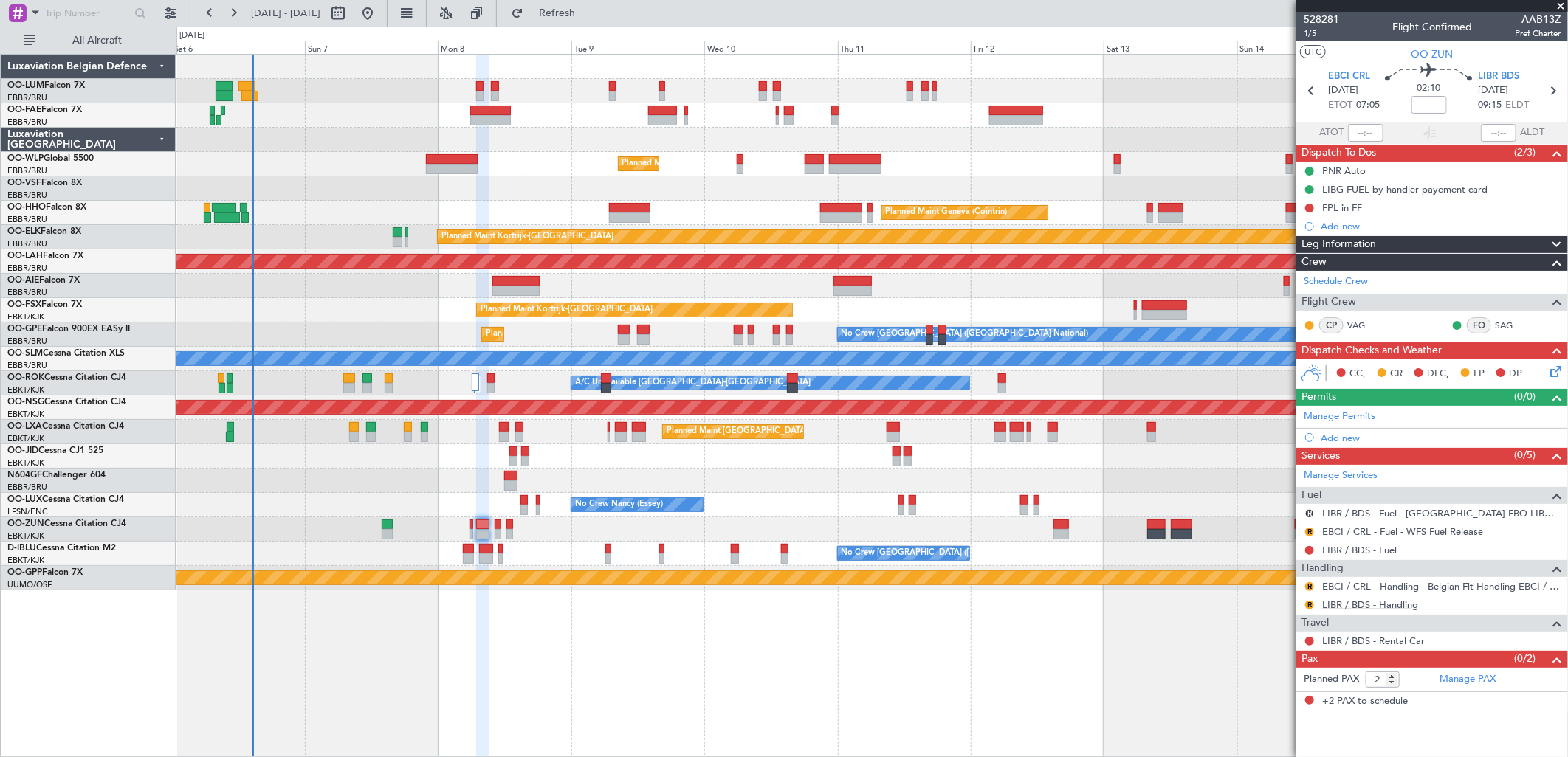
click at [1362, 606] on link "LIBR / BDS - Handling" at bounding box center [1369, 605] width 96 height 12
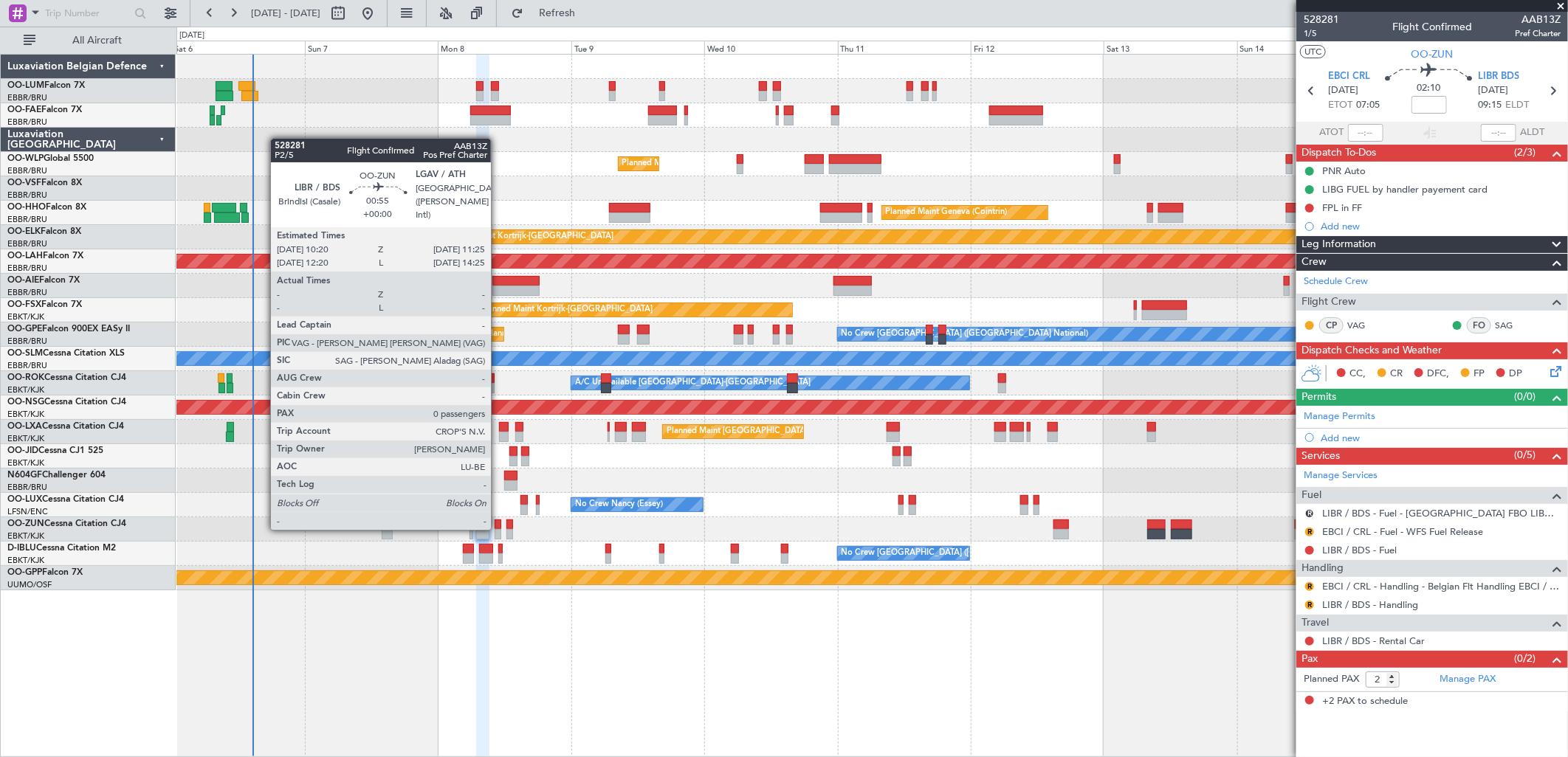
click at [498, 529] on div at bounding box center [498, 534] width 6 height 10
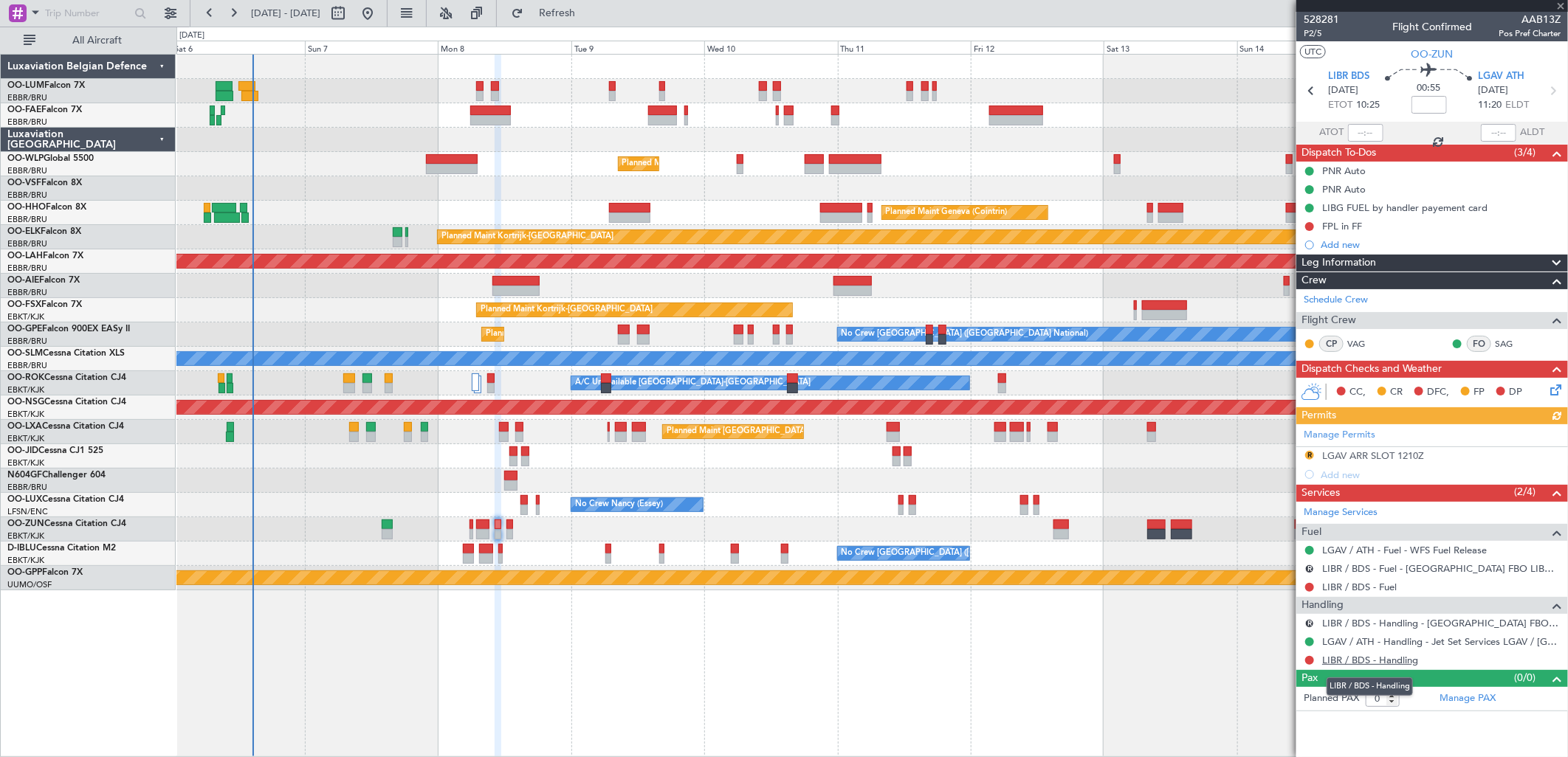
click at [1374, 662] on link "LIBR / BDS - Handling" at bounding box center [1369, 660] width 96 height 12
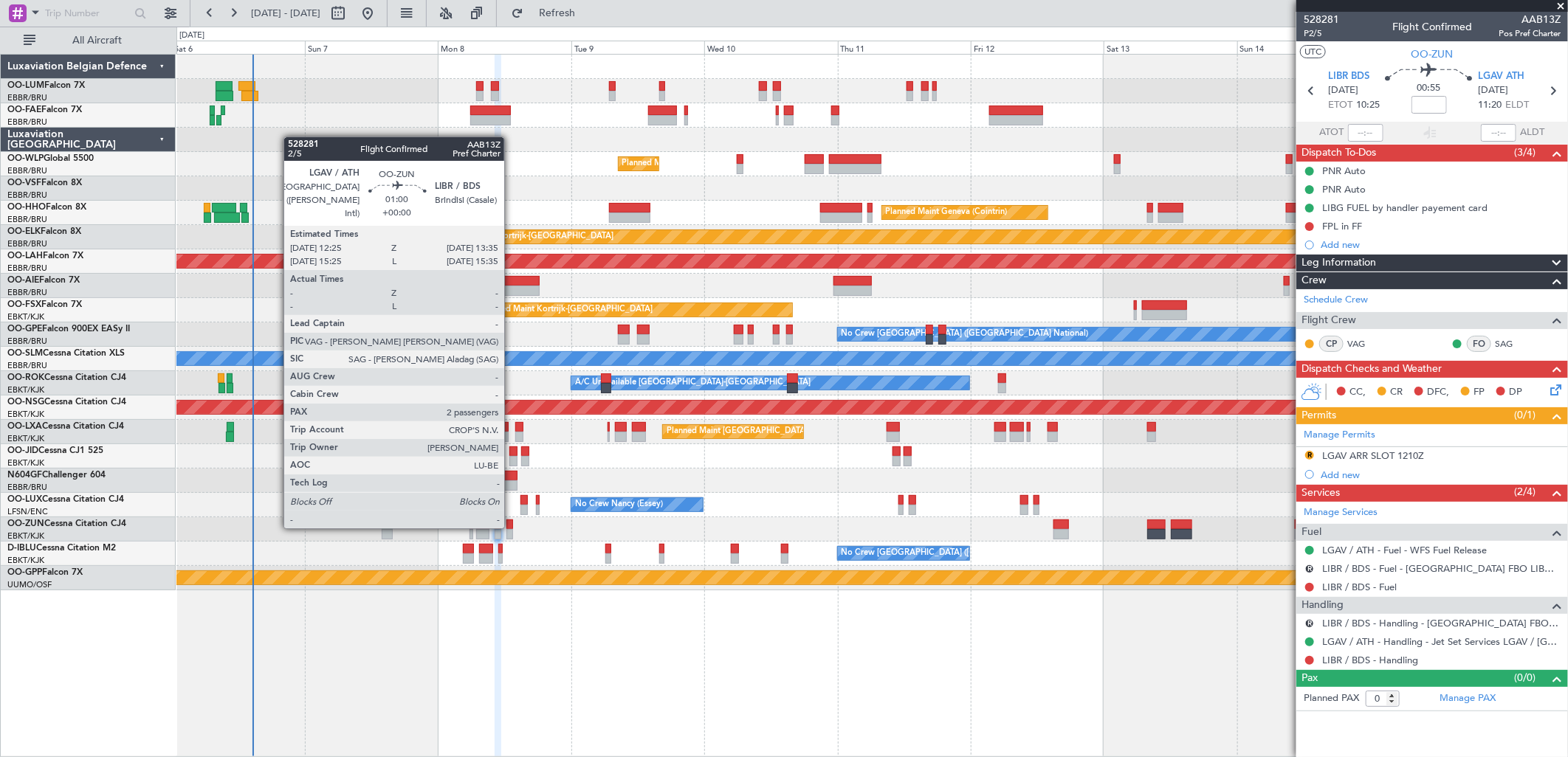
click at [511, 527] on div at bounding box center [510, 524] width 6 height 10
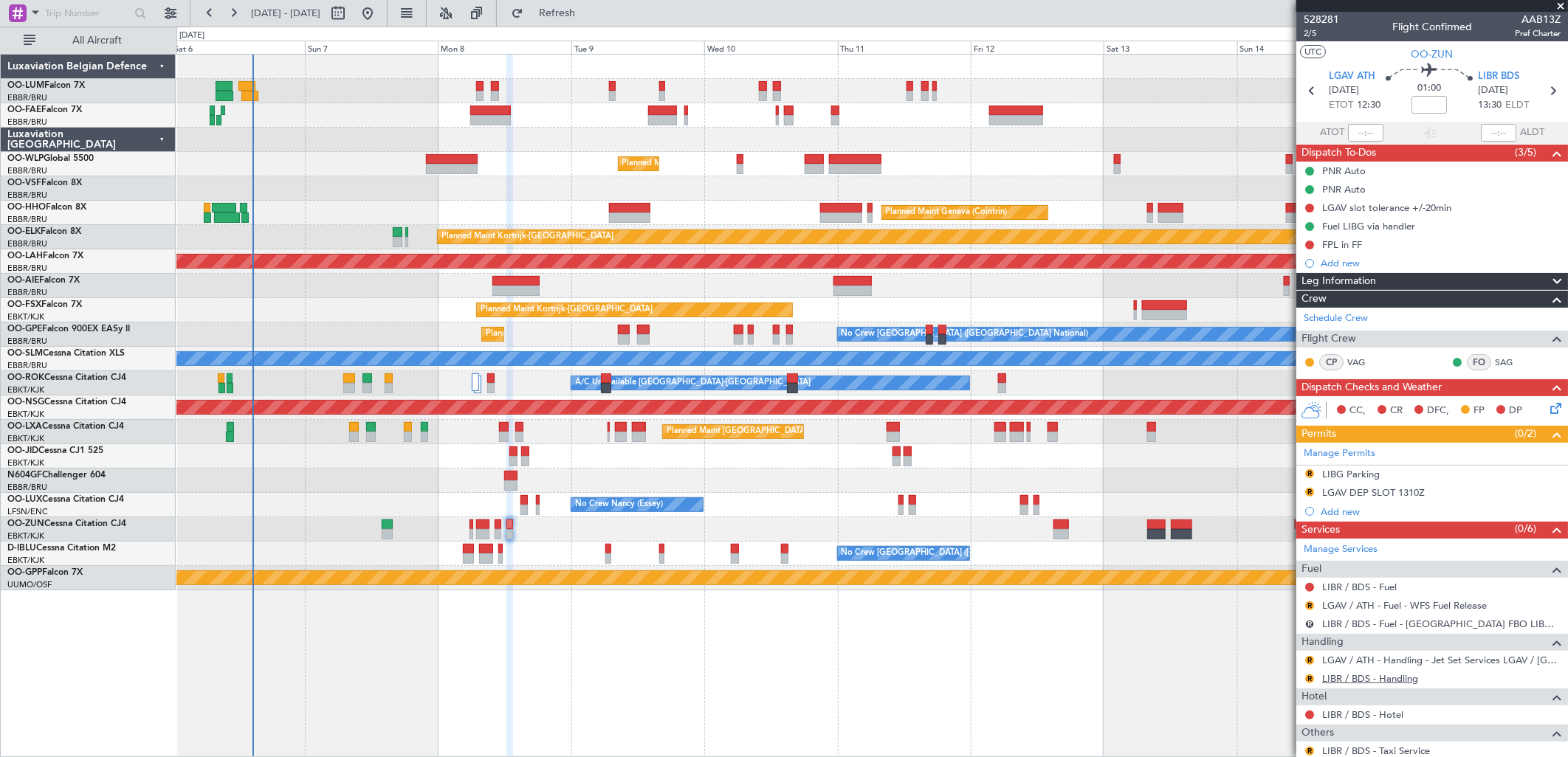
click at [1370, 679] on link "LIBR / BDS - Handling" at bounding box center [1369, 678] width 96 height 12
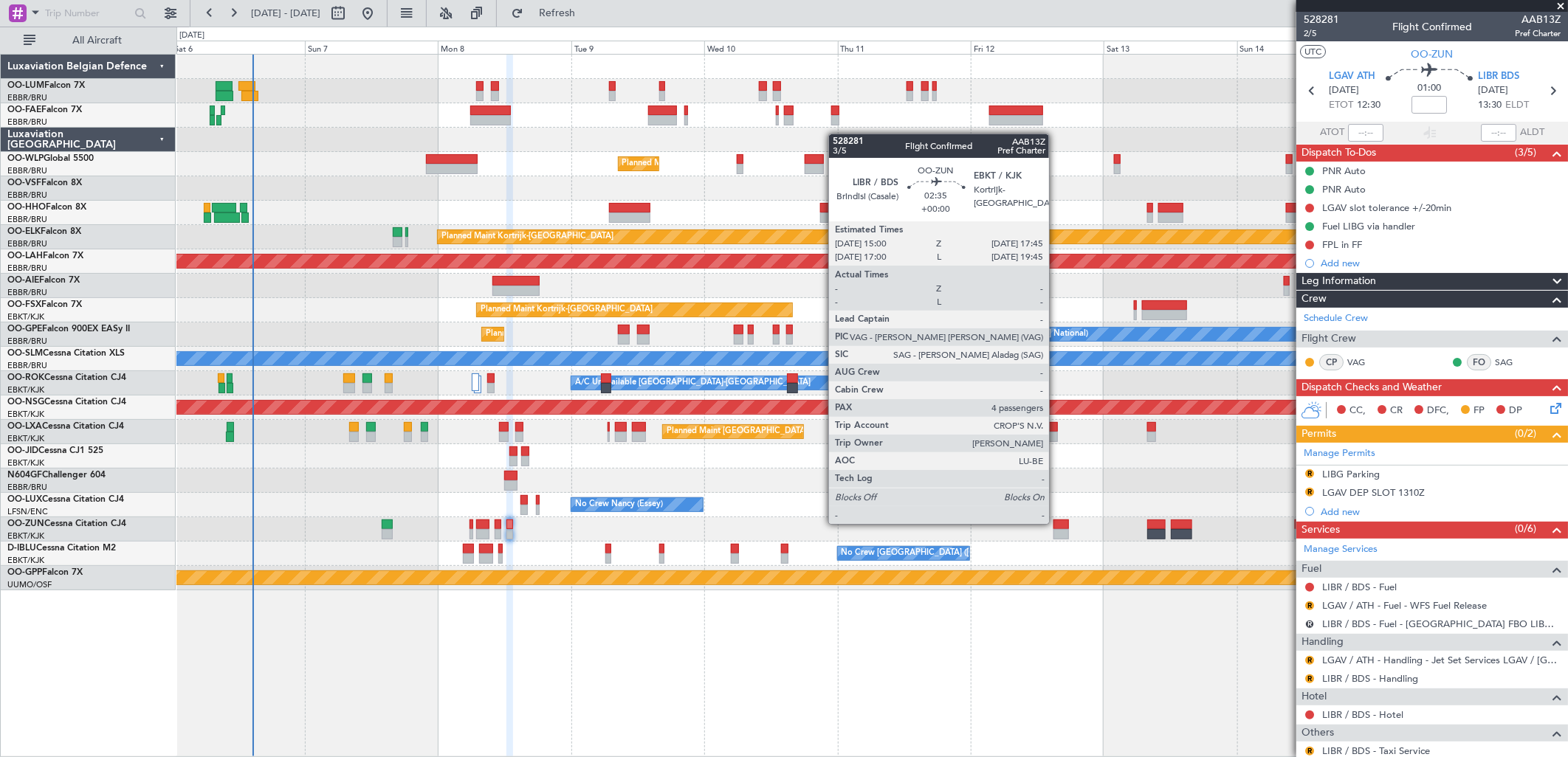
click at [1056, 523] on div at bounding box center [1061, 524] width 16 height 10
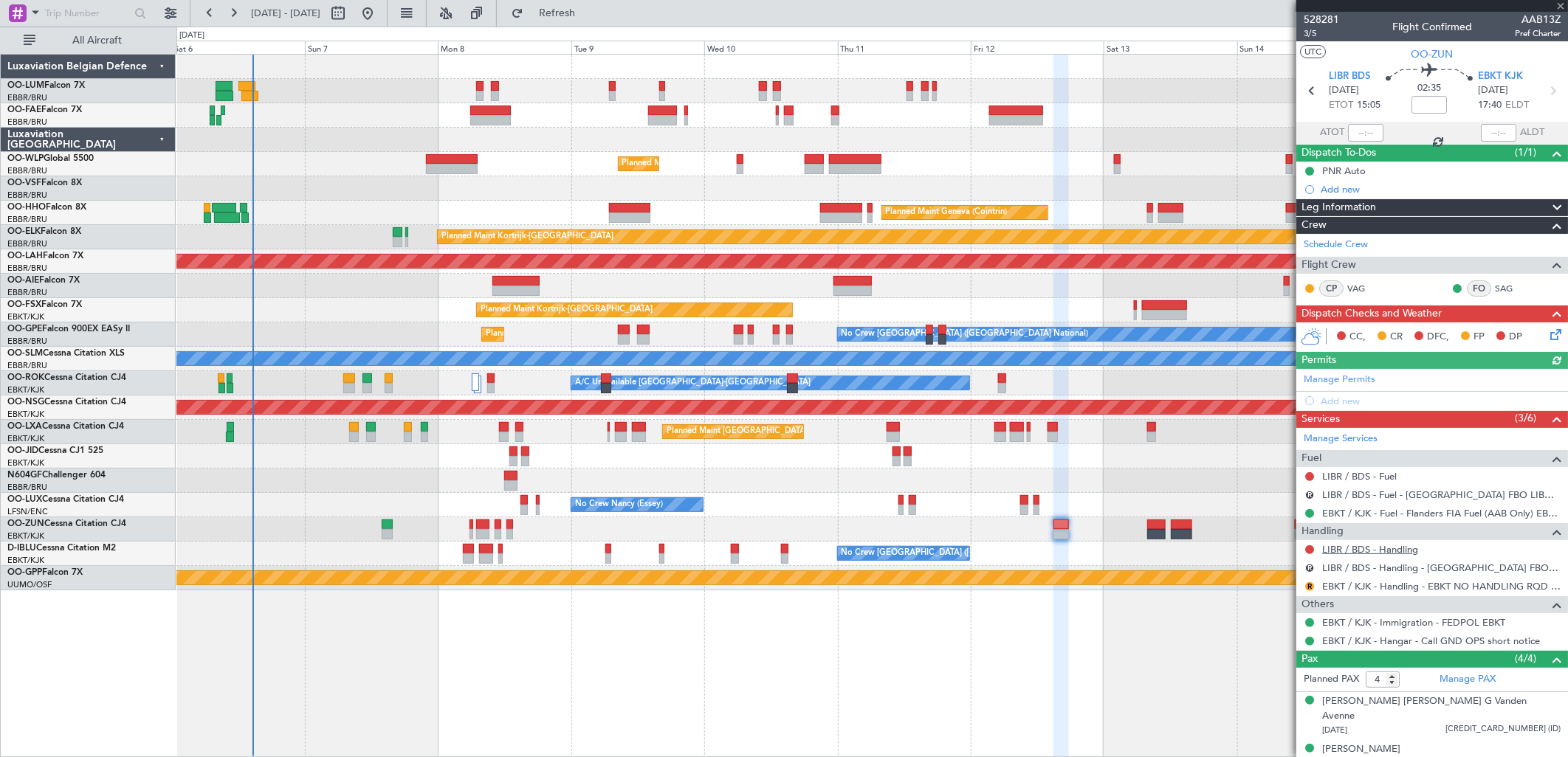
click at [1374, 543] on link "LIBR / BDS - Handling" at bounding box center [1369, 549] width 96 height 12
click at [586, 13] on span "Refresh" at bounding box center [557, 12] width 62 height 10
click at [1366, 472] on link "LIBR / BDS - Fuel" at bounding box center [1359, 477] width 74 height 12
click at [1334, 476] on link "LIBR / BDS - Fuel" at bounding box center [1359, 477] width 74 height 12
click at [588, 19] on span "Refresh" at bounding box center [557, 12] width 62 height 10
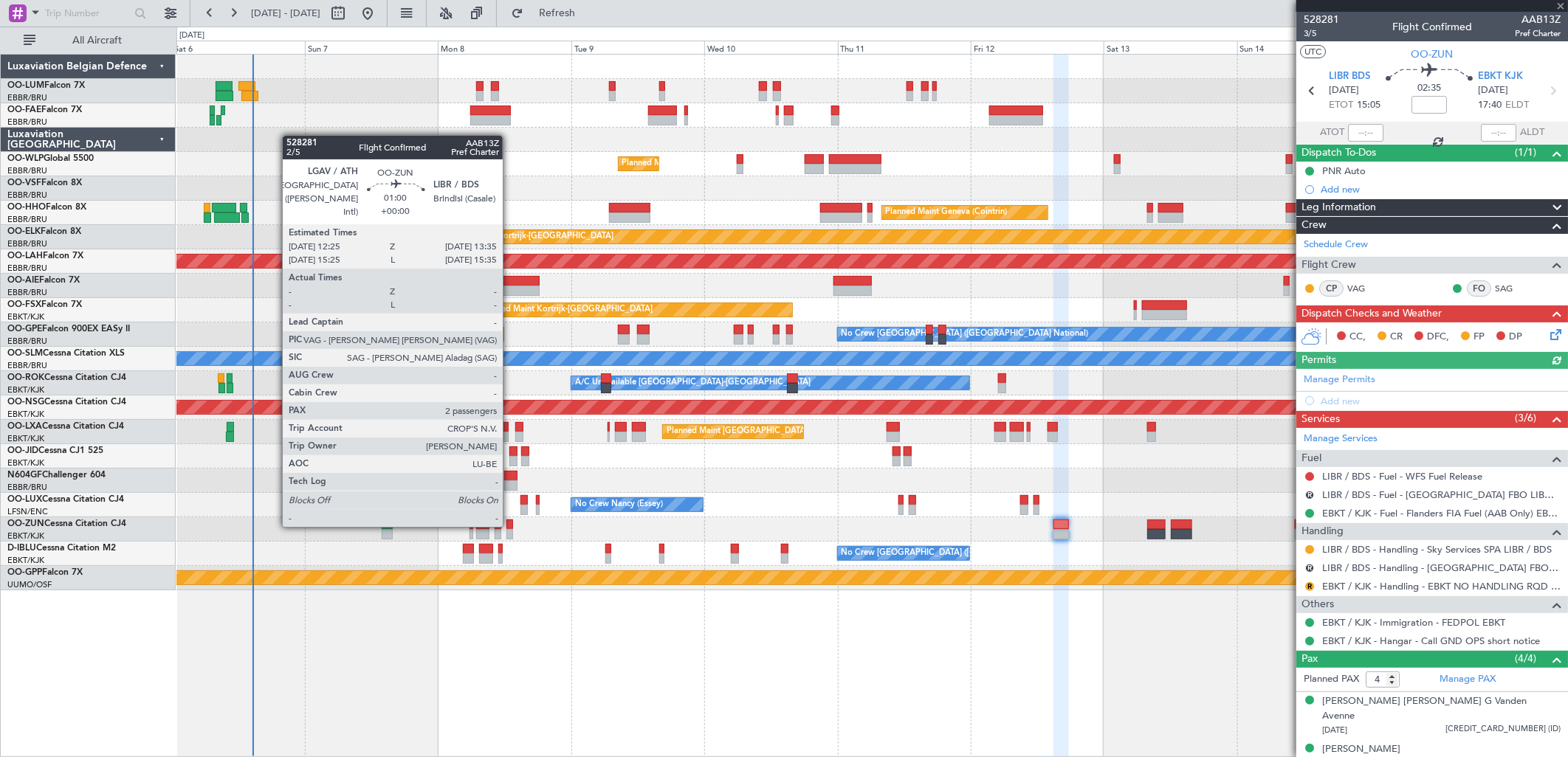
click at [510, 525] on div at bounding box center [510, 524] width 6 height 10
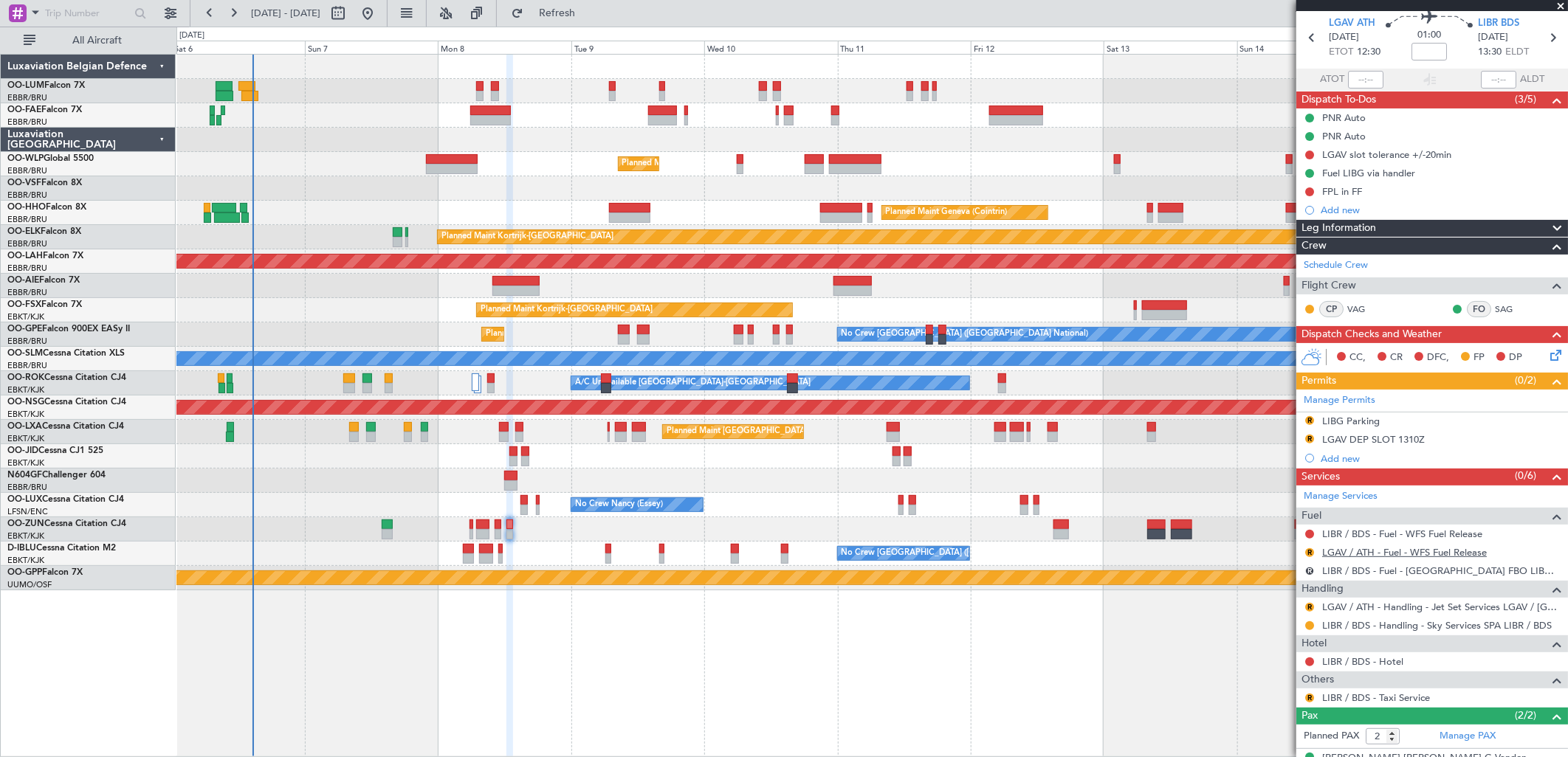
scroll to position [112, 0]
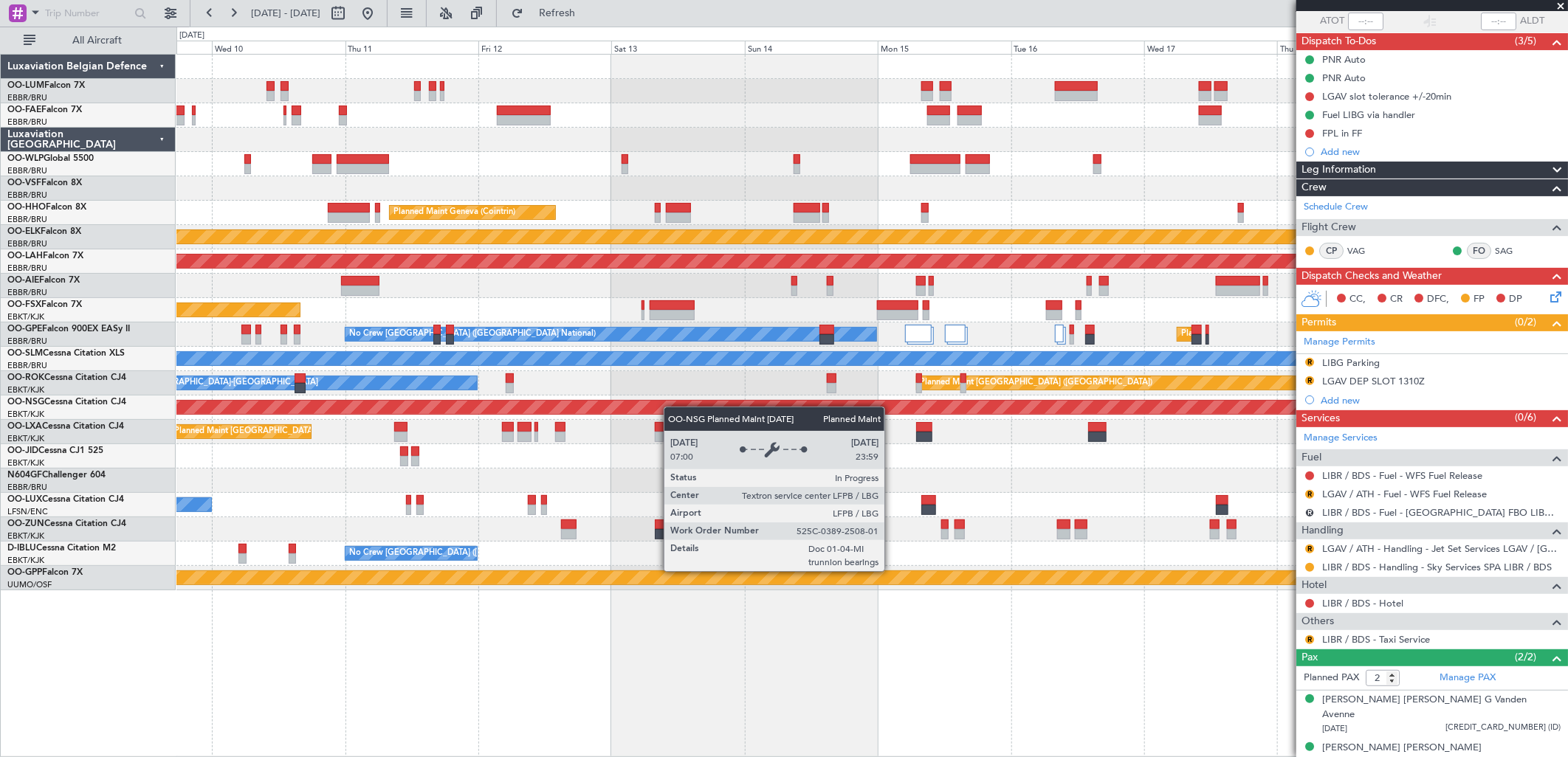
click at [591, 420] on div "Planned Maint Milan (Linate) Planned Maint Geneva (Cointrin) Planned Maint Kort…" at bounding box center [872, 323] width 1391 height 536
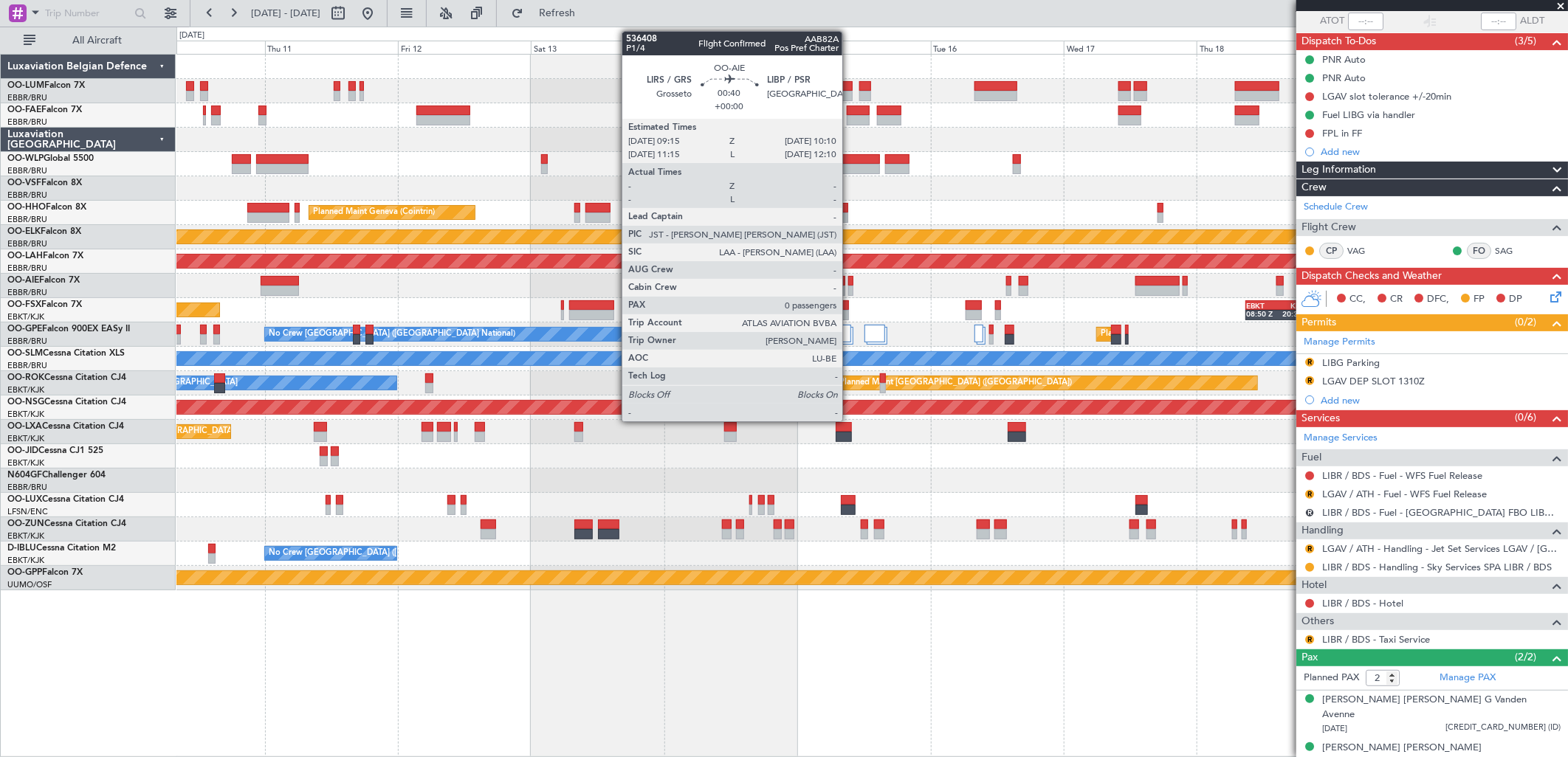
click at [850, 278] on div at bounding box center [850, 280] width 5 height 10
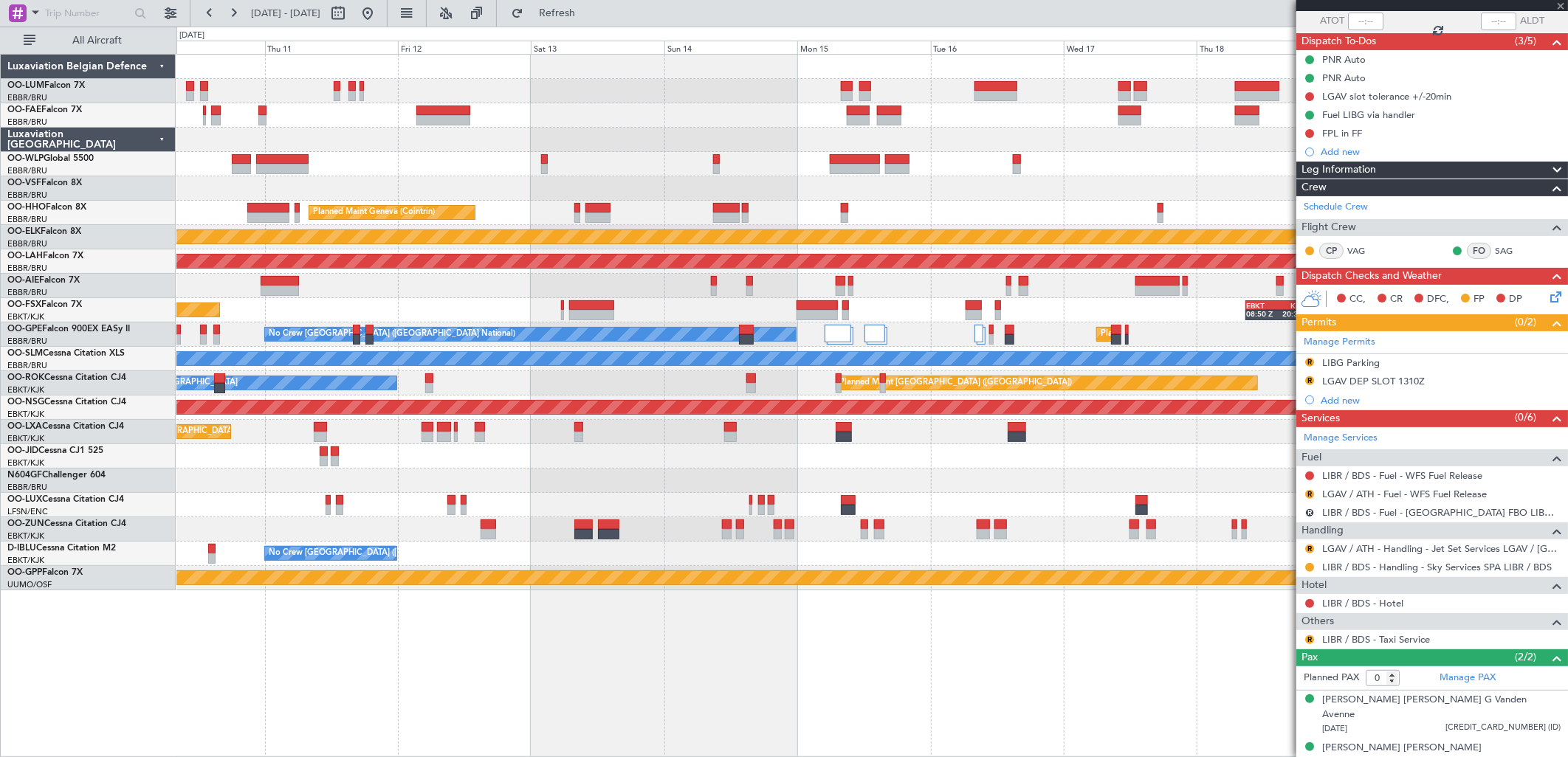
scroll to position [0, 0]
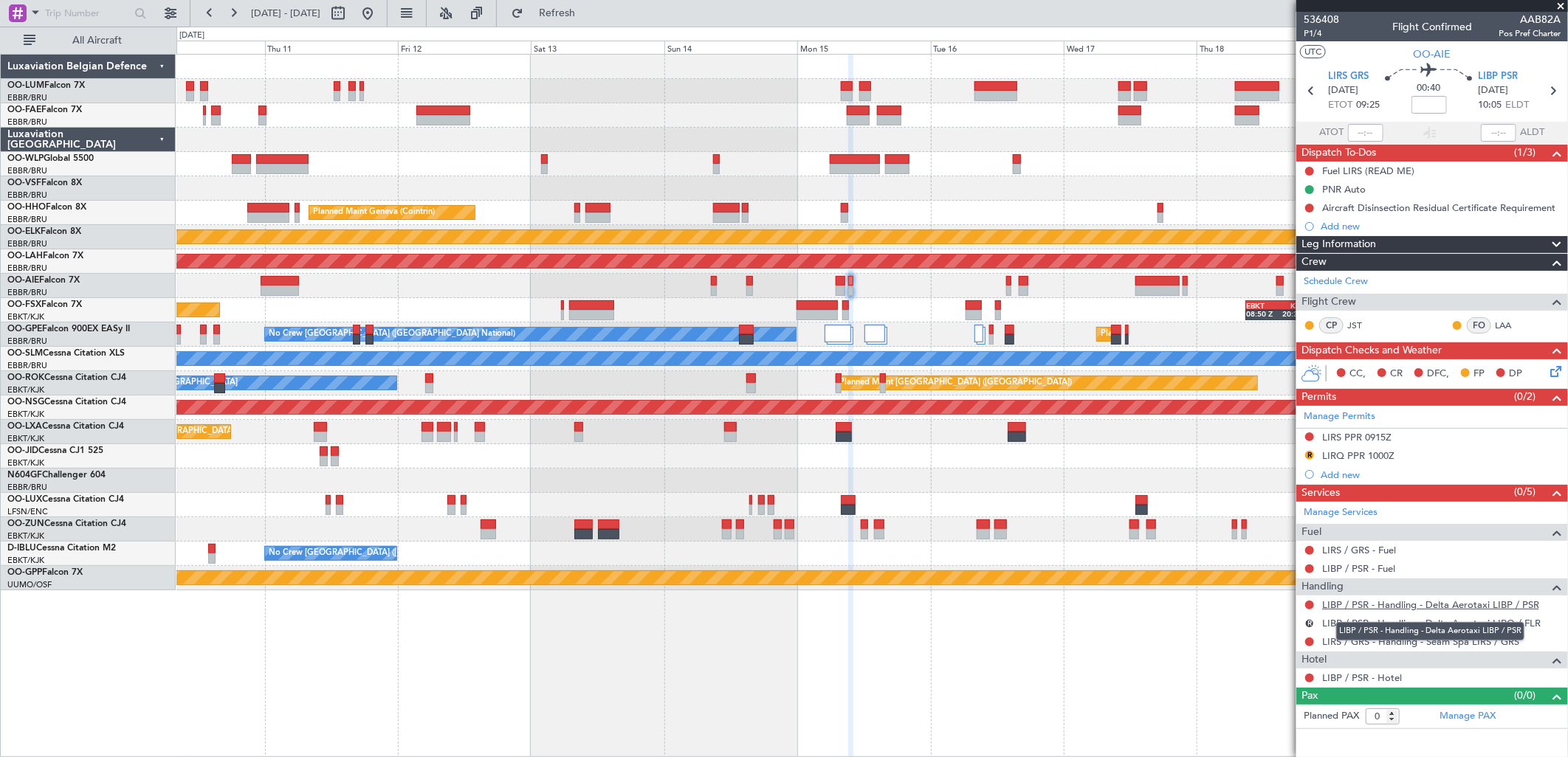
click at [1356, 603] on link "LIBP / PSR - Handling - Delta Aerotaxi LIBP / PSR" at bounding box center [1430, 605] width 217 height 12
click at [1555, 371] on icon at bounding box center [1552, 369] width 12 height 12
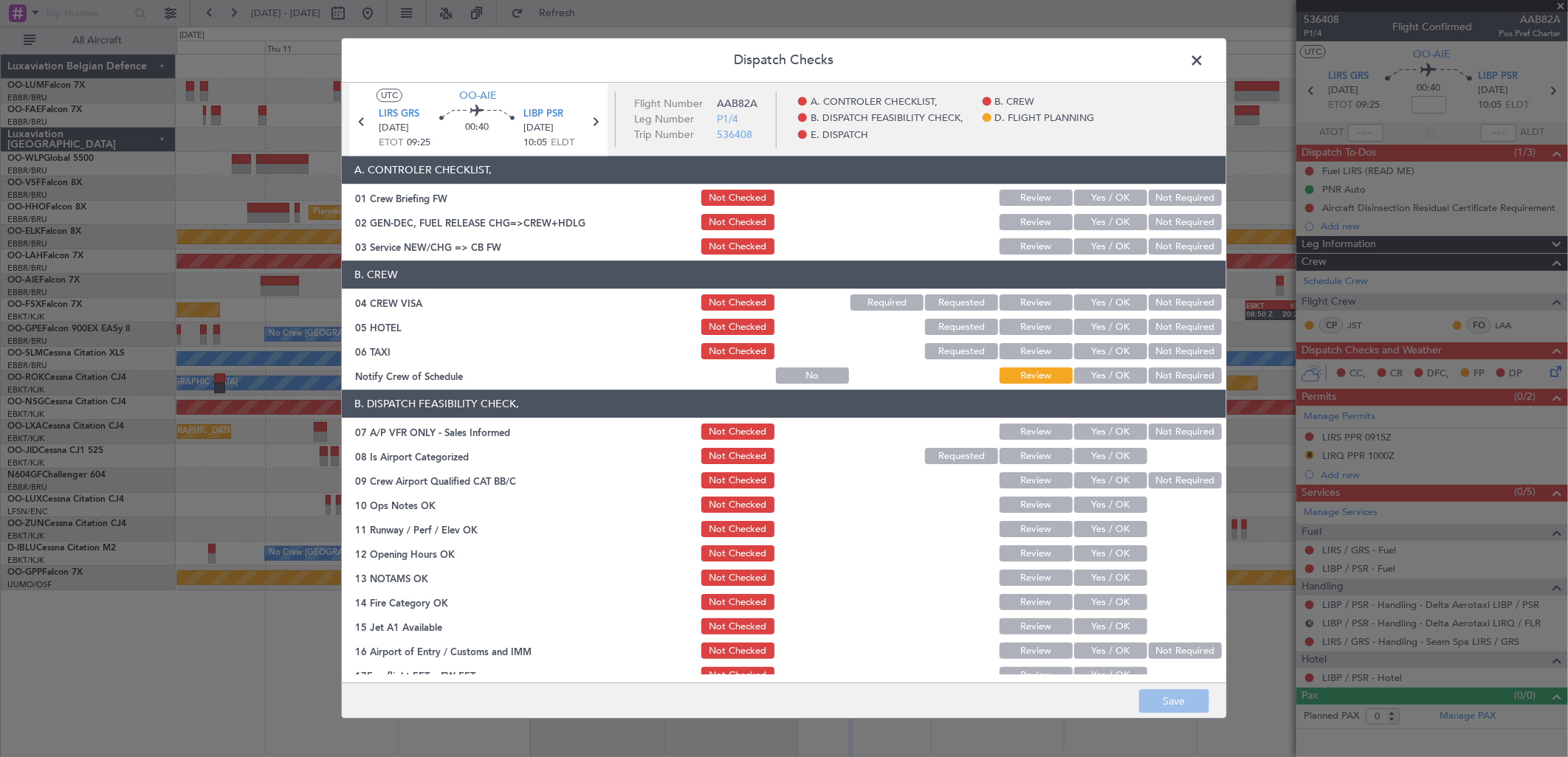
click at [1075, 254] on button "Yes / OK" at bounding box center [1110, 247] width 73 height 16
click at [1183, 302] on button "Not Required" at bounding box center [1184, 303] width 73 height 16
click at [1172, 320] on button "Not Required" at bounding box center [1184, 327] width 73 height 16
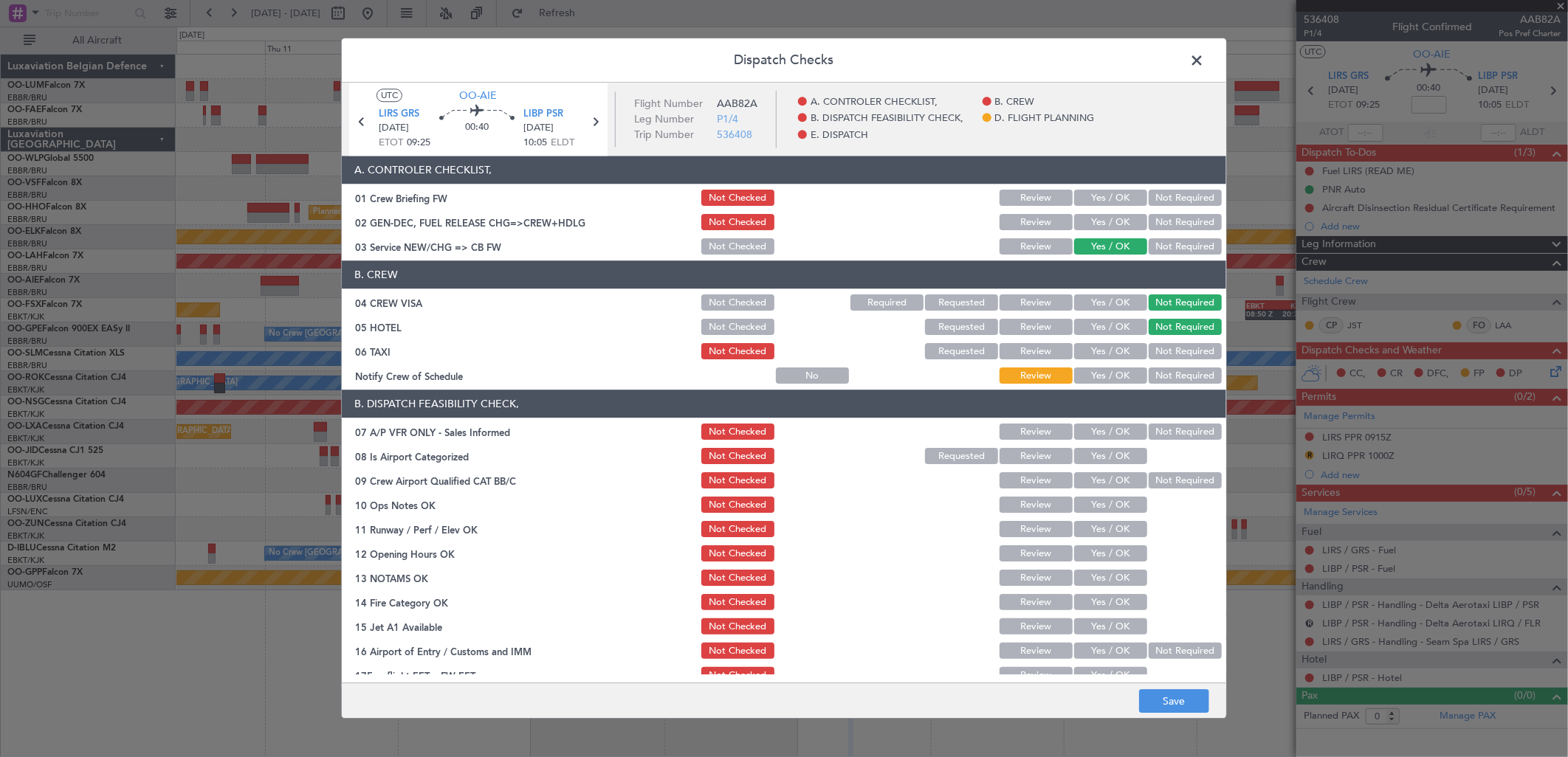
click at [1170, 337] on div "Not Required" at bounding box center [1183, 327] width 74 height 20
click at [1161, 352] on button "Not Required" at bounding box center [1184, 352] width 73 height 16
click at [1082, 374] on button "Yes / OK" at bounding box center [1110, 376] width 73 height 16
click at [1158, 434] on button "Not Required" at bounding box center [1184, 432] width 73 height 16
click at [1111, 332] on button "Yes / OK" at bounding box center [1110, 327] width 73 height 16
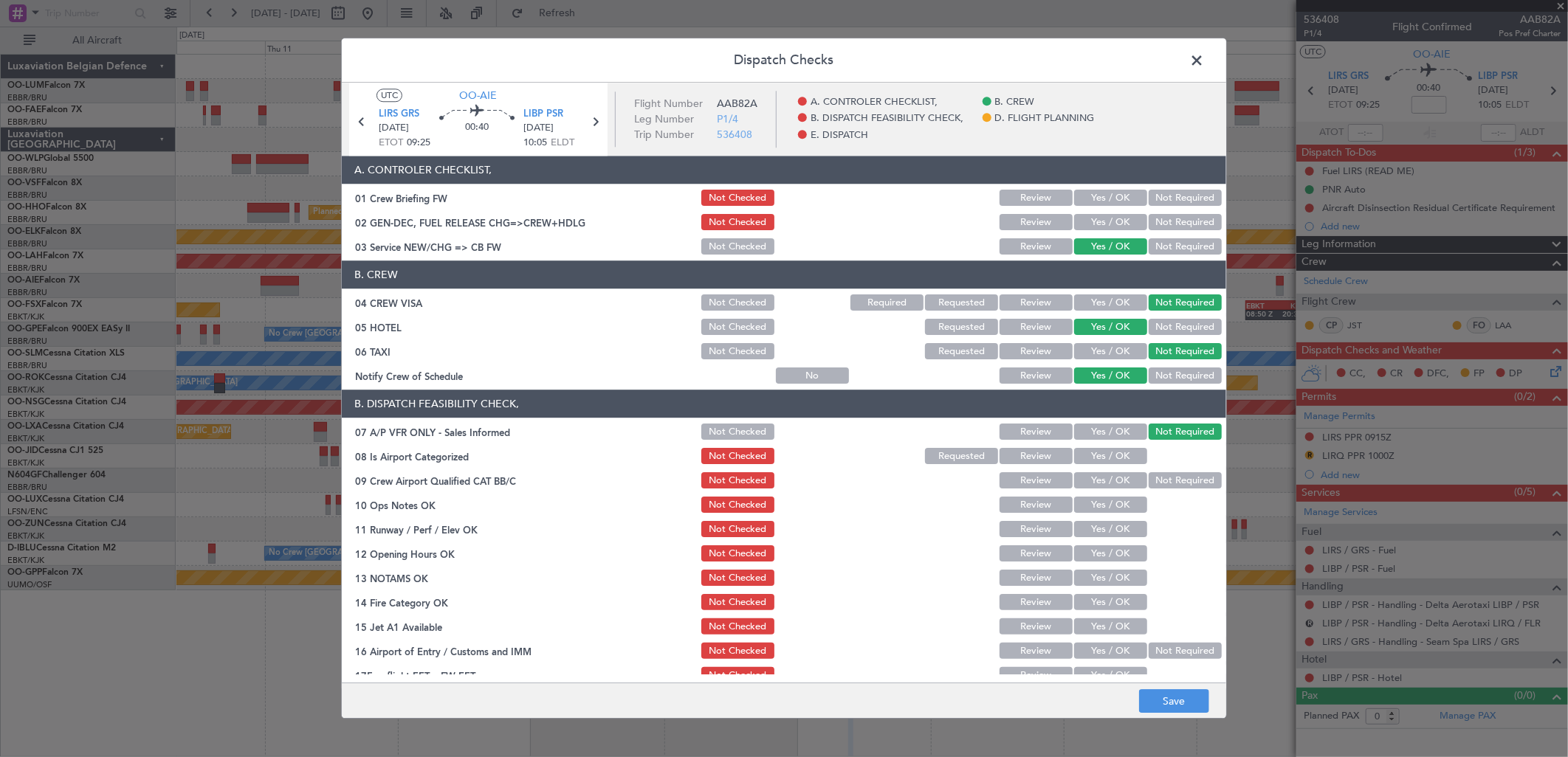
click at [1106, 344] on button "Yes / OK" at bounding box center [1110, 352] width 73 height 16
click at [1093, 454] on button "Yes / OK" at bounding box center [1110, 456] width 73 height 16
click at [536, 123] on mat-tooltip-component "Pescara Cat B" at bounding box center [544, 147] width 55 height 51
click at [546, 116] on span "LIBP PSR" at bounding box center [543, 114] width 40 height 15
click at [1088, 467] on section "B. DISPATCH FEASIBILITY CHECK, 07 A/P VFR ONLY - Sales Informed Not Checked Rev…" at bounding box center [783, 551] width 884 height 320
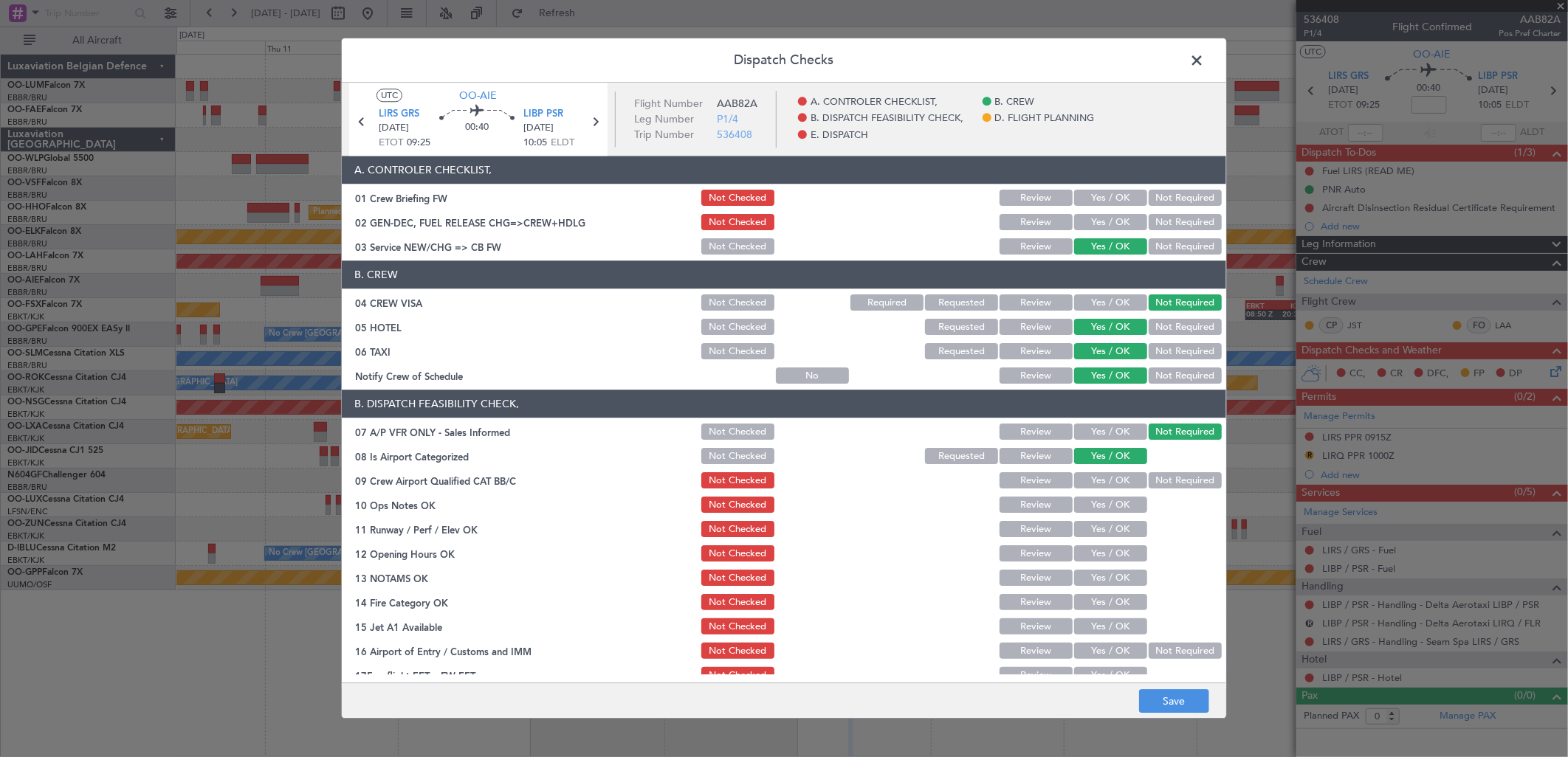
click at [1091, 471] on div "Yes / OK" at bounding box center [1108, 481] width 74 height 20
click at [1083, 498] on button "Yes / OK" at bounding box center [1110, 505] width 73 height 16
click at [1108, 466] on div "Yes / OK" at bounding box center [1108, 456] width 74 height 20
click at [1090, 484] on button "Yes / OK" at bounding box center [1110, 480] width 73 height 16
click at [1106, 526] on button "Yes / OK" at bounding box center [1110, 530] width 73 height 16
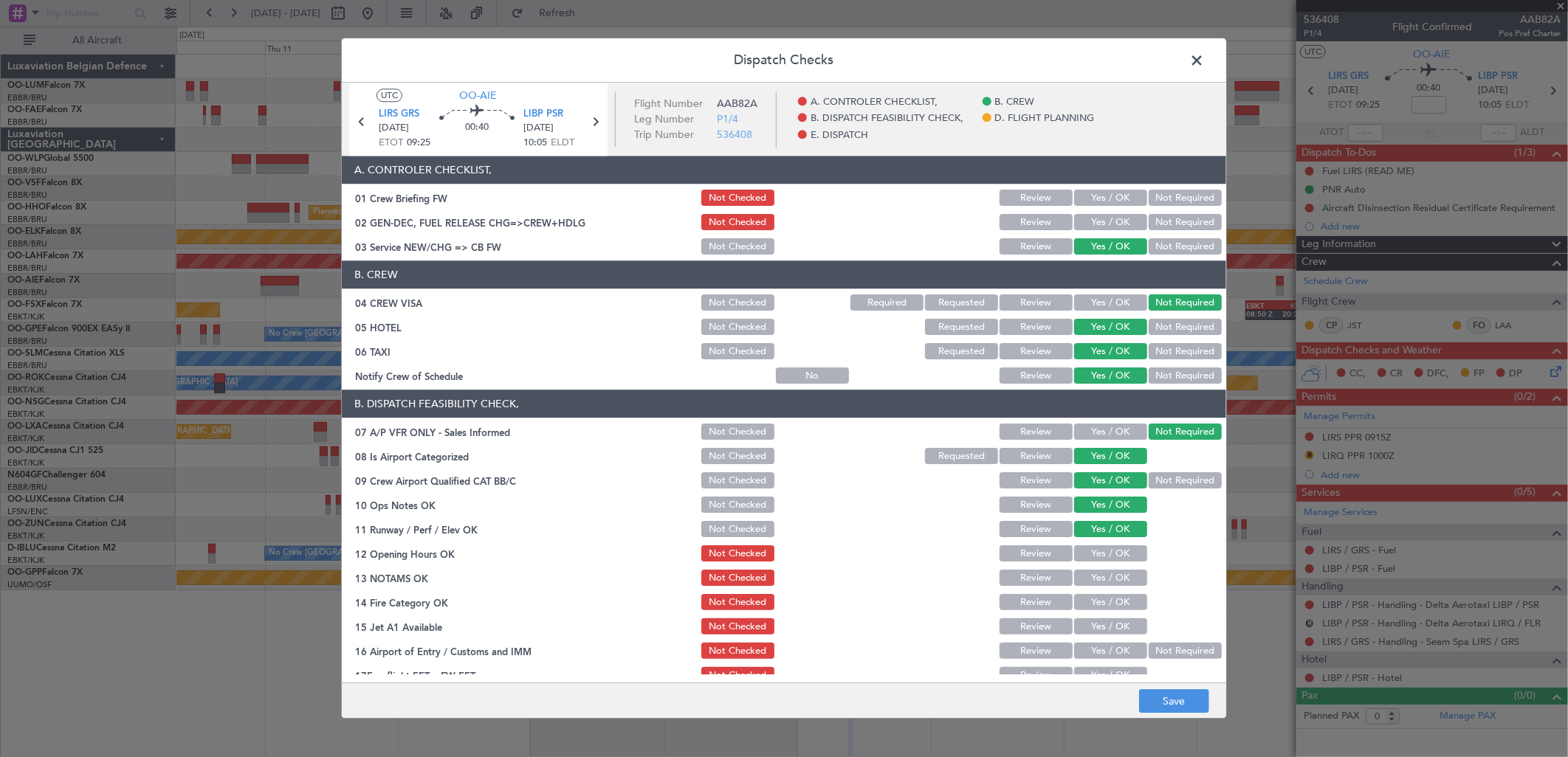
click at [1108, 555] on button "Yes / OK" at bounding box center [1110, 554] width 73 height 16
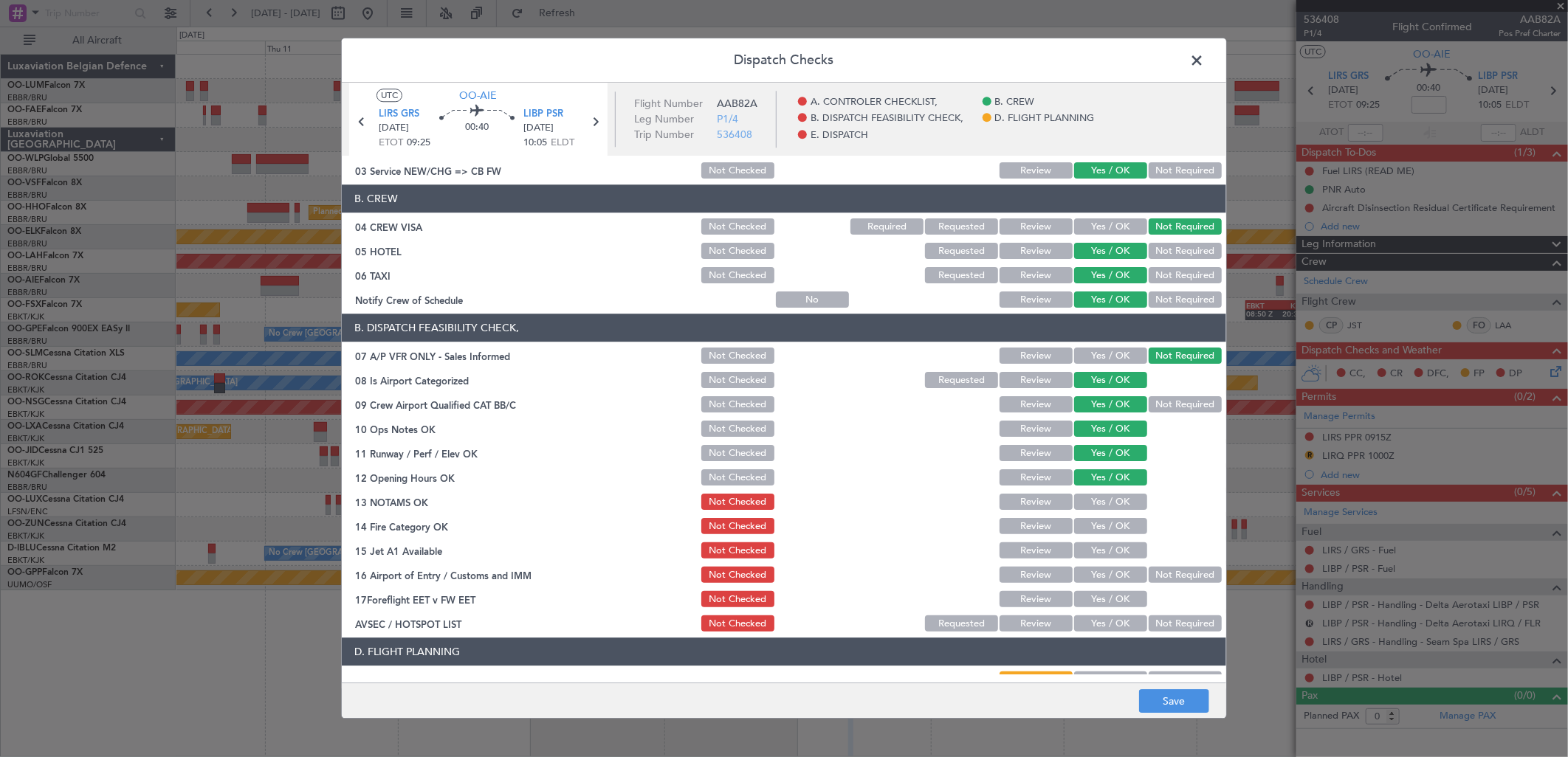
scroll to position [164, 0]
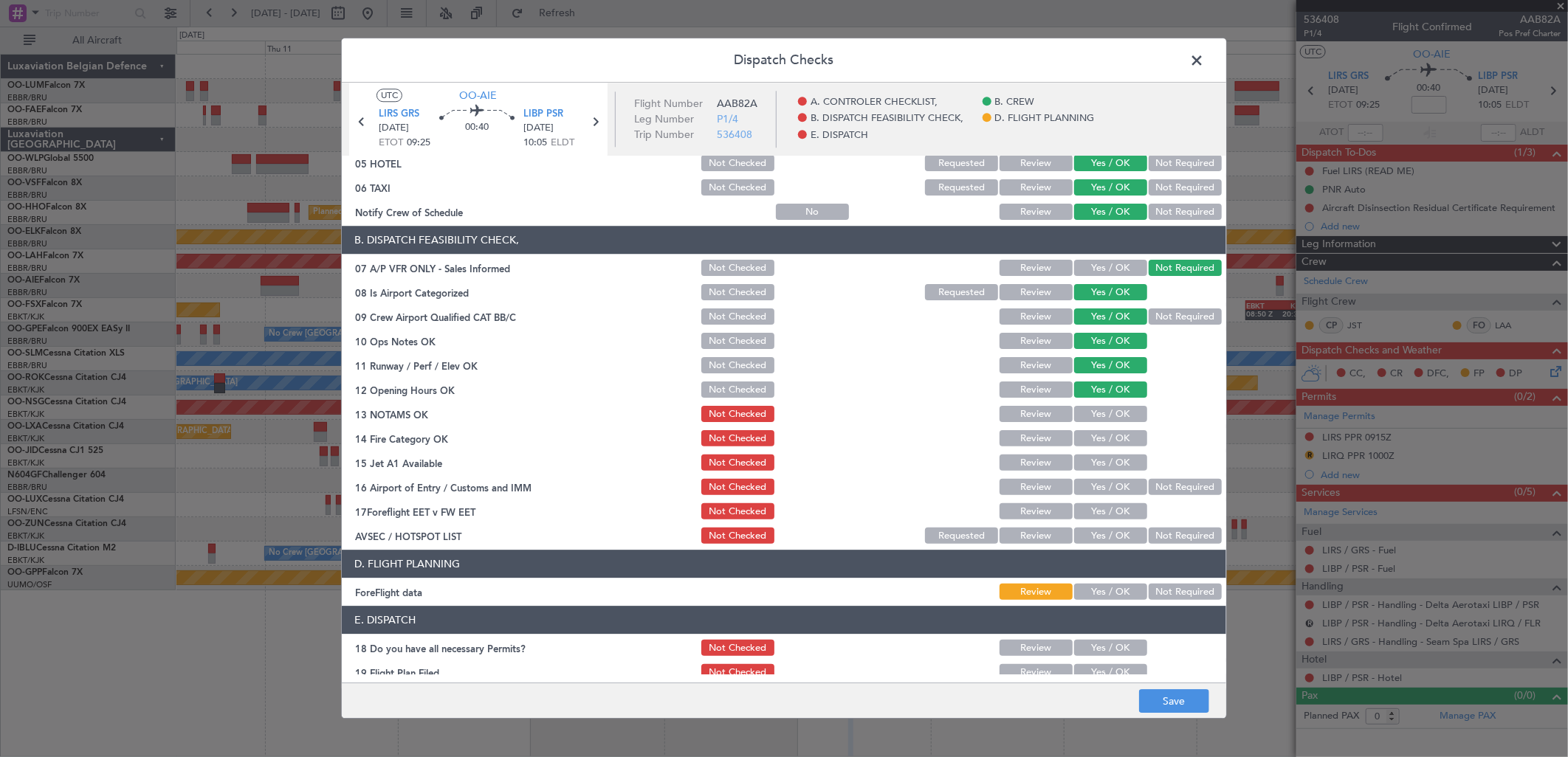
click at [1117, 409] on button "Yes / OK" at bounding box center [1110, 414] width 73 height 16
click at [1102, 427] on section "B. DISPATCH FEASIBILITY CHECK, 07 A/P VFR ONLY - Sales Informed Not Checked Rev…" at bounding box center [783, 387] width 884 height 320
click at [1101, 436] on button "Yes / OK" at bounding box center [1110, 439] width 73 height 16
click at [1097, 456] on button "Yes / OK" at bounding box center [1110, 463] width 73 height 16
click at [1097, 481] on button "Yes / OK" at bounding box center [1110, 487] width 73 height 16
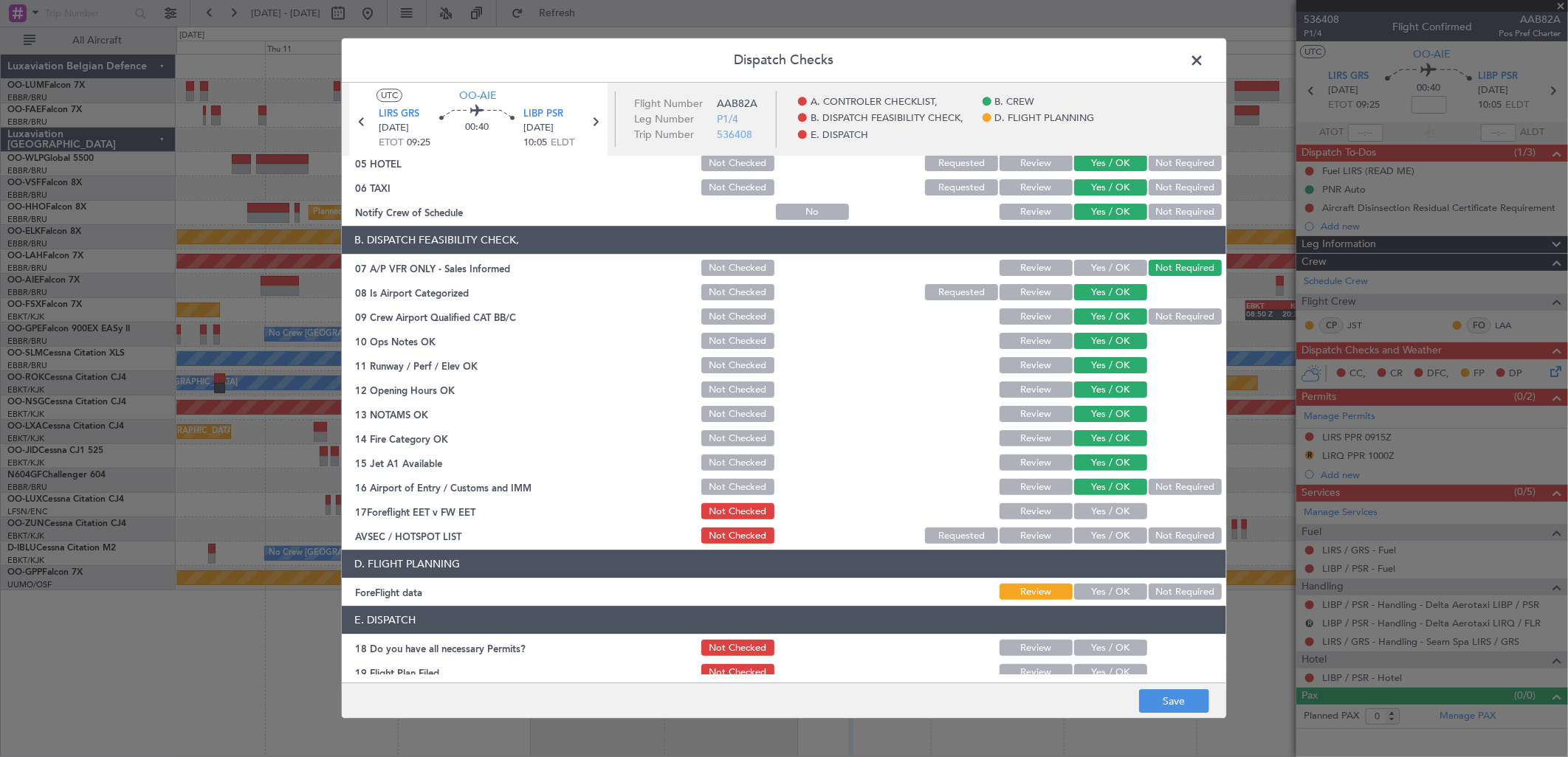
click at [1025, 512] on button "Review" at bounding box center [1036, 512] width 73 height 16
click at [1154, 533] on button "Not Required" at bounding box center [1184, 536] width 73 height 16
click at [1156, 593] on button "Not Required" at bounding box center [1184, 592] width 73 height 16
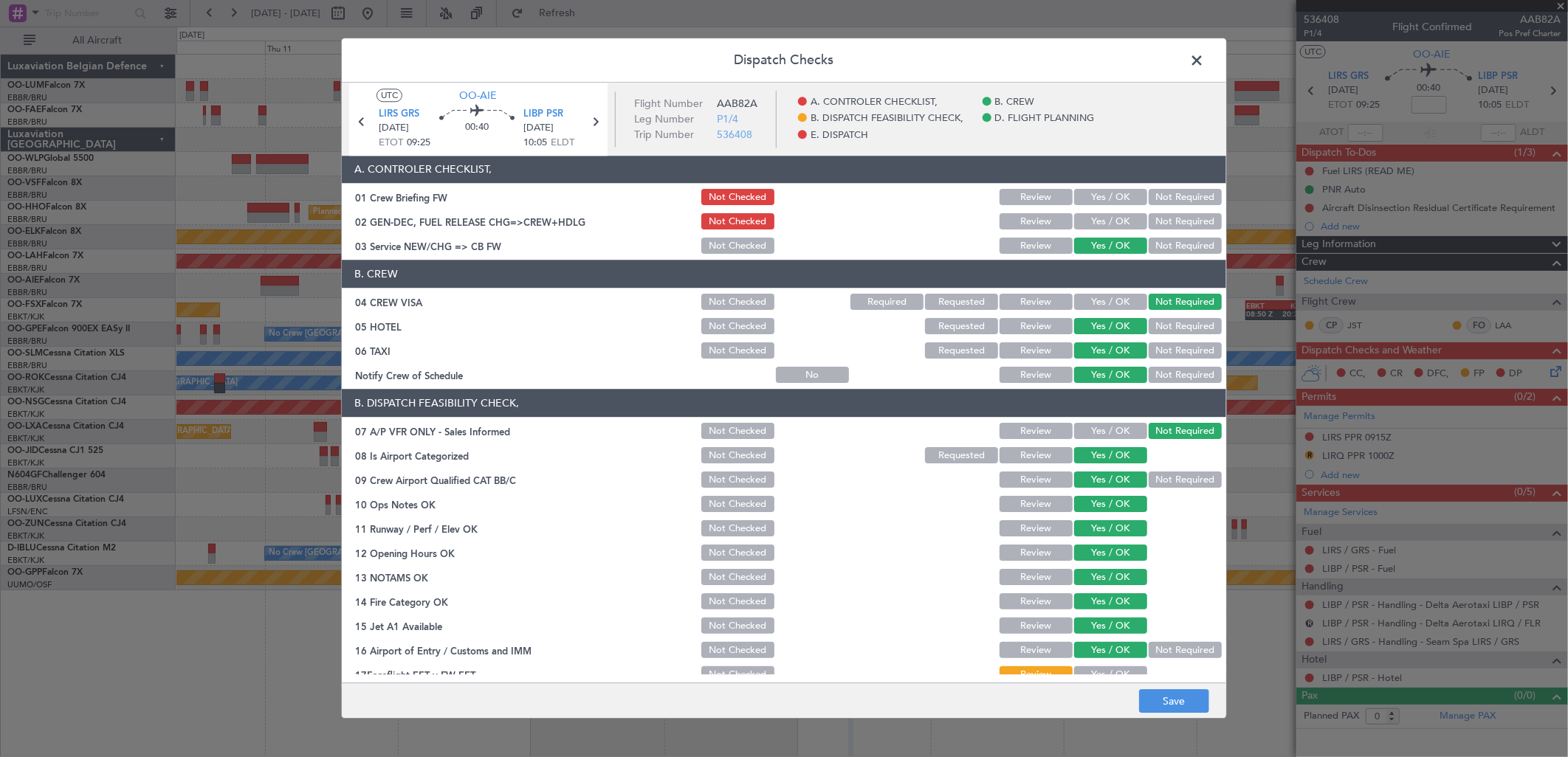
scroll to position [0, 0]
click at [1171, 710] on button "Save" at bounding box center [1174, 702] width 70 height 23
click at [1204, 59] on span at bounding box center [1204, 64] width 0 height 30
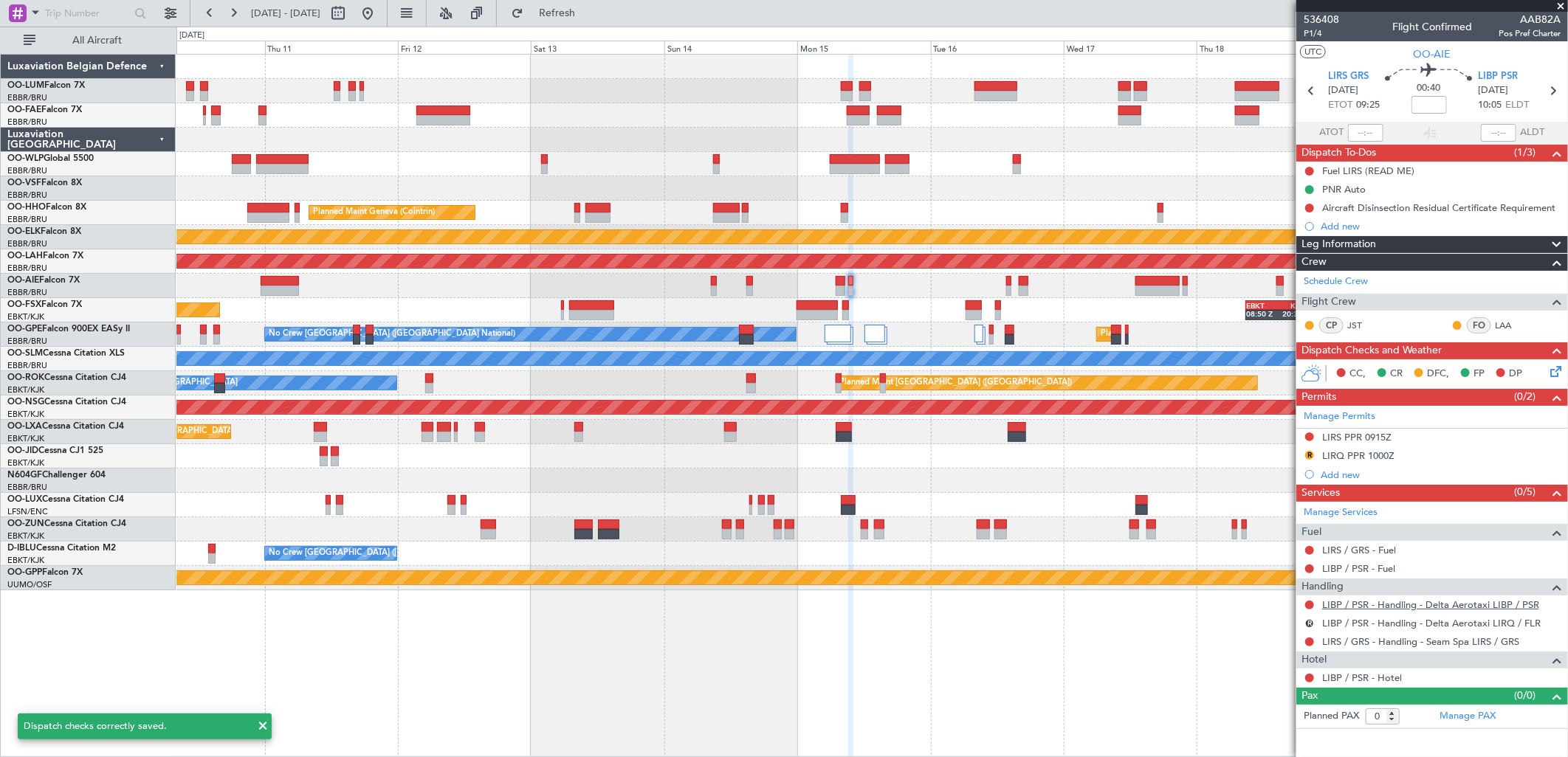
click at [1356, 606] on link "LIBP / PSR - Handling - Delta Aerotaxi LIBP / PSR" at bounding box center [1430, 605] width 217 height 12
click at [600, 24] on fb-refresh-button "Refresh" at bounding box center [549, 13] width 103 height 27
click at [589, 11] on span "Refresh" at bounding box center [557, 12] width 62 height 10
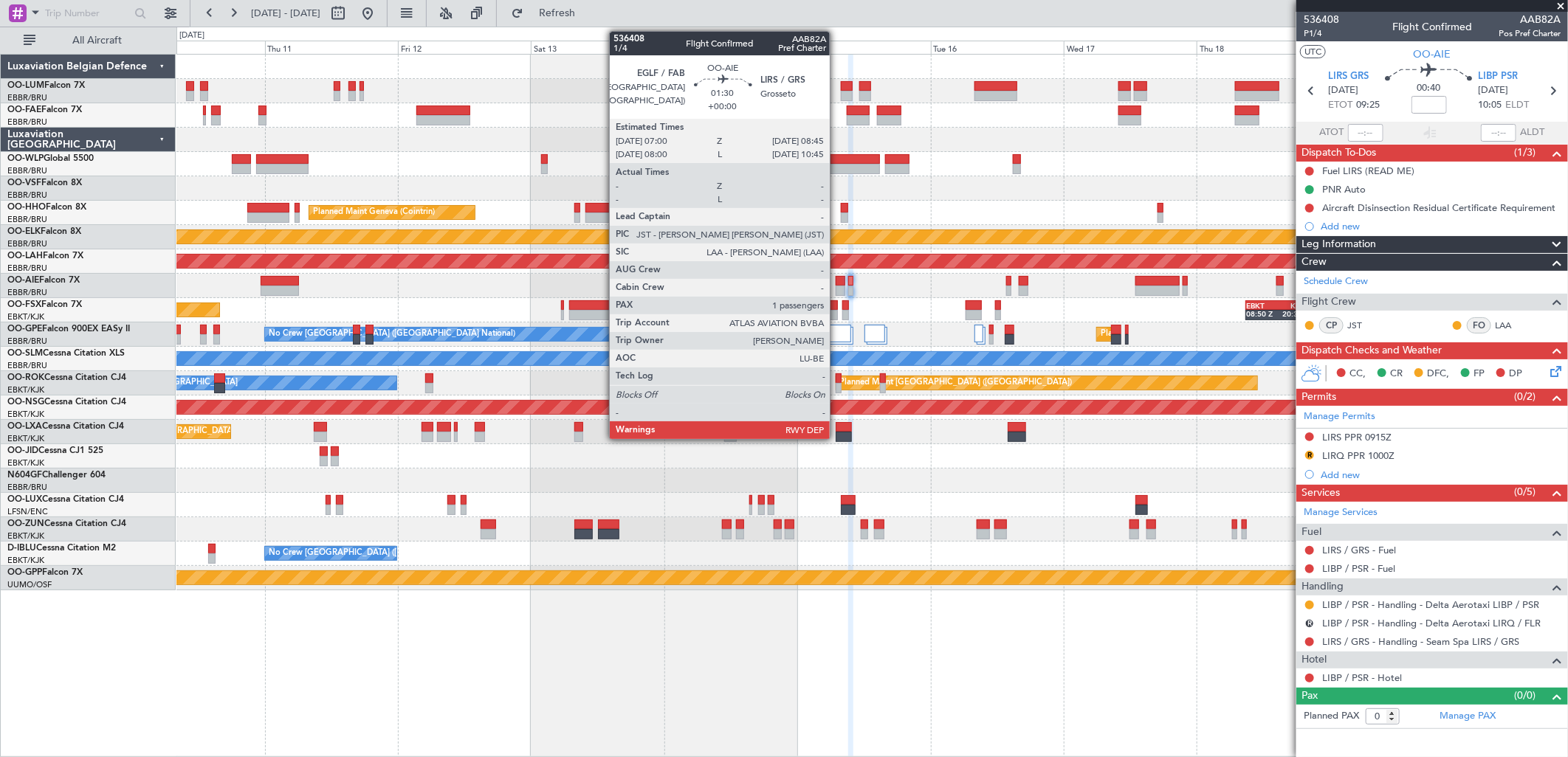
click at [836, 285] on div at bounding box center [840, 290] width 10 height 10
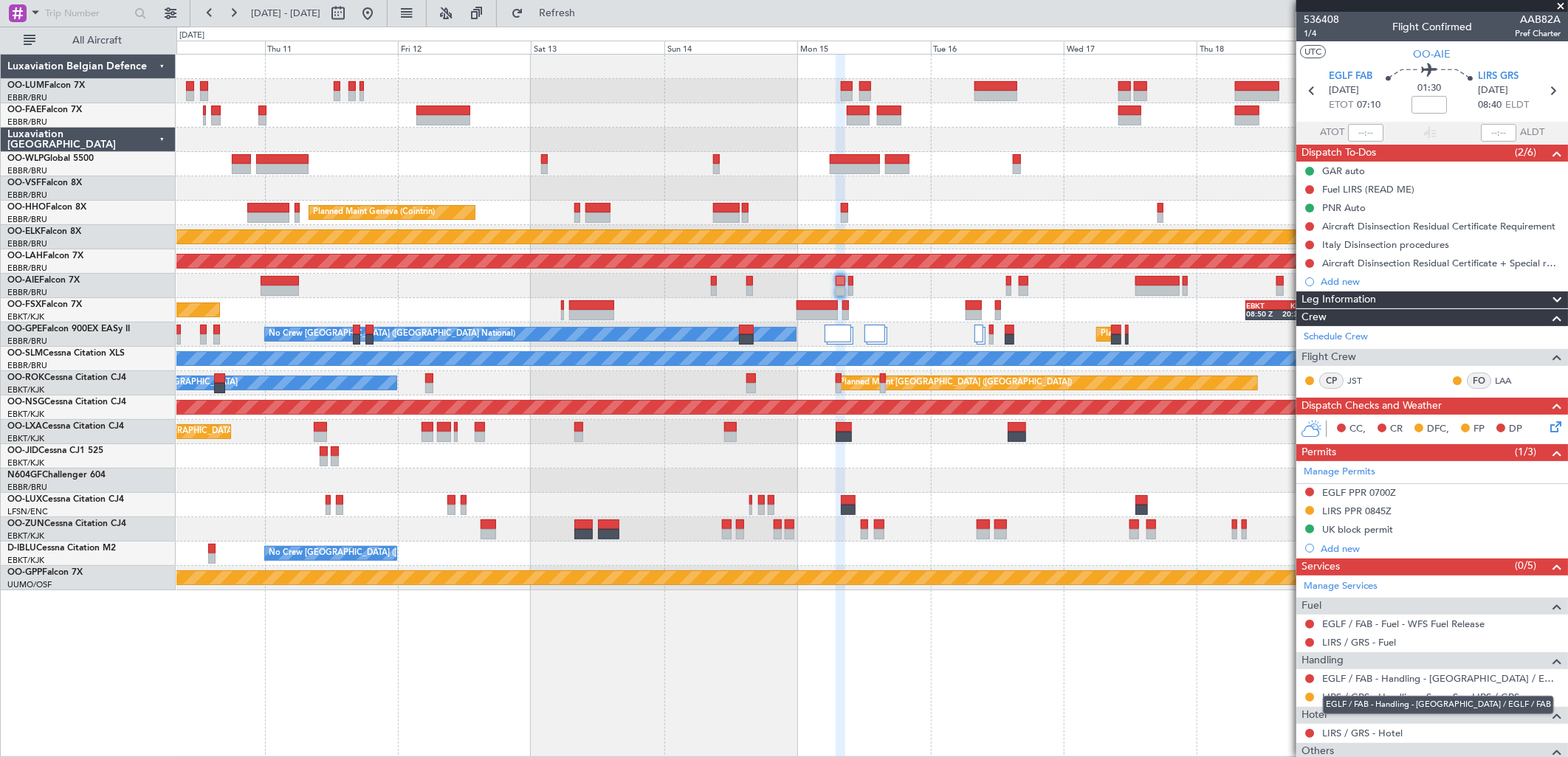
click at [1370, 703] on div "EGLF / FAB - Handling - Farnborough Airport / EGLF / FAB" at bounding box center [1438, 705] width 231 height 19
click at [1387, 695] on link "LIRS / GRS - Handling - Seam Spa LIRS / GRS" at bounding box center [1420, 697] width 197 height 12
click at [579, 15] on span "Refresh" at bounding box center [557, 12] width 62 height 10
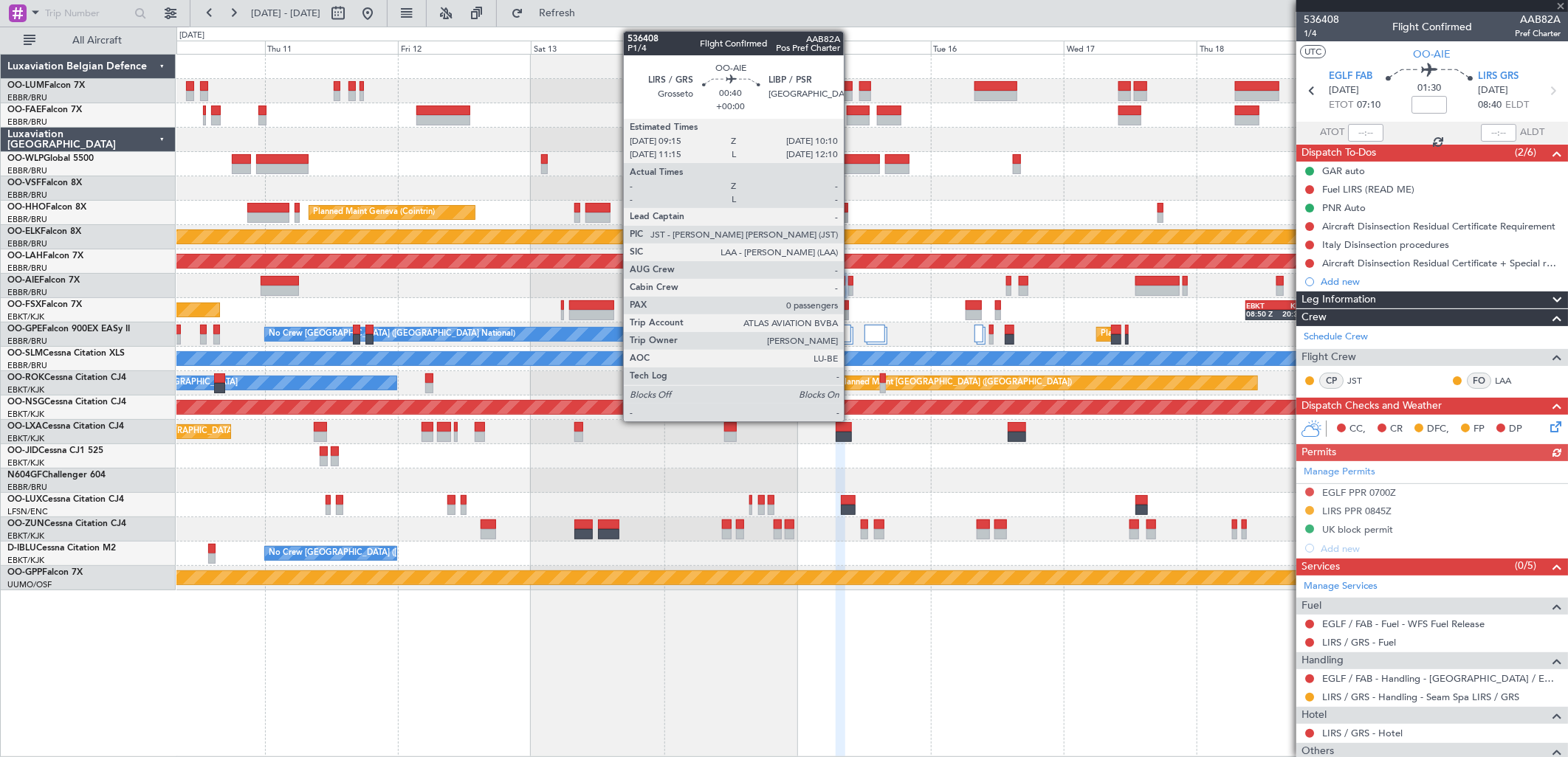
click at [851, 280] on div at bounding box center [850, 280] width 5 height 10
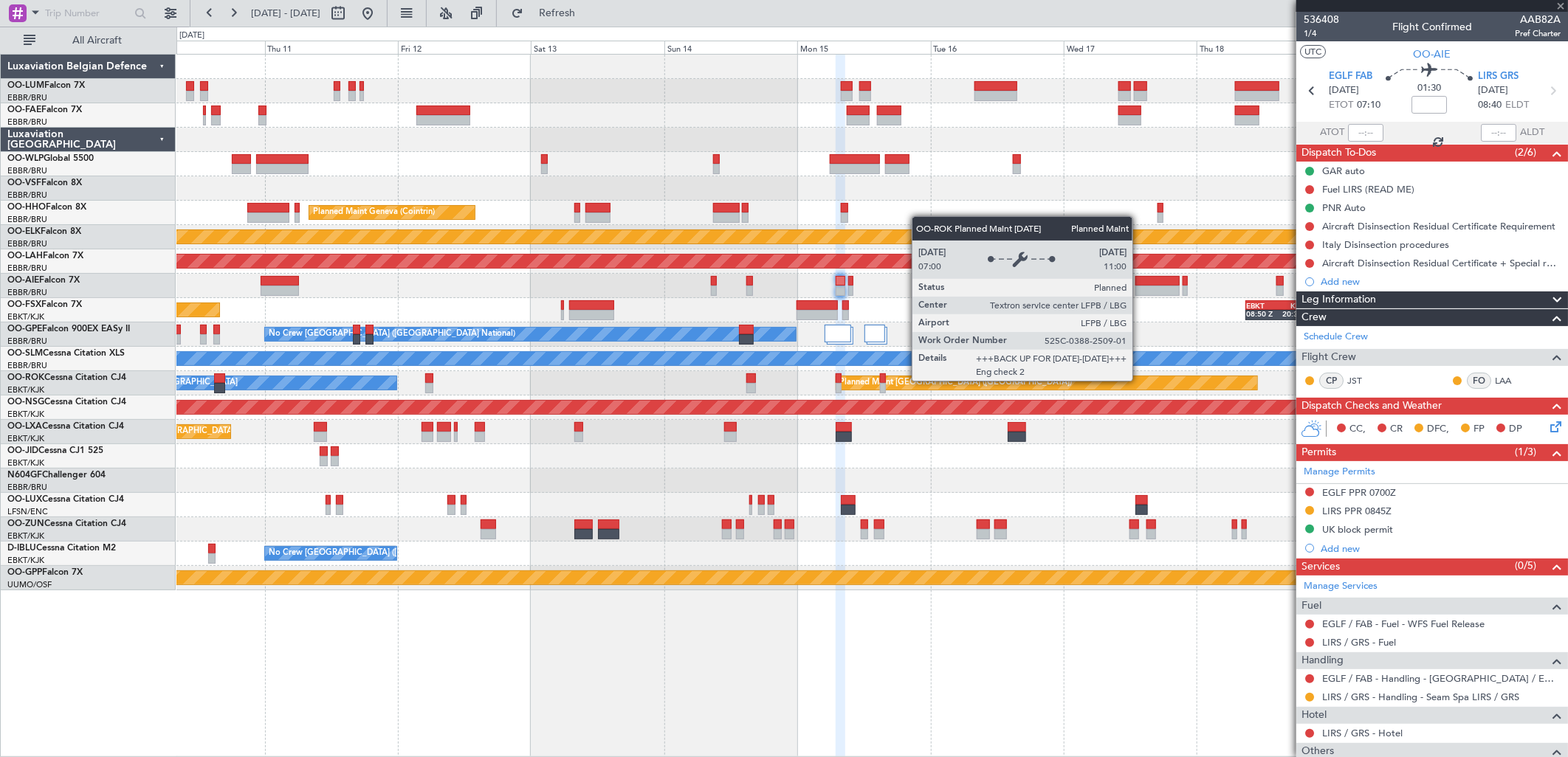
type input "0"
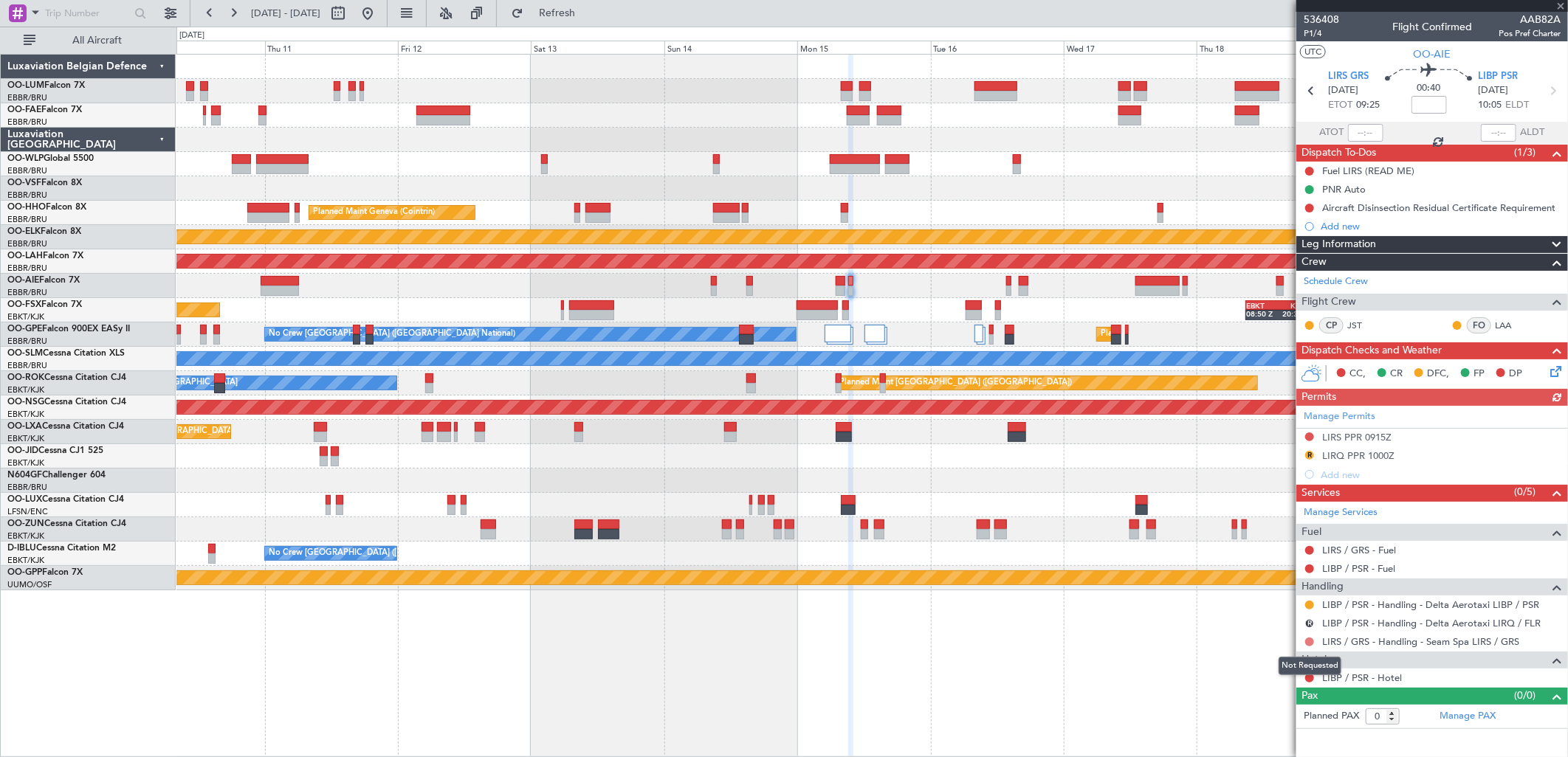
click at [1308, 639] on button at bounding box center [1309, 641] width 9 height 9
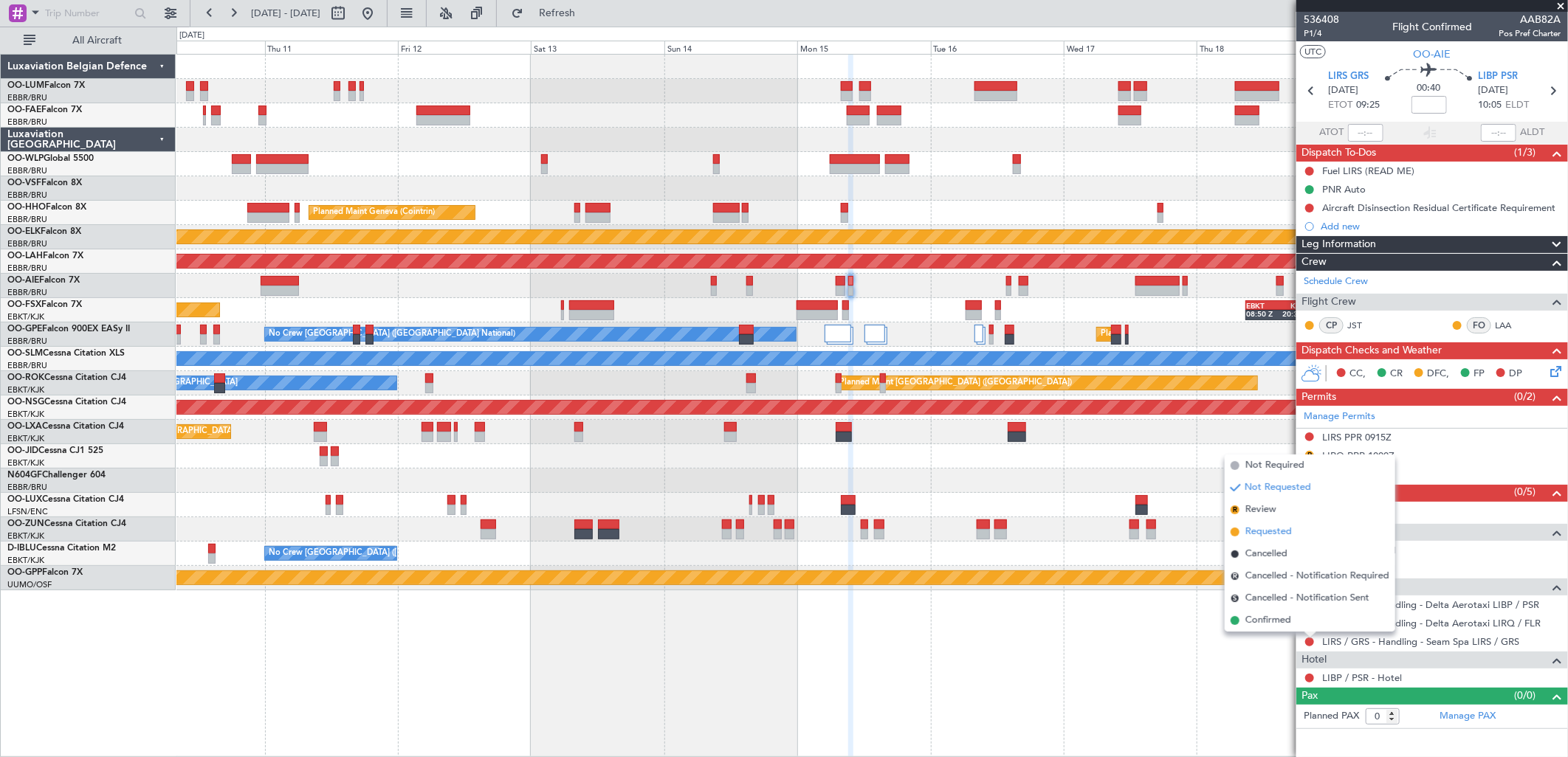
click at [1260, 527] on span "Requested" at bounding box center [1268, 531] width 46 height 15
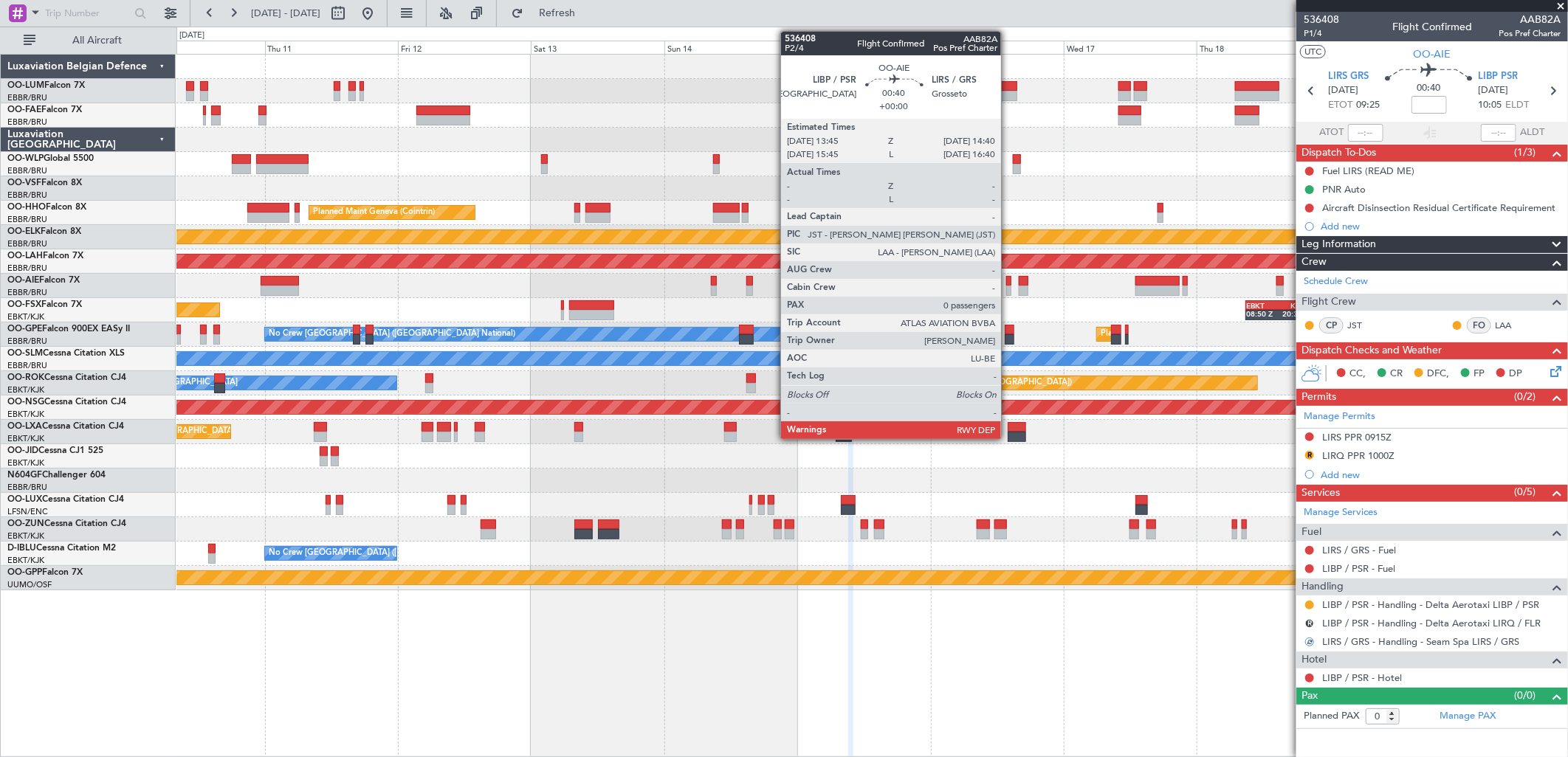
click at [1008, 281] on div at bounding box center [1008, 280] width 5 height 10
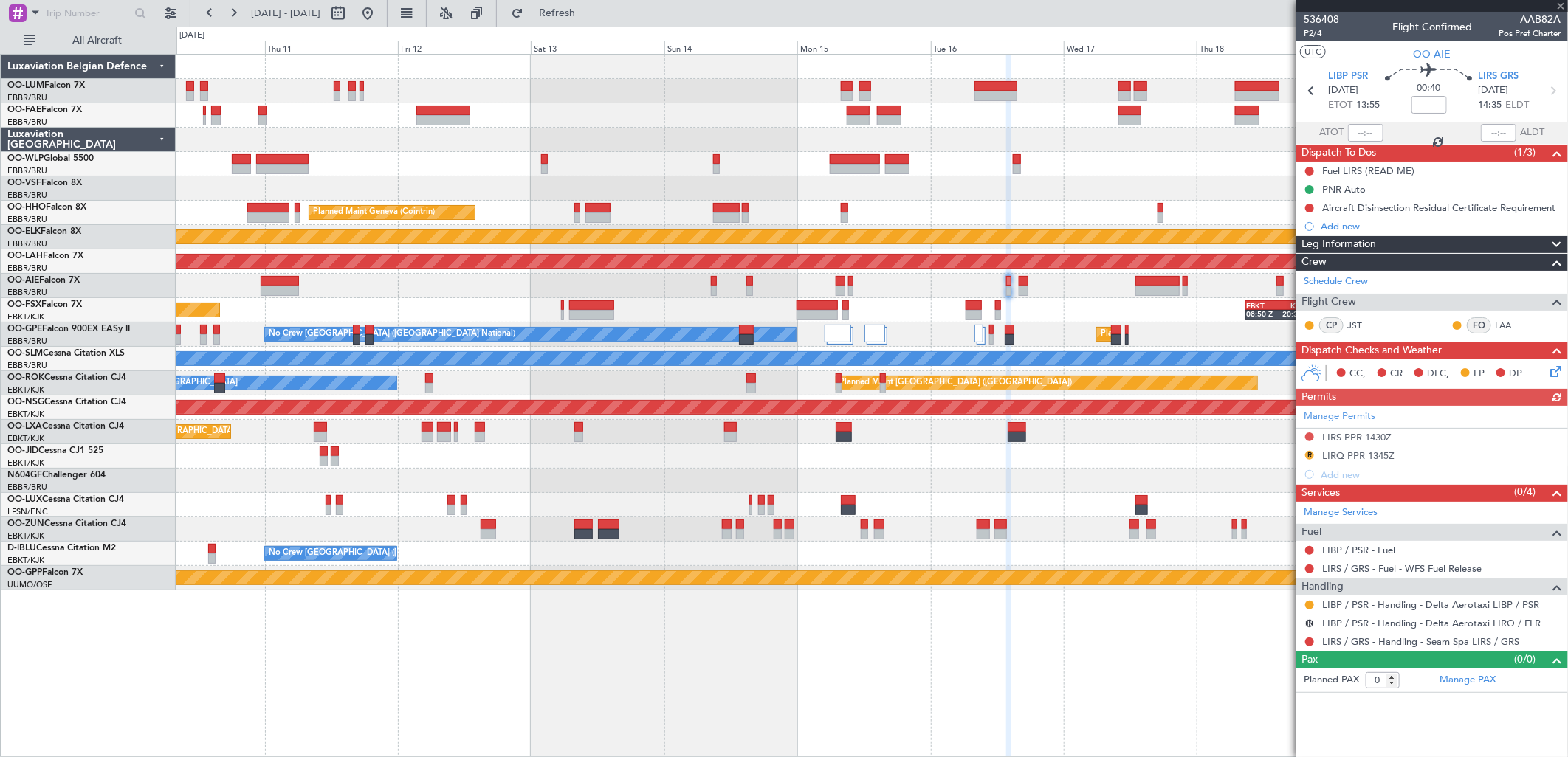
click at [1312, 645] on div at bounding box center [1309, 641] width 12 height 12
click at [1312, 645] on button at bounding box center [1309, 641] width 9 height 9
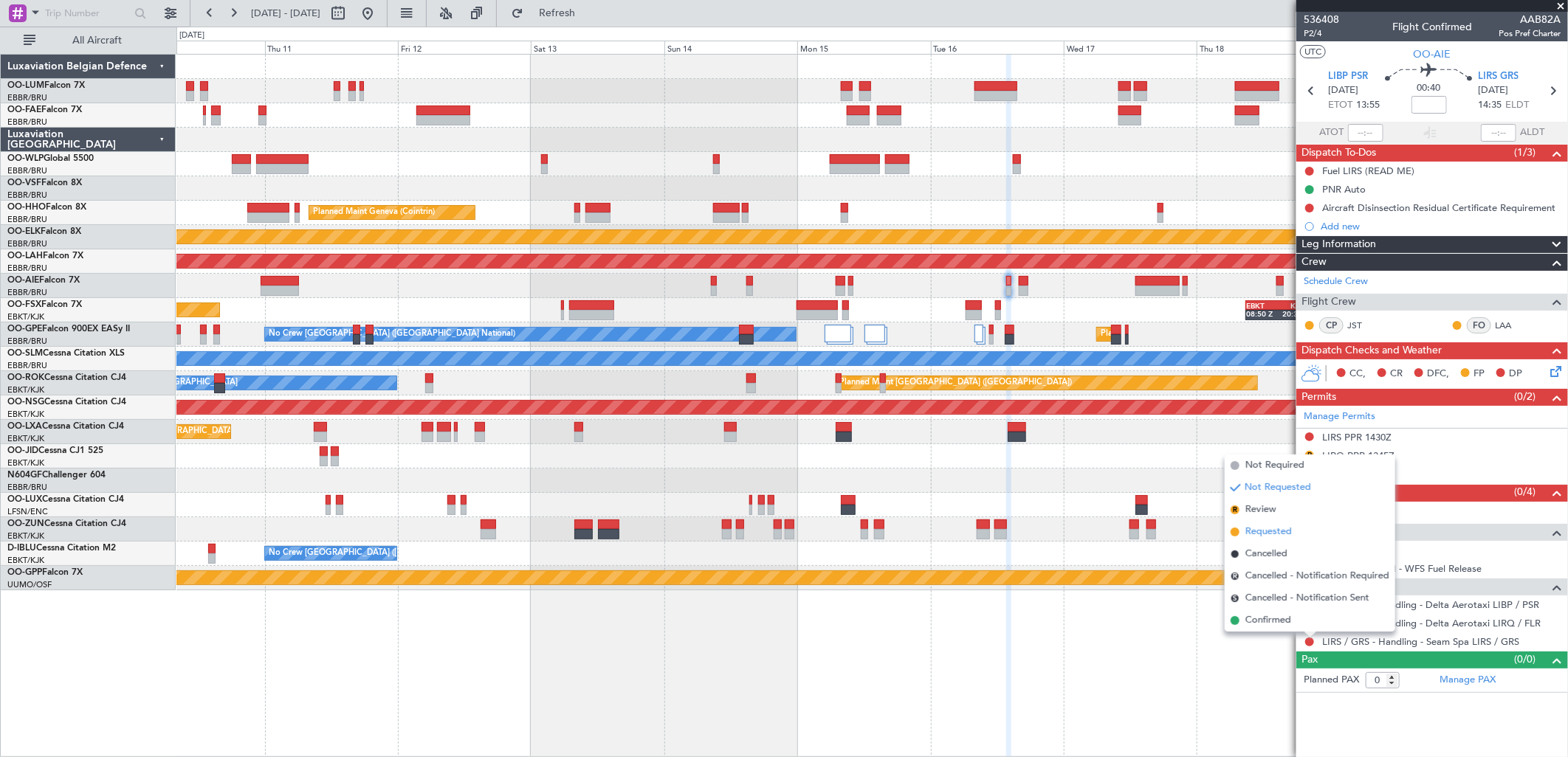
click at [1268, 528] on span "Requested" at bounding box center [1268, 531] width 46 height 15
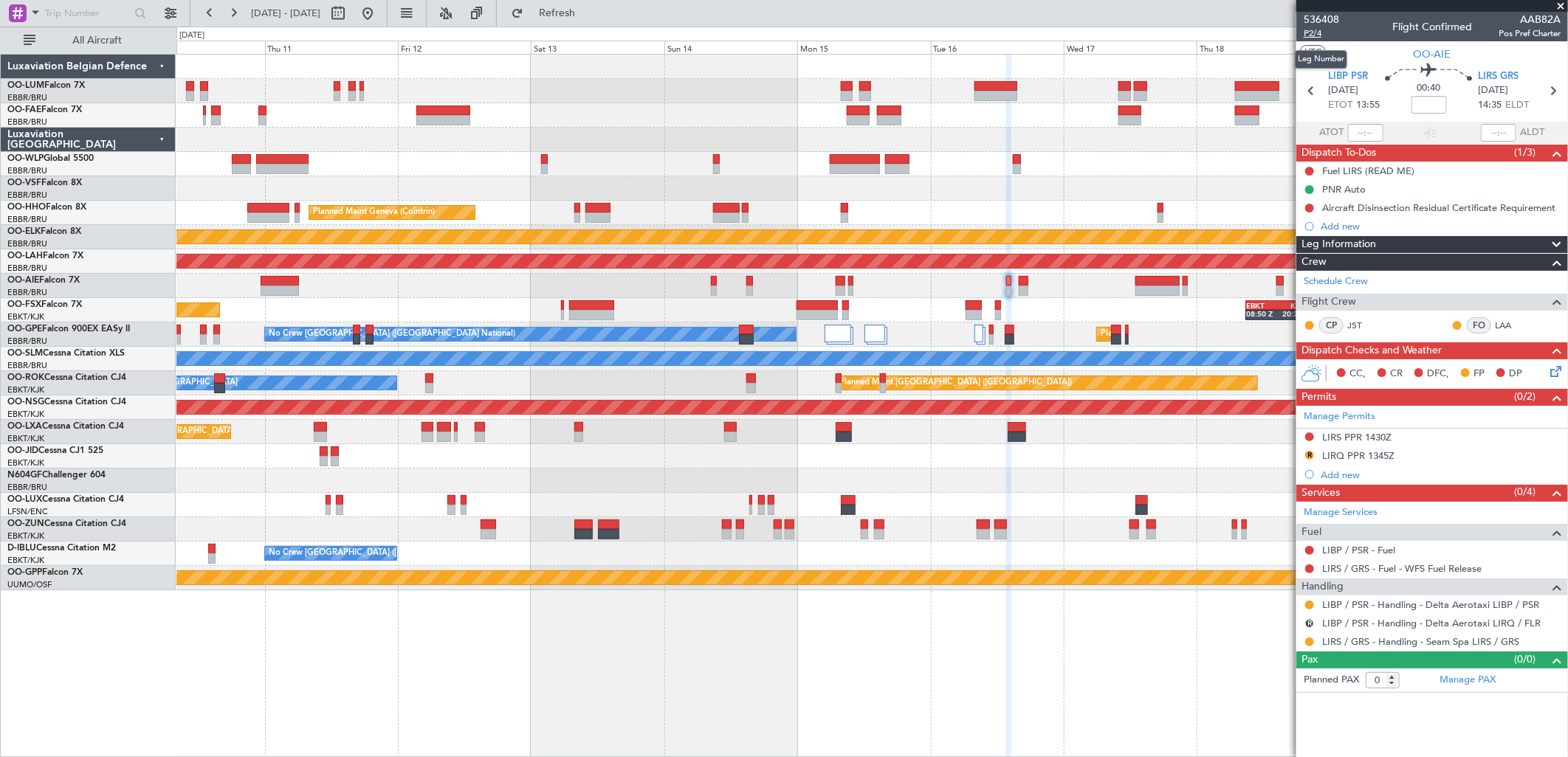
click at [1317, 30] on span "P2/4" at bounding box center [1321, 34] width 35 height 12
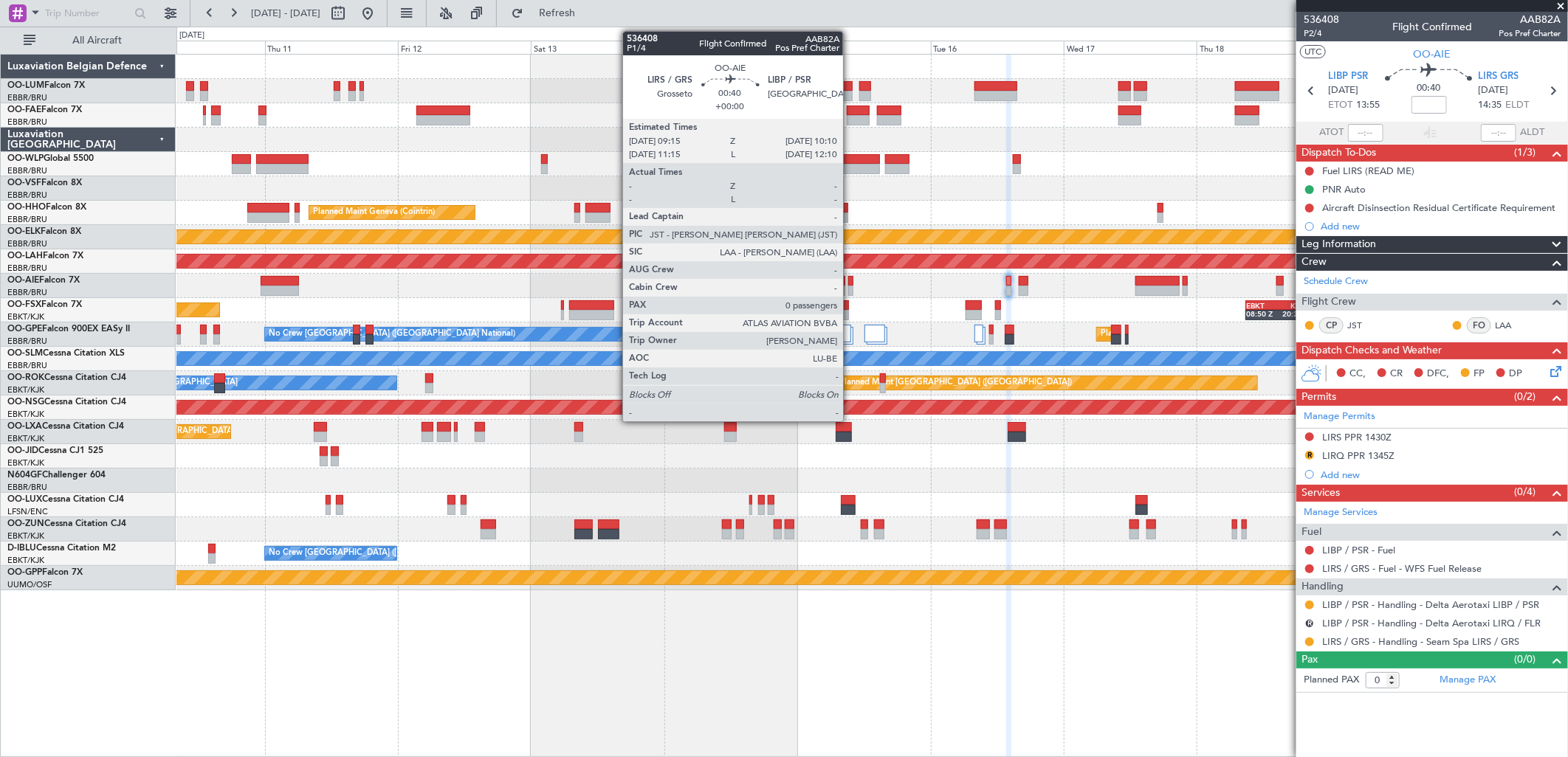
click at [850, 279] on div at bounding box center [850, 280] width 5 height 10
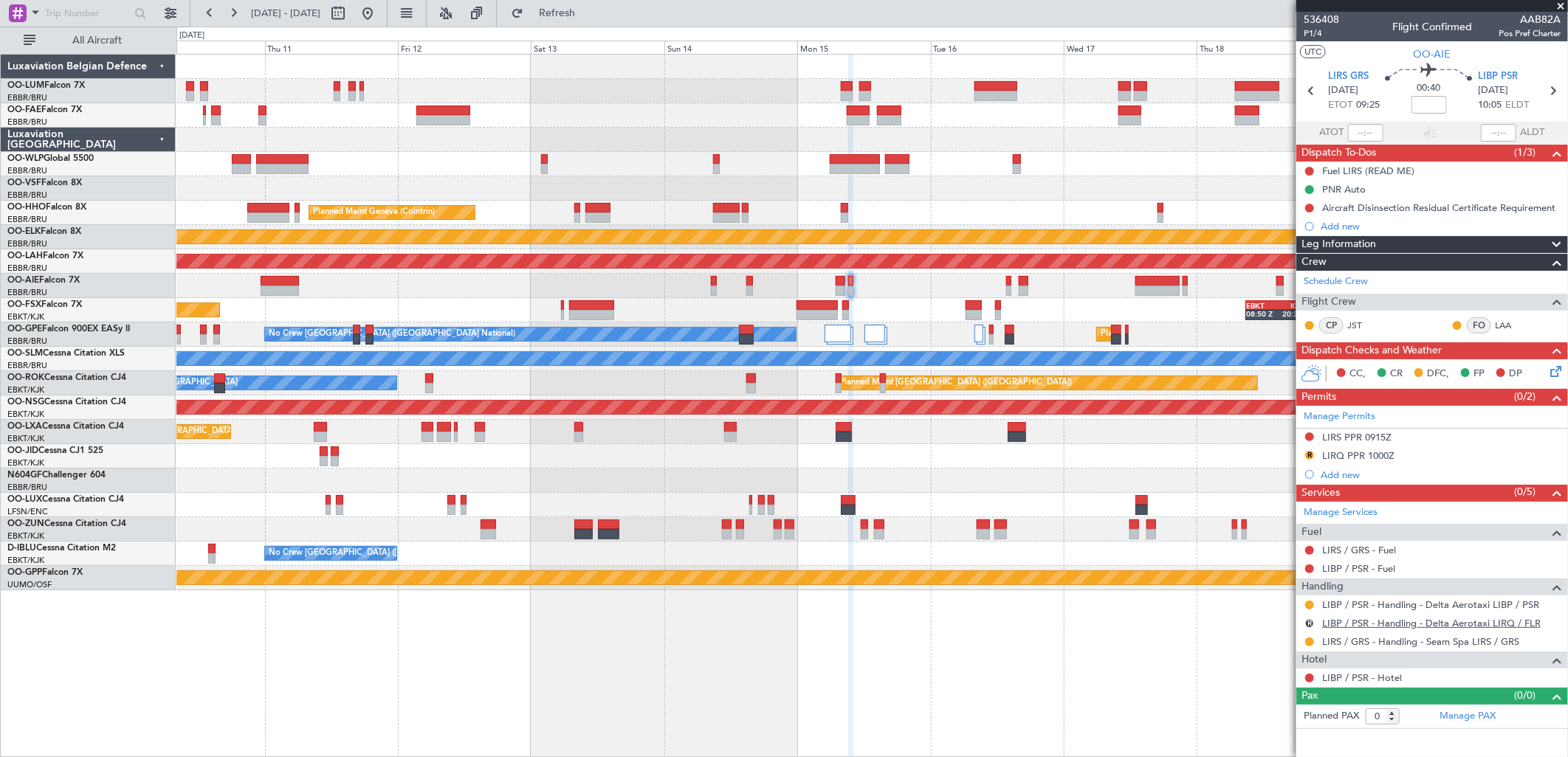
click at [1382, 623] on link "LIBP / PSR - Handling - Delta Aerotaxi LIRQ / FLR" at bounding box center [1431, 623] width 219 height 12
click at [1307, 31] on span "P1/4" at bounding box center [1321, 34] width 35 height 12
click at [1394, 451] on div "R LIRQ PPR 1000Z" at bounding box center [1432, 456] width 272 height 19
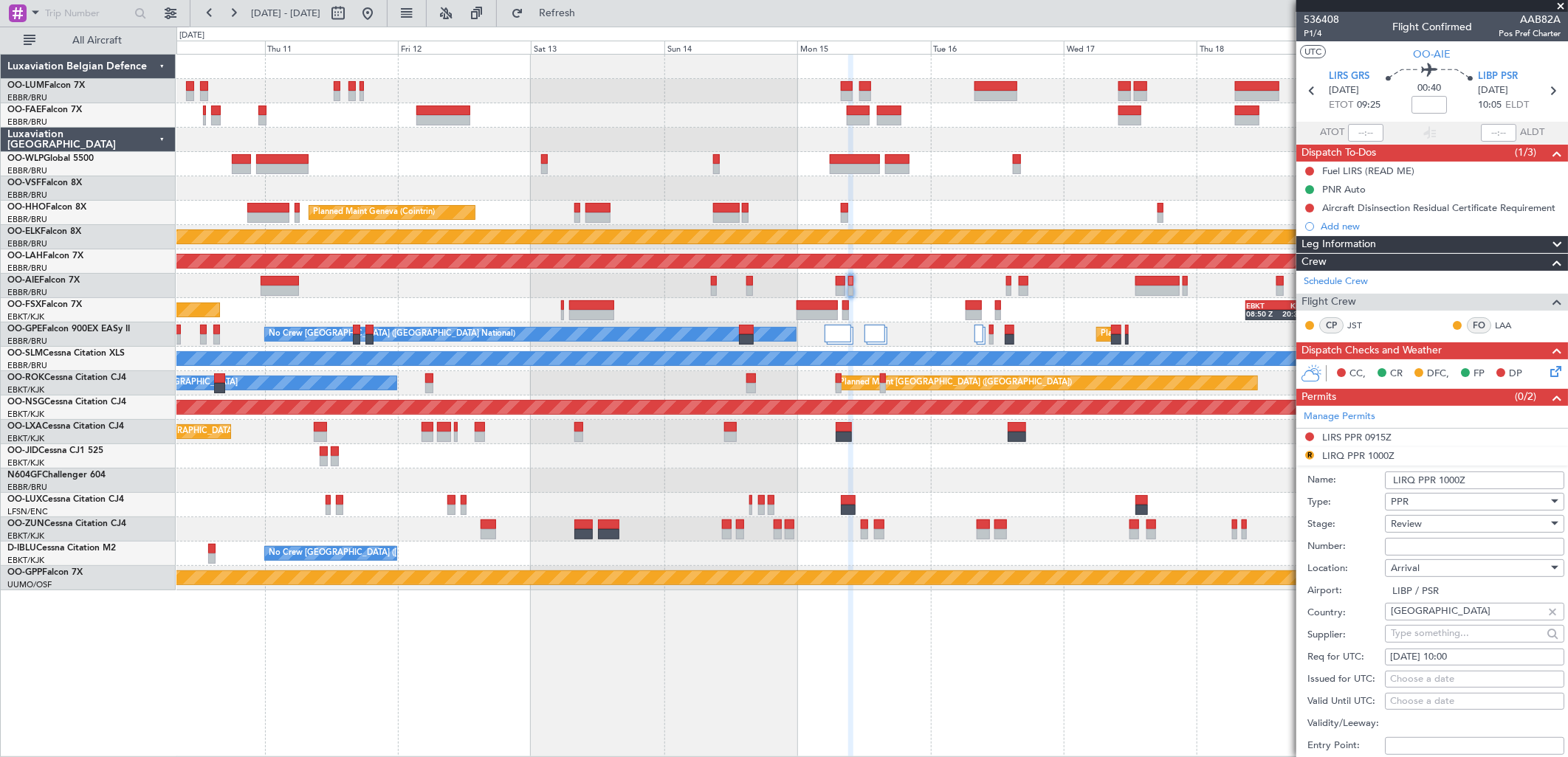
click at [1470, 565] on div "Arrival" at bounding box center [1469, 568] width 157 height 22
click at [1458, 593] on span "Departure" at bounding box center [1469, 598] width 153 height 22
click at [1459, 562] on div "Departure" at bounding box center [1469, 568] width 157 height 22
click at [1419, 637] on span "Arrival" at bounding box center [1469, 642] width 153 height 22
type input "LIBP / PSR"
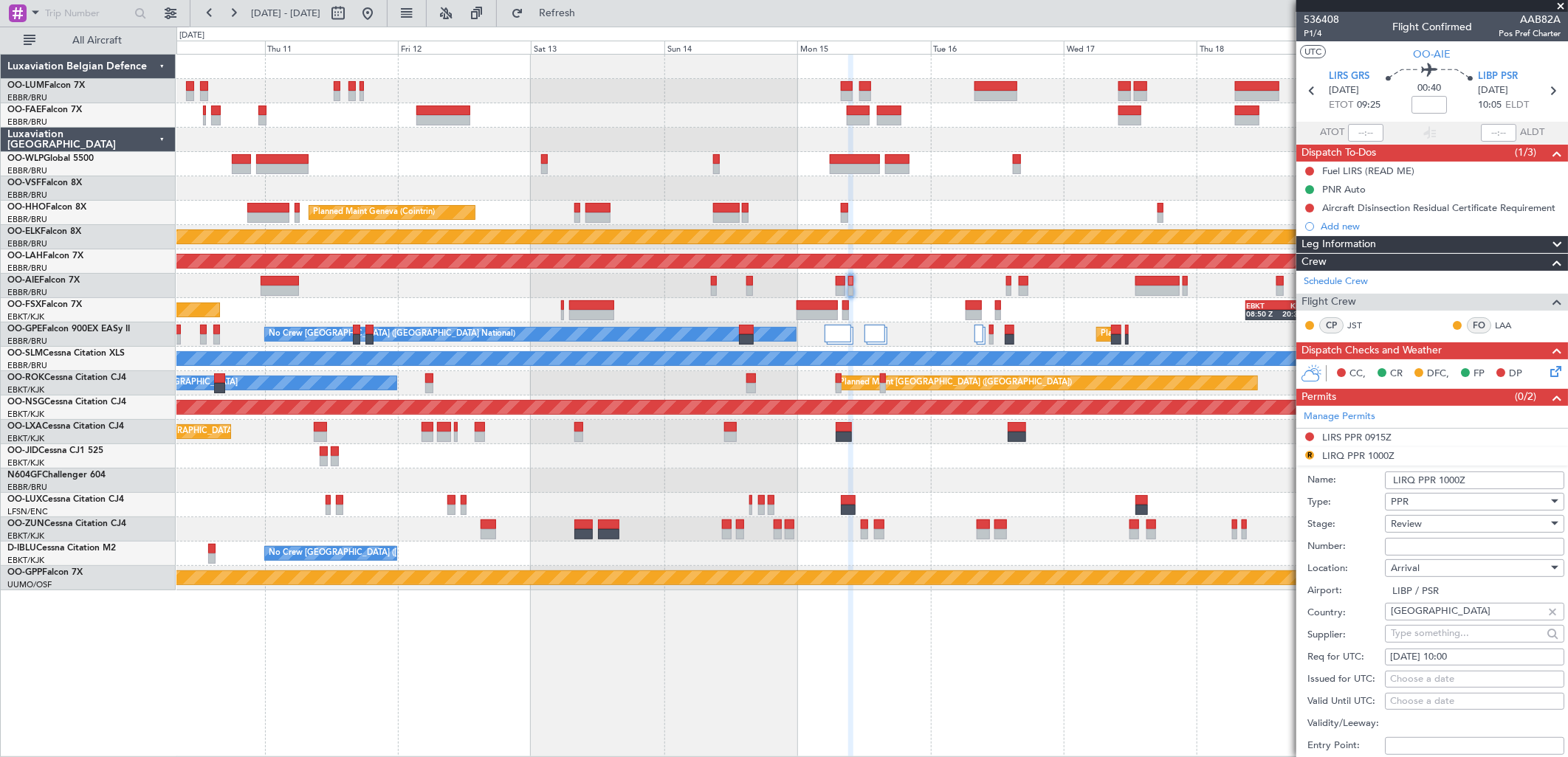
scroll to position [164, 0]
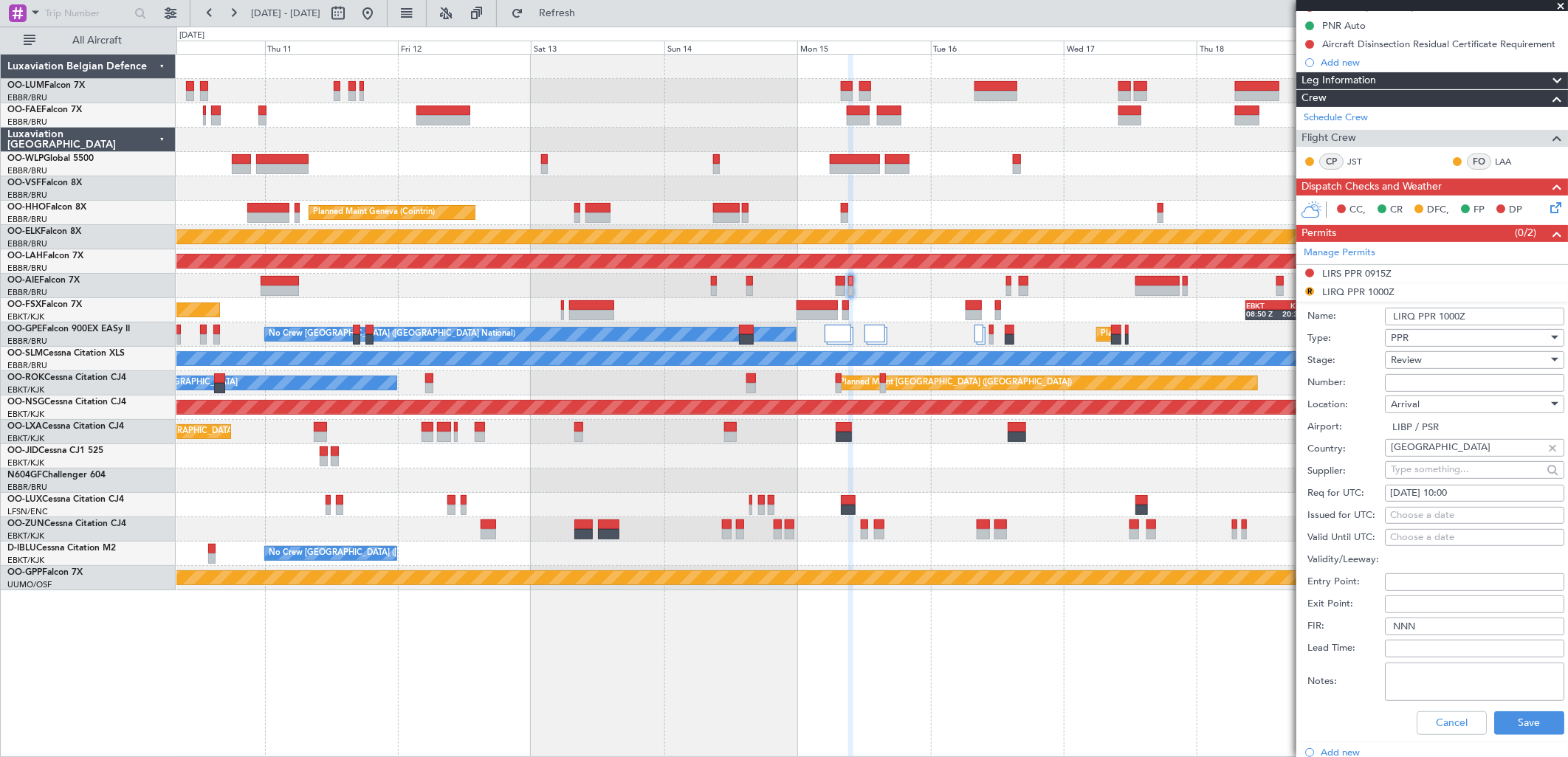
click at [1490, 486] on div "[DATE] 10:00" at bounding box center [1474, 493] width 169 height 15
select select "9"
select select "2025"
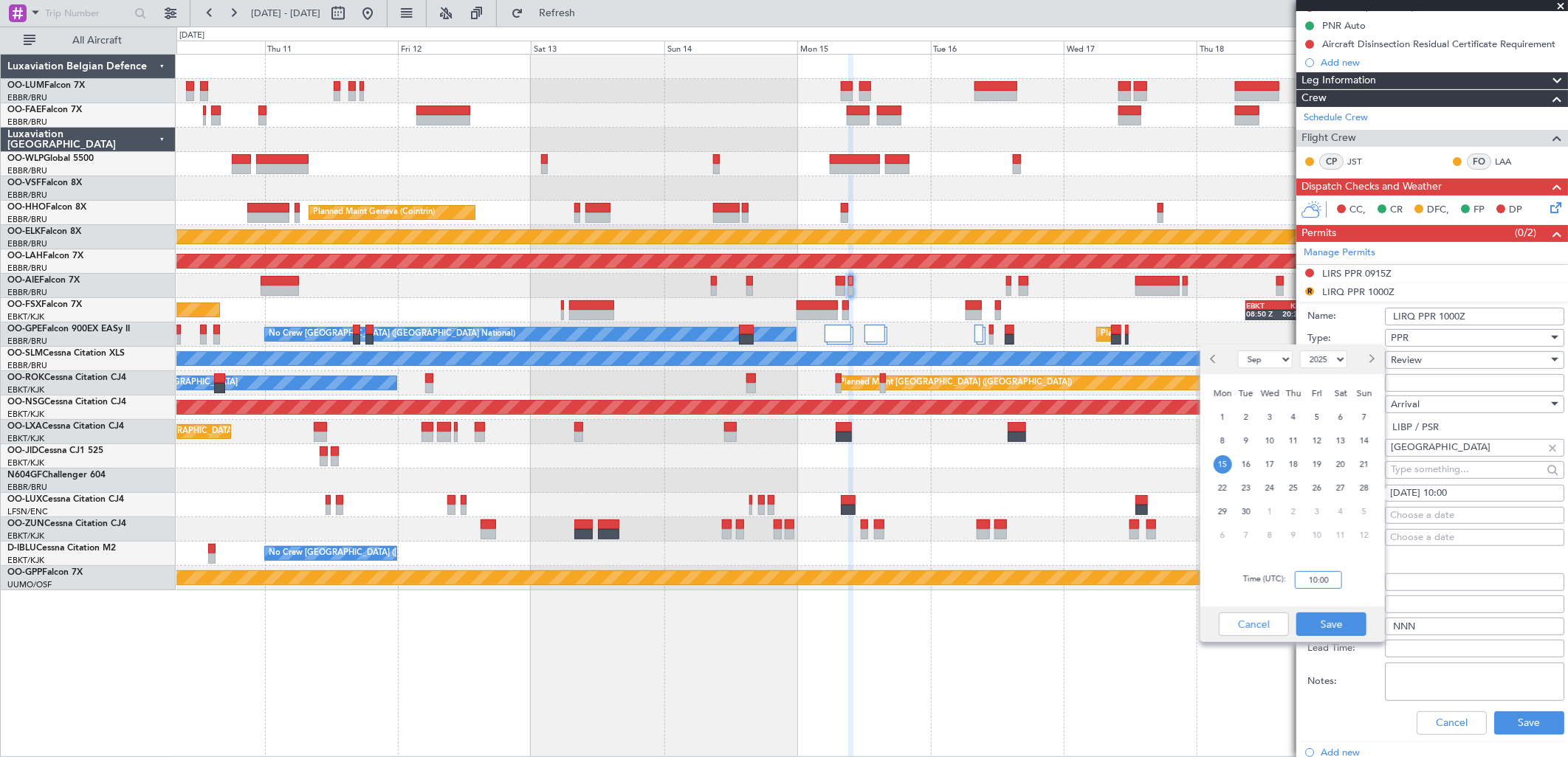
click at [1326, 573] on input "10:00" at bounding box center [1318, 580] width 47 height 18
type input "10:10"
click at [1327, 620] on button "Save" at bounding box center [1331, 624] width 70 height 23
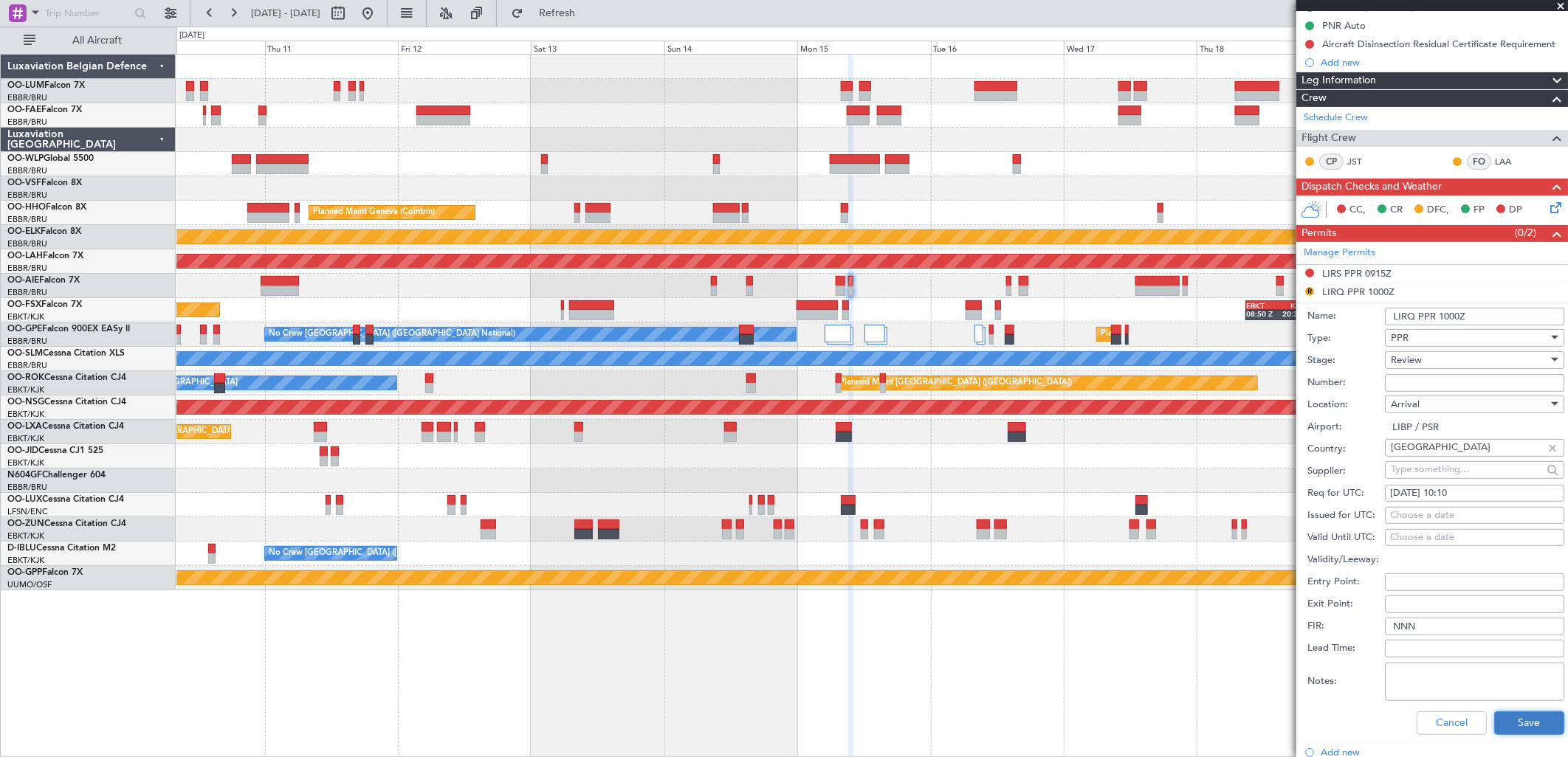
click at [1531, 719] on button "Save" at bounding box center [1529, 723] width 70 height 23
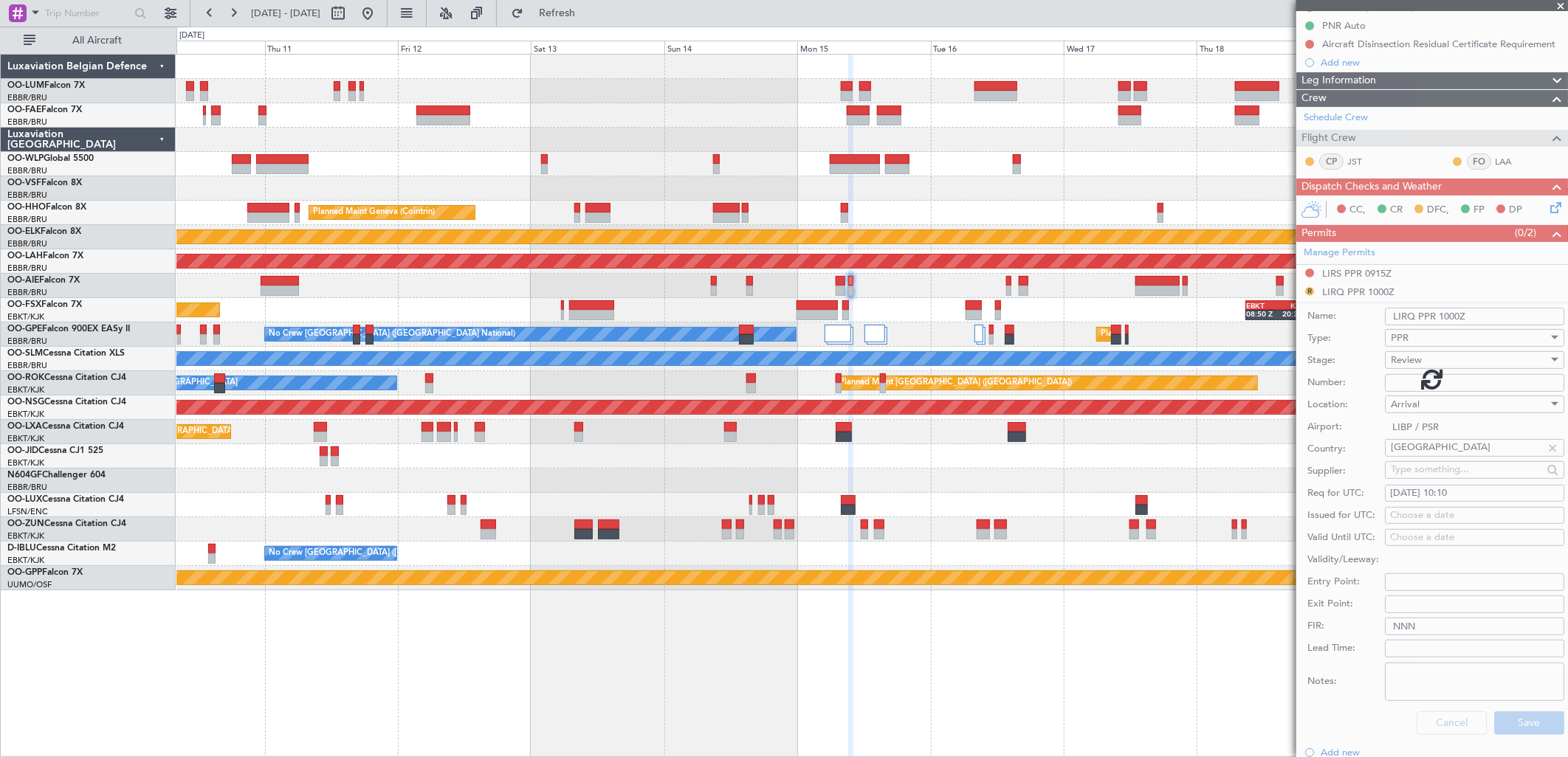
scroll to position [0, 0]
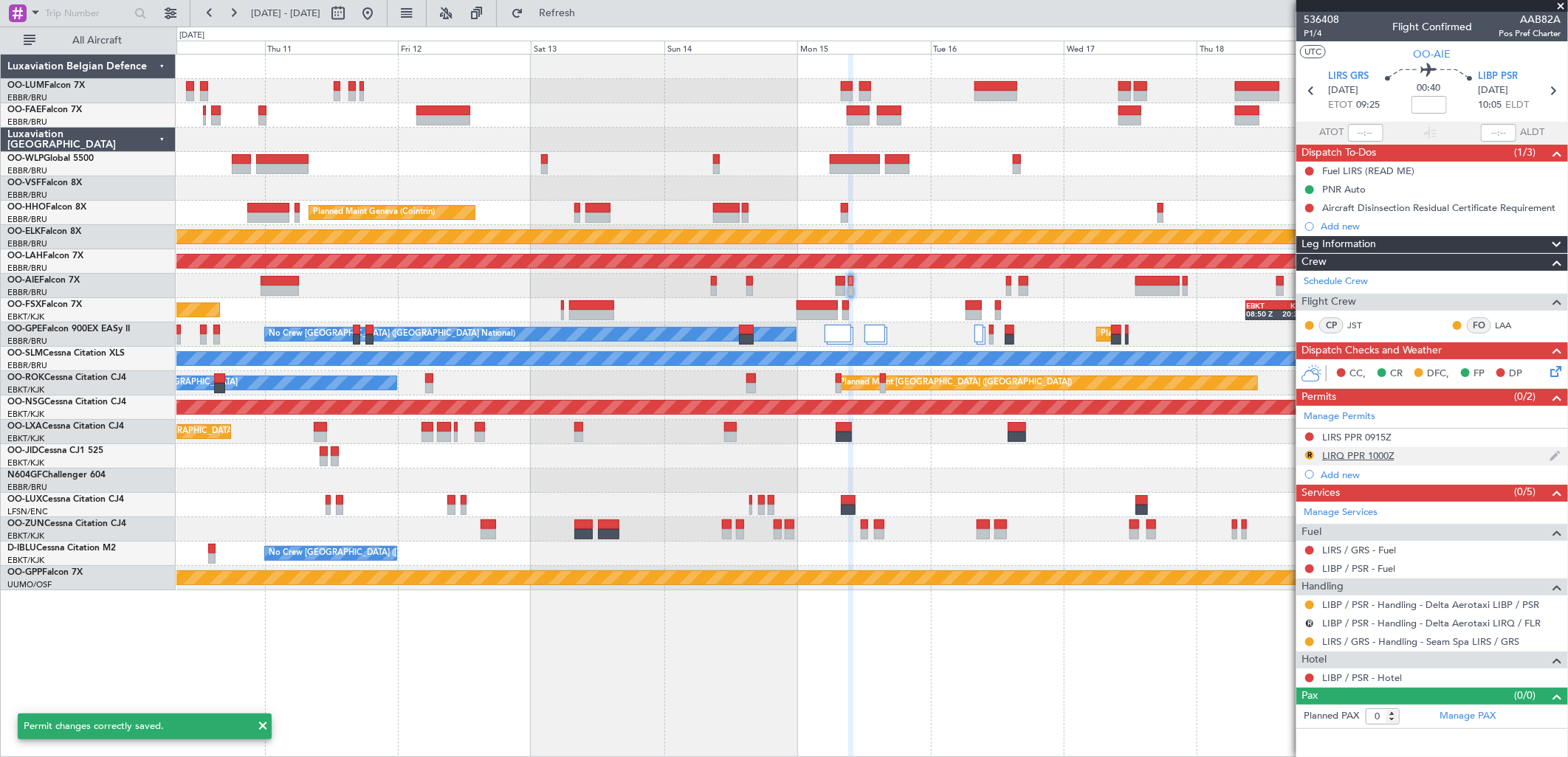
click at [1391, 455] on div "LIRQ PPR 1000Z" at bounding box center [1358, 455] width 73 height 12
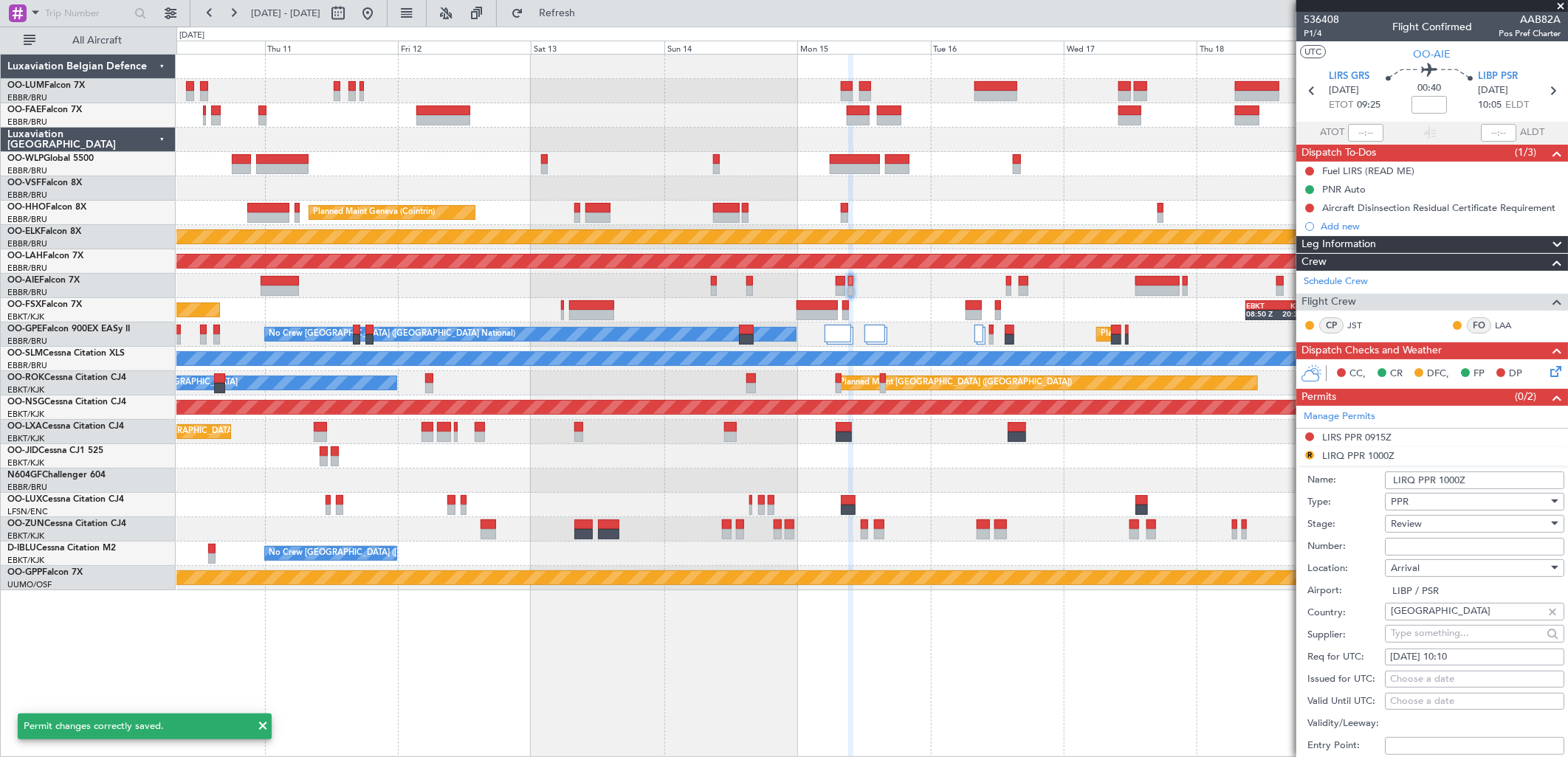
click at [1417, 484] on input "LIRQ PPR 1000Z" at bounding box center [1474, 480] width 179 height 18
click at [1451, 480] on input "LIBP PPR 1000Z" at bounding box center [1474, 480] width 179 height 18
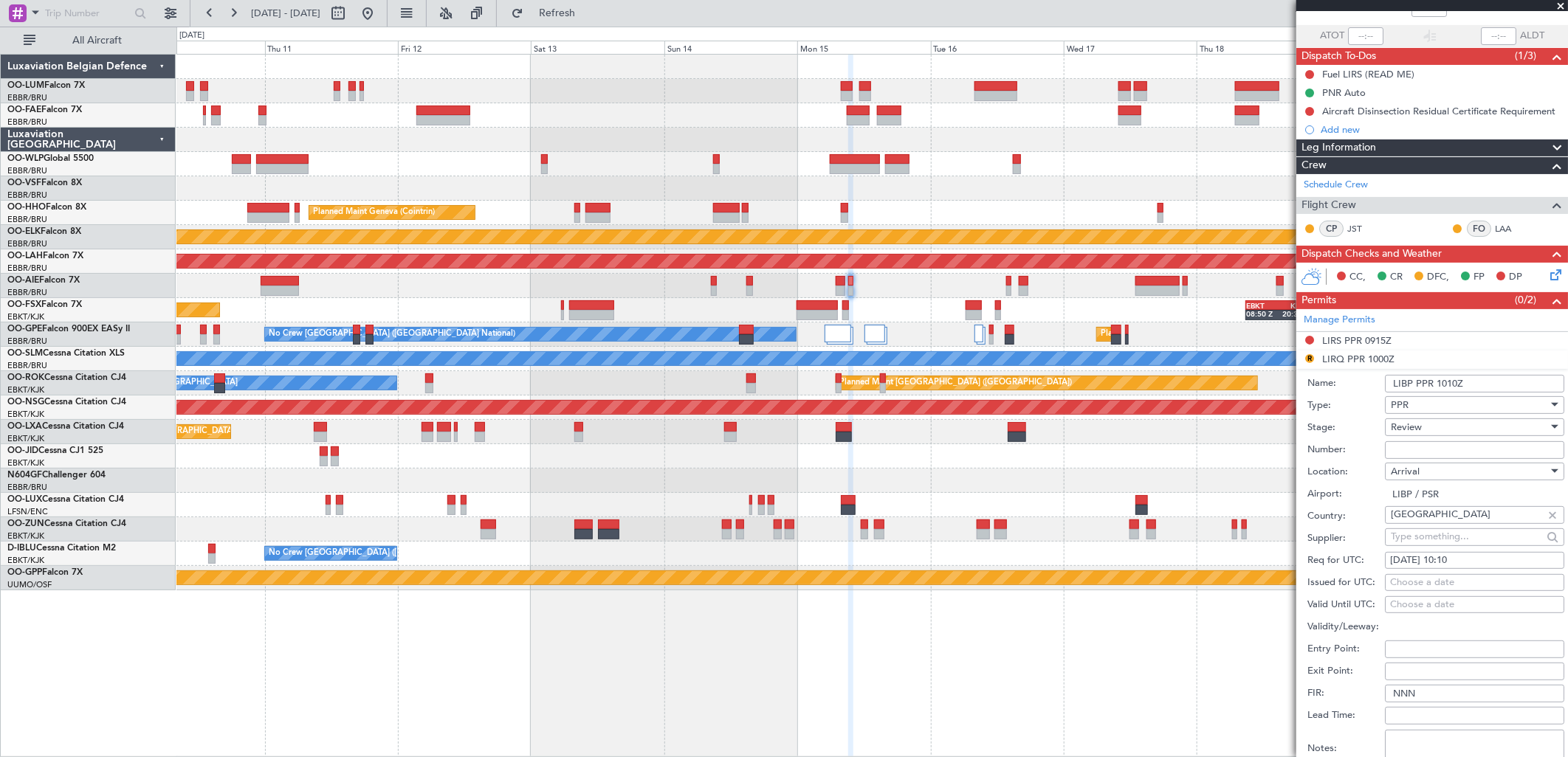
scroll to position [164, 0]
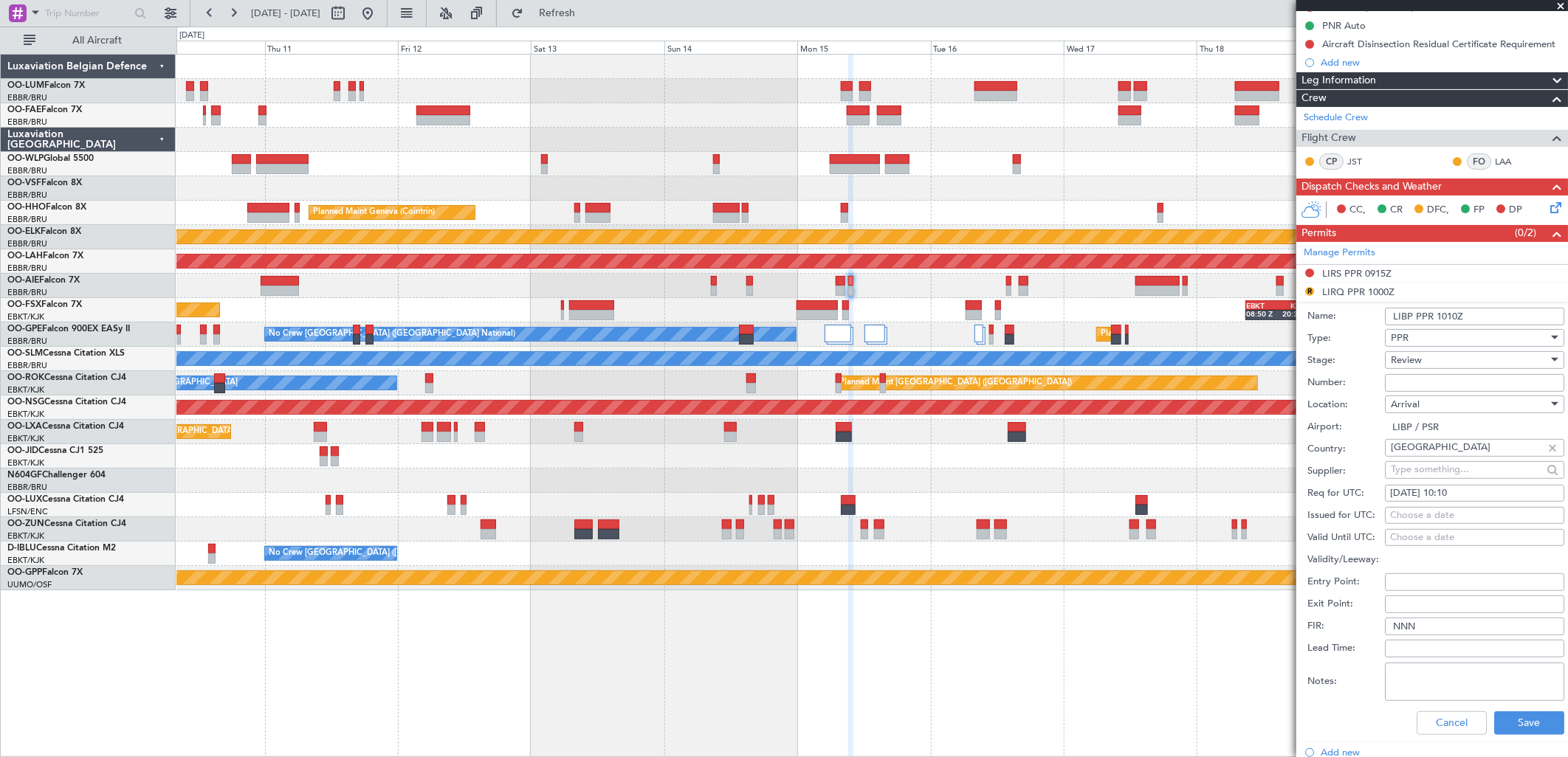
type input "LIBP PPR 1010Z"
click at [1427, 354] on div "Review" at bounding box center [1469, 360] width 157 height 22
click at [1401, 466] on span "Requested" at bounding box center [1469, 456] width 153 height 22
click at [1523, 717] on button "Save" at bounding box center [1529, 723] width 70 height 23
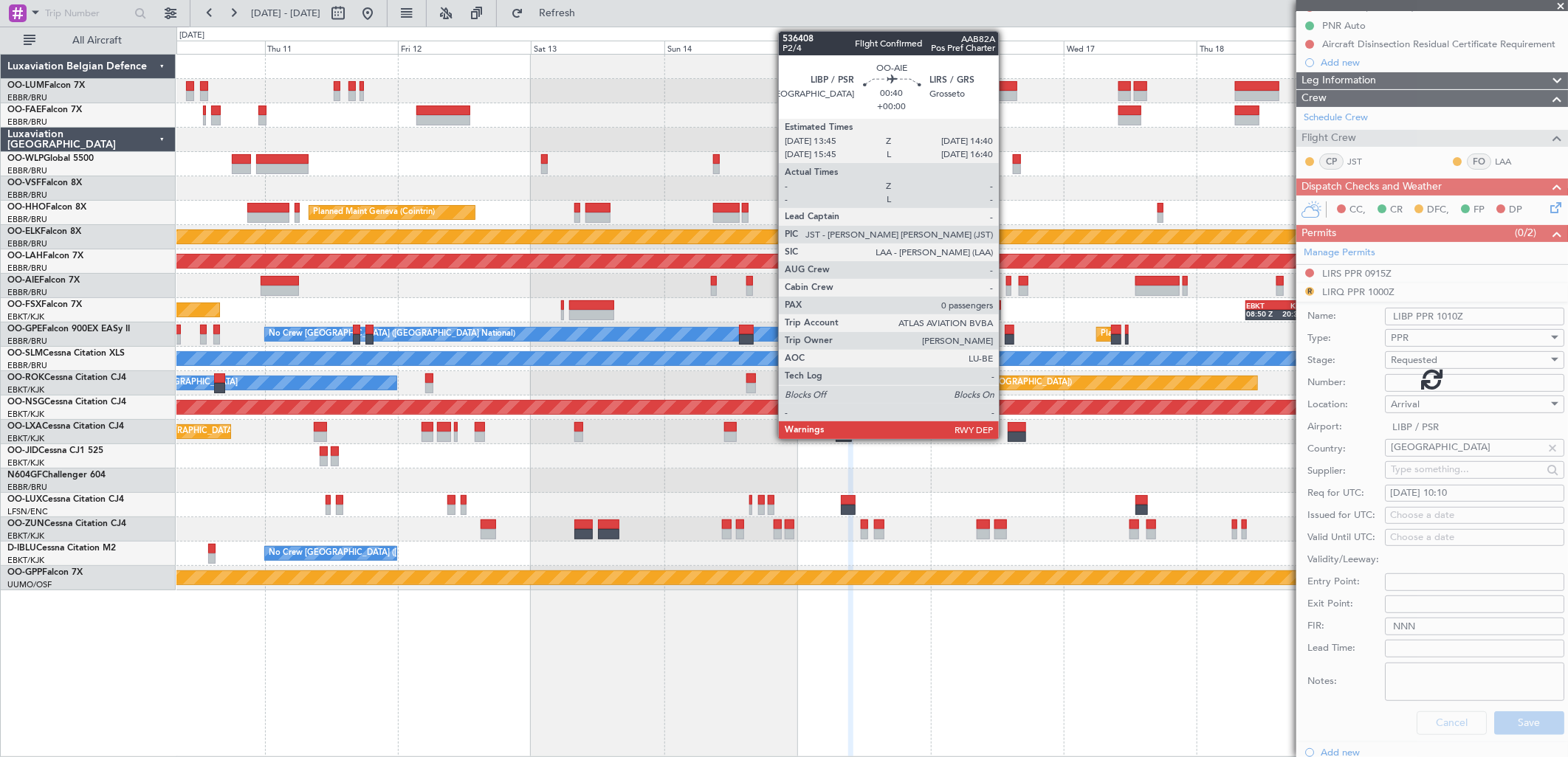
click at [1006, 281] on div at bounding box center [1008, 280] width 5 height 10
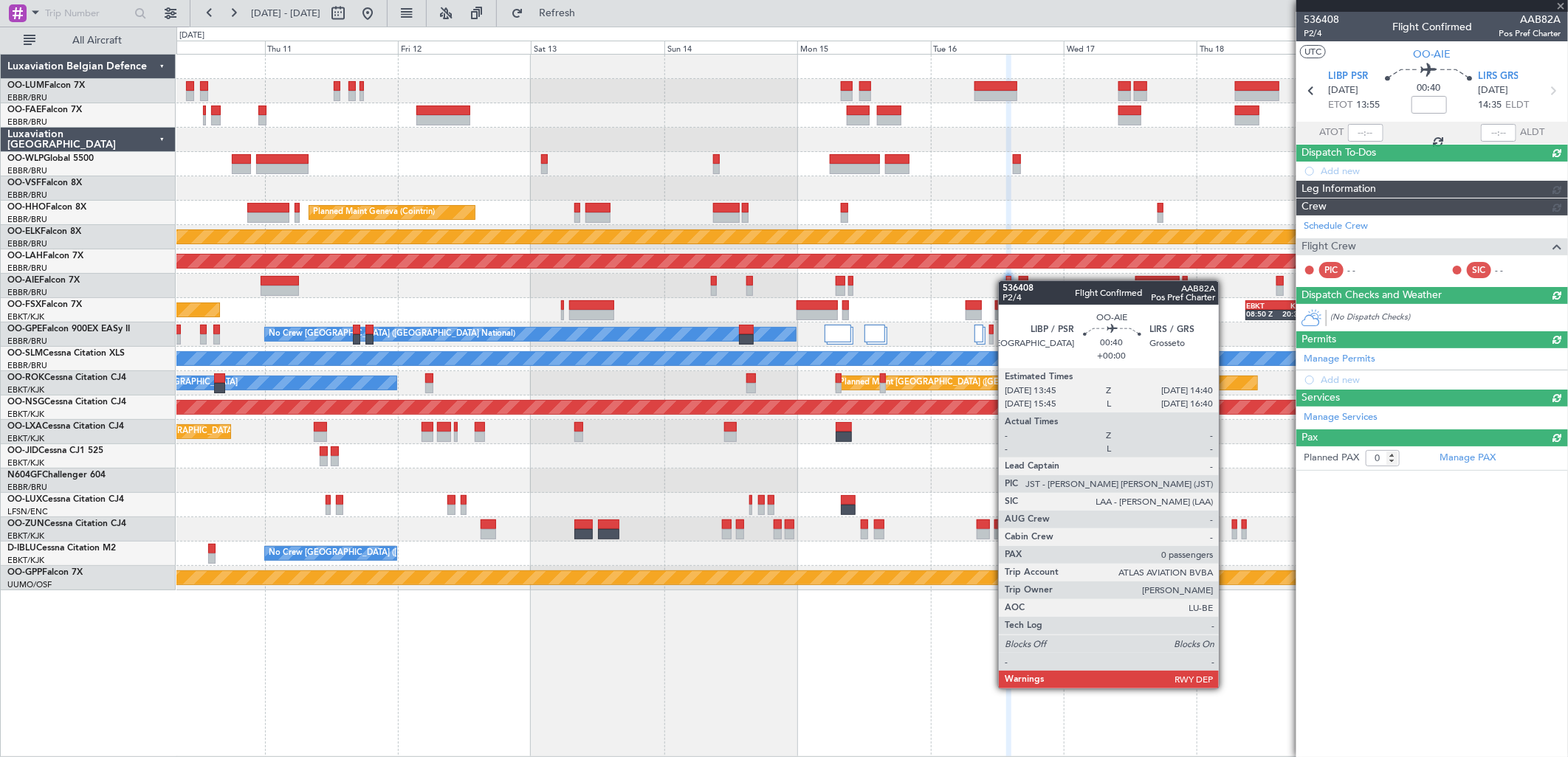
scroll to position [0, 0]
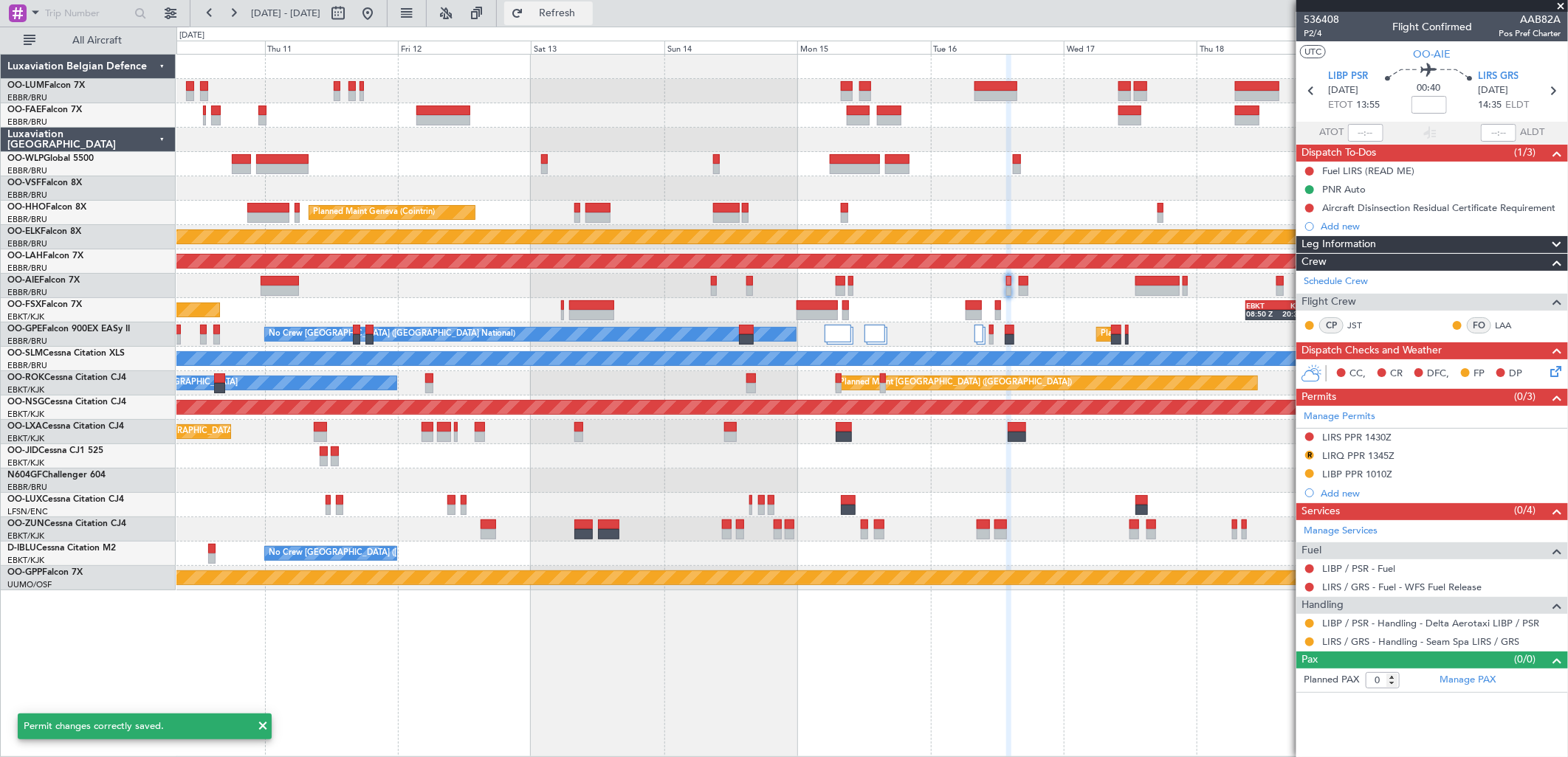
click at [589, 9] on span "Refresh" at bounding box center [557, 12] width 62 height 10
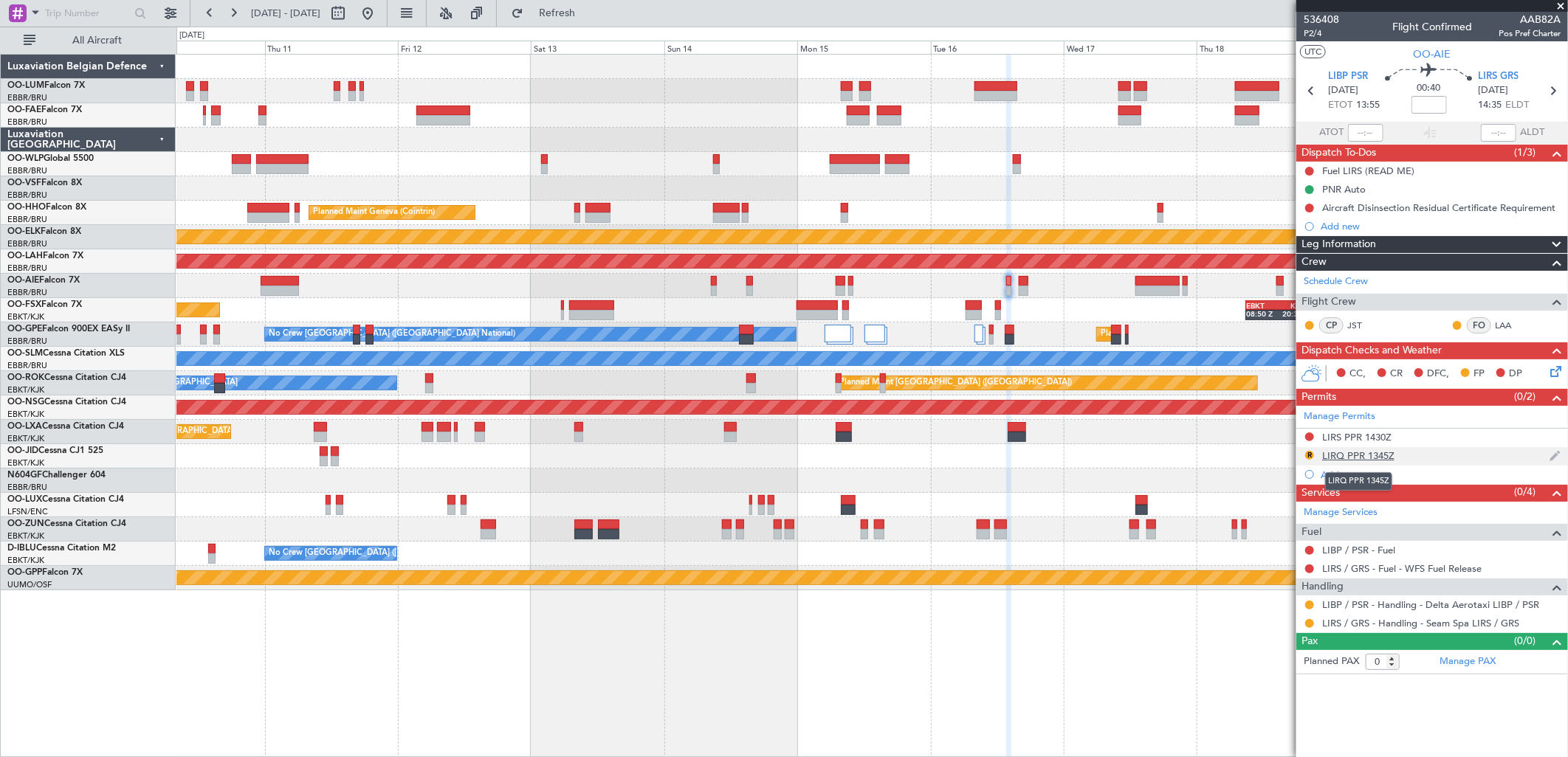
click at [1355, 455] on div "LIRQ PPR 1345Z" at bounding box center [1358, 455] width 73 height 12
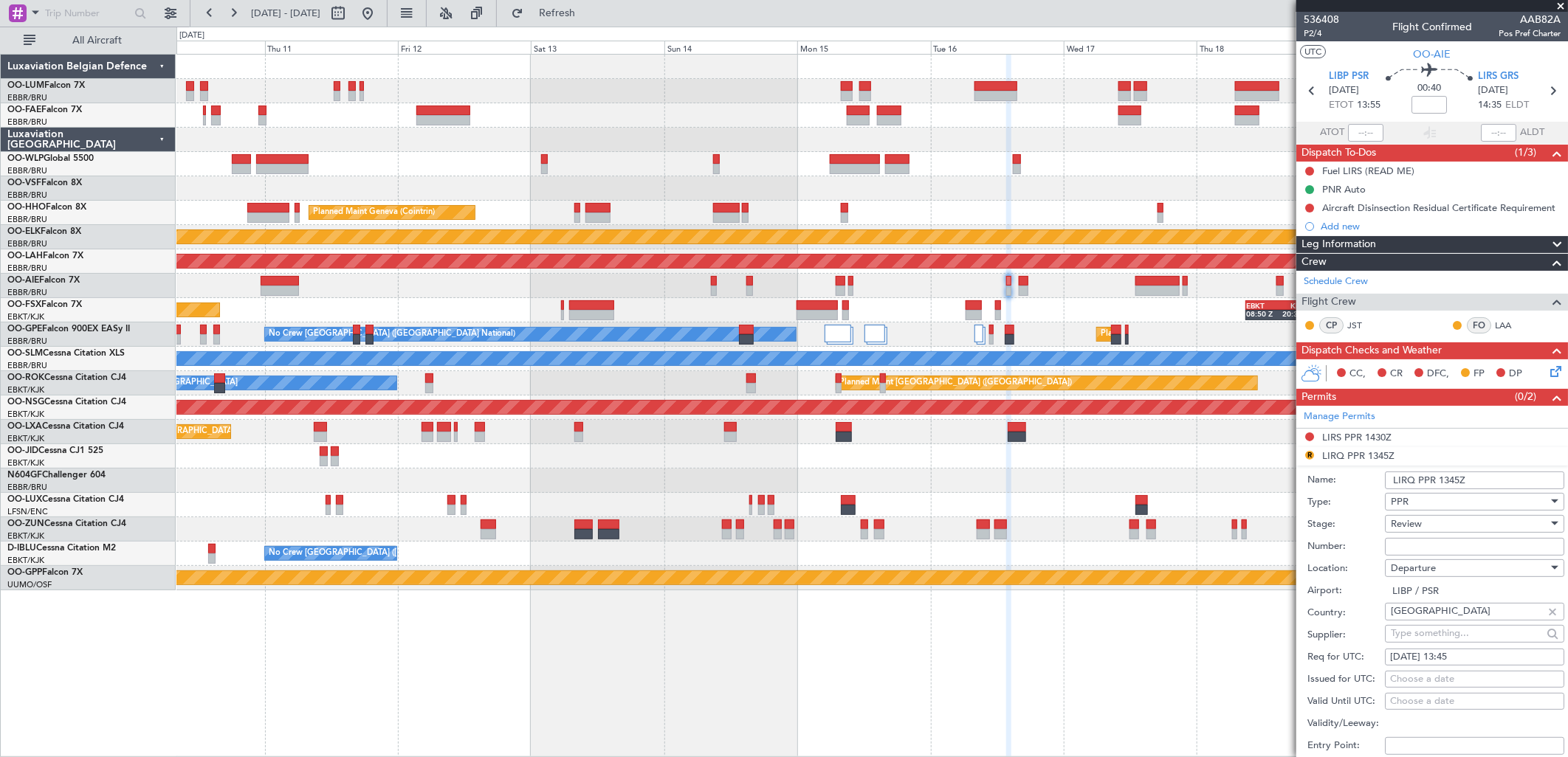
click at [1449, 519] on div "Review" at bounding box center [1469, 523] width 157 height 22
click at [1427, 603] on span "Review" at bounding box center [1469, 598] width 153 height 22
click at [1417, 529] on span "Review" at bounding box center [1406, 523] width 31 height 13
click at [1430, 618] on span "Requested" at bounding box center [1469, 620] width 153 height 22
click at [1441, 565] on div "Departure" at bounding box center [1469, 568] width 157 height 22
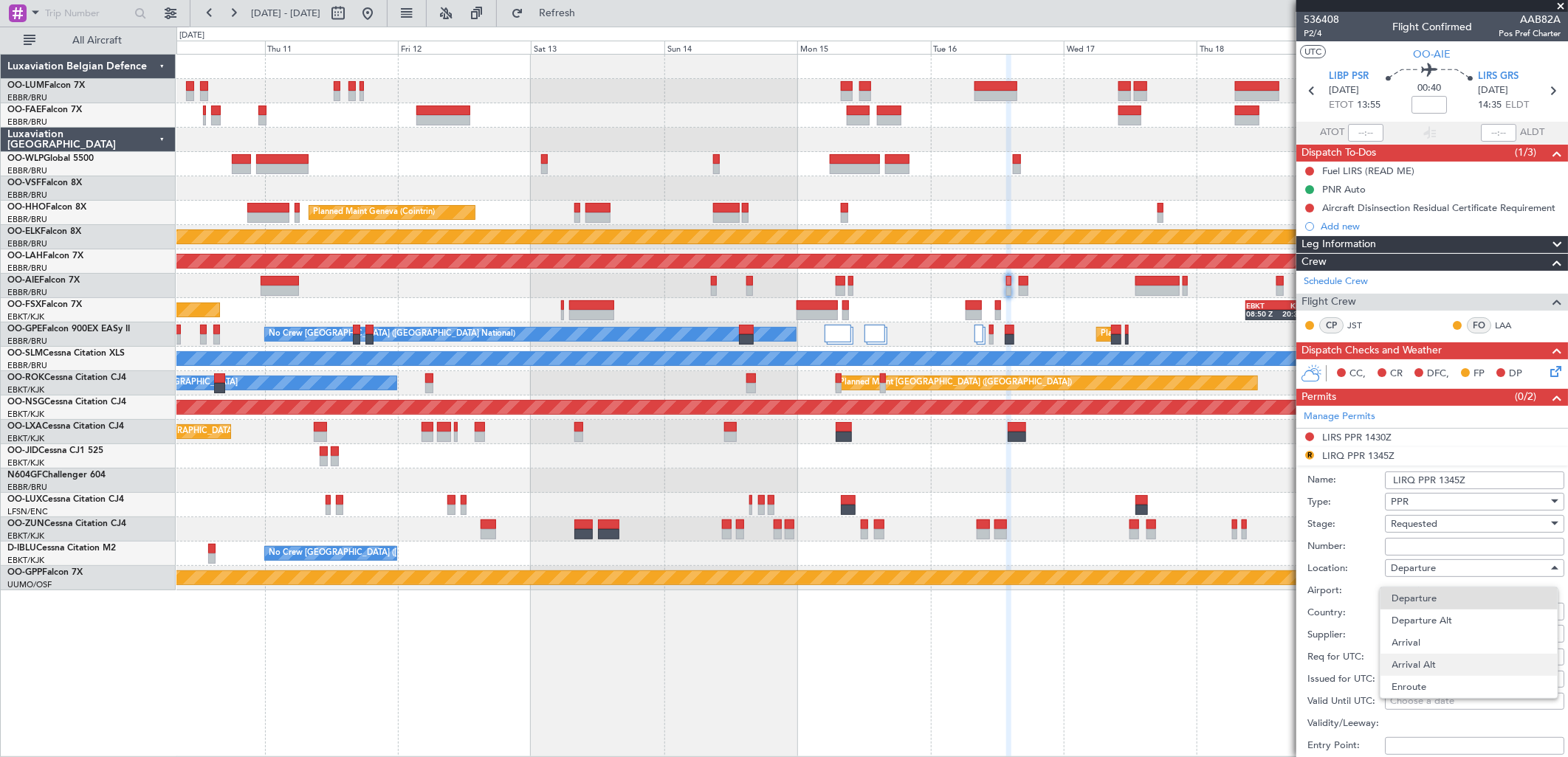
click at [1423, 655] on span "Arrival Alt" at bounding box center [1469, 665] width 153 height 22
click at [1420, 570] on span "Arrival Alt" at bounding box center [1412, 568] width 45 height 13
click at [1427, 603] on span "Departure" at bounding box center [1469, 598] width 153 height 22
type input "LIBP / PSR"
click at [1408, 480] on input "LIRQ PPR 1345Z" at bounding box center [1474, 480] width 179 height 18
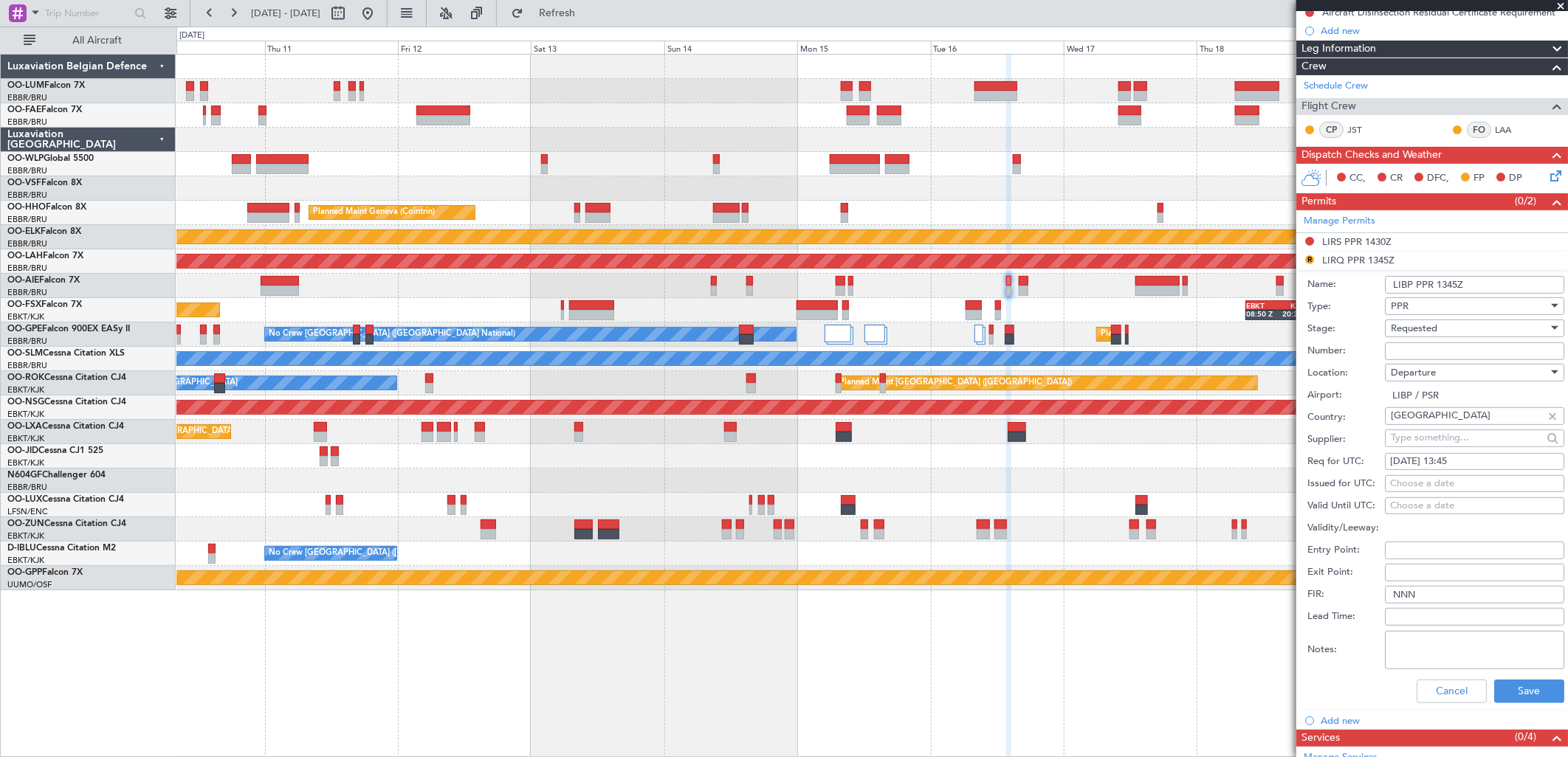
scroll to position [327, 0]
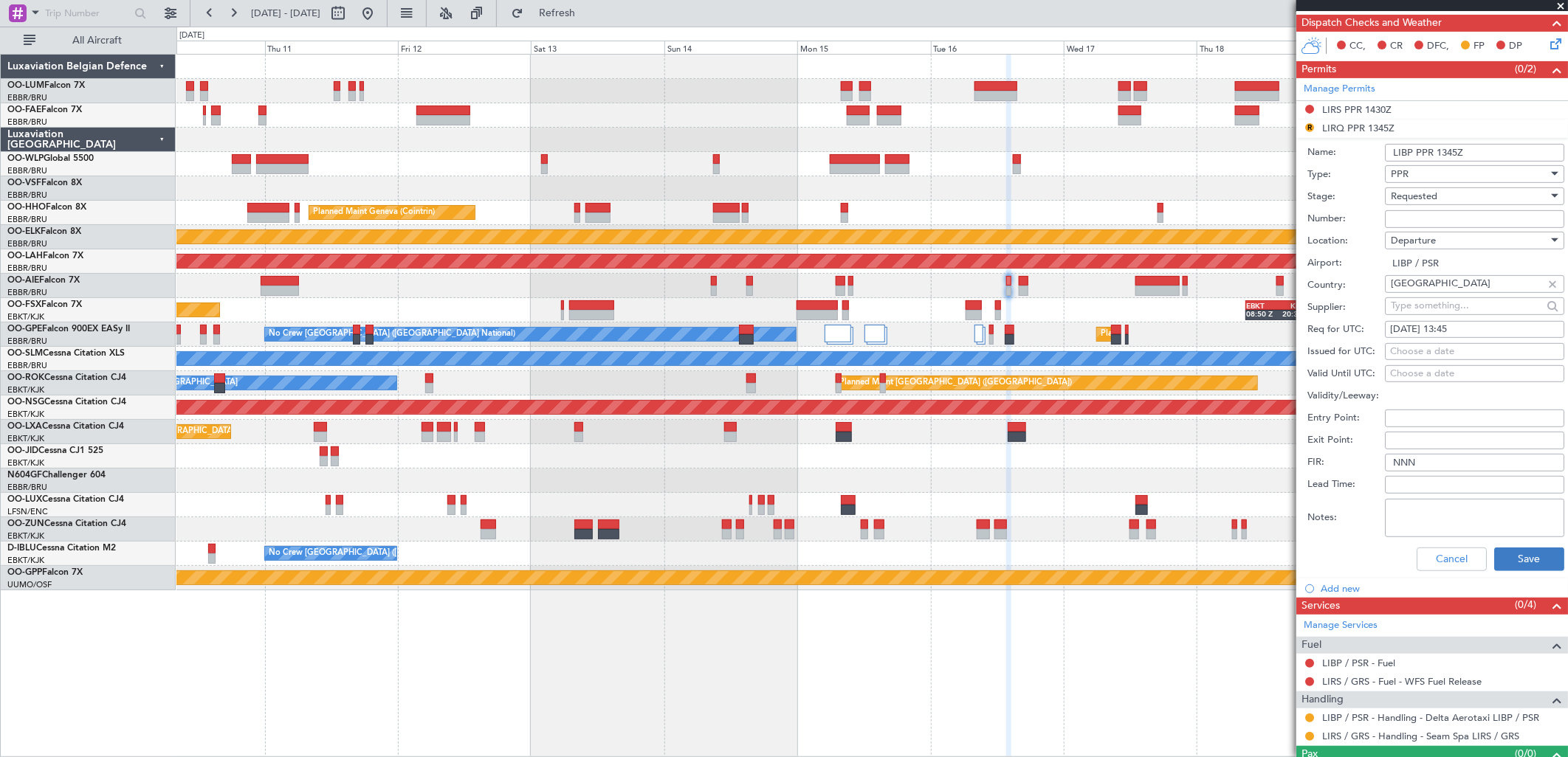
type input "LIBP PPR 1345Z"
click at [1512, 550] on button "Save" at bounding box center [1529, 559] width 70 height 23
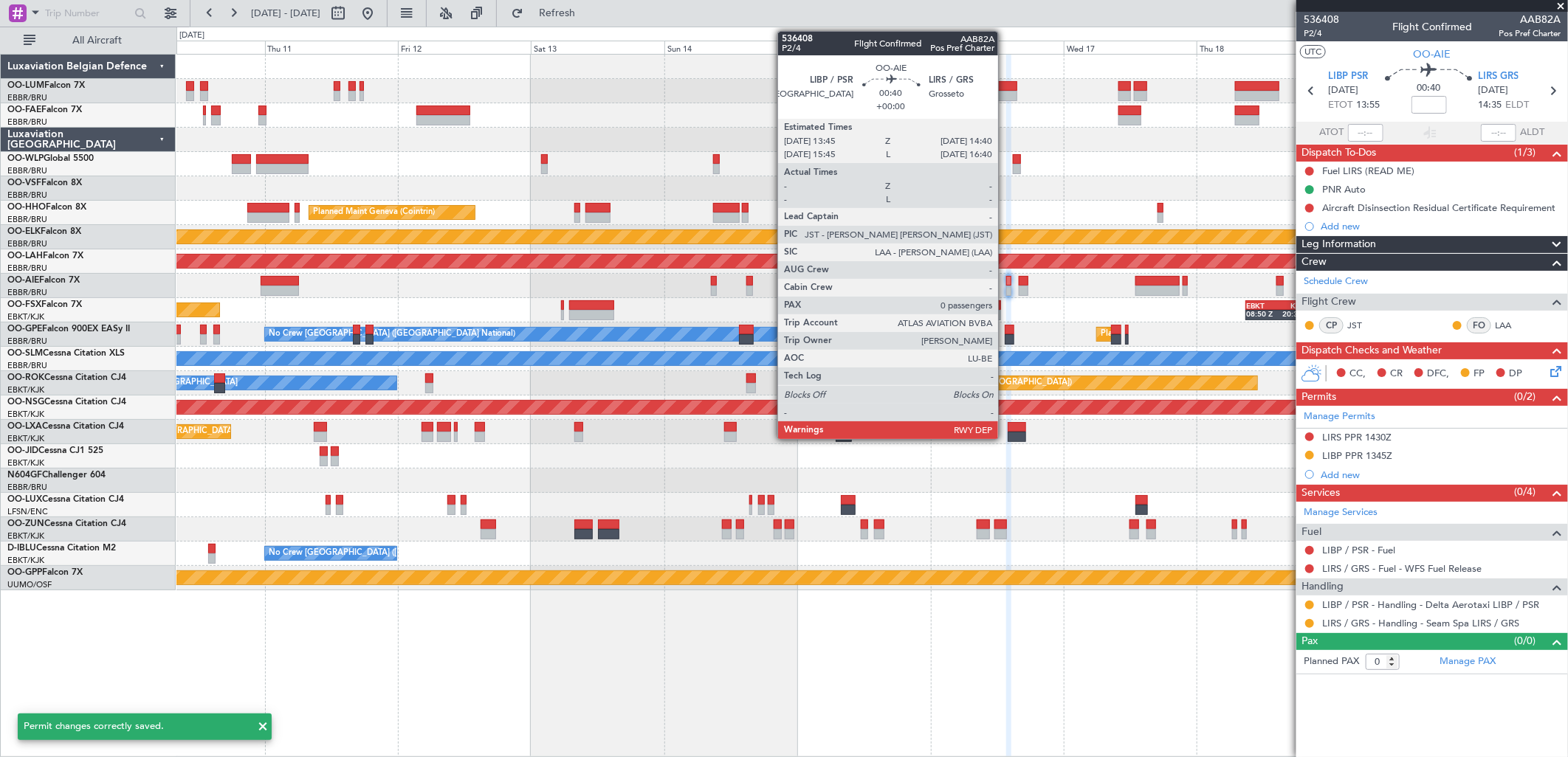
scroll to position [0, 0]
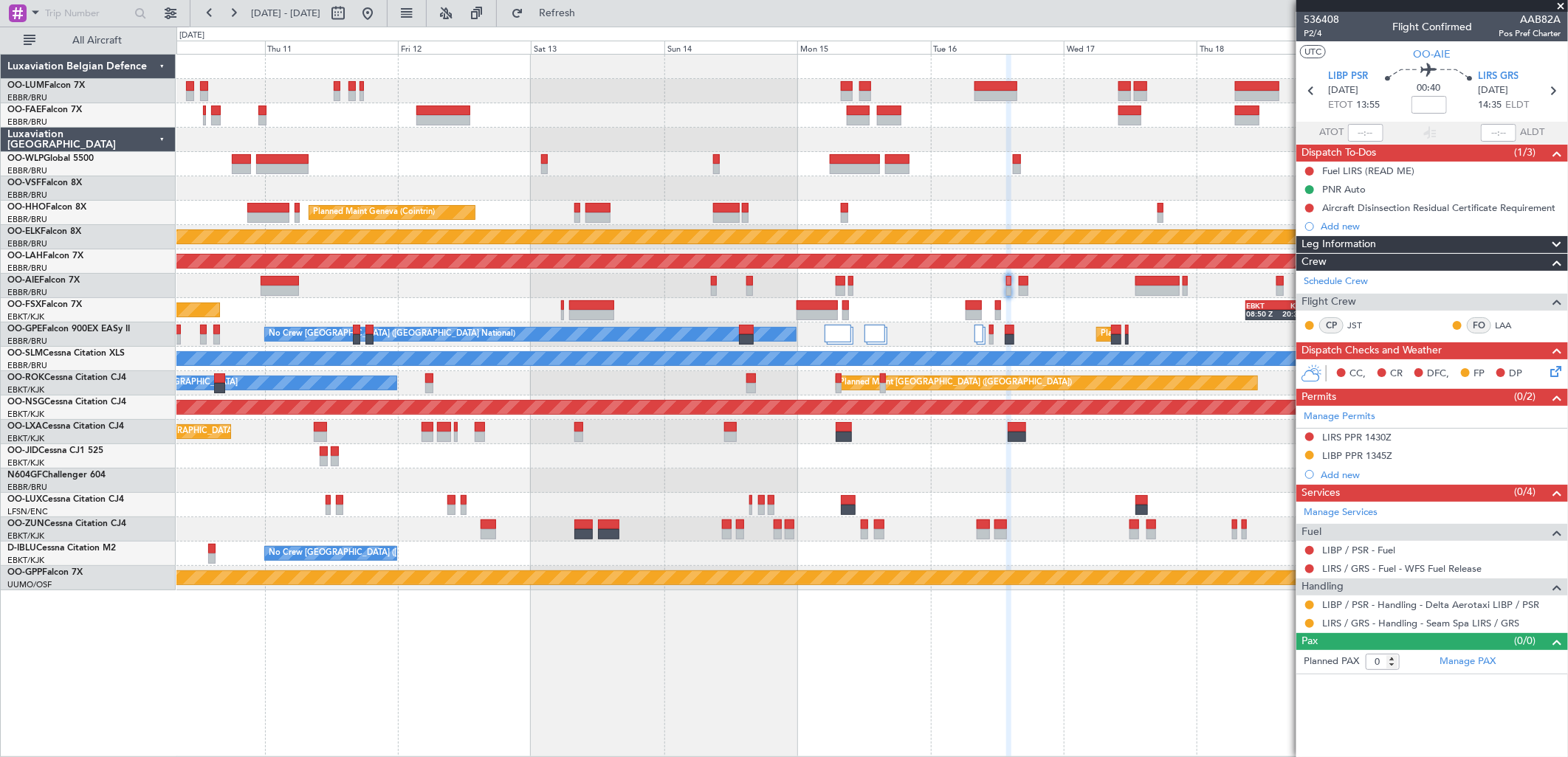
click at [1088, 456] on div "Planned Maint Milan (Linate) Planned Maint Geneva ([GEOGRAPHIC_DATA]) Planned M…" at bounding box center [872, 323] width 1391 height 536
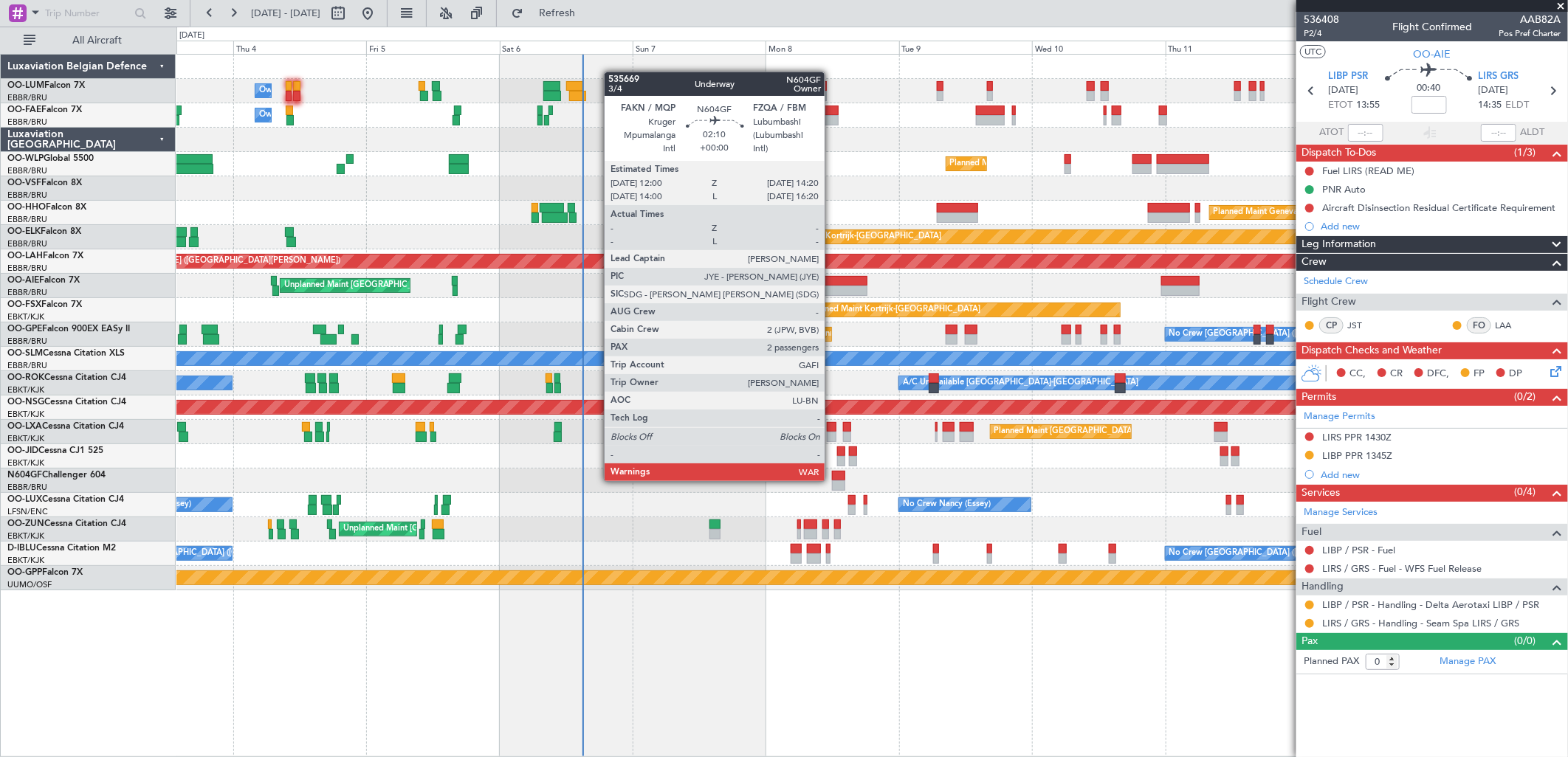
click at [832, 478] on div at bounding box center [838, 476] width 13 height 10
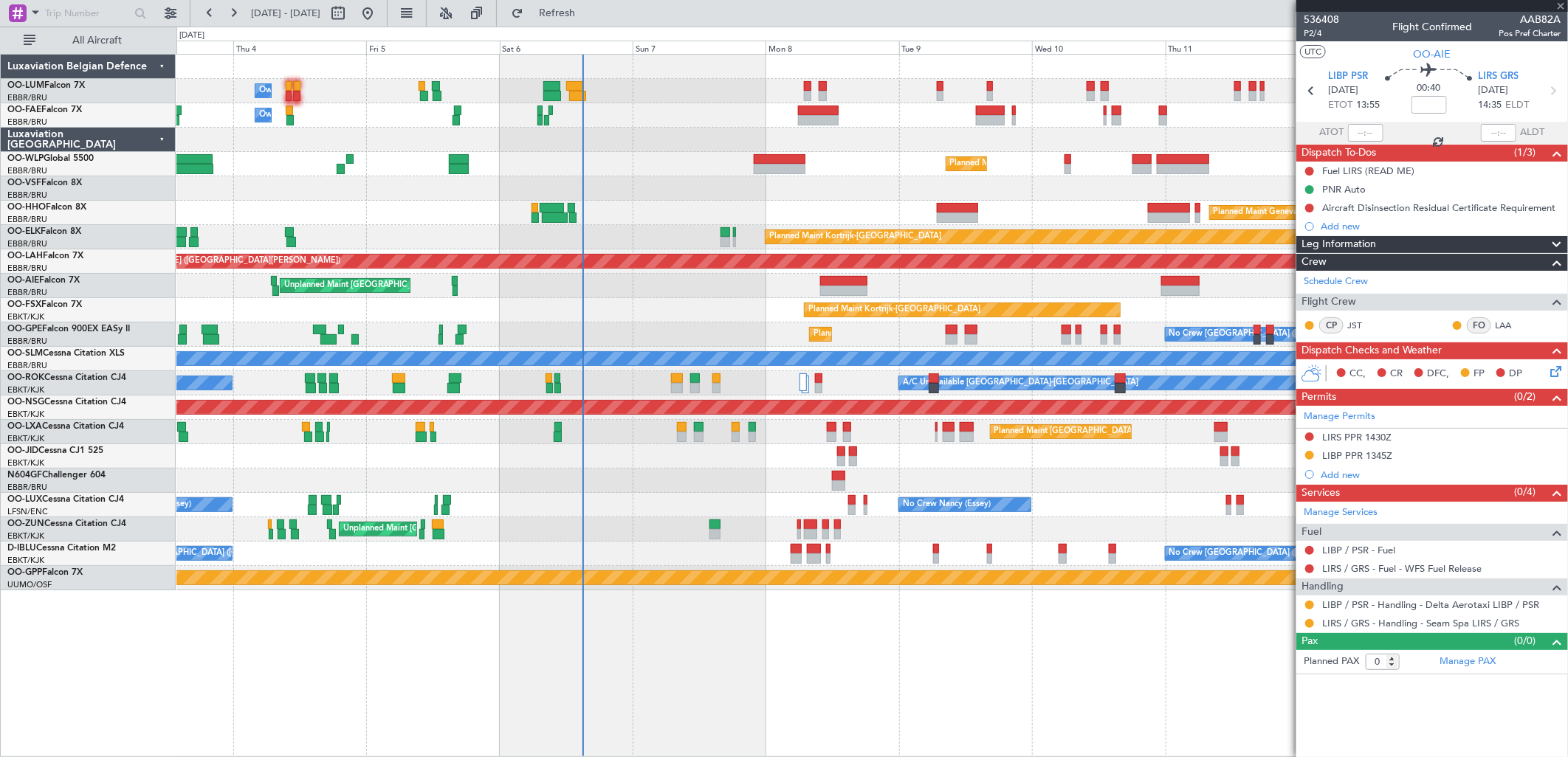
type input "2"
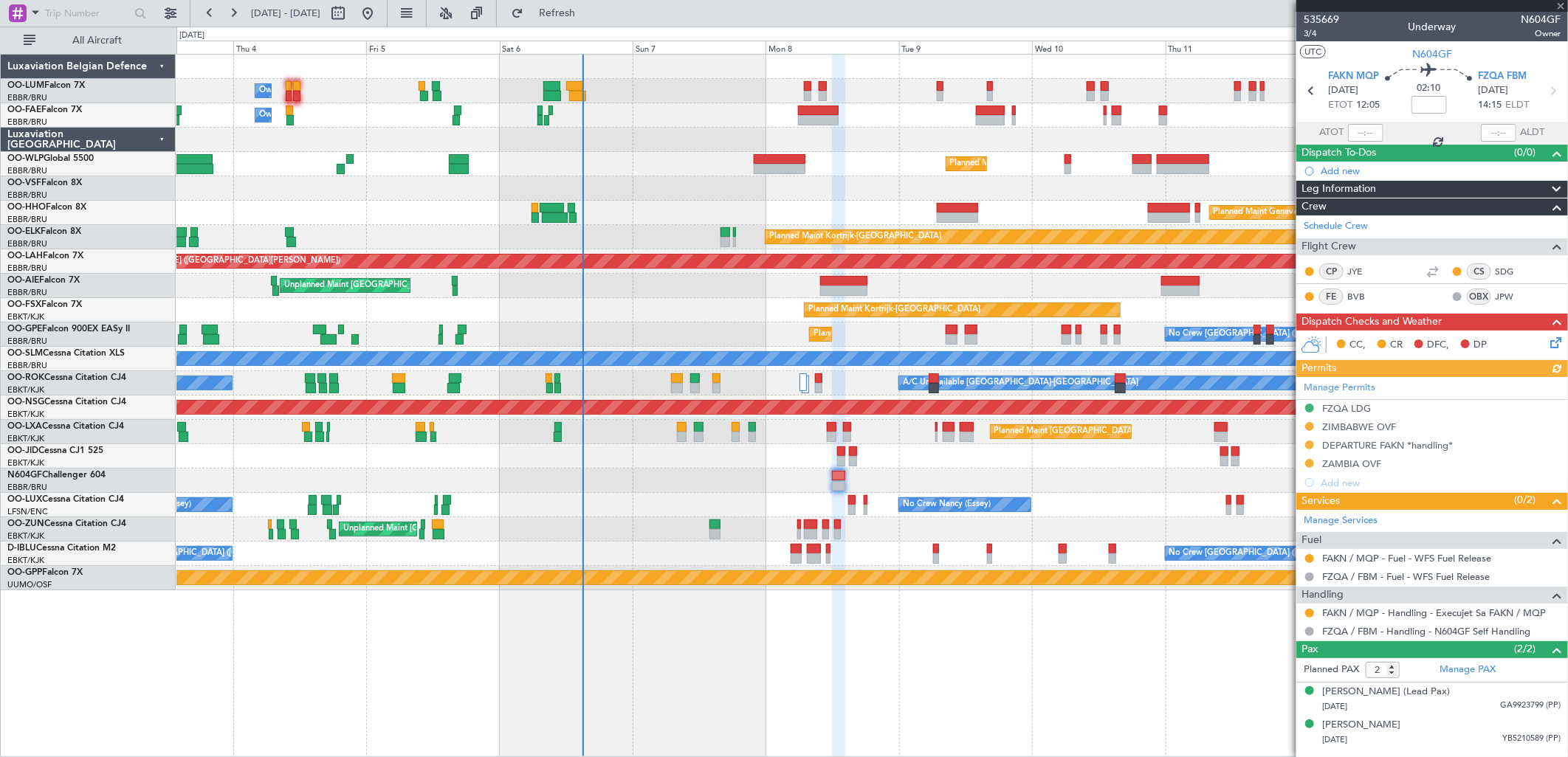
click at [1310, 459] on div "Manage Permits FZQA LDG [GEOGRAPHIC_DATA] OVF DEPARTURE FAKN *handling* [GEOGRA…" at bounding box center [1432, 434] width 272 height 115
click at [1305, 462] on button at bounding box center [1309, 462] width 9 height 9
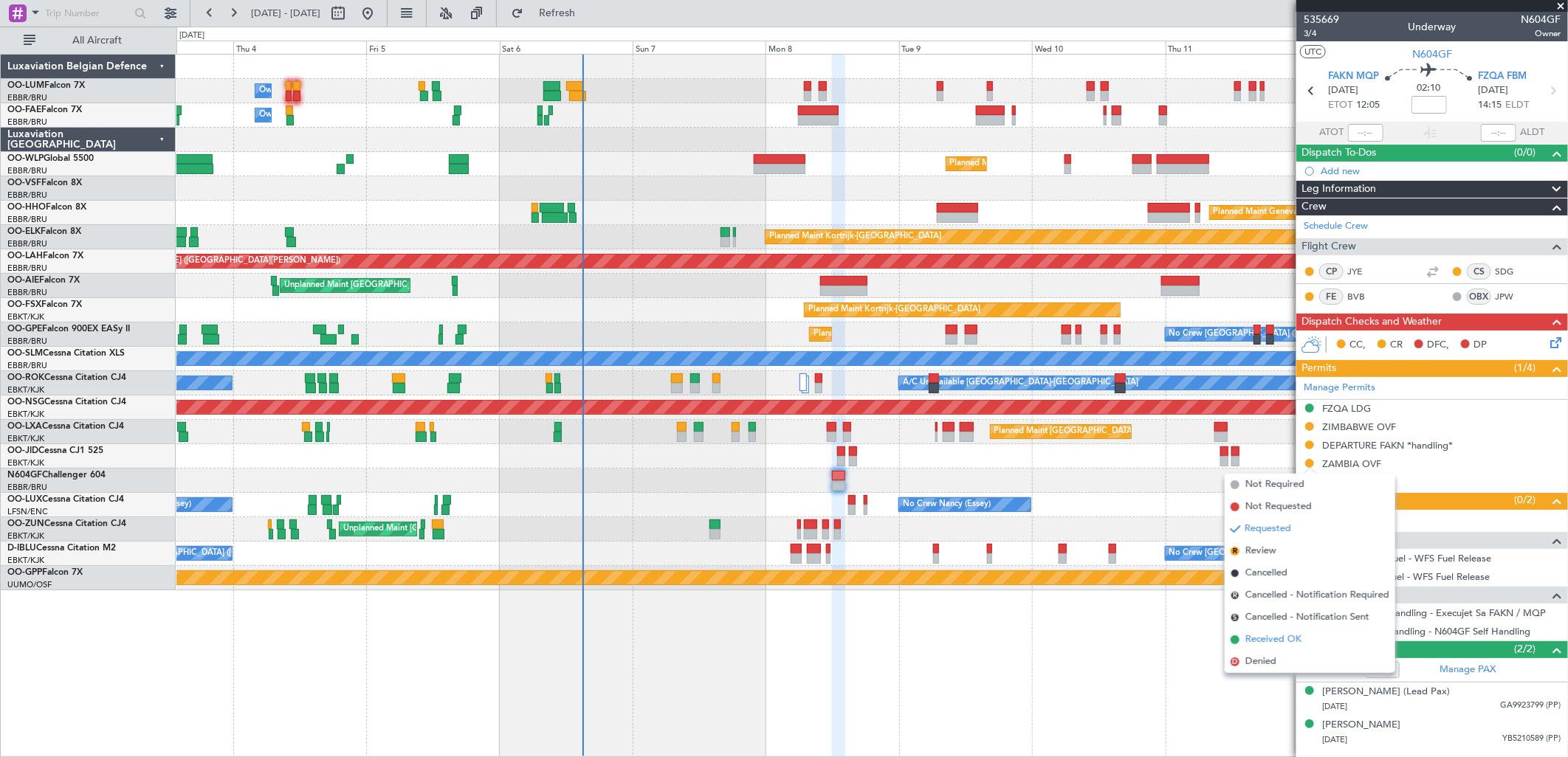
click at [1268, 637] on span "Received OK" at bounding box center [1273, 639] width 56 height 15
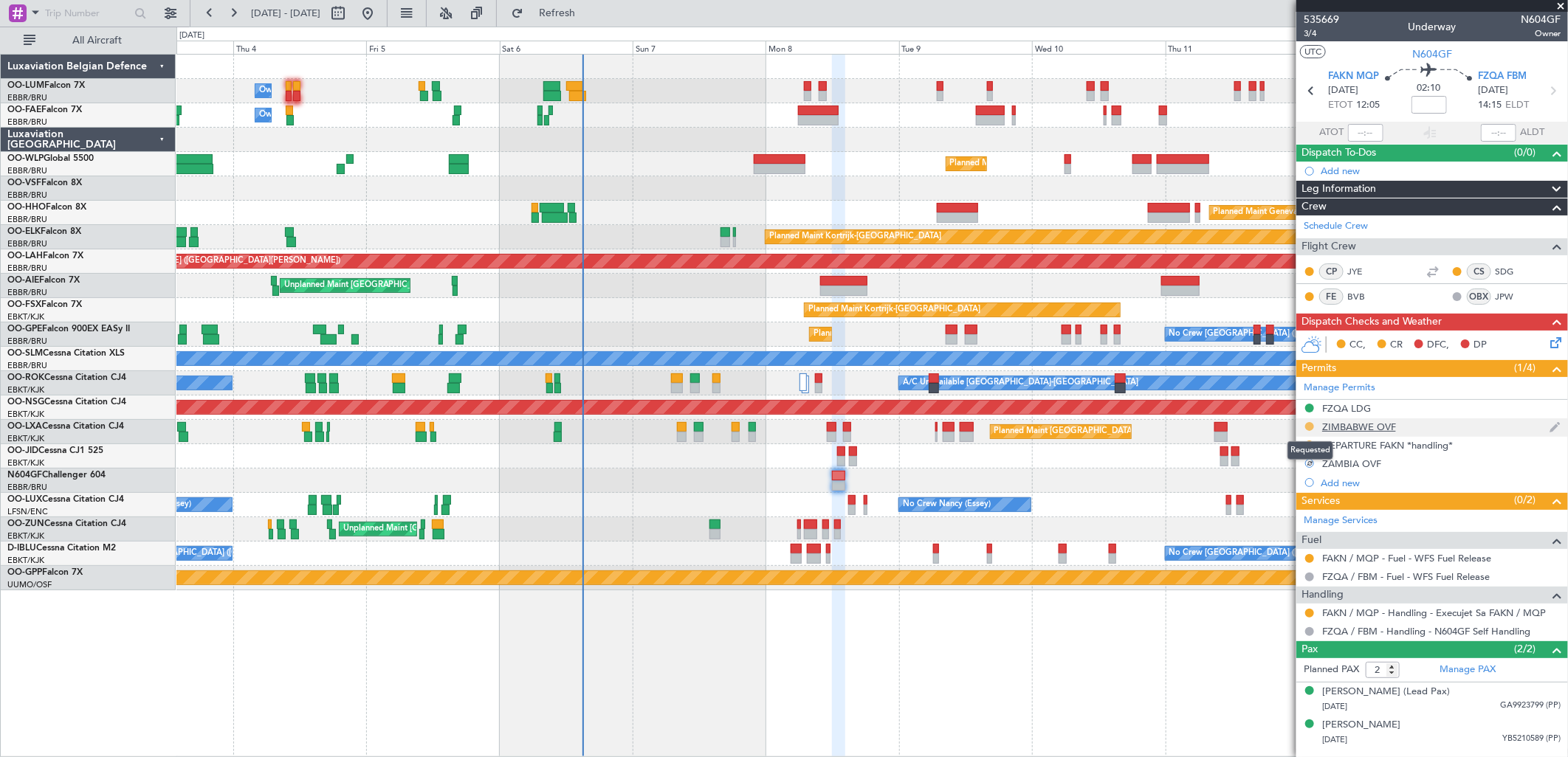
click at [1311, 423] on button at bounding box center [1309, 426] width 9 height 9
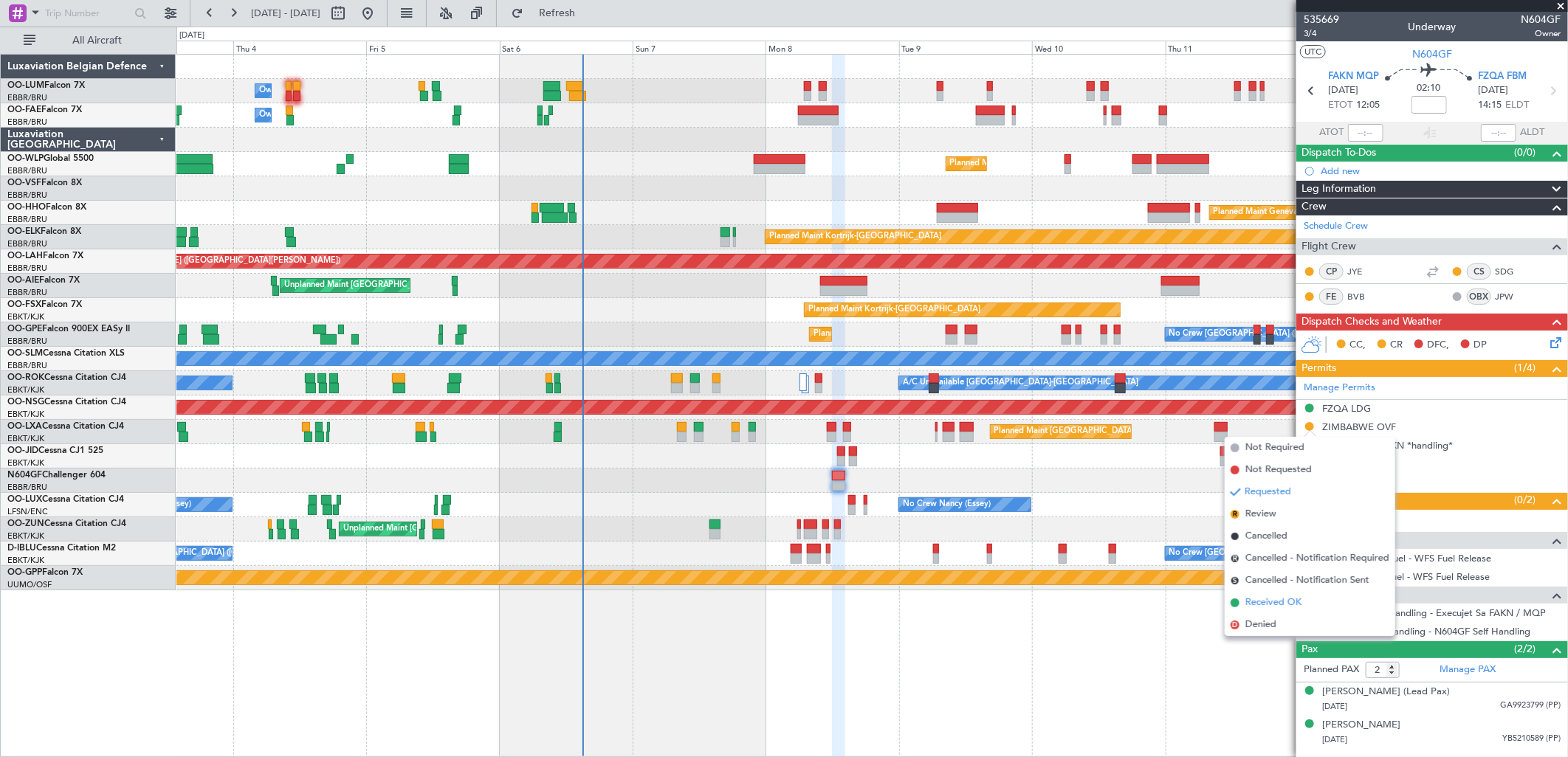
click at [1256, 601] on span "Received OK" at bounding box center [1273, 602] width 56 height 15
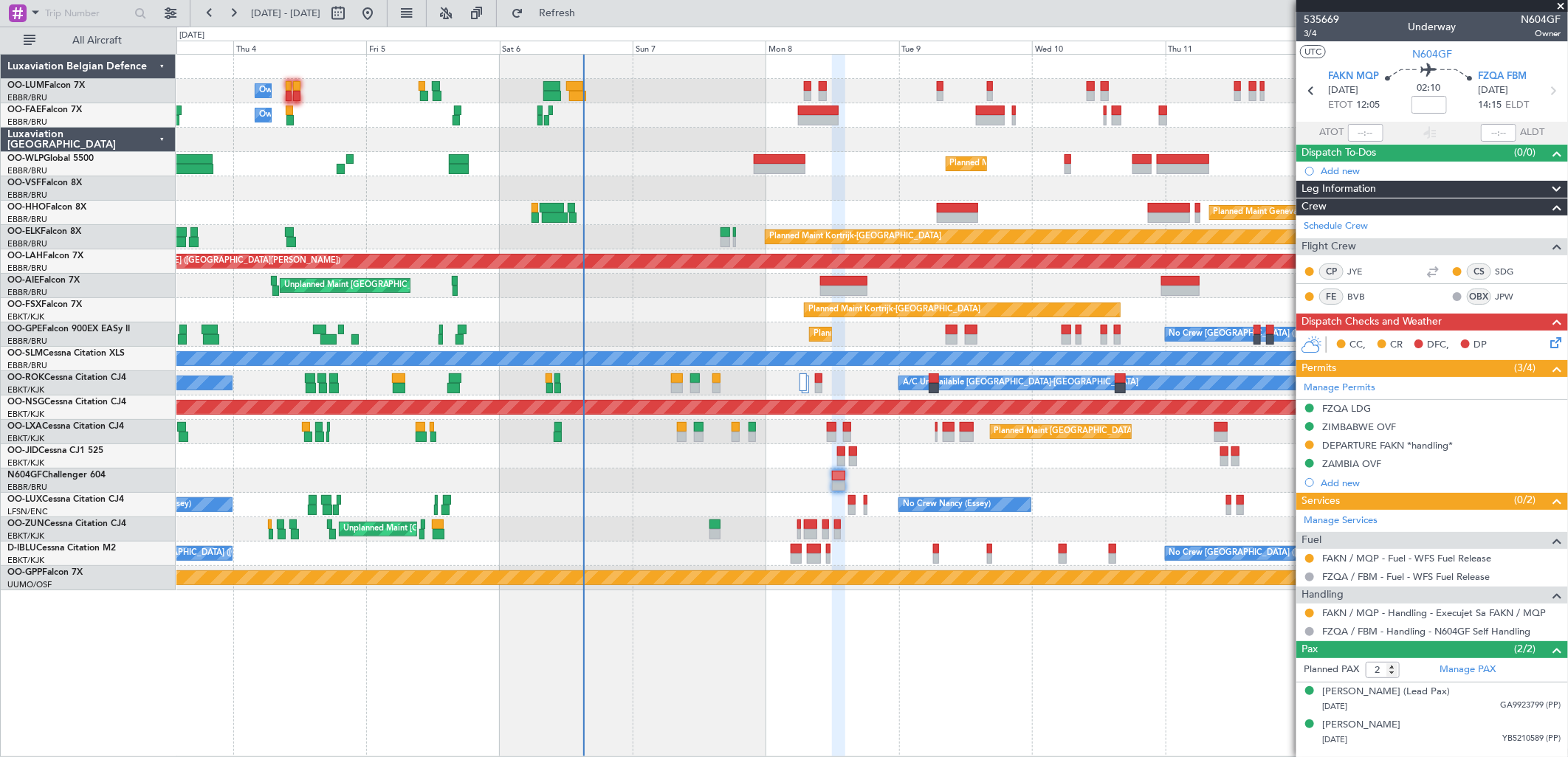
click at [721, 382] on div "A/C Unavailable [GEOGRAPHIC_DATA]-[GEOGRAPHIC_DATA] A/C Unavailable [GEOGRAPHIC…" at bounding box center [872, 383] width 1391 height 24
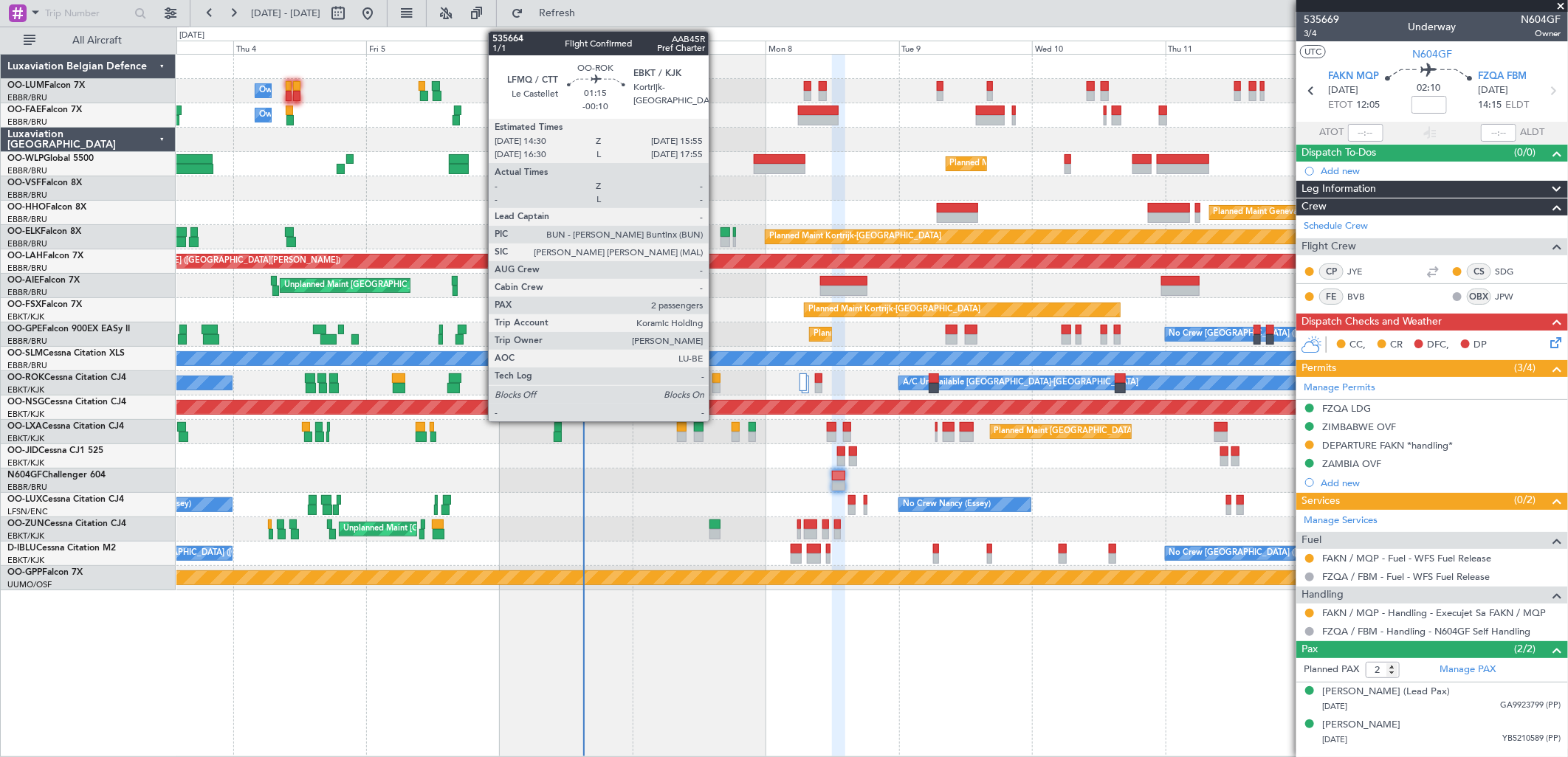
click at [716, 378] on div at bounding box center [716, 378] width 8 height 10
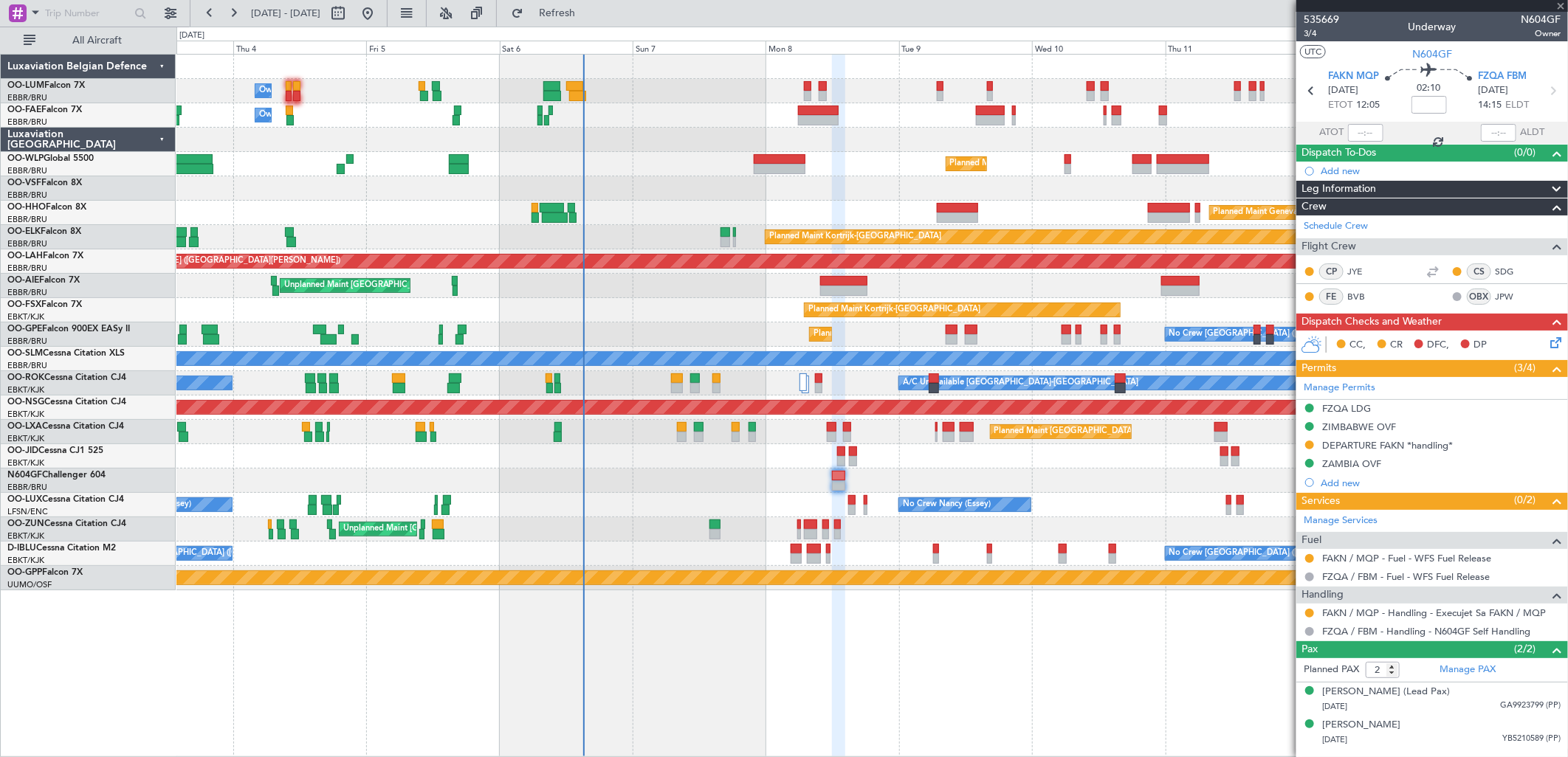
type input "-00:10"
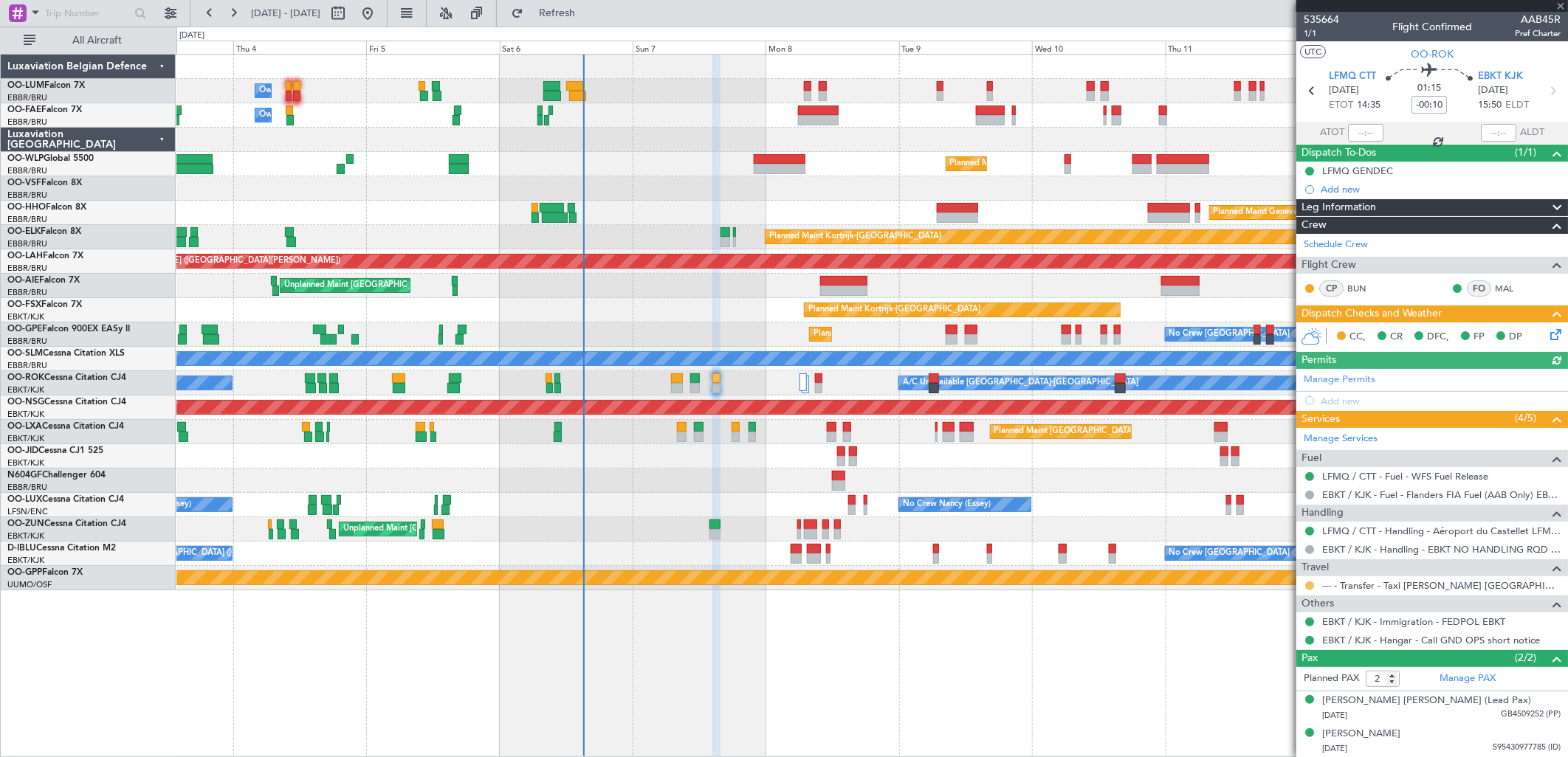
click at [1308, 585] on button at bounding box center [1309, 585] width 9 height 9
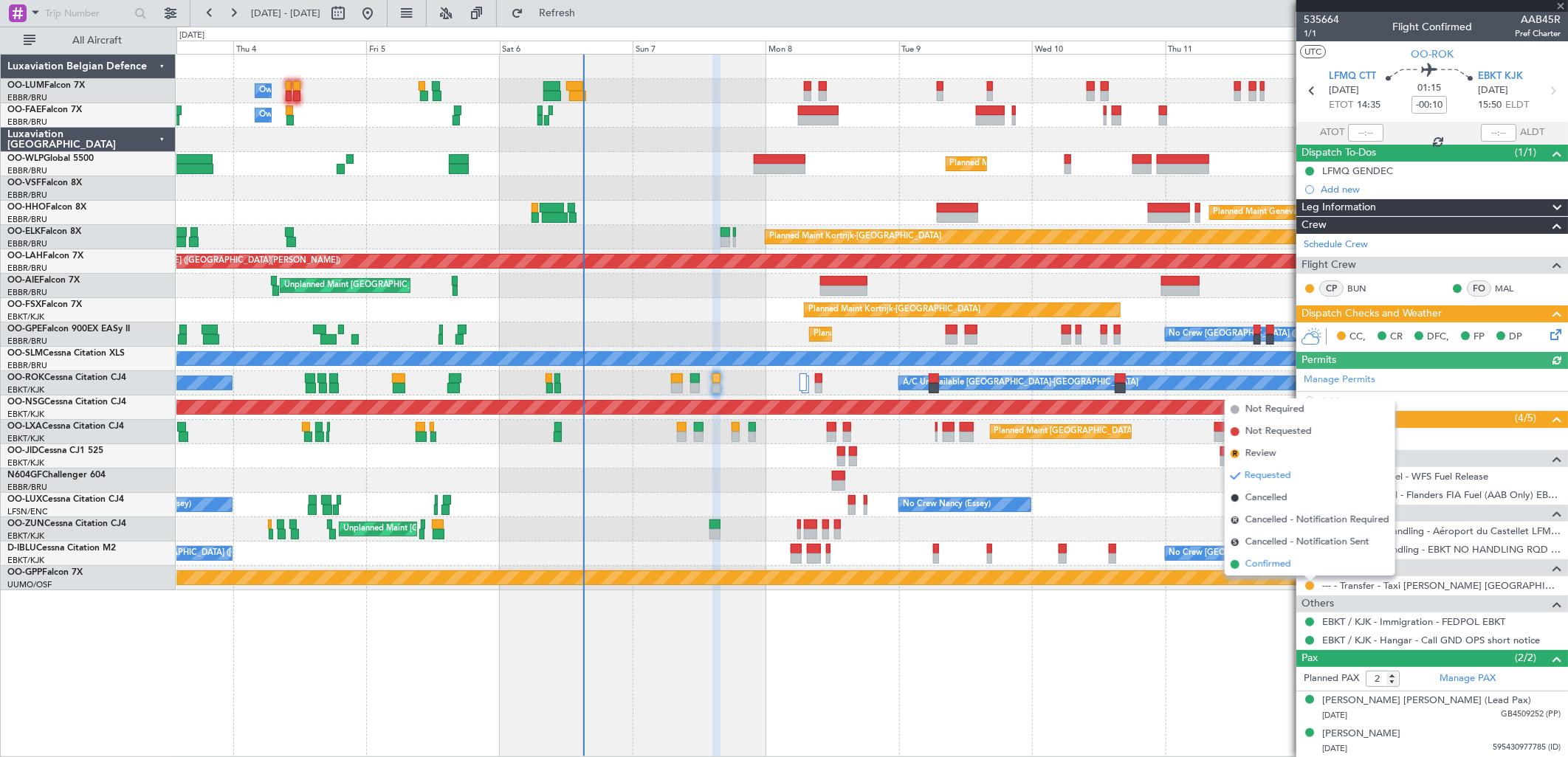
click at [1271, 564] on span "Confirmed" at bounding box center [1268, 564] width 46 height 15
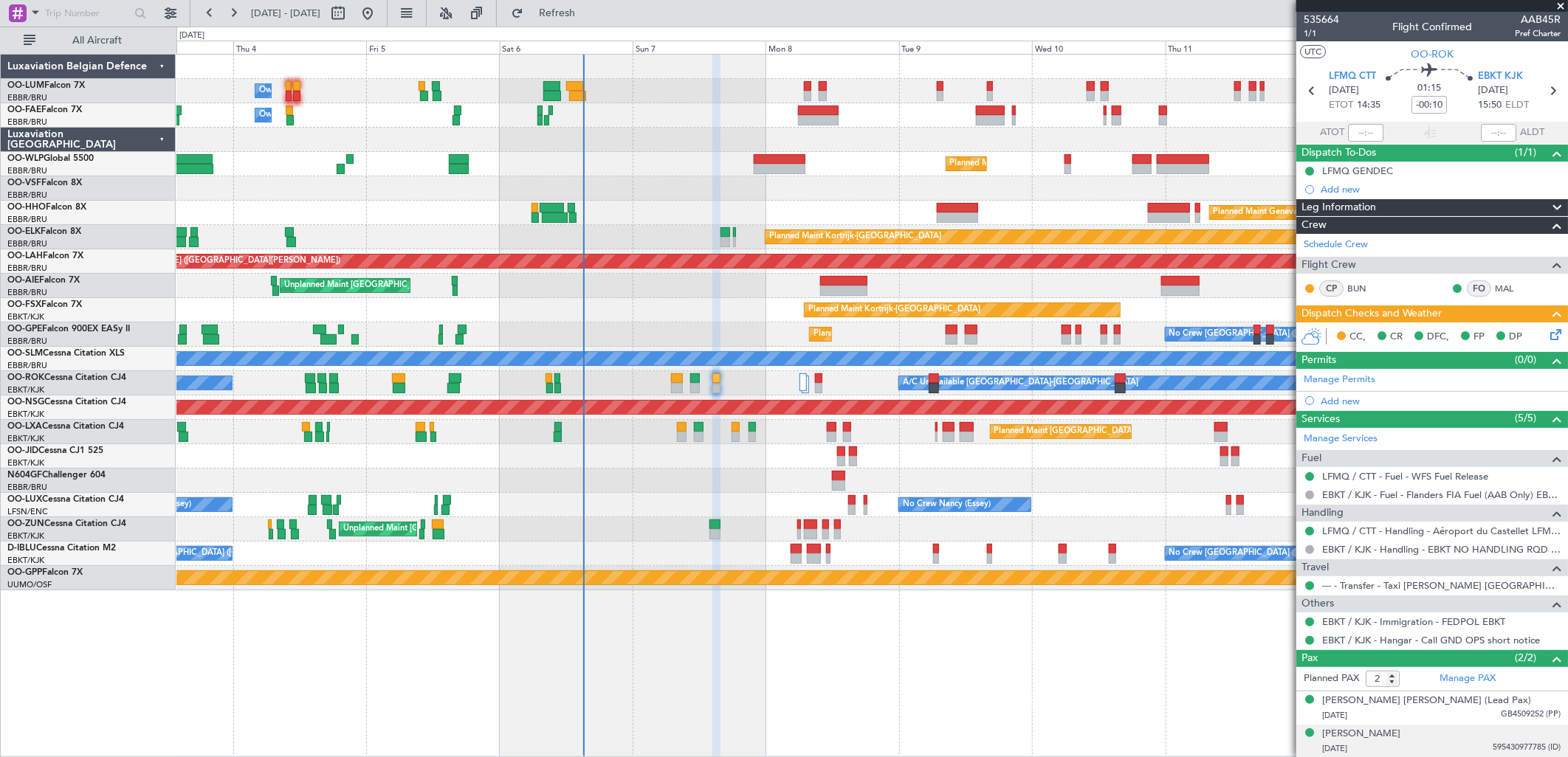
scroll to position [1, 0]
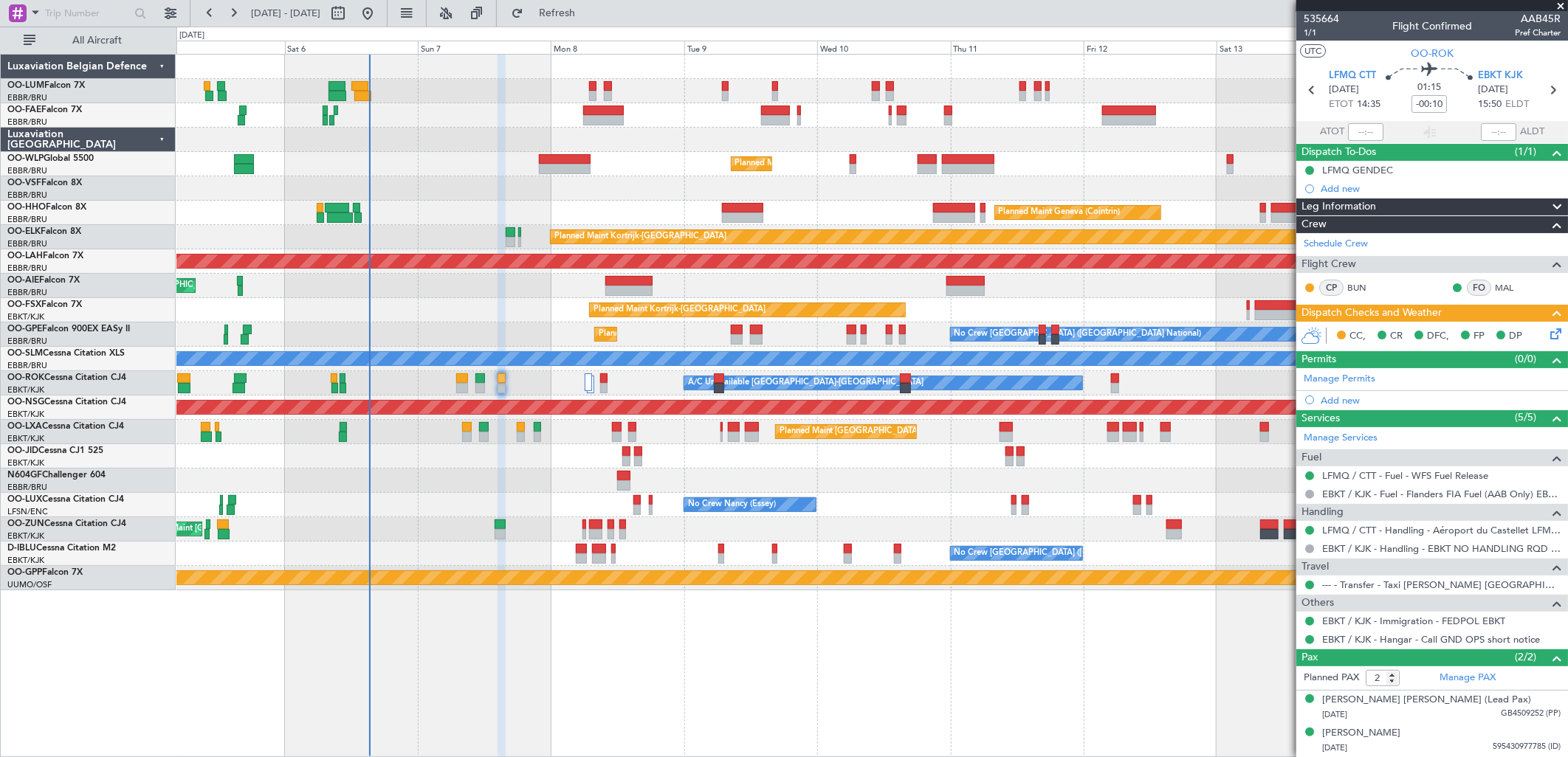
click at [1002, 526] on div "Unplanned Maint [GEOGRAPHIC_DATA] ([GEOGRAPHIC_DATA])" at bounding box center [872, 529] width 1391 height 24
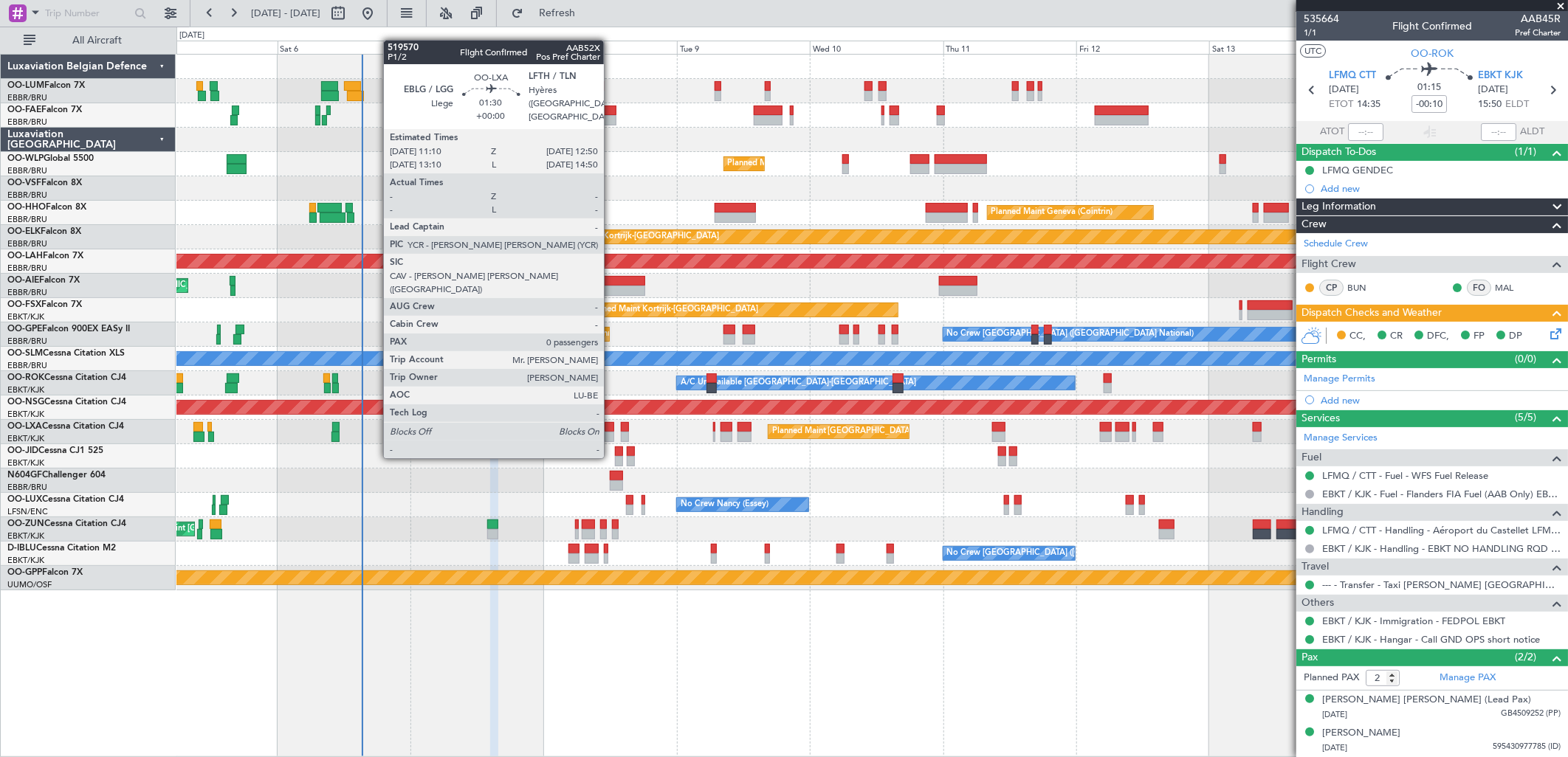
click at [611, 429] on div at bounding box center [609, 427] width 9 height 10
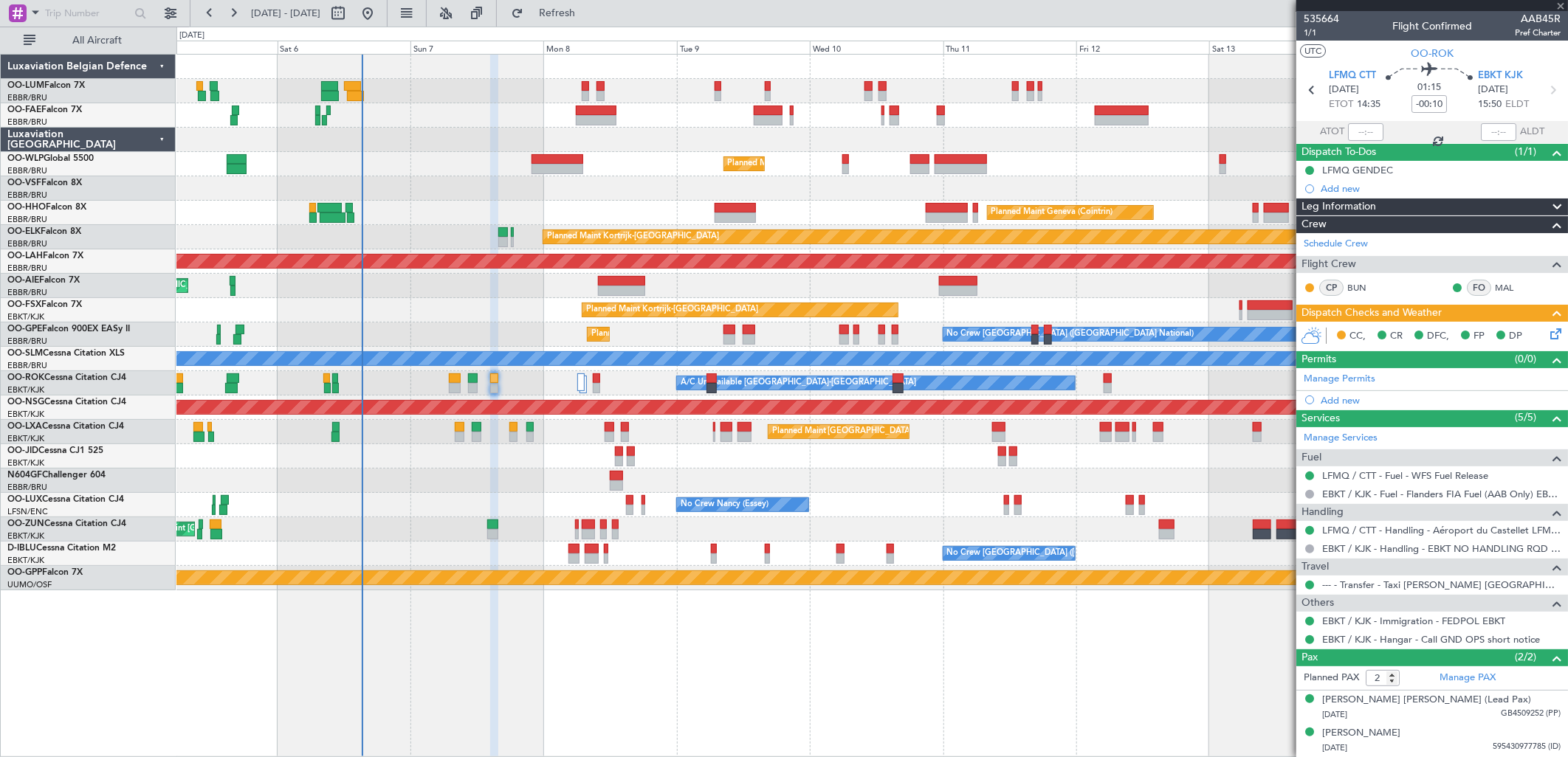
type input "0"
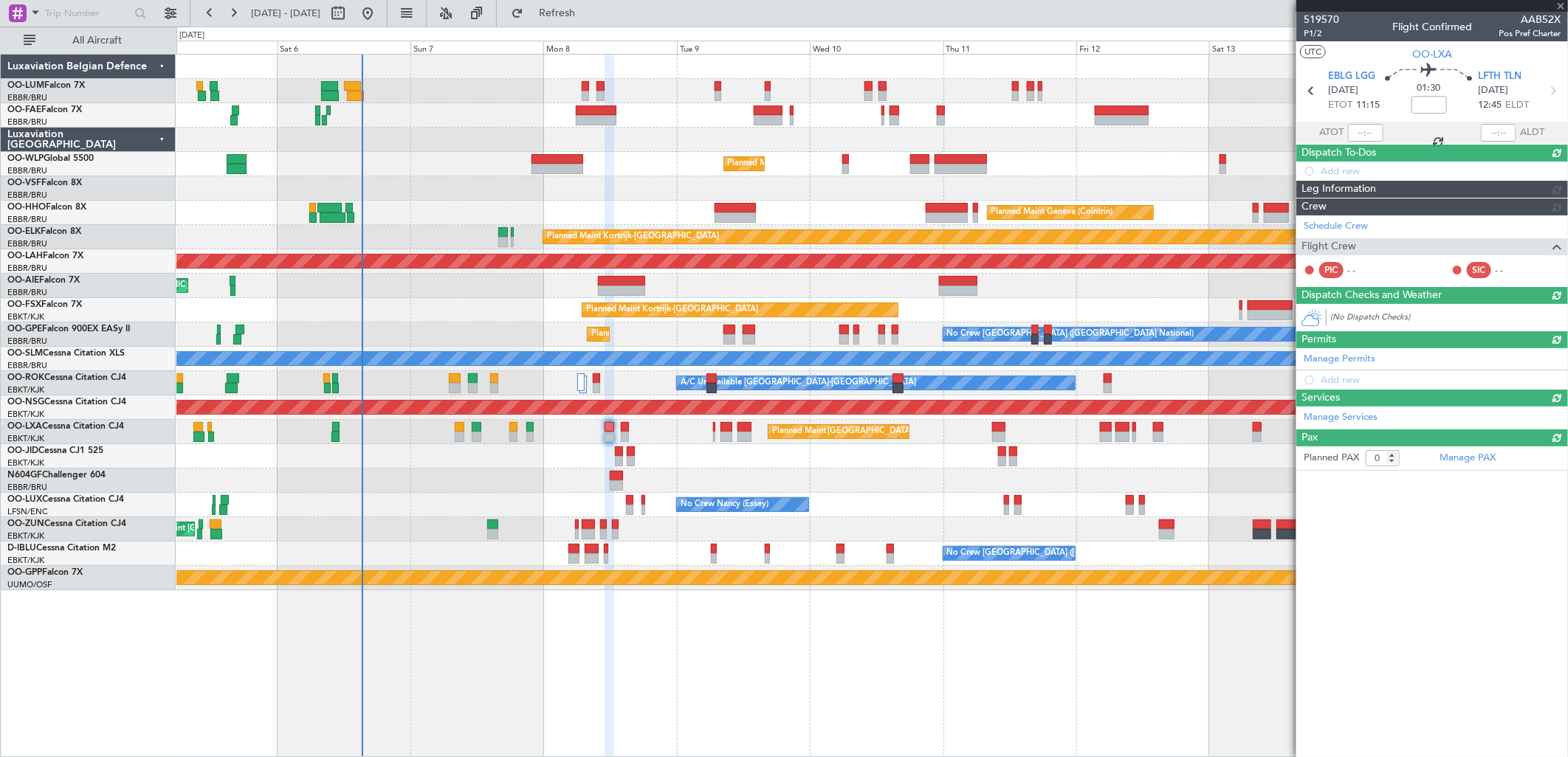
scroll to position [0, 0]
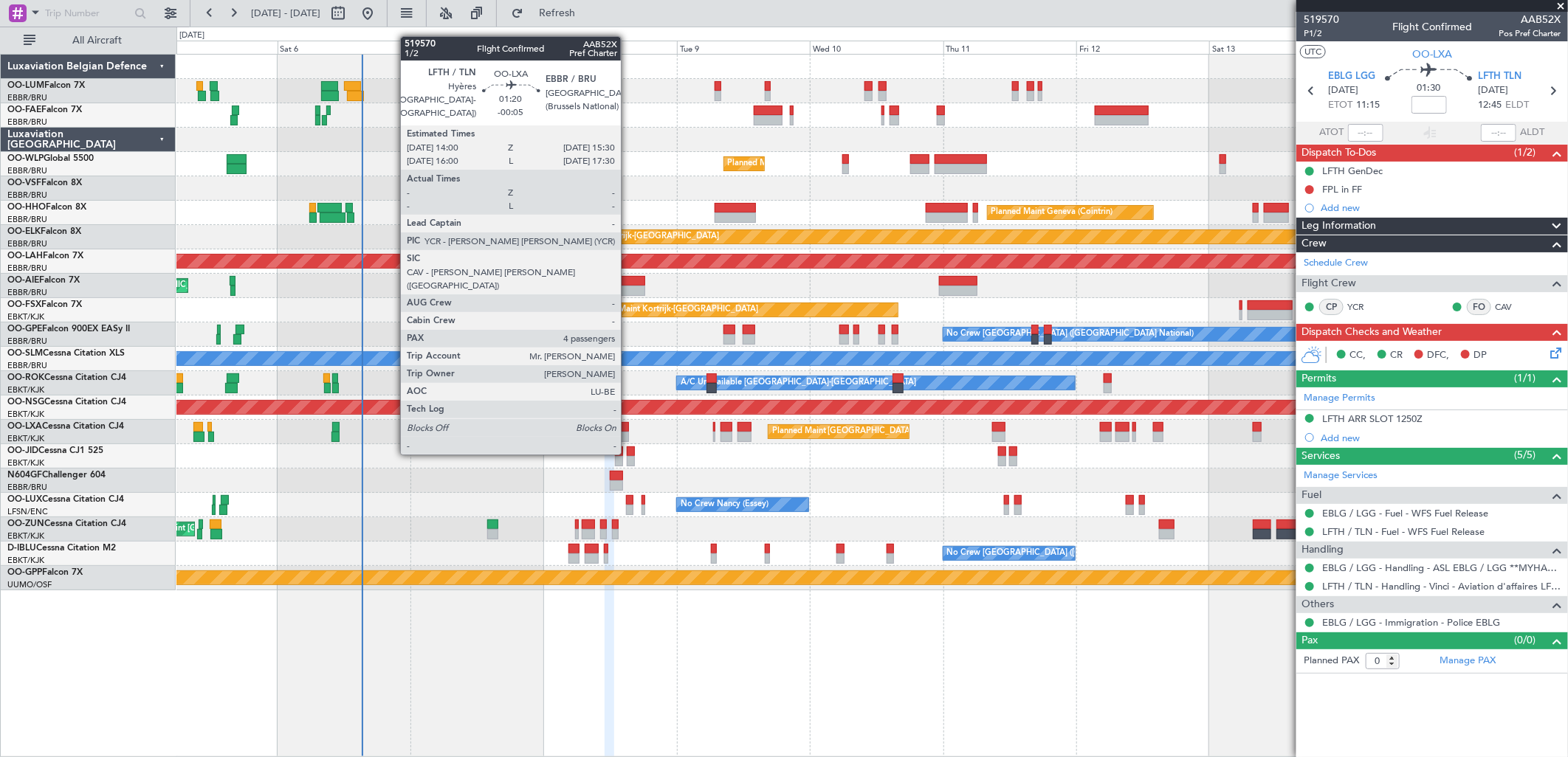
click at [628, 427] on div at bounding box center [625, 427] width 9 height 10
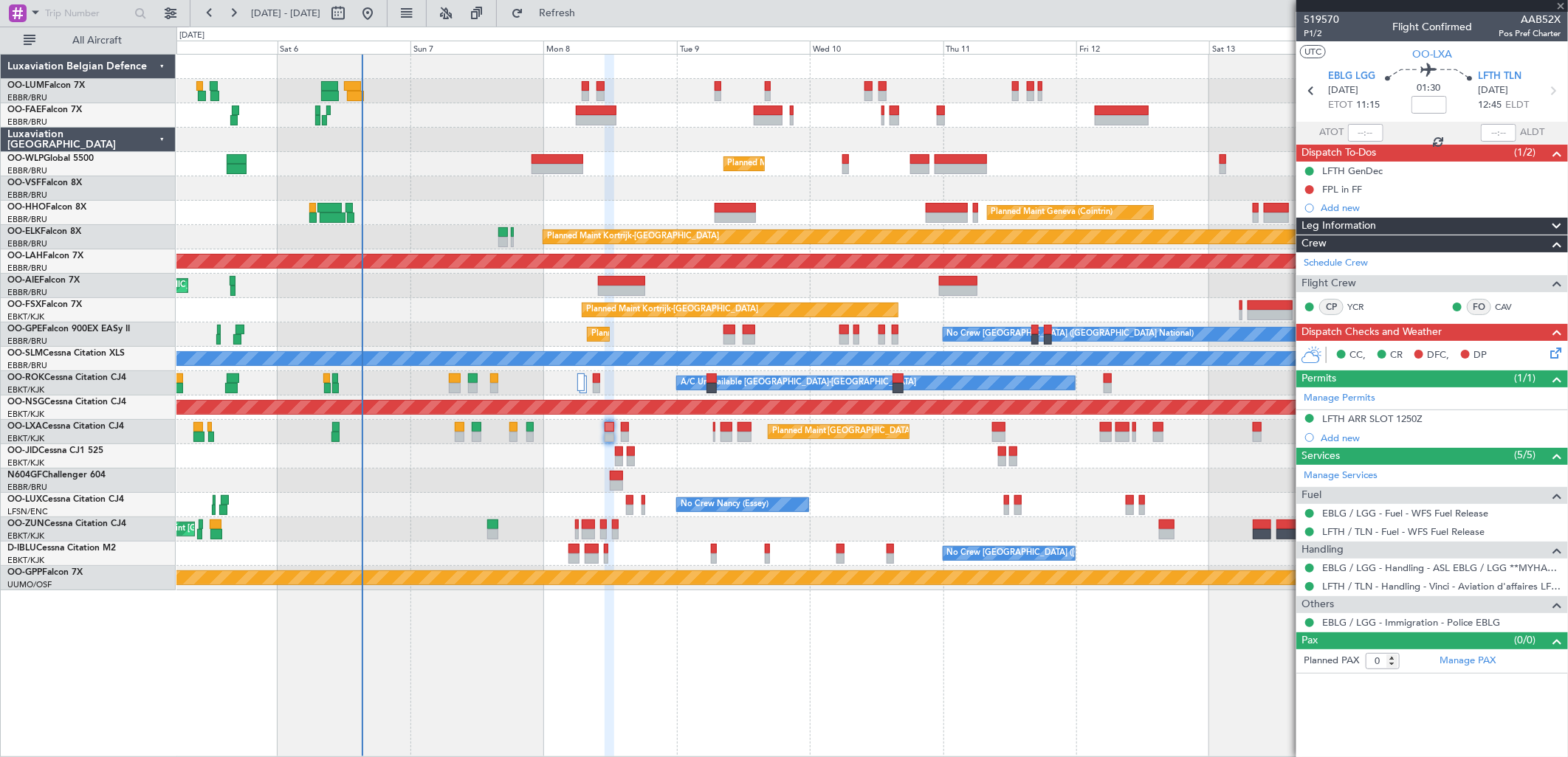
type input "-00:05"
type input "4"
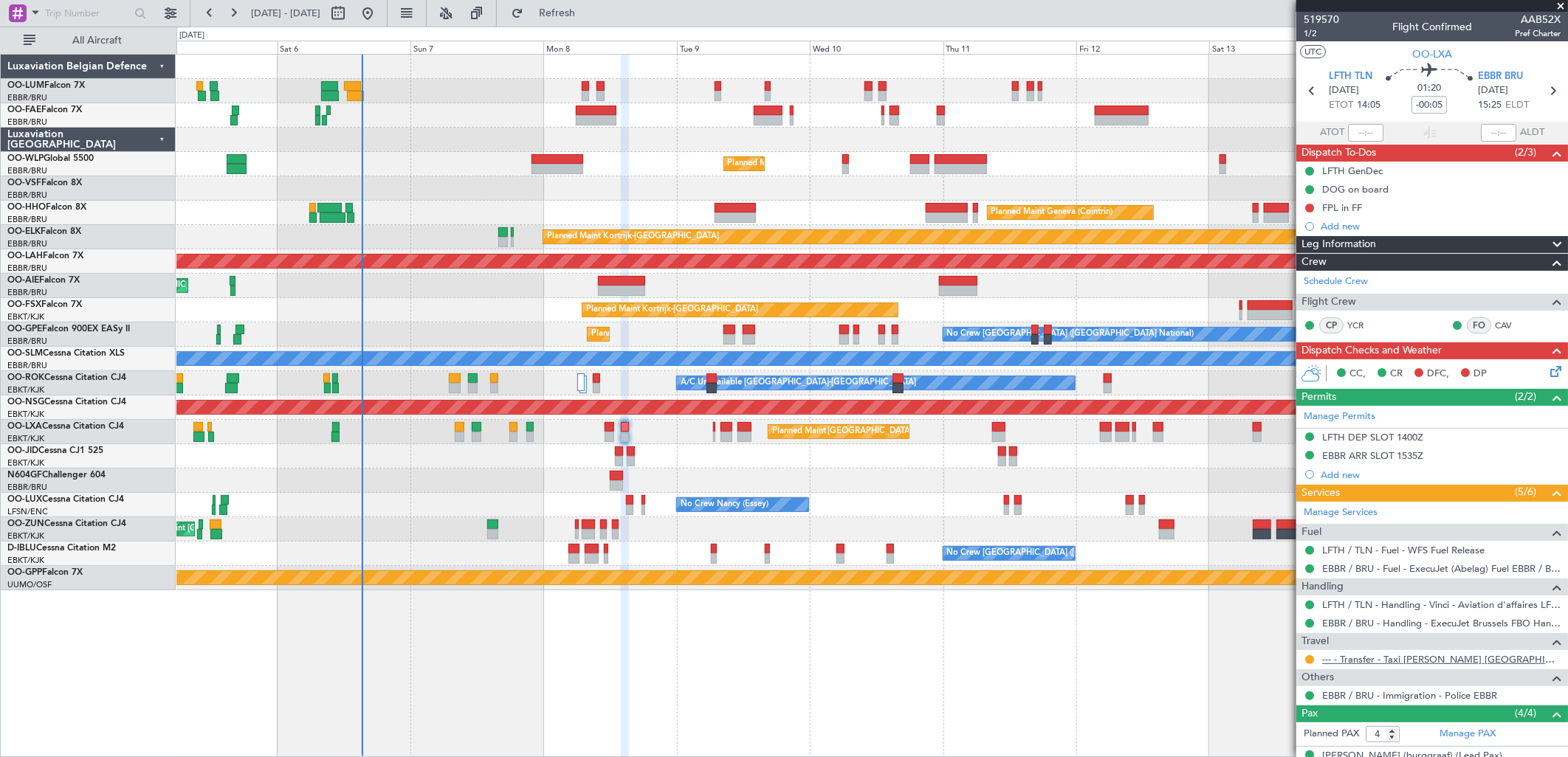
click at [1388, 653] on link "--- - Transfer - Taxi [PERSON_NAME] [GEOGRAPHIC_DATA]" at bounding box center [1441, 659] width 238 height 12
click at [1308, 657] on div "EBBR / BRU - Handling - ExecuJet Brussels FBO Handling Abelag" at bounding box center [1424, 650] width 247 height 19
click at [1308, 659] on button at bounding box center [1309, 659] width 9 height 9
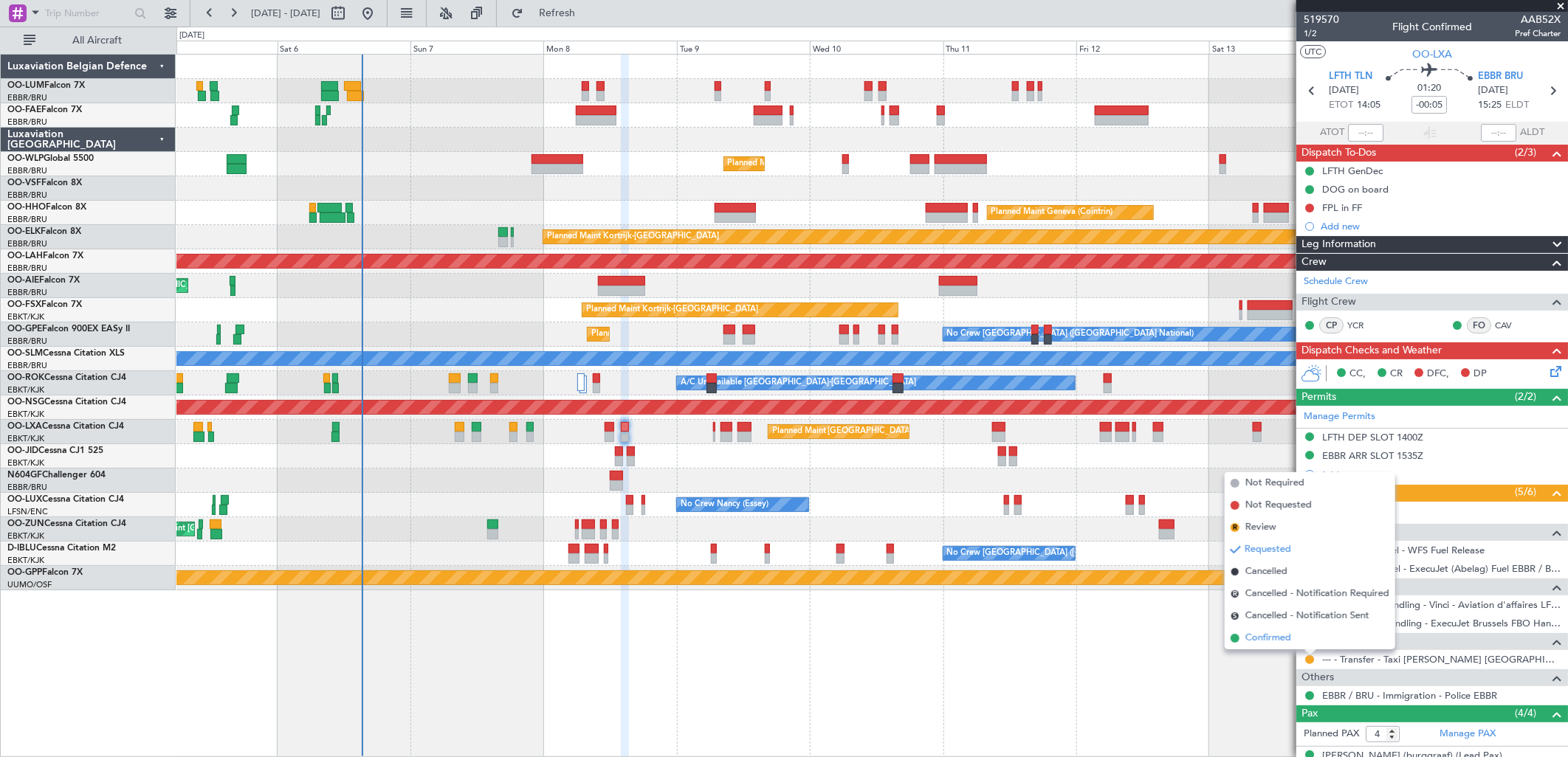
click at [1277, 638] on span "Confirmed" at bounding box center [1268, 637] width 46 height 15
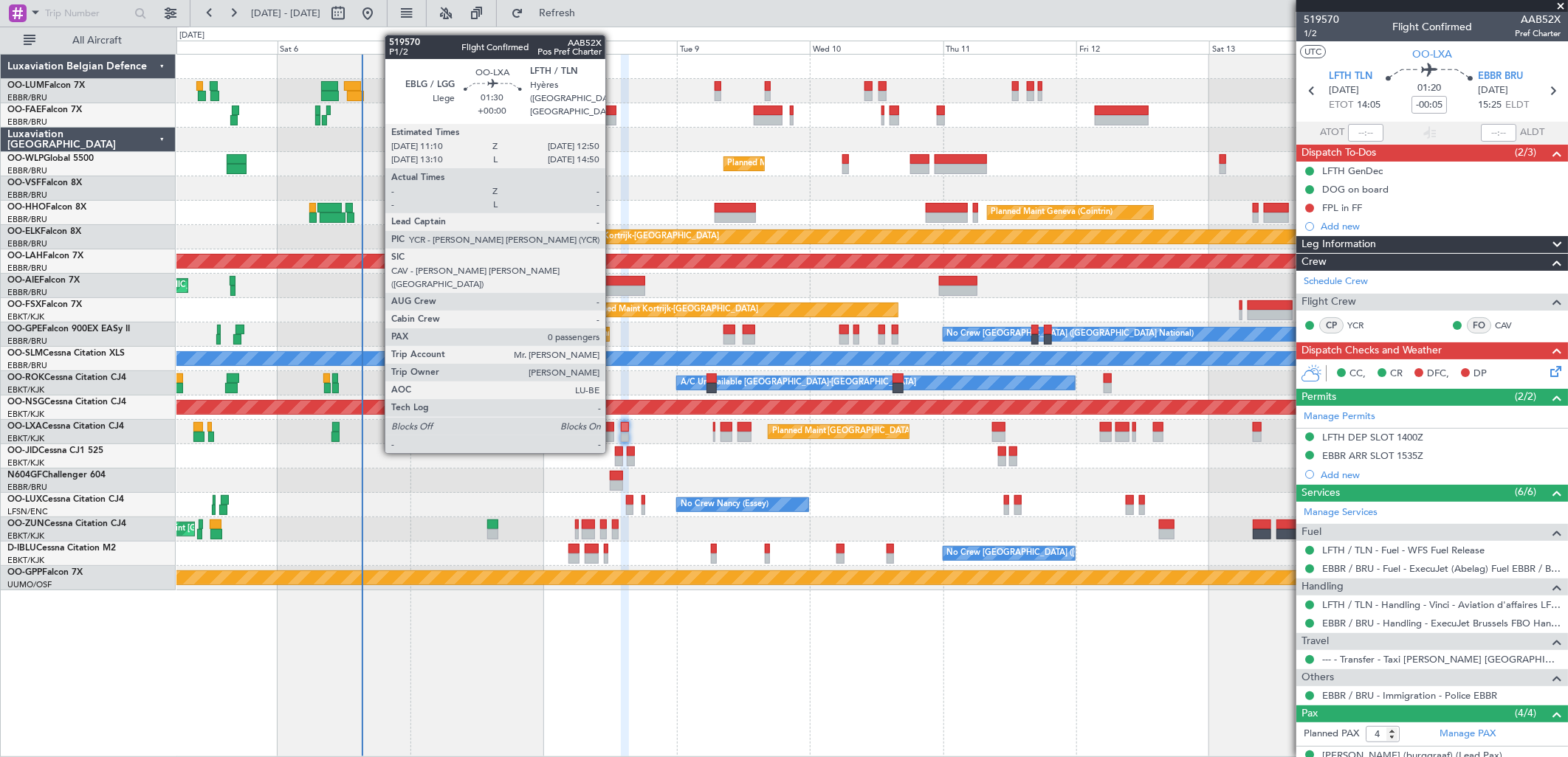
click at [613, 423] on div at bounding box center [609, 427] width 9 height 10
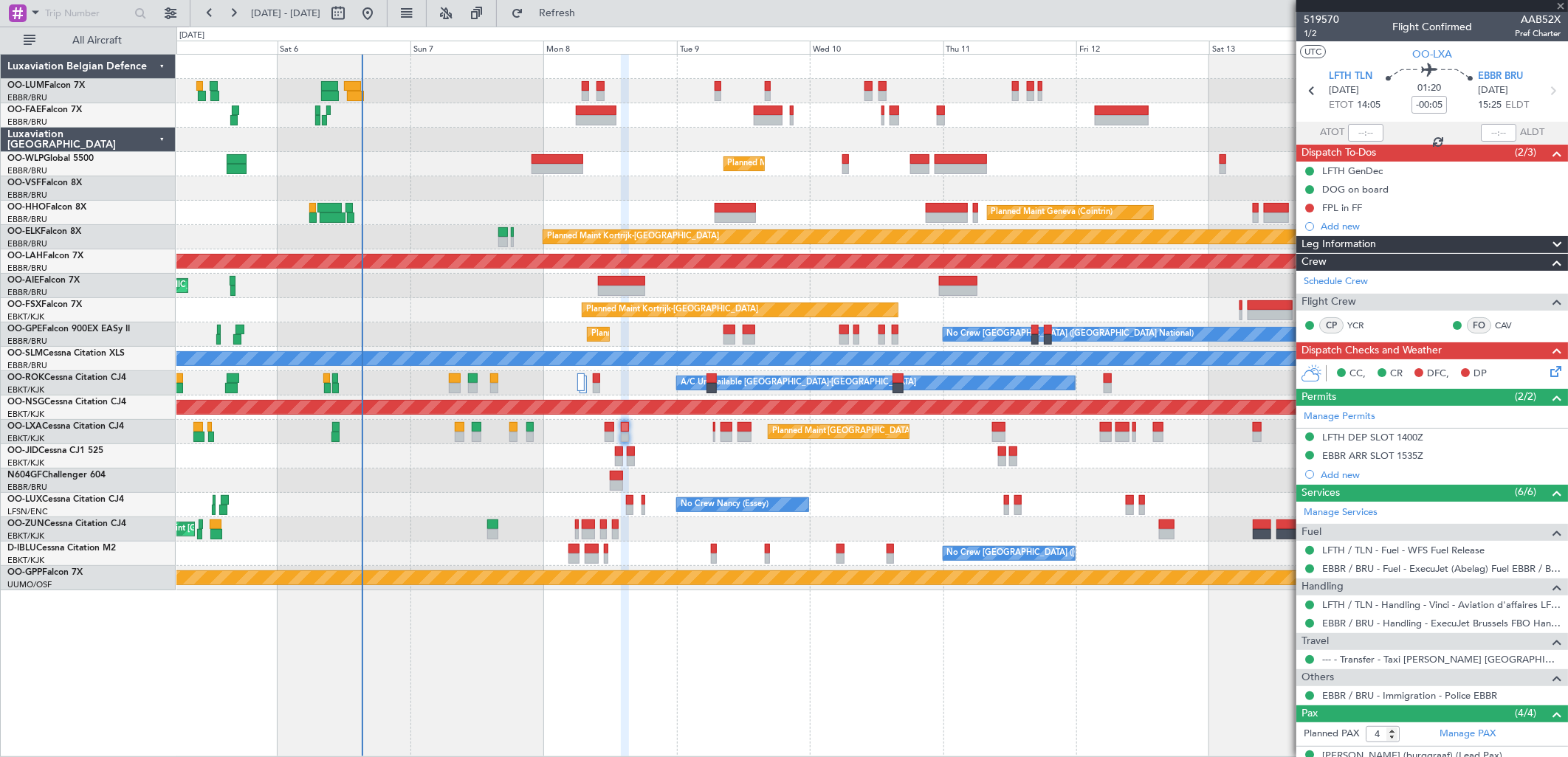
type input "0"
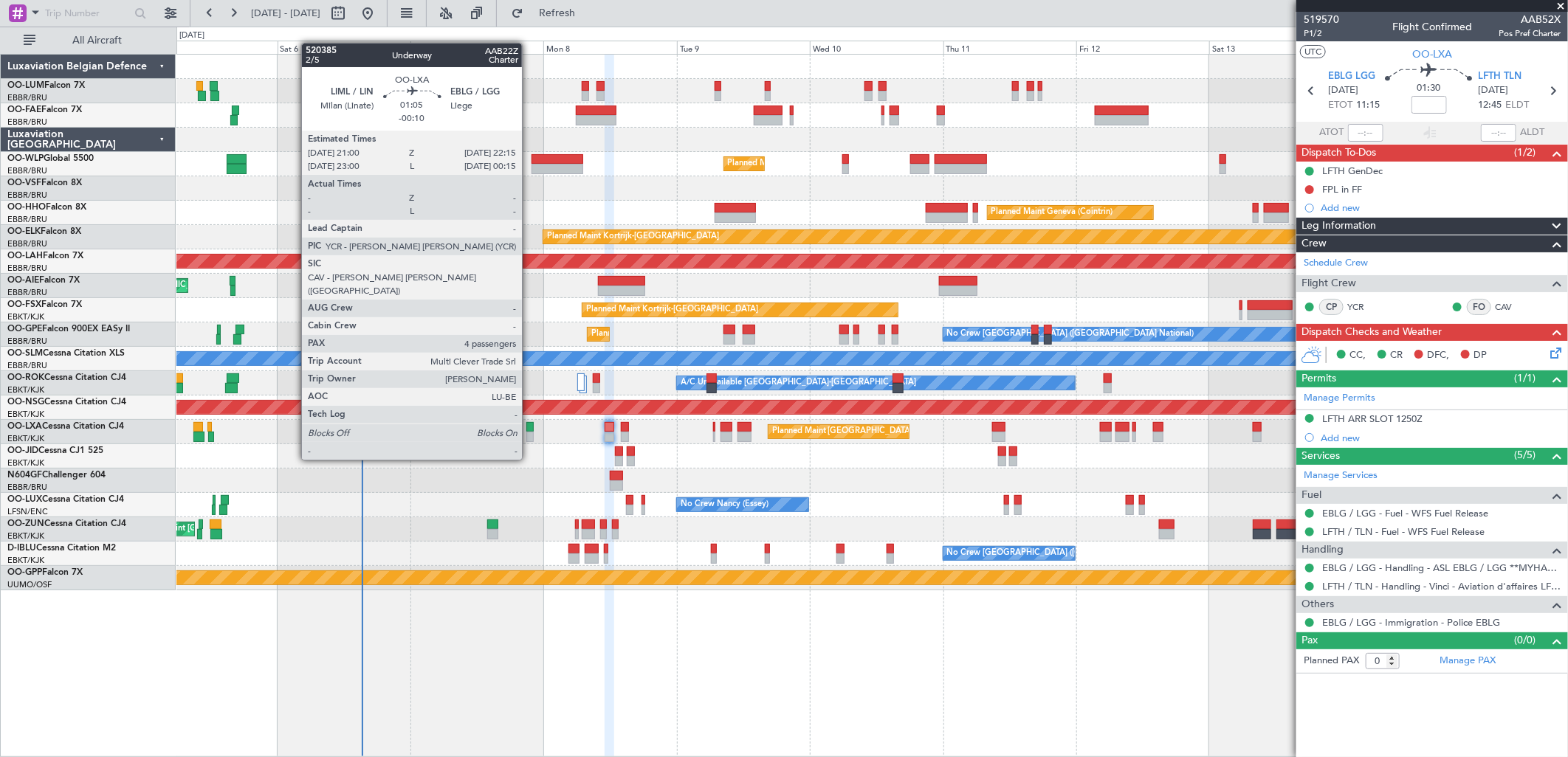
click at [529, 431] on div at bounding box center [529, 436] width 7 height 10
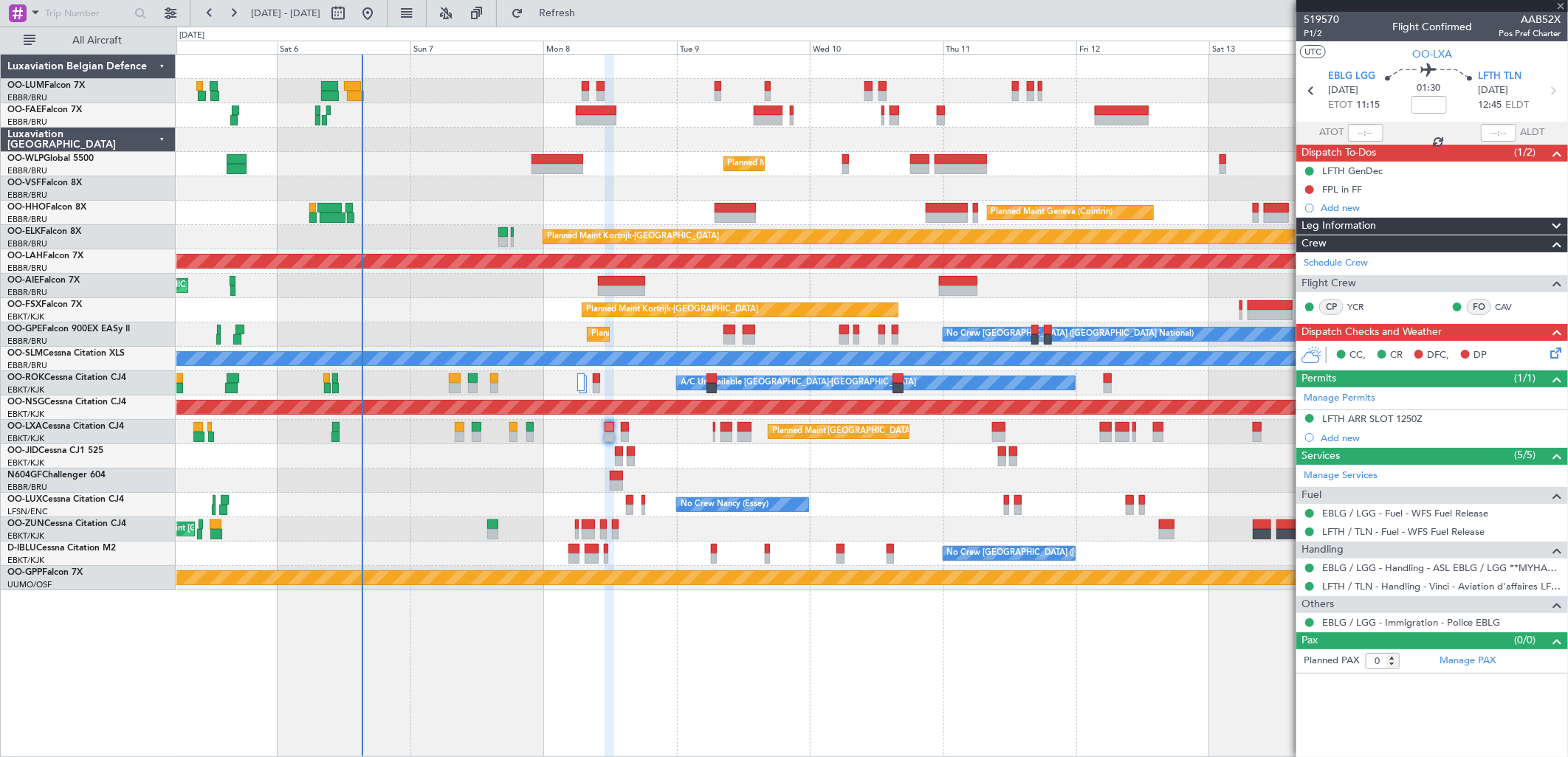
type input "-00:10"
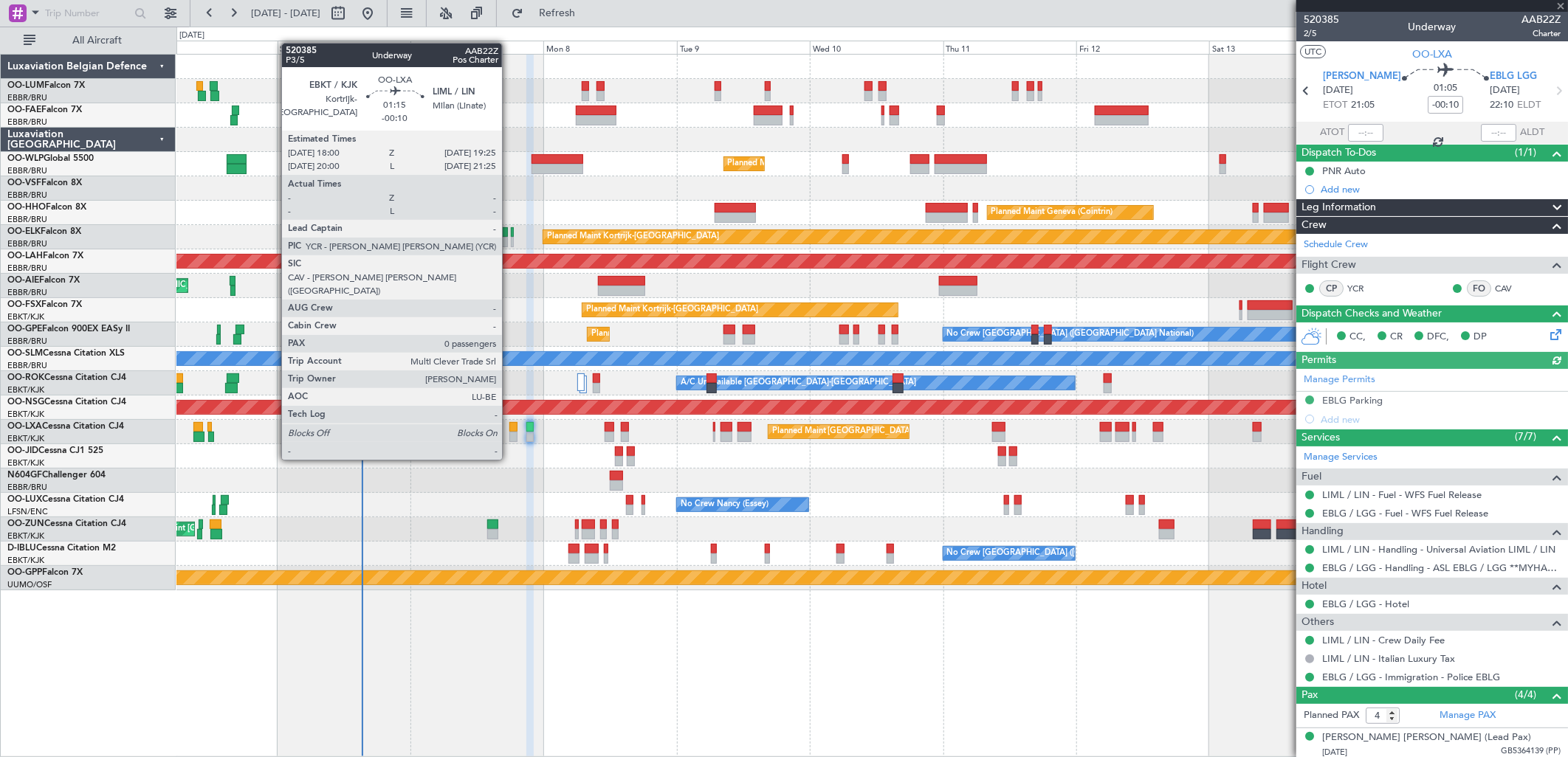
click at [510, 431] on div at bounding box center [514, 436] width 8 height 10
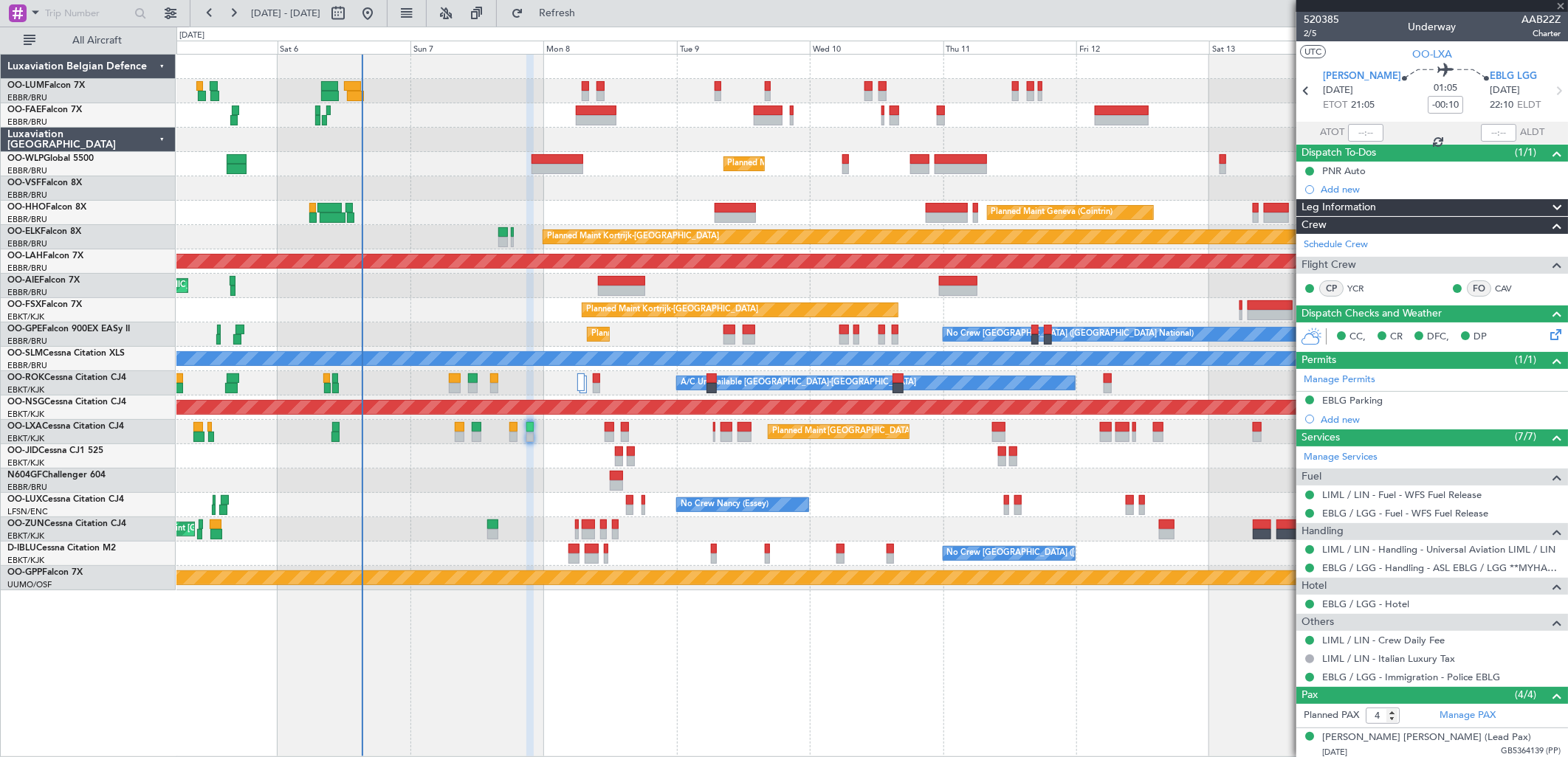
type input "0"
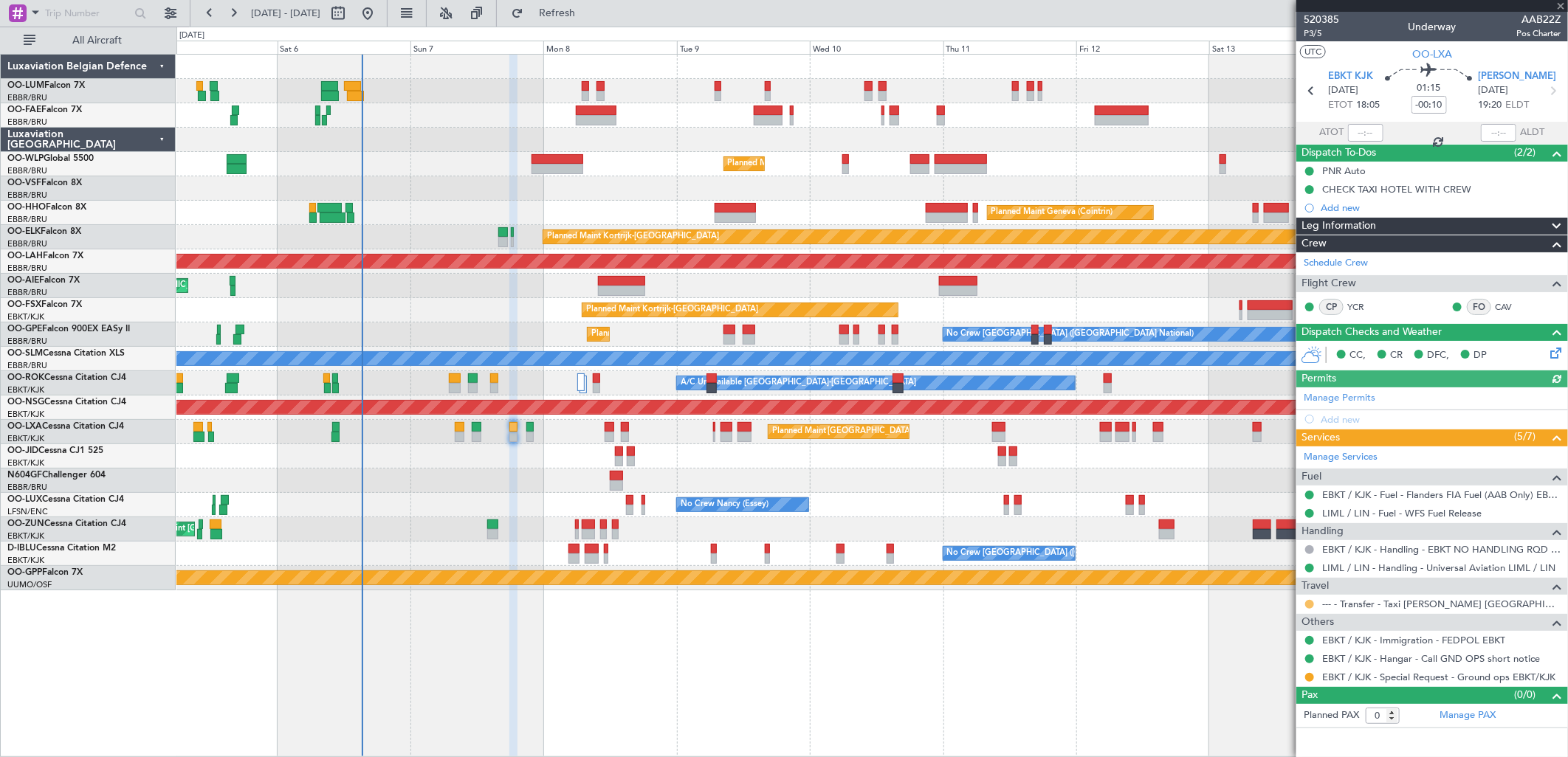
click at [1311, 602] on button at bounding box center [1309, 604] width 9 height 9
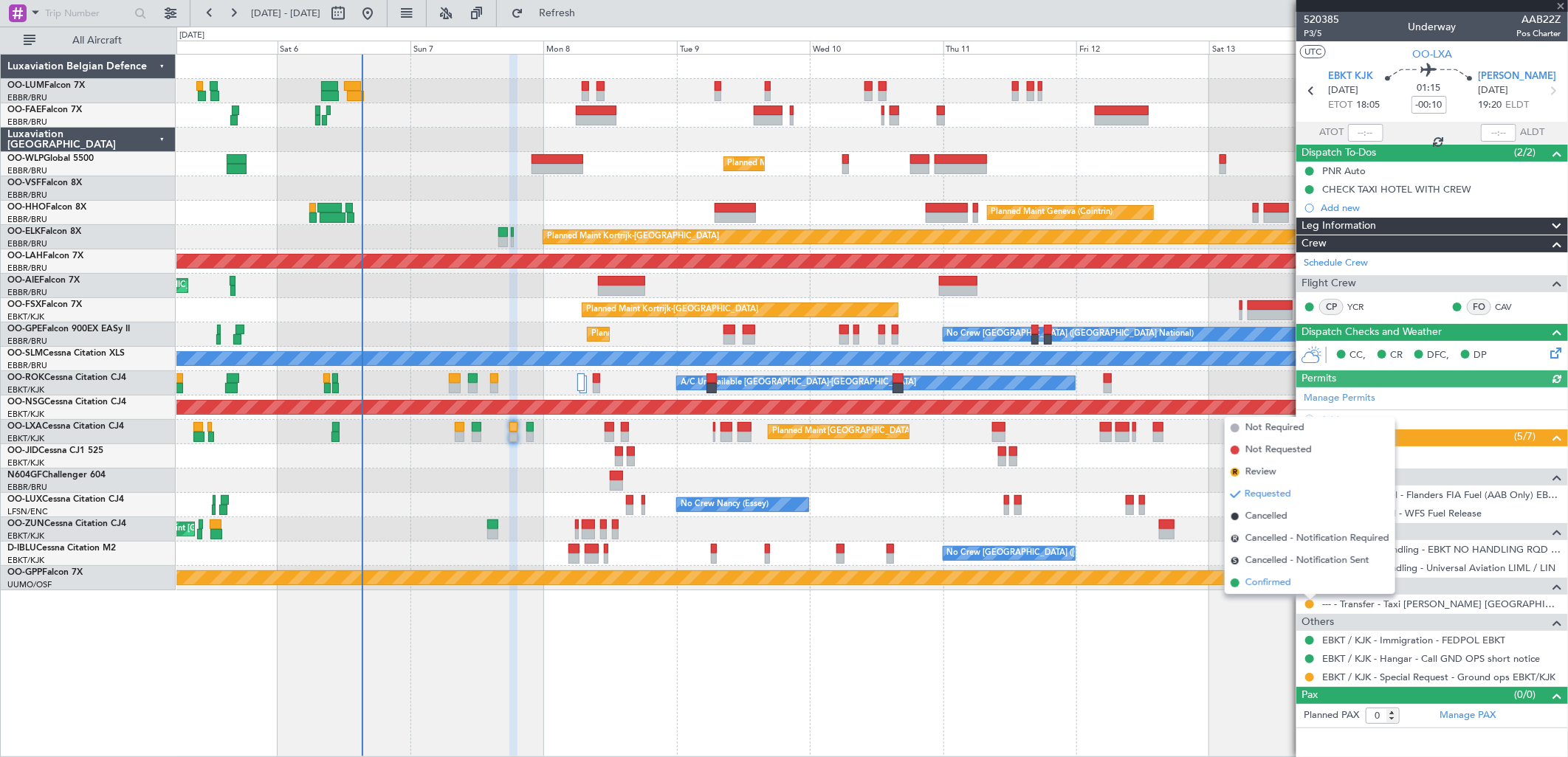
click at [1271, 588] on span "Confirmed" at bounding box center [1268, 583] width 46 height 15
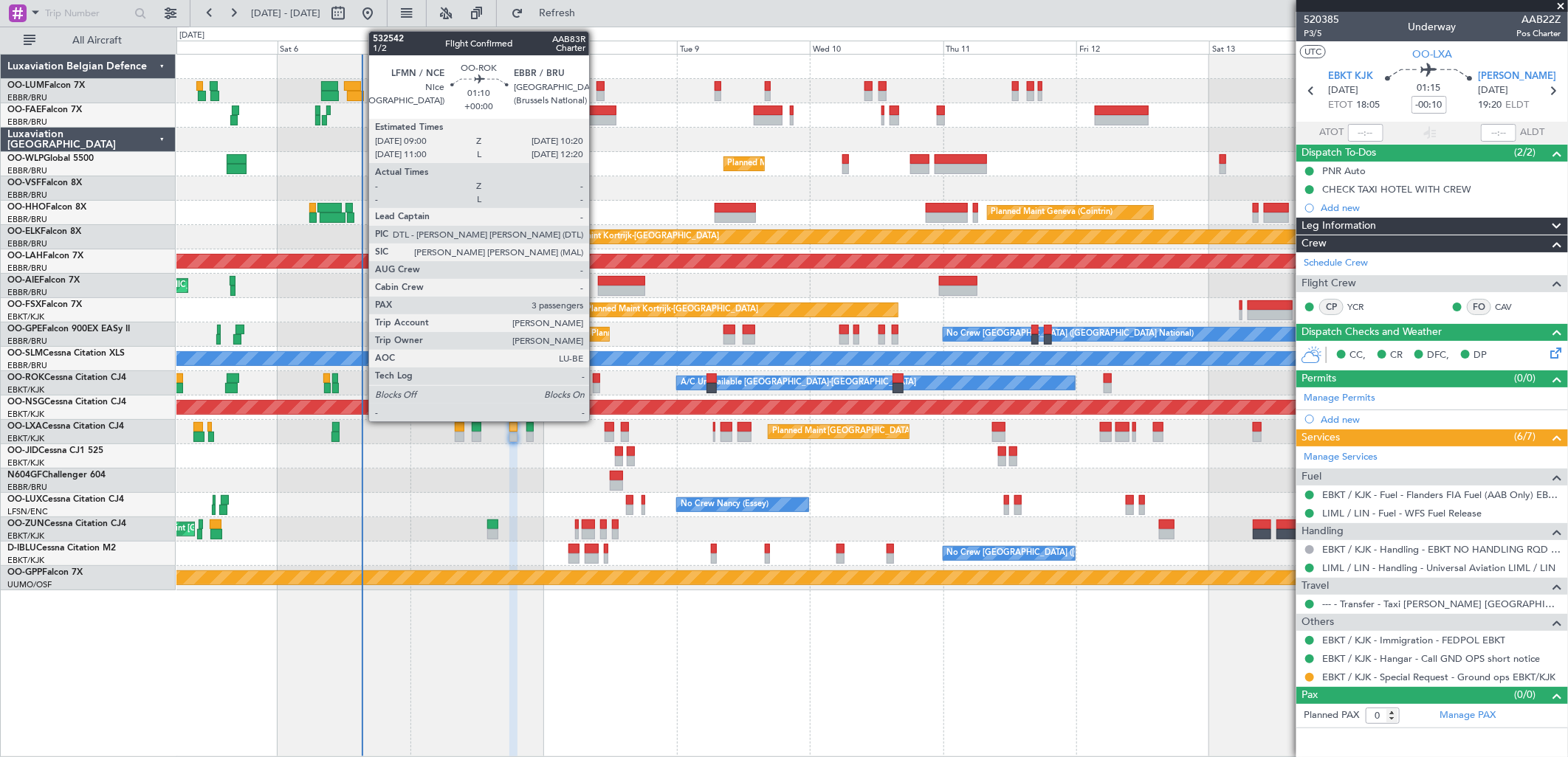
click at [596, 380] on div at bounding box center [596, 378] width 8 height 10
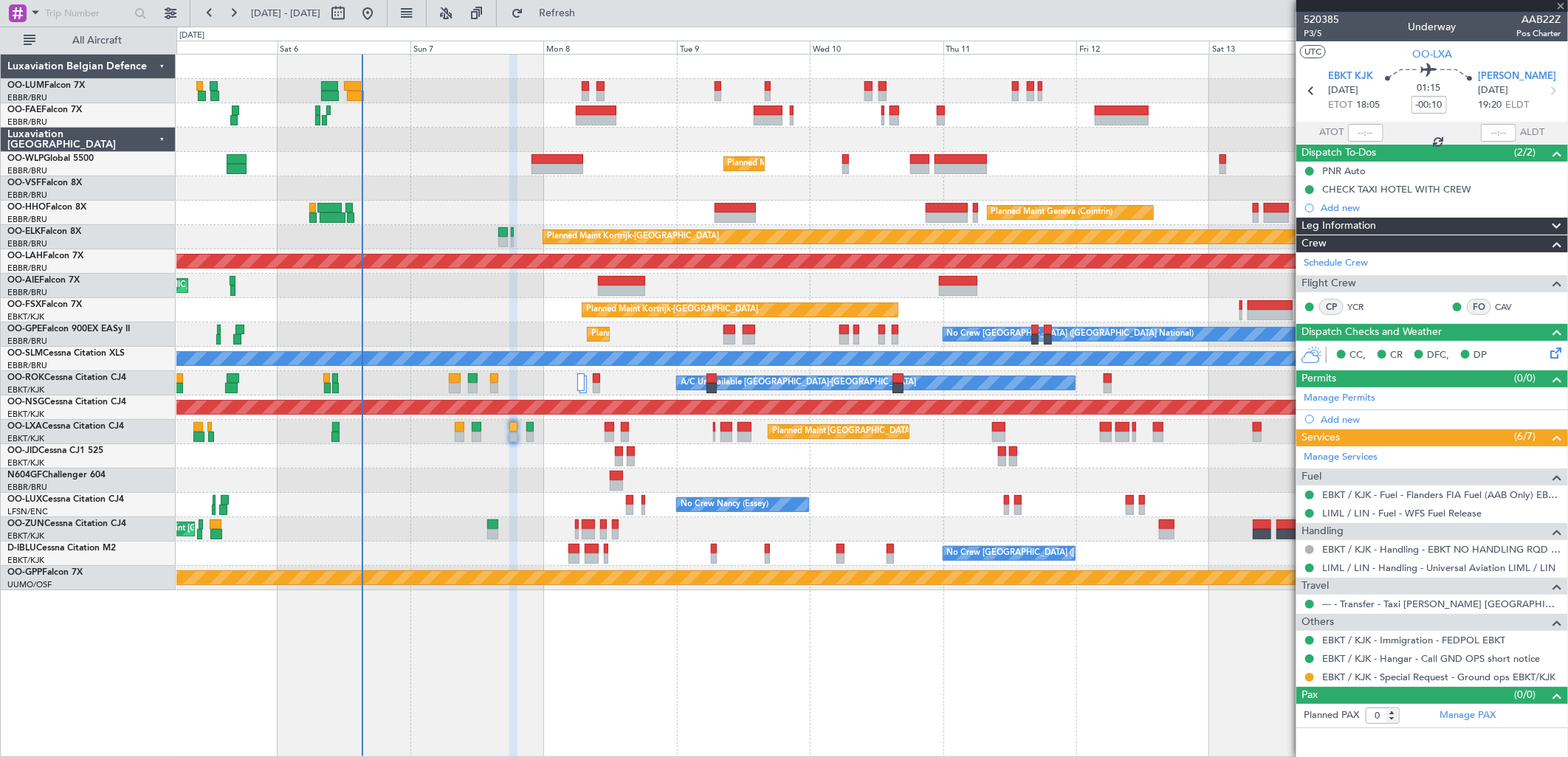
type input "3"
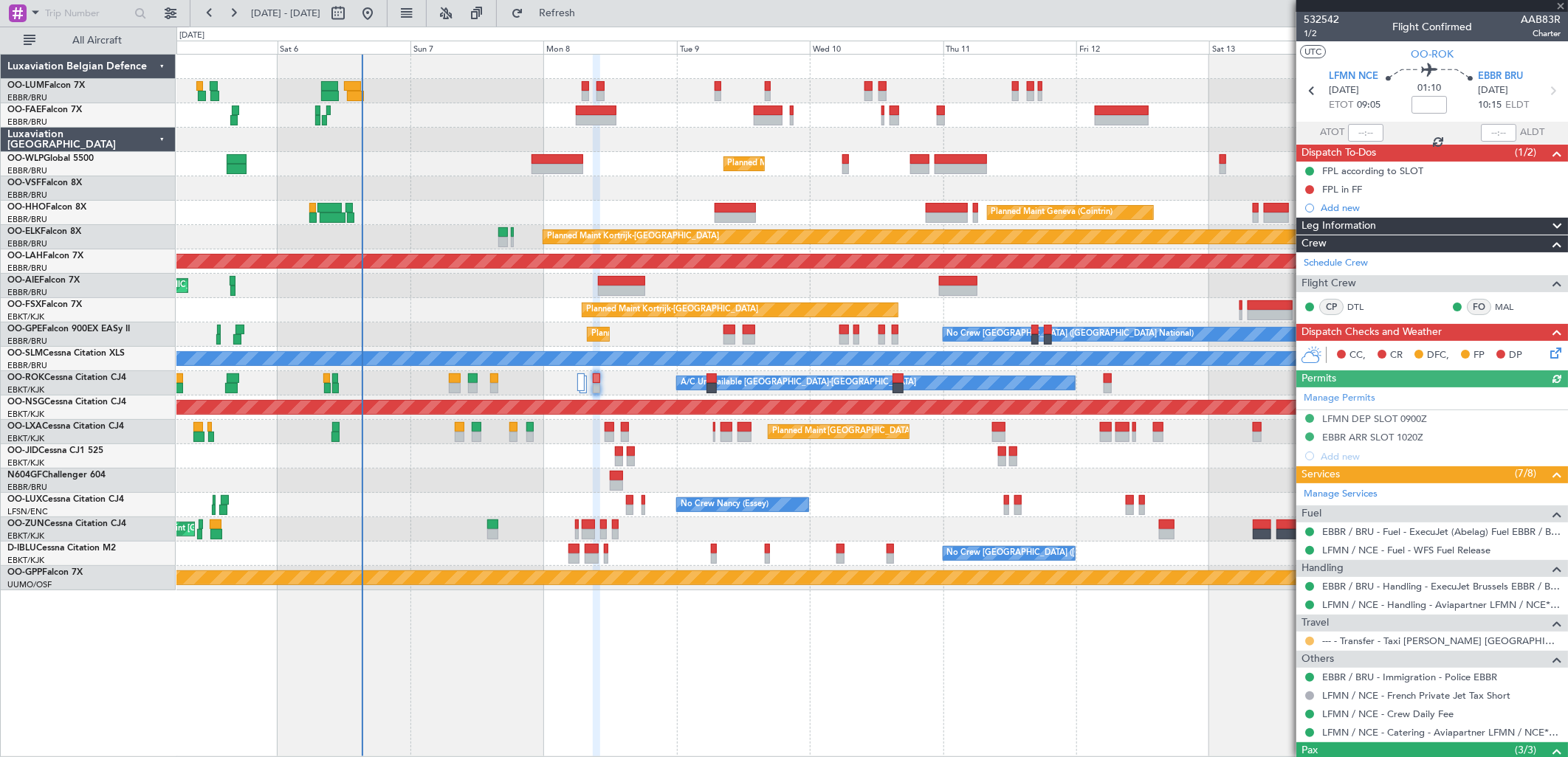
click at [1309, 638] on button at bounding box center [1309, 641] width 9 height 9
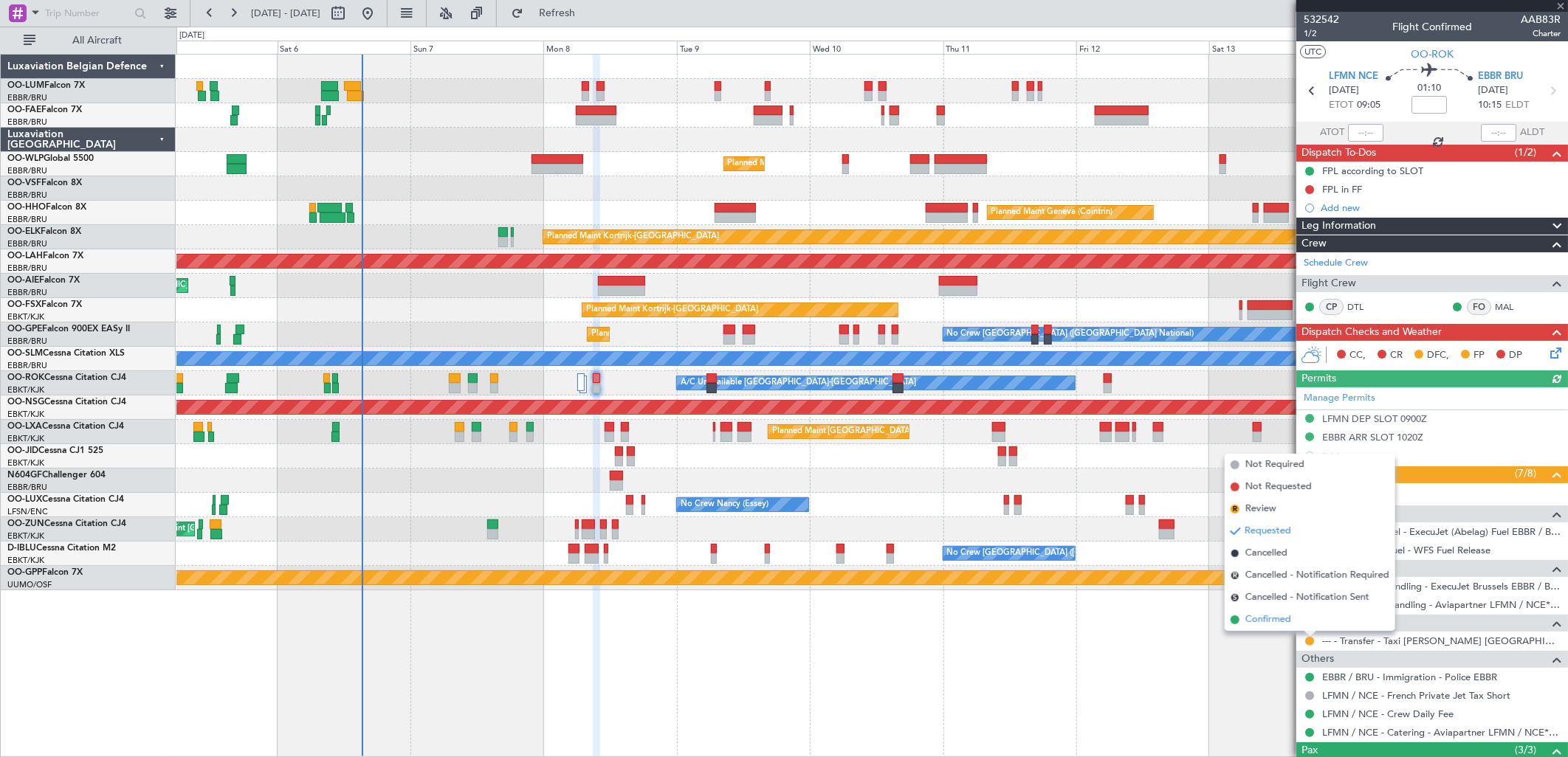
click at [1242, 615] on li "Confirmed" at bounding box center [1310, 620] width 170 height 22
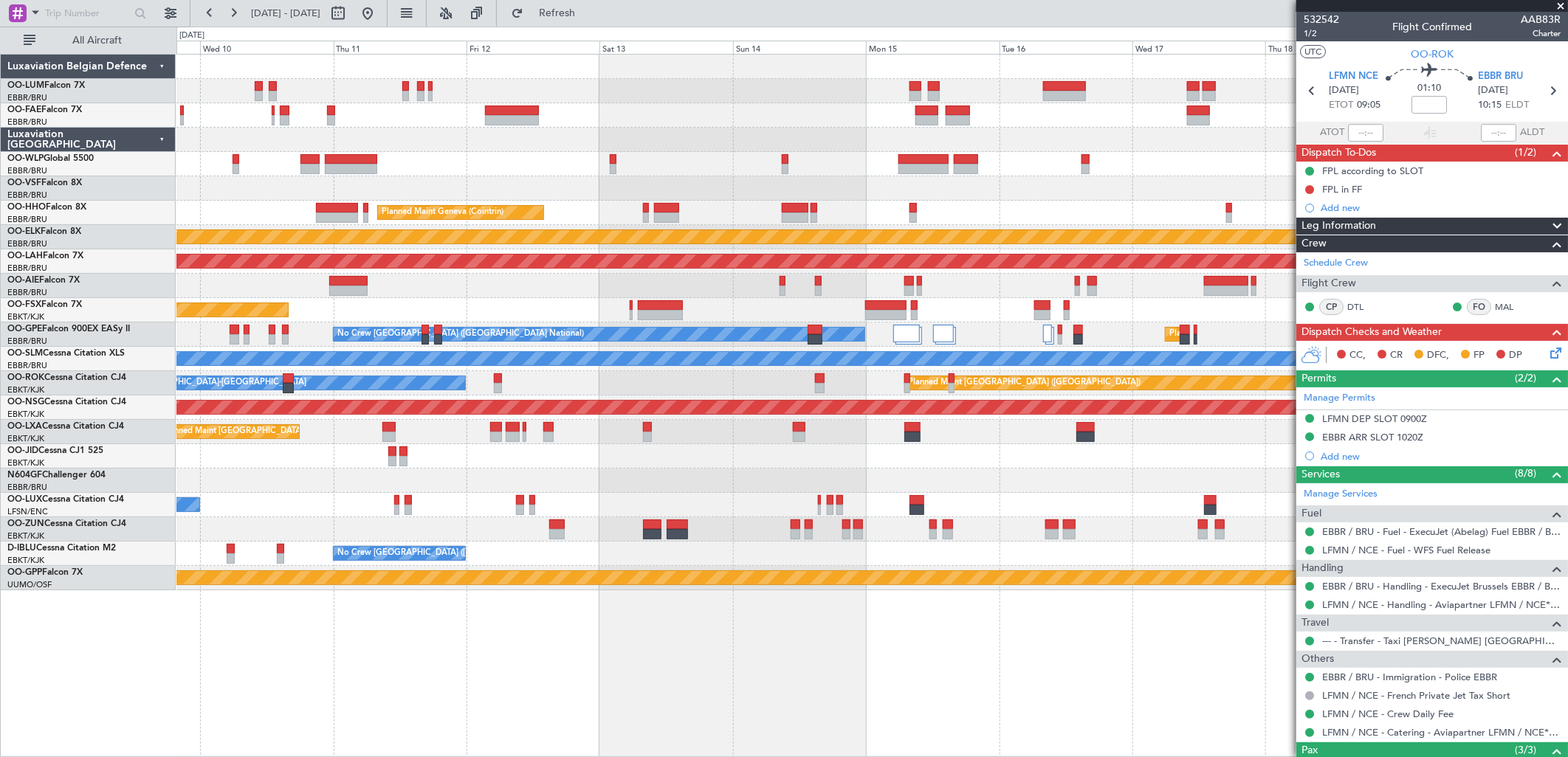
click at [471, 286] on div "Planned Maint Milan (Linate) Planned Maint Geneva ([GEOGRAPHIC_DATA]) Planned M…" at bounding box center [872, 323] width 1391 height 536
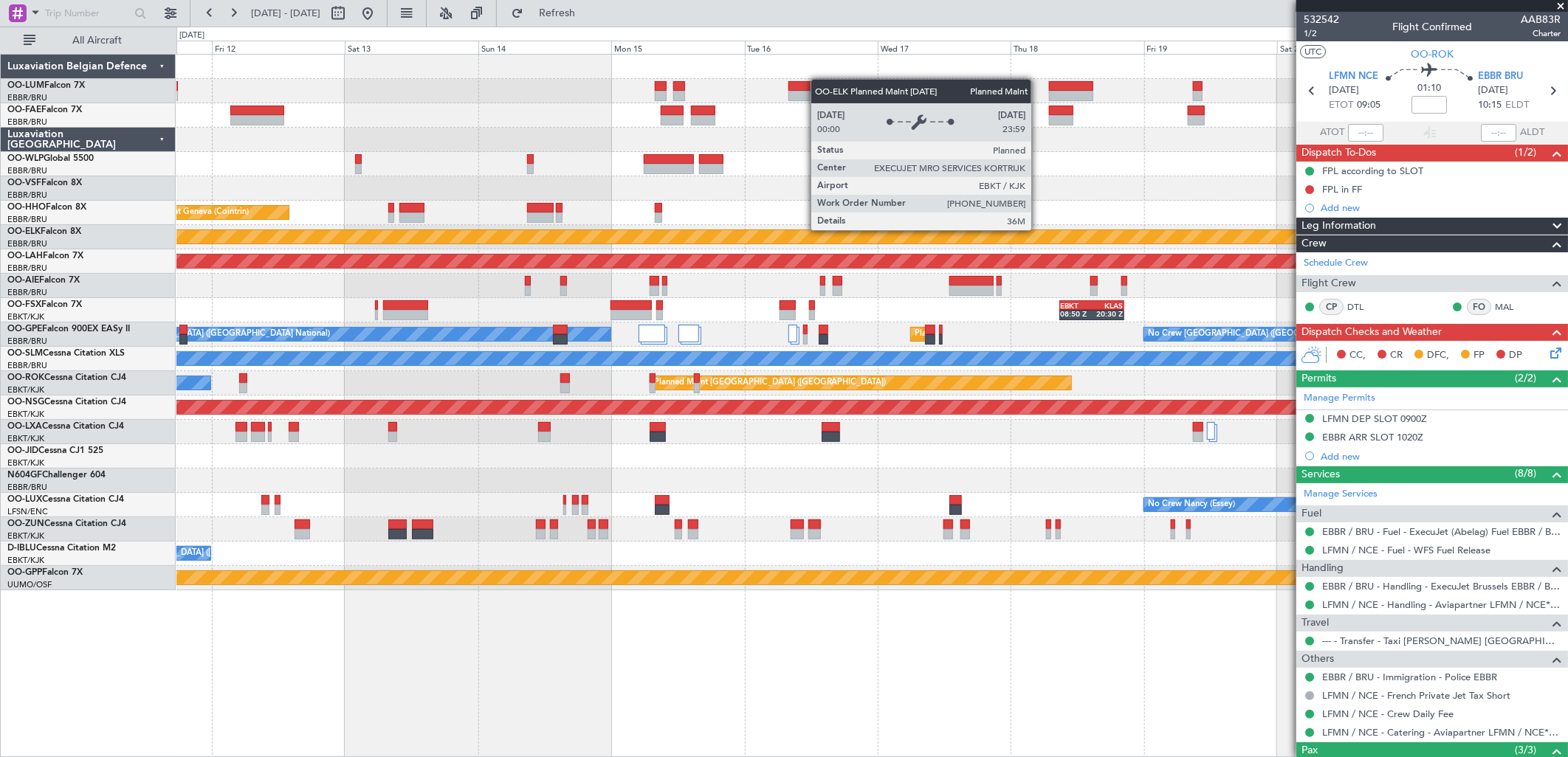
click at [785, 230] on div "Planned Maint Kortrijk-[GEOGRAPHIC_DATA]" at bounding box center [943, 237] width 2529 height 13
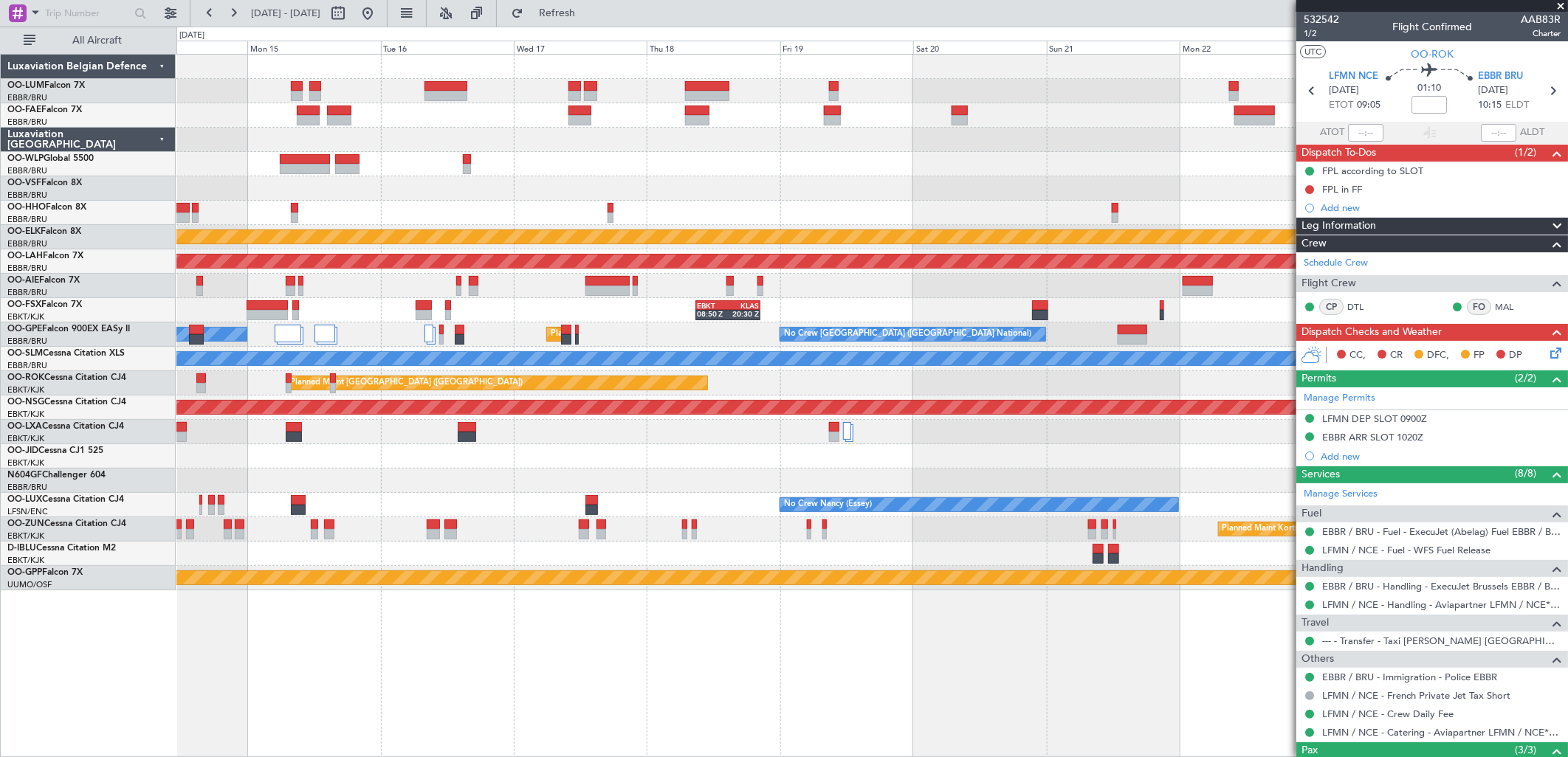
click at [304, 175] on div at bounding box center [872, 164] width 1391 height 24
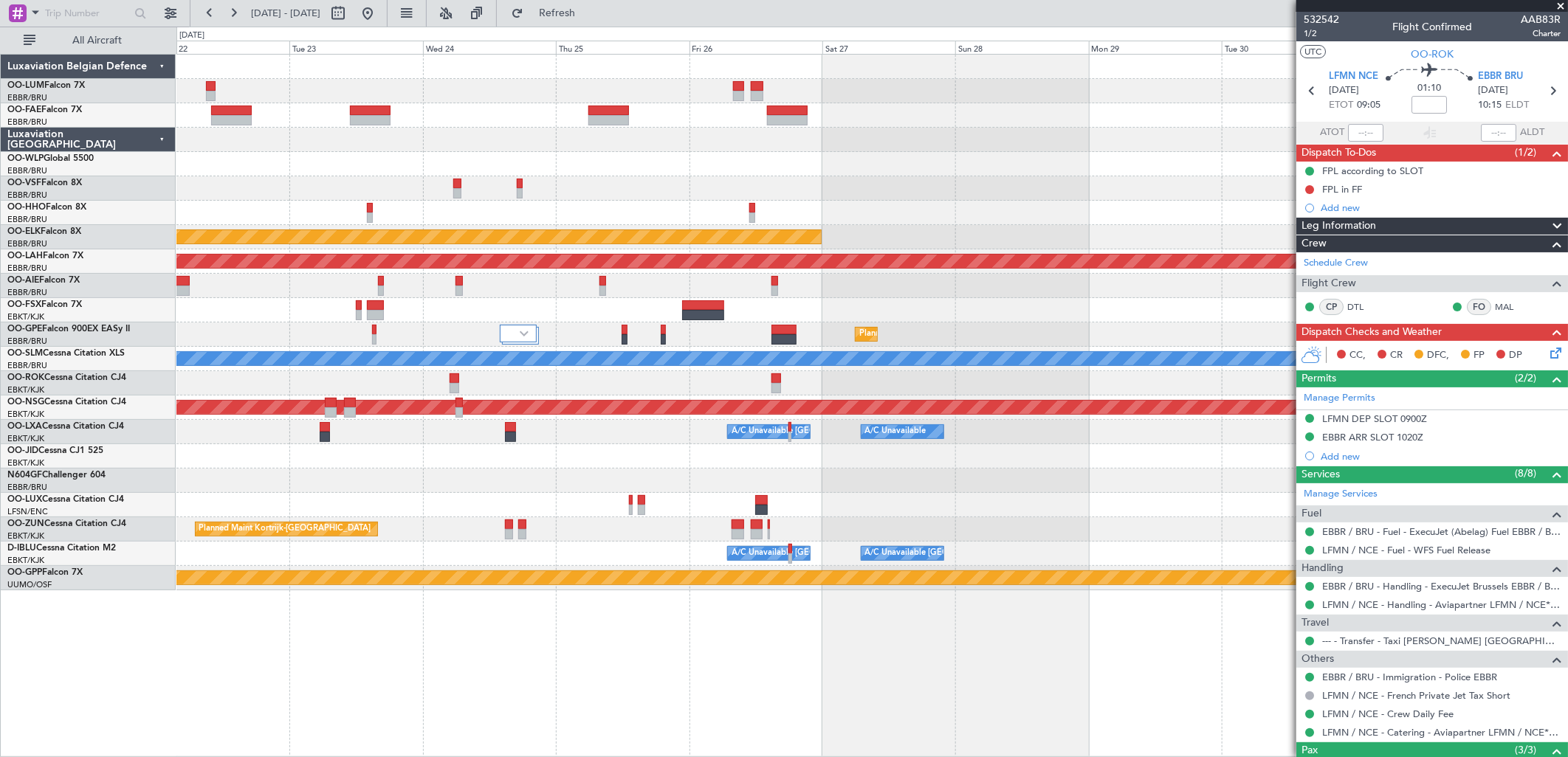
click at [271, 181] on div at bounding box center [872, 188] width 1391 height 24
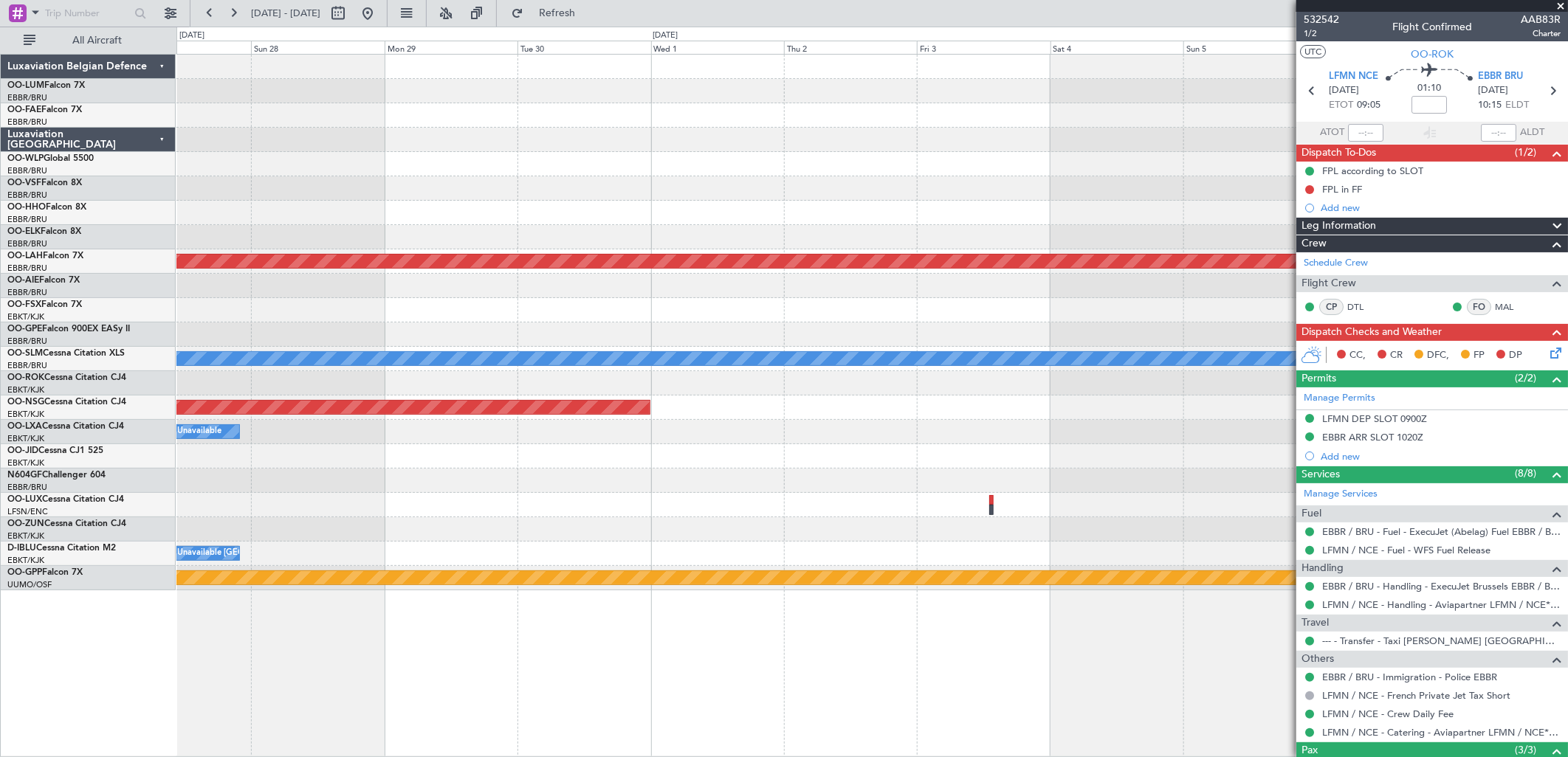
click at [210, 194] on div at bounding box center [872, 188] width 1391 height 24
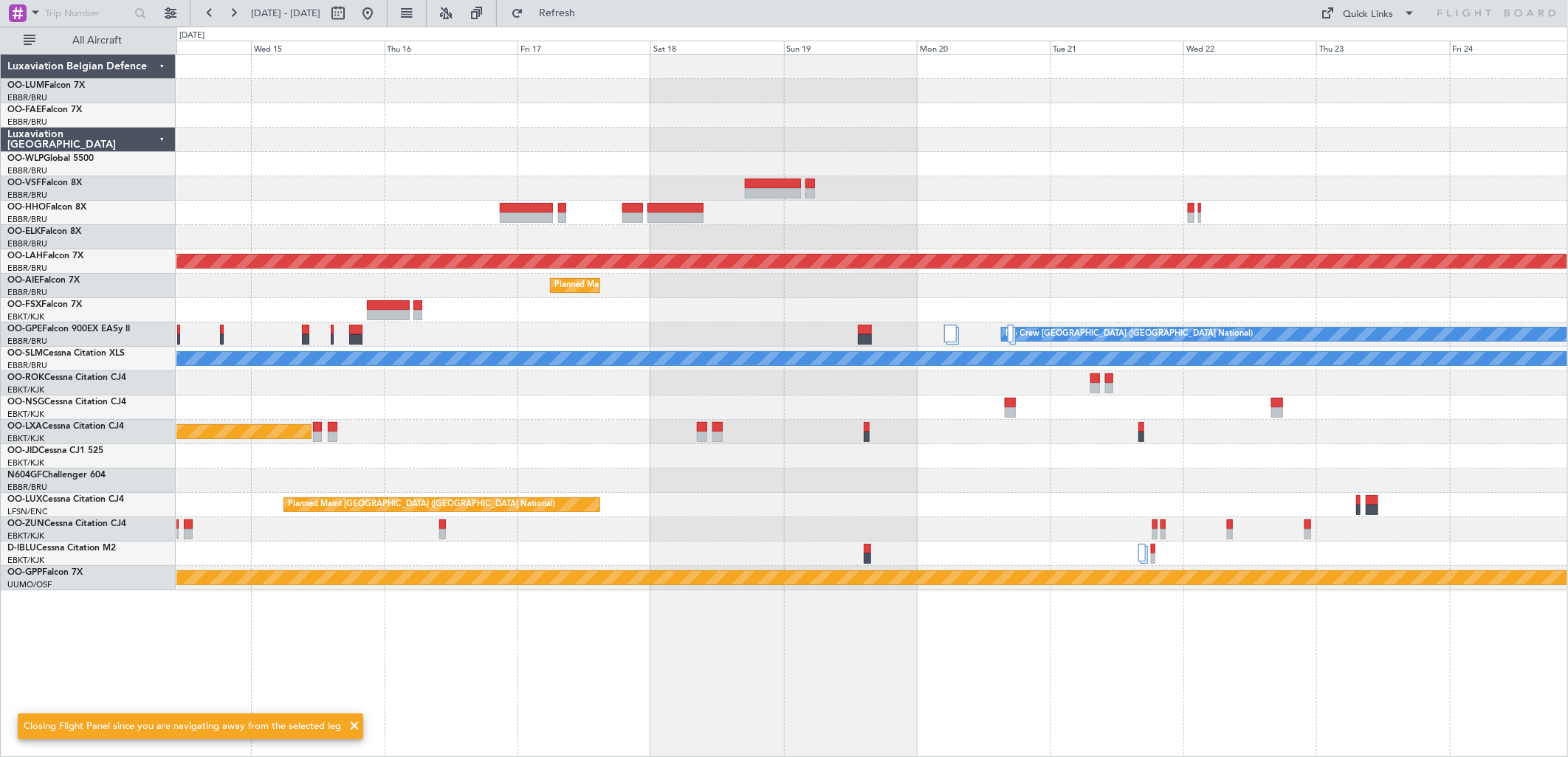
click at [0, 164] on html "[DATE] - [DATE] Refresh Quick Links All Aircraft Planned Maint [GEOGRAPHIC_DATA…" at bounding box center [784, 378] width 1568 height 757
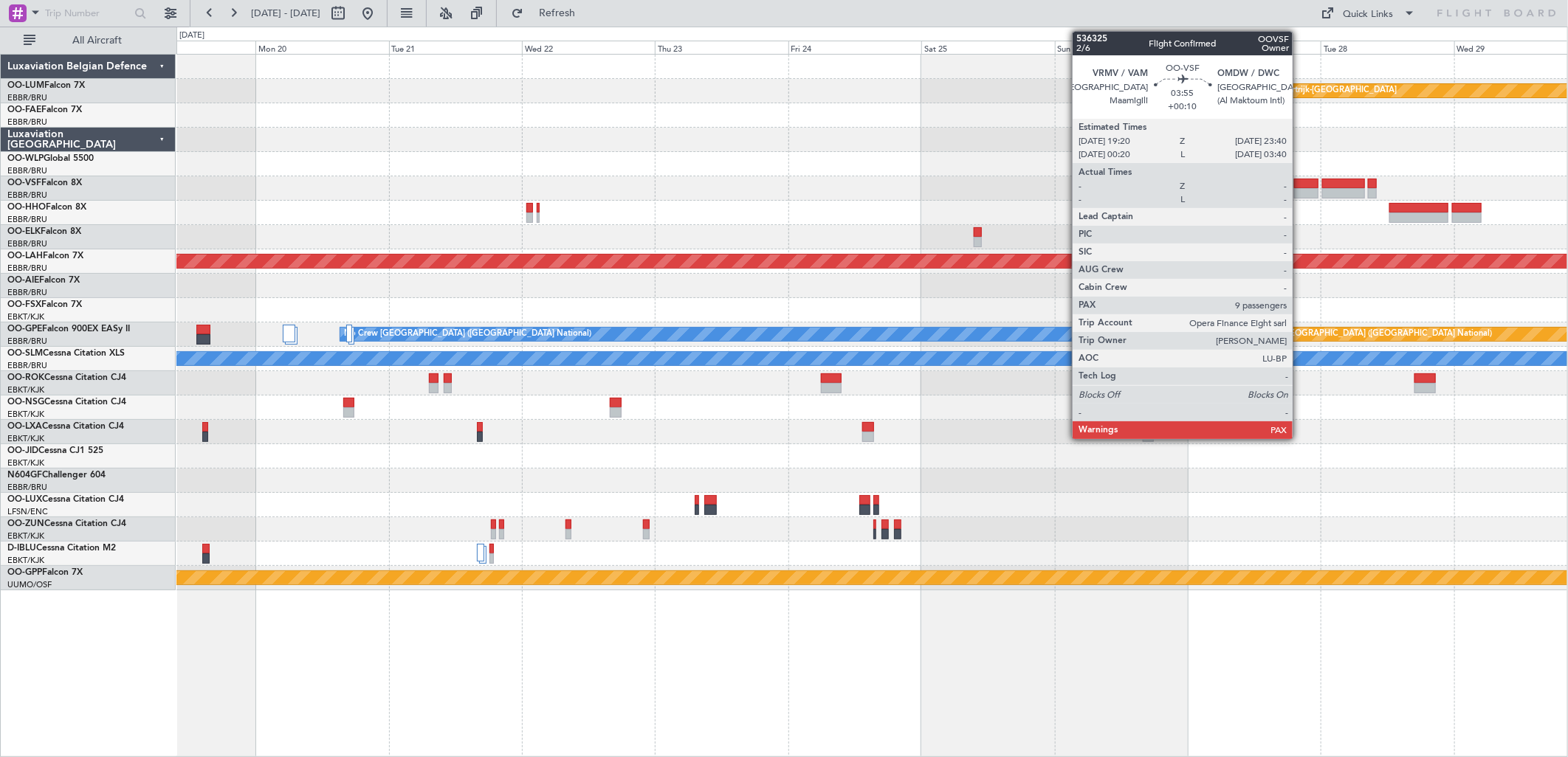
click at [1300, 184] on div at bounding box center [1306, 184] width 24 height 10
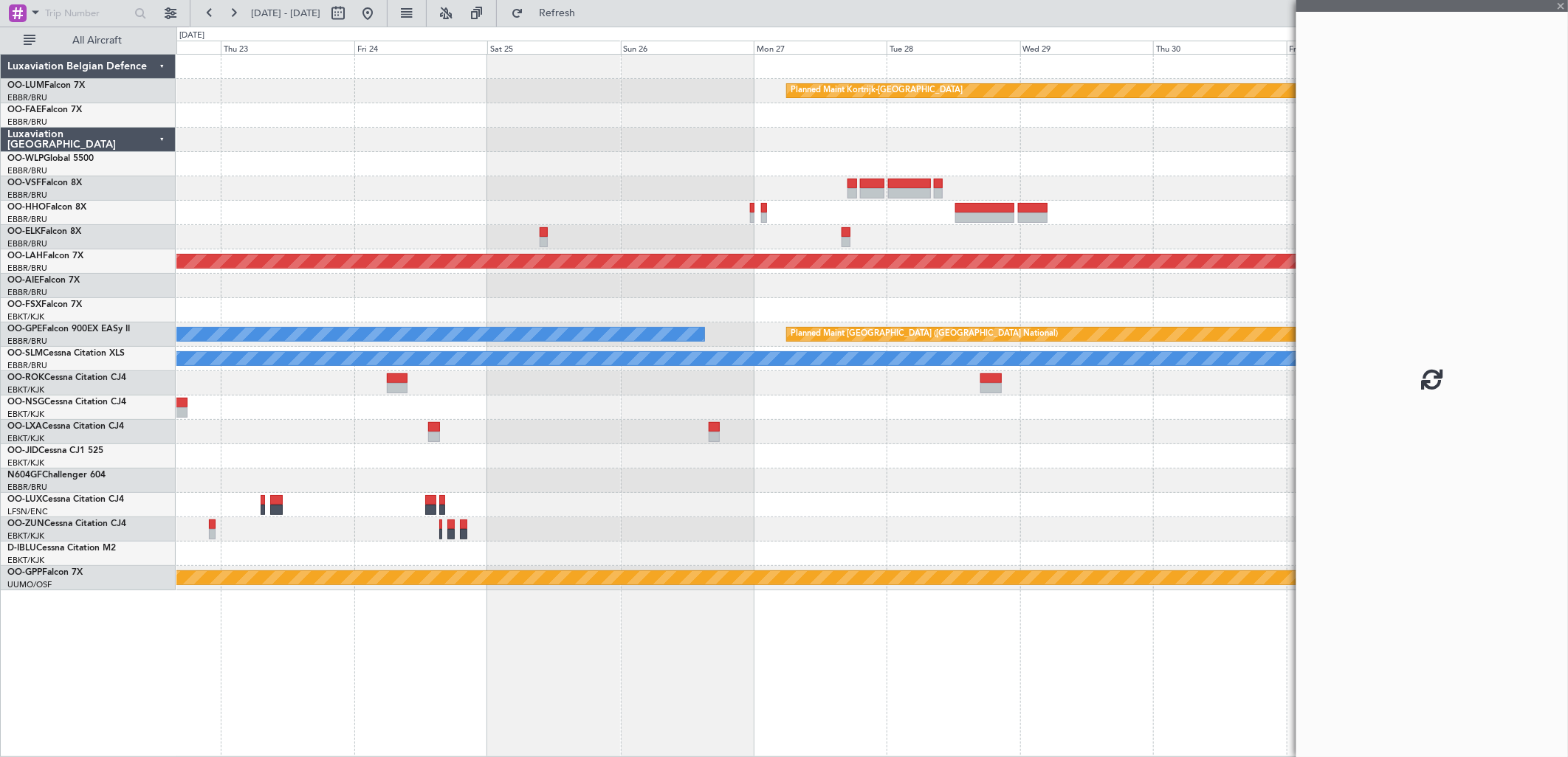
click at [451, 162] on div "Planned Maint Kortrijk-[GEOGRAPHIC_DATA] Planned [GEOGRAPHIC_DATA][PERSON_NAME]…" at bounding box center [872, 323] width 1391 height 536
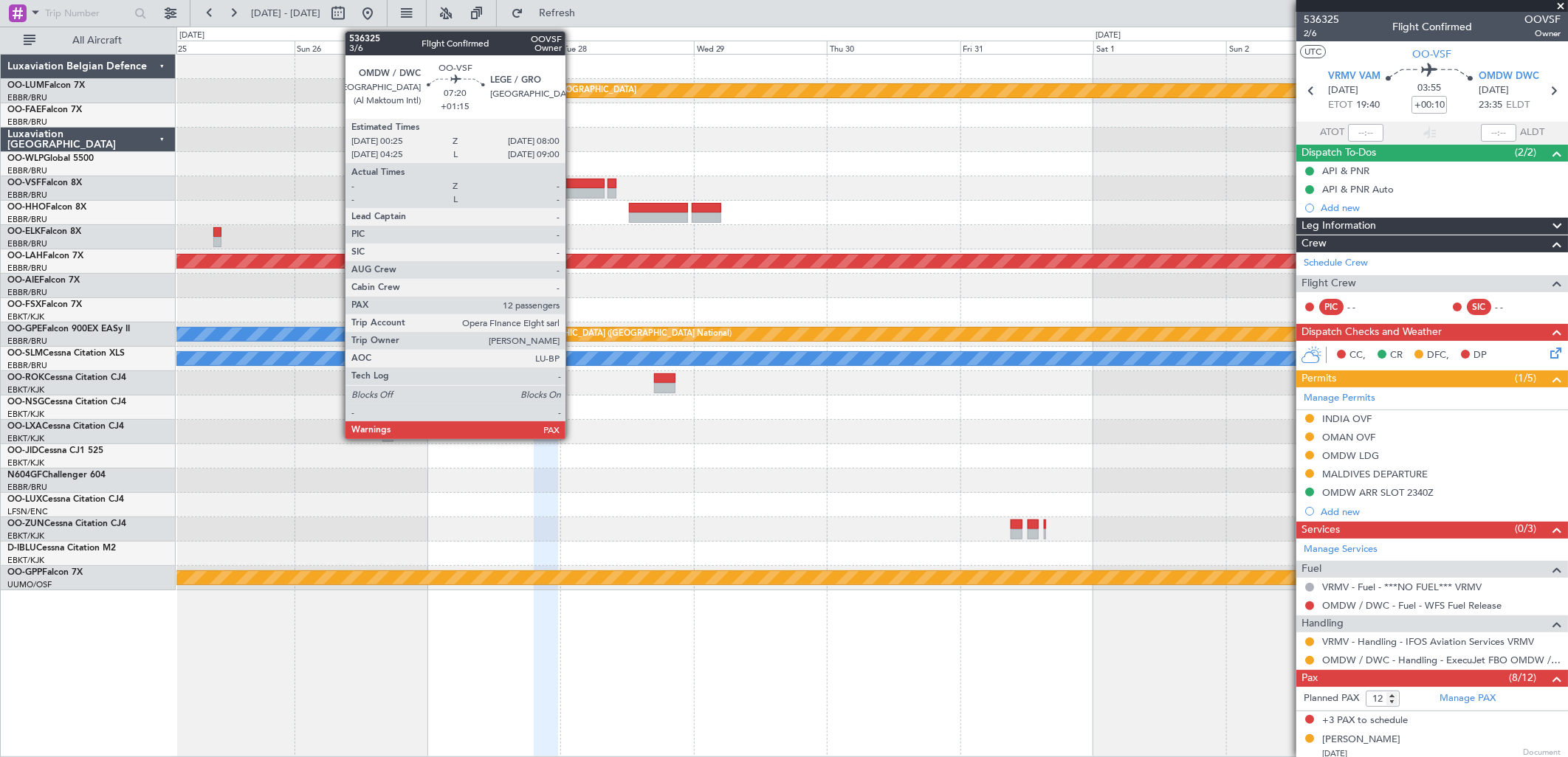
click at [573, 184] on div at bounding box center [583, 184] width 43 height 10
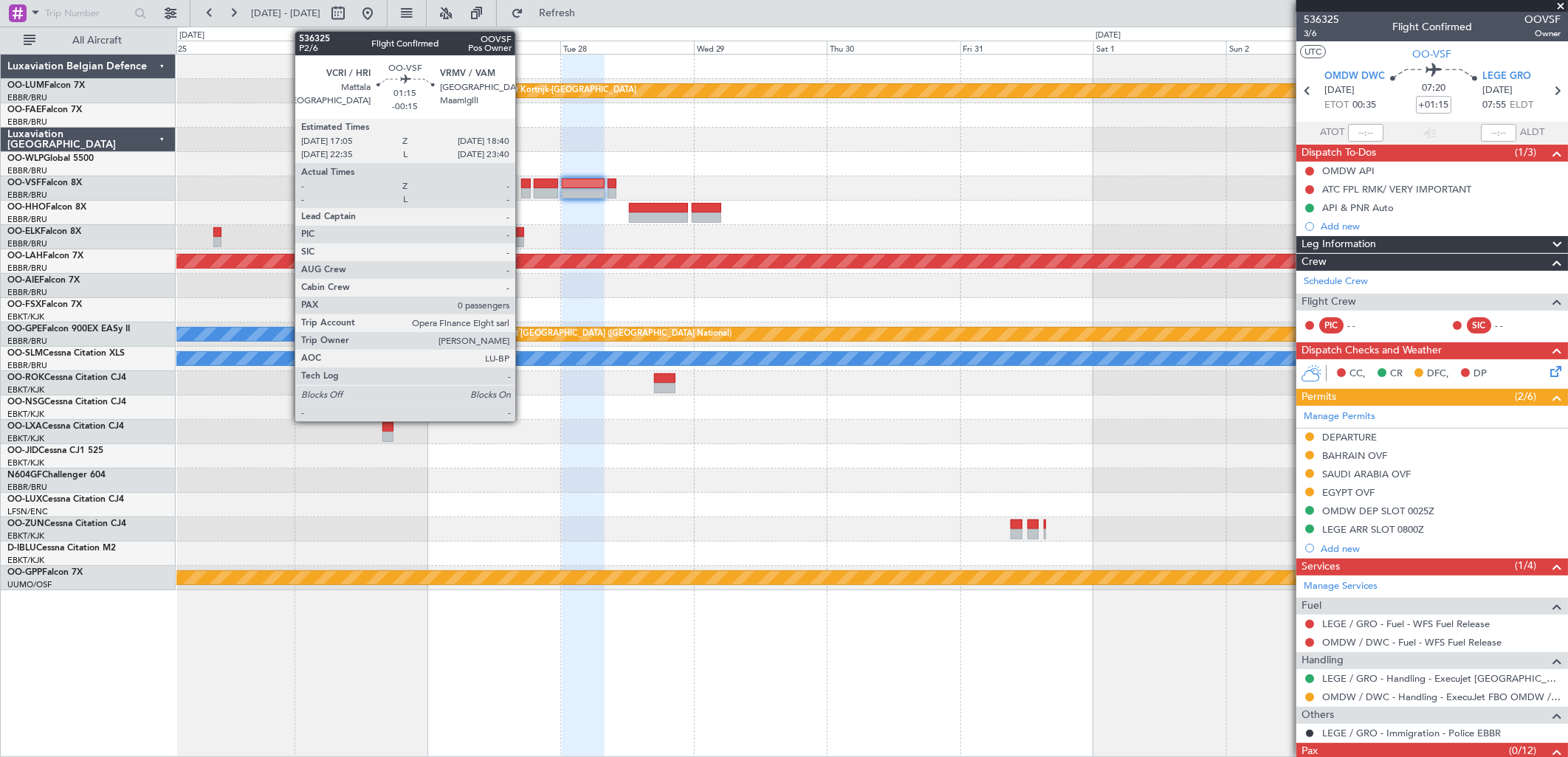
click at [523, 188] on div at bounding box center [525, 193] width 9 height 10
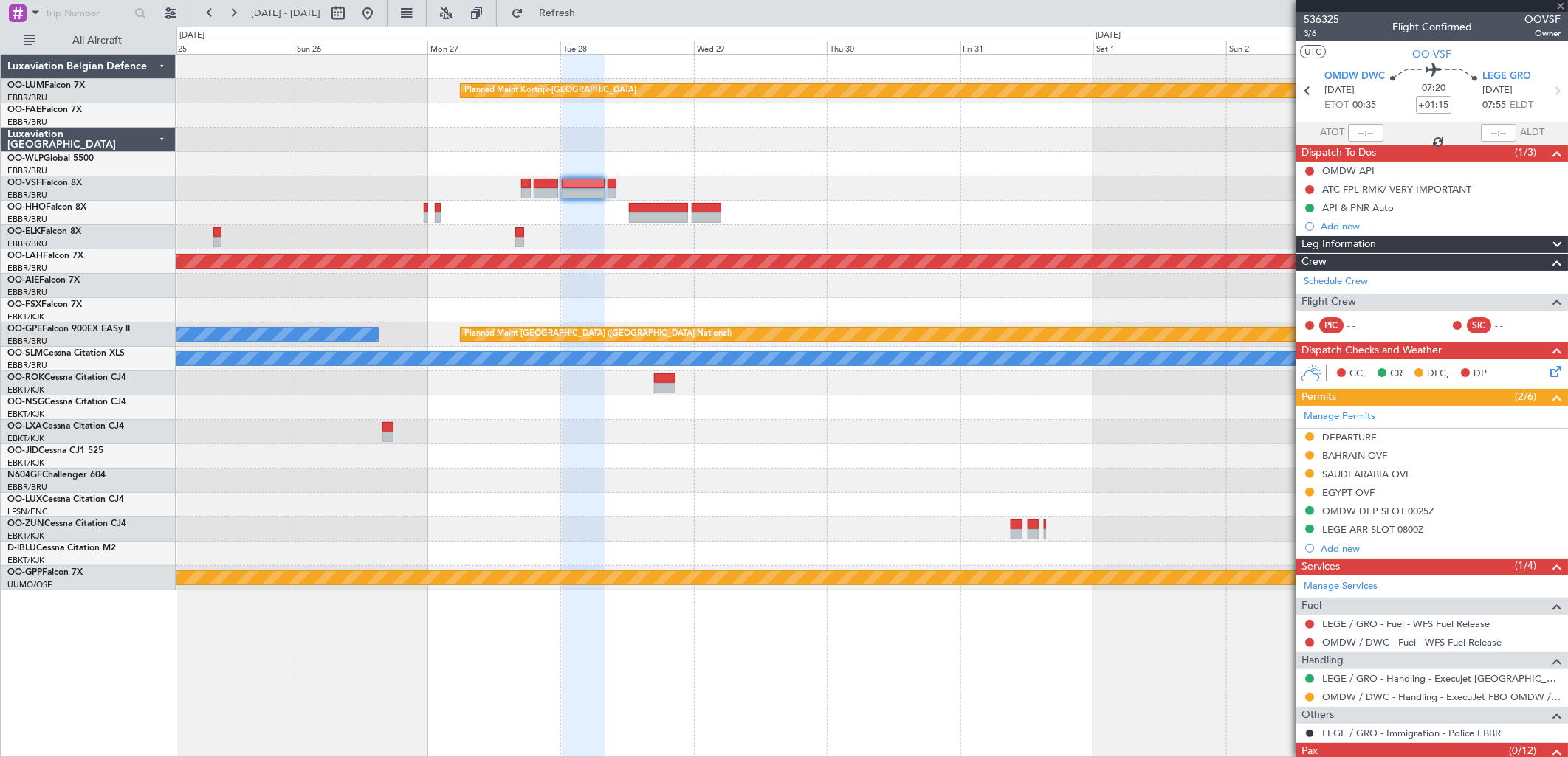
type input "-00:15"
type input "0"
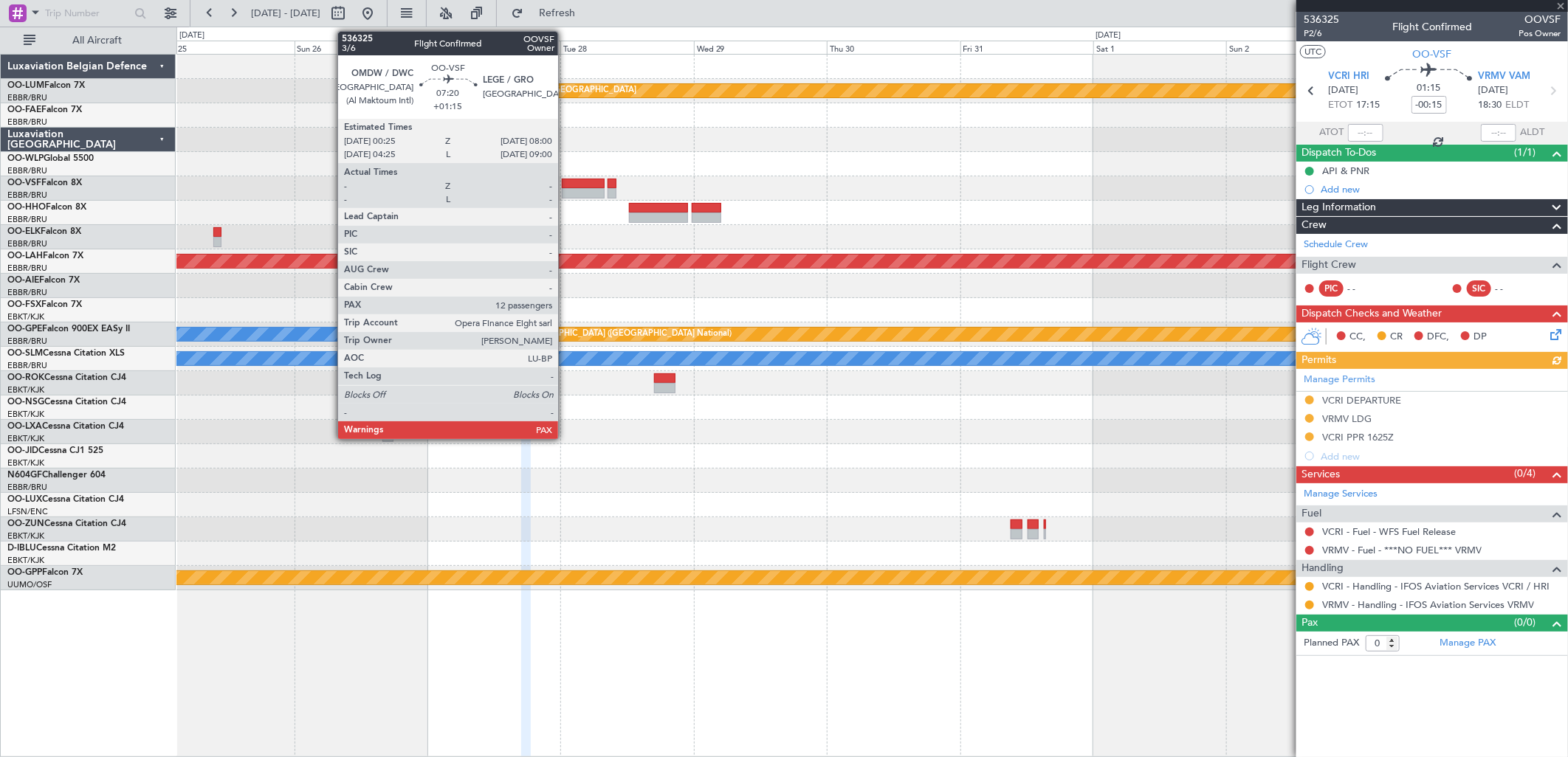
click at [565, 188] on div at bounding box center [583, 193] width 43 height 10
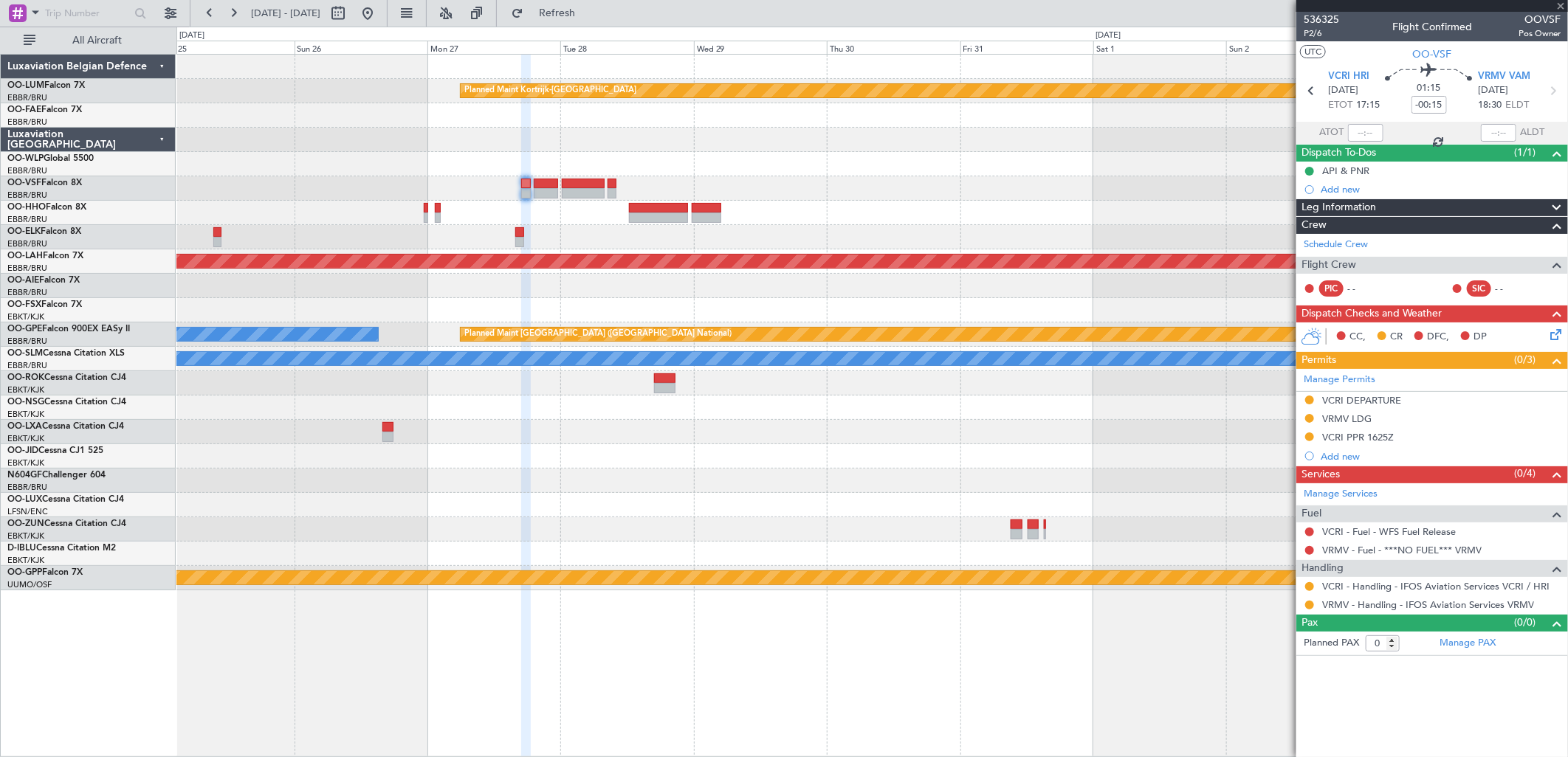
type input "+01:15"
type input "12"
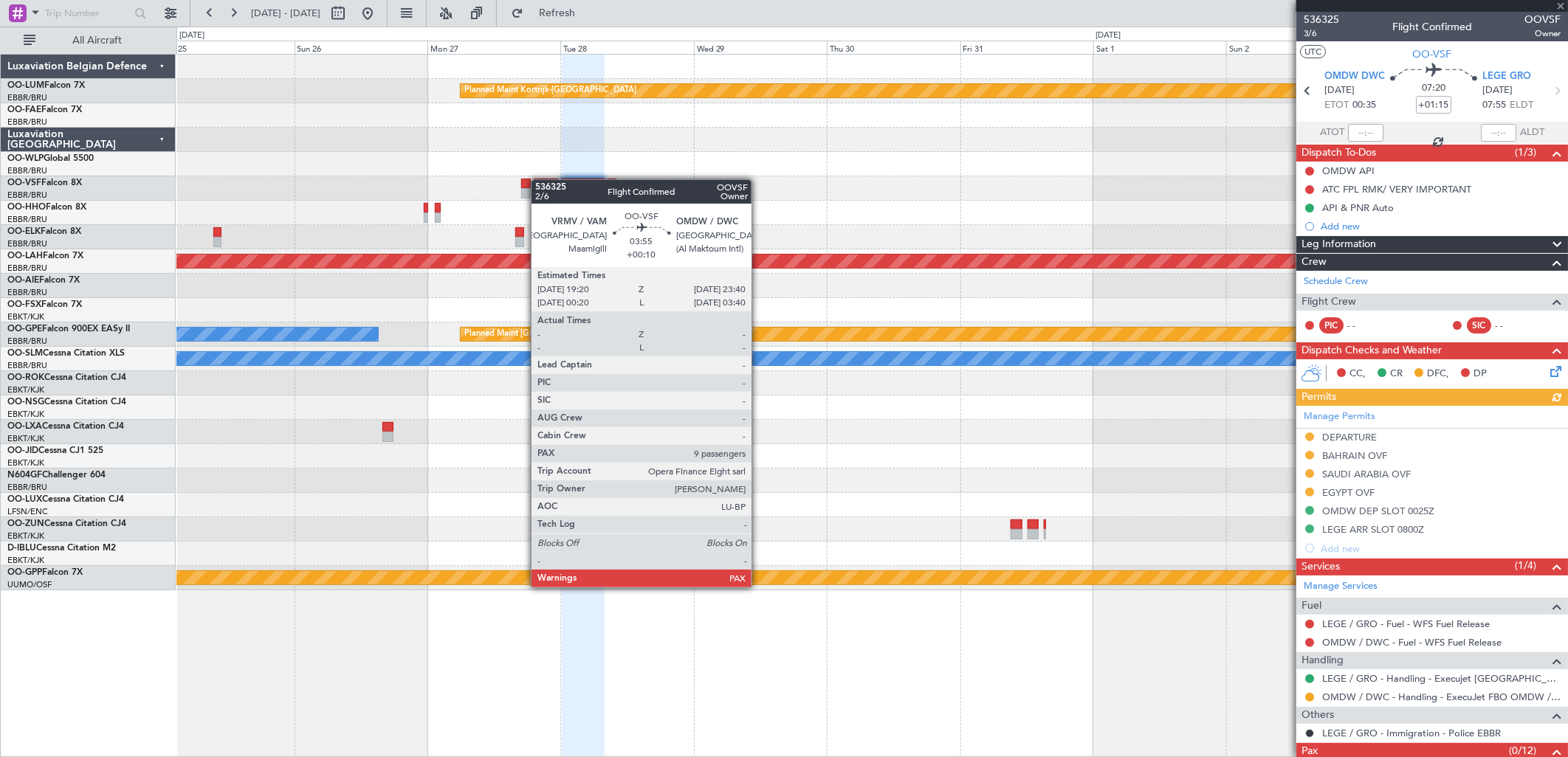
click at [539, 180] on div at bounding box center [546, 184] width 24 height 10
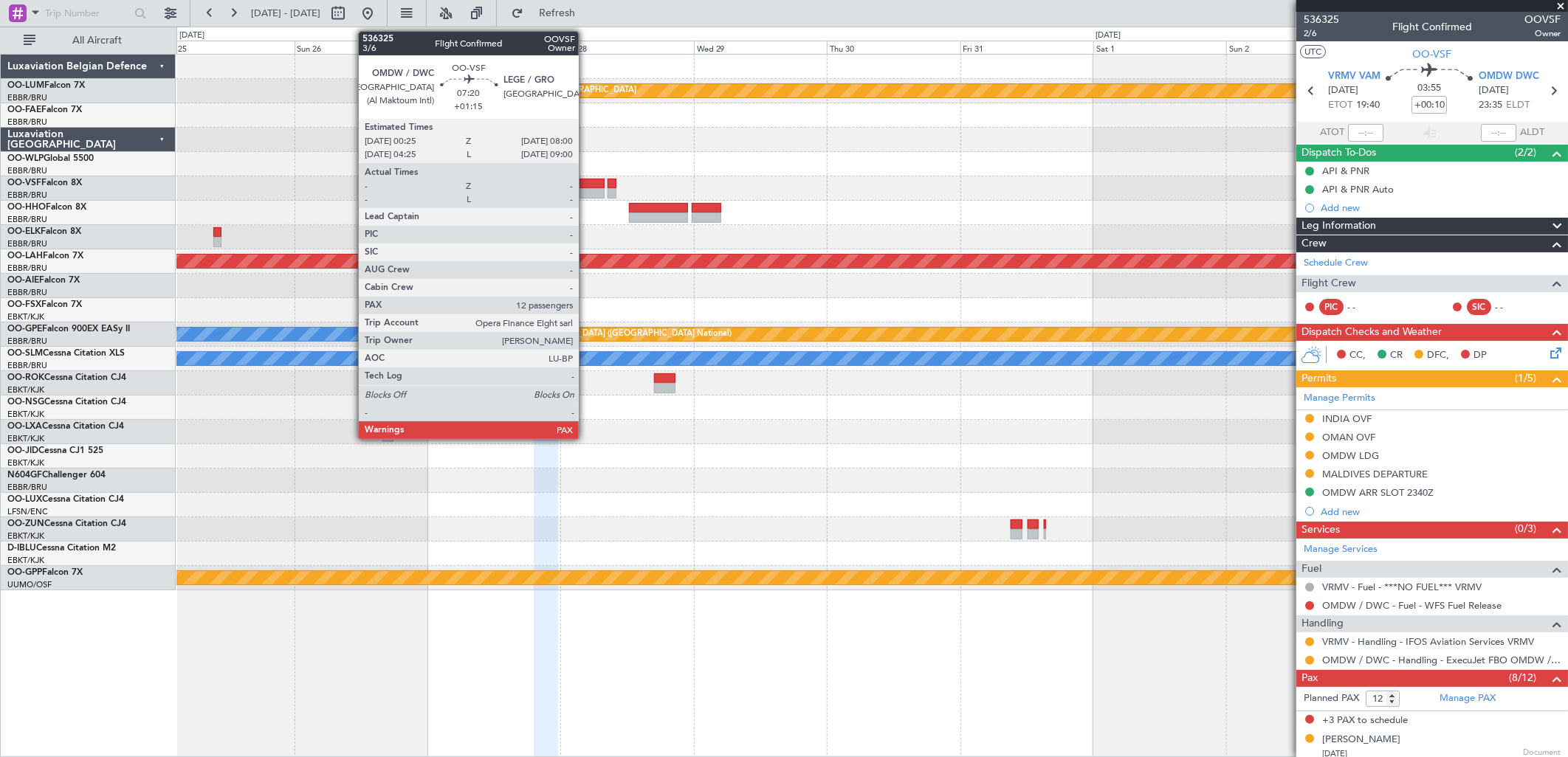
click at [586, 190] on div at bounding box center [583, 193] width 43 height 10
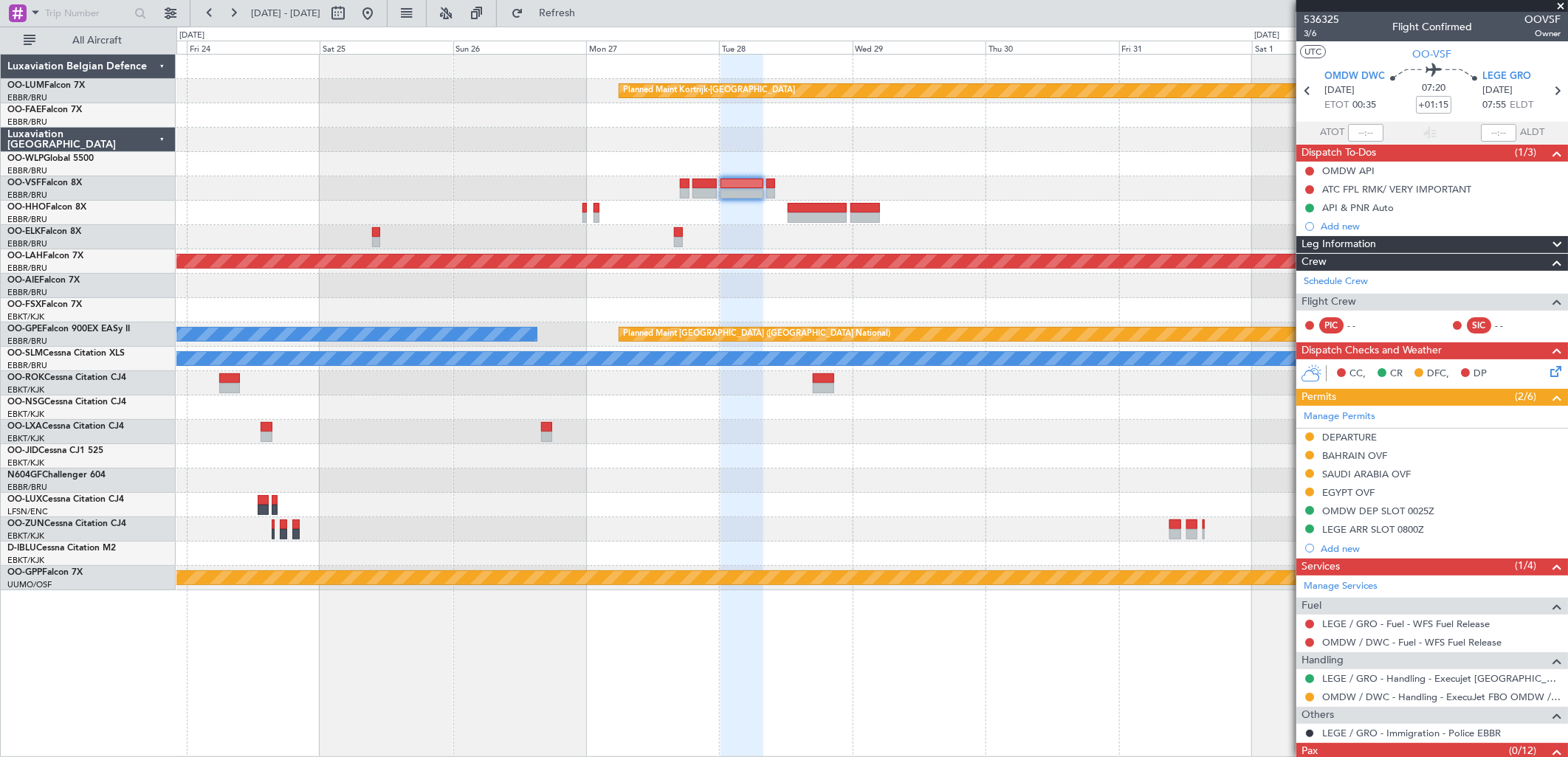
click at [1265, 233] on div "Planned Maint Kortrijk-[GEOGRAPHIC_DATA] Planned [GEOGRAPHIC_DATA][PERSON_NAME]…" at bounding box center [872, 323] width 1391 height 536
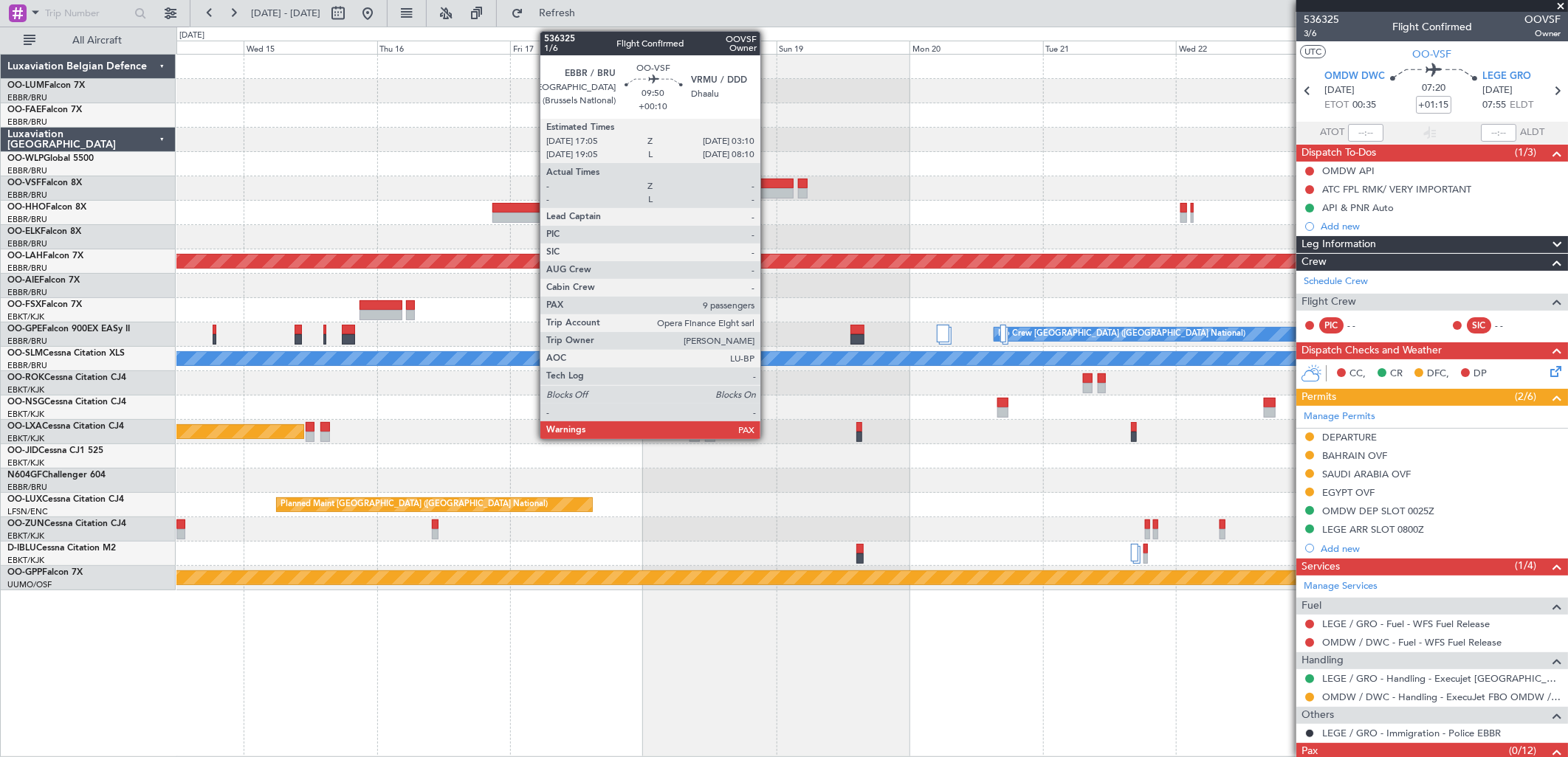
click at [768, 189] on div at bounding box center [765, 193] width 56 height 10
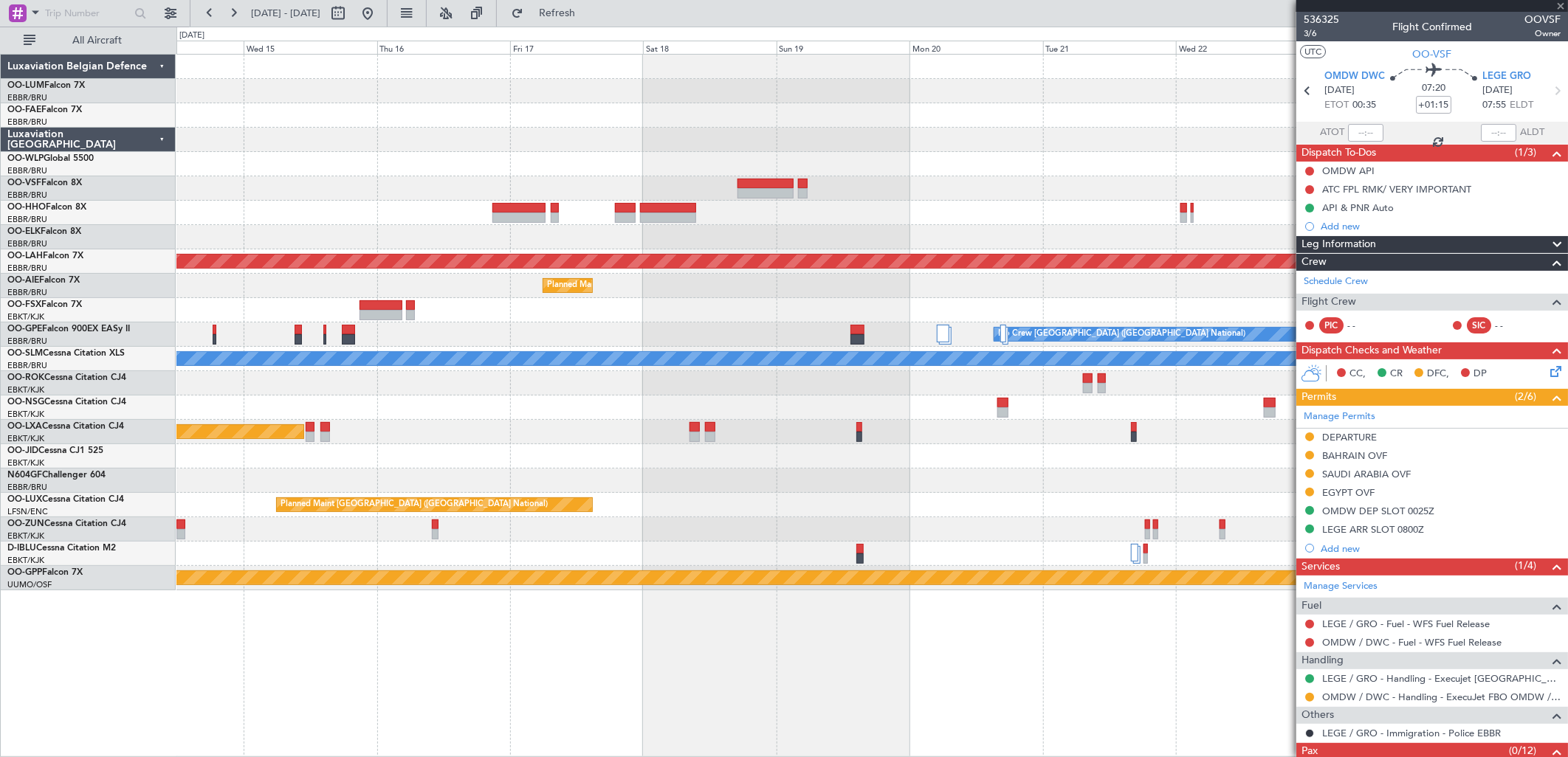
type input "+00:10"
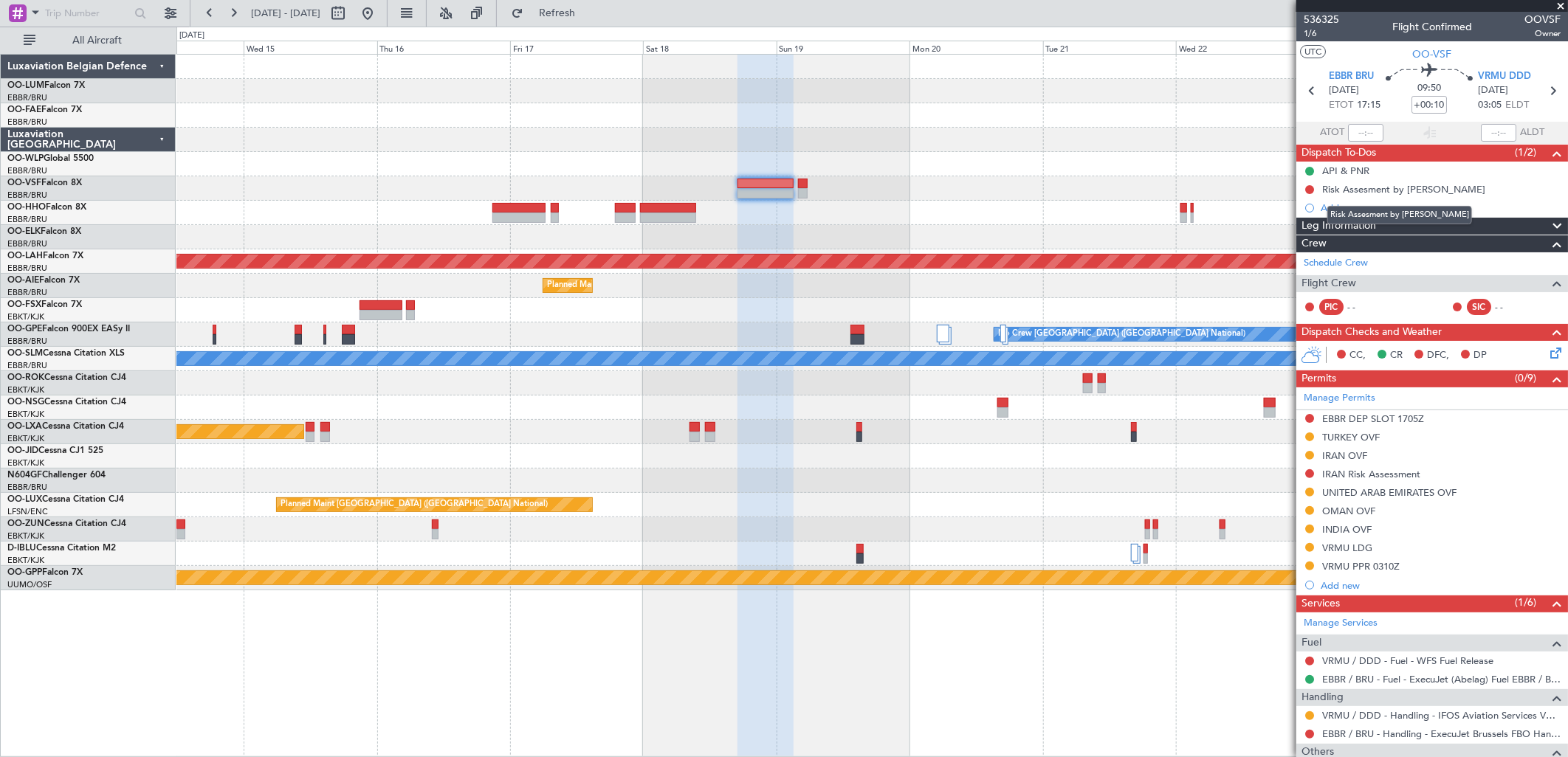
click at [1401, 195] on mat-tooltip-component "Risk Assesment by [PERSON_NAME]" at bounding box center [1400, 215] width 166 height 39
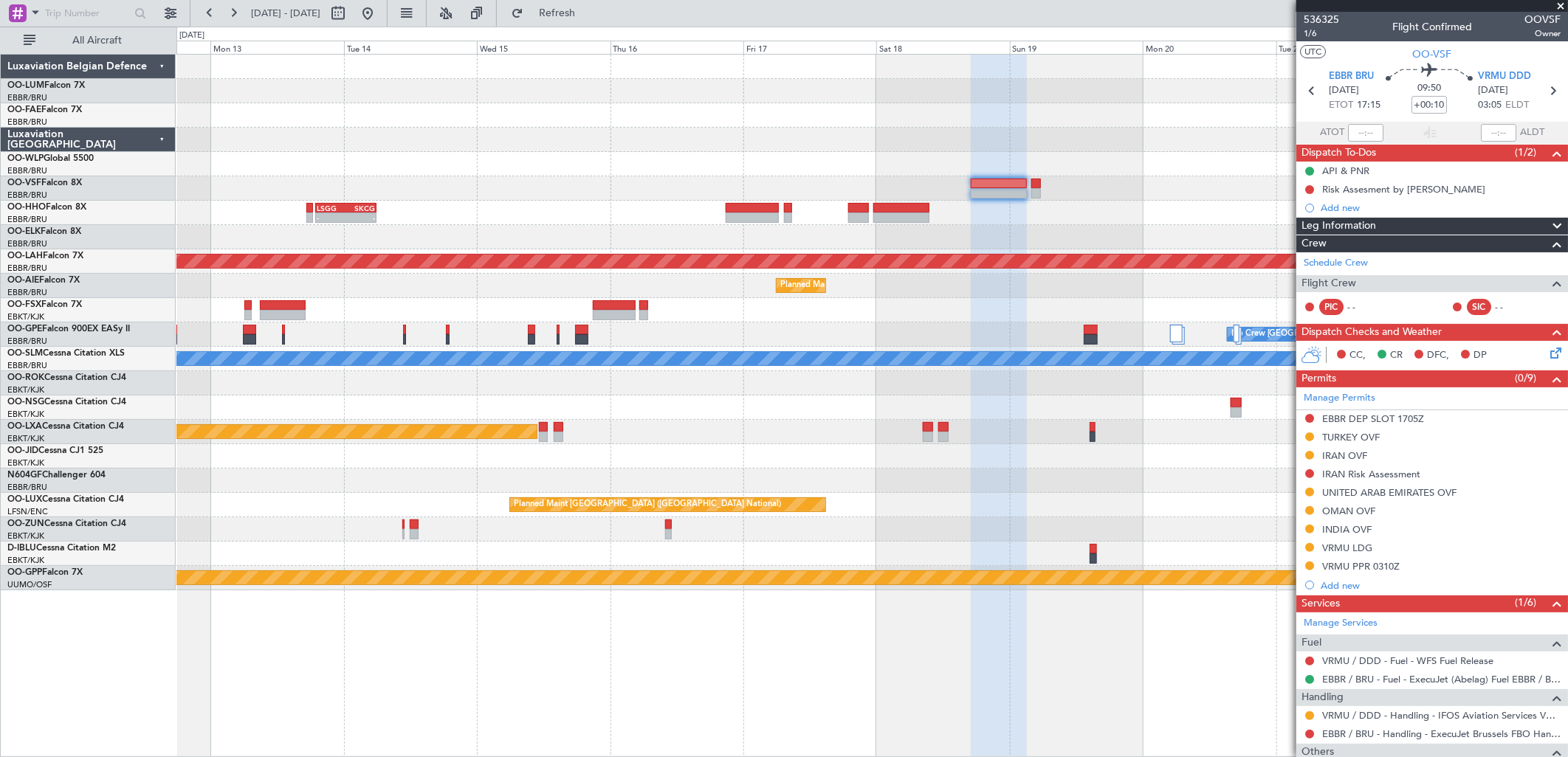
click at [1376, 227] on fb-app "[DATE] - [DATE] Refresh Quick Links All Aircraft LSGG 19:00 Z SKCG 05:55 Z - - …" at bounding box center [784, 384] width 1568 height 746
